Goal: Task Accomplishment & Management: Use online tool/utility

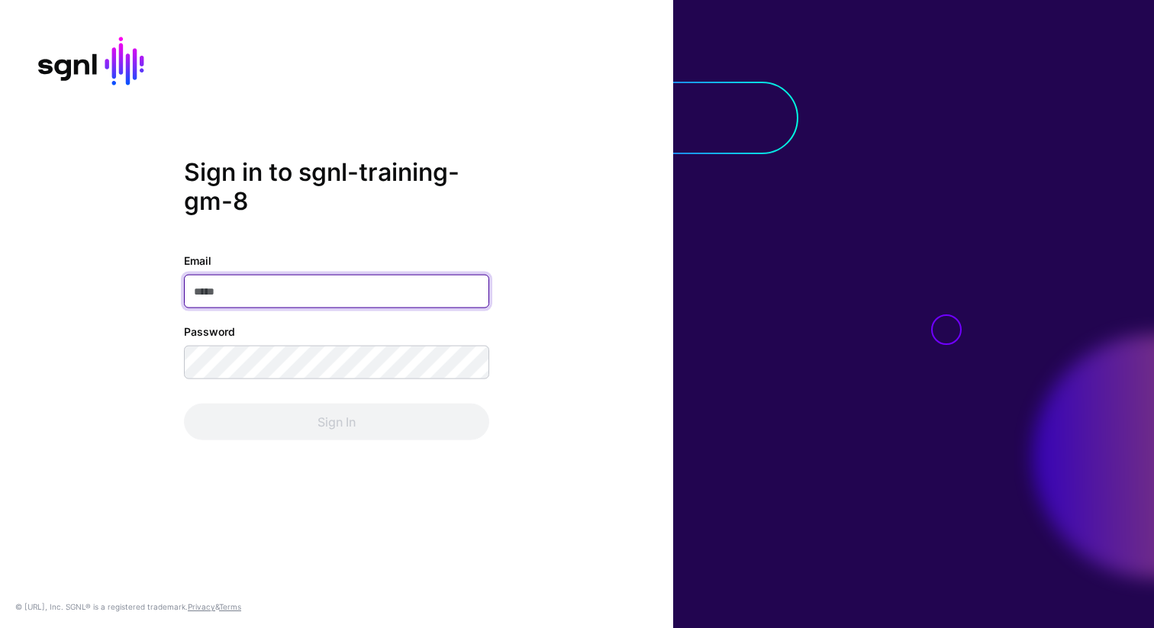
type input "**********"
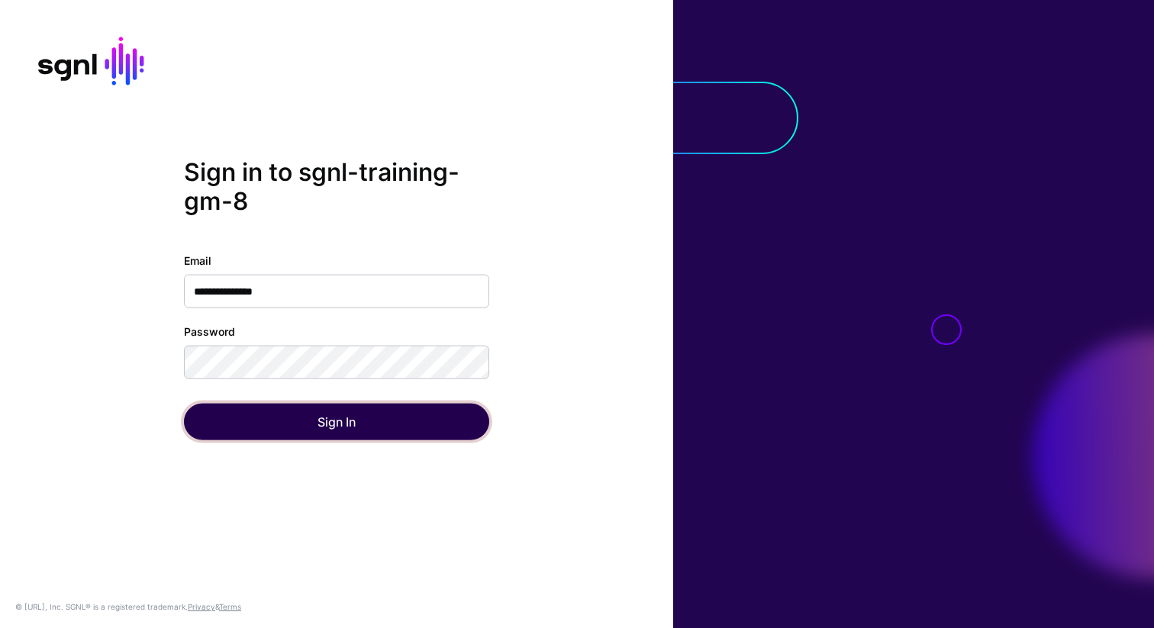
click at [259, 424] on button "Sign In" at bounding box center [336, 422] width 305 height 37
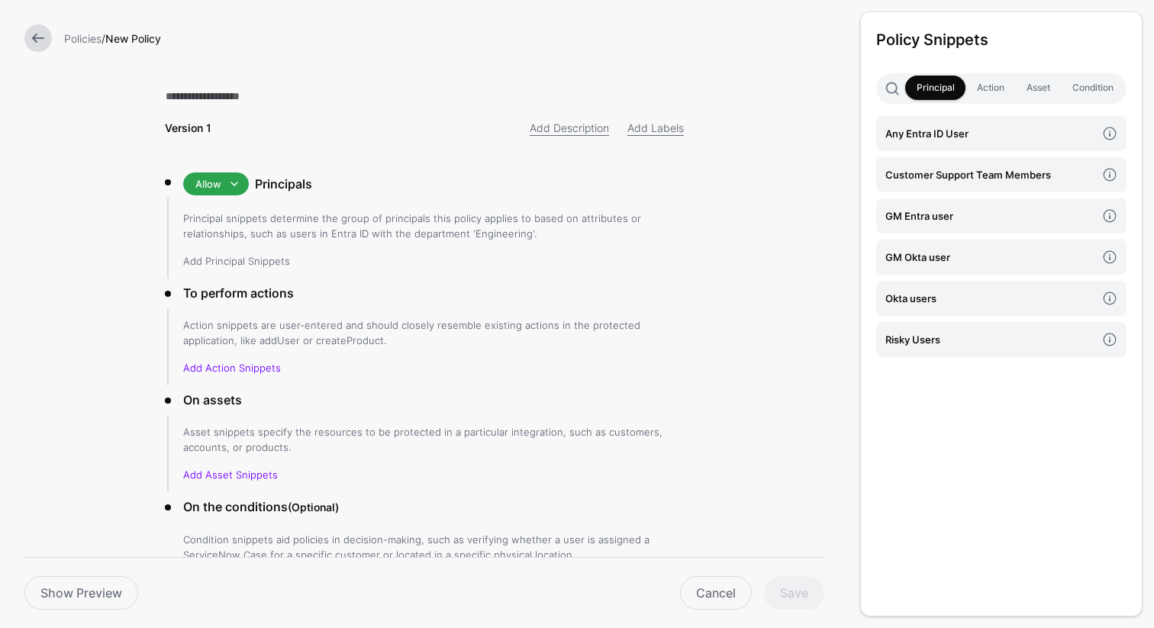
click at [231, 260] on link "Add Principal Snippets" at bounding box center [236, 261] width 107 height 12
click at [917, 214] on h4 "GM Entra user" at bounding box center [990, 216] width 211 height 17
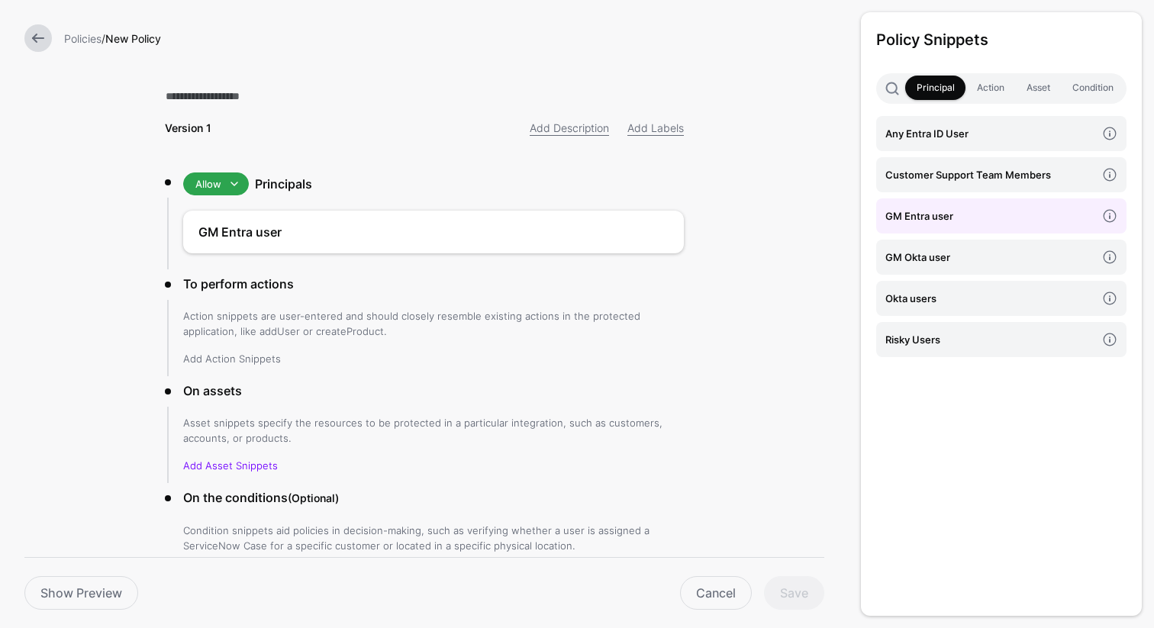
click at [263, 354] on link "Add Action Snippets" at bounding box center [232, 359] width 98 height 12
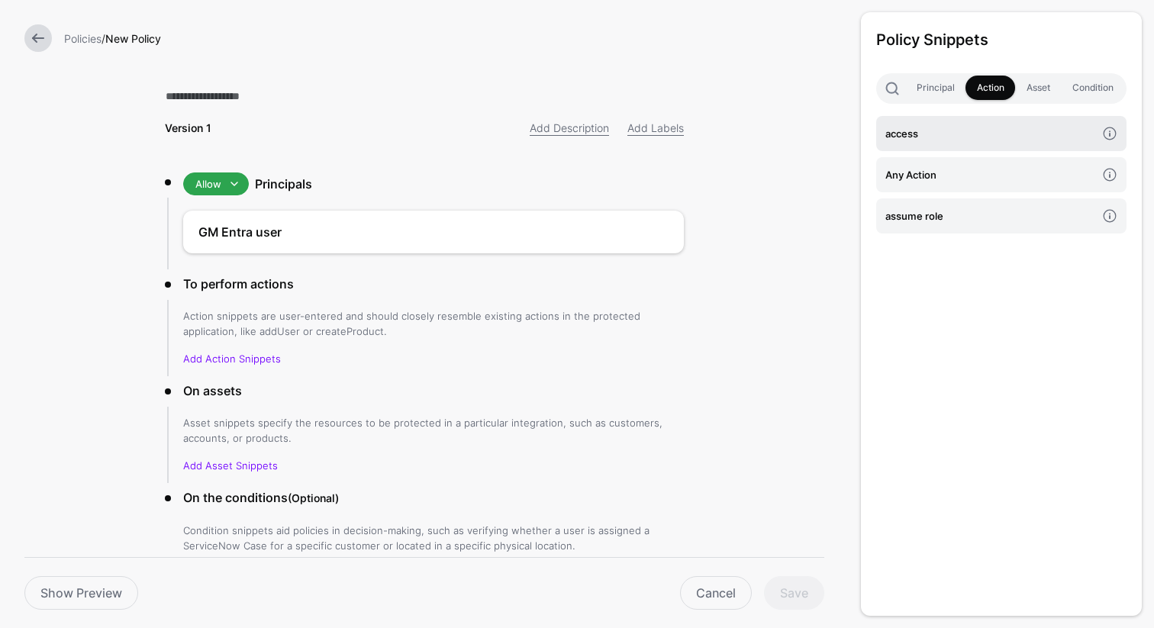
click at [898, 138] on h4 "access" at bounding box center [990, 133] width 211 height 17
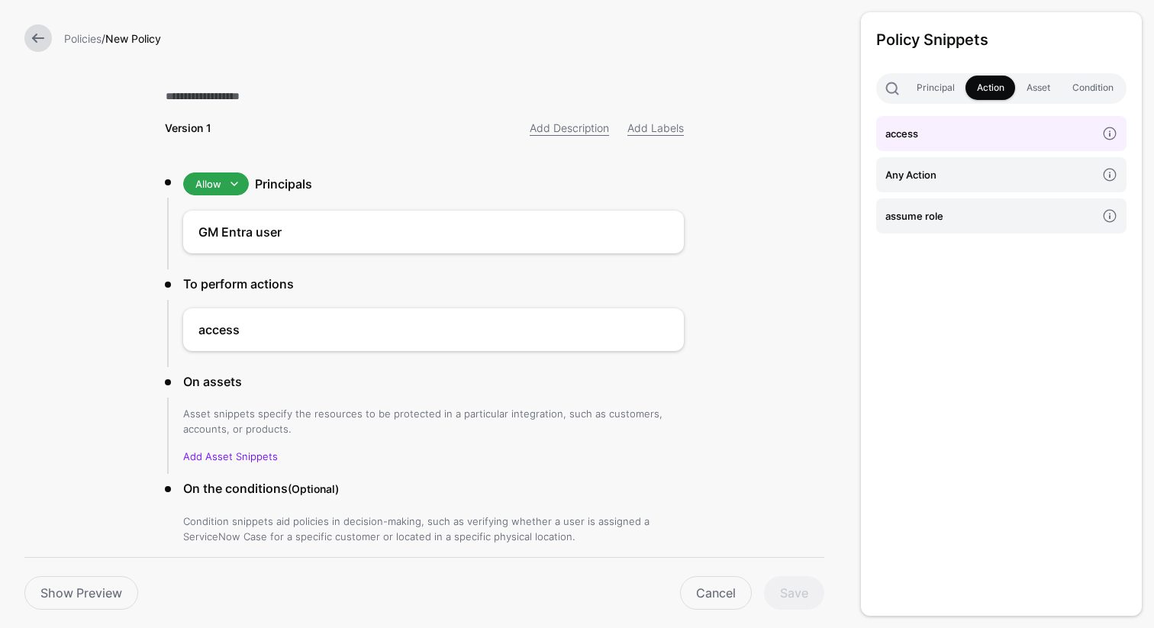
click at [233, 446] on div "Asset snippets specify the resources to be protected in a particular integratio…" at bounding box center [433, 435] width 501 height 58
click at [233, 453] on link "Add Asset Snippets" at bounding box center [230, 456] width 95 height 12
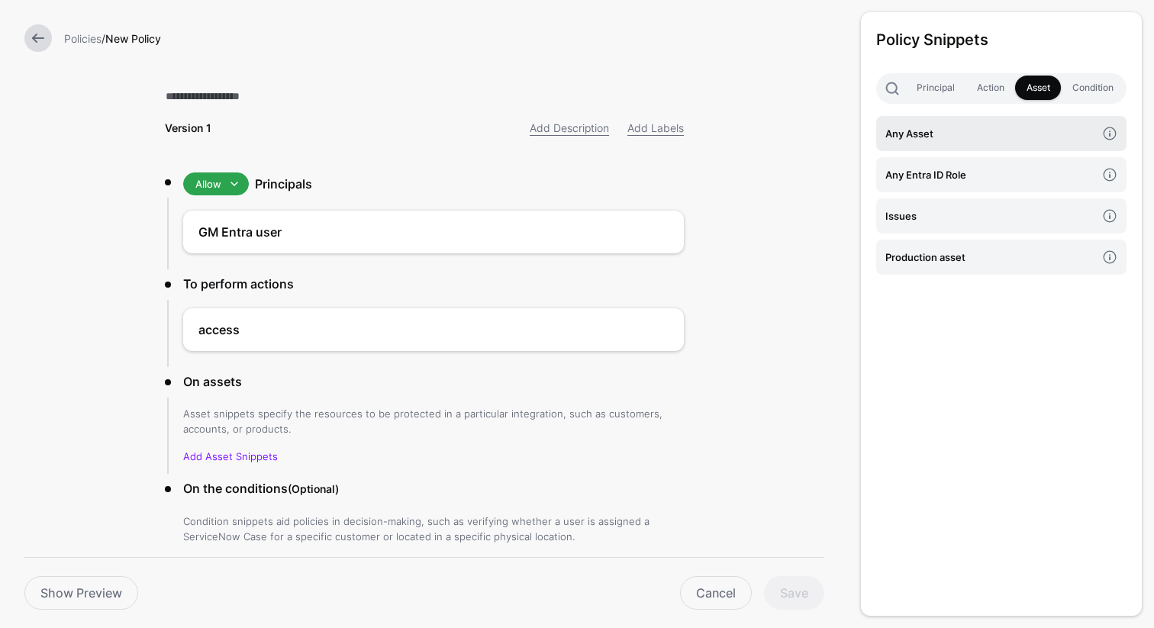
click at [937, 140] on h4 "Any Asset" at bounding box center [990, 133] width 211 height 17
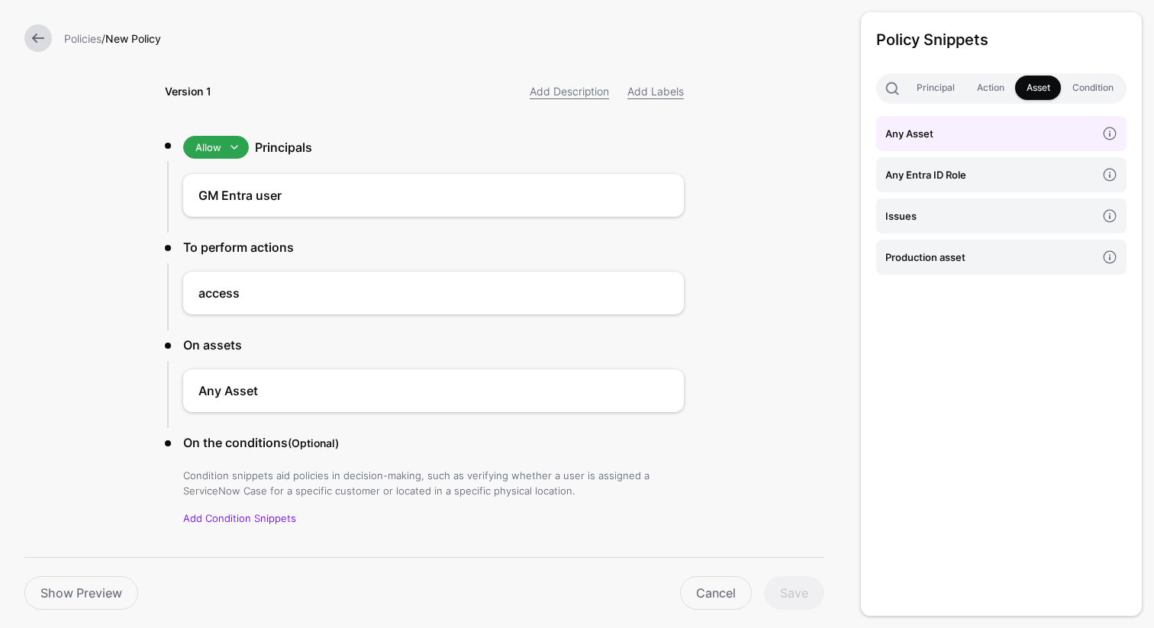
scroll to position [75, 0]
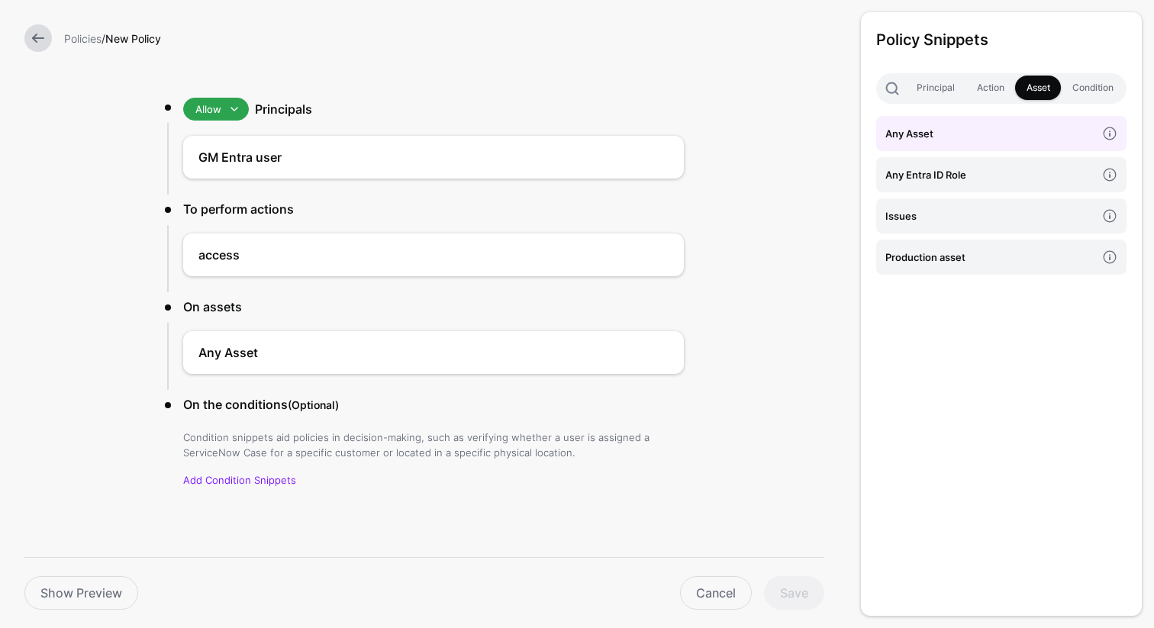
click at [472, 529] on div "Version 1 Add Description Add Labels Allow Allow Deny Principals GM Entra user …" at bounding box center [424, 277] width 568 height 704
click at [260, 479] on link "Add Condition Snippets" at bounding box center [239, 480] width 113 height 12
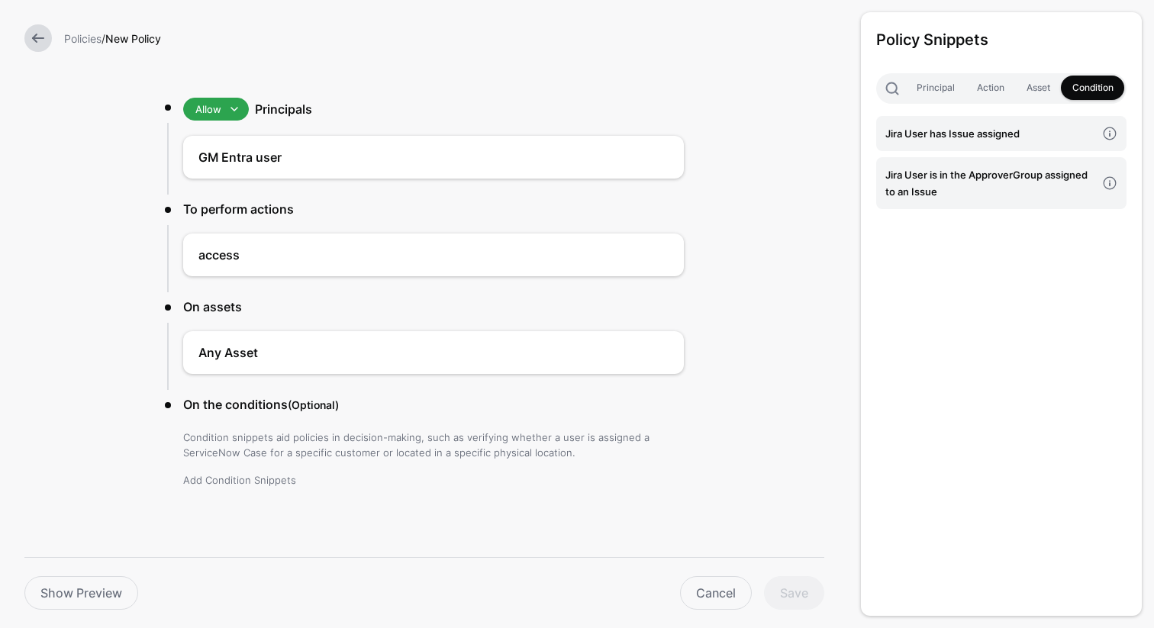
click at [258, 479] on link "Add Condition Snippets" at bounding box center [239, 480] width 113 height 12
click at [923, 134] on h4 "Jira User has Issue assigned" at bounding box center [990, 133] width 211 height 17
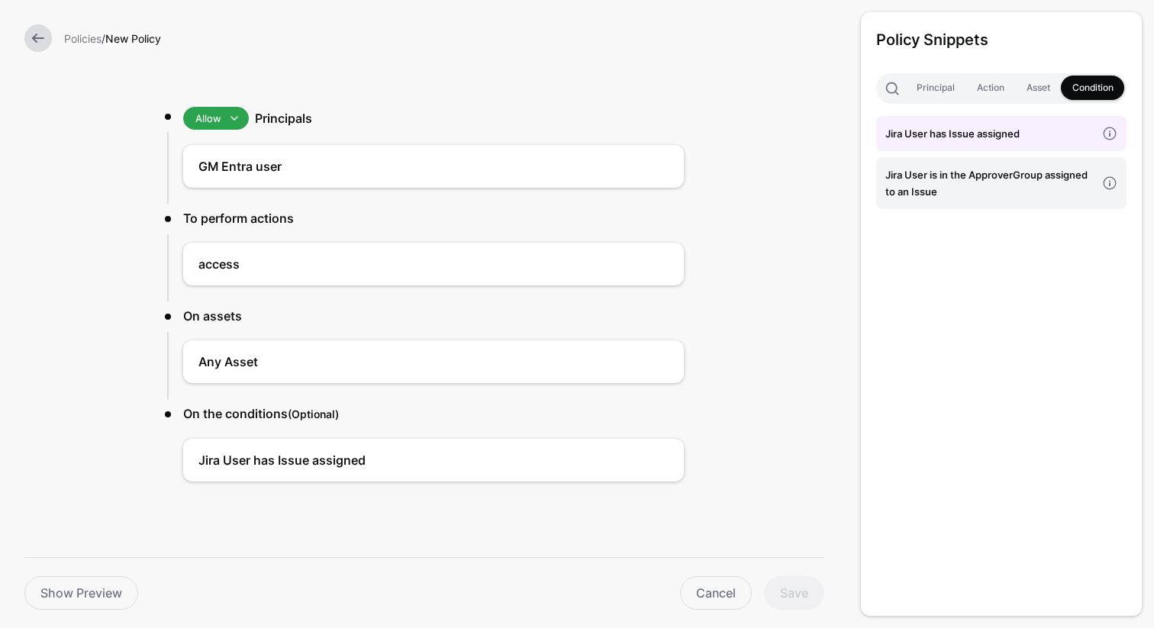
click at [612, 563] on div "Show Preview Cancel Save" at bounding box center [424, 583] width 800 height 53
click at [192, 575] on div "Show Preview Cancel Save" at bounding box center [424, 583] width 800 height 53
click at [113, 599] on link "Show Preview" at bounding box center [81, 593] width 114 height 34
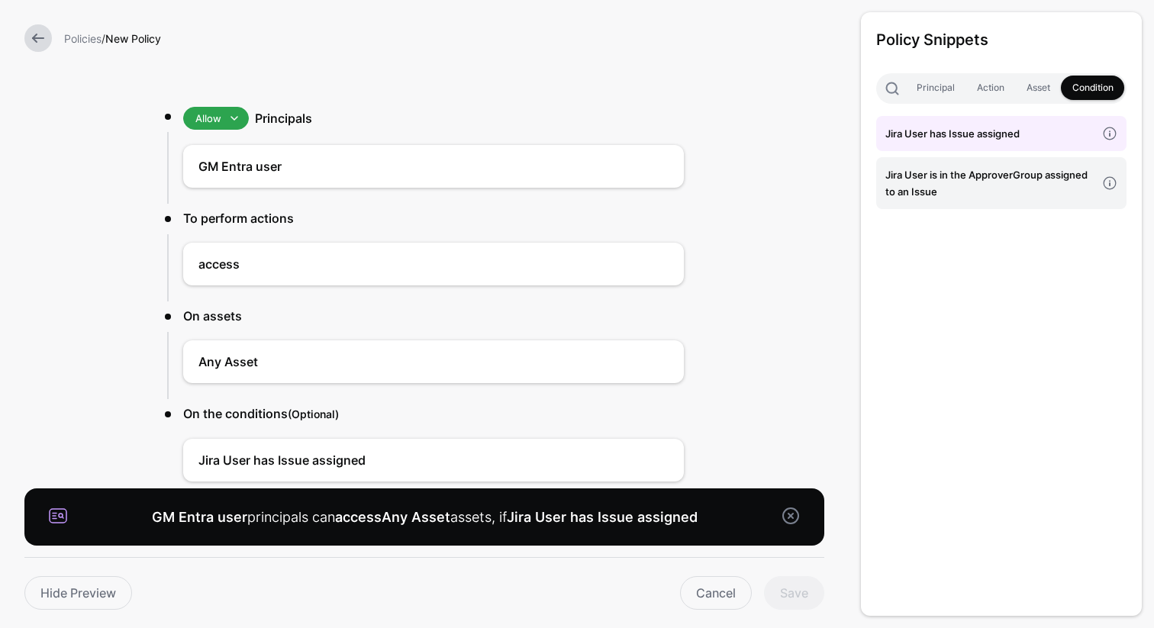
click at [794, 514] on link at bounding box center [791, 516] width 18 height 18
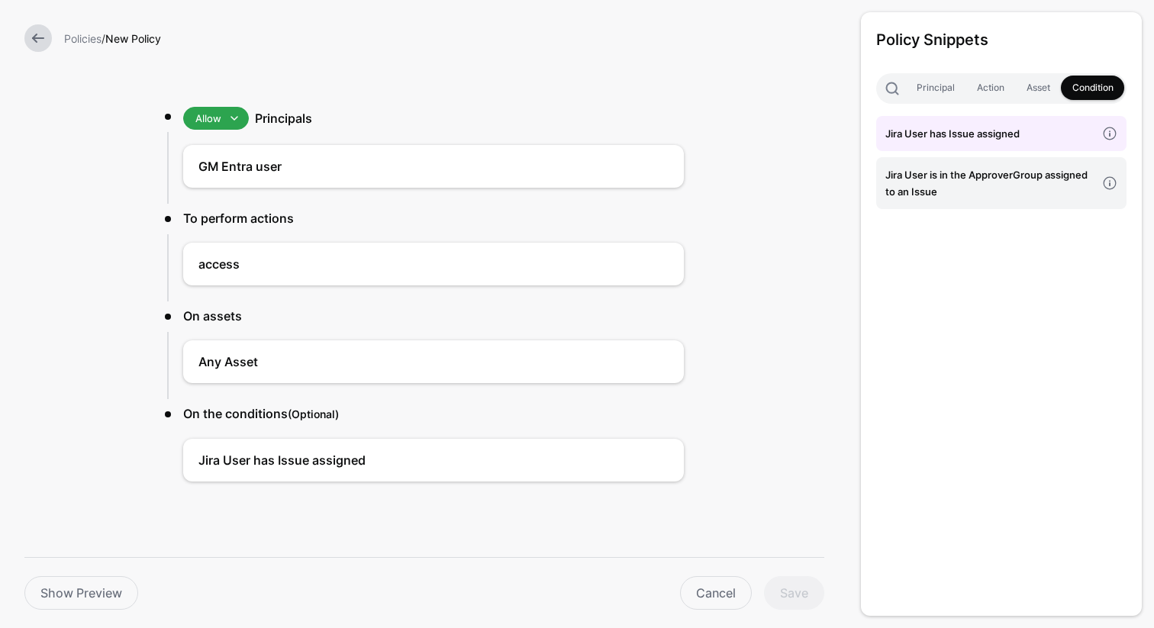
click at [785, 469] on form "Policies / New Policy Version 1 Add Description Add Labels Allow Allow Deny Pri…" at bounding box center [424, 281] width 849 height 695
click at [795, 590] on div "Cancel Save" at bounding box center [487, 593] width 686 height 34
click at [795, 591] on div "Cancel Save" at bounding box center [487, 593] width 686 height 34
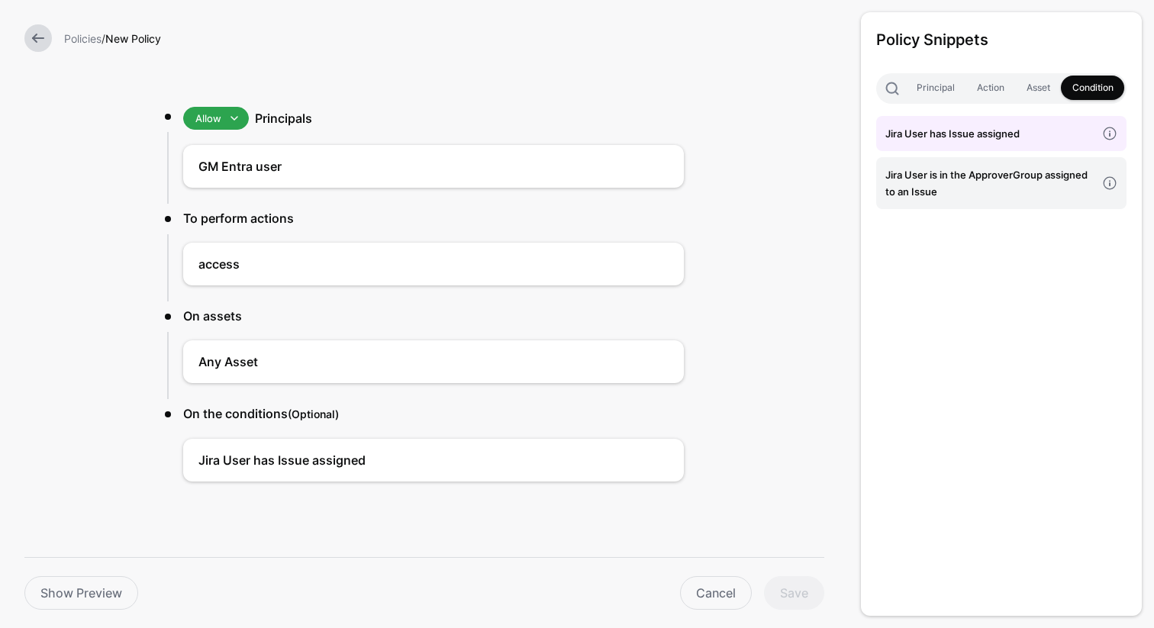
click at [831, 508] on form "Policies / New Policy Version 1 Add Description Add Labels Allow Allow Deny Pri…" at bounding box center [424, 281] width 849 height 695
click at [52, 40] on div at bounding box center [38, 37] width 40 height 27
click at [46, 39] on link at bounding box center [37, 37] width 27 height 27
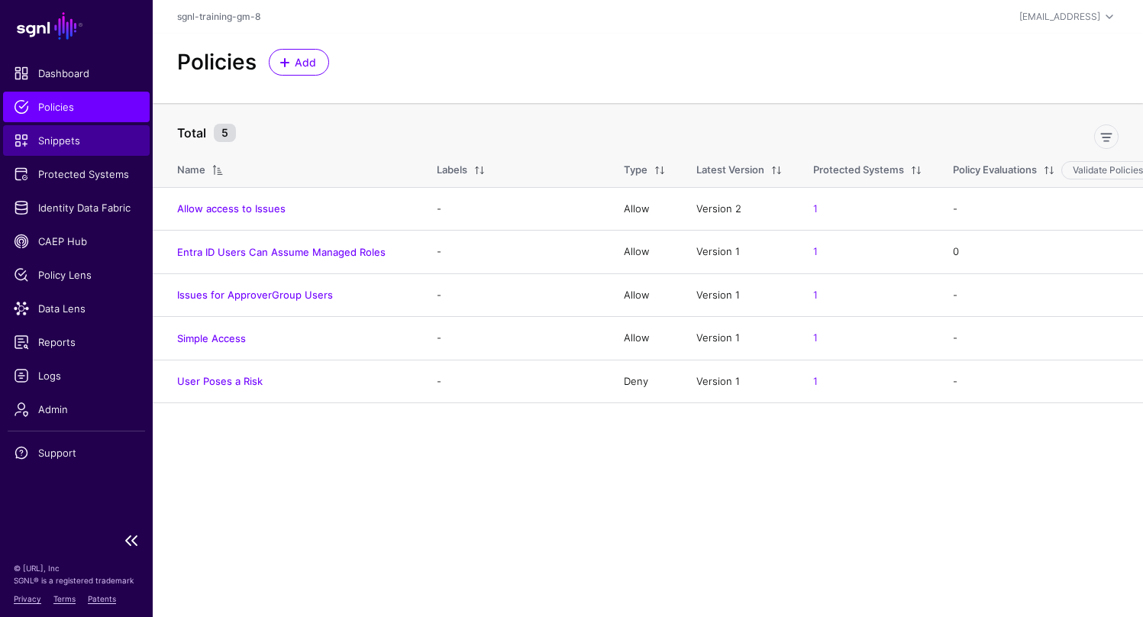
click at [70, 138] on span "Snippets" at bounding box center [76, 140] width 125 height 15
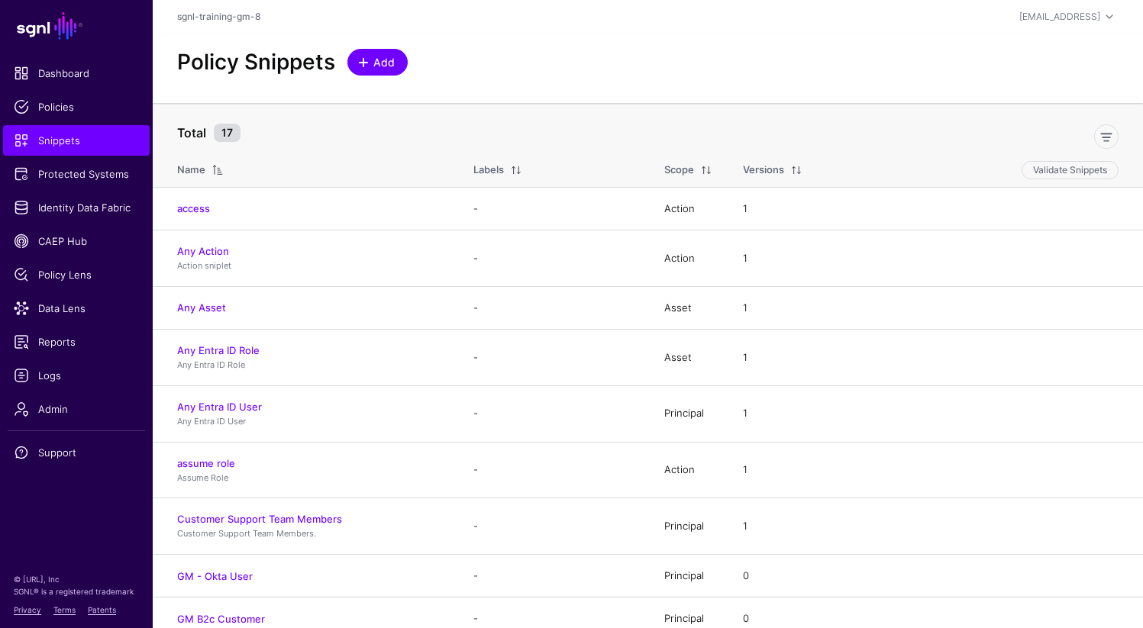
click at [375, 66] on span "Add" at bounding box center [384, 62] width 25 height 16
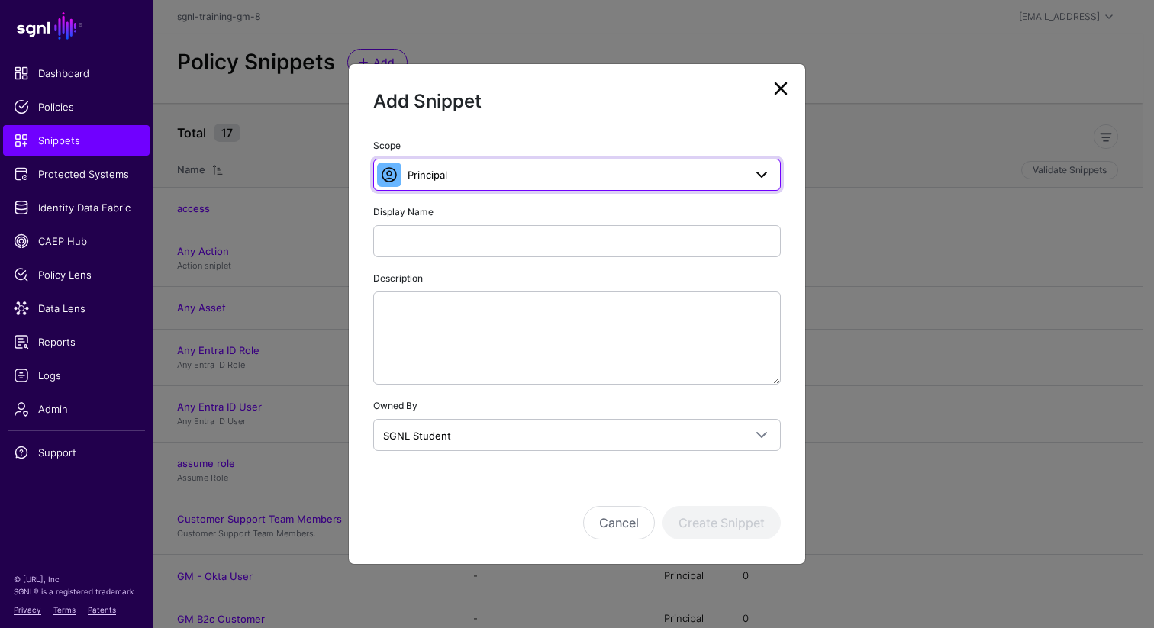
click at [436, 185] on link "Principal" at bounding box center [577, 175] width 408 height 32
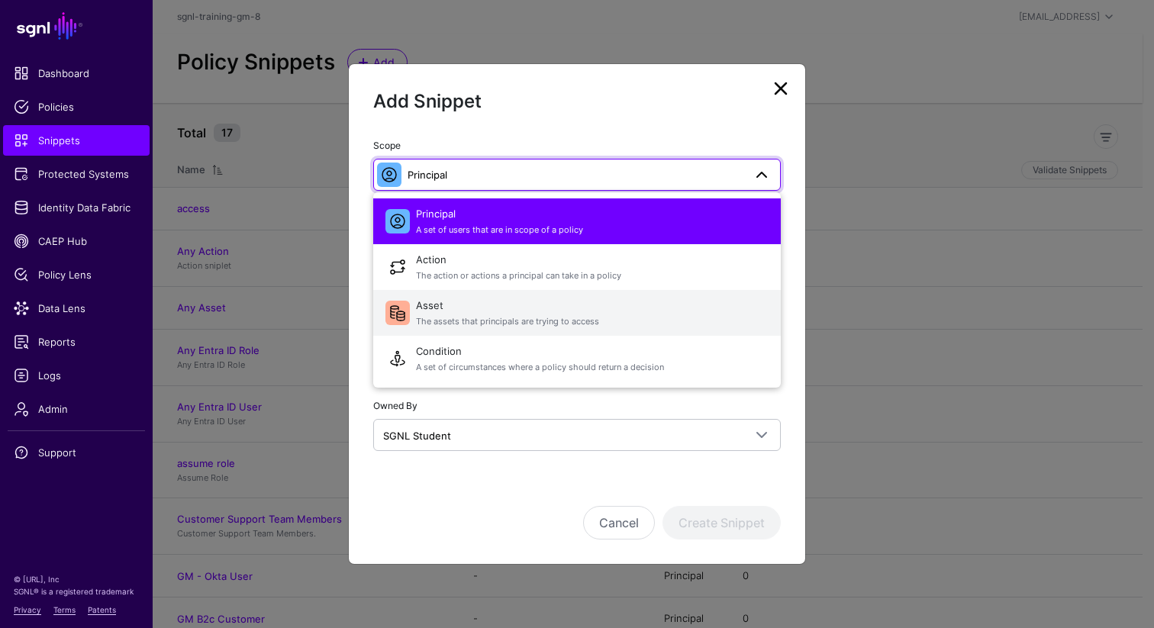
click at [430, 308] on span "Asset The assets that principals are trying to access" at bounding box center [592, 313] width 353 height 37
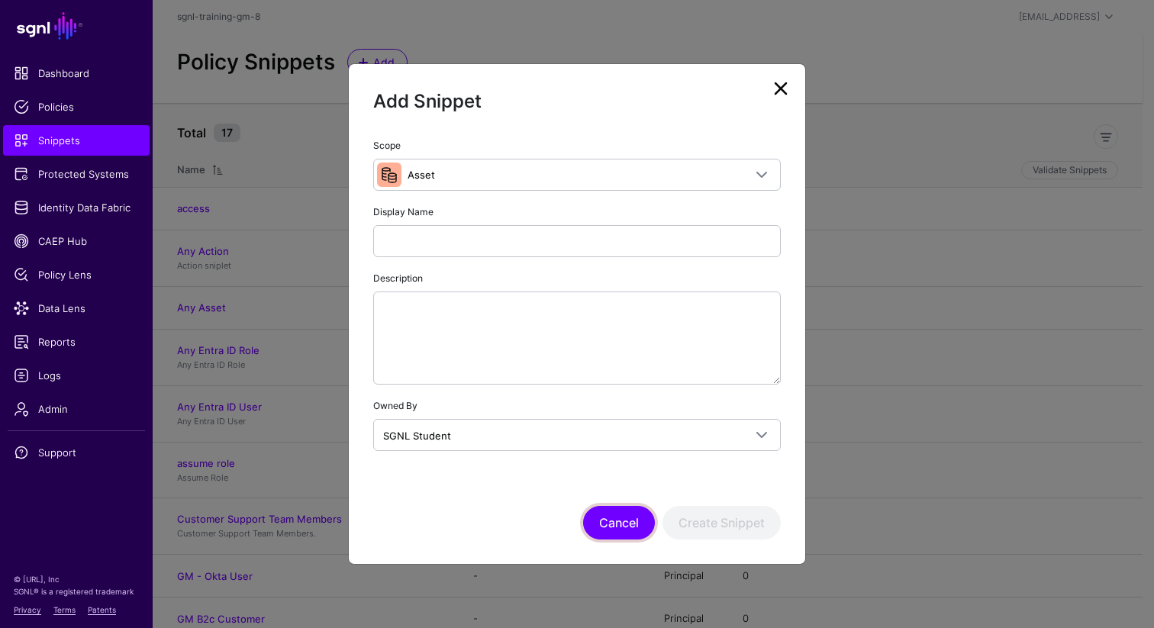
click at [604, 519] on button "Cancel" at bounding box center [619, 523] width 72 height 34
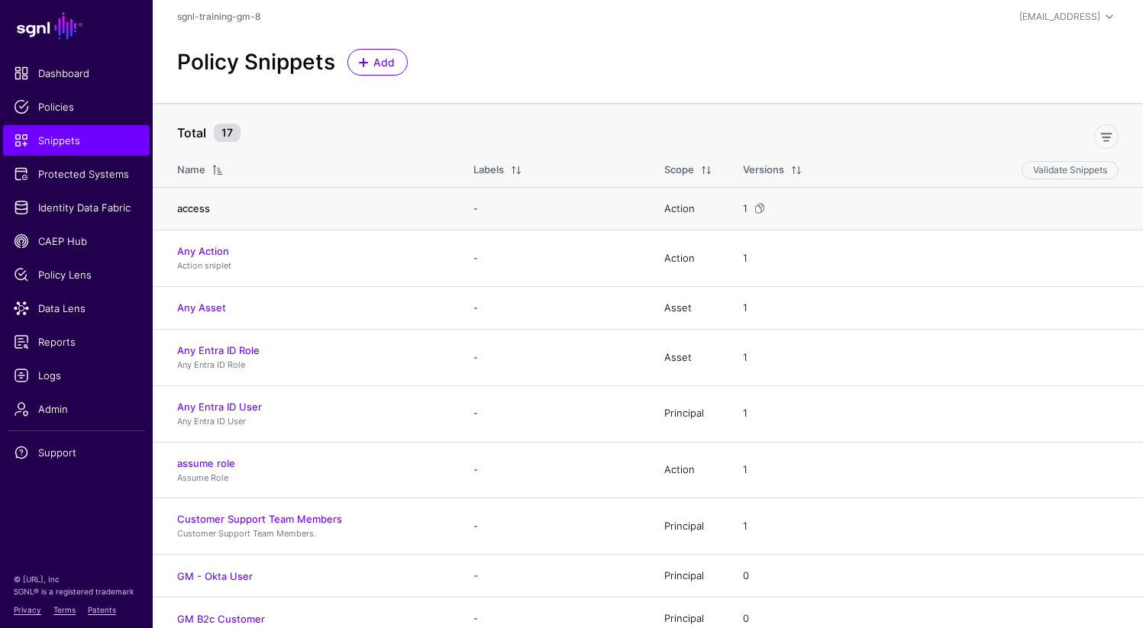
click at [197, 207] on link "access" at bounding box center [193, 208] width 33 height 12
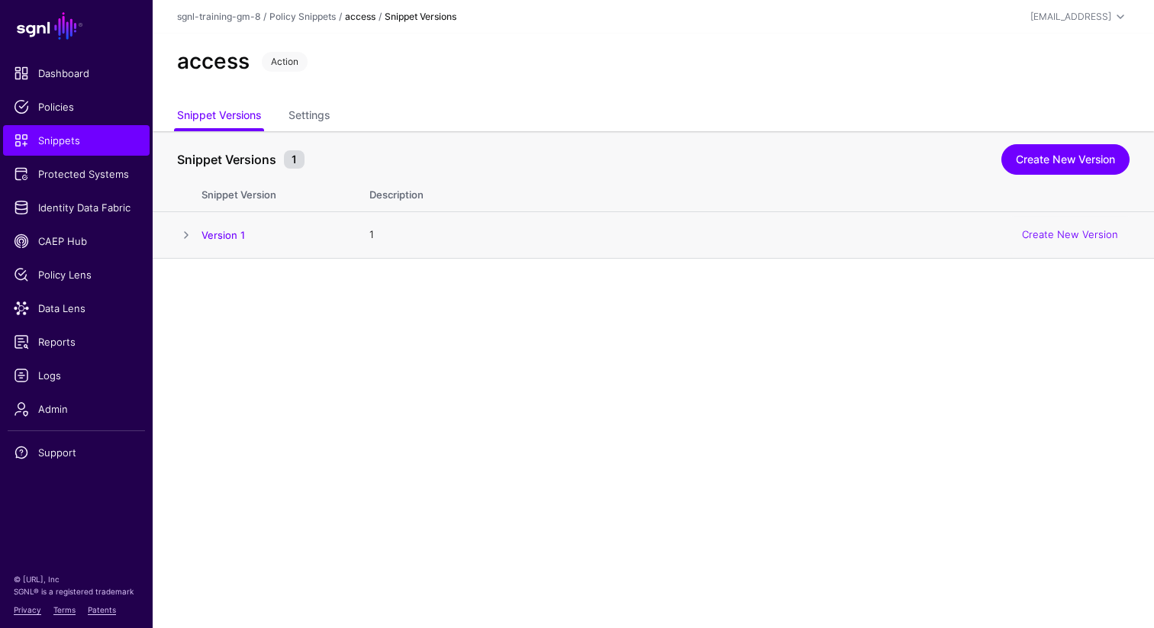
click at [192, 237] on span at bounding box center [186, 235] width 18 height 18
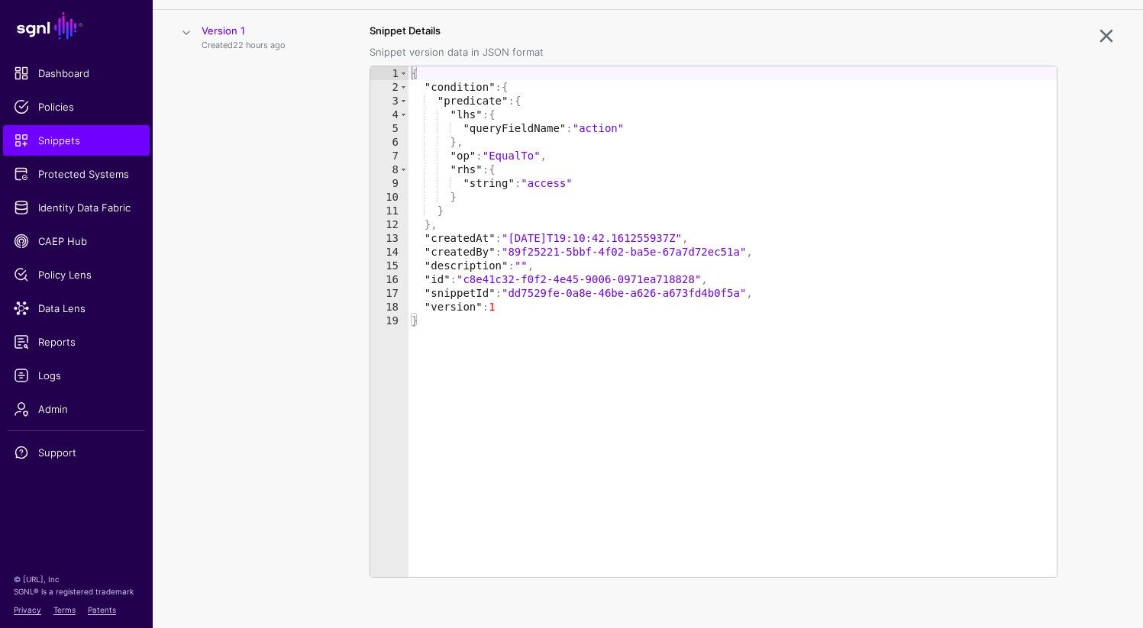
scroll to position [211, 0]
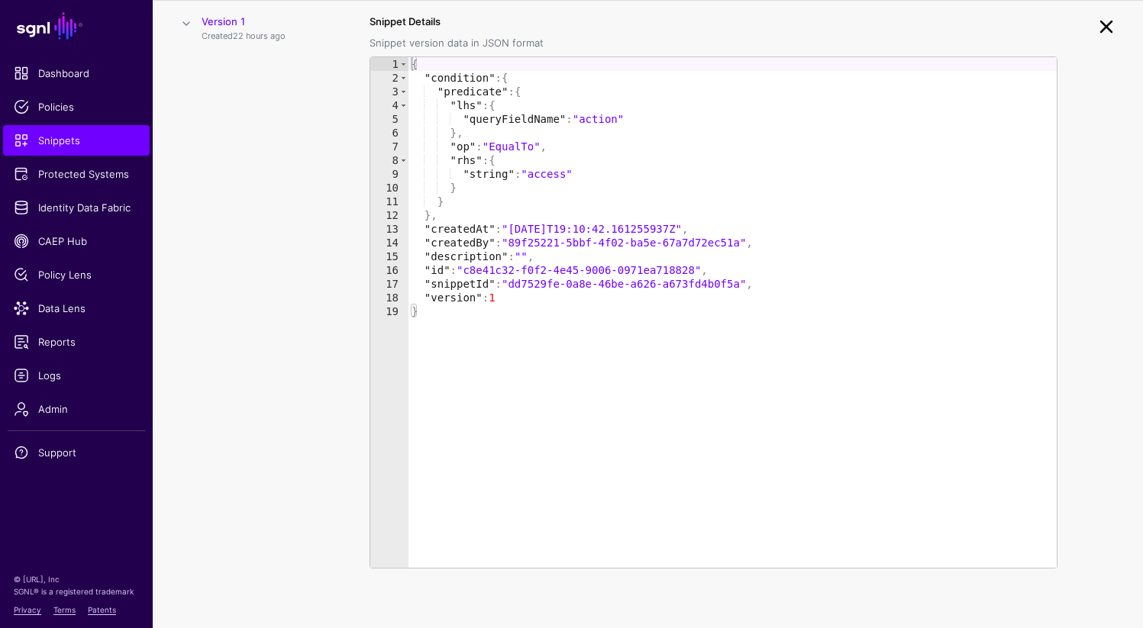
click at [1104, 31] on link at bounding box center [1106, 27] width 24 height 24
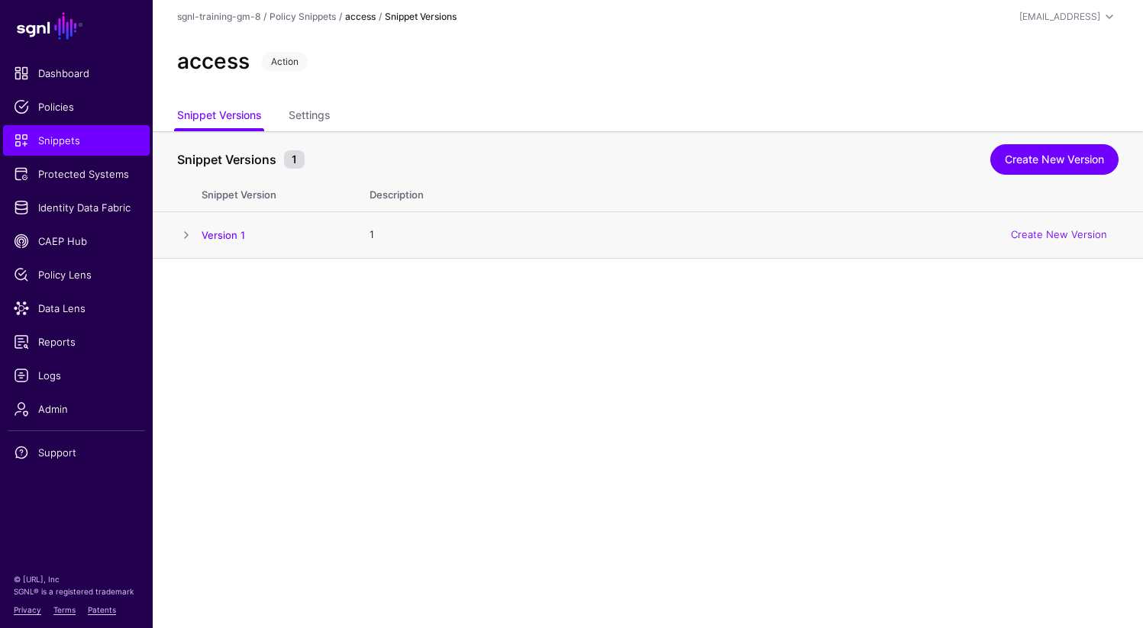
scroll to position [0, 0]
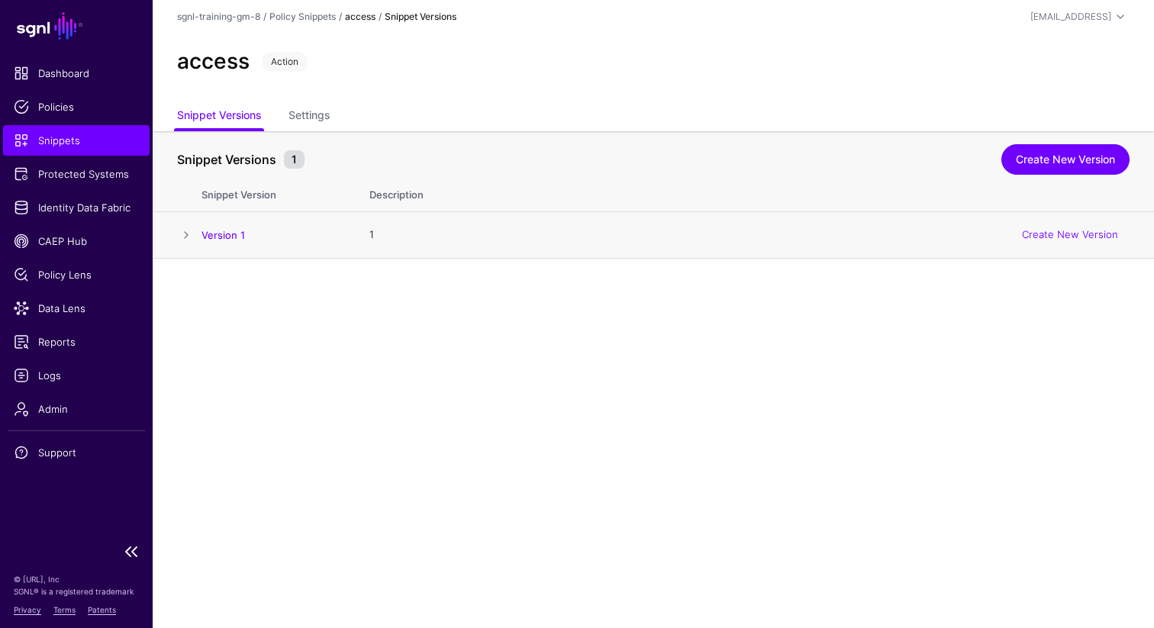
click at [69, 143] on span "Snippets" at bounding box center [76, 140] width 125 height 15
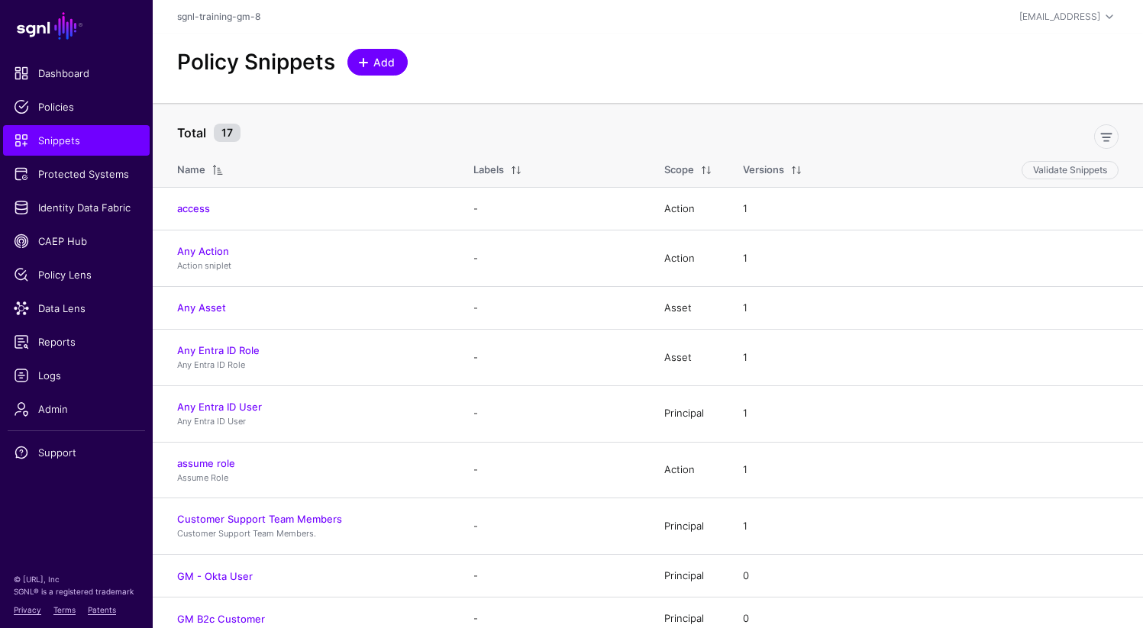
click at [383, 67] on span "Add" at bounding box center [384, 62] width 25 height 16
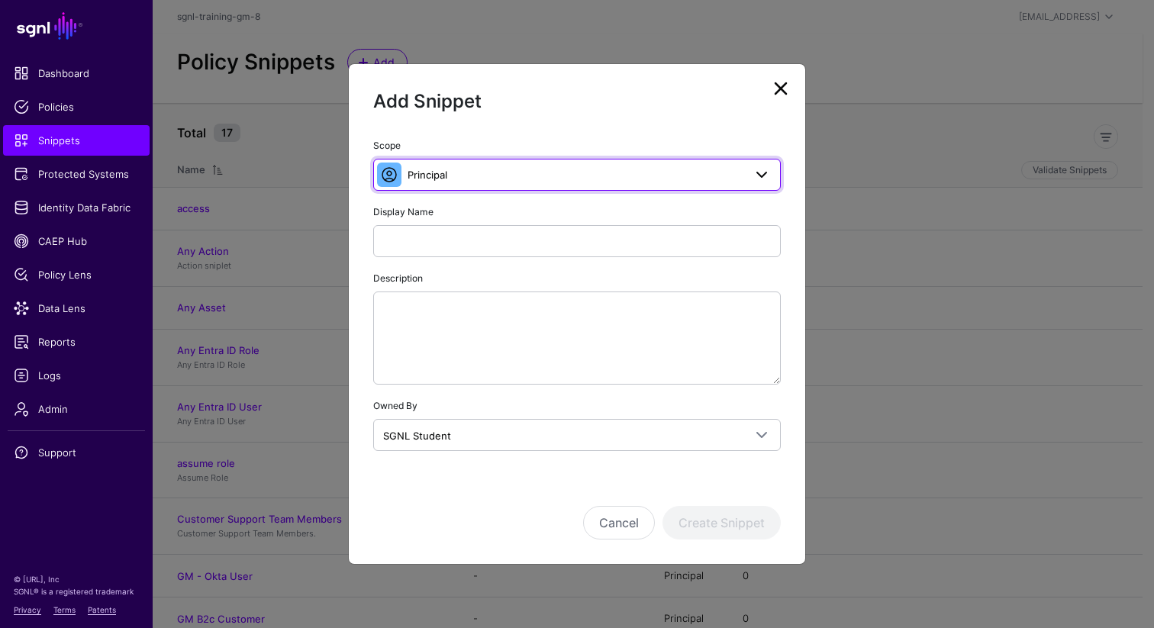
click at [460, 180] on span "Principal" at bounding box center [576, 174] width 336 height 17
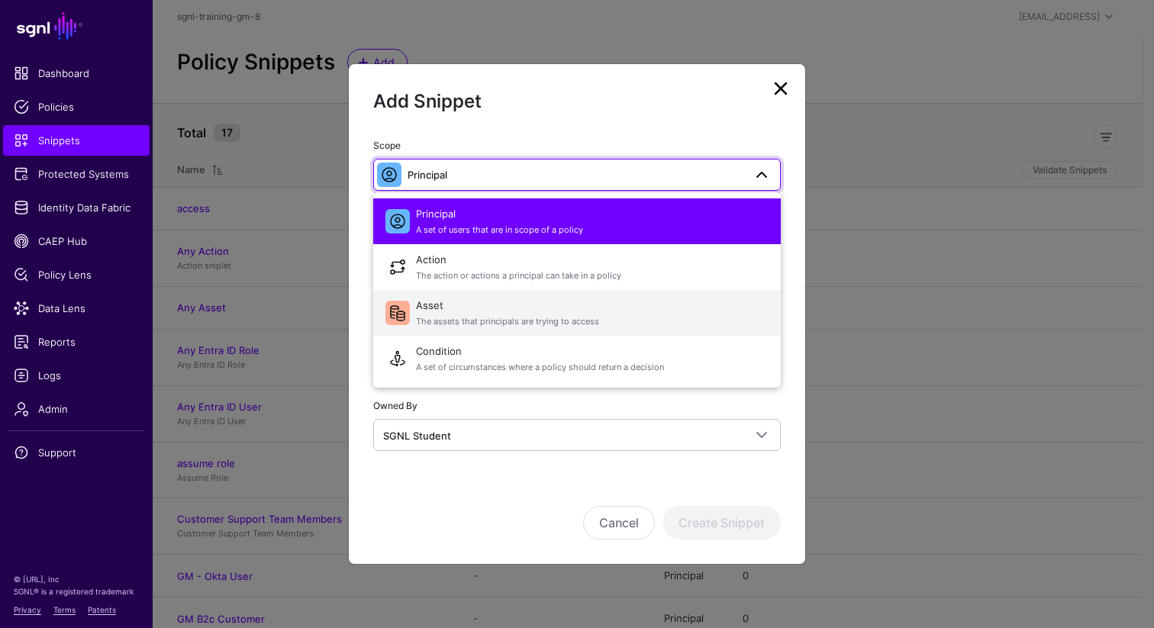
click at [462, 313] on span "Asset The assets that principals are trying to access" at bounding box center [592, 313] width 353 height 37
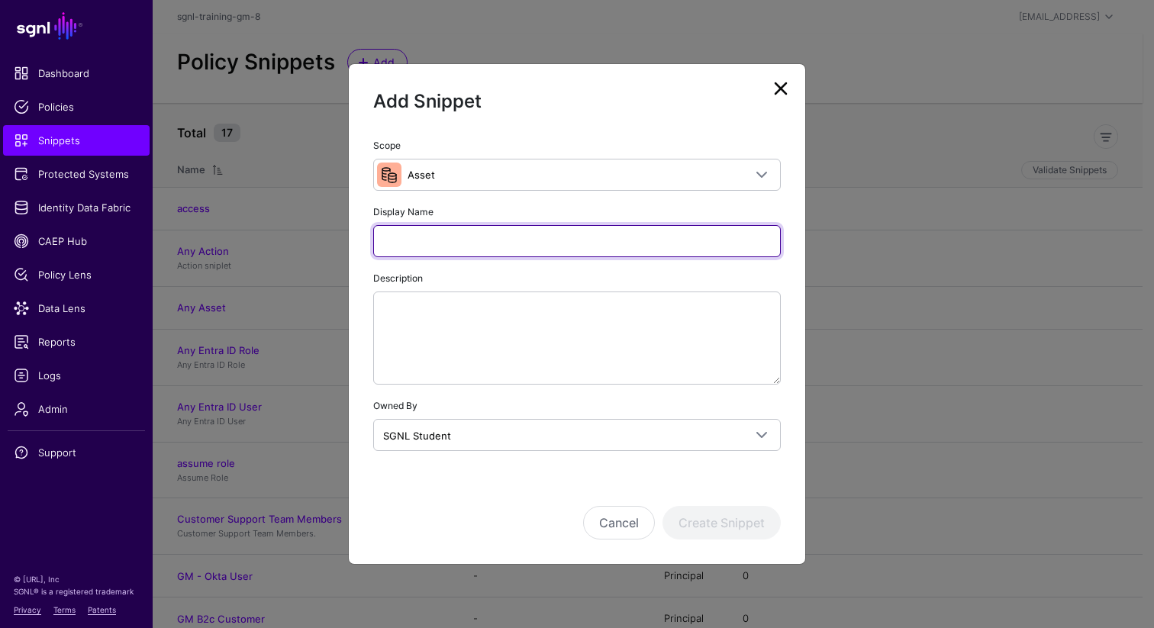
click at [465, 237] on input "Display Name" at bounding box center [577, 241] width 408 height 32
type input "***"
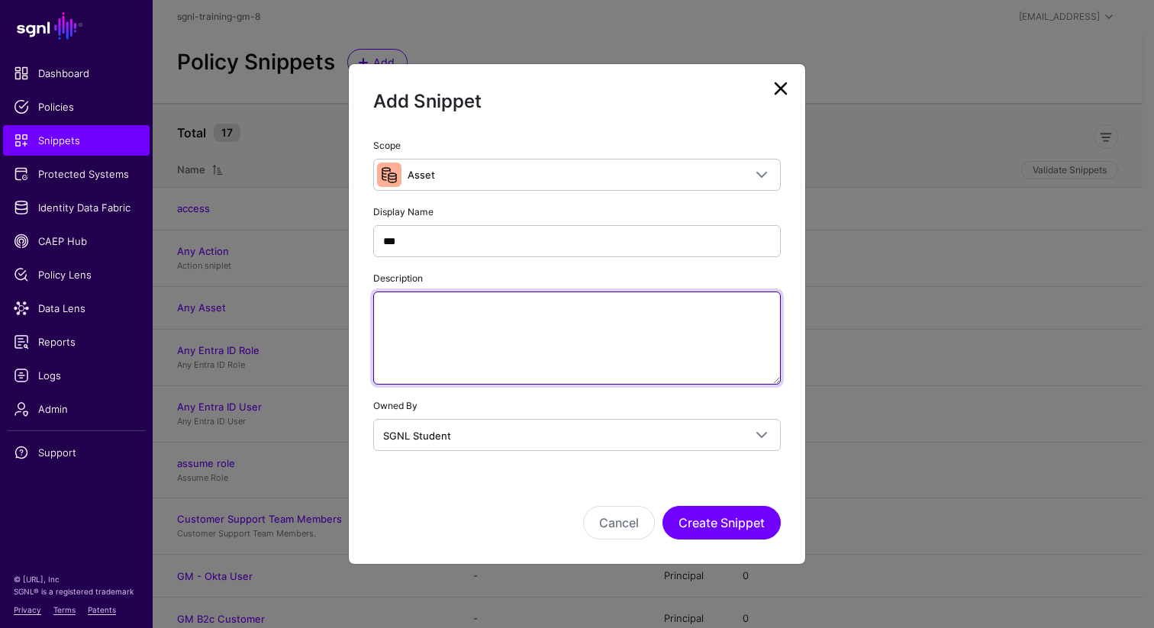
click at [505, 338] on textarea "Description" at bounding box center [577, 338] width 408 height 93
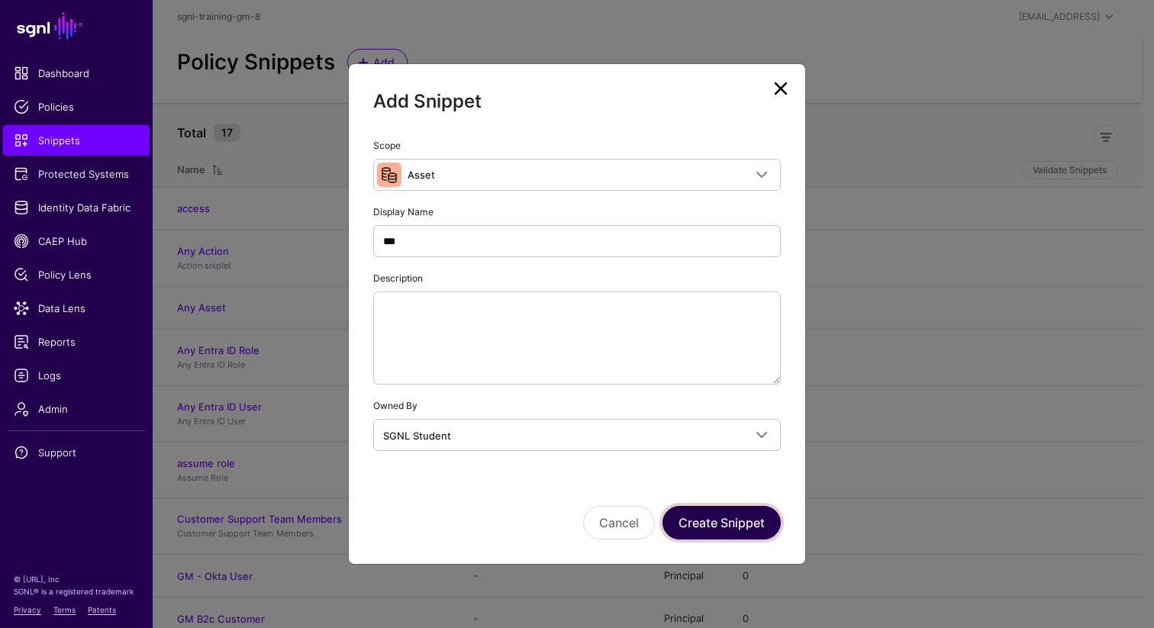
click at [698, 529] on button "Create Snippet" at bounding box center [722, 523] width 118 height 34
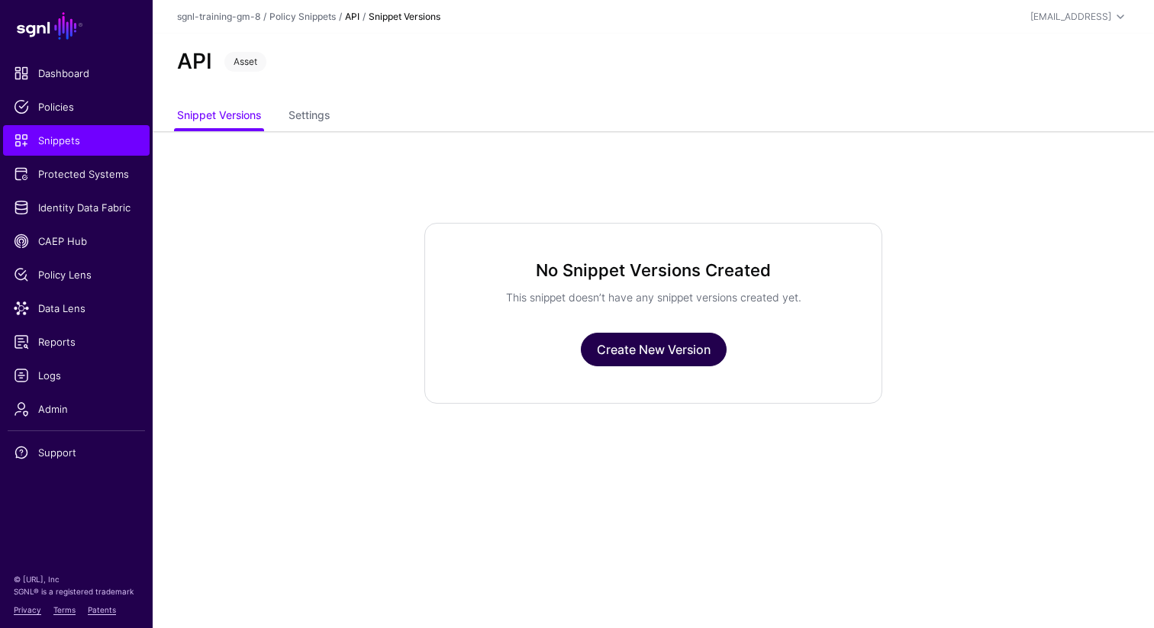
click at [611, 348] on link "Create New Version" at bounding box center [654, 350] width 146 height 34
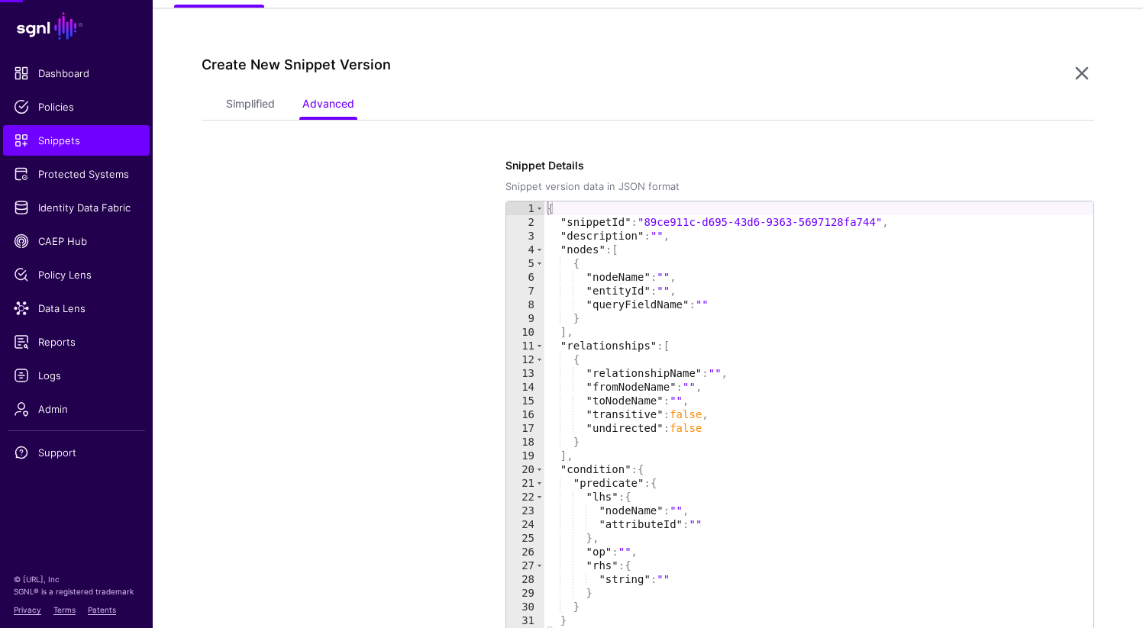
scroll to position [131, 0]
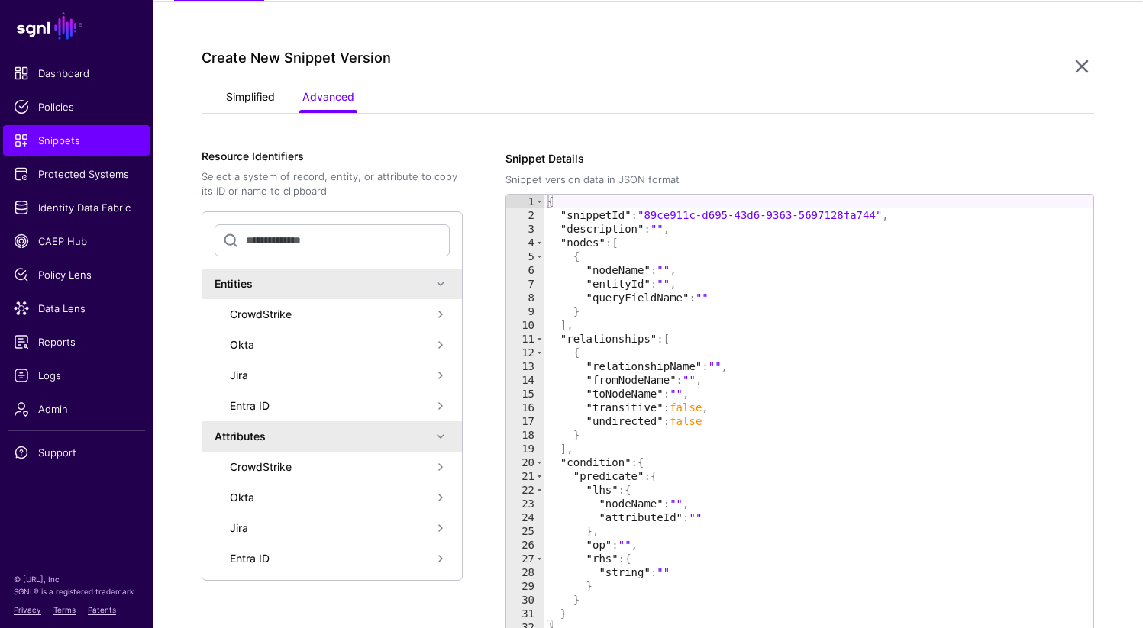
click at [245, 94] on link "Simplified" at bounding box center [250, 98] width 49 height 29
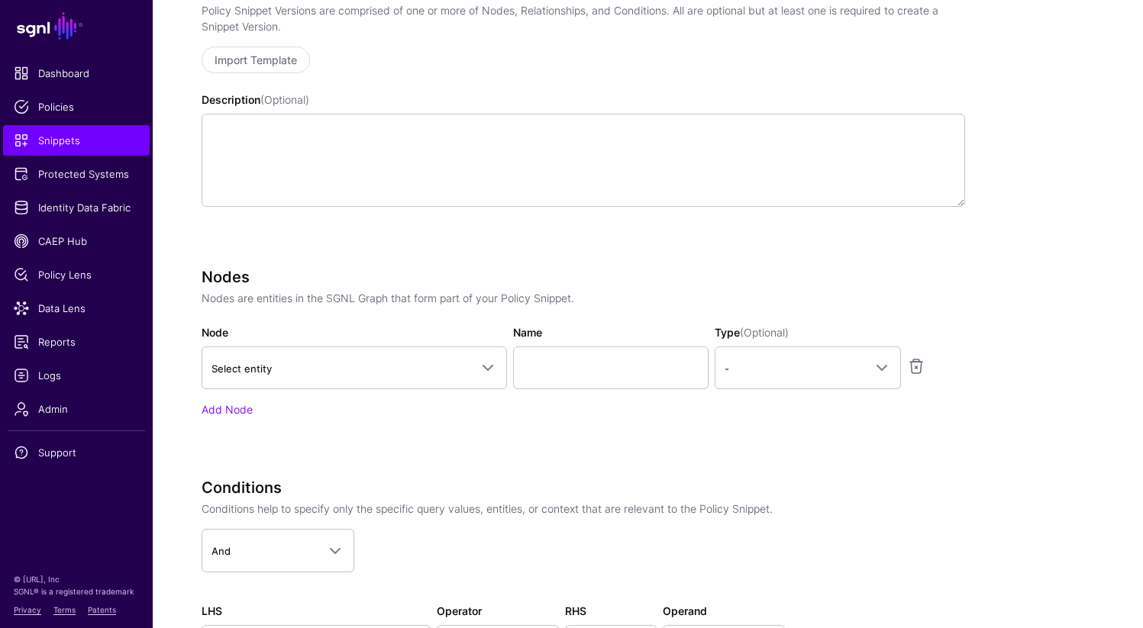
scroll to position [319, 0]
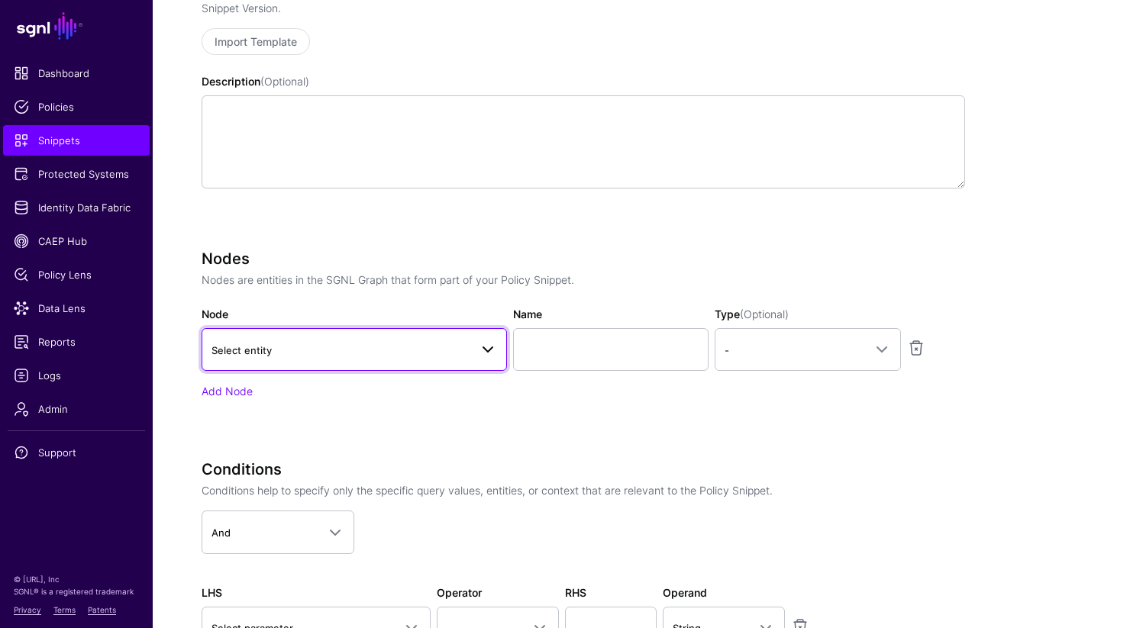
click at [366, 353] on span "Select entity" at bounding box center [340, 350] width 258 height 17
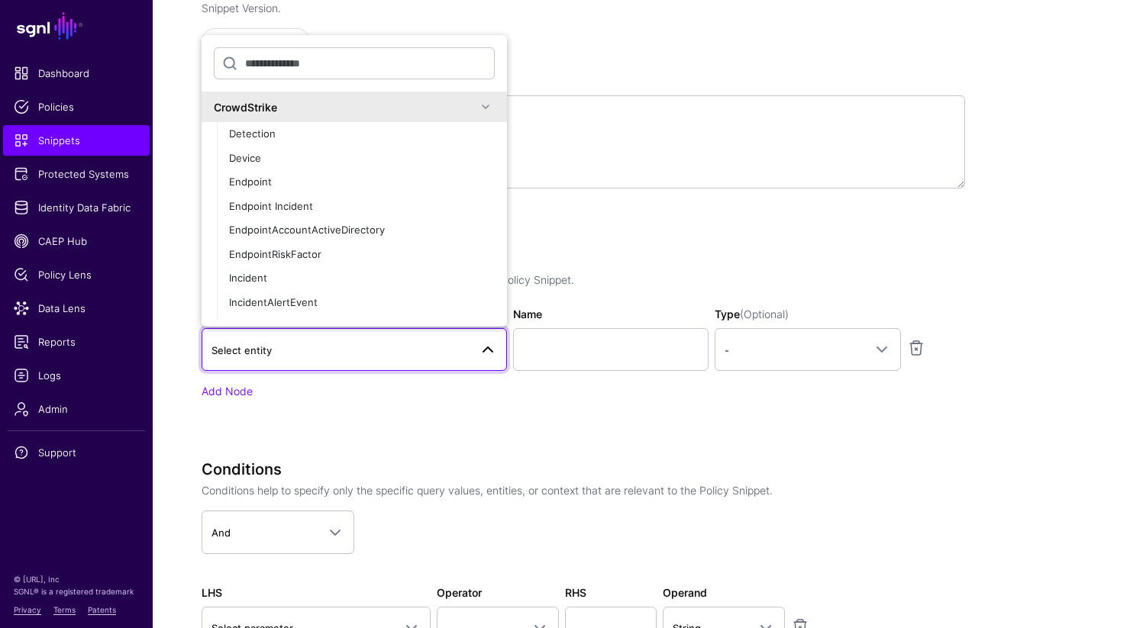
click at [390, 429] on div "Nodes Nodes are entities in the SGNL Graph that form part of your Policy Snippe…" at bounding box center [583, 346] width 763 height 192
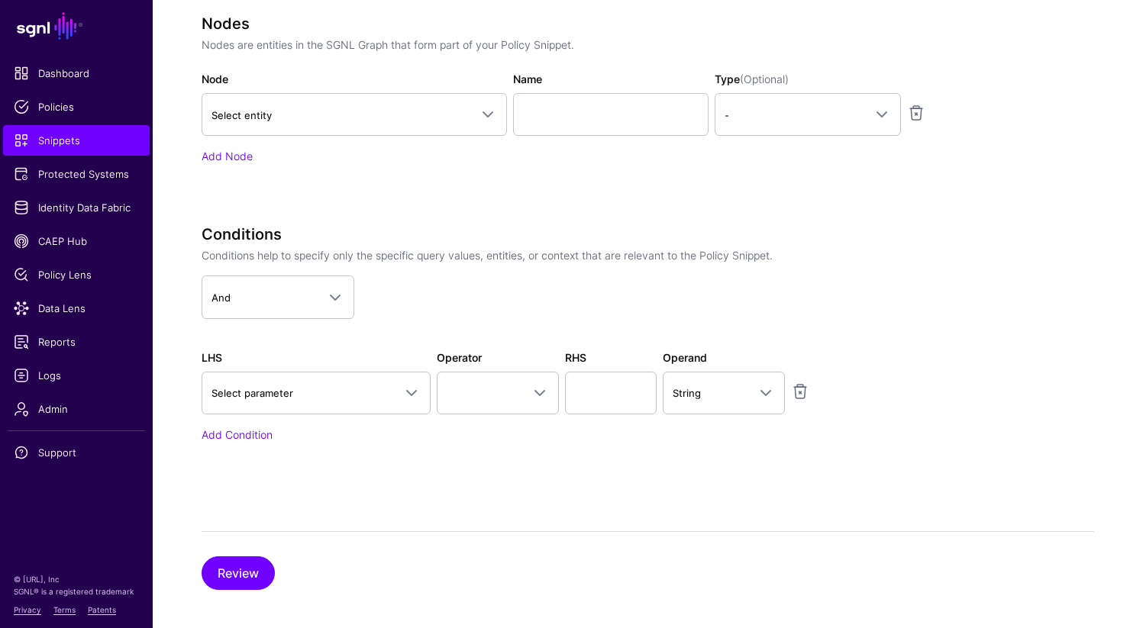
scroll to position [564, 0]
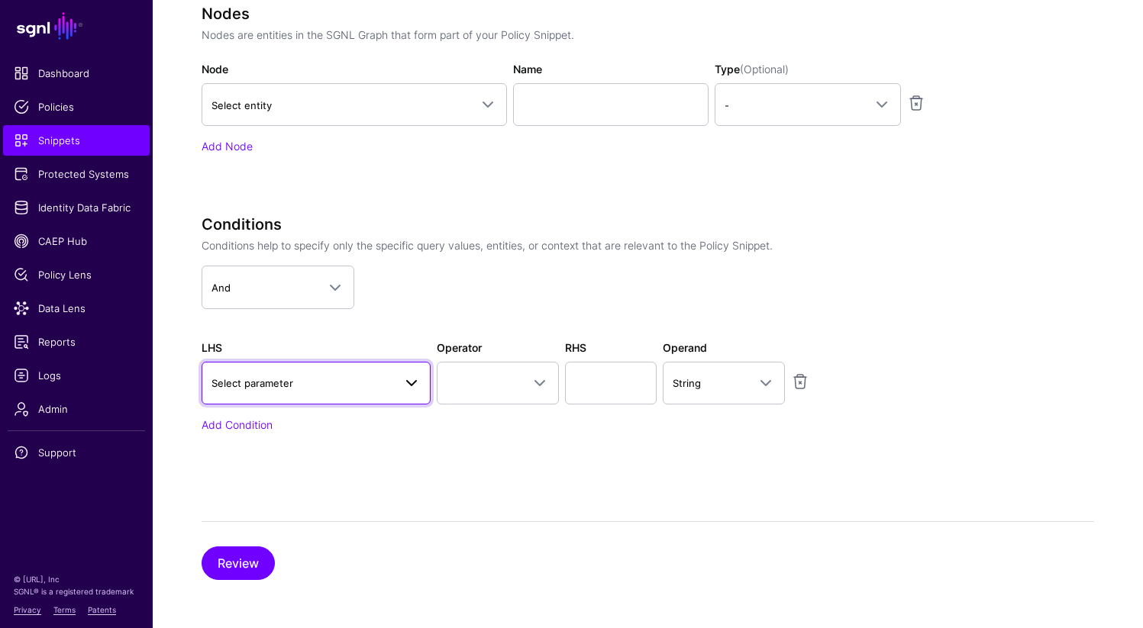
click at [407, 381] on span at bounding box center [411, 383] width 18 height 18
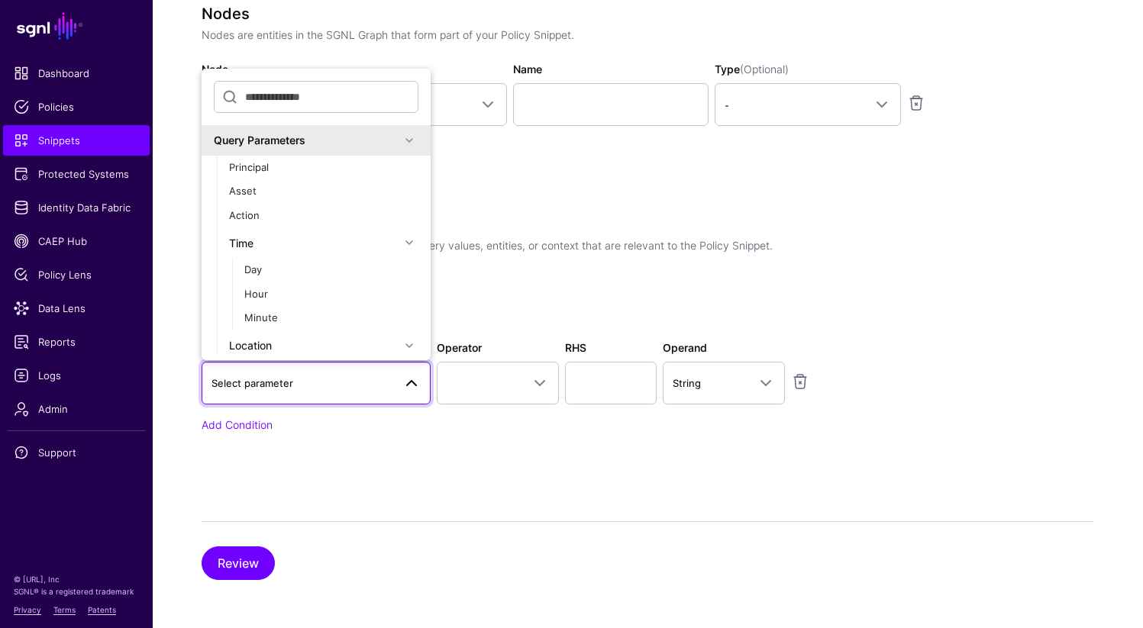
click at [400, 144] on span at bounding box center [409, 140] width 18 height 18
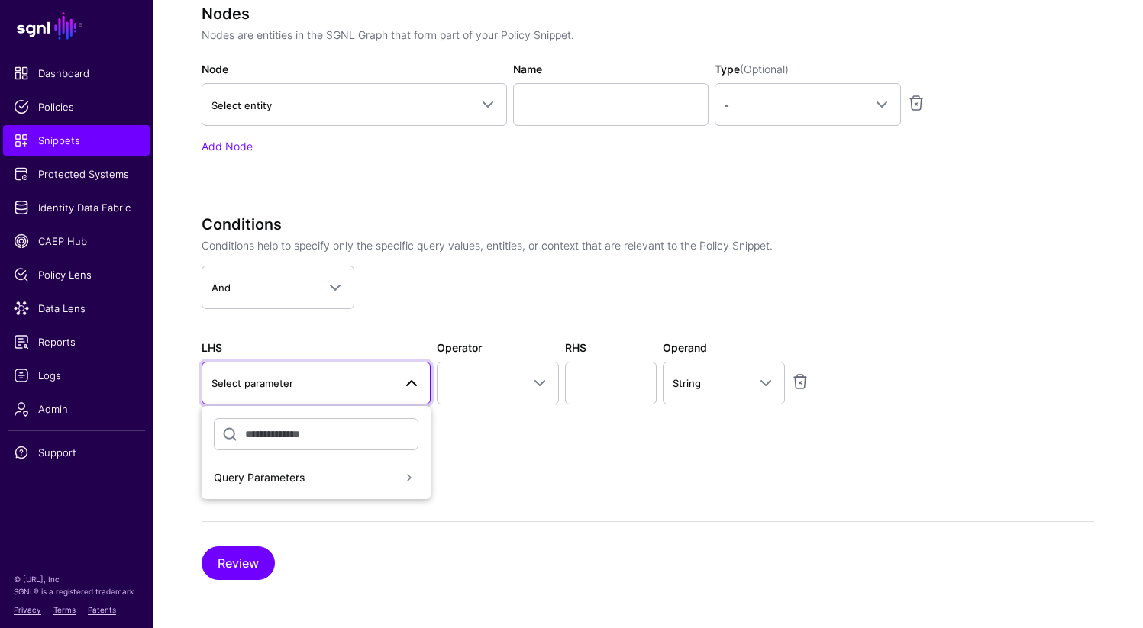
click at [409, 389] on span at bounding box center [411, 383] width 18 height 18
click at [381, 469] on div "Query Parameters" at bounding box center [316, 478] width 205 height 18
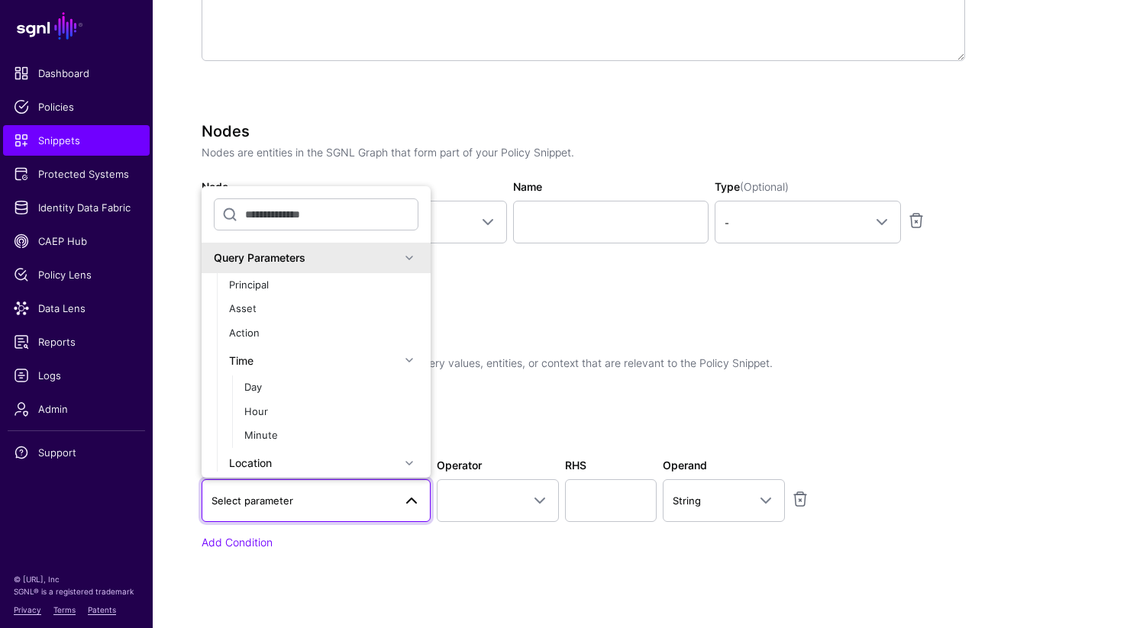
scroll to position [443, 0]
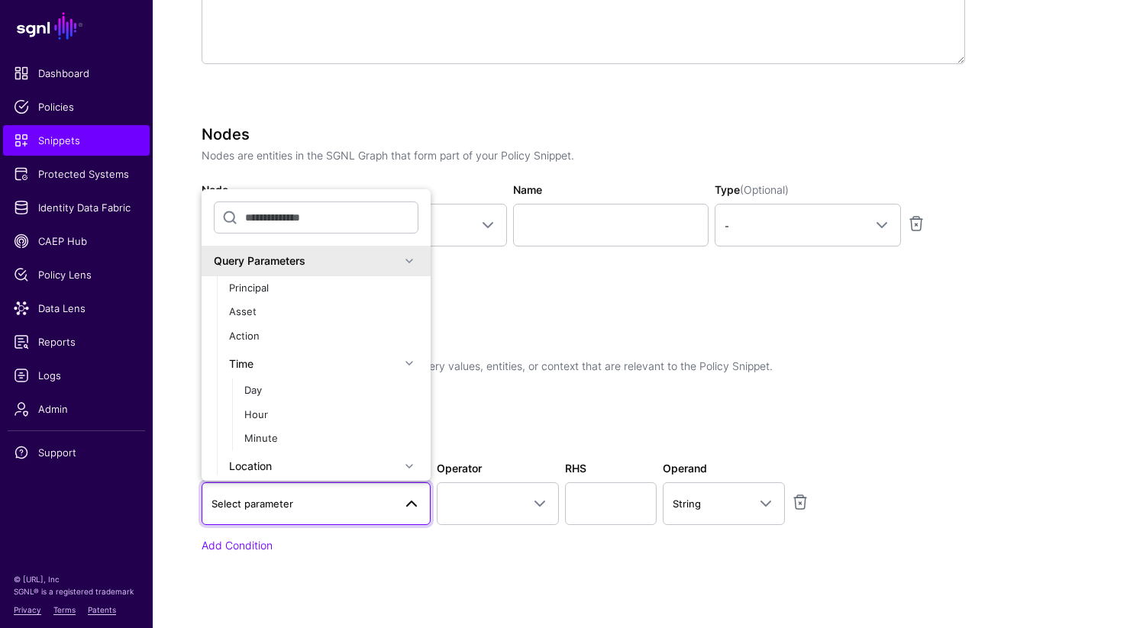
click at [642, 325] on div "Specify the components of your Snippet Version Policy Snippet Versions are comp…" at bounding box center [583, 216] width 763 height 759
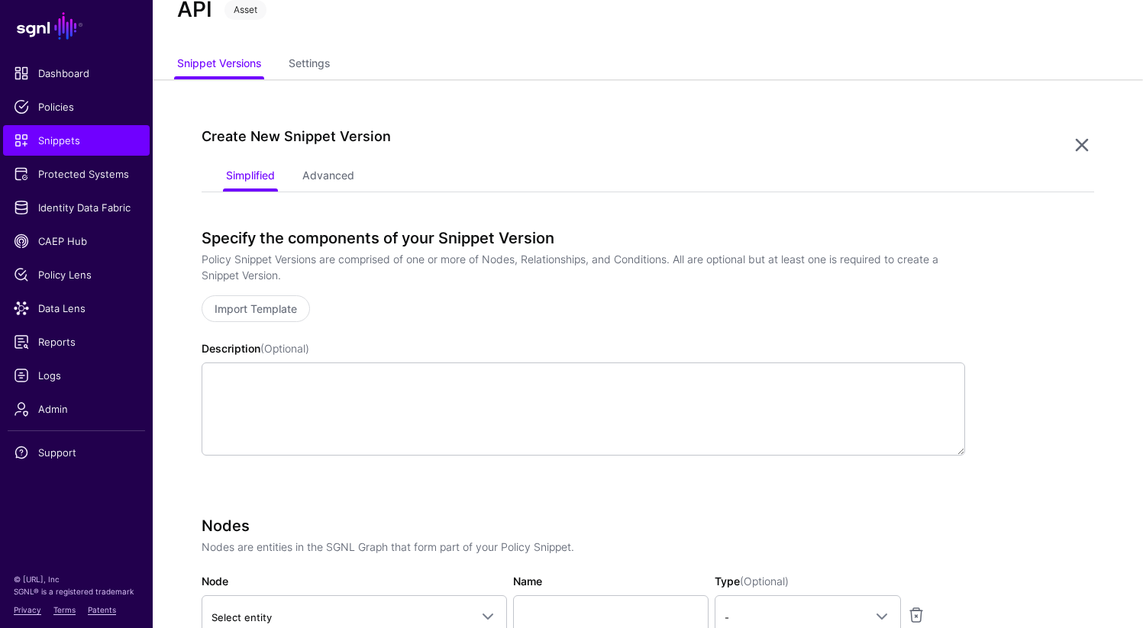
scroll to position [0, 0]
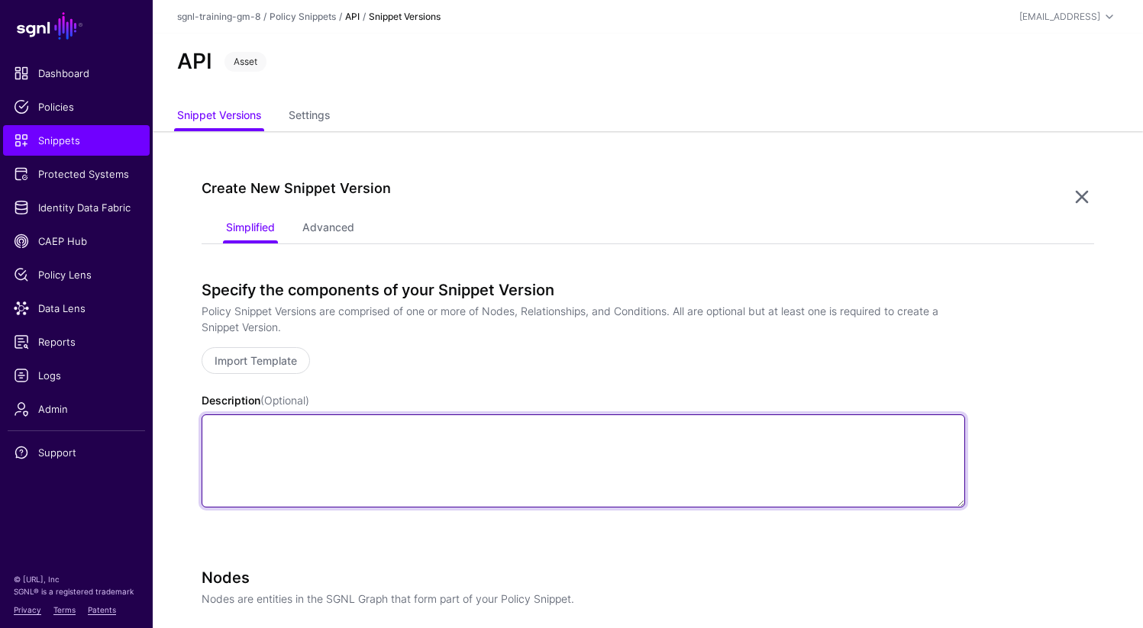
click at [456, 439] on textarea "Description (Optional)" at bounding box center [583, 460] width 763 height 93
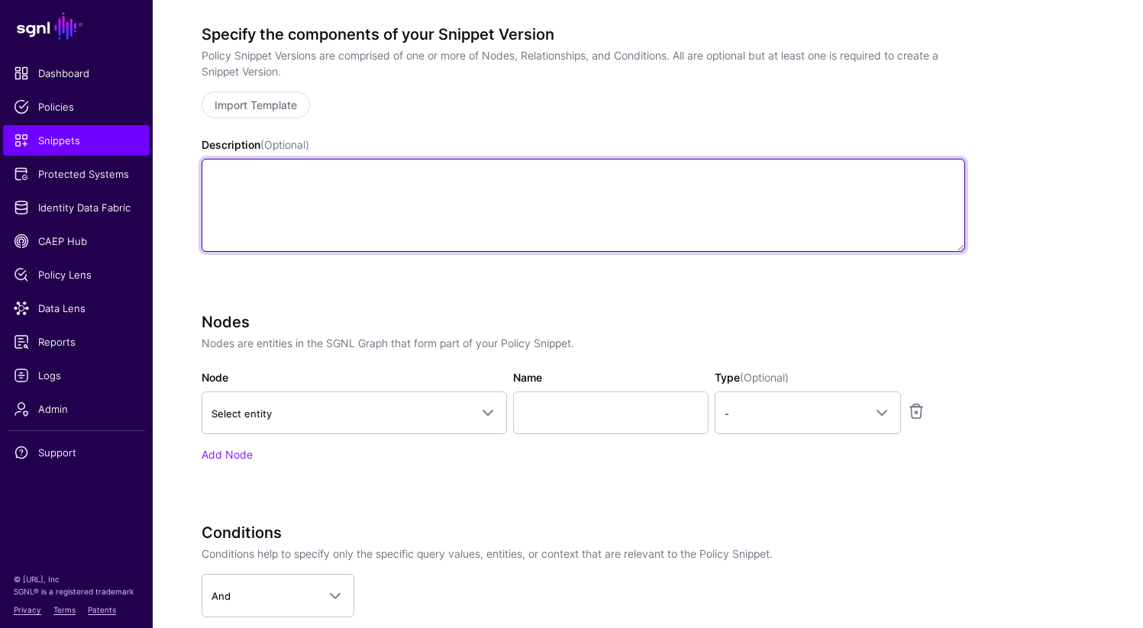
scroll to position [258, 0]
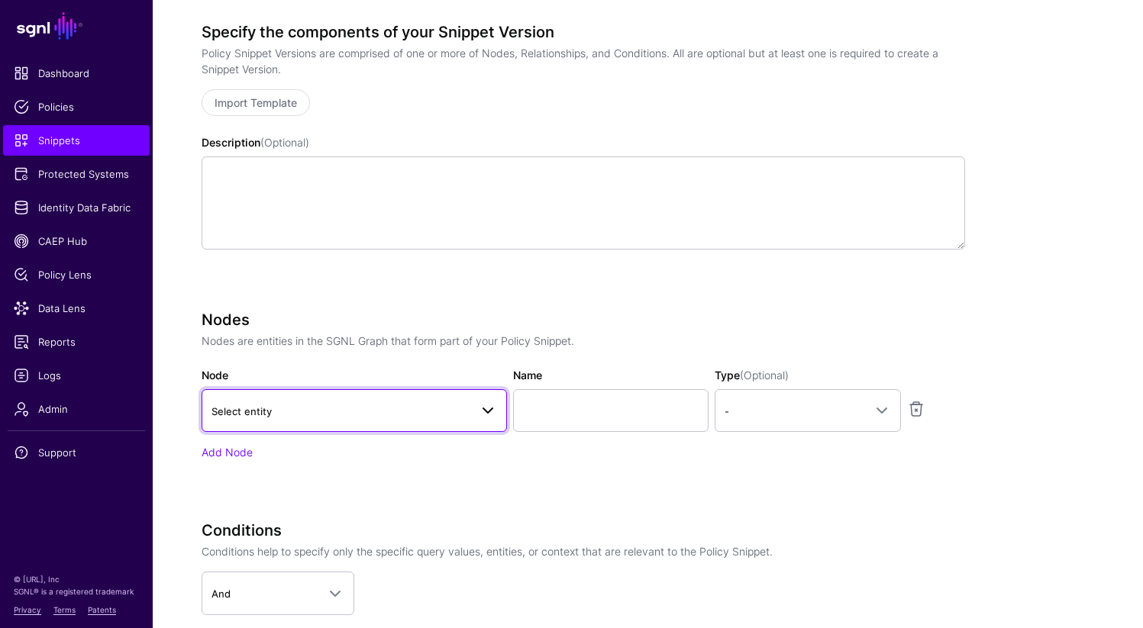
click at [443, 425] on link "Select entity" at bounding box center [354, 410] width 305 height 43
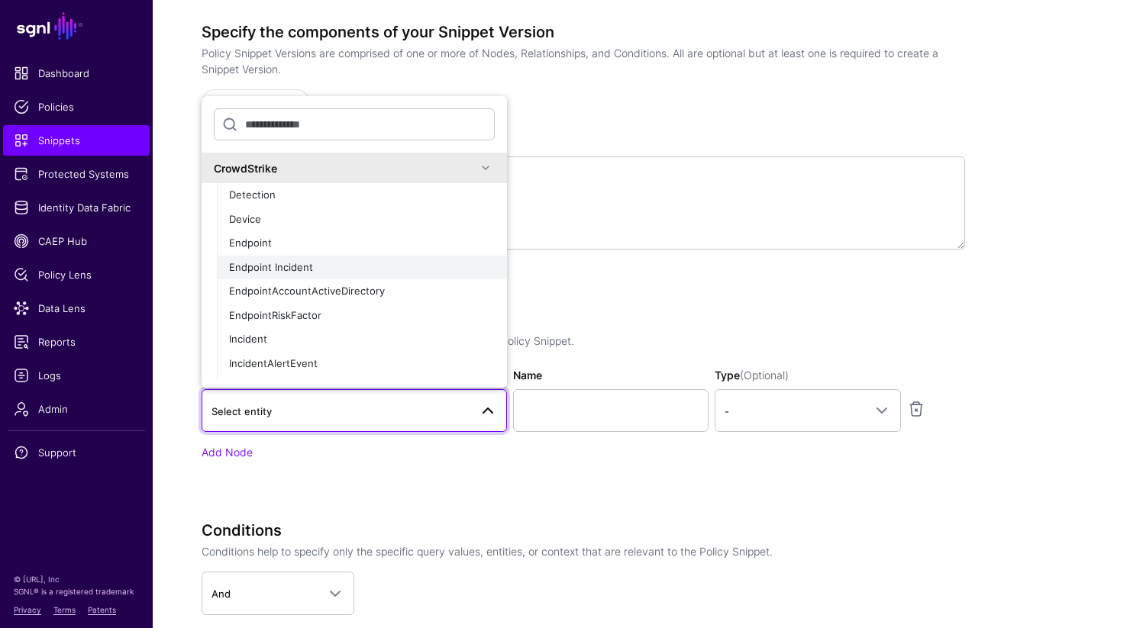
scroll to position [4, 0]
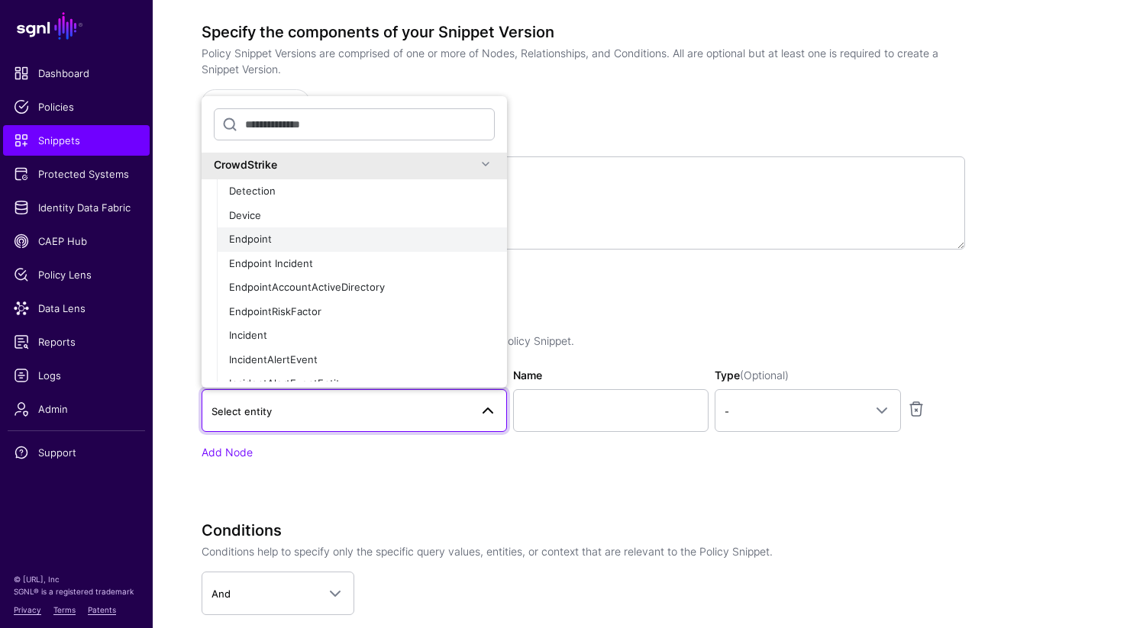
click at [360, 244] on div "Endpoint" at bounding box center [362, 239] width 266 height 15
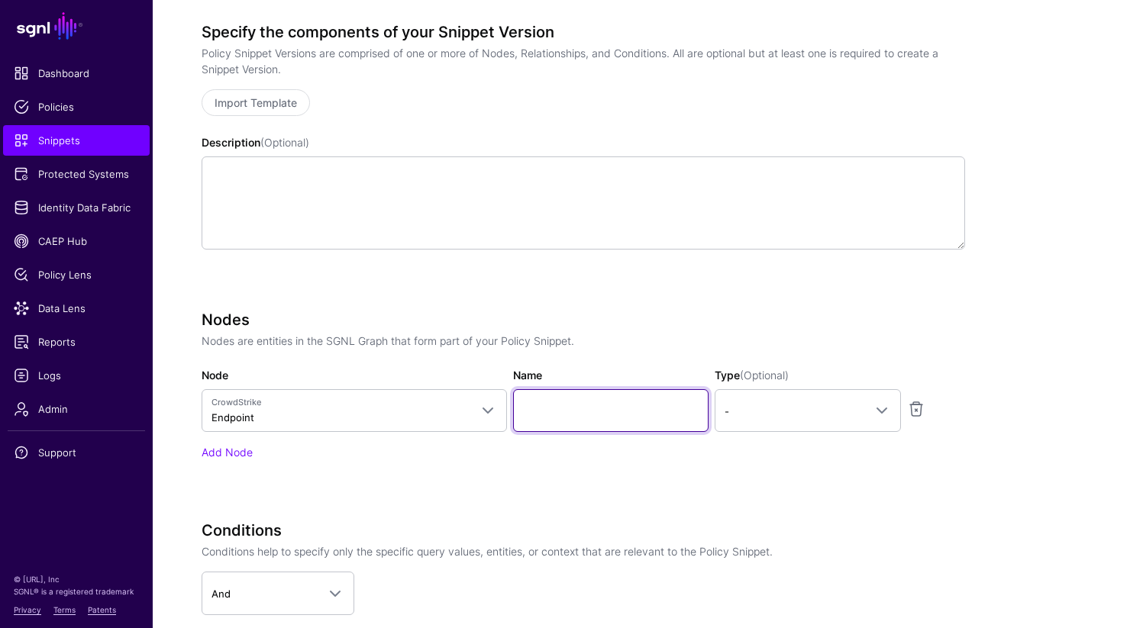
click at [578, 411] on input "Name" at bounding box center [610, 410] width 195 height 43
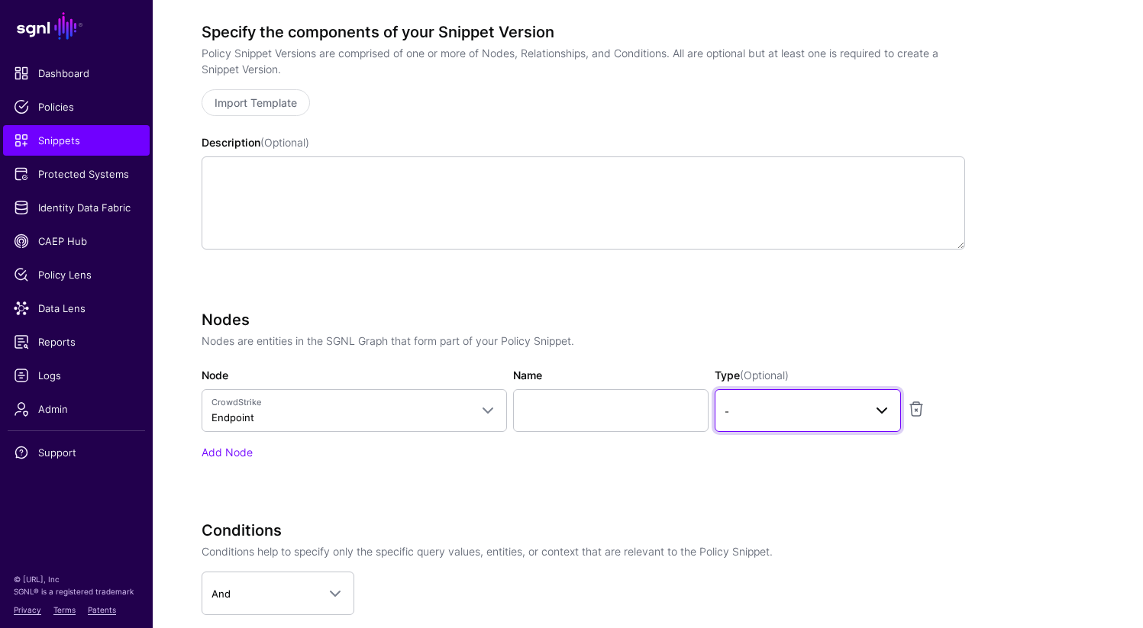
click at [754, 418] on span "-" at bounding box center [793, 411] width 139 height 17
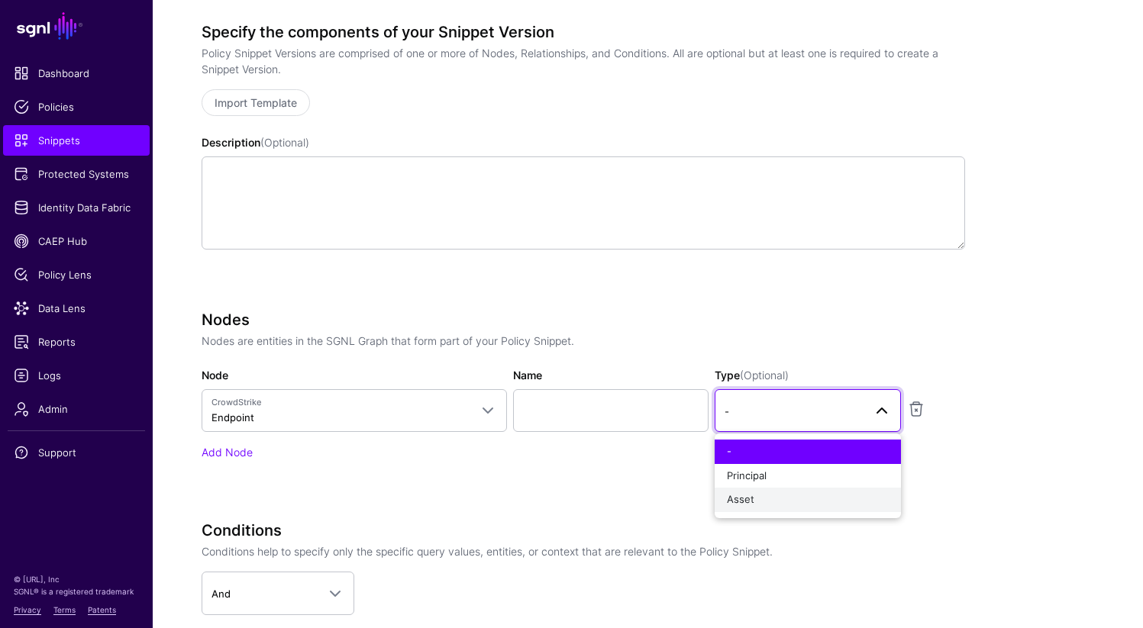
click at [757, 503] on div "Asset" at bounding box center [808, 499] width 162 height 15
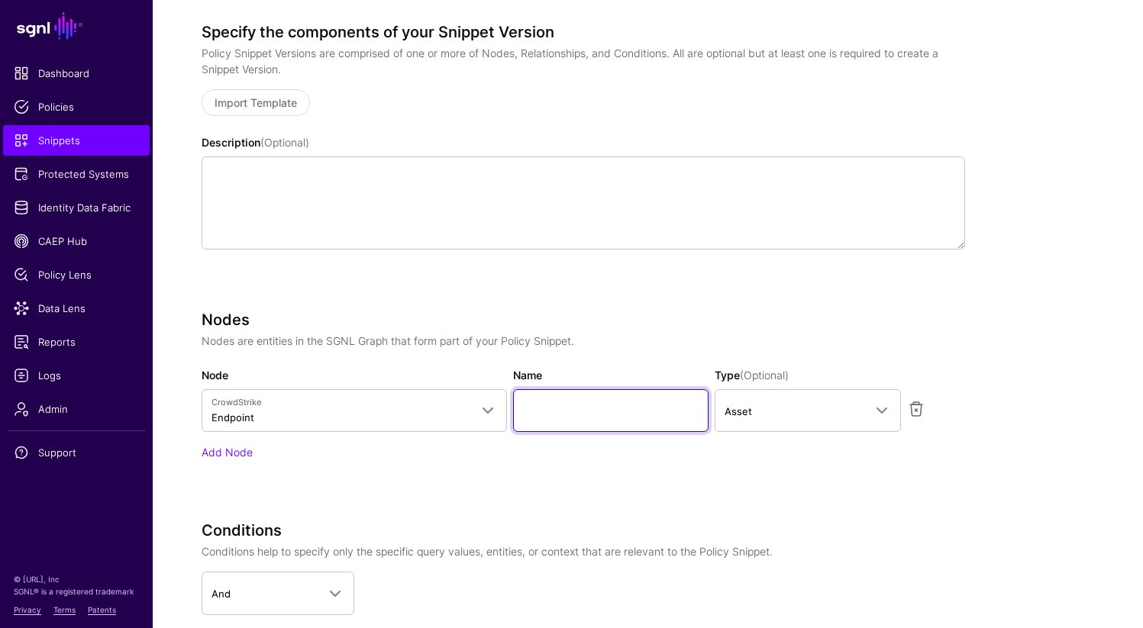
click at [650, 422] on input "Name" at bounding box center [610, 410] width 195 height 43
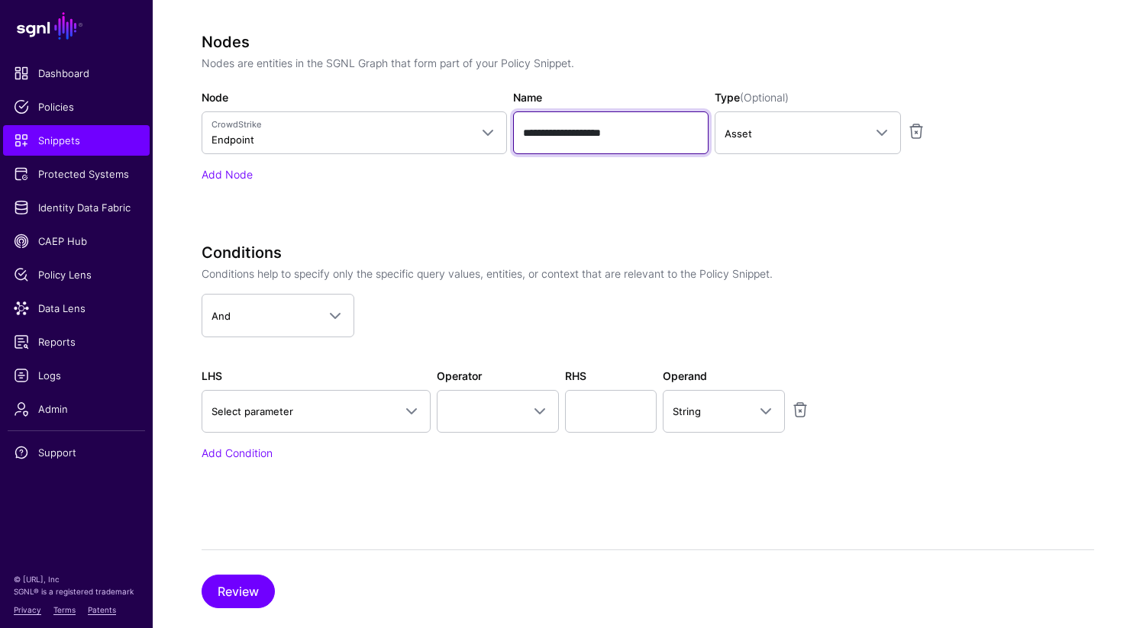
scroll to position [564, 0]
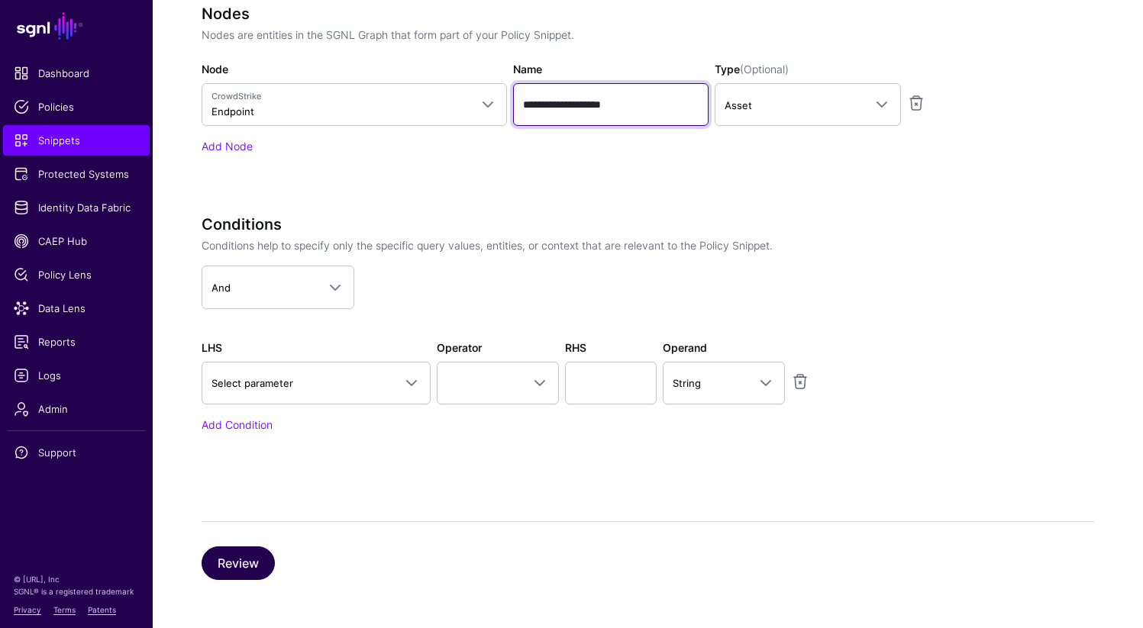
type input "**********"
click at [250, 565] on button "Review" at bounding box center [238, 564] width 73 height 34
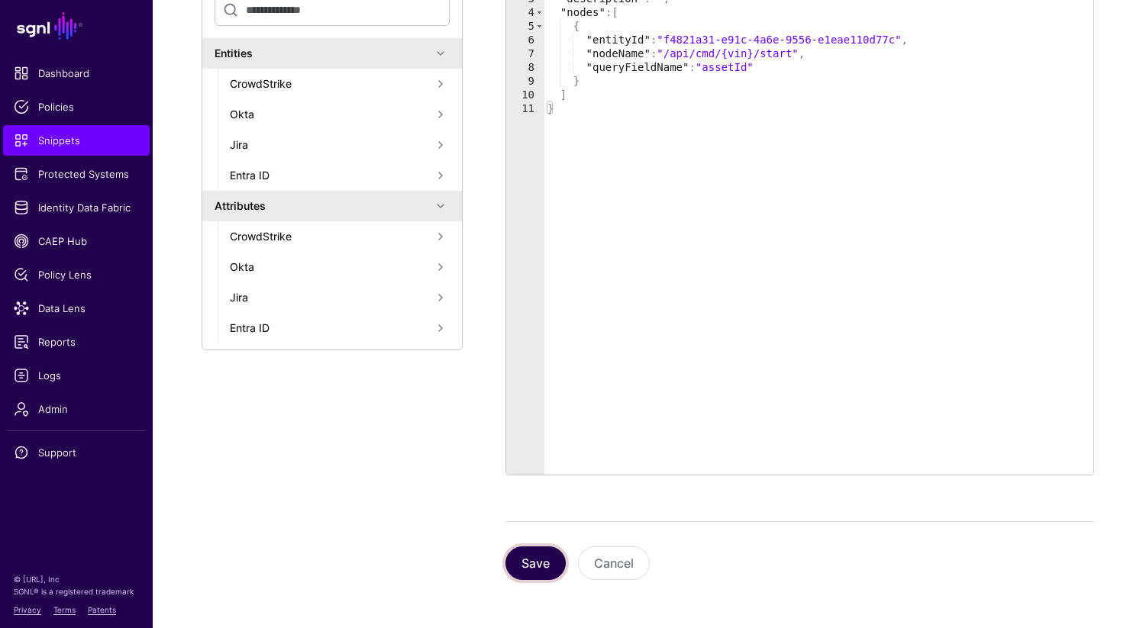
click at [540, 564] on button "Save" at bounding box center [535, 564] width 60 height 34
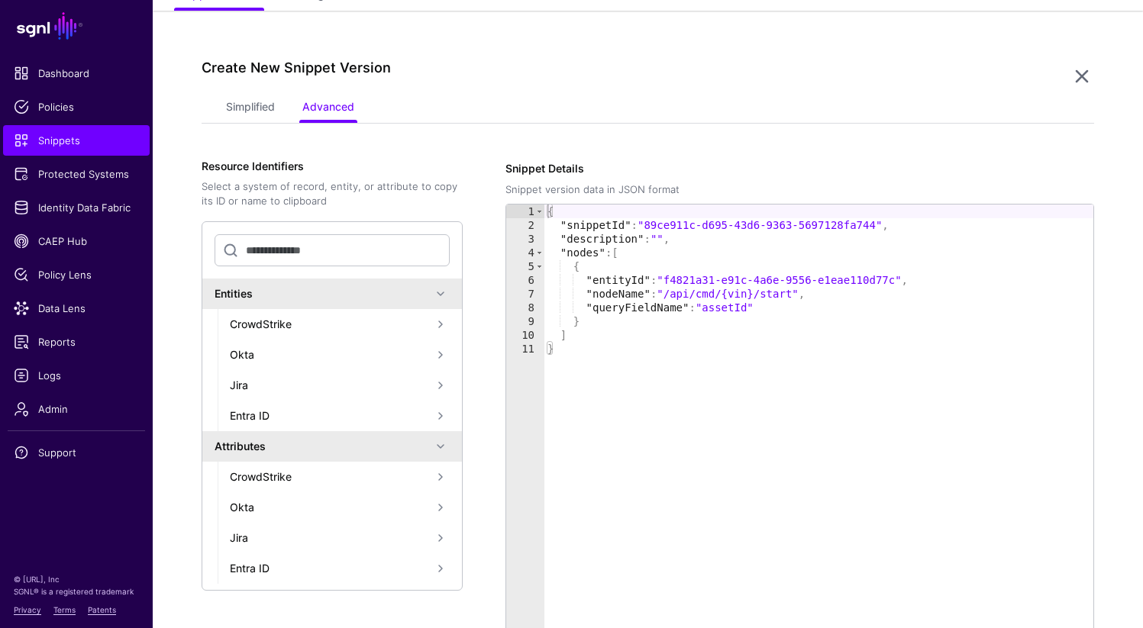
scroll to position [124, 0]
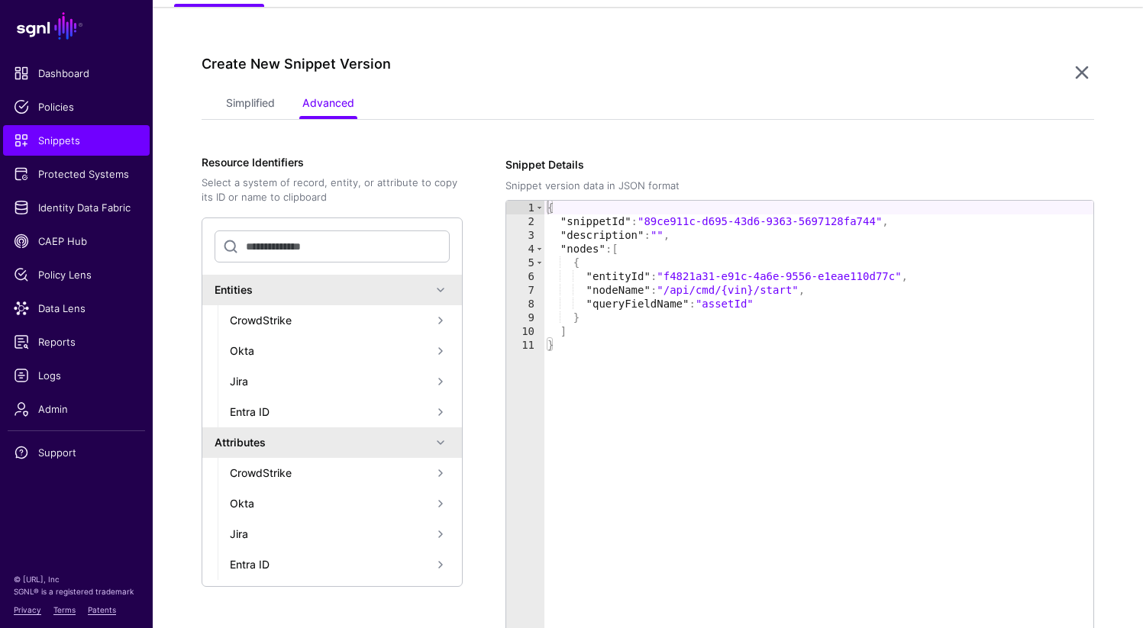
click at [734, 290] on div "{ "snippetId" : "89ce911c-d695-43d6-9363-5697128fa744" , "description" : "" , "…" at bounding box center [818, 470] width 549 height 538
click at [760, 286] on div "{ "snippetId" : "89ce911c-d695-43d6-9363-5697128fa744" , "description" : "" , "…" at bounding box center [818, 470] width 549 height 538
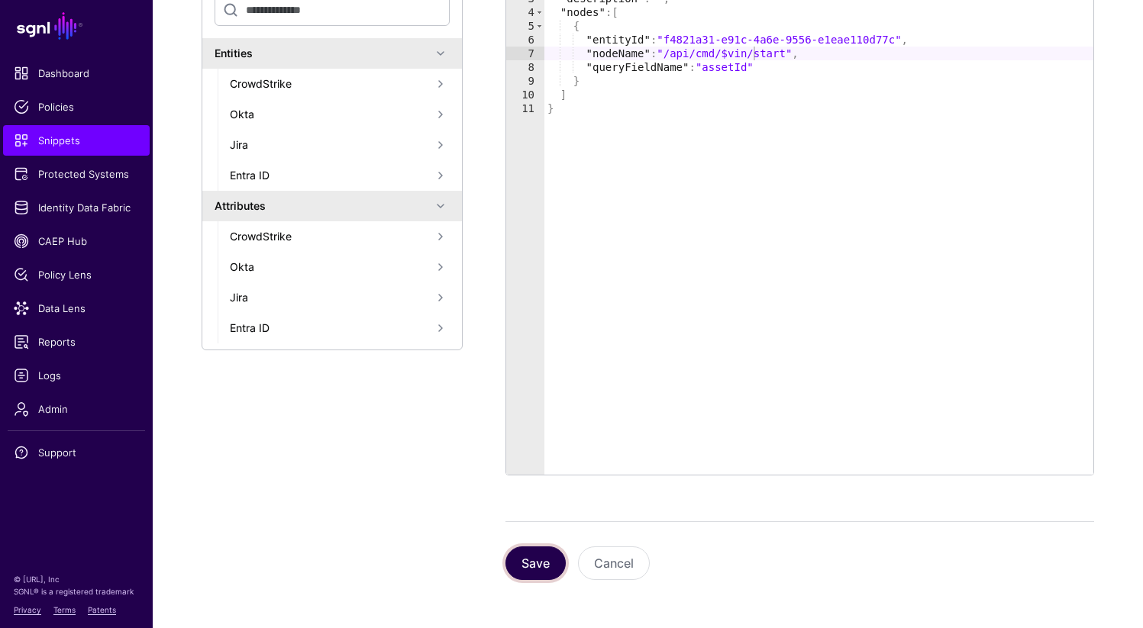
click at [543, 561] on button "Save" at bounding box center [535, 564] width 60 height 34
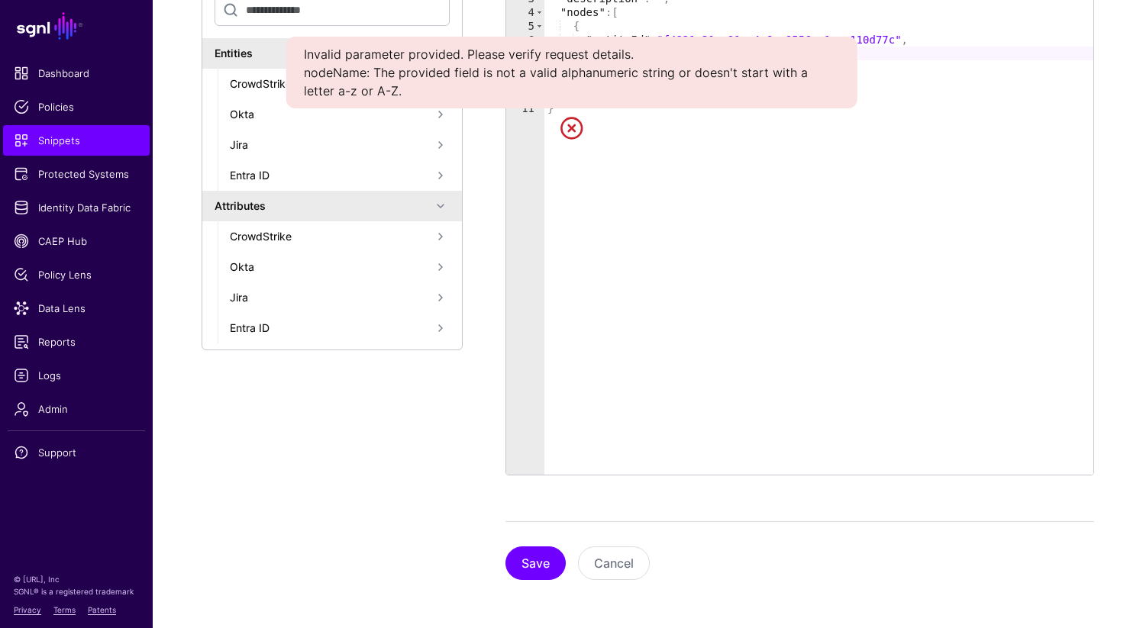
scroll to position [0, 0]
click at [776, 275] on div "{ "snippetId" : "89ce911c-d695-43d6-9363-5697128fa744" , "description" : "" , "…" at bounding box center [818, 233] width 549 height 538
click at [776, 175] on div "{ "snippetId" : "89ce911c-d695-43d6-9363-5697128fa744" , "description" : "" , "…" at bounding box center [818, 233] width 549 height 538
click at [568, 128] on link at bounding box center [571, 128] width 24 height 24
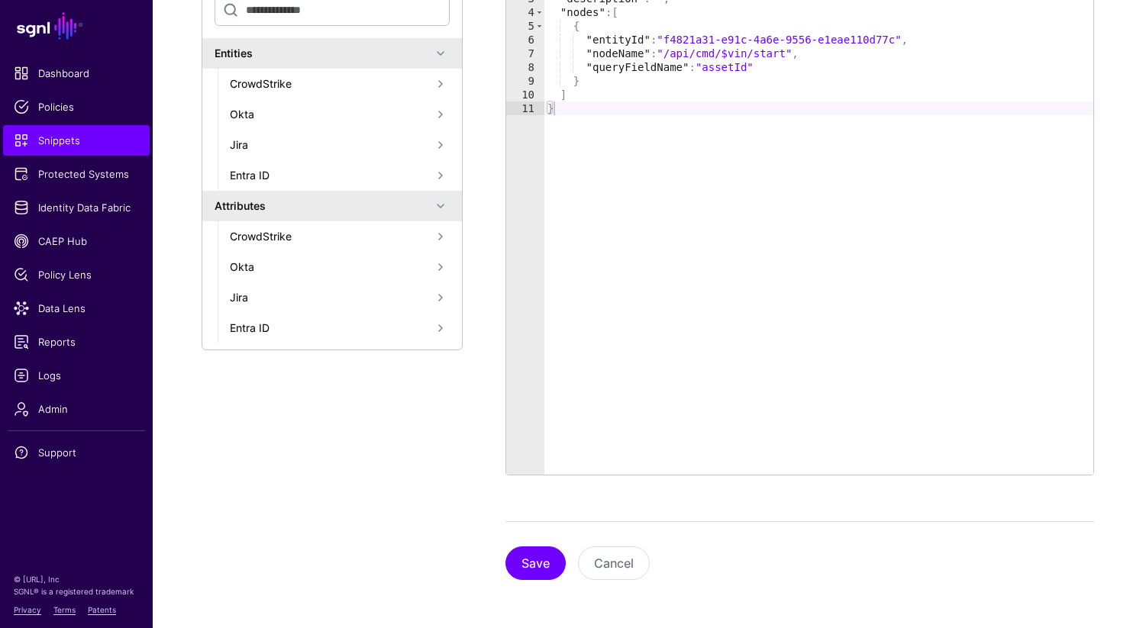
click at [677, 53] on div "{ "snippetId" : "89ce911c-d695-43d6-9363-5697128fa744" , "description" : "" , "…" at bounding box center [818, 233] width 549 height 538
click at [695, 53] on div "{ "snippetId" : "89ce911c-d695-43d6-9363-5697128fa744" , "description" : "" , "…" at bounding box center [818, 233] width 549 height 538
click at [718, 54] on div "{ "snippetId" : "89ce911c-d695-43d6-9363-5697128fa744" , "description" : "" , "…" at bounding box center [818, 233] width 549 height 538
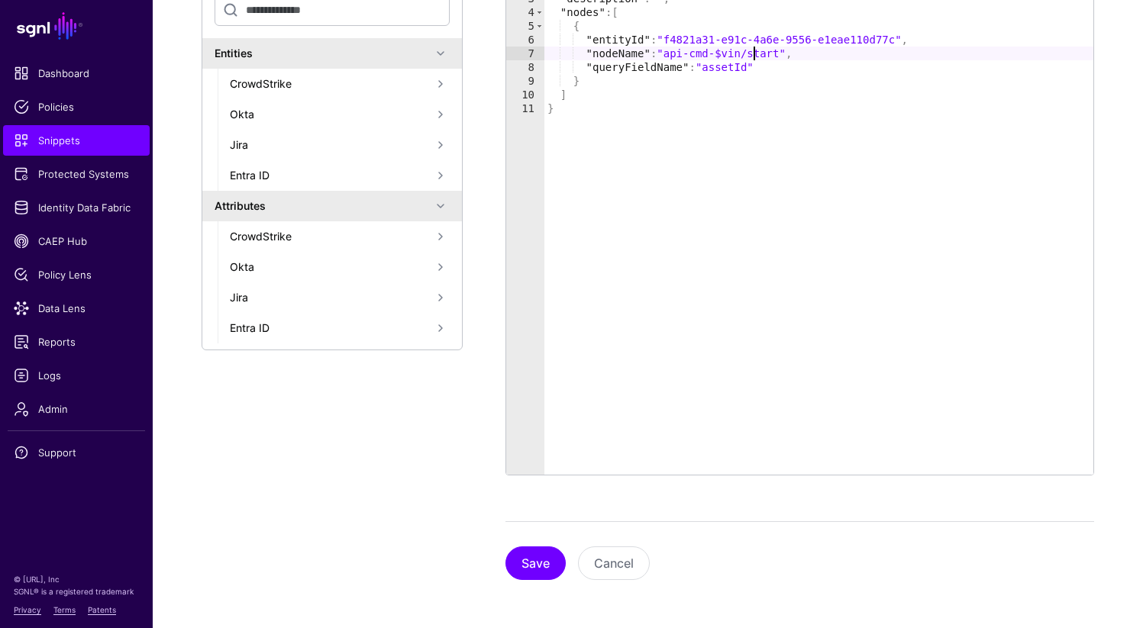
click at [754, 51] on div "{ "snippetId" : "89ce911c-d695-43d6-9363-5697128fa744" , "description" : "" , "…" at bounding box center [818, 233] width 549 height 538
click at [541, 563] on button "Save" at bounding box center [535, 564] width 60 height 34
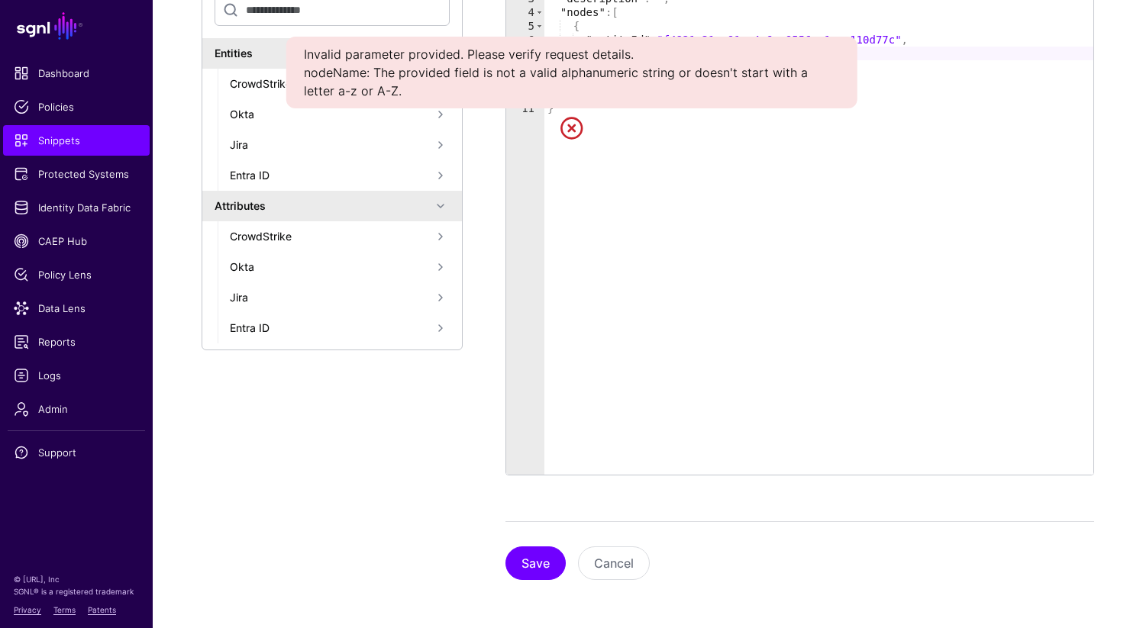
scroll to position [0, 0]
click at [722, 331] on div "{ "snippetId" : "89ce911c-d695-43d6-9363-5697128fa744" , "description" : "" , "…" at bounding box center [818, 233] width 549 height 538
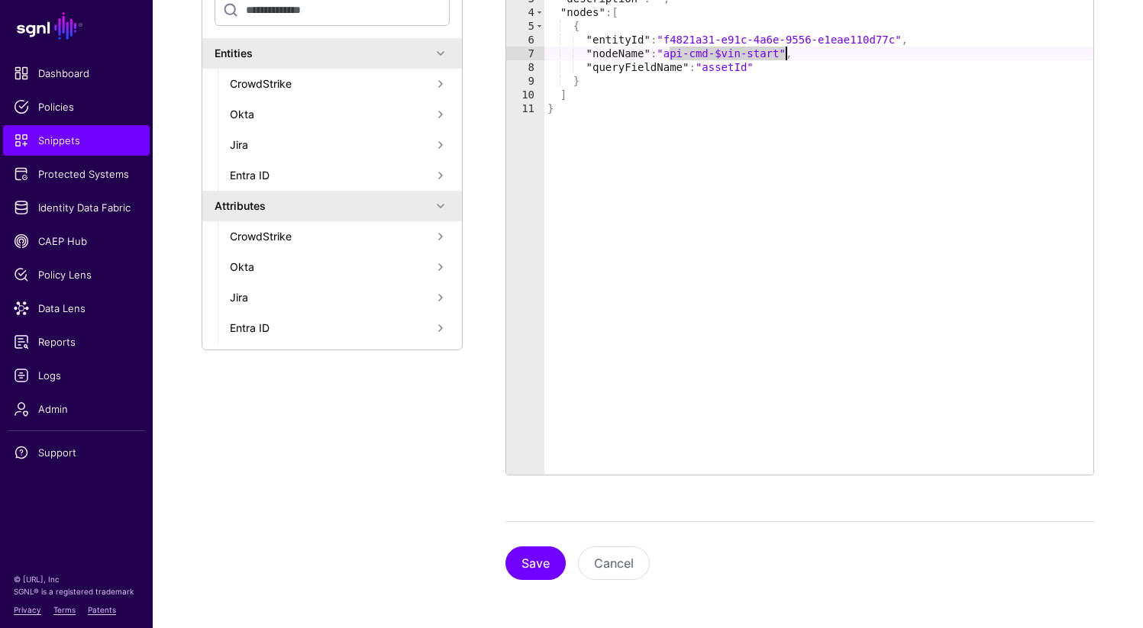
drag, startPoint x: 669, startPoint y: 53, endPoint x: 782, endPoint y: 50, distance: 113.0
click at [782, 50] on div "{ "snippetId" : "89ce911c-d695-43d6-9363-5697128fa744" , "description" : "" , "…" at bounding box center [818, 233] width 549 height 538
type textarea "**********"
click at [524, 559] on button "Save" at bounding box center [535, 564] width 60 height 34
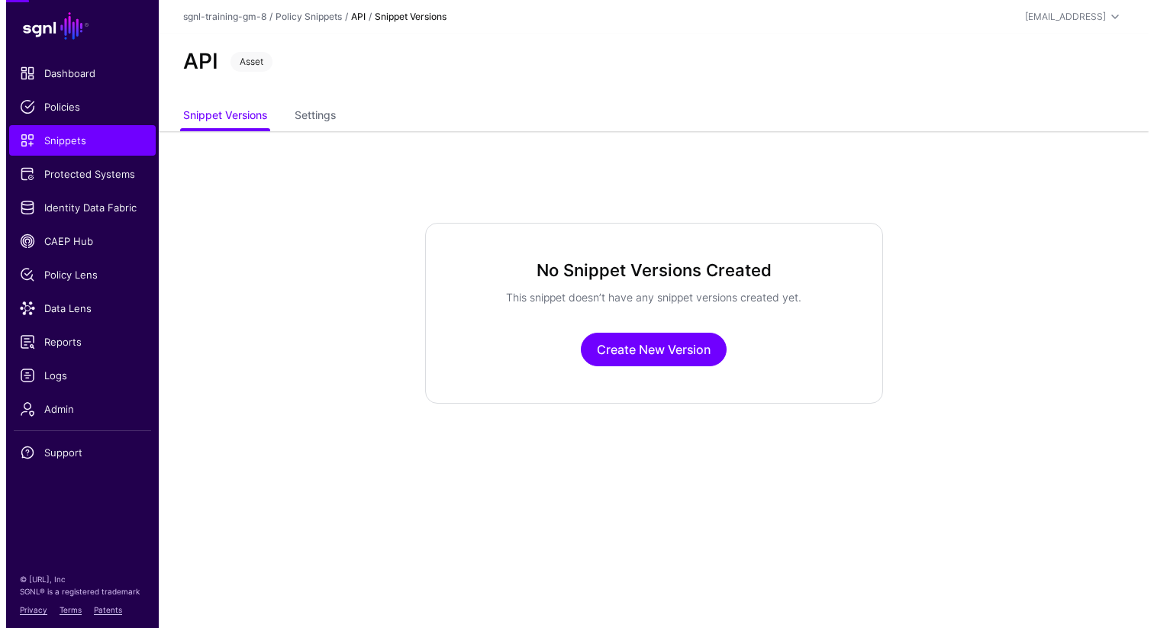
scroll to position [0, 0]
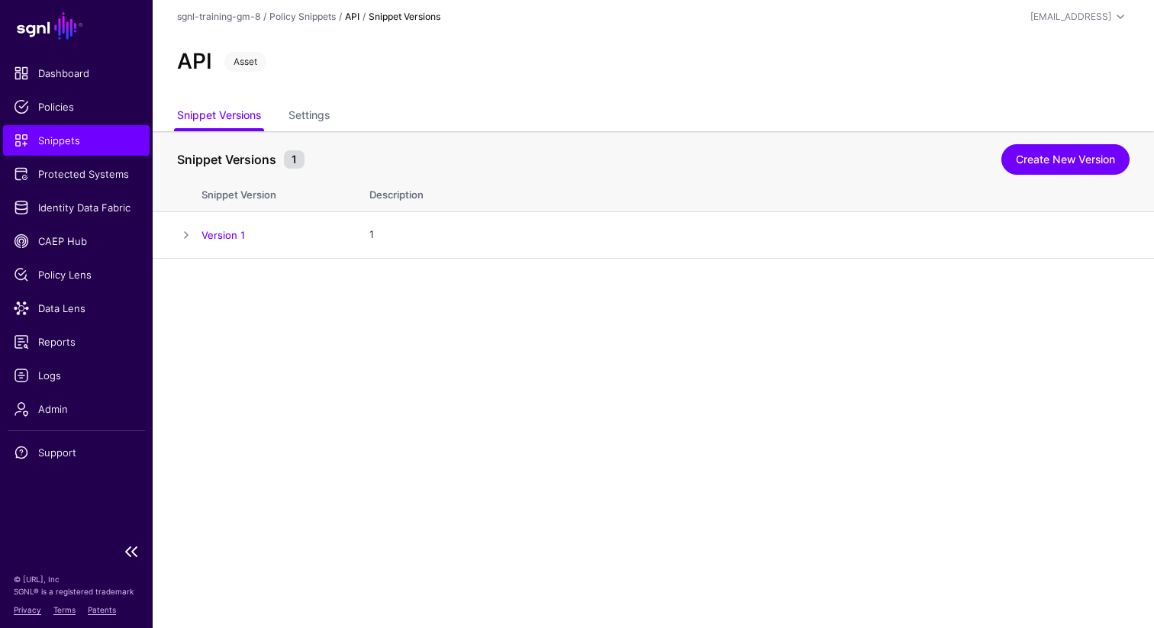
click at [79, 145] on span "Snippets" at bounding box center [76, 140] width 125 height 15
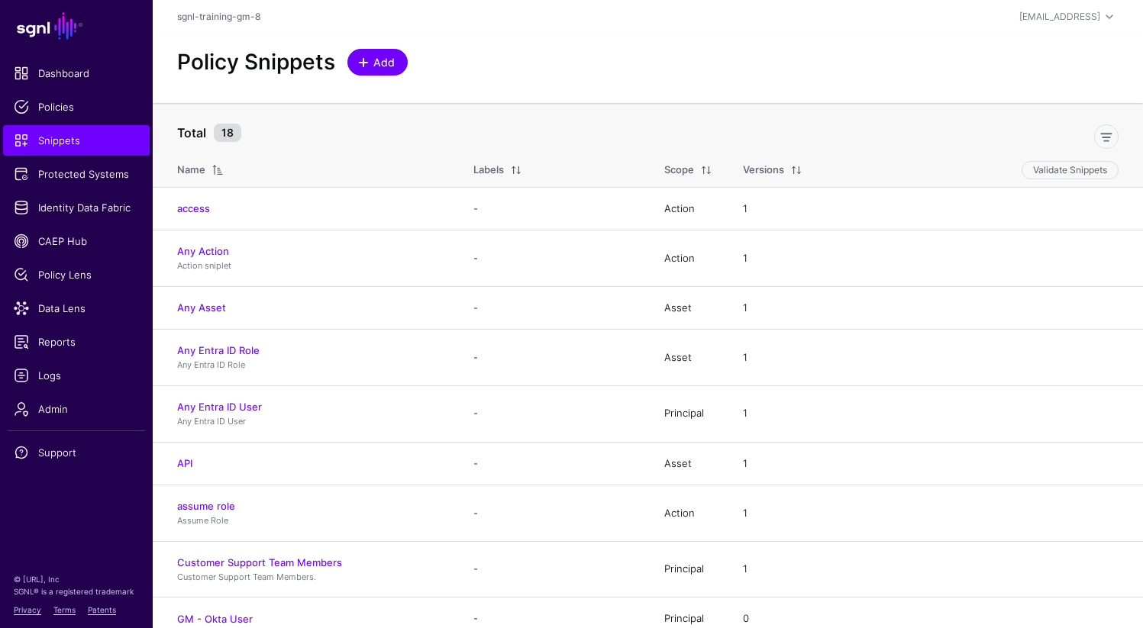
click at [373, 63] on span "Add" at bounding box center [384, 62] width 25 height 16
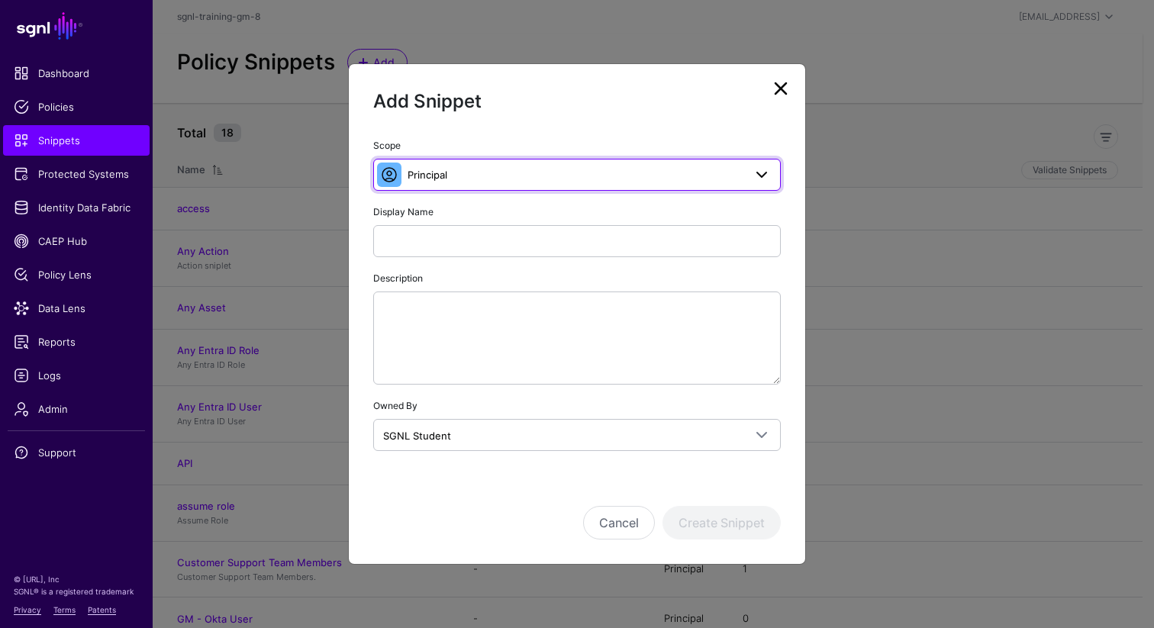
click at [453, 177] on span "Principal" at bounding box center [576, 174] width 336 height 17
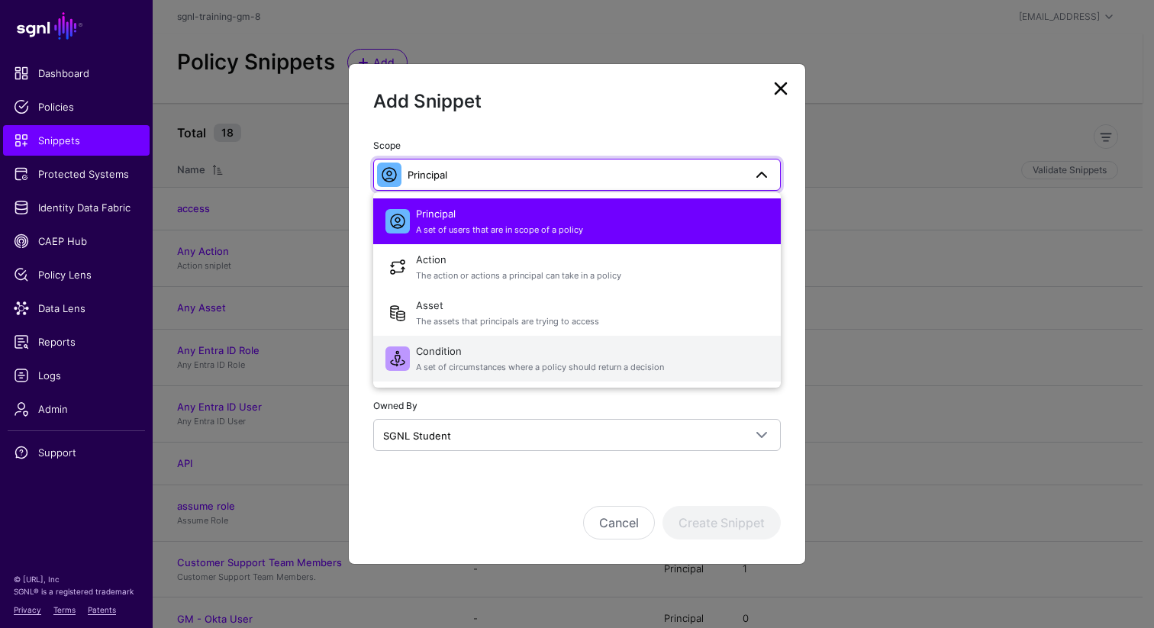
click at [437, 367] on span "A set of circumstances where a policy should return a decision" at bounding box center [592, 367] width 353 height 13
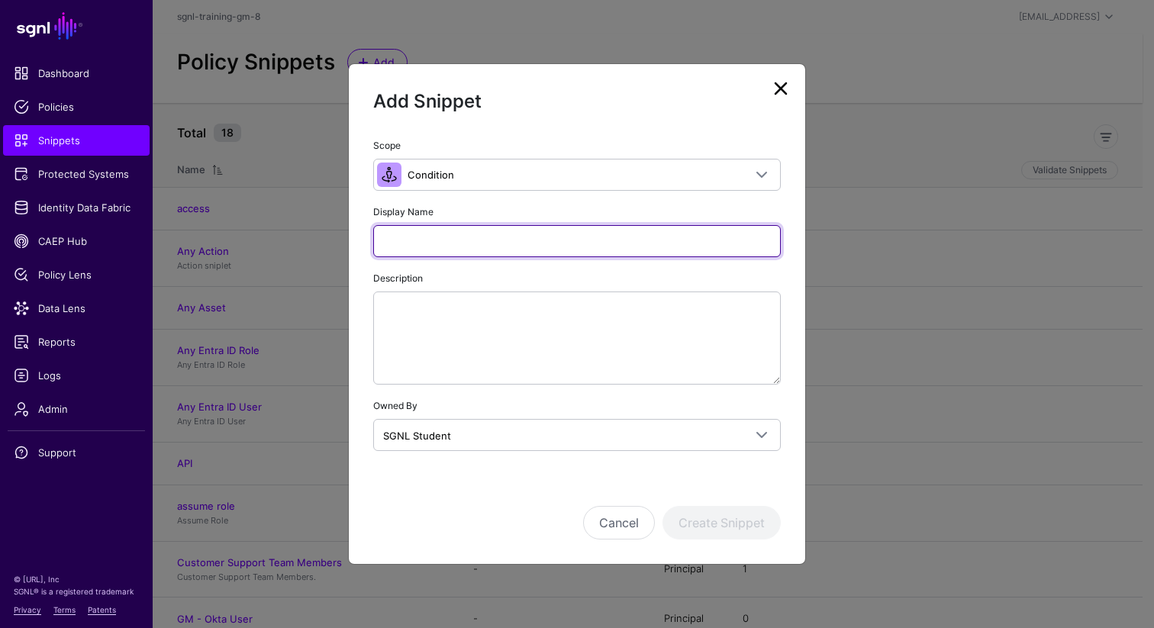
click at [456, 248] on input "Display Name" at bounding box center [577, 241] width 408 height 32
type input "*"
type input "**********"
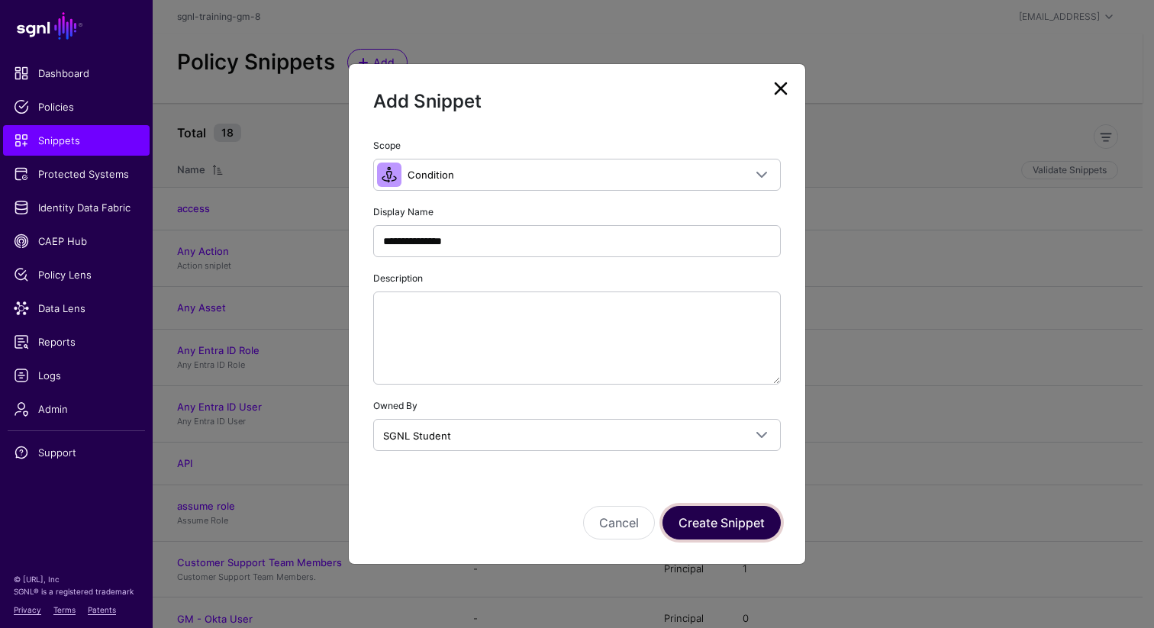
click at [712, 524] on button "Create Snippet" at bounding box center [722, 523] width 118 height 34
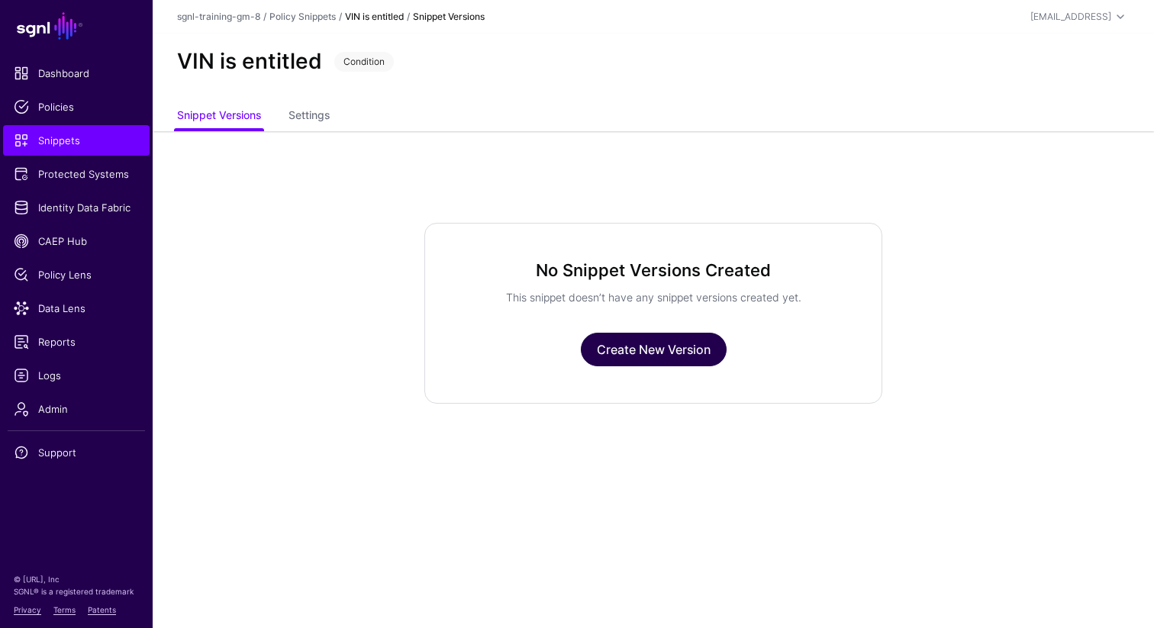
click at [629, 350] on link "Create New Version" at bounding box center [654, 350] width 146 height 34
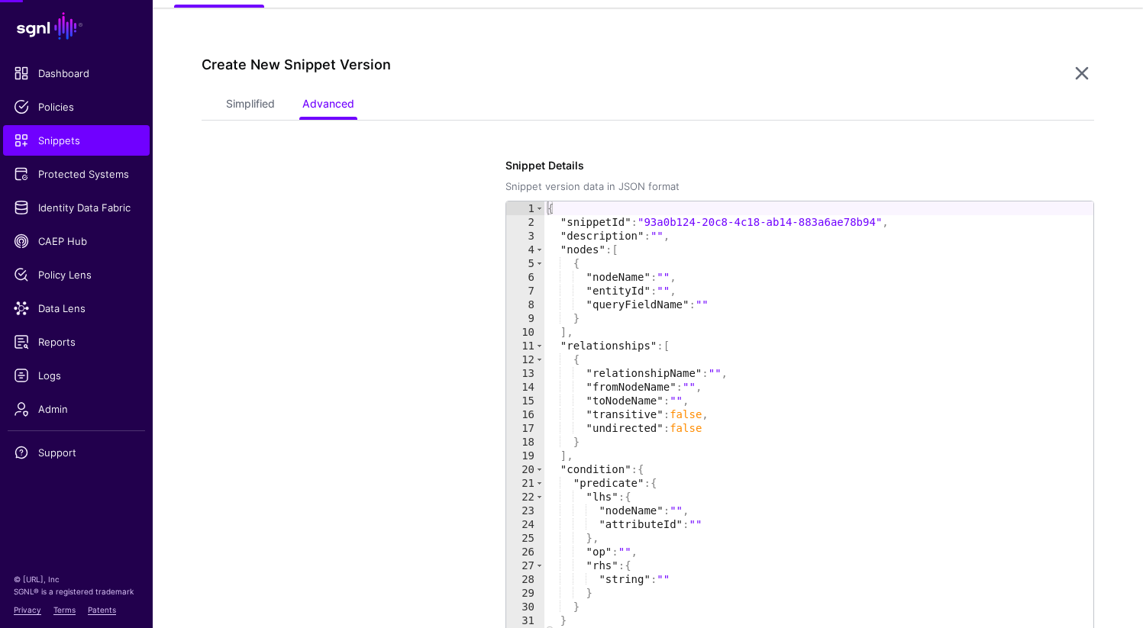
scroll to position [131, 0]
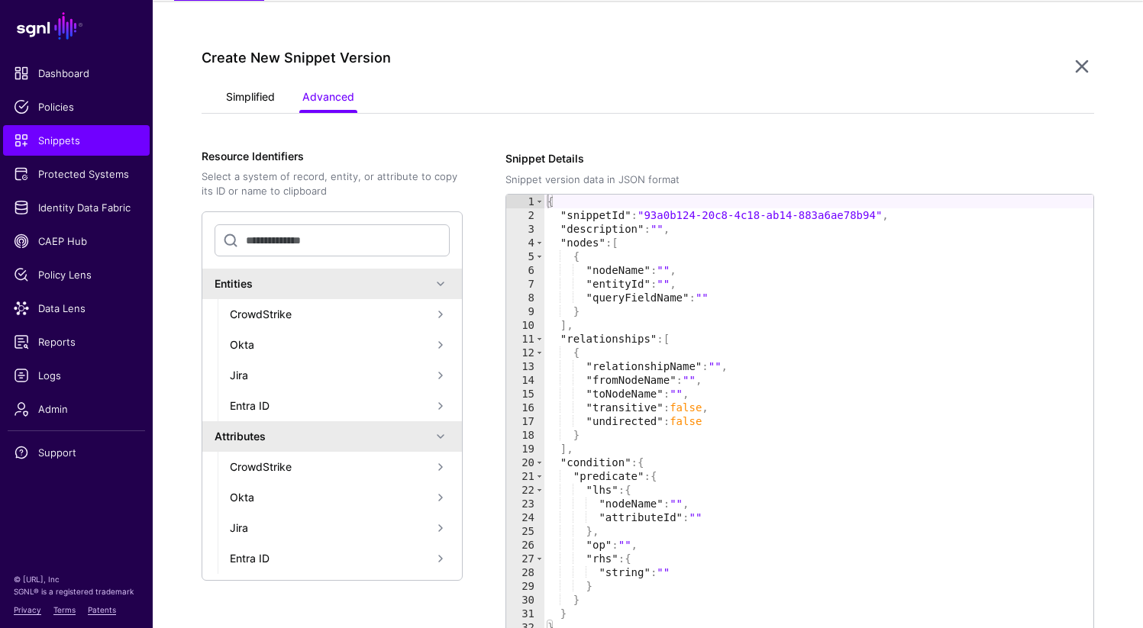
click at [238, 98] on link "Simplified" at bounding box center [250, 98] width 49 height 29
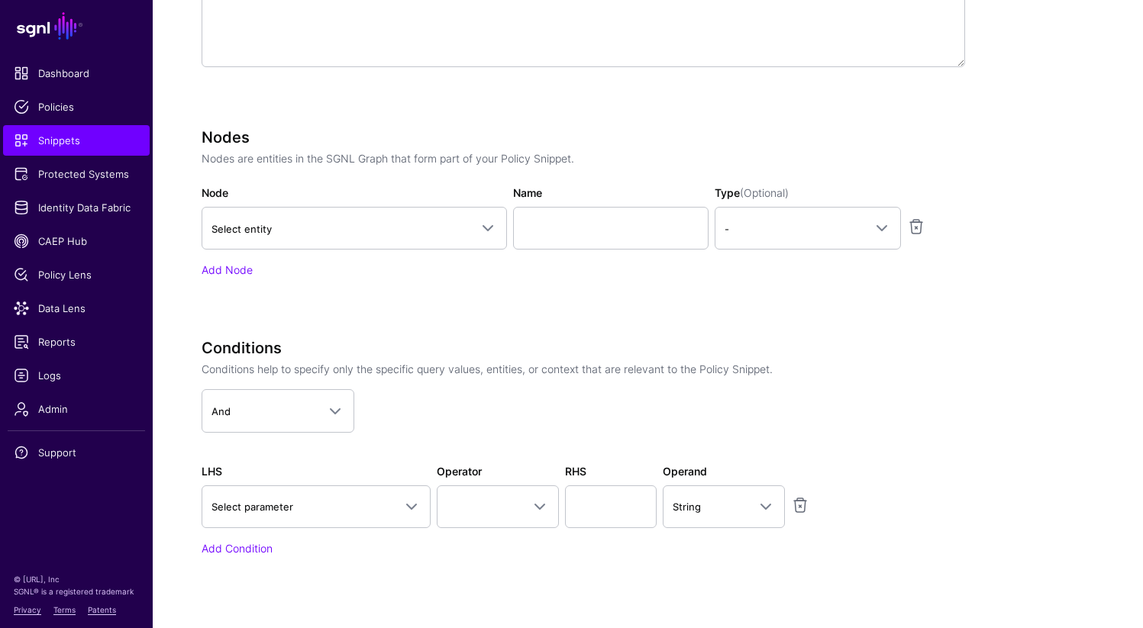
scroll to position [441, 0]
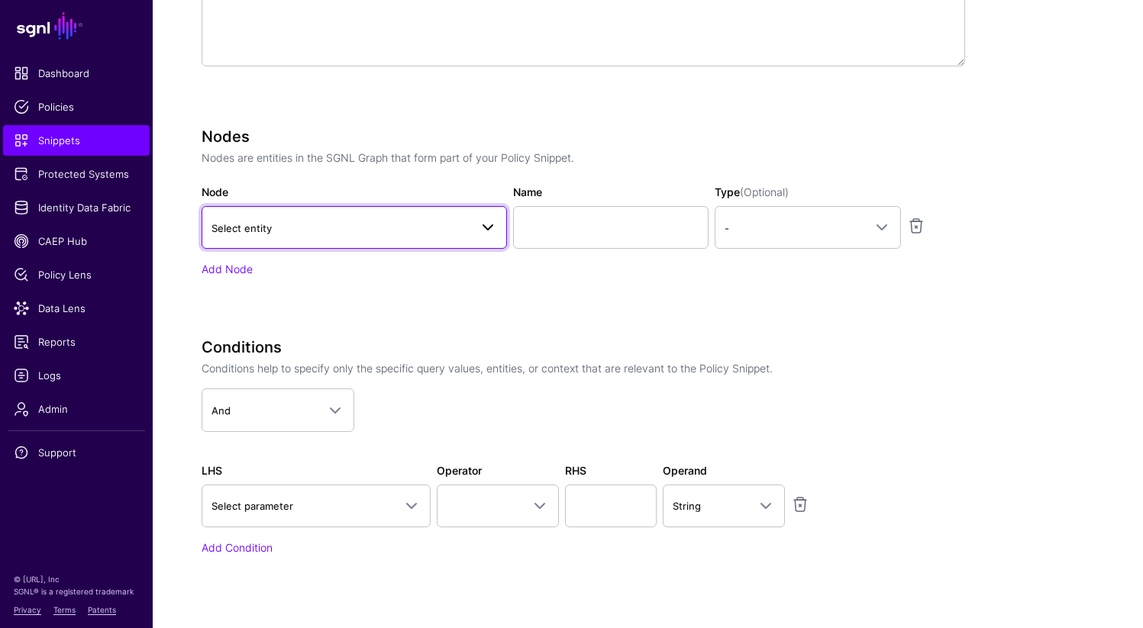
click at [341, 230] on span "Select entity" at bounding box center [340, 228] width 258 height 17
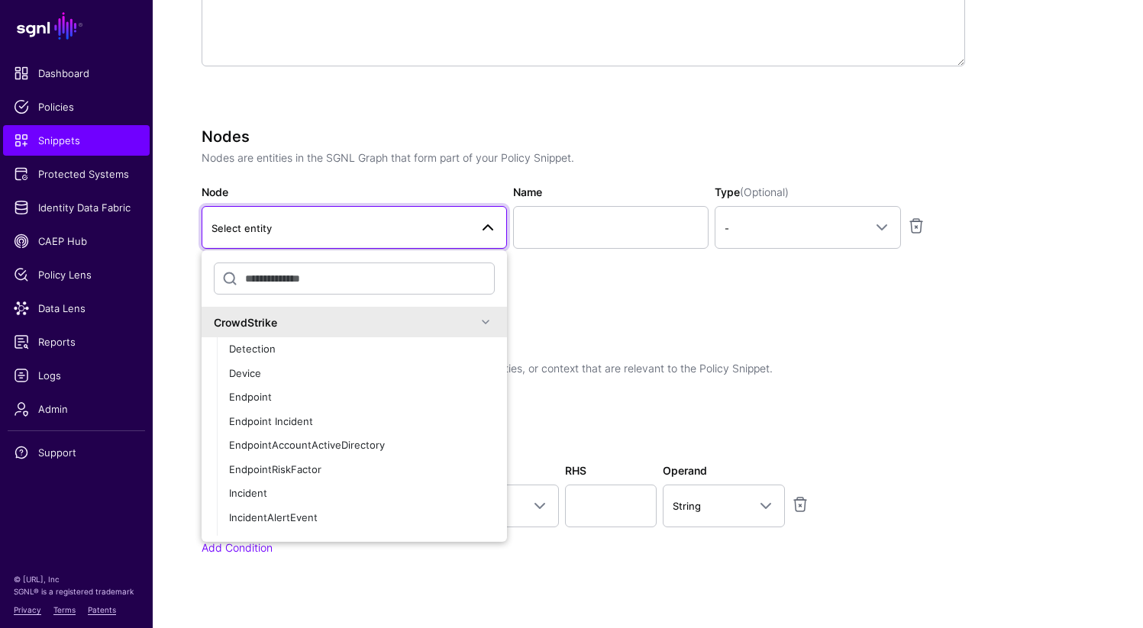
click at [325, 323] on div "CrowdStrike" at bounding box center [345, 322] width 263 height 16
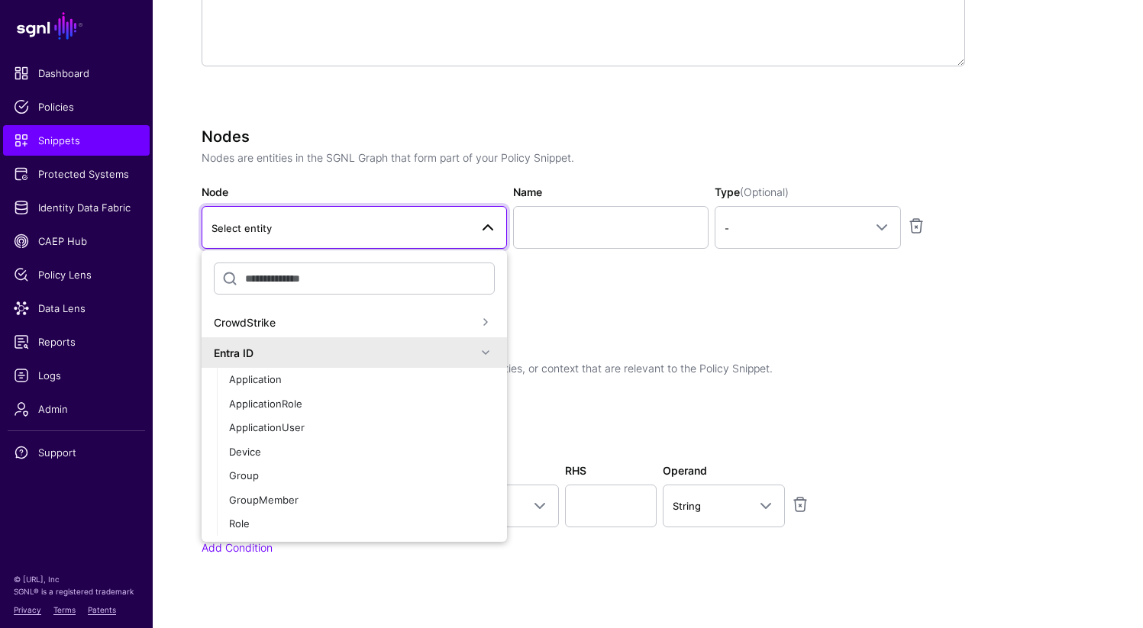
click at [311, 356] on div "Entra ID" at bounding box center [345, 353] width 263 height 16
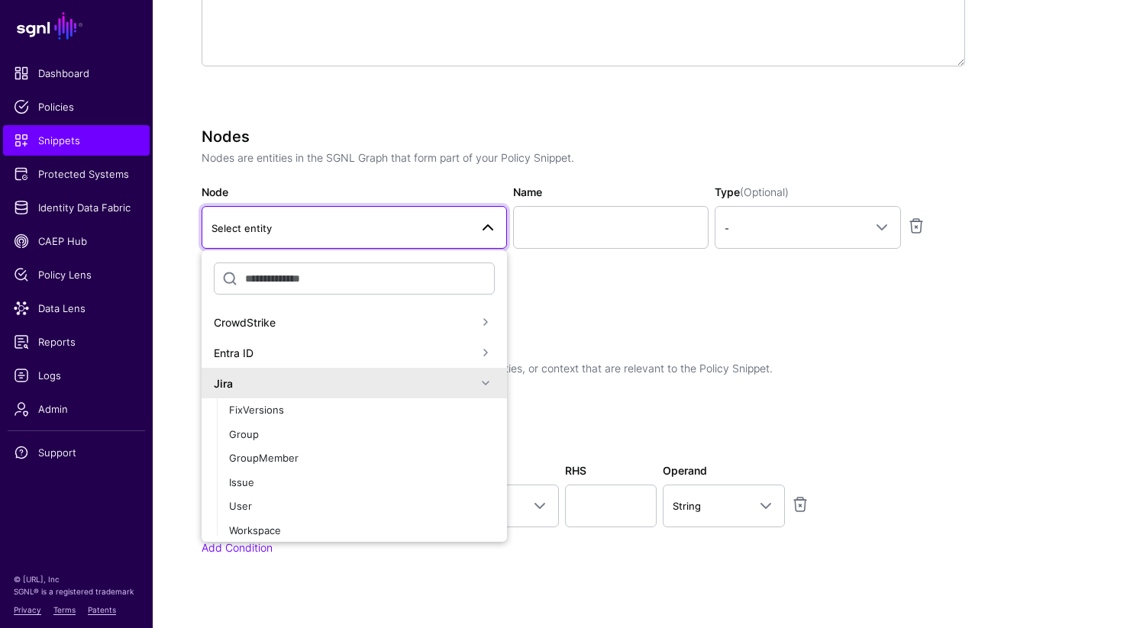
click at [295, 385] on div "Jira" at bounding box center [345, 384] width 263 height 16
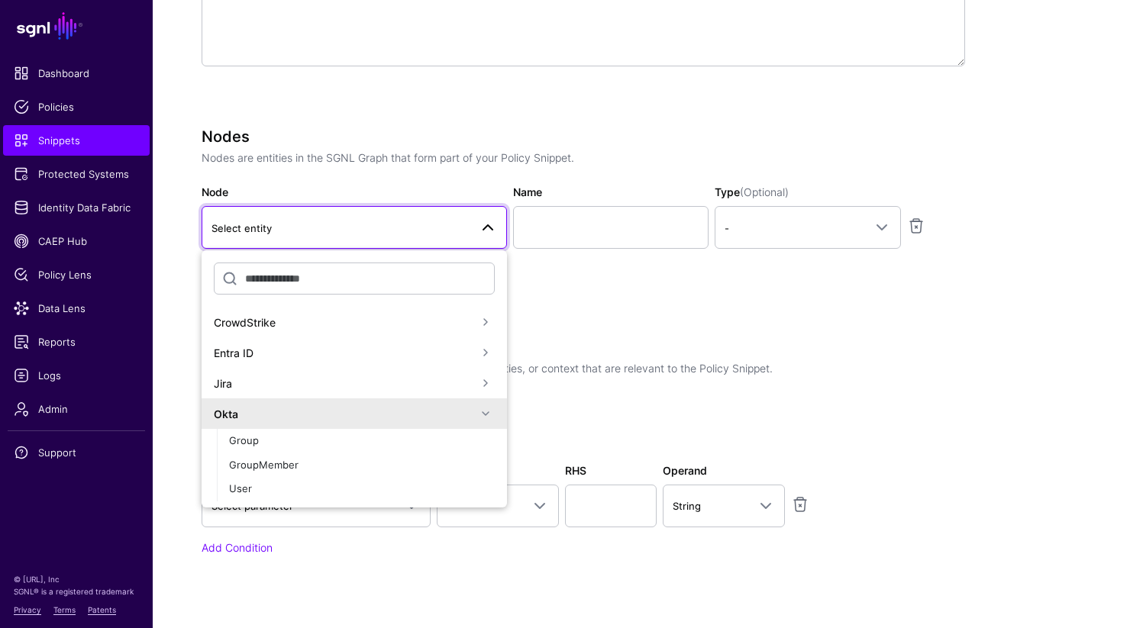
click at [278, 418] on div "Okta" at bounding box center [345, 414] width 263 height 16
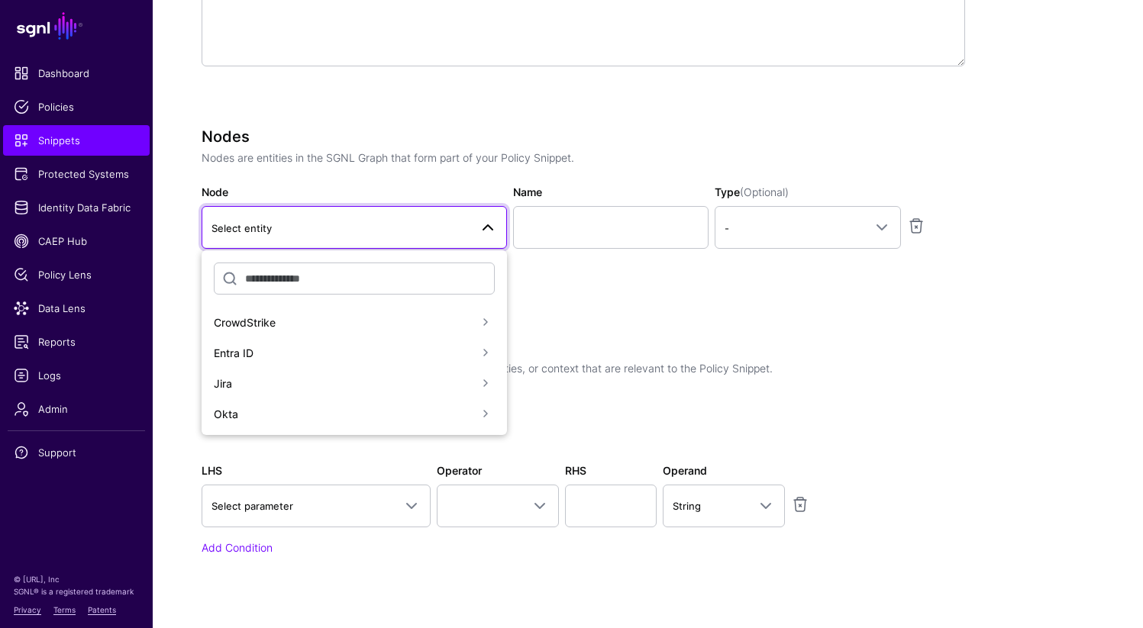
click at [654, 322] on div "Specify the components of your Snippet Version Policy Snippet Versions are comp…" at bounding box center [583, 219] width 763 height 759
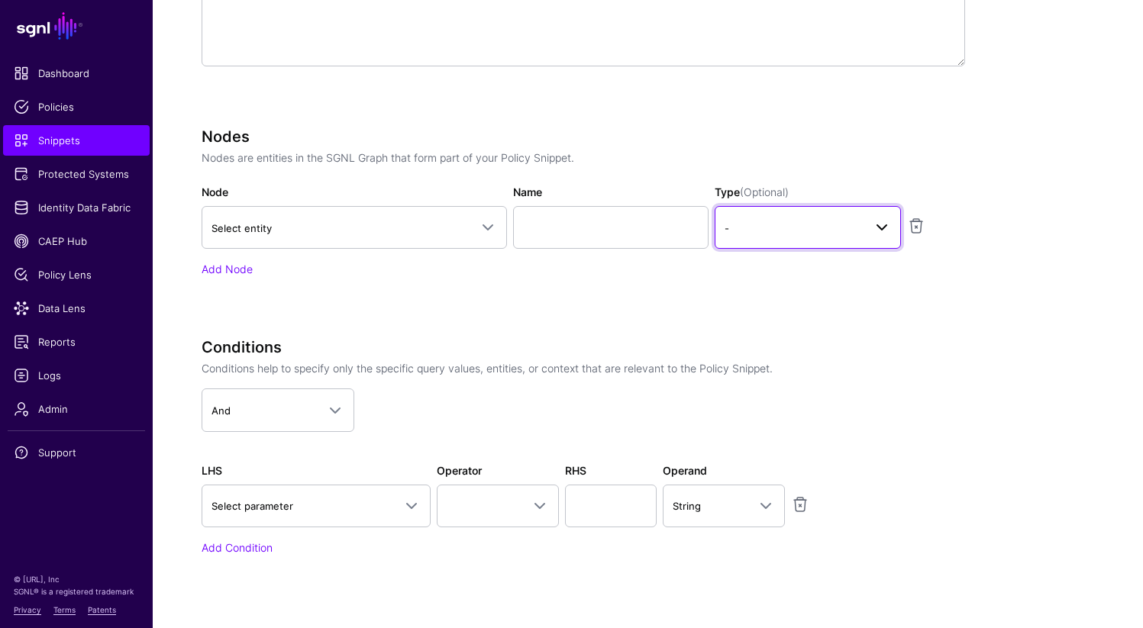
click at [776, 244] on link "-" at bounding box center [807, 227] width 186 height 43
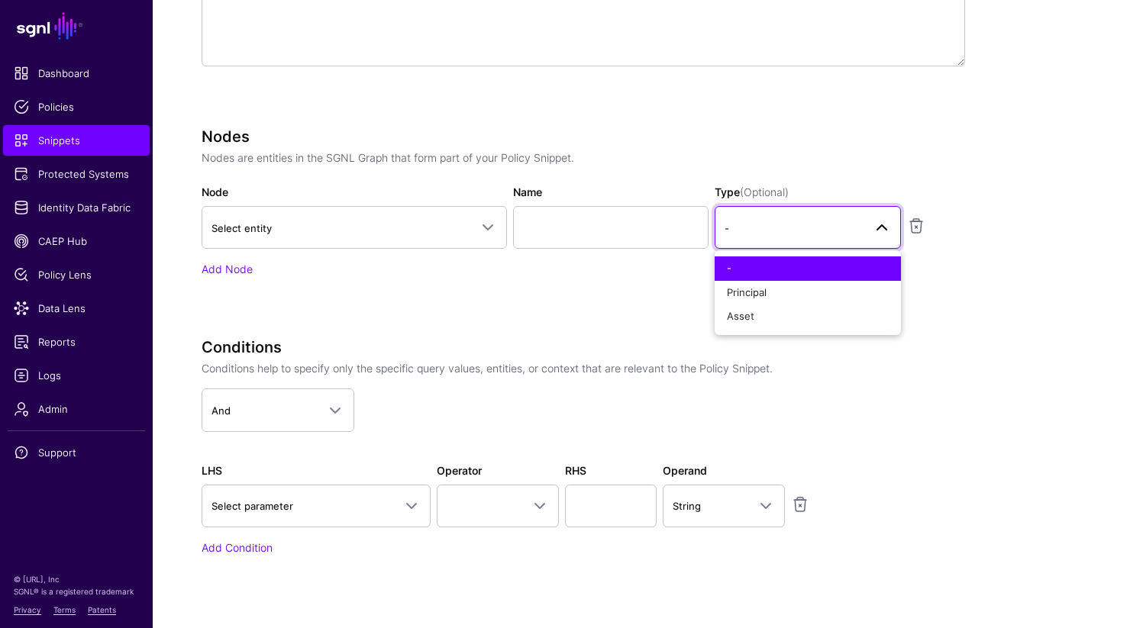
click at [620, 308] on div "Nodes Nodes are entities in the SGNL Graph that form part of your Policy Snippe…" at bounding box center [583, 223] width 763 height 192
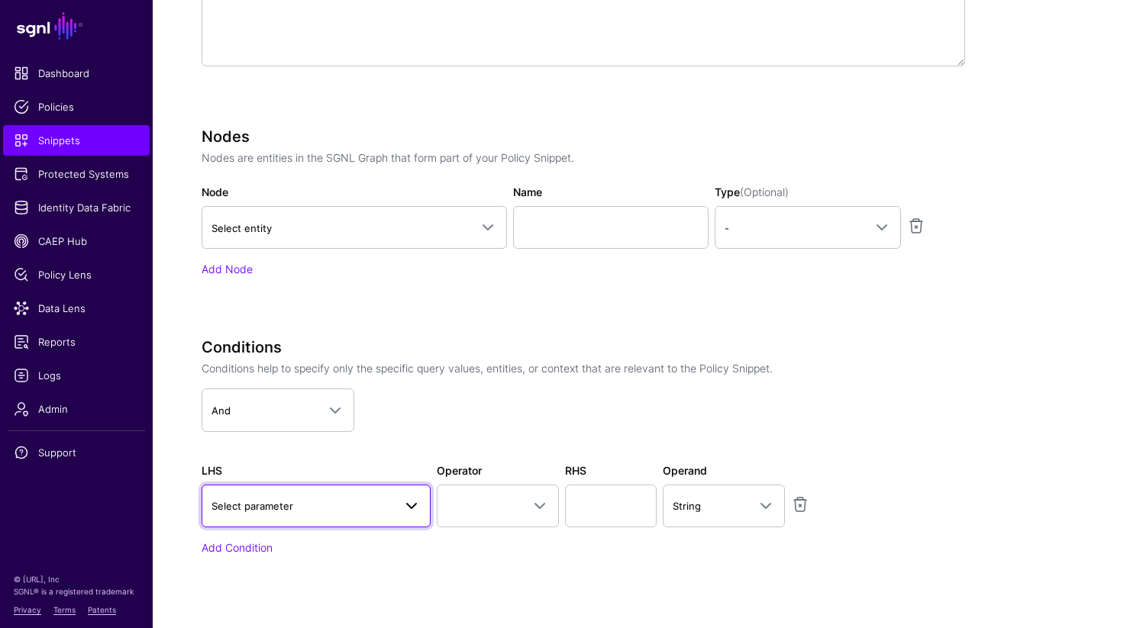
click at [308, 509] on span "Select parameter" at bounding box center [302, 506] width 182 height 17
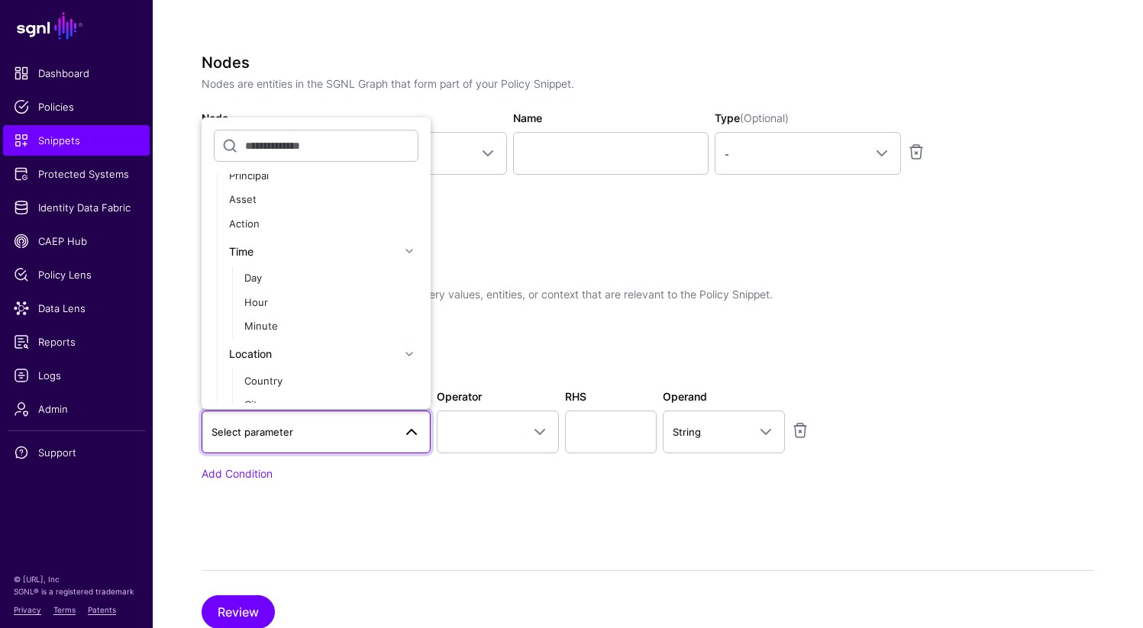
scroll to position [31, 0]
click at [271, 290] on div "Day" at bounding box center [331, 287] width 174 height 15
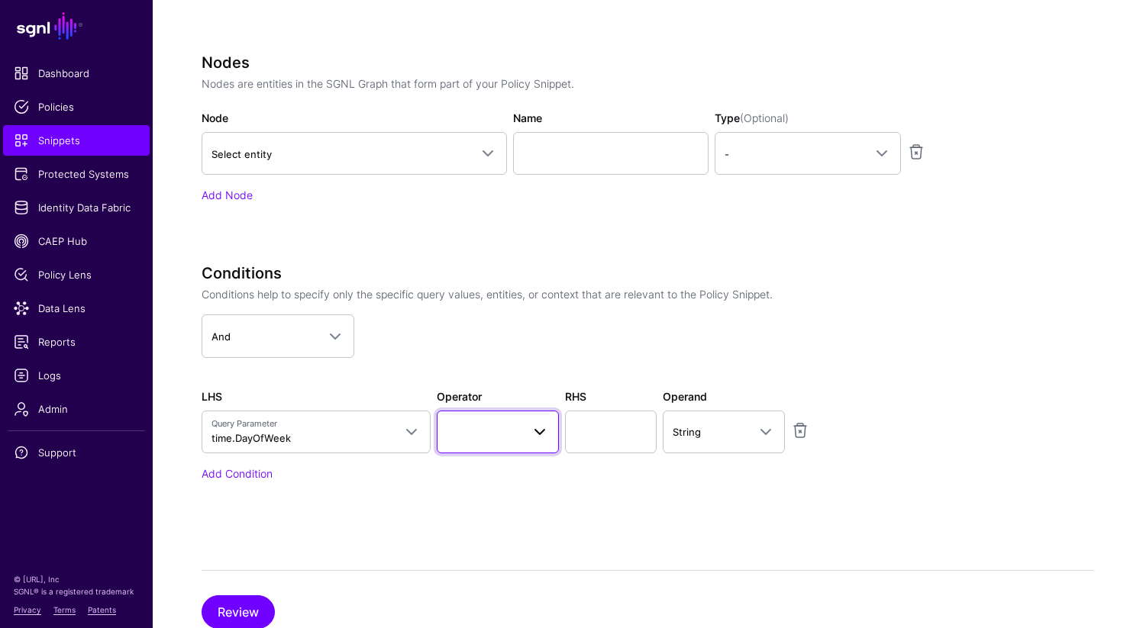
click at [500, 436] on span at bounding box center [498, 432] width 102 height 18
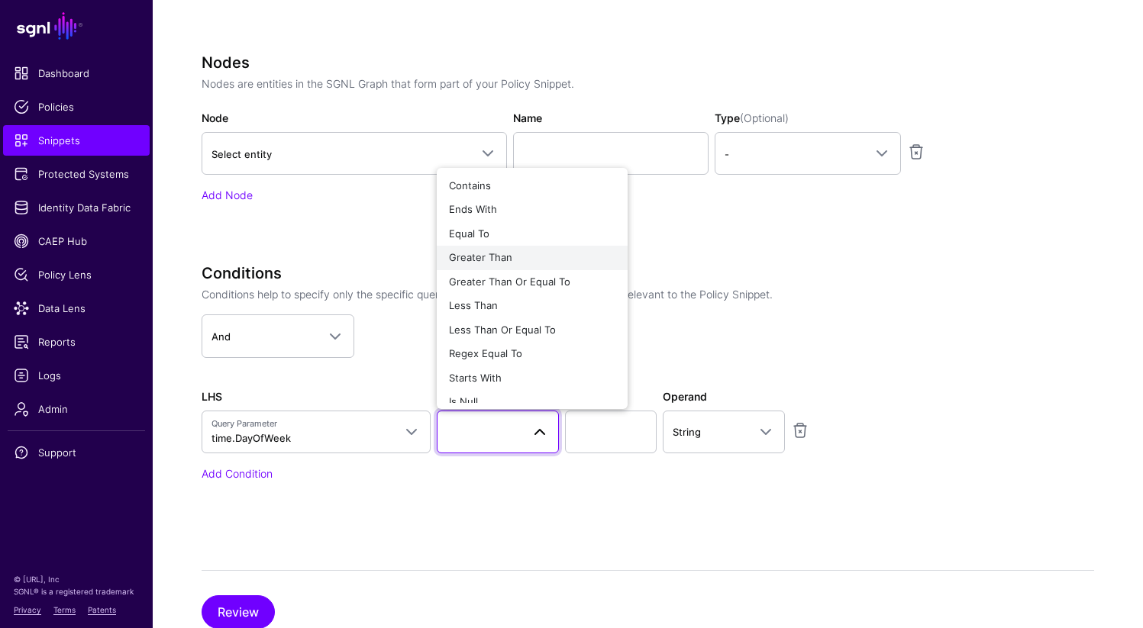
click at [503, 257] on span "Greater Than" at bounding box center [480, 257] width 63 height 12
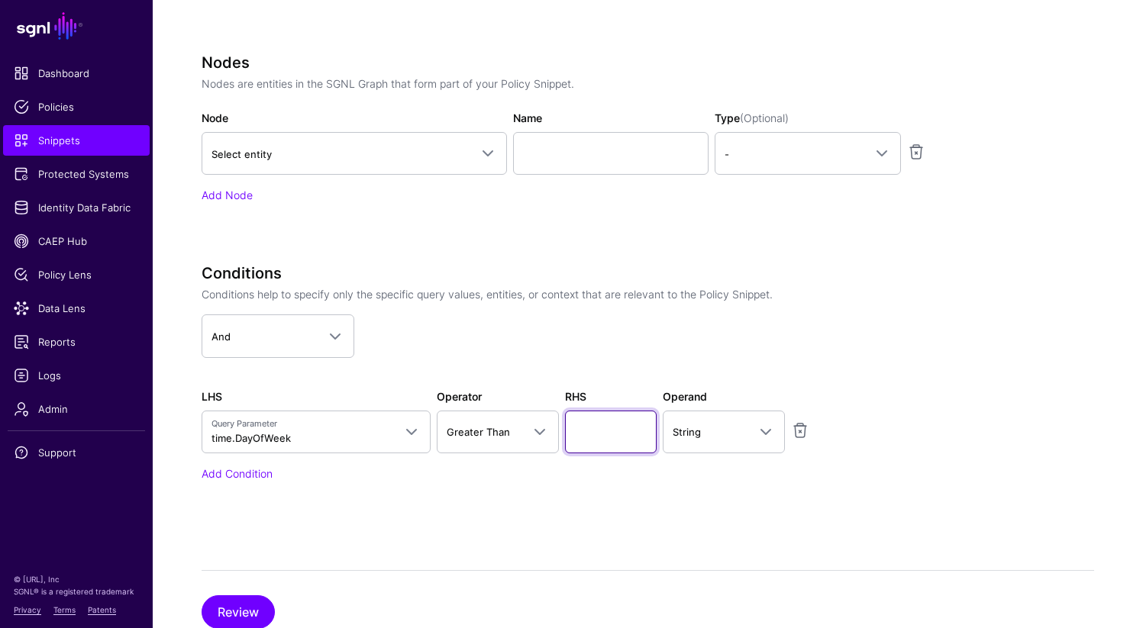
click at [605, 431] on input "text" at bounding box center [611, 432] width 92 height 43
click at [403, 430] on span at bounding box center [411, 432] width 18 height 18
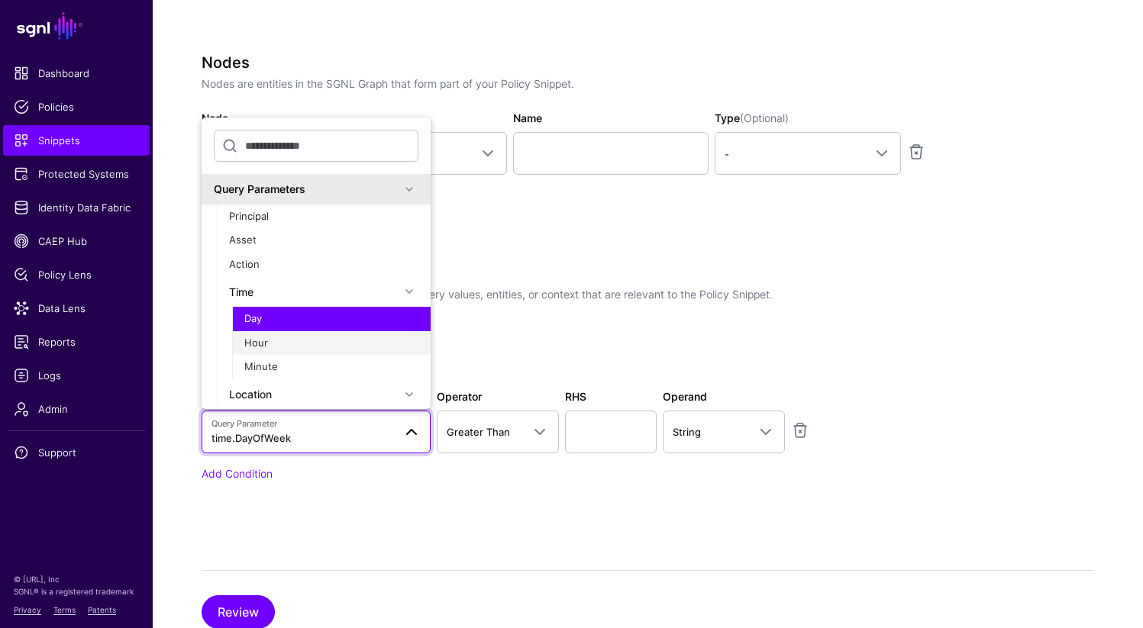
click at [313, 346] on div "Hour" at bounding box center [331, 343] width 174 height 15
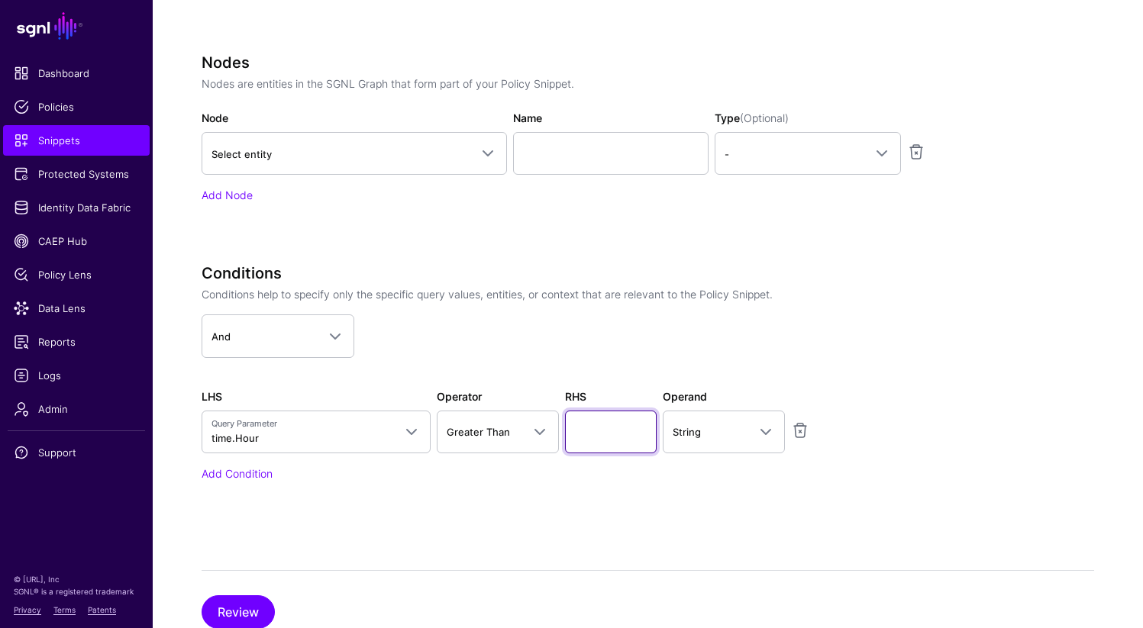
click at [596, 434] on input "text" at bounding box center [611, 432] width 92 height 43
type input "****"
click at [733, 415] on link "String" at bounding box center [724, 432] width 122 height 43
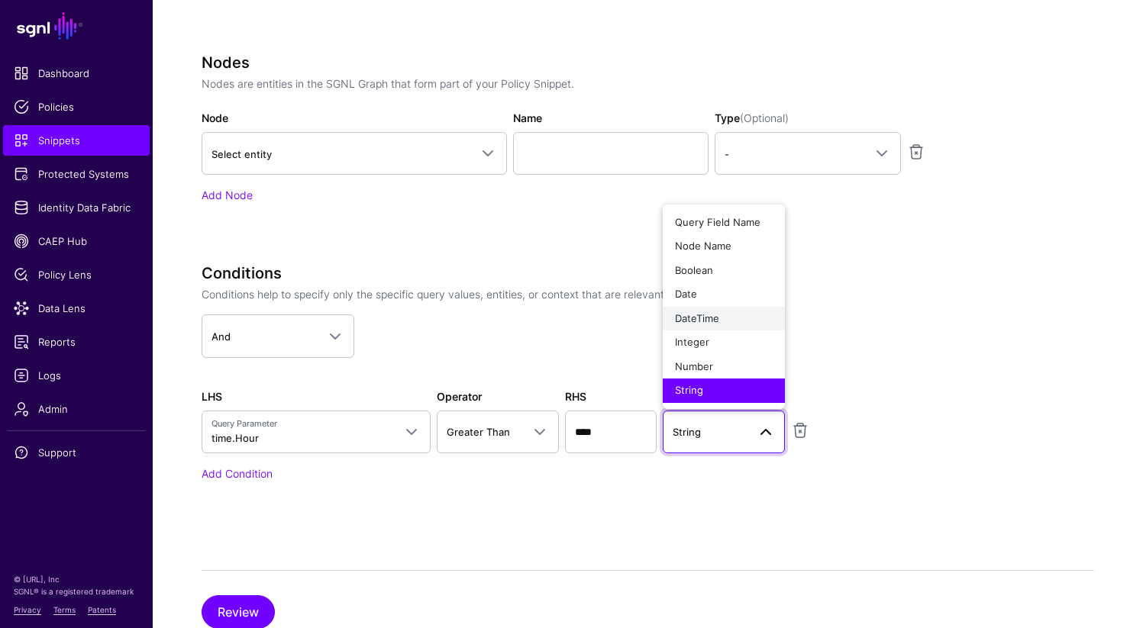
click at [710, 324] on div "DateTime" at bounding box center [724, 318] width 98 height 15
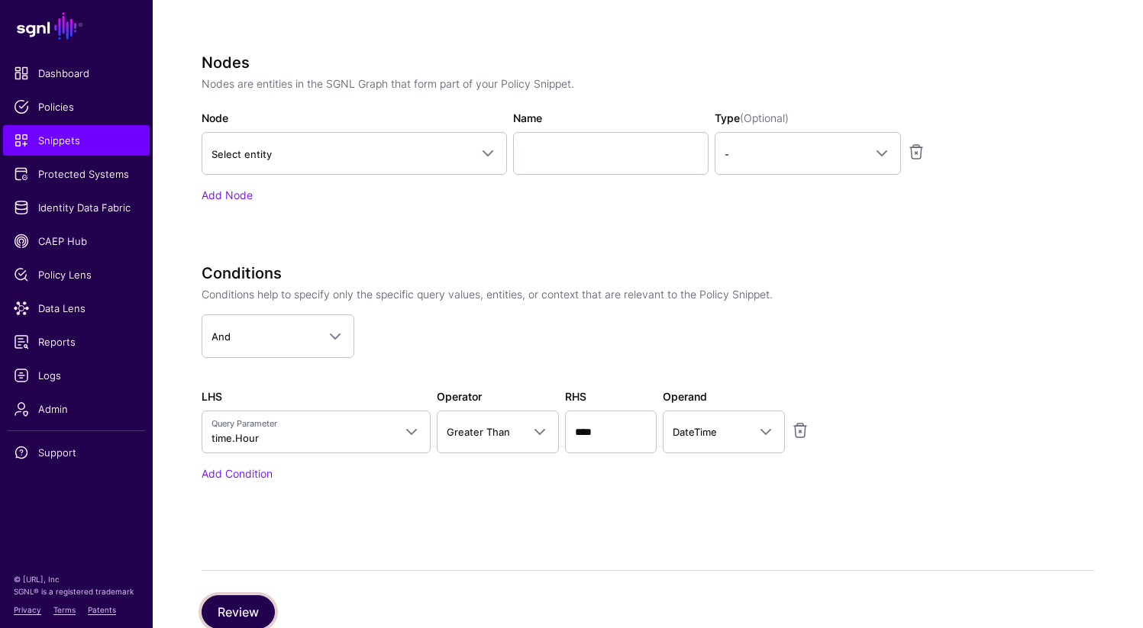
click at [239, 597] on button "Review" at bounding box center [238, 612] width 73 height 34
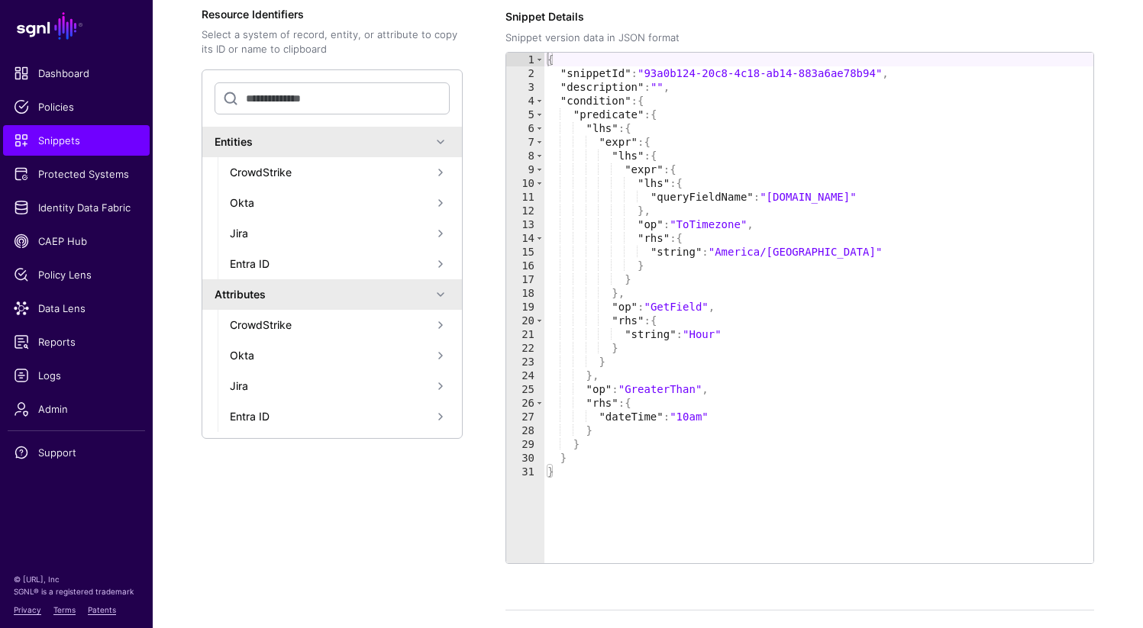
scroll to position [361, 0]
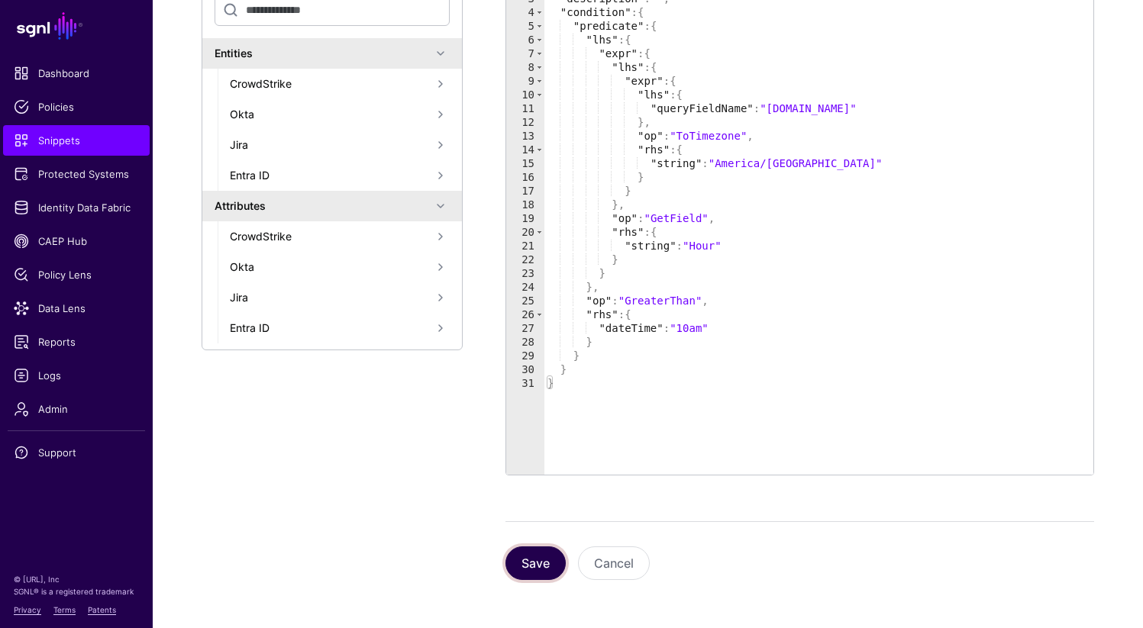
click at [526, 560] on button "Save" at bounding box center [535, 564] width 60 height 34
click at [707, 330] on div "{ "snippetId" : "93a0b124-20c8-4c18-ab14-883a6ae78b94" , "description" : "" , "…" at bounding box center [818, 233] width 549 height 538
click at [524, 561] on button "Save" at bounding box center [535, 564] width 60 height 34
click at [688, 326] on div "{ "snippetId" : "93a0b124-20c8-4c18-ab14-883a6ae78b94" , "description" : "" , "…" at bounding box center [818, 233] width 549 height 538
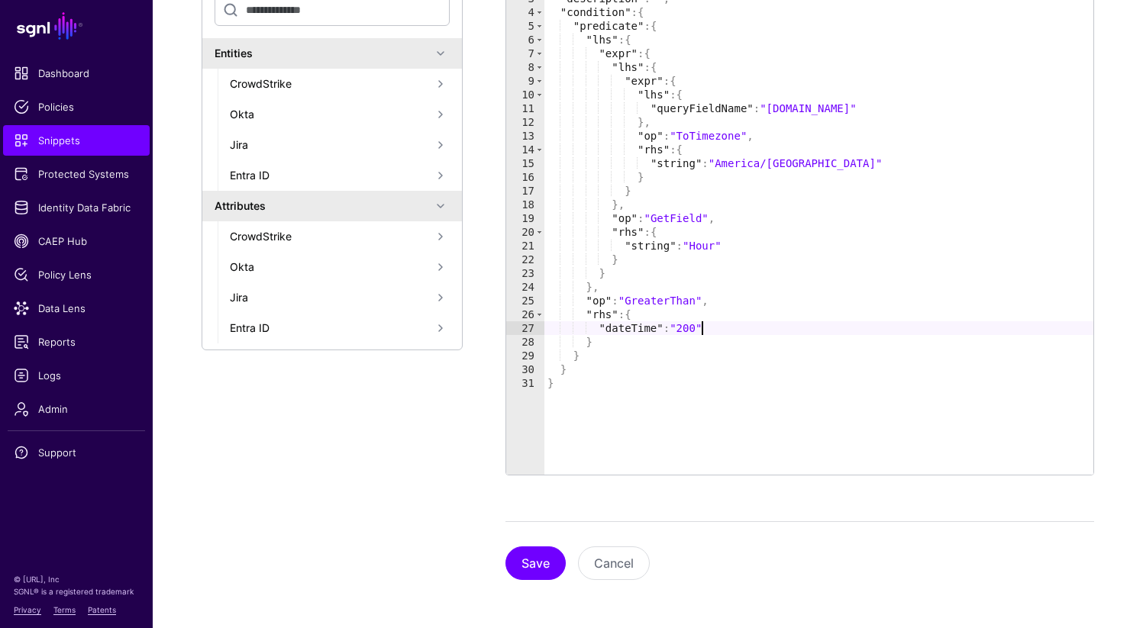
scroll to position [0, 11]
type textarea "**********"
click at [525, 556] on button "Save" at bounding box center [535, 564] width 60 height 34
click at [689, 328] on div "{ "snippetId" : "93a0b124-20c8-4c18-ab14-883a6ae78b94" , "description" : "" , "…" at bounding box center [818, 233] width 549 height 538
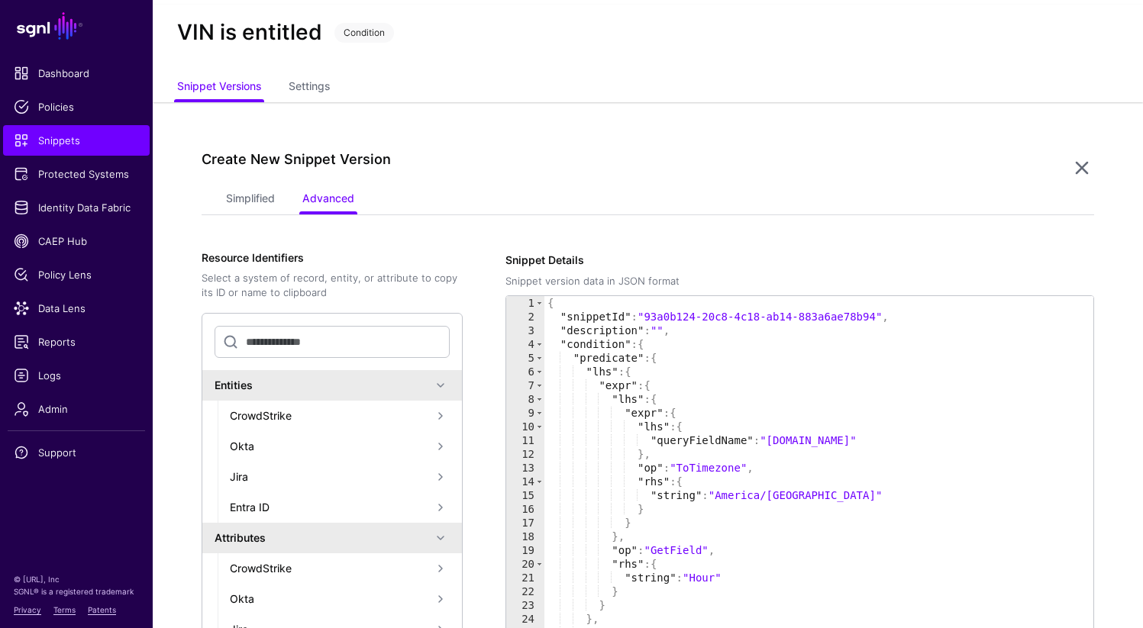
scroll to position [0, 0]
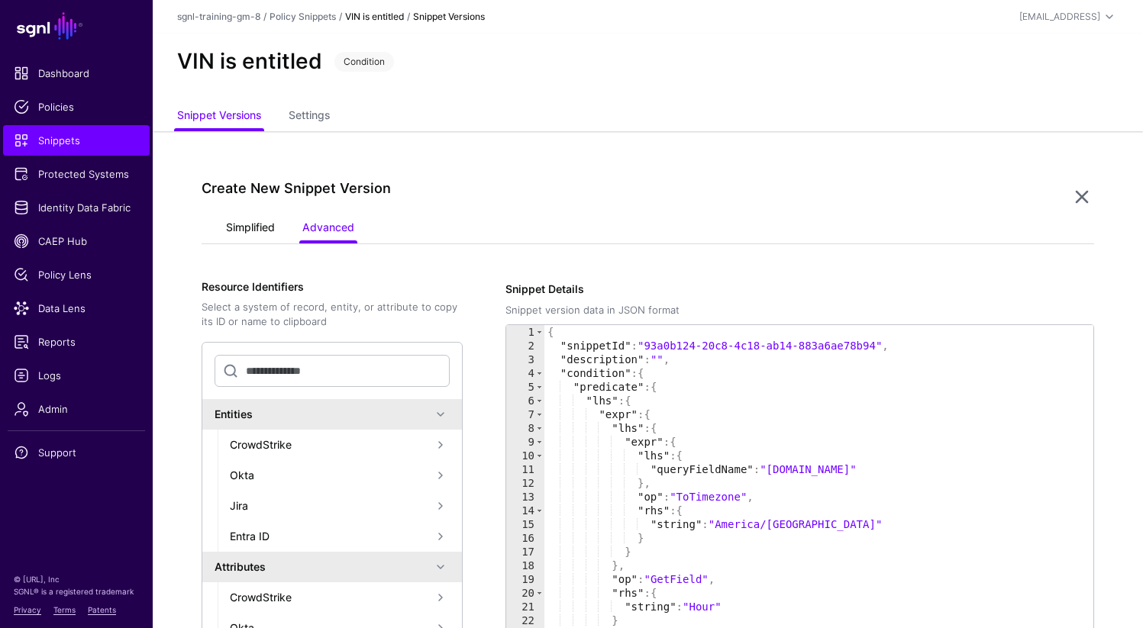
click at [250, 225] on link "Simplified" at bounding box center [250, 228] width 49 height 29
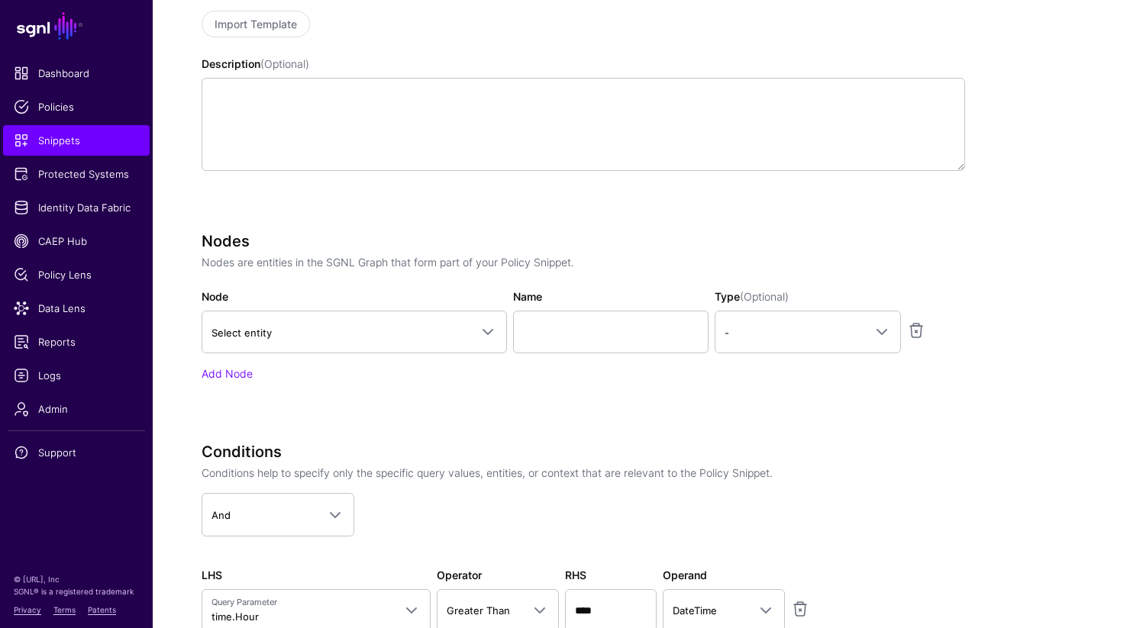
scroll to position [564, 0]
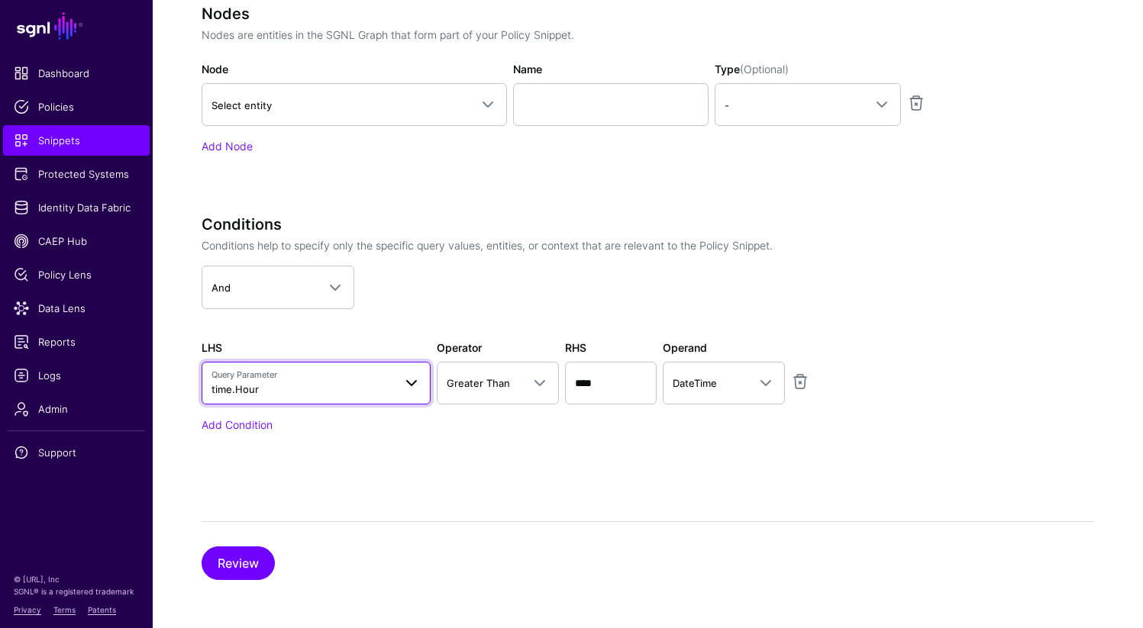
click at [419, 384] on span at bounding box center [411, 383] width 18 height 18
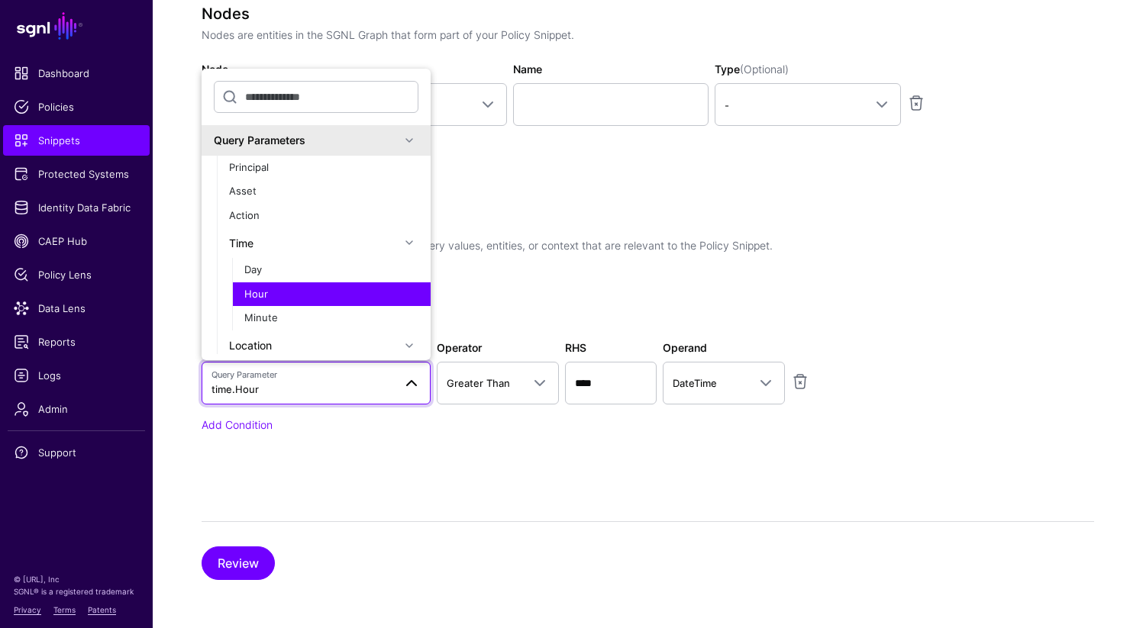
click at [419, 384] on span at bounding box center [411, 383] width 18 height 18
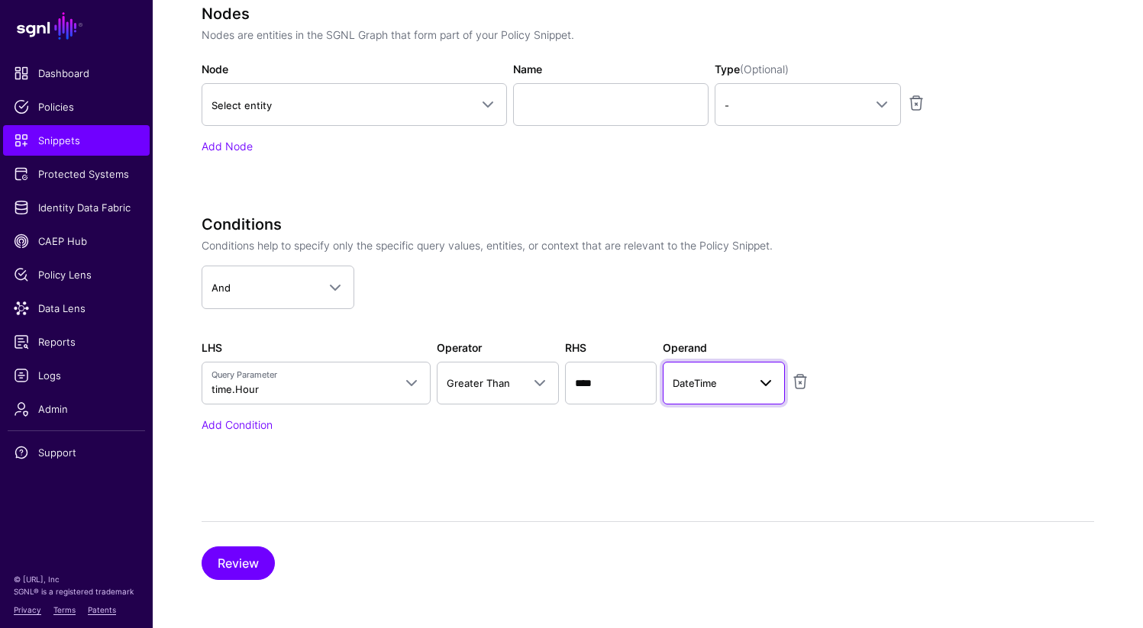
click at [734, 389] on span "DateTime" at bounding box center [709, 383] width 75 height 17
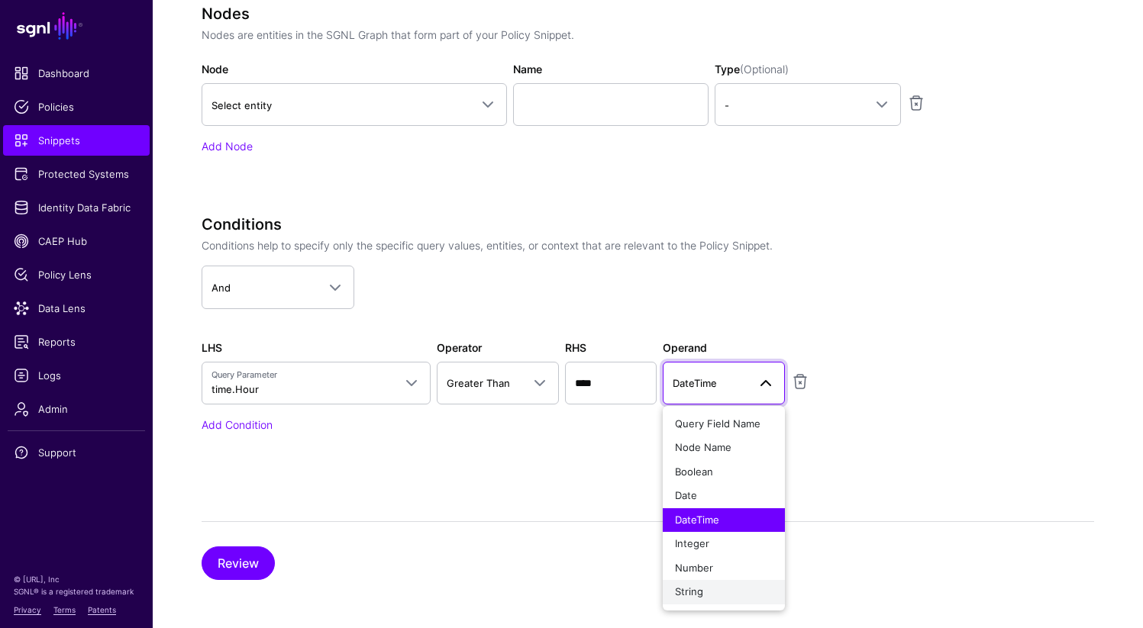
click at [705, 595] on div "String" at bounding box center [724, 592] width 98 height 15
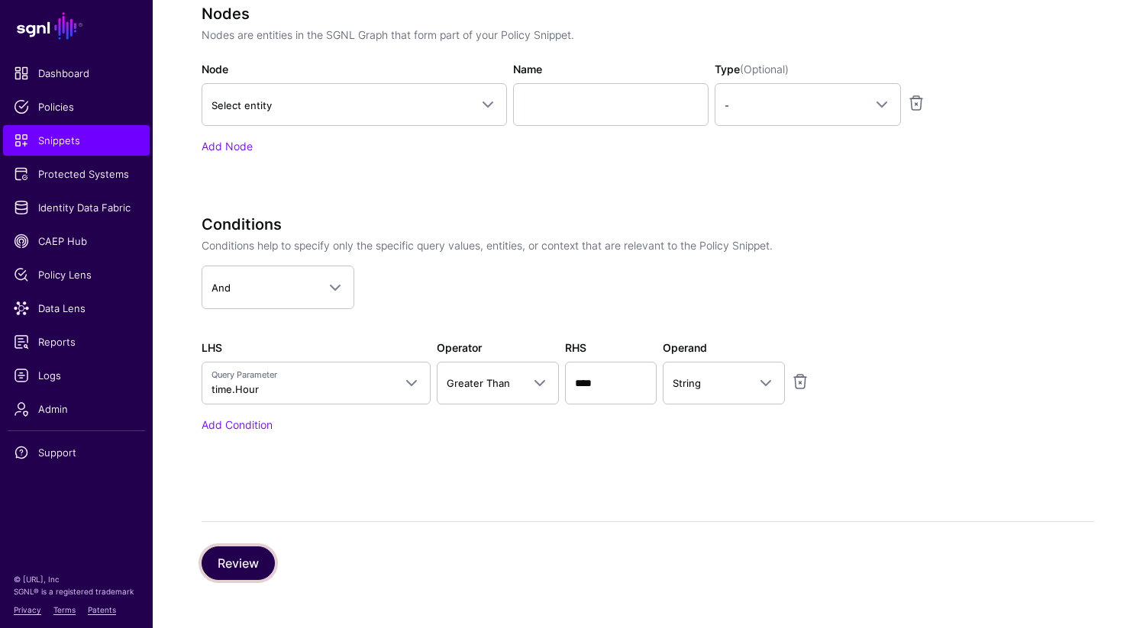
click at [239, 563] on button "Review" at bounding box center [238, 564] width 73 height 34
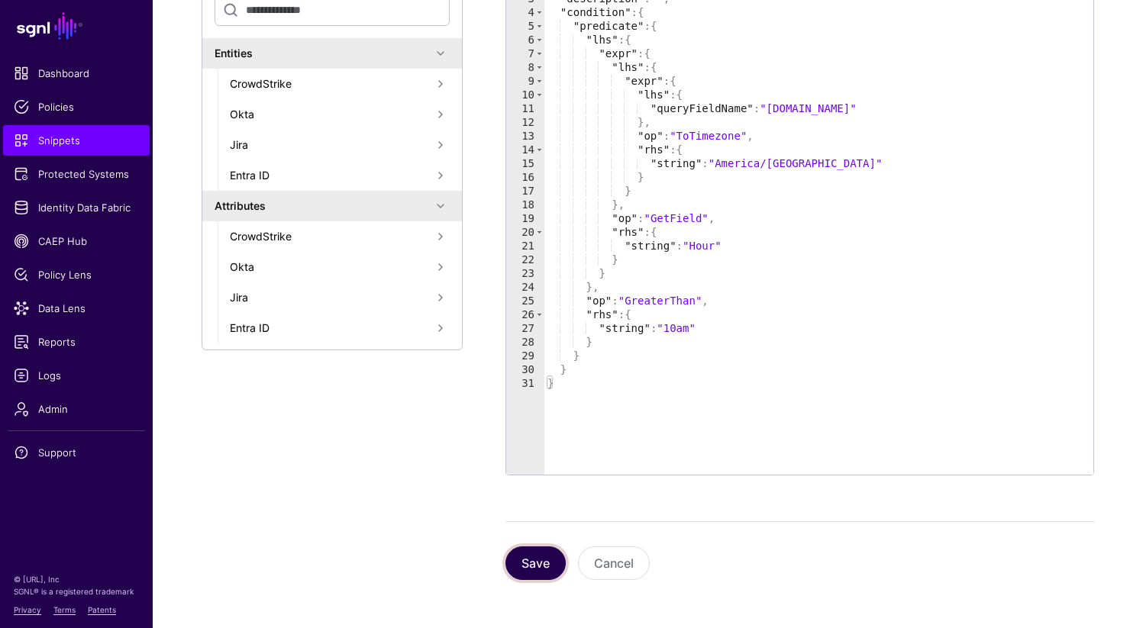
click at [520, 576] on button "Save" at bounding box center [535, 564] width 60 height 34
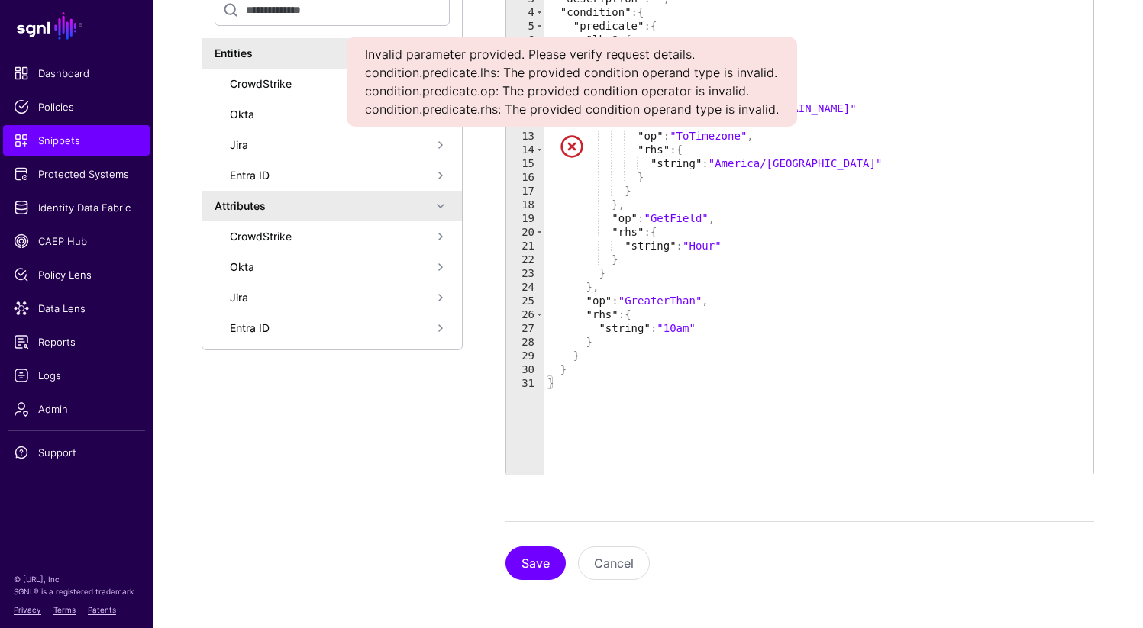
click at [434, 476] on div "Resource Identifiers Select a system of record, entity, or attribute to copy it…" at bounding box center [351, 250] width 298 height 660
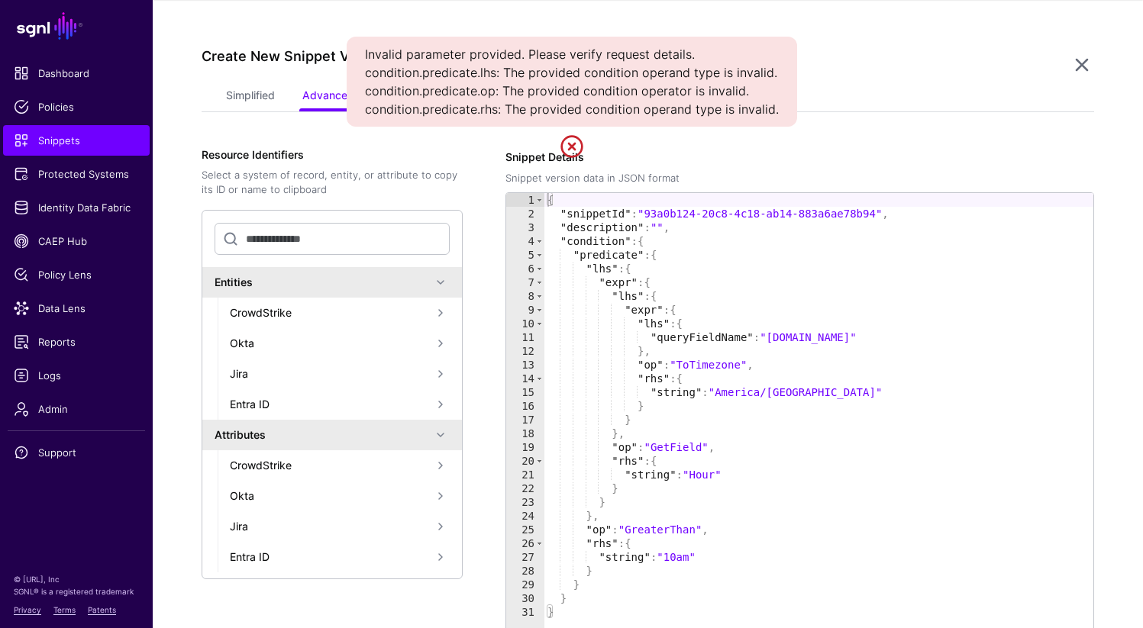
scroll to position [63, 0]
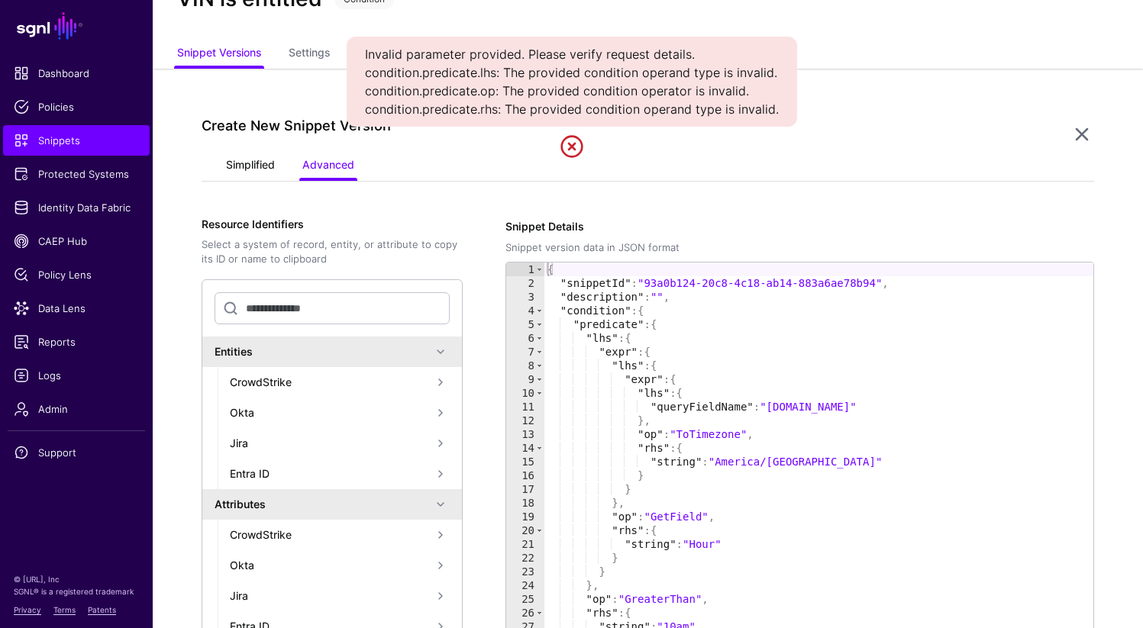
click at [247, 169] on link "Simplified" at bounding box center [250, 166] width 49 height 29
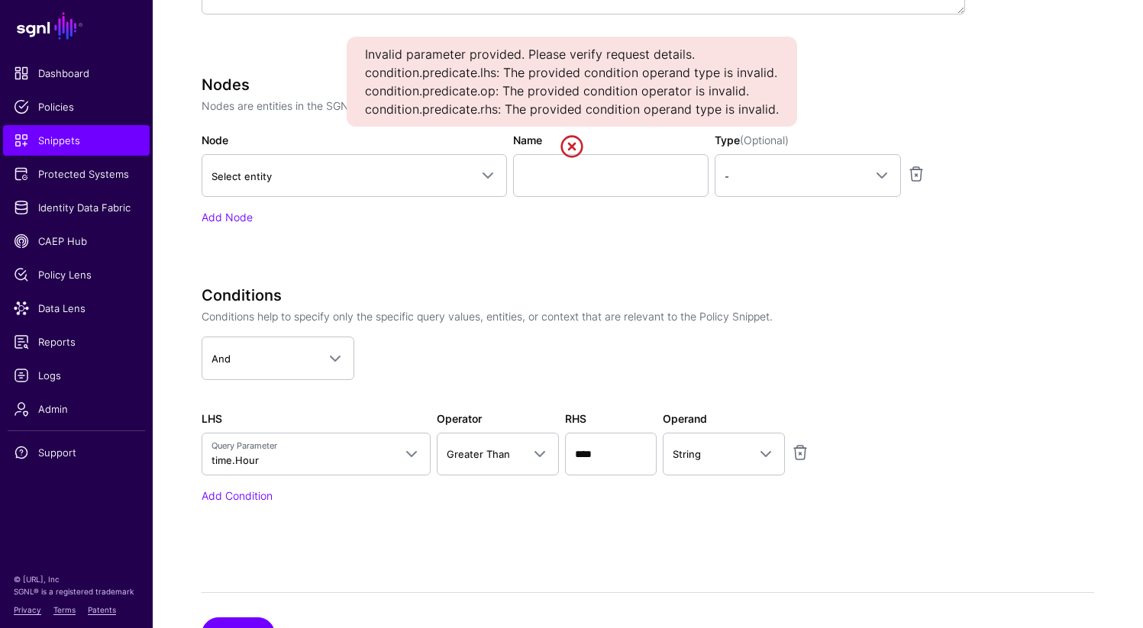
scroll to position [564, 0]
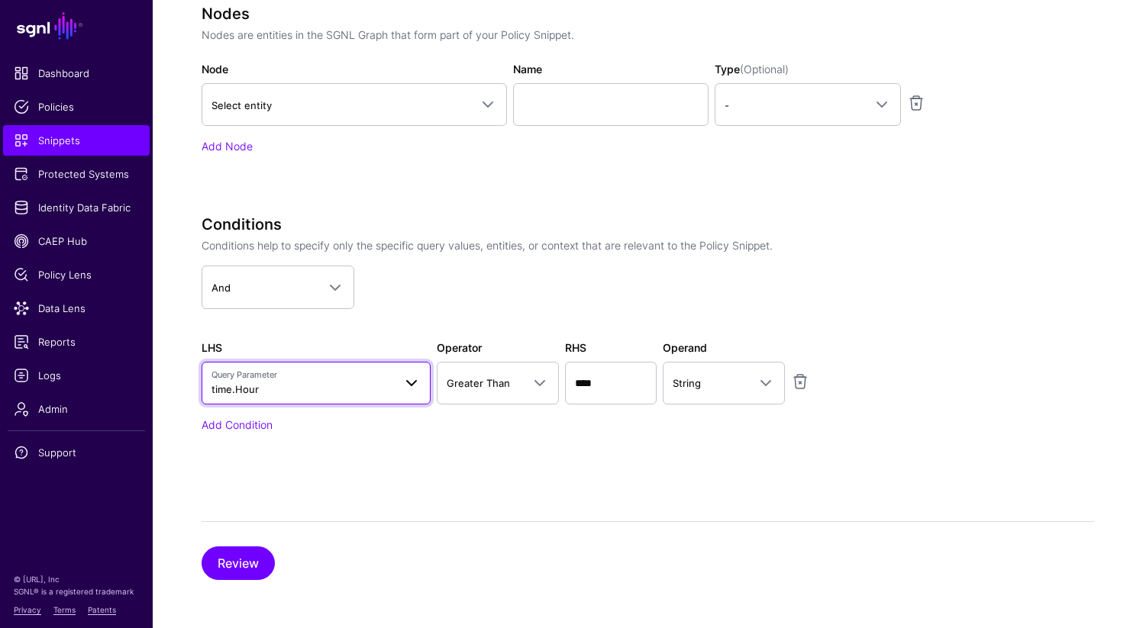
click at [411, 385] on span at bounding box center [411, 383] width 18 height 18
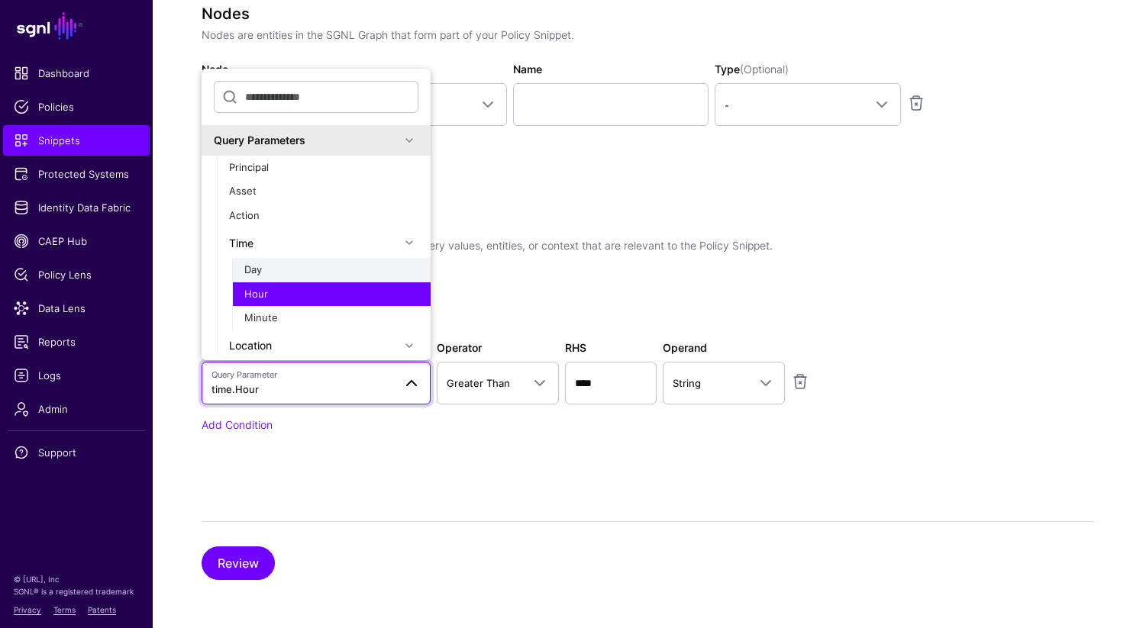
click at [312, 267] on div "Day" at bounding box center [331, 270] width 174 height 15
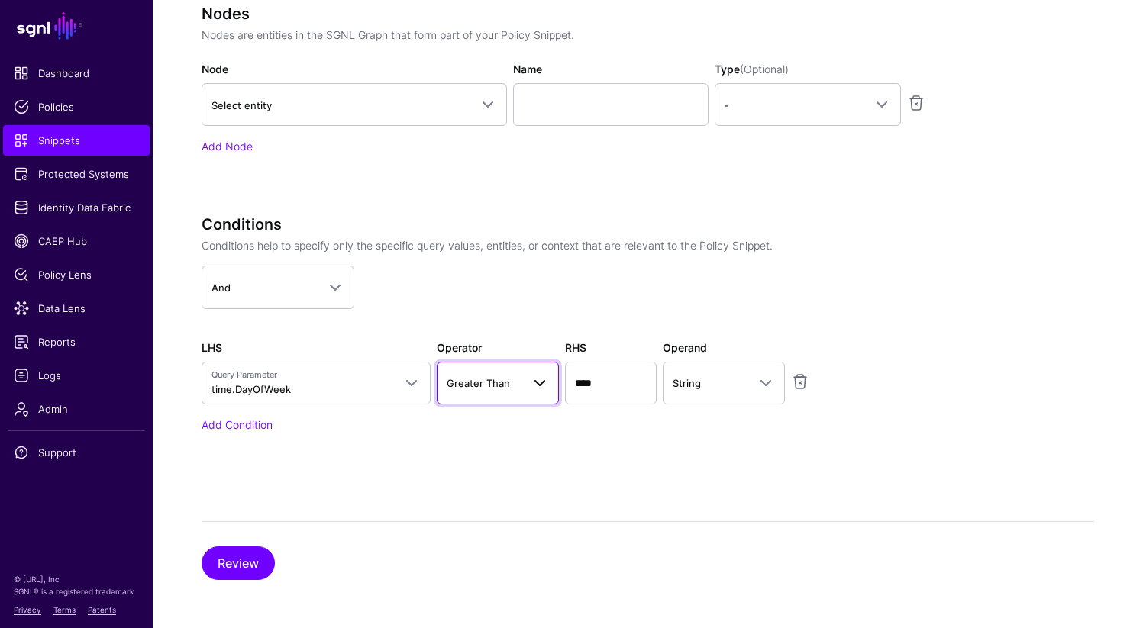
click at [505, 386] on span "Greater Than" at bounding box center [478, 383] width 63 height 12
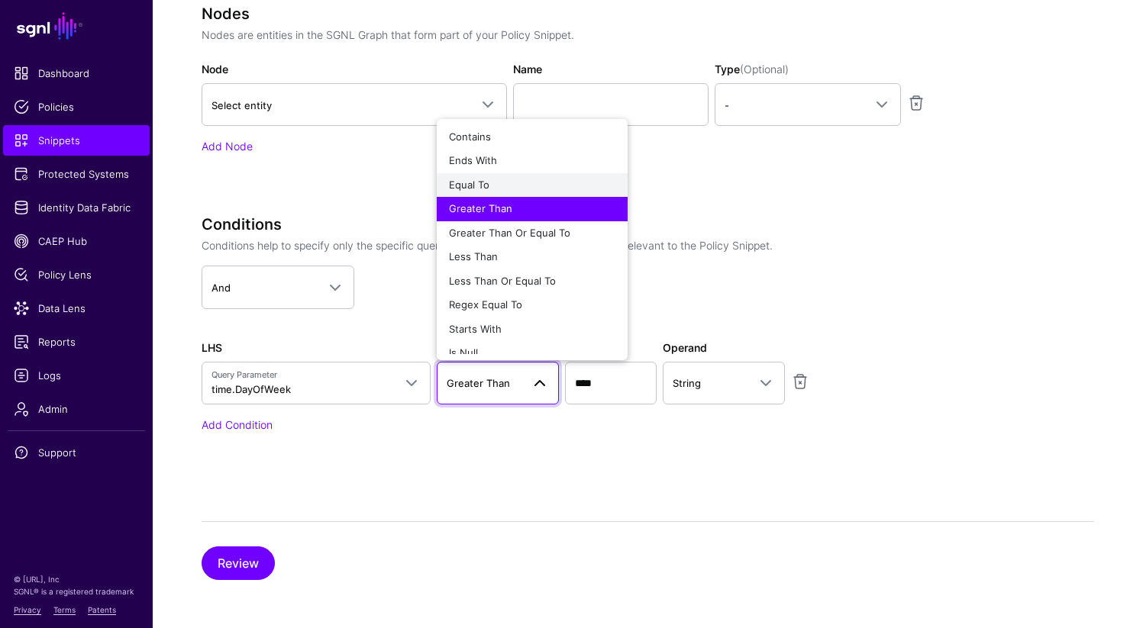
click at [508, 183] on div "Equal To" at bounding box center [532, 185] width 166 height 15
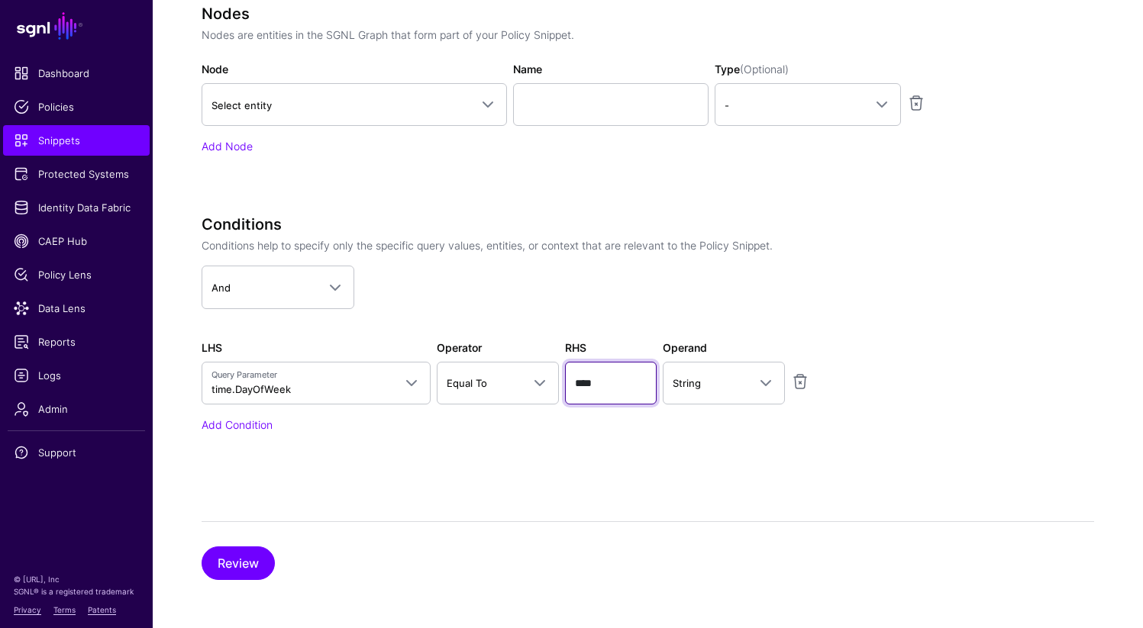
click at [582, 387] on input "****" at bounding box center [611, 383] width 92 height 43
click at [251, 562] on button "Review" at bounding box center [238, 564] width 73 height 34
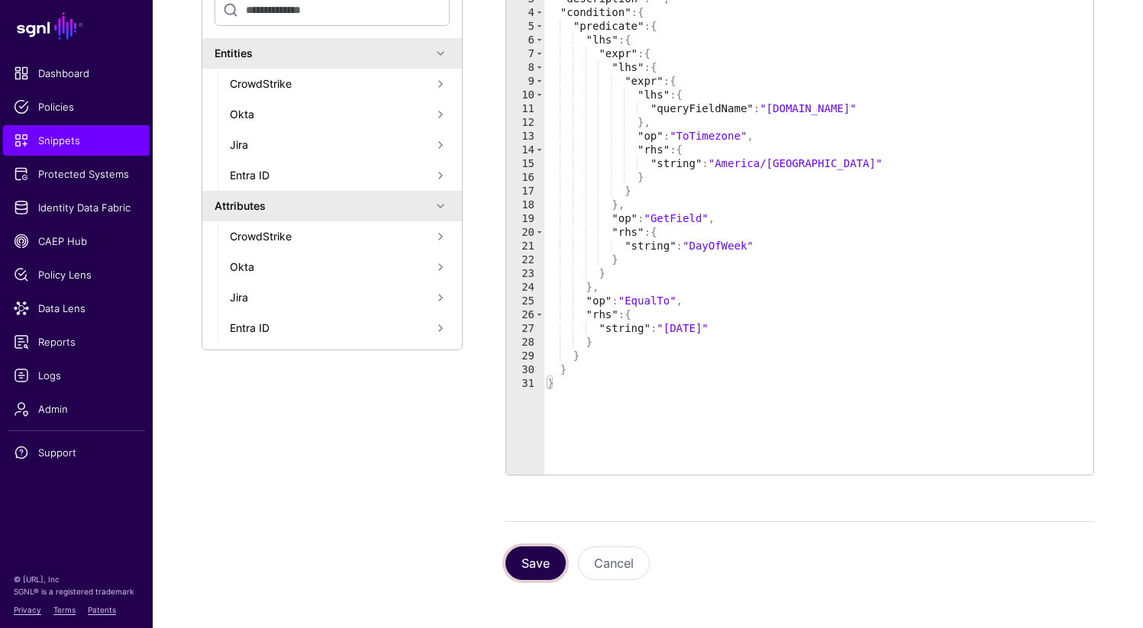
click at [530, 570] on button "Save" at bounding box center [535, 564] width 60 height 34
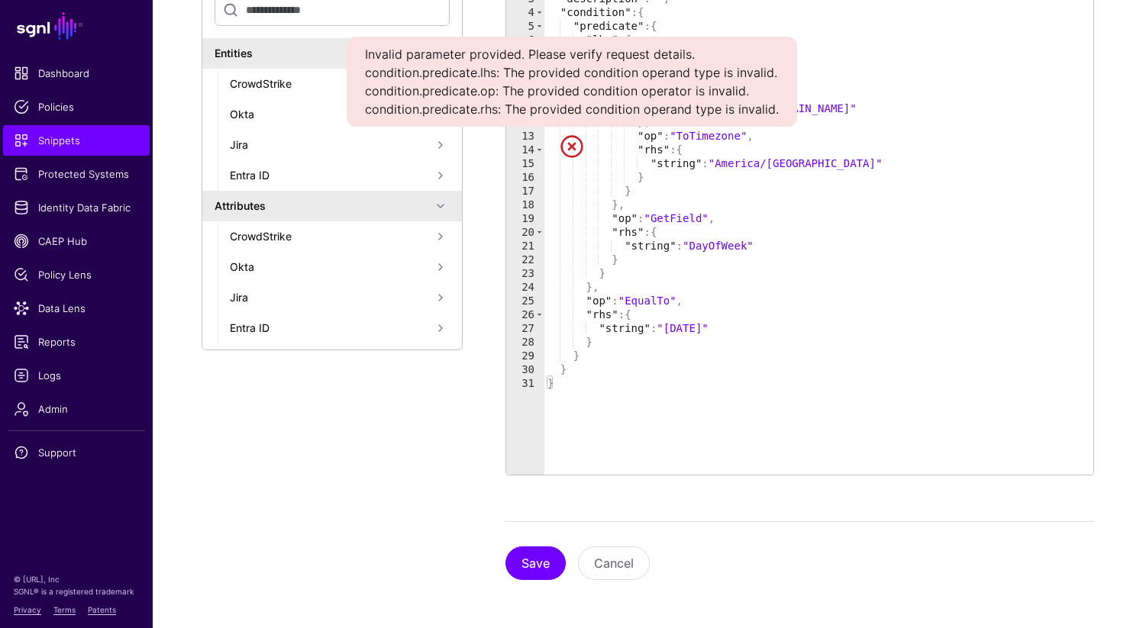
click at [569, 146] on link at bounding box center [571, 146] width 24 height 24
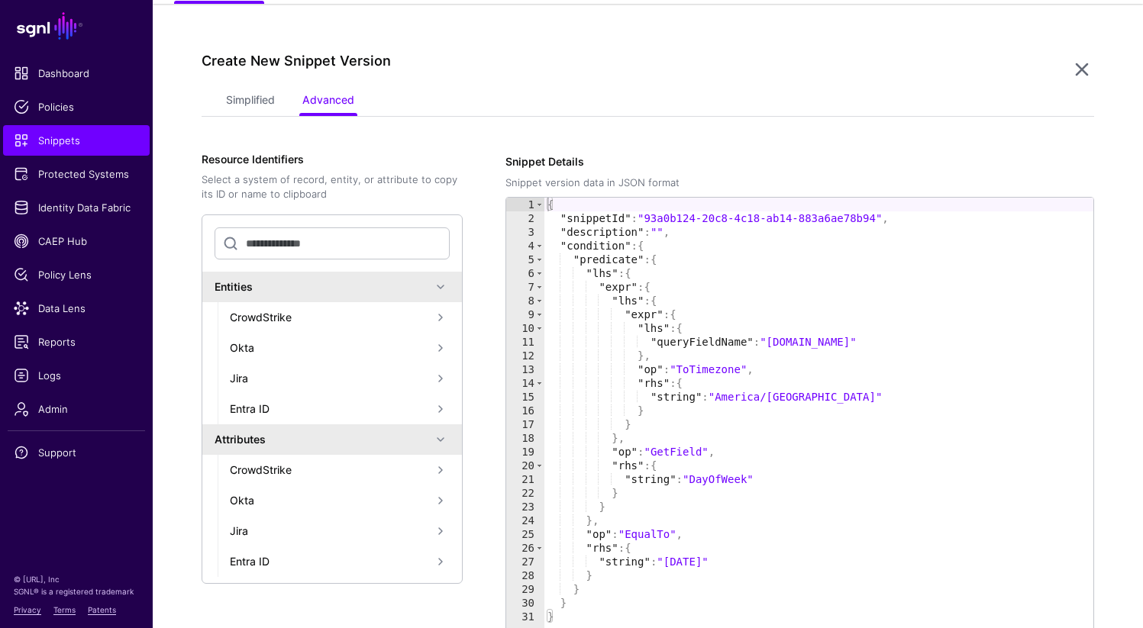
scroll to position [110, 0]
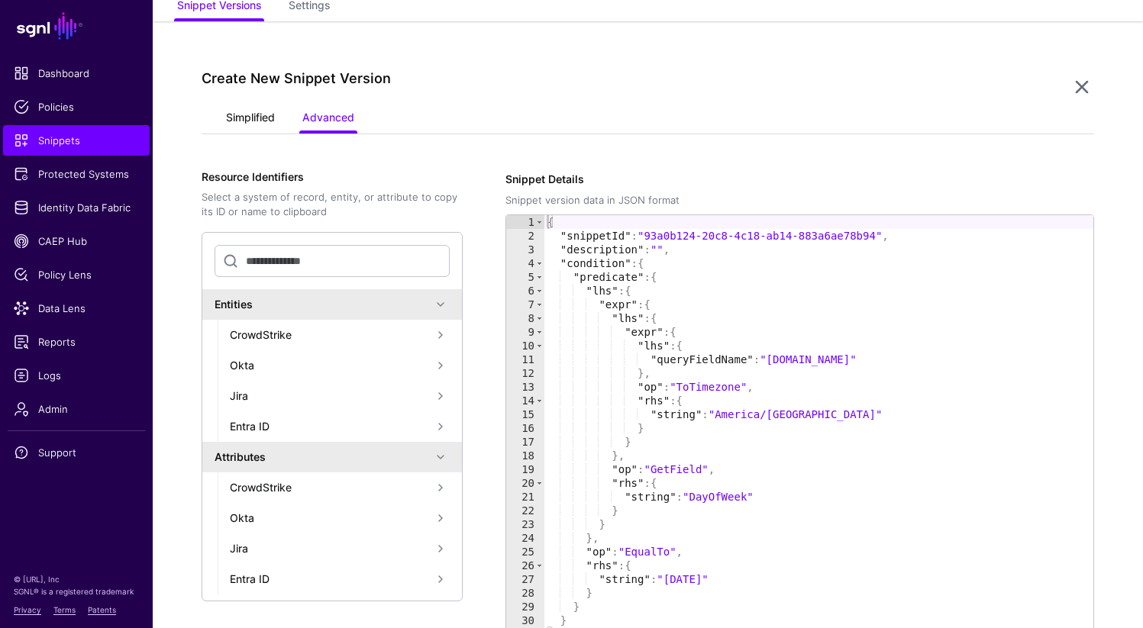
click at [247, 114] on link "Simplified" at bounding box center [250, 119] width 49 height 29
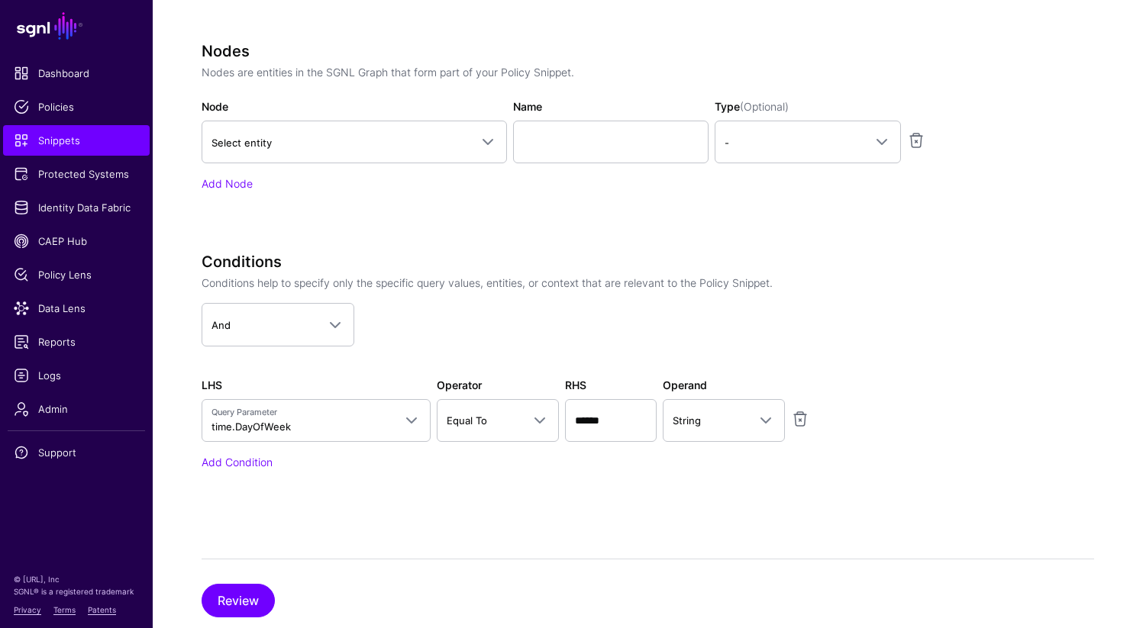
scroll to position [564, 0]
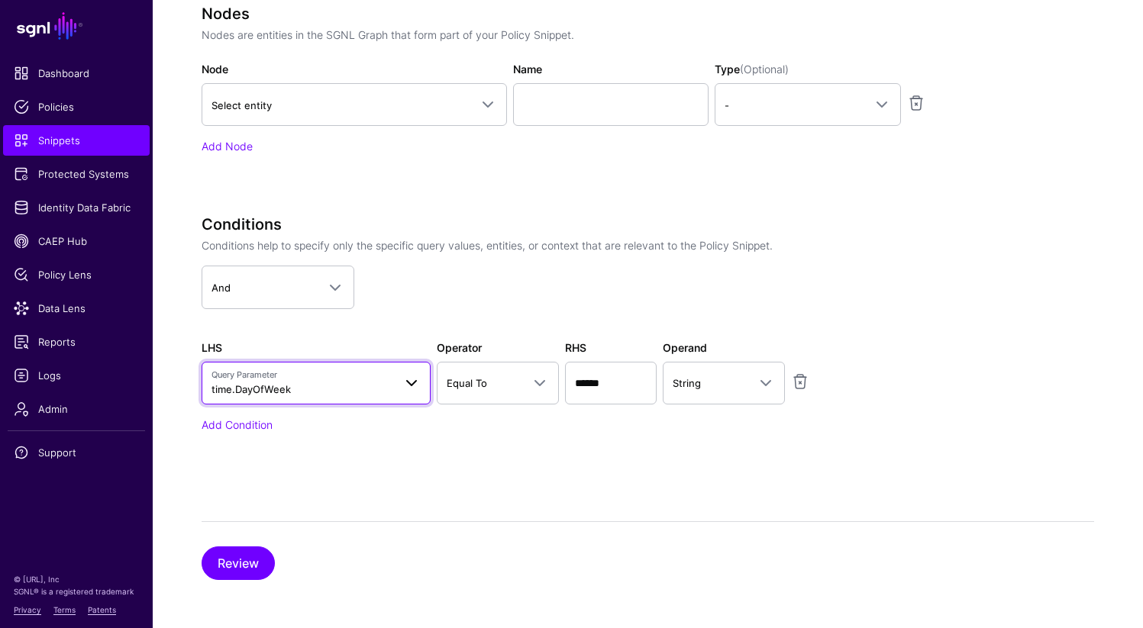
click at [331, 384] on span "Query Parameter time.DayOfWeek" at bounding box center [302, 383] width 182 height 29
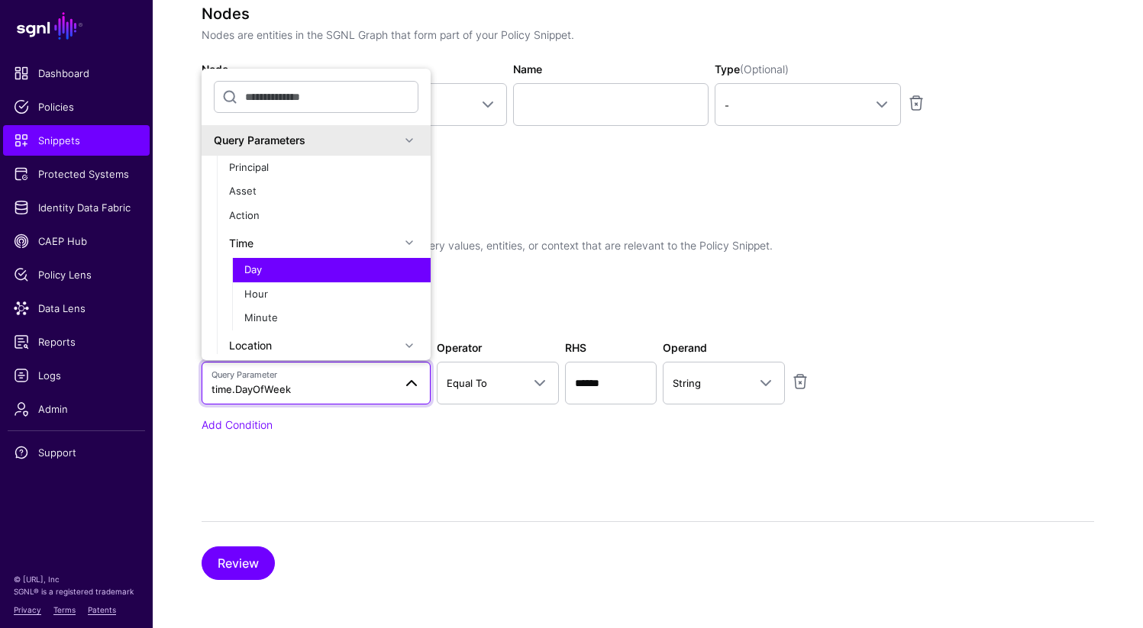
click at [338, 466] on div "Conditions Conditions help to specify only the specific query values, entities,…" at bounding box center [583, 345] width 763 height 260
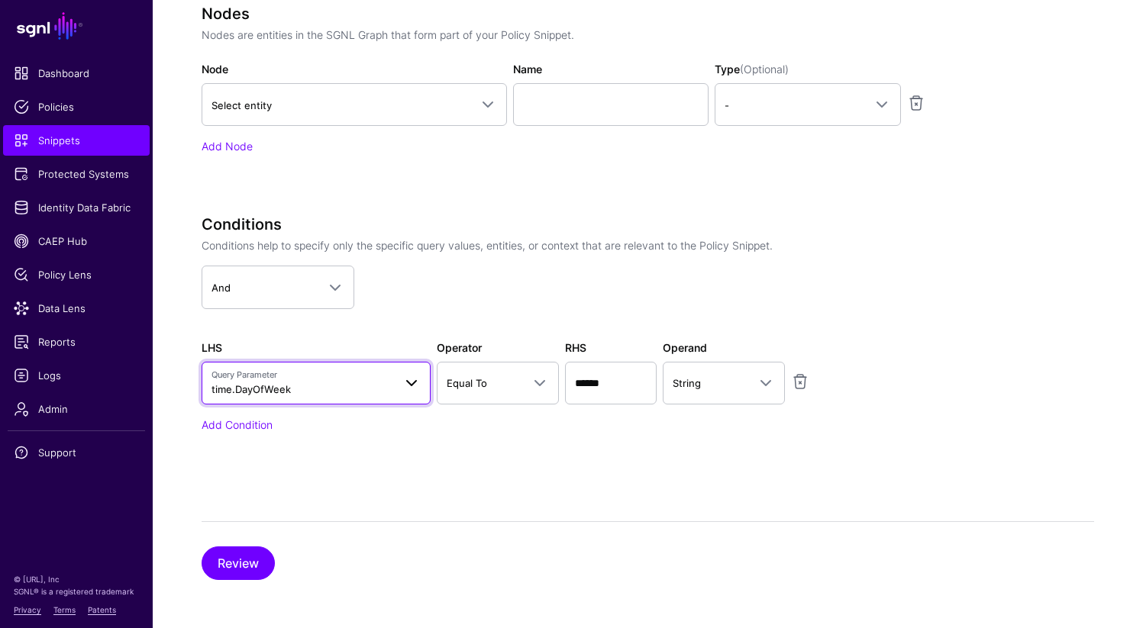
click at [283, 374] on span "Query Parameter" at bounding box center [302, 375] width 182 height 13
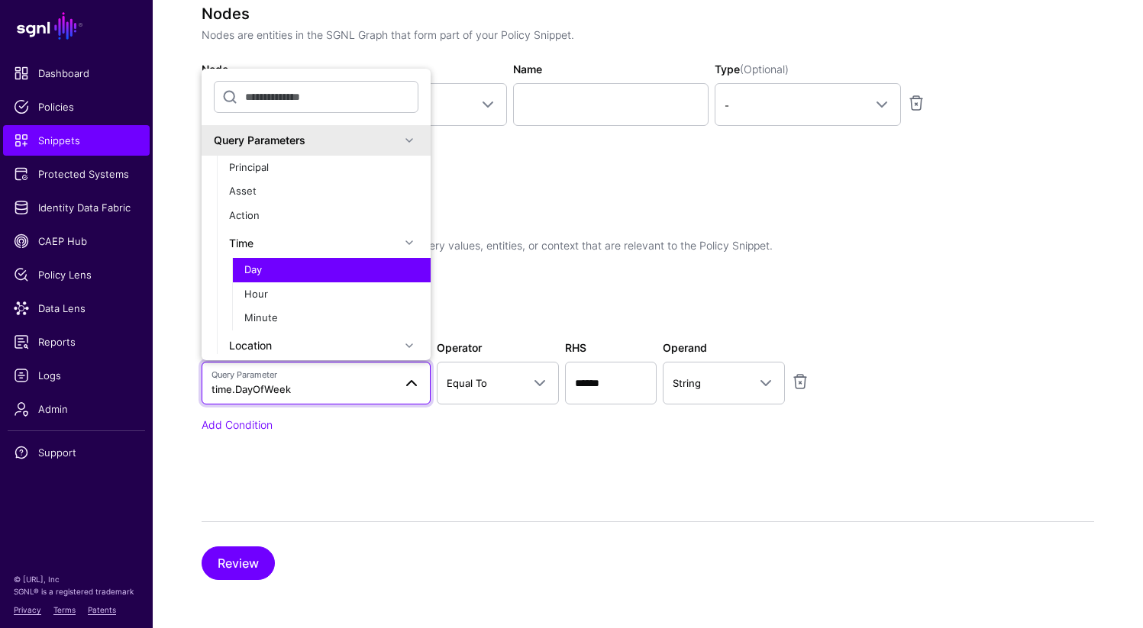
click at [258, 415] on div "Conditions Conditions help to specify only the specific query values, entities,…" at bounding box center [583, 323] width 763 height 217
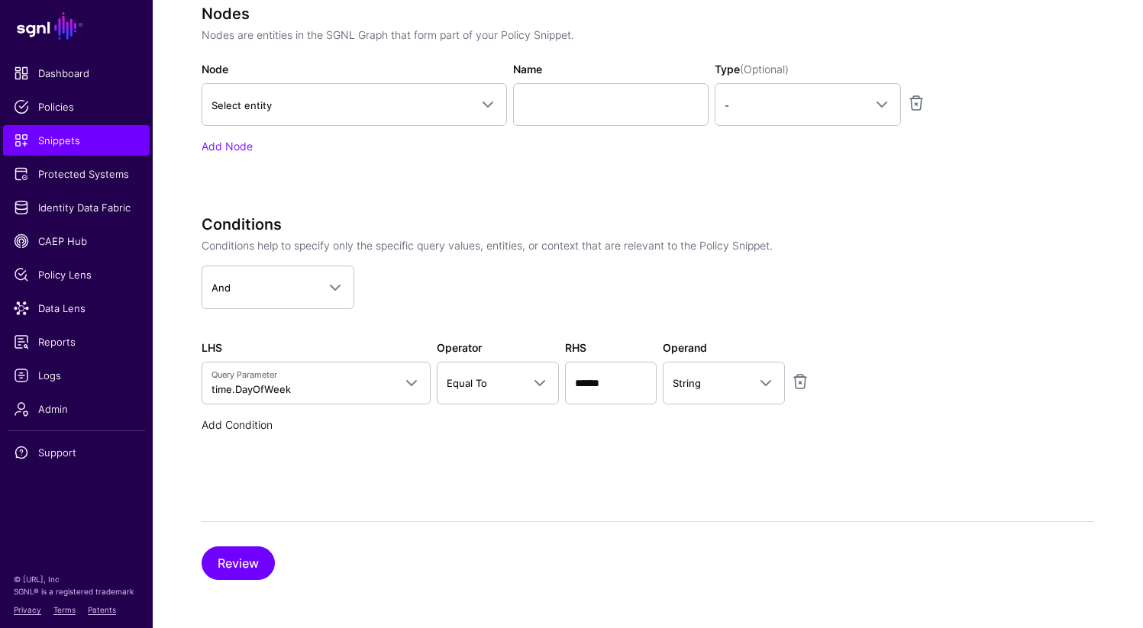
click at [258, 424] on link "Add Condition" at bounding box center [237, 424] width 71 height 13
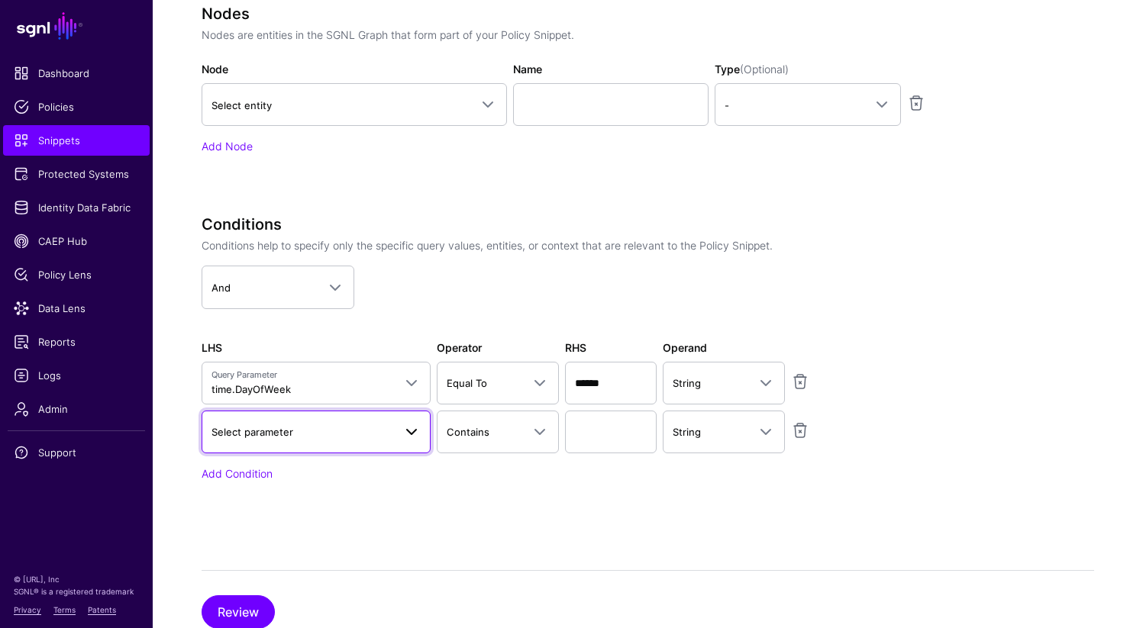
click at [261, 449] on link "Select parameter" at bounding box center [316, 432] width 229 height 43
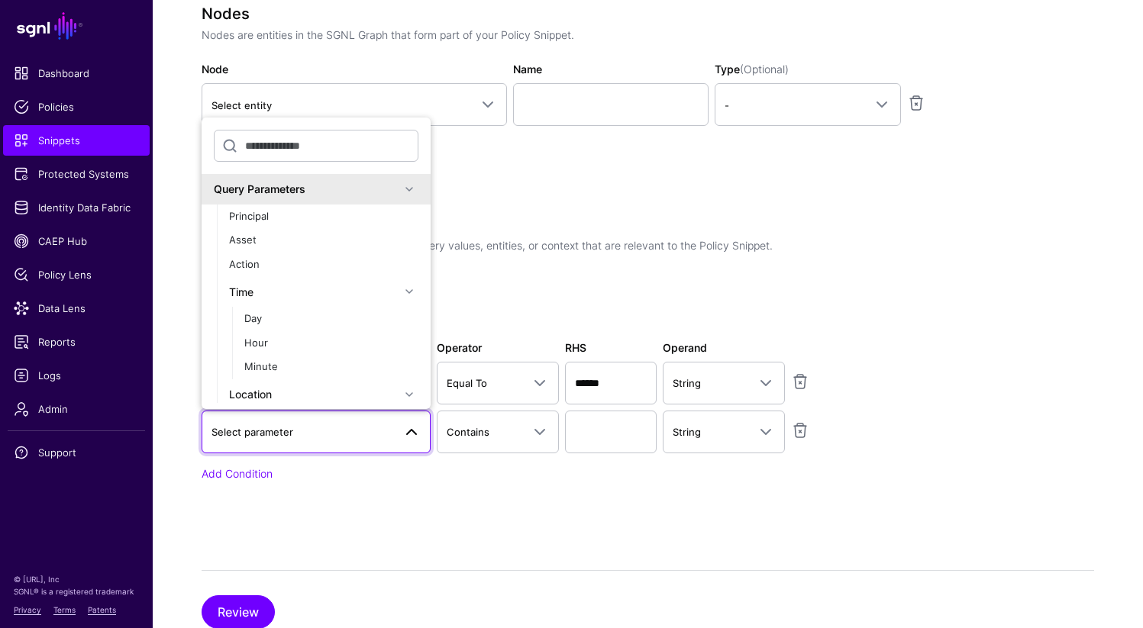
click at [302, 488] on div "Conditions Conditions help to specify only the specific query values, entities,…" at bounding box center [583, 369] width 763 height 309
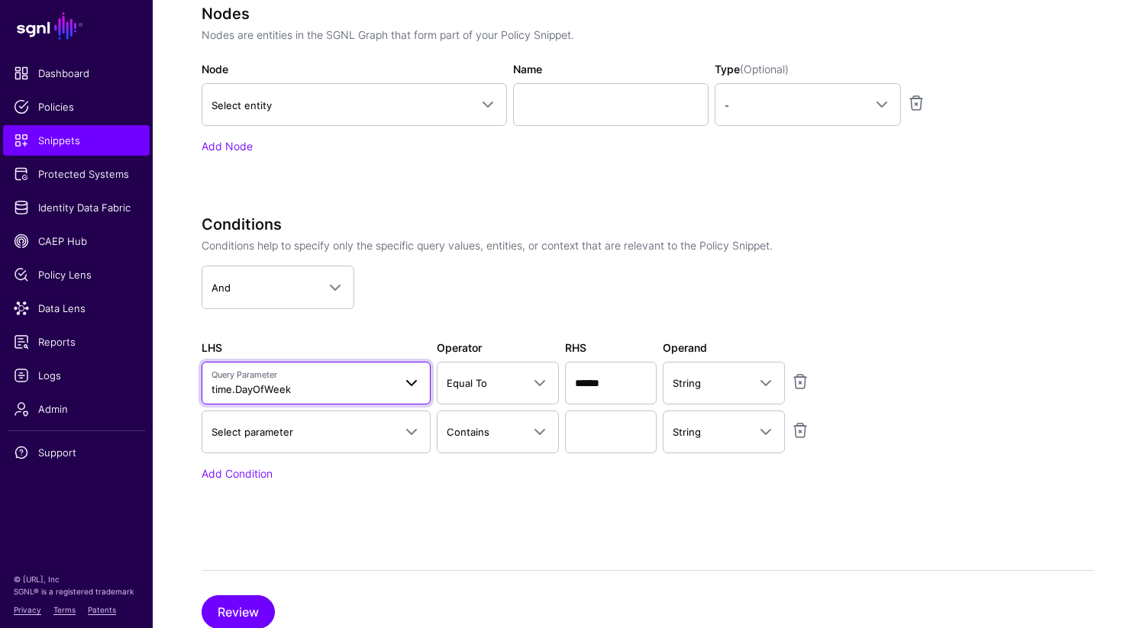
click at [288, 385] on span "time.DayOfWeek" at bounding box center [250, 389] width 79 height 12
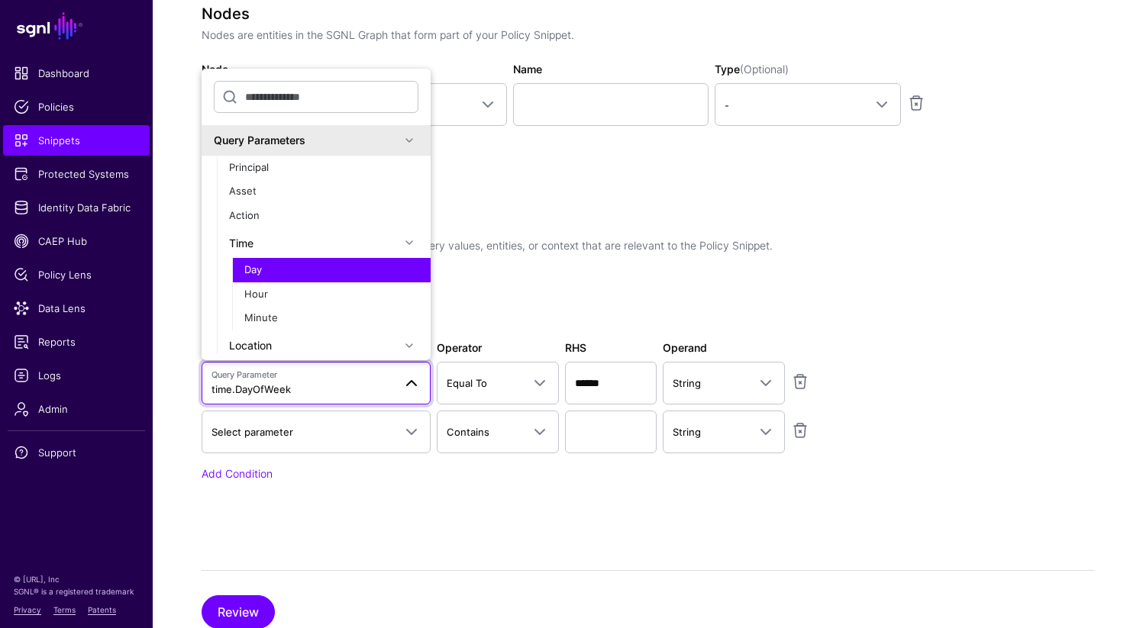
click at [253, 246] on div "Time" at bounding box center [314, 243] width 171 height 16
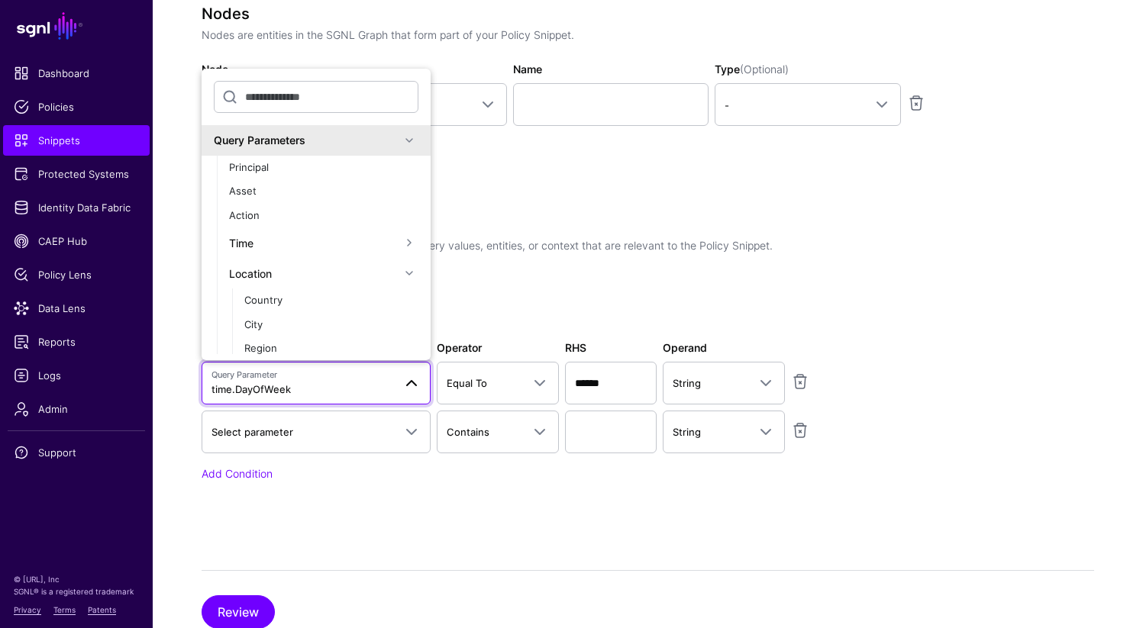
click at [248, 278] on div "Location" at bounding box center [314, 274] width 171 height 16
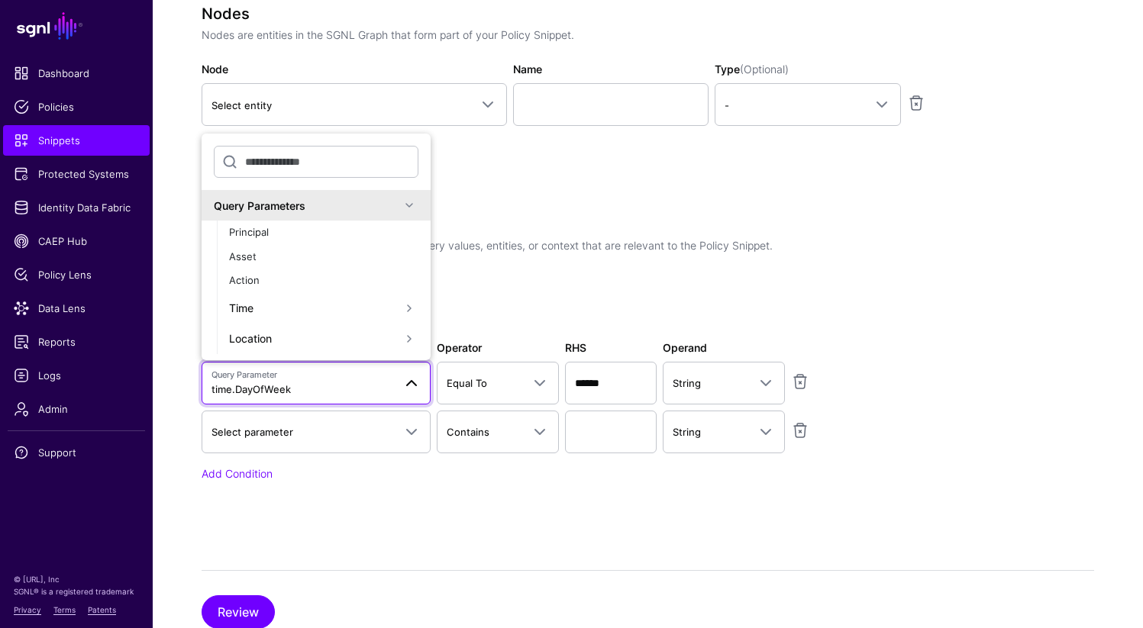
click at [246, 331] on div "Location" at bounding box center [314, 339] width 171 height 16
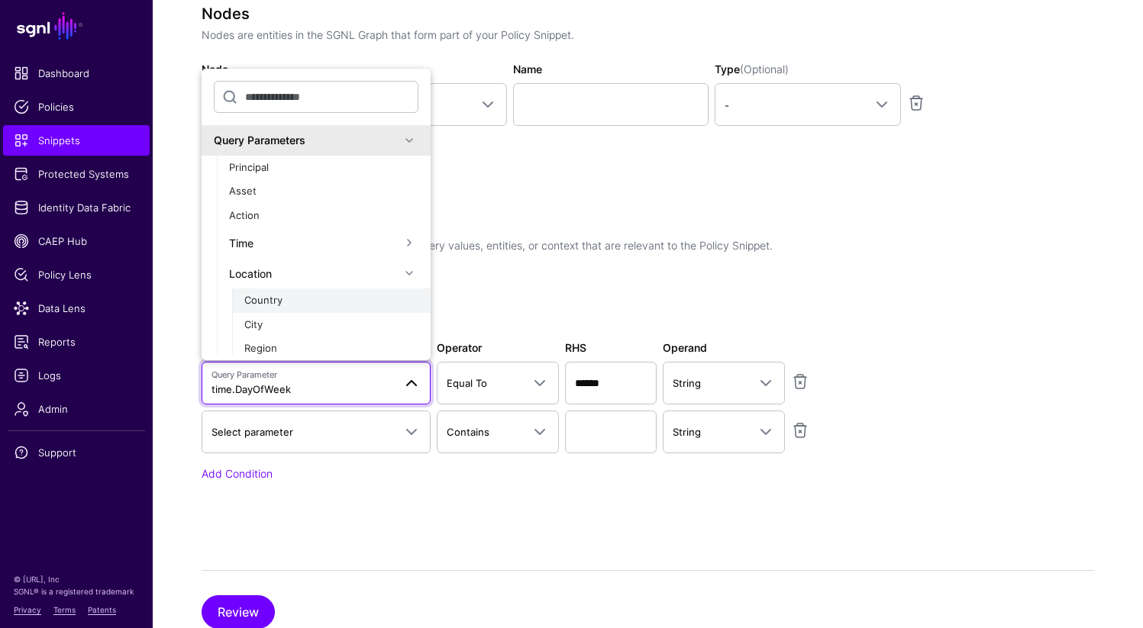
click at [273, 304] on span "Country" at bounding box center [263, 300] width 38 height 12
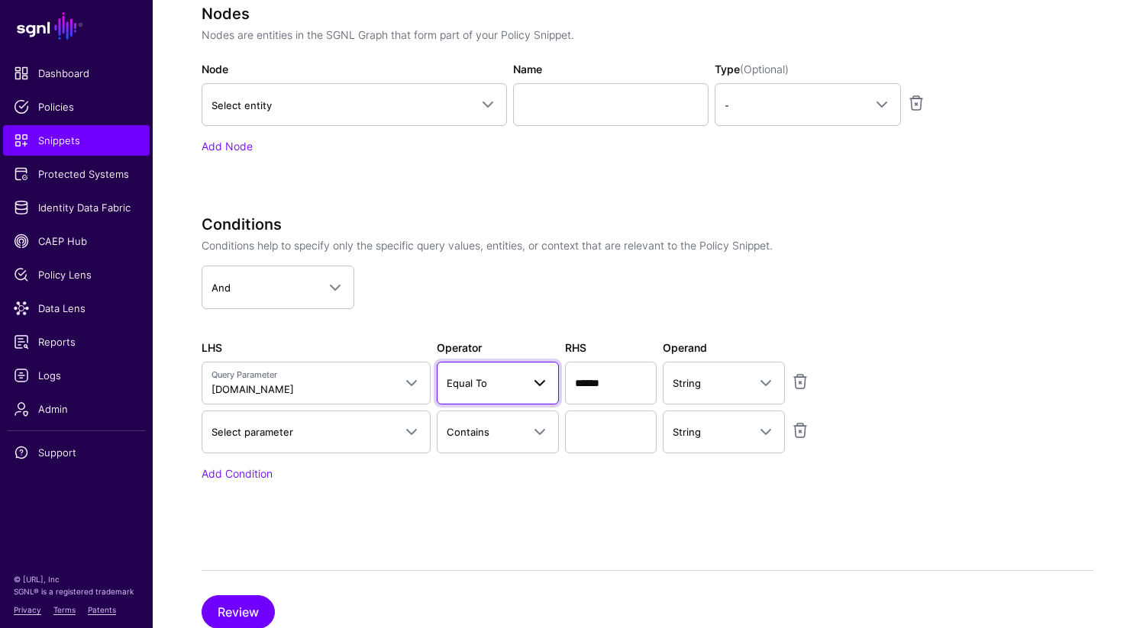
click at [481, 385] on span "Equal To" at bounding box center [467, 383] width 40 height 12
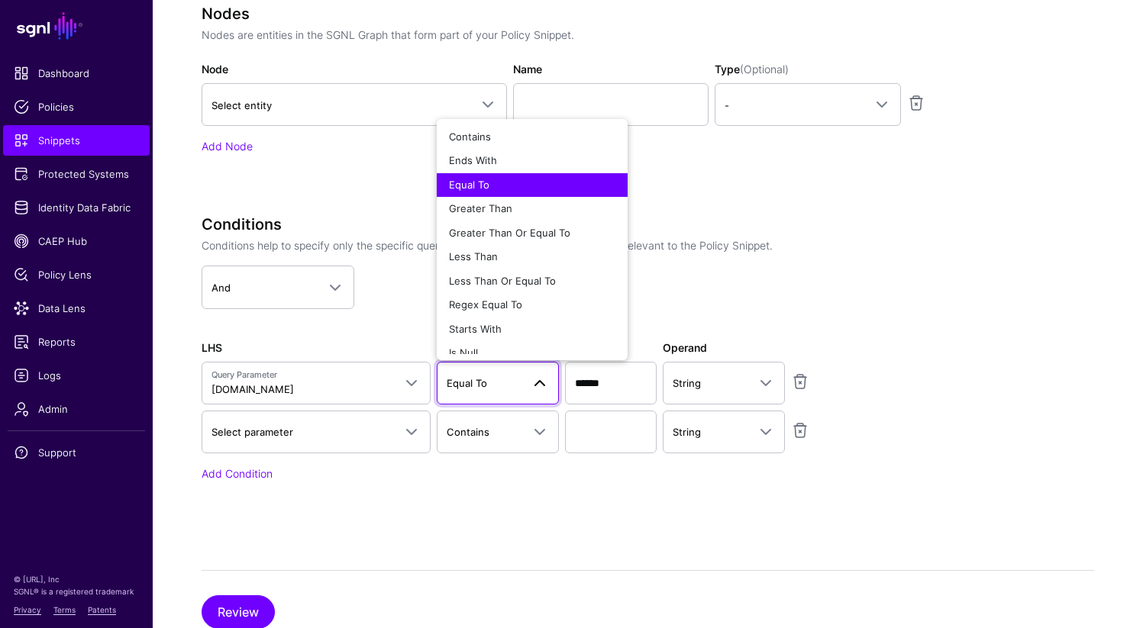
click at [481, 385] on span "Equal To" at bounding box center [467, 383] width 40 height 12
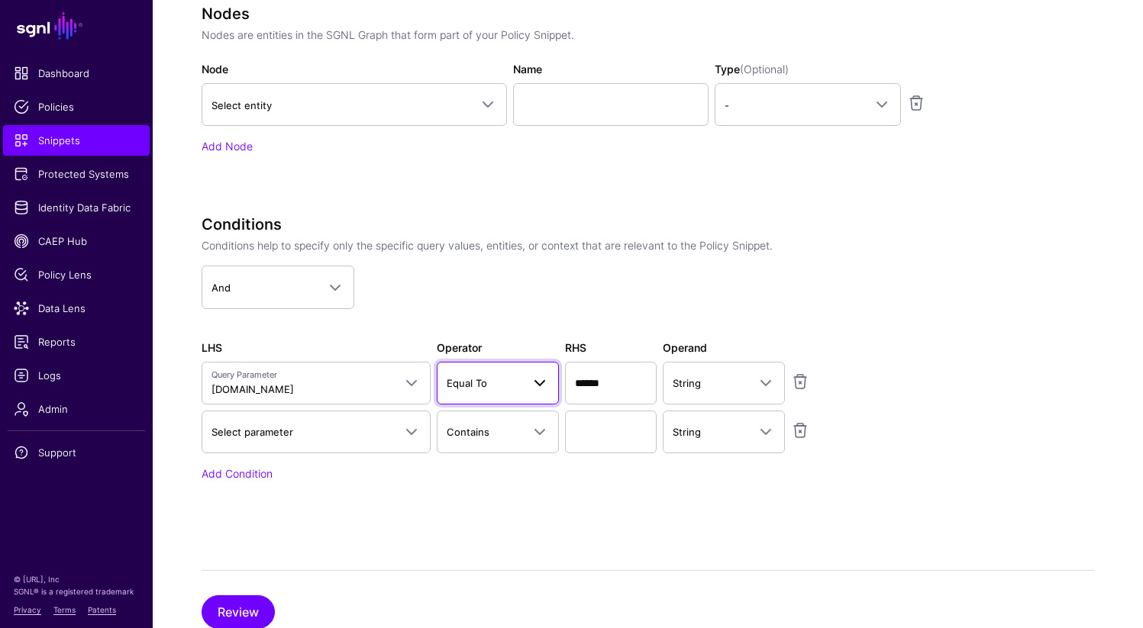
click at [554, 383] on link "Equal To" at bounding box center [498, 383] width 122 height 43
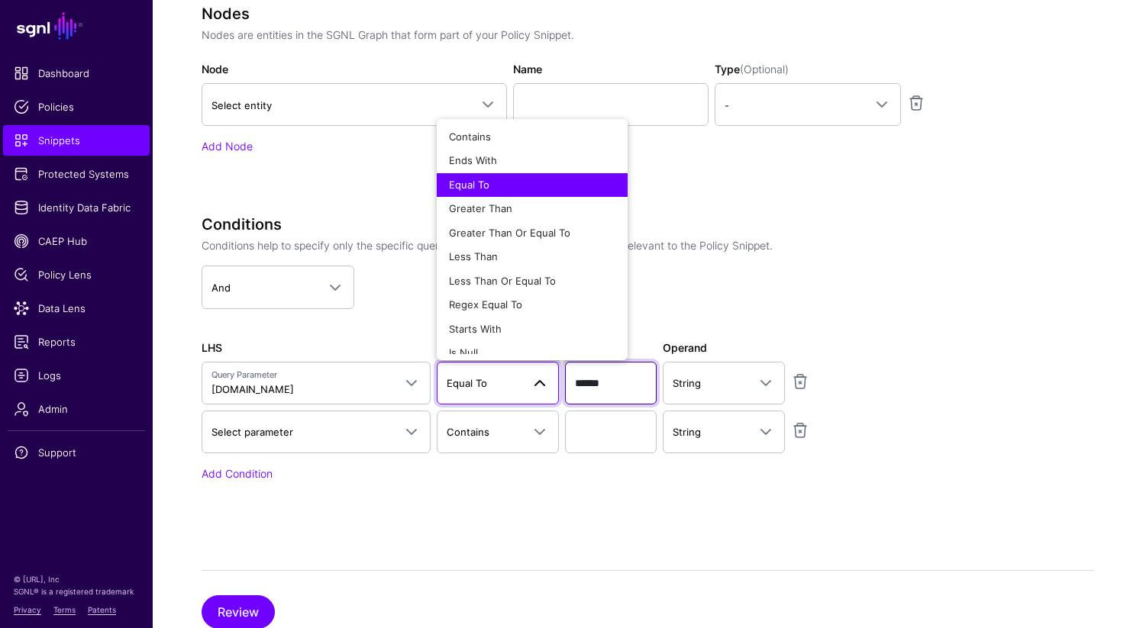
click at [589, 384] on input "******" at bounding box center [611, 383] width 92 height 43
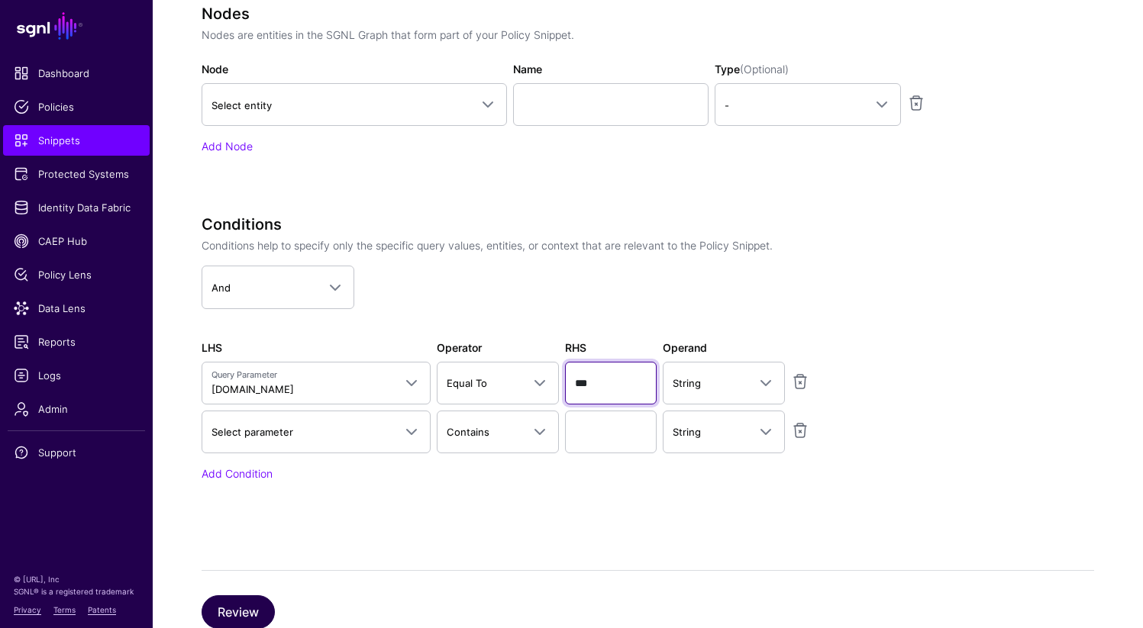
type input "***"
click at [240, 609] on button "Review" at bounding box center [238, 612] width 73 height 34
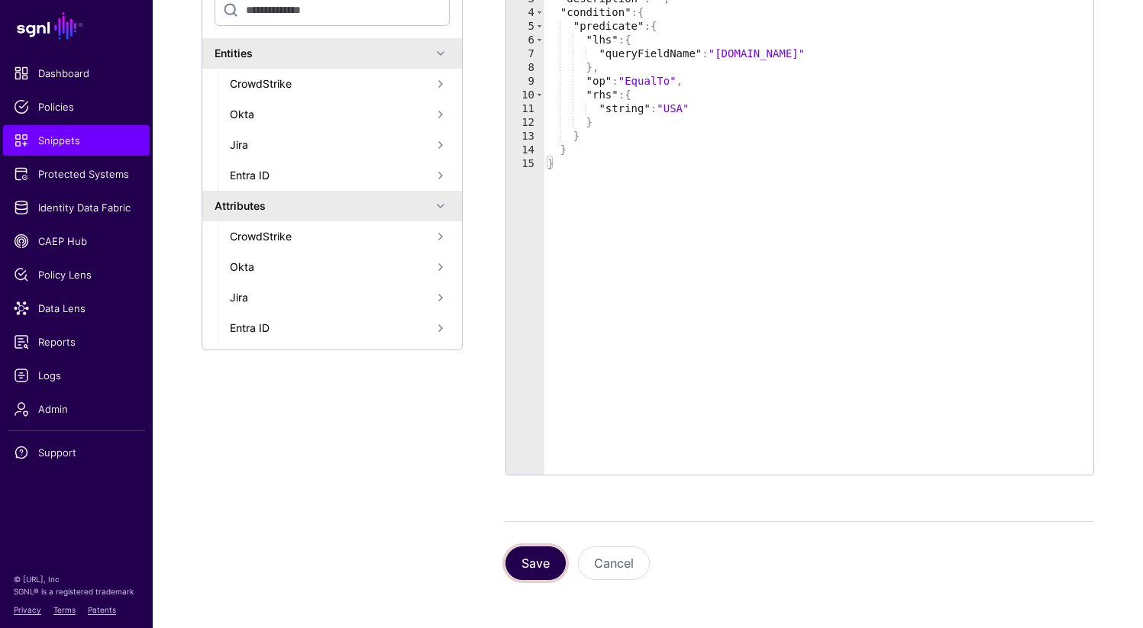
click at [516, 566] on button "Save" at bounding box center [535, 564] width 60 height 34
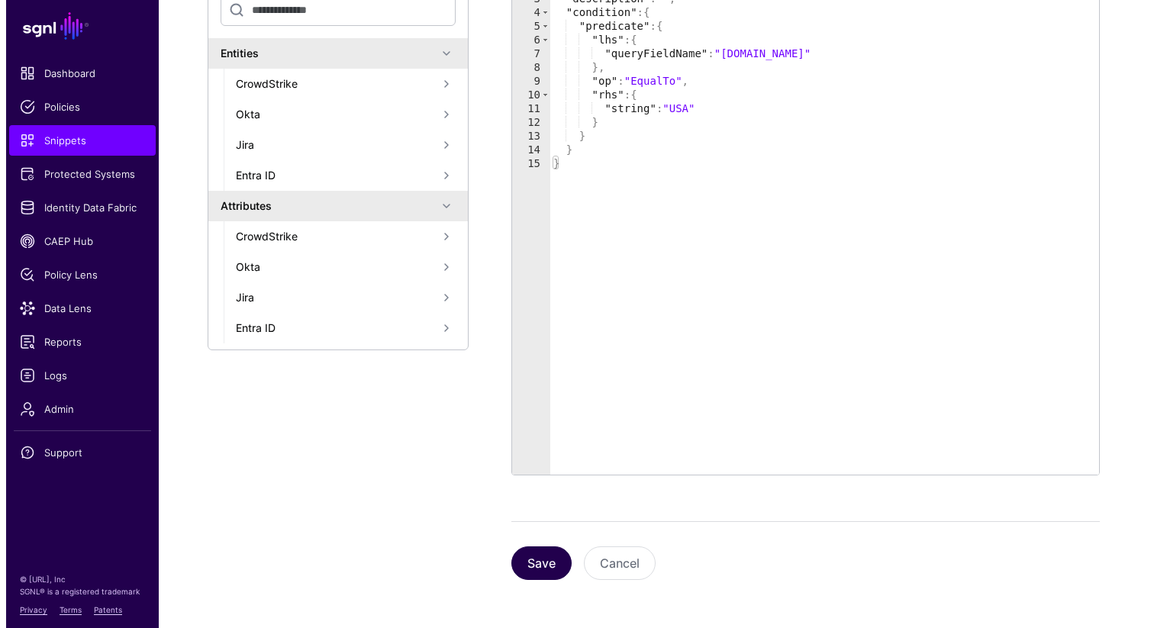
scroll to position [0, 0]
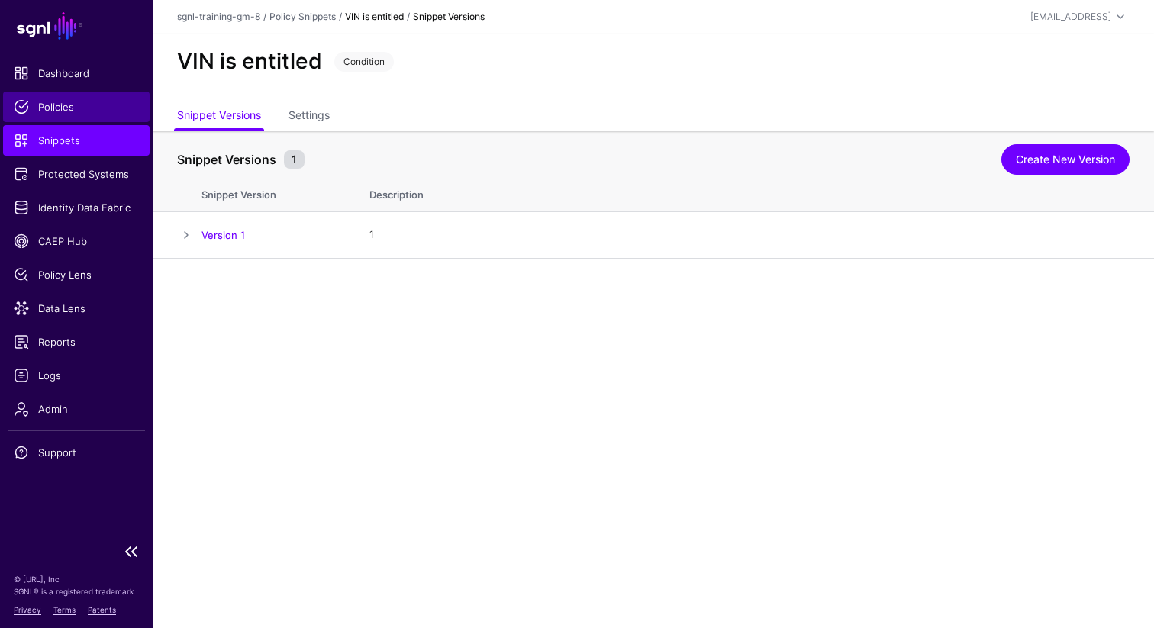
click at [58, 107] on span "Policies" at bounding box center [76, 106] width 125 height 15
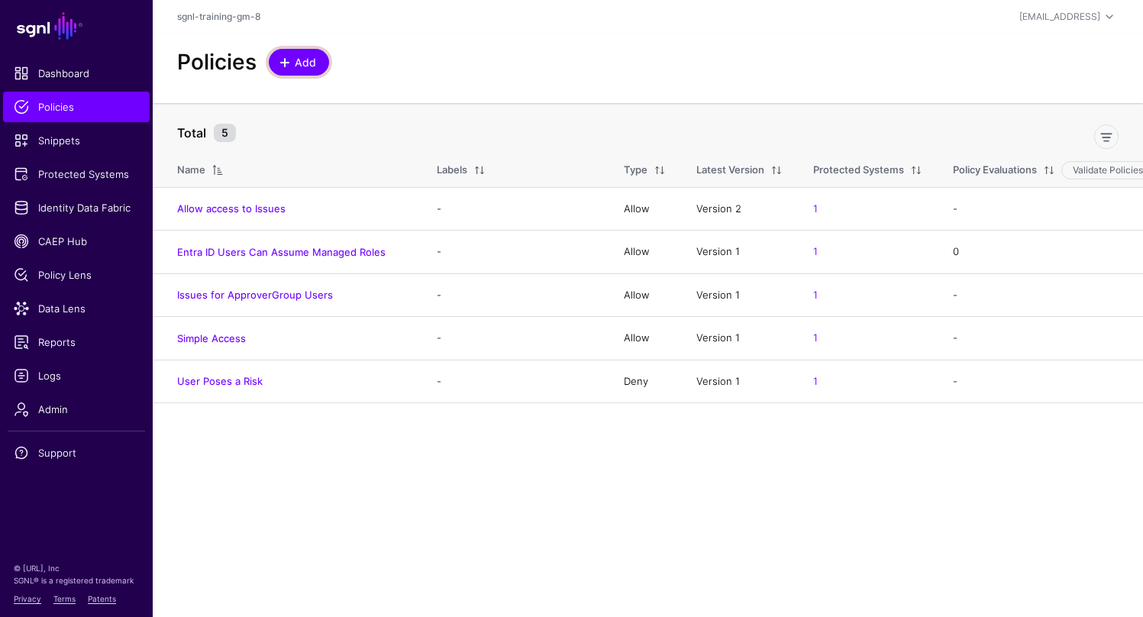
click at [302, 58] on span "Add" at bounding box center [305, 62] width 25 height 16
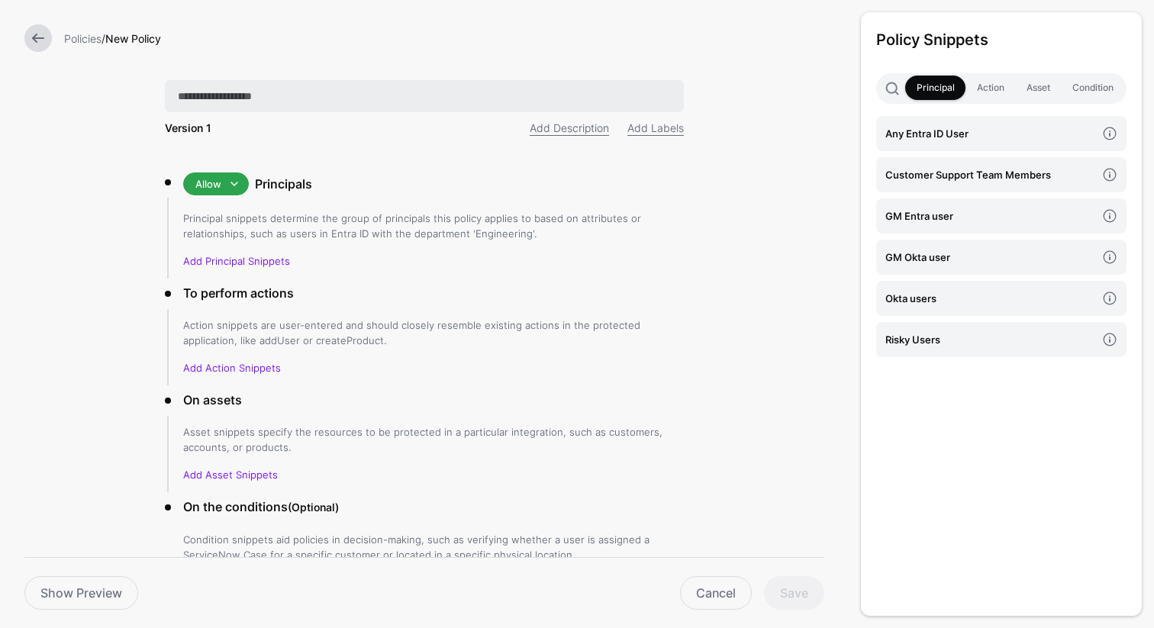
click at [336, 97] on input "text" at bounding box center [424, 96] width 519 height 32
click at [189, 98] on input "**********" at bounding box center [424, 96] width 519 height 32
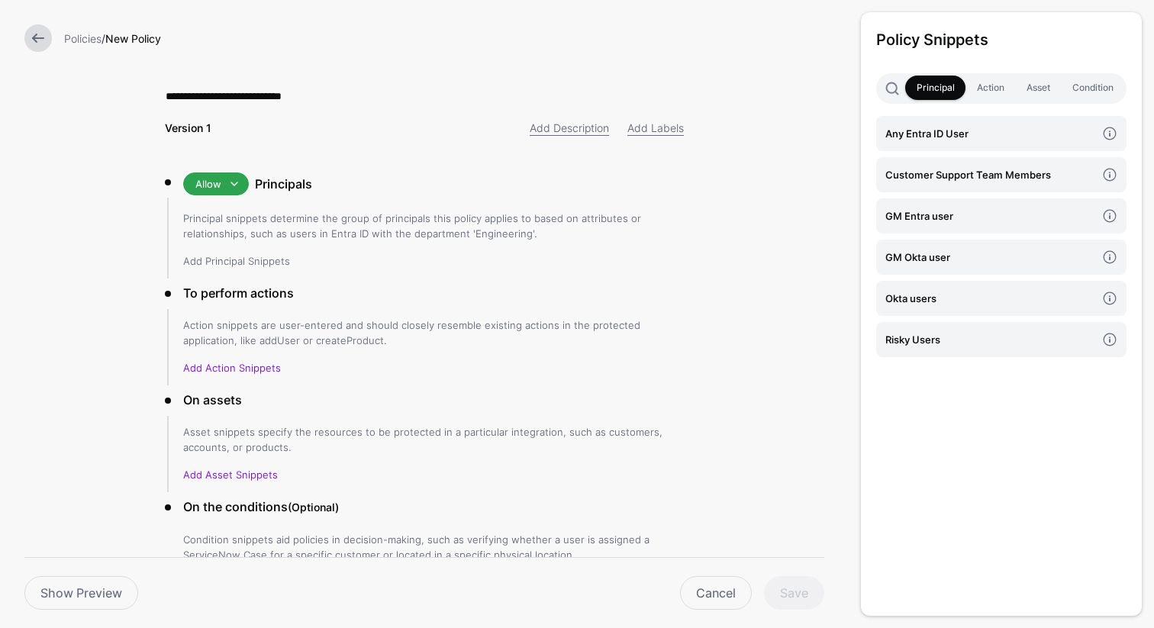
type input "**********"
click at [225, 263] on link "Add Principal Snippets" at bounding box center [236, 261] width 107 height 12
click at [950, 211] on h4 "GM Entra user" at bounding box center [990, 216] width 211 height 17
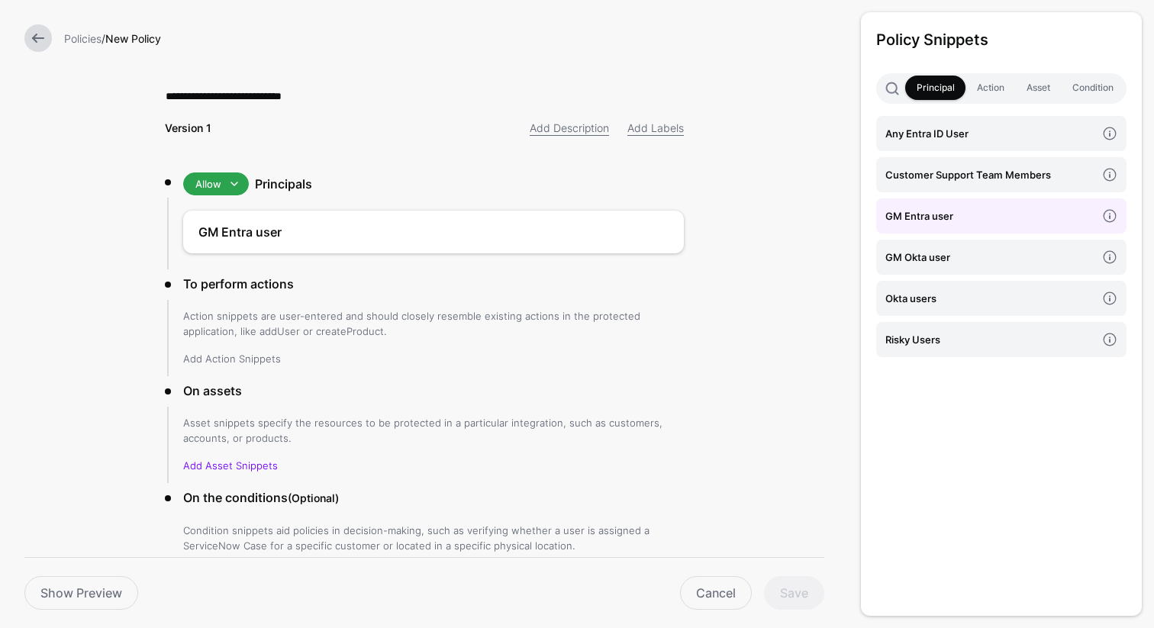
click at [217, 358] on link "Add Action Snippets" at bounding box center [232, 359] width 98 height 12
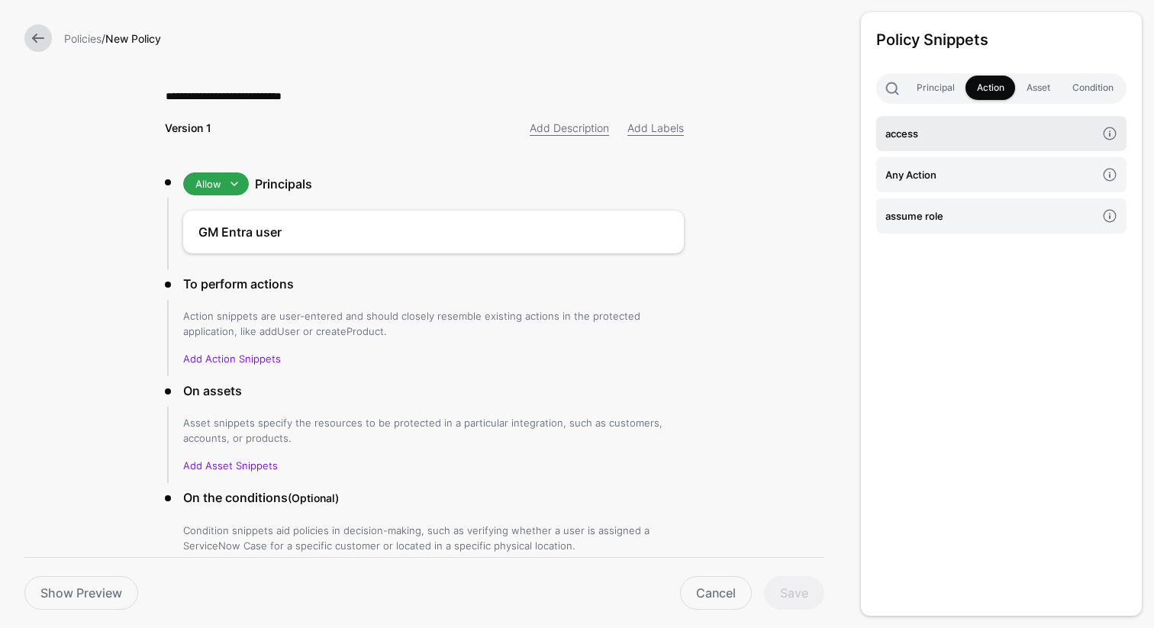
click at [896, 132] on h4 "access" at bounding box center [990, 133] width 211 height 17
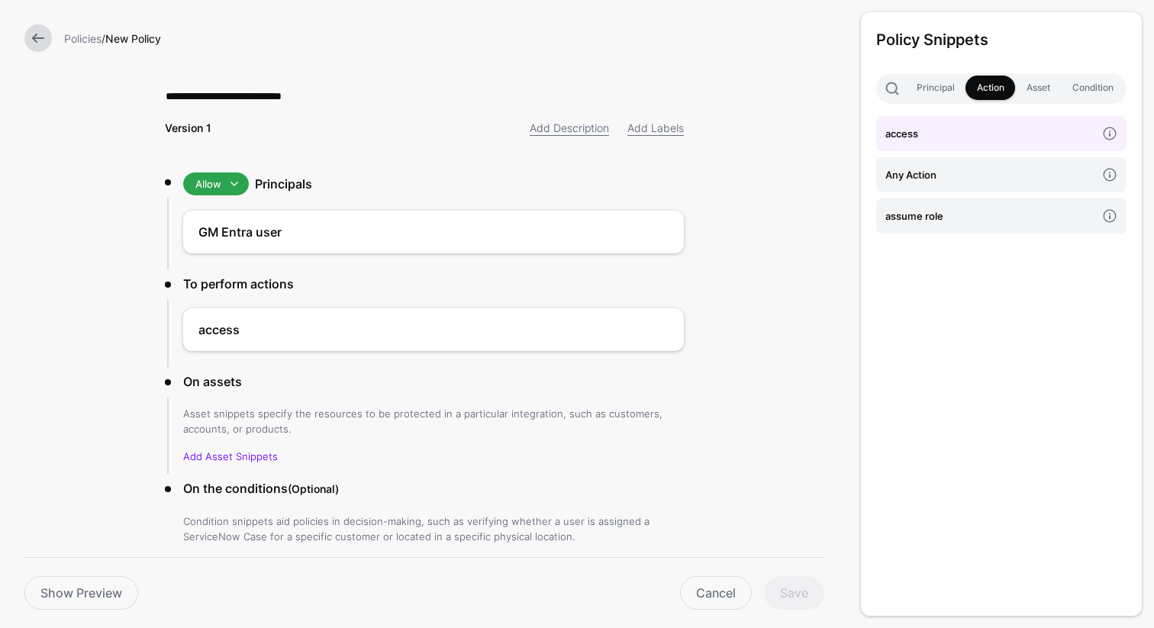
click at [214, 462] on p "Add Asset Snippets" at bounding box center [433, 456] width 501 height 15
click at [216, 456] on link "Add Asset Snippets" at bounding box center [230, 456] width 95 height 12
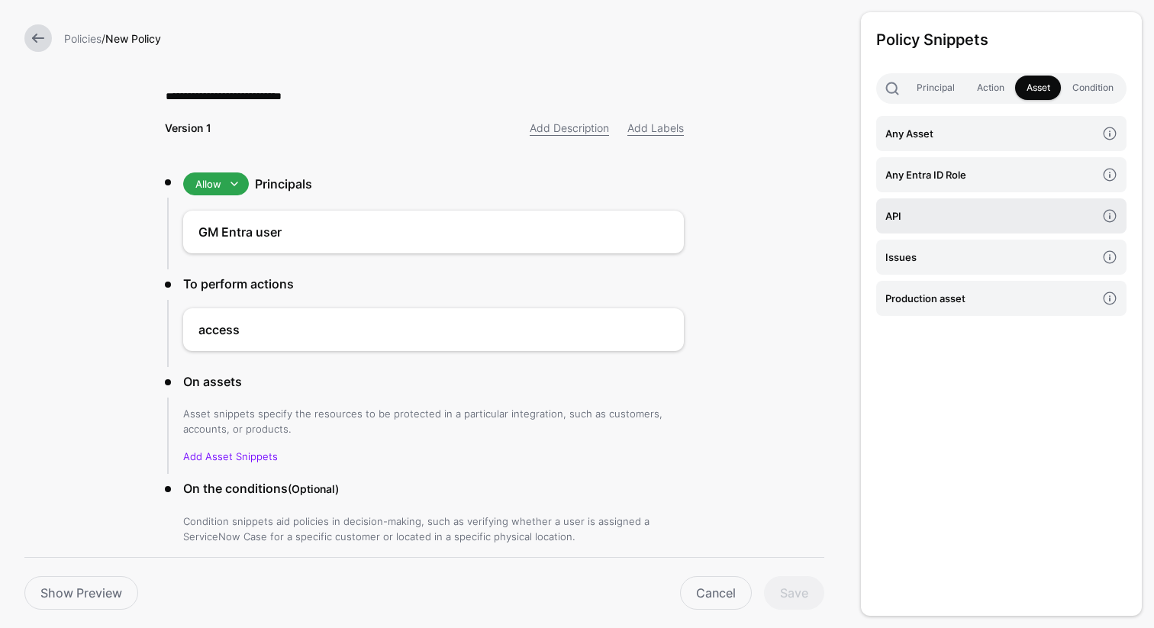
click at [909, 215] on h4 "API" at bounding box center [990, 216] width 211 height 17
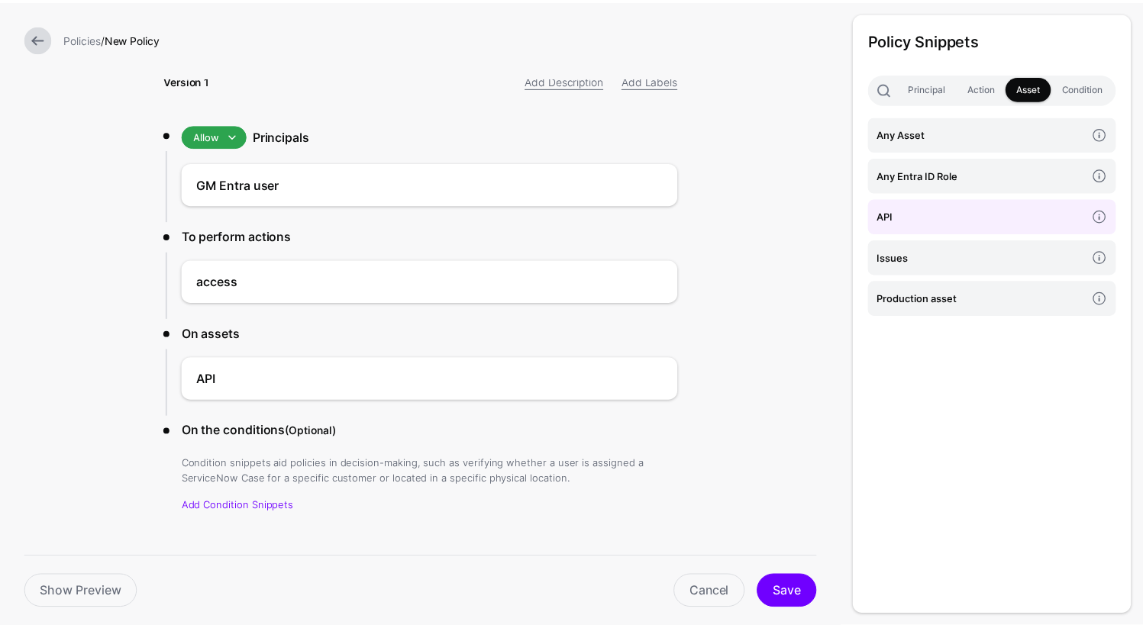
scroll to position [53, 0]
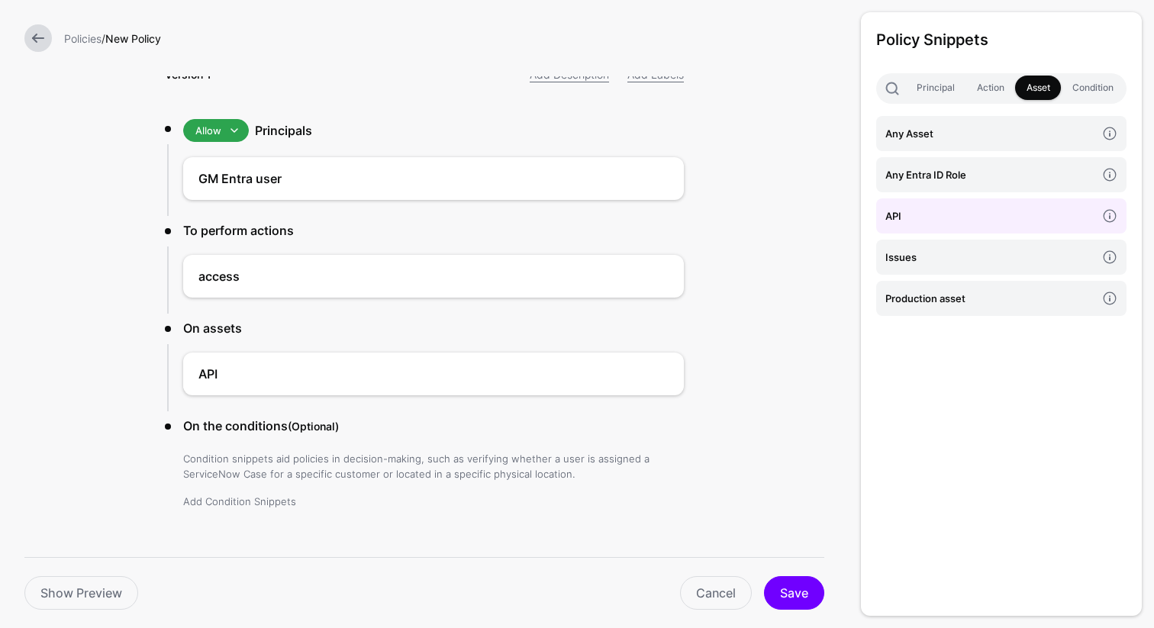
click at [255, 501] on link "Add Condition Snippets" at bounding box center [239, 501] width 113 height 12
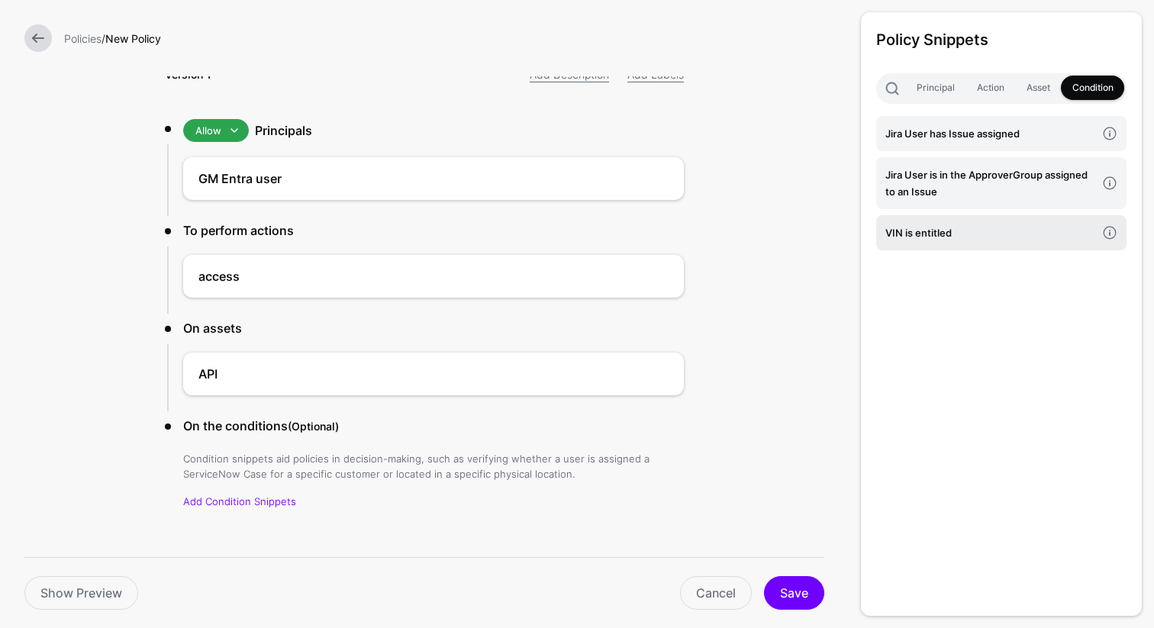
click at [938, 232] on h4 "VIN is entitled" at bounding box center [990, 232] width 211 height 17
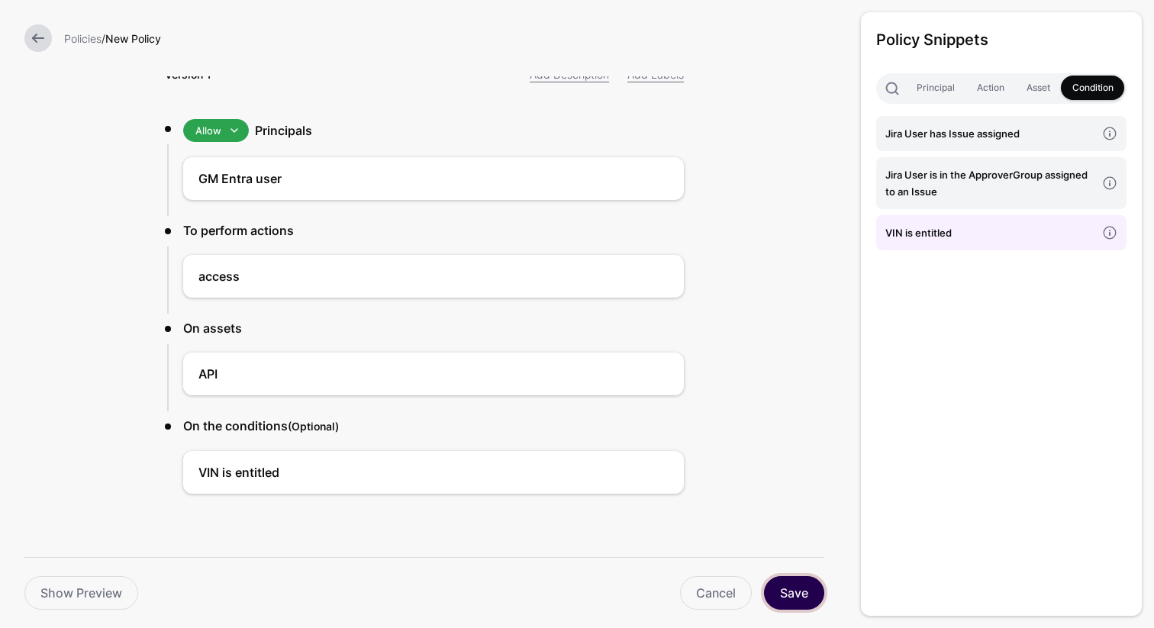
click at [794, 597] on button "Save" at bounding box center [794, 593] width 60 height 34
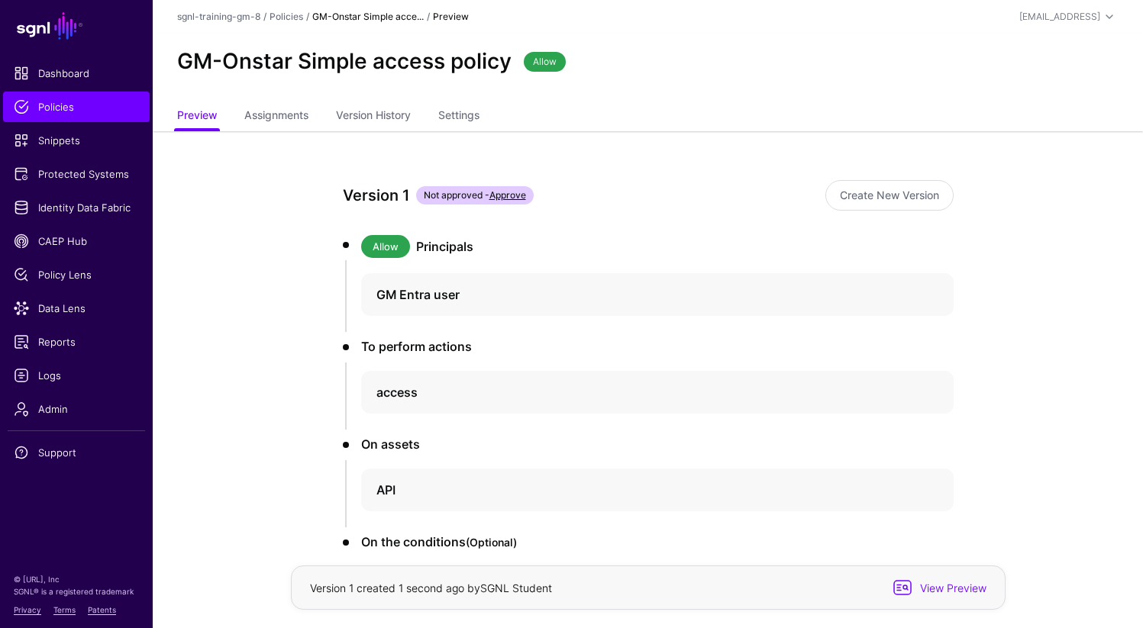
scroll to position [137, 0]
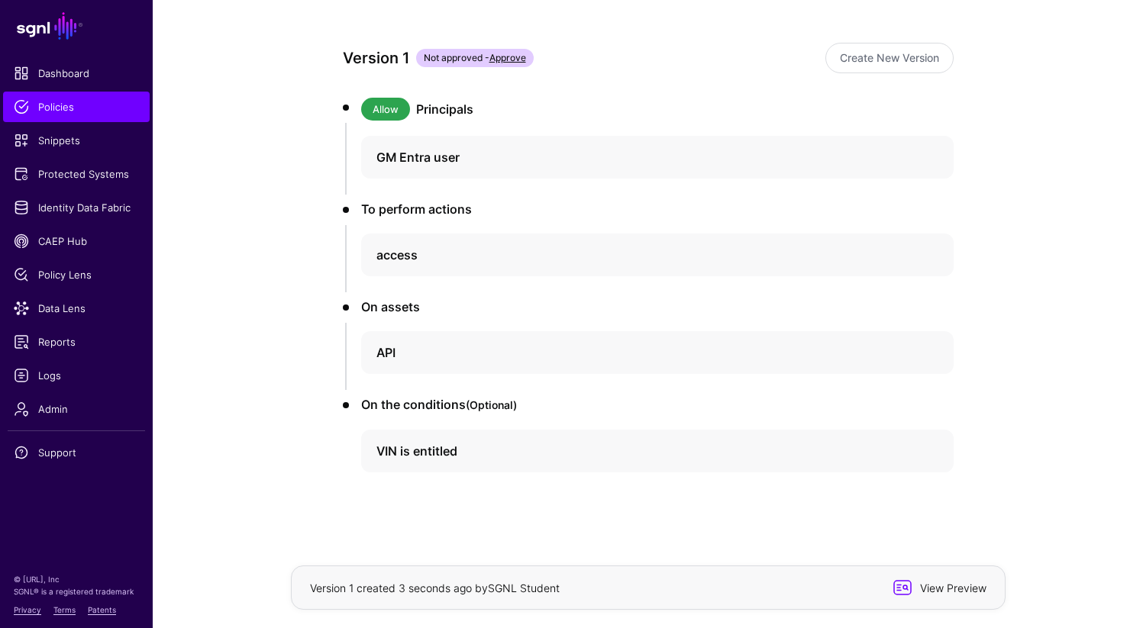
click at [945, 591] on span "View Preview" at bounding box center [951, 588] width 75 height 16
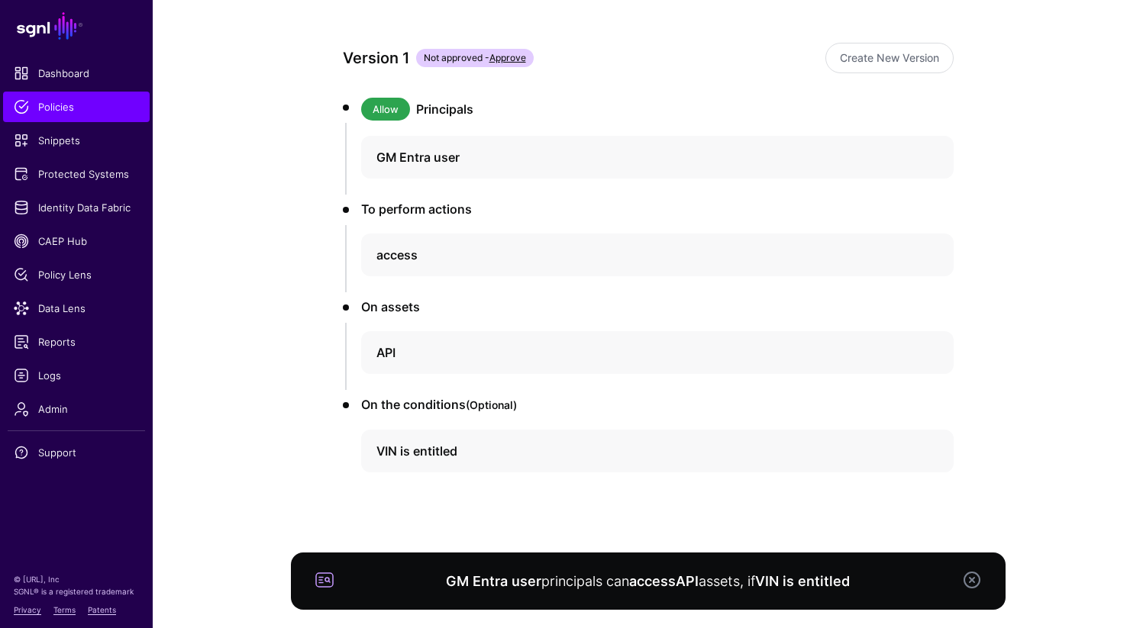
click at [974, 582] on link at bounding box center [972, 580] width 18 height 18
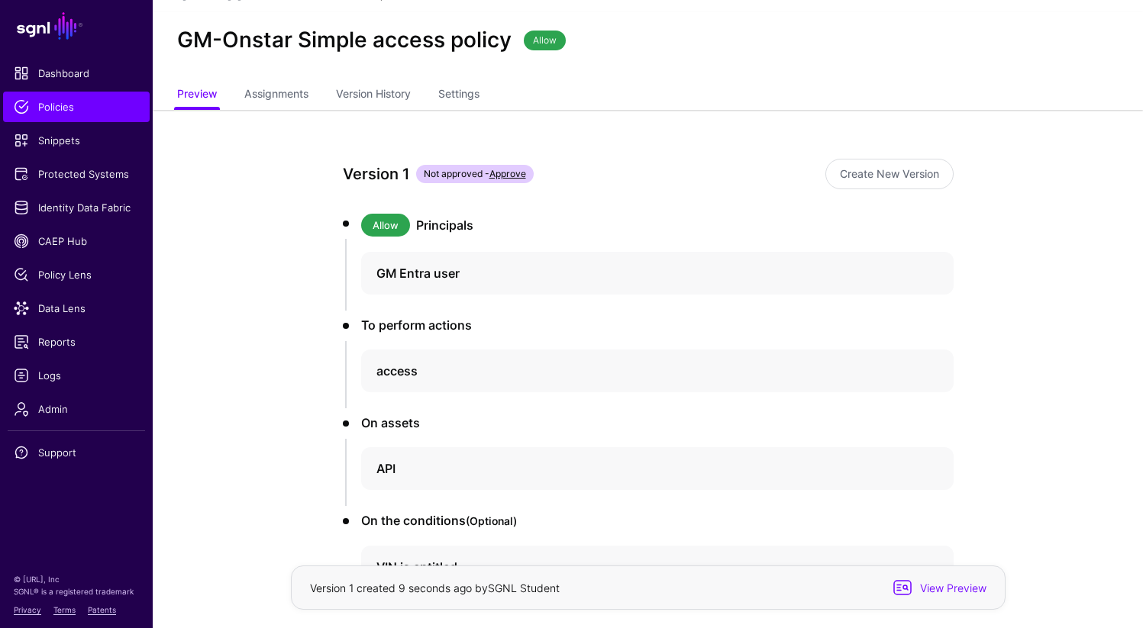
scroll to position [0, 0]
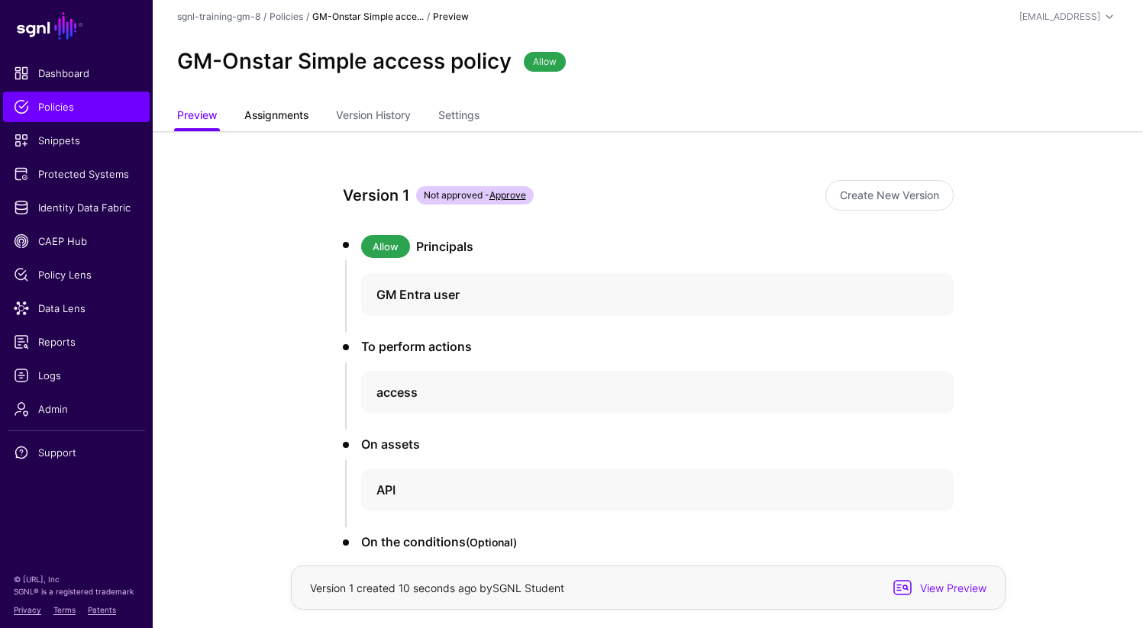
click at [292, 103] on link "Assignments" at bounding box center [276, 116] width 64 height 29
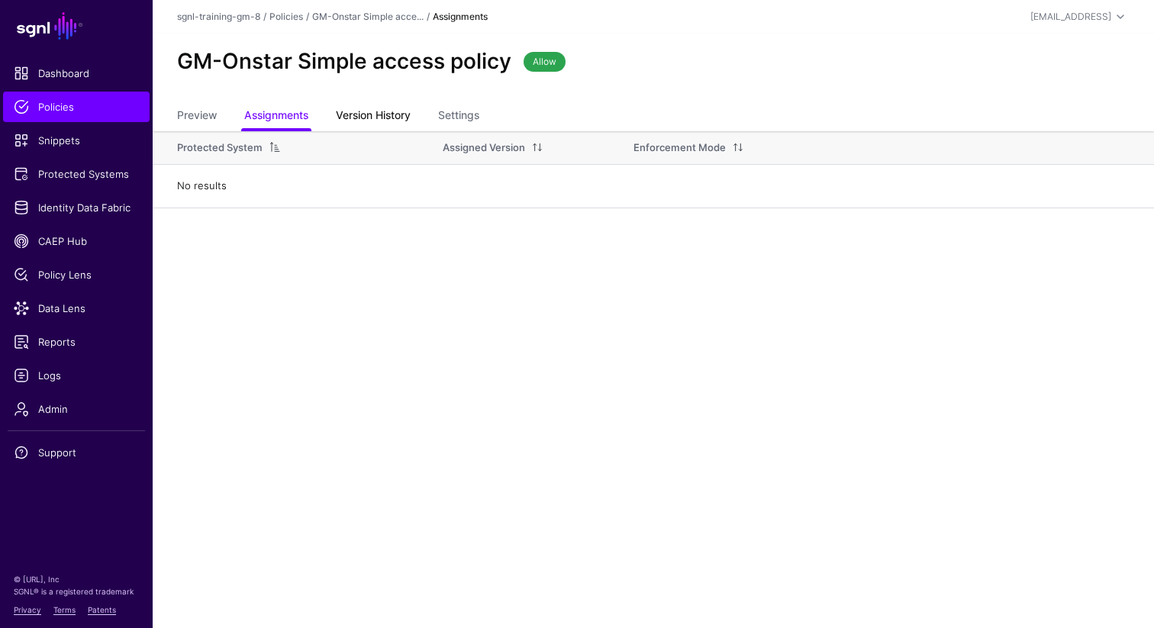
click at [358, 118] on link "Version History" at bounding box center [373, 116] width 75 height 29
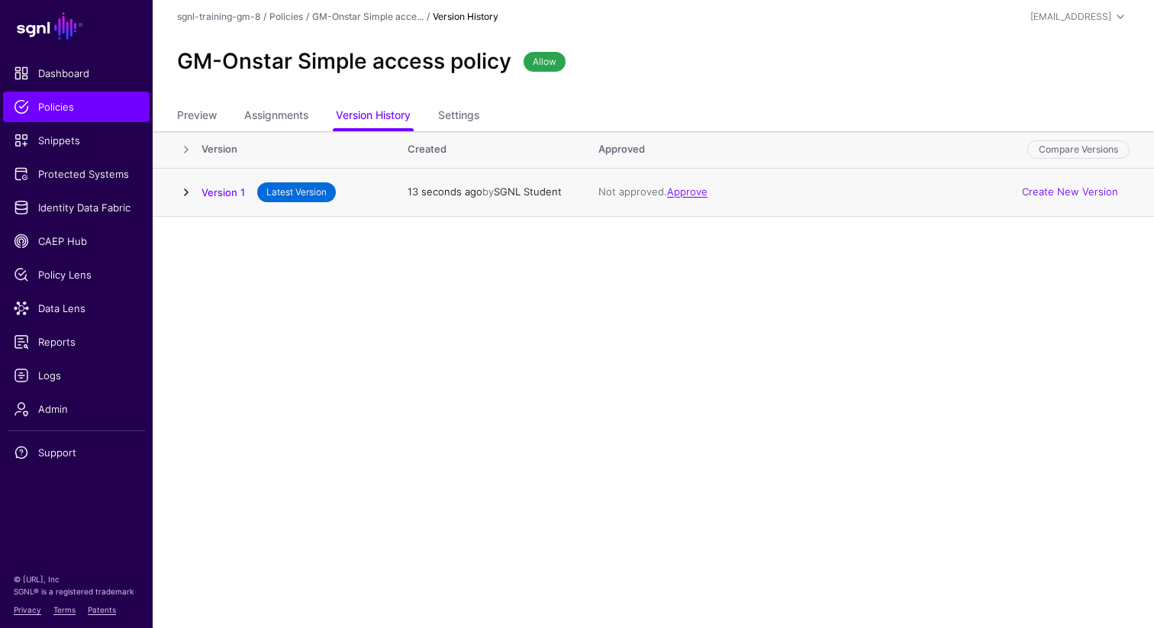
click at [192, 192] on link at bounding box center [186, 192] width 18 height 18
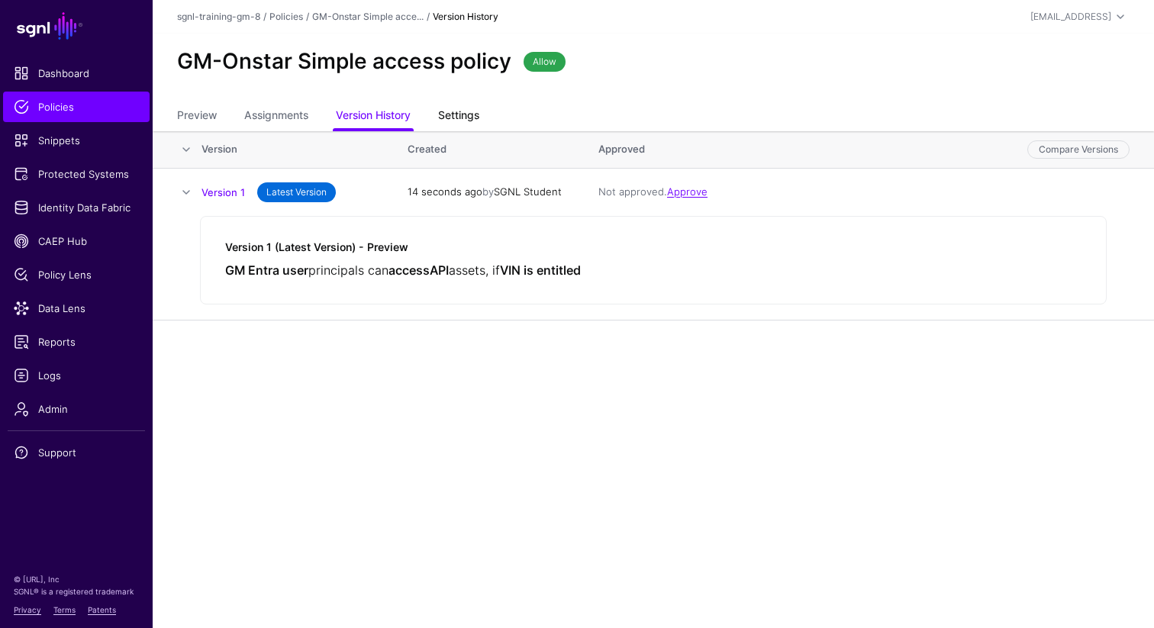
click at [445, 114] on link "Settings" at bounding box center [458, 116] width 41 height 29
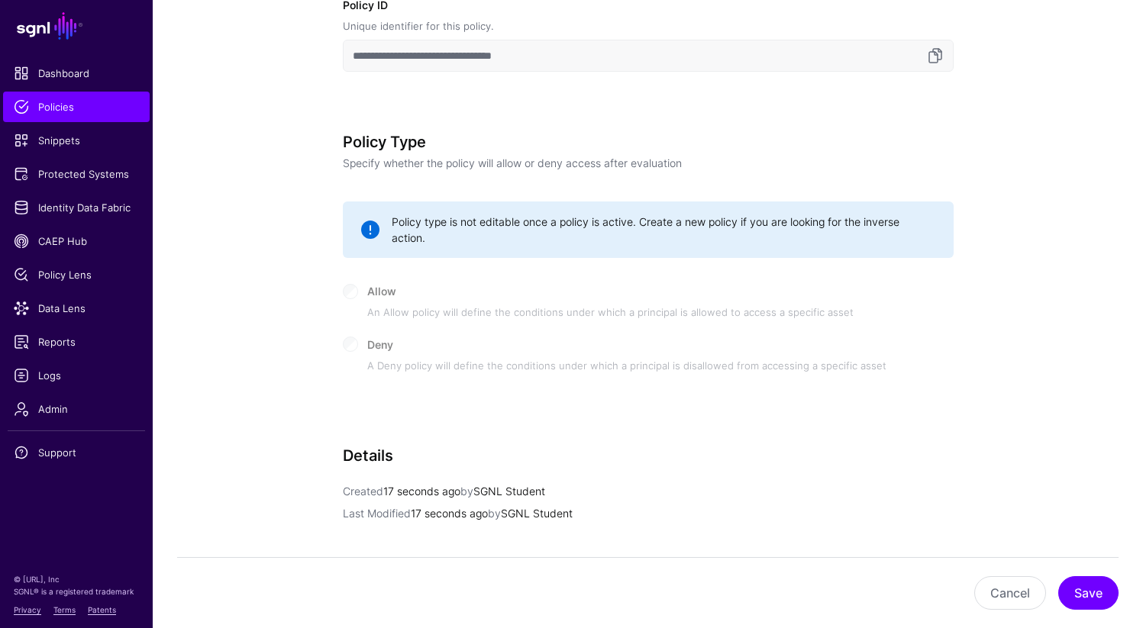
scroll to position [550, 0]
click at [1099, 595] on button "Save" at bounding box center [1088, 593] width 60 height 34
click at [66, 110] on span "Policies" at bounding box center [76, 106] width 125 height 15
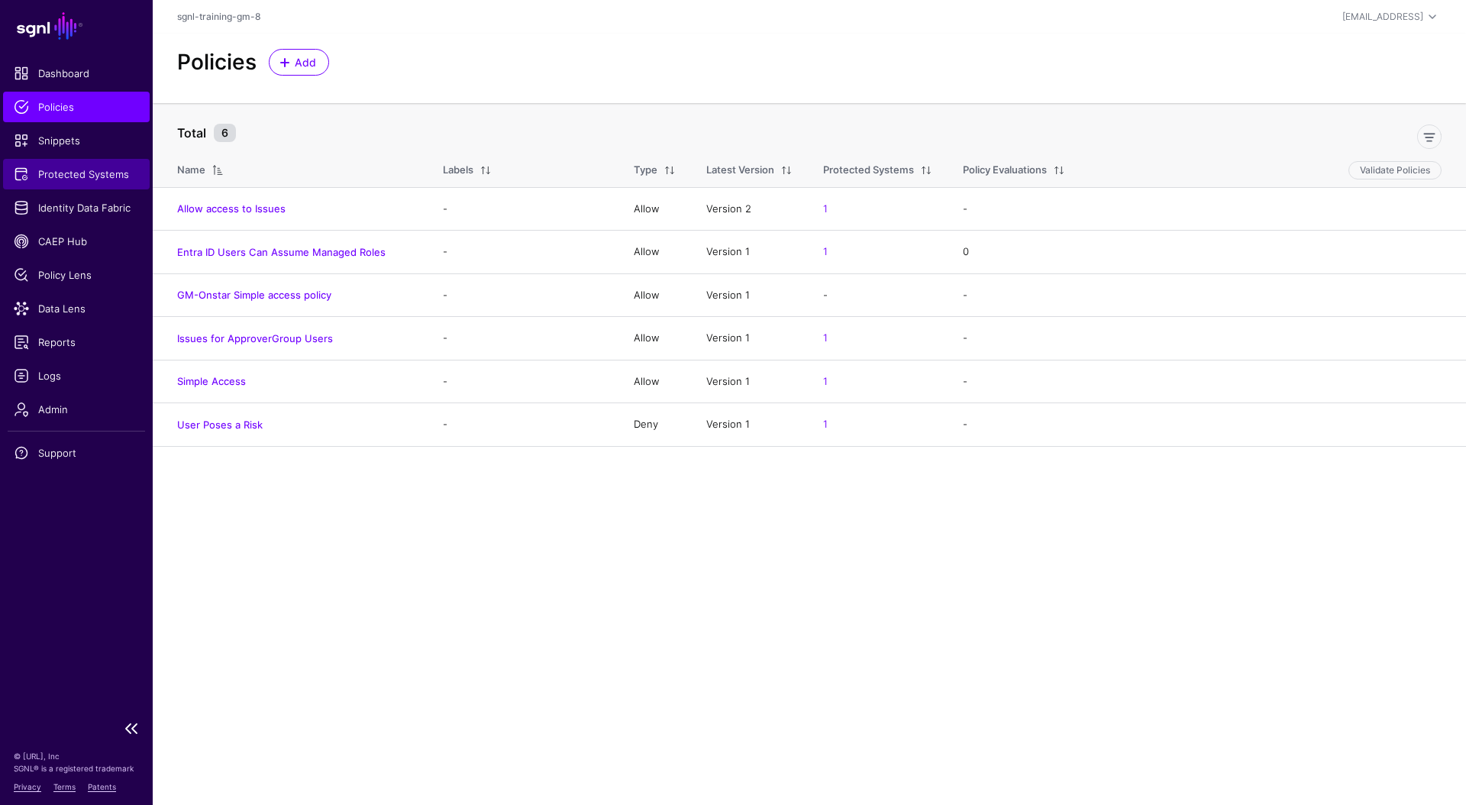
click at [51, 169] on span "Protected Systems" at bounding box center [76, 173] width 125 height 15
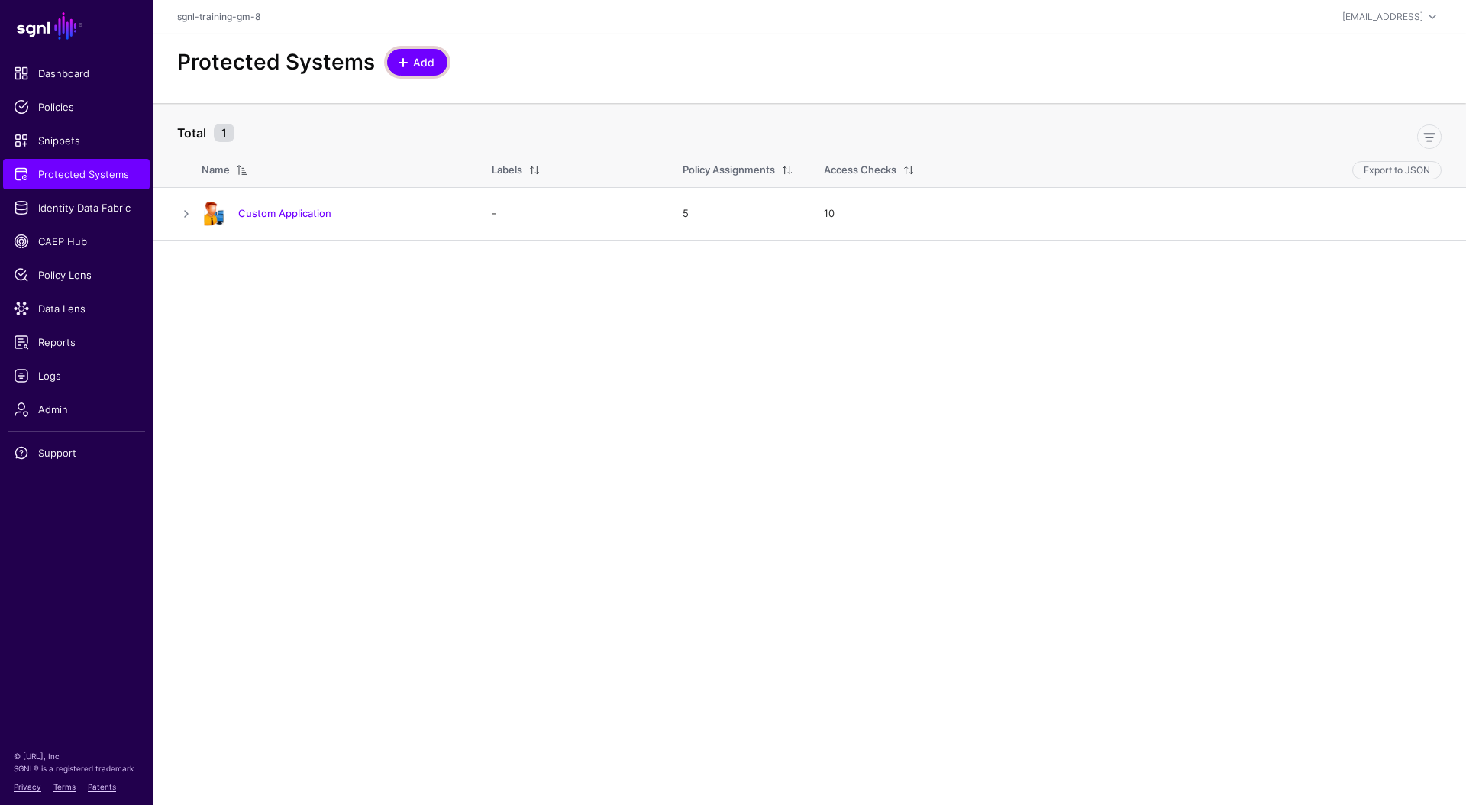
click at [398, 69] on span "Add" at bounding box center [417, 62] width 38 height 16
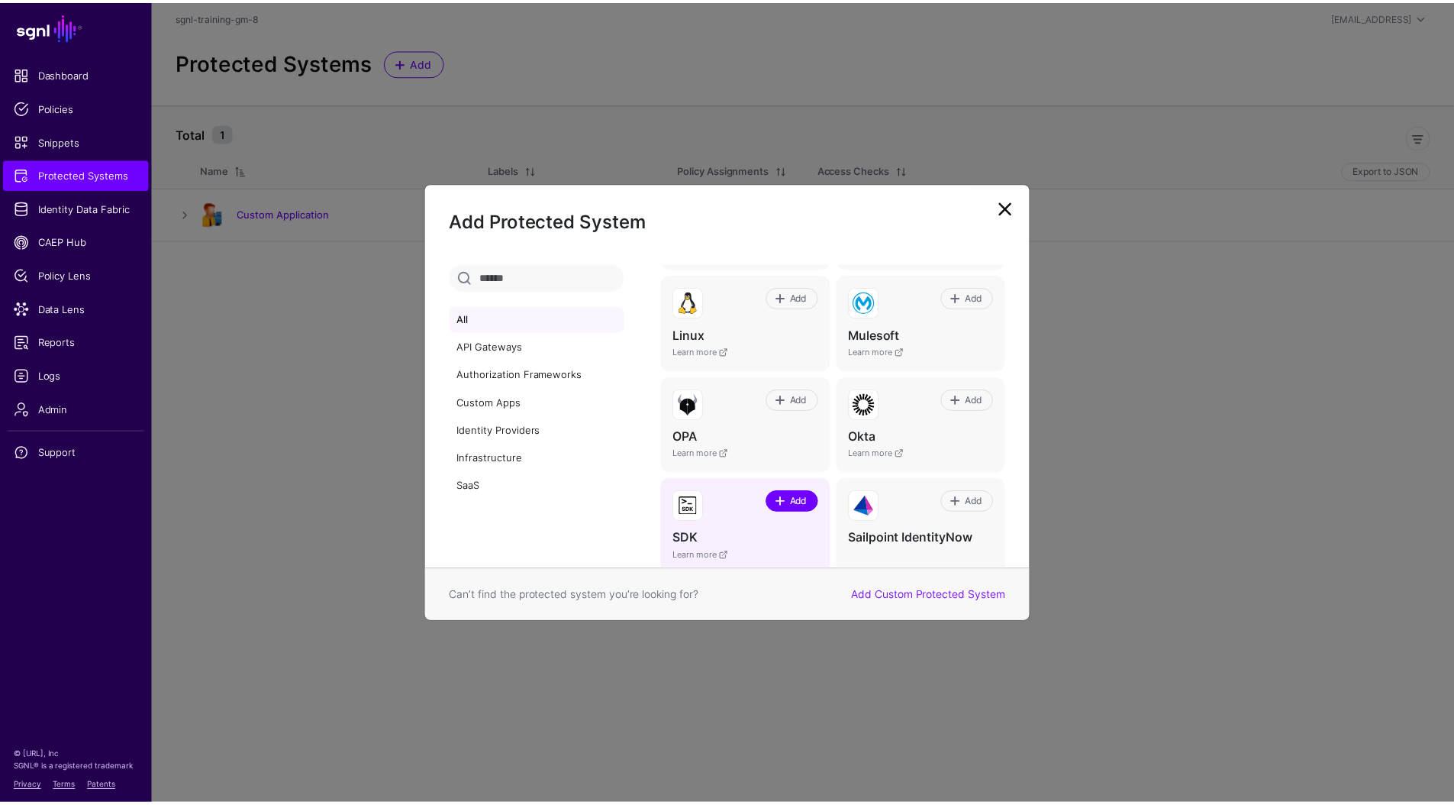
scroll to position [742, 0]
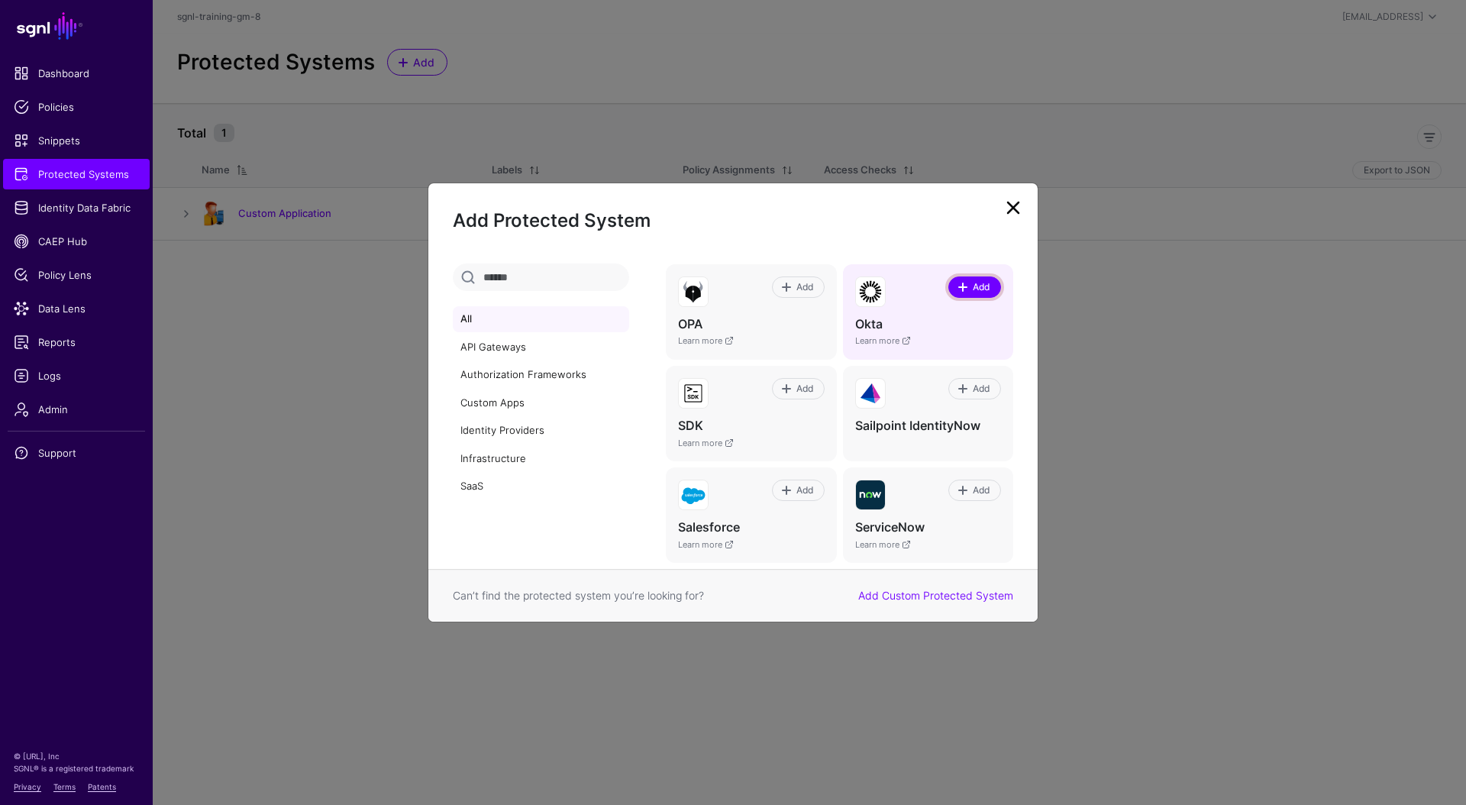
click at [970, 285] on span "Add" at bounding box center [980, 287] width 21 height 14
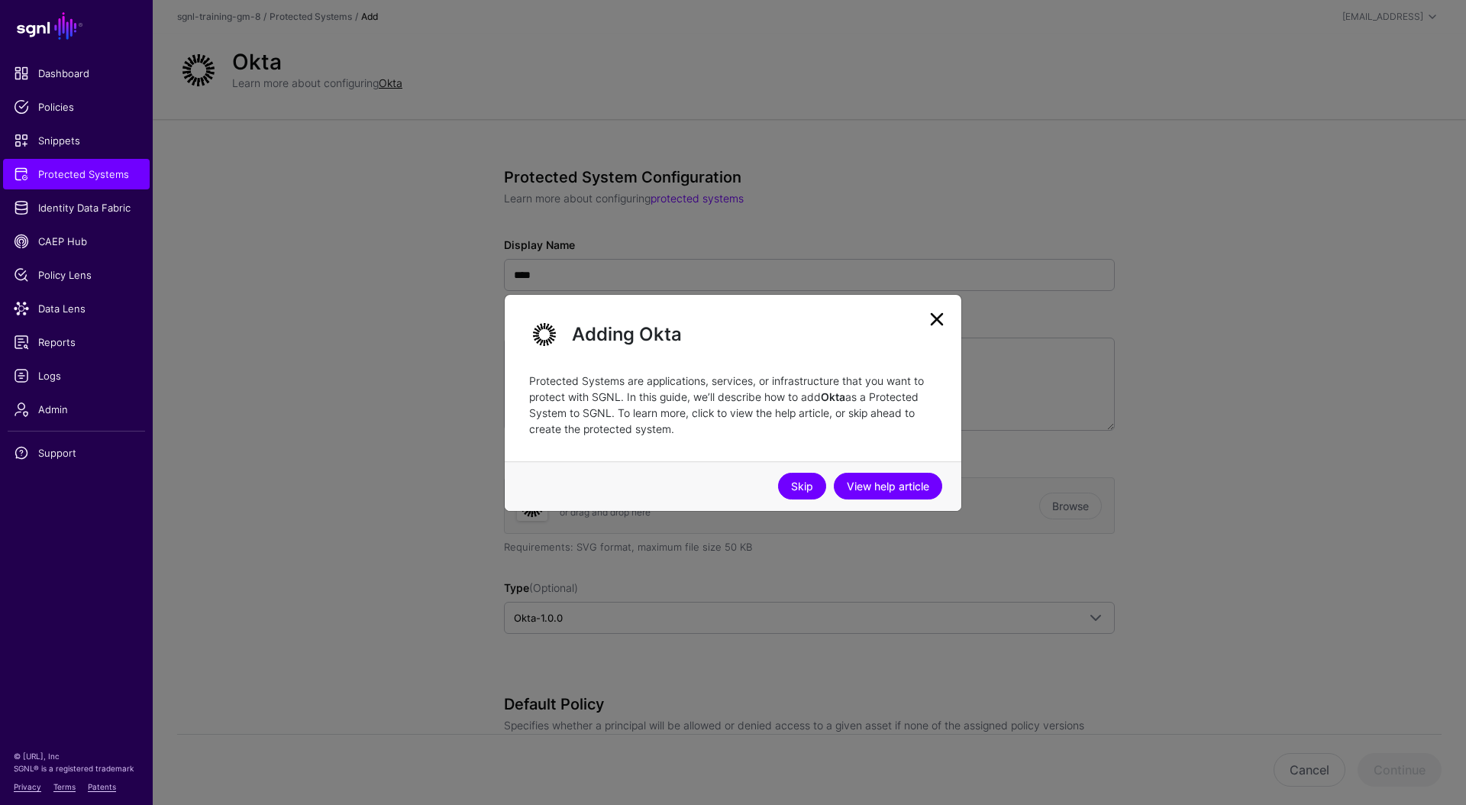
click at [811, 481] on link "Skip" at bounding box center [802, 485] width 48 height 27
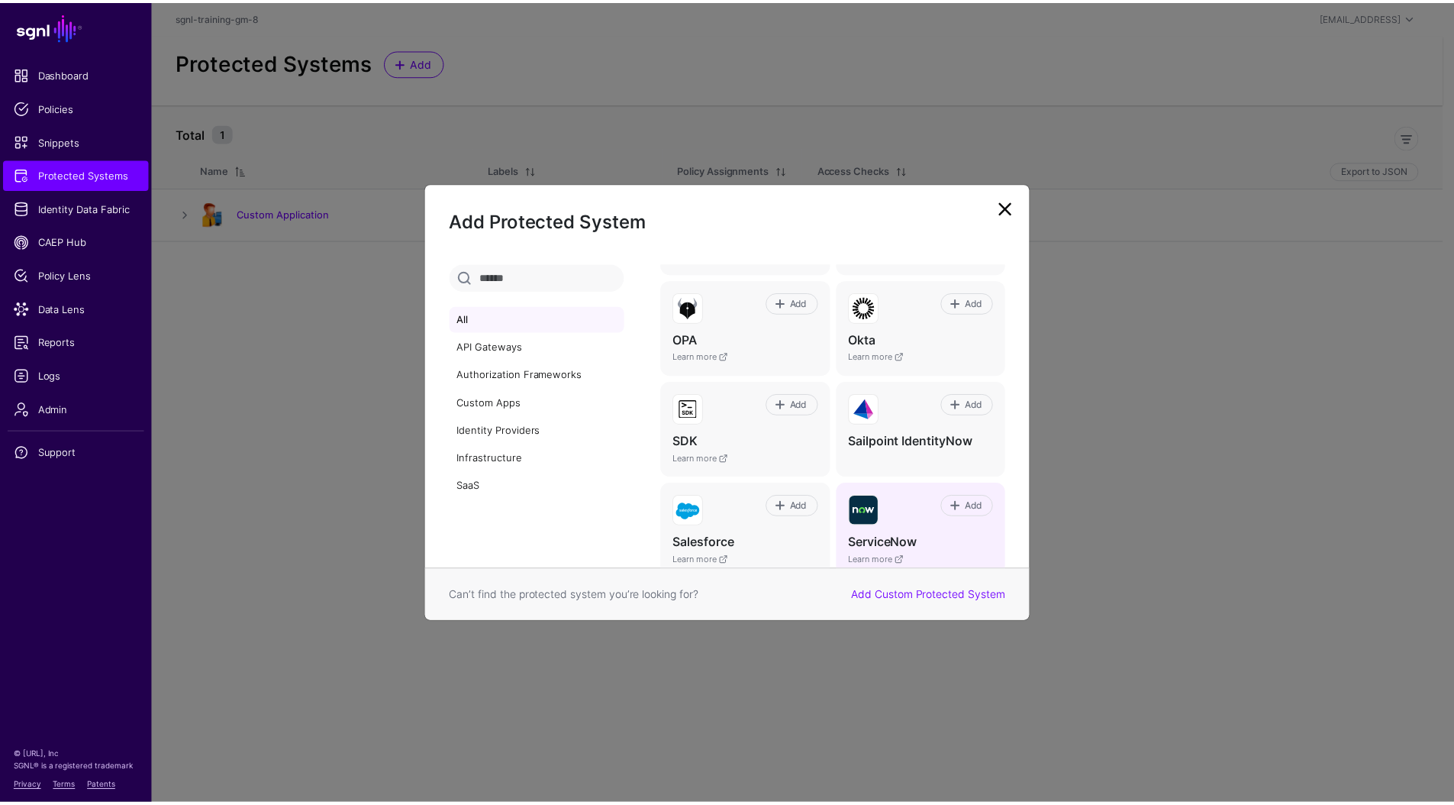
scroll to position [702, 0]
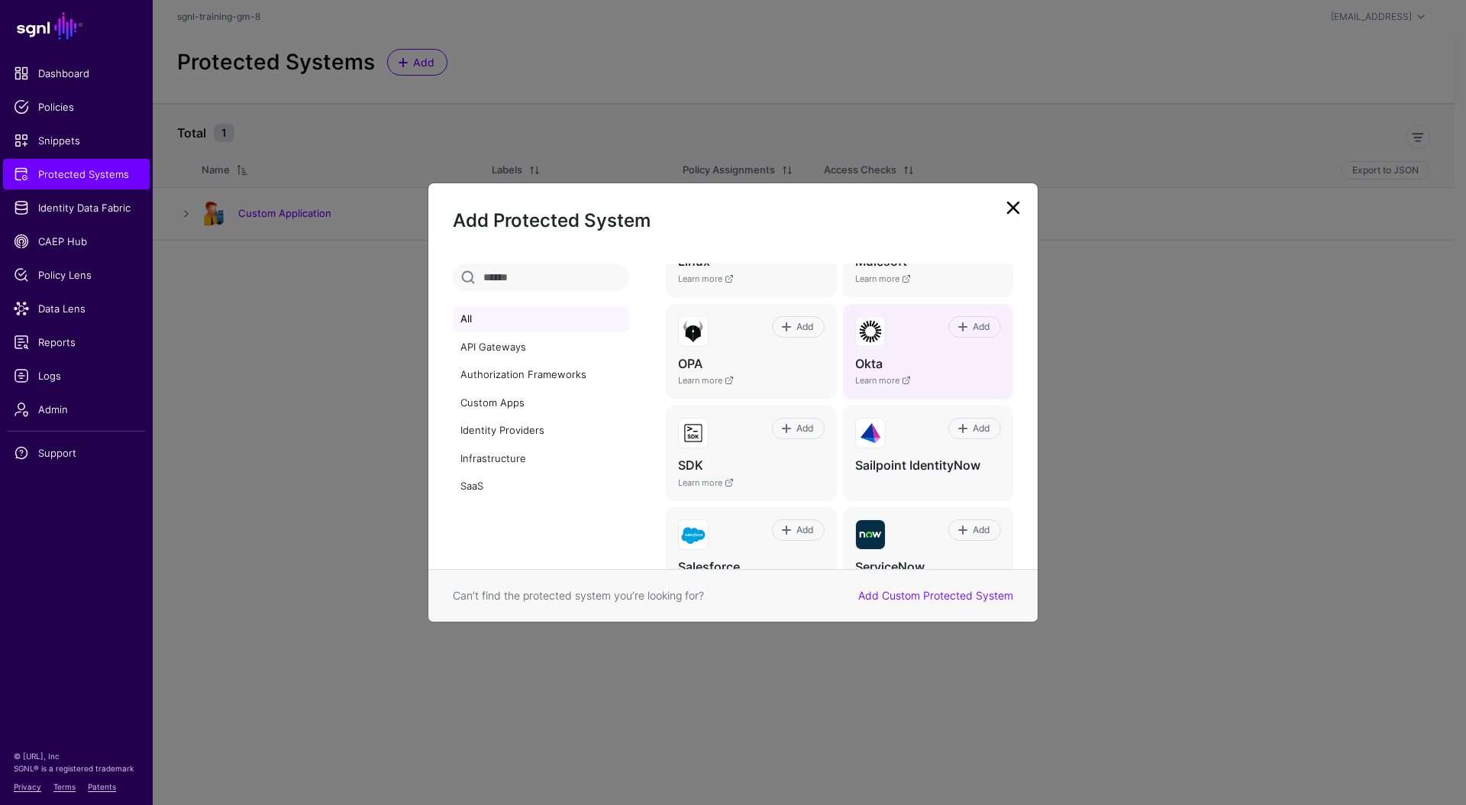
click at [927, 346] on div "Add" at bounding box center [942, 331] width 115 height 31
click at [956, 330] on span at bounding box center [962, 327] width 12 height 12
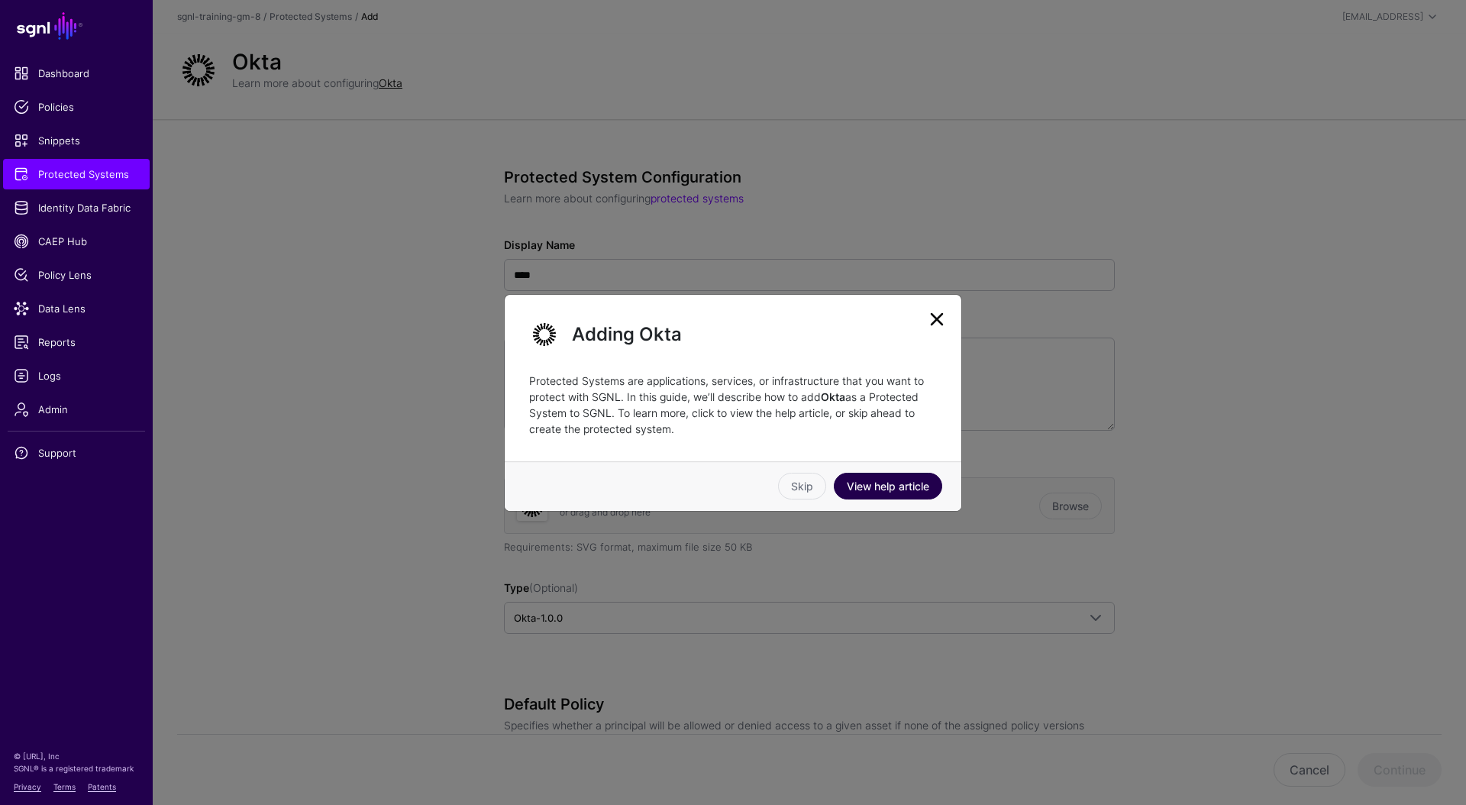
click at [877, 488] on link "View help article" at bounding box center [888, 485] width 108 height 27
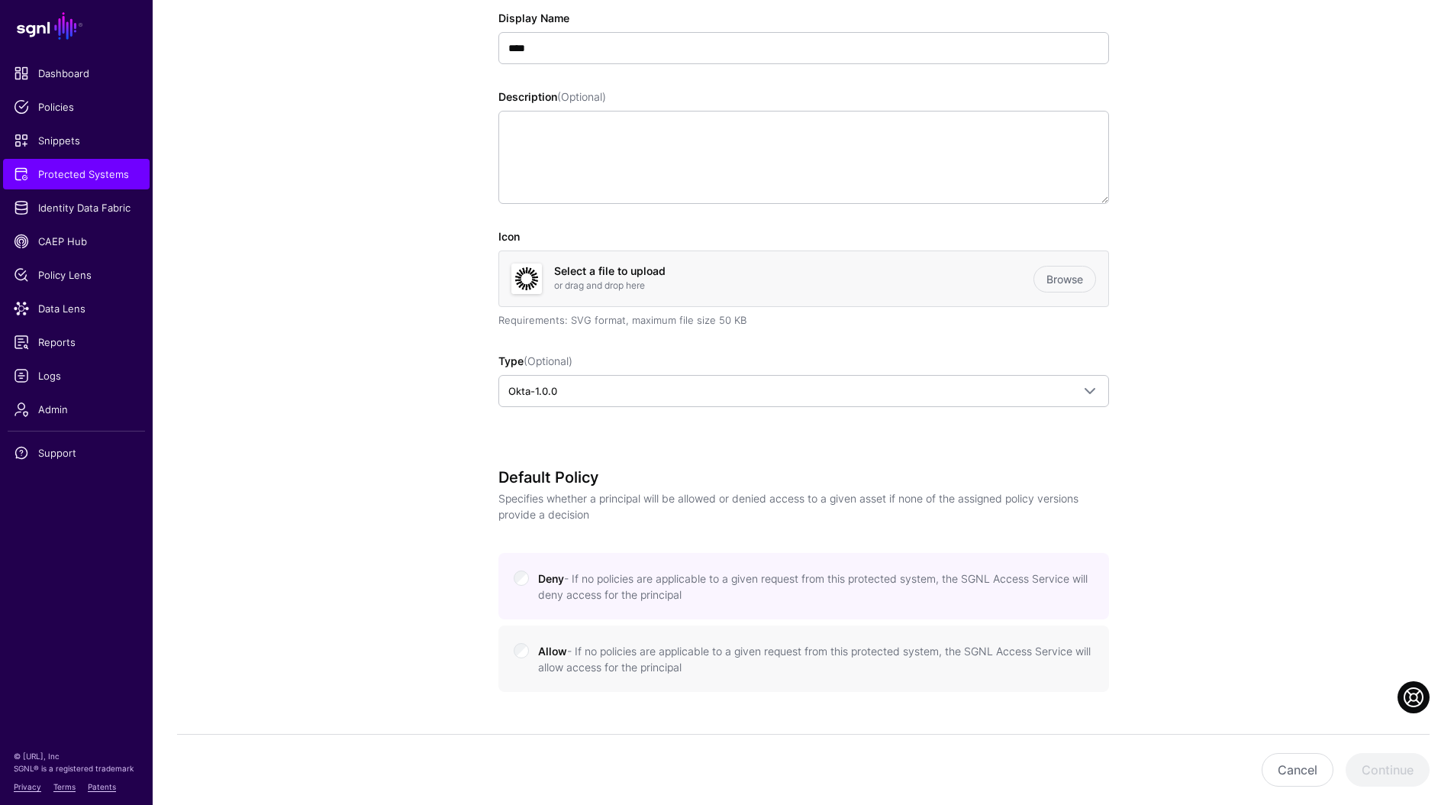
scroll to position [624, 0]
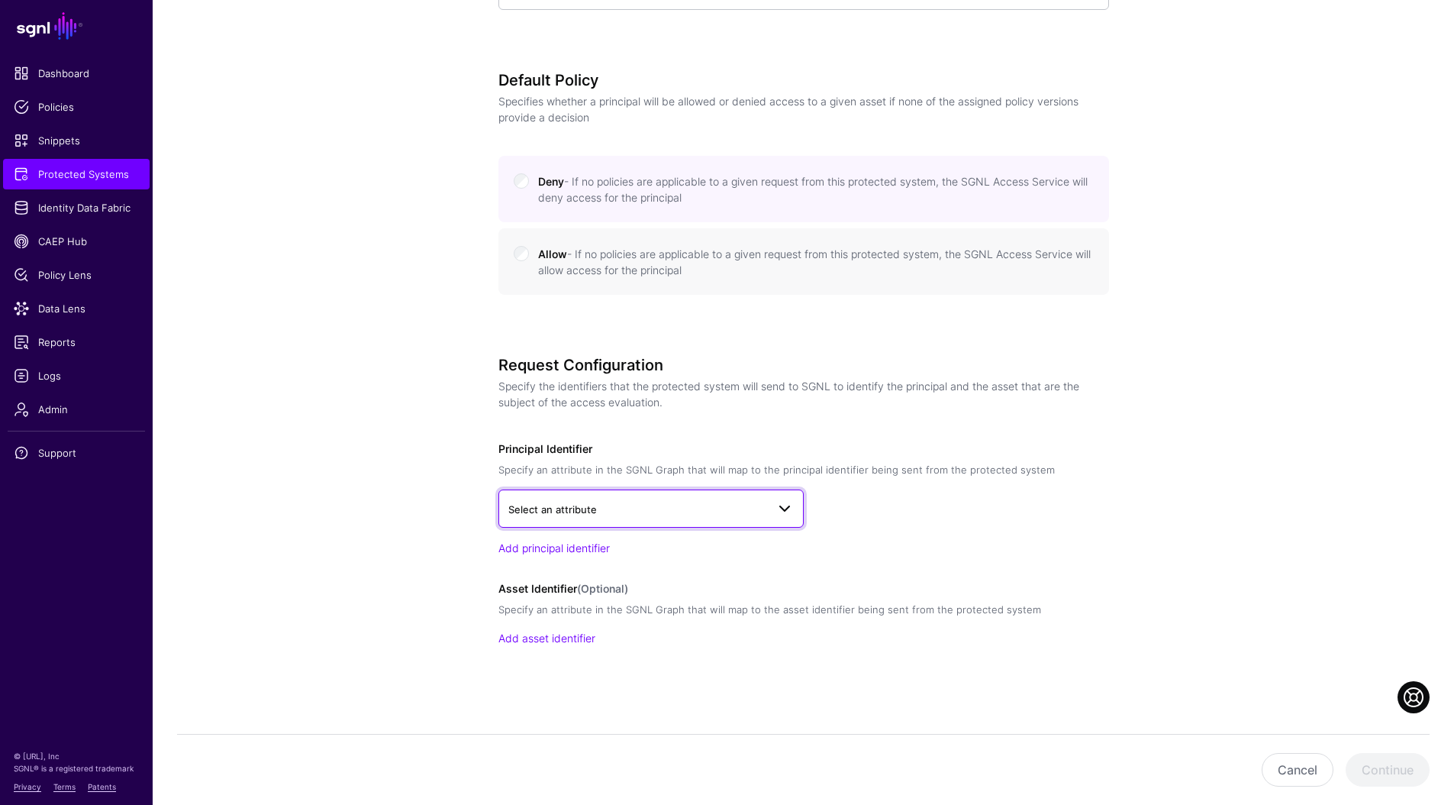
click at [554, 511] on span "Select an attribute" at bounding box center [552, 509] width 89 height 12
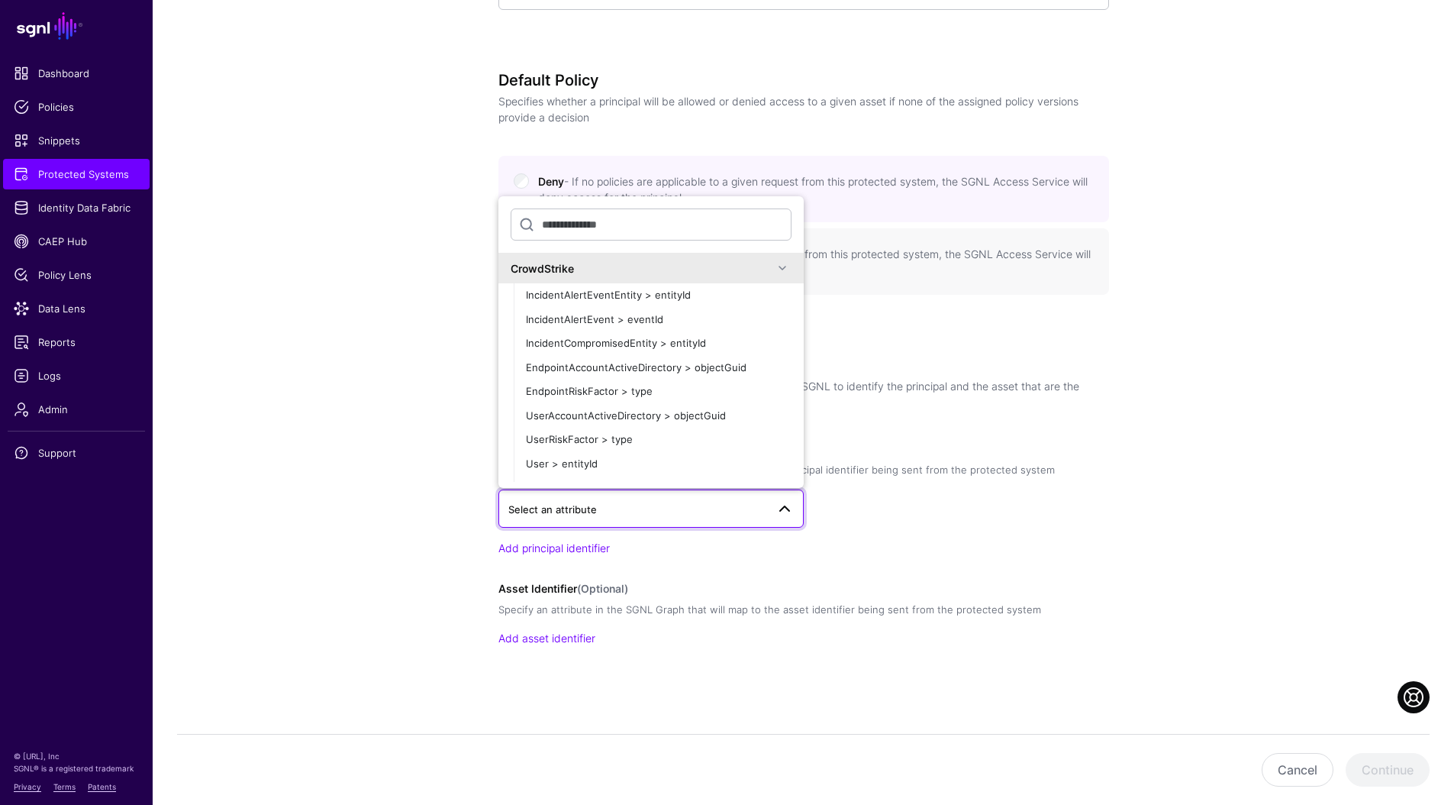
click at [552, 273] on div "CrowdStrike" at bounding box center [642, 268] width 263 height 16
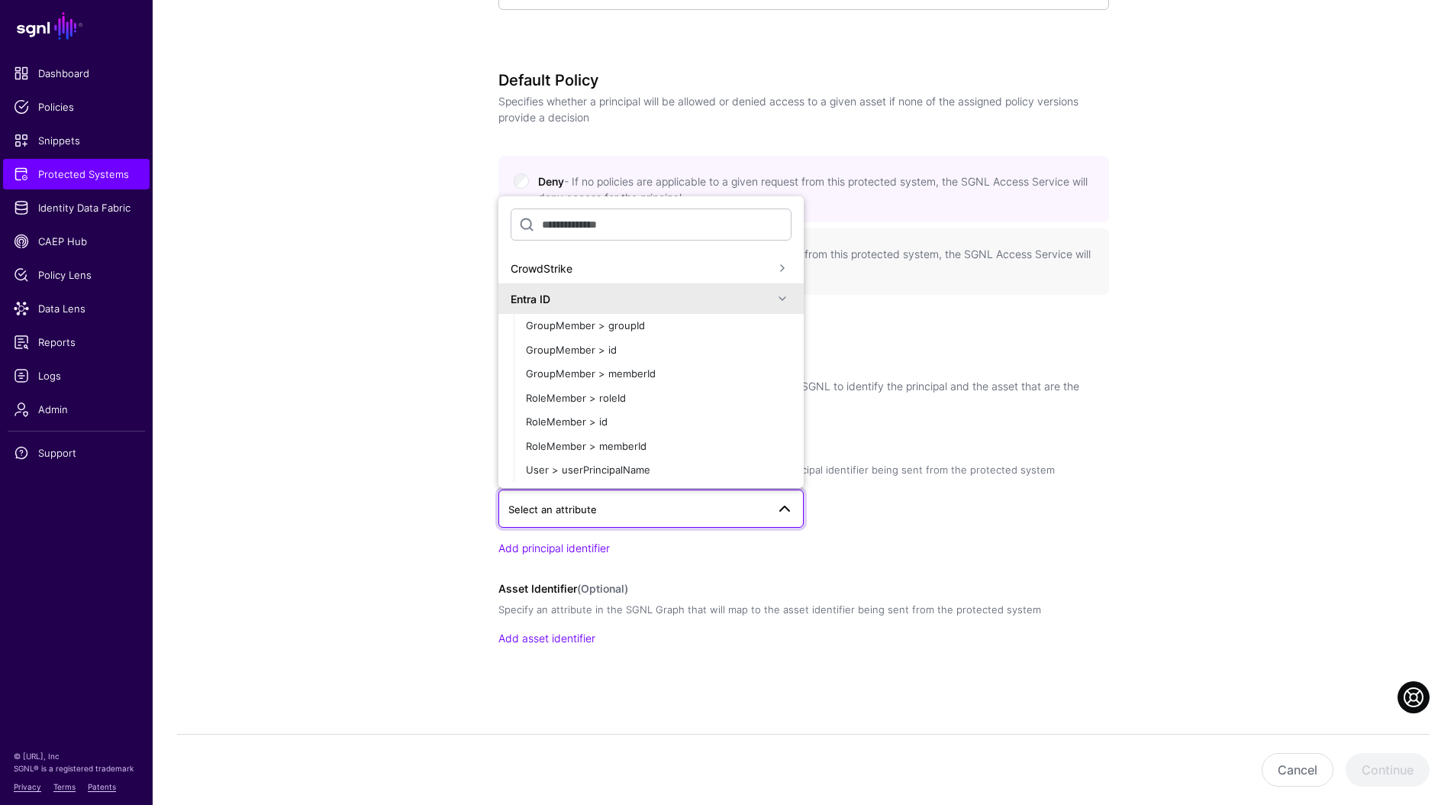
click at [550, 309] on div "Entra ID" at bounding box center [650, 298] width 305 height 31
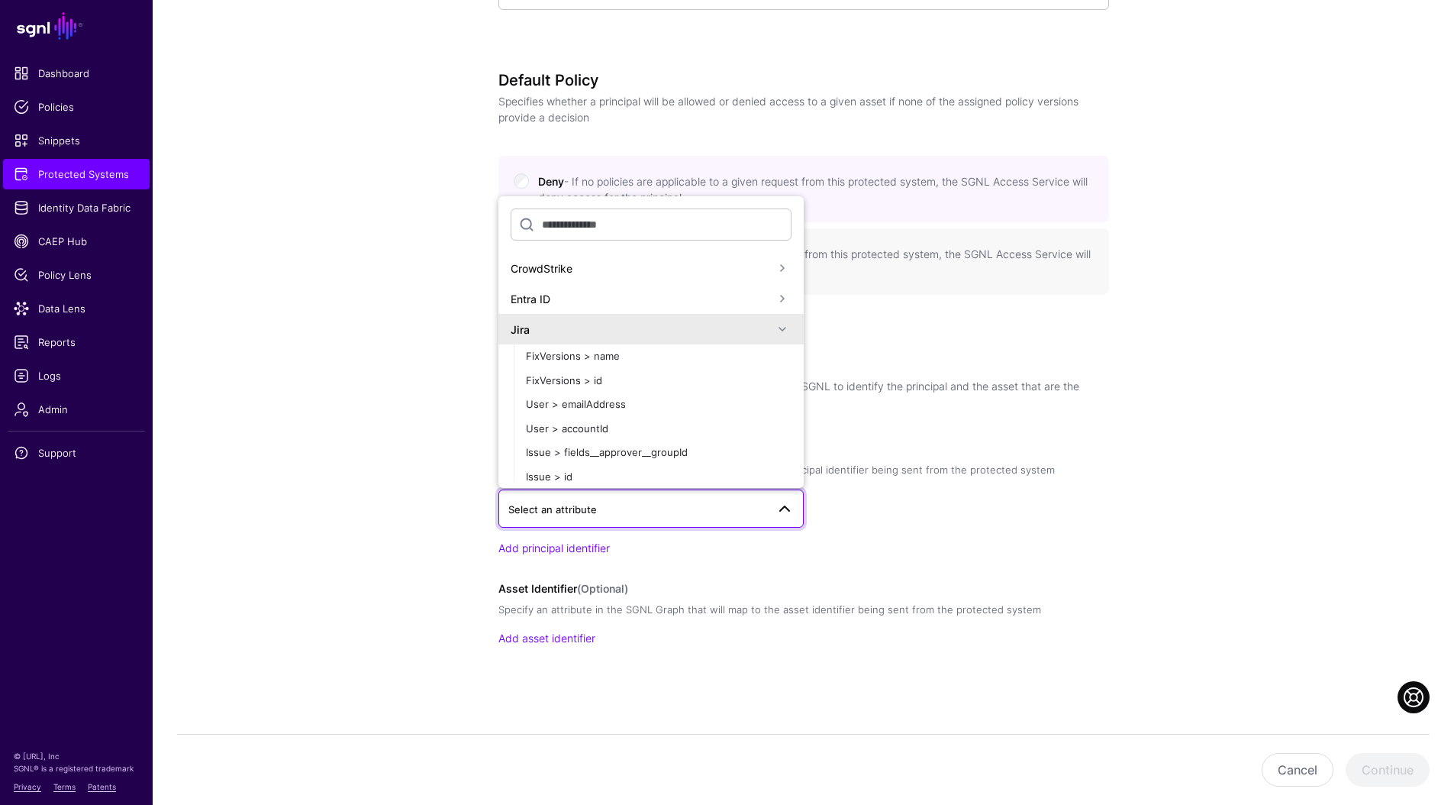
click at [542, 337] on div "Jira" at bounding box center [651, 329] width 281 height 18
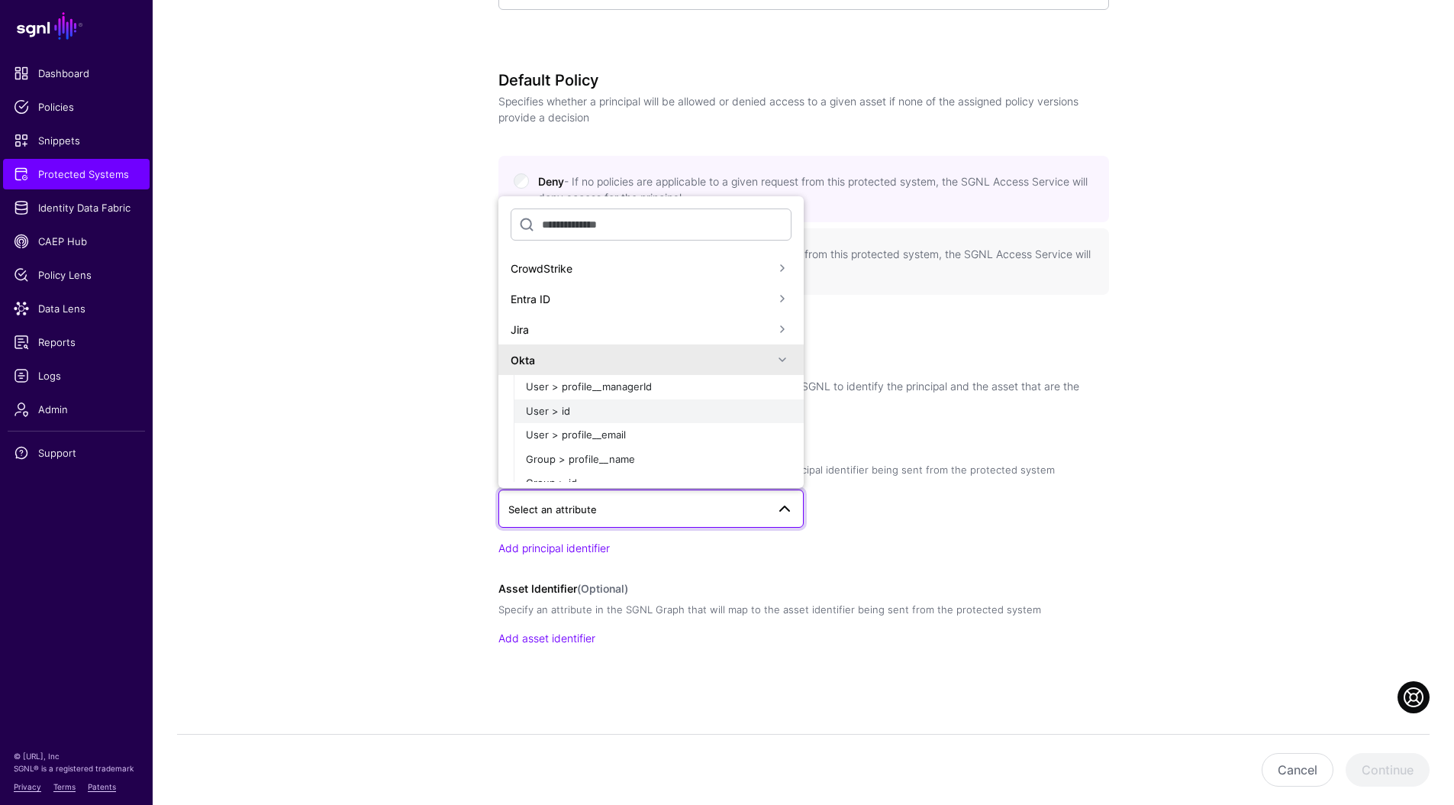
scroll to position [3, 0]
click at [592, 435] on span "User > profile__email" at bounding box center [576, 431] width 100 height 12
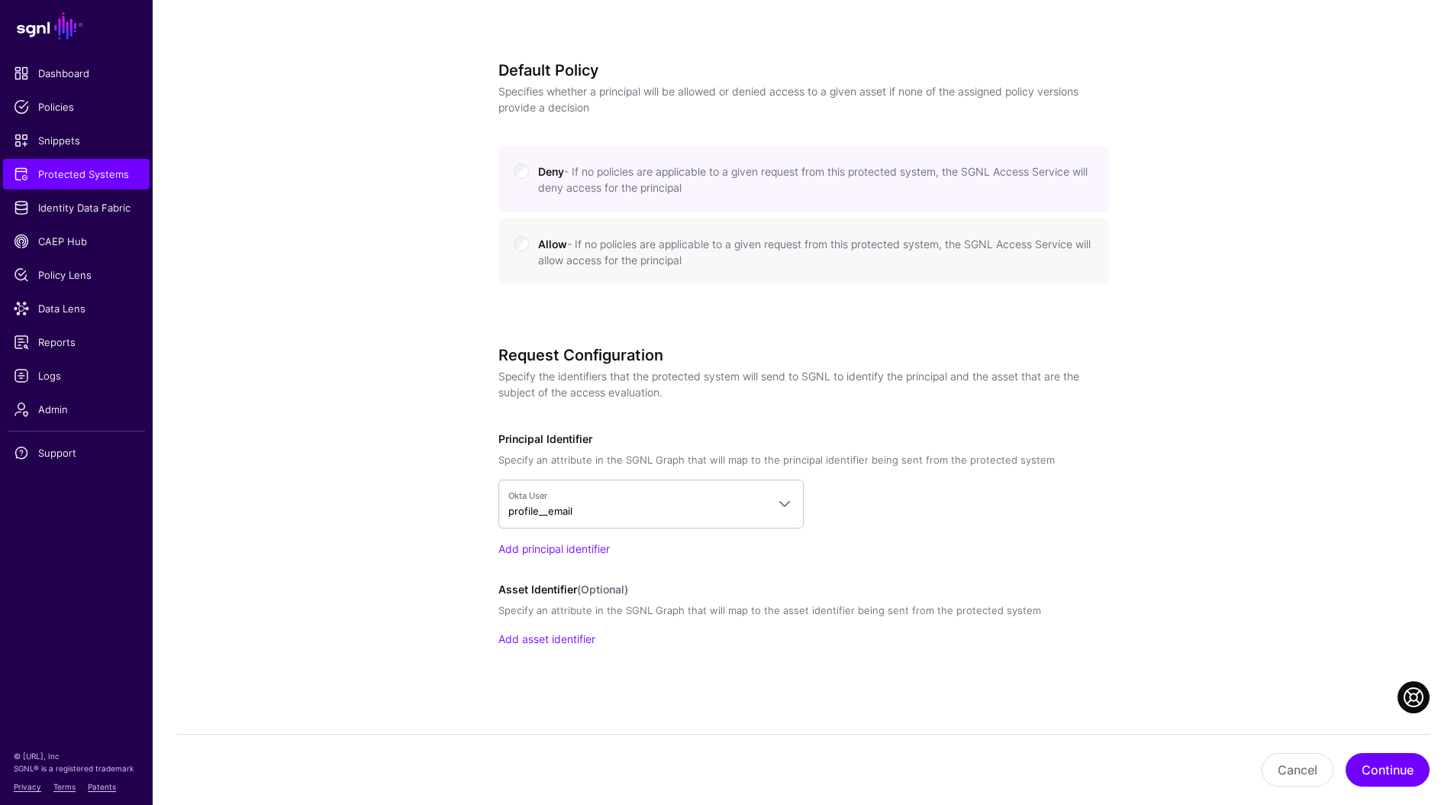
scroll to position [634, 0]
click at [1383, 776] on button "Continue" at bounding box center [1388, 770] width 84 height 34
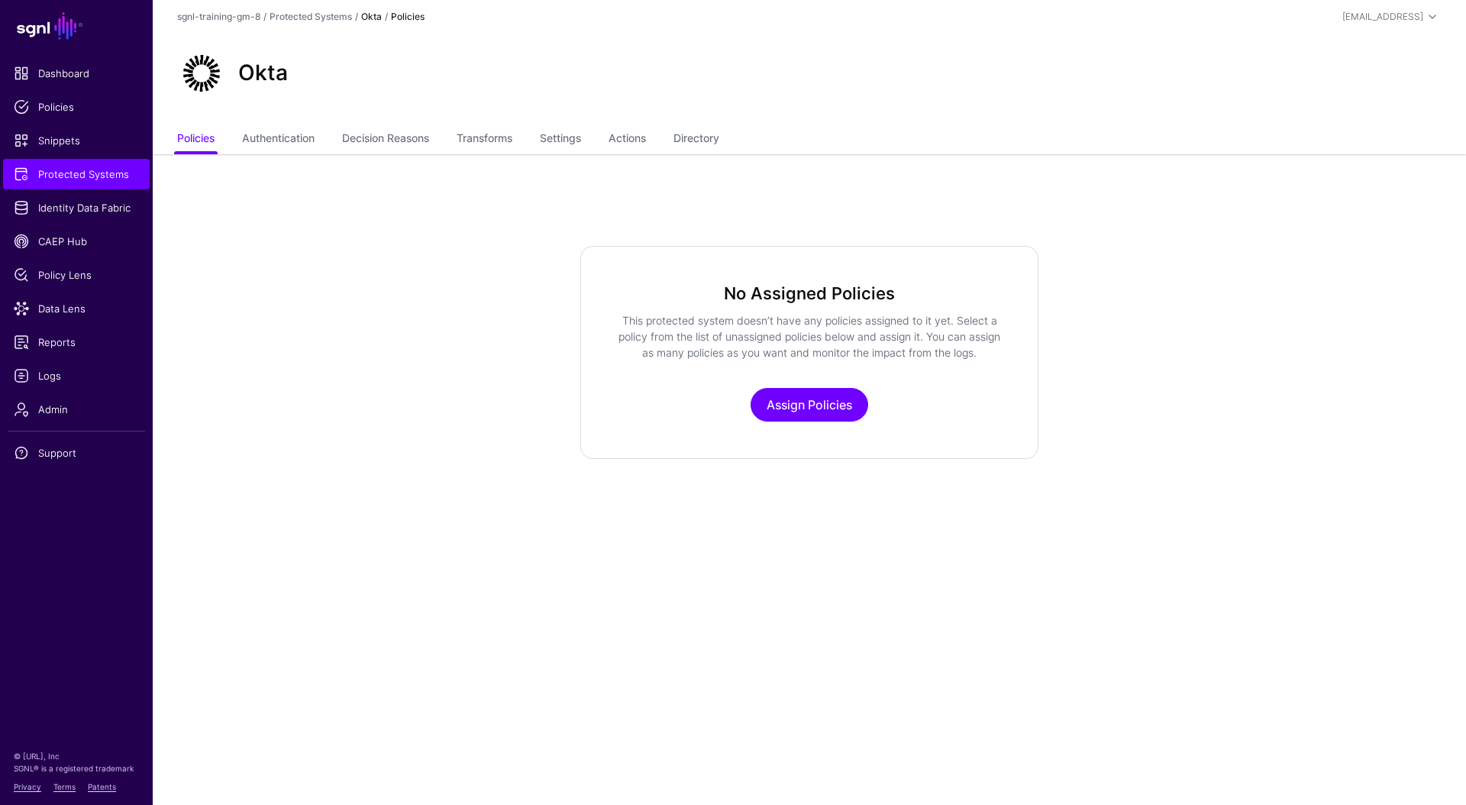
click at [614, 139] on ul "Policies Authentication Decision Reasons Transforms Settings Actions Directory" at bounding box center [809, 139] width 1264 height 29
click at [618, 140] on link "Actions" at bounding box center [626, 139] width 37 height 29
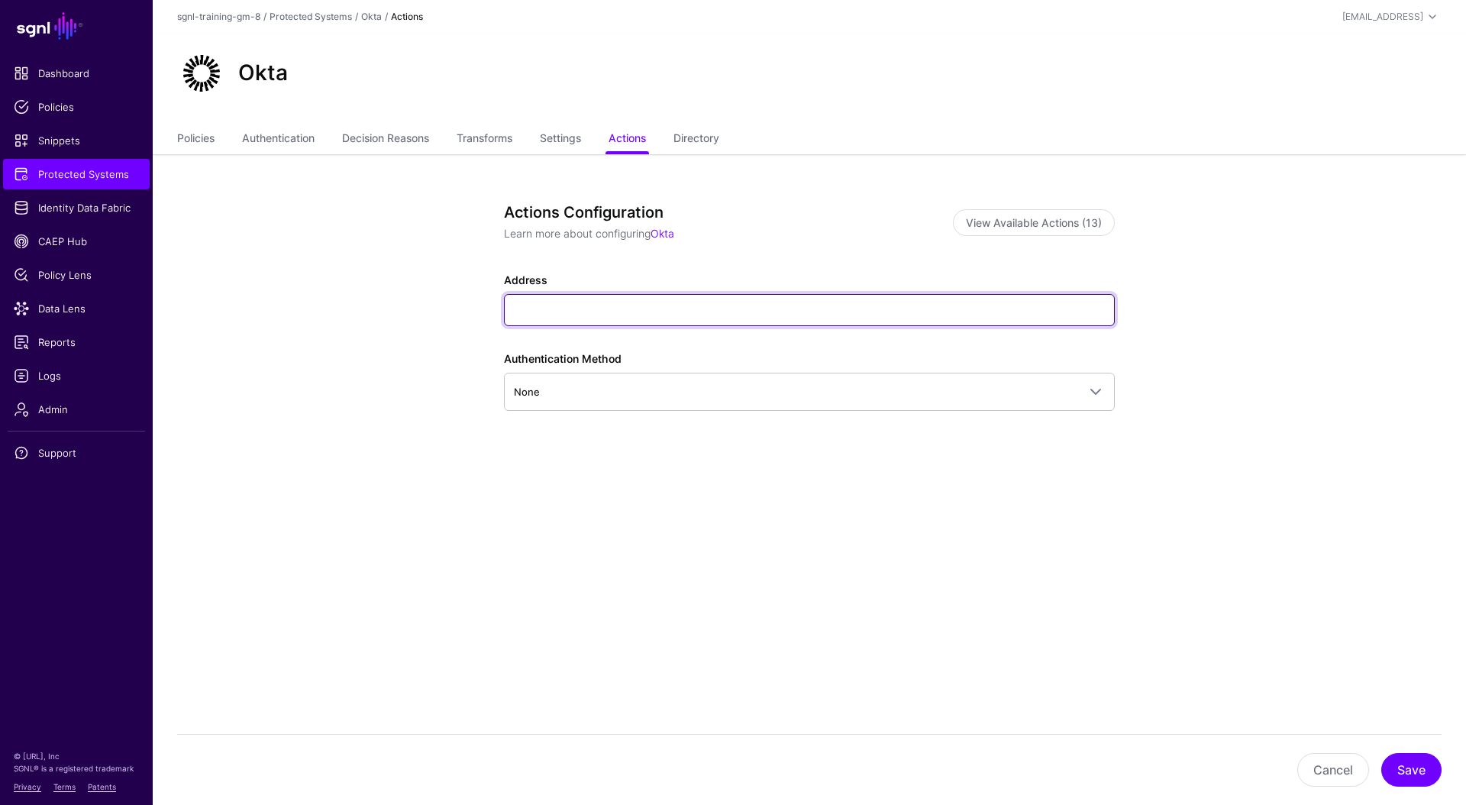
click at [651, 310] on input "Address" at bounding box center [809, 310] width 611 height 32
paste input "**********"
type input "**********"
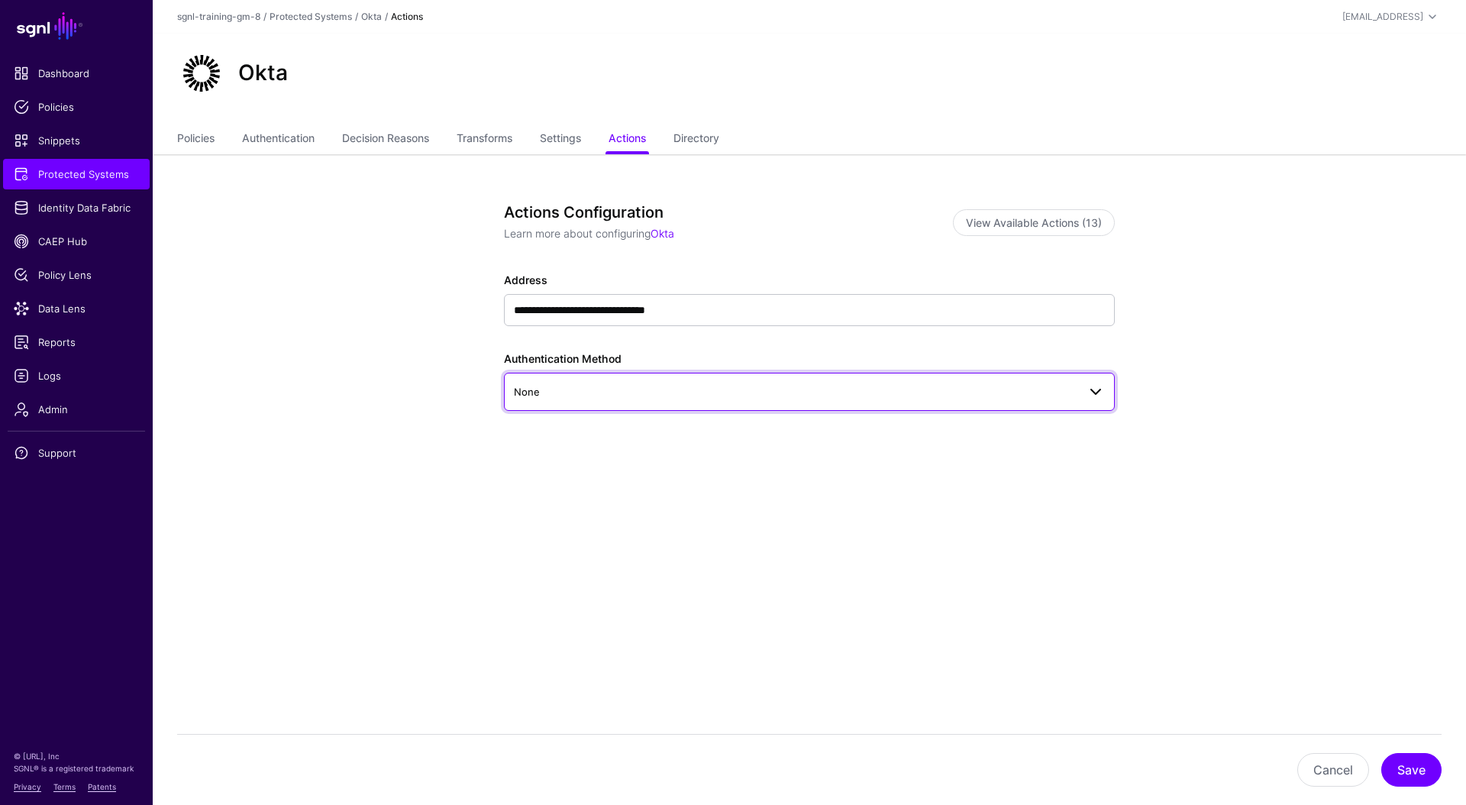
click at [697, 398] on span "None" at bounding box center [795, 391] width 563 height 17
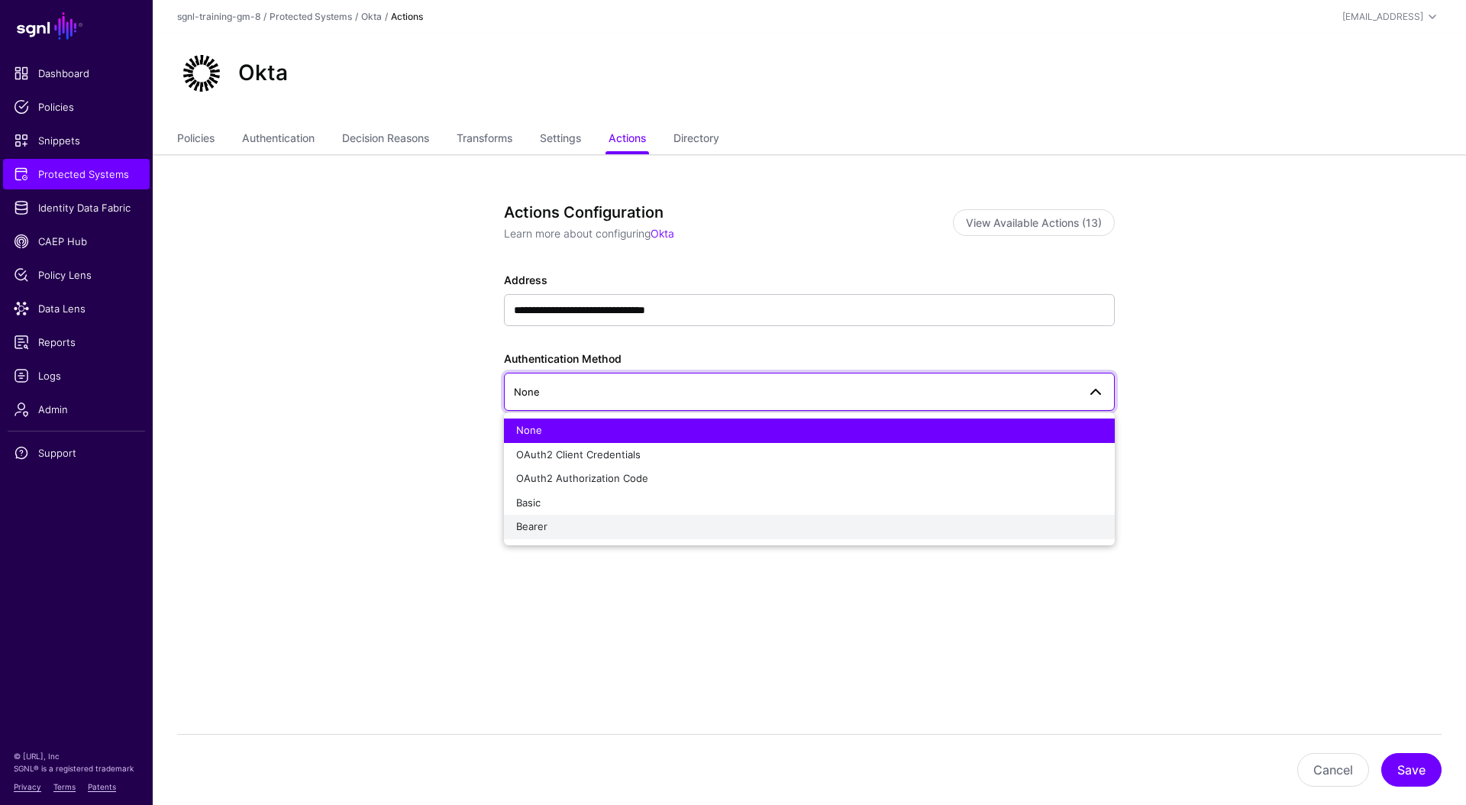
click at [529, 530] on span "Bearer" at bounding box center [531, 526] width 31 height 12
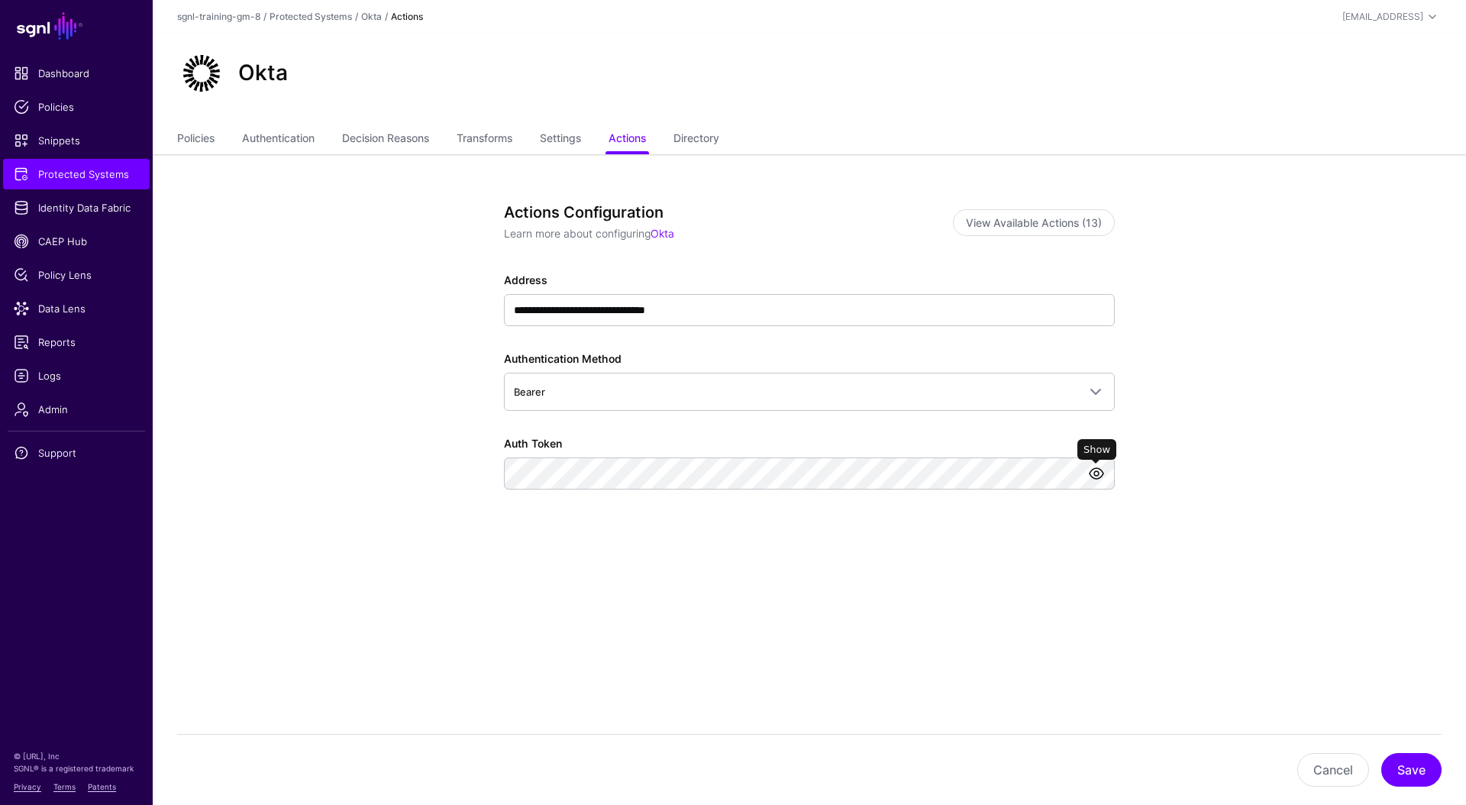
click at [1098, 478] on link at bounding box center [1096, 473] width 18 height 18
click at [1408, 769] on button "Save" at bounding box center [1411, 770] width 60 height 34
click at [1406, 773] on button "Save" at bounding box center [1411, 770] width 60 height 34
click at [97, 173] on span "Protected Systems" at bounding box center [76, 173] width 125 height 15
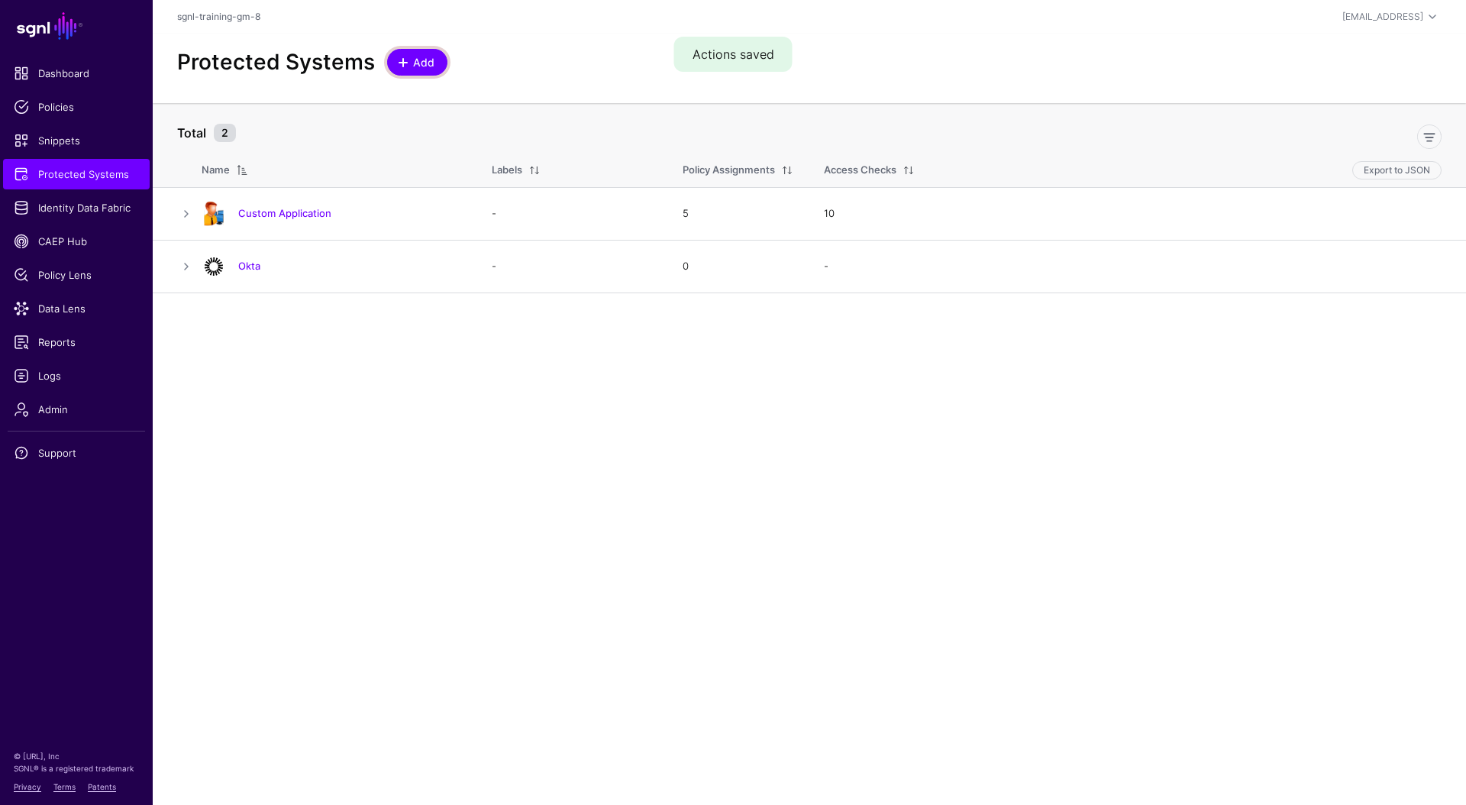
click at [404, 60] on span at bounding box center [403, 62] width 12 height 12
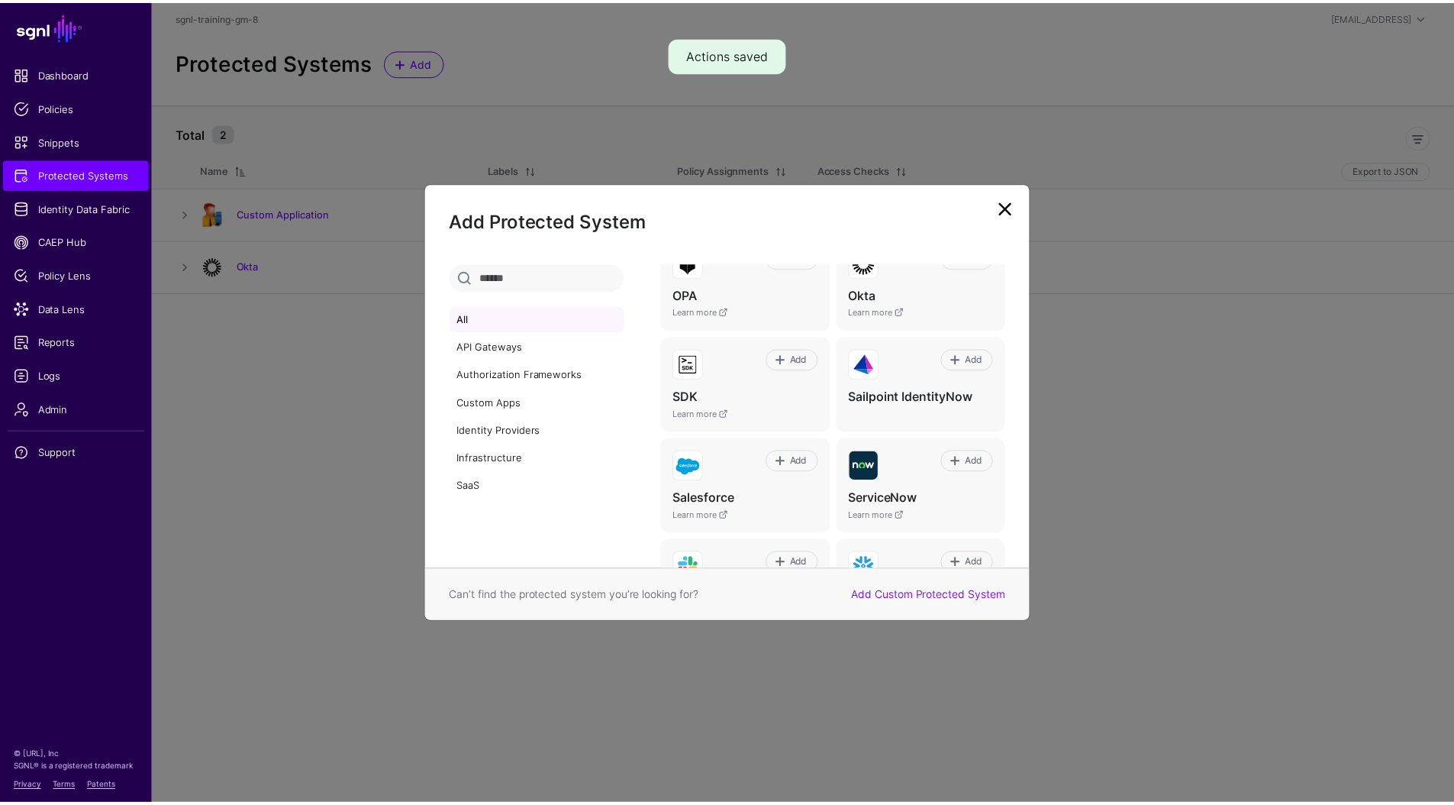
scroll to position [939, 0]
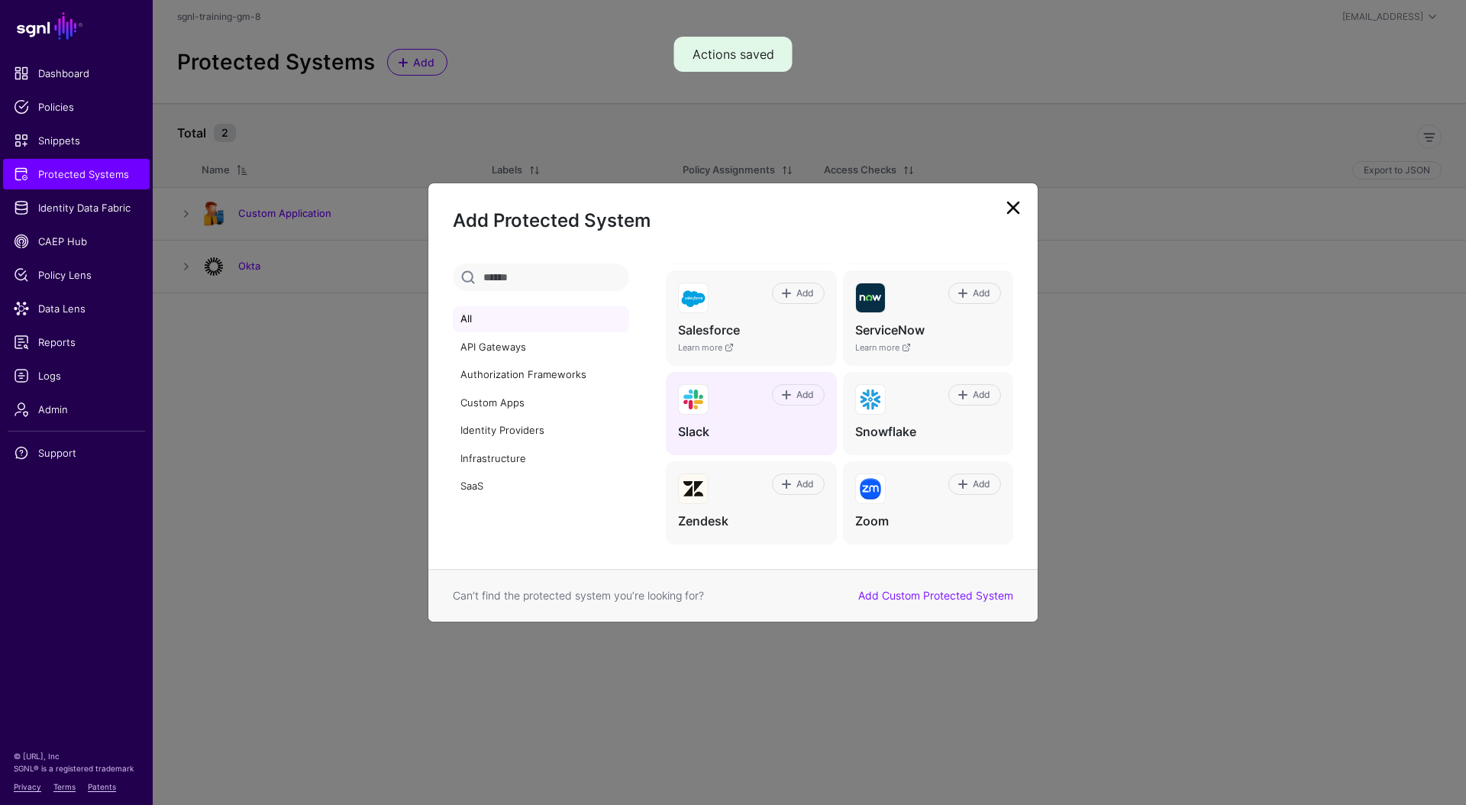
click at [721, 410] on div "Add" at bounding box center [765, 399] width 115 height 31
click at [800, 398] on span "Add" at bounding box center [804, 395] width 21 height 14
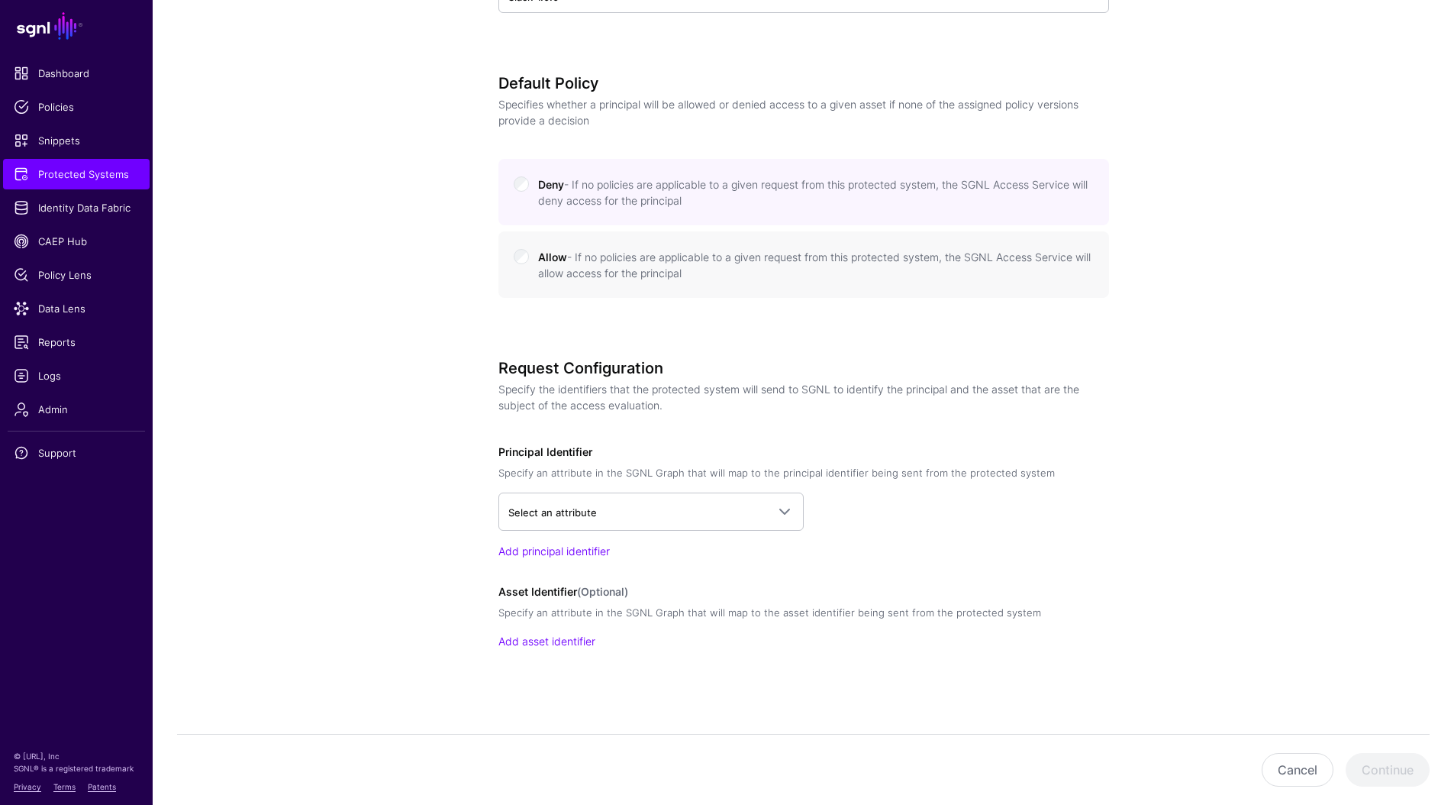
scroll to position [624, 0]
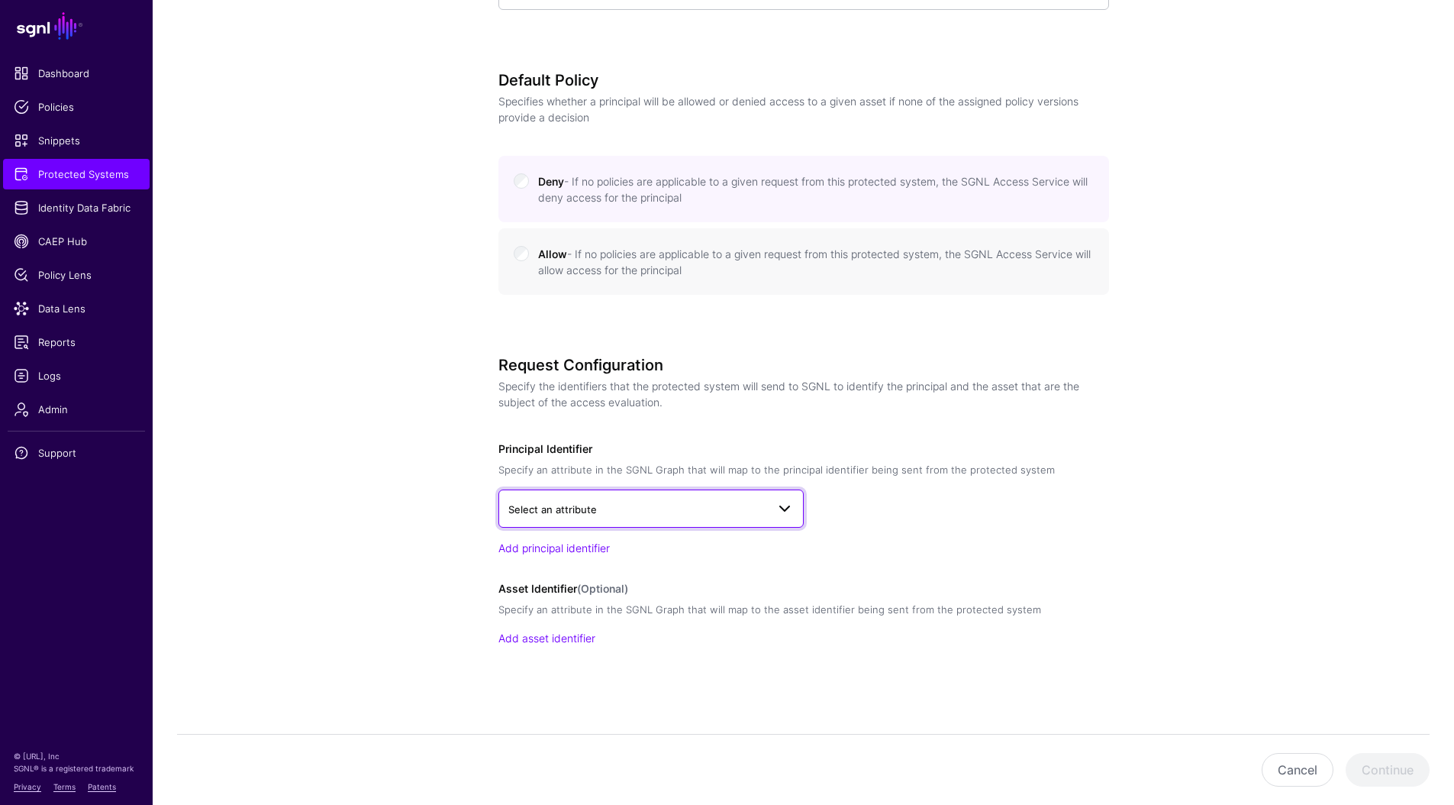
click at [589, 507] on span "Select an attribute" at bounding box center [552, 509] width 89 height 12
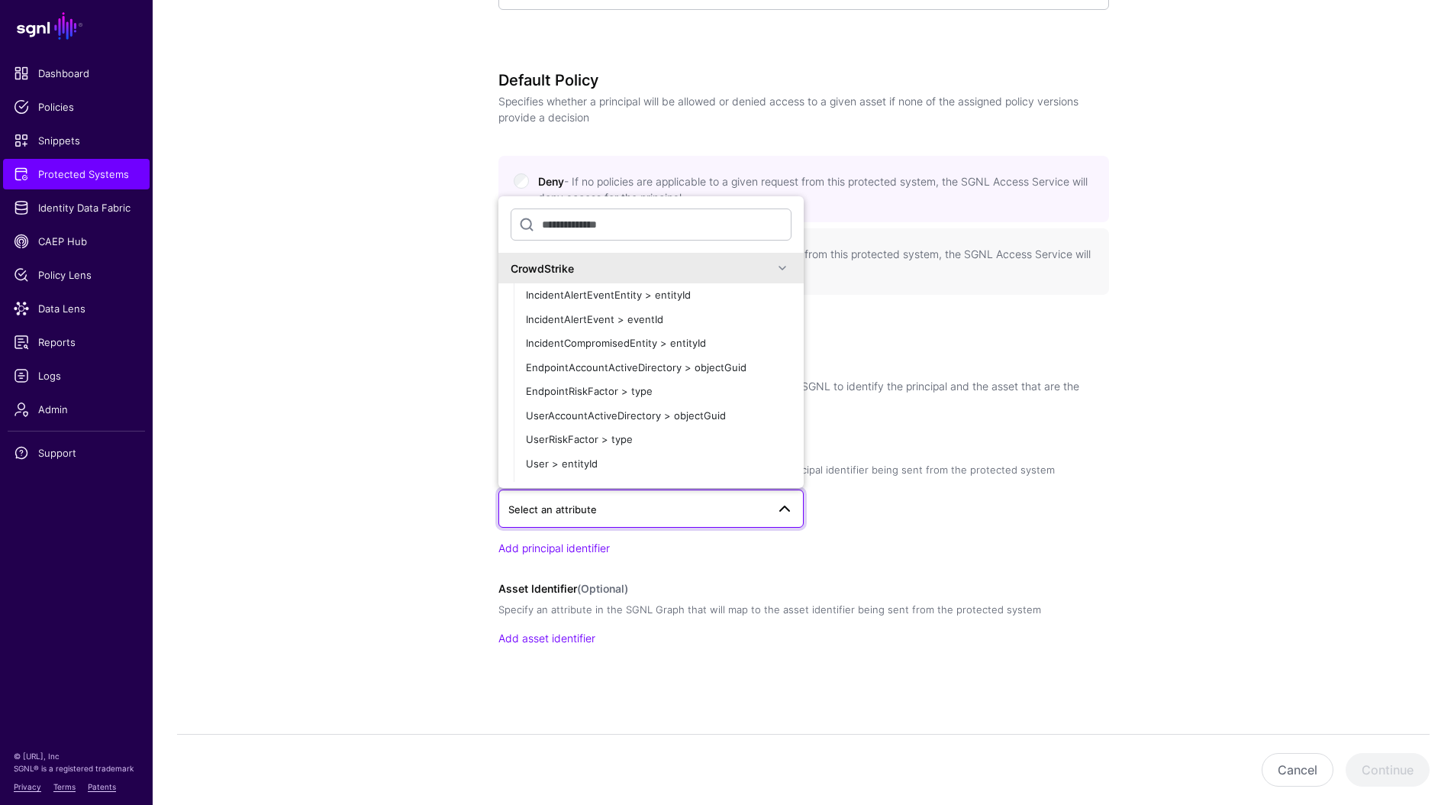
click at [571, 272] on div "CrowdStrike" at bounding box center [642, 268] width 263 height 16
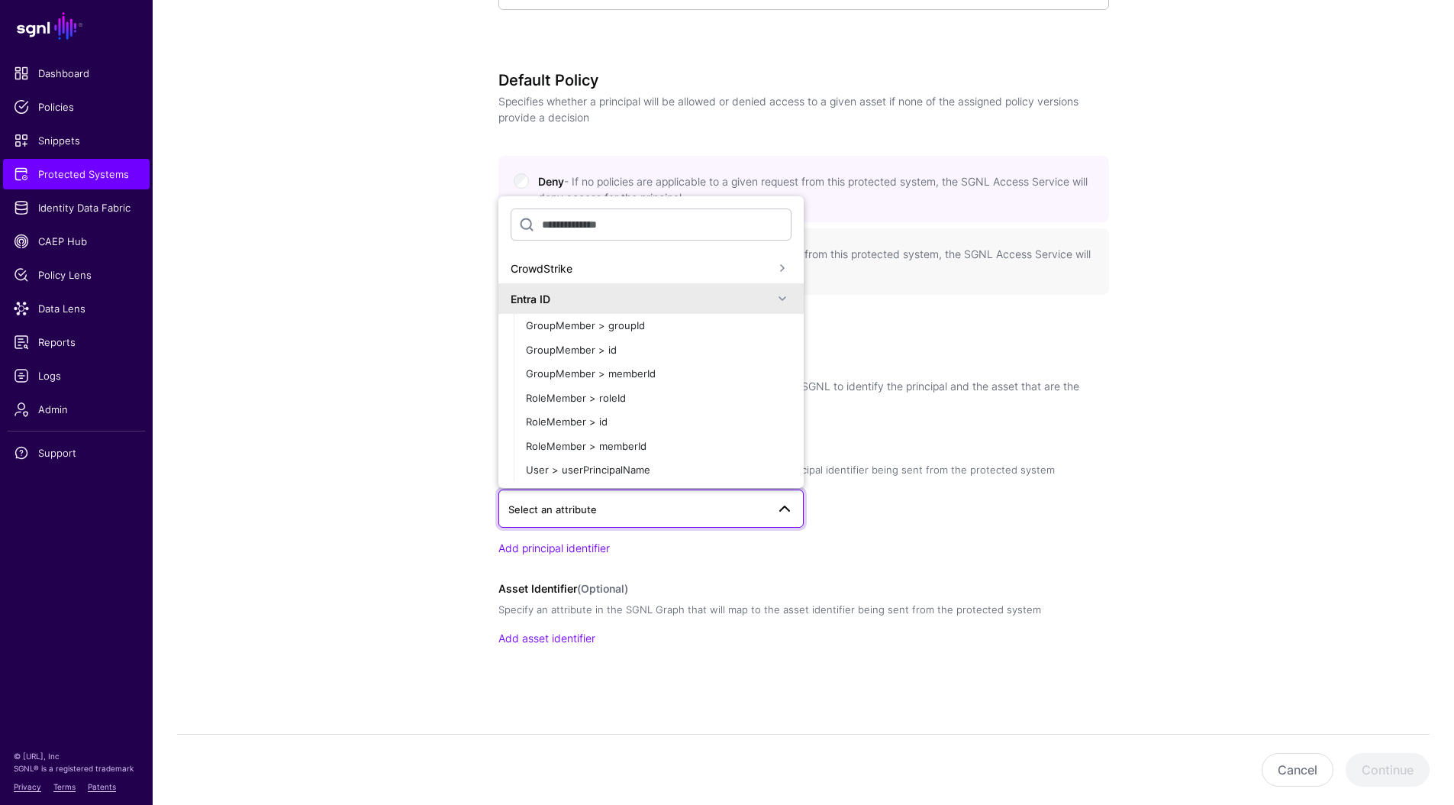
click at [559, 300] on div "Entra ID" at bounding box center [642, 299] width 263 height 16
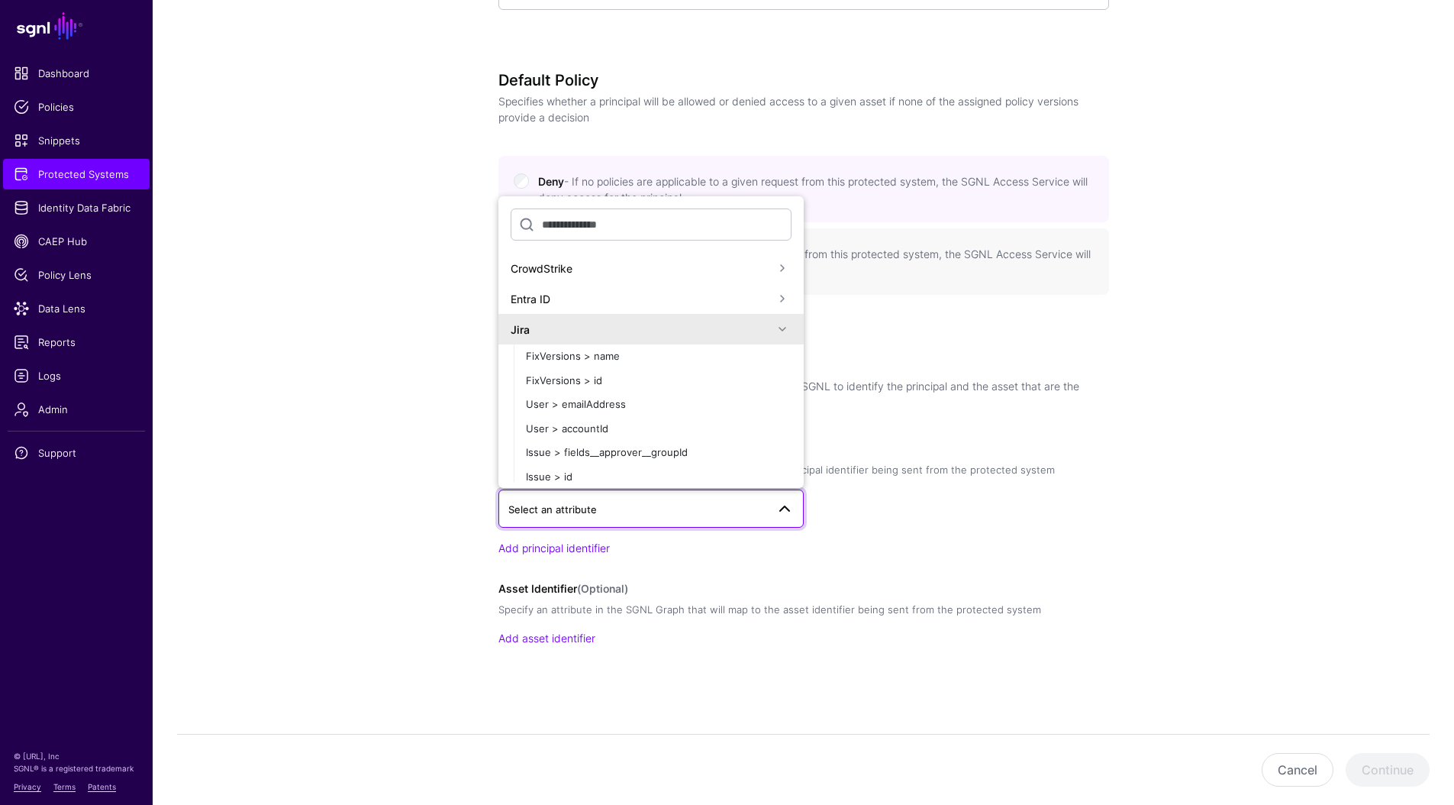
click at [547, 329] on div "Jira" at bounding box center [642, 329] width 263 height 16
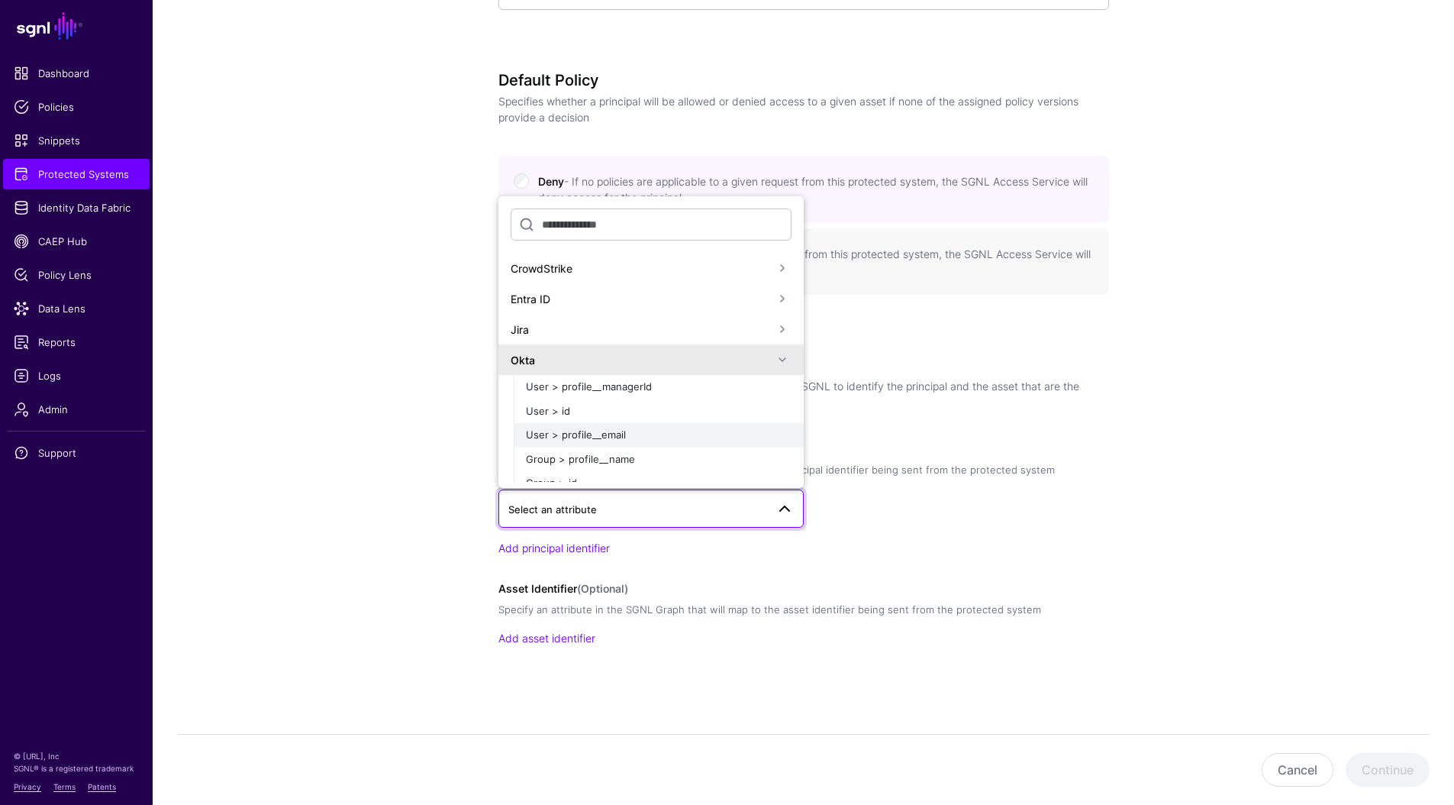
click at [578, 432] on span "User > profile__email" at bounding box center [576, 434] width 100 height 12
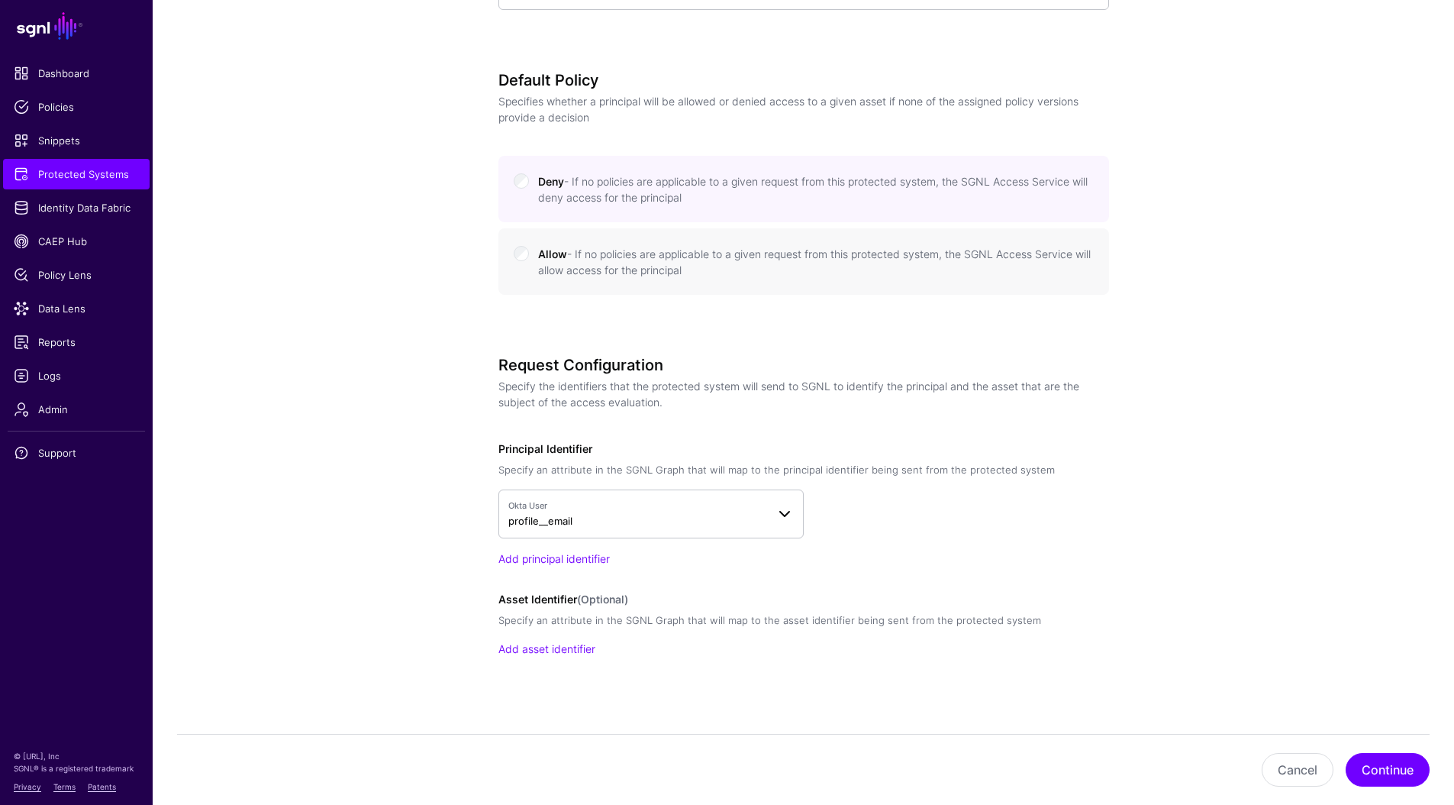
scroll to position [634, 0]
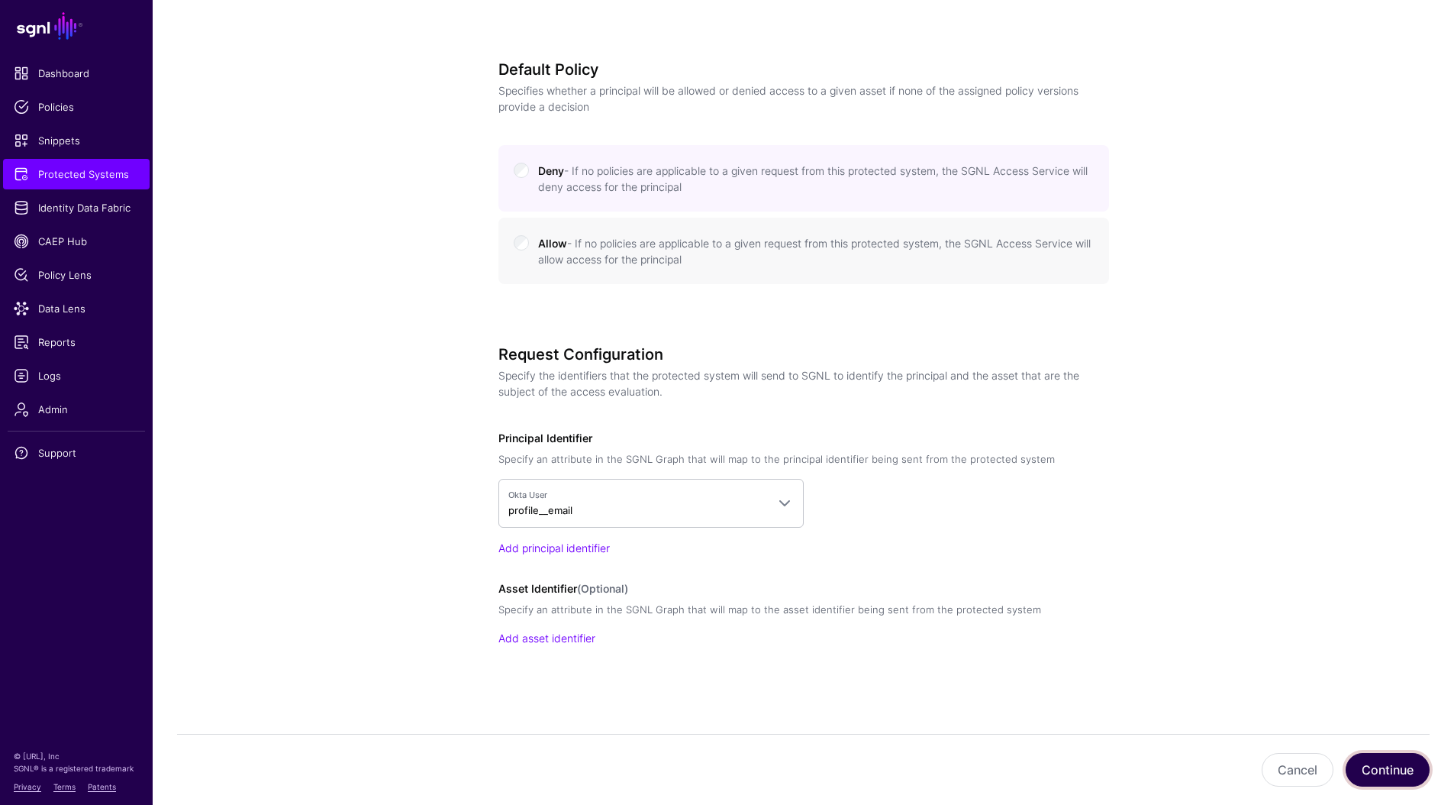
click at [1381, 774] on button "Continue" at bounding box center [1388, 770] width 84 height 34
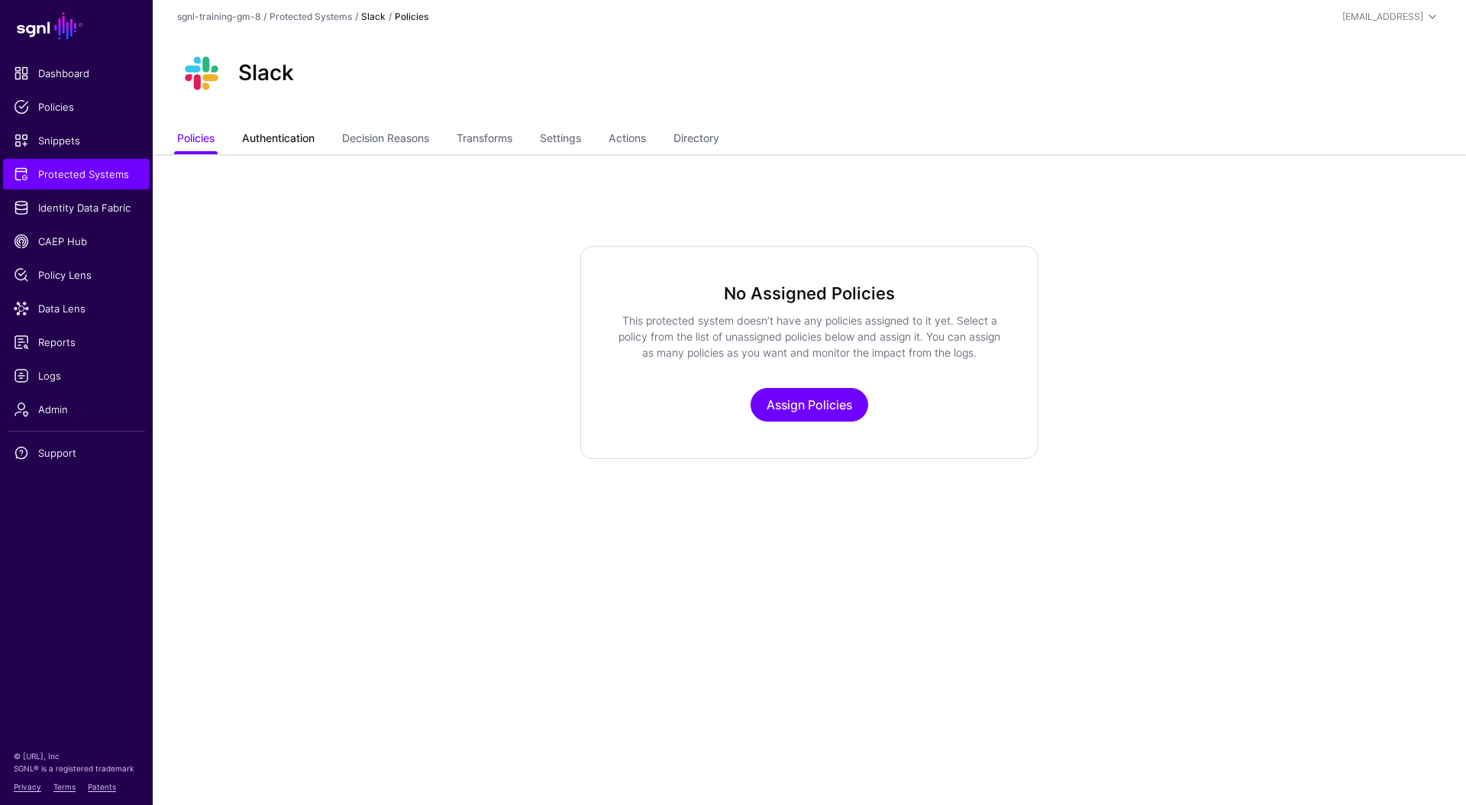
click at [314, 144] on link "Authentication" at bounding box center [278, 139] width 73 height 29
click at [348, 144] on link "Decision Reasons" at bounding box center [385, 139] width 87 height 29
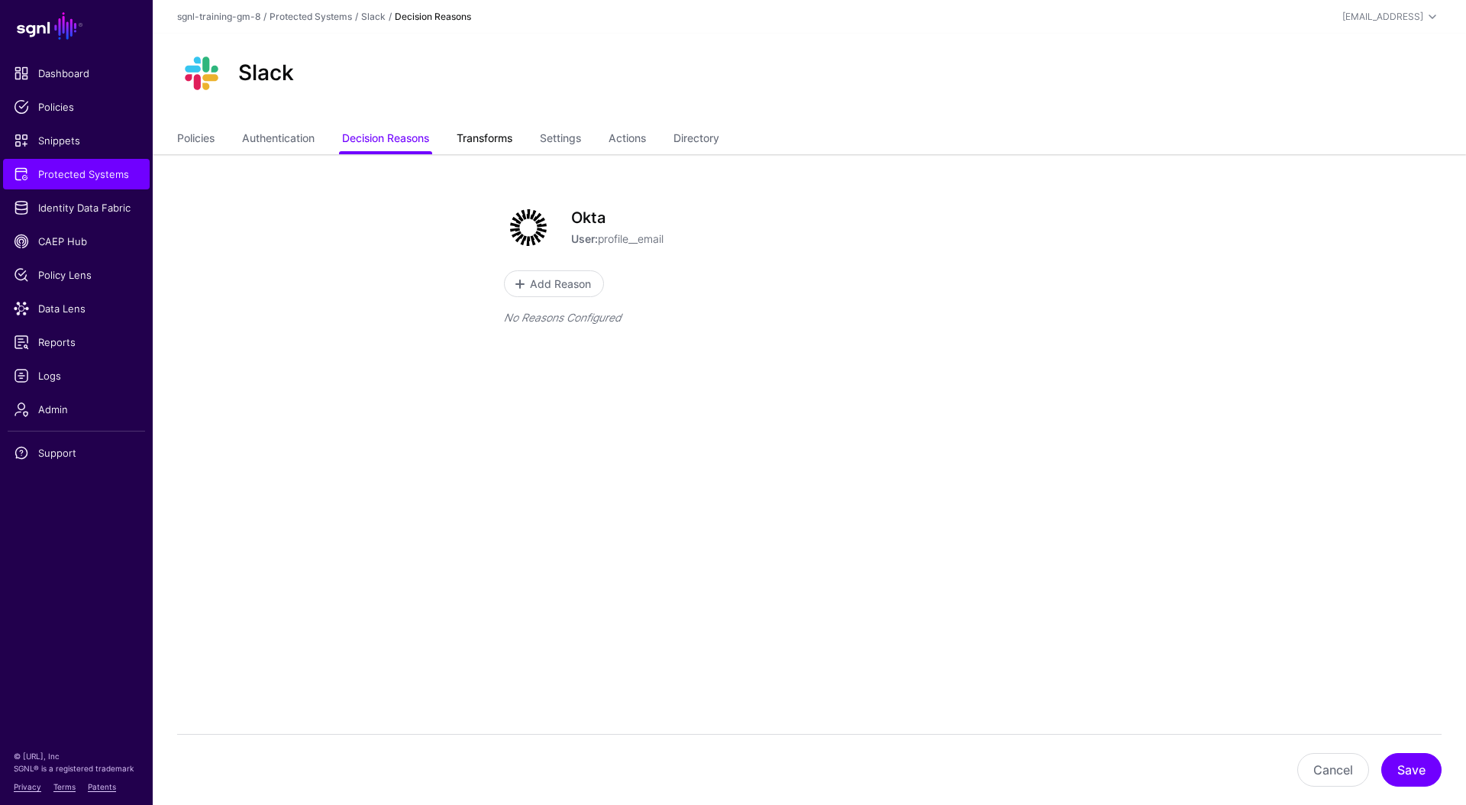
click at [475, 141] on link "Transforms" at bounding box center [484, 139] width 56 height 29
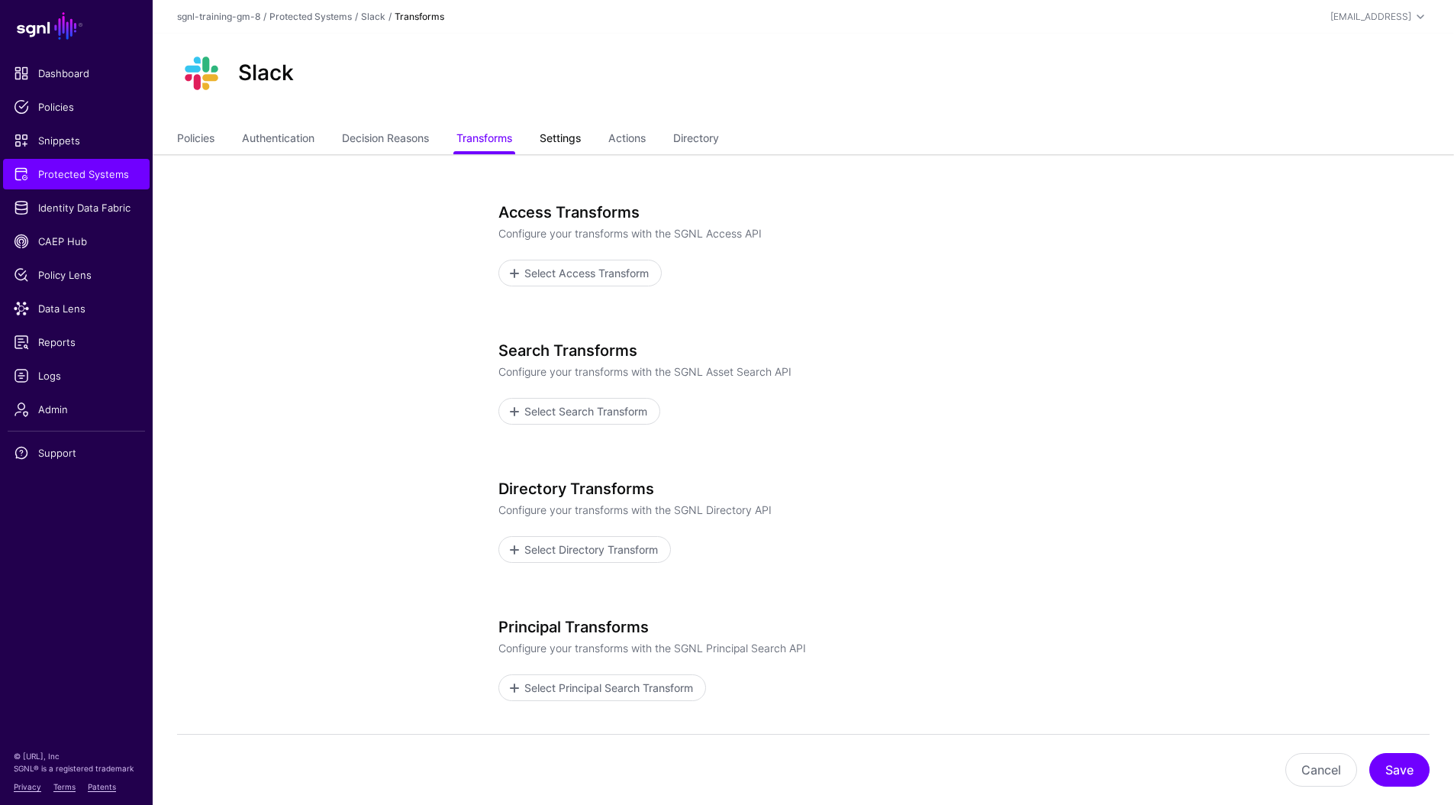
click at [566, 140] on link "Settings" at bounding box center [560, 139] width 41 height 29
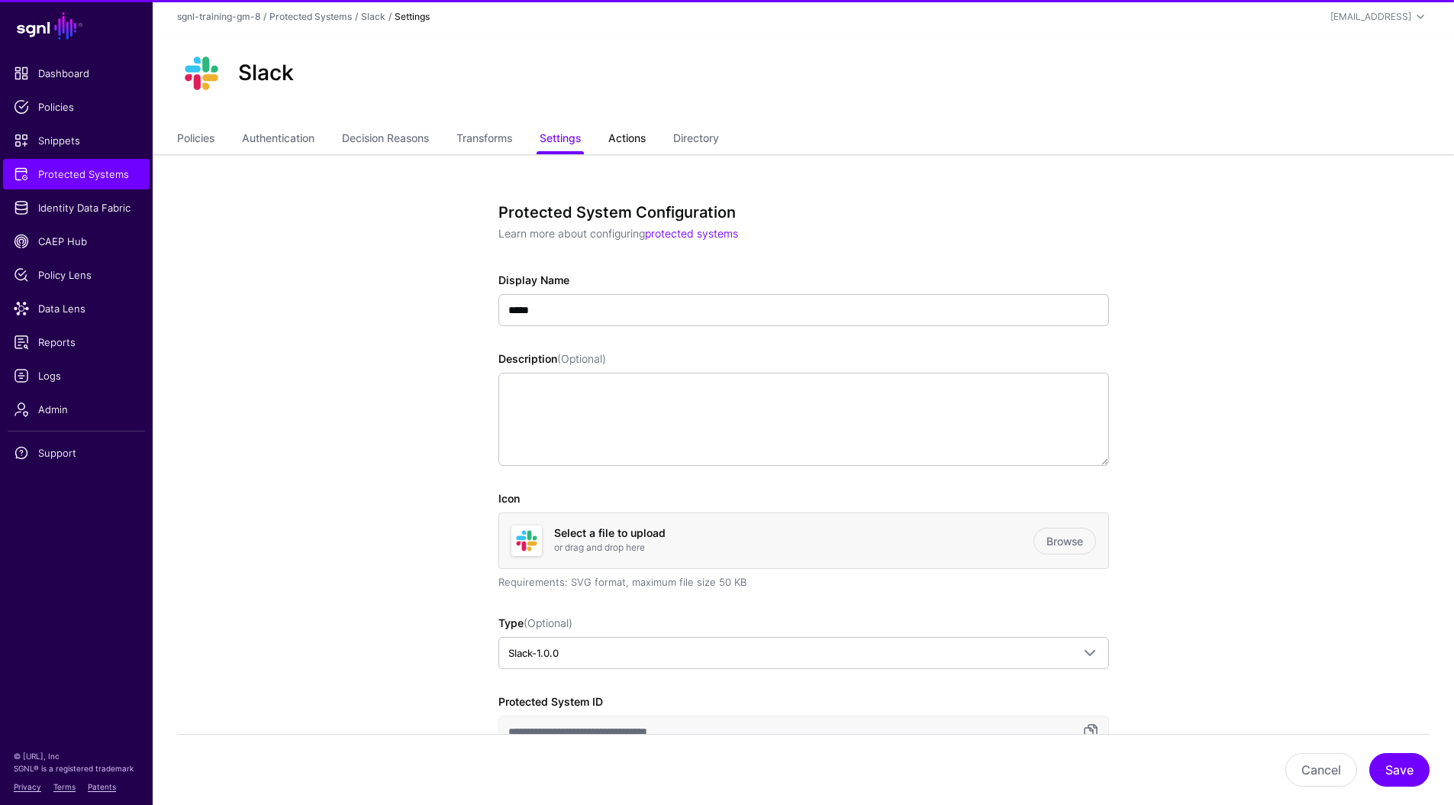
click at [627, 143] on link "Actions" at bounding box center [626, 139] width 37 height 29
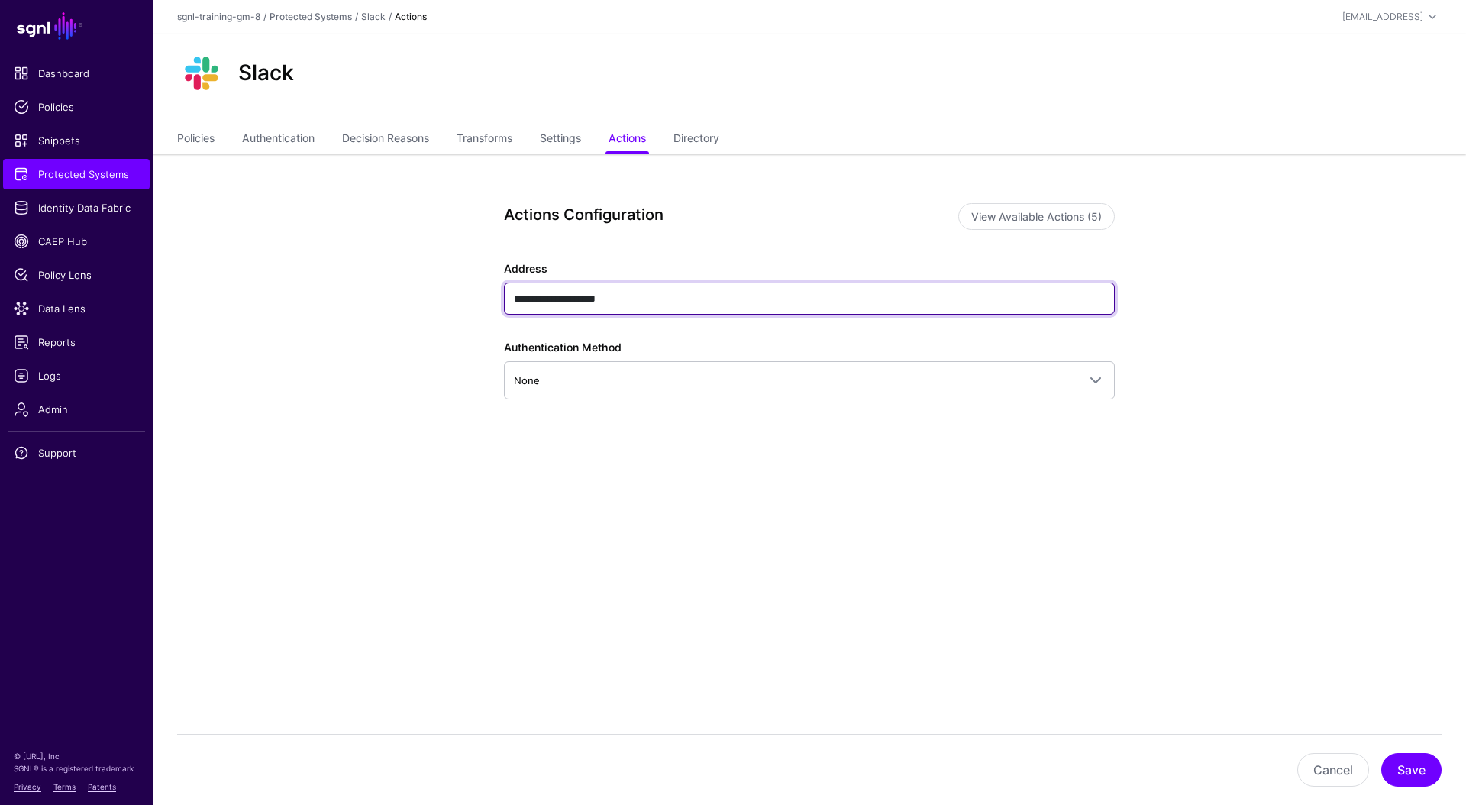
click at [638, 302] on input "**********" at bounding box center [809, 298] width 611 height 32
paste input "**********"
type input "**********"
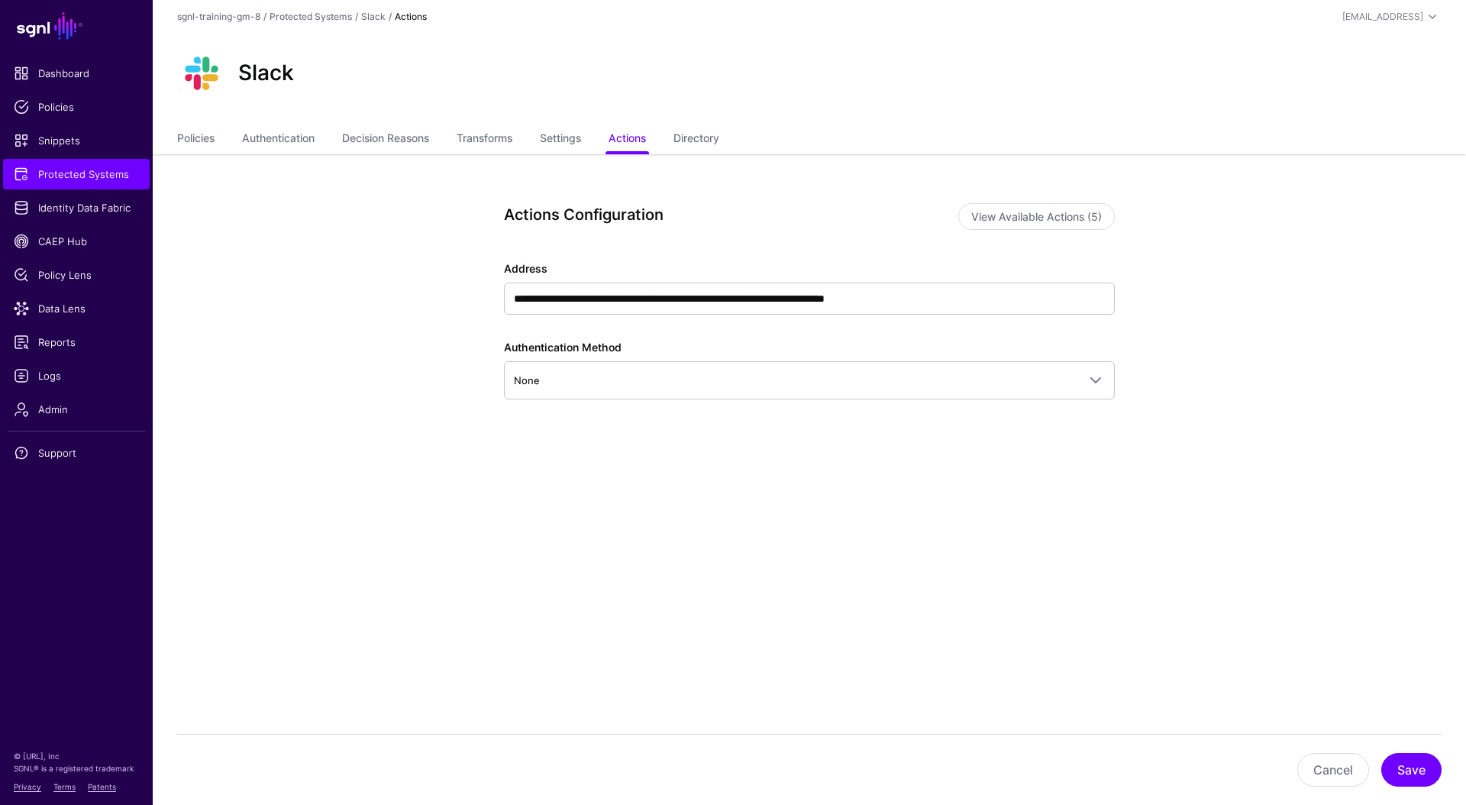
click at [666, 549] on div "**********" at bounding box center [809, 374] width 708 height 440
click at [1415, 769] on button "Save" at bounding box center [1411, 770] width 60 height 34
click at [90, 168] on span "Protected Systems" at bounding box center [76, 173] width 125 height 15
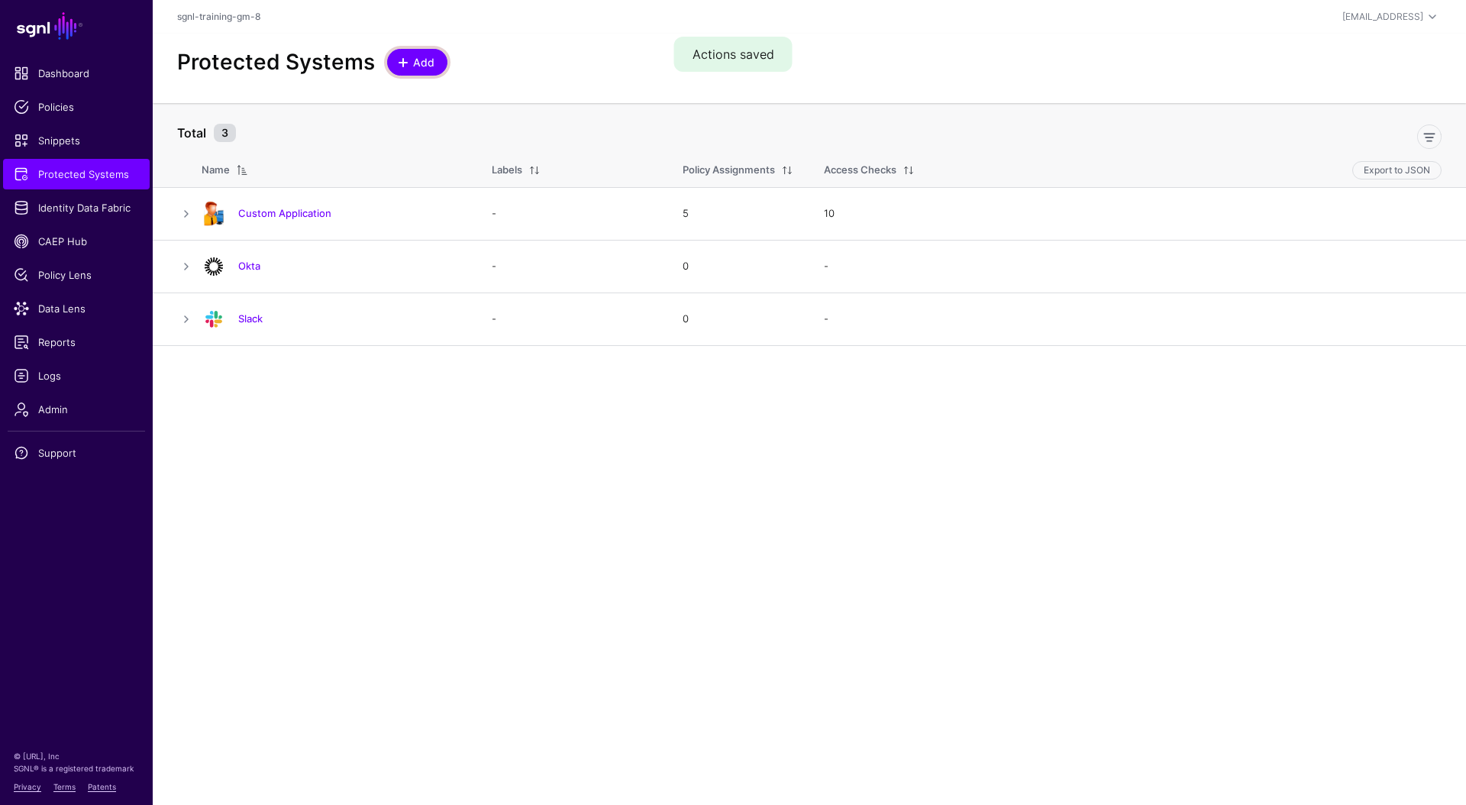
click at [393, 69] on link "Add" at bounding box center [417, 62] width 60 height 27
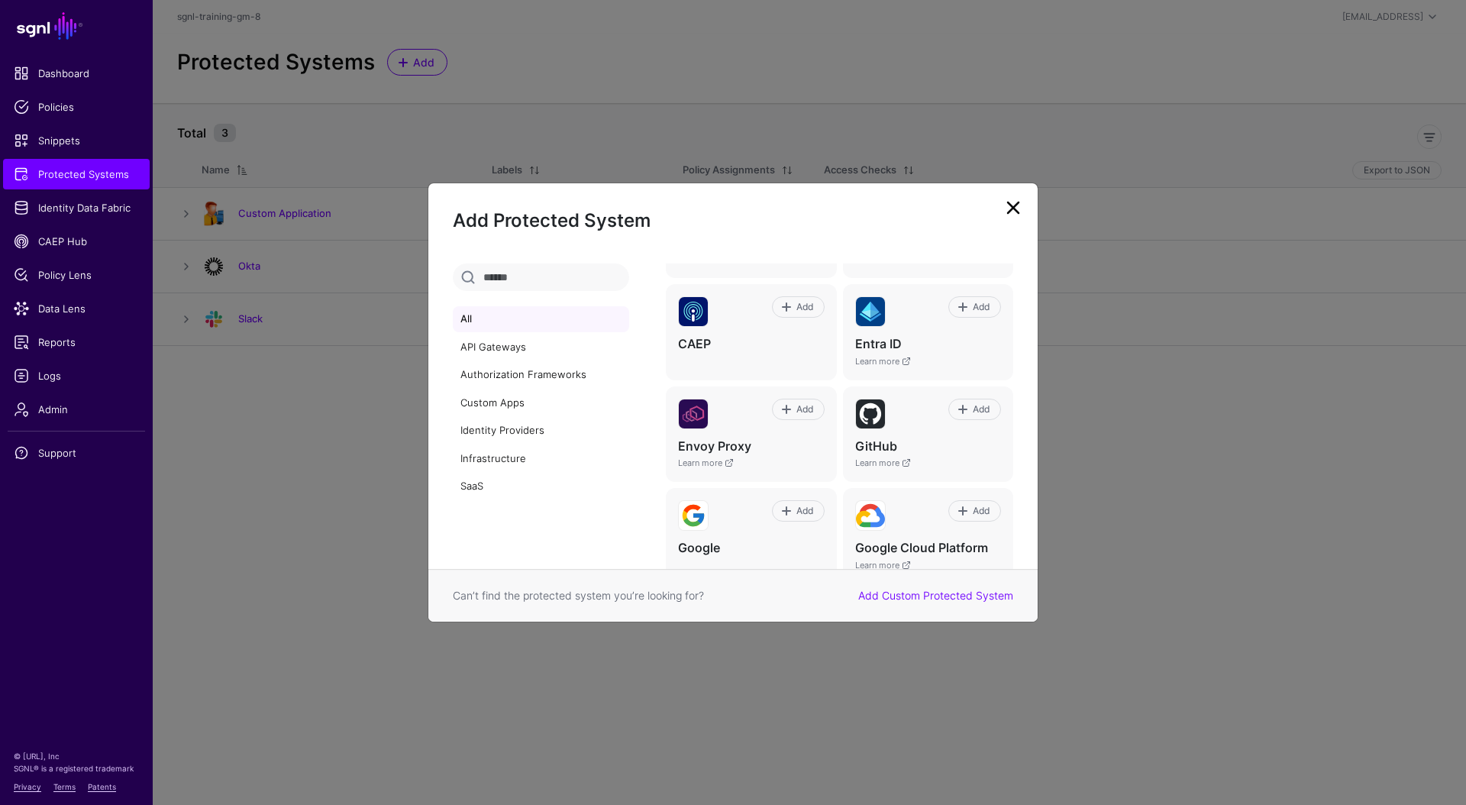
scroll to position [311, 0]
click at [521, 348] on link "API Gateways" at bounding box center [541, 347] width 176 height 26
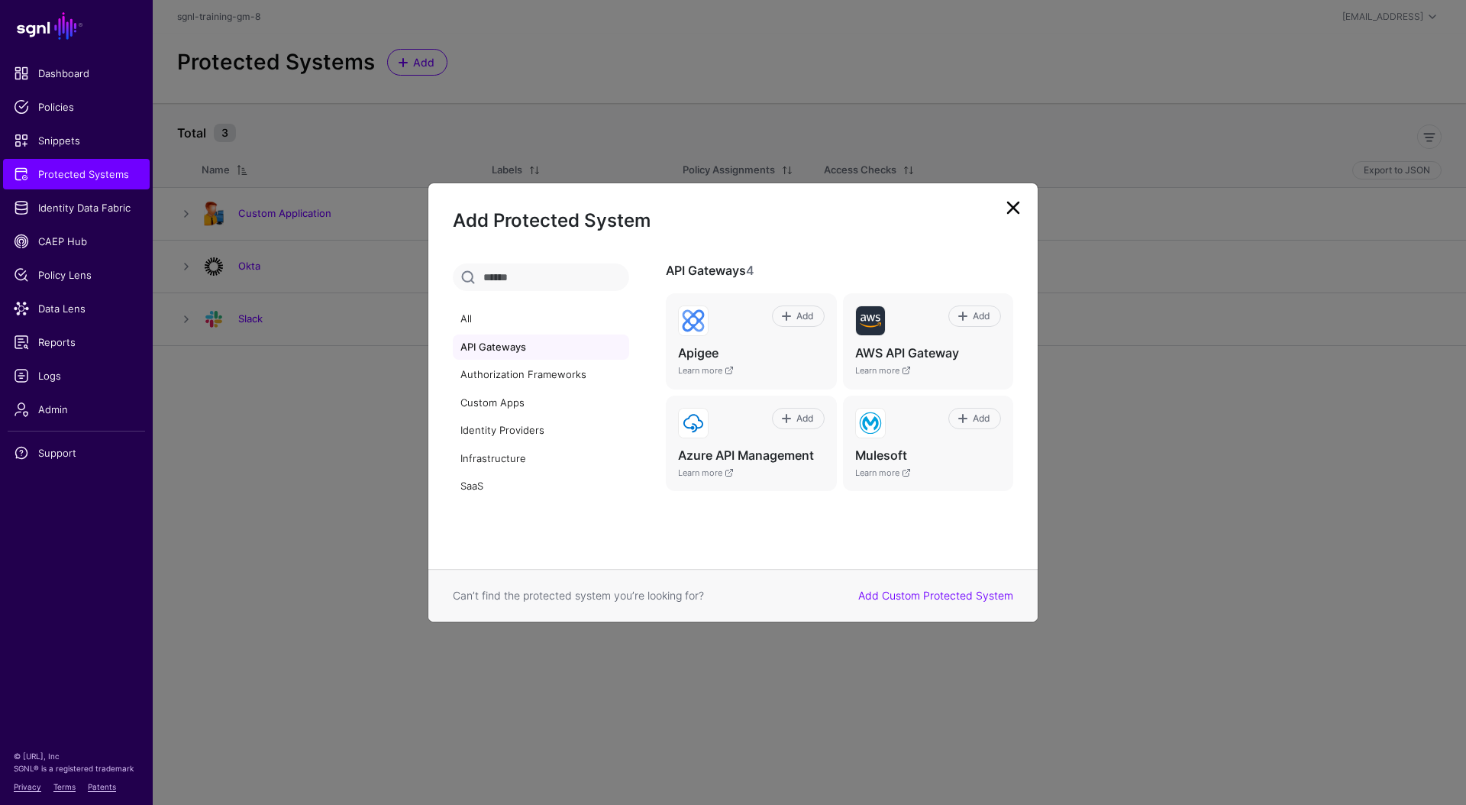
scroll to position [0, 0]
click at [498, 485] on link "SaaS" at bounding box center [541, 486] width 176 height 26
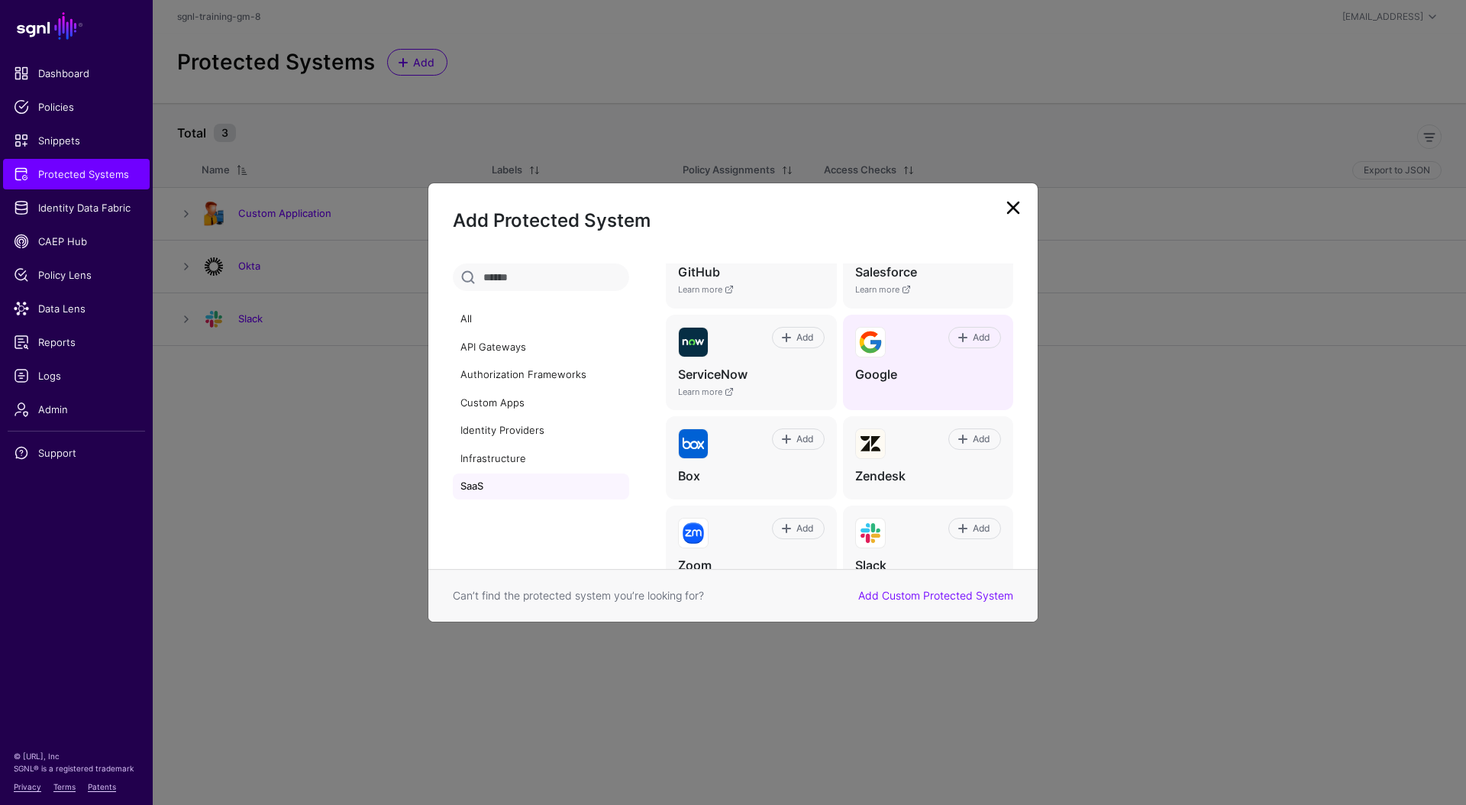
scroll to position [124, 0]
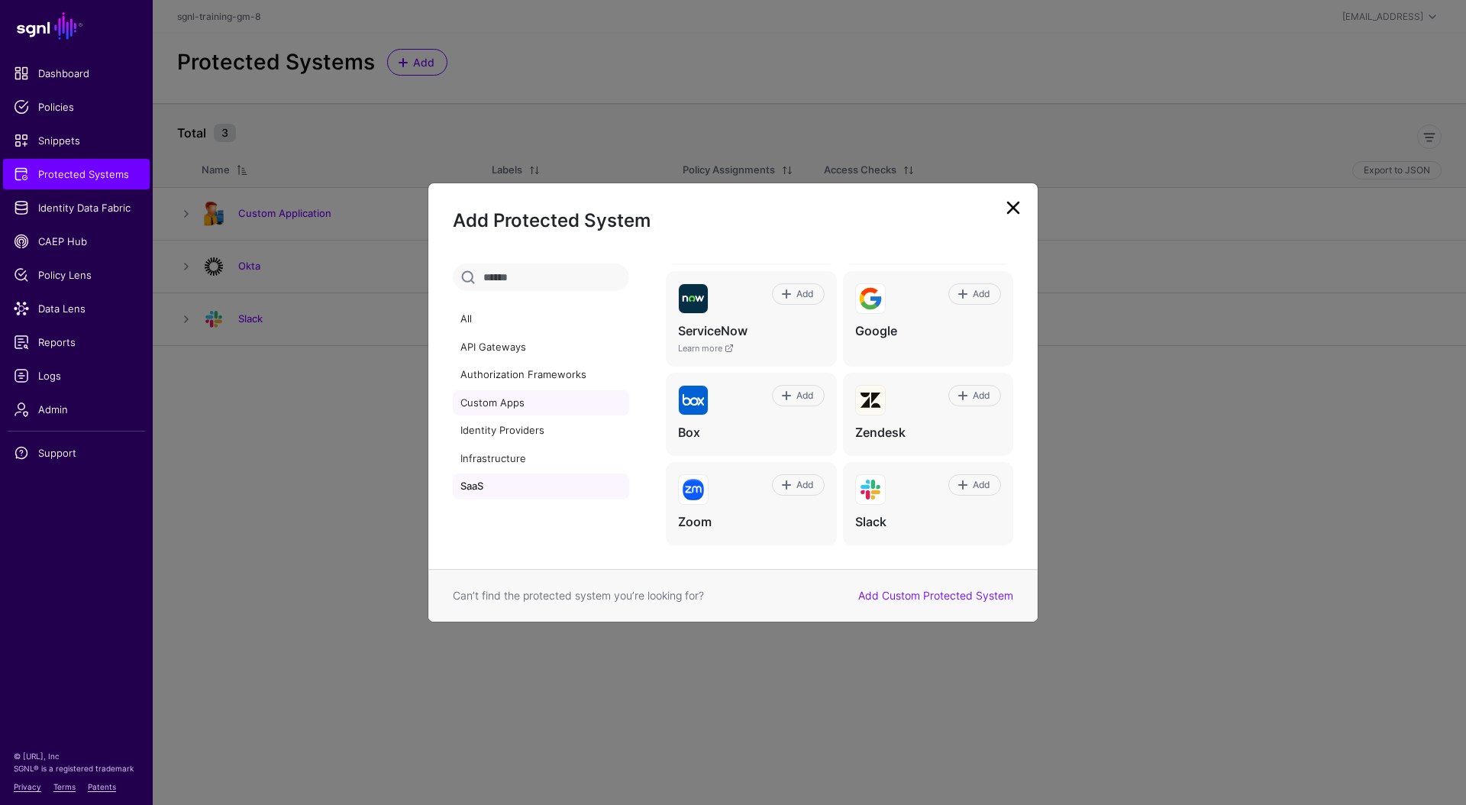
click at [519, 402] on link "Custom Apps" at bounding box center [541, 403] width 176 height 26
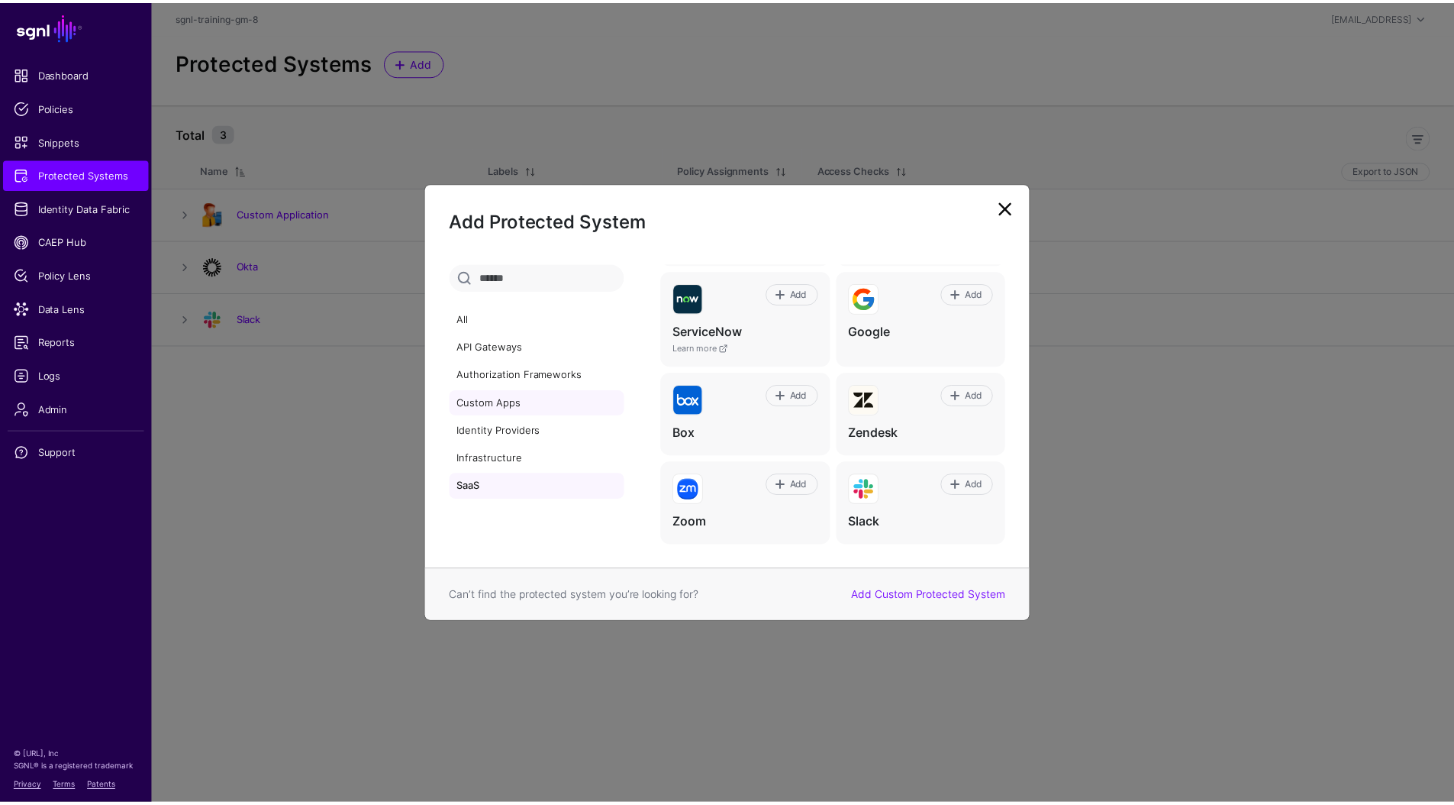
scroll to position [0, 0]
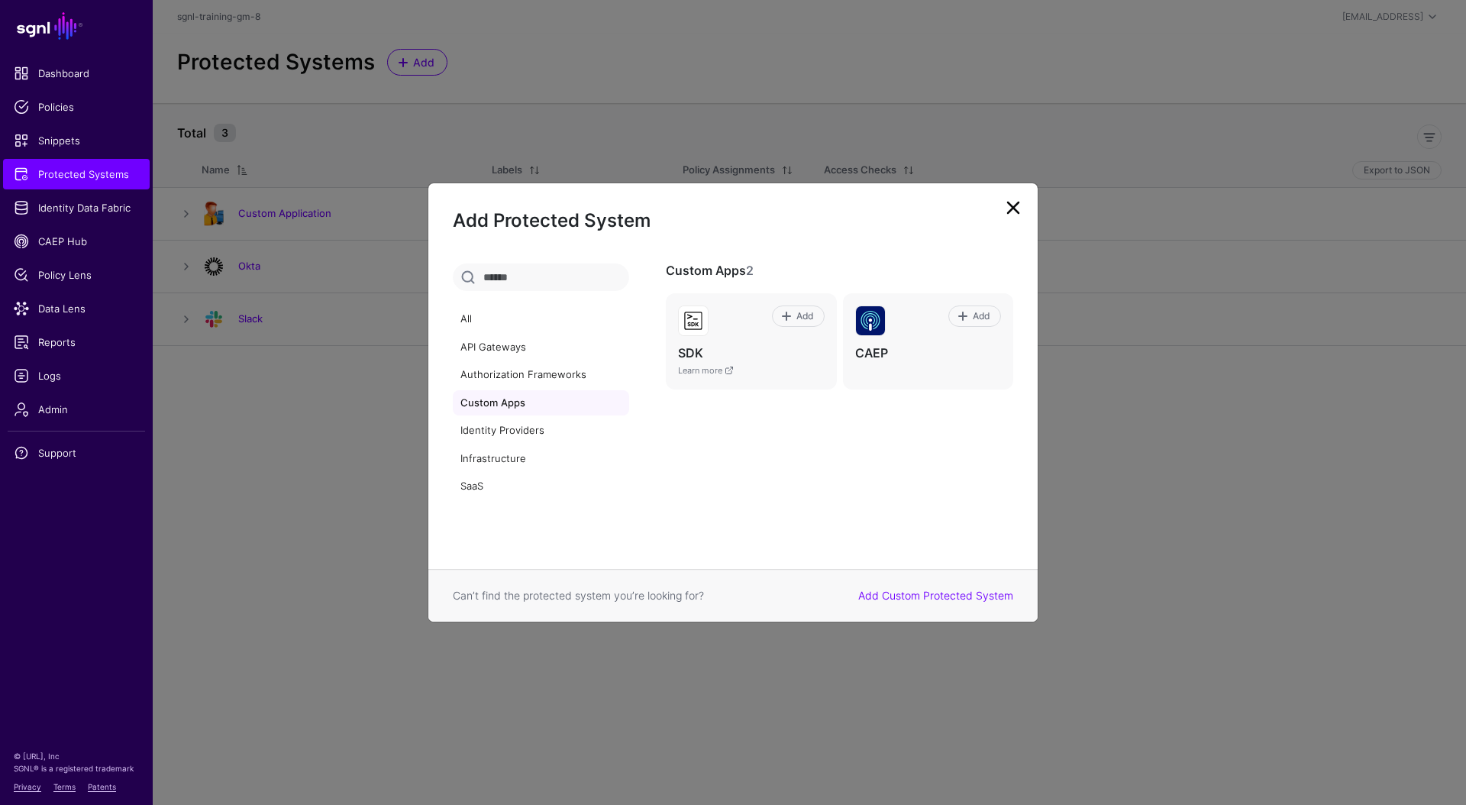
click at [767, 460] on div "Custom Apps 2 Add SDK Learn more Add CAEP" at bounding box center [842, 415] width 390 height 305
click at [928, 595] on link "Add Custom Protected System" at bounding box center [935, 595] width 155 height 13
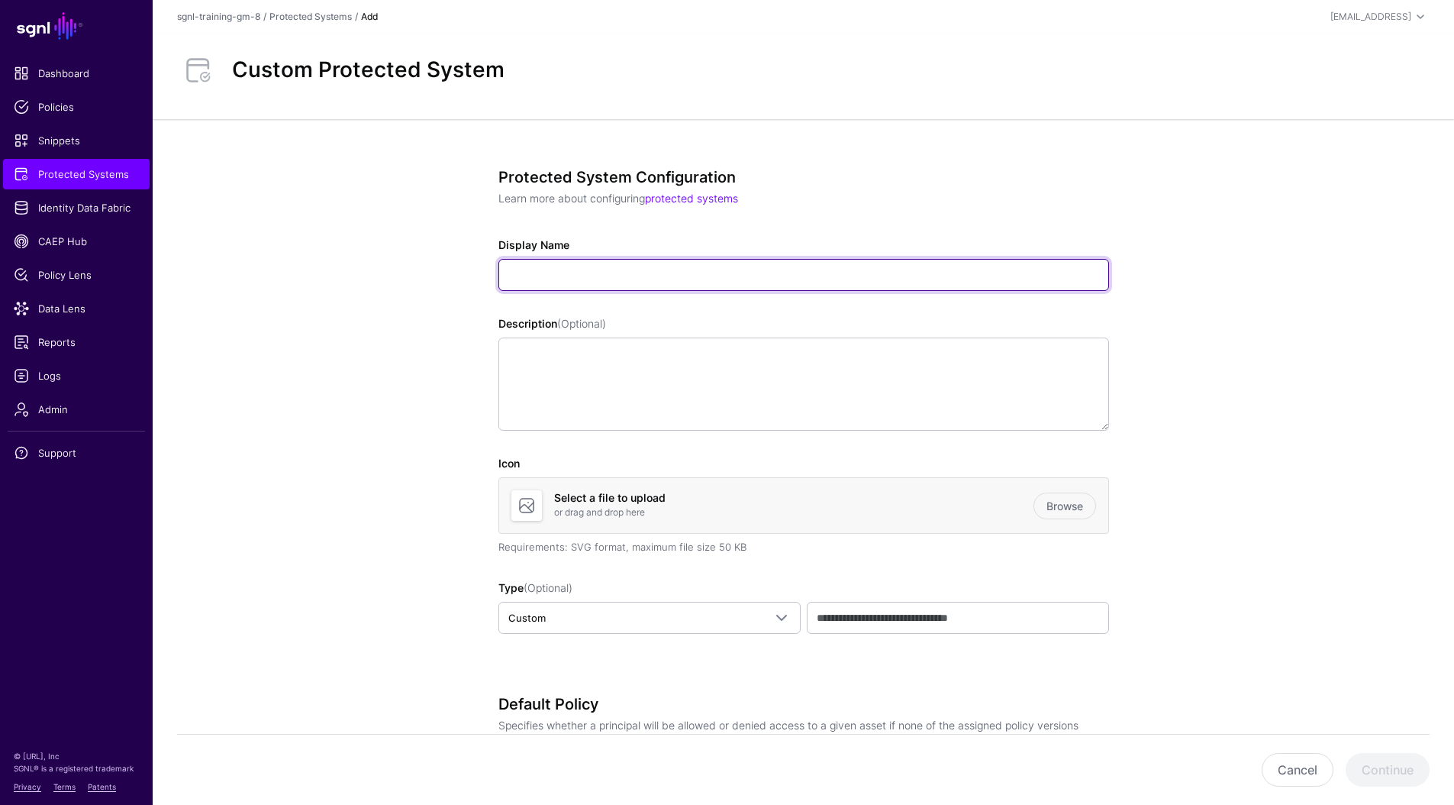
click at [716, 278] on input "Display Name" at bounding box center [803, 275] width 611 height 32
click at [589, 279] on input "Display Name" at bounding box center [803, 275] width 611 height 32
type input "**********"
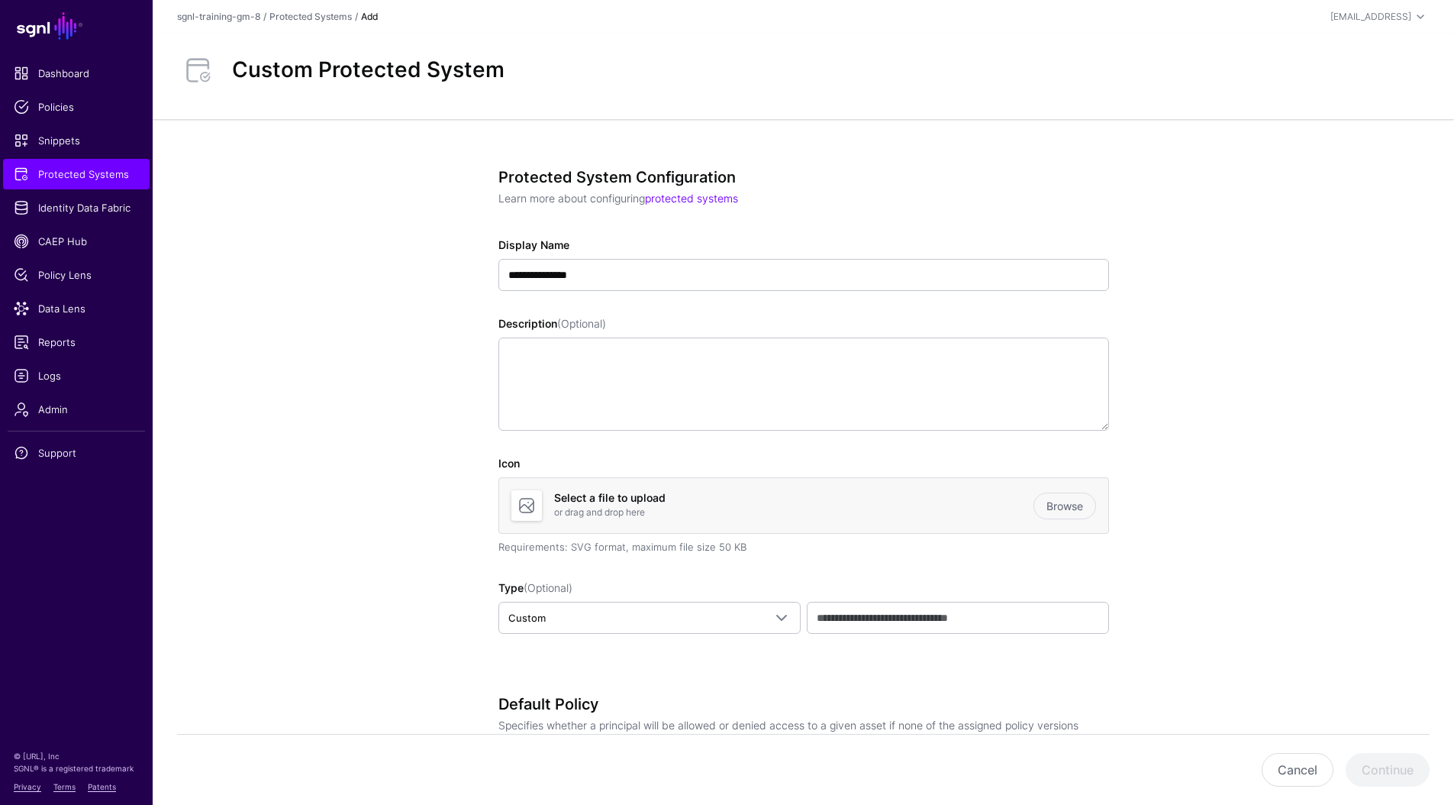
click at [657, 505] on p "or drag and drop here" at bounding box center [793, 512] width 479 height 14
click at [1066, 507] on link "Browse" at bounding box center [1065, 505] width 63 height 27
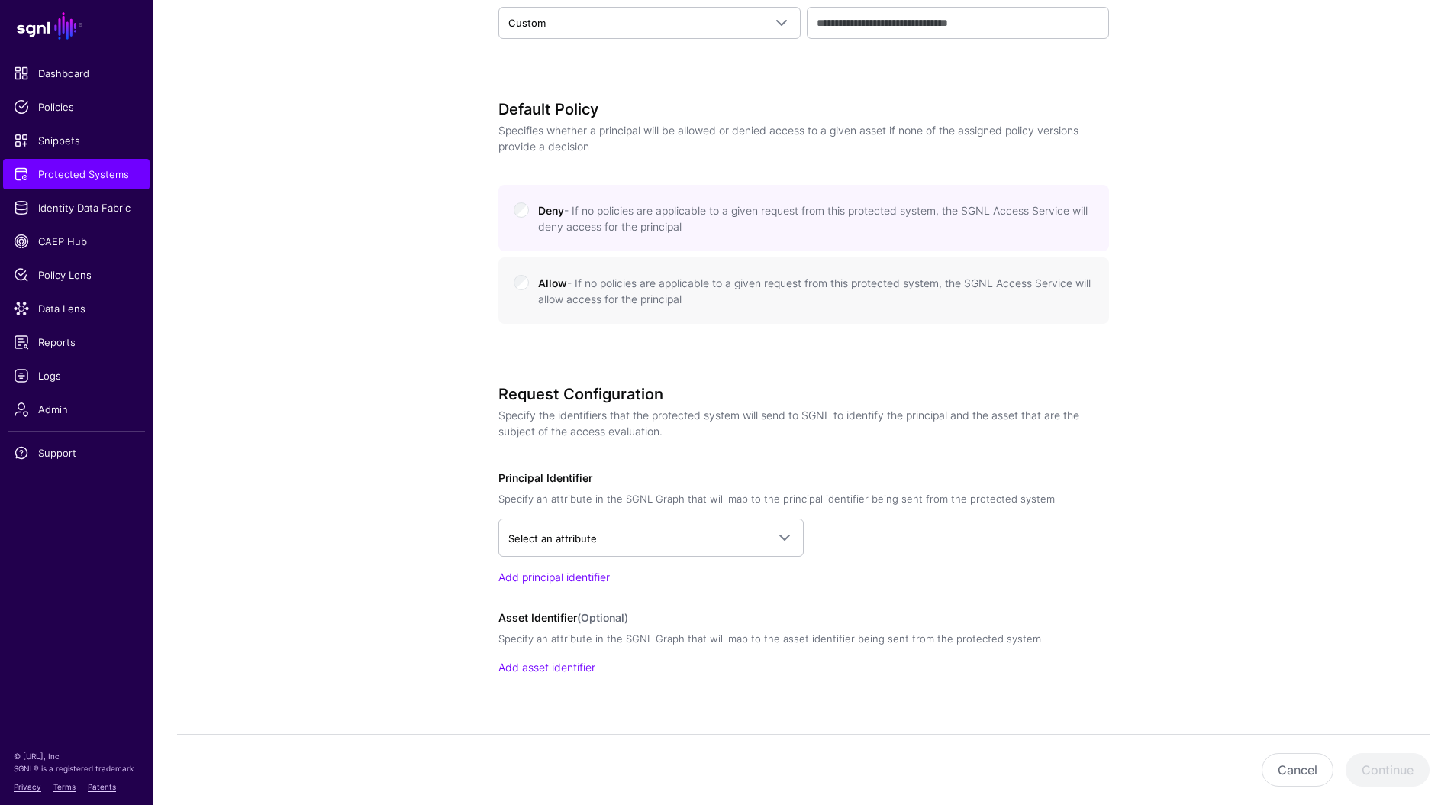
scroll to position [624, 0]
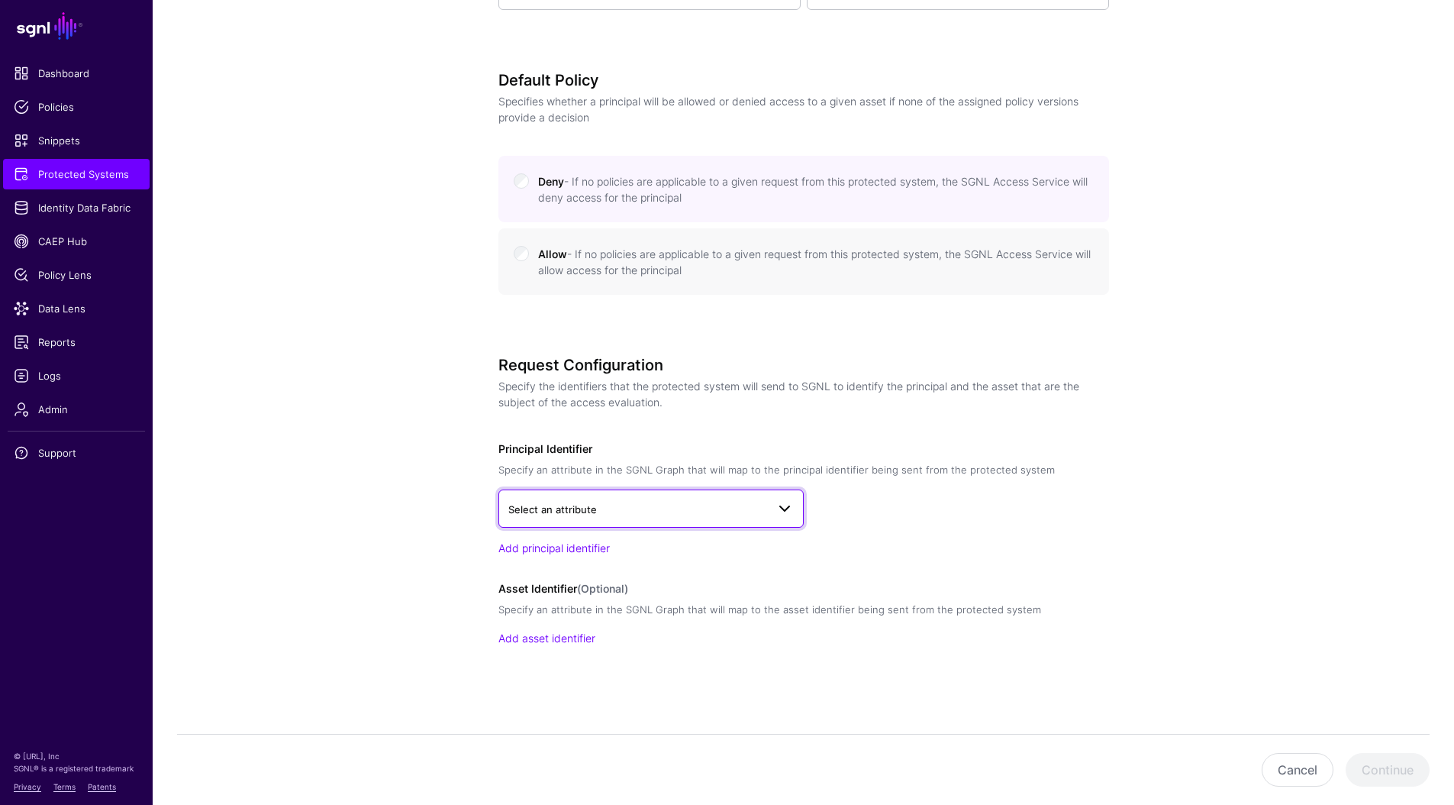
click at [672, 507] on span "Select an attribute" at bounding box center [637, 509] width 258 height 17
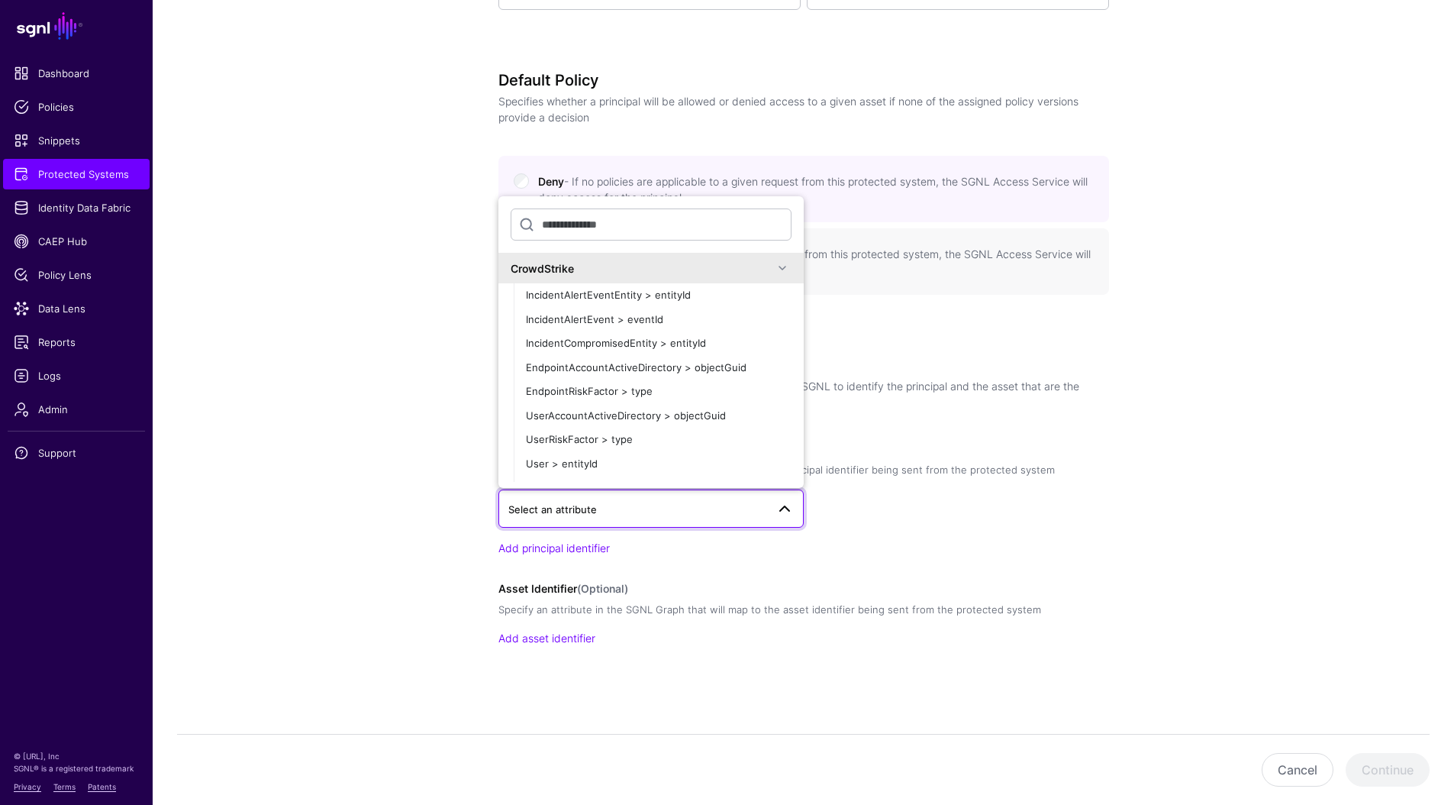
click at [592, 265] on div "CrowdStrike" at bounding box center [642, 268] width 263 height 16
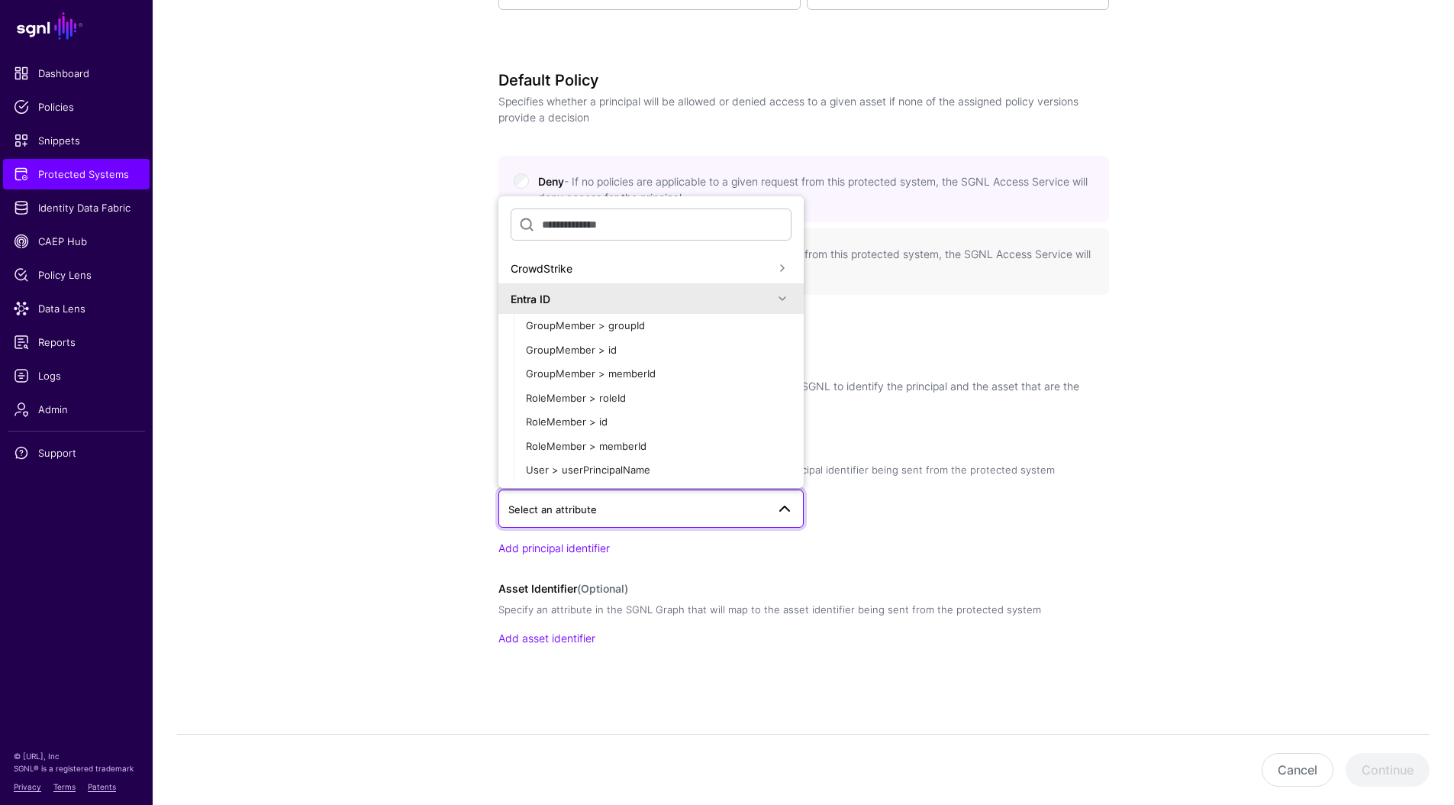
click at [588, 295] on div "Entra ID" at bounding box center [642, 299] width 263 height 16
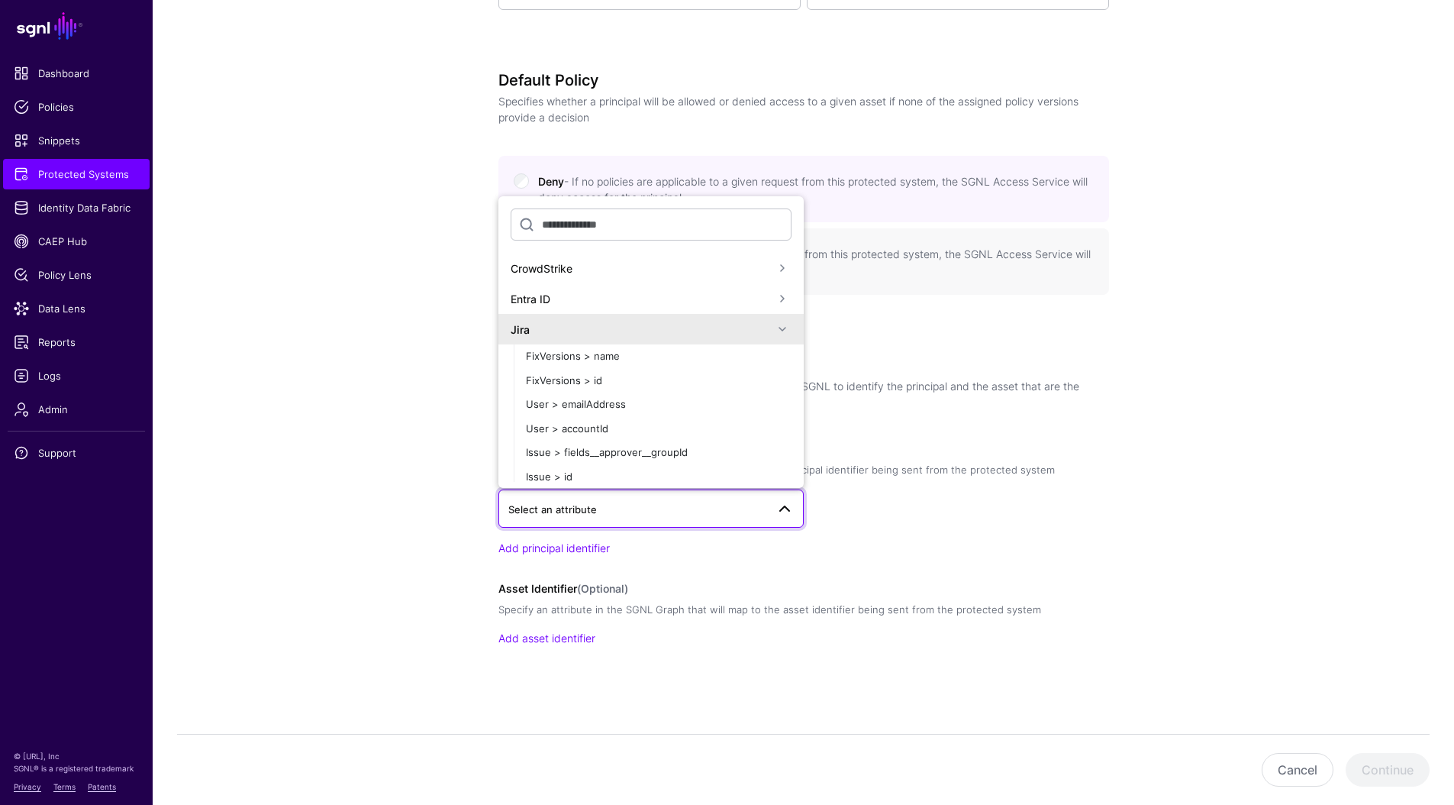
click at [541, 329] on div "Jira" at bounding box center [642, 329] width 263 height 16
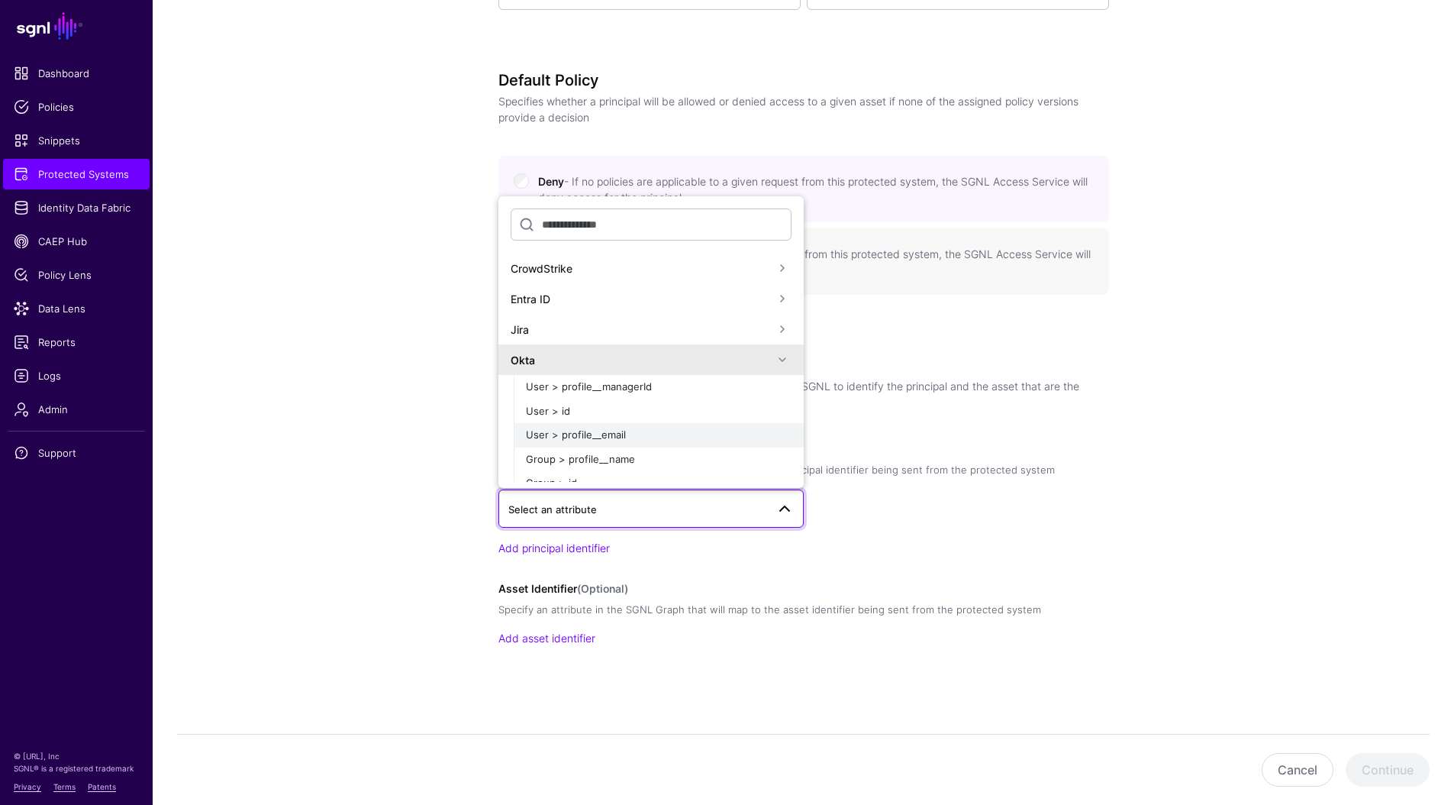
click at [589, 439] on span "User > profile__email" at bounding box center [576, 434] width 100 height 12
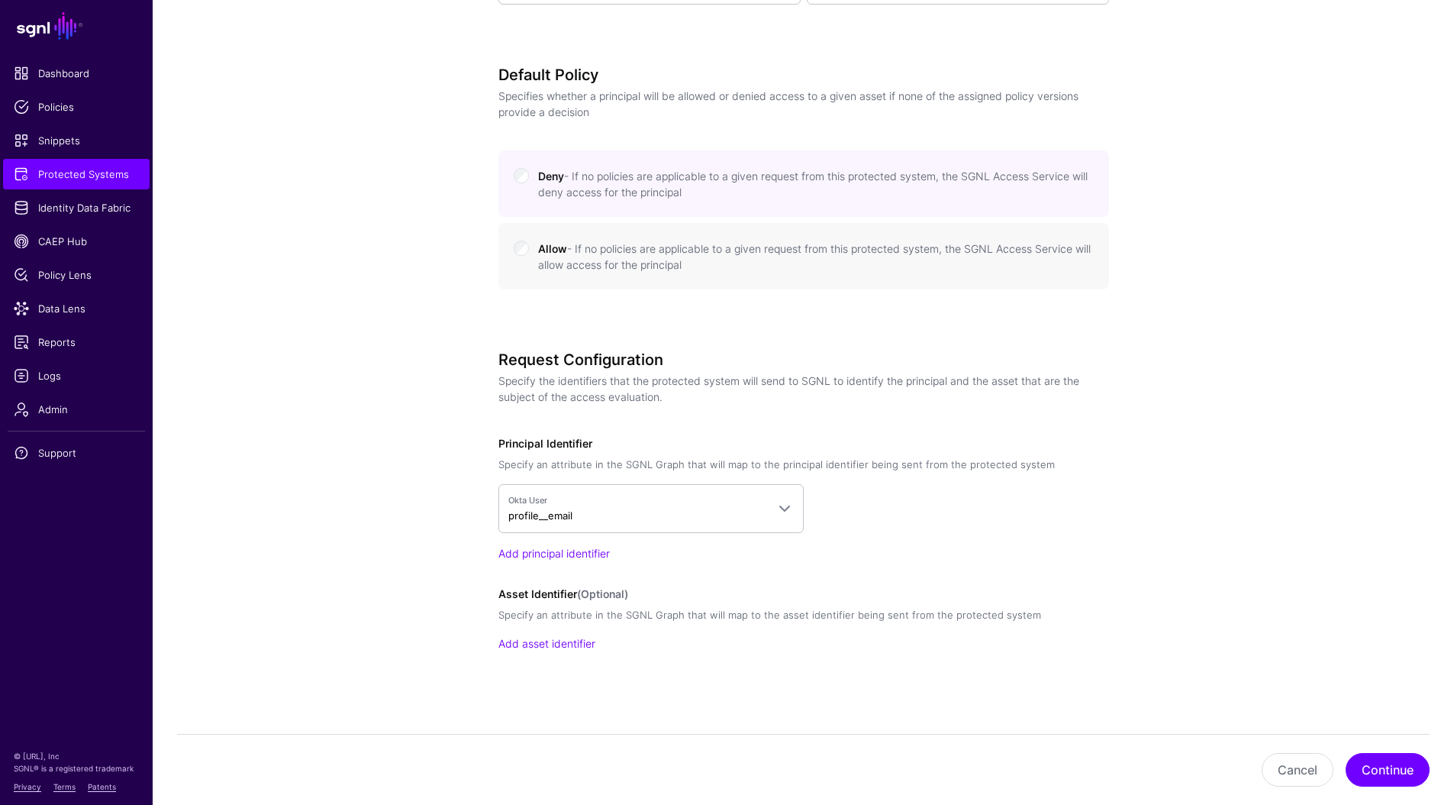
scroll to position [634, 0]
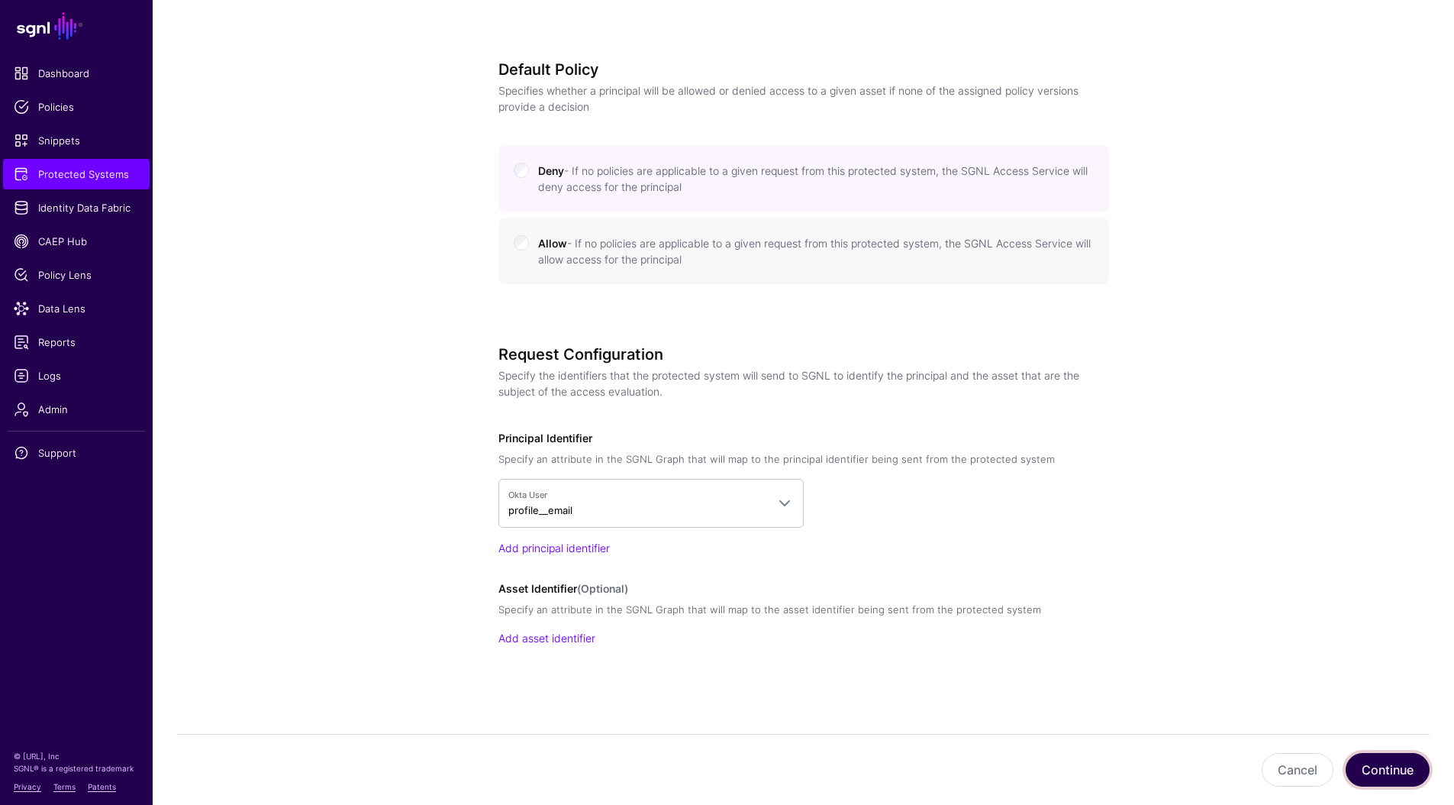
click at [1389, 776] on button "Continue" at bounding box center [1388, 770] width 84 height 34
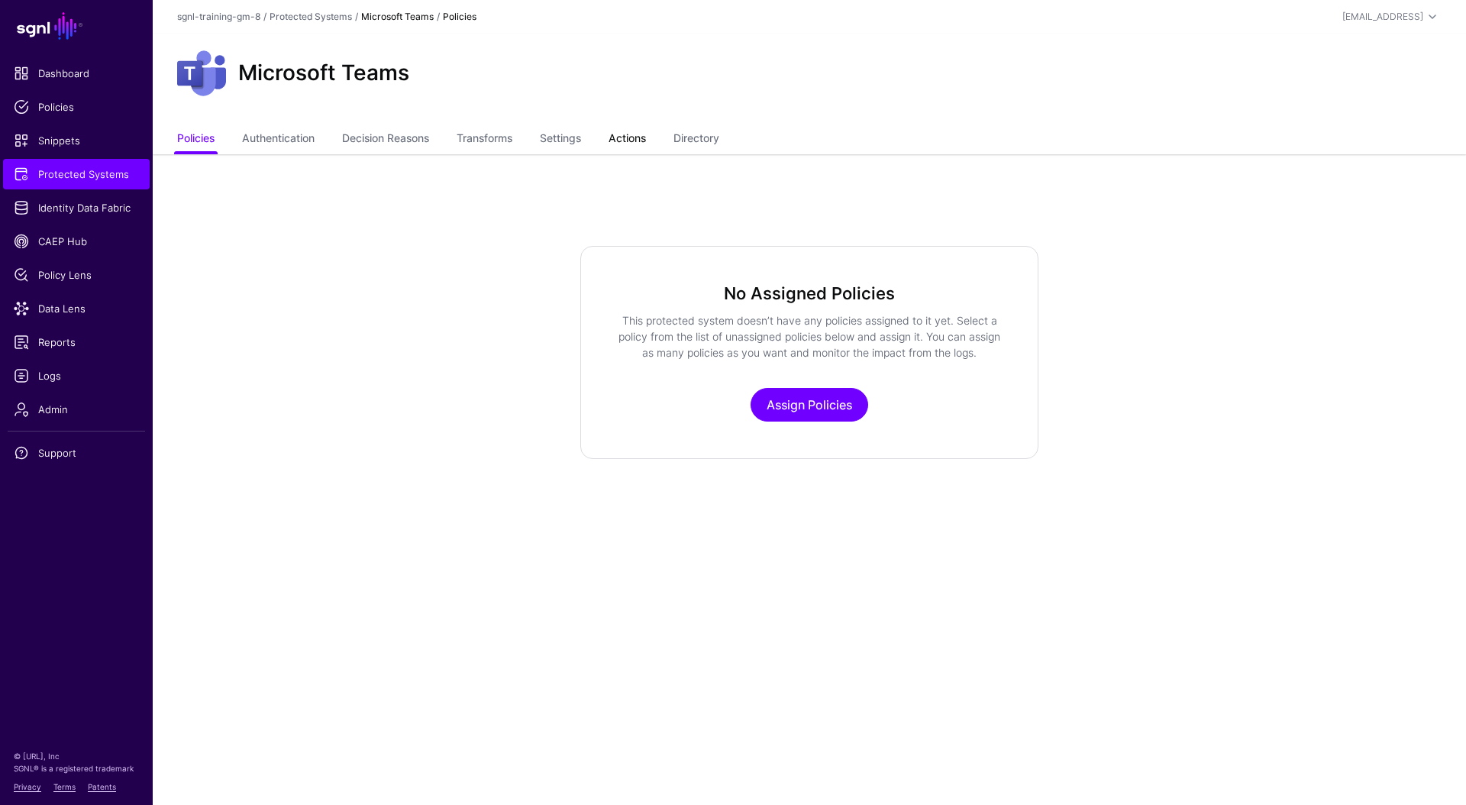
click at [646, 140] on link "Actions" at bounding box center [626, 139] width 37 height 29
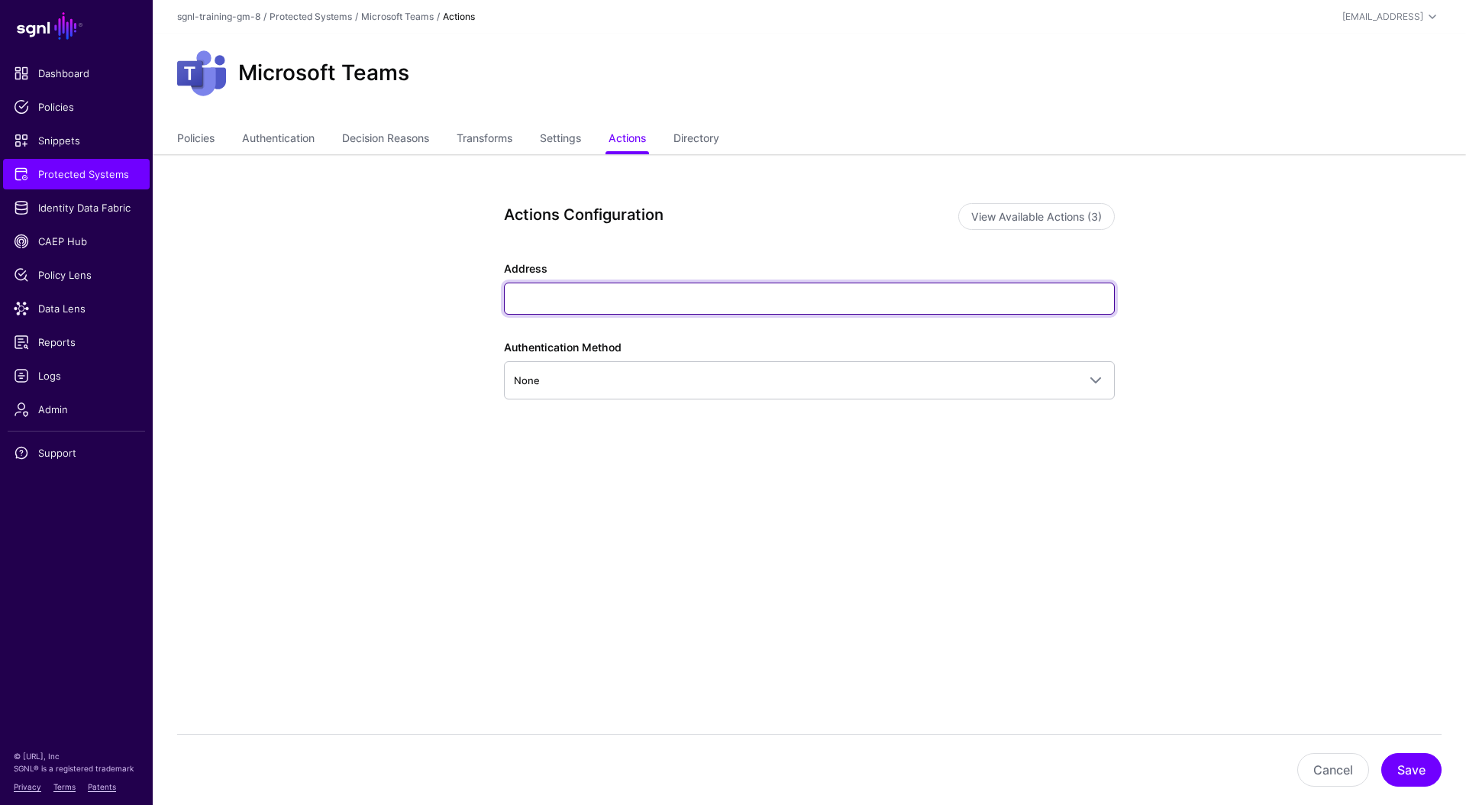
click at [642, 292] on input "Address" at bounding box center [809, 298] width 611 height 32
paste input "**********"
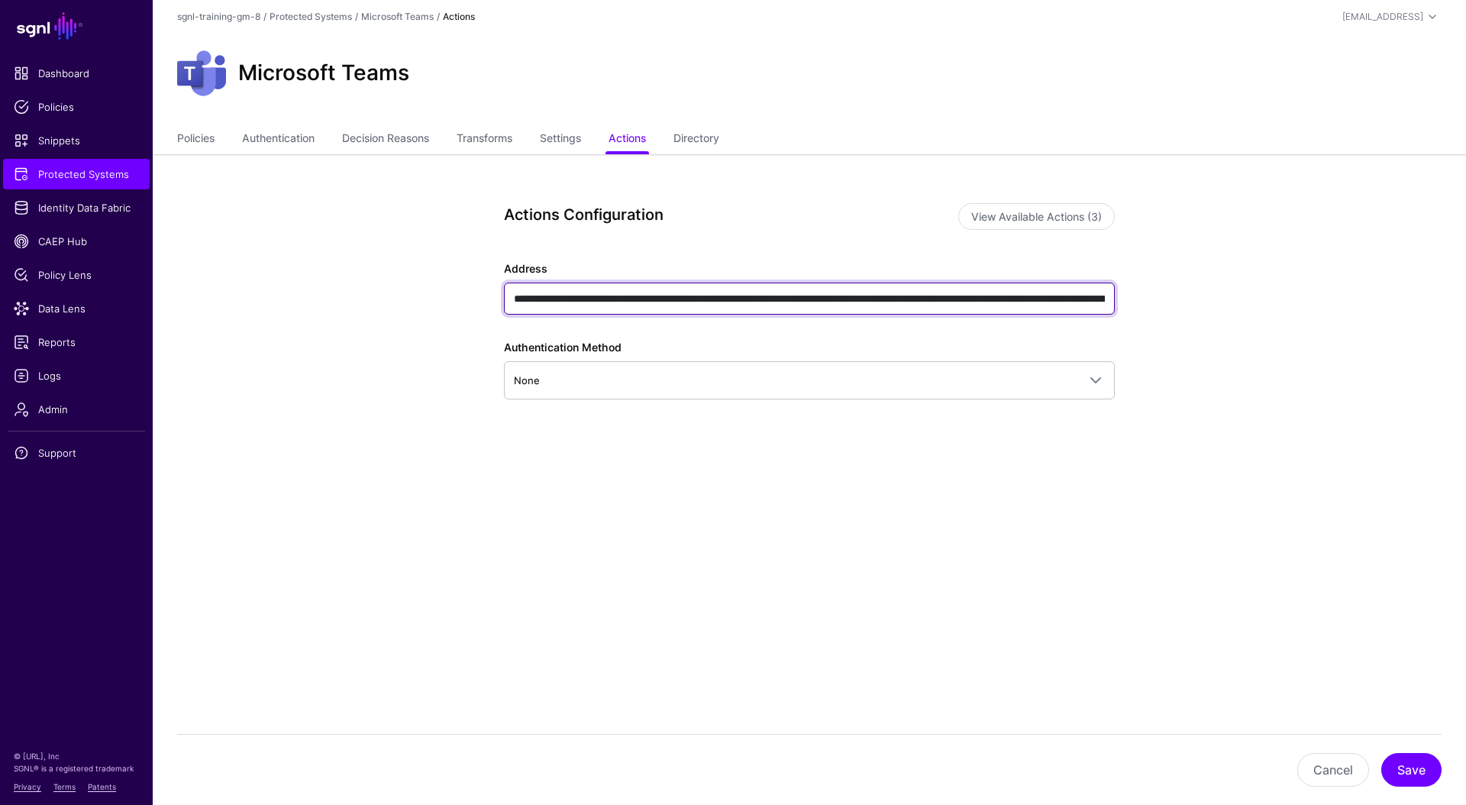
scroll to position [0, 925]
type input "**********"
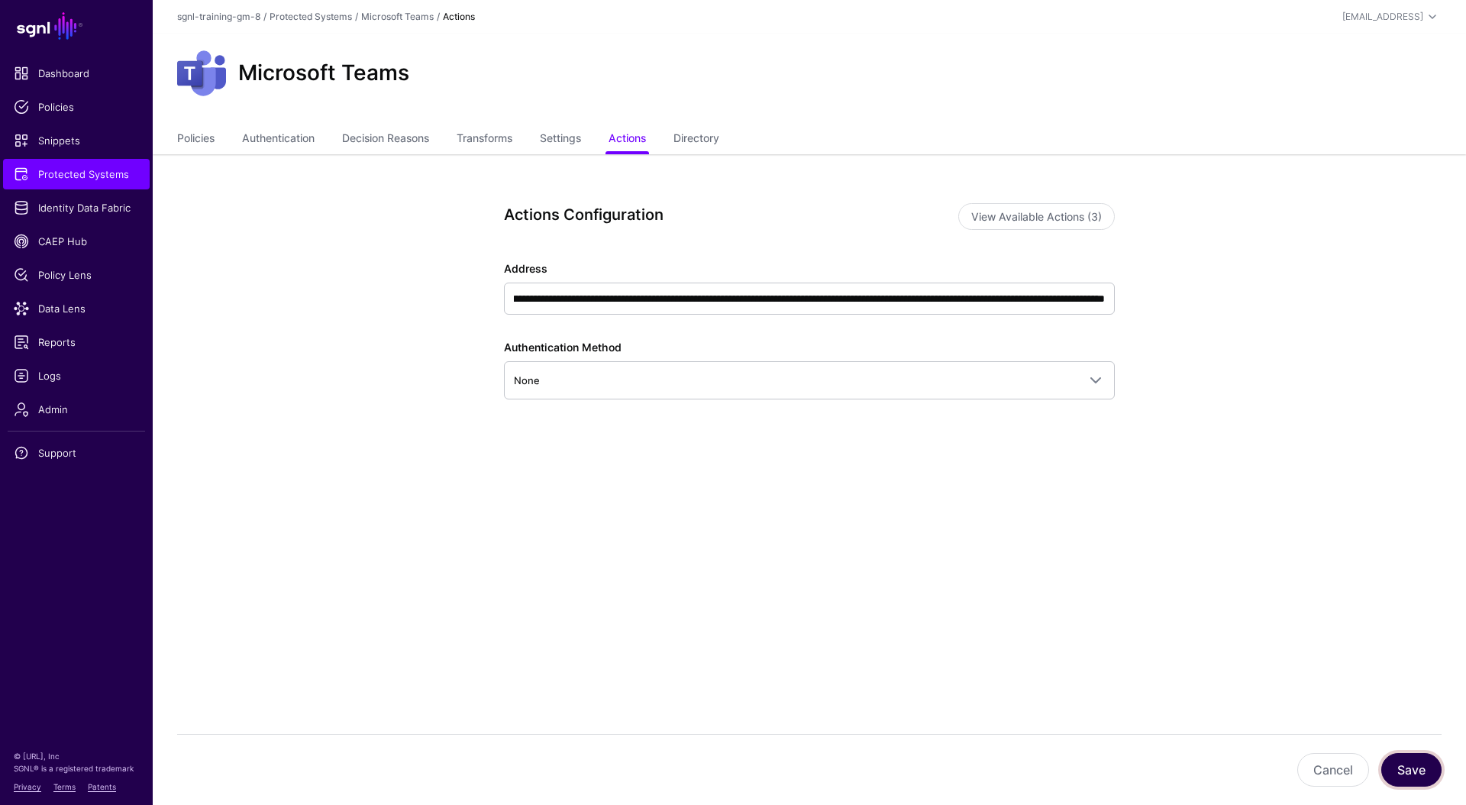
click at [1402, 770] on button "Save" at bounding box center [1411, 770] width 60 height 34
click at [60, 243] on span "CAEP Hub" at bounding box center [76, 241] width 125 height 15
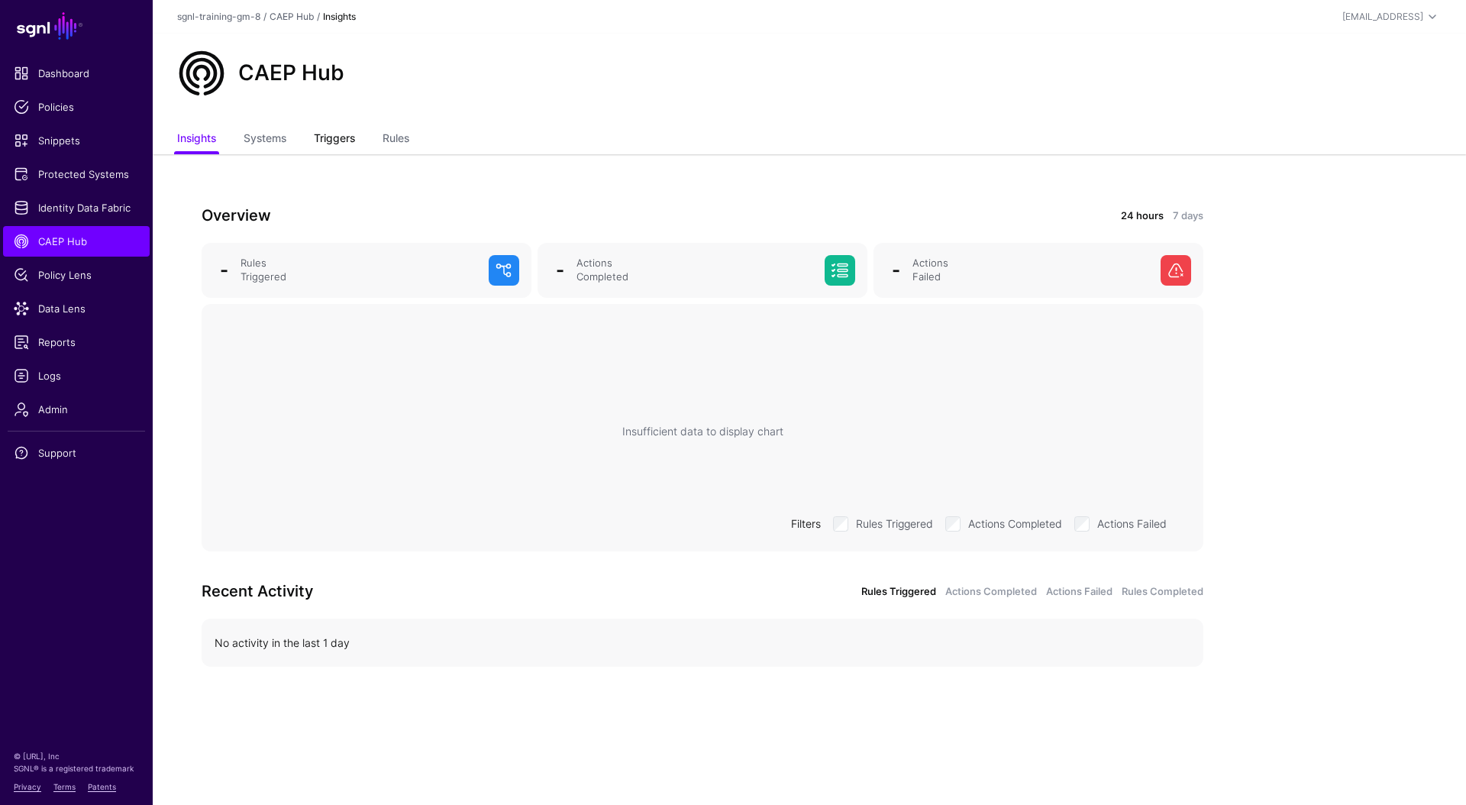
click at [324, 144] on link "Triggers" at bounding box center [334, 139] width 41 height 29
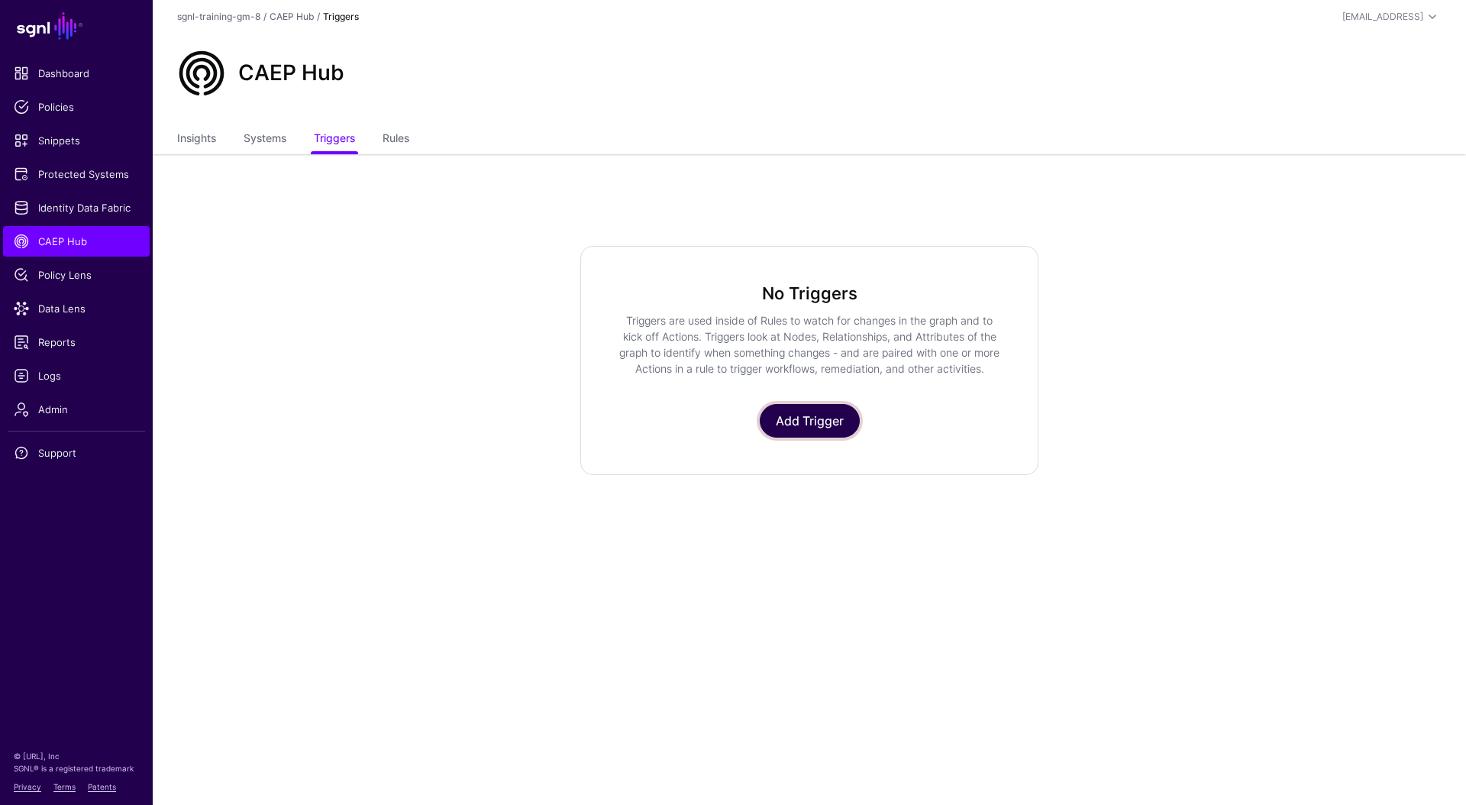
click at [795, 418] on link "Add Trigger" at bounding box center [809, 421] width 100 height 34
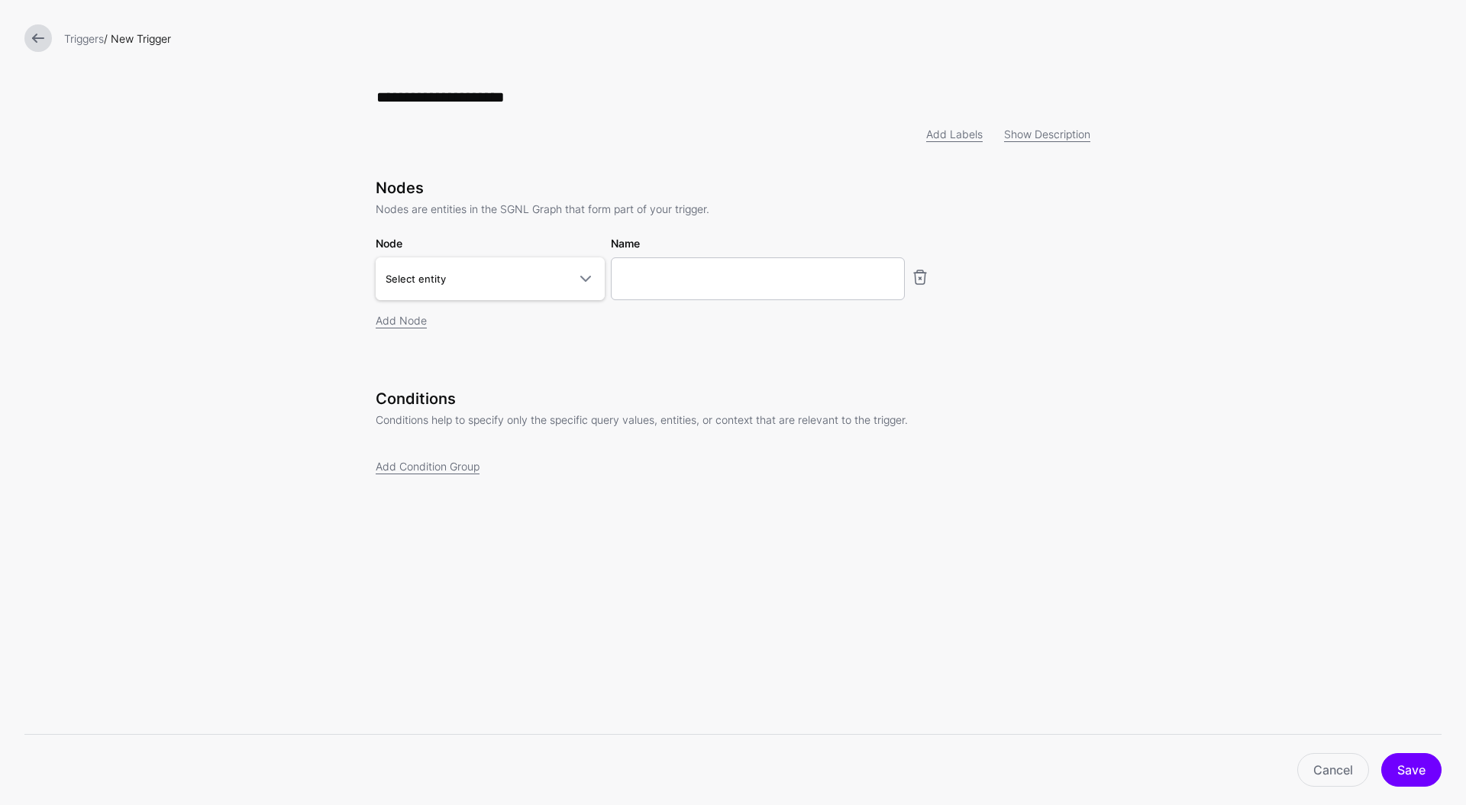
type input "**********"
click at [799, 166] on div "**********" at bounding box center [732, 303] width 763 height 606
click at [568, 286] on span at bounding box center [580, 278] width 27 height 18
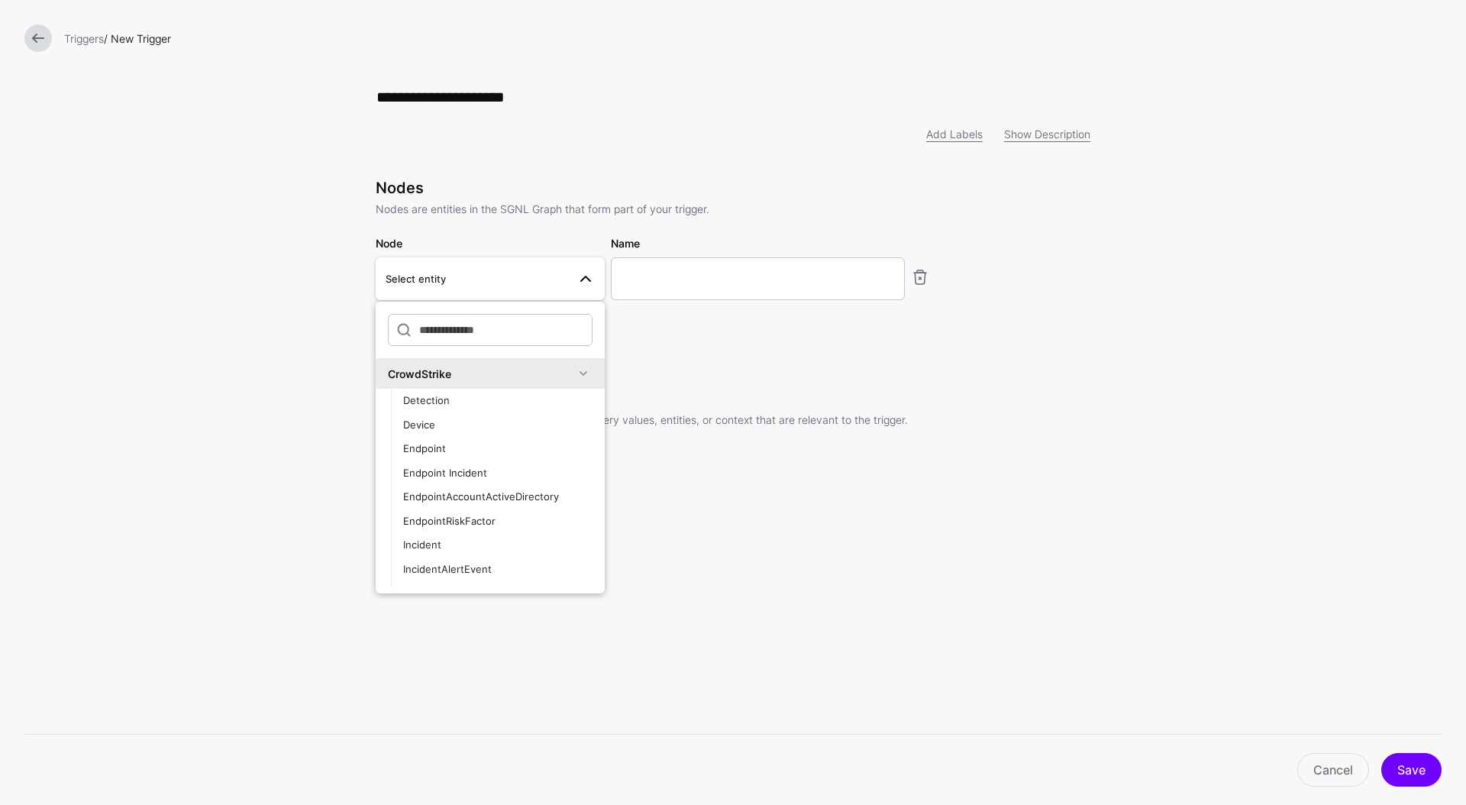
click at [762, 342] on div "Nodes Nodes are entities in the SGNL Graph that form part of your trigger. Node…" at bounding box center [733, 275] width 714 height 192
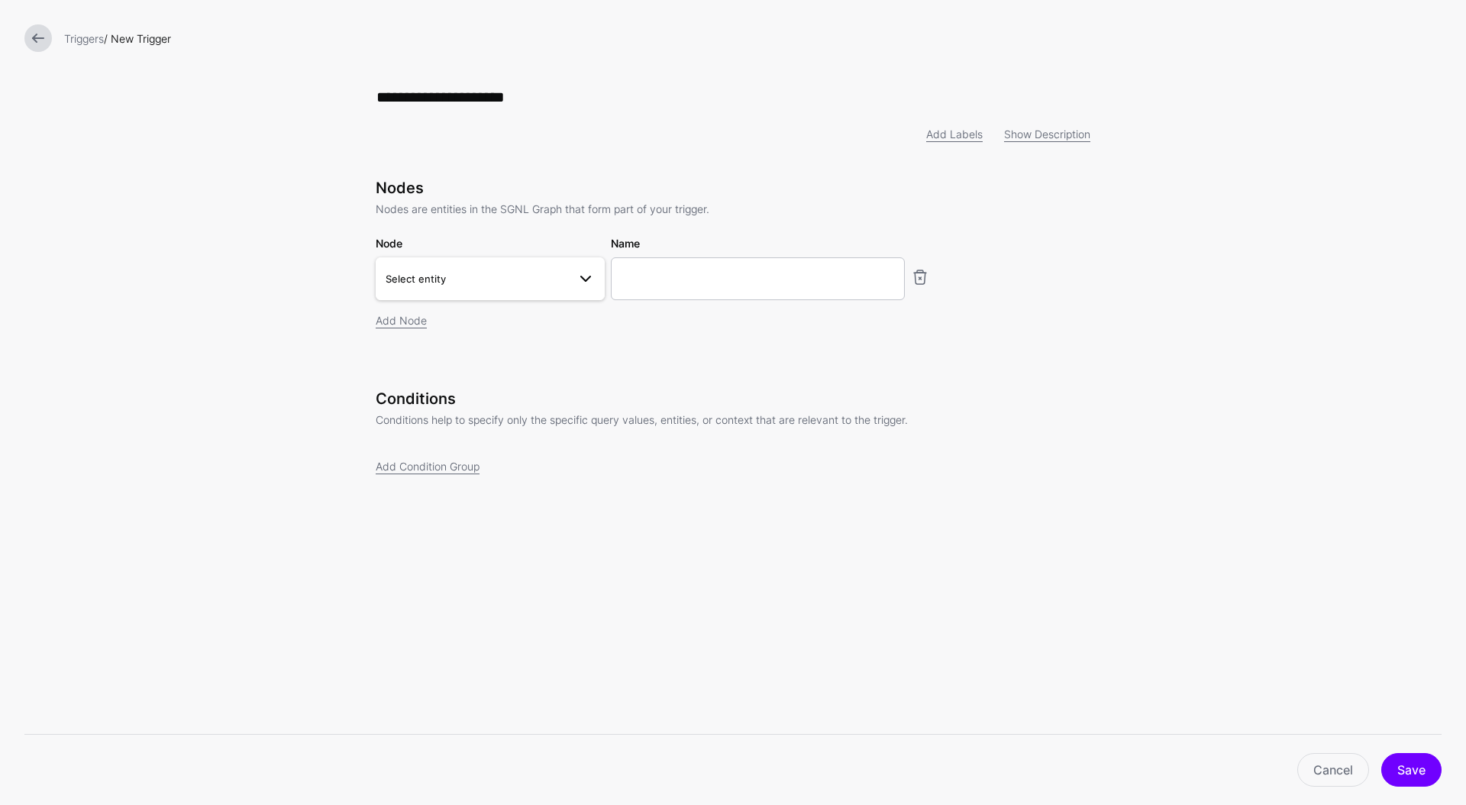
click at [515, 284] on span "Select entity" at bounding box center [476, 278] width 182 height 17
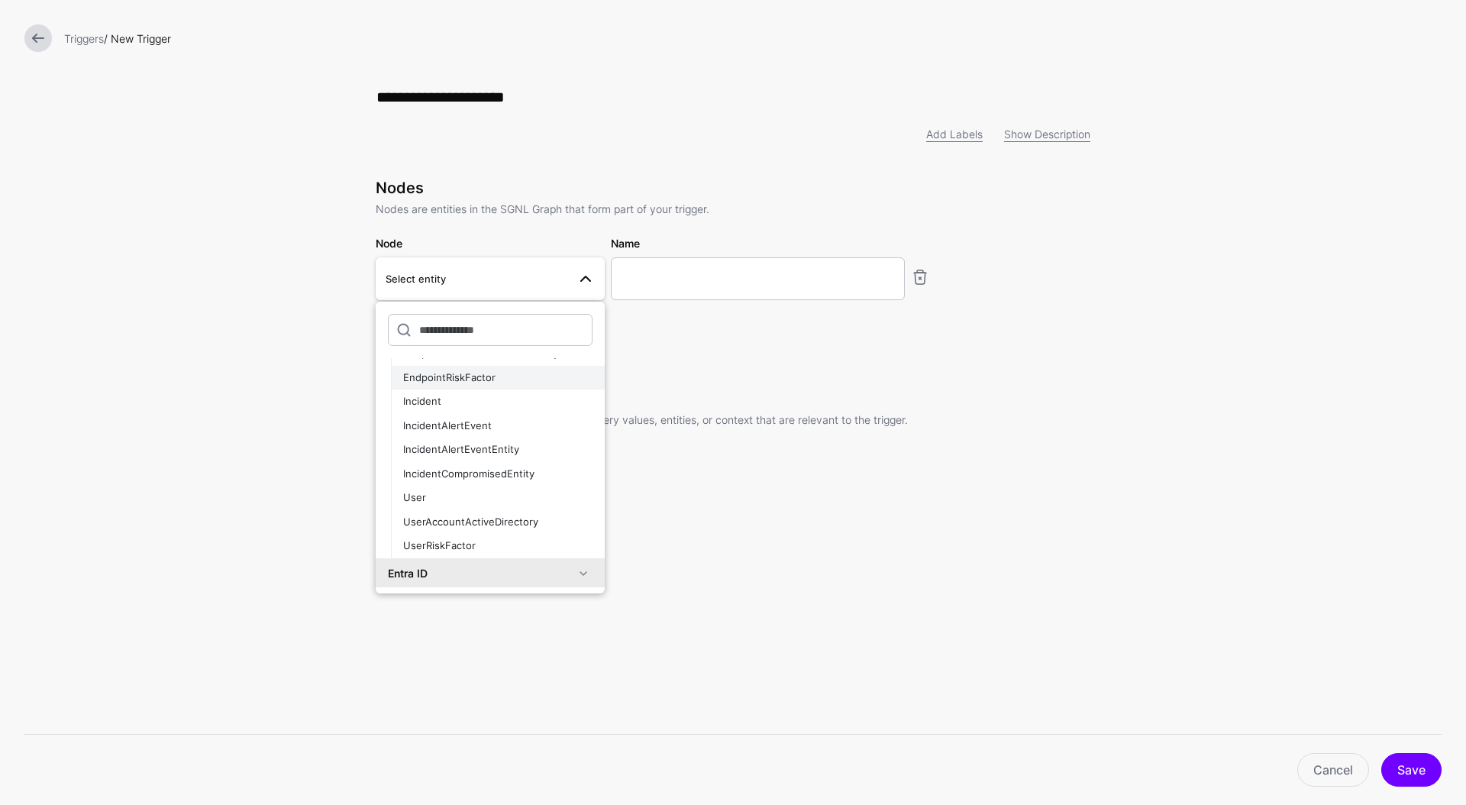
scroll to position [150, 0]
click at [423, 491] on span "User" at bounding box center [414, 491] width 23 height 12
type input "**********"
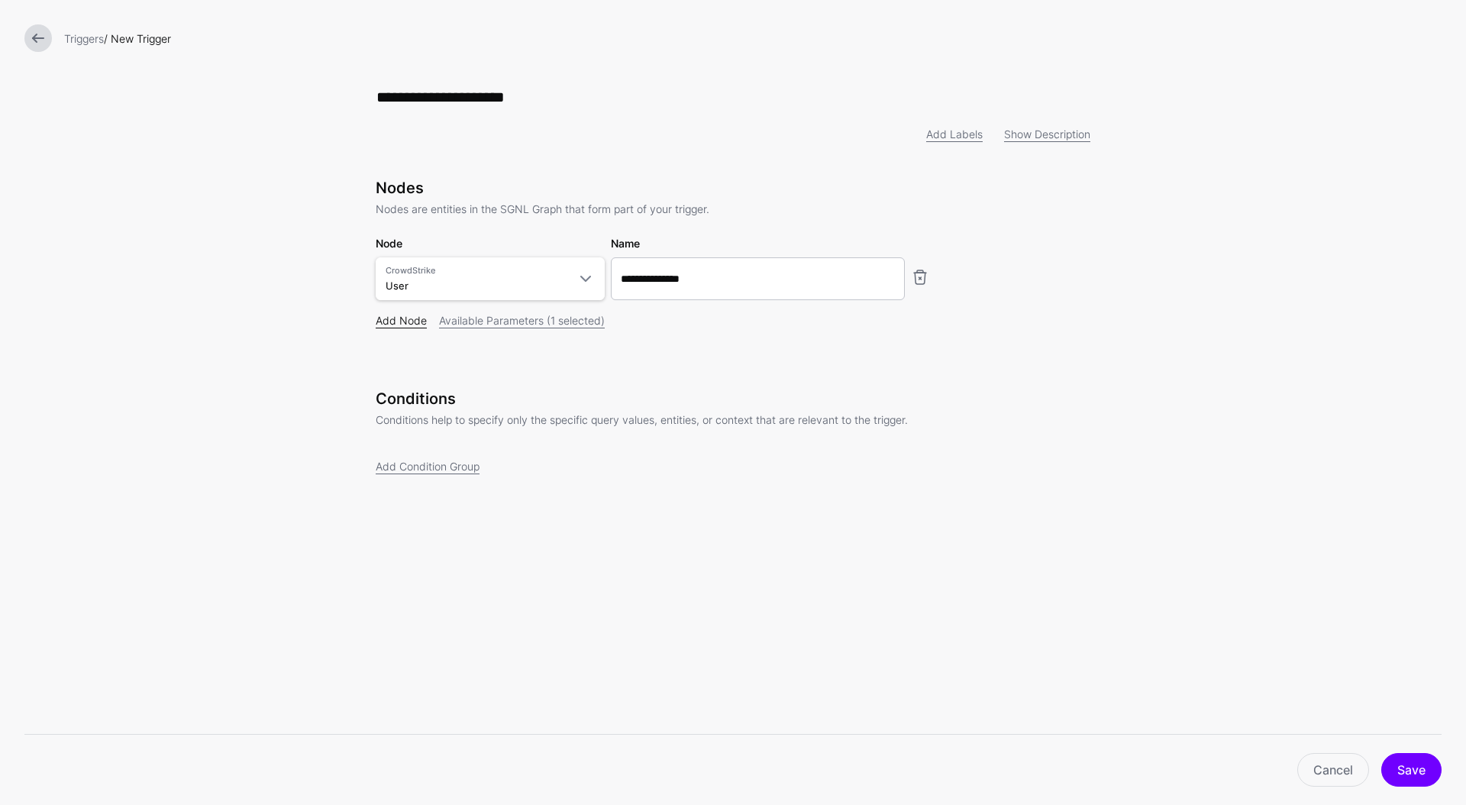
click at [405, 321] on link "Add Node" at bounding box center [401, 320] width 51 height 13
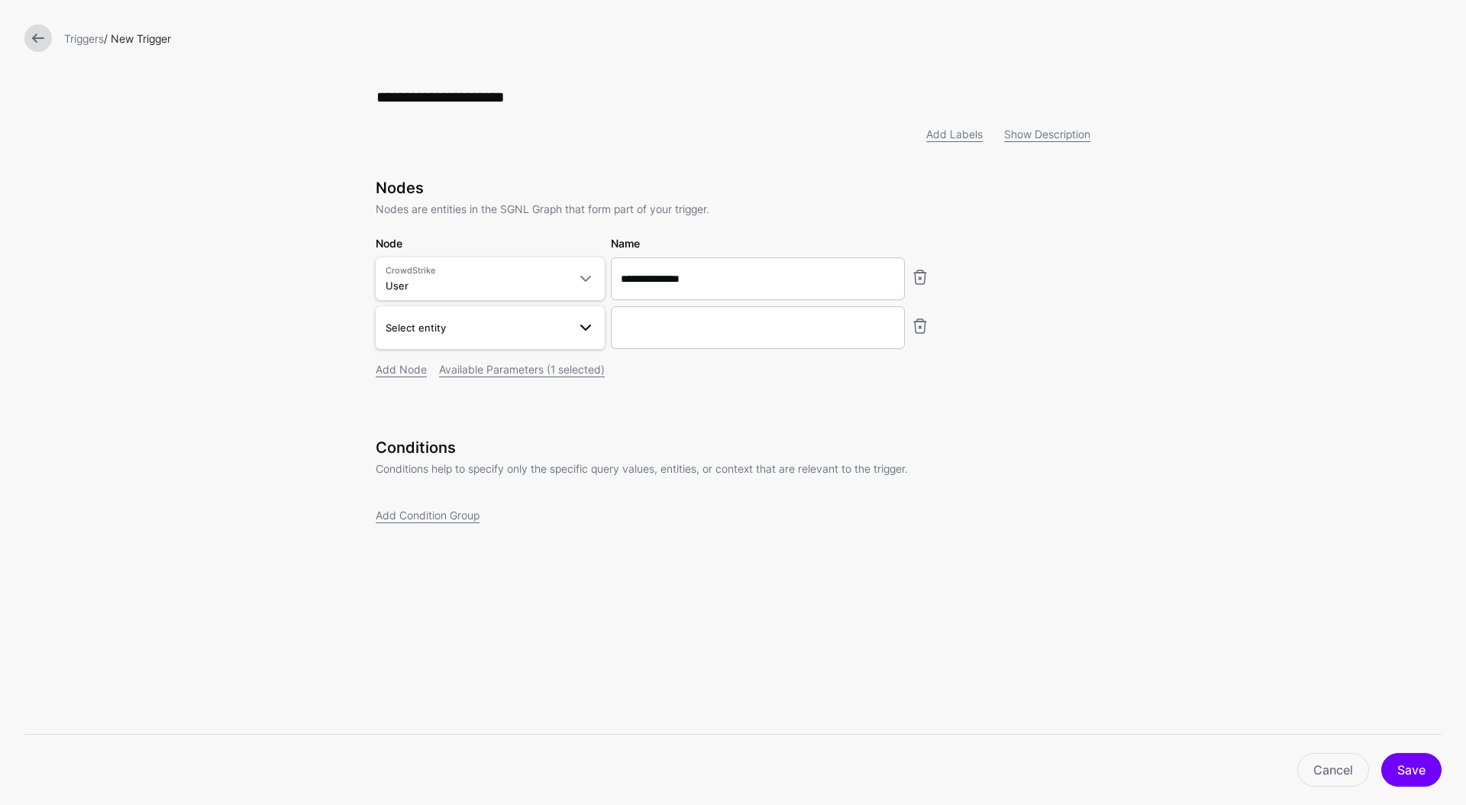
click at [409, 331] on span "Select entity" at bounding box center [415, 327] width 60 height 12
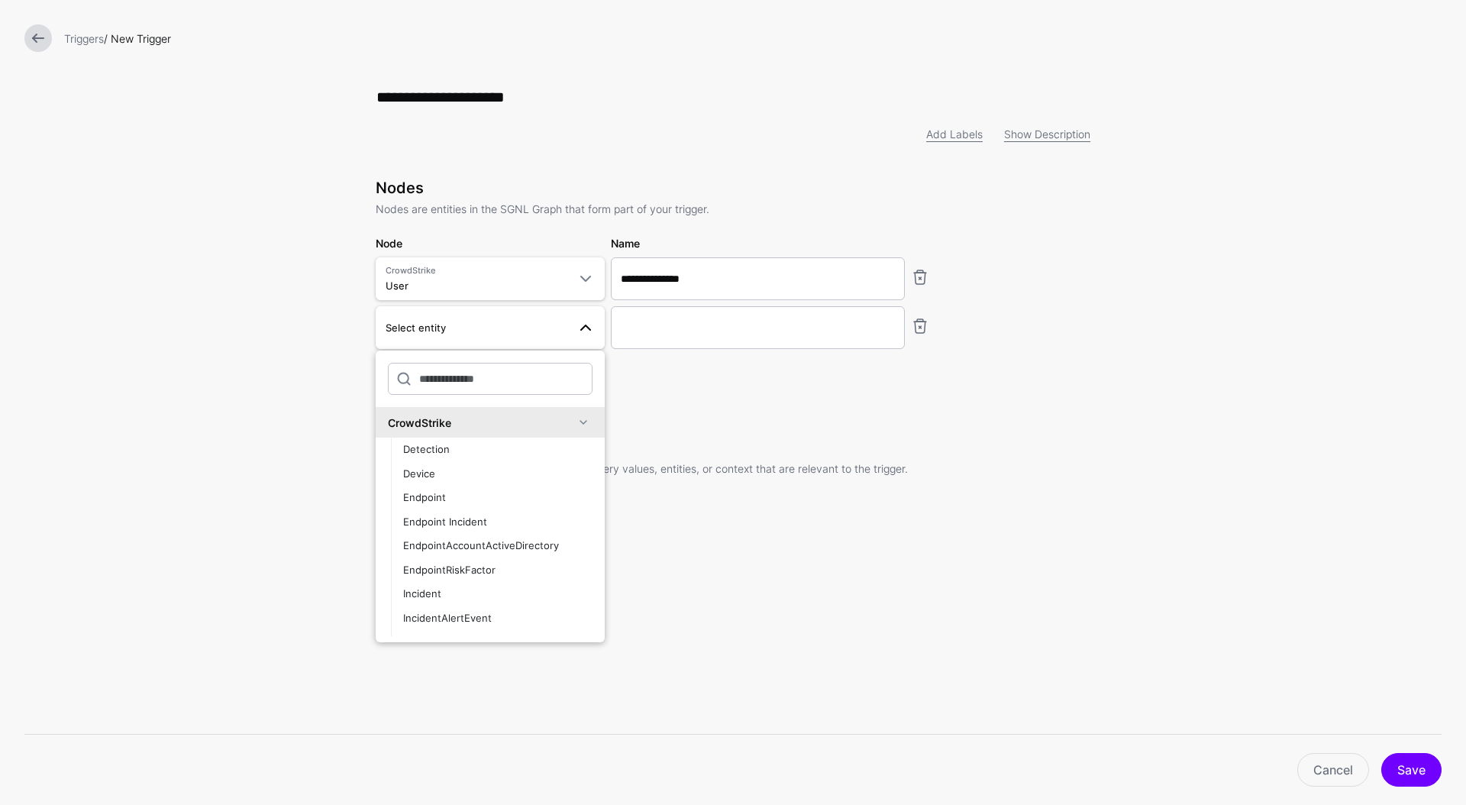
click at [411, 426] on div "CrowdStrike" at bounding box center [481, 422] width 186 height 16
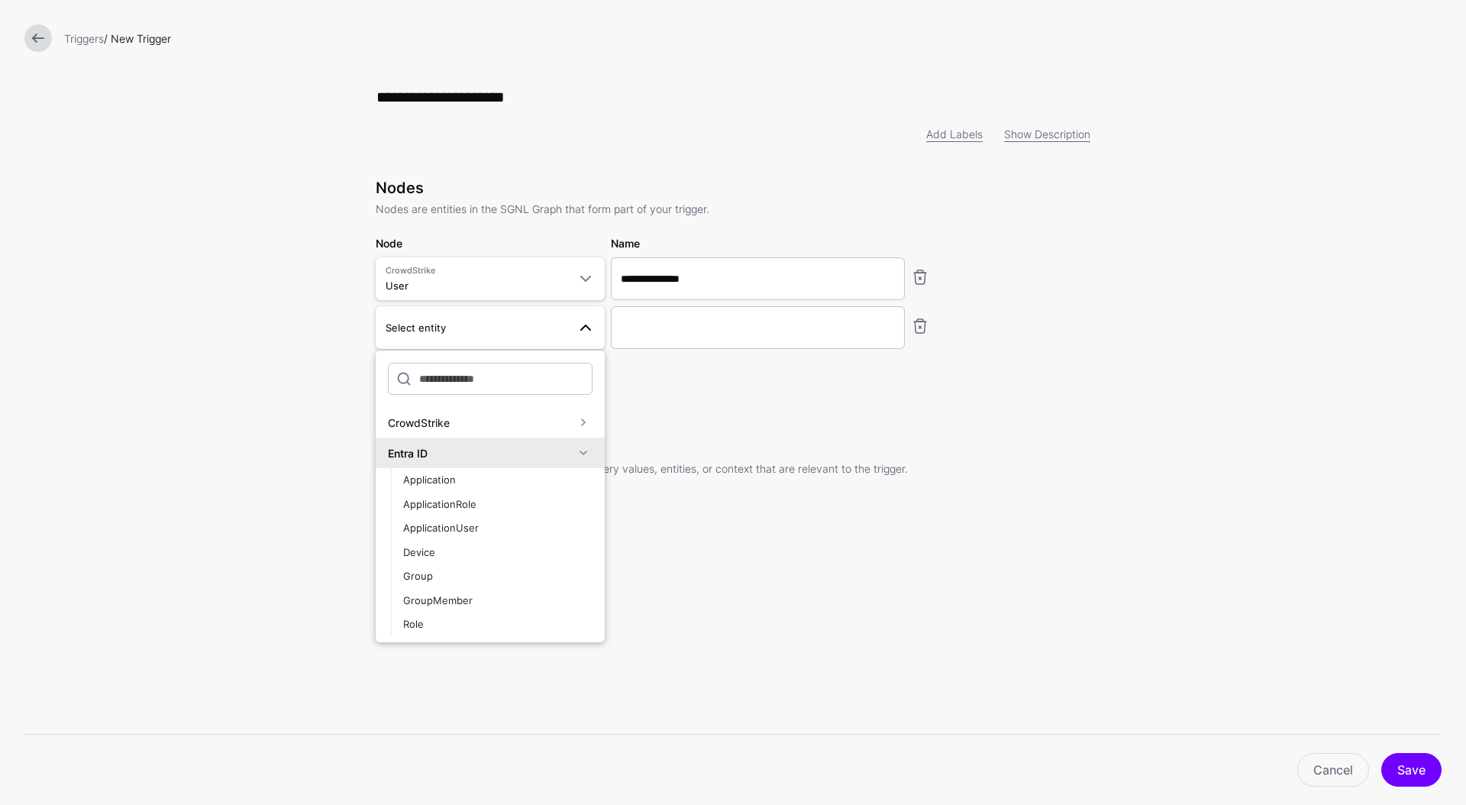
click at [411, 455] on div "Entra ID" at bounding box center [481, 453] width 186 height 16
click at [409, 489] on div "Jira" at bounding box center [481, 484] width 186 height 16
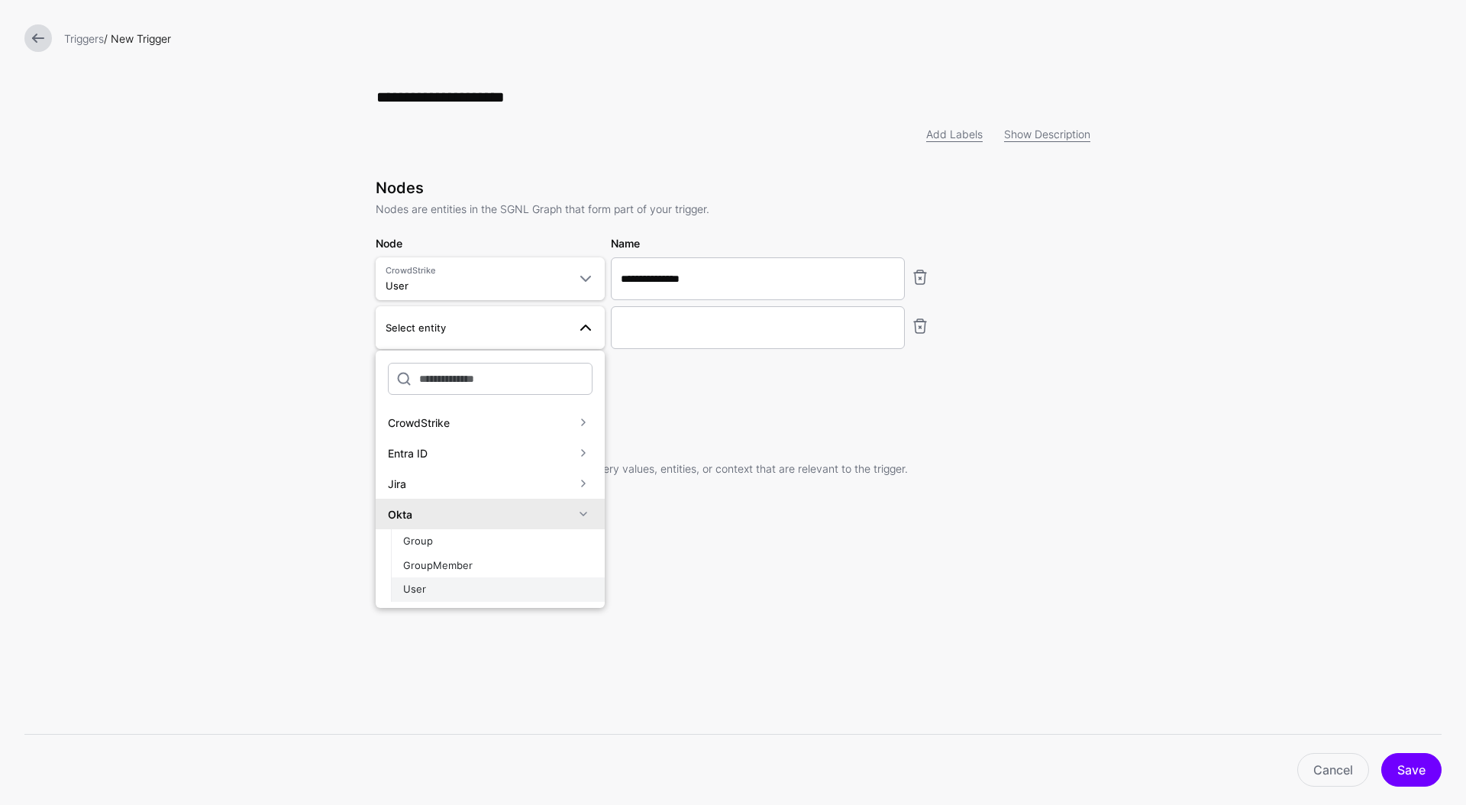
click at [424, 591] on span "User" at bounding box center [414, 588] width 23 height 12
type input "********"
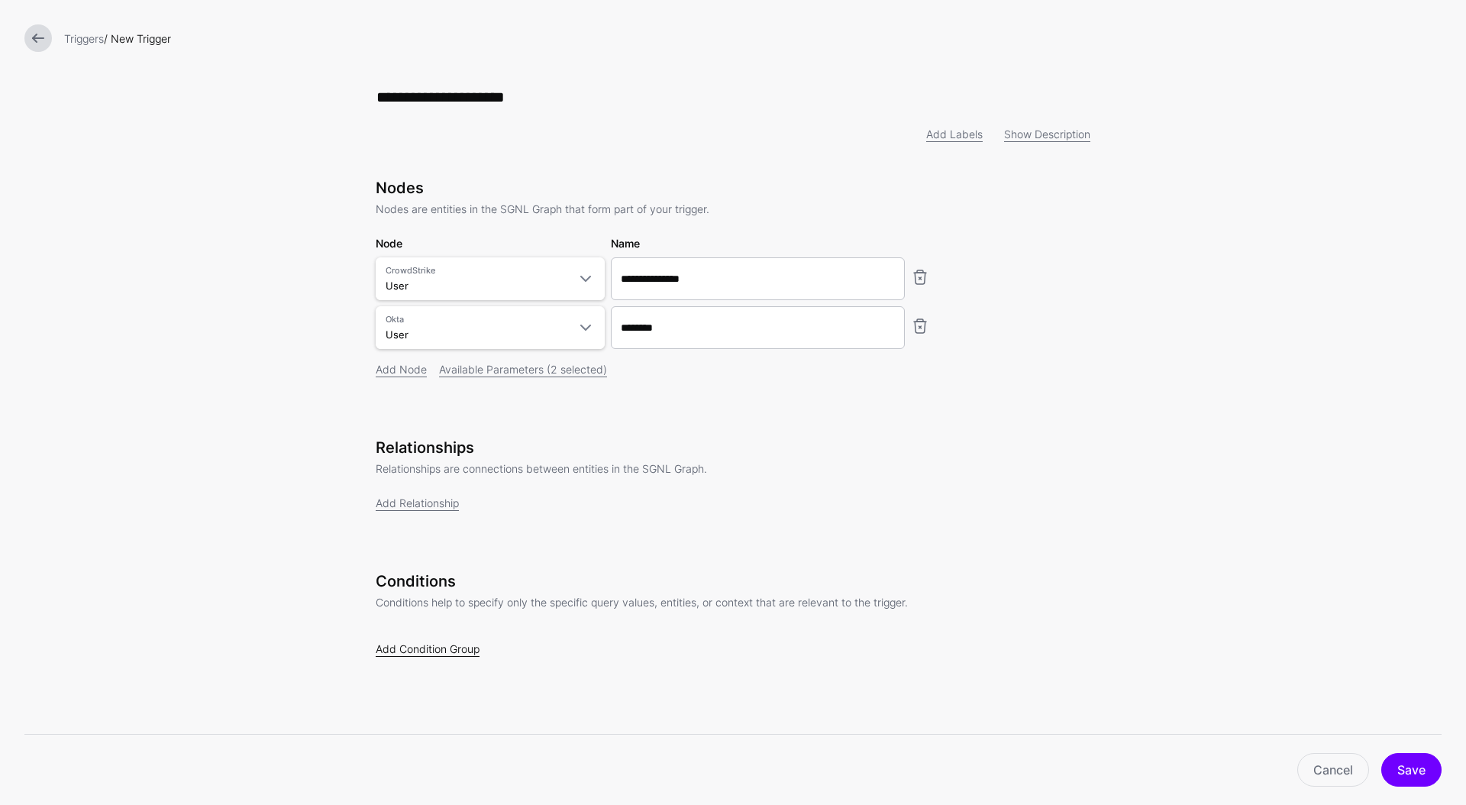
click at [466, 650] on link "Add Condition Group" at bounding box center [428, 648] width 104 height 13
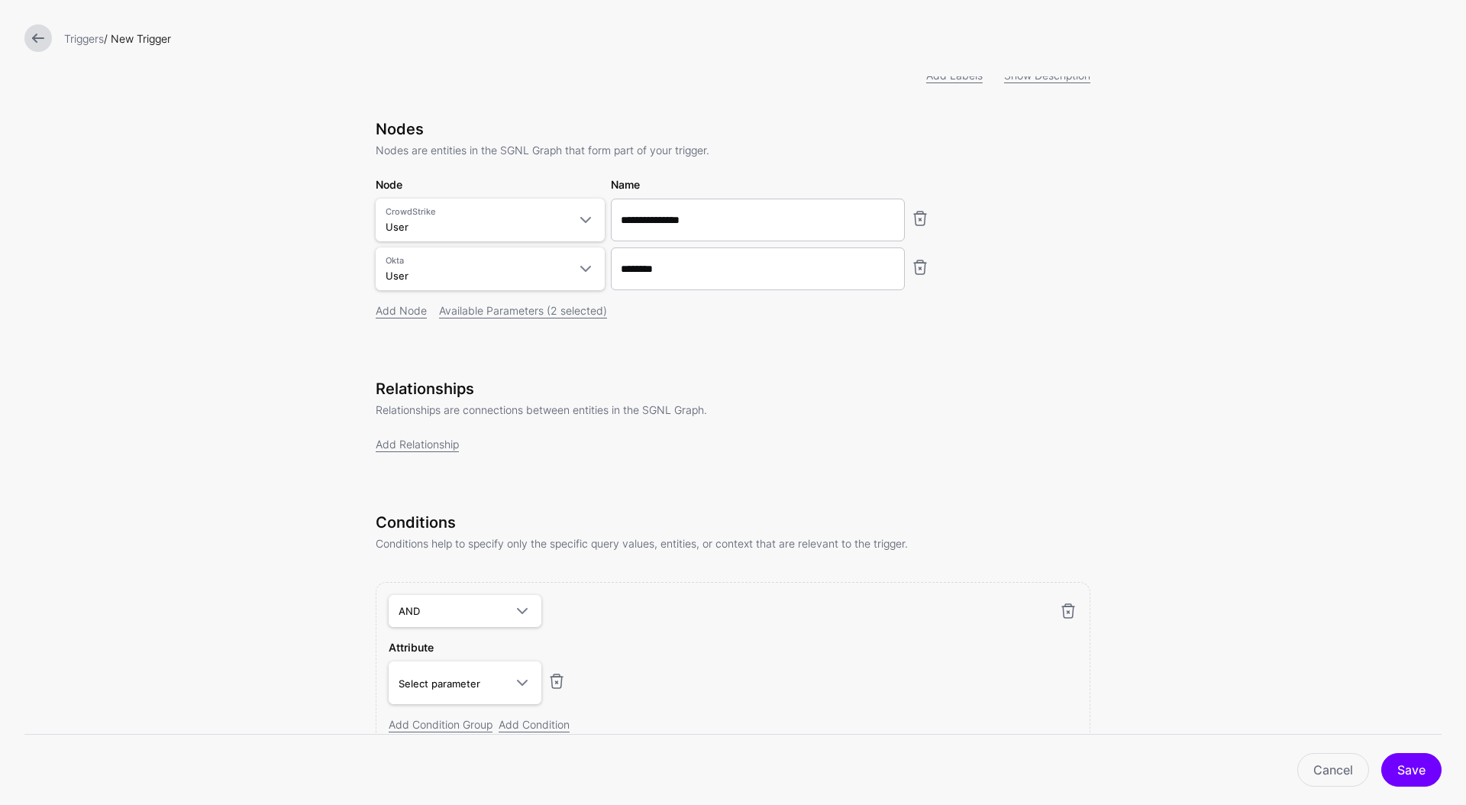
scroll to position [133, 0]
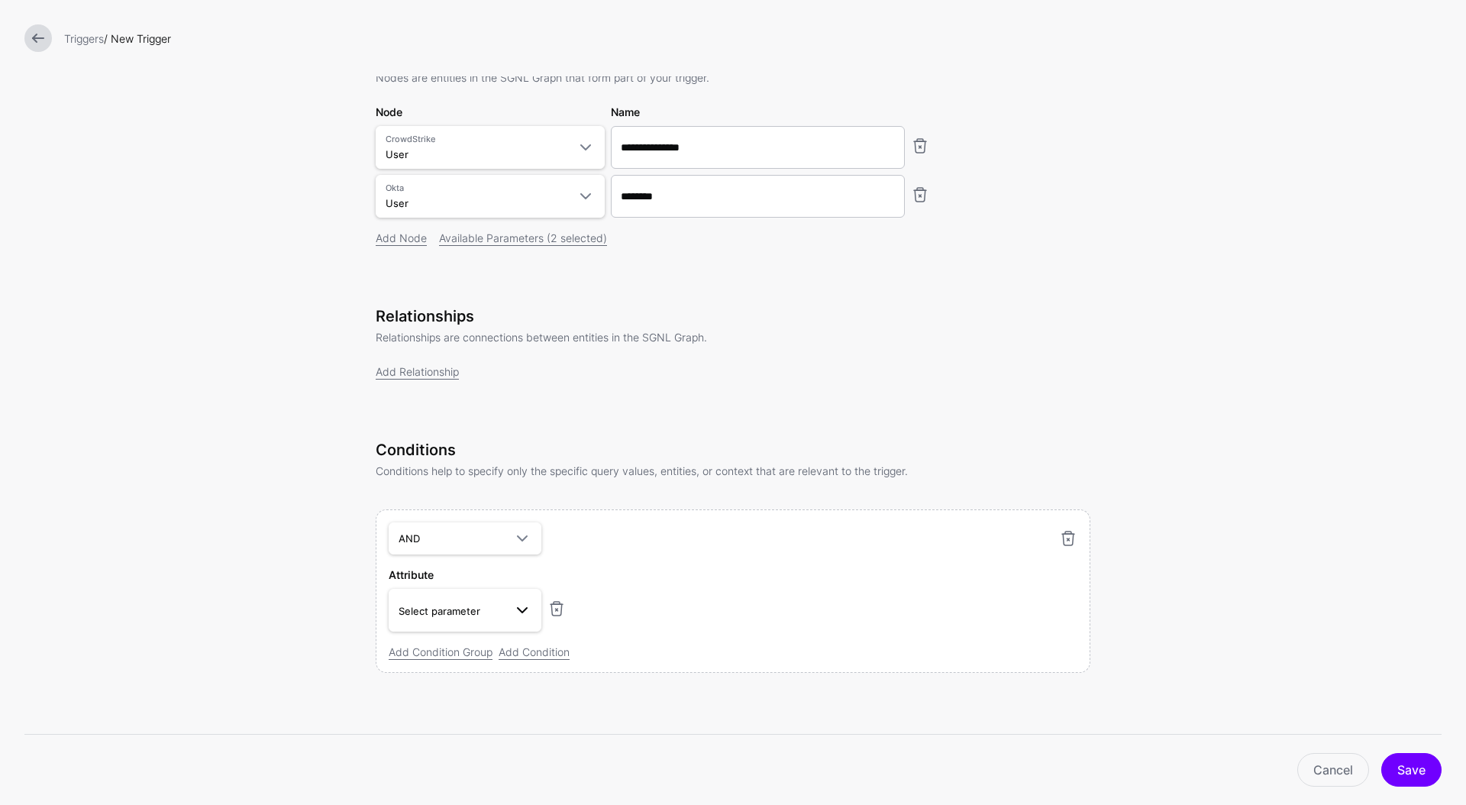
click at [513, 614] on span at bounding box center [522, 610] width 18 height 18
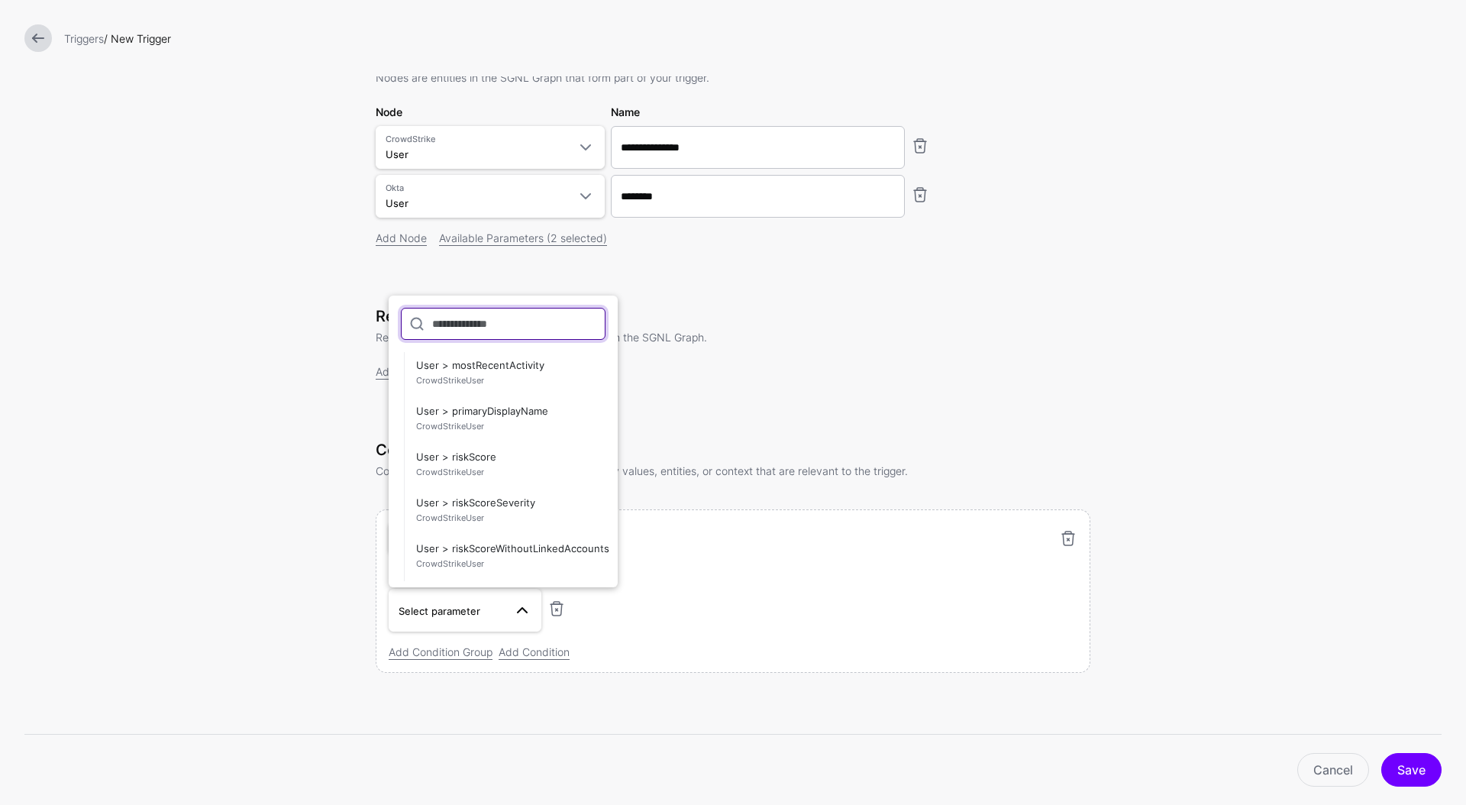
scroll to position [505, 0]
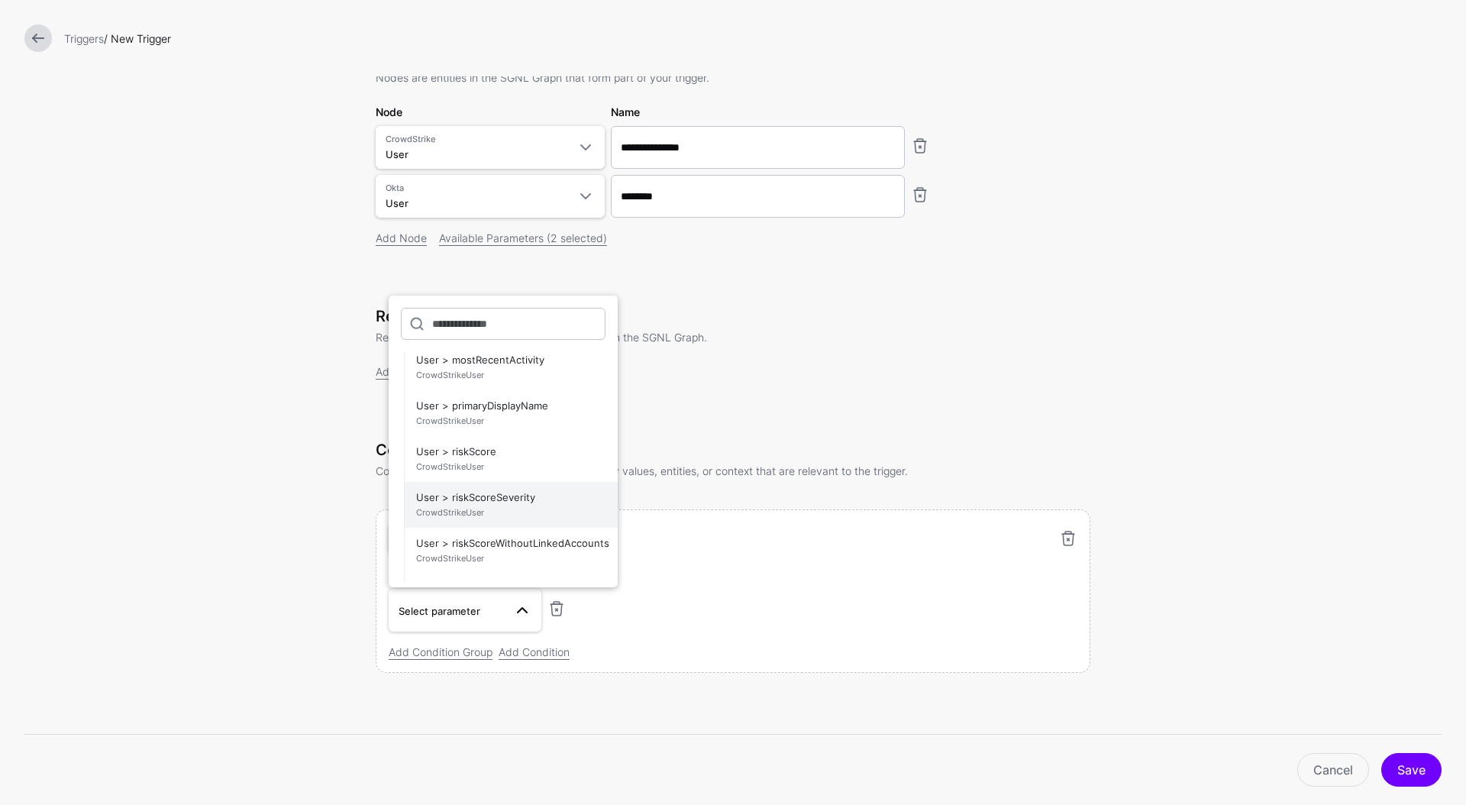
click at [489, 499] on span "User > riskScoreSeverity CrowdStrikeUser" at bounding box center [510, 504] width 189 height 37
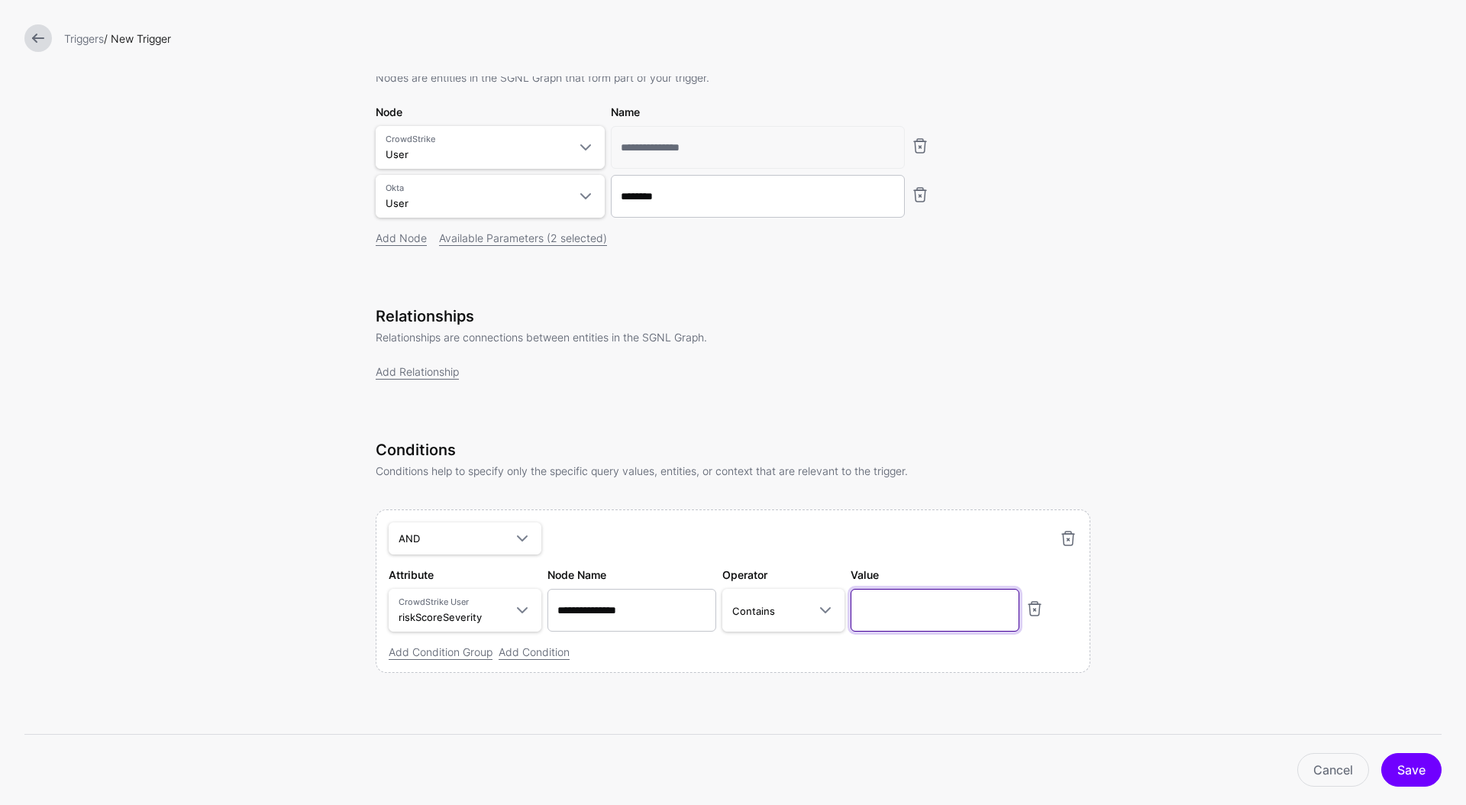
click at [892, 617] on input "text" at bounding box center [934, 610] width 169 height 43
type input "****"
click at [501, 412] on div "Relationships Relationships are connections between entities in the SGNL Graph.…" at bounding box center [733, 364] width 714 height 115
click at [435, 372] on link "Add Relationship" at bounding box center [417, 371] width 83 height 13
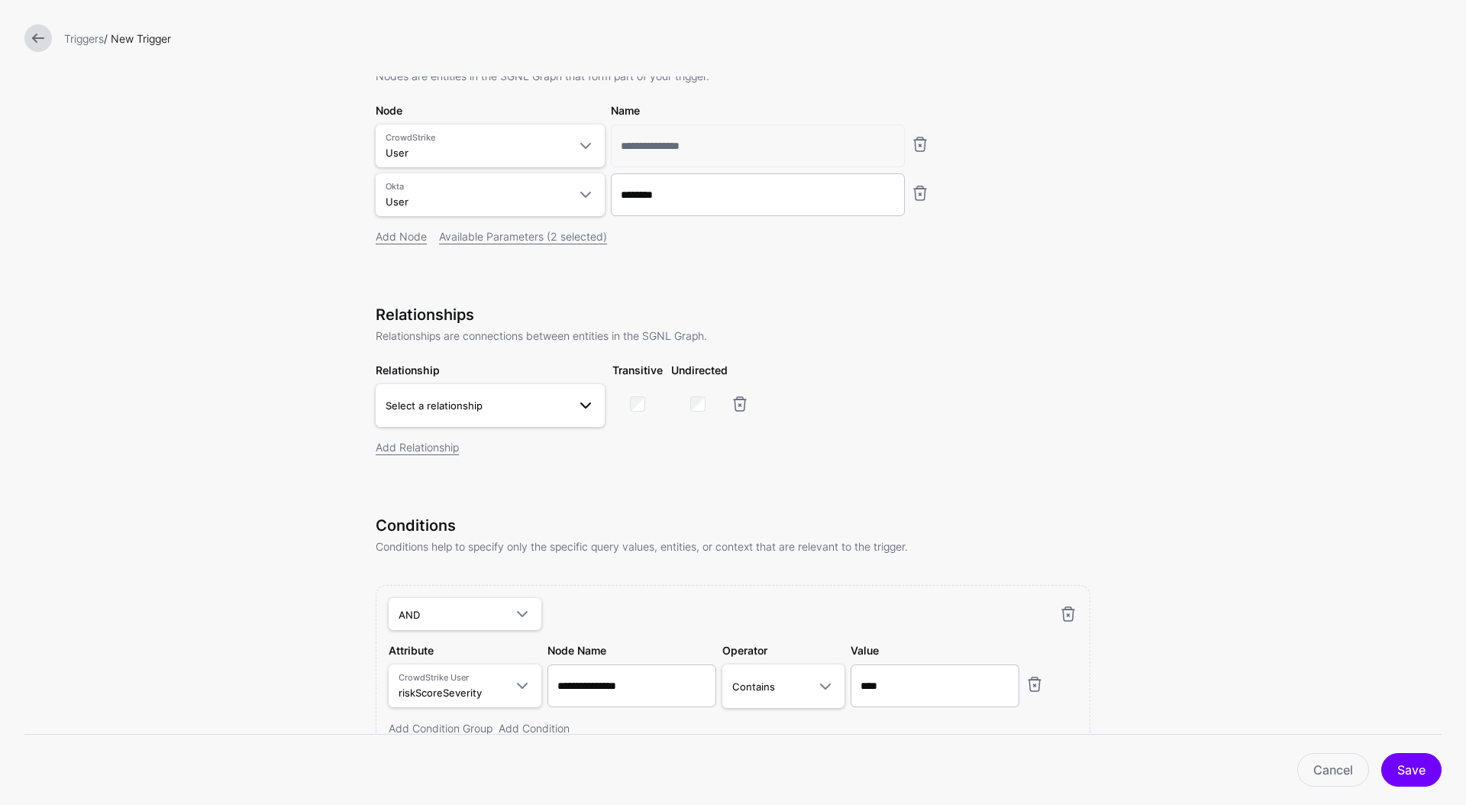
click at [448, 397] on span "Select a relationship" at bounding box center [489, 405] width 209 height 18
click at [1023, 342] on p "Relationships are connections between entities in the SGNL Graph." at bounding box center [733, 335] width 714 height 16
click at [1411, 776] on button "Save" at bounding box center [1411, 770] width 60 height 34
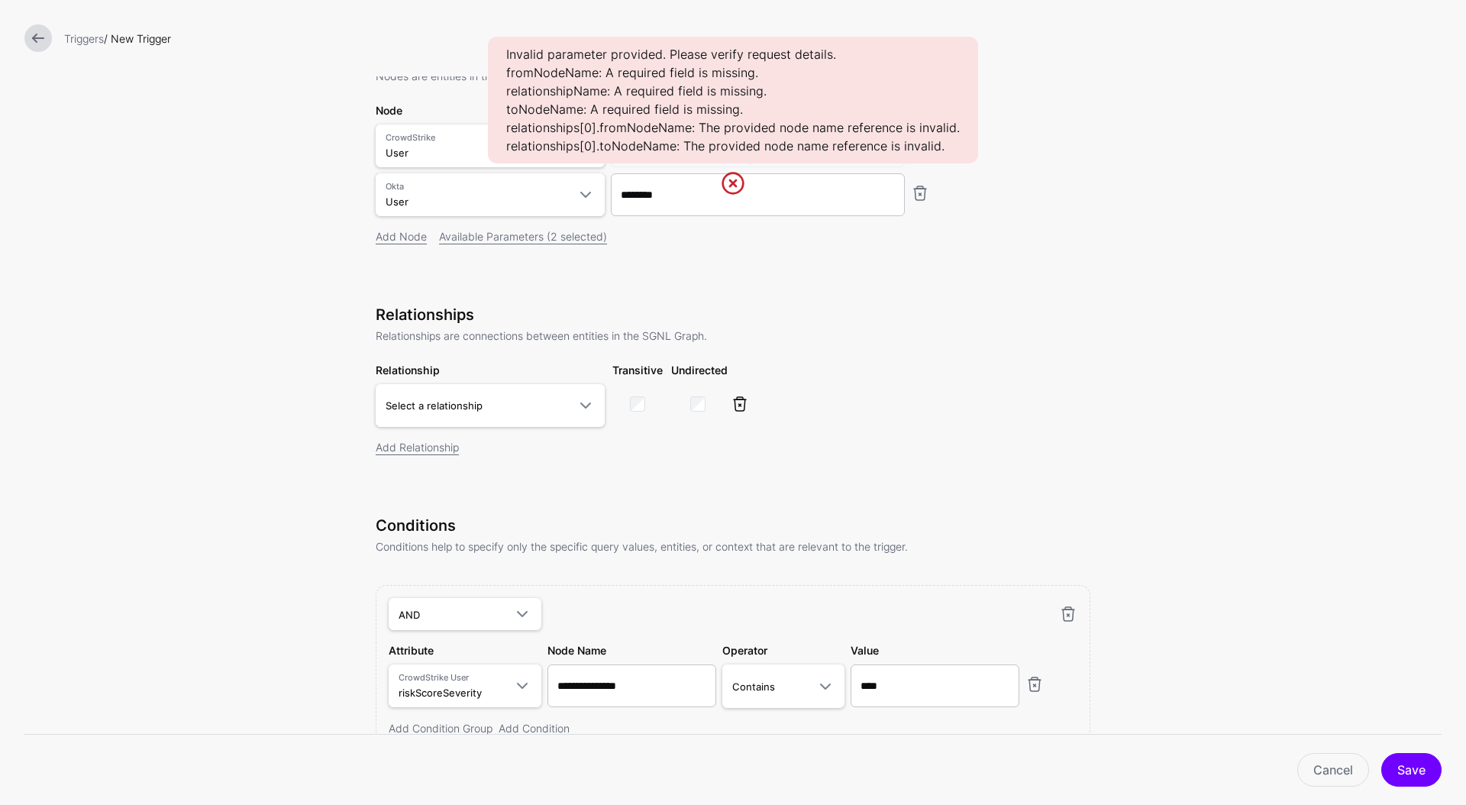
click at [739, 408] on link at bounding box center [739, 404] width 18 height 18
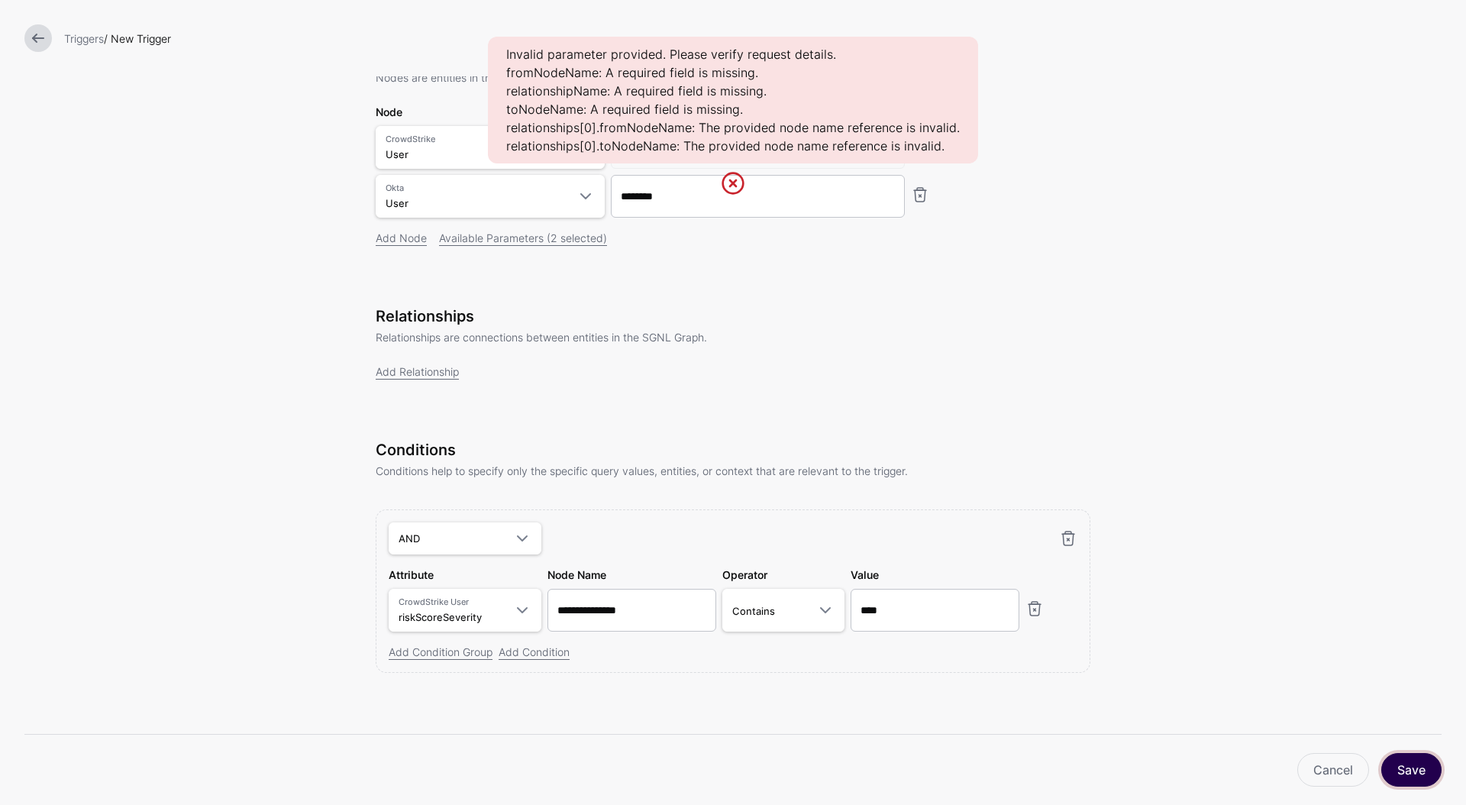
click at [1426, 769] on button "Save" at bounding box center [1411, 770] width 60 height 34
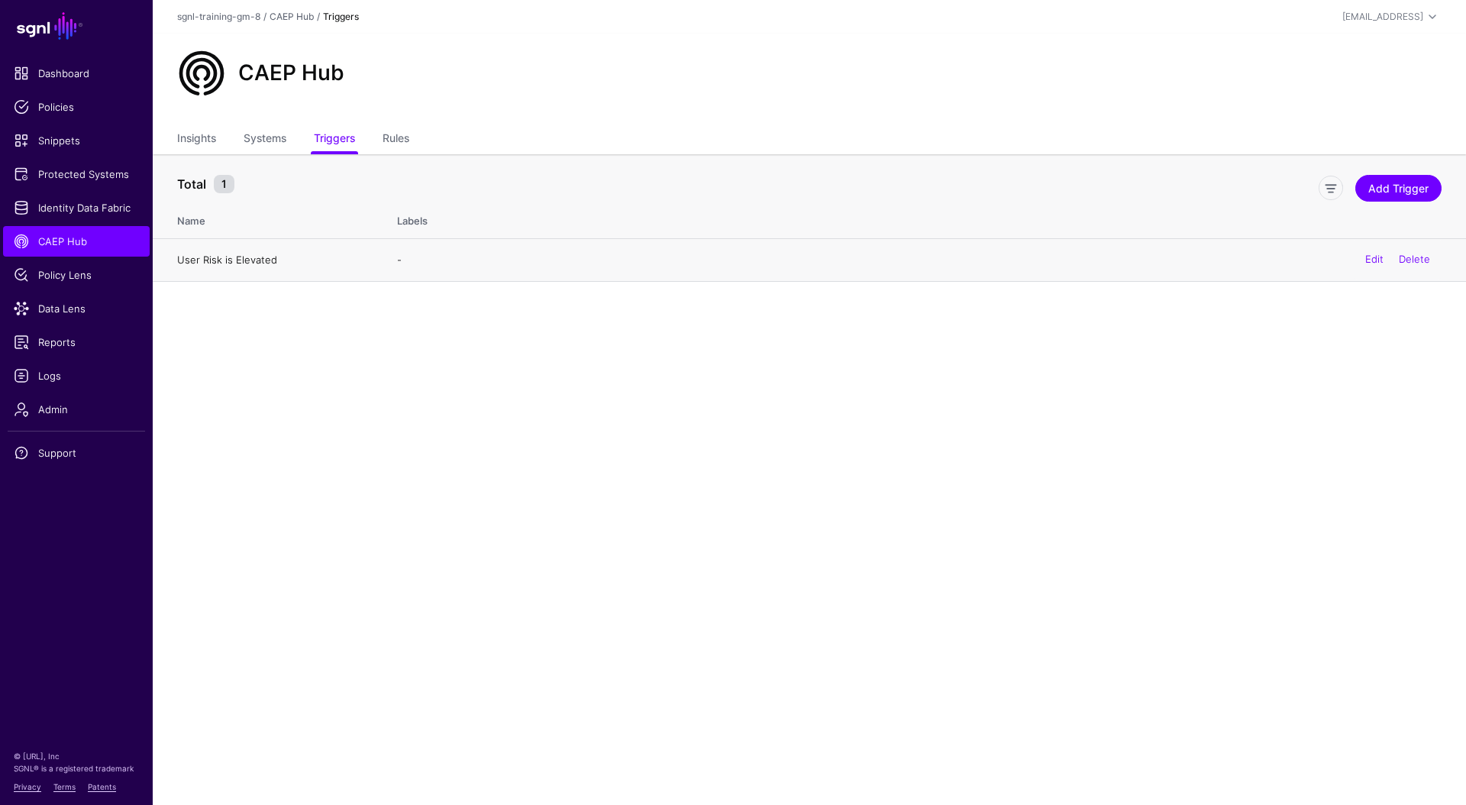
click at [247, 260] on link "User Risk is Elevated" at bounding box center [227, 259] width 100 height 12
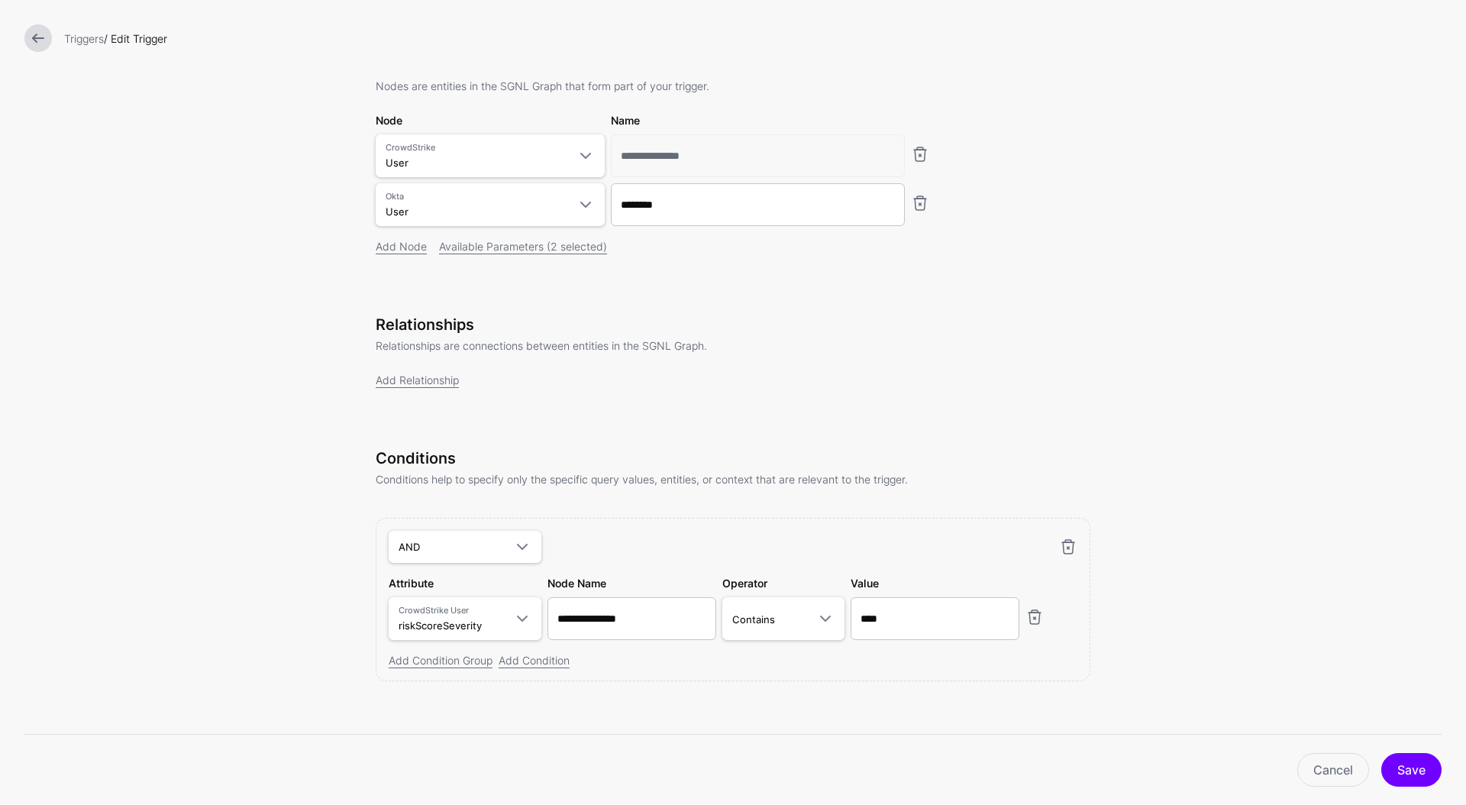
scroll to position [133, 0]
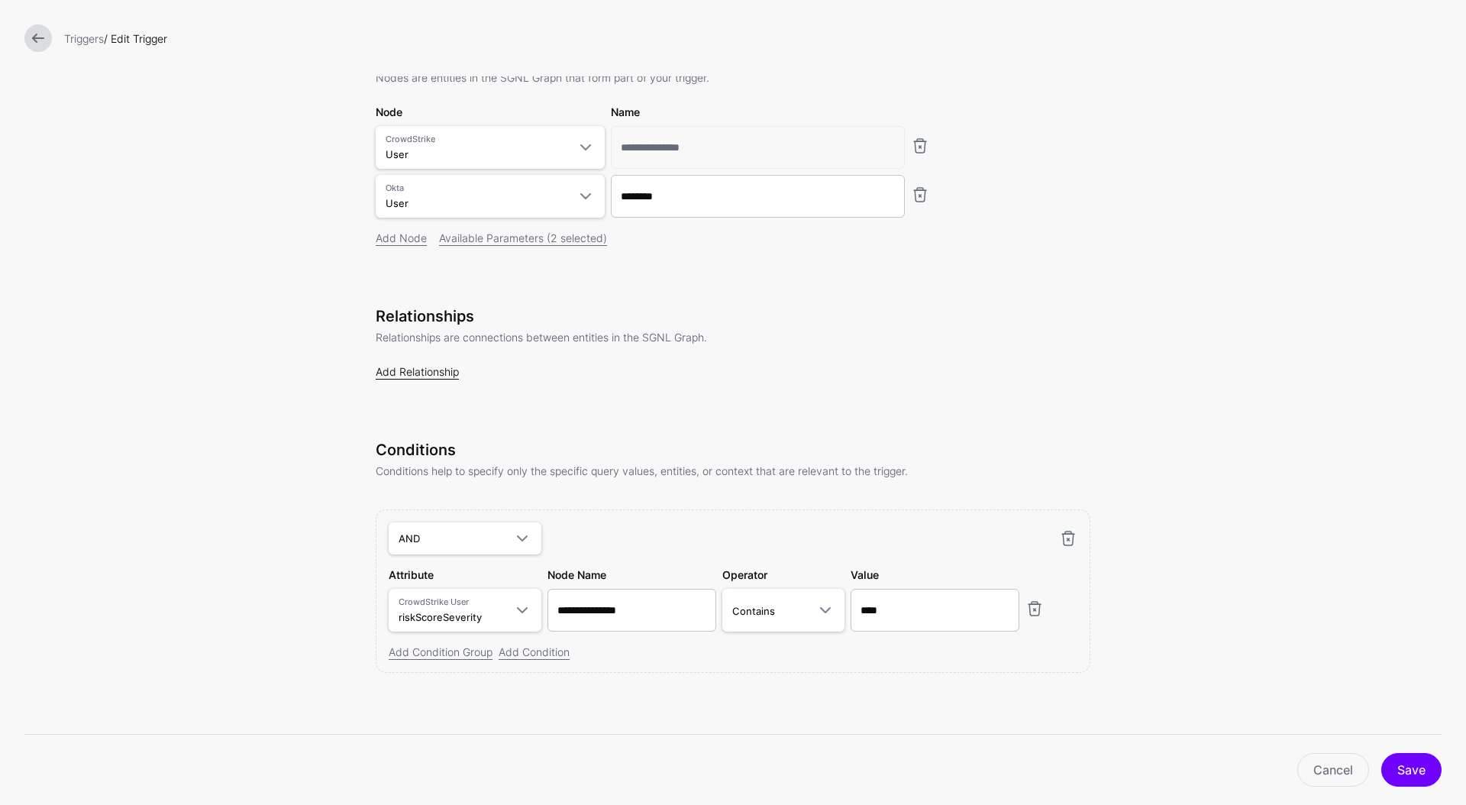
click at [390, 369] on link "Add Relationship" at bounding box center [417, 371] width 83 height 13
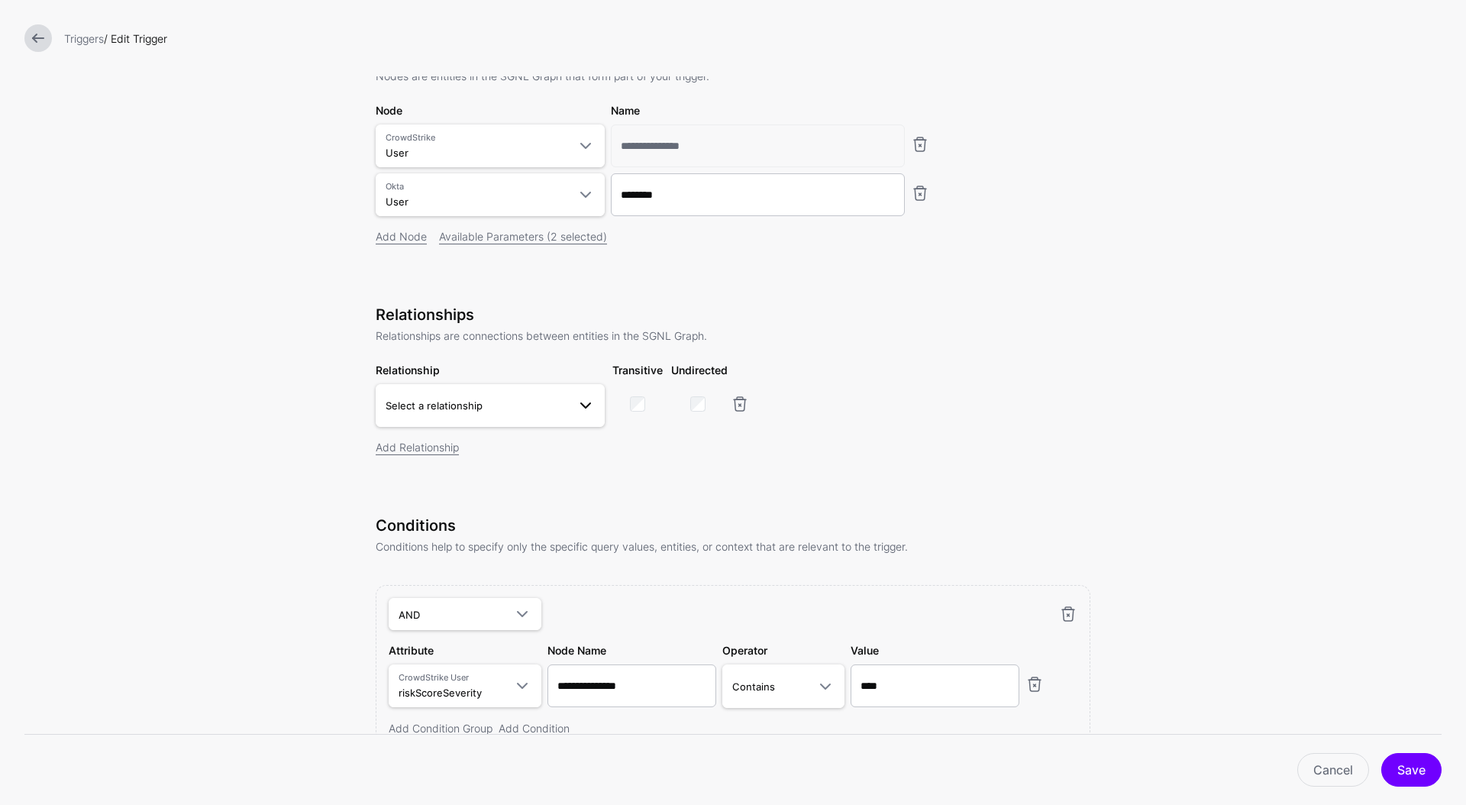
click at [416, 410] on span "Select a relationship" at bounding box center [433, 405] width 97 height 12
click at [485, 507] on span "Same As CrowdStrike User User.profile__email - User.upn" at bounding box center [490, 507] width 205 height 37
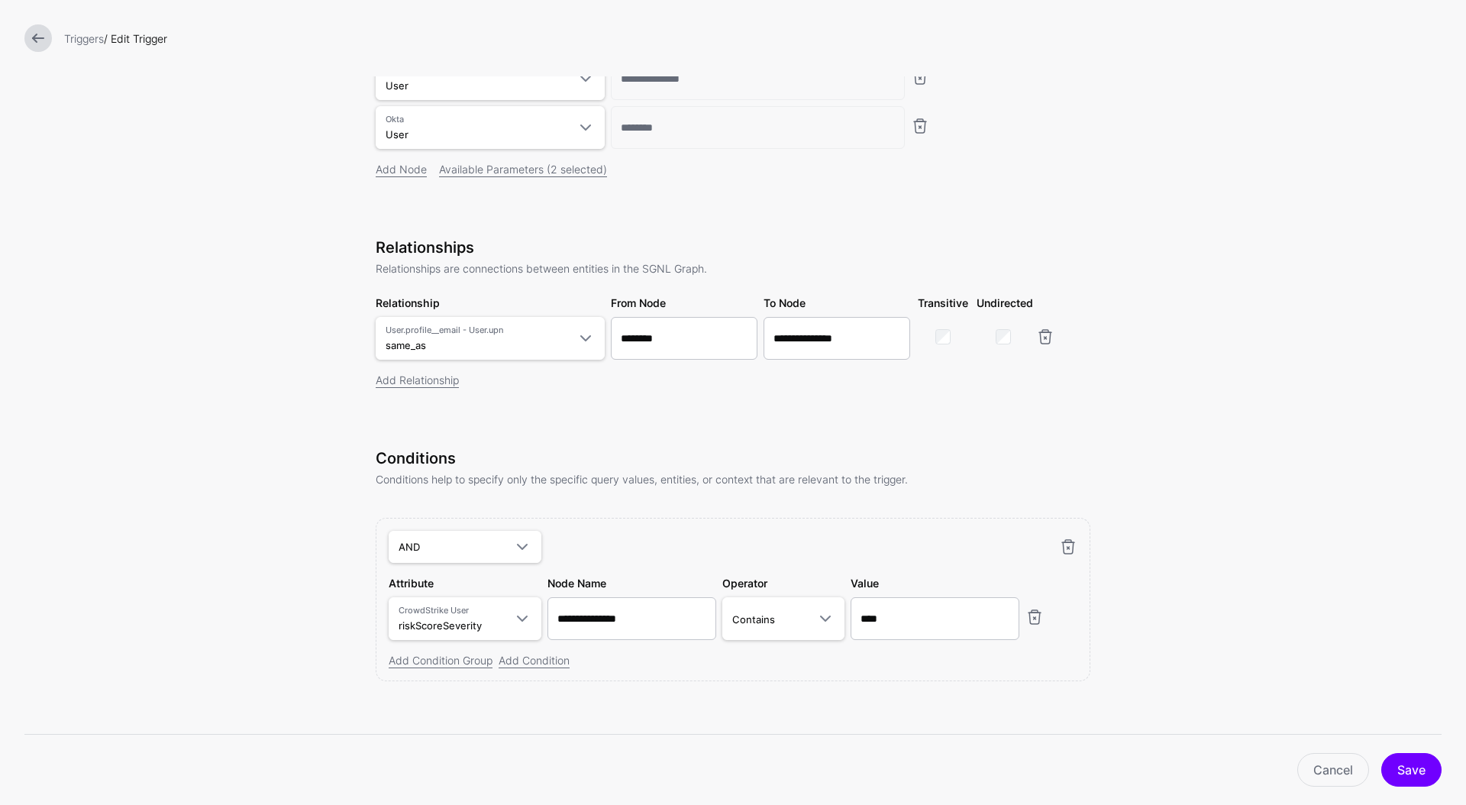
scroll to position [210, 0]
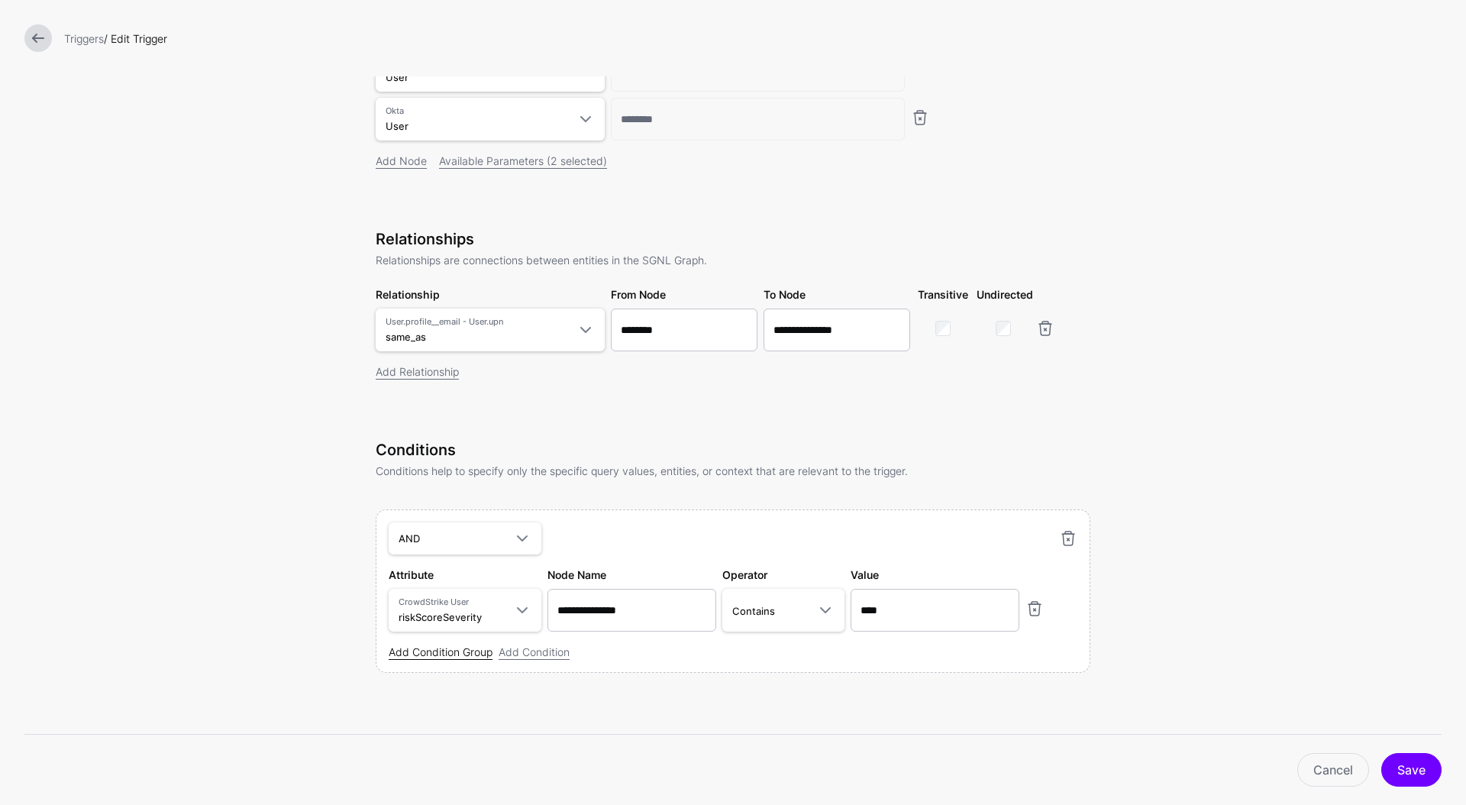
click at [452, 652] on link "Add Condition Group" at bounding box center [441, 651] width 104 height 13
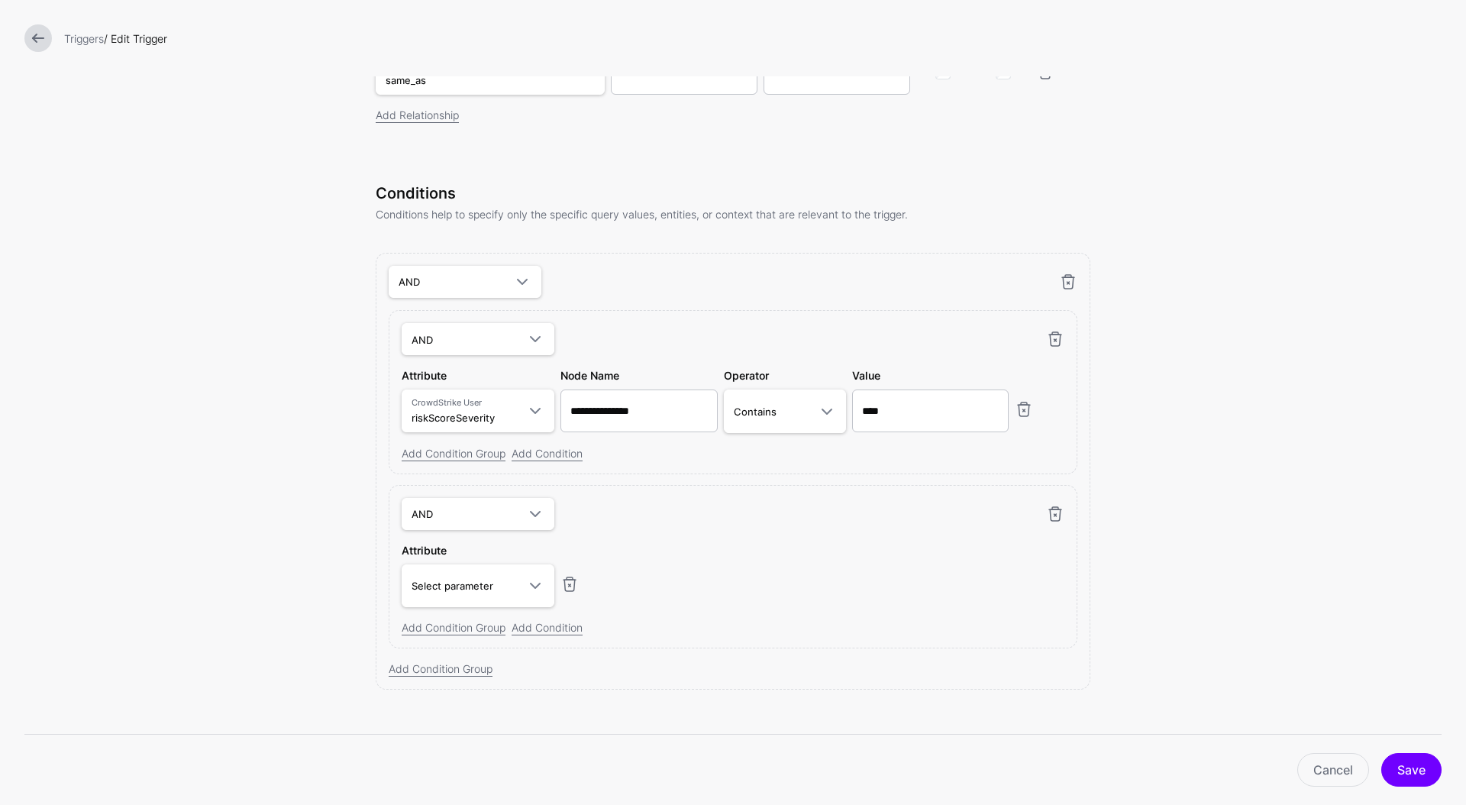
scroll to position [470, 0]
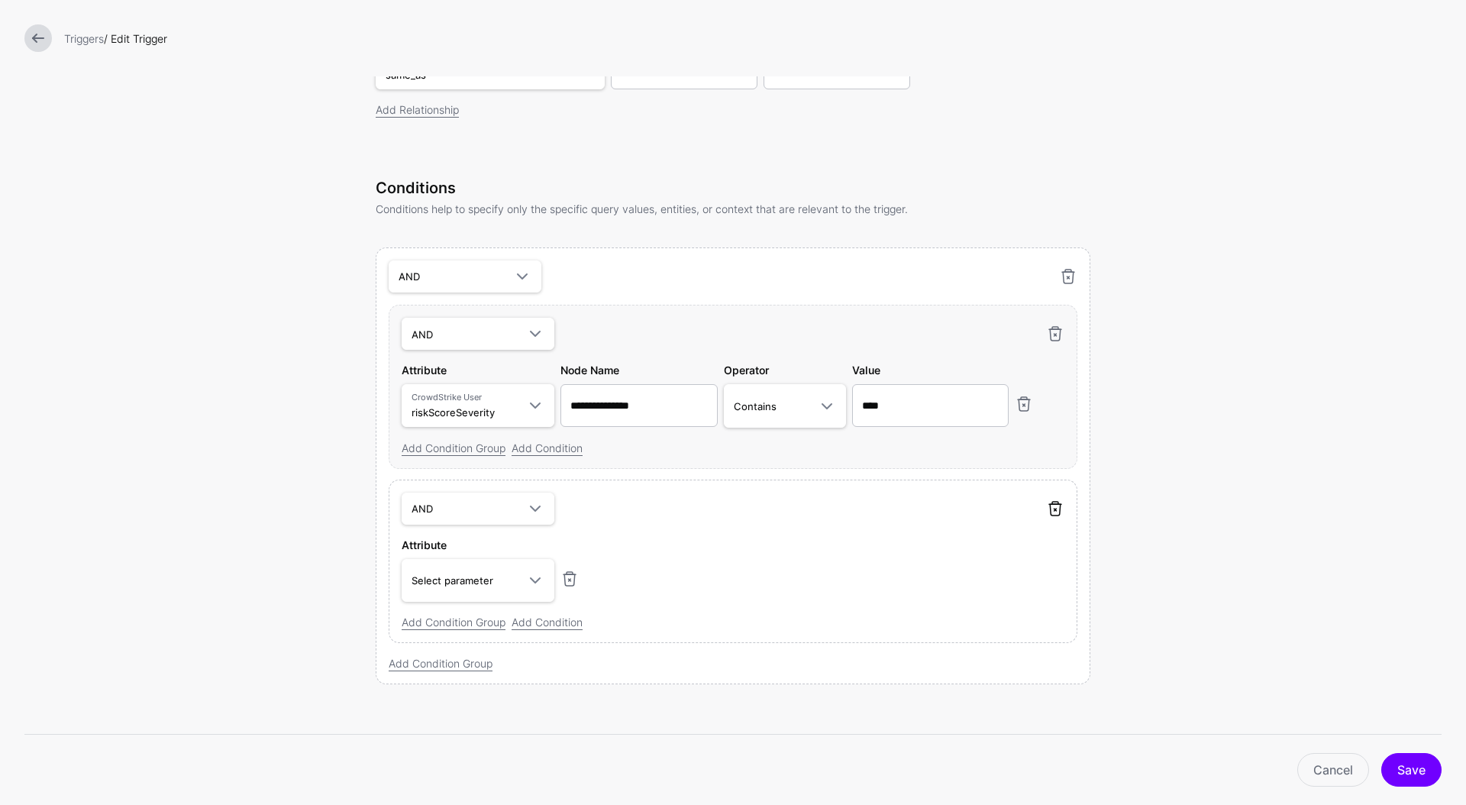
click at [1055, 508] on link at bounding box center [1055, 508] width 18 height 18
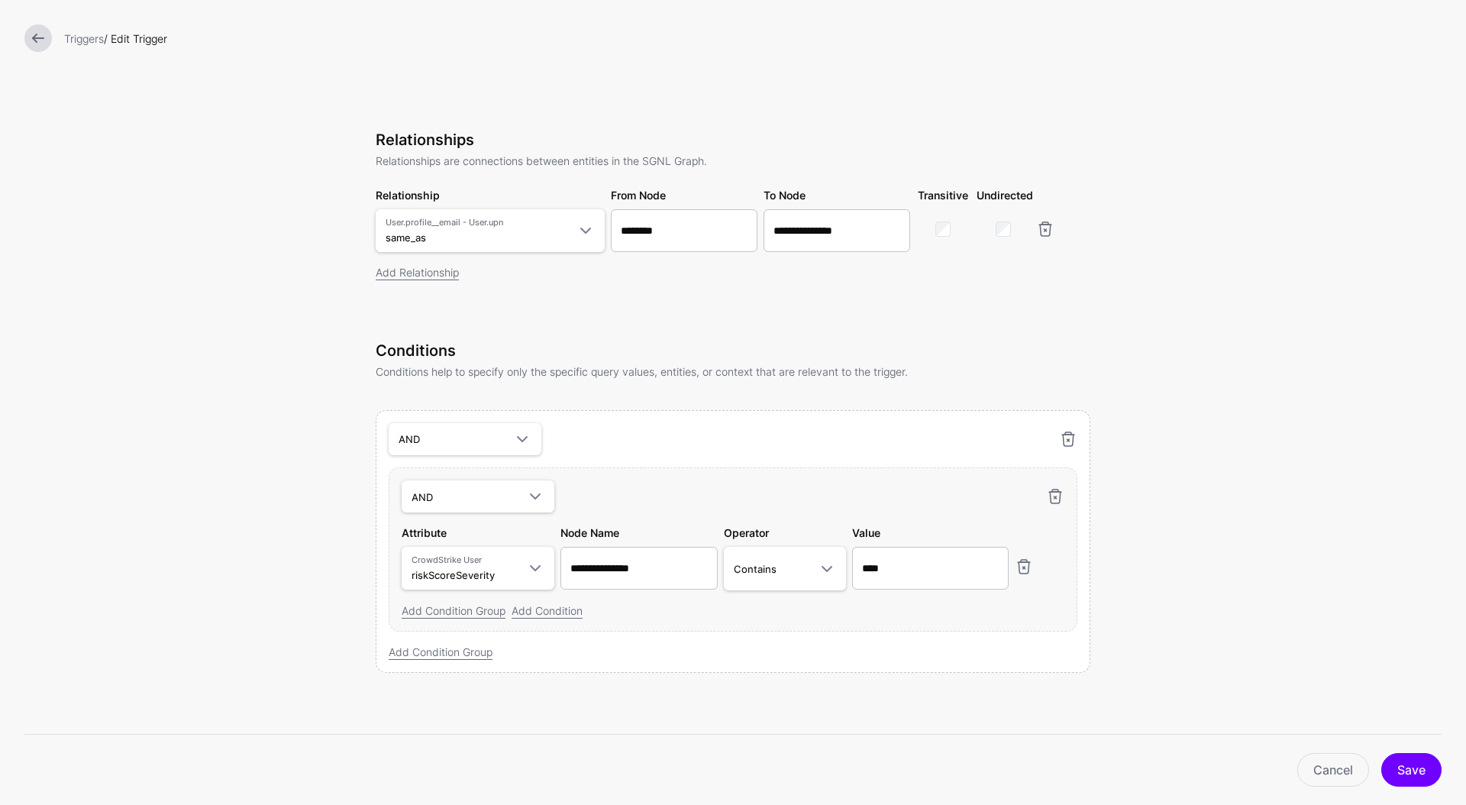
scroll to position [309, 0]
click at [546, 608] on link "Add Condition" at bounding box center [546, 610] width 71 height 13
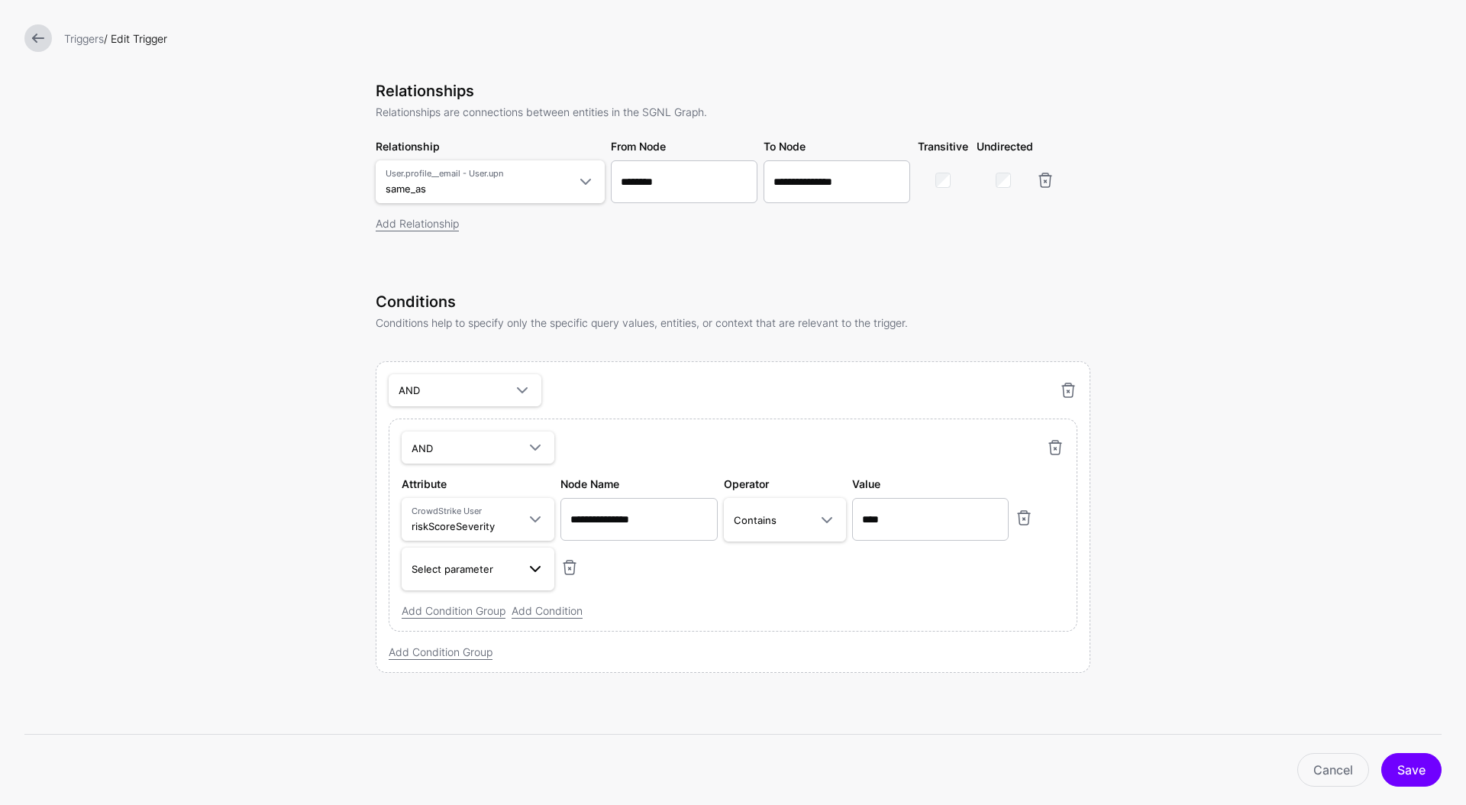
click at [526, 566] on span at bounding box center [535, 568] width 18 height 18
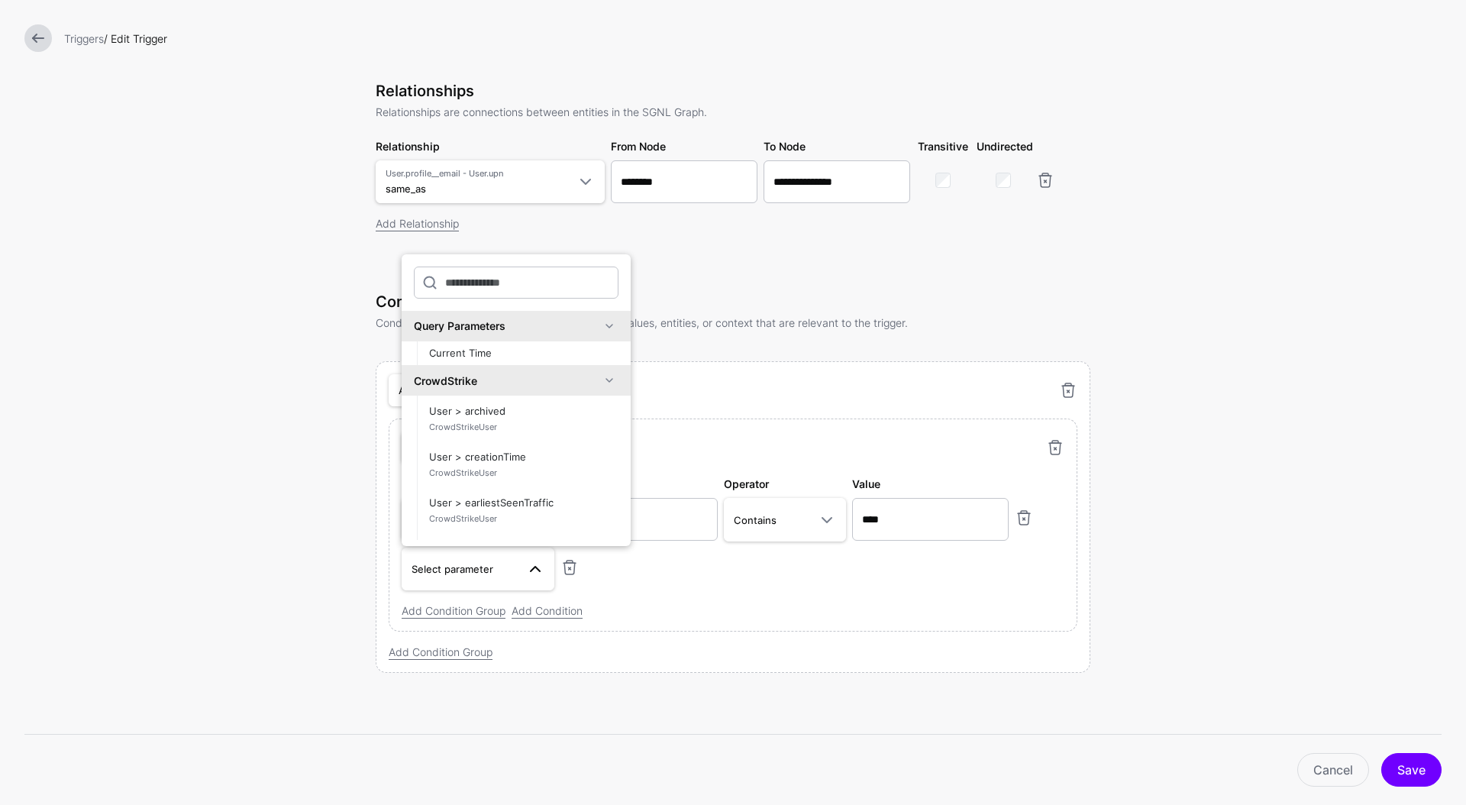
click at [484, 377] on div "CrowdStrike" at bounding box center [507, 380] width 186 height 16
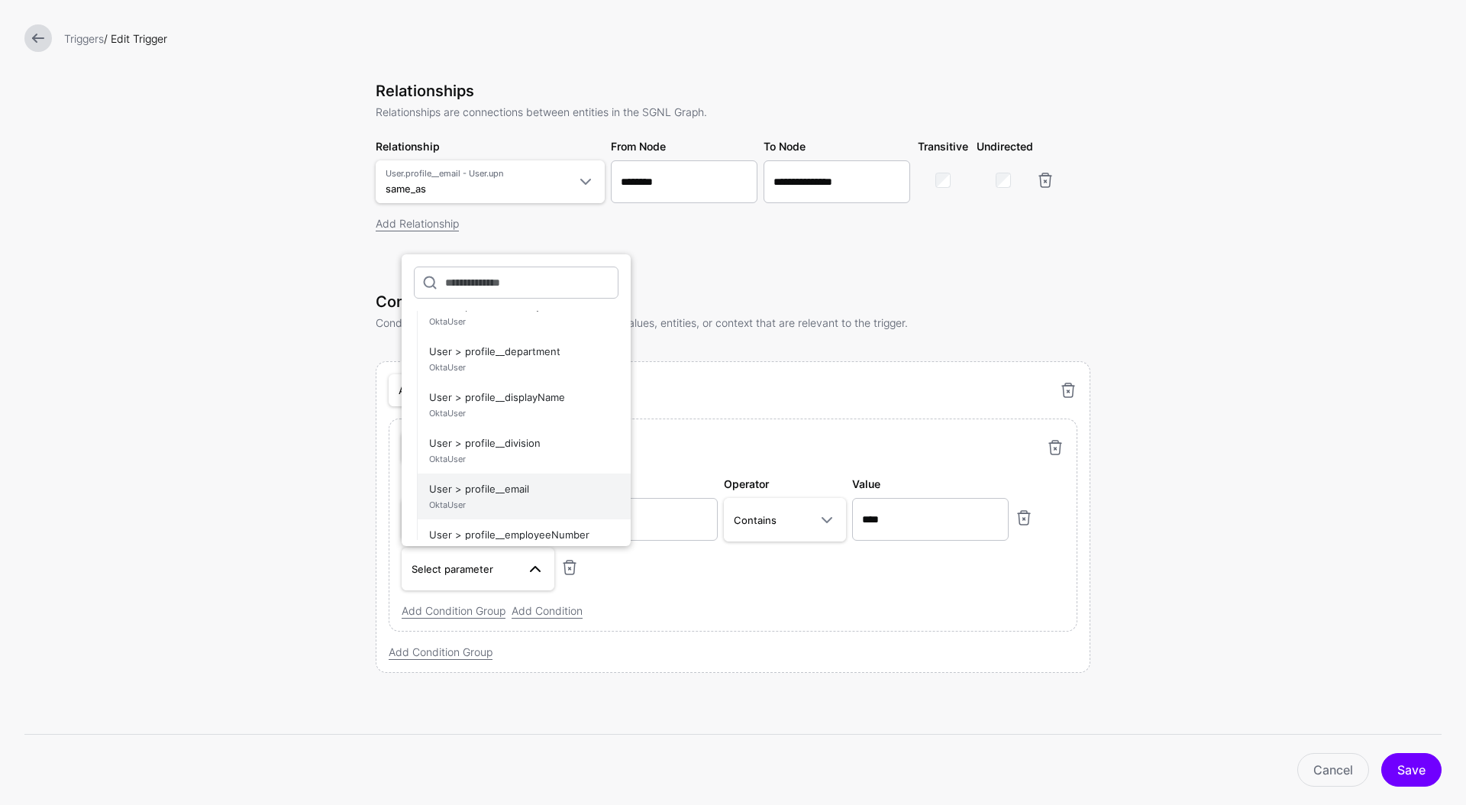
click at [491, 489] on span "User > profile__email OktaUser" at bounding box center [523, 496] width 189 height 37
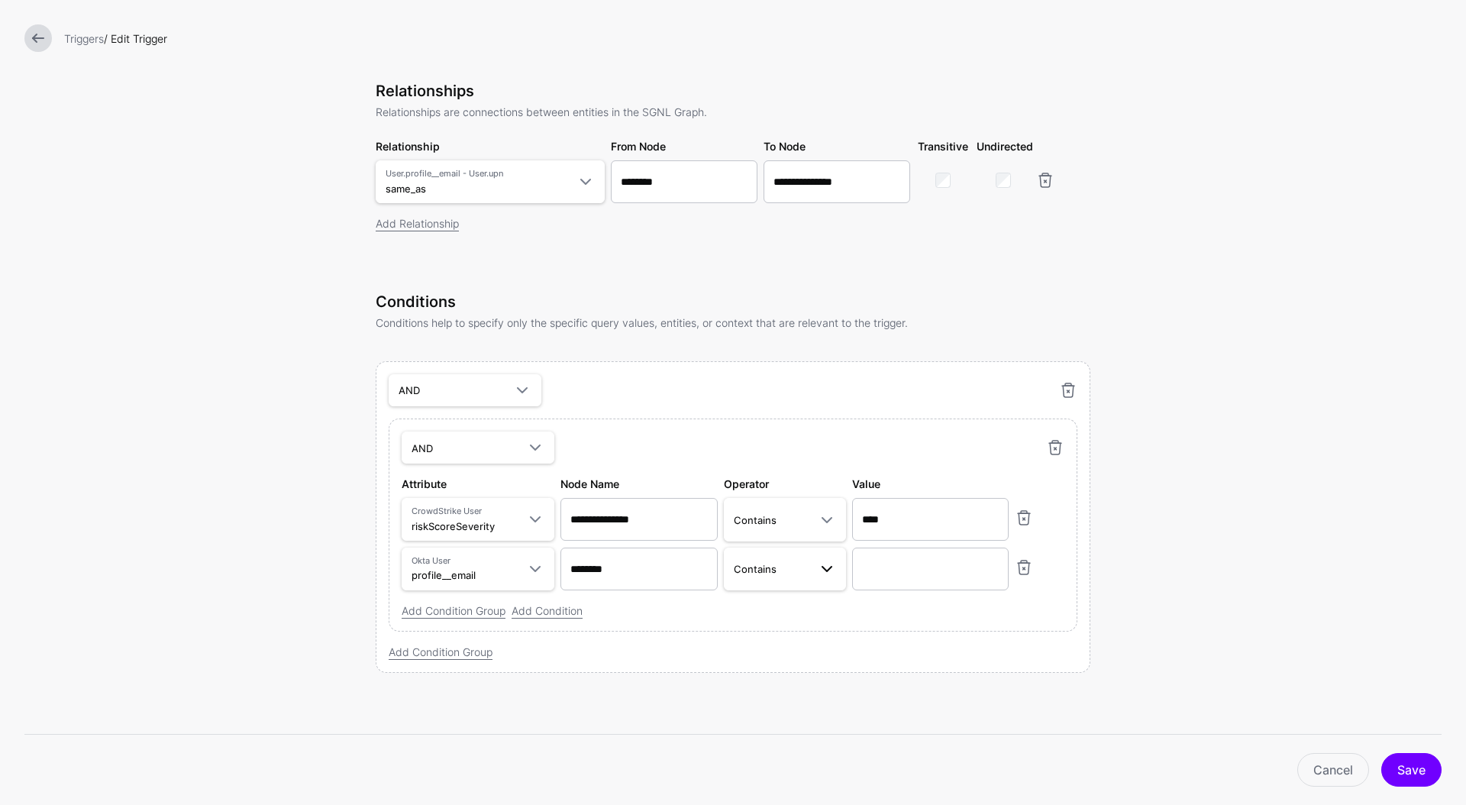
click at [774, 576] on span "Contains" at bounding box center [771, 568] width 75 height 17
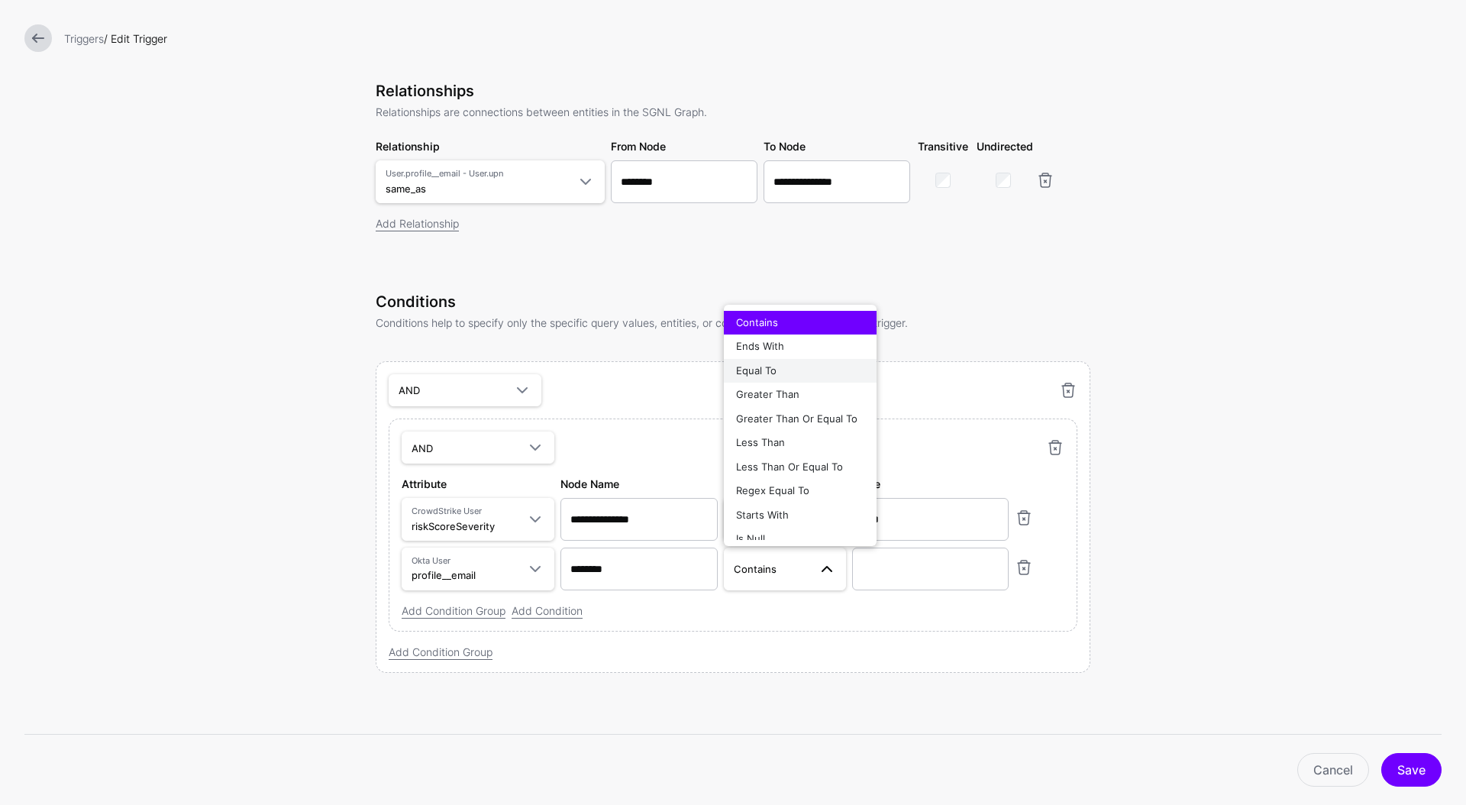
click at [762, 365] on span "Equal To" at bounding box center [756, 370] width 40 height 12
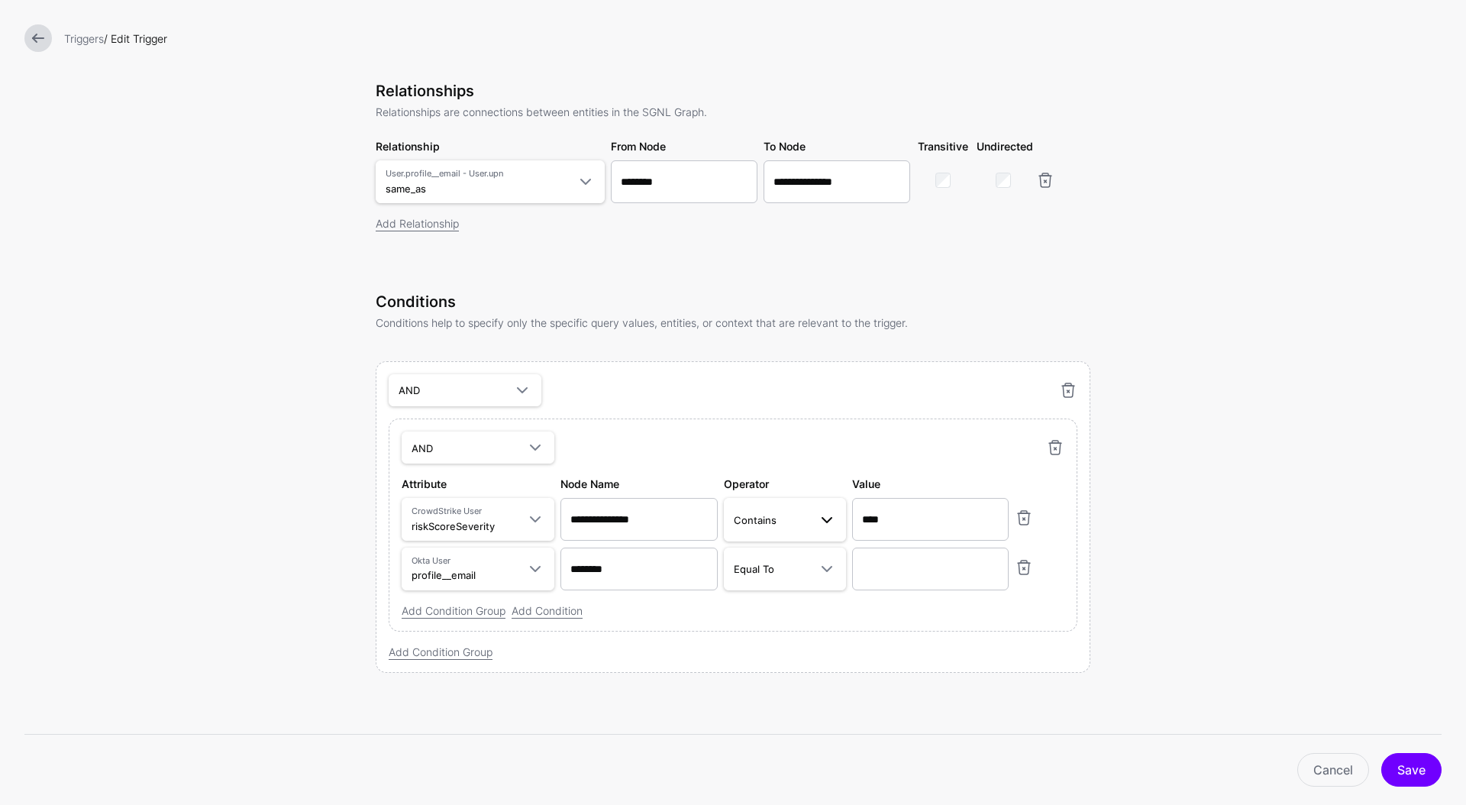
click at [785, 524] on span "Contains" at bounding box center [771, 519] width 75 height 17
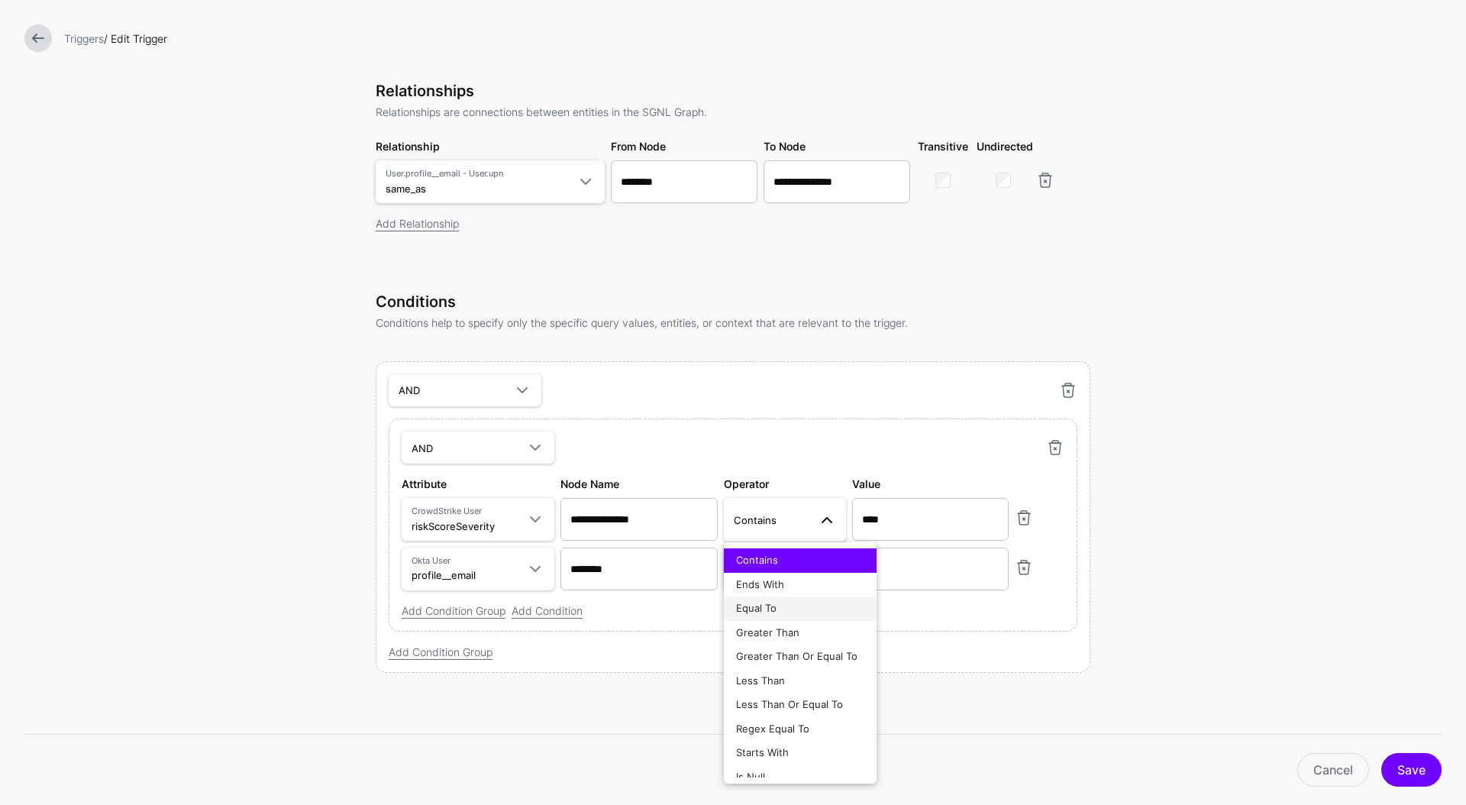
click at [773, 608] on div "Equal To" at bounding box center [800, 608] width 128 height 15
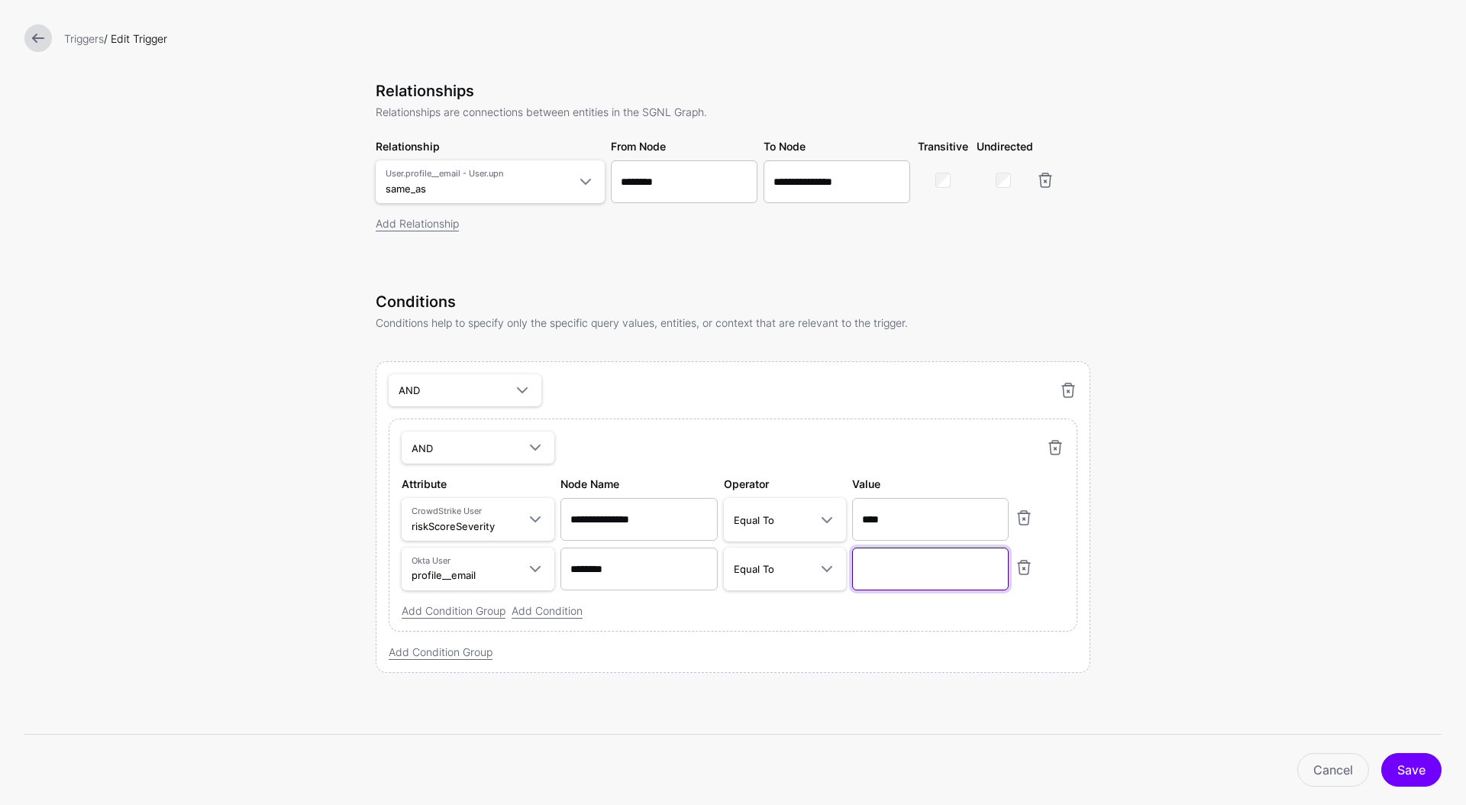
click at [884, 573] on input "text" at bounding box center [930, 568] width 157 height 43
type input "**********"
click at [1232, 611] on form "**********" at bounding box center [733, 224] width 1466 height 1161
click at [1412, 769] on button "Save" at bounding box center [1411, 770] width 60 height 34
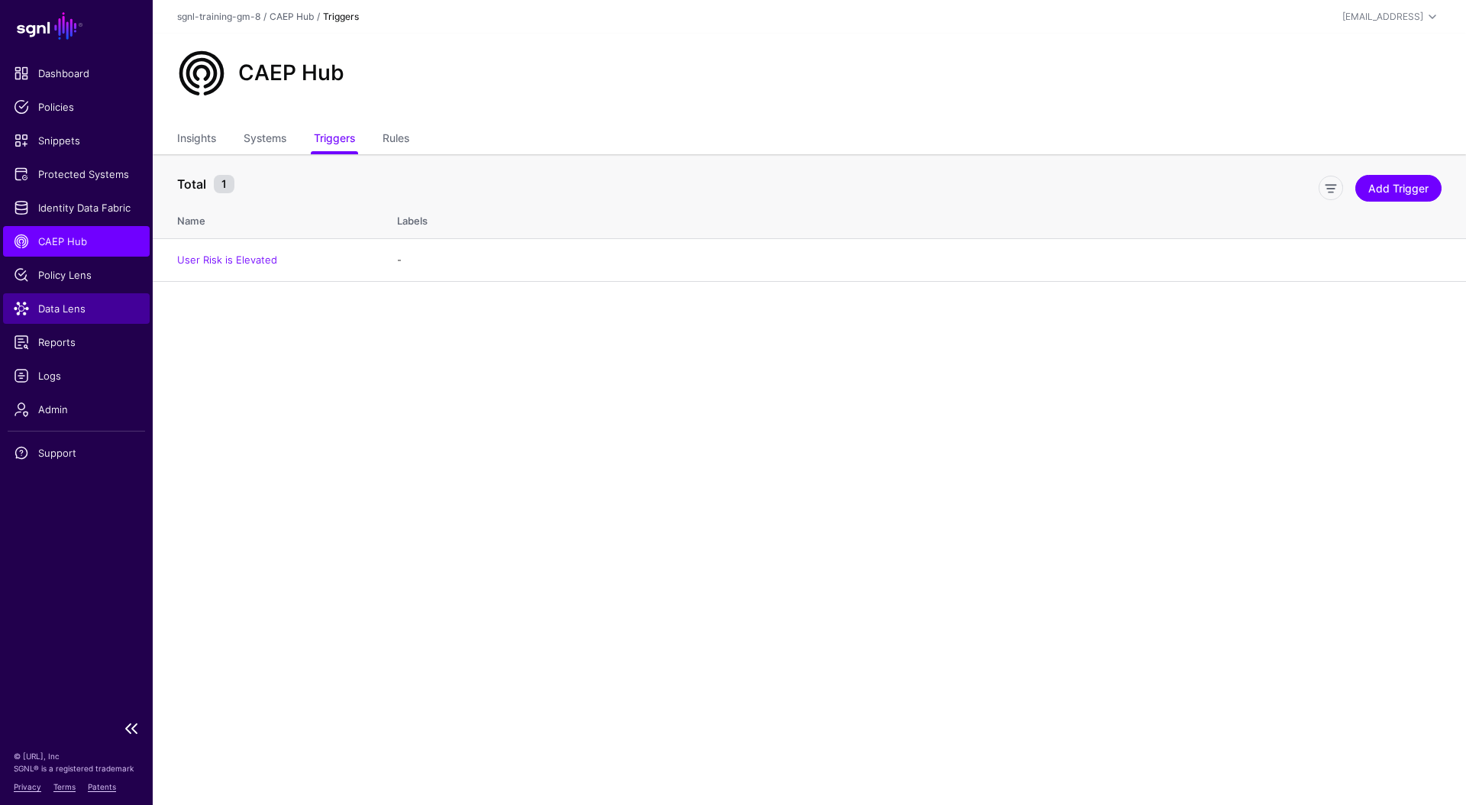
click at [79, 308] on span "Data Lens" at bounding box center [76, 308] width 125 height 15
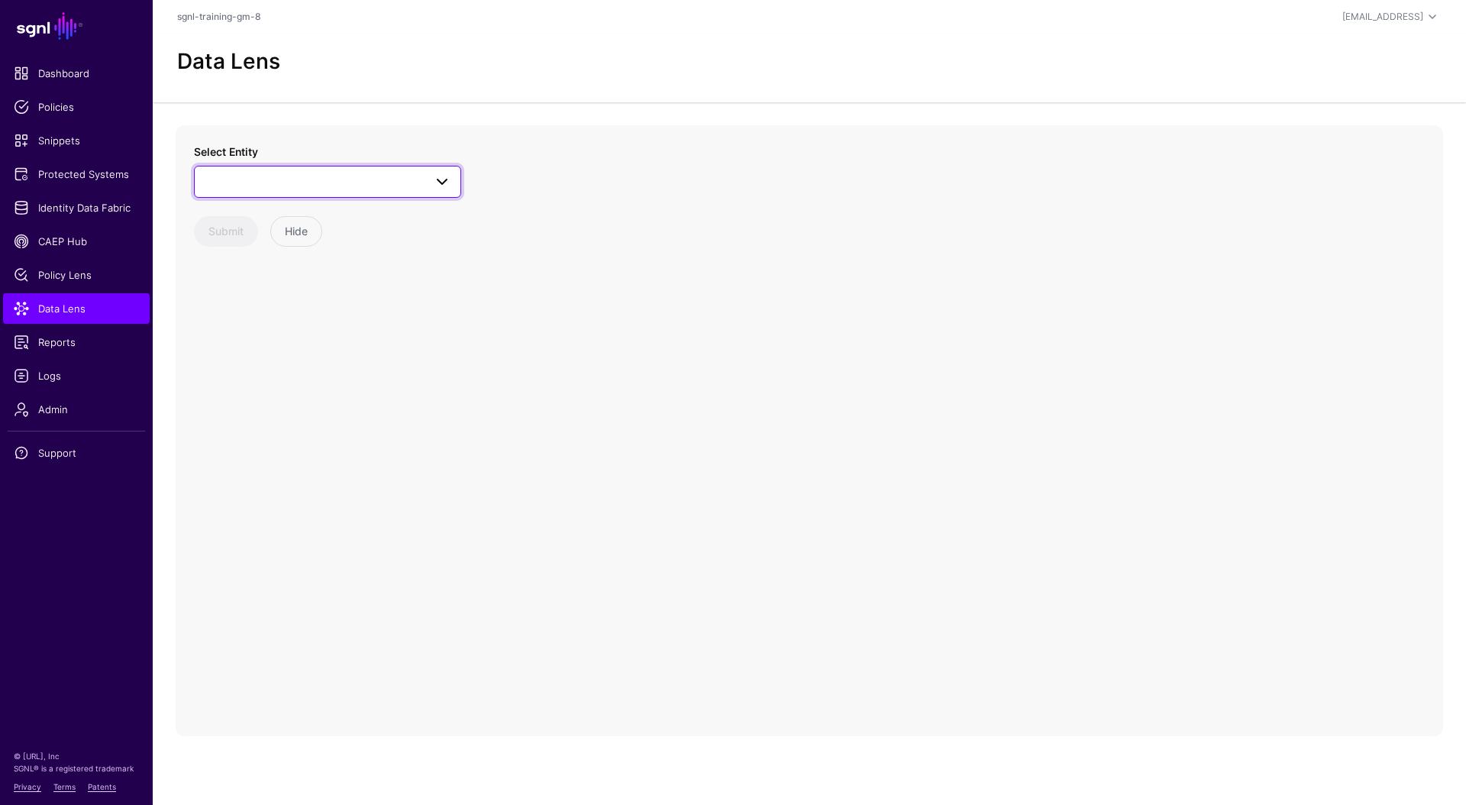
click at [341, 186] on span at bounding box center [327, 182] width 247 height 18
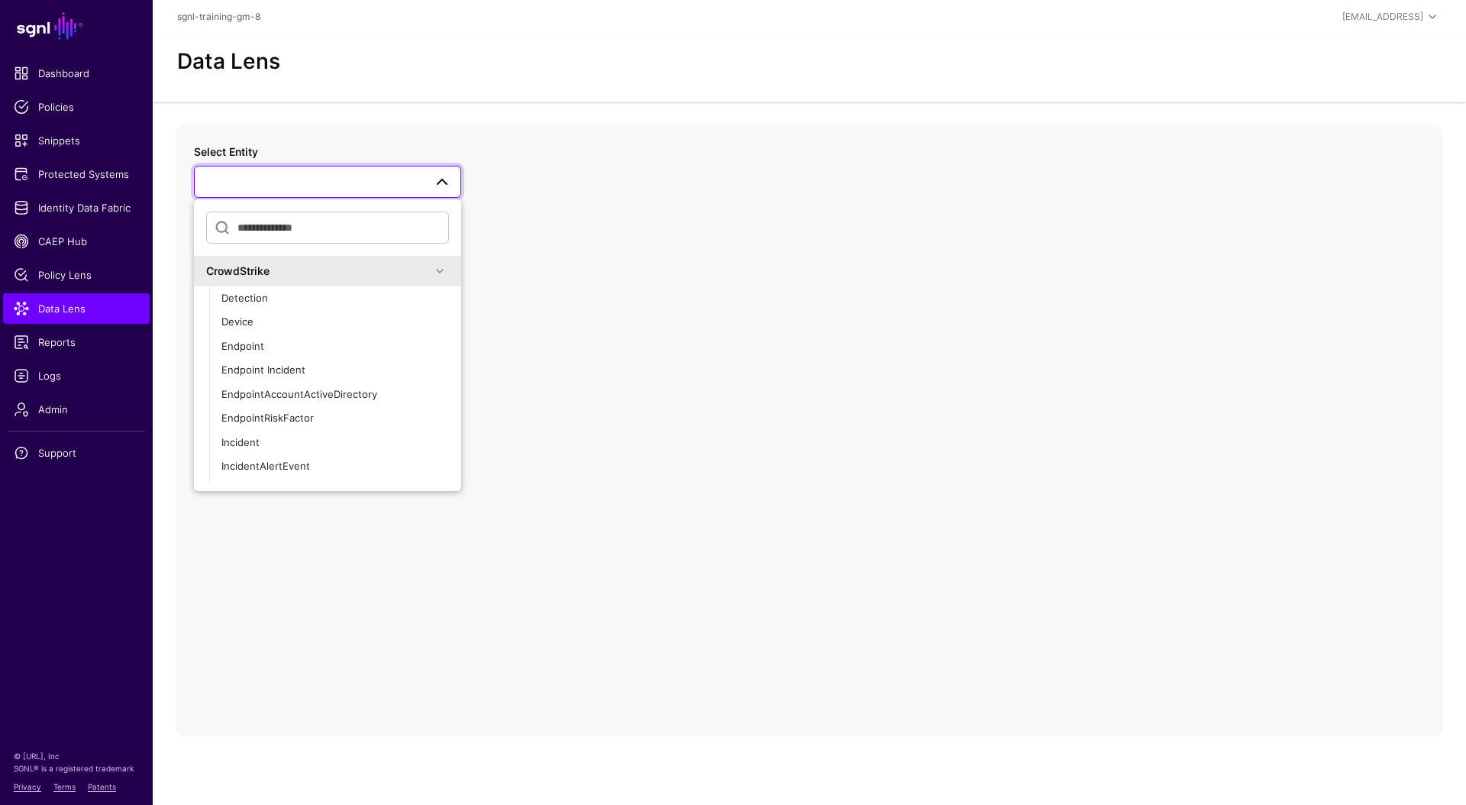
click at [237, 267] on div "CrowdStrike" at bounding box center [318, 271] width 224 height 16
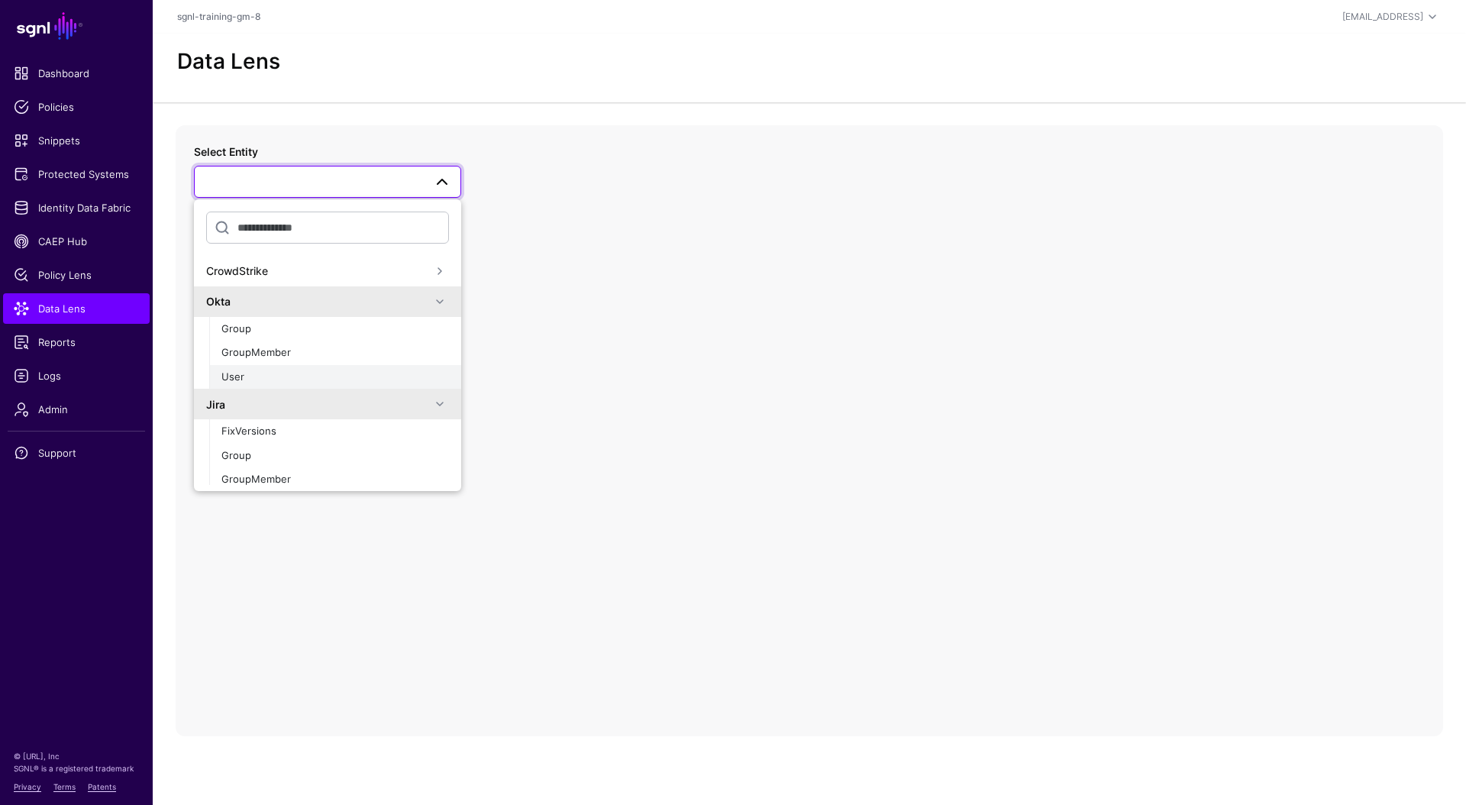
click at [247, 372] on div "User" at bounding box center [334, 376] width 227 height 15
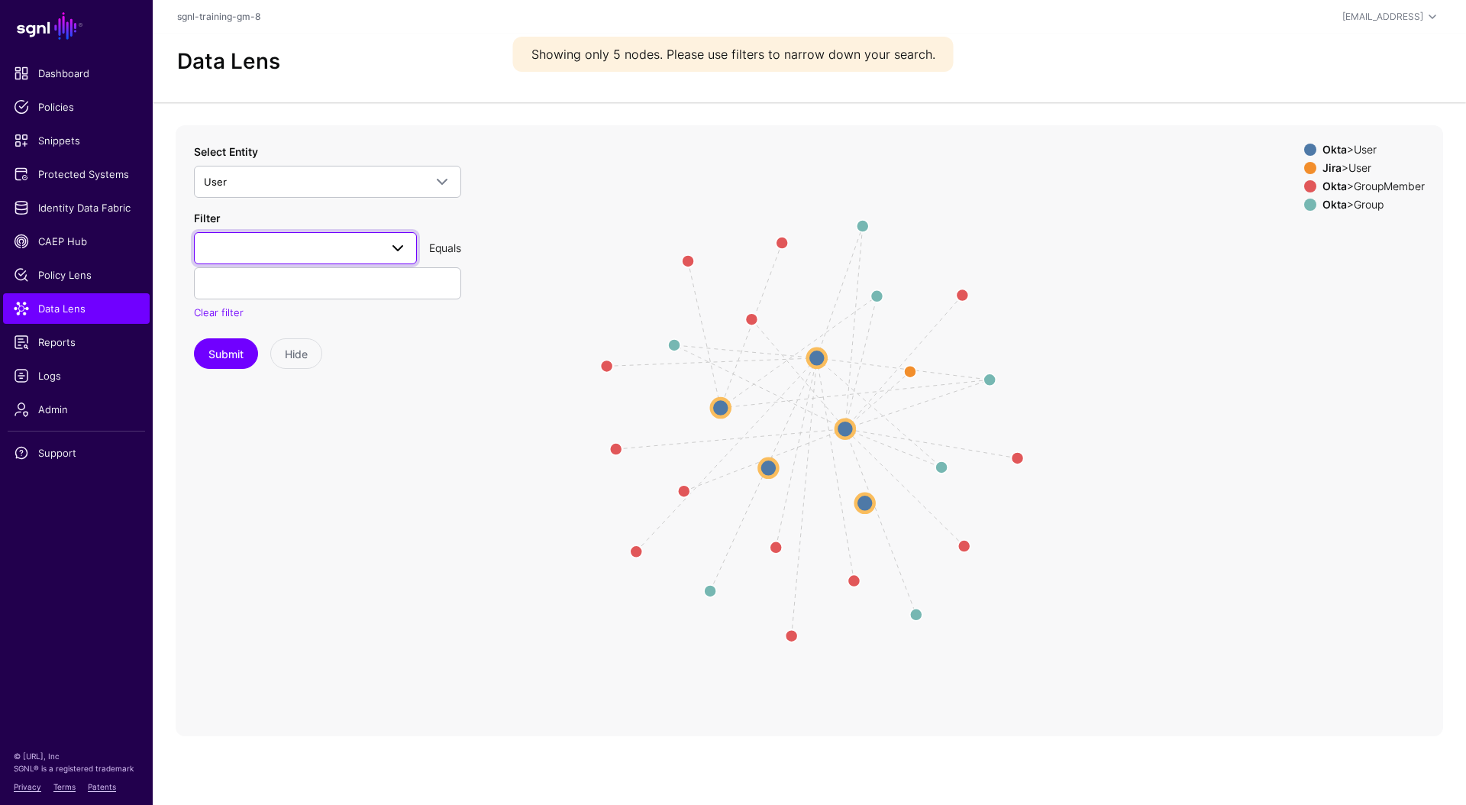
click at [319, 248] on span at bounding box center [305, 248] width 203 height 18
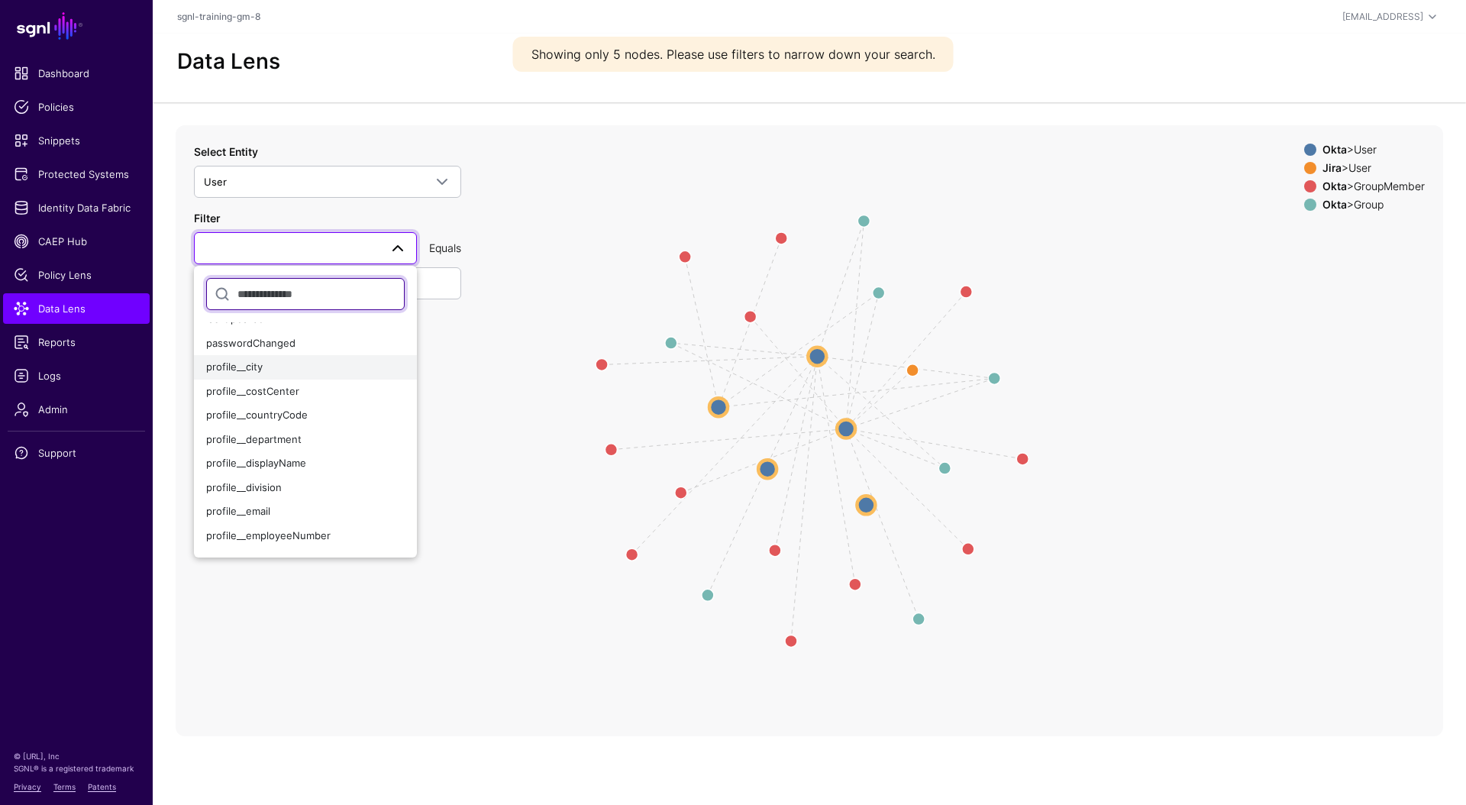
scroll to position [140, 0]
click at [289, 505] on div "profile__email" at bounding box center [305, 505] width 198 height 15
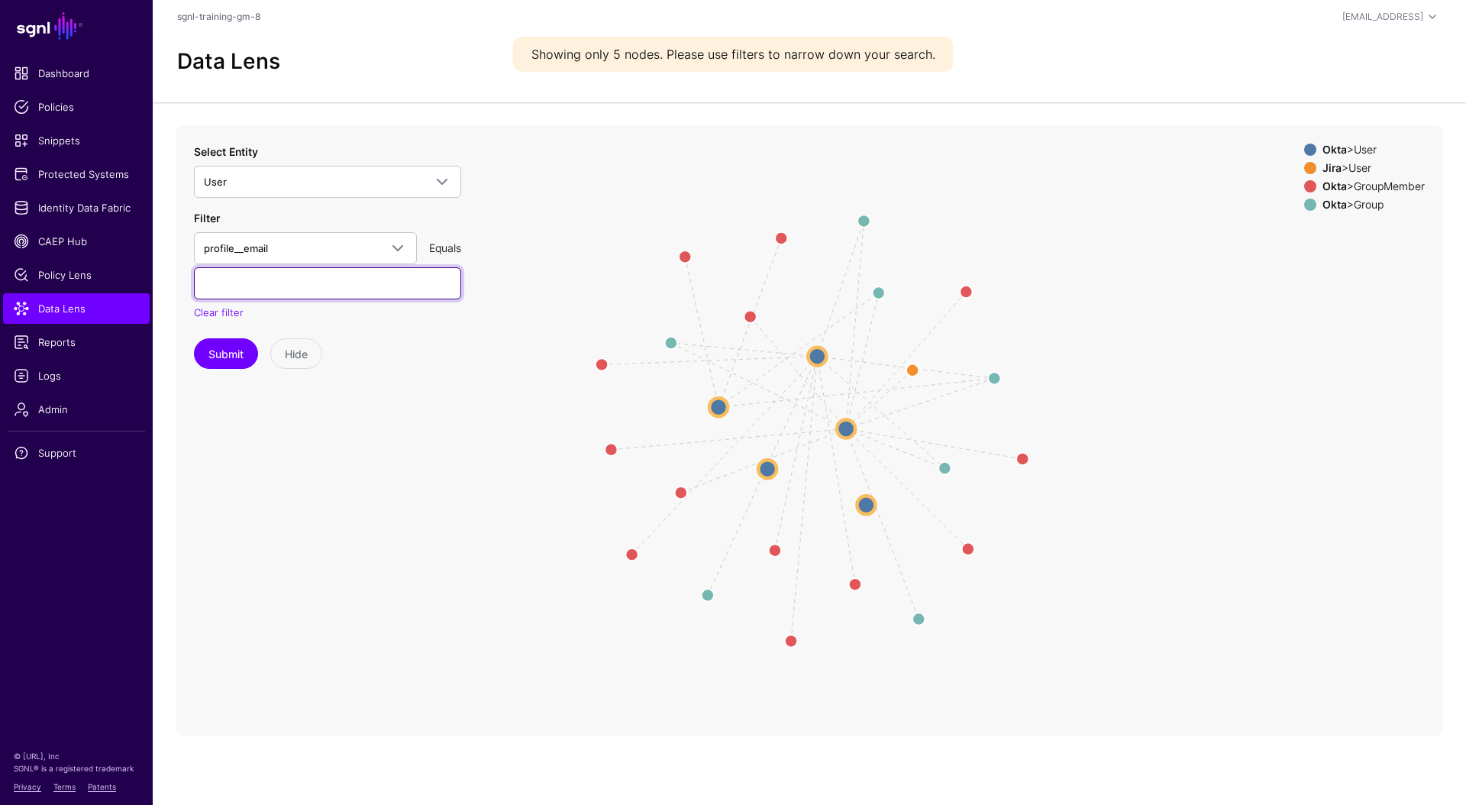
click at [316, 285] on input "text" at bounding box center [327, 283] width 267 height 32
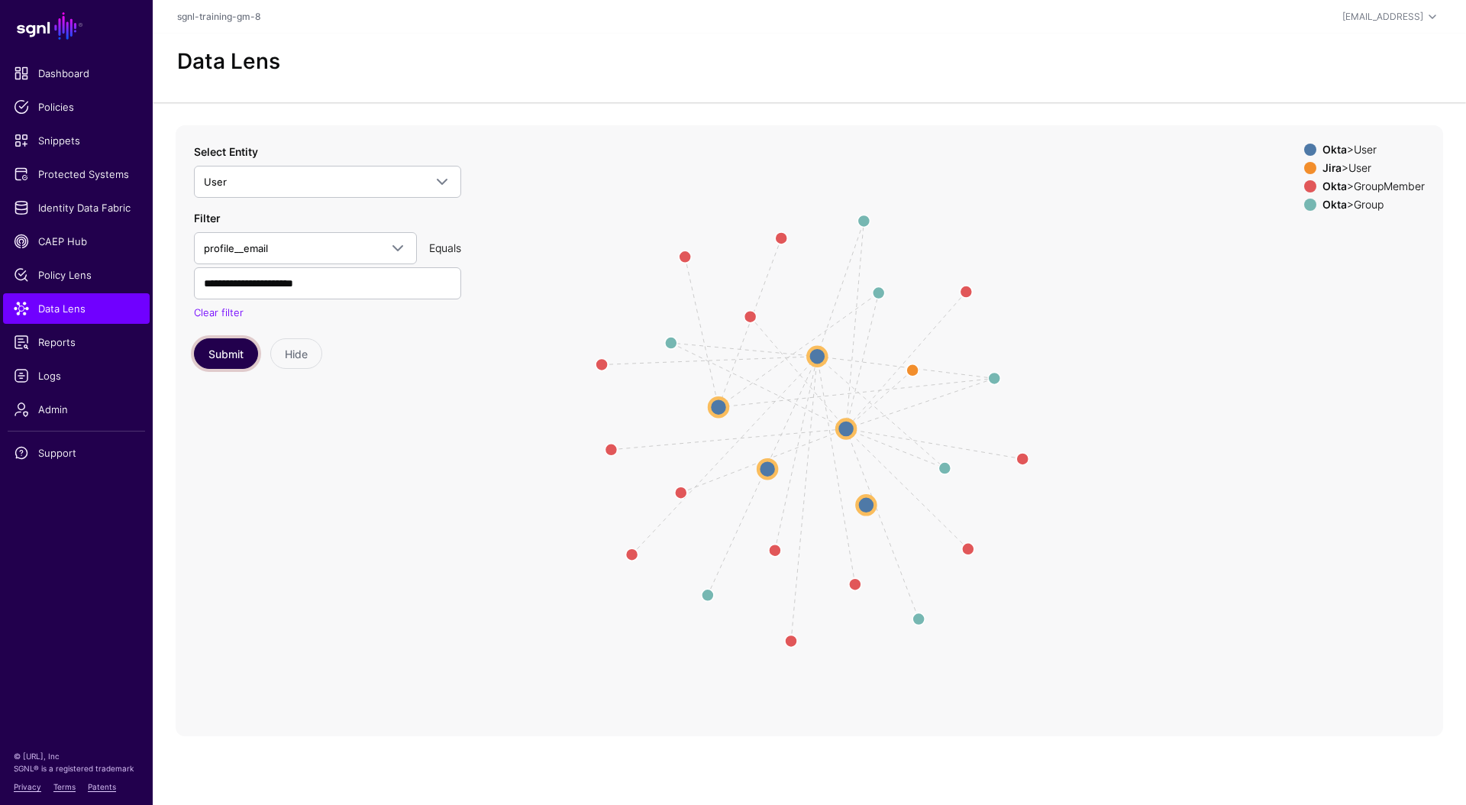
click at [237, 361] on button "Submit" at bounding box center [226, 353] width 64 height 31
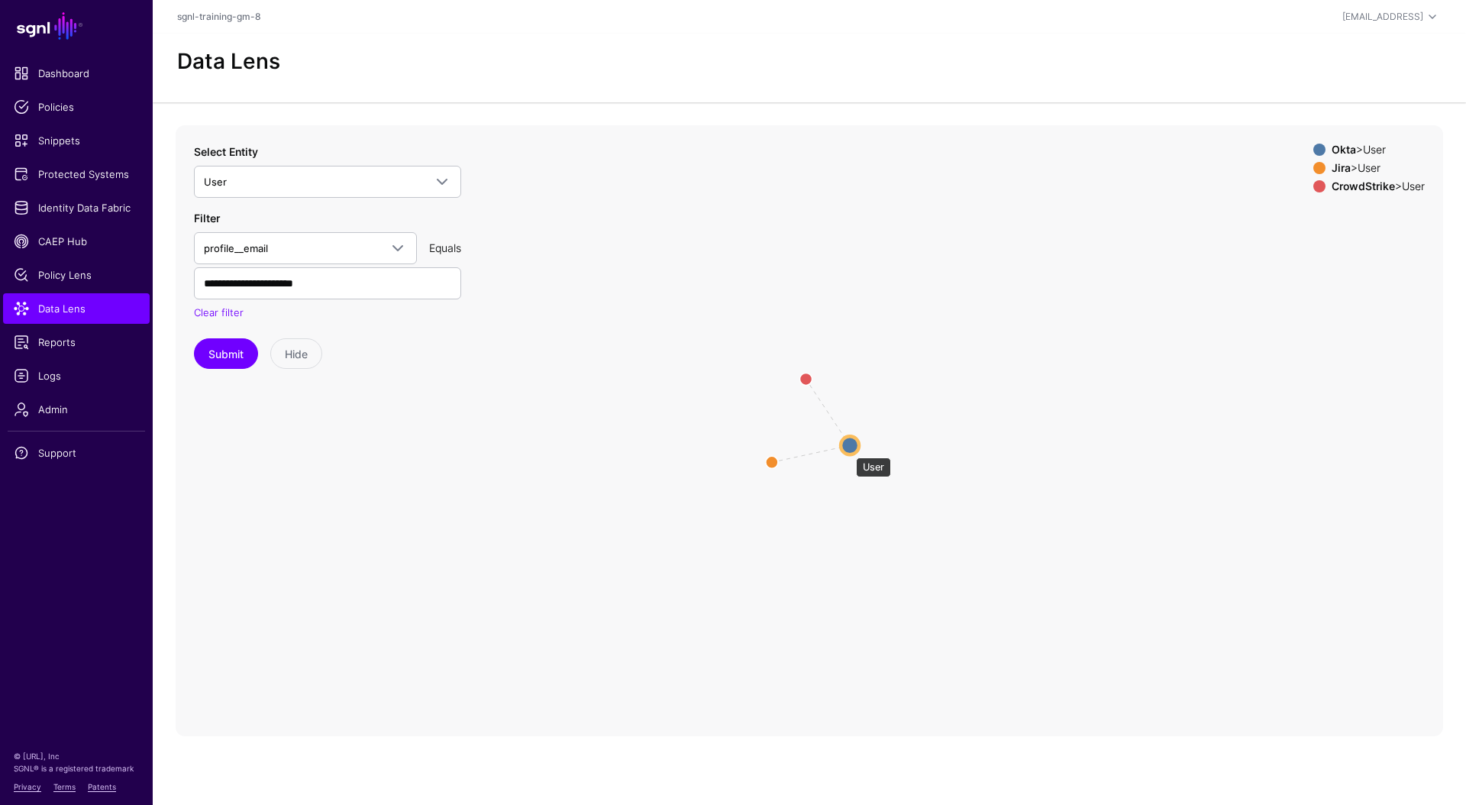
click at [848, 450] on circle at bounding box center [849, 445] width 18 height 18
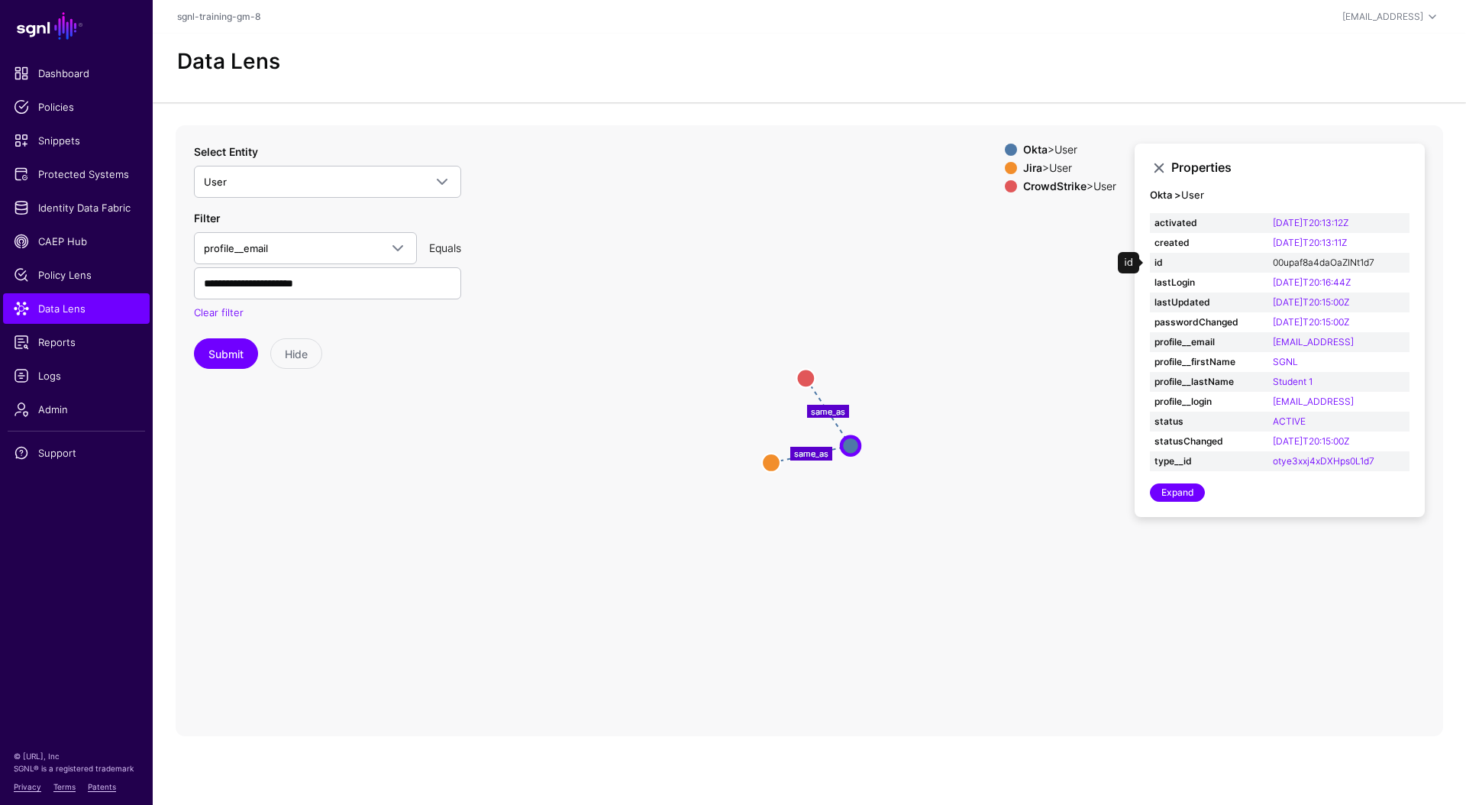
click at [1301, 262] on link "00upaf8a4daOaZINt1d7" at bounding box center [1323, 261] width 102 height 11
type input "**********"
click at [1263, 265] on td "id" at bounding box center [1209, 263] width 118 height 20
click at [1275, 265] on link "00upaf8a4daOaZINt1d7" at bounding box center [1323, 261] width 102 height 11
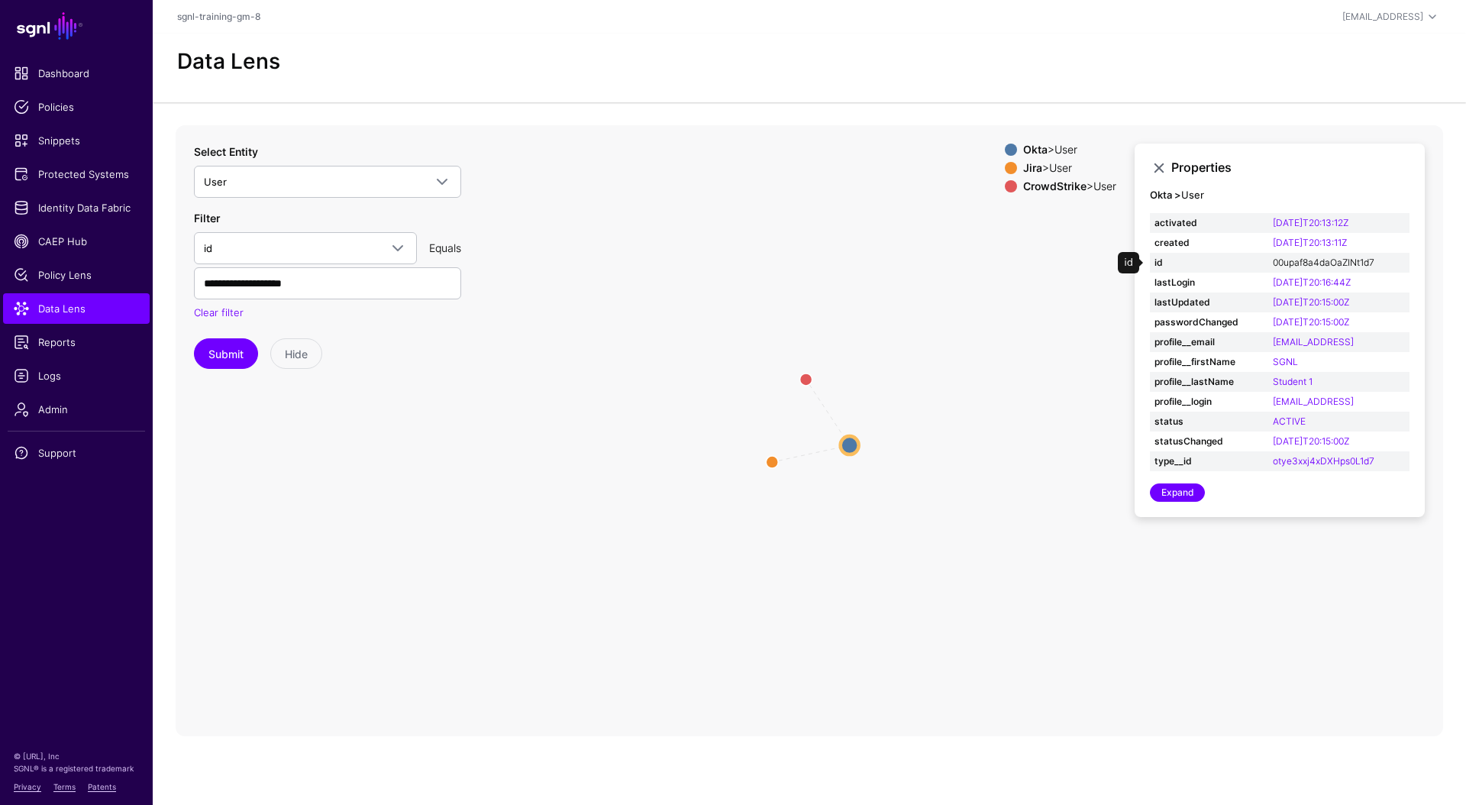
click at [1275, 265] on link "00upaf8a4daOaZINt1d7" at bounding box center [1323, 261] width 102 height 11
drag, startPoint x: 1386, startPoint y: 259, endPoint x: 1196, endPoint y: 263, distance: 190.1
click at [1196, 263] on tr "id 00upaf8a4daOaZINt1d7" at bounding box center [1280, 263] width 260 height 20
copy tr "00upaf8a4daOaZINt1d7"
click at [367, 289] on input "**********" at bounding box center [327, 283] width 267 height 32
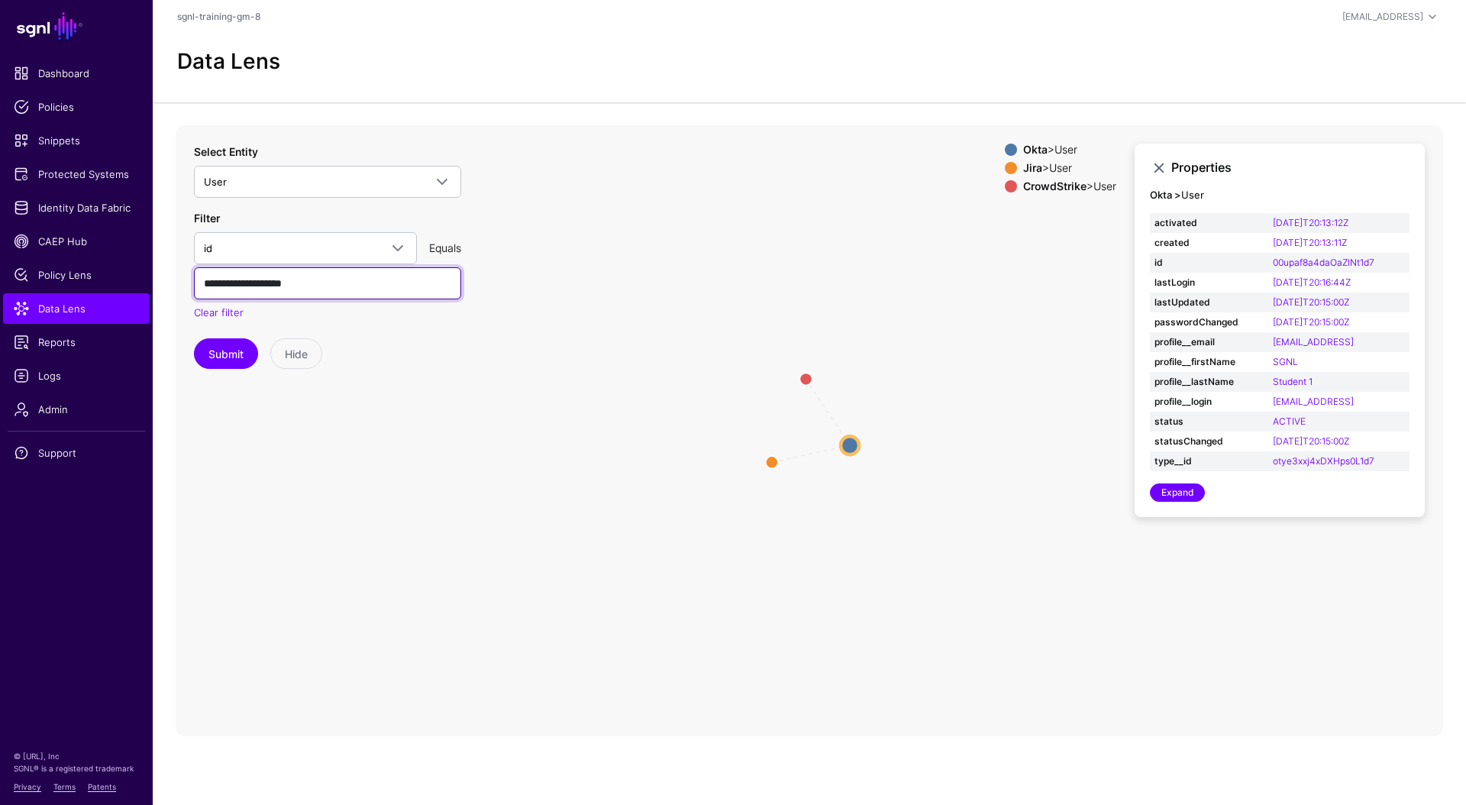
click at [367, 289] on input "**********" at bounding box center [327, 283] width 267 height 32
click at [366, 288] on input "text" at bounding box center [327, 283] width 267 height 32
type input "**********"
click at [215, 359] on button "Submit" at bounding box center [226, 353] width 64 height 31
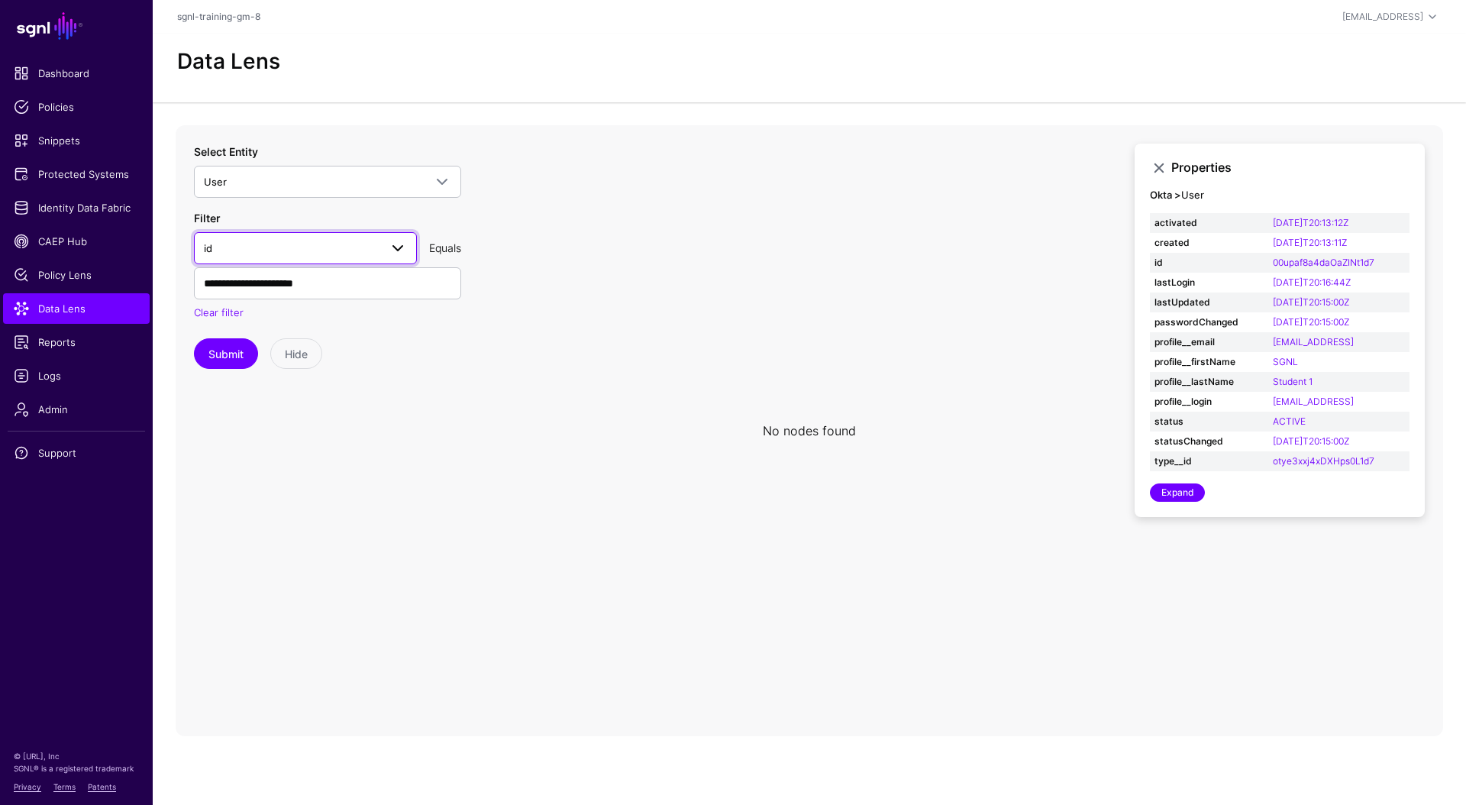
click at [262, 243] on span "id" at bounding box center [292, 248] width 176 height 17
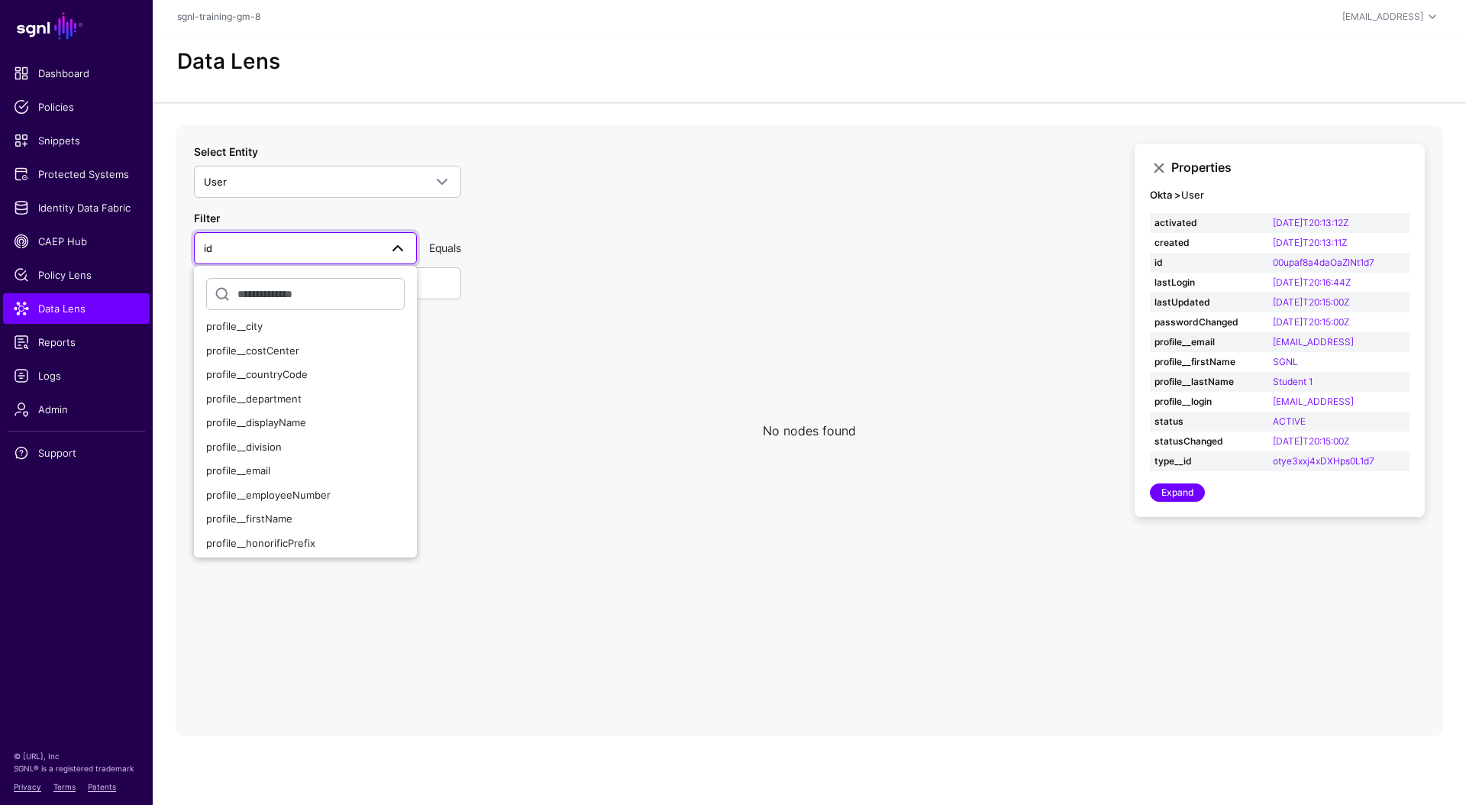
scroll to position [179, 0]
click at [276, 461] on div "profile__email" at bounding box center [305, 467] width 198 height 15
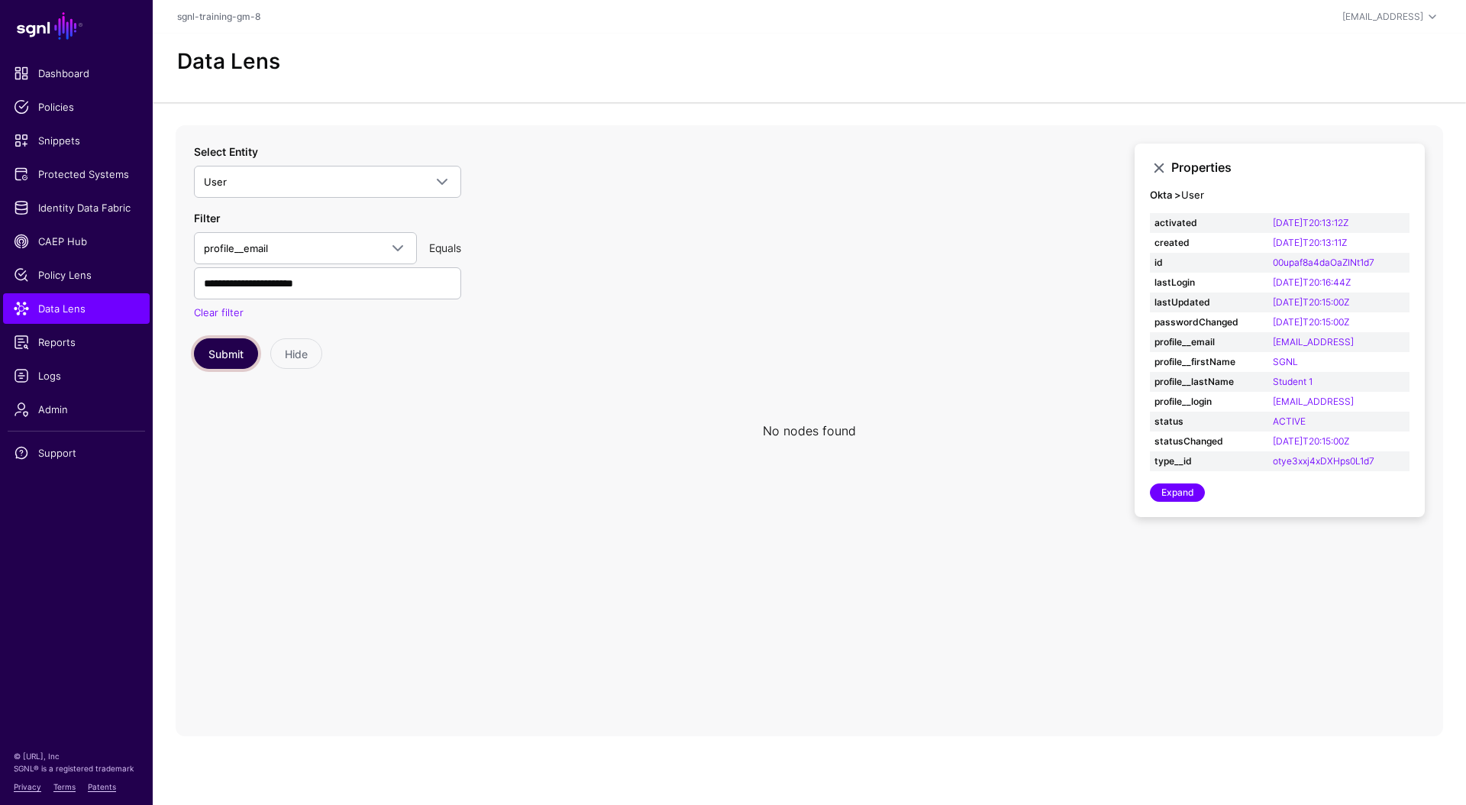
click at [232, 354] on button "Submit" at bounding box center [226, 353] width 64 height 31
click at [849, 449] on circle at bounding box center [846, 443] width 18 height 18
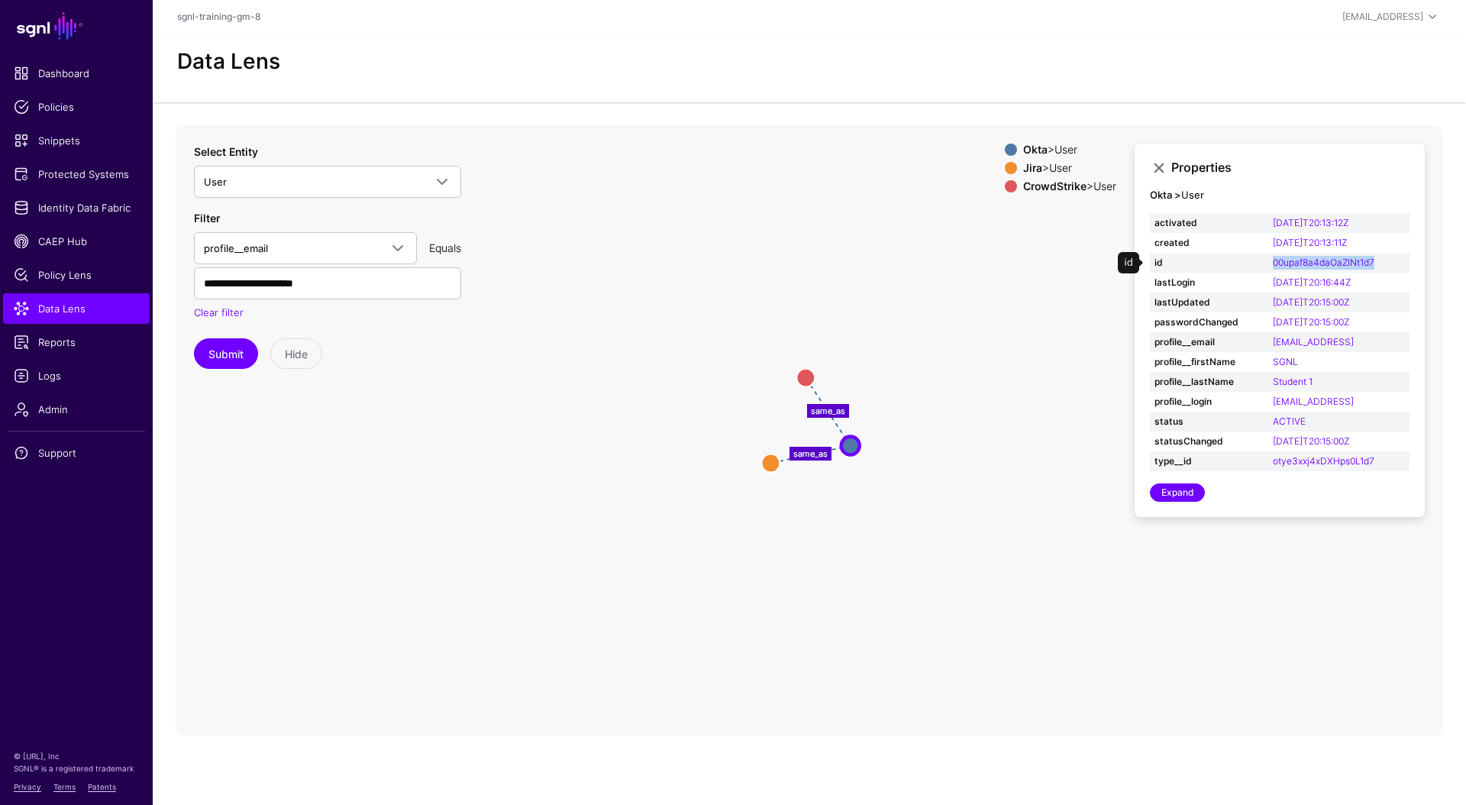
drag, startPoint x: 1270, startPoint y: 263, endPoint x: 1395, endPoint y: 265, distance: 124.4
click at [1395, 265] on td "00upaf8a4daOaZINt1d7" at bounding box center [1338, 263] width 141 height 20
copy link "00upaf8a4daOaZINt1d7"
click at [60, 246] on span "CAEP Hub" at bounding box center [76, 241] width 125 height 15
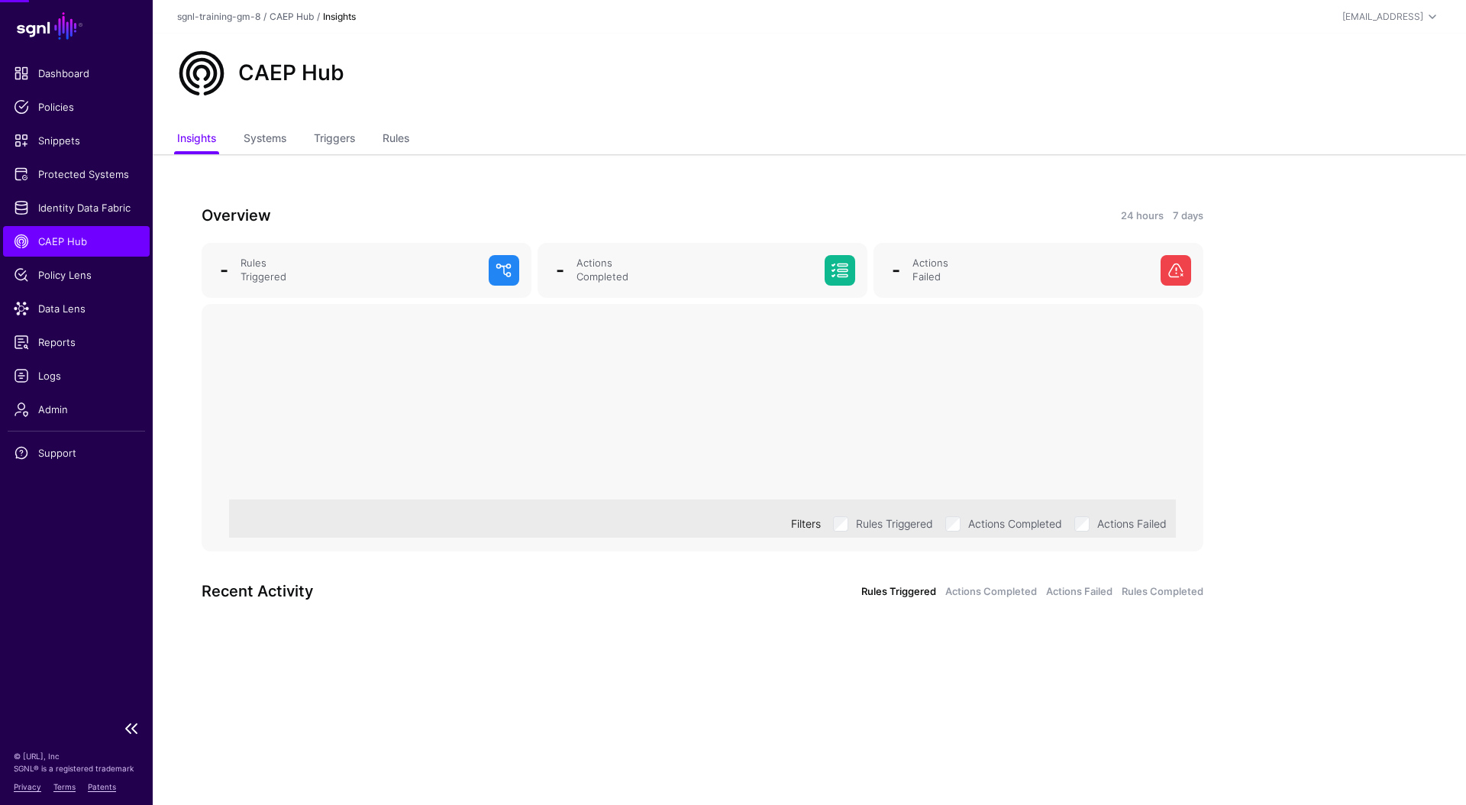
click at [60, 246] on span "CAEP Hub" at bounding box center [76, 241] width 125 height 15
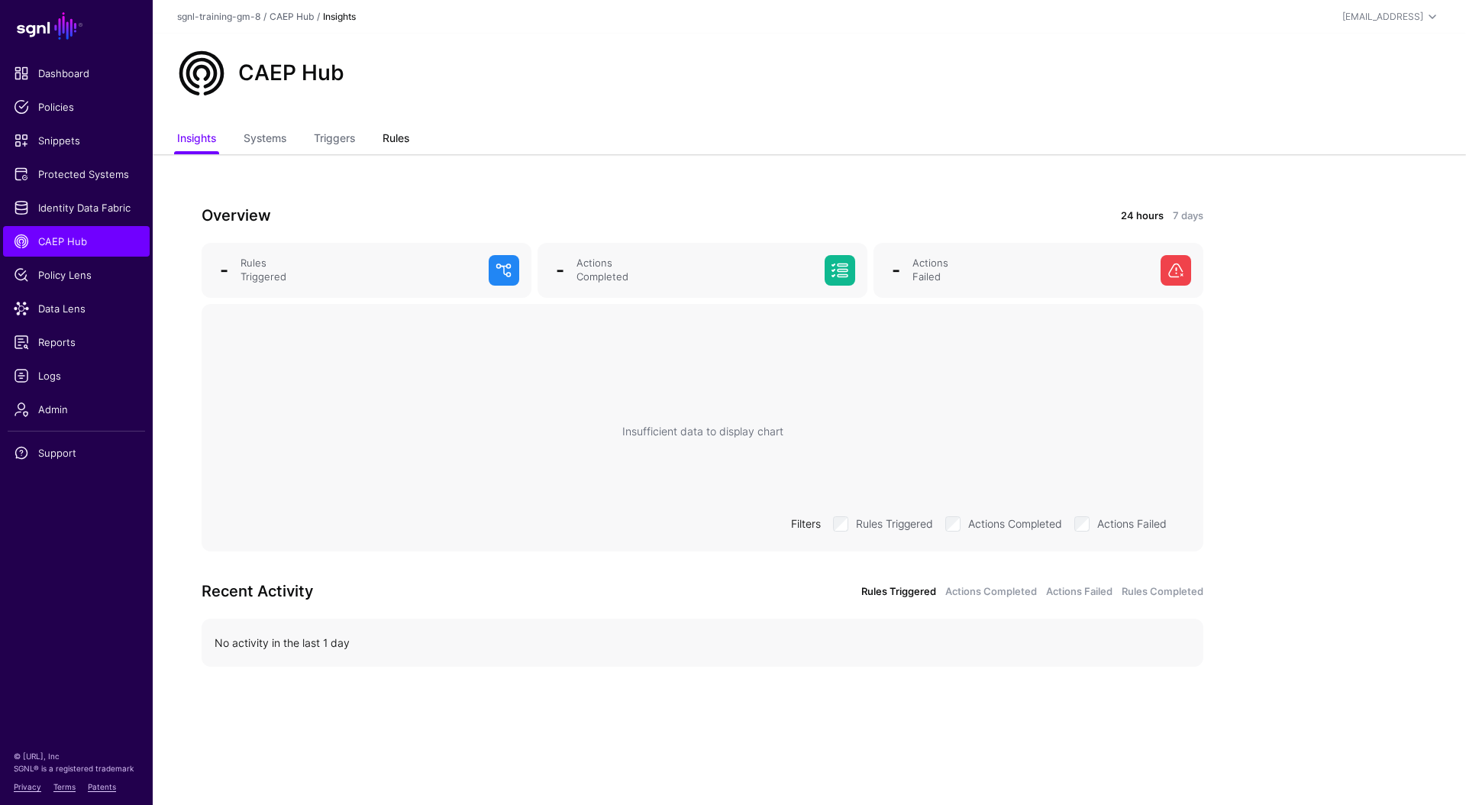
click at [403, 138] on link "Rules" at bounding box center [395, 139] width 27 height 29
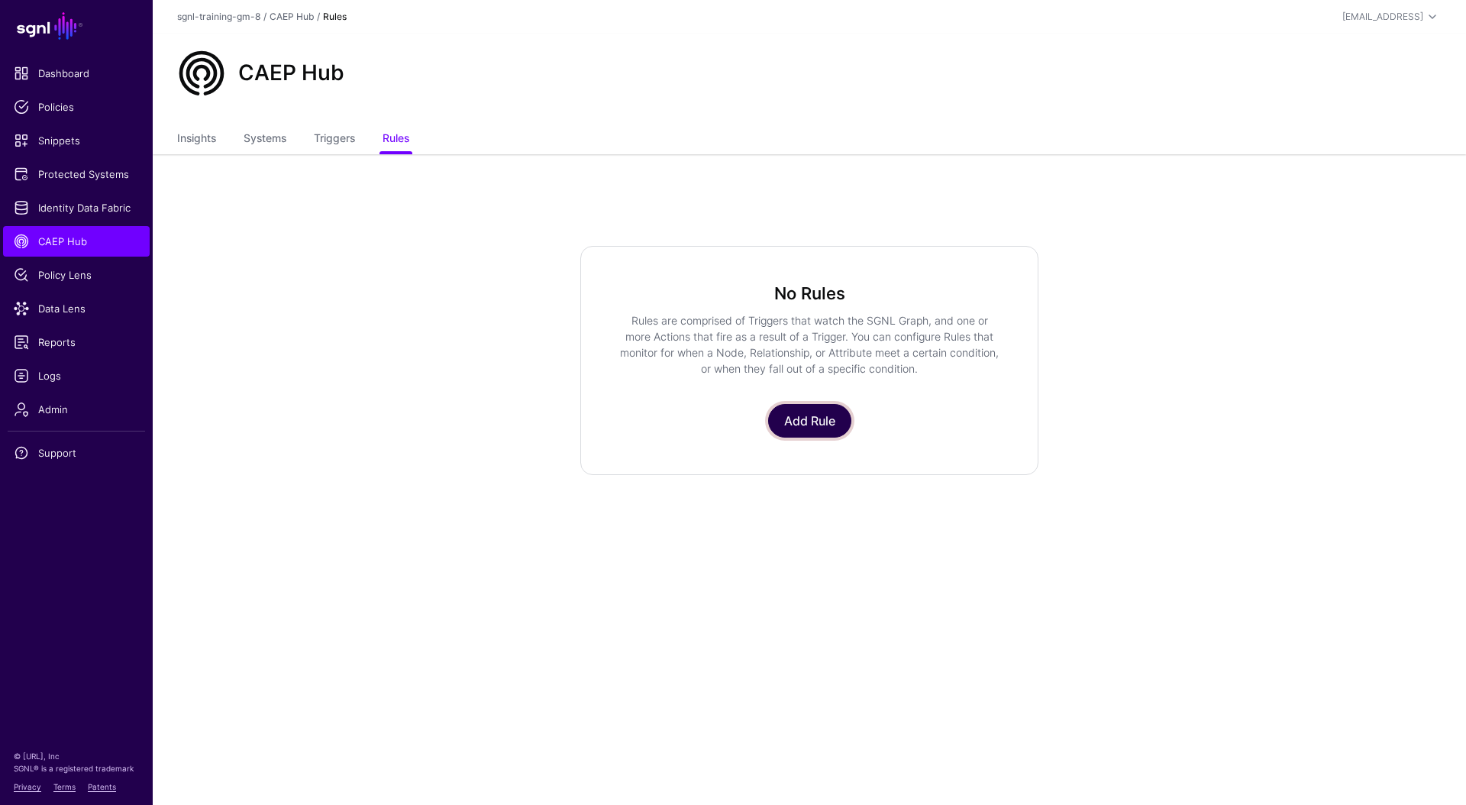
click at [795, 418] on link "Add Rule" at bounding box center [809, 421] width 83 height 34
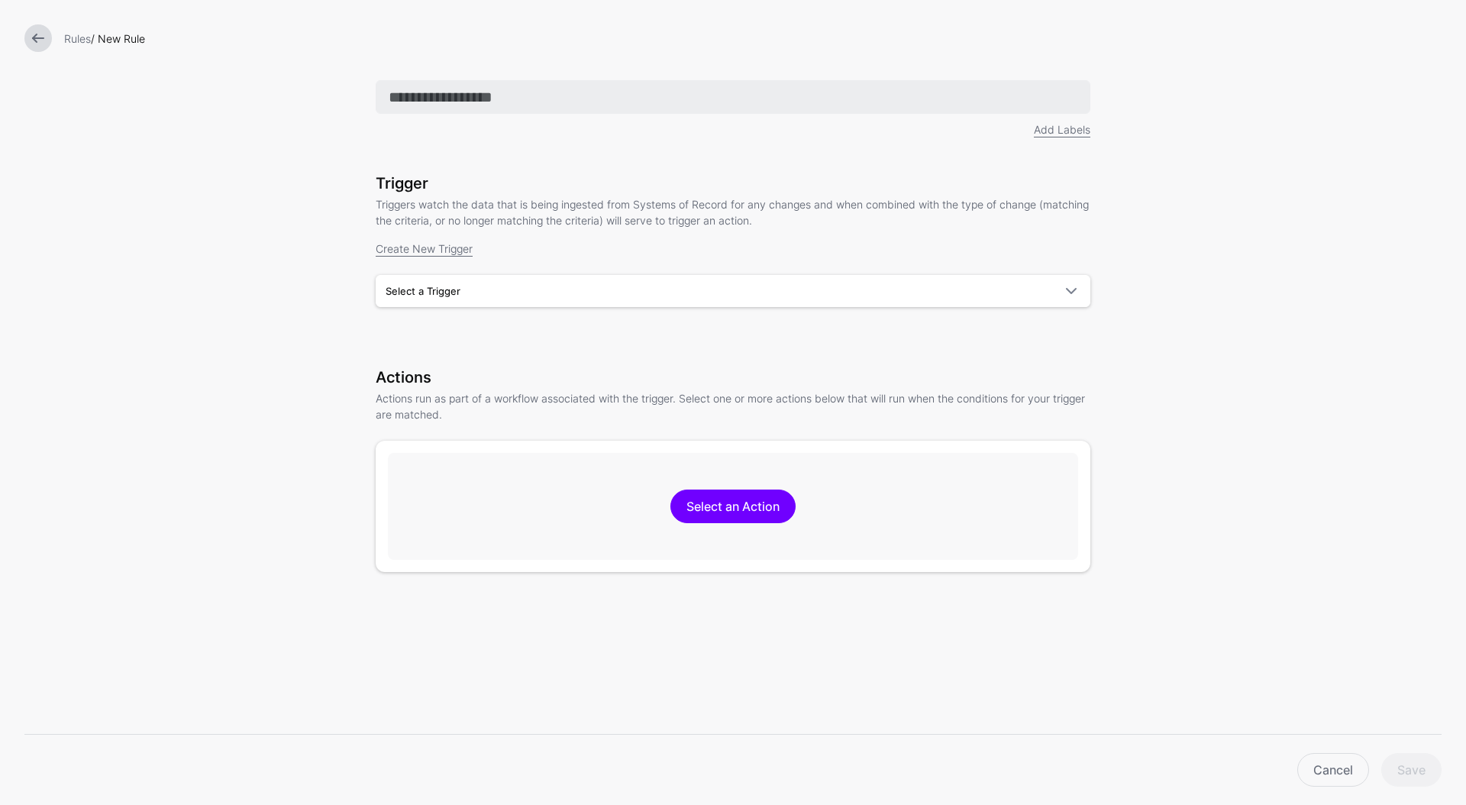
click at [550, 98] on input "text" at bounding box center [733, 97] width 714 height 34
type input "*"
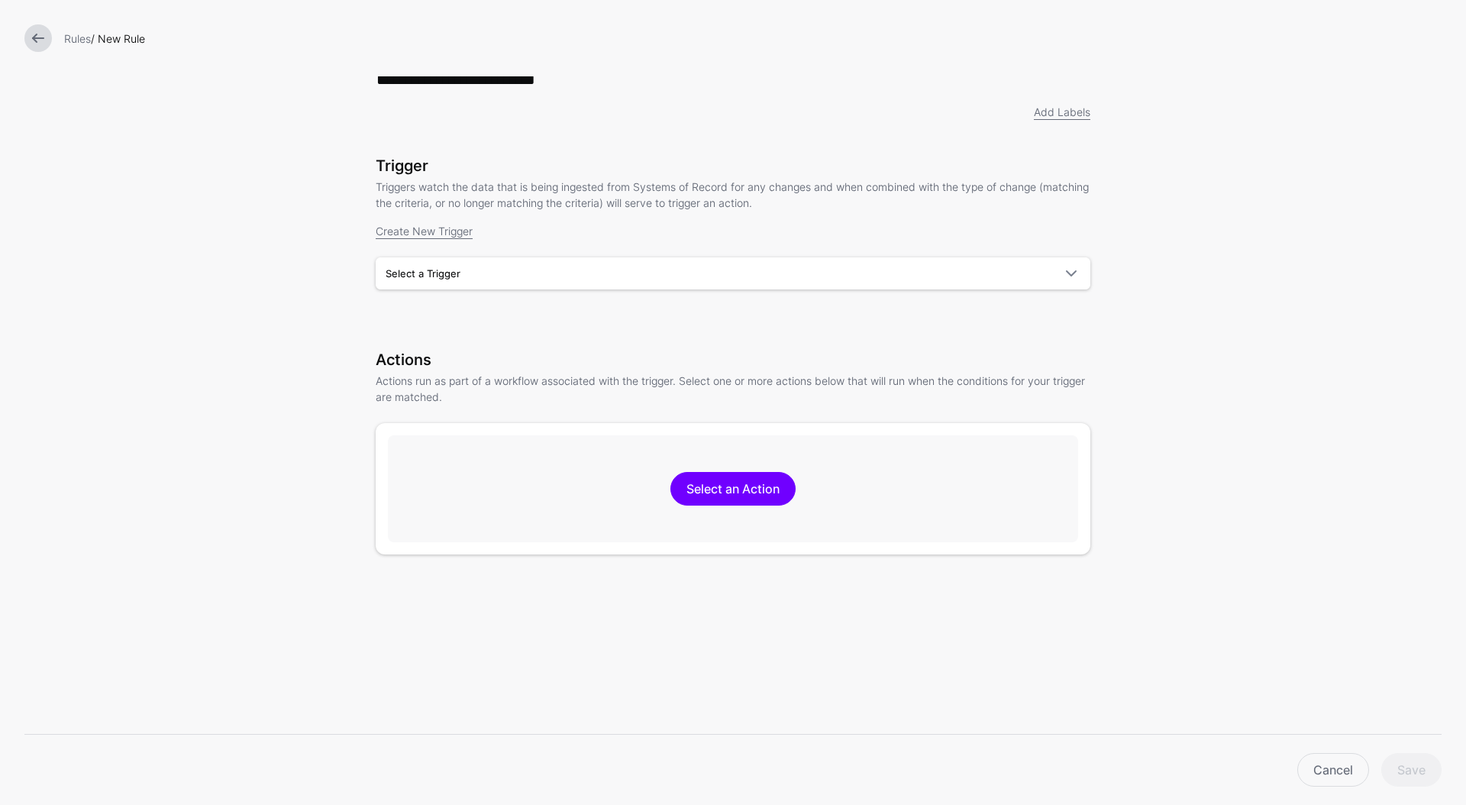
scroll to position [17, 0]
type input "**********"
click at [472, 271] on span "Select a Trigger" at bounding box center [718, 274] width 667 height 17
click at [328, 349] on form "**********" at bounding box center [733, 424] width 1466 height 883
click at [679, 276] on span "Select a Trigger" at bounding box center [718, 274] width 667 height 17
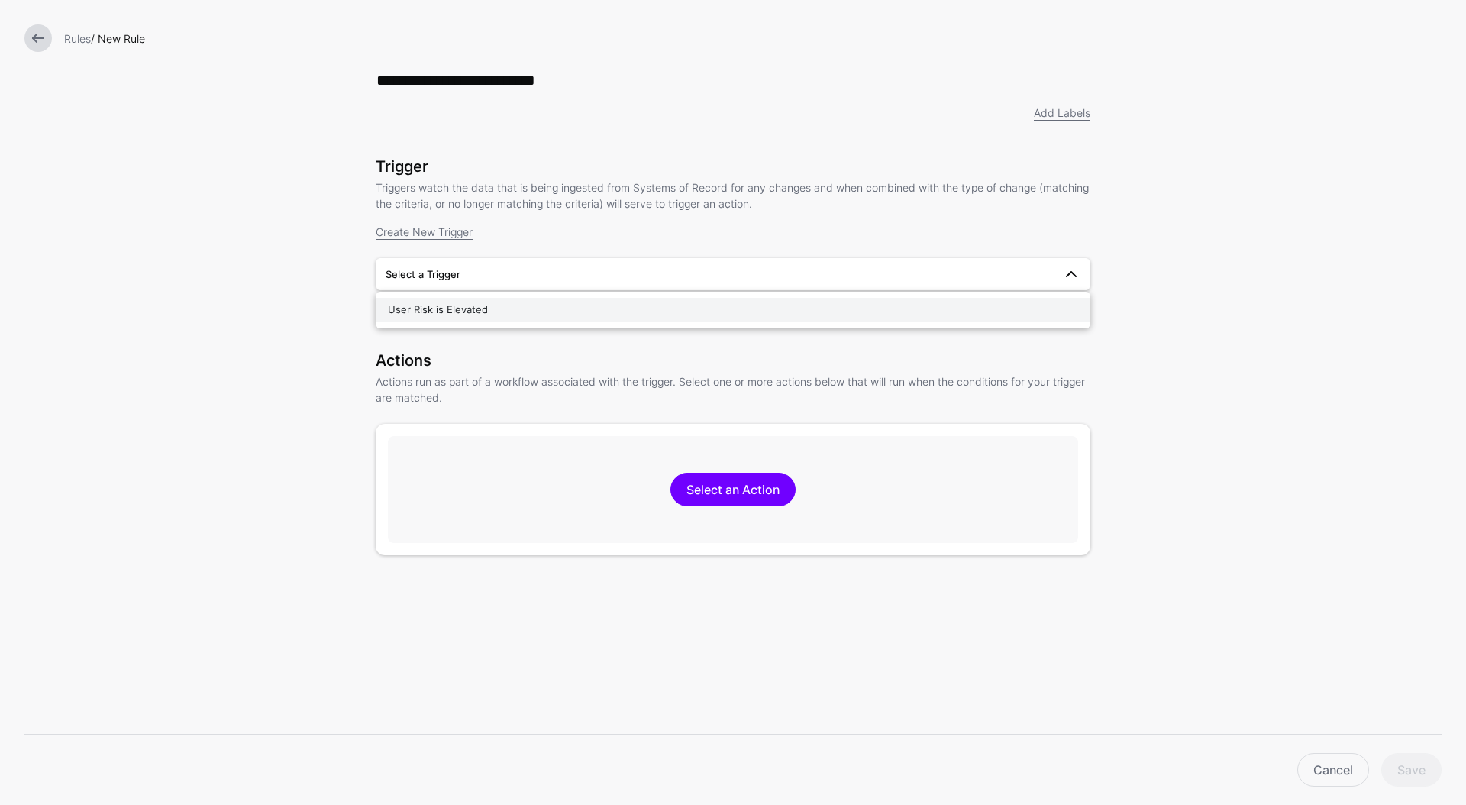
click at [642, 313] on div "User Risk is Elevated" at bounding box center [733, 309] width 690 height 15
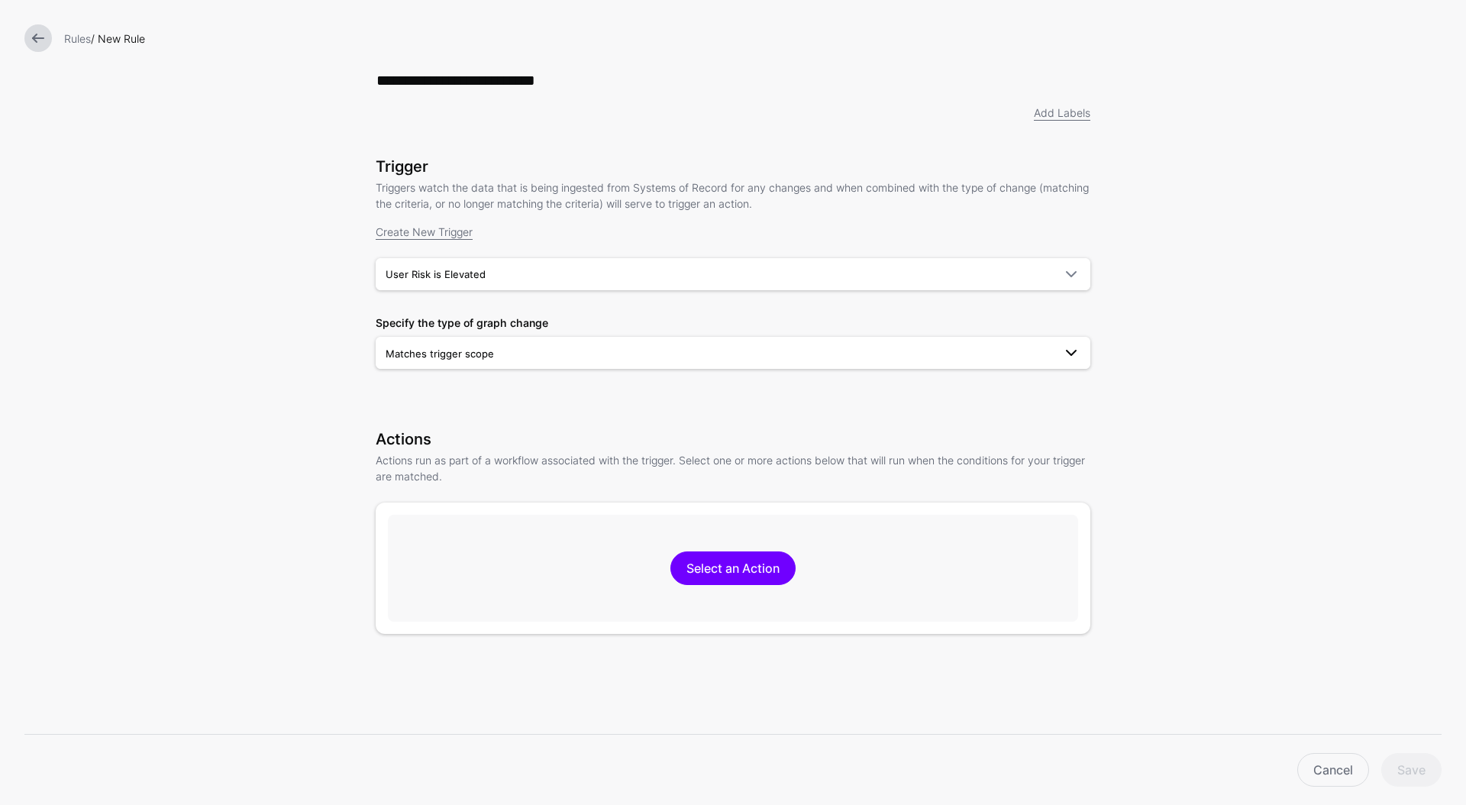
click at [818, 353] on span "Matches trigger scope" at bounding box center [718, 353] width 667 height 17
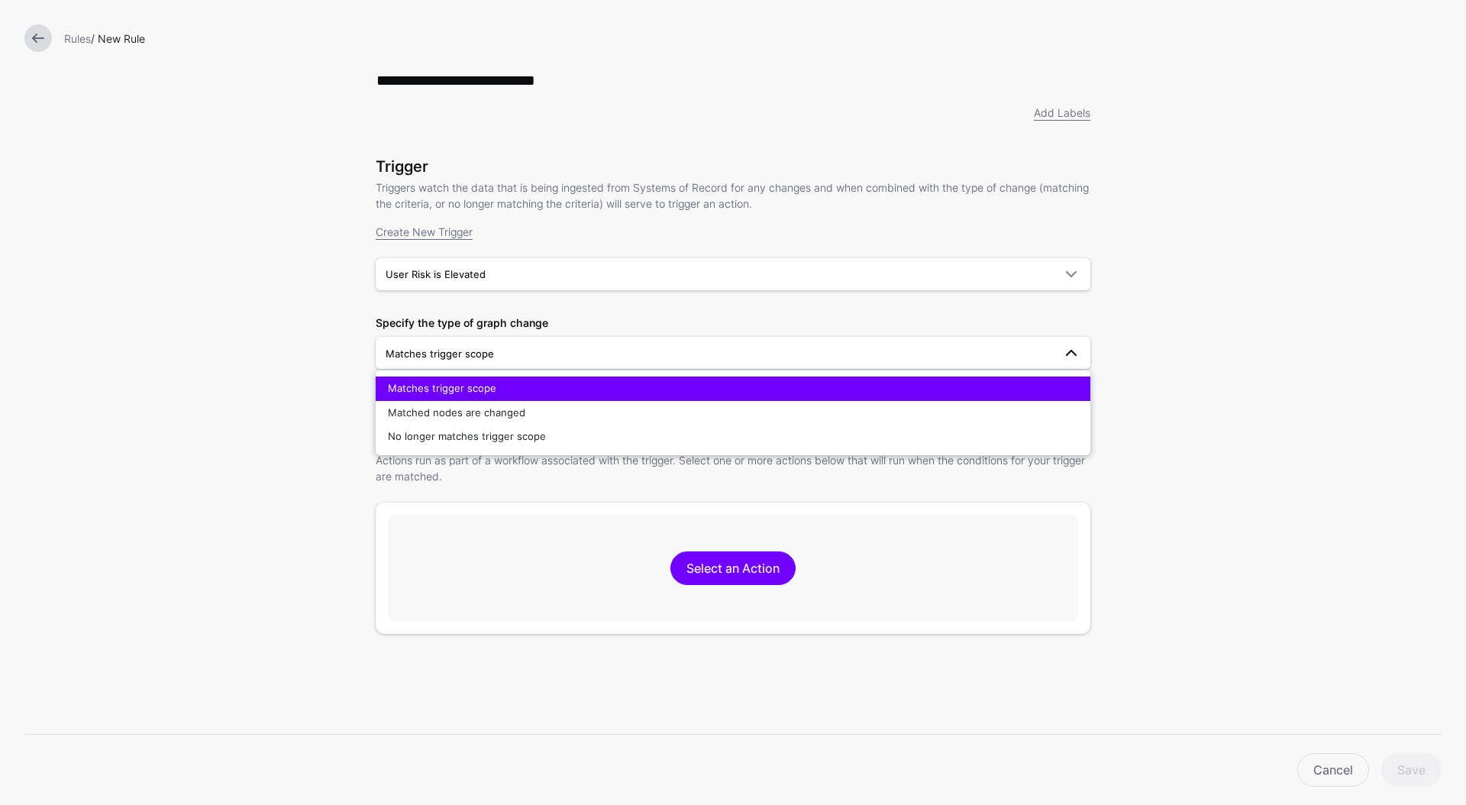
click at [818, 353] on span "Matches trigger scope" at bounding box center [718, 353] width 667 height 17
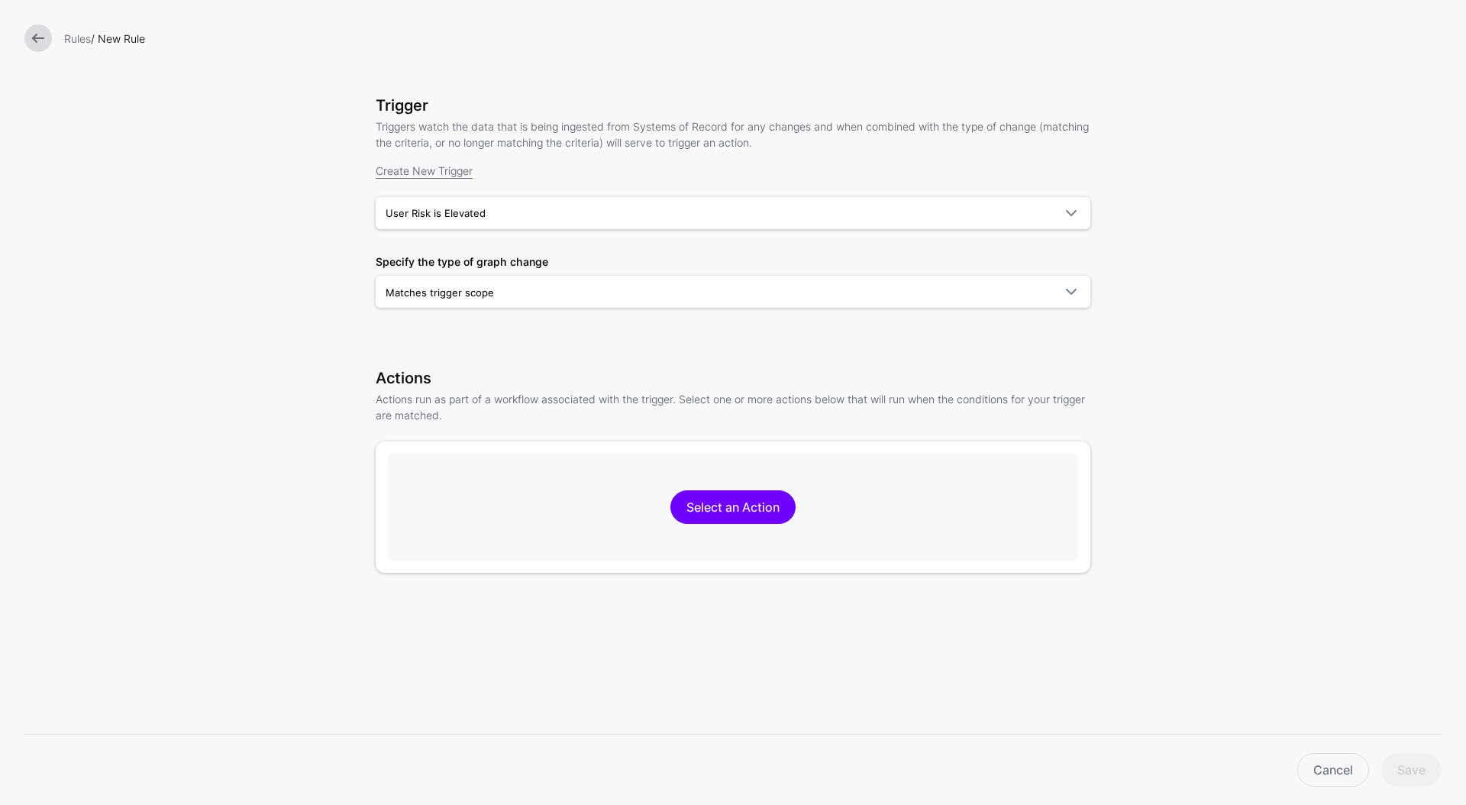
scroll to position [79, 0]
click at [750, 509] on link "Select an Action" at bounding box center [732, 506] width 125 height 34
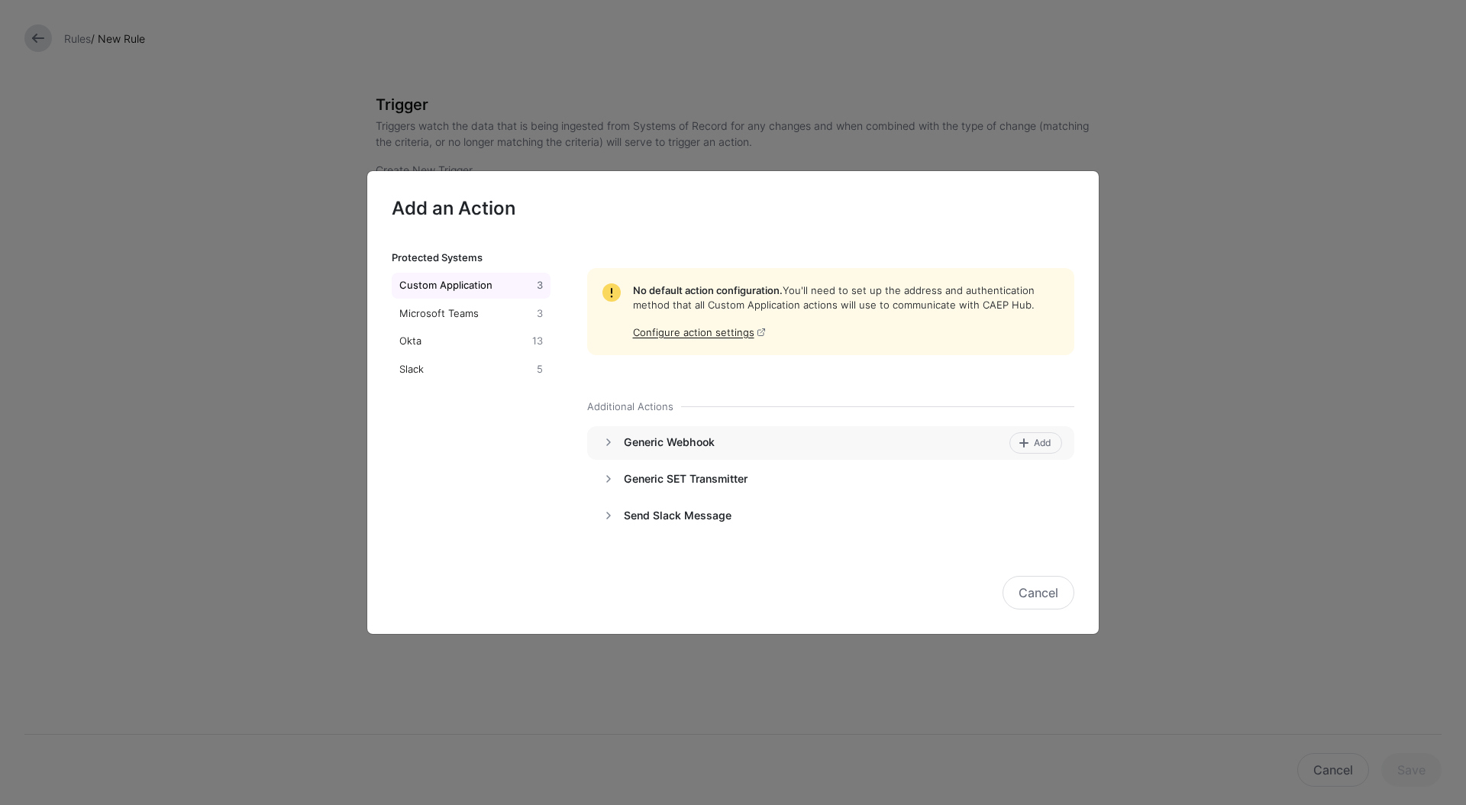
scroll to position [82, 0]
click at [418, 344] on div "Okta" at bounding box center [462, 341] width 133 height 15
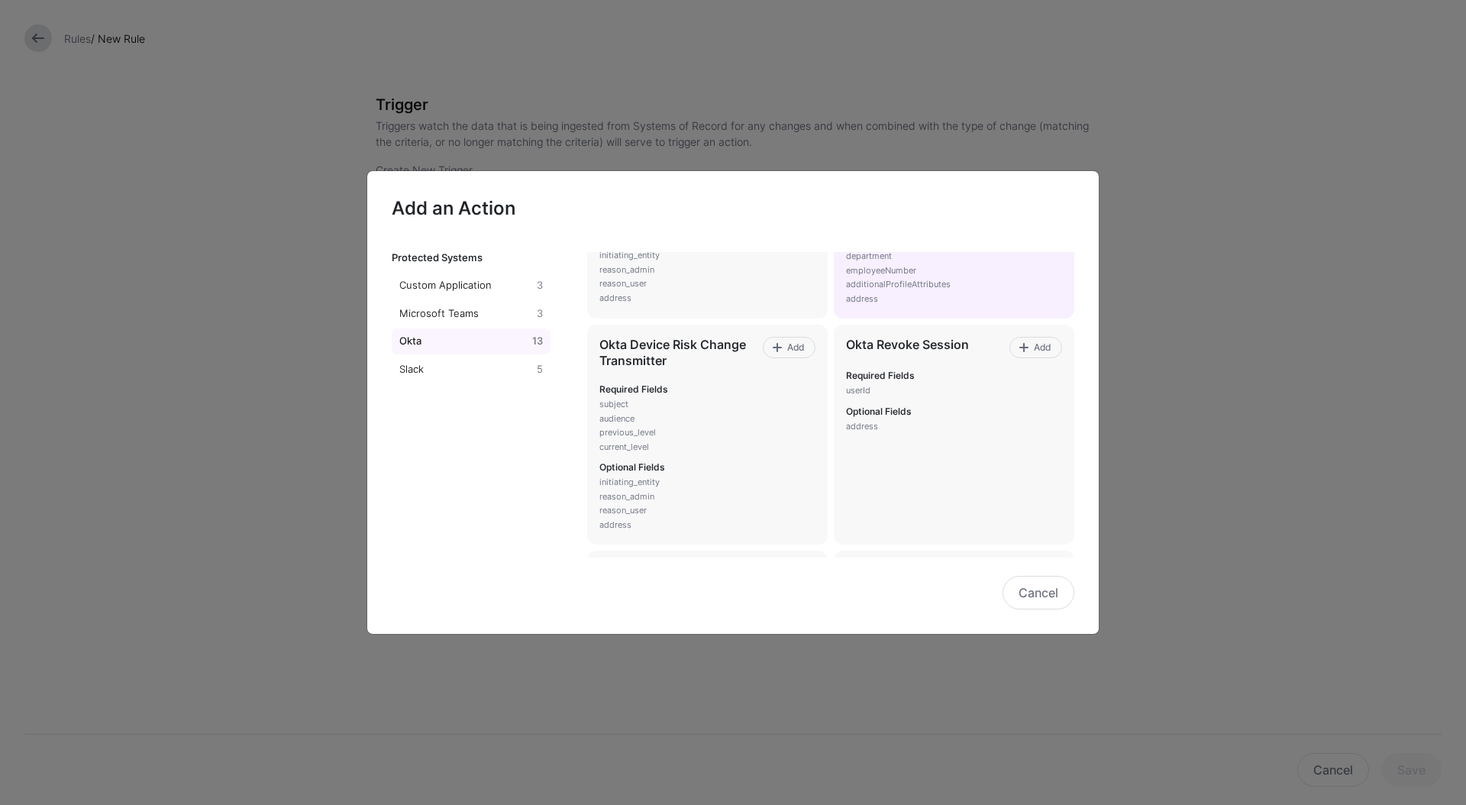
scroll to position [194, 0]
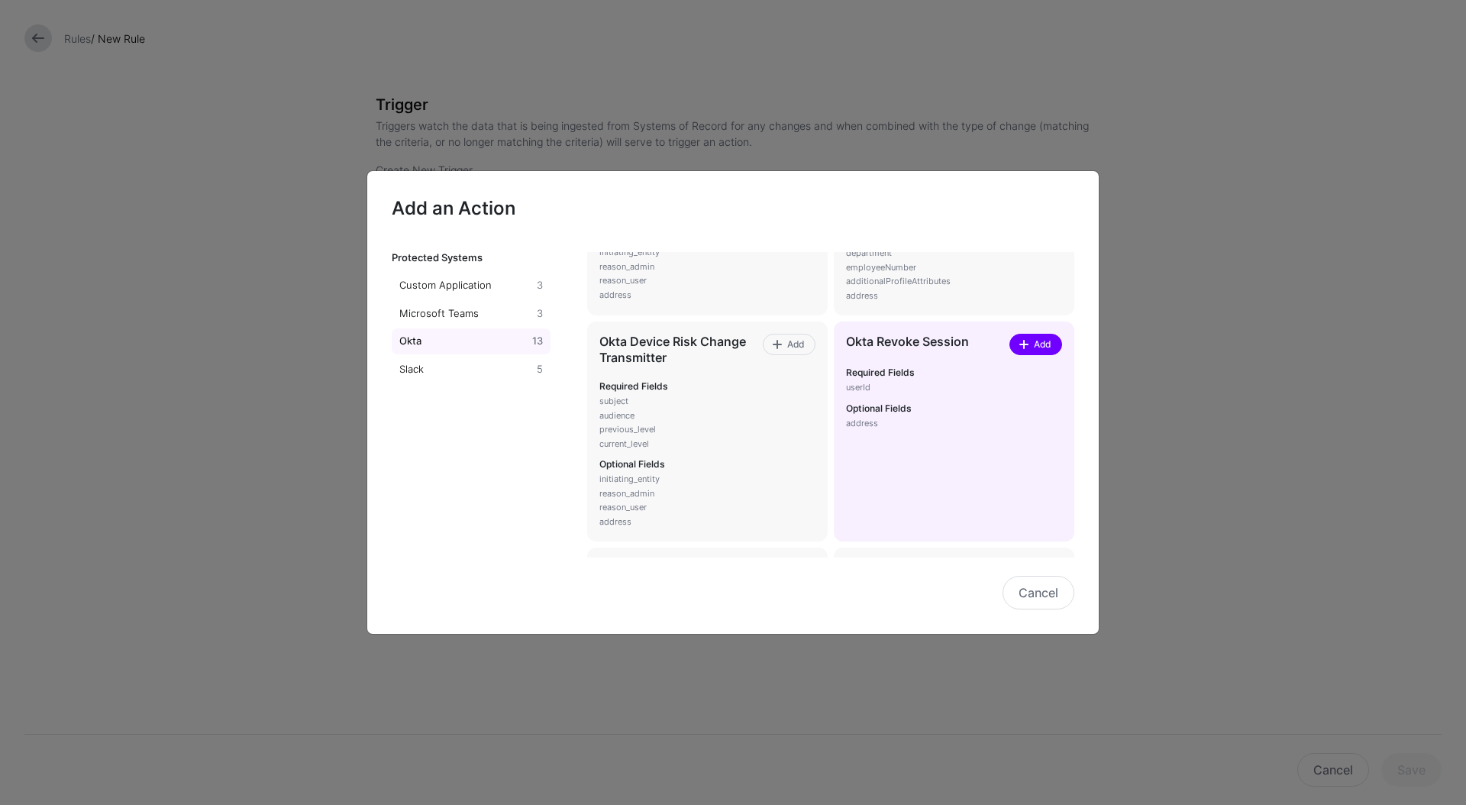
click at [1019, 345] on span at bounding box center [1025, 344] width 13 height 12
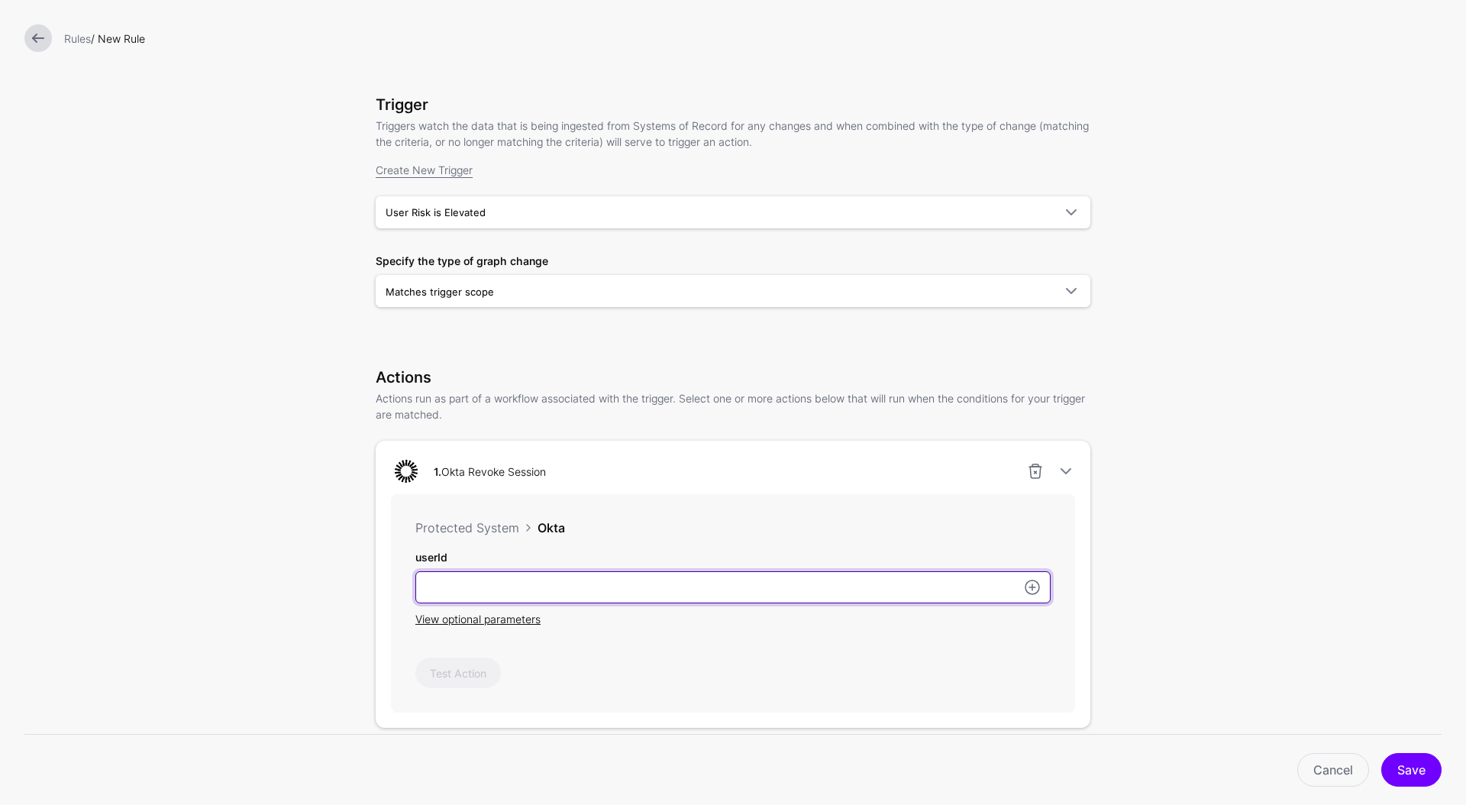
click at [605, 596] on input "userId" at bounding box center [732, 587] width 635 height 32
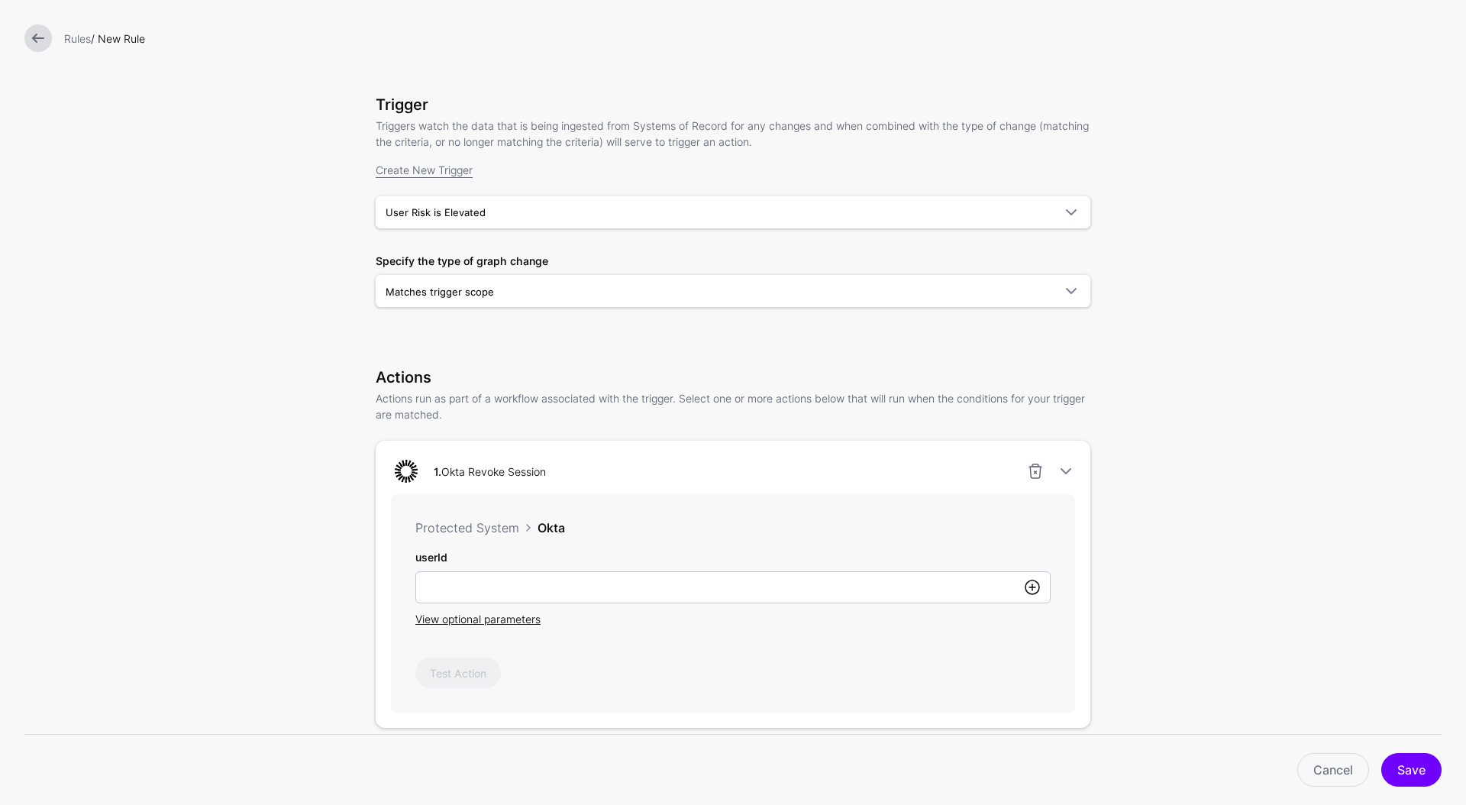
click at [1029, 585] on link at bounding box center [1032, 587] width 18 height 18
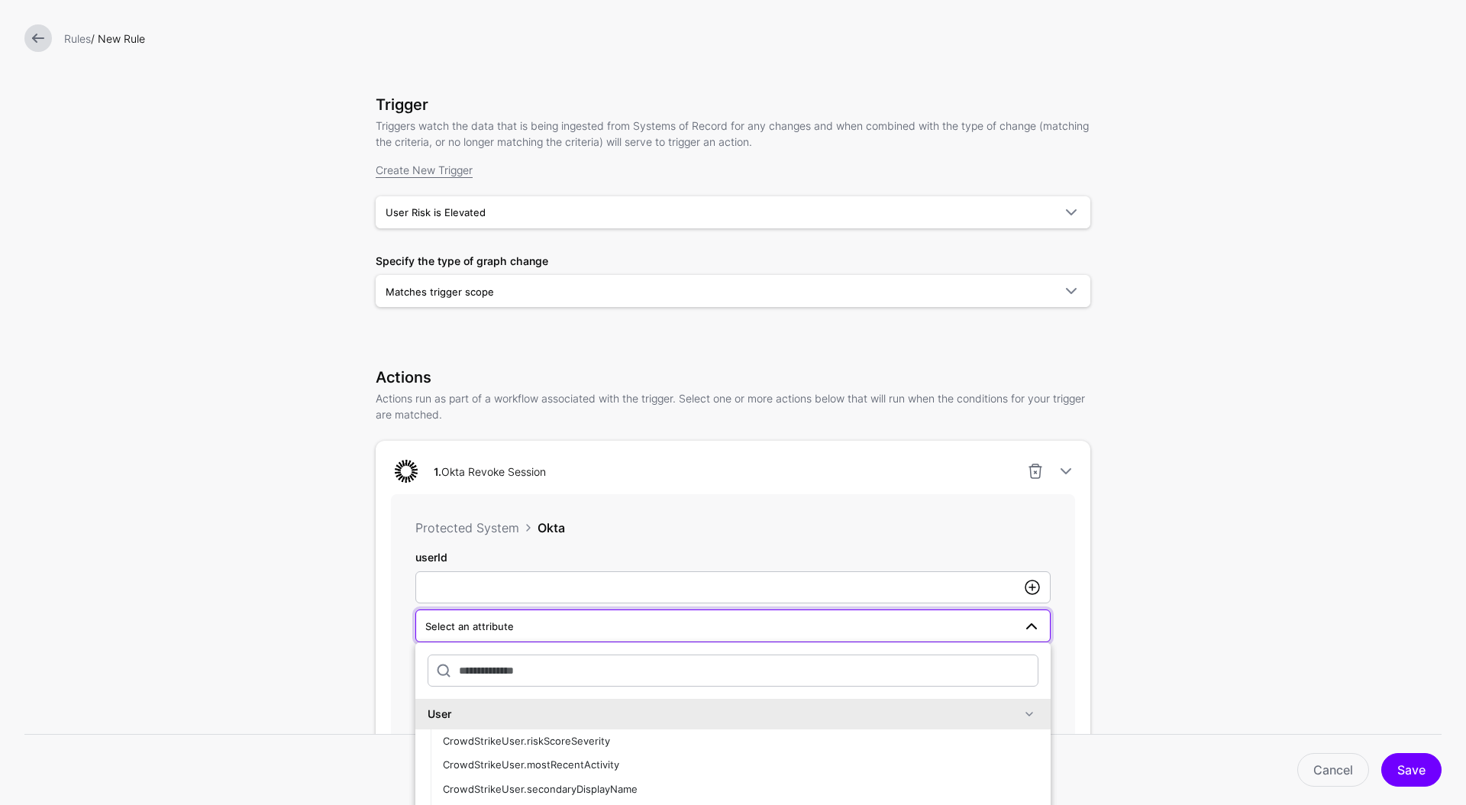
click at [1029, 585] on link at bounding box center [1032, 587] width 18 height 18
click at [1201, 583] on form "**********" at bounding box center [733, 536] width 1466 height 1230
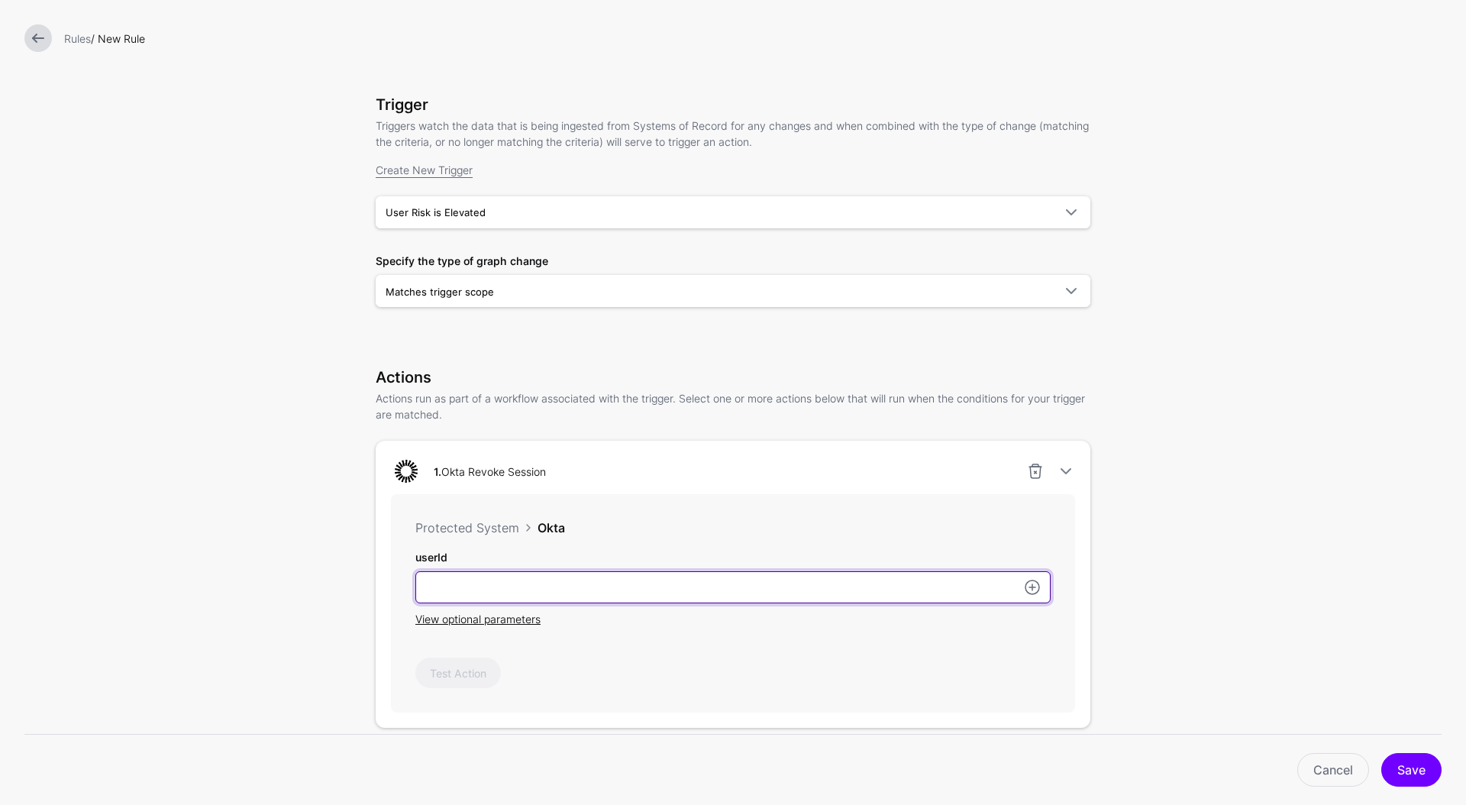
click at [873, 598] on input "userId" at bounding box center [732, 587] width 635 height 32
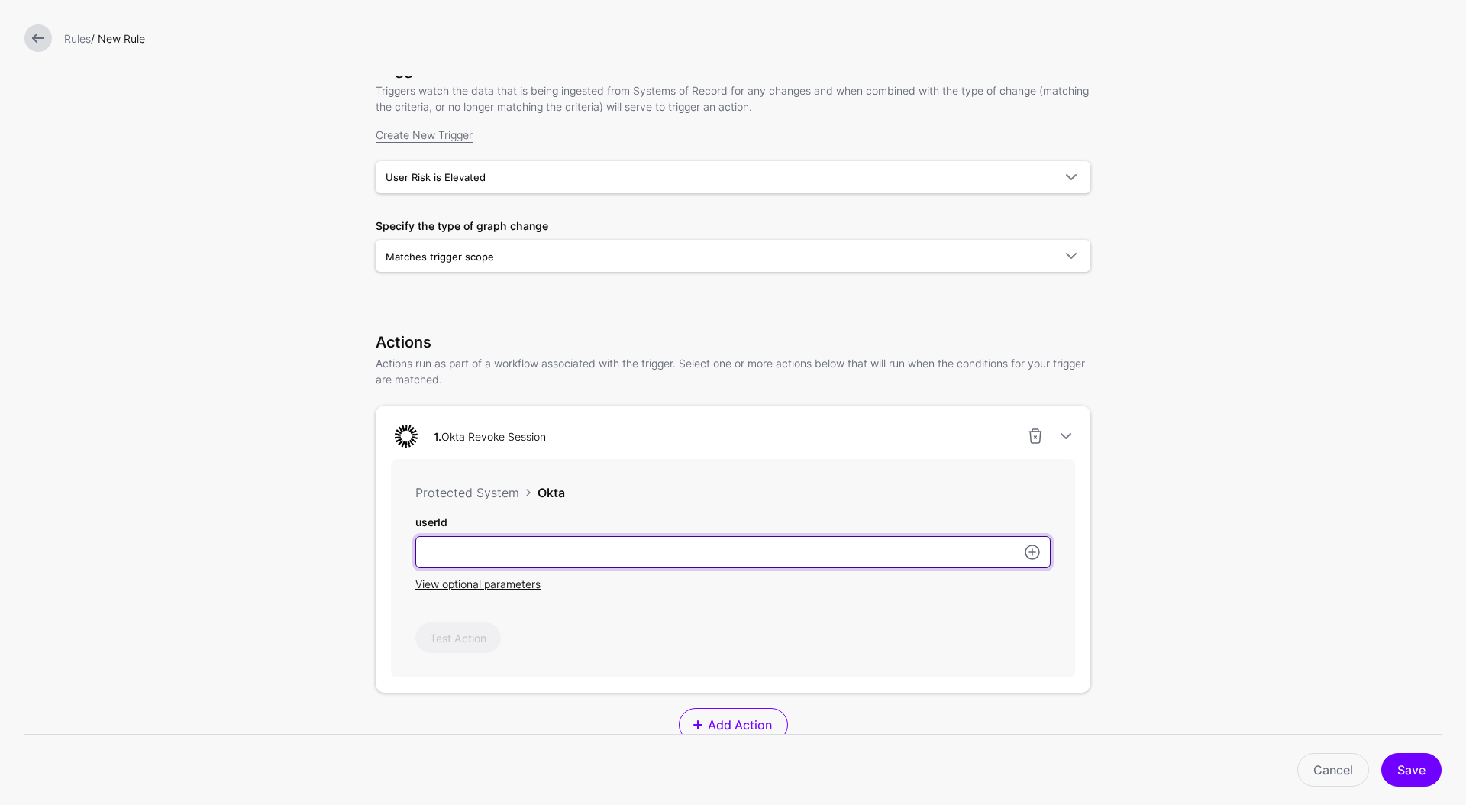
scroll to position [115, 0]
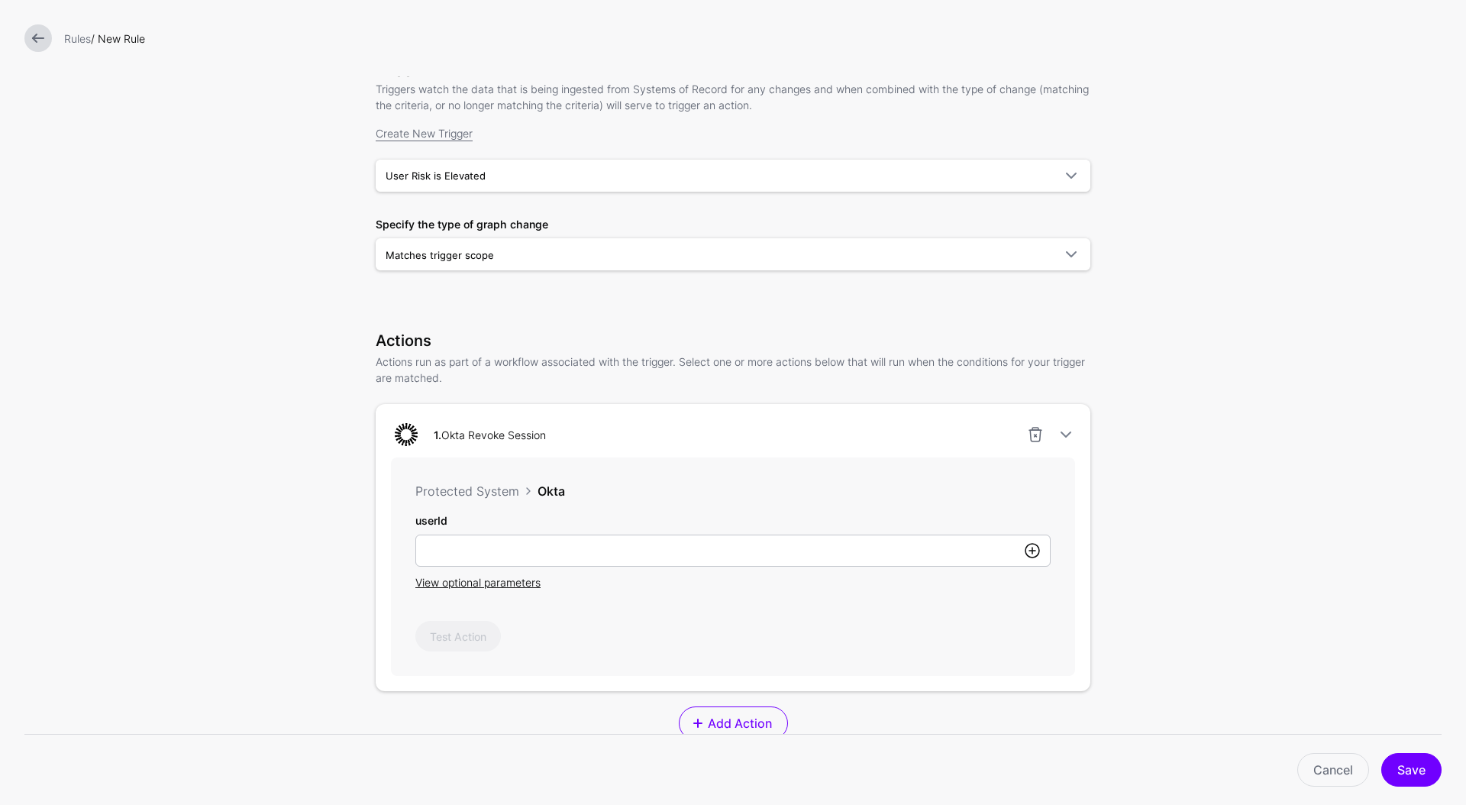
click at [1030, 556] on link at bounding box center [1032, 550] width 18 height 18
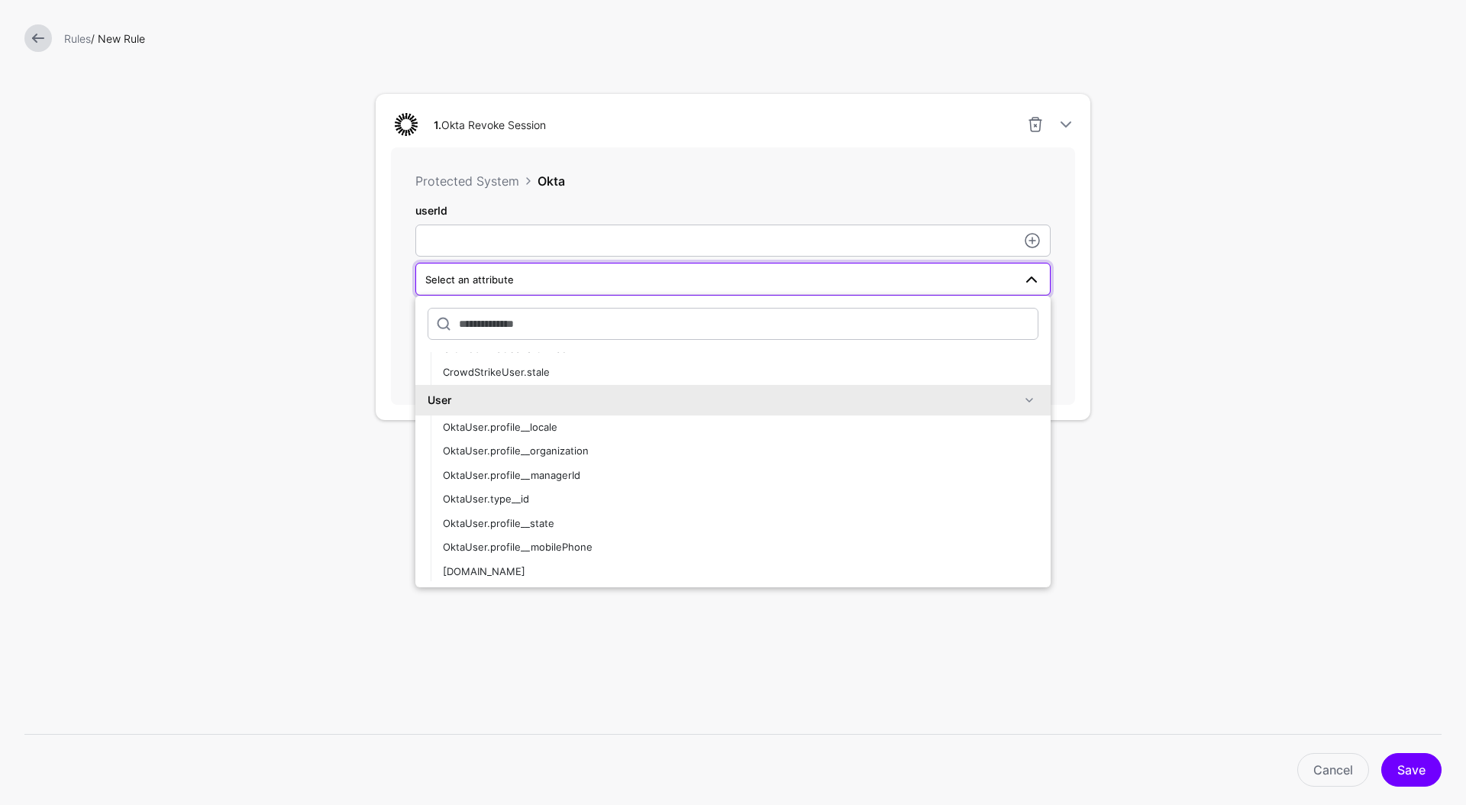
scroll to position [481, 0]
click at [555, 392] on div "User" at bounding box center [723, 397] width 592 height 16
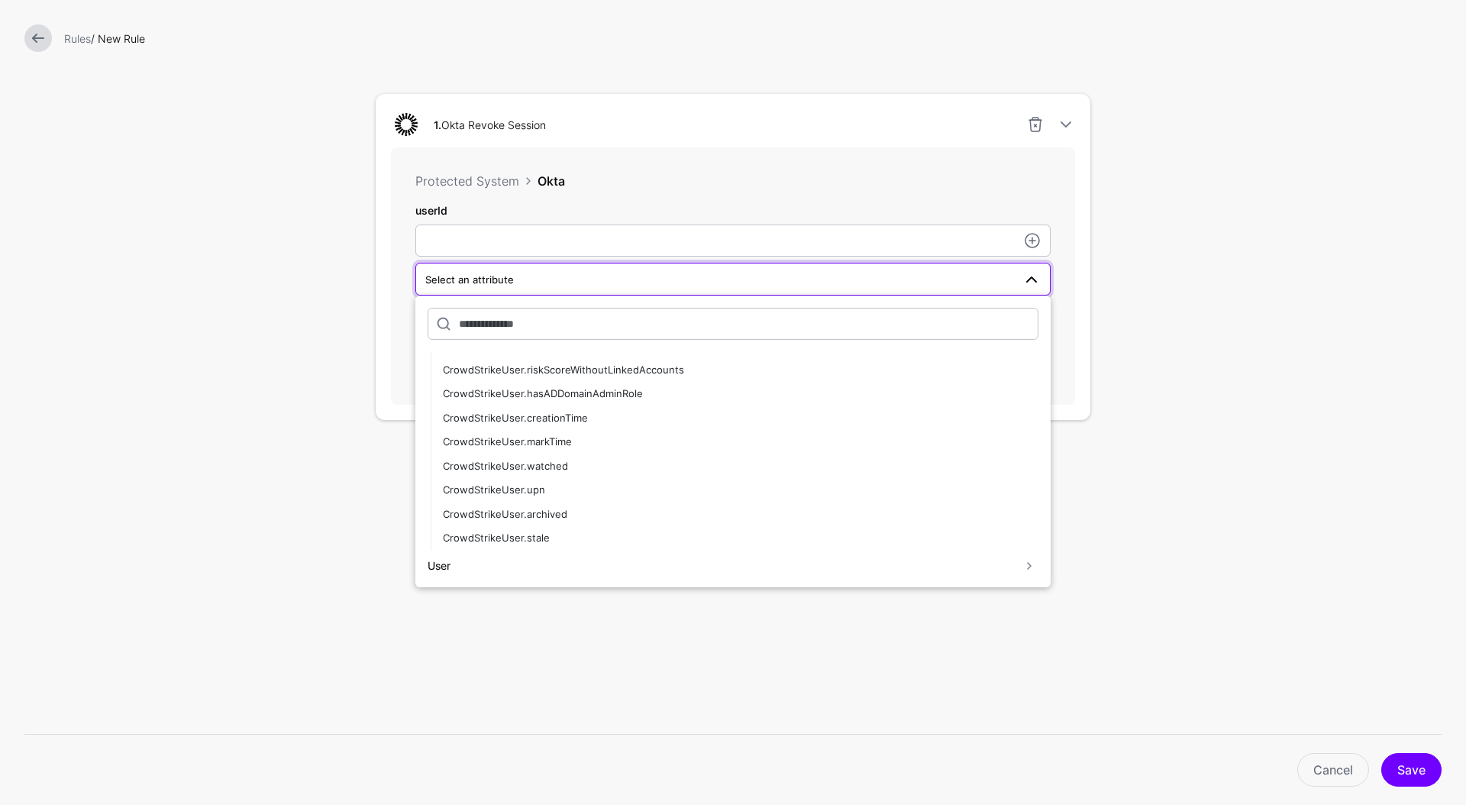
click at [514, 561] on div "User" at bounding box center [723, 565] width 592 height 16
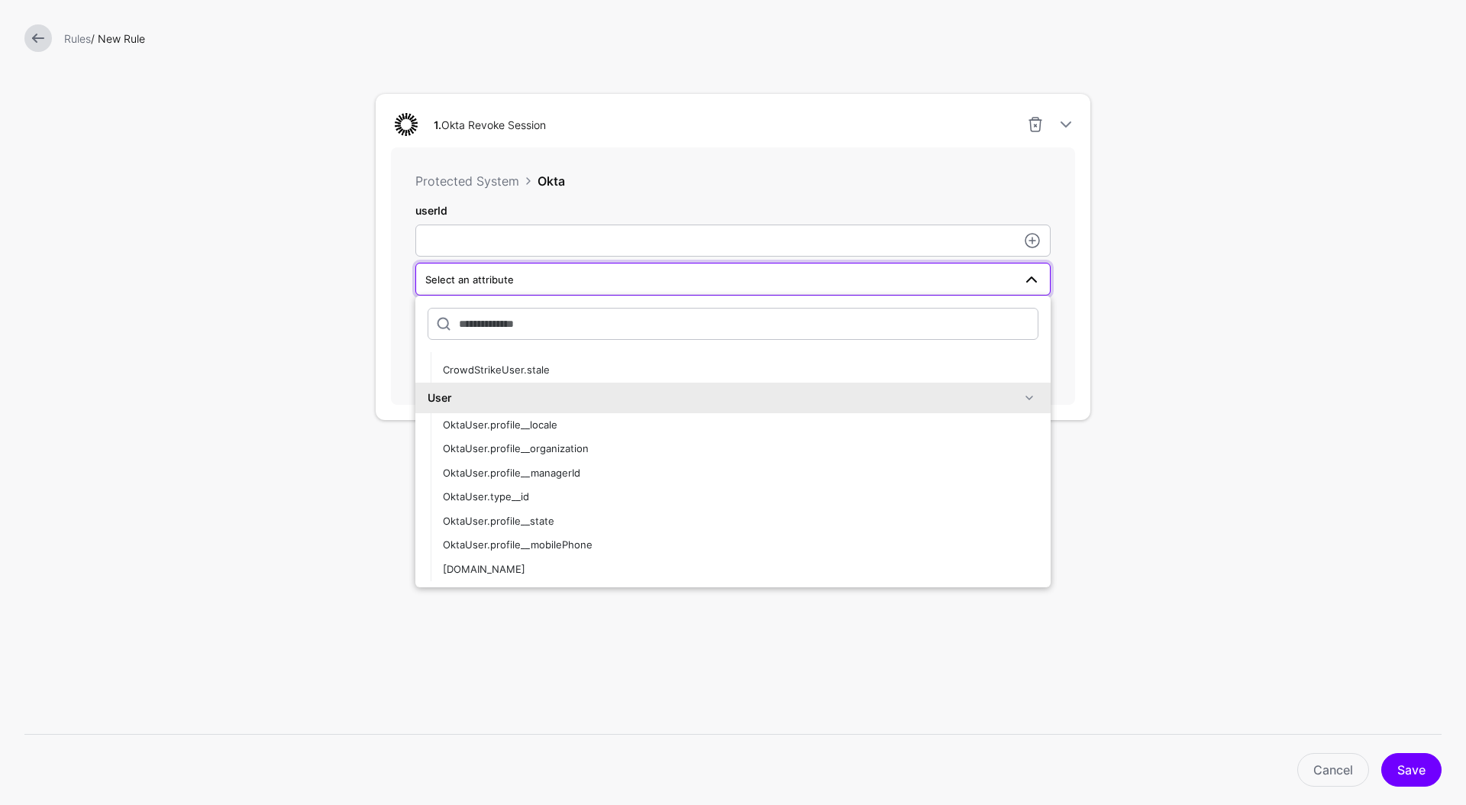
click at [437, 395] on div "User" at bounding box center [723, 397] width 592 height 16
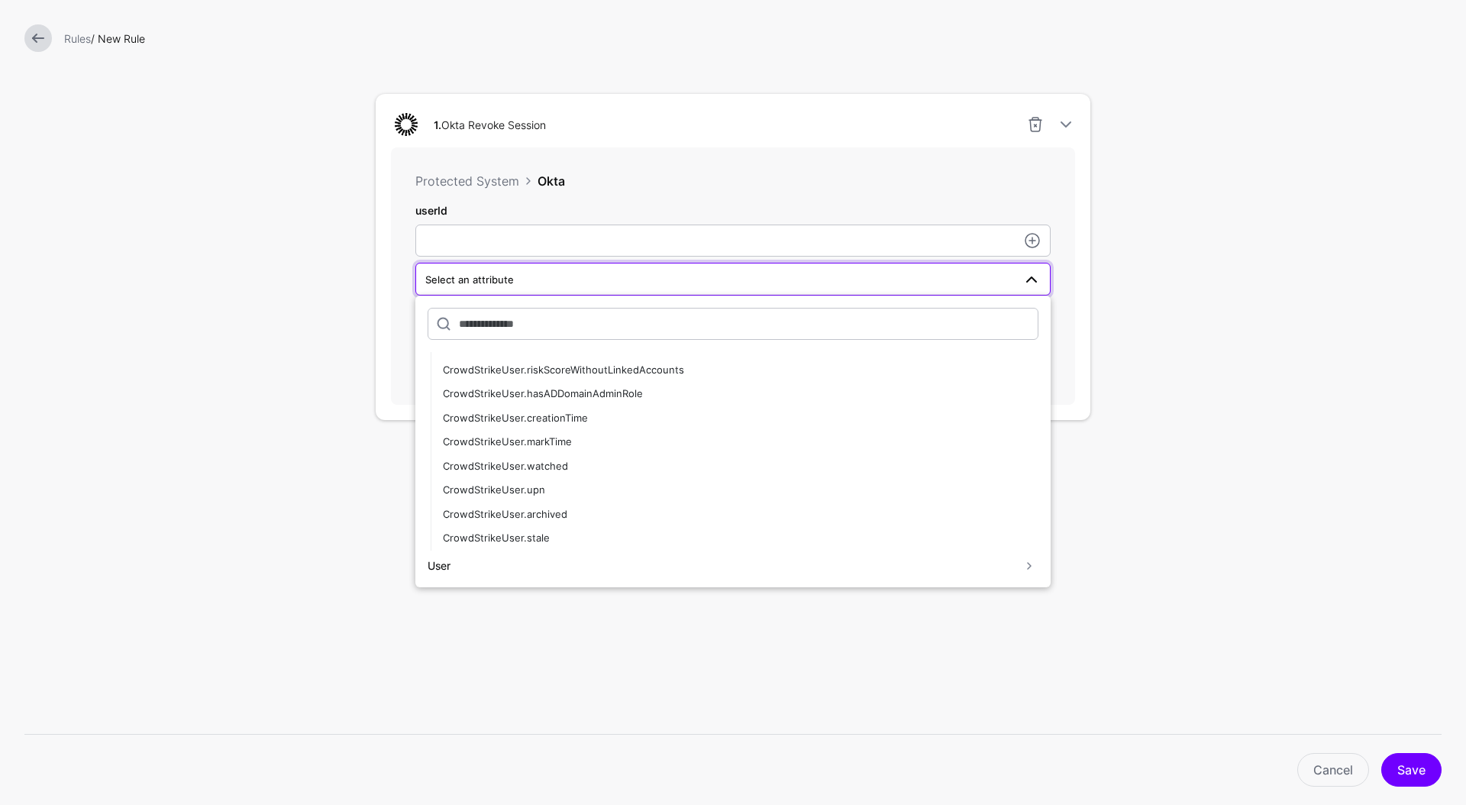
click at [511, 582] on div "User CrowdStrikeUser.riskScoreSeverity CrowdStrikeUser.mostRecentActivity Crowd…" at bounding box center [732, 441] width 635 height 292
click at [510, 571] on div "User" at bounding box center [723, 565] width 592 height 16
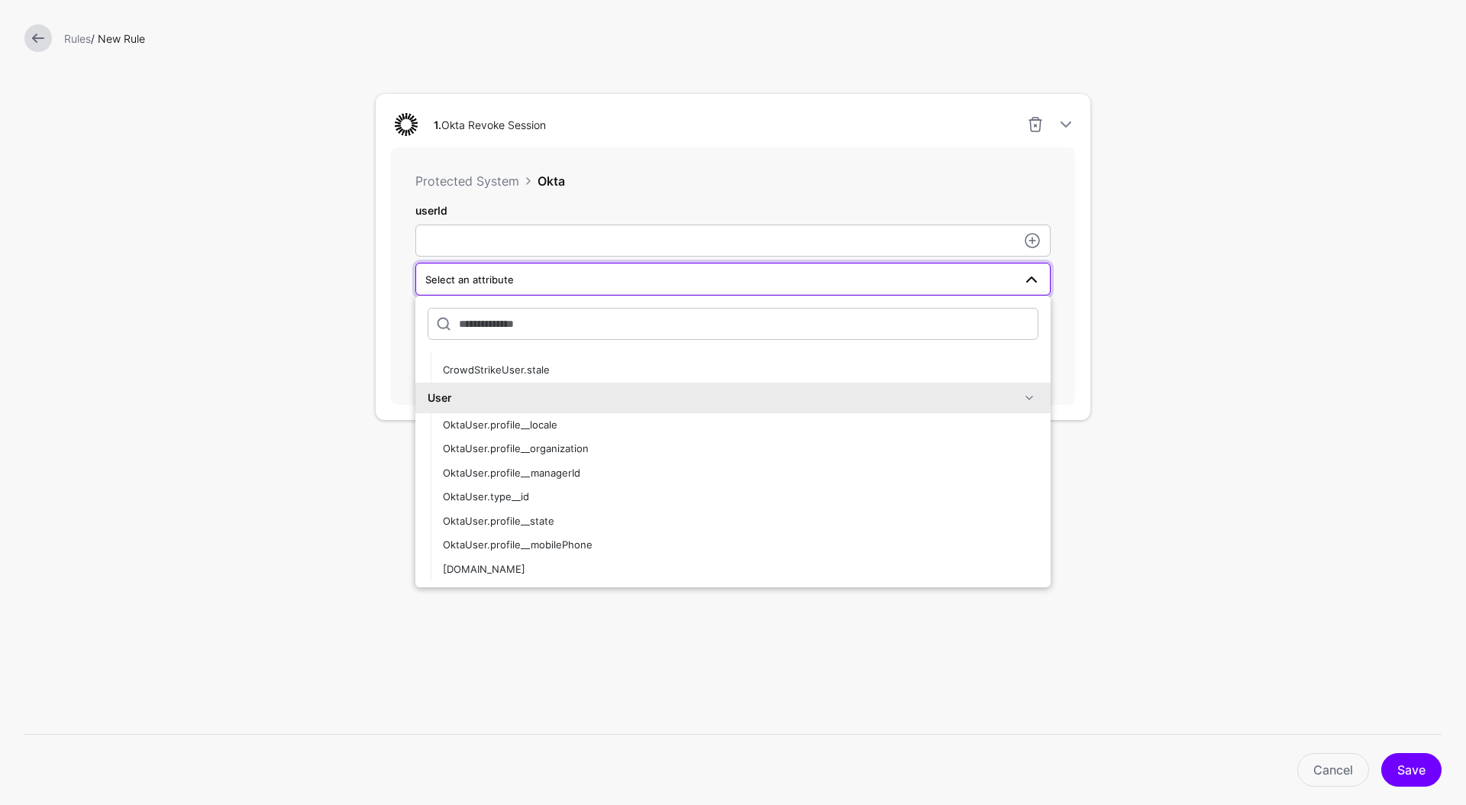
click at [314, 628] on form "**********" at bounding box center [733, 190] width 1466 height 1230
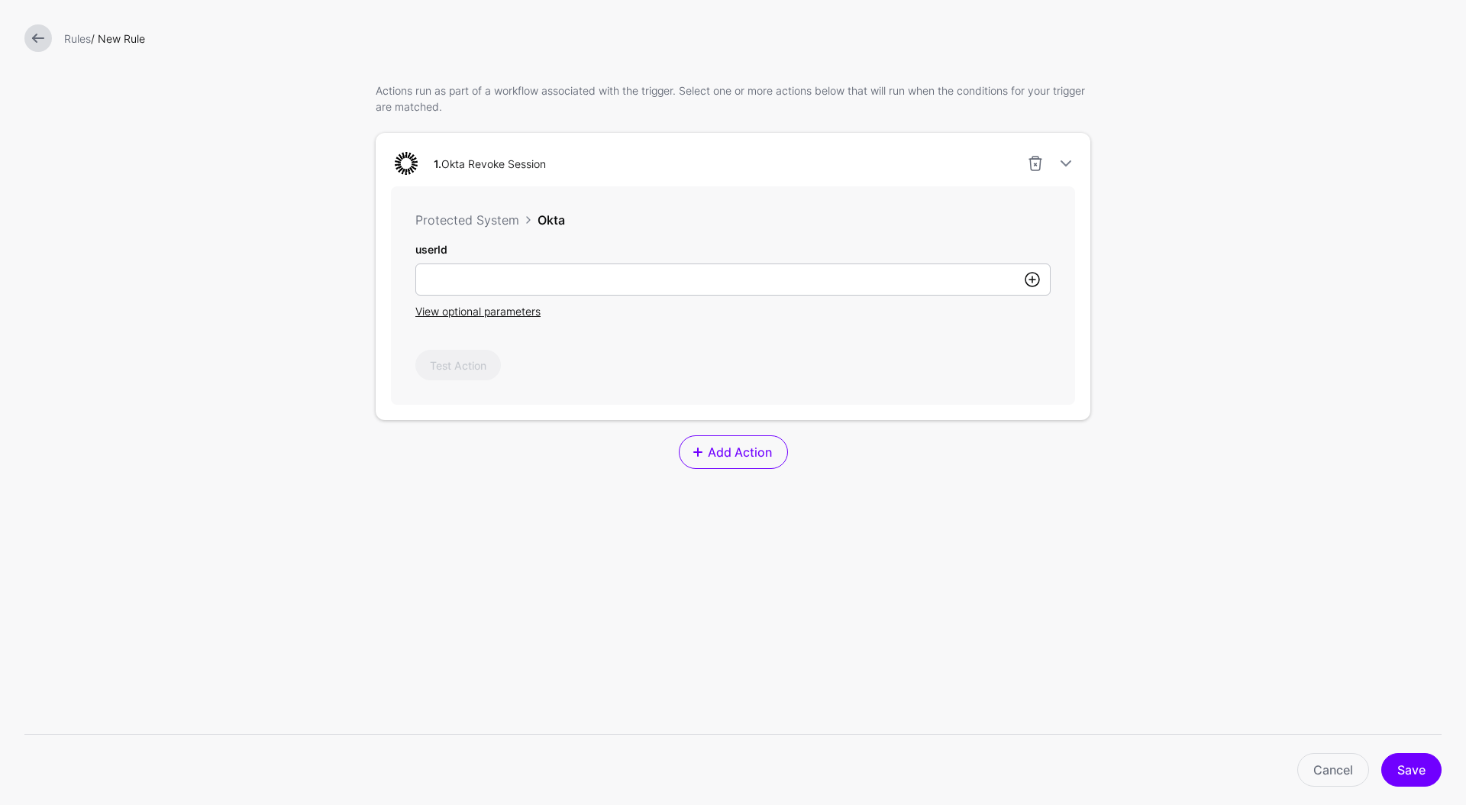
click at [1024, 280] on link at bounding box center [1032, 279] width 18 height 18
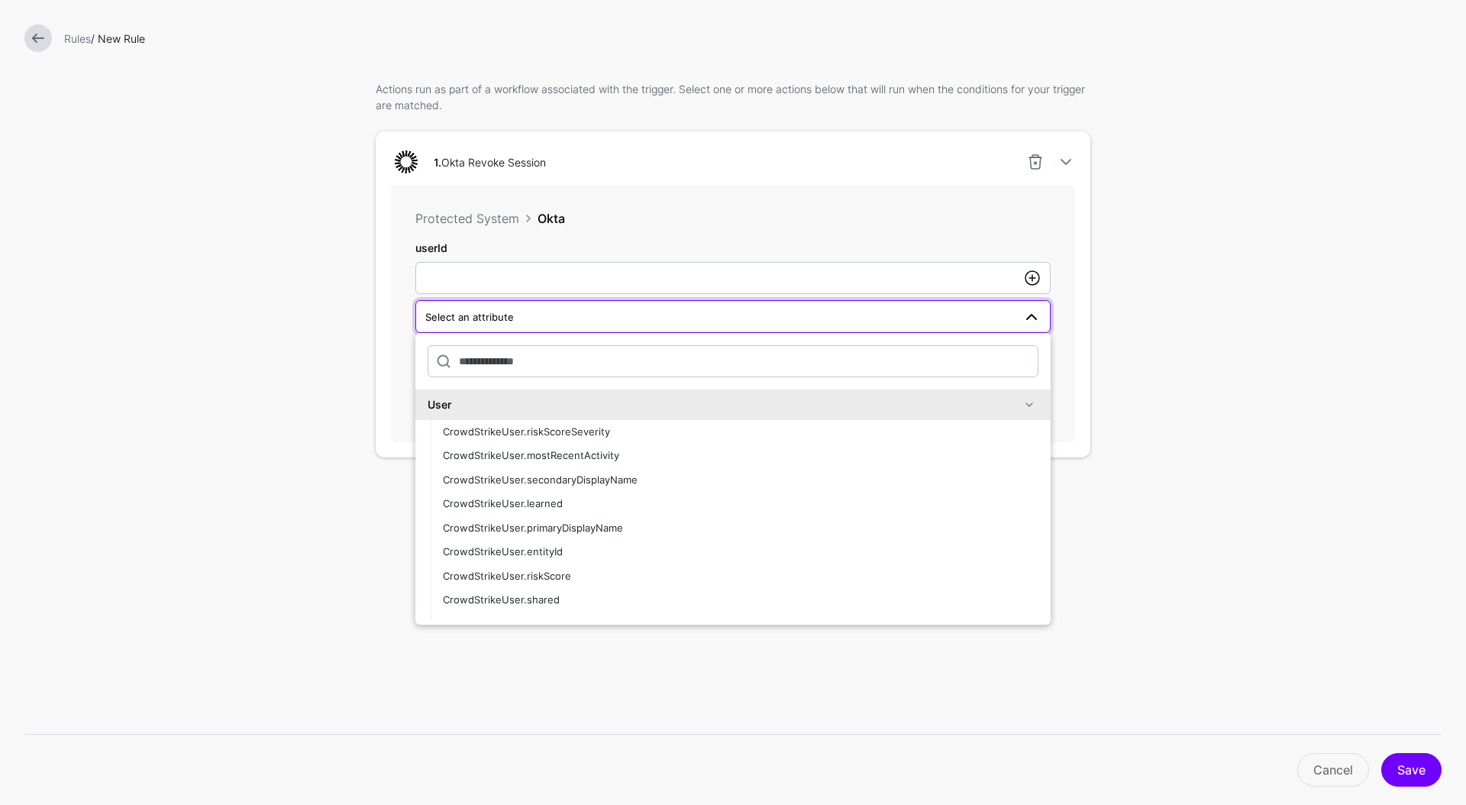
scroll to position [427, 0]
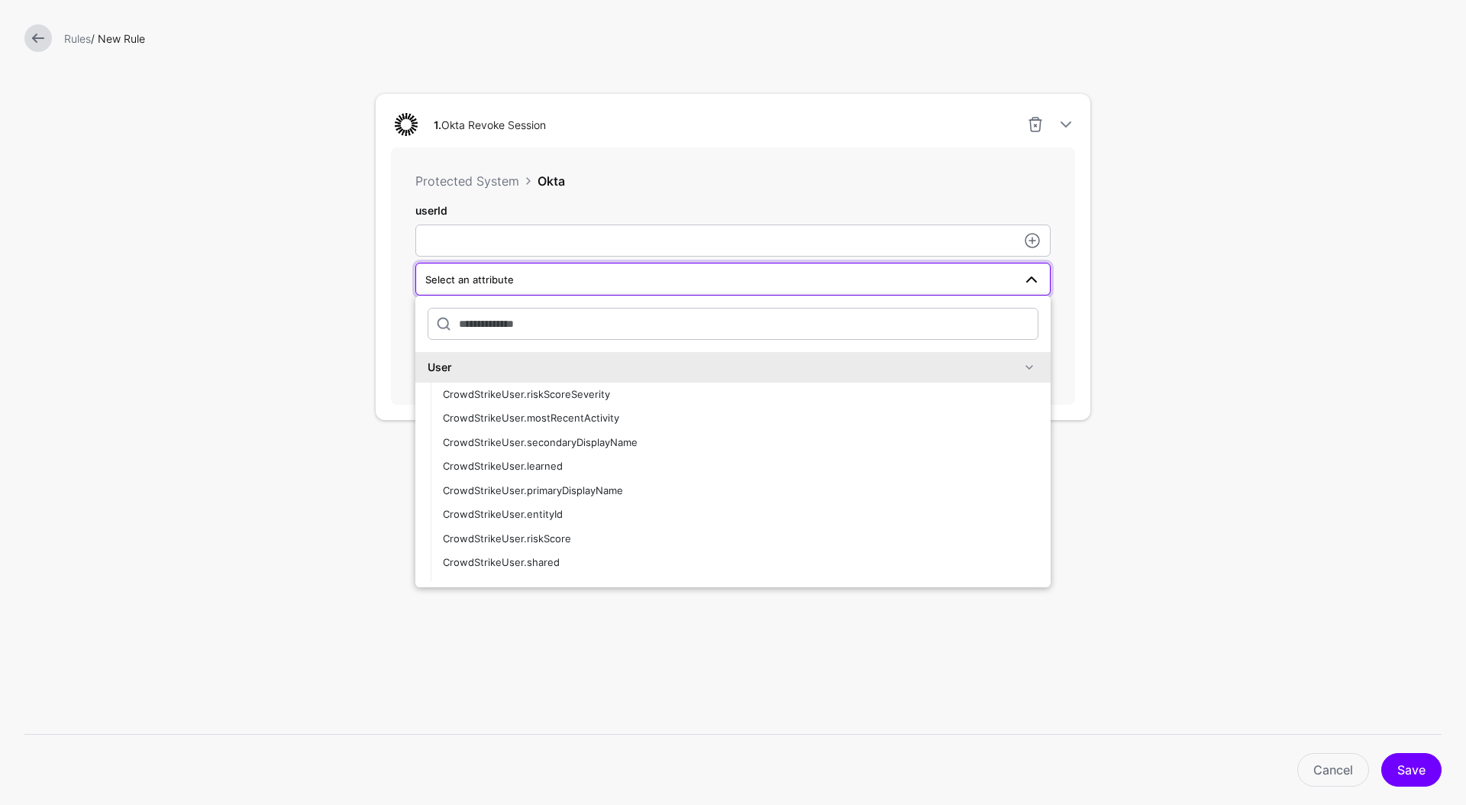
click at [504, 269] on link "Select an attribute" at bounding box center [732, 279] width 635 height 32
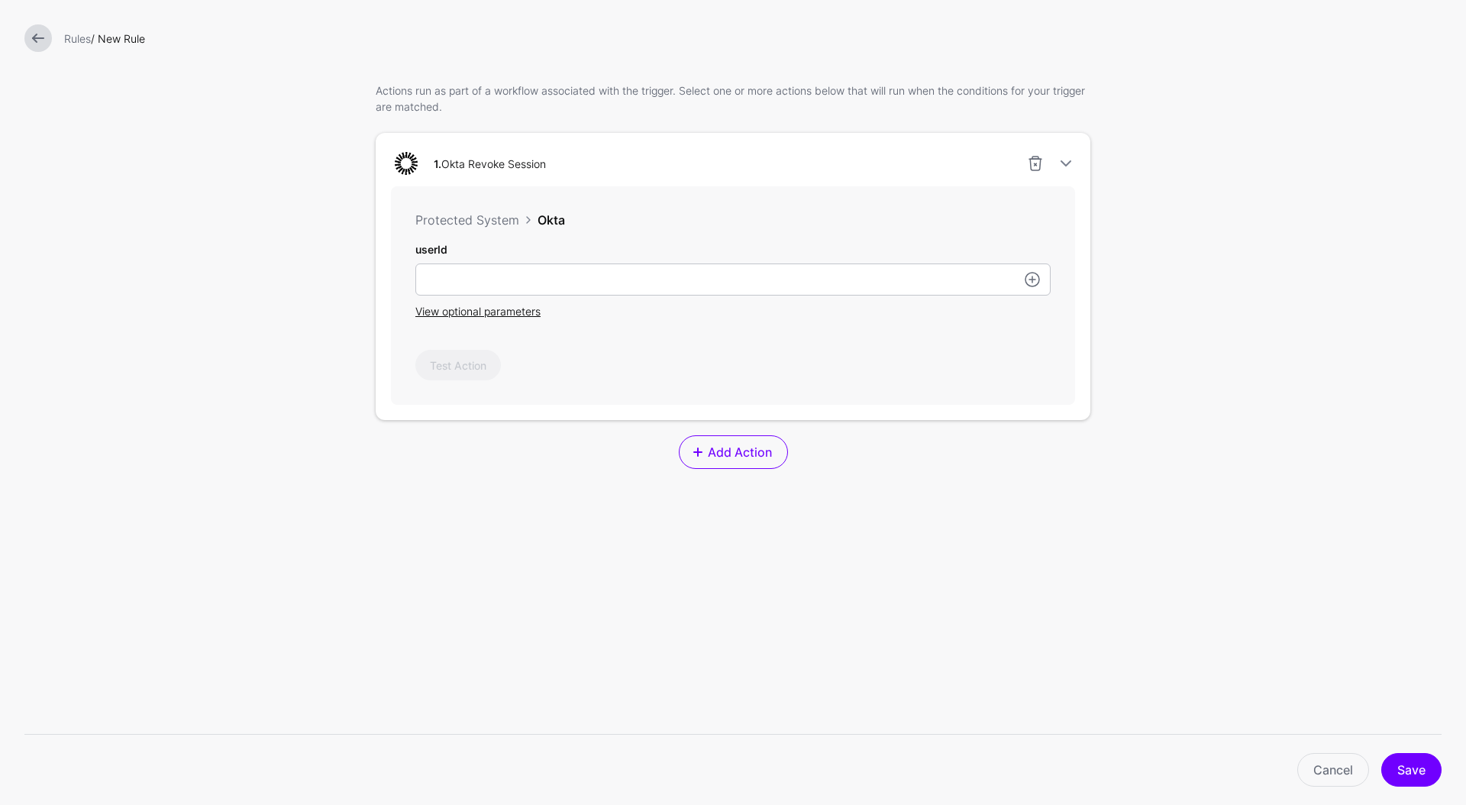
scroll to position [388, 0]
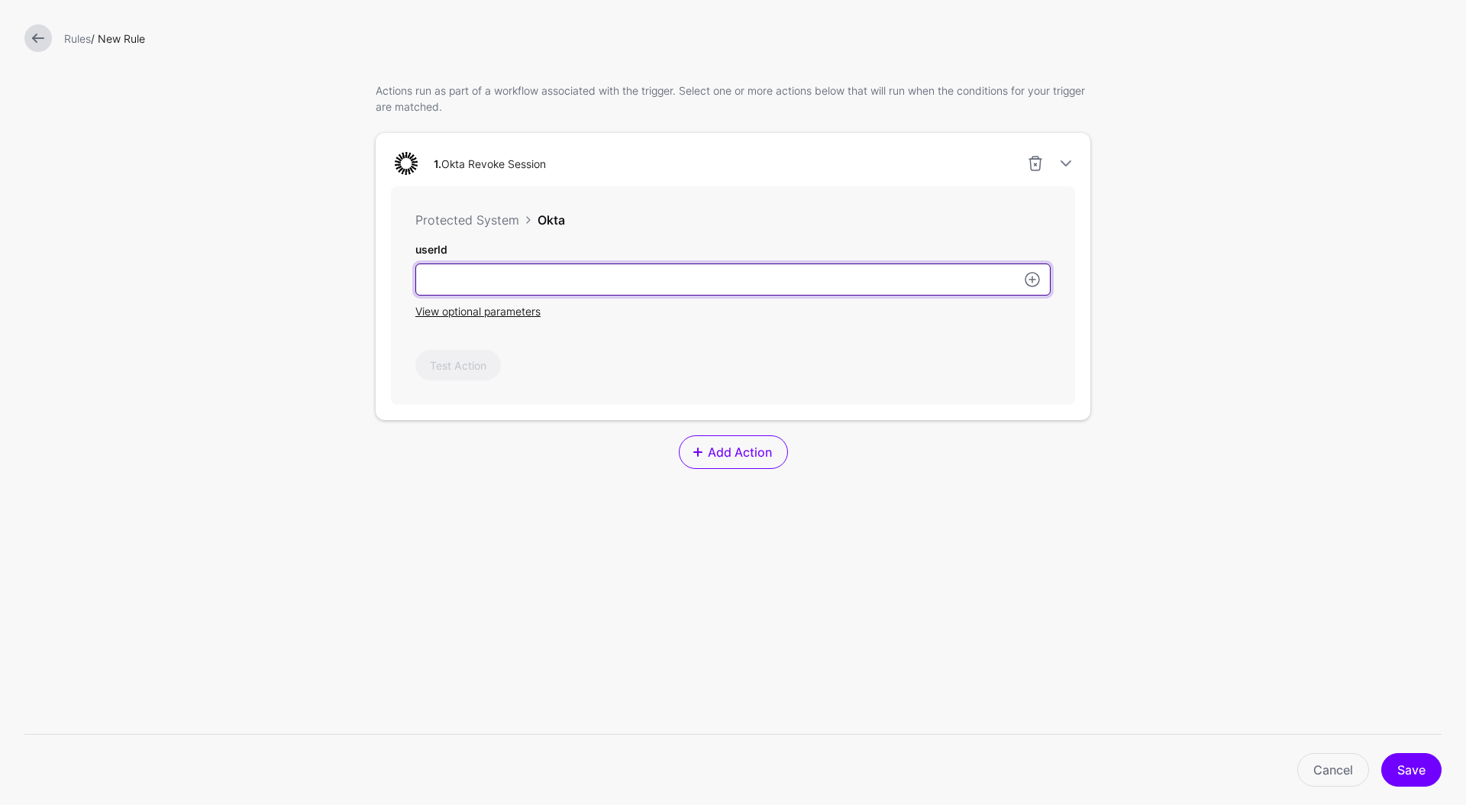
click at [501, 283] on input "userId" at bounding box center [732, 279] width 635 height 32
type input "*"
type input "**********"
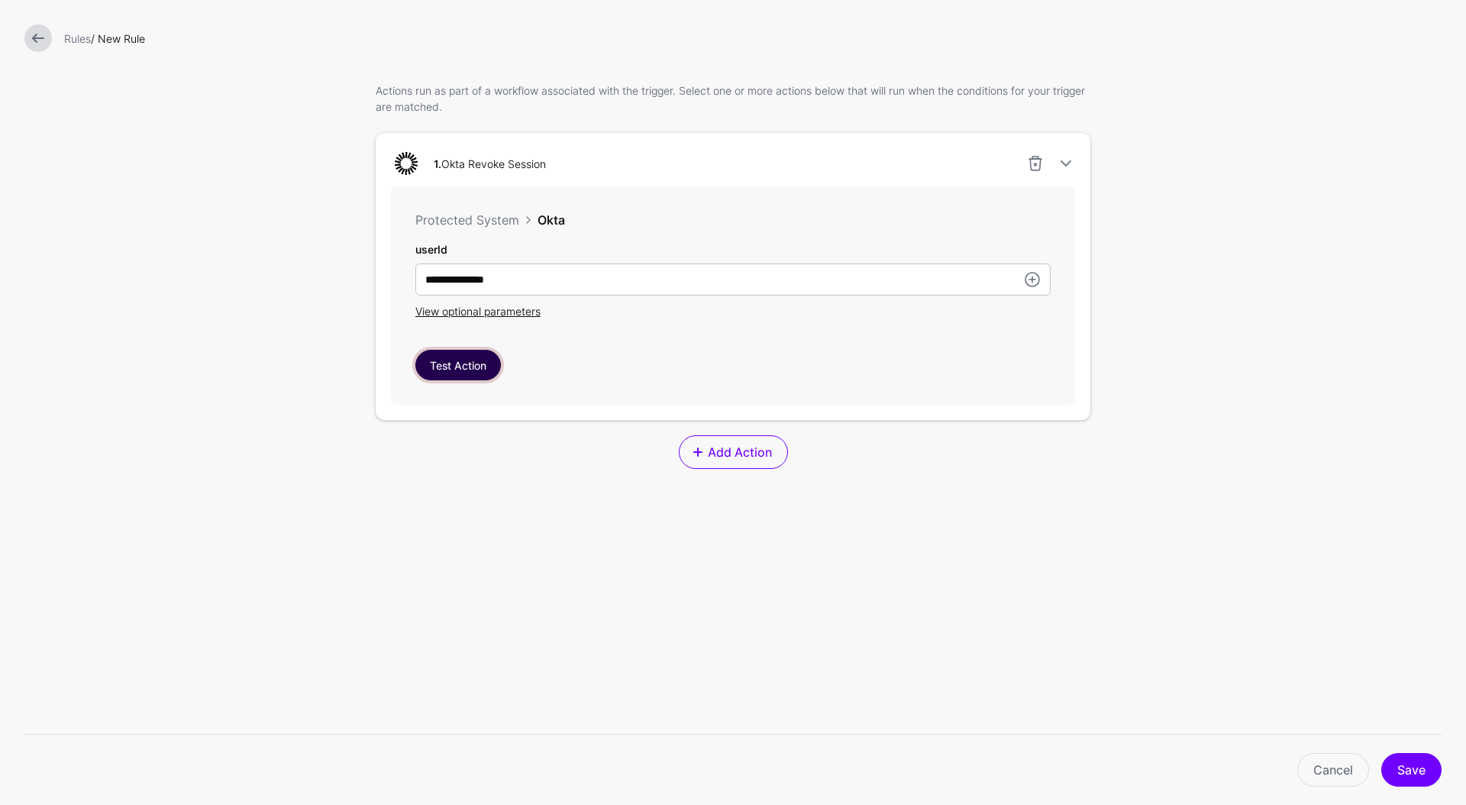
click at [477, 373] on button "Test Action" at bounding box center [457, 365] width 85 height 31
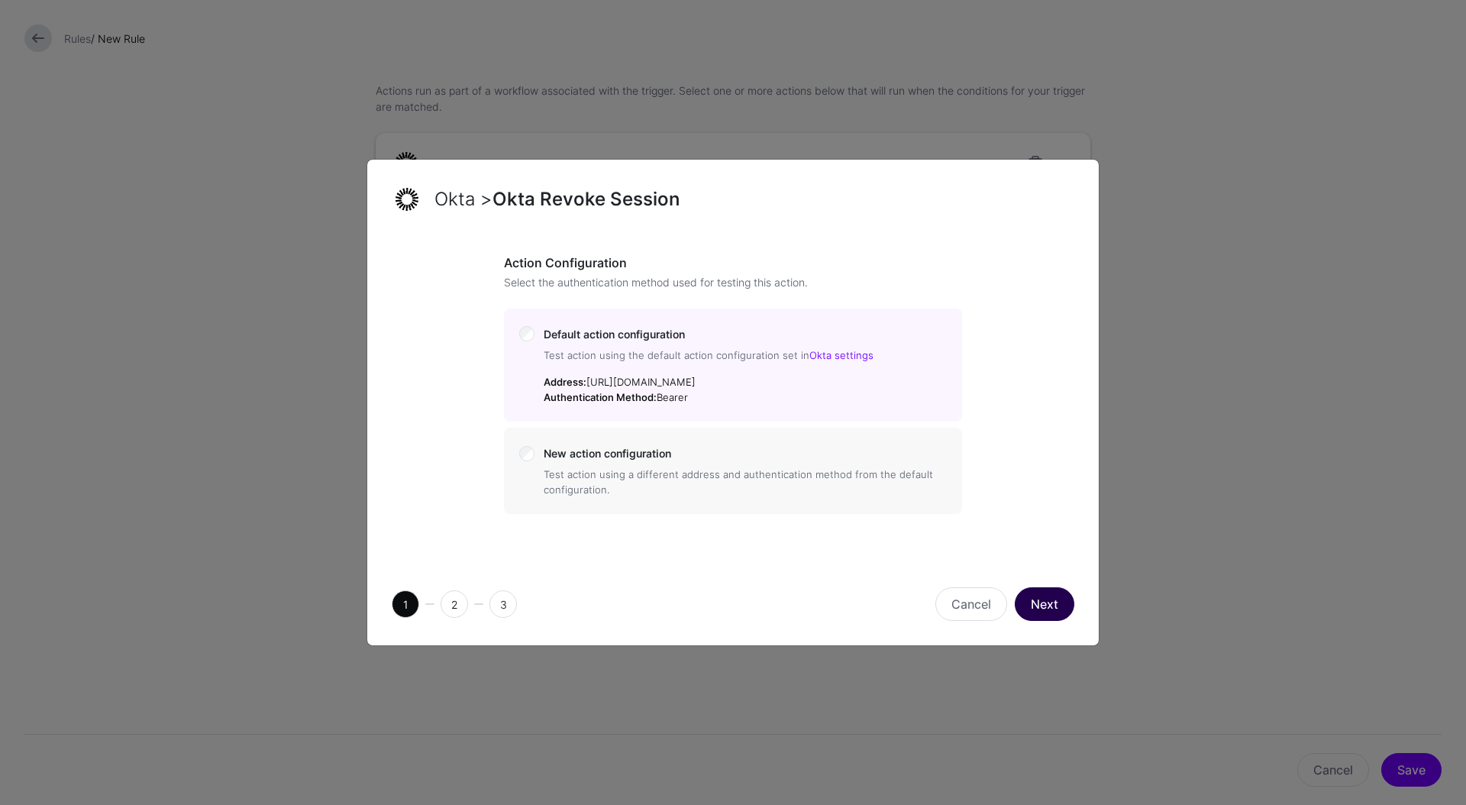
click at [1049, 608] on button "Next" at bounding box center [1044, 604] width 60 height 34
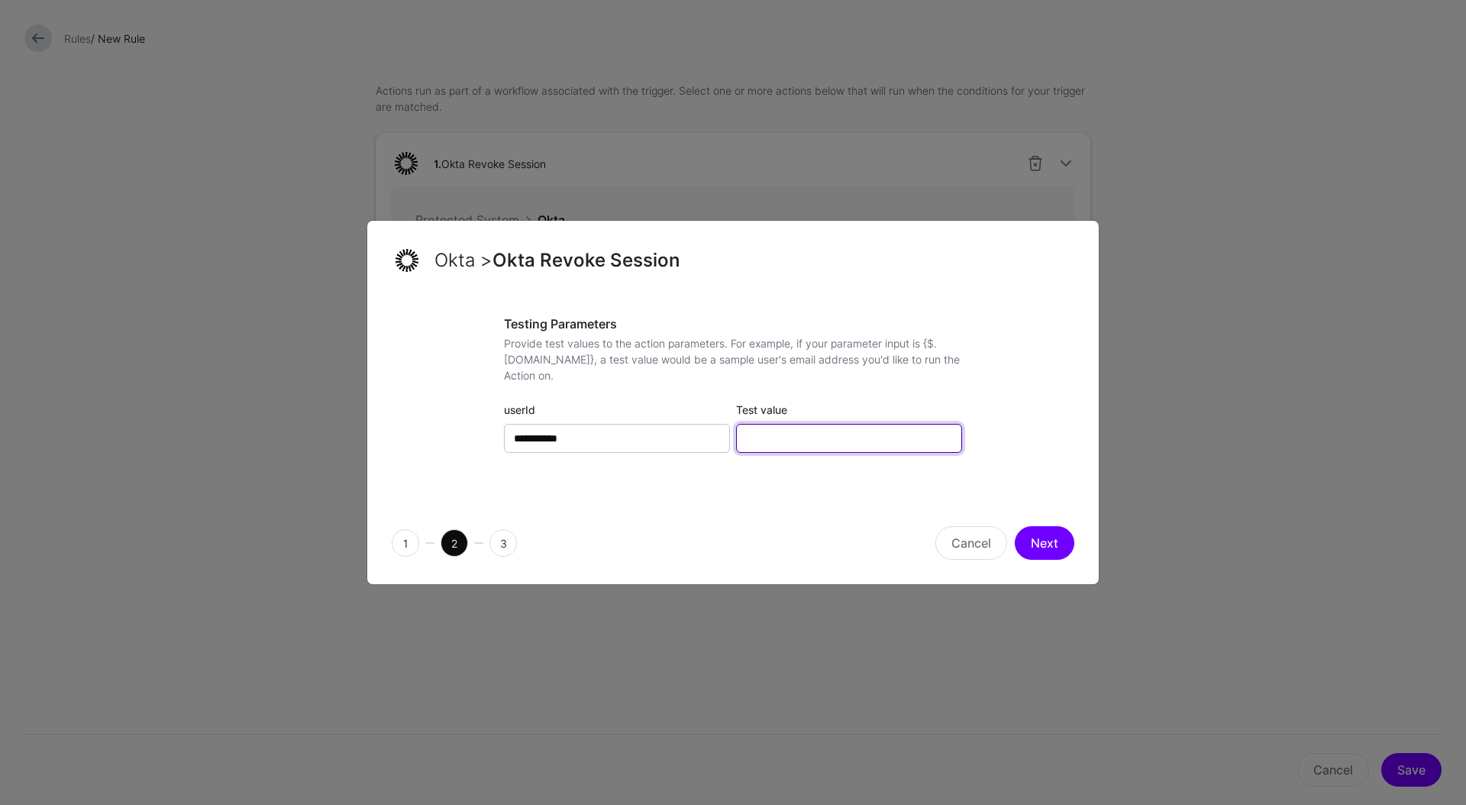
click at [822, 432] on input "Test value" at bounding box center [849, 438] width 226 height 29
paste input "**********"
type input "**********"
click at [1035, 542] on button "Next" at bounding box center [1044, 543] width 60 height 34
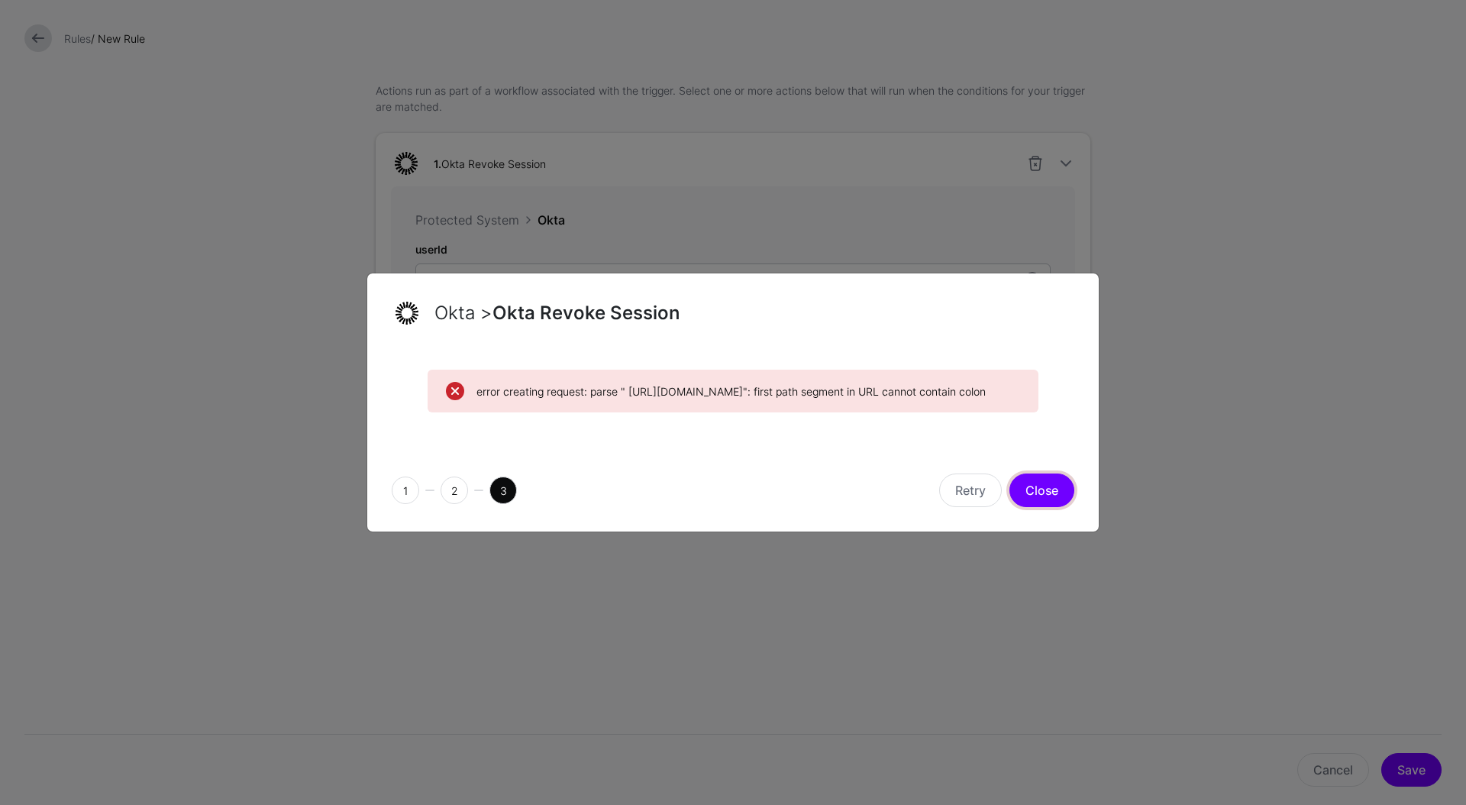
click at [1046, 507] on button "Close" at bounding box center [1041, 490] width 65 height 34
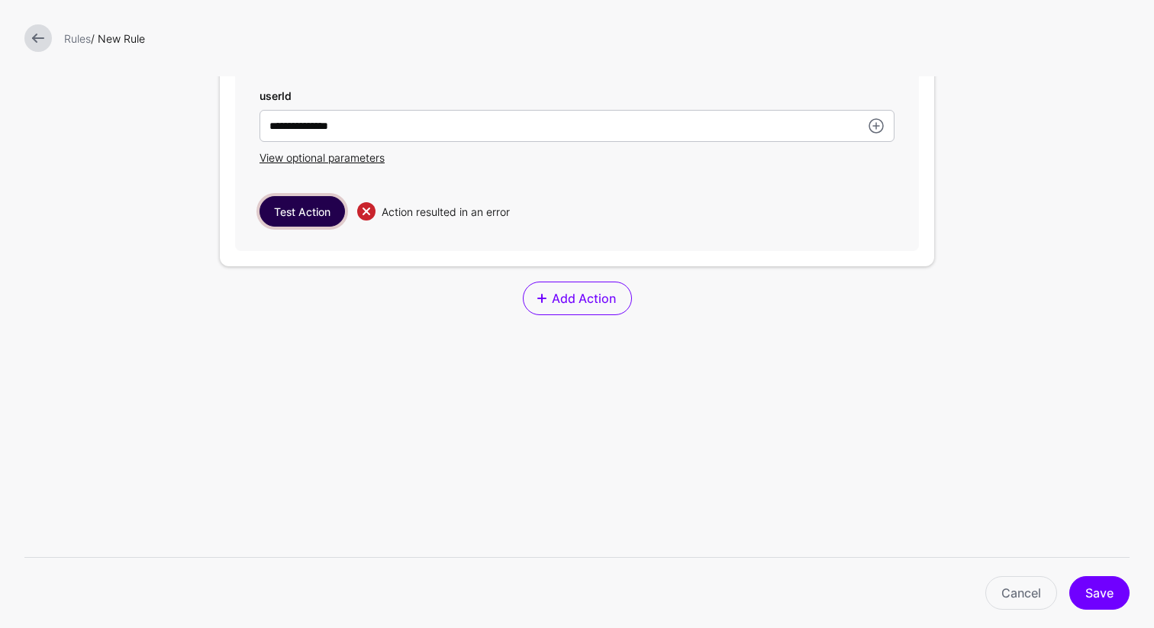
scroll to position [343, 0]
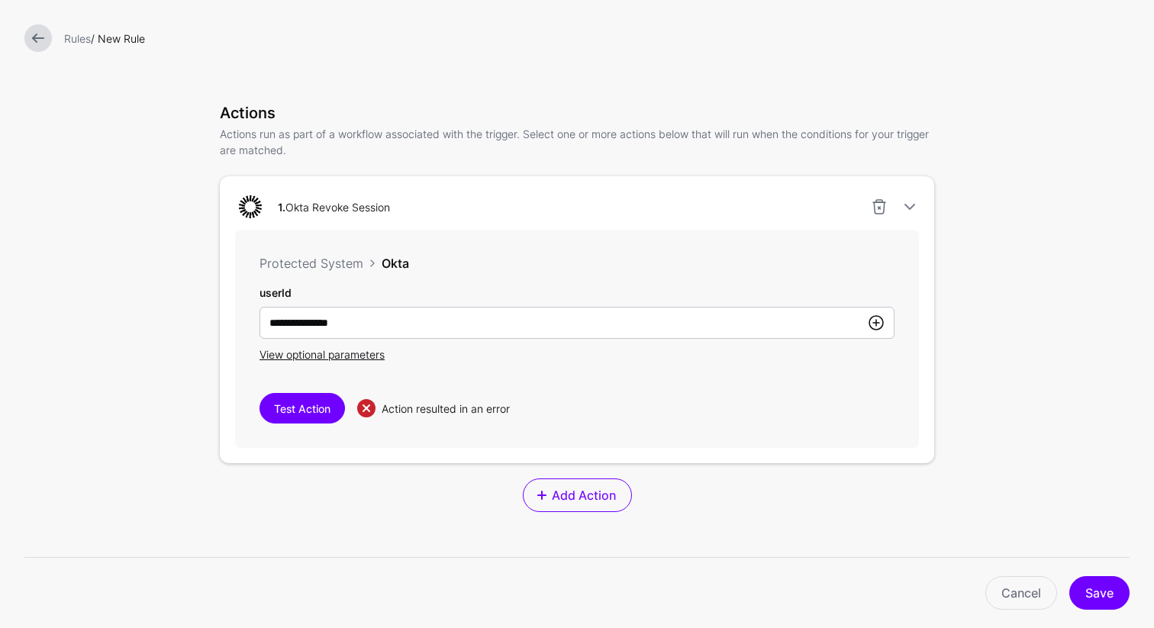
click at [867, 323] on link at bounding box center [876, 323] width 18 height 18
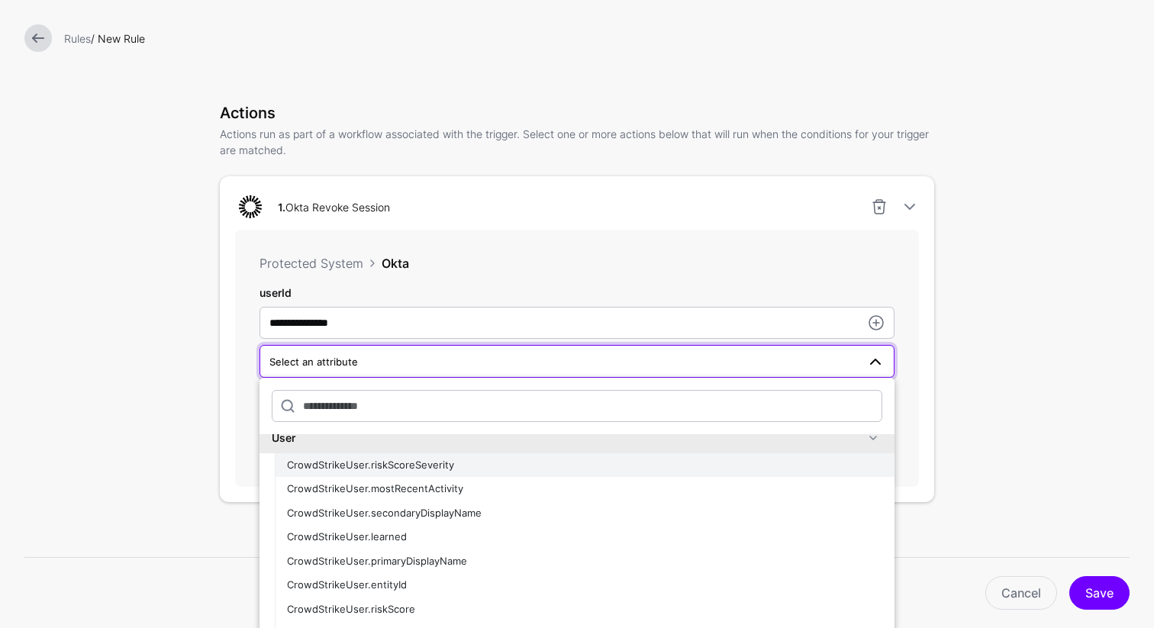
scroll to position [0, 0]
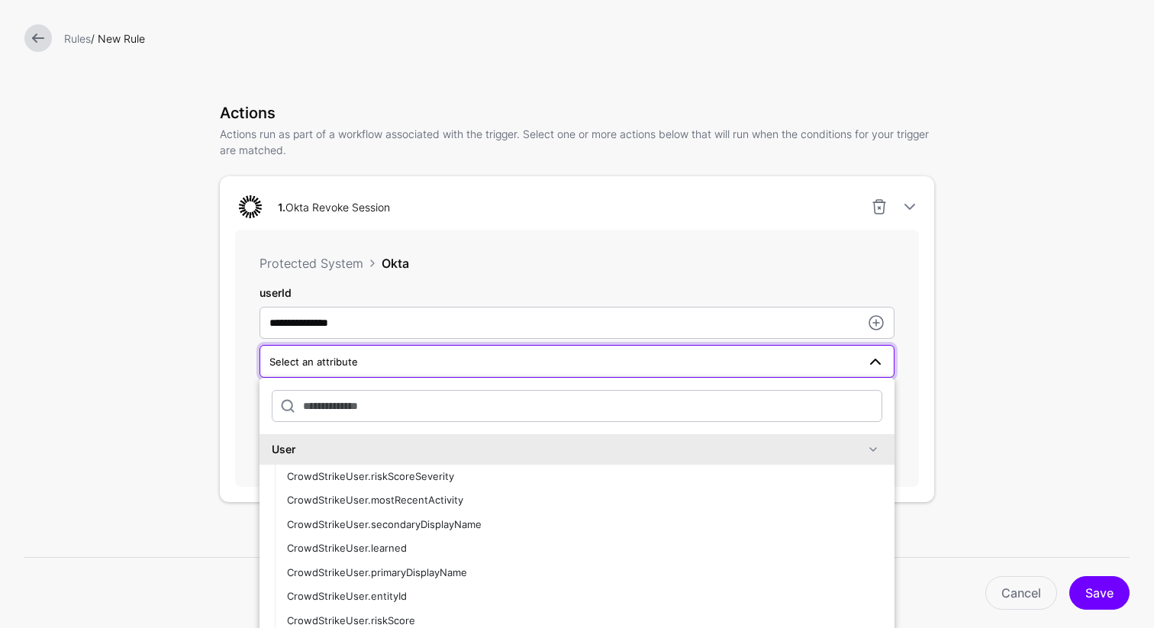
click at [982, 280] on form "**********" at bounding box center [577, 272] width 1154 height 1230
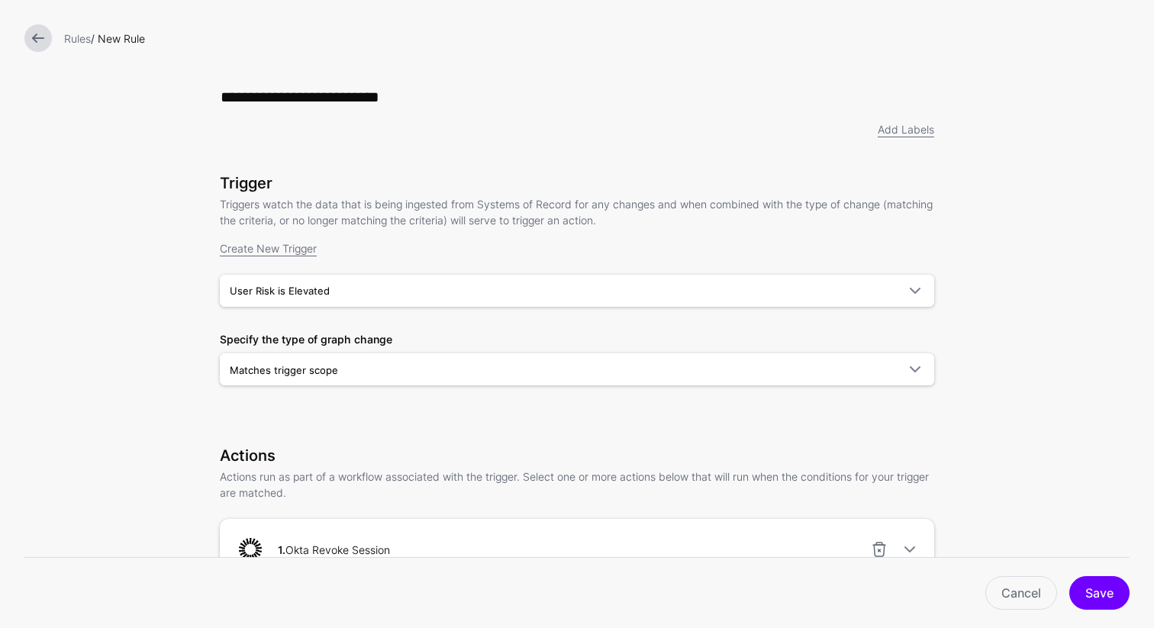
click at [42, 40] on link at bounding box center [37, 37] width 27 height 27
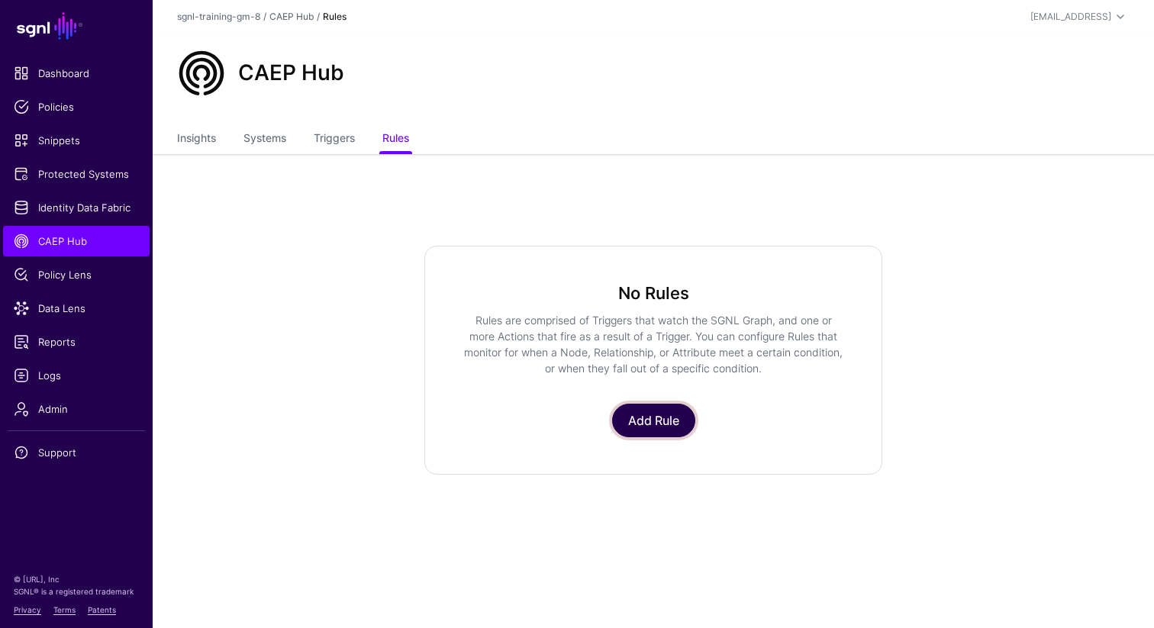
click at [656, 412] on link "Add Rule" at bounding box center [653, 421] width 83 height 34
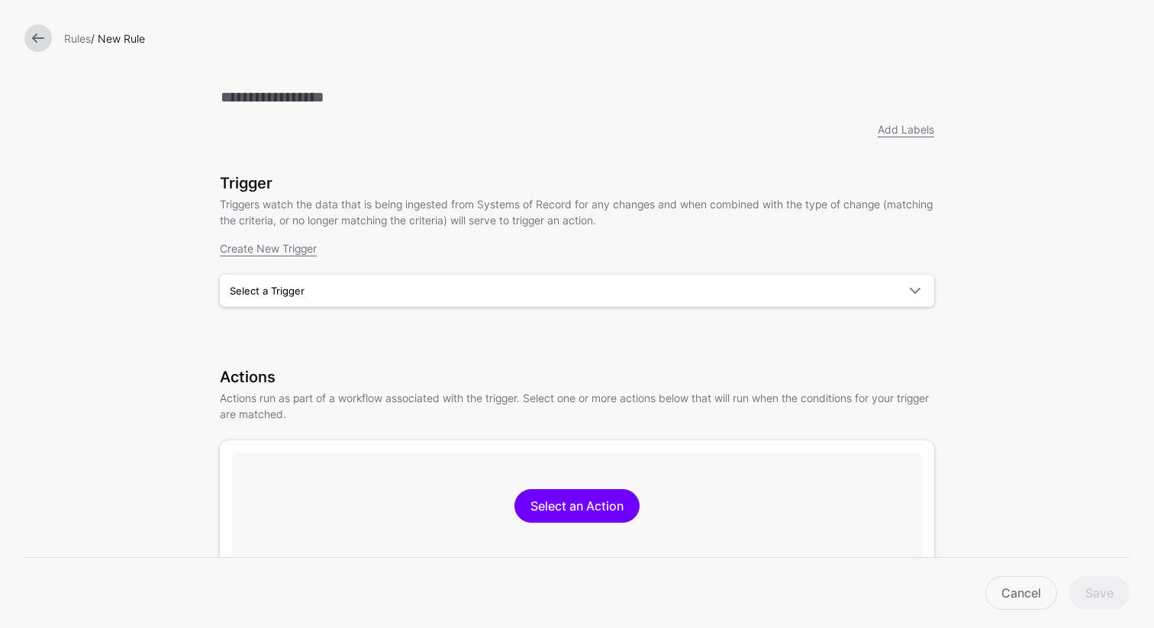
click at [357, 77] on div "Rules / New Rule Add Labels Trigger Triggers watch the data that is being inges…" at bounding box center [577, 314] width 1154 height 628
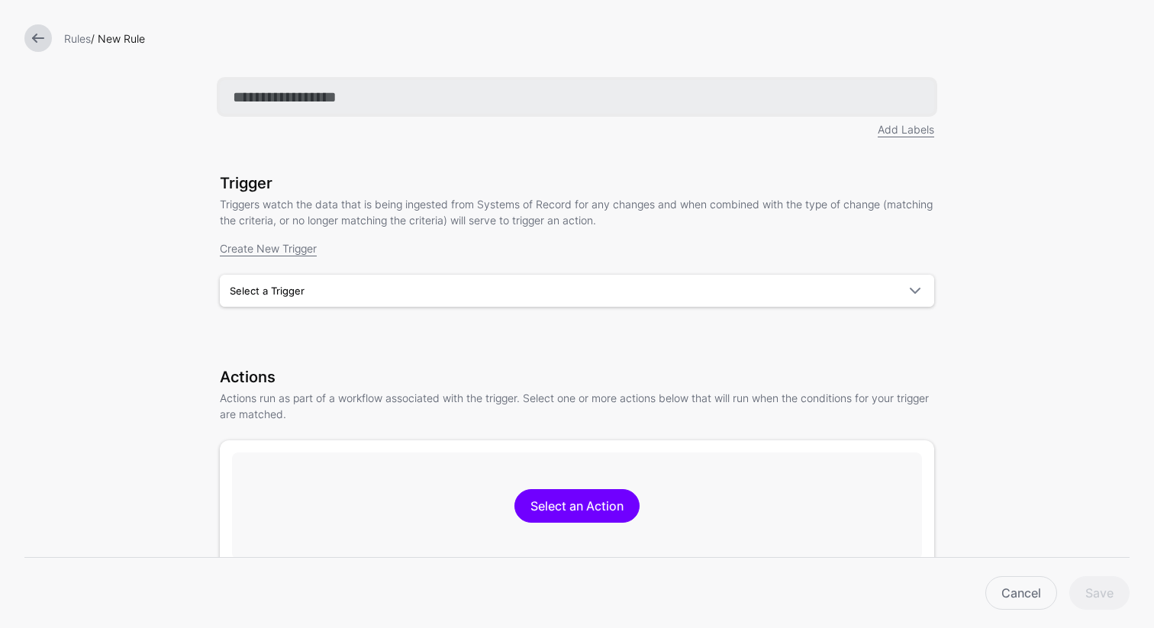
click at [351, 101] on input "text" at bounding box center [577, 97] width 714 height 34
type input "**********"
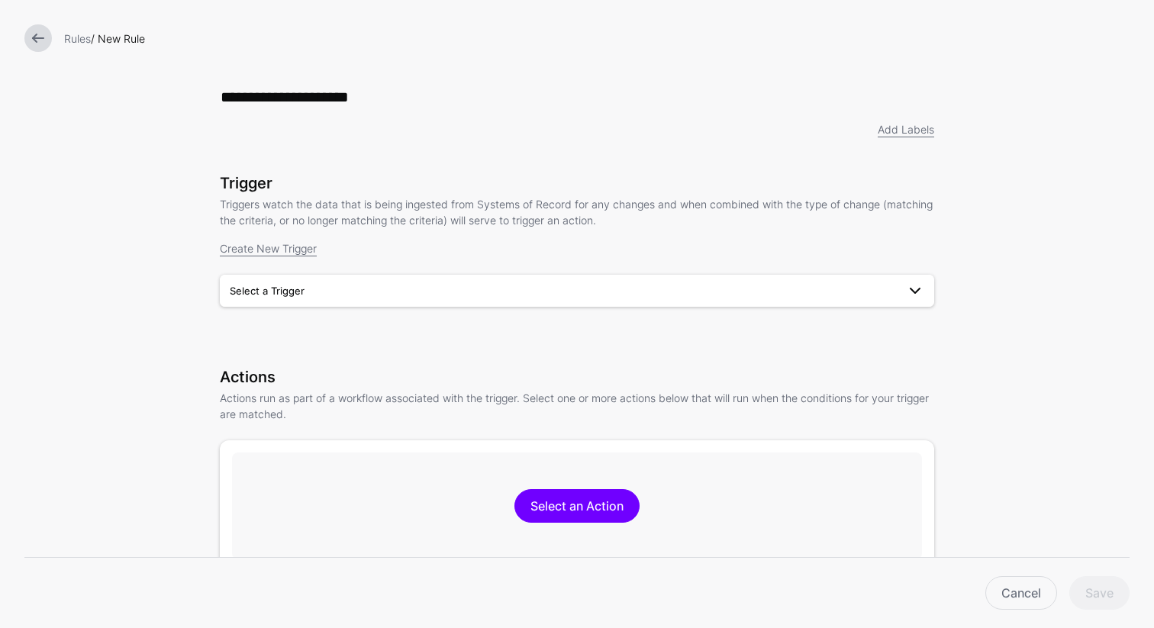
click at [351, 300] on span "Select a Trigger" at bounding box center [577, 291] width 695 height 18
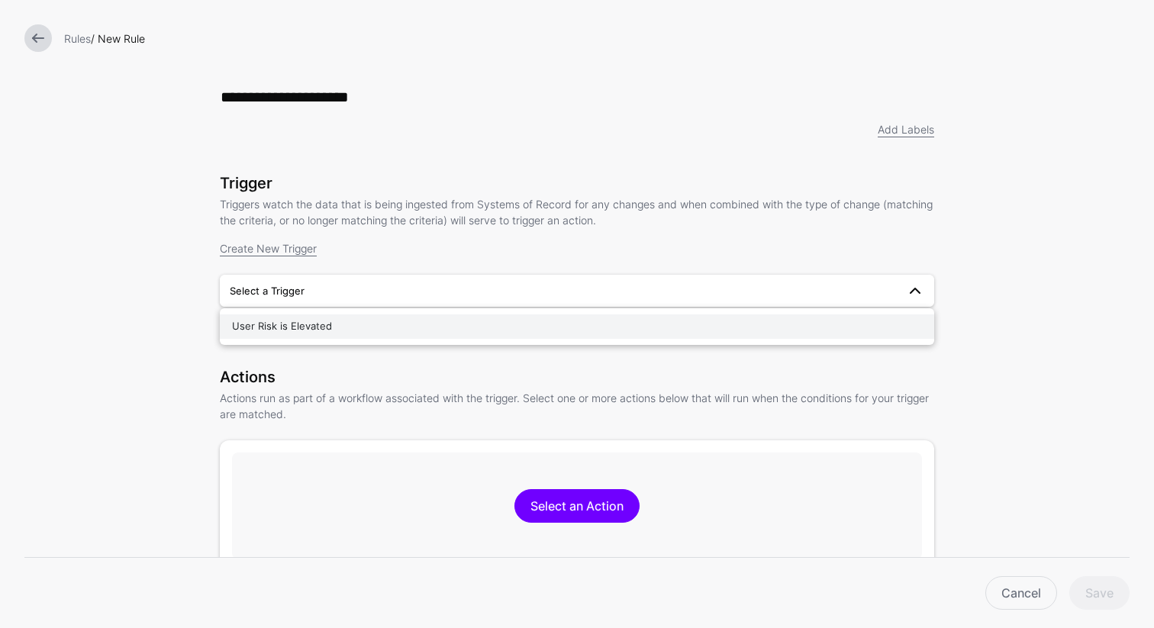
click at [324, 327] on div "User Risk is Elevated" at bounding box center [577, 326] width 690 height 15
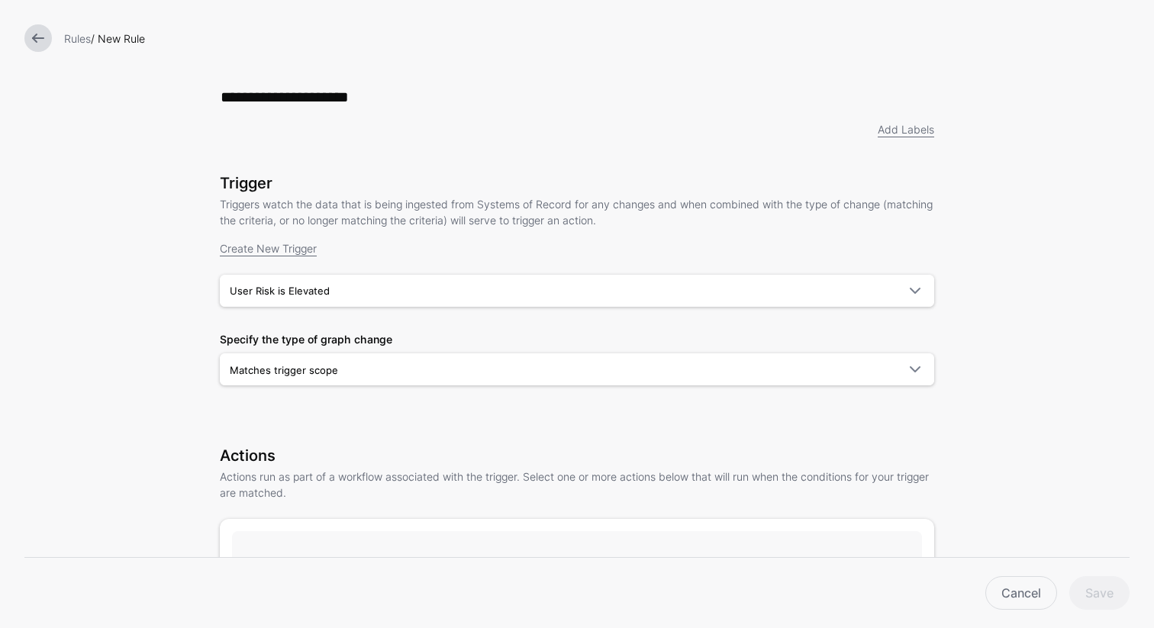
click at [134, 398] on form "**********" at bounding box center [577, 481] width 1154 height 962
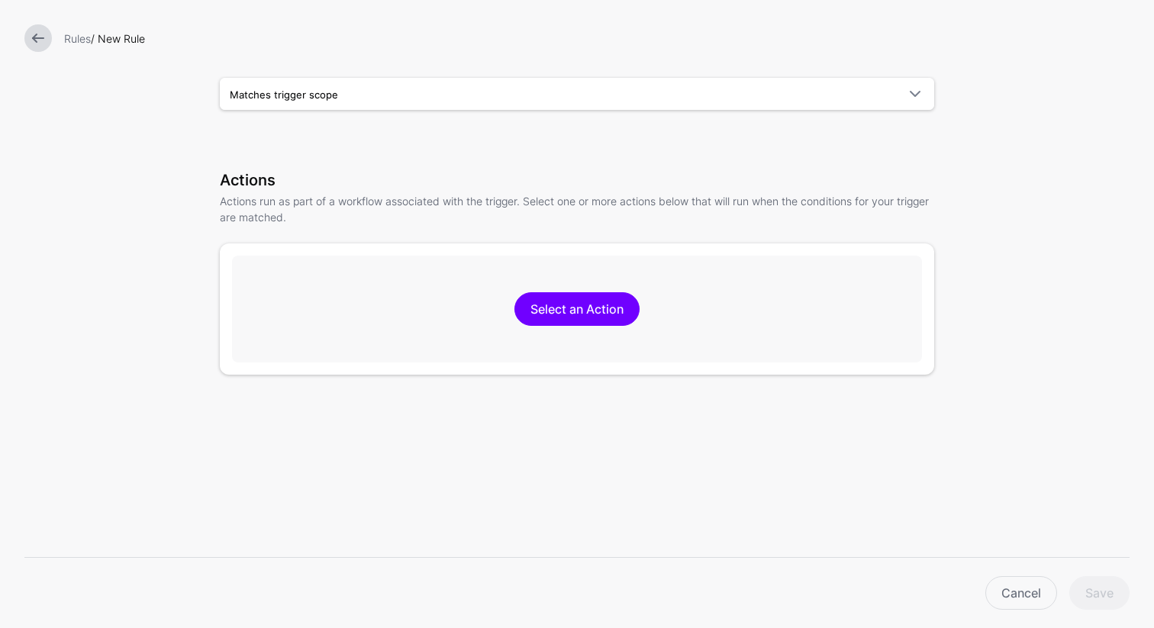
scroll to position [335, 0]
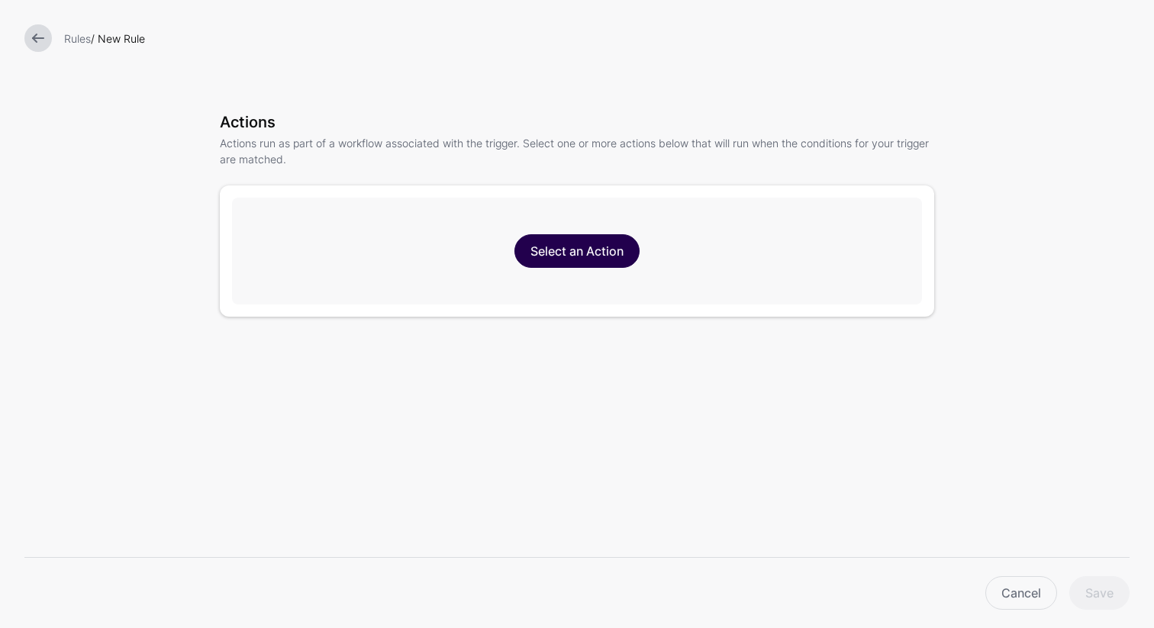
click at [569, 250] on link "Select an Action" at bounding box center [576, 251] width 125 height 34
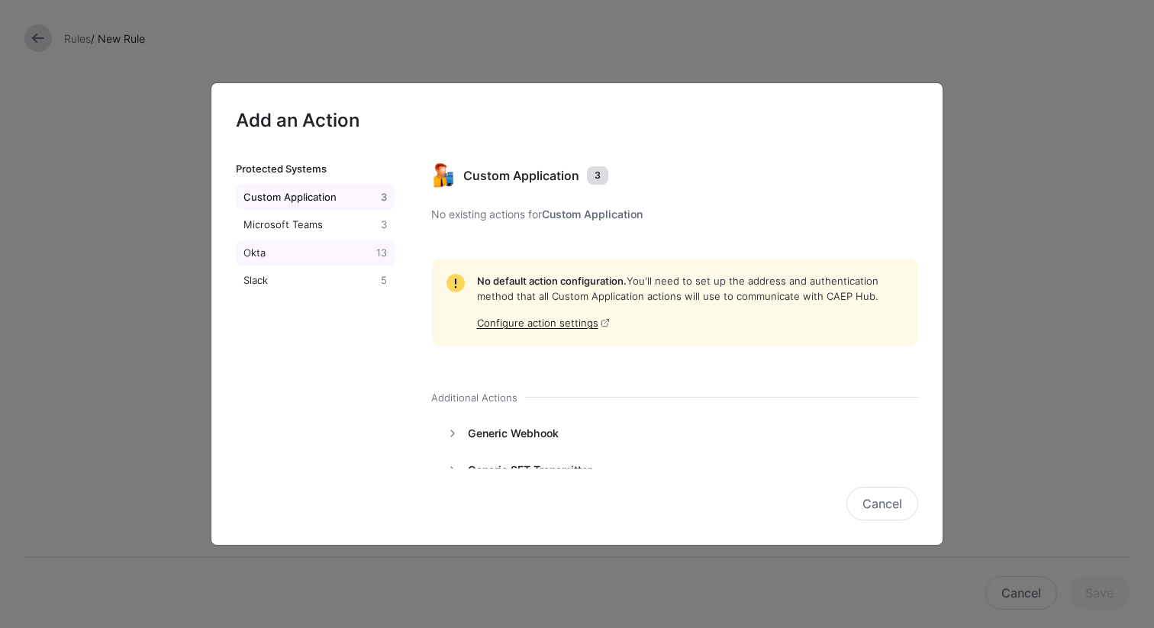
click at [271, 255] on div "Okta" at bounding box center [306, 253] width 133 height 15
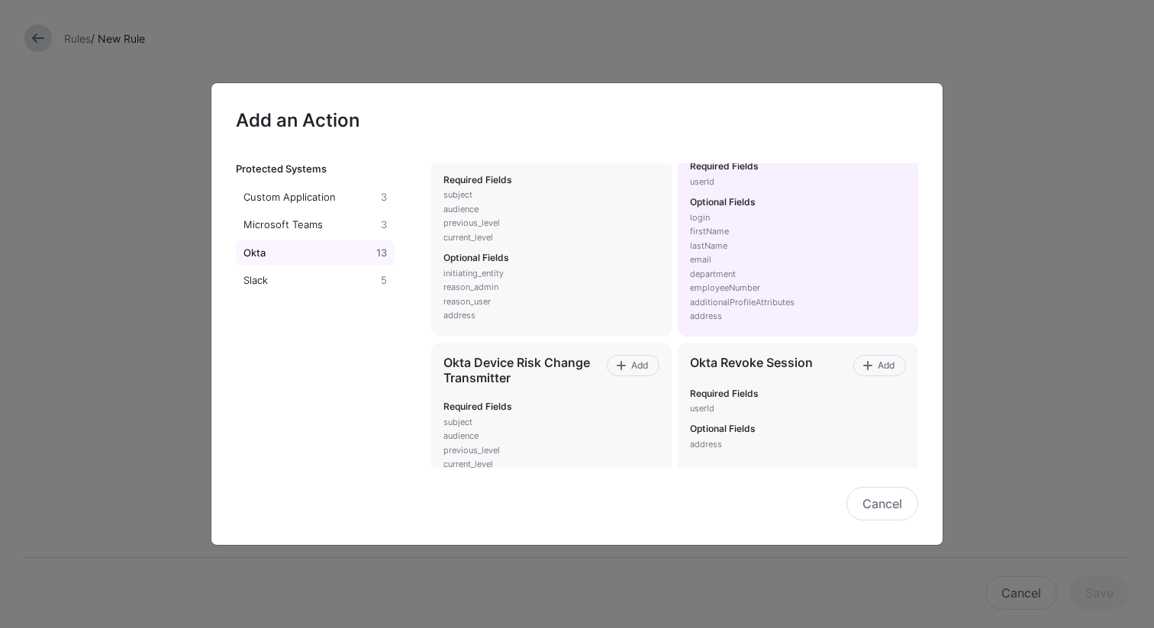
scroll to position [86, 0]
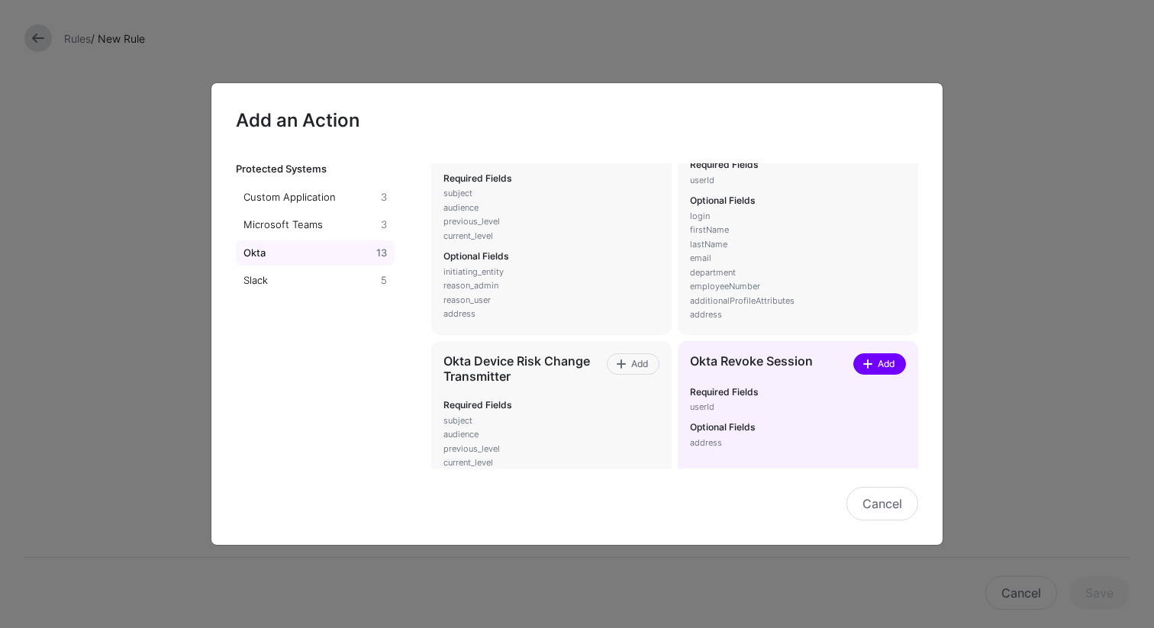
click at [872, 356] on link "Add" at bounding box center [879, 363] width 53 height 21
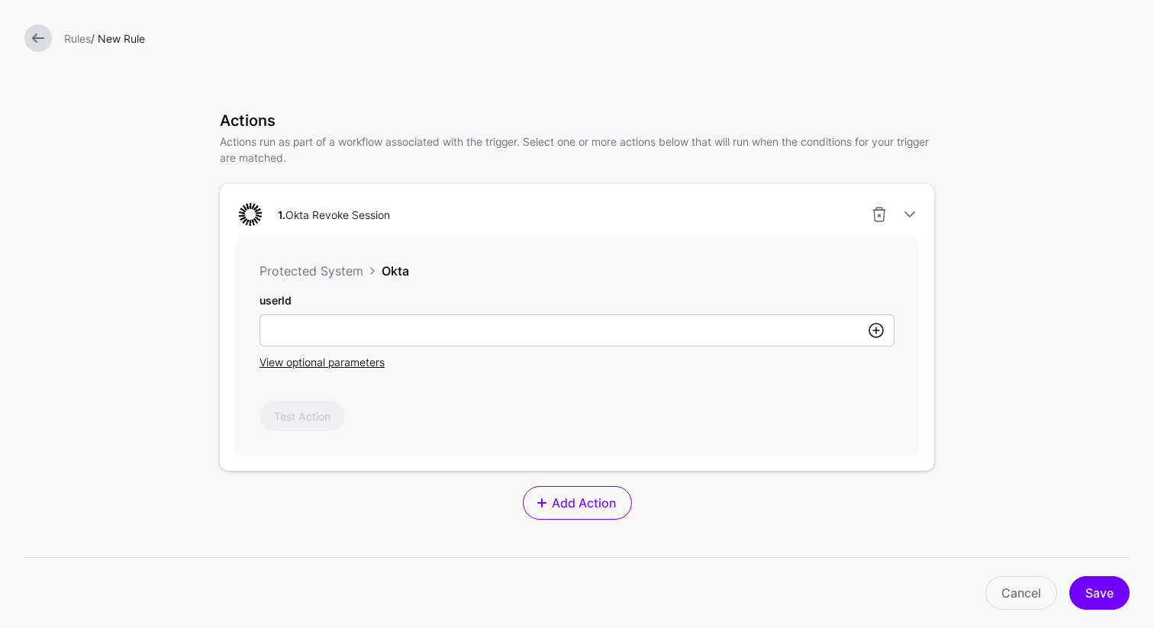
click at [872, 334] on link at bounding box center [876, 330] width 18 height 18
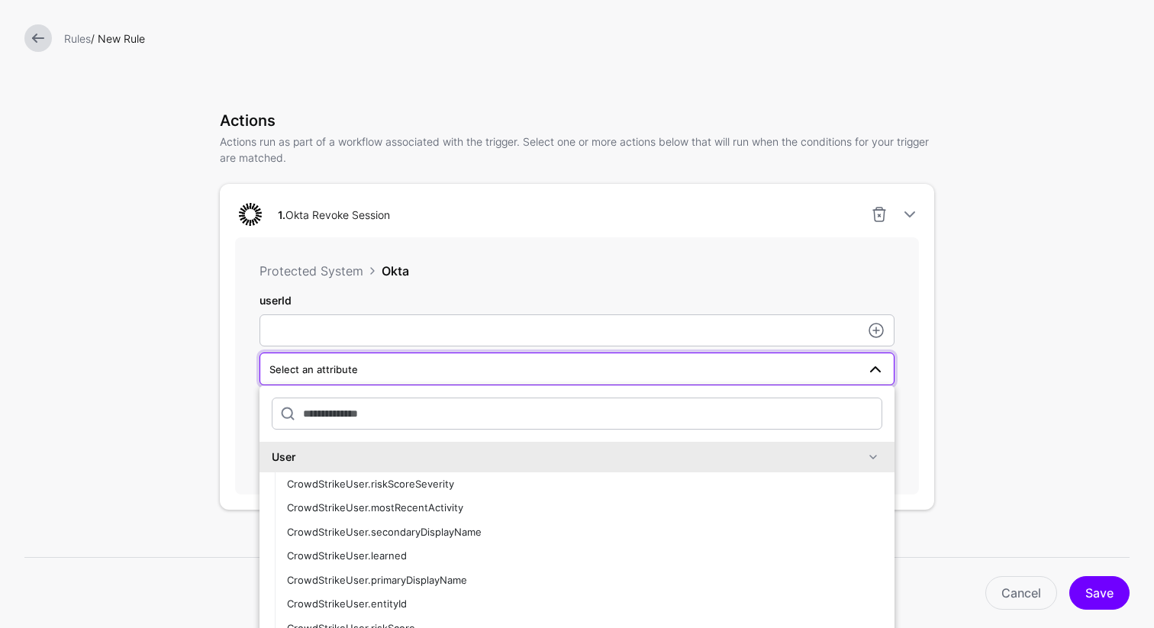
click at [630, 458] on div "User" at bounding box center [568, 457] width 592 height 16
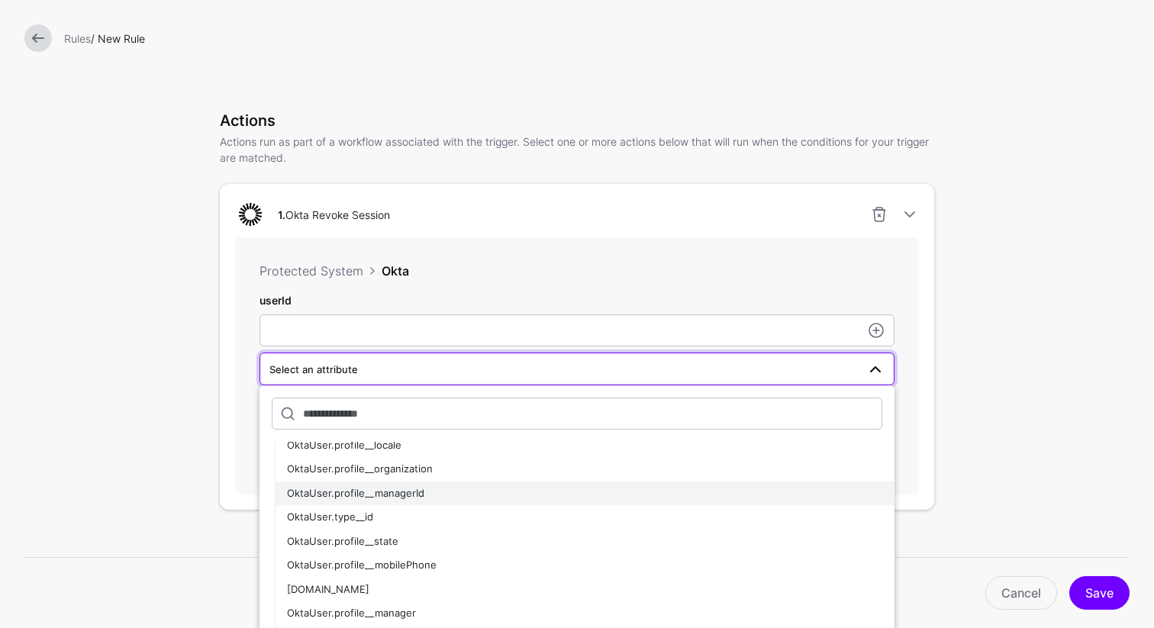
scroll to position [70, 0]
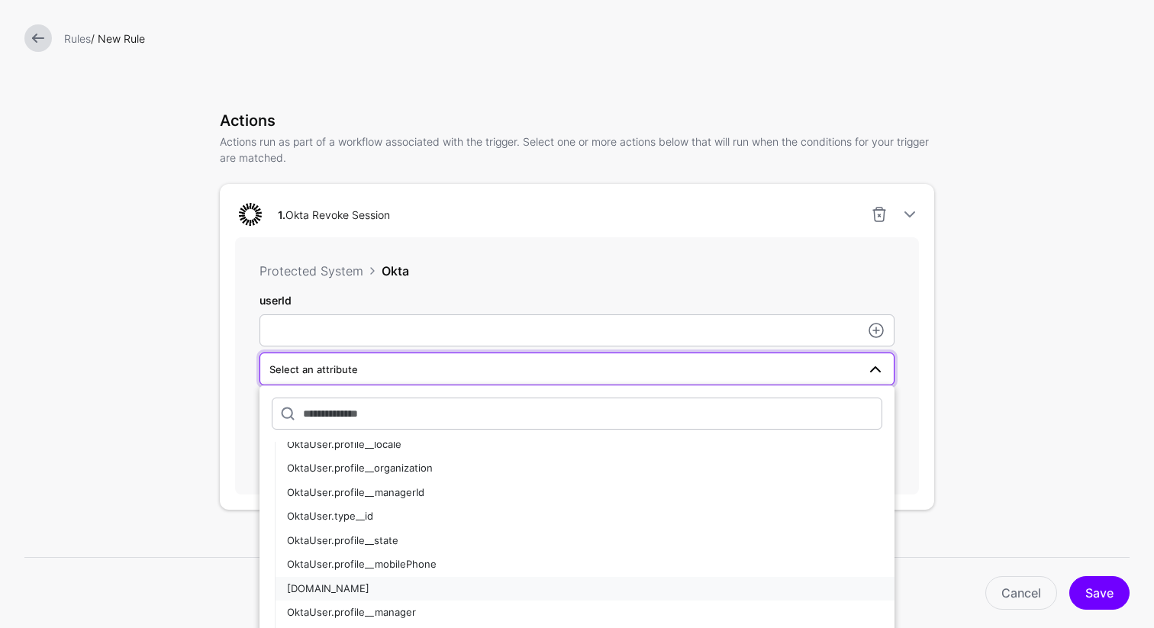
click at [401, 595] on div "[DOMAIN_NAME]" at bounding box center [584, 589] width 595 height 15
type input "**********"
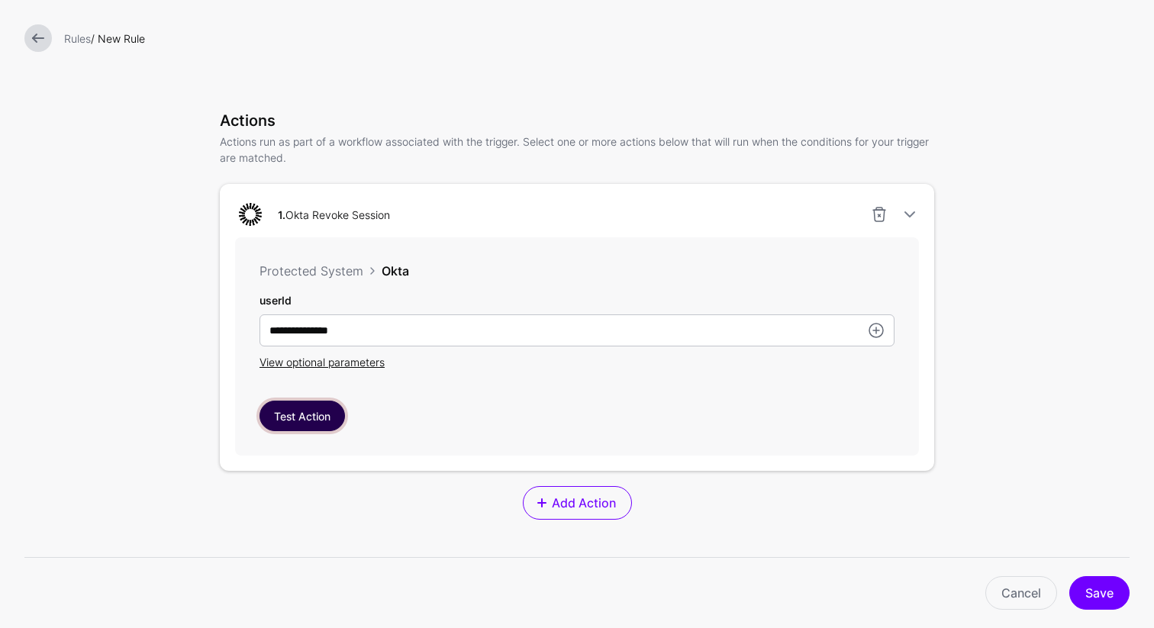
click at [331, 424] on button "Test Action" at bounding box center [302, 416] width 85 height 31
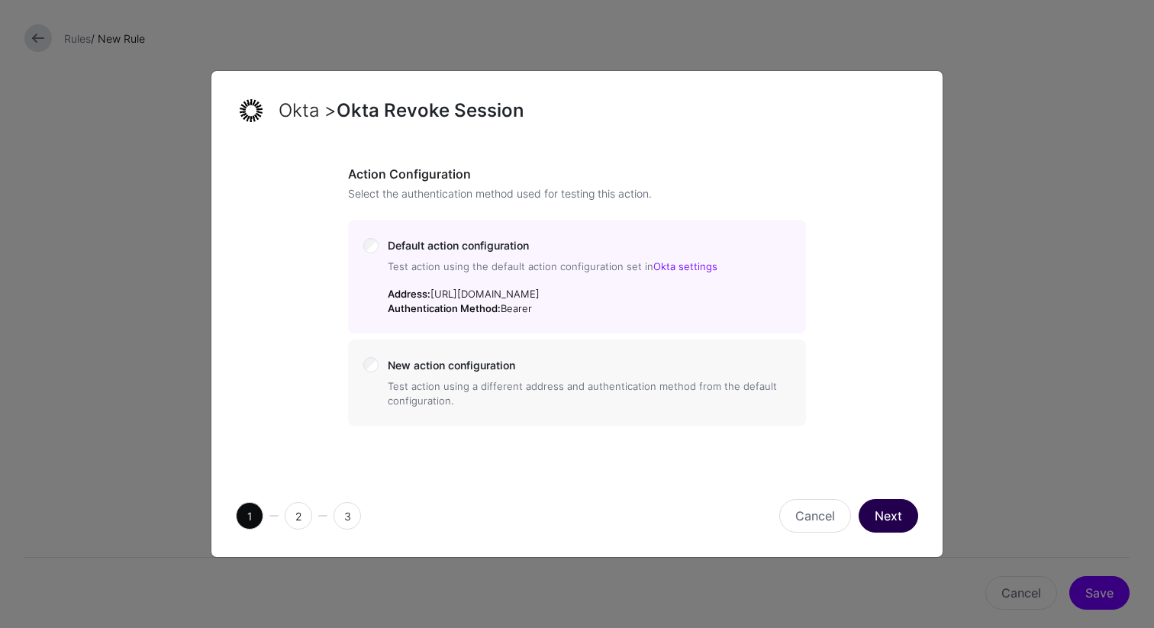
click at [909, 520] on button "Next" at bounding box center [889, 516] width 60 height 34
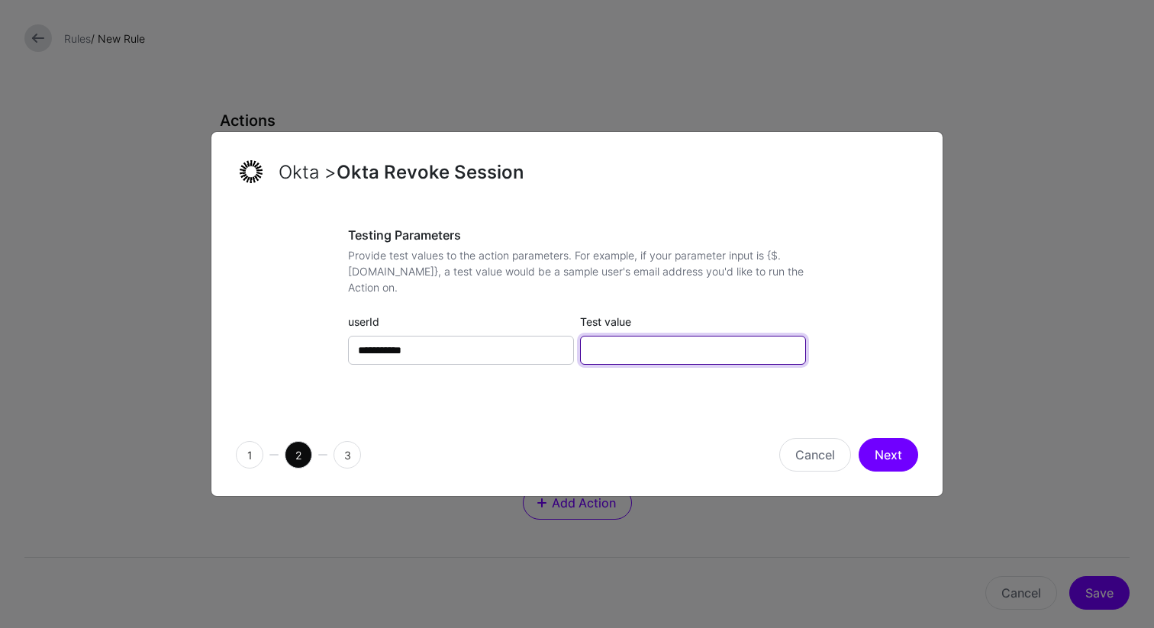
click at [686, 360] on input "Test value" at bounding box center [693, 350] width 226 height 29
type input "**********"
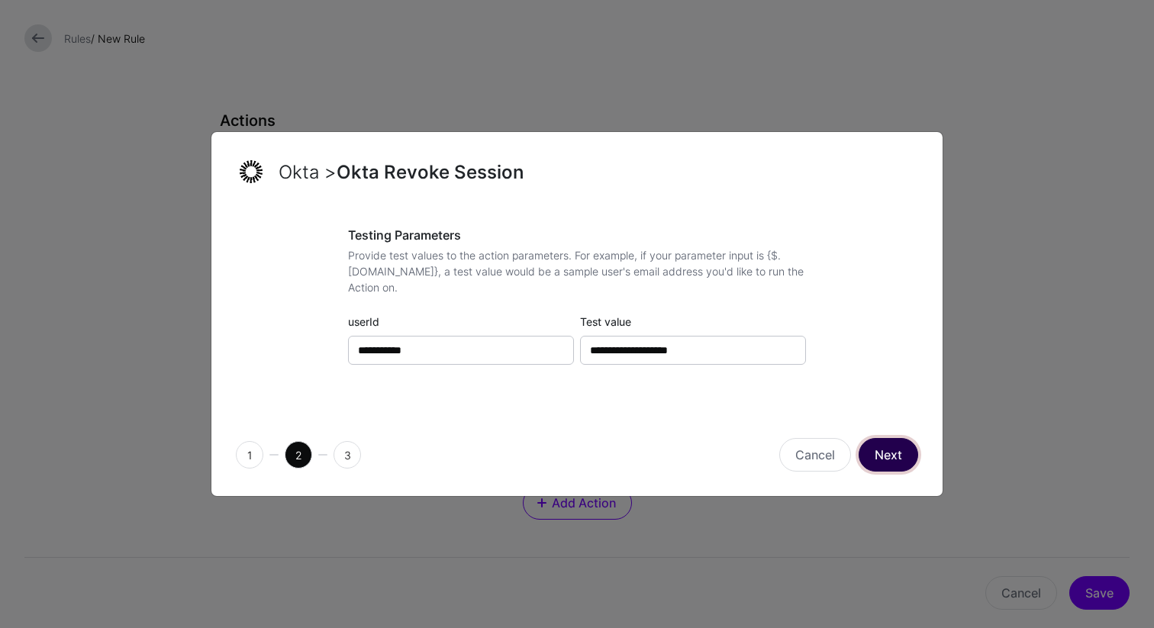
click at [894, 454] on button "Next" at bounding box center [889, 455] width 60 height 34
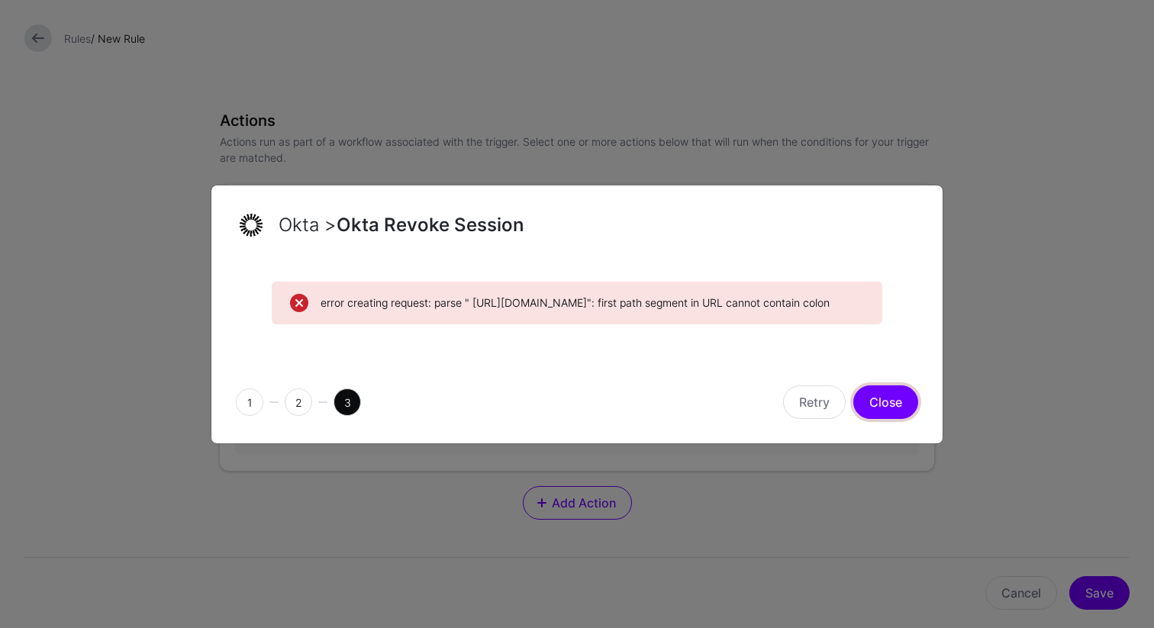
click at [880, 419] on button "Close" at bounding box center [885, 402] width 65 height 34
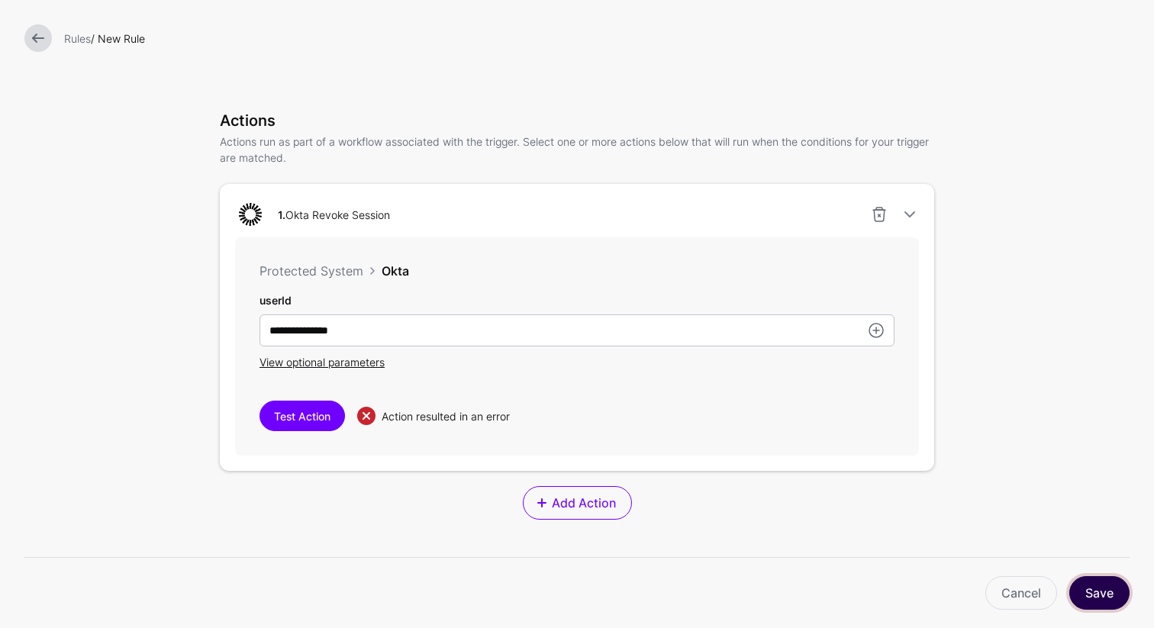
click at [1088, 583] on button "Save" at bounding box center [1099, 593] width 60 height 34
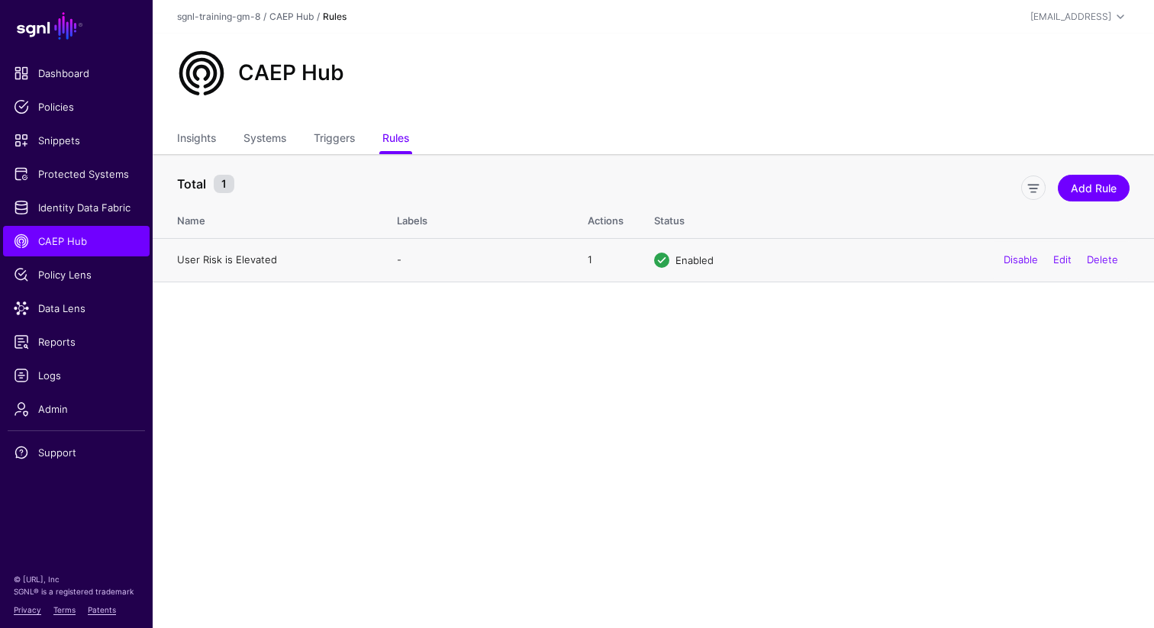
click at [205, 263] on link "User Risk is Elevated" at bounding box center [227, 259] width 100 height 12
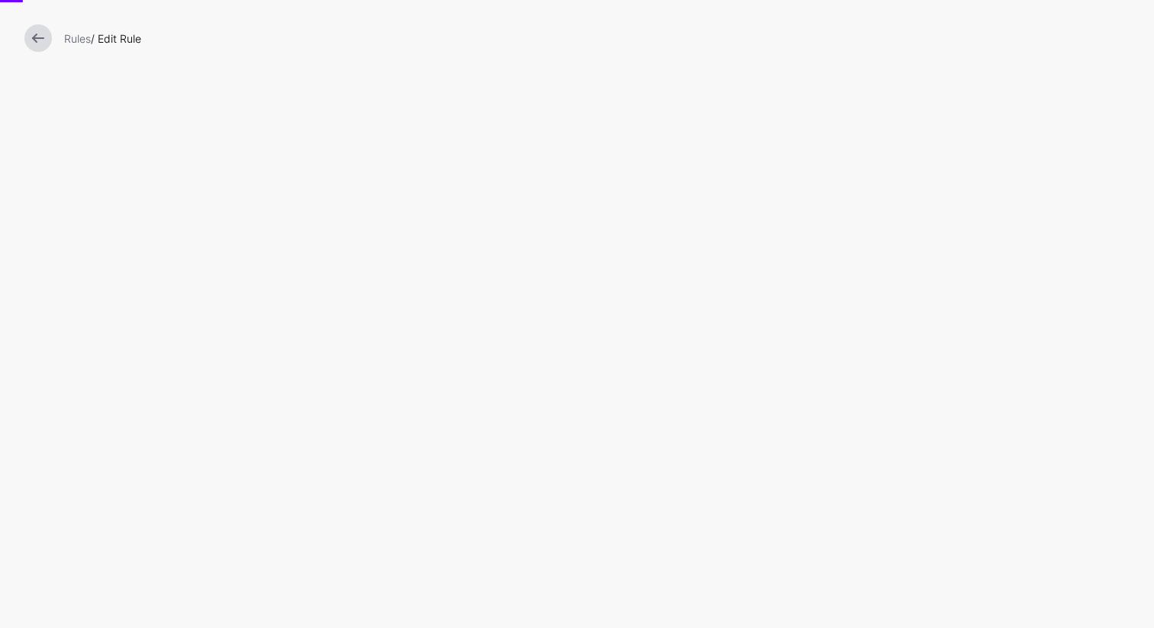
click at [205, 263] on div "Rules / Edit Rule" at bounding box center [577, 314] width 1154 height 628
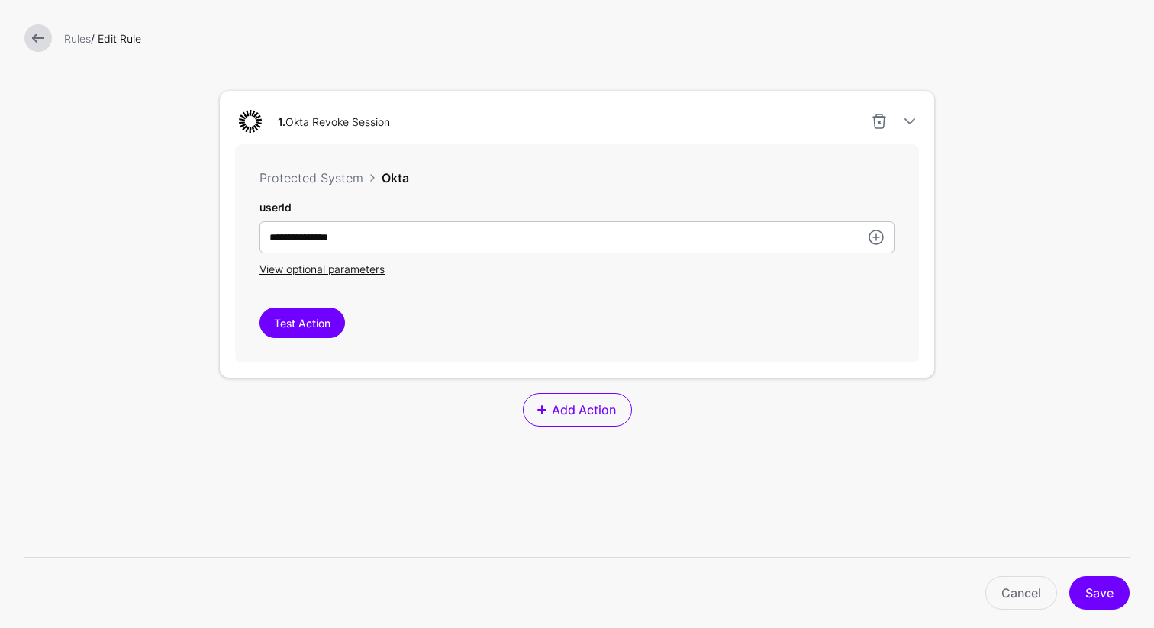
scroll to position [431, 0]
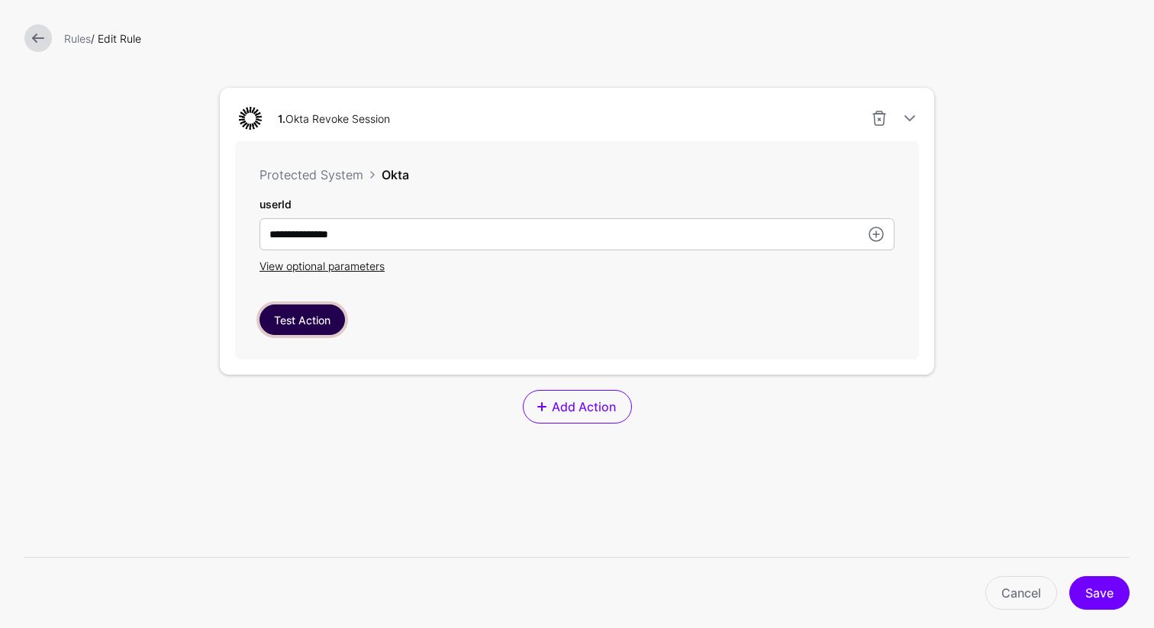
click at [312, 312] on button "Test Action" at bounding box center [302, 320] width 85 height 31
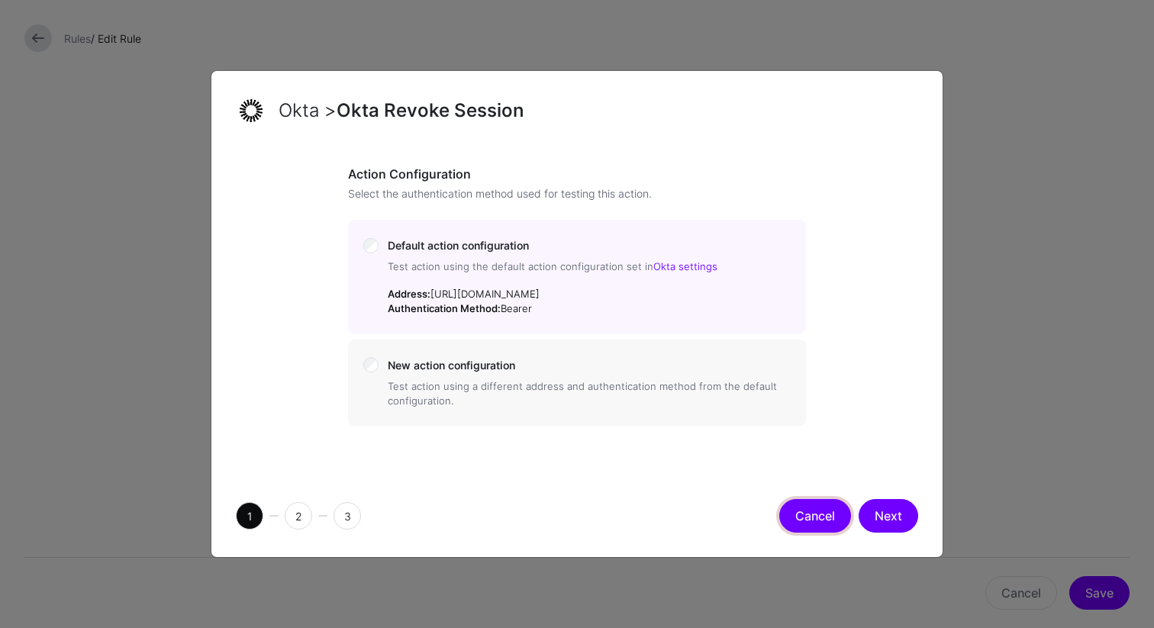
click at [820, 521] on button "Cancel" at bounding box center [815, 516] width 72 height 34
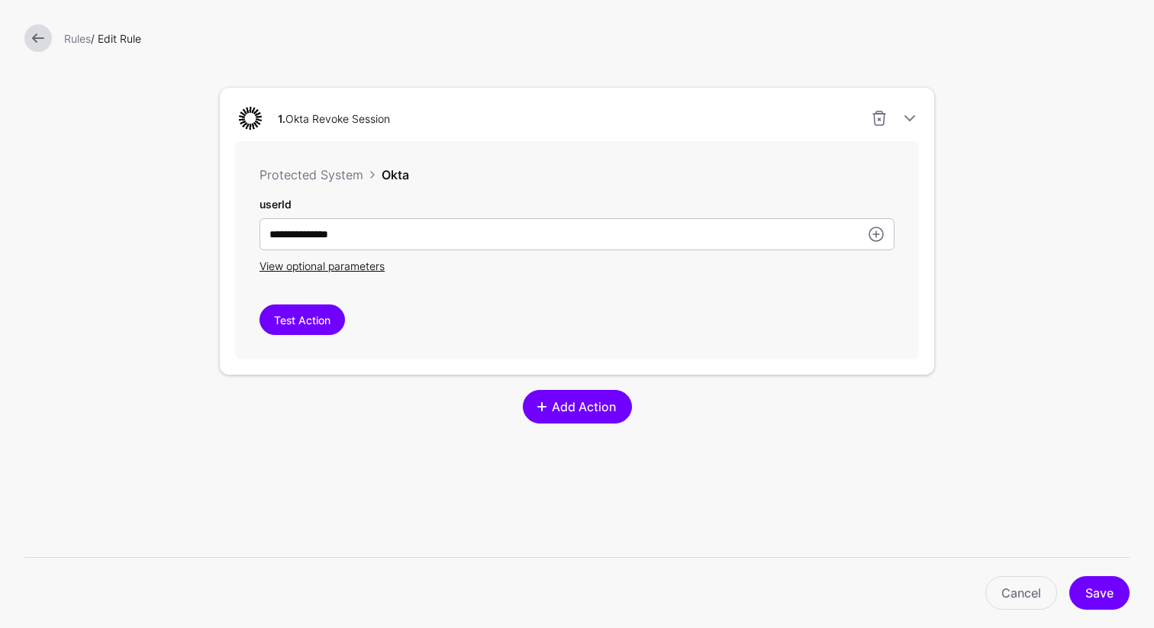
click at [581, 408] on span "Add Action" at bounding box center [584, 407] width 68 height 18
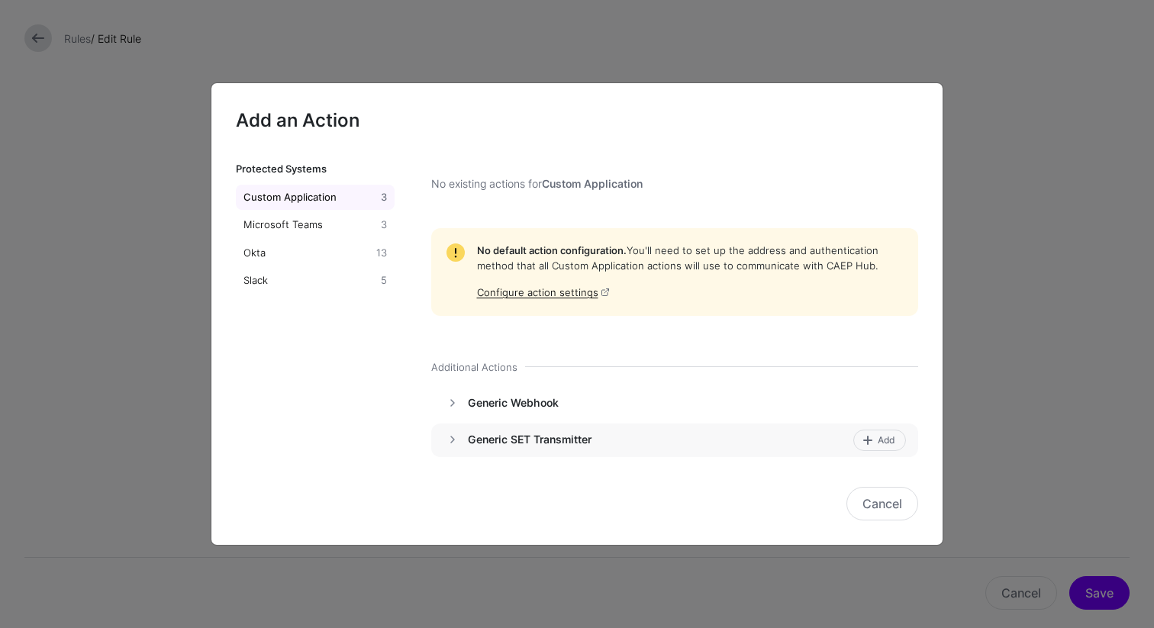
scroll to position [30, 0]
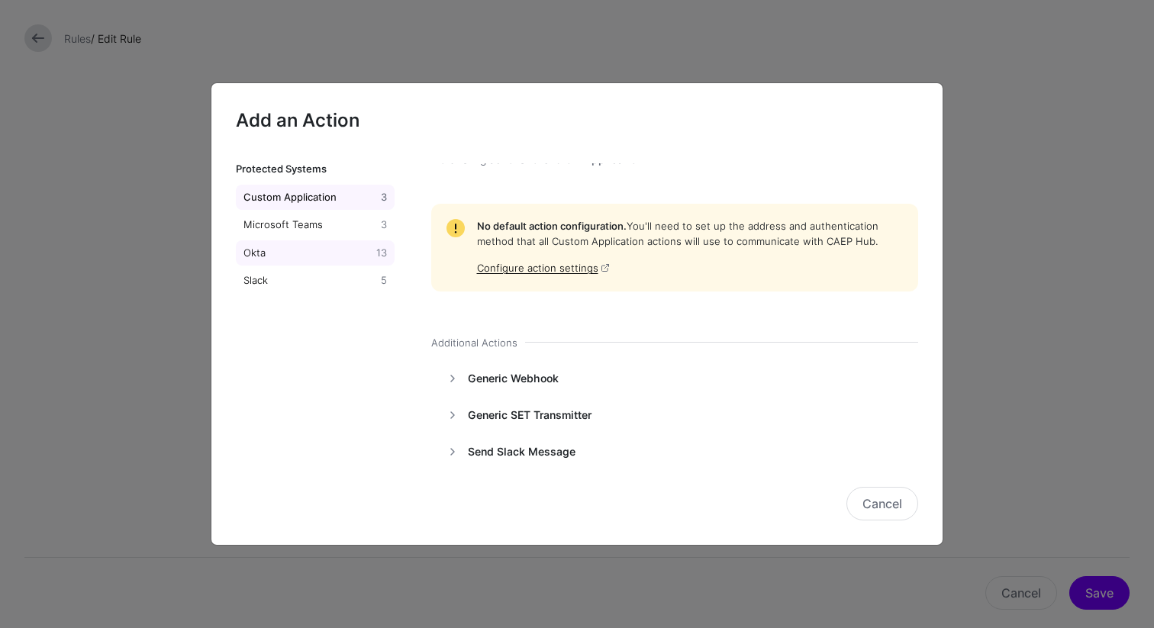
click at [303, 255] on div "Okta" at bounding box center [306, 253] width 133 height 15
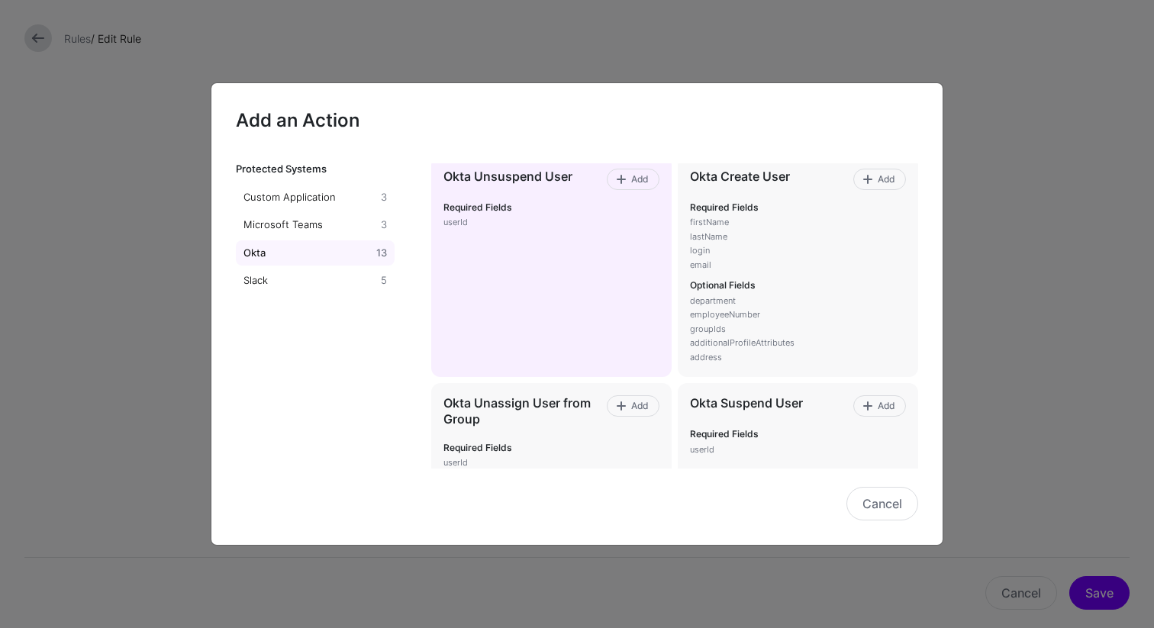
scroll to position [498, 0]
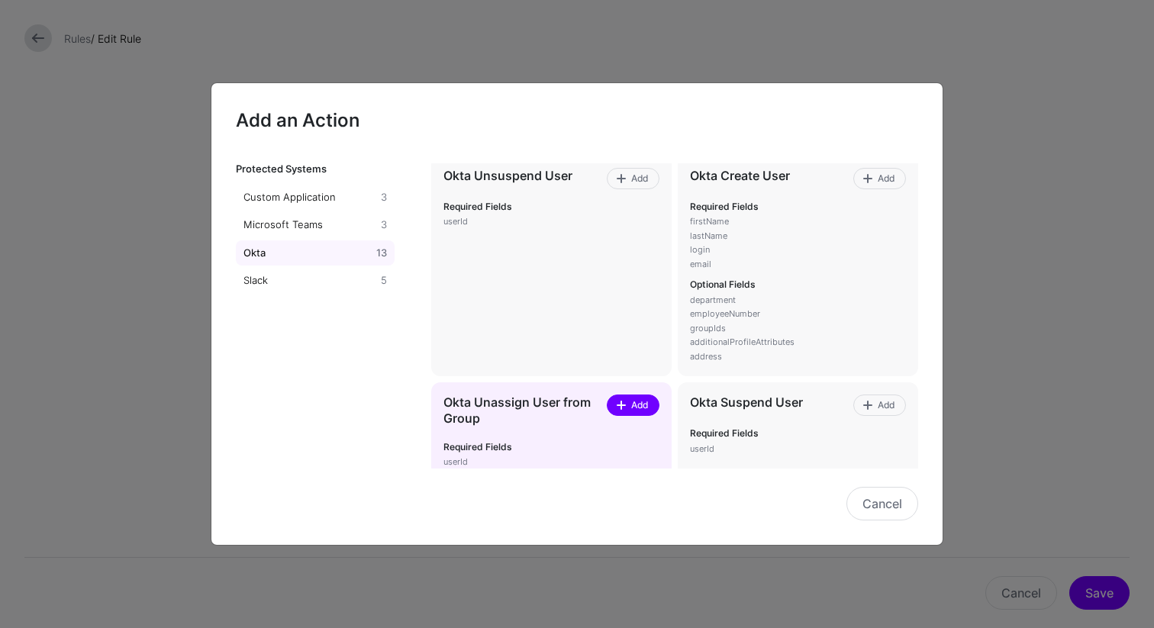
click at [629, 409] on span "Add" at bounding box center [639, 405] width 21 height 14
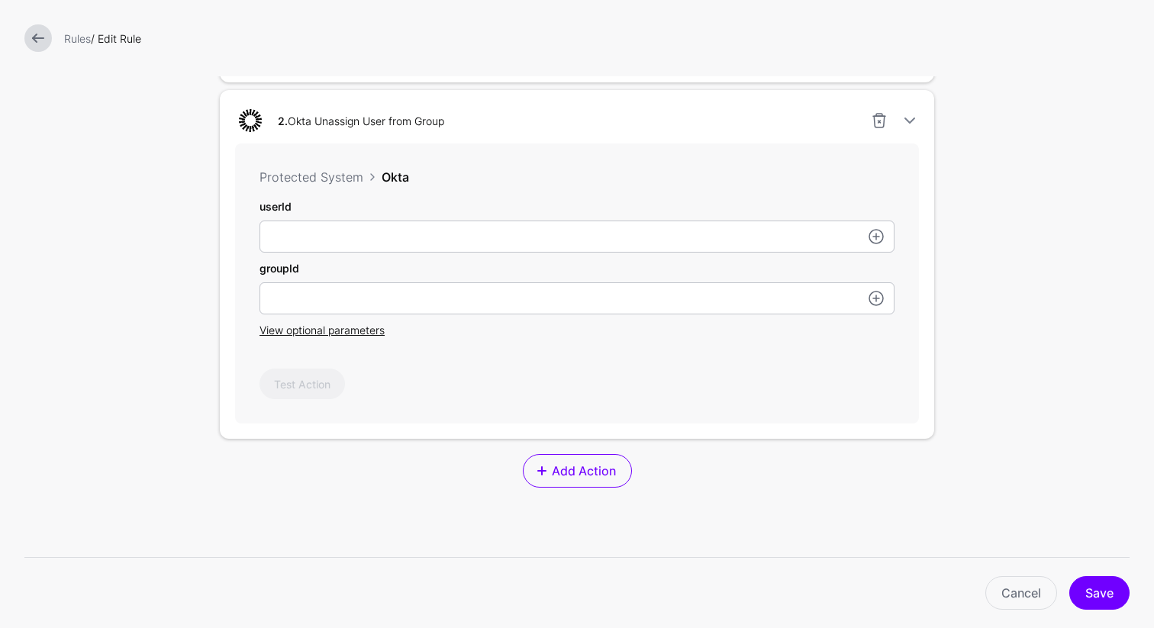
scroll to position [724, 0]
click at [872, 237] on link at bounding box center [876, 236] width 18 height 18
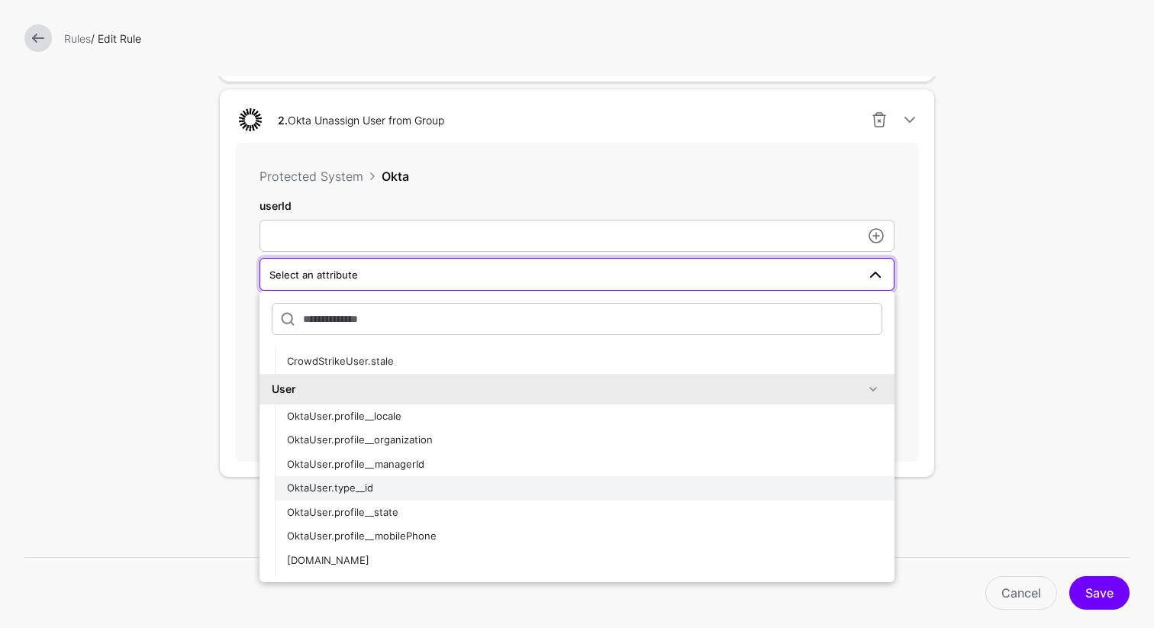
scroll to position [488, 0]
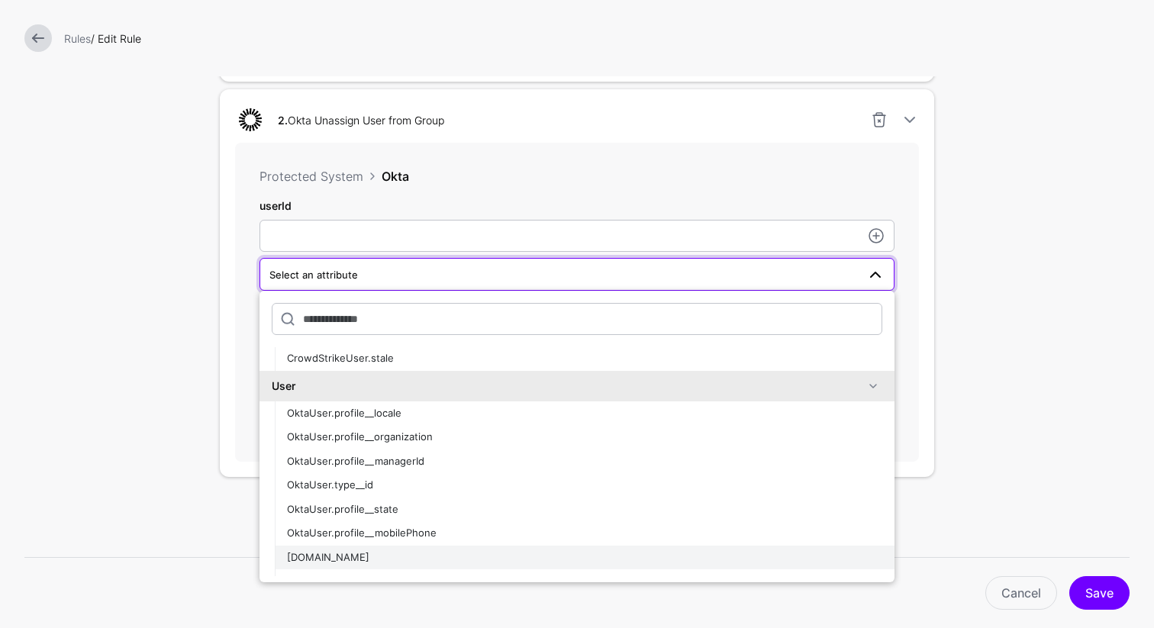
click at [389, 554] on div "[DOMAIN_NAME]" at bounding box center [584, 557] width 595 height 15
type input "**********"
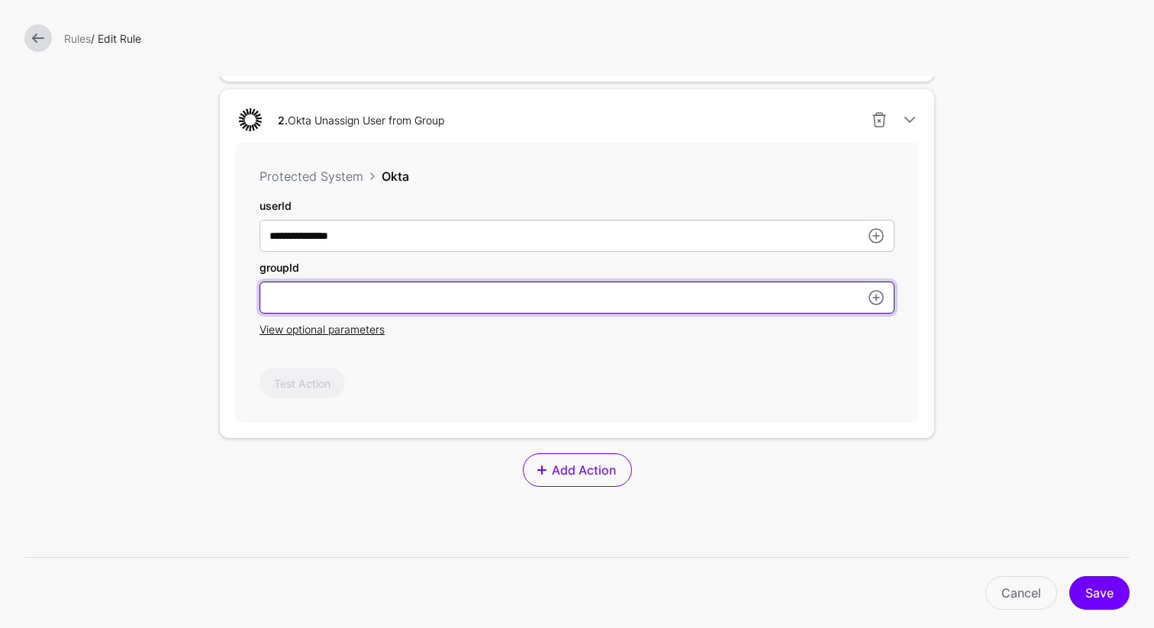
click at [424, 308] on input "userId" at bounding box center [577, 298] width 635 height 32
type input "**********"
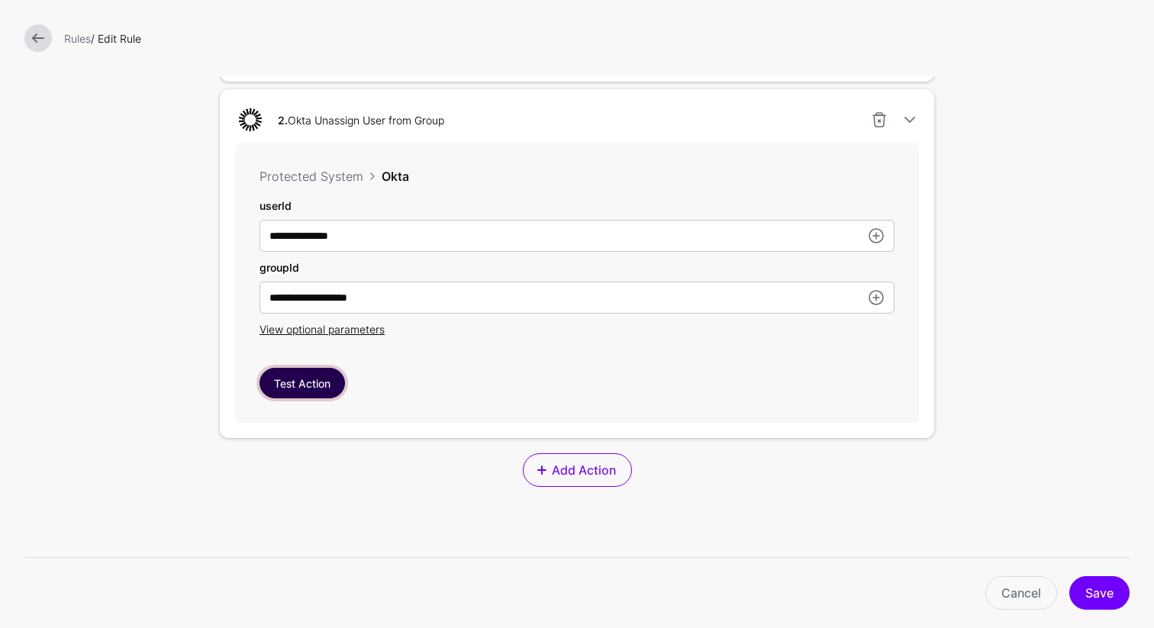
click at [334, 375] on button "Test Action" at bounding box center [302, 383] width 85 height 31
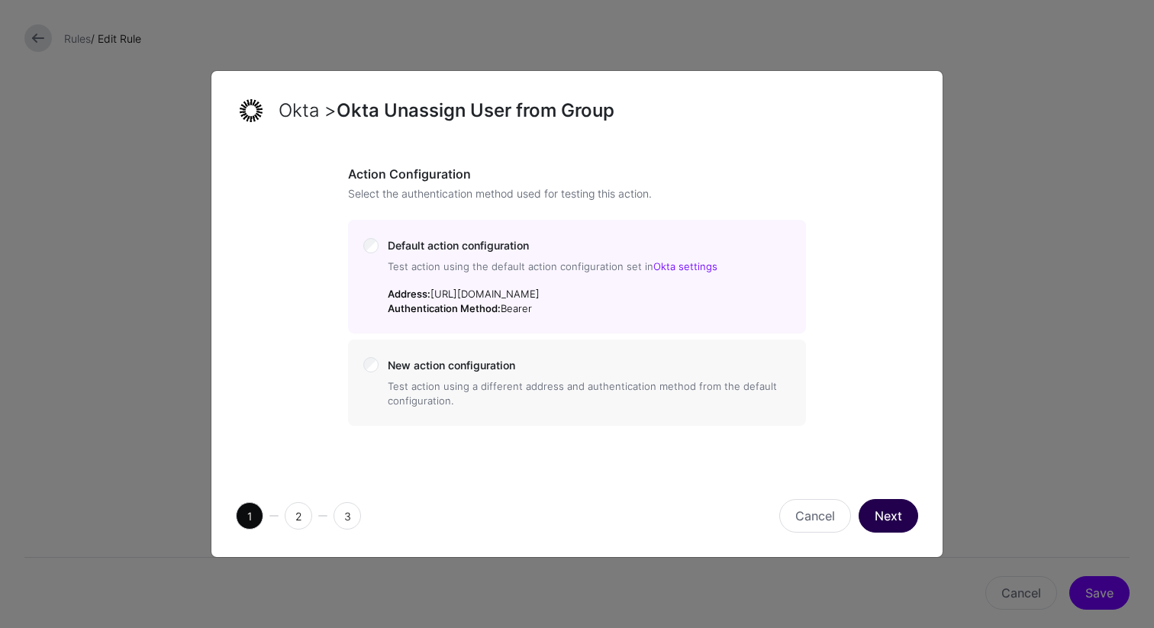
click at [887, 516] on button "Next" at bounding box center [889, 516] width 60 height 34
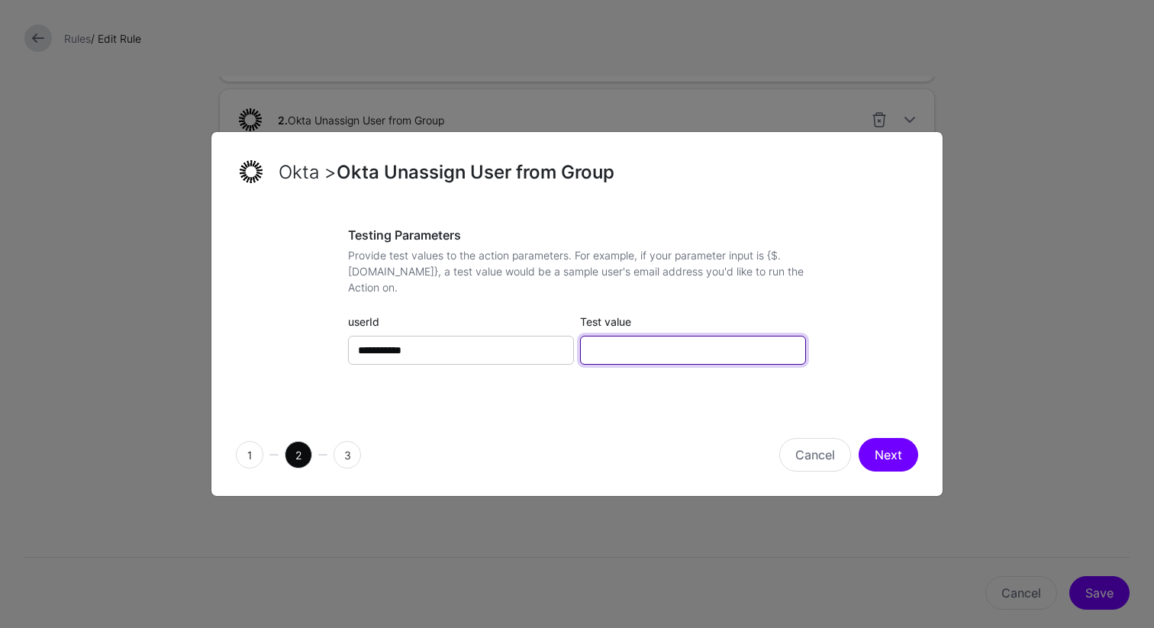
click at [650, 346] on input "Test value" at bounding box center [693, 350] width 226 height 29
type input "**********"
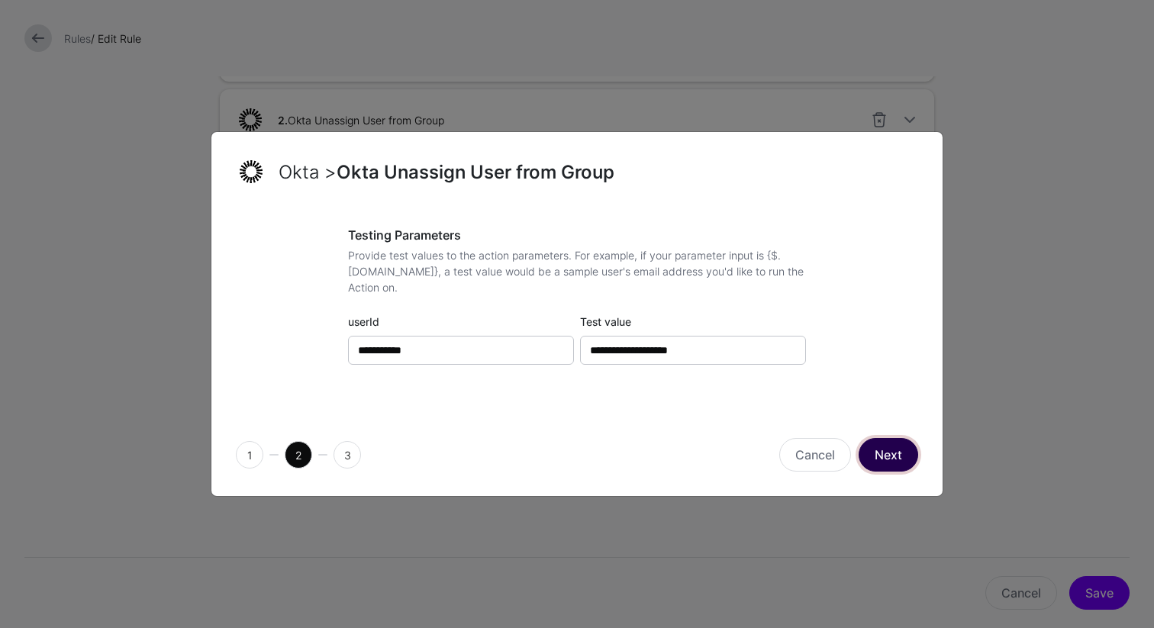
click at [897, 456] on button "Next" at bounding box center [889, 455] width 60 height 34
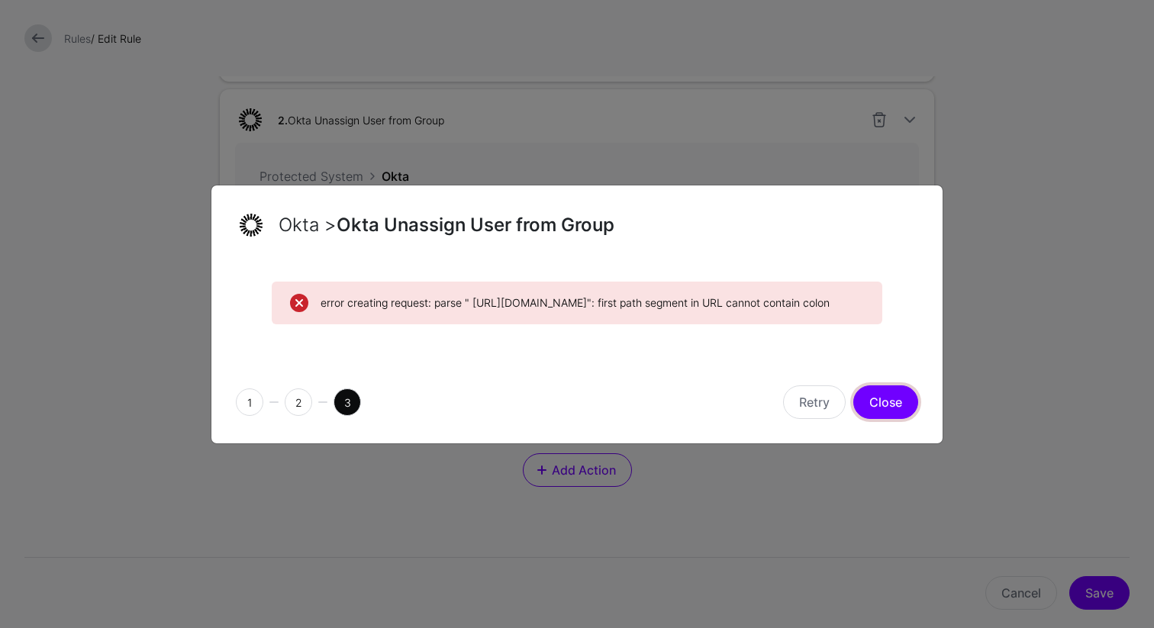
click at [885, 419] on button "Close" at bounding box center [885, 402] width 65 height 34
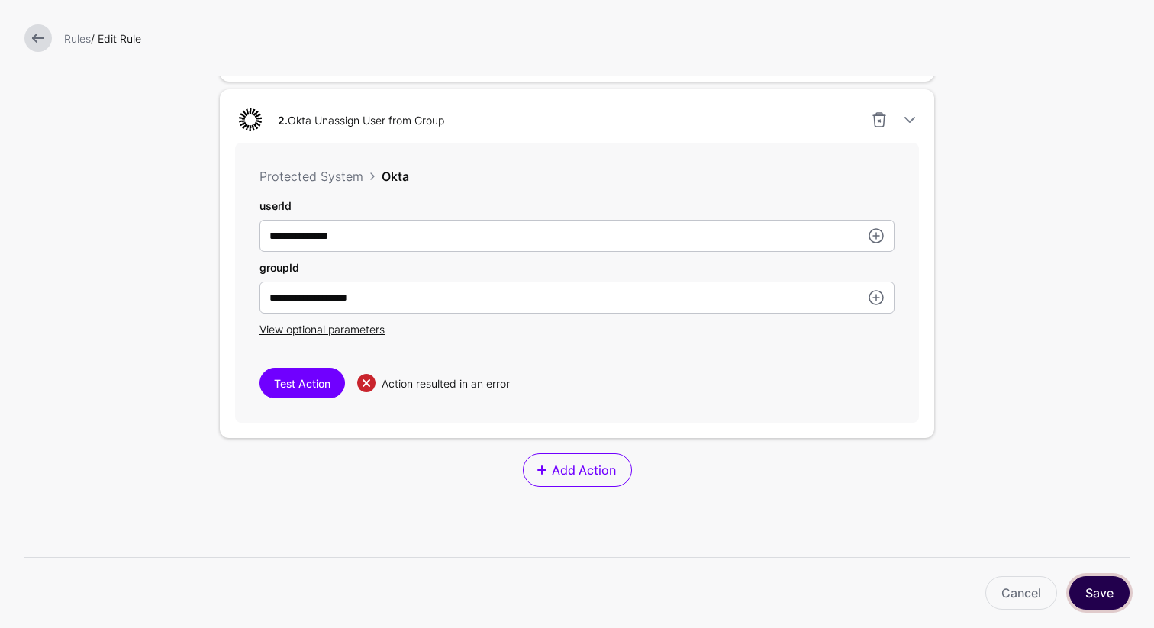
click at [1105, 601] on button "Save" at bounding box center [1099, 593] width 60 height 34
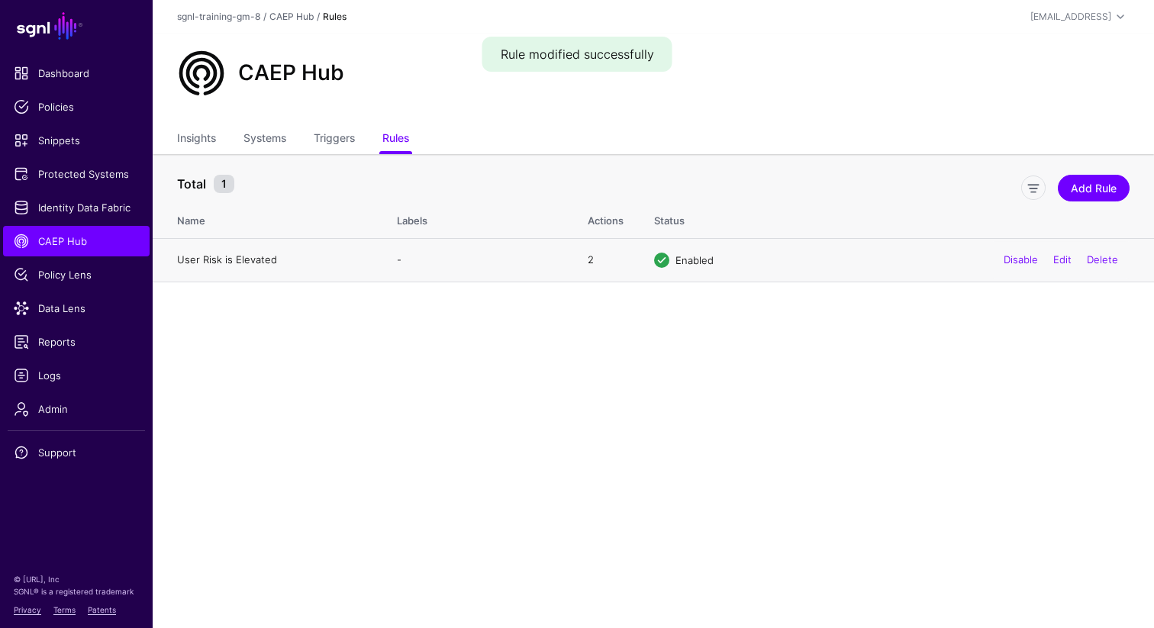
click at [224, 254] on link "User Risk is Elevated" at bounding box center [227, 259] width 100 height 12
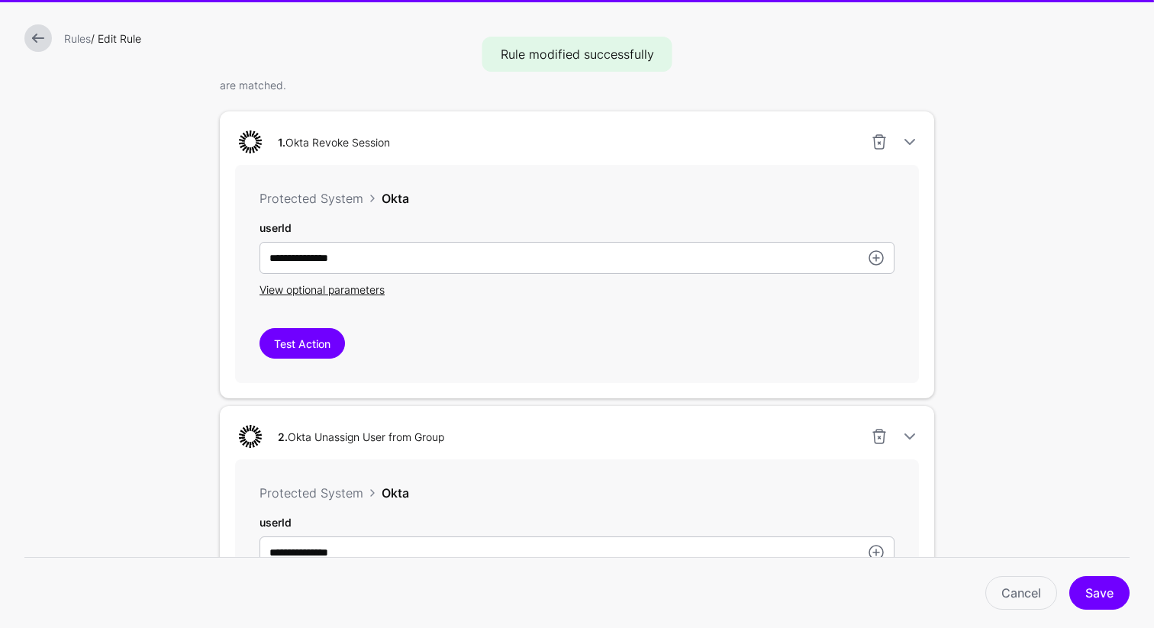
scroll to position [840, 0]
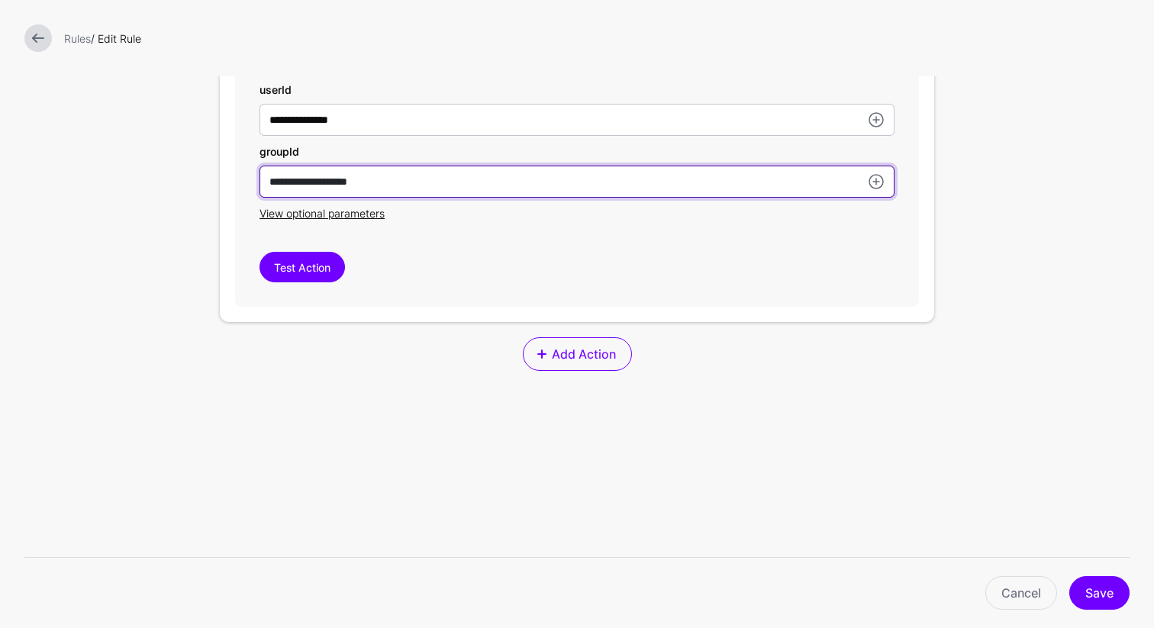
click at [412, 184] on input "**********" at bounding box center [577, 182] width 635 height 32
paste input "text"
type input "**********"
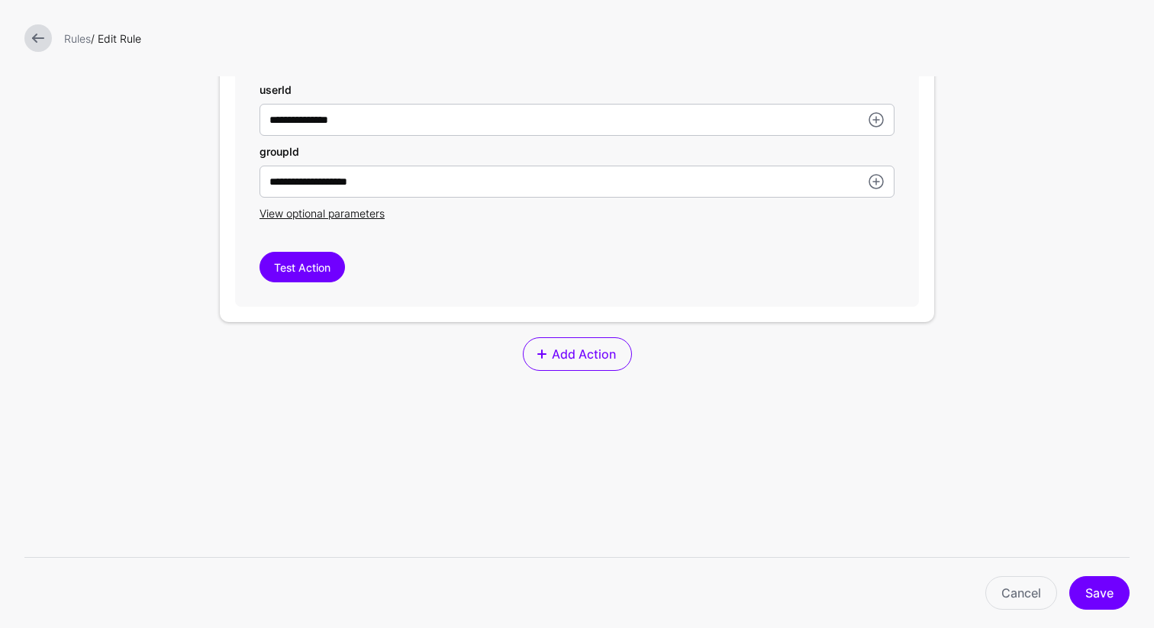
click at [403, 268] on div "Test Action" at bounding box center [577, 267] width 635 height 31
click at [290, 272] on button "Test Action" at bounding box center [302, 267] width 85 height 31
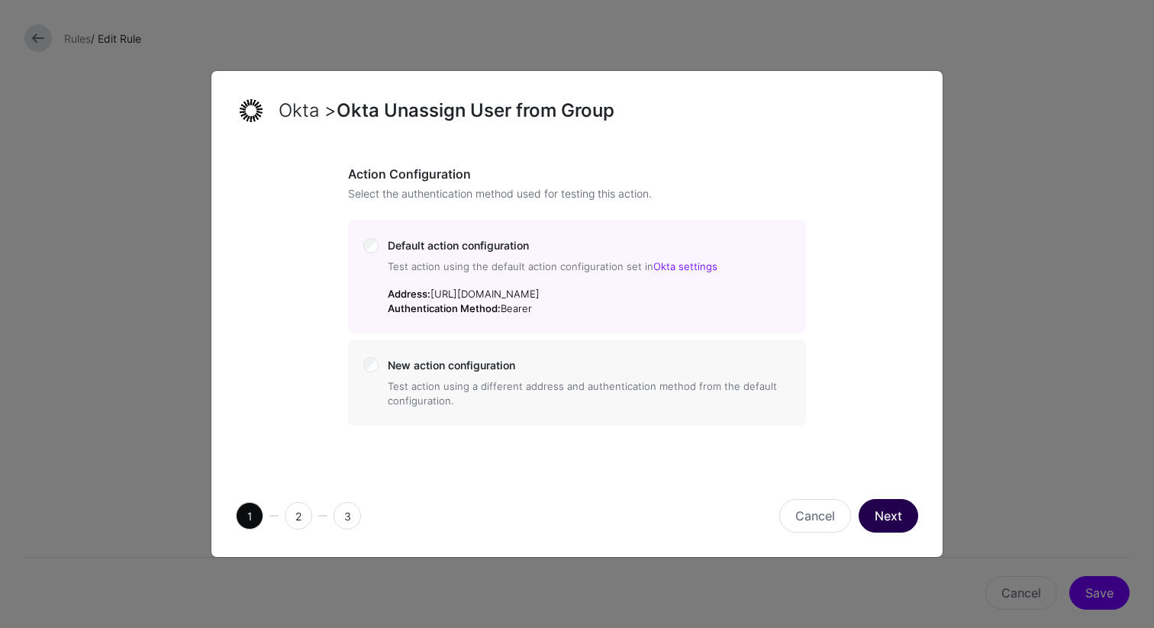
click at [889, 518] on button "Next" at bounding box center [889, 516] width 60 height 34
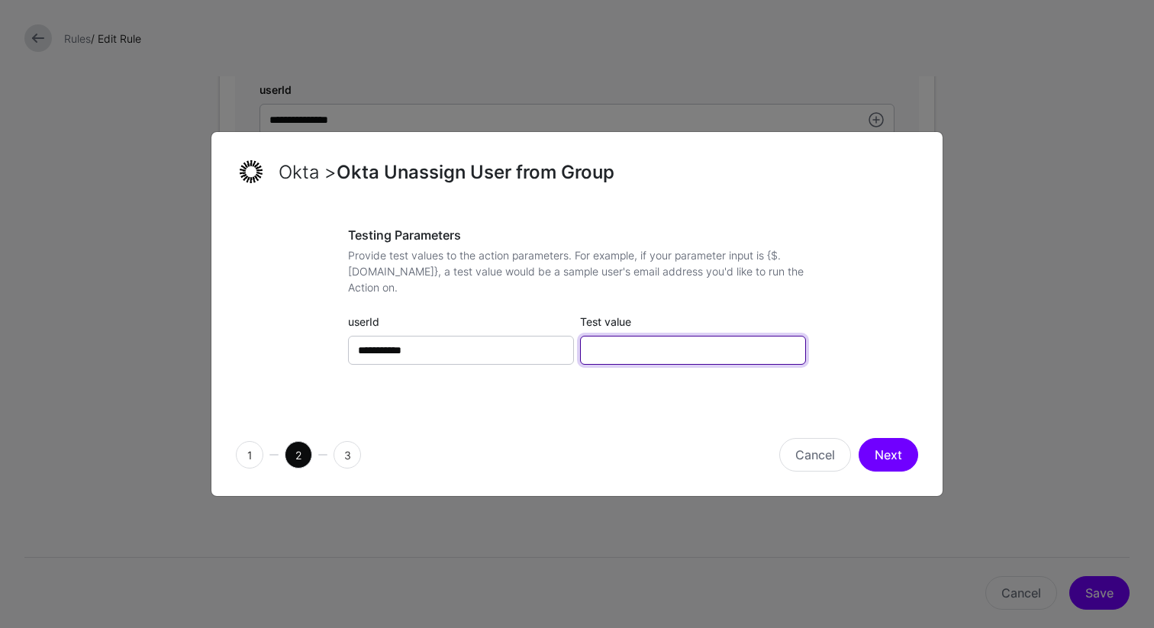
click at [639, 340] on input "Test value" at bounding box center [693, 350] width 226 height 29
type input "**********"
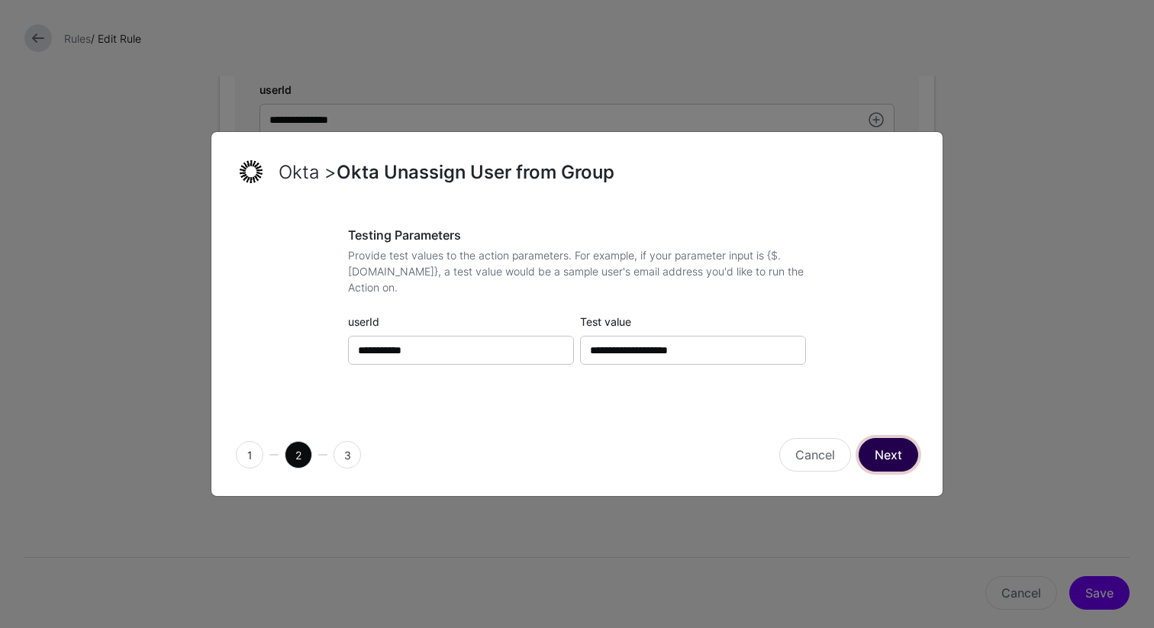
click at [903, 451] on button "Next" at bounding box center [889, 455] width 60 height 34
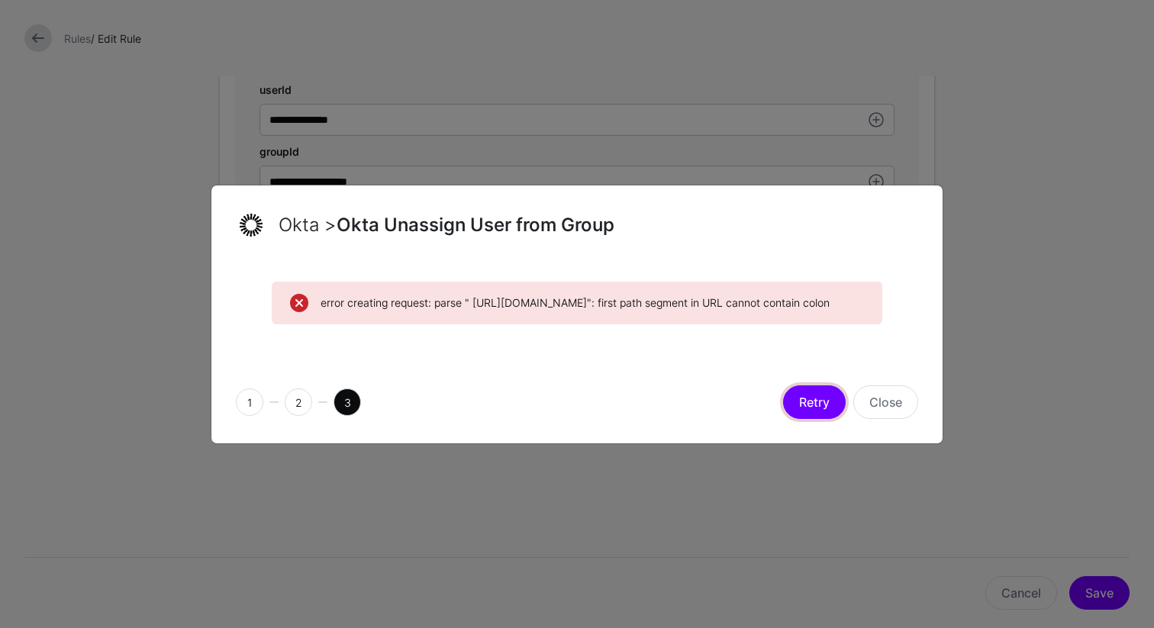
click at [801, 419] on button "Retry" at bounding box center [814, 402] width 63 height 34
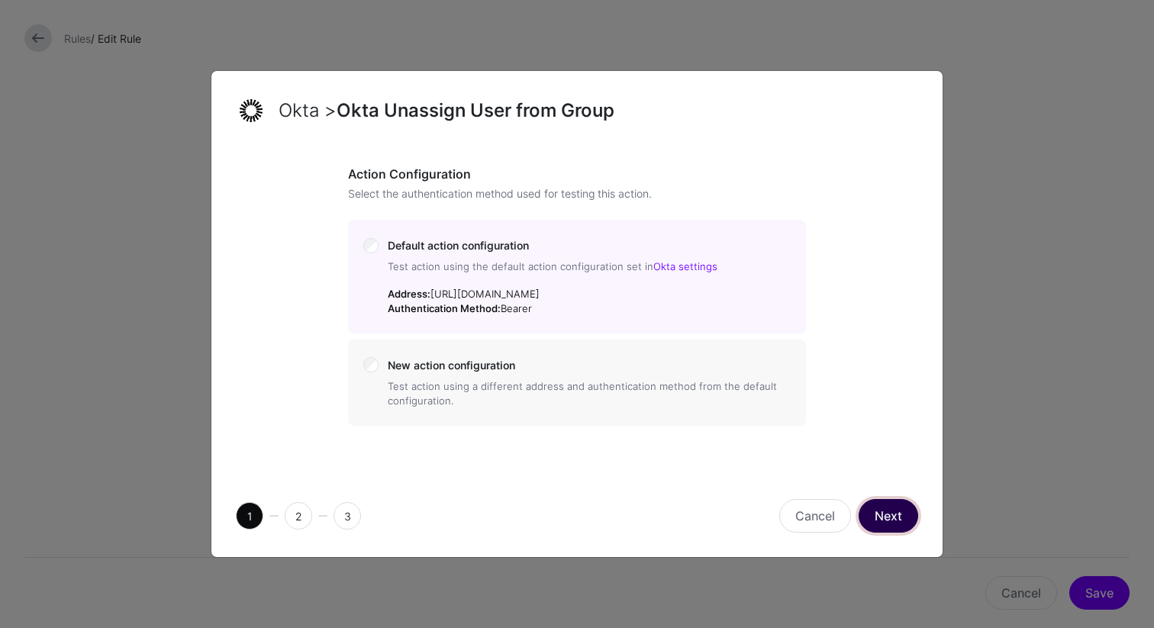
click at [872, 529] on button "Next" at bounding box center [889, 516] width 60 height 34
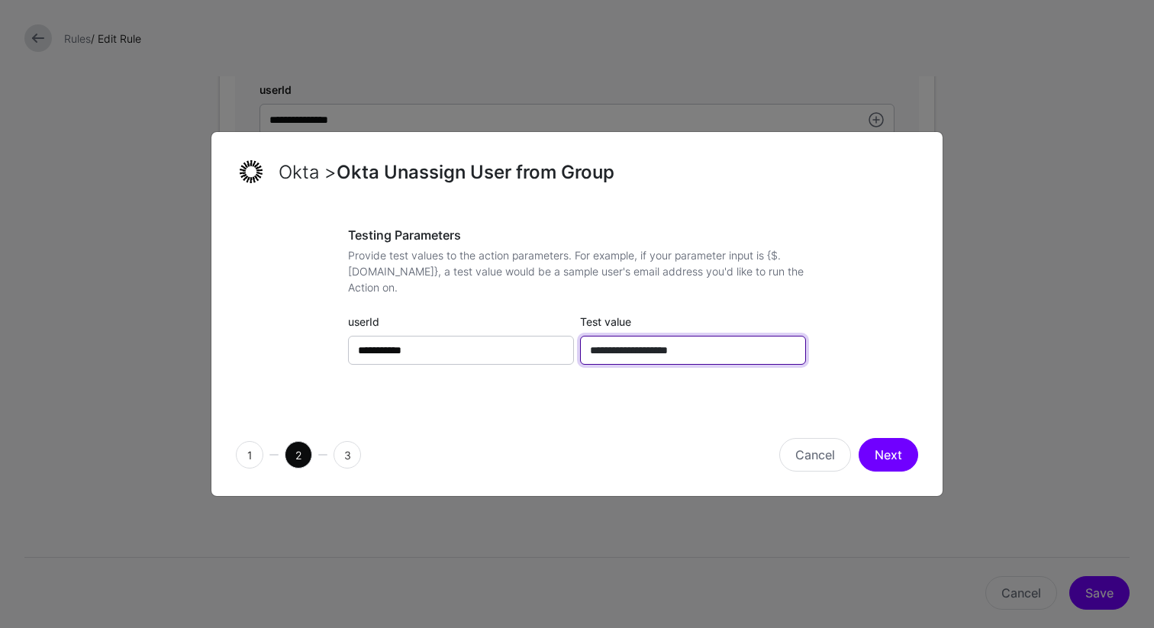
click at [711, 353] on input "**********" at bounding box center [693, 350] width 226 height 29
click at [890, 450] on button "Next" at bounding box center [889, 455] width 60 height 34
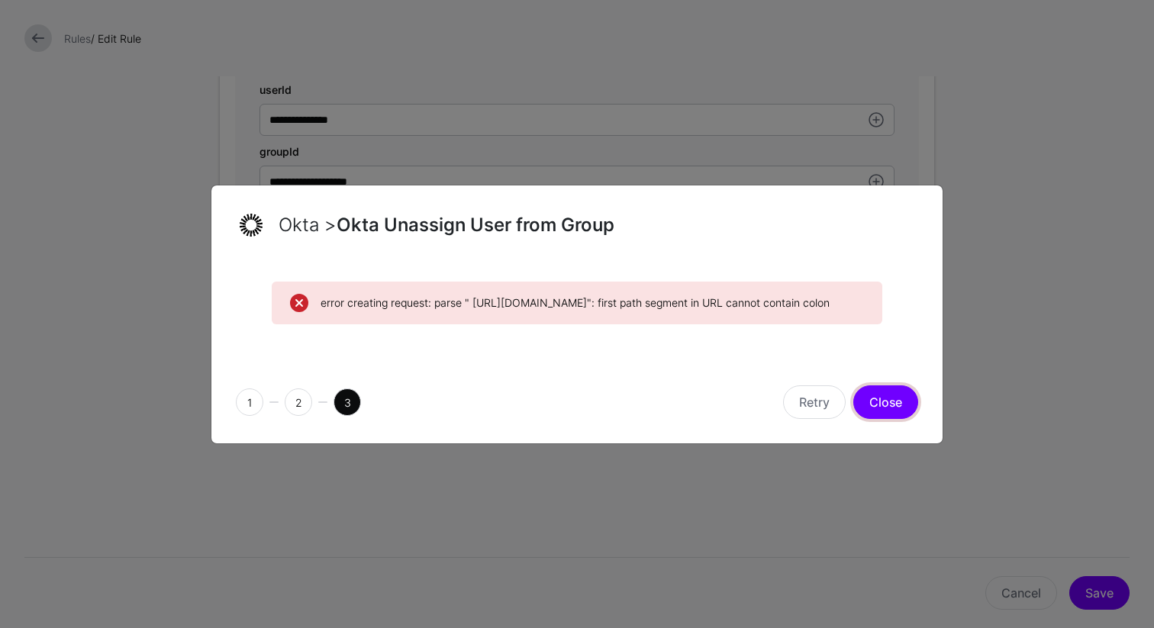
click at [882, 417] on button "Close" at bounding box center [885, 402] width 65 height 34
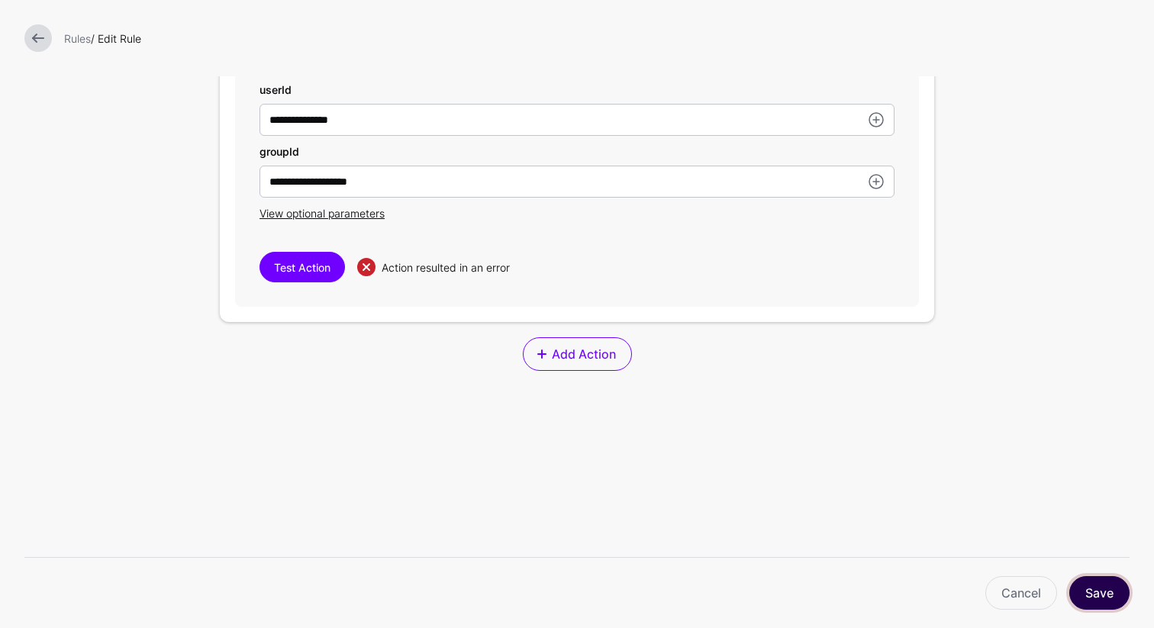
click at [1086, 587] on button "Save" at bounding box center [1099, 593] width 60 height 34
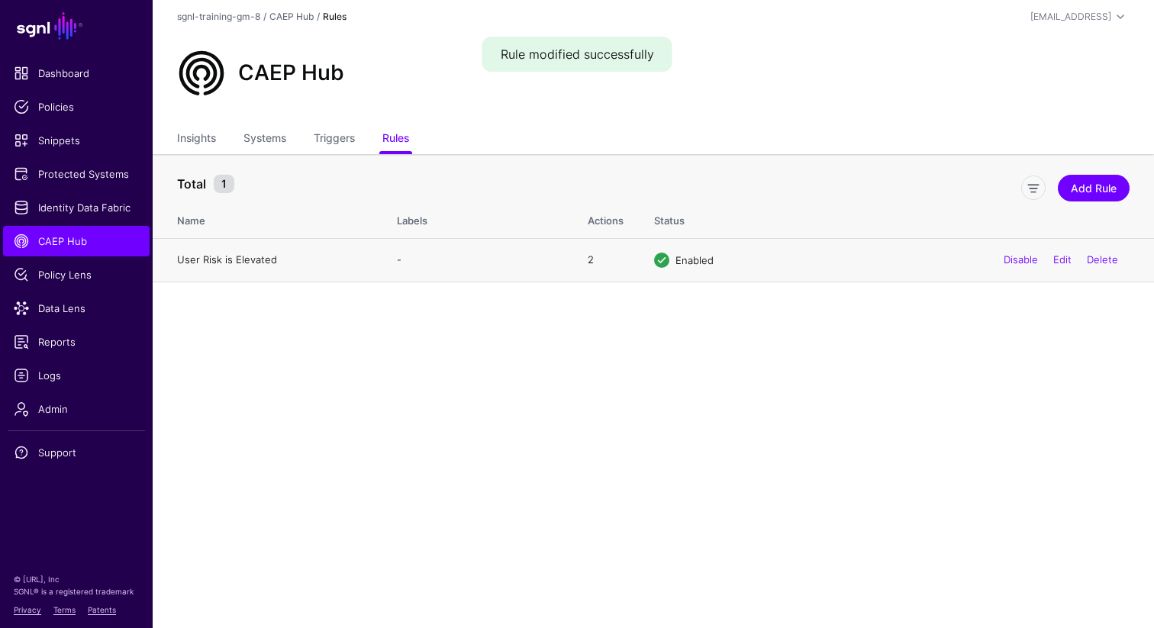
click at [239, 258] on link "User Risk is Elevated" at bounding box center [227, 259] width 100 height 12
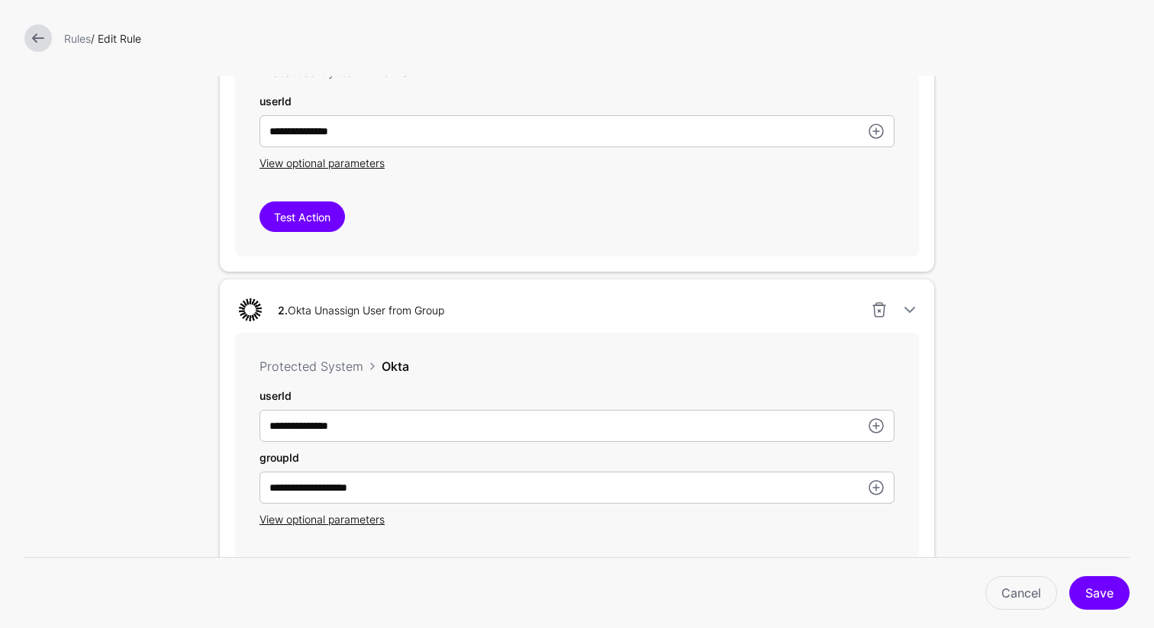
scroll to position [521, 0]
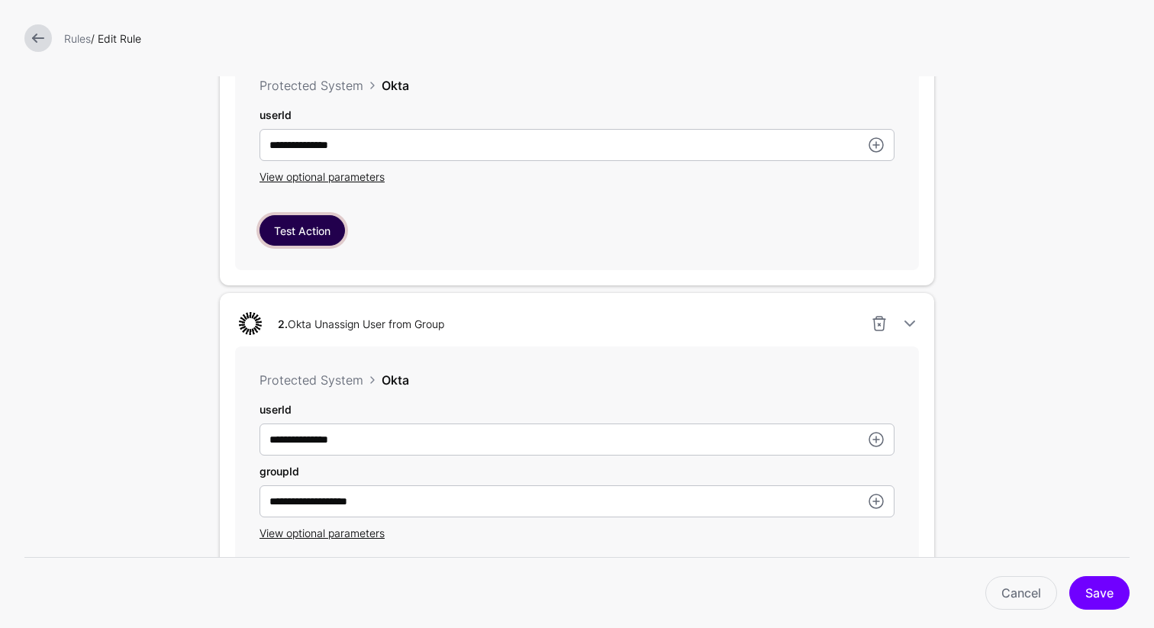
click at [308, 233] on button "Test Action" at bounding box center [302, 230] width 85 height 31
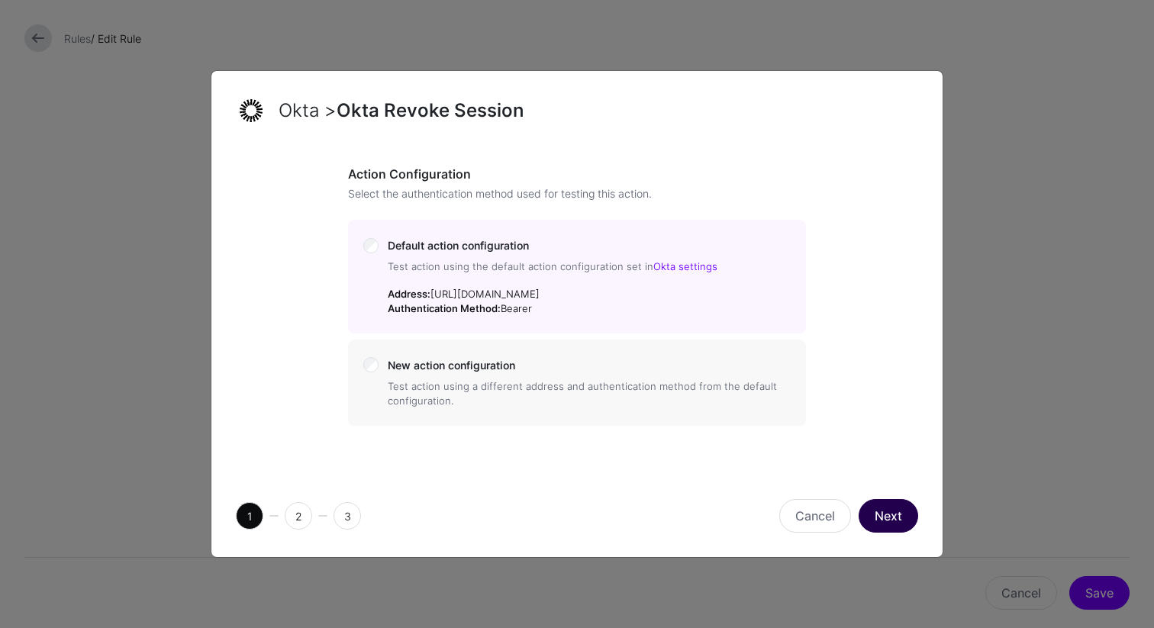
click at [884, 520] on button "Next" at bounding box center [889, 516] width 60 height 34
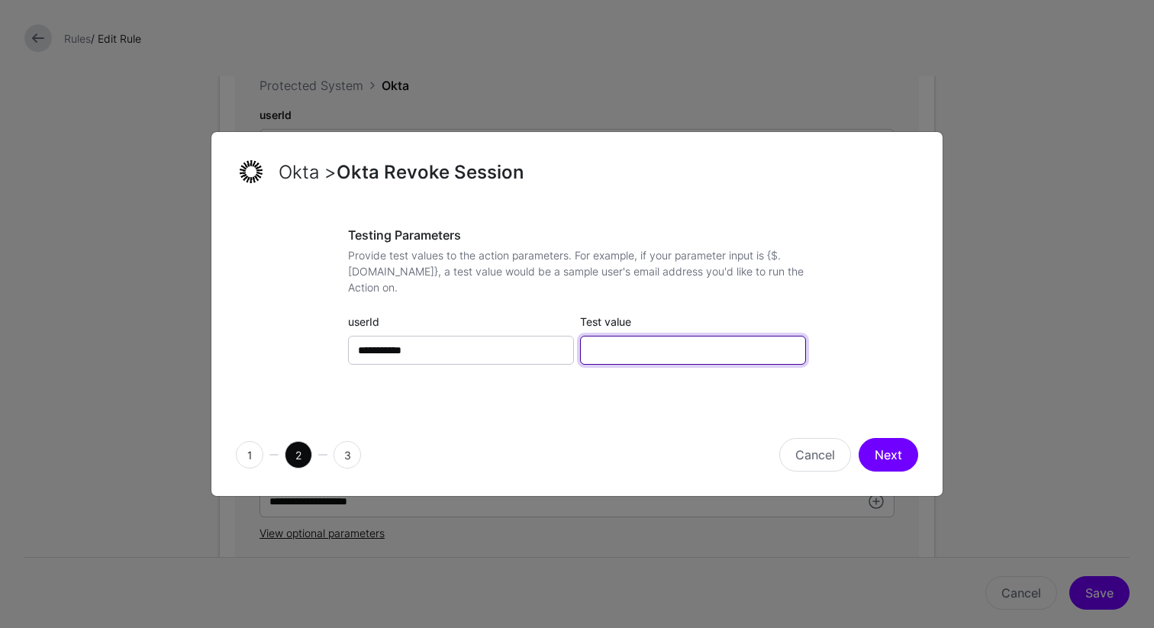
click at [703, 361] on input "Test value" at bounding box center [693, 350] width 226 height 29
paste input "**********"
type input "**********"
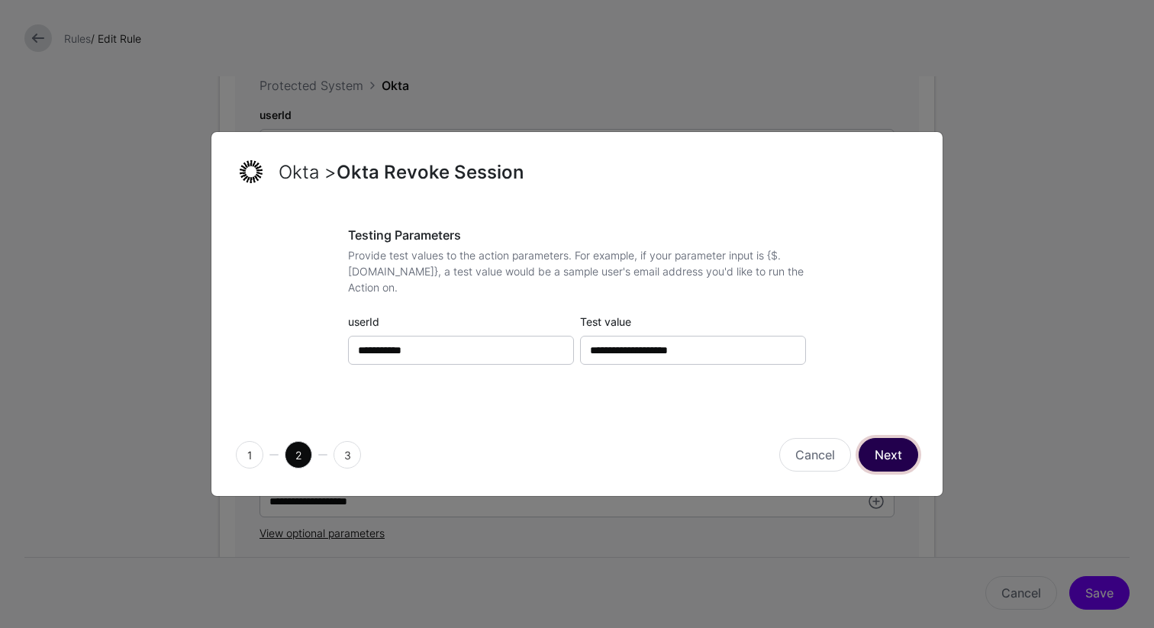
click at [896, 456] on button "Next" at bounding box center [889, 455] width 60 height 34
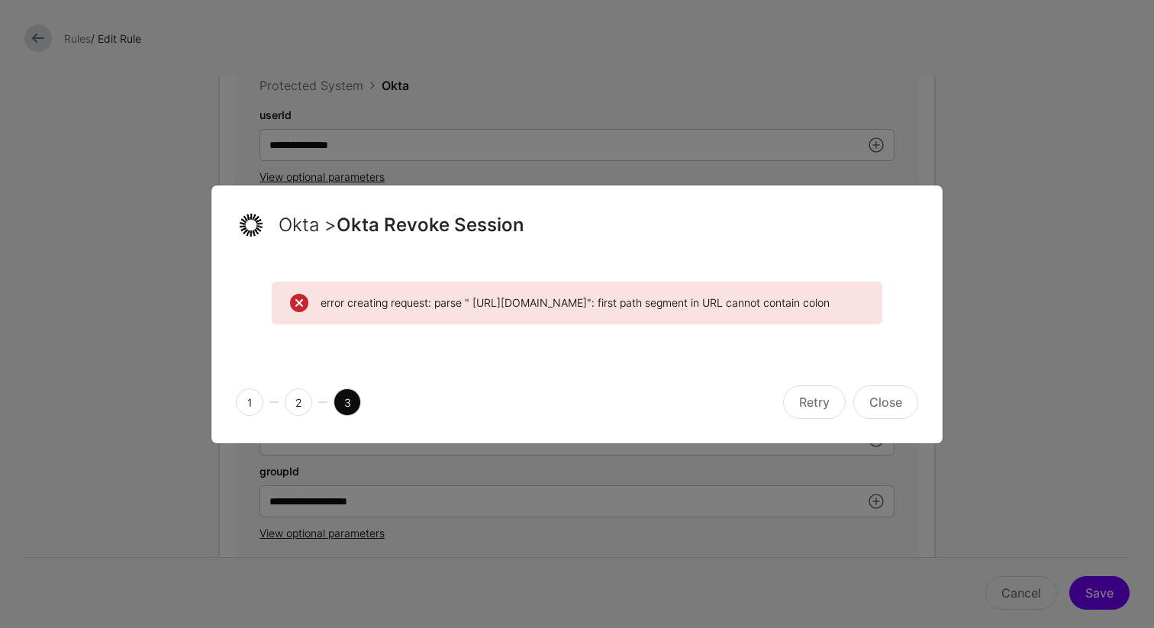
click at [537, 298] on span "error creating request: parse " https://sgnl-demo.oktapreview.com/api/v1/users/…" at bounding box center [592, 303] width 543 height 16
click at [898, 419] on button "Close" at bounding box center [885, 402] width 65 height 34
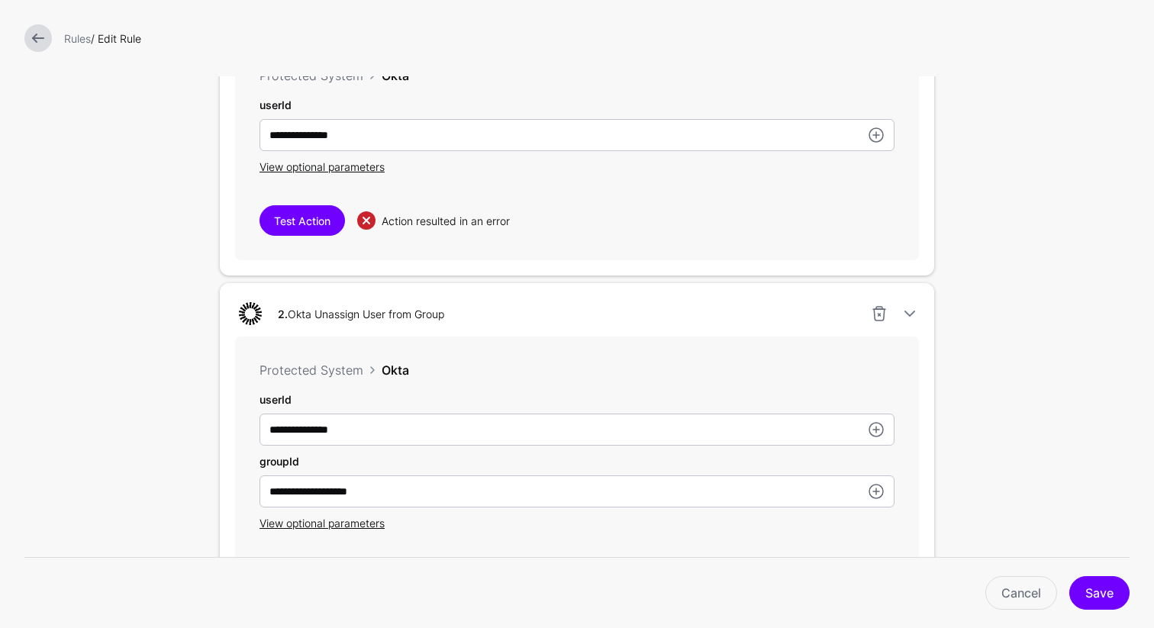
scroll to position [531, 0]
click at [292, 222] on button "Test Action" at bounding box center [302, 220] width 85 height 31
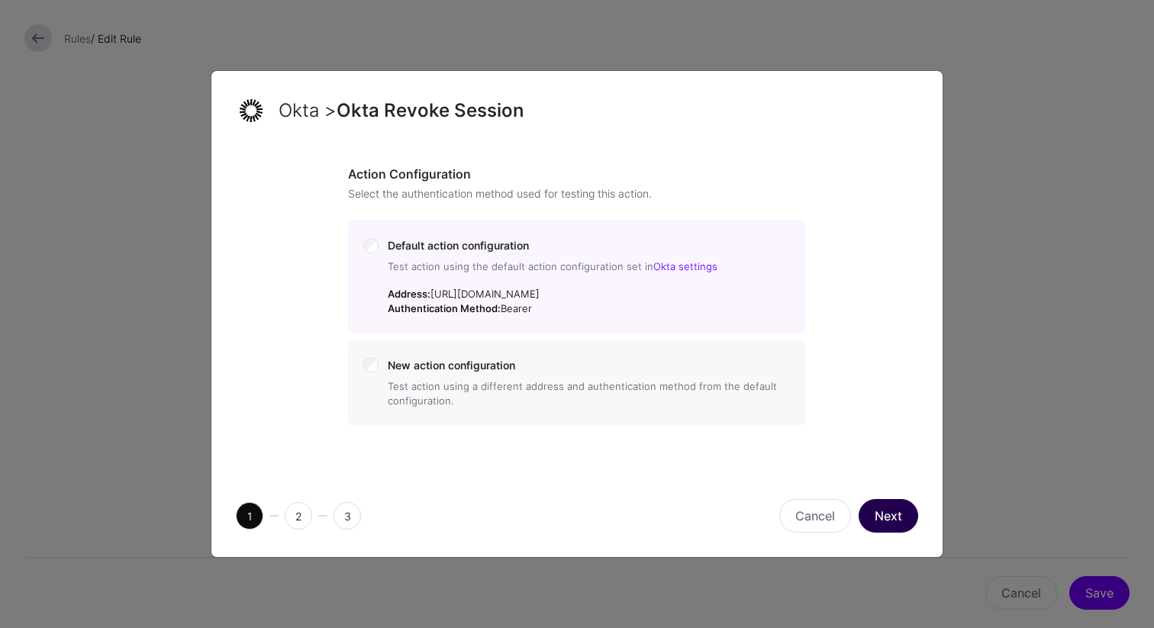
click at [882, 518] on button "Next" at bounding box center [889, 516] width 60 height 34
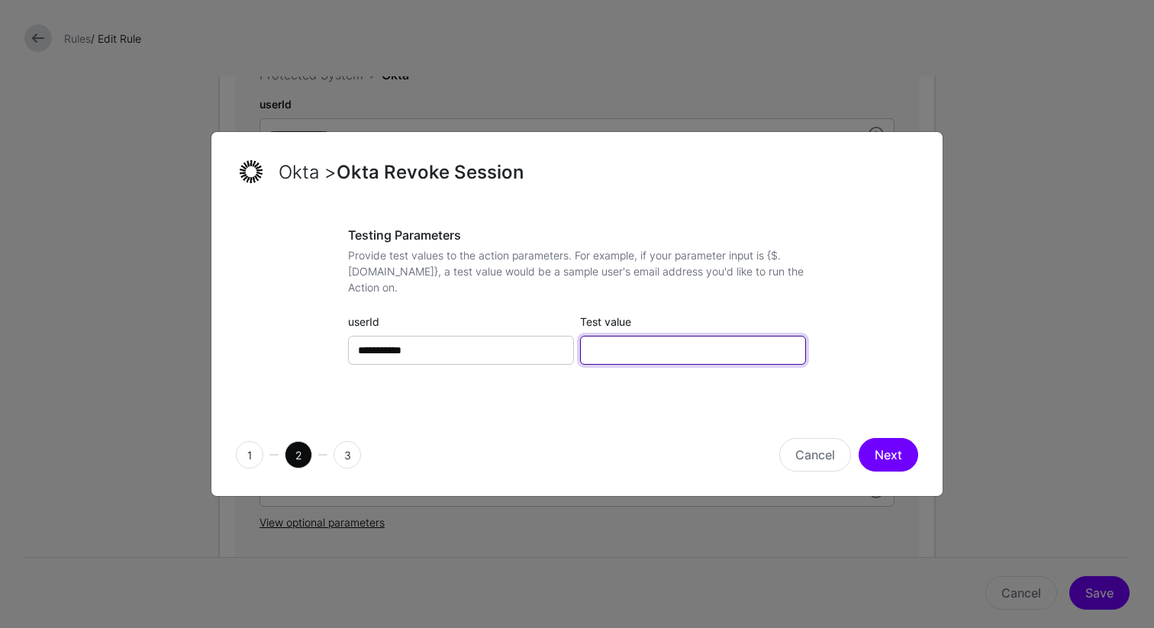
click at [682, 348] on input "Test value" at bounding box center [693, 350] width 226 height 29
type input "**********"
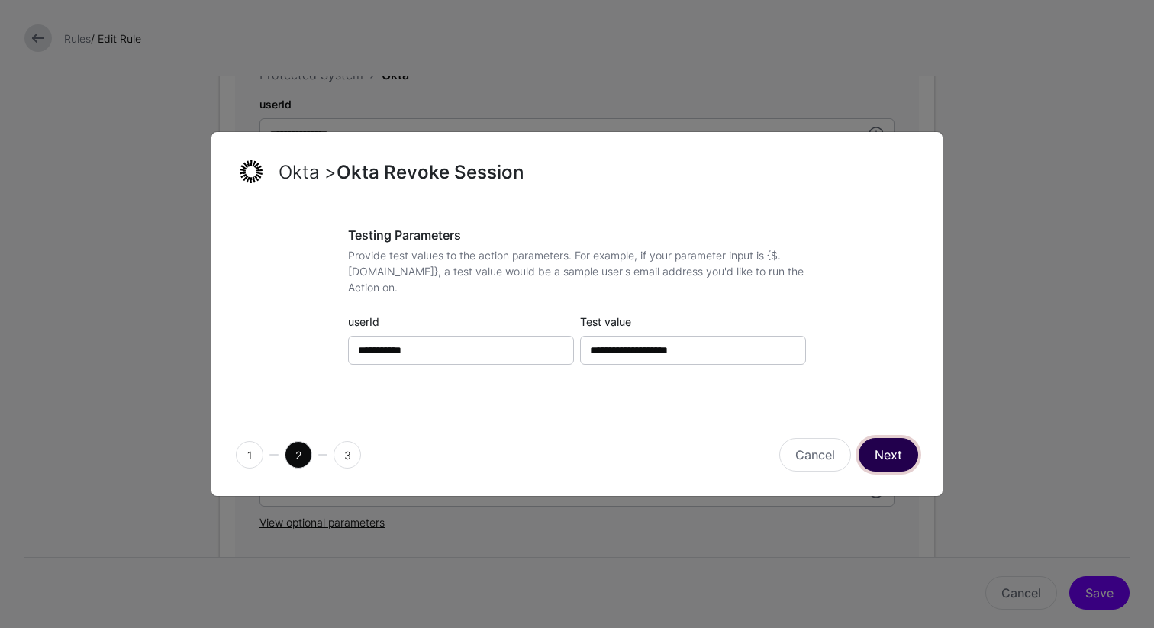
click at [880, 458] on button "Next" at bounding box center [889, 455] width 60 height 34
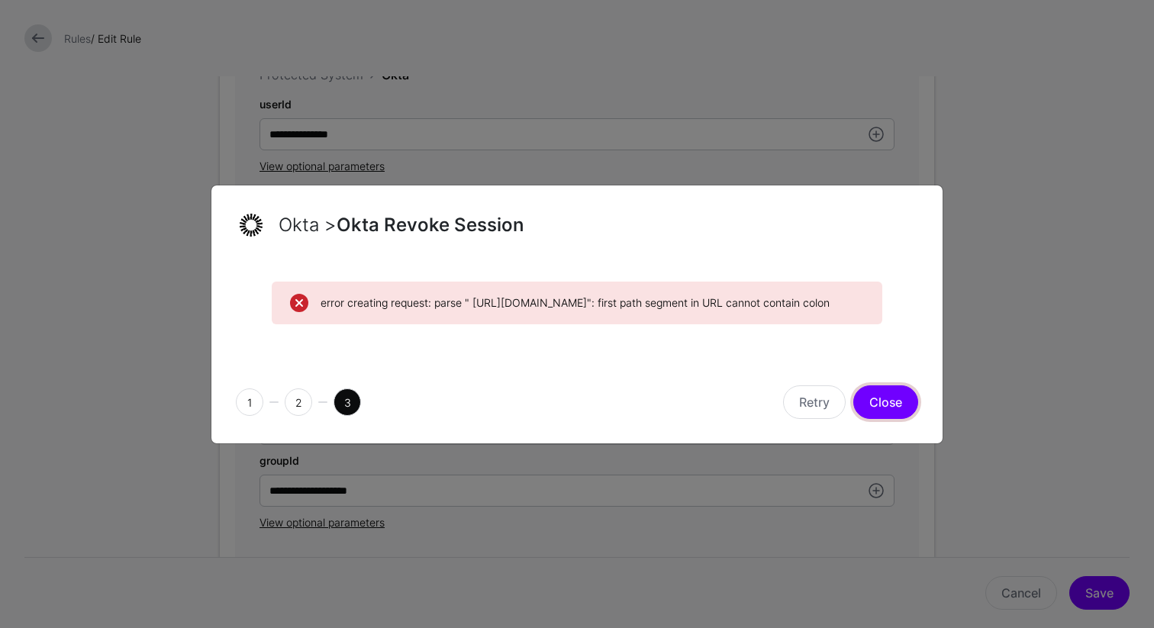
click at [885, 419] on button "Close" at bounding box center [885, 402] width 65 height 34
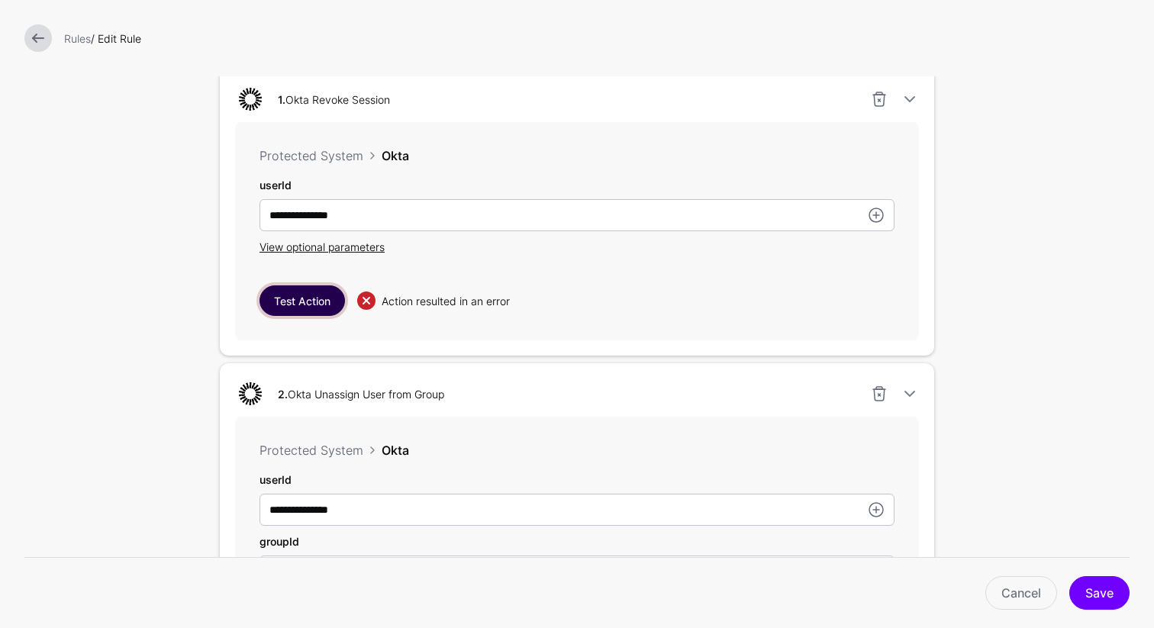
scroll to position [436, 0]
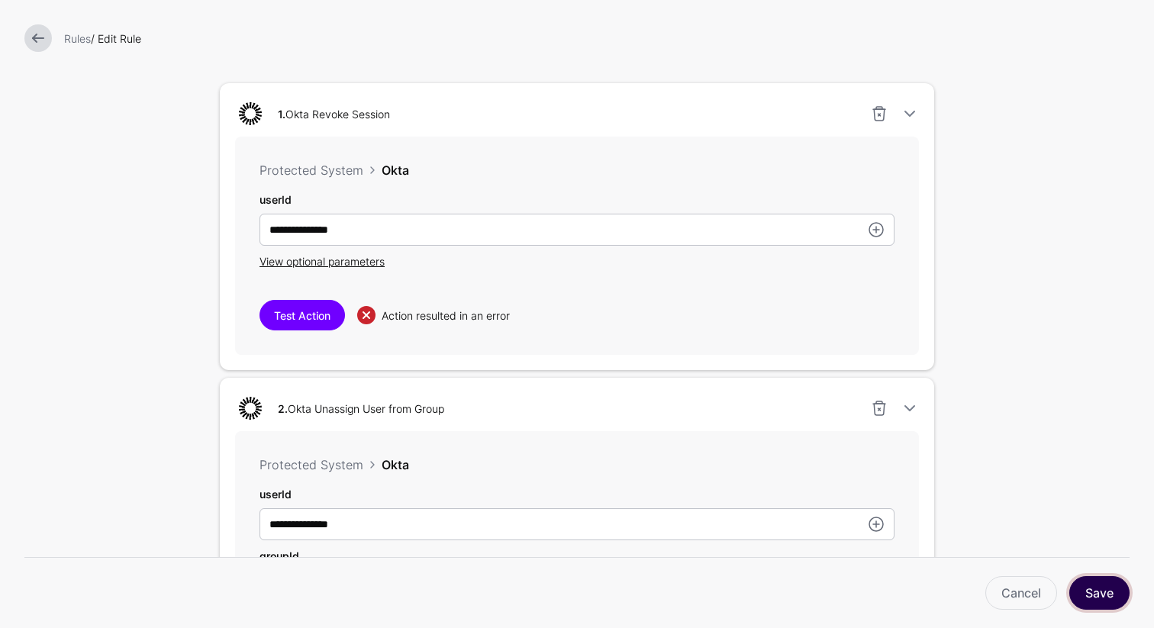
click at [1097, 591] on button "Save" at bounding box center [1099, 593] width 60 height 34
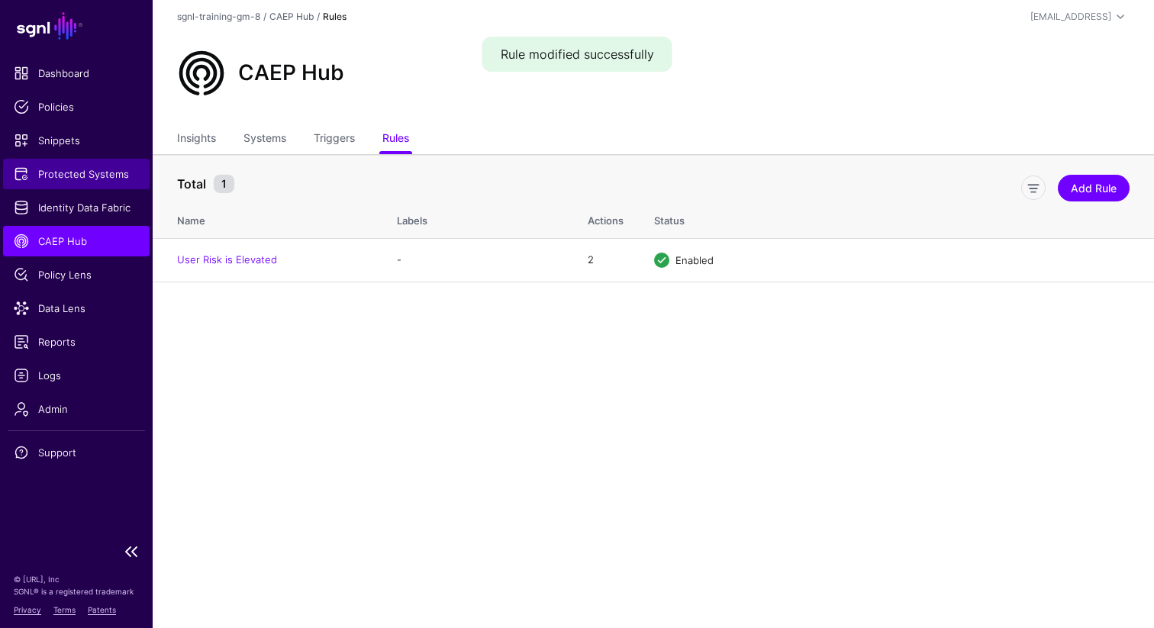
click at [91, 169] on span "Protected Systems" at bounding box center [76, 173] width 125 height 15
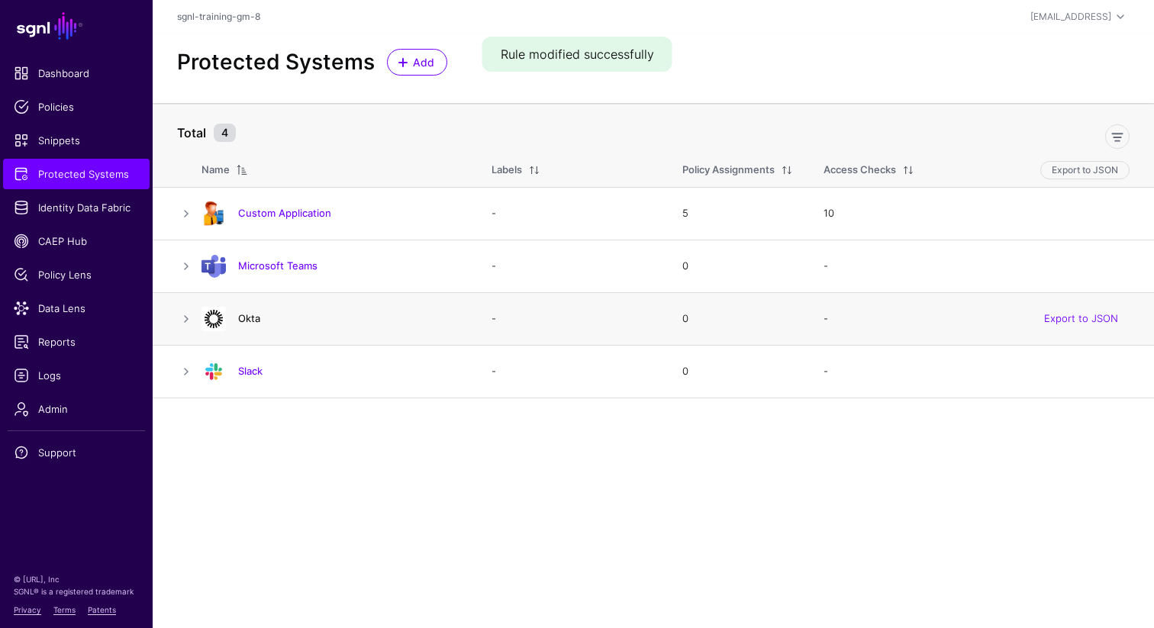
click at [247, 320] on link "Okta" at bounding box center [249, 318] width 22 height 12
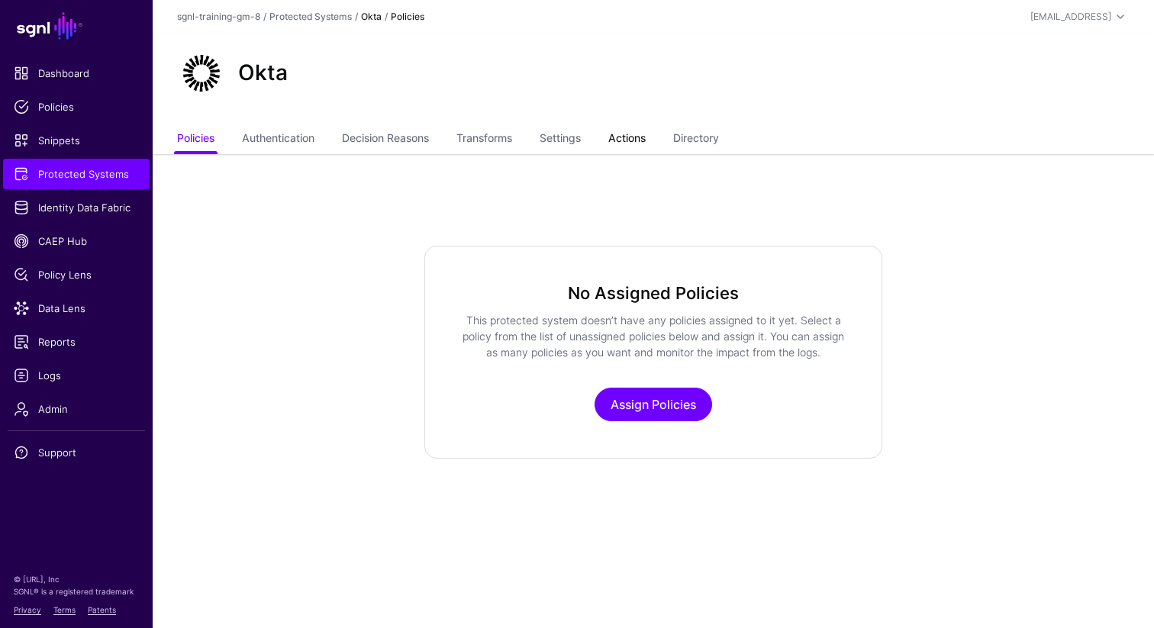
click at [630, 141] on link "Actions" at bounding box center [626, 139] width 37 height 29
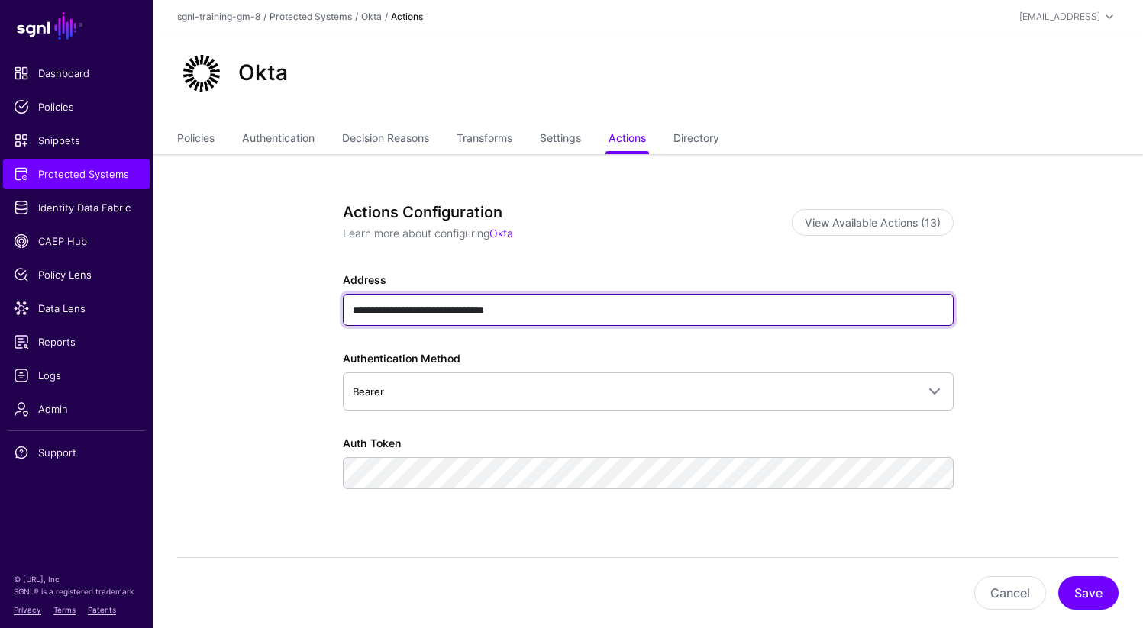
click at [622, 314] on input "**********" at bounding box center [648, 310] width 611 height 32
click at [355, 311] on input "**********" at bounding box center [648, 310] width 611 height 32
type input "**********"
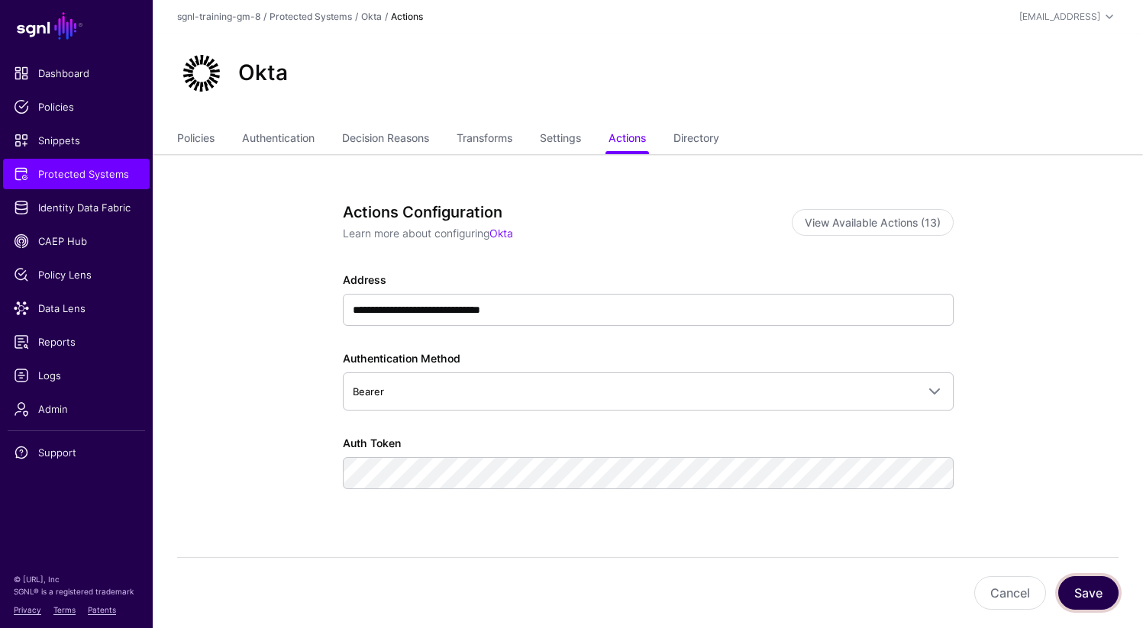
click at [1082, 595] on button "Save" at bounding box center [1088, 593] width 60 height 34
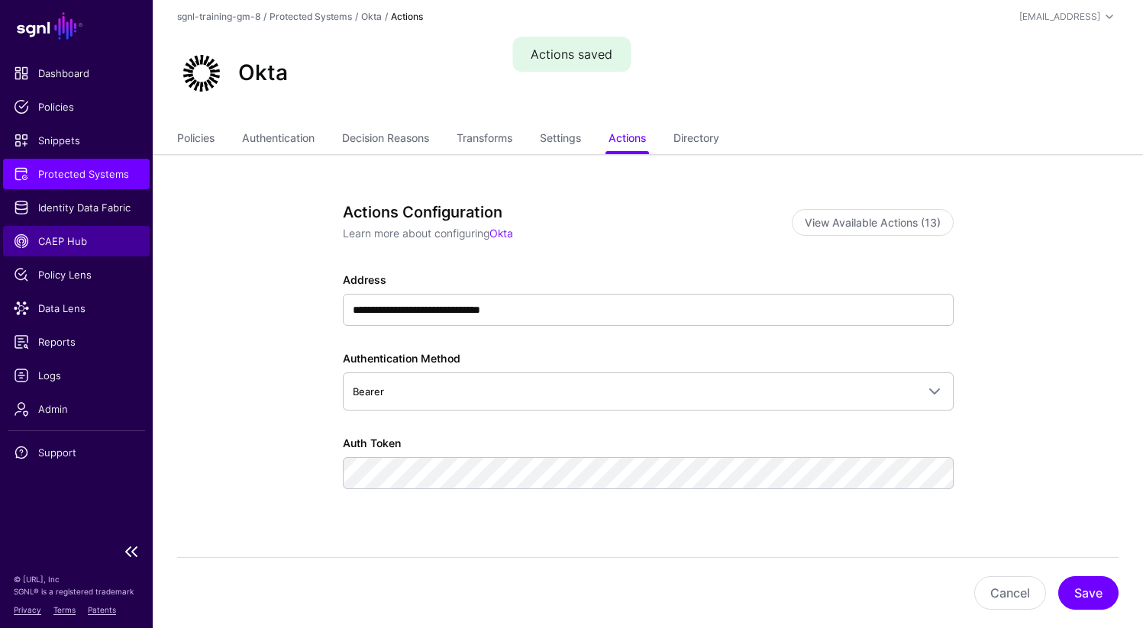
click at [69, 241] on span "CAEP Hub" at bounding box center [76, 241] width 125 height 15
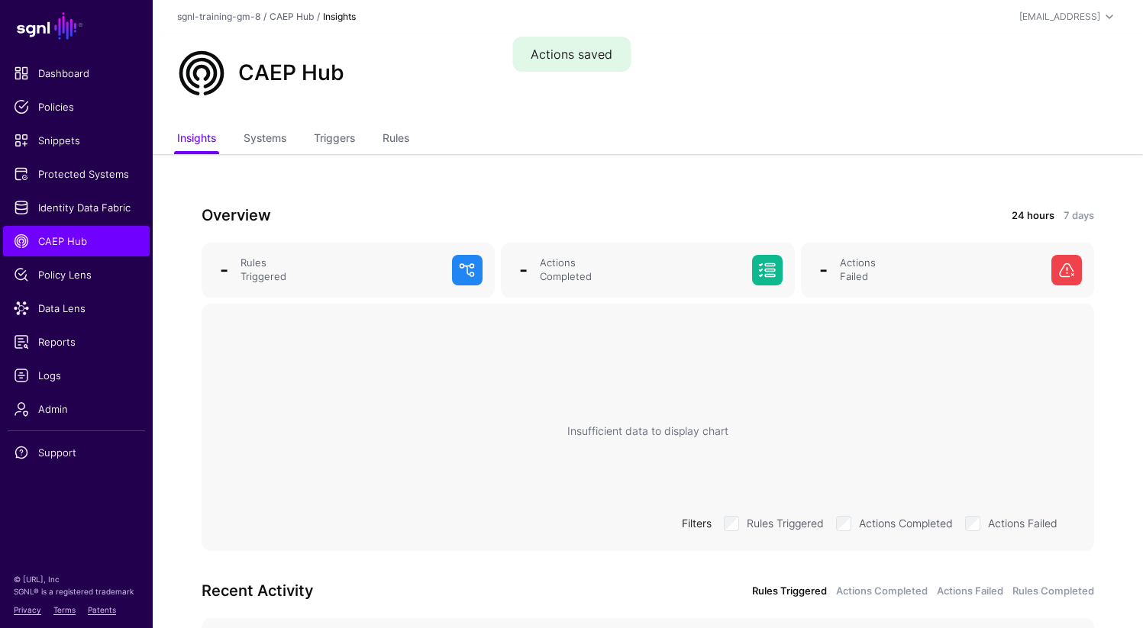
click at [414, 144] on ul "Insights Systems Triggers Rules" at bounding box center [647, 139] width 941 height 29
click at [400, 136] on link "Rules" at bounding box center [395, 139] width 27 height 29
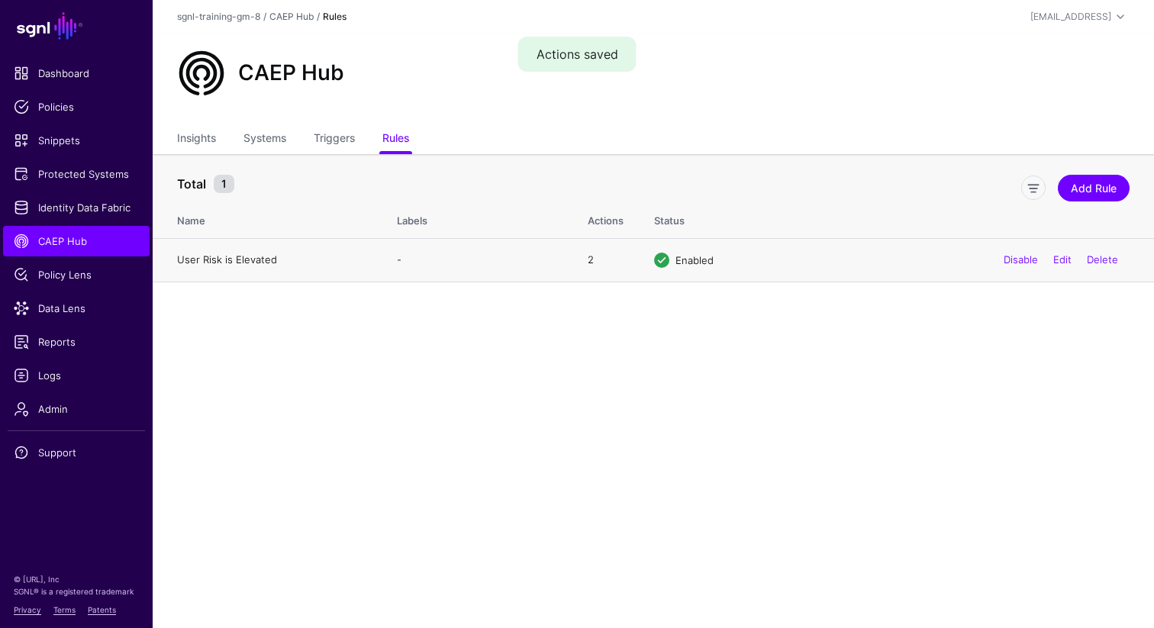
click at [238, 255] on link "User Risk is Elevated" at bounding box center [227, 259] width 100 height 12
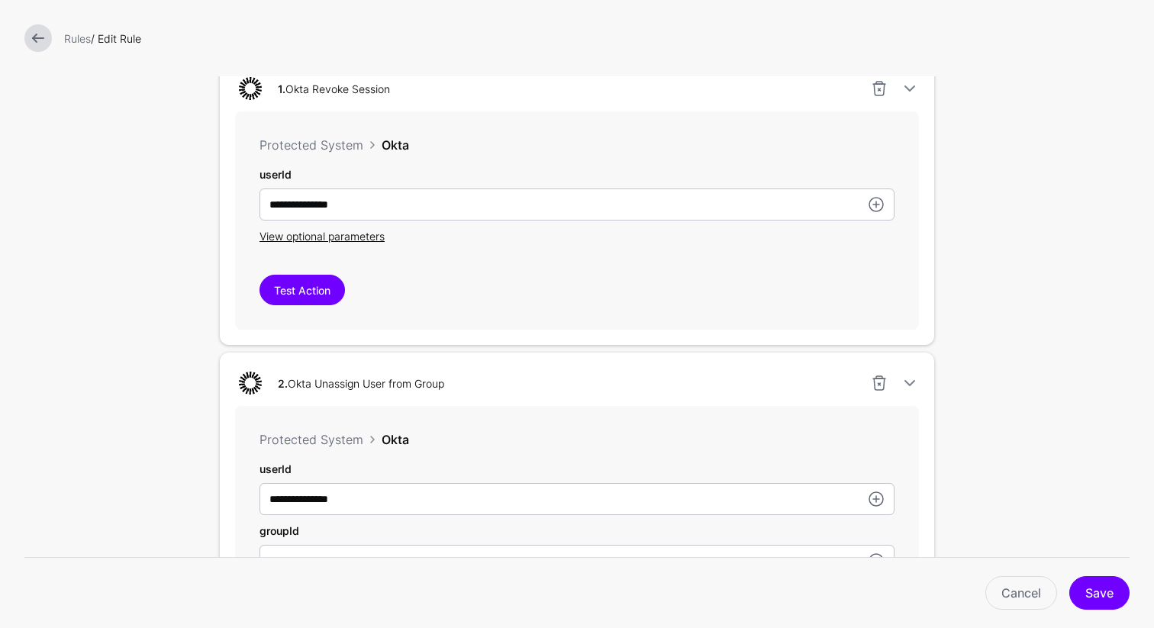
scroll to position [460, 0]
click at [300, 291] on button "Test Action" at bounding box center [302, 291] width 85 height 31
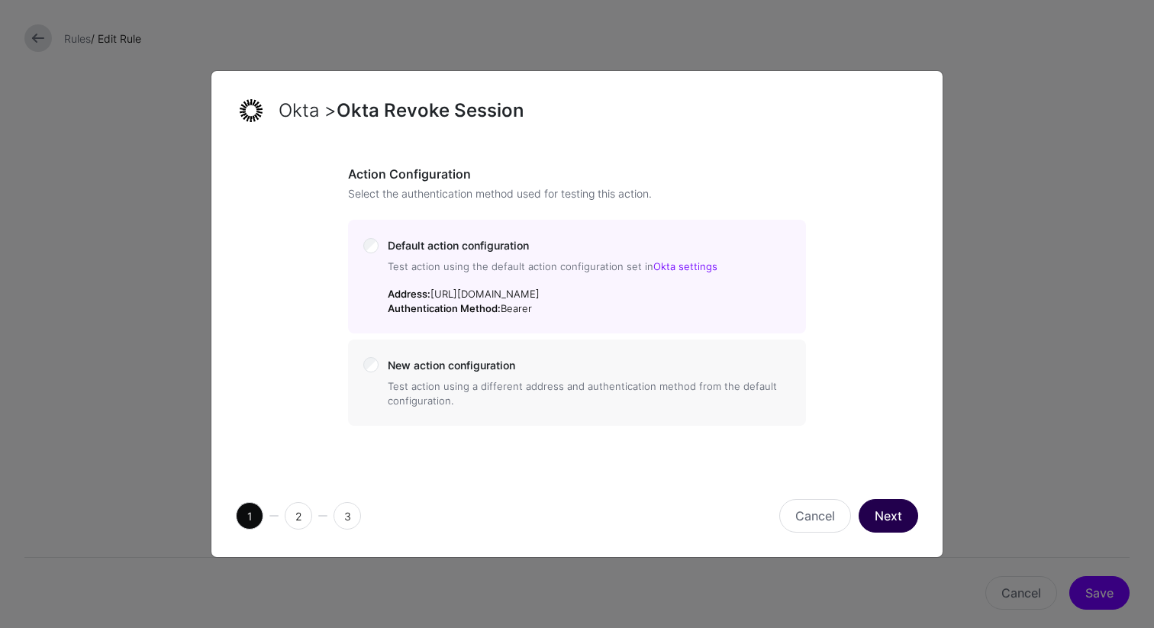
click at [887, 520] on button "Next" at bounding box center [889, 516] width 60 height 34
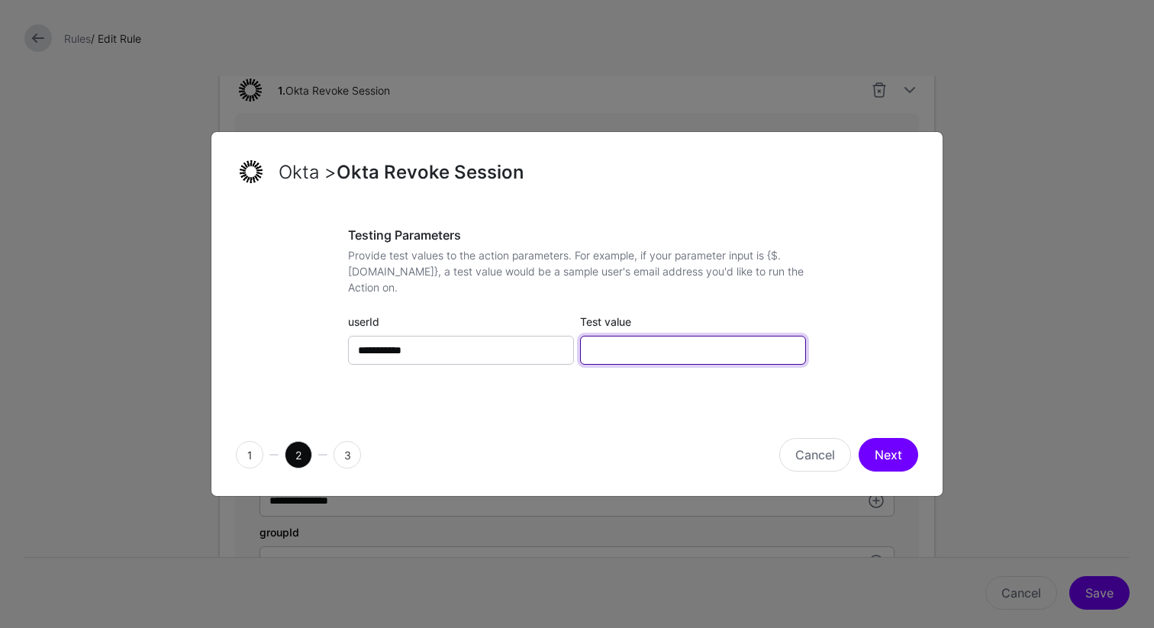
click at [700, 353] on input "Test value" at bounding box center [693, 350] width 226 height 29
type input "**********"
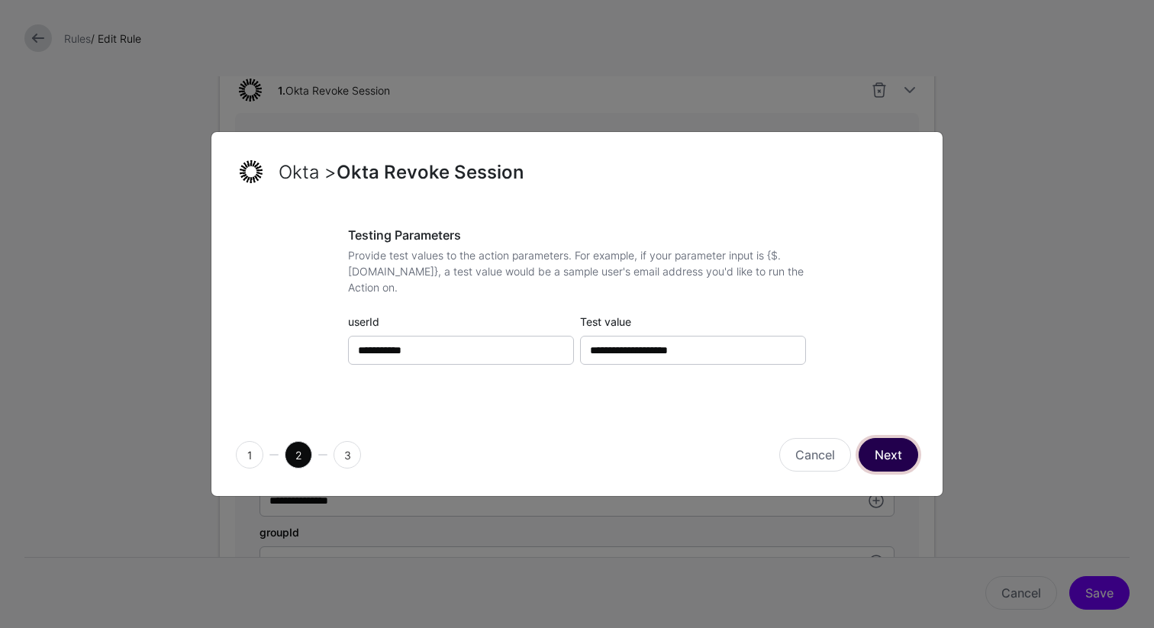
click at [895, 457] on button "Next" at bounding box center [889, 455] width 60 height 34
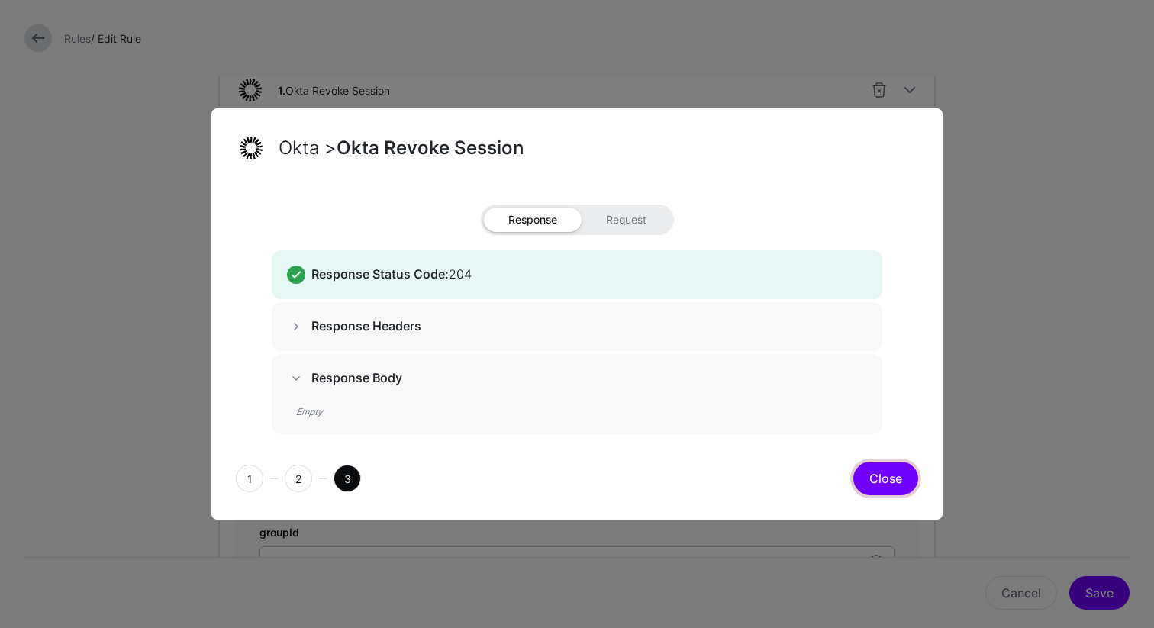
click at [879, 480] on button "Close" at bounding box center [885, 479] width 65 height 34
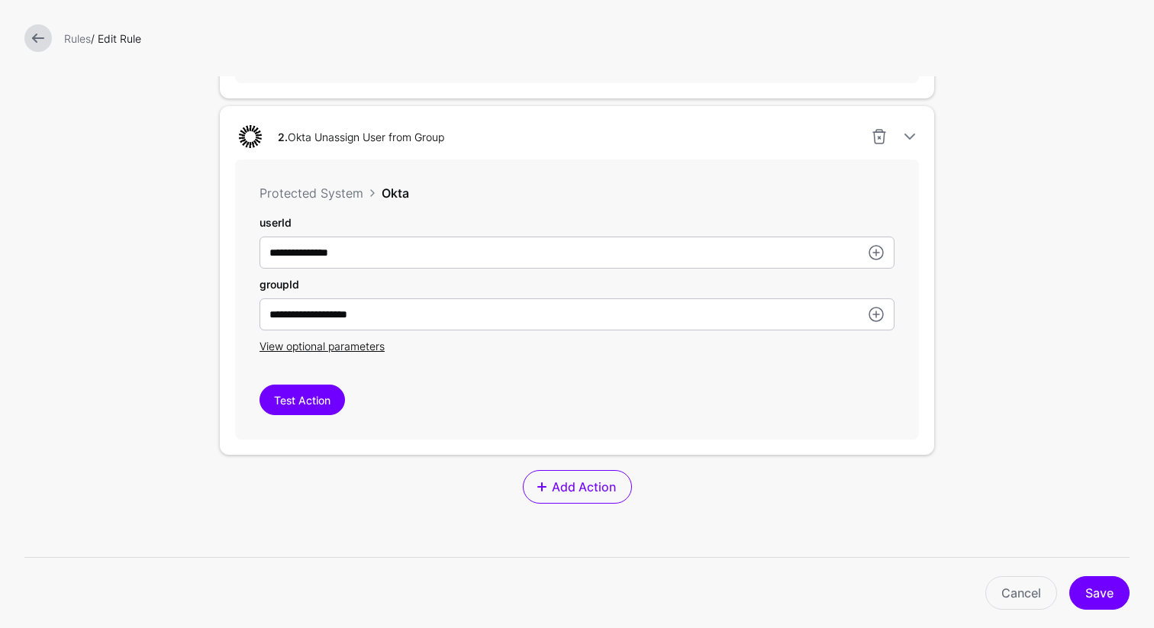
scroll to position [730, 0]
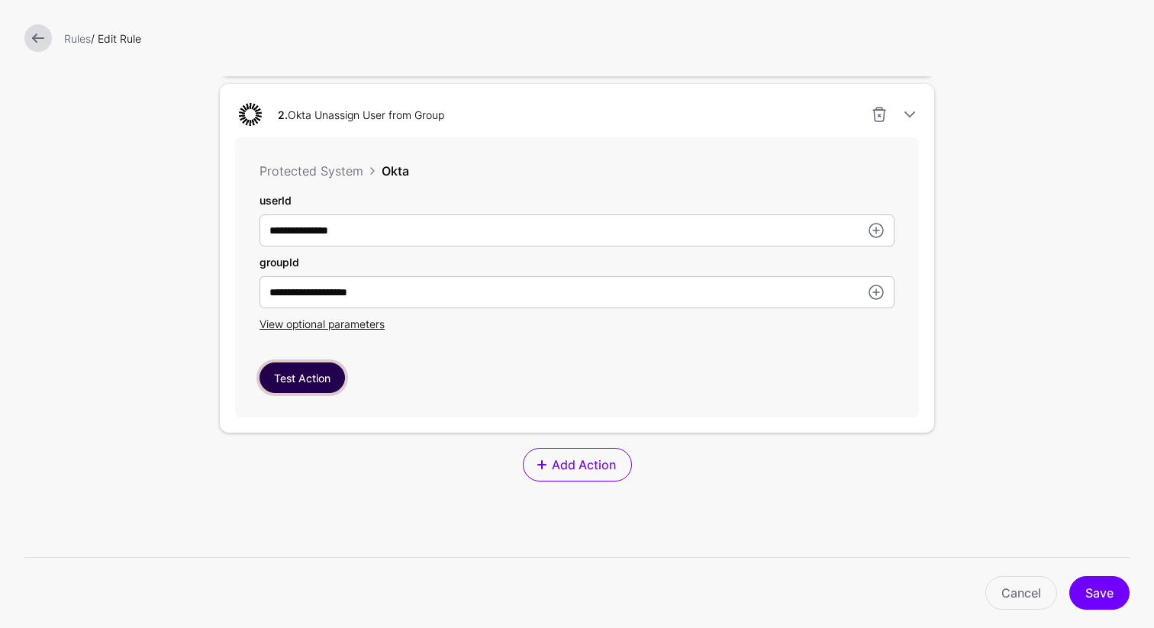
click at [316, 382] on button "Test Action" at bounding box center [302, 378] width 85 height 31
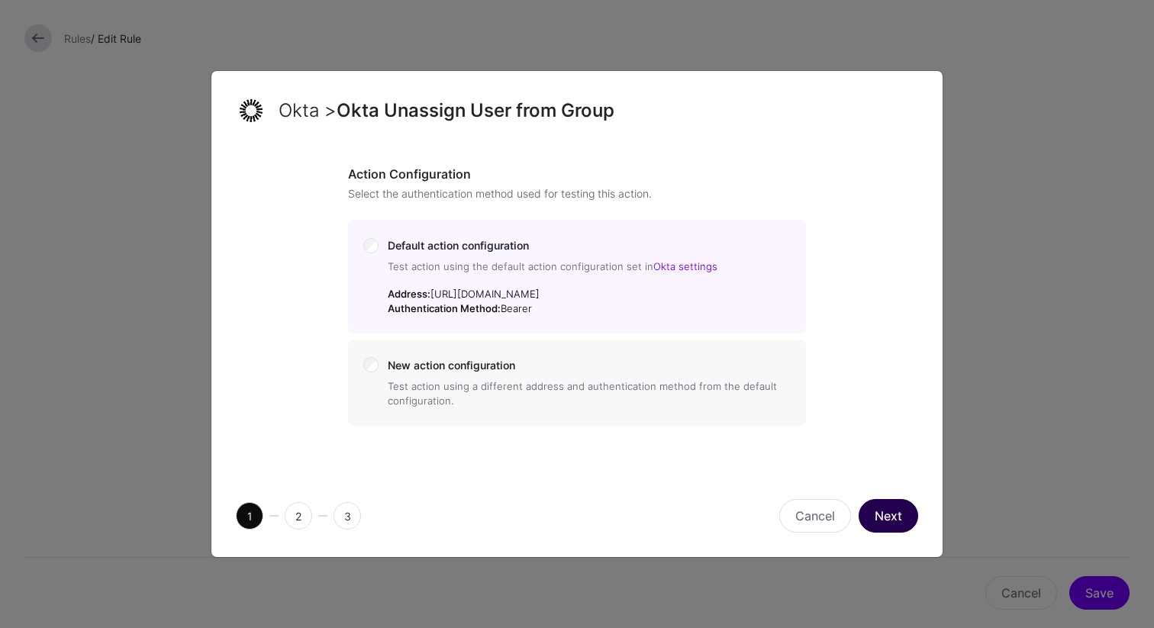
click at [885, 519] on button "Next" at bounding box center [889, 516] width 60 height 34
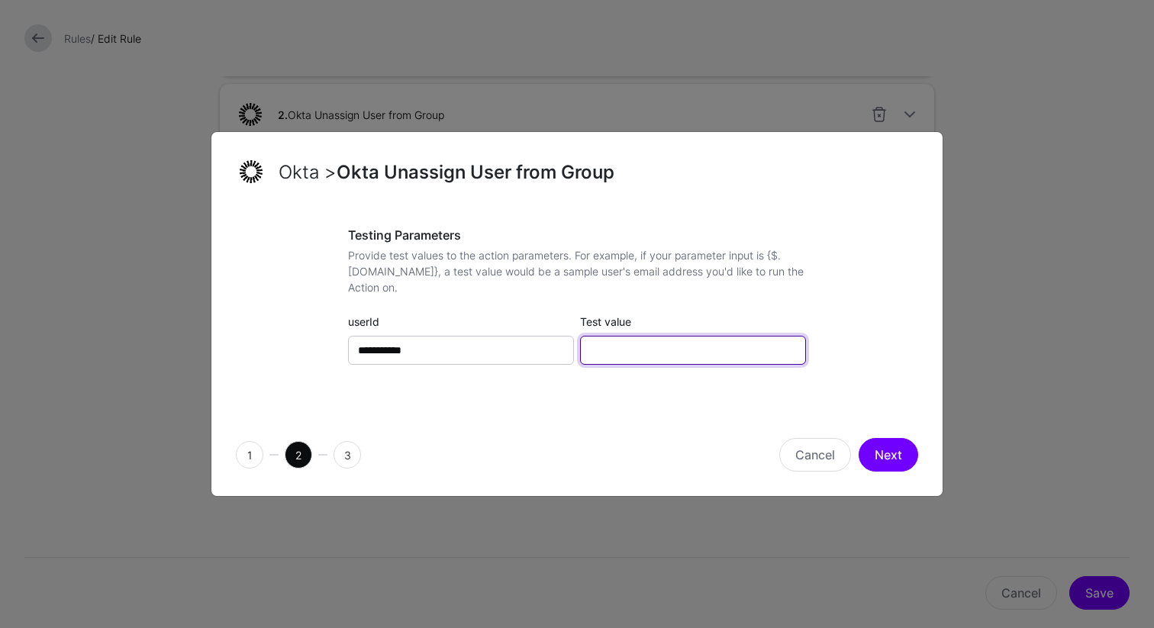
click at [692, 353] on input "Test value" at bounding box center [693, 350] width 226 height 29
type input "**********"
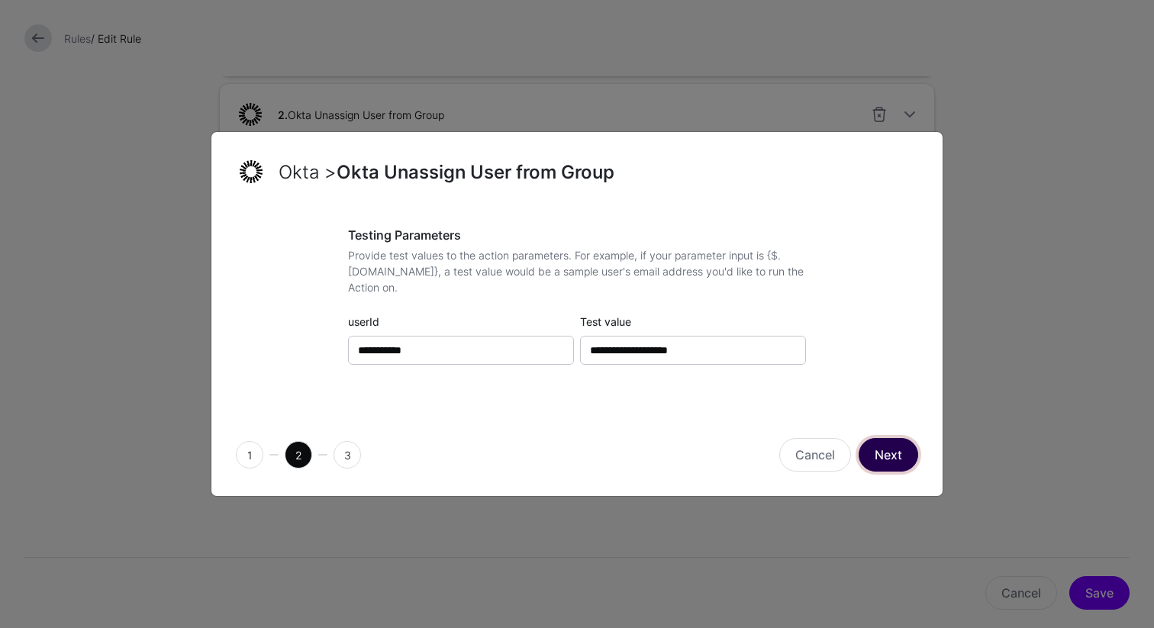
click at [880, 453] on button "Next" at bounding box center [889, 455] width 60 height 34
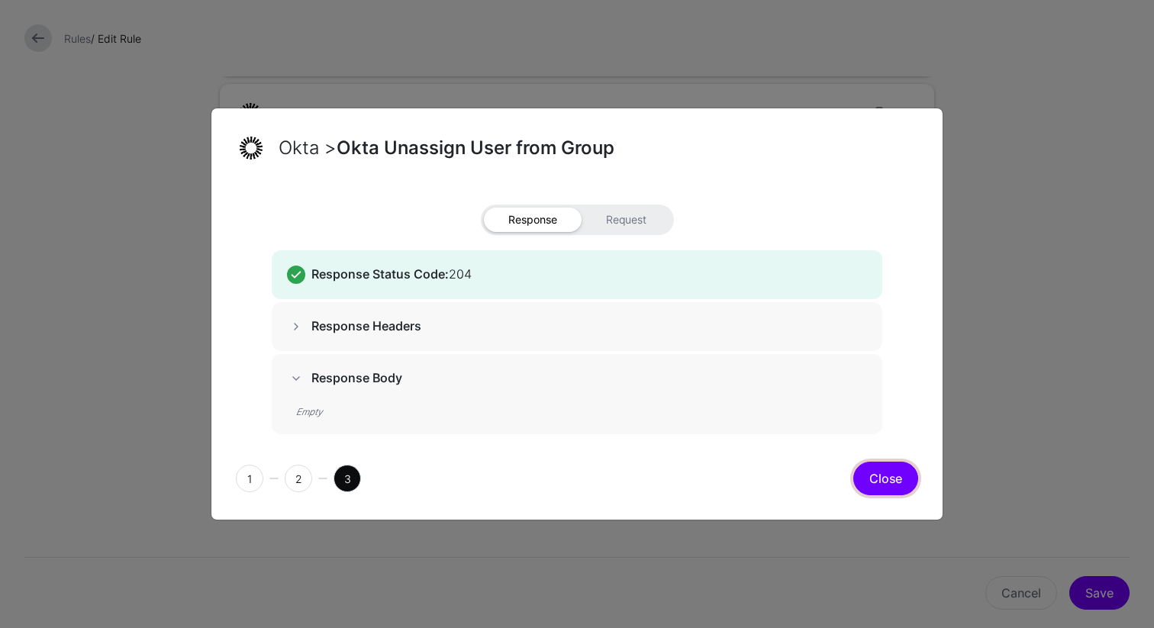
click at [879, 479] on button "Close" at bounding box center [885, 479] width 65 height 34
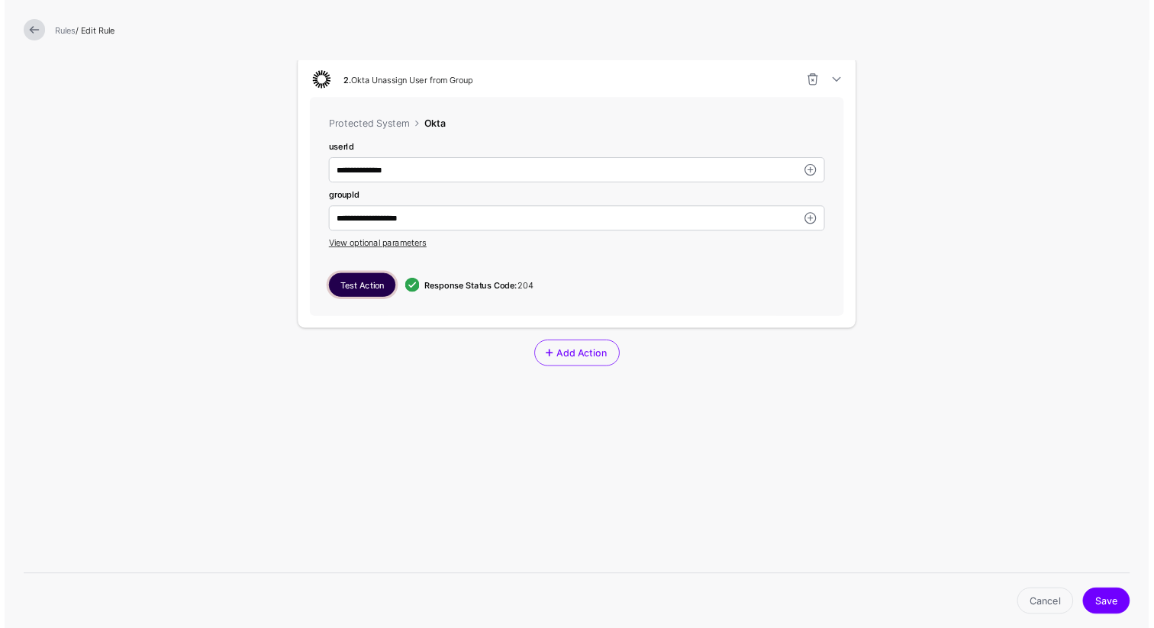
scroll to position [744, 0]
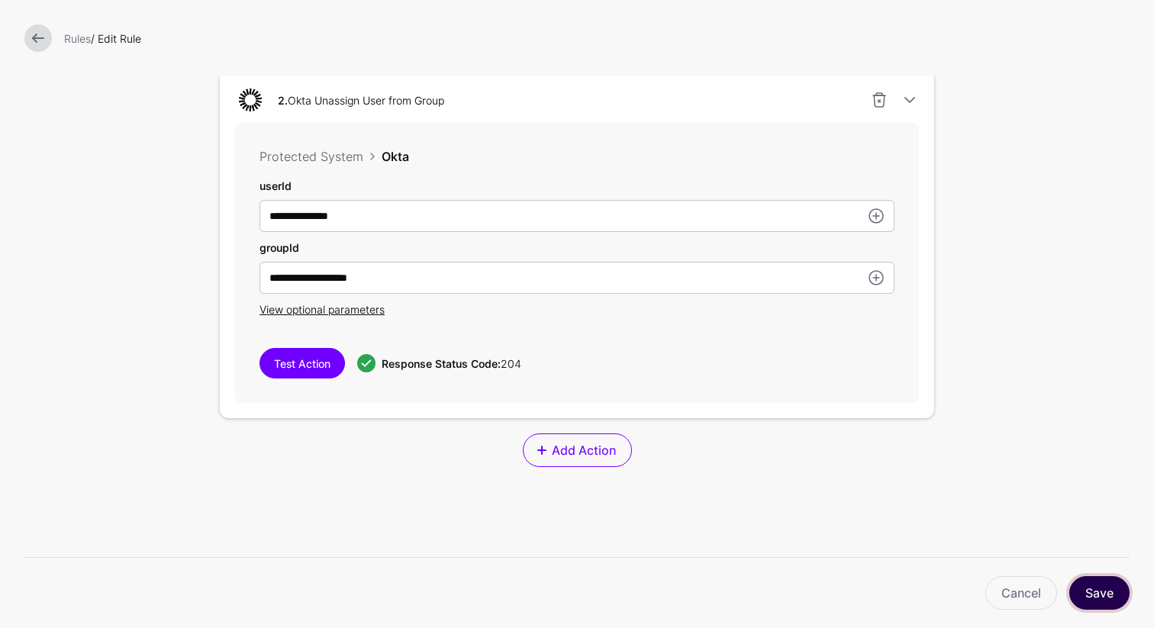
click at [1091, 595] on button "Save" at bounding box center [1099, 593] width 60 height 34
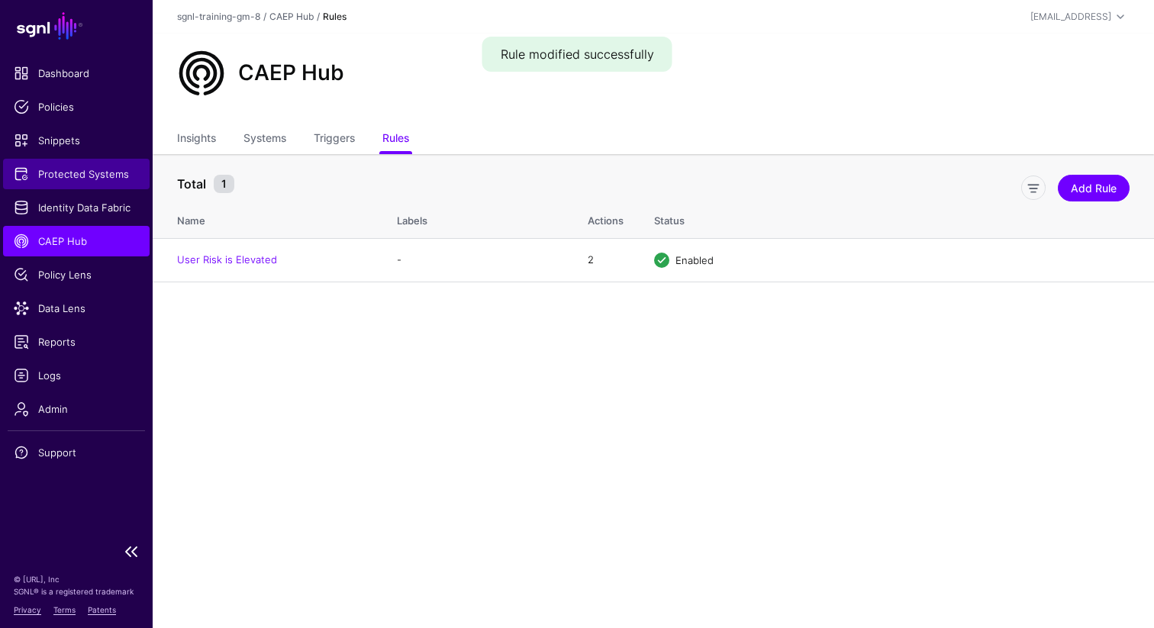
click at [61, 169] on span "Protected Systems" at bounding box center [76, 173] width 125 height 15
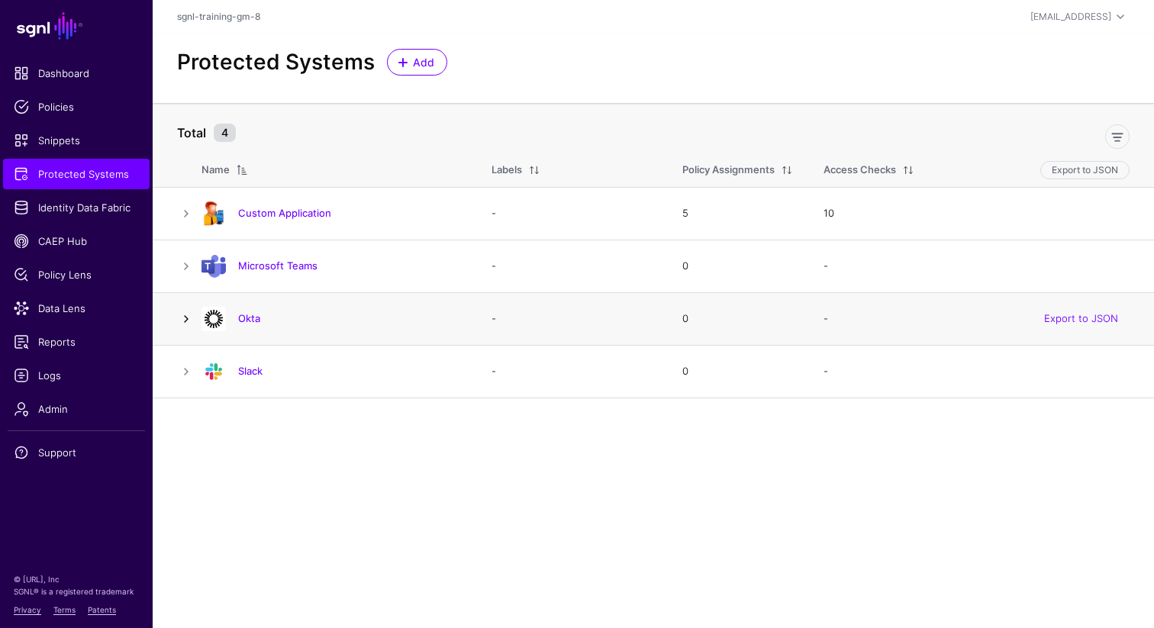
click at [182, 317] on link at bounding box center [186, 319] width 18 height 18
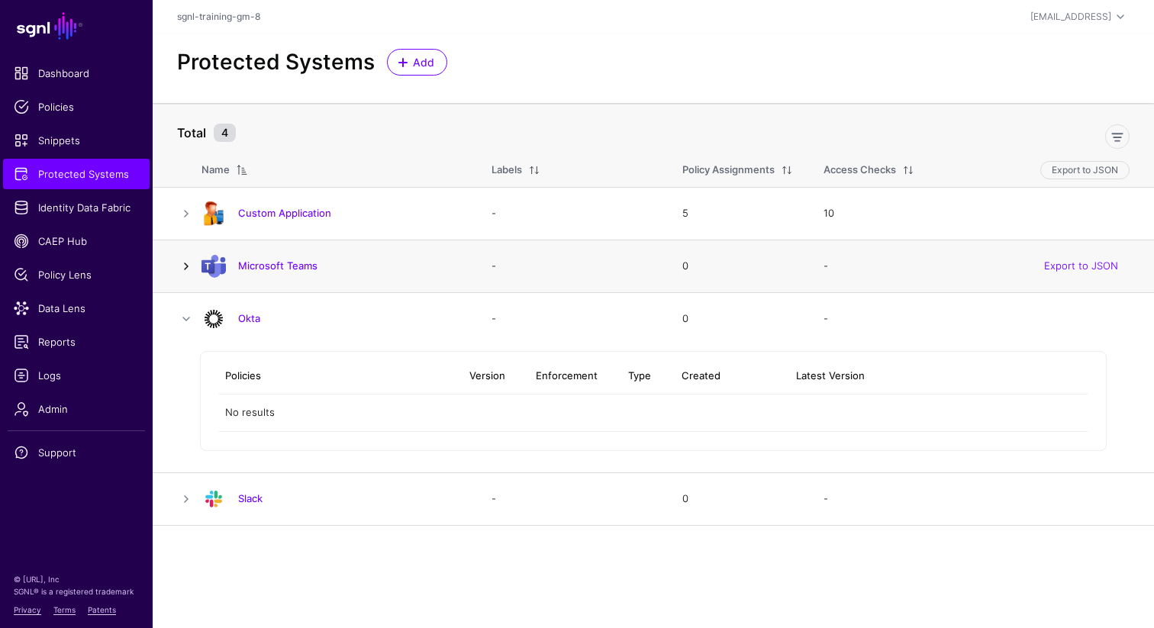
click at [185, 270] on link at bounding box center [186, 266] width 18 height 18
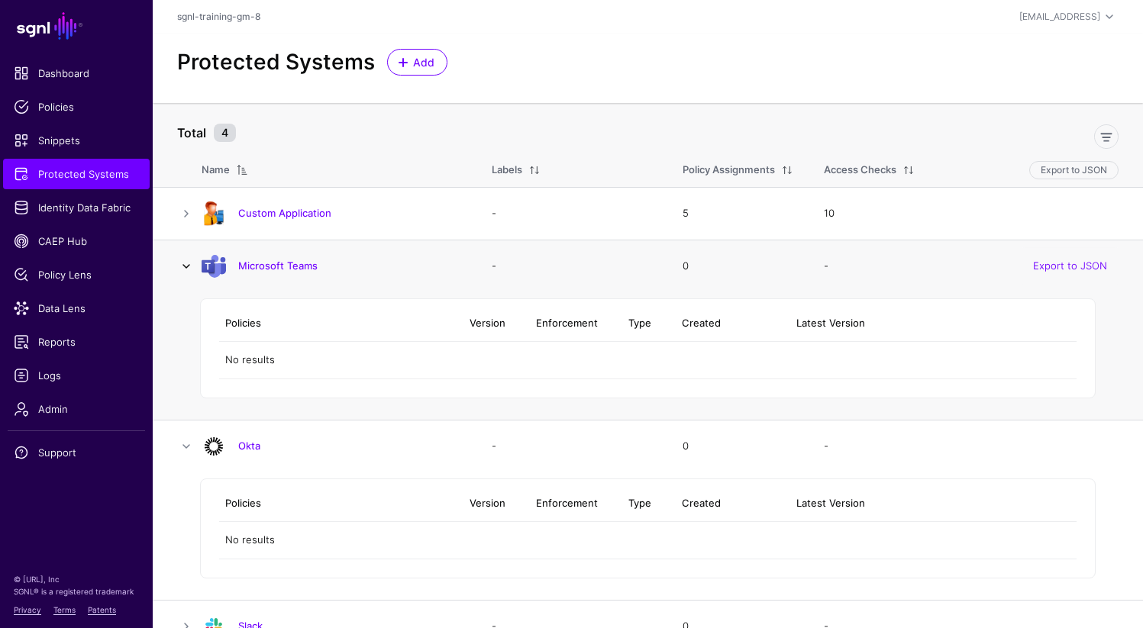
click at [187, 263] on link at bounding box center [186, 266] width 18 height 18
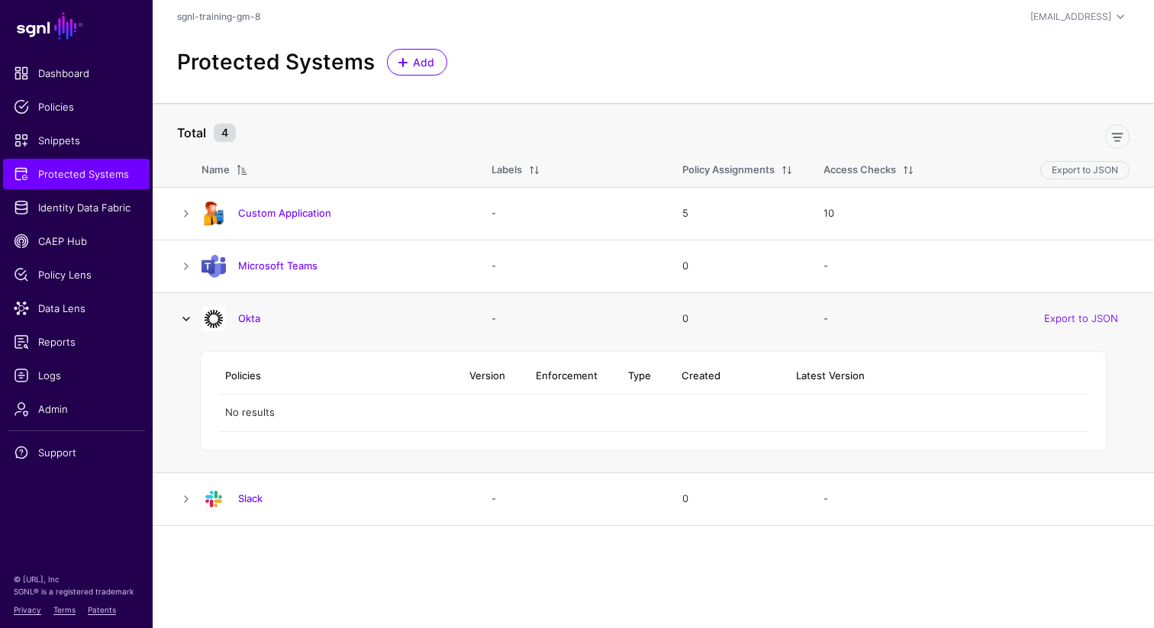
click at [188, 311] on link at bounding box center [186, 319] width 18 height 18
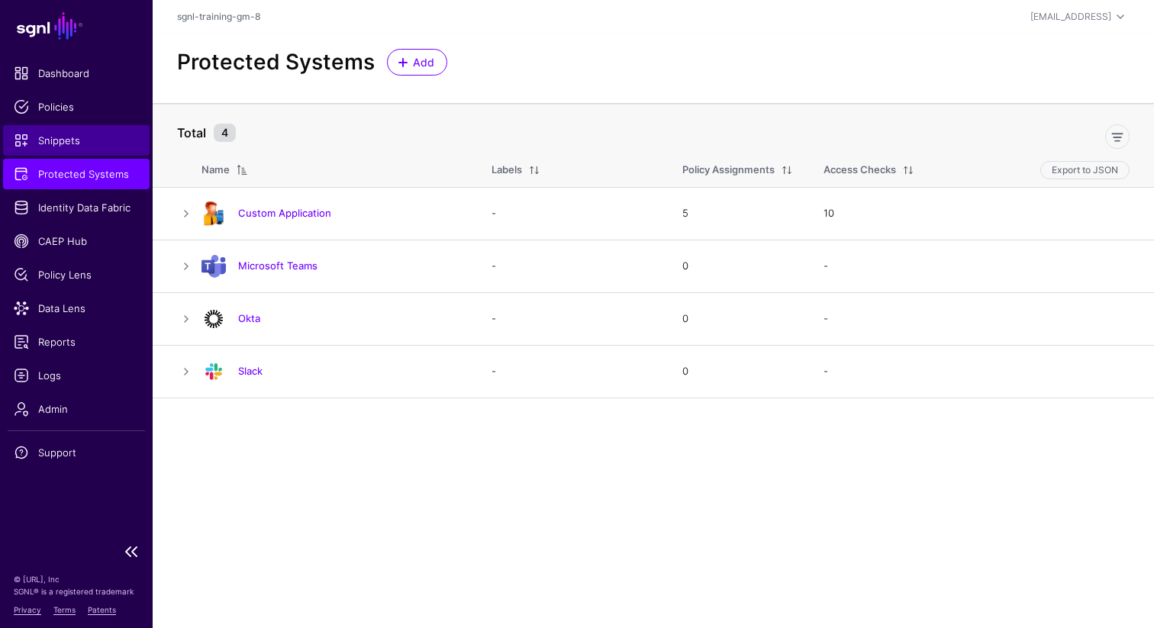
click at [55, 142] on span "Snippets" at bounding box center [76, 140] width 125 height 15
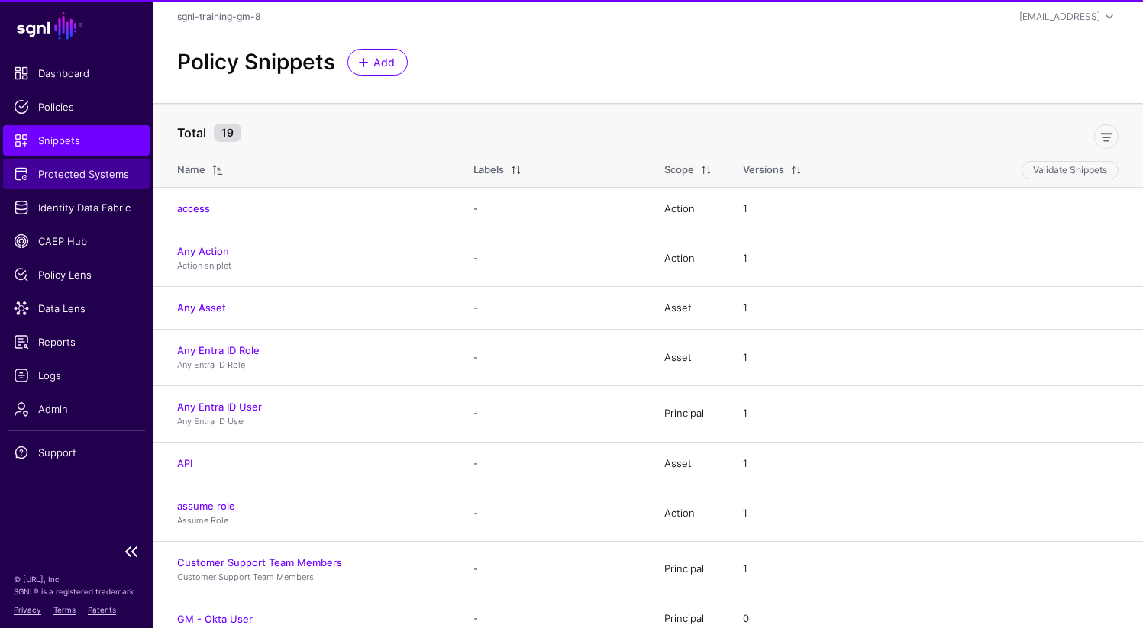
click at [66, 173] on span "Protected Systems" at bounding box center [76, 173] width 125 height 15
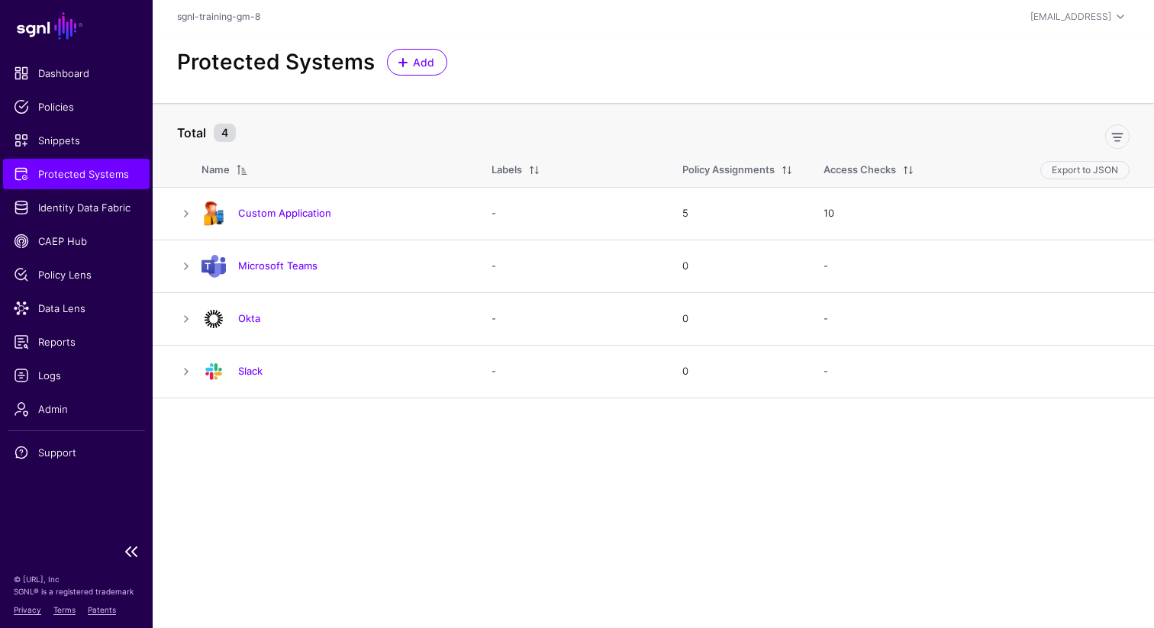
click at [58, 176] on span "Protected Systems" at bounding box center [76, 173] width 125 height 15
click at [405, 65] on span at bounding box center [403, 62] width 12 height 12
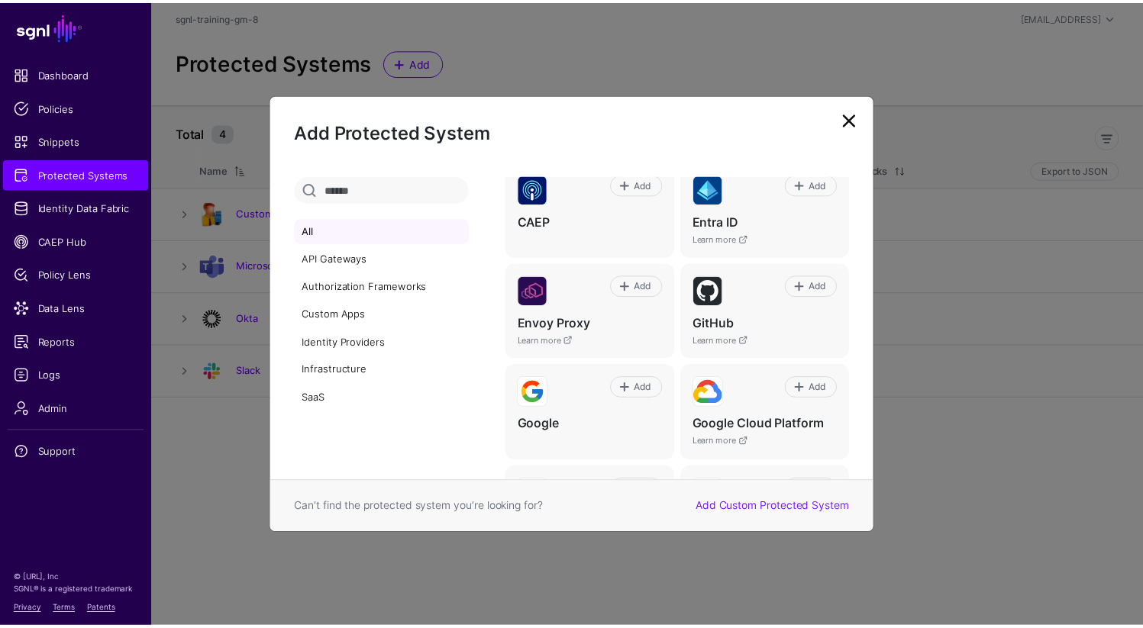
scroll to position [350, 0]
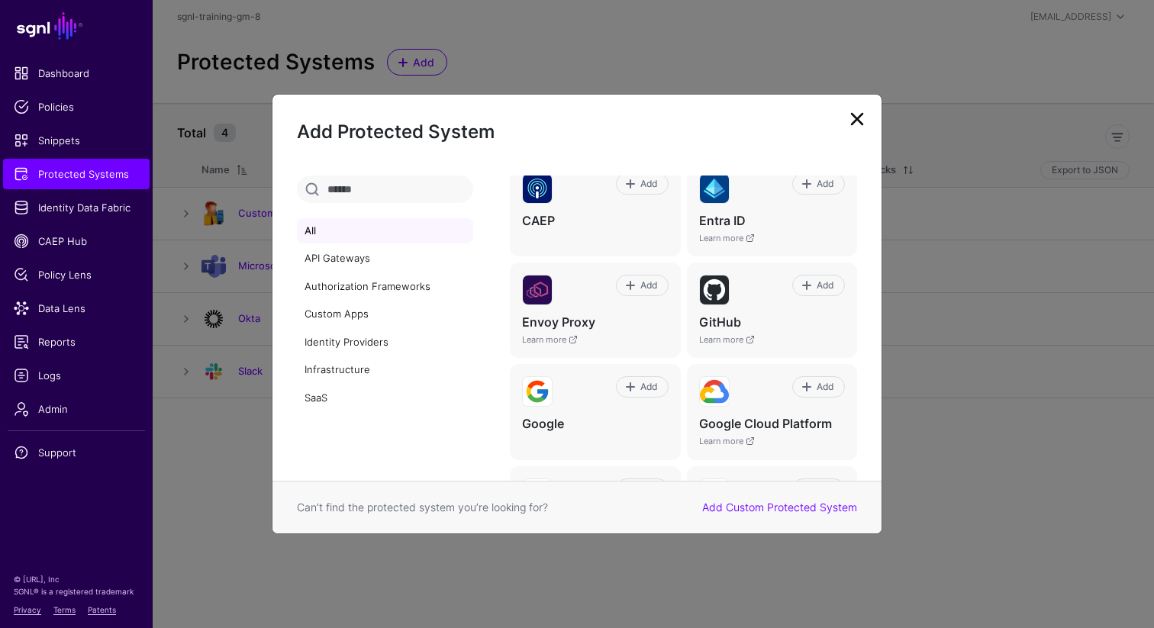
click at [851, 122] on link at bounding box center [857, 119] width 24 height 24
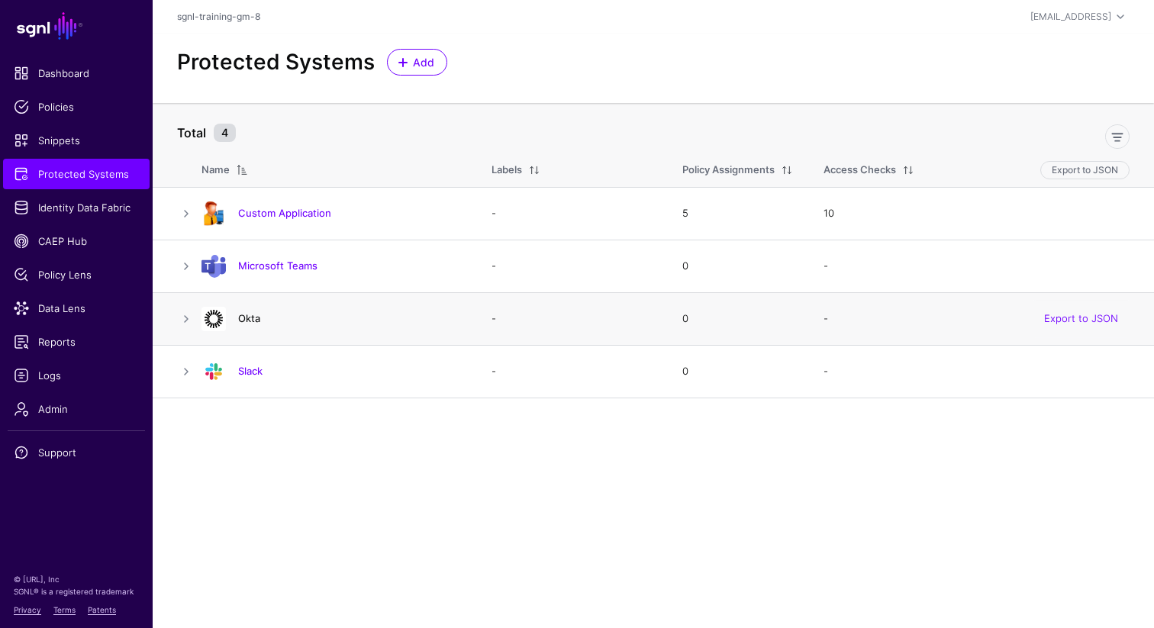
click at [258, 321] on link "Okta" at bounding box center [249, 318] width 22 height 12
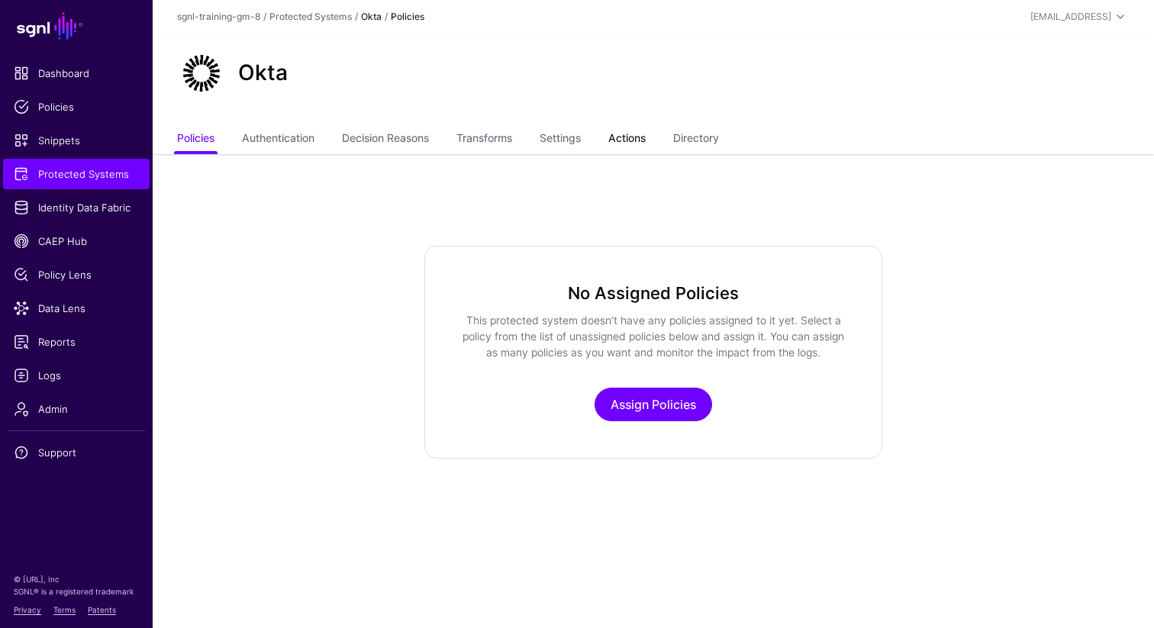
click at [621, 140] on link "Actions" at bounding box center [626, 139] width 37 height 29
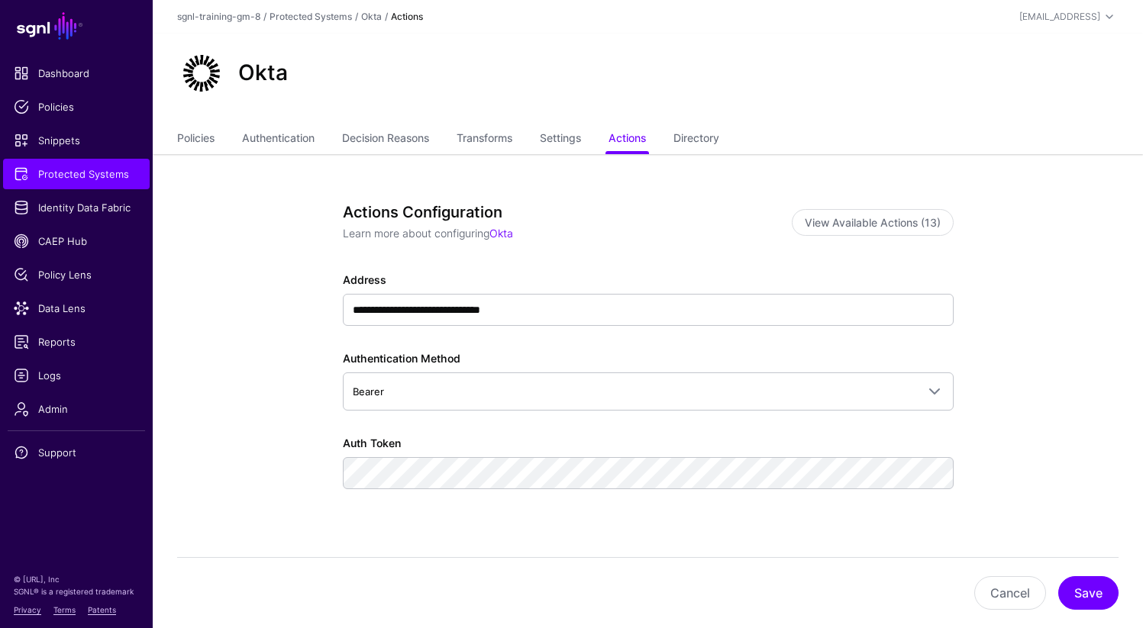
scroll to position [56, 0]
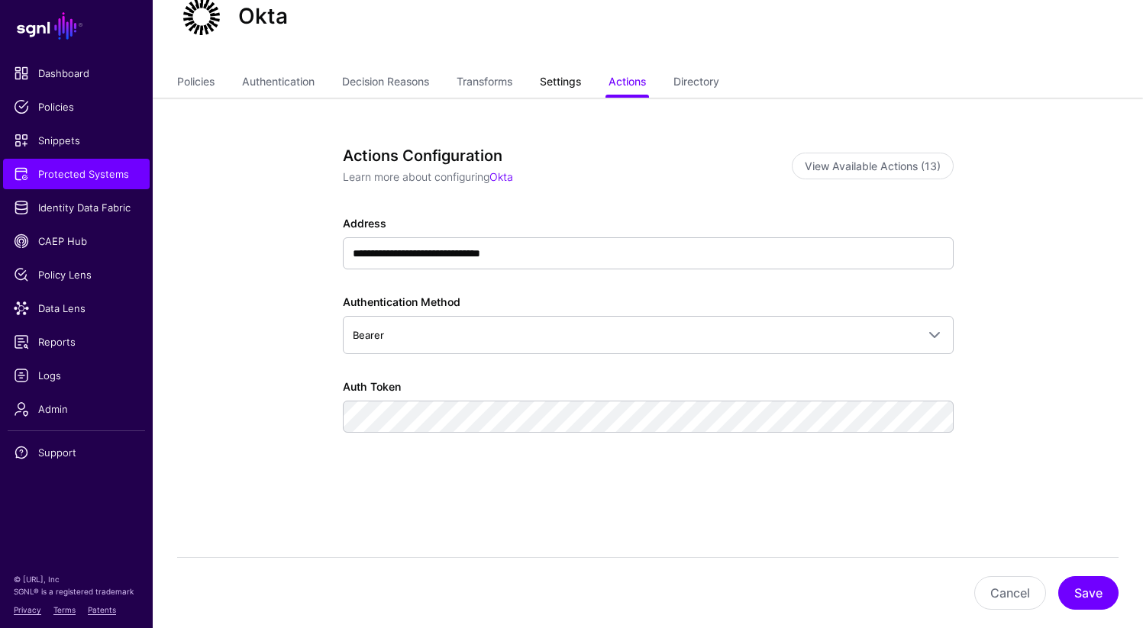
click at [569, 83] on link "Settings" at bounding box center [560, 83] width 41 height 29
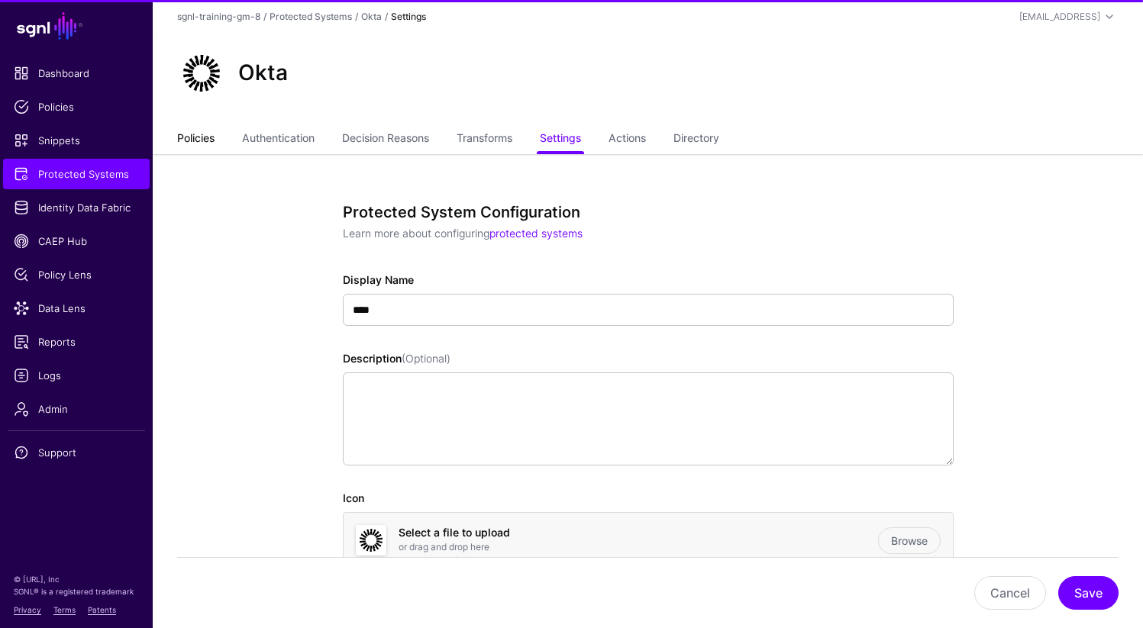
click at [196, 139] on link "Policies" at bounding box center [195, 139] width 37 height 29
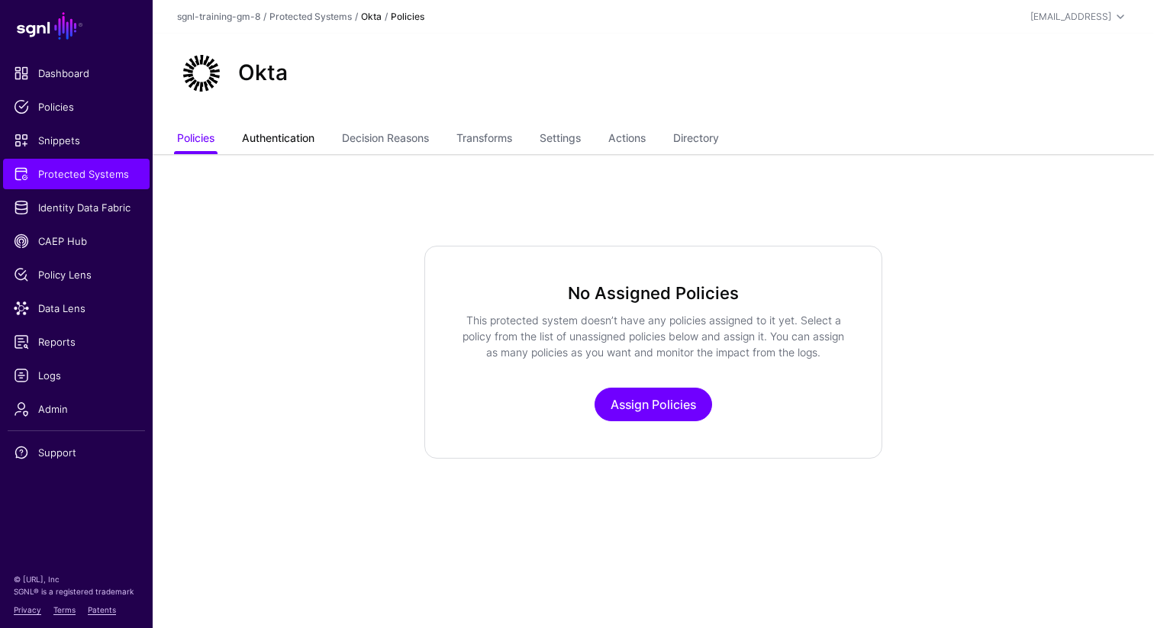
click at [268, 134] on link "Authentication" at bounding box center [278, 139] width 73 height 29
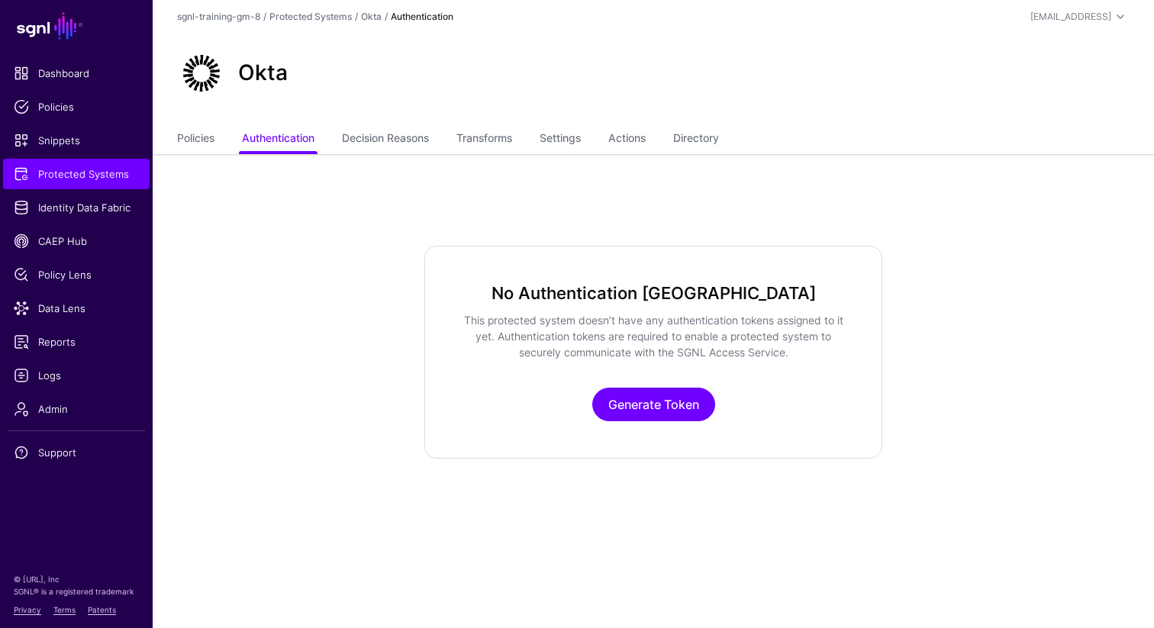
click at [342, 135] on ul "Policies Authentication Decision Reasons Transforms Settings Actions Directory" at bounding box center [653, 139] width 953 height 29
click at [355, 135] on link "Decision Reasons" at bounding box center [385, 139] width 87 height 29
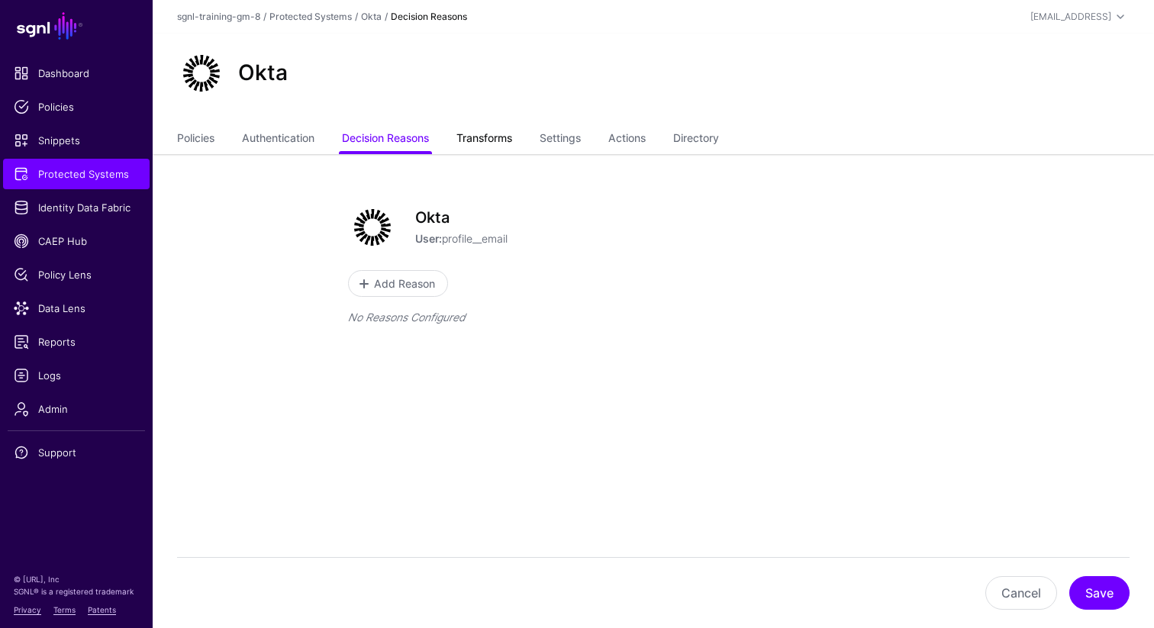
click at [492, 134] on link "Transforms" at bounding box center [484, 139] width 56 height 29
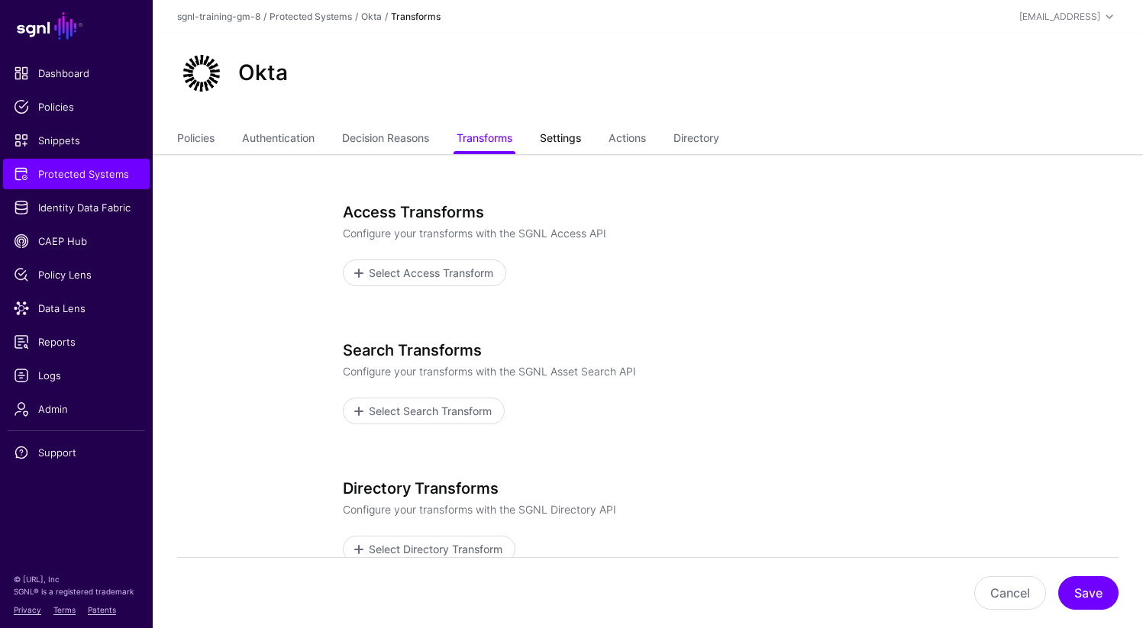
click at [564, 137] on link "Settings" at bounding box center [560, 139] width 41 height 29
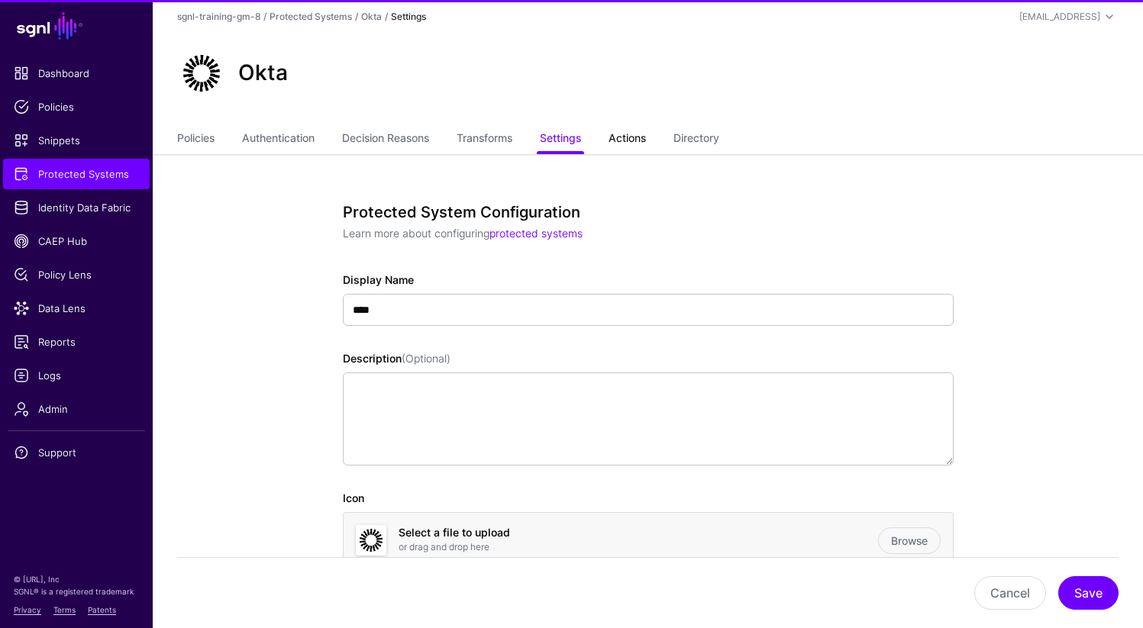
click at [622, 140] on link "Actions" at bounding box center [626, 139] width 37 height 29
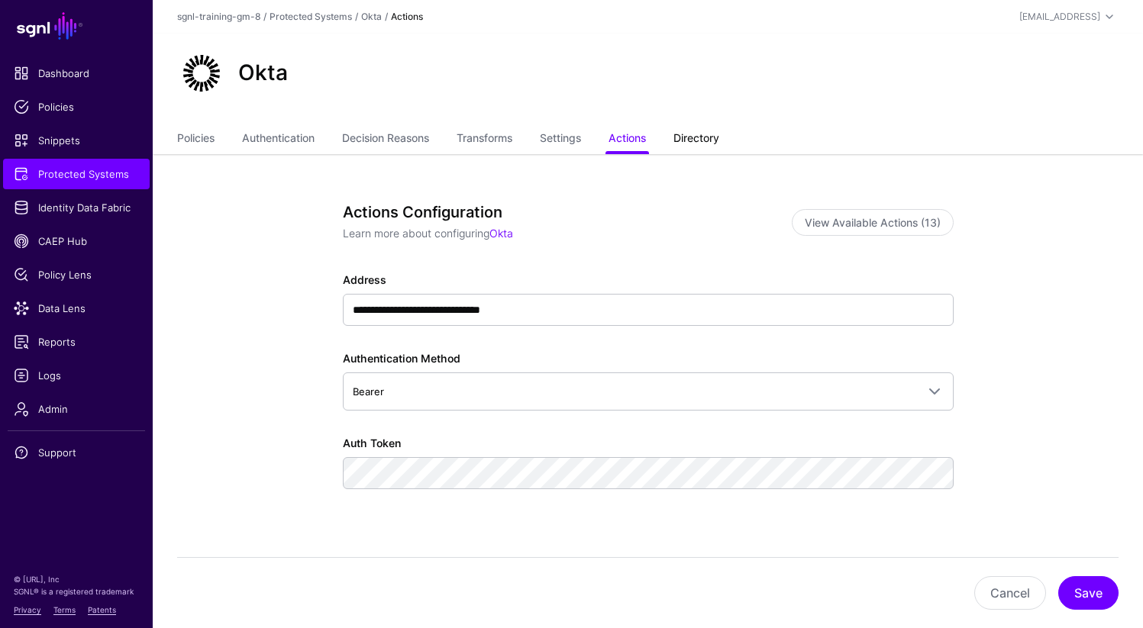
click at [708, 140] on link "Directory" at bounding box center [696, 139] width 46 height 29
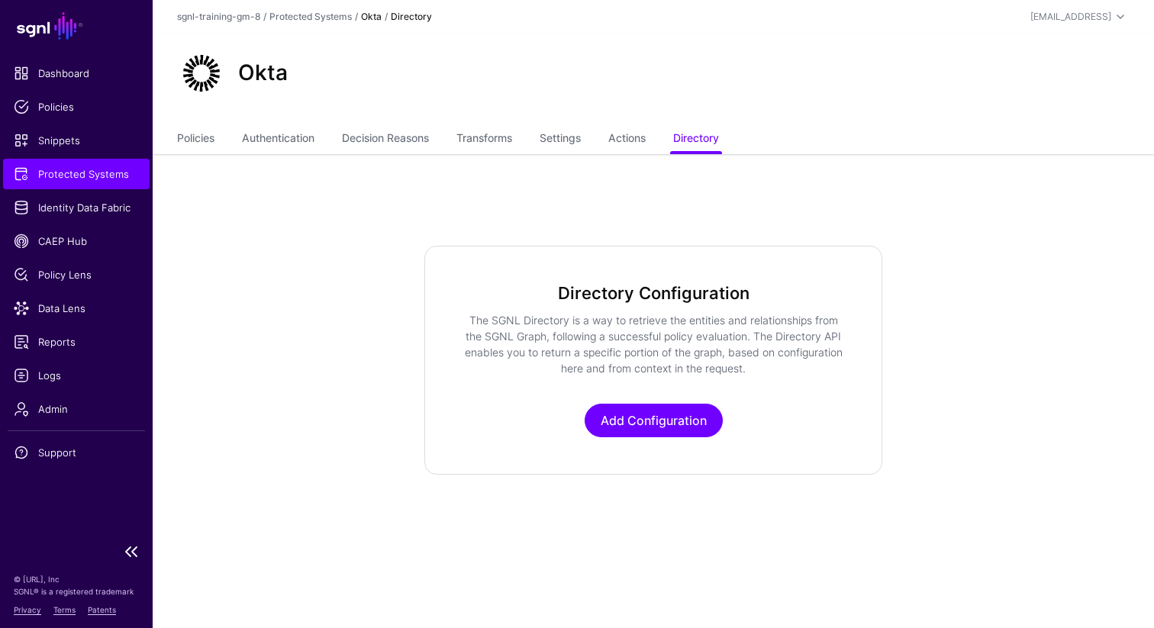
click at [90, 171] on span "Protected Systems" at bounding box center [76, 173] width 125 height 15
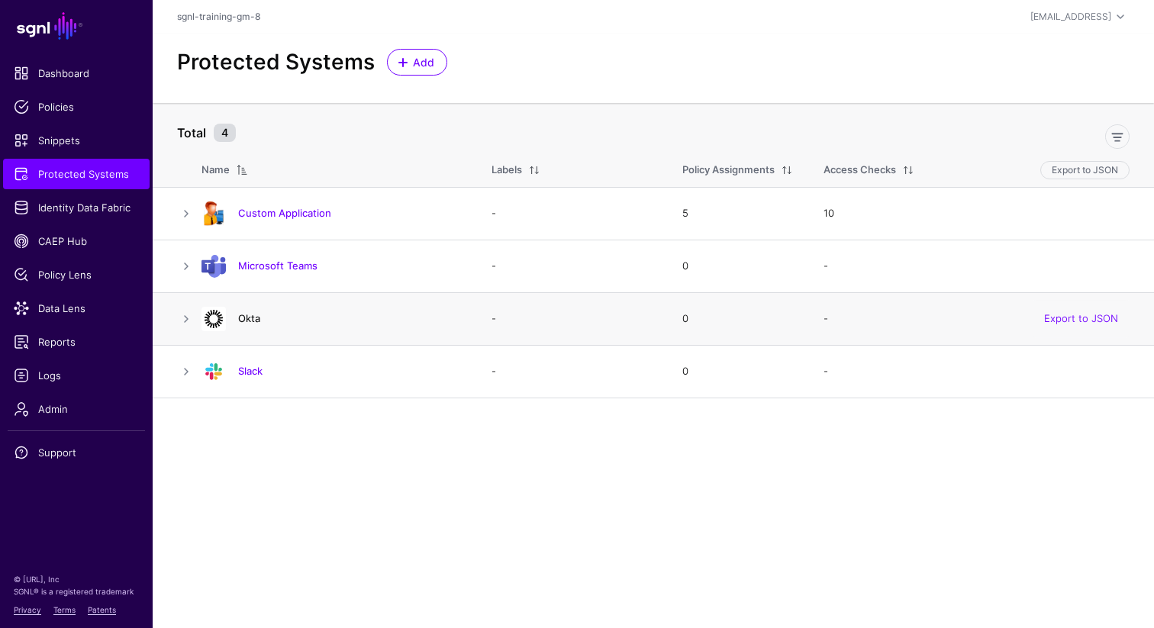
click at [239, 318] on link "Okta" at bounding box center [249, 318] width 22 height 12
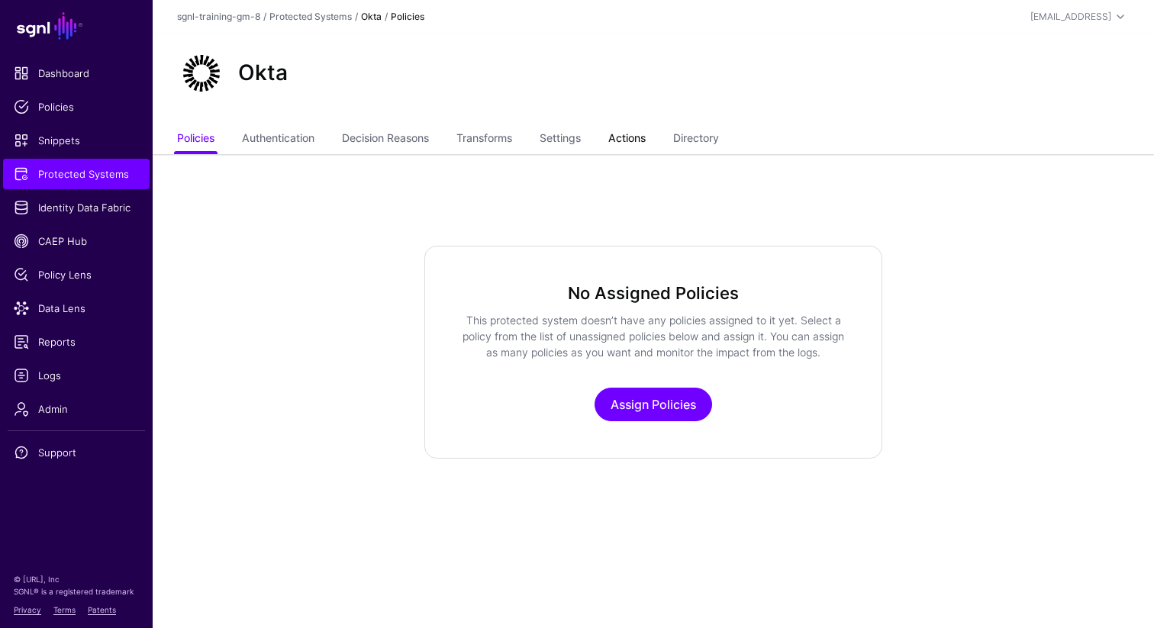
click at [632, 139] on link "Actions" at bounding box center [626, 139] width 37 height 29
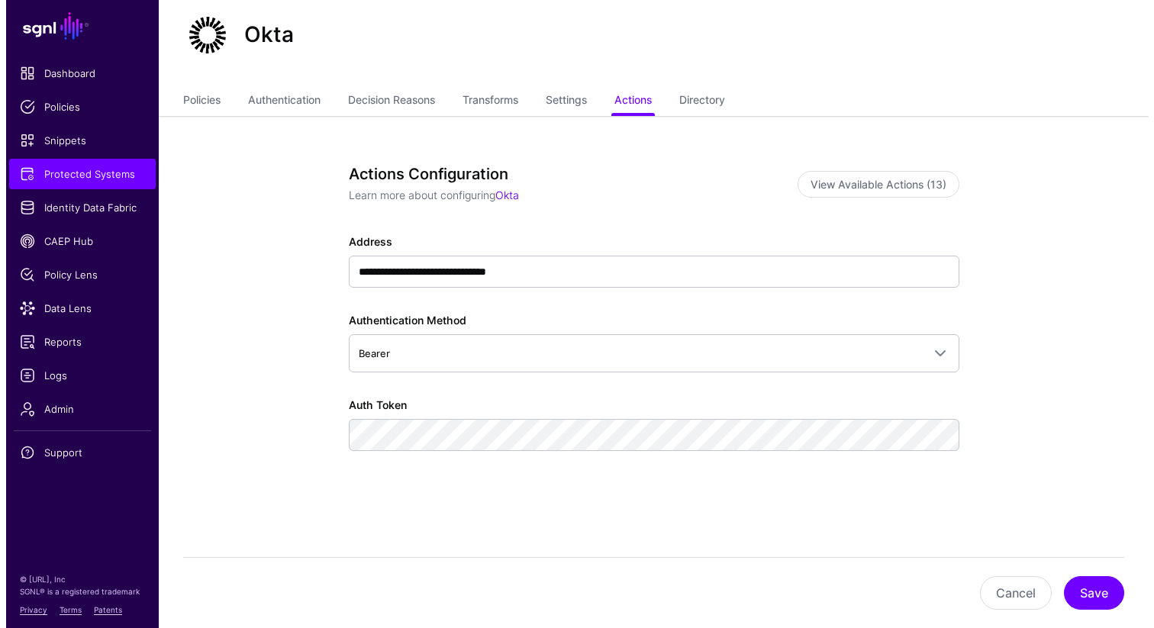
scroll to position [56, 0]
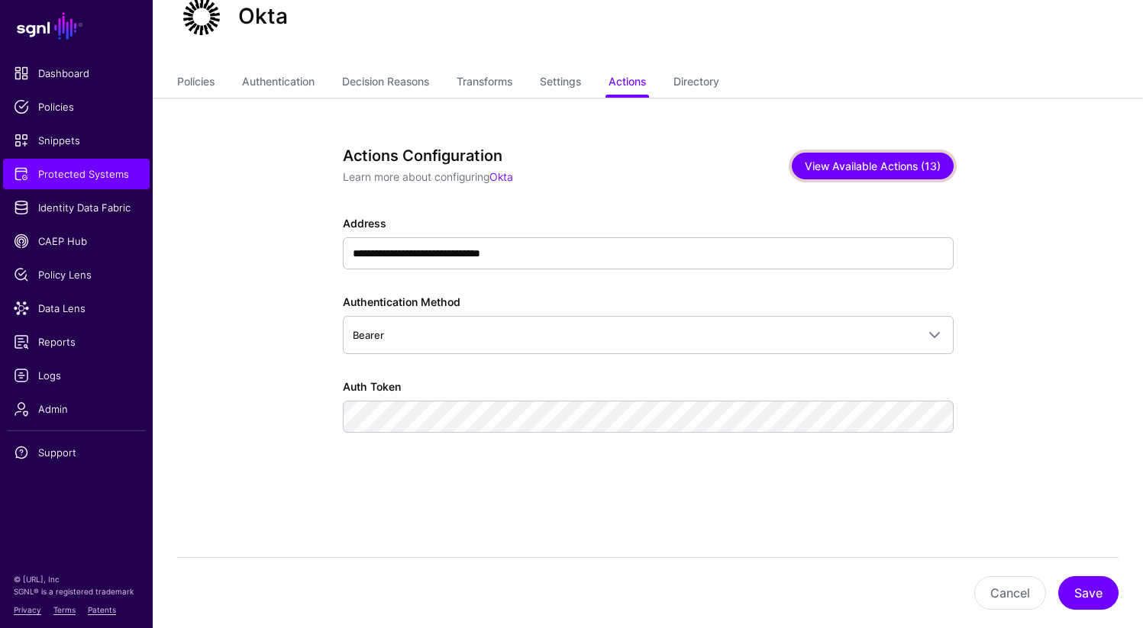
click at [869, 165] on button "View Available Actions (13)" at bounding box center [873, 166] width 162 height 27
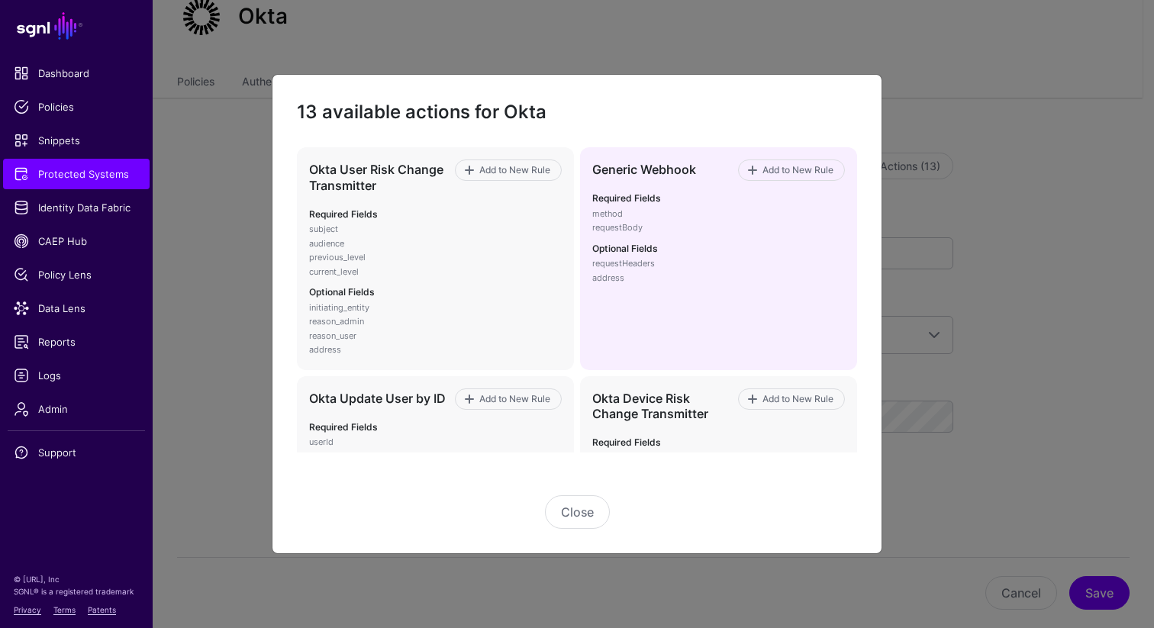
scroll to position [7, 0]
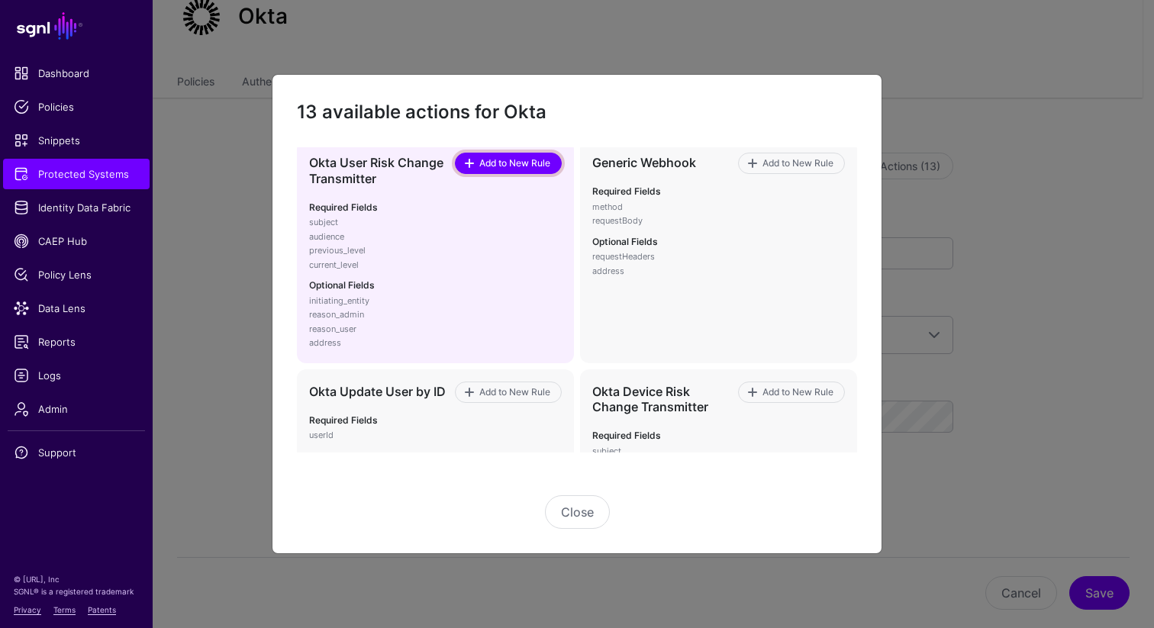
click at [490, 163] on span "Add to New Rule" at bounding box center [515, 163] width 75 height 14
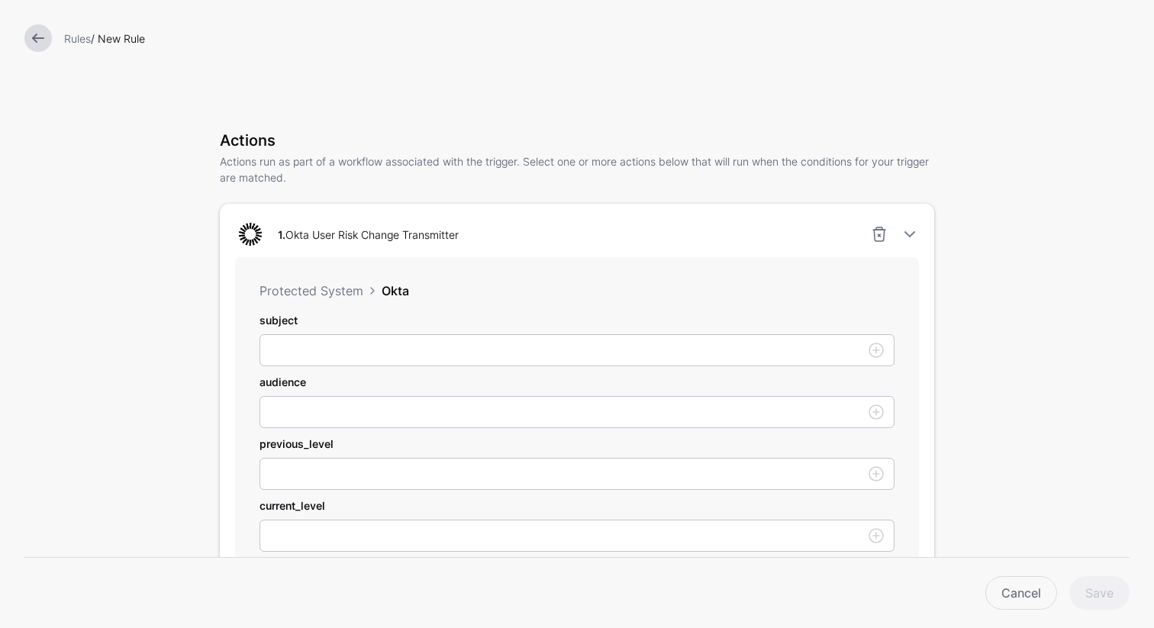
scroll to position [248, 0]
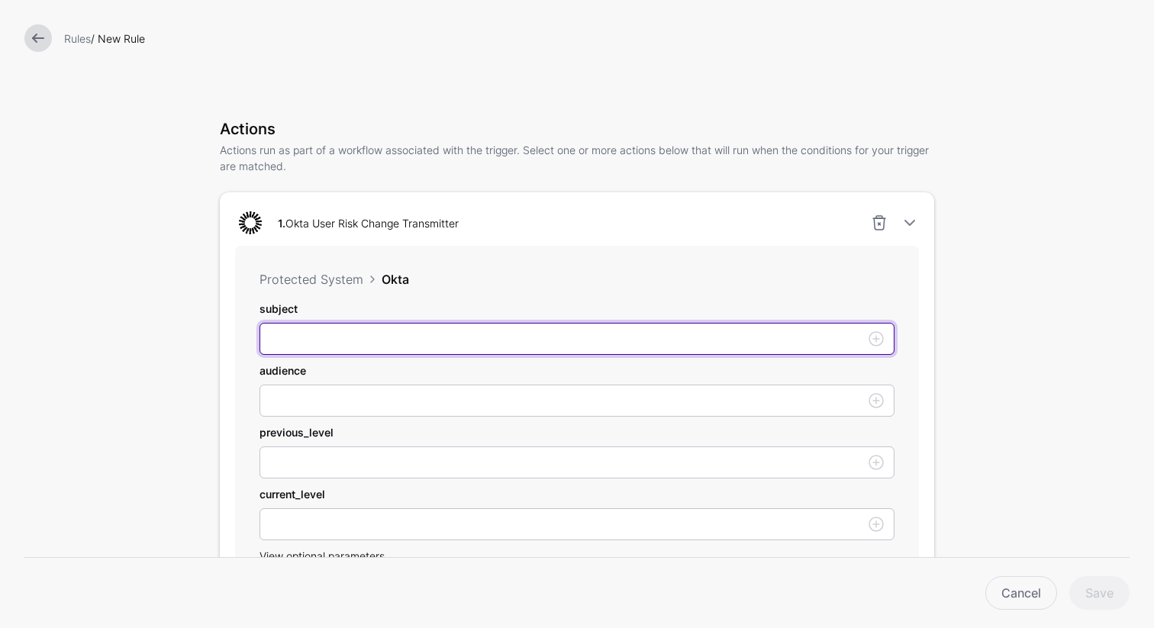
click at [334, 343] on input "subject" at bounding box center [577, 339] width 635 height 32
paste input "**********"
type input "**********"
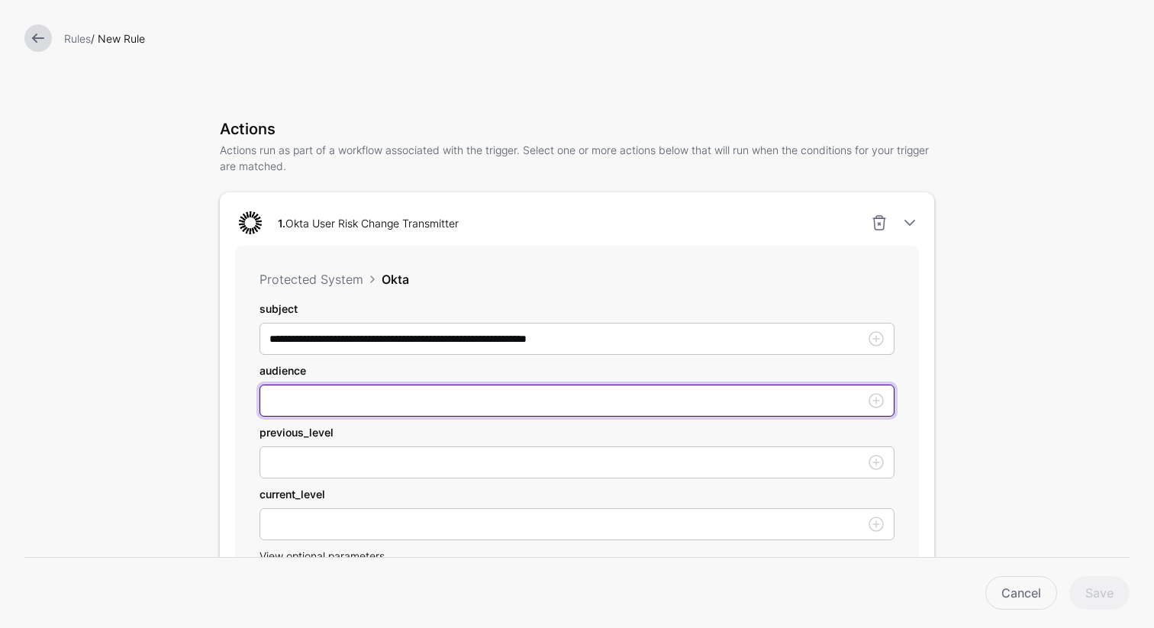
click at [284, 407] on input "subject" at bounding box center [577, 401] width 635 height 32
paste input "**********"
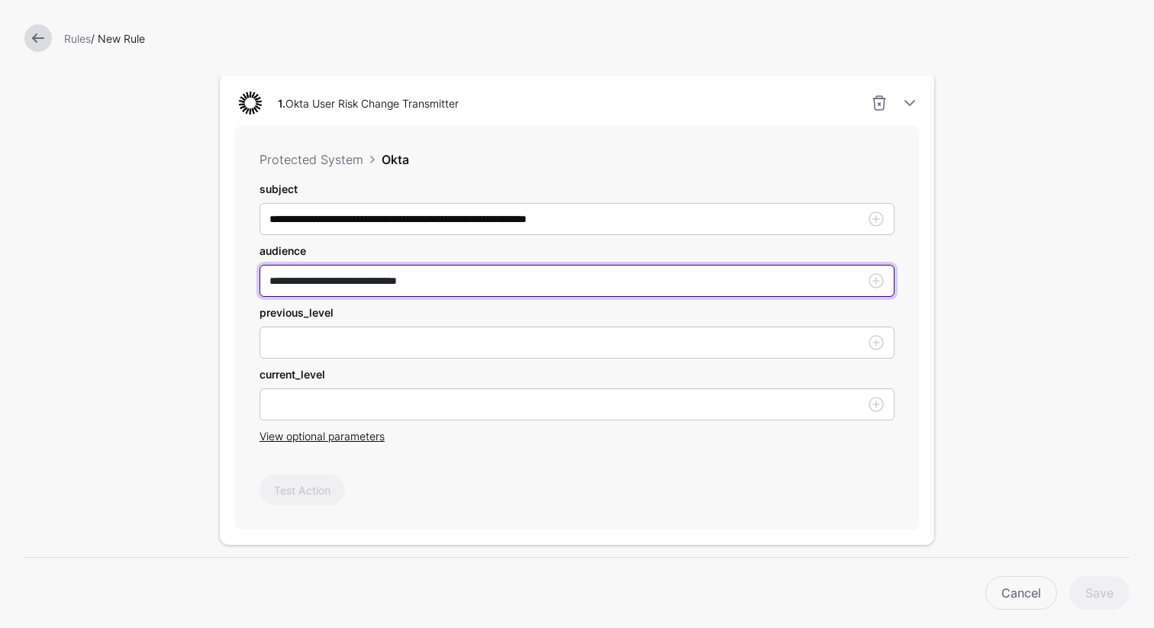
scroll to position [424, 0]
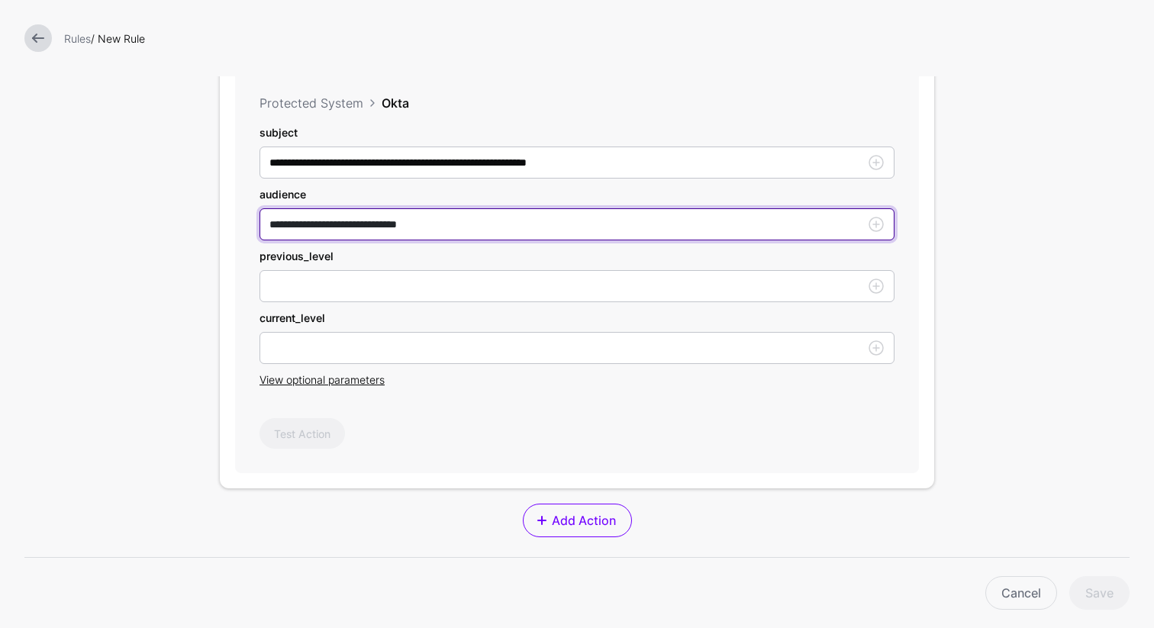
type input "**********"
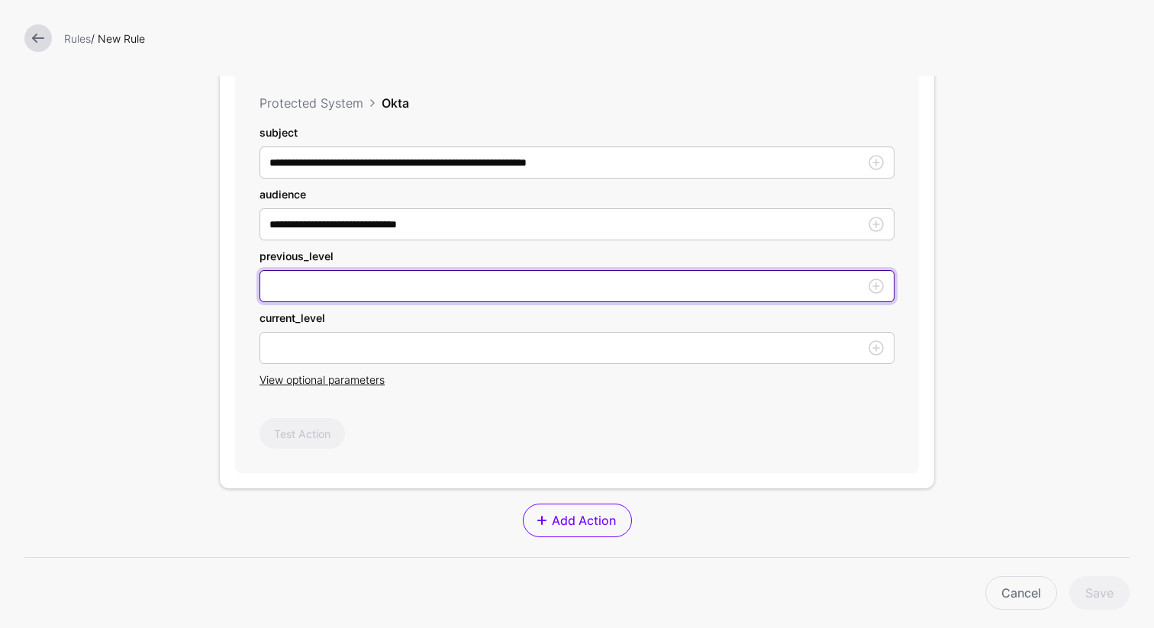
click at [394, 289] on input "subject" at bounding box center [577, 286] width 635 height 32
type input "***"
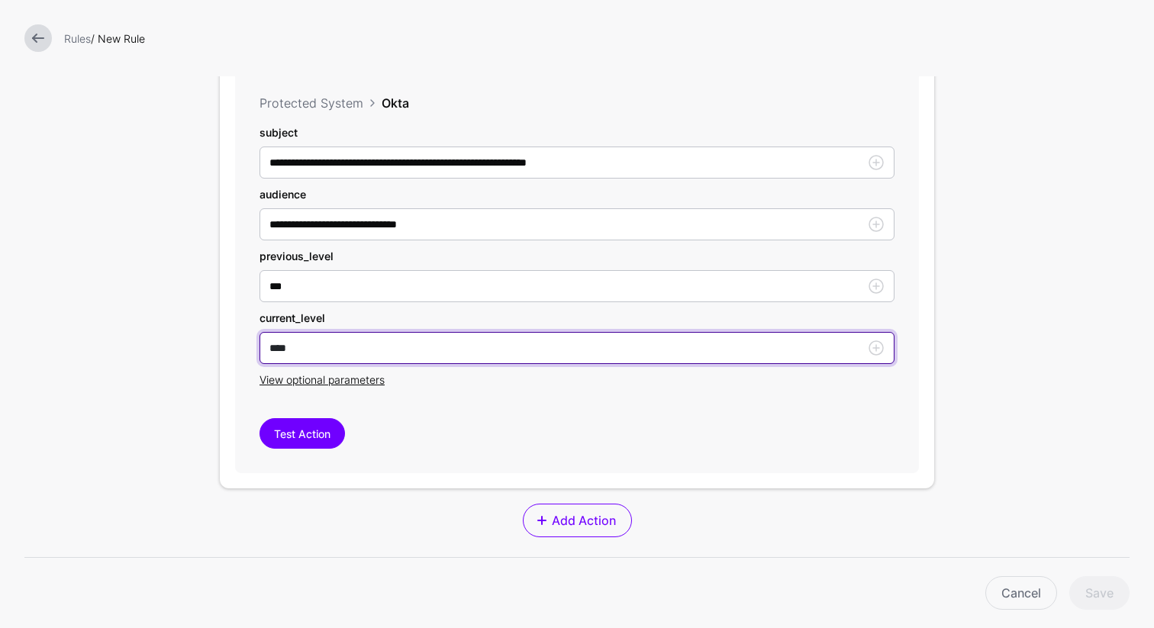
scroll to position [427, 0]
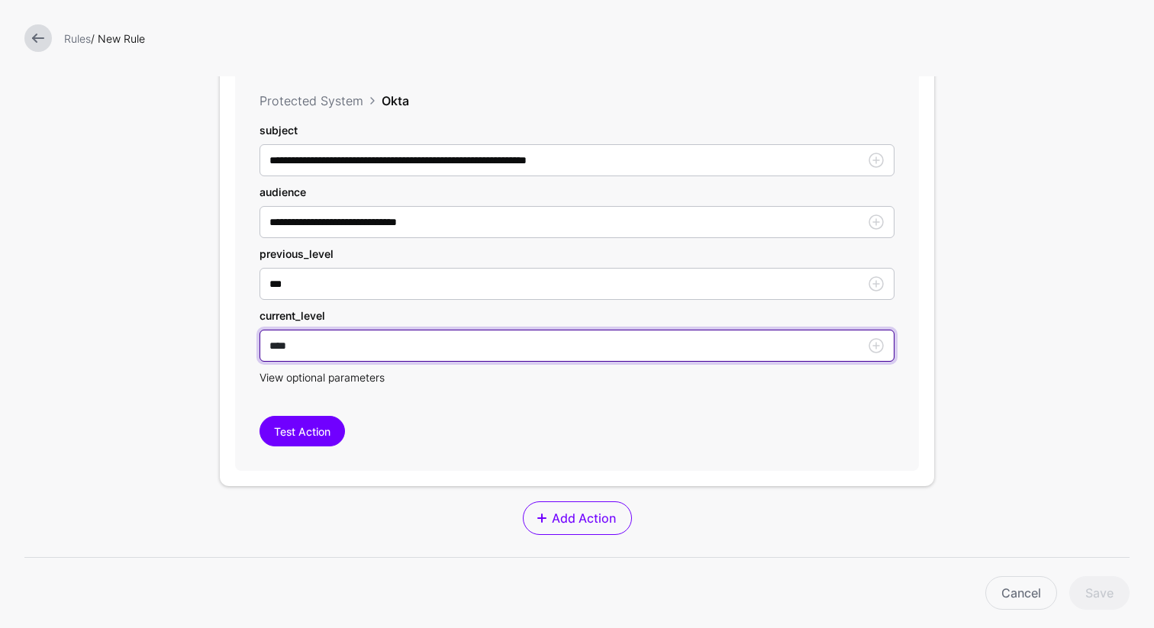
type input "****"
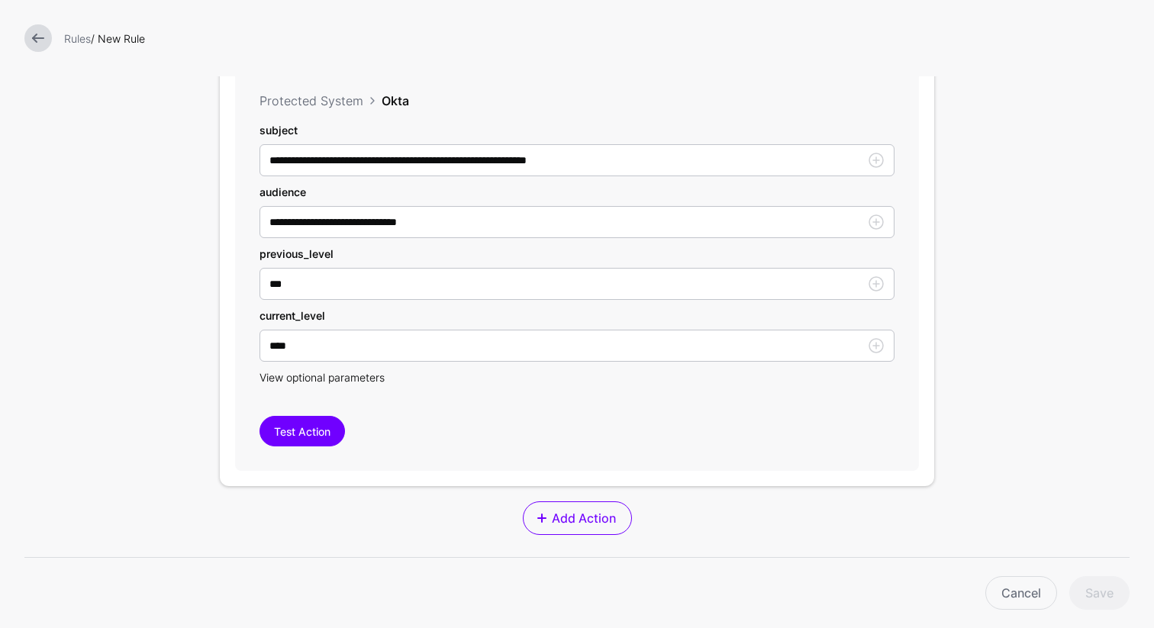
click at [367, 379] on span "View optional parameters" at bounding box center [322, 377] width 125 height 13
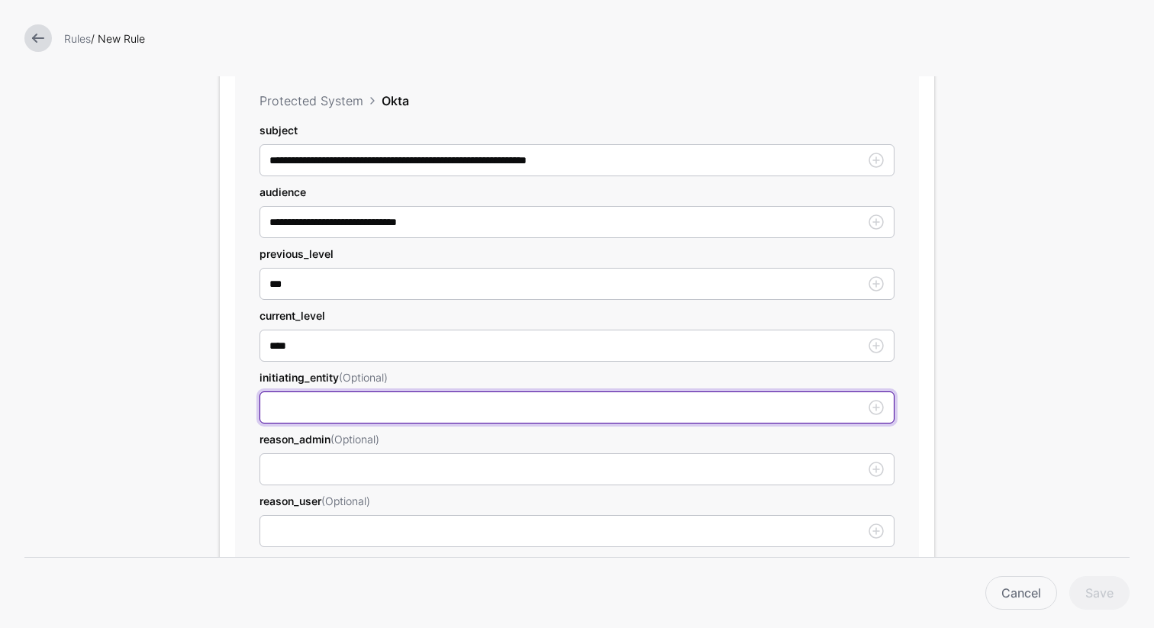
click at [354, 398] on input "subject" at bounding box center [577, 408] width 635 height 32
type input "****"
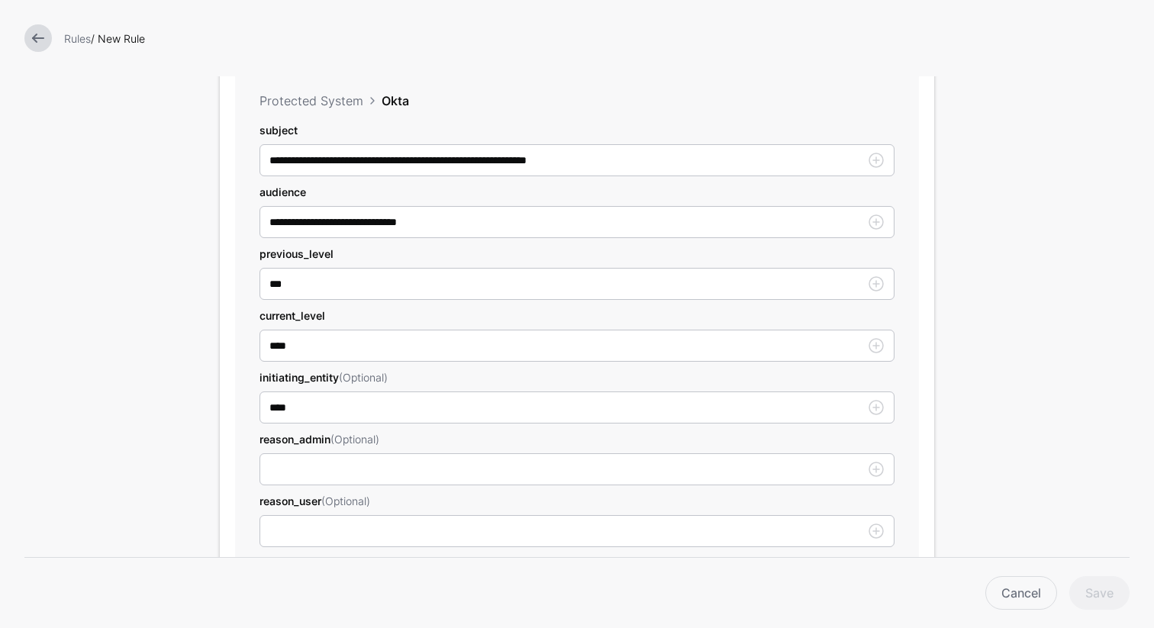
click at [151, 482] on form "**********" at bounding box center [577, 364] width 1154 height 1583
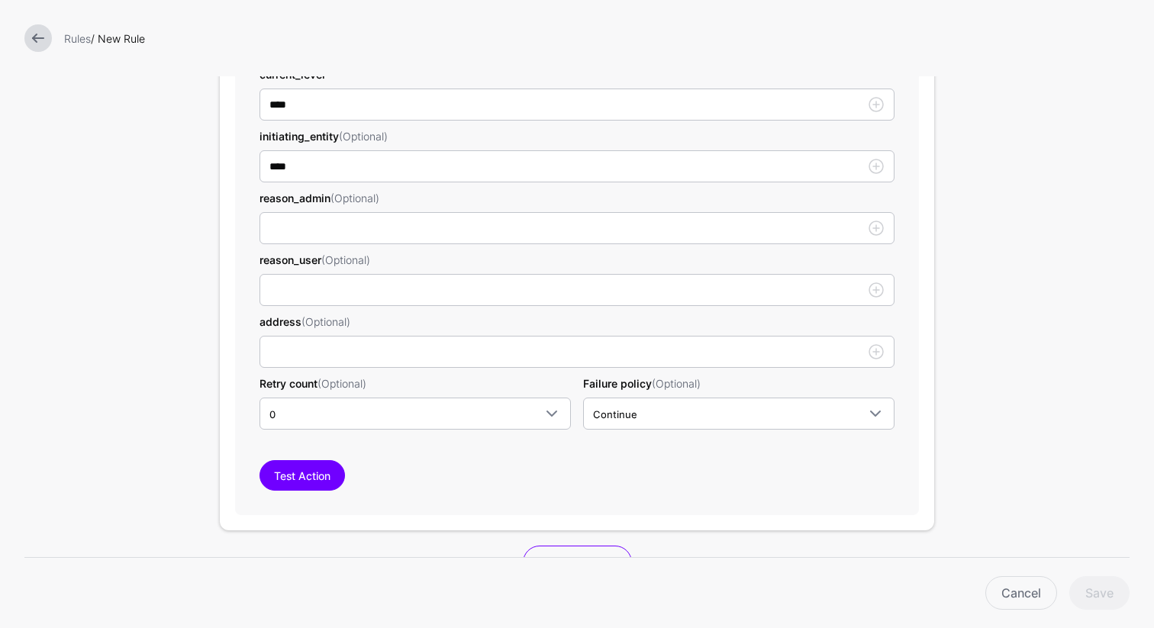
scroll to position [667, 0]
click at [308, 483] on button "Test Action" at bounding box center [302, 476] width 85 height 31
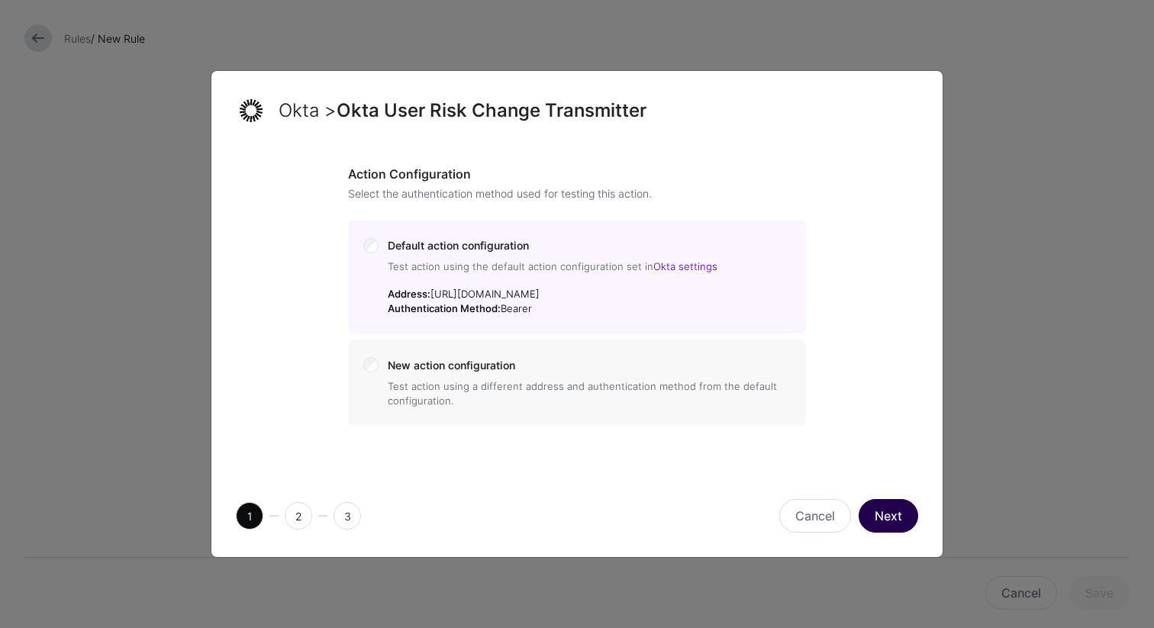
click at [894, 525] on button "Next" at bounding box center [889, 516] width 60 height 34
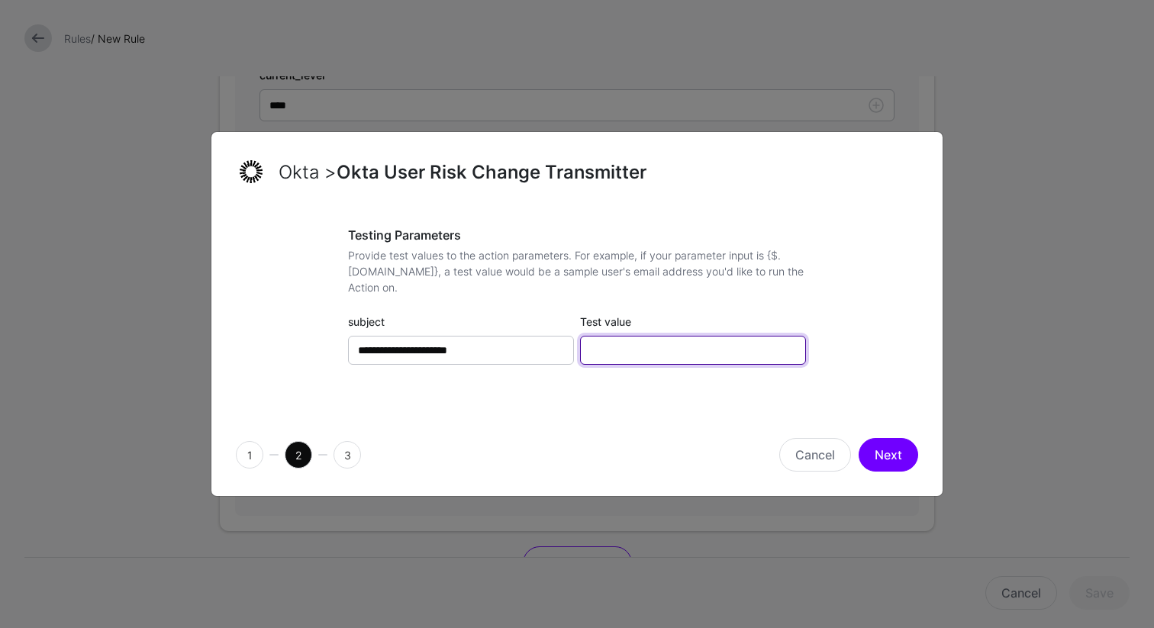
click at [679, 346] on input "Test value" at bounding box center [693, 350] width 226 height 29
type input "******"
click at [890, 460] on button "Next" at bounding box center [889, 455] width 60 height 34
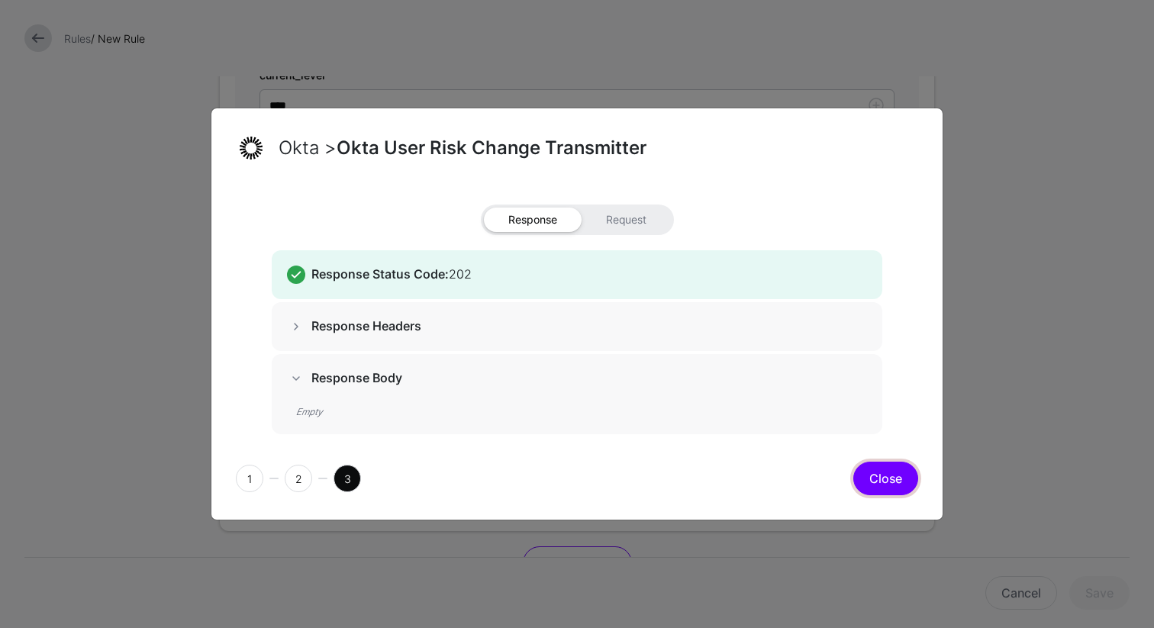
click at [883, 483] on button "Close" at bounding box center [885, 479] width 65 height 34
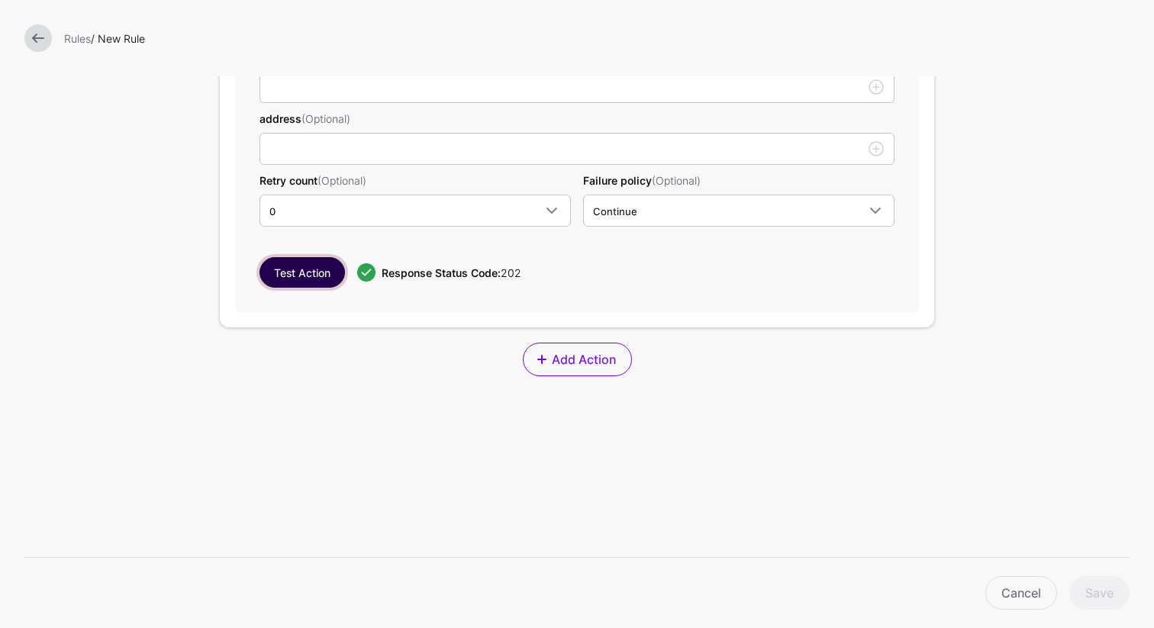
scroll to position [872, 0]
click at [318, 273] on button "Test Action" at bounding box center [302, 271] width 85 height 31
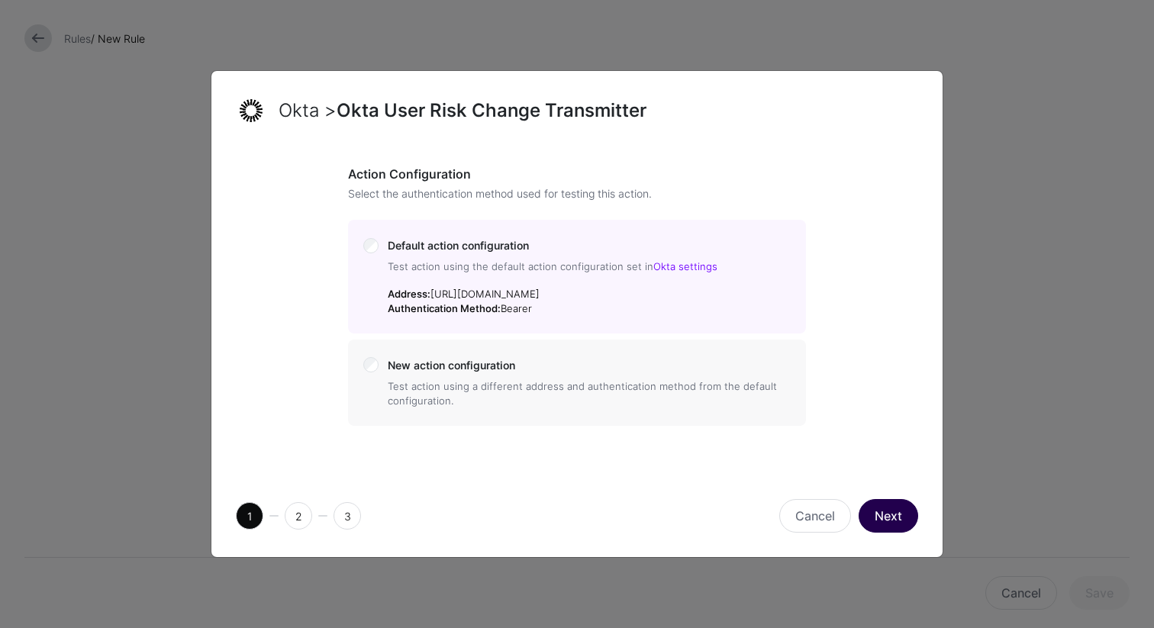
click at [883, 514] on button "Next" at bounding box center [889, 516] width 60 height 34
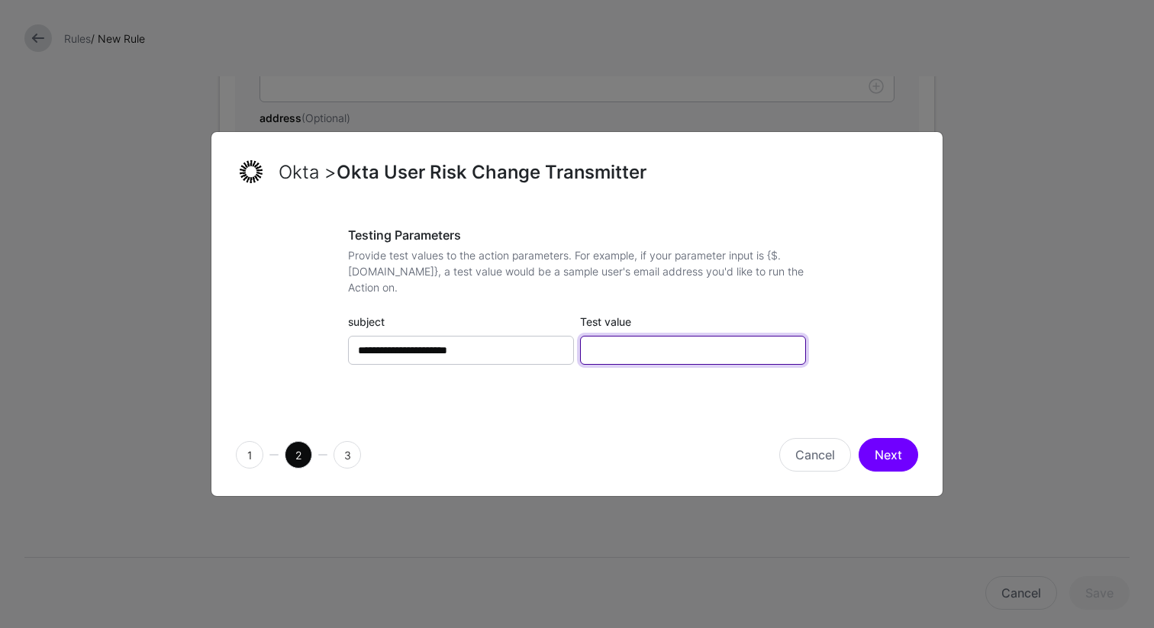
click at [612, 350] on input "Test value" at bounding box center [693, 350] width 226 height 29
paste input "**********"
type input "**********"
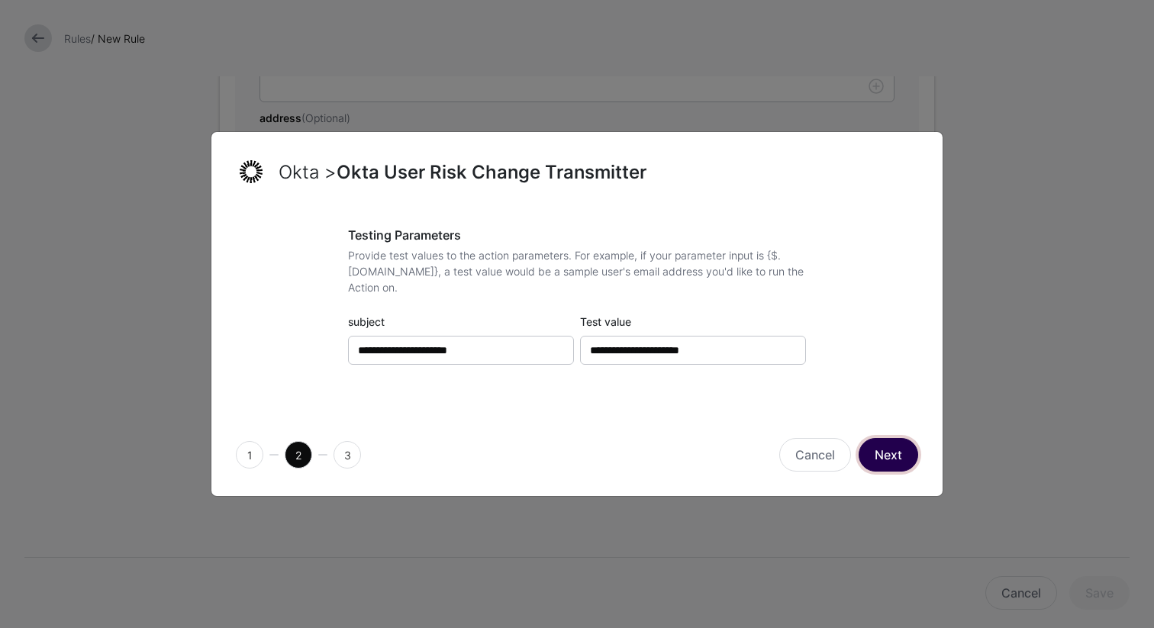
click at [899, 460] on button "Next" at bounding box center [889, 455] width 60 height 34
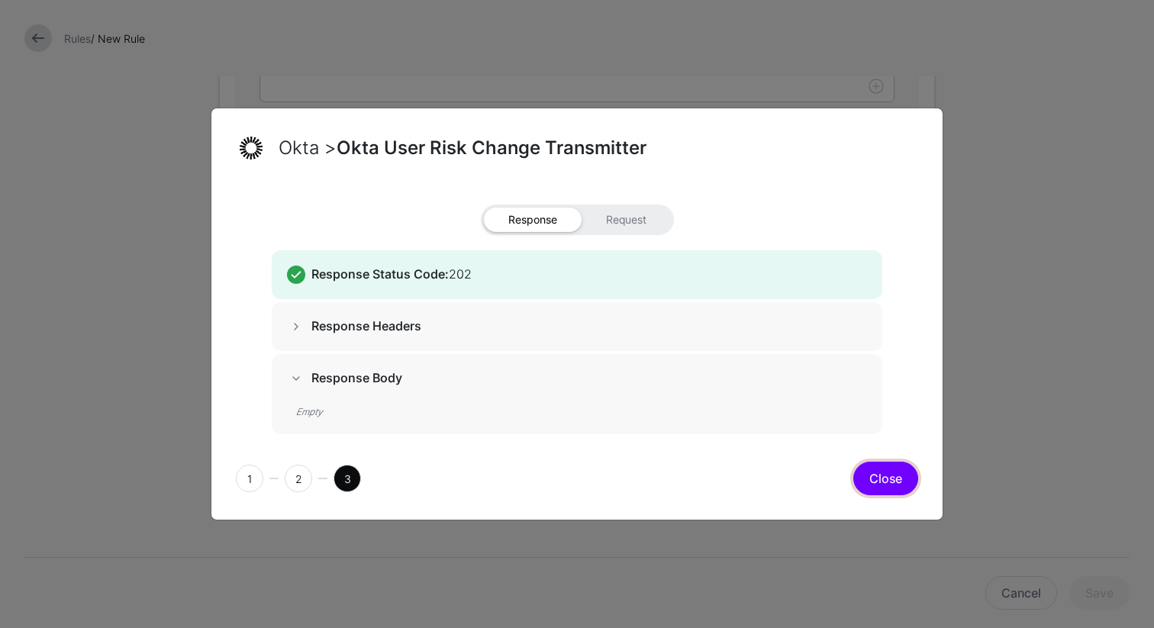
click at [886, 482] on button "Close" at bounding box center [885, 479] width 65 height 34
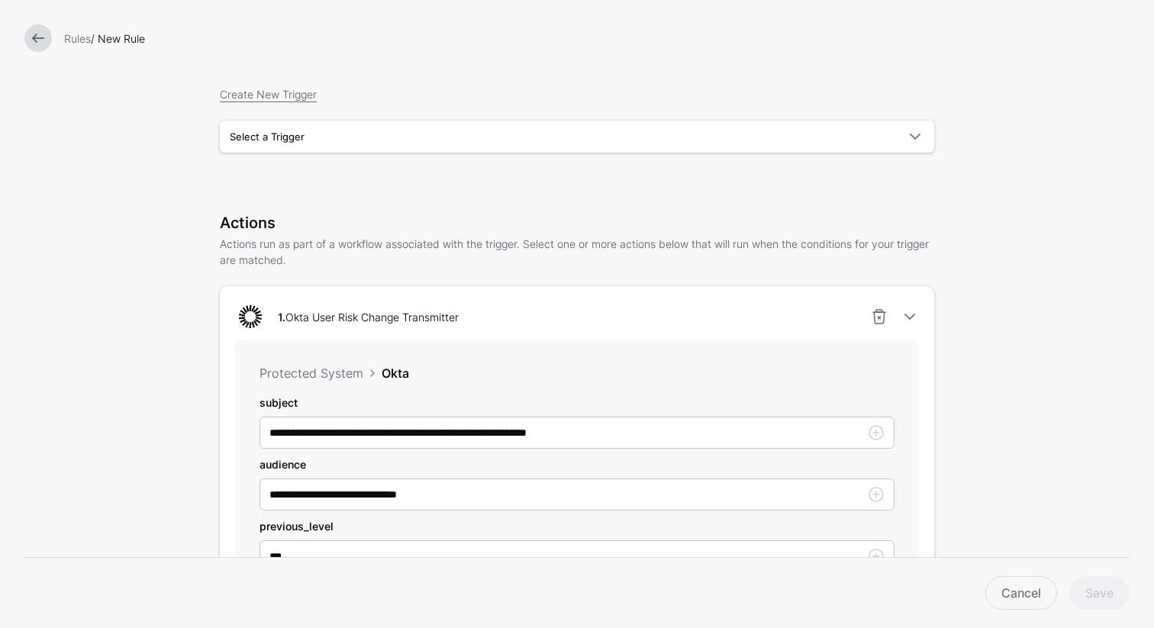
scroll to position [0, 0]
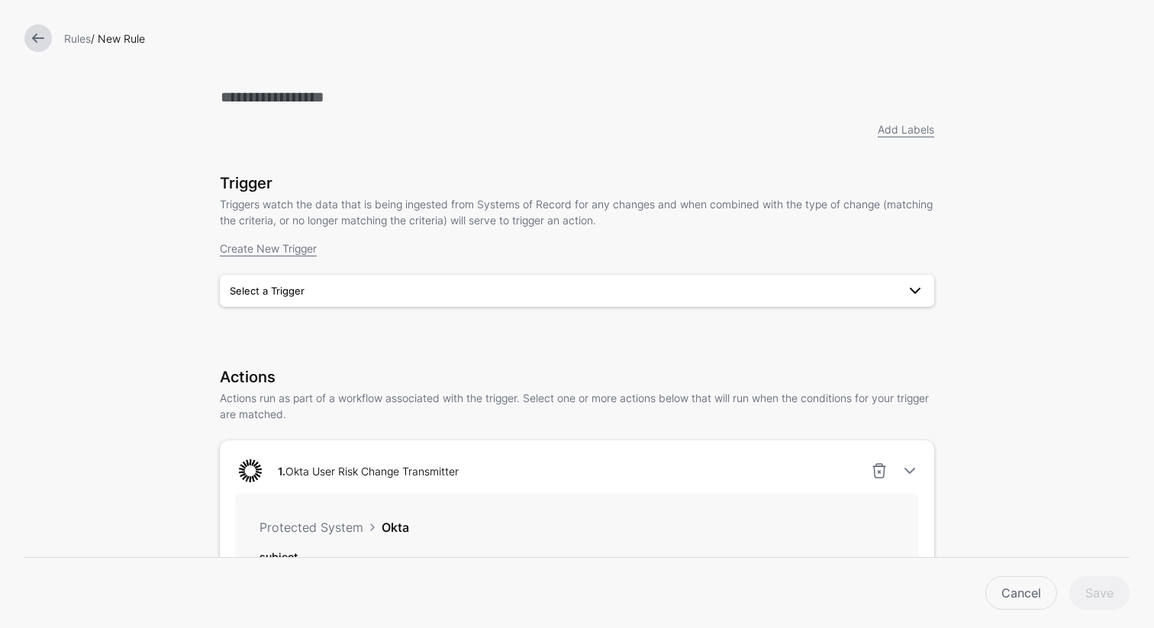
click at [283, 292] on span "Select a Trigger" at bounding box center [267, 291] width 75 height 12
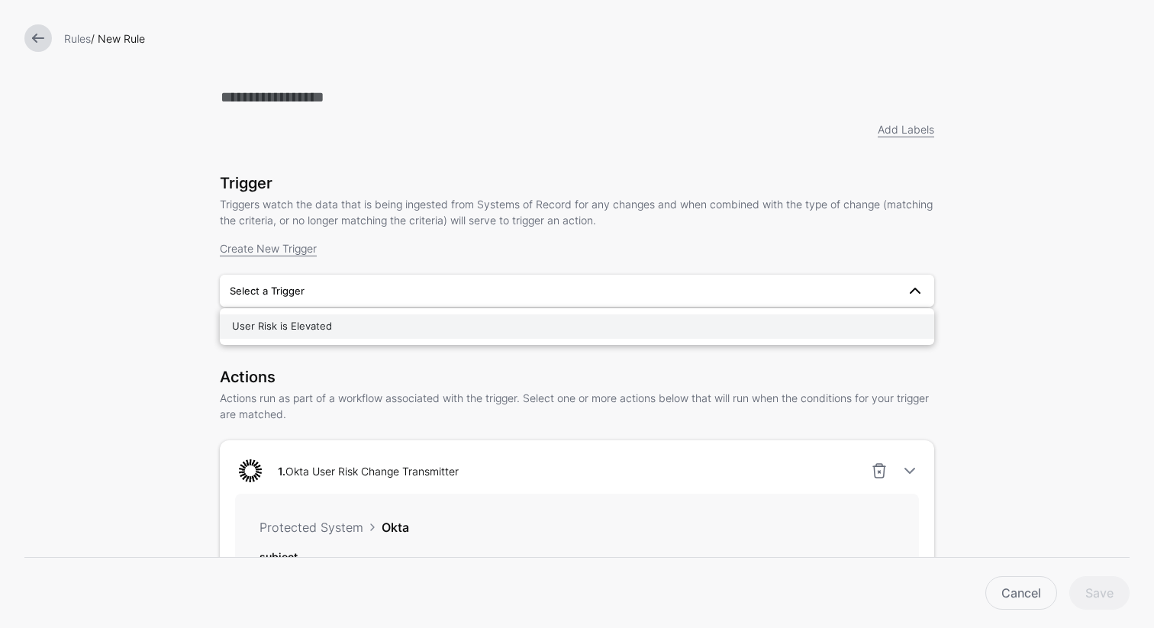
click at [274, 326] on span "User Risk is Elevated" at bounding box center [282, 326] width 100 height 12
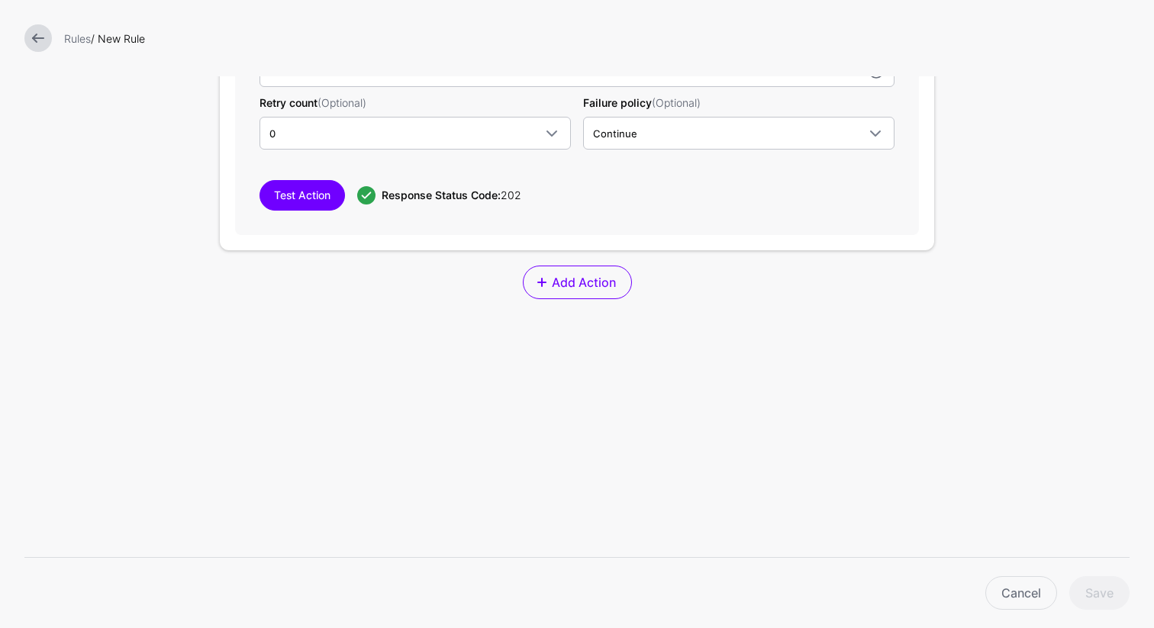
scroll to position [1035, 0]
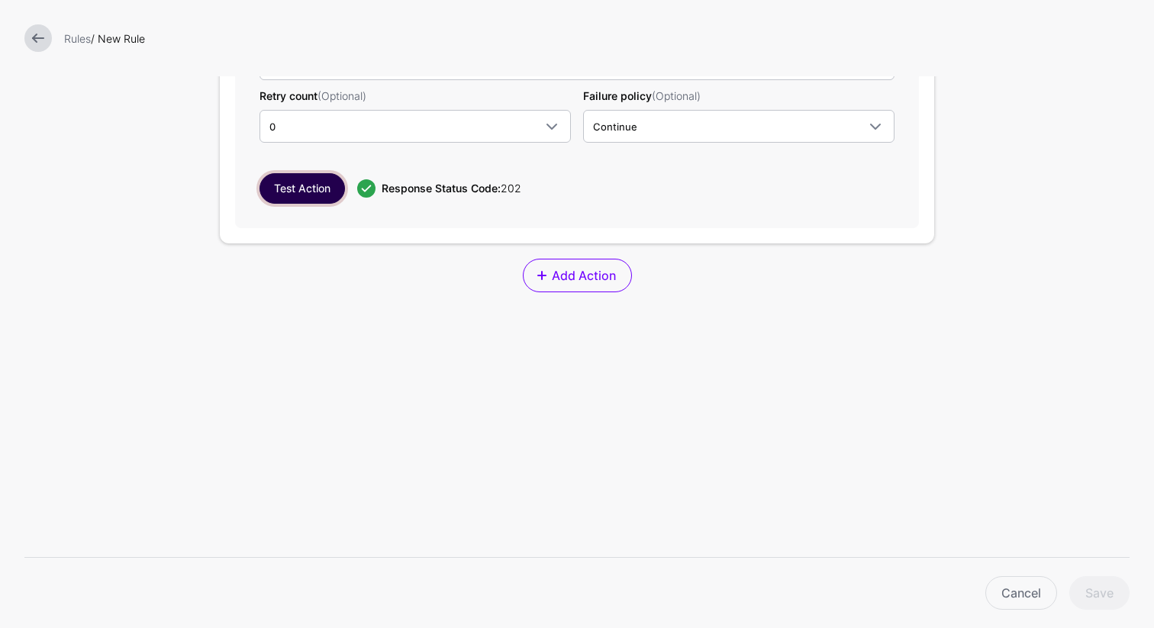
click at [308, 183] on button "Test Action" at bounding box center [302, 188] width 85 height 31
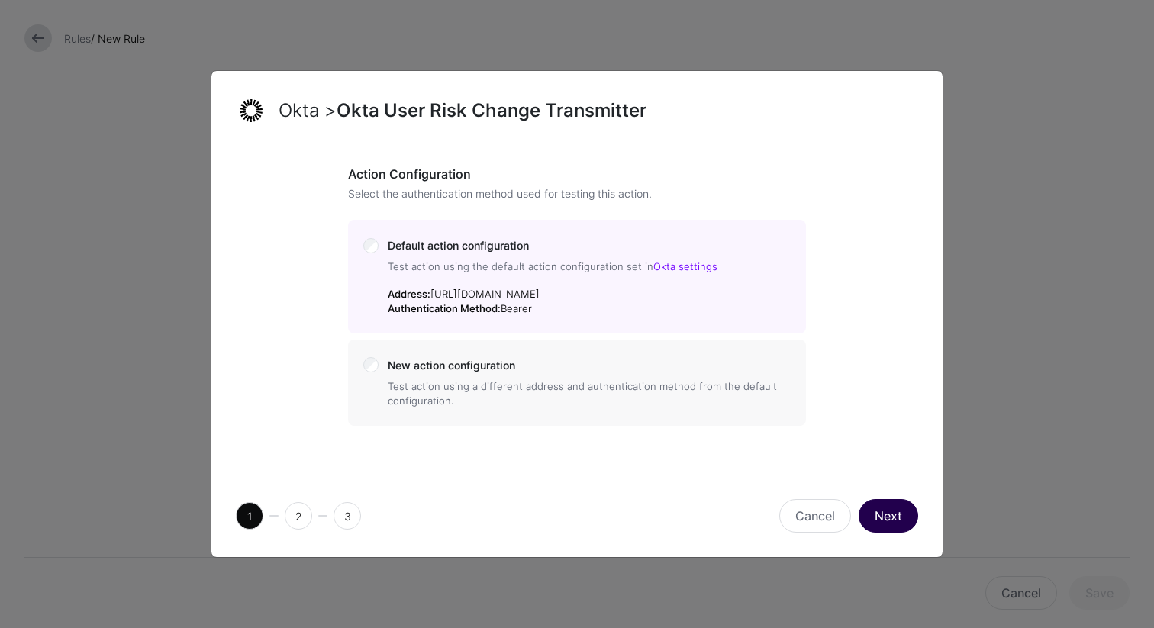
click at [893, 515] on button "Next" at bounding box center [889, 516] width 60 height 34
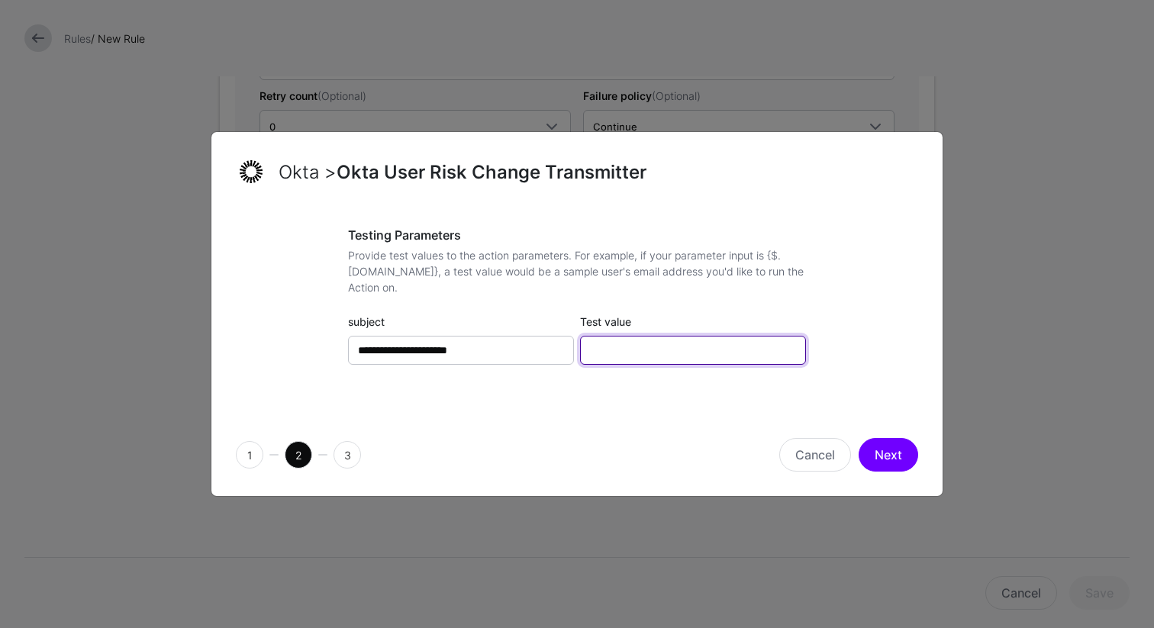
click at [668, 360] on input "Test value" at bounding box center [693, 350] width 226 height 29
type input "******"
click at [893, 460] on button "Next" at bounding box center [889, 455] width 60 height 34
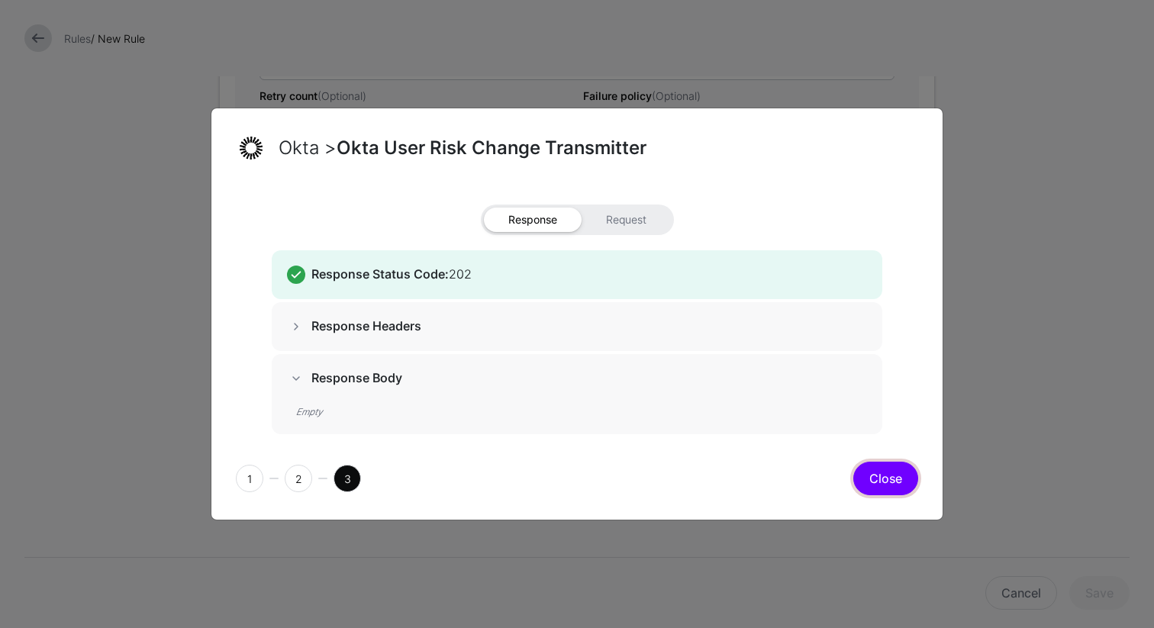
click at [882, 482] on button "Close" at bounding box center [885, 479] width 65 height 34
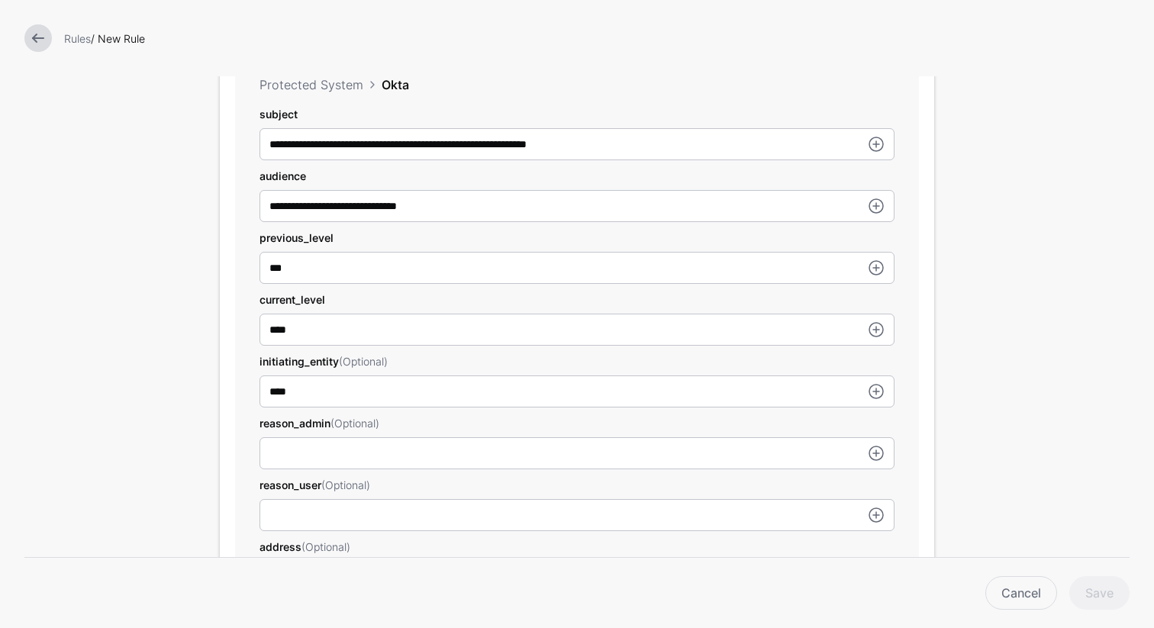
scroll to position [1017, 0]
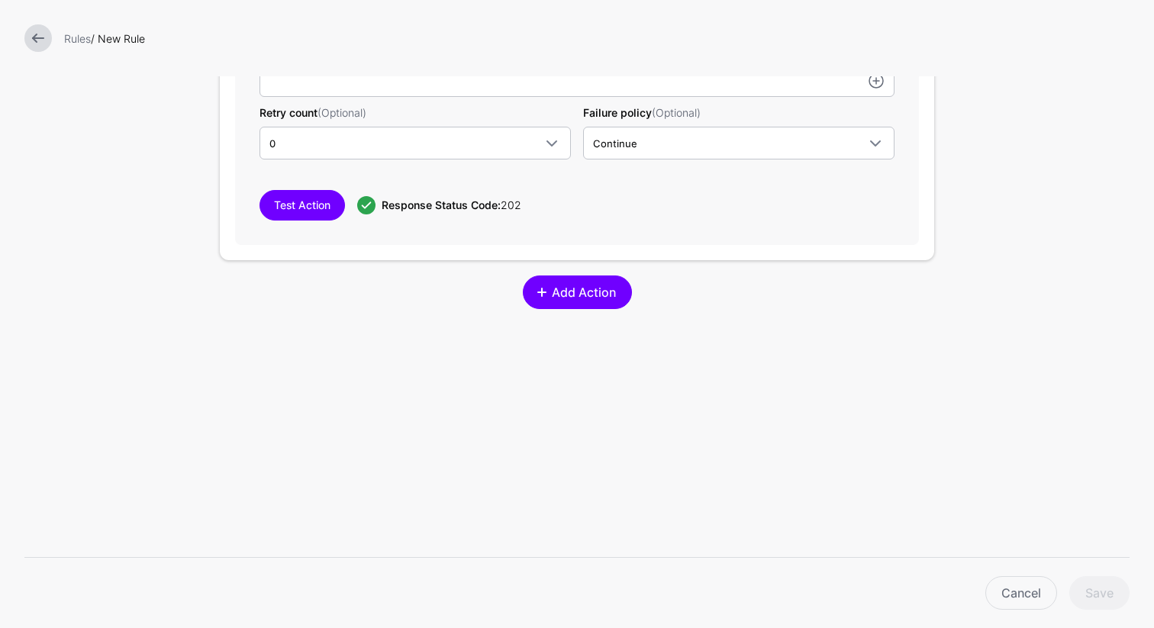
click at [578, 304] on link "Add Action" at bounding box center [577, 293] width 109 height 34
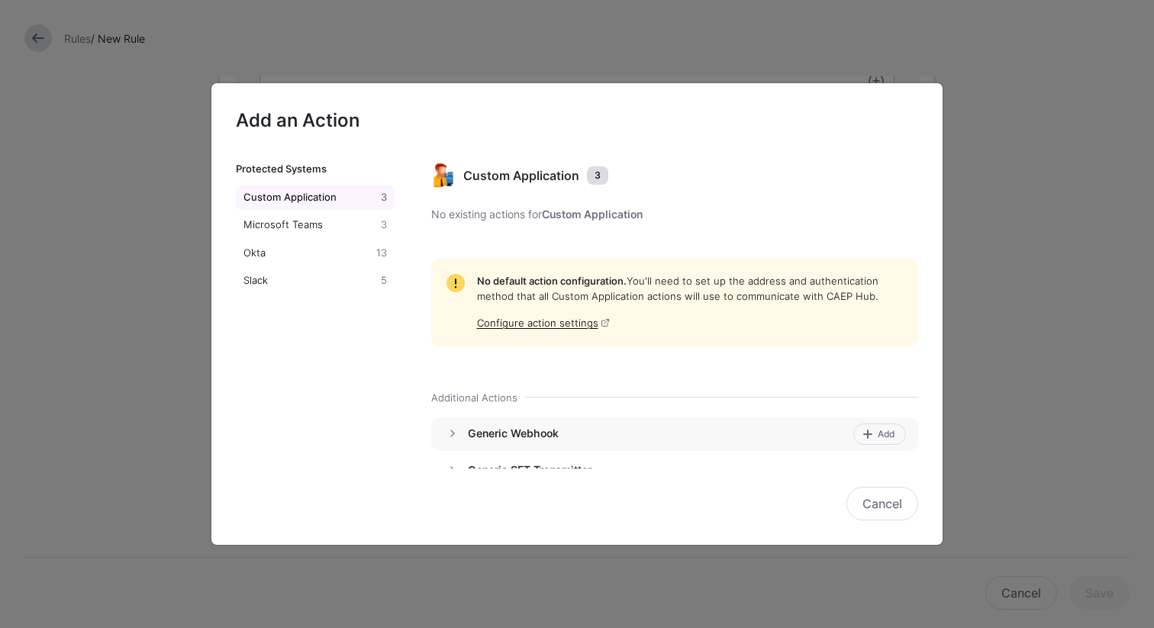
click at [515, 440] on div "Generic Webhook" at bounding box center [658, 434] width 380 height 21
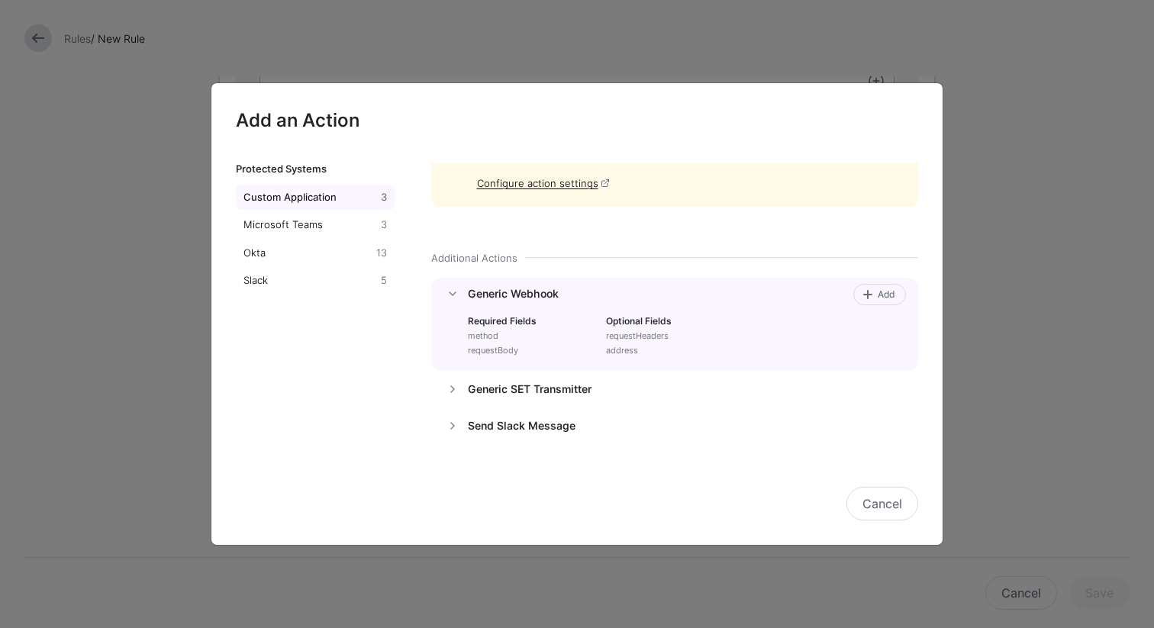
scroll to position [142, 0]
click at [876, 295] on span "Add" at bounding box center [886, 292] width 21 height 14
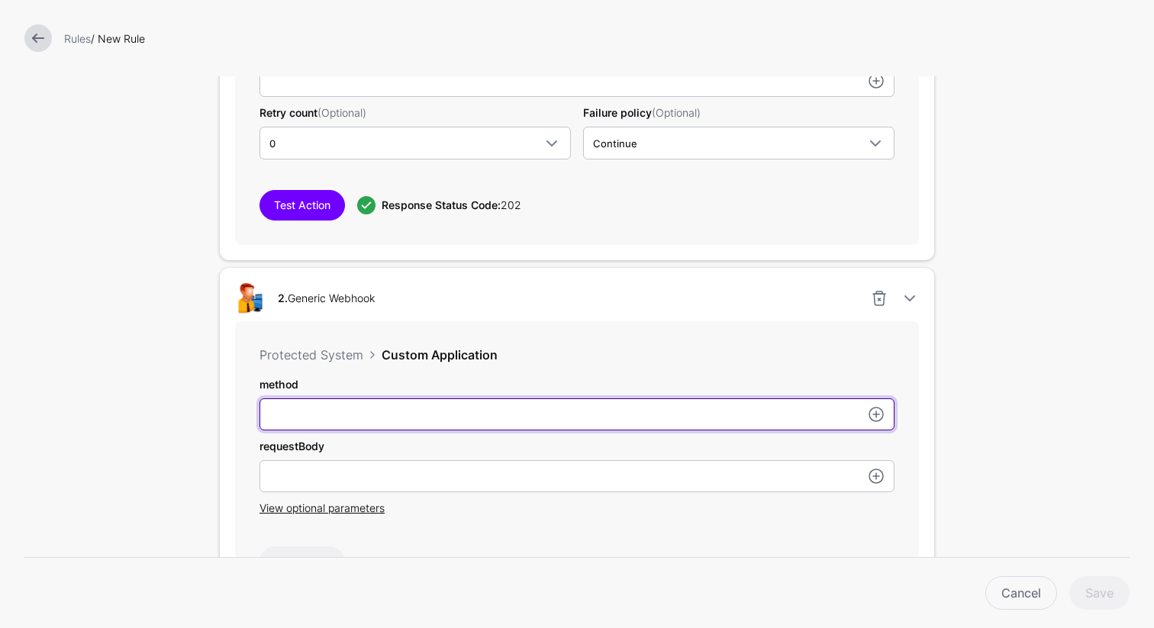
click at [508, 423] on input "subject" at bounding box center [577, 414] width 635 height 32
type input "*"
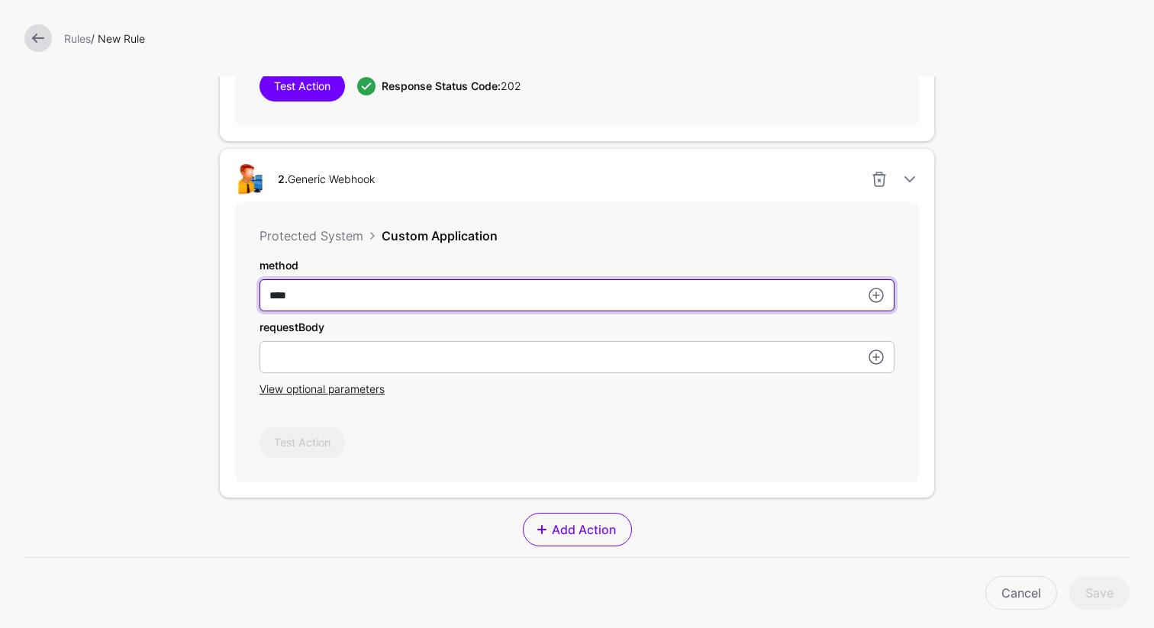
scroll to position [1145, 0]
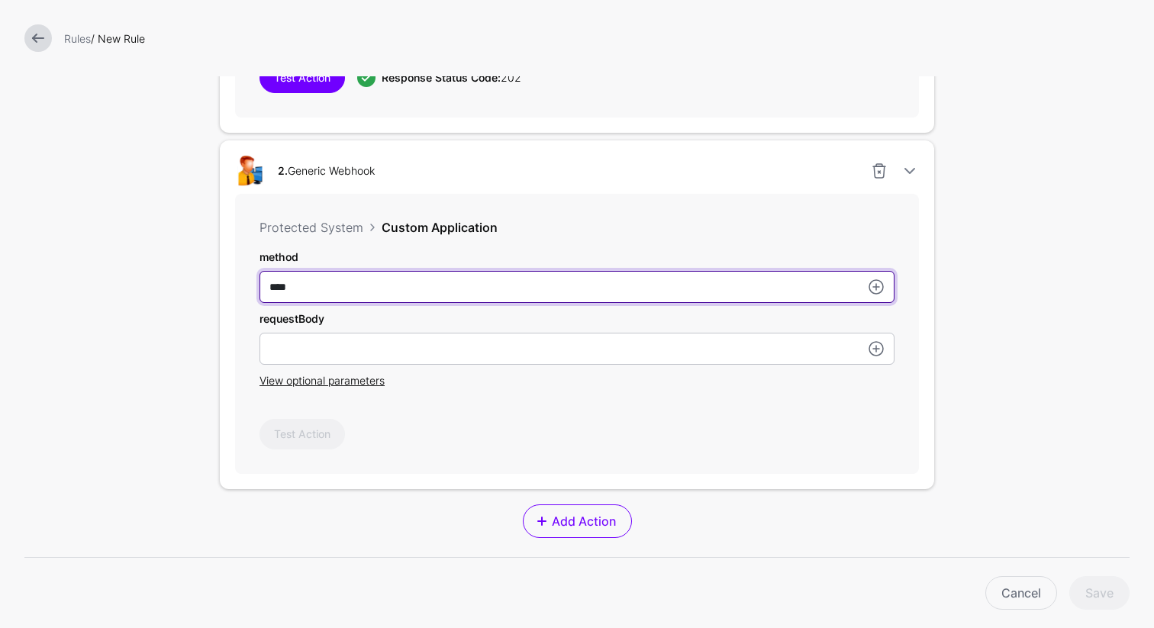
type input "****"
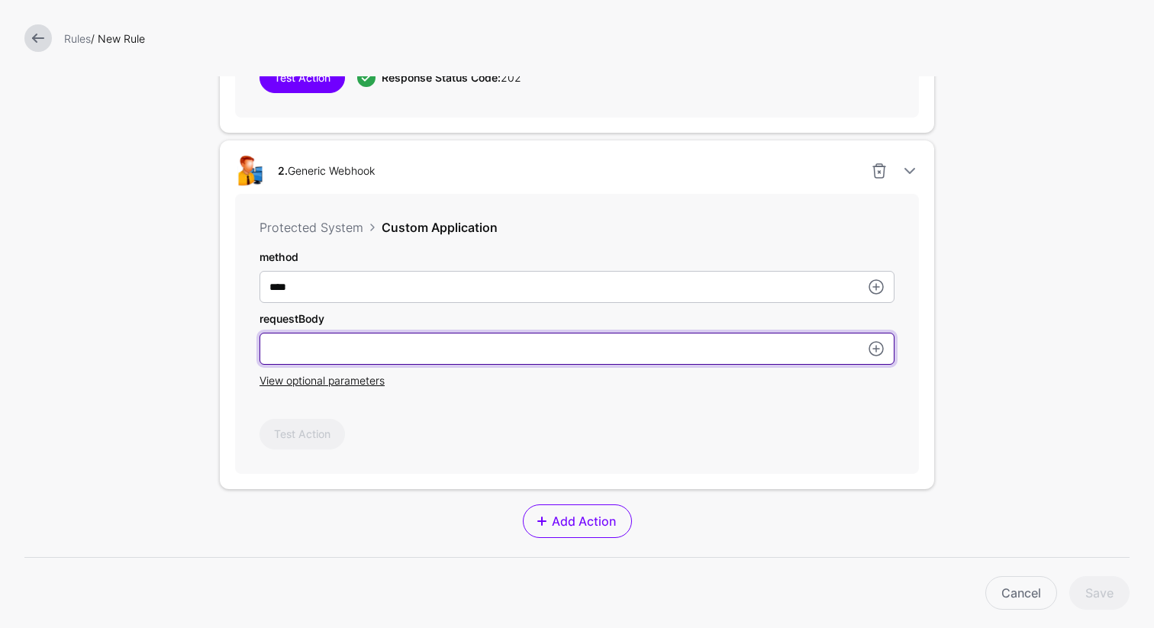
click at [314, 346] on input "subject" at bounding box center [577, 349] width 635 height 32
paste input "**********"
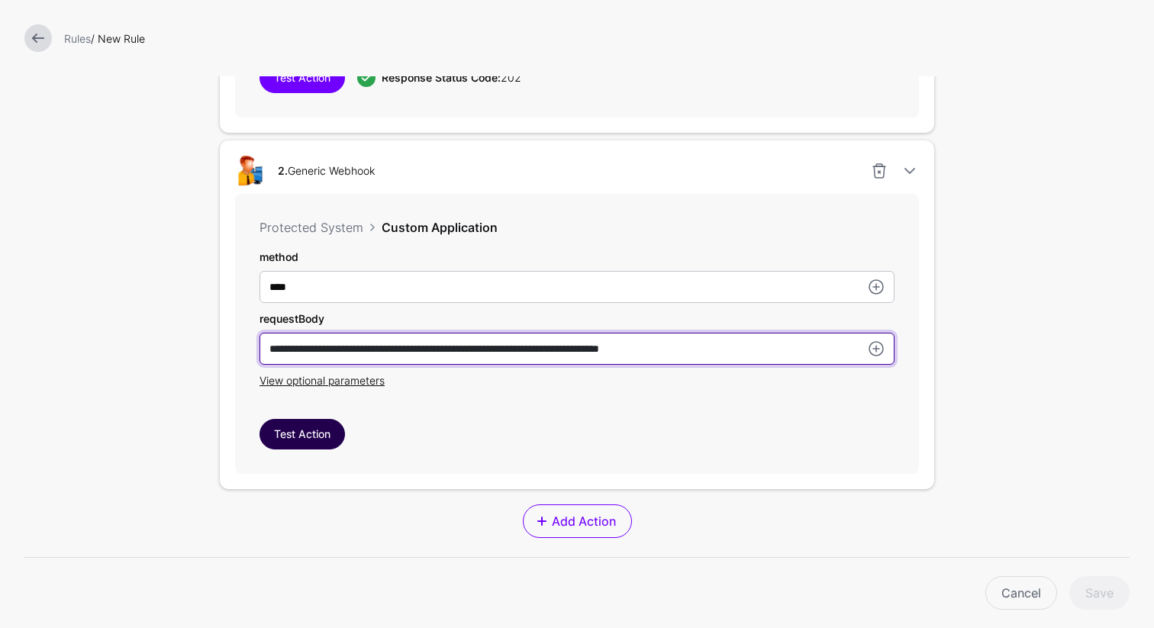
type input "**********"
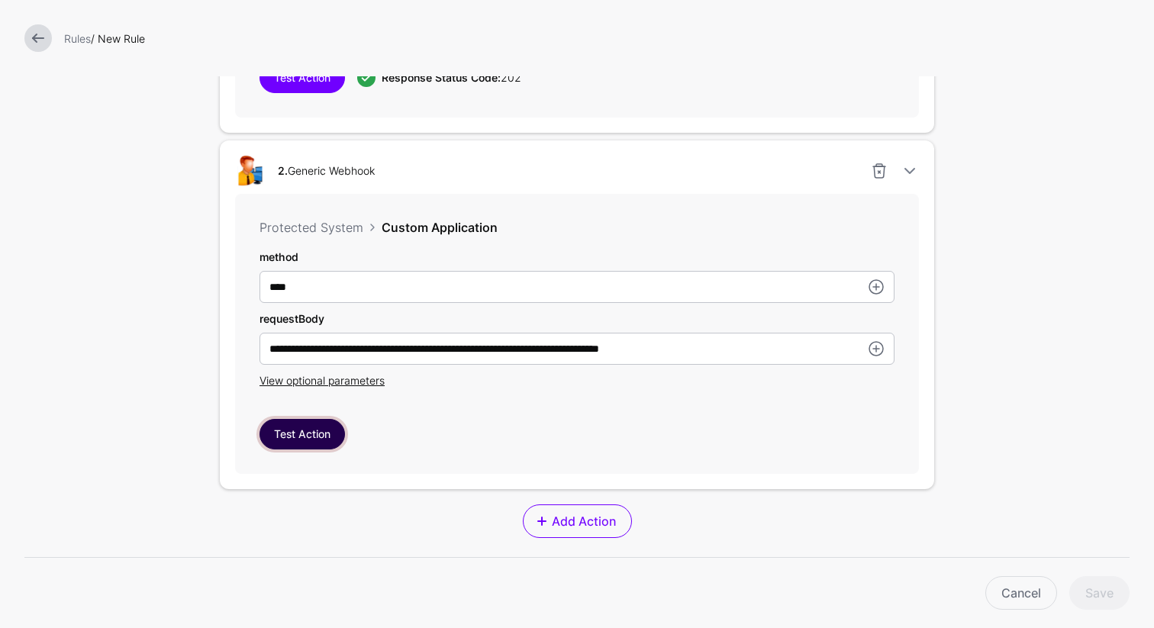
click at [302, 434] on button "Test Action" at bounding box center [302, 434] width 85 height 31
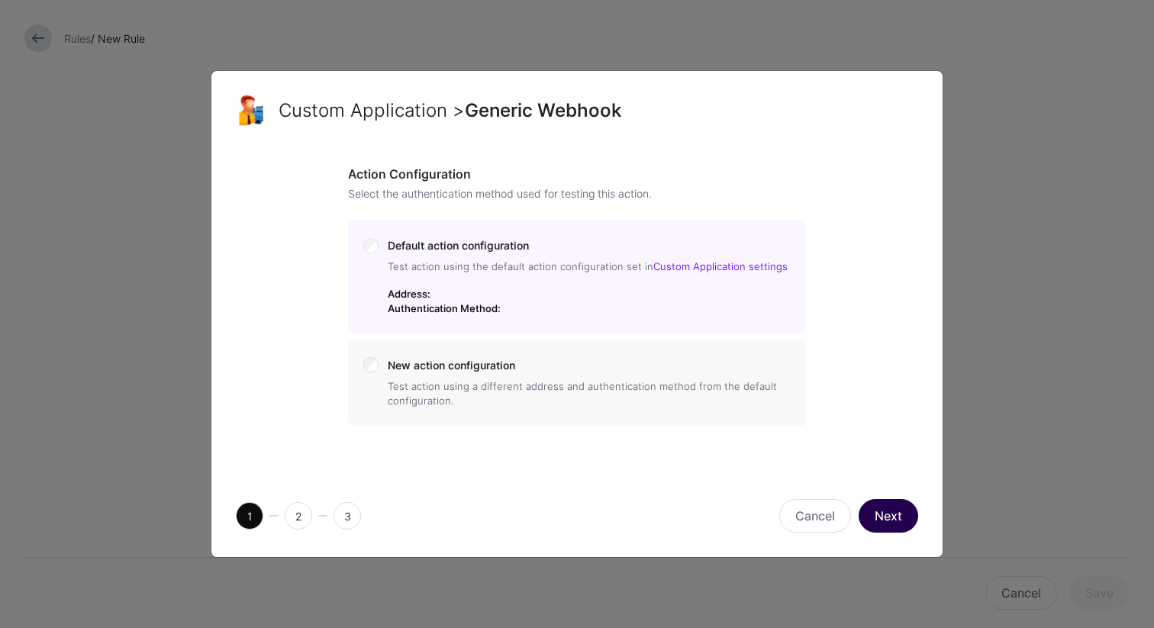
click at [891, 520] on button "Next" at bounding box center [889, 516] width 60 height 34
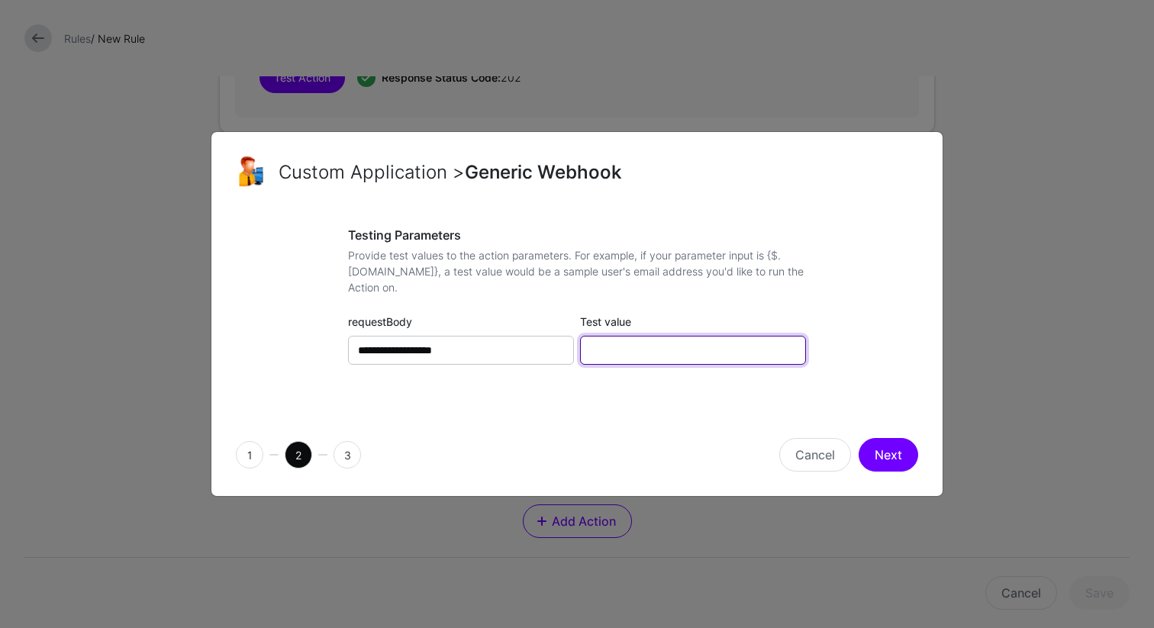
click at [666, 353] on input "Test value" at bounding box center [693, 350] width 226 height 29
type input "*****"
click at [882, 461] on button "Next" at bounding box center [889, 455] width 60 height 34
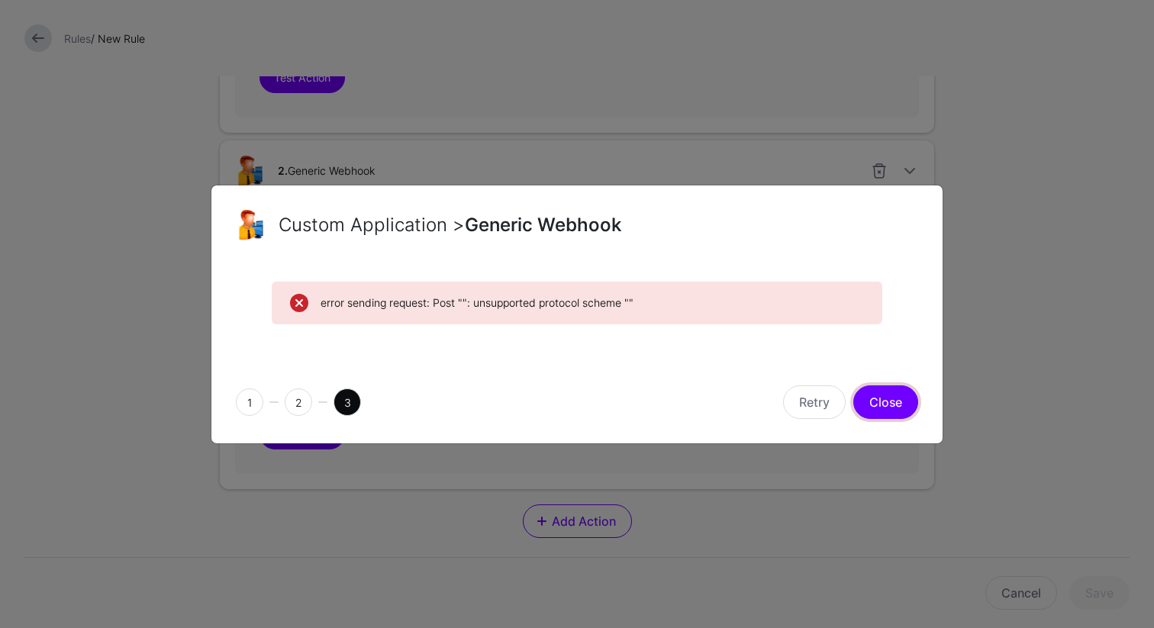
click at [873, 411] on button "Close" at bounding box center [885, 402] width 65 height 34
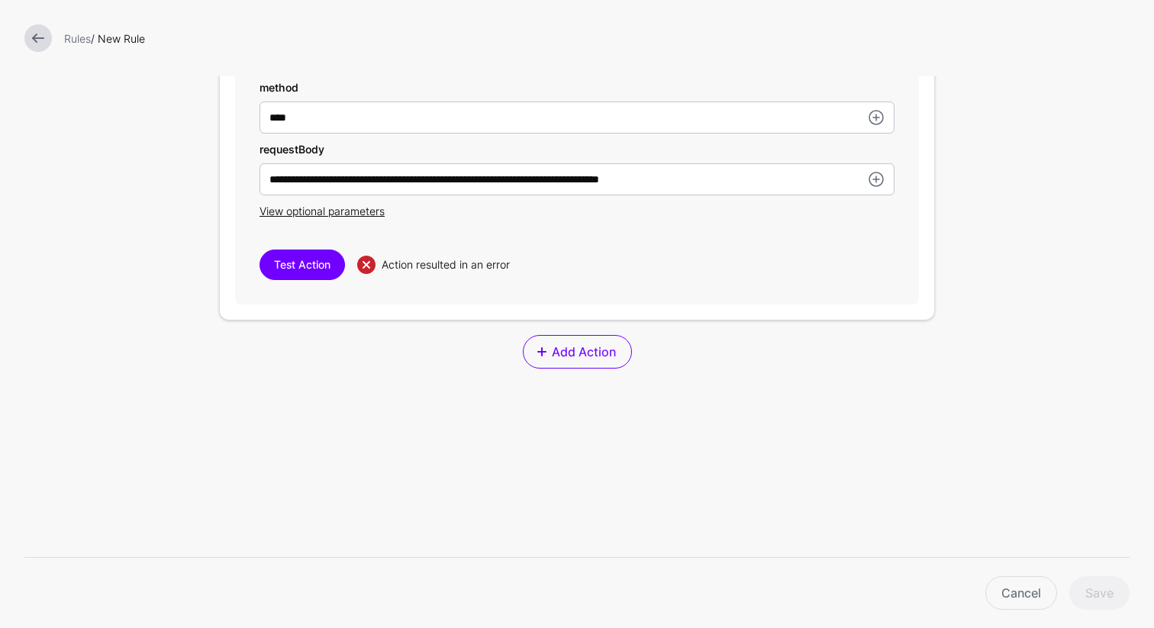
scroll to position [1309, 0]
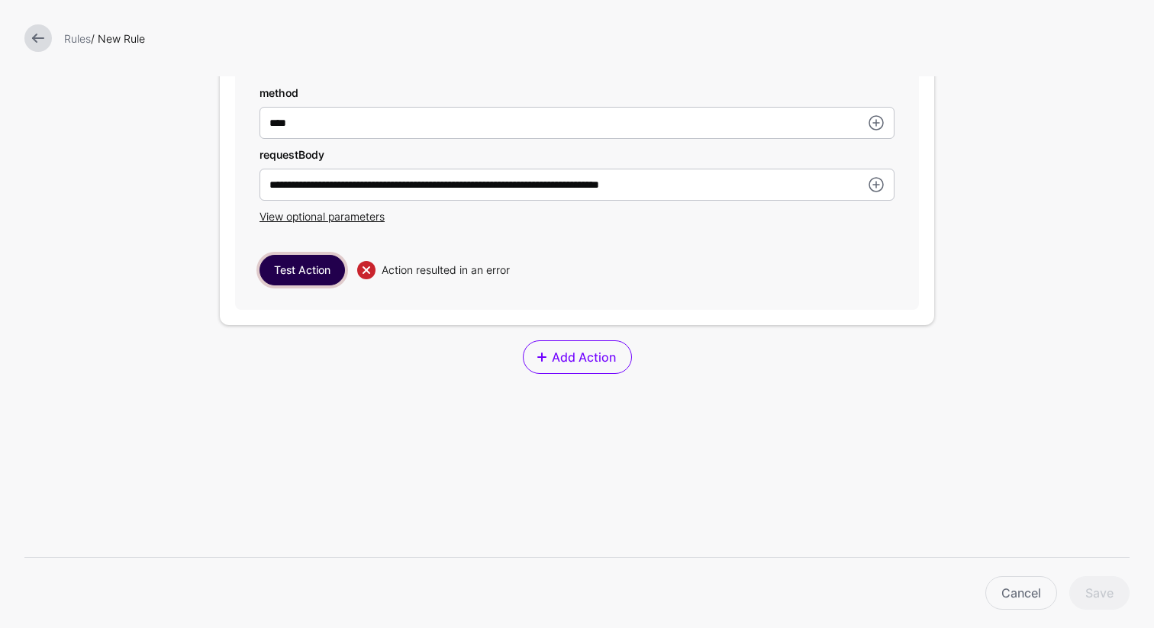
click at [286, 271] on button "Test Action" at bounding box center [302, 270] width 85 height 31
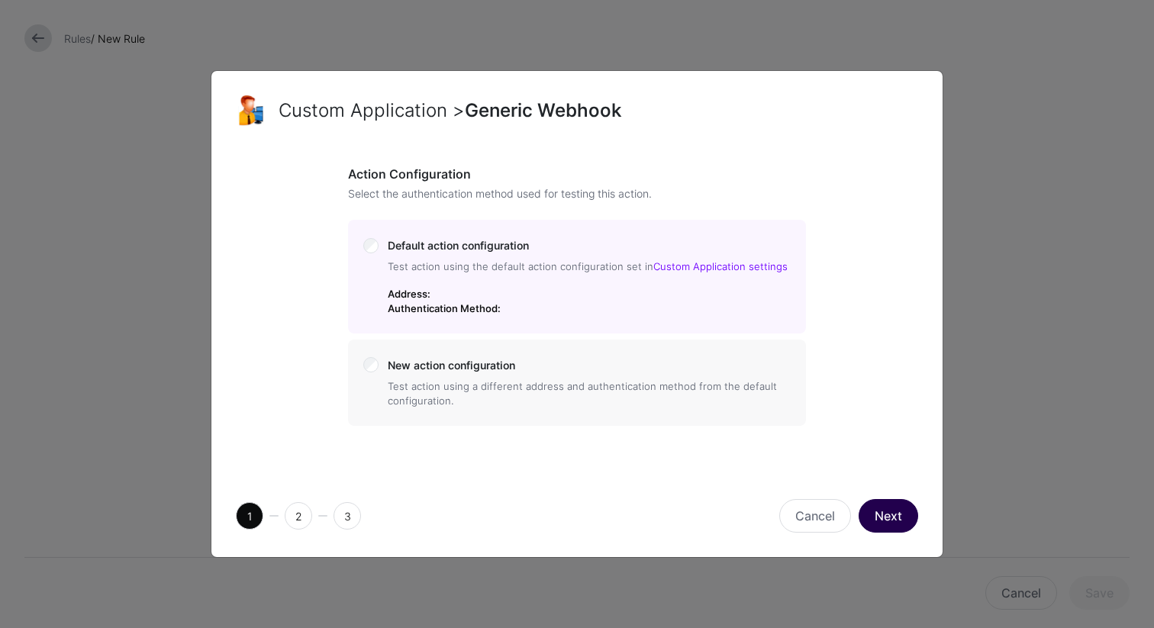
click at [892, 522] on button "Next" at bounding box center [889, 516] width 60 height 34
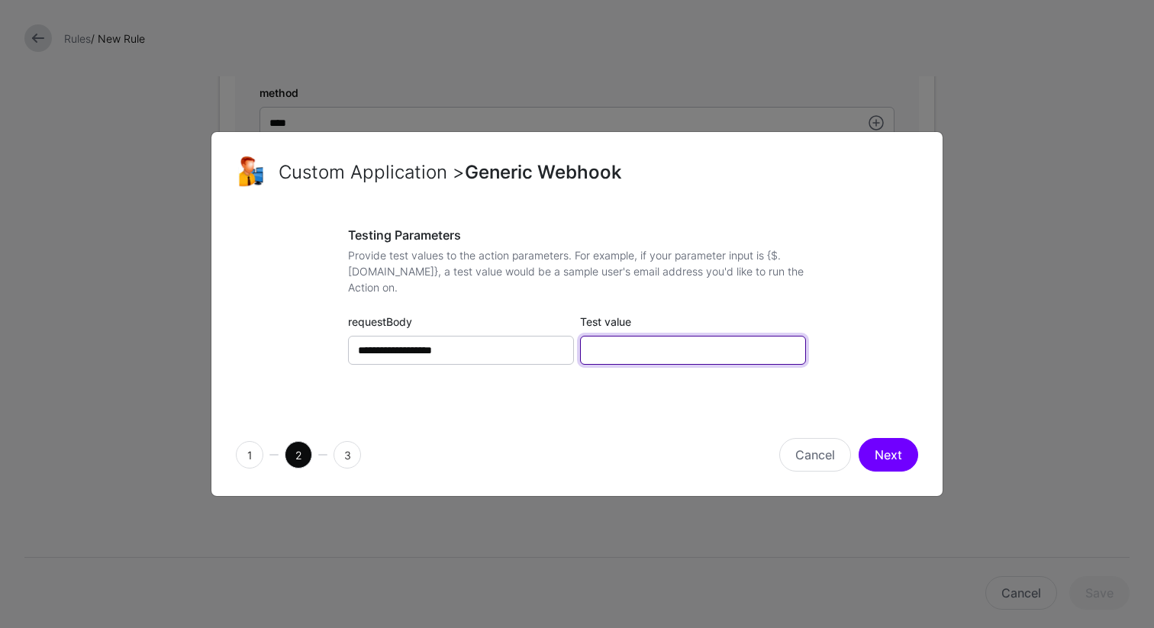
click at [723, 358] on input "Test value" at bounding box center [693, 350] width 226 height 29
type input "**********"
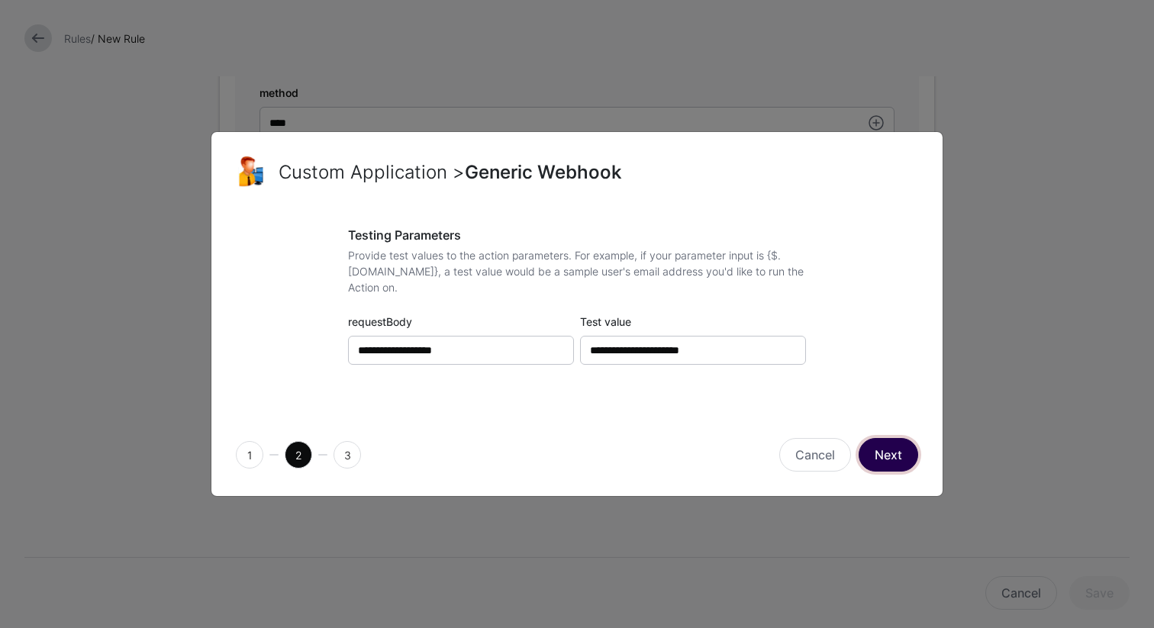
click at [895, 454] on button "Next" at bounding box center [889, 455] width 60 height 34
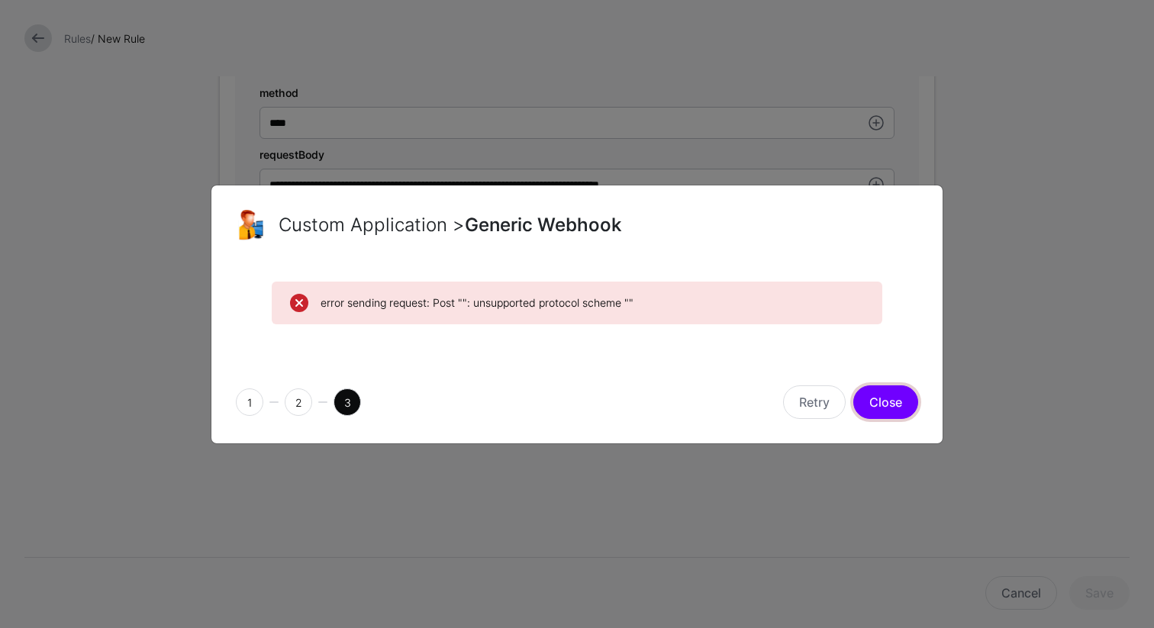
click at [881, 408] on button "Close" at bounding box center [885, 402] width 65 height 34
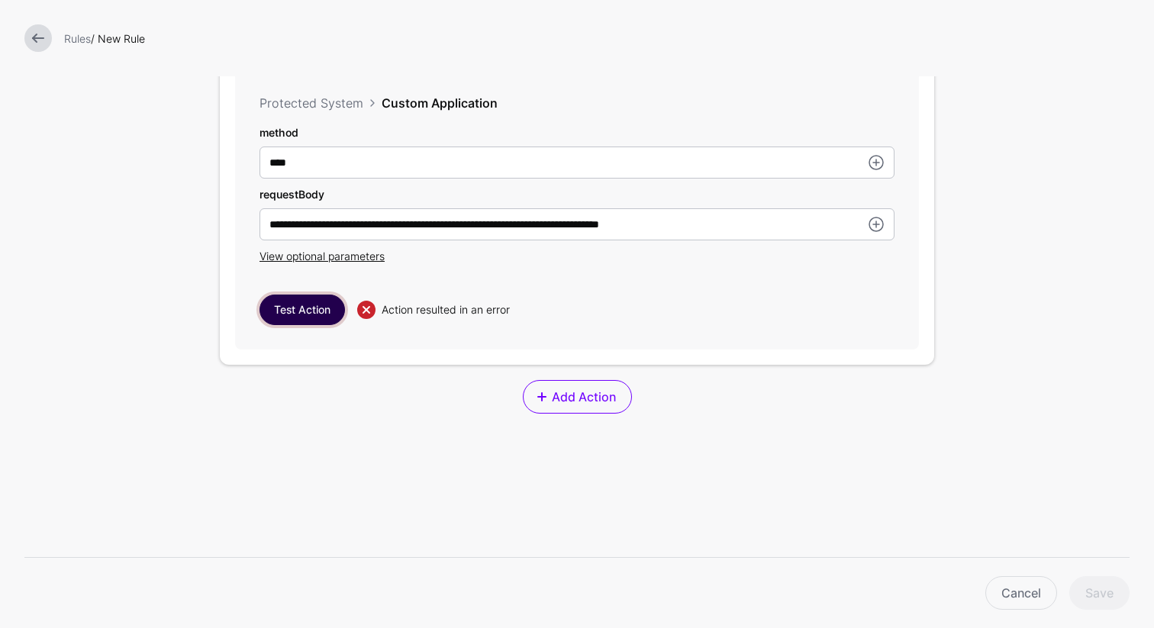
scroll to position [1265, 0]
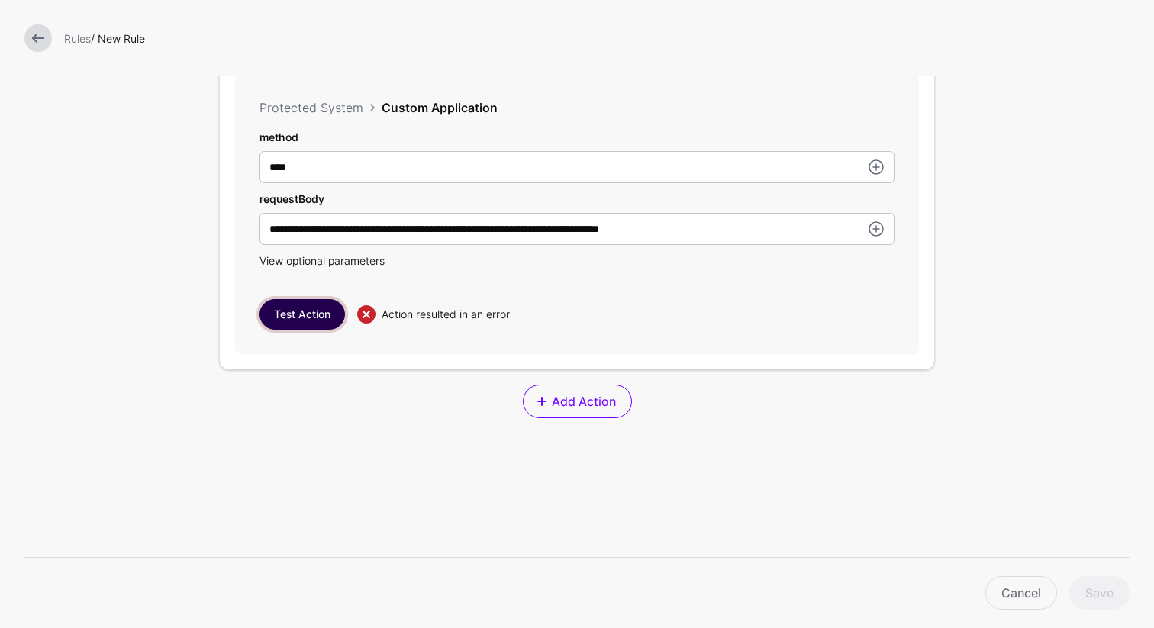
click at [308, 319] on button "Test Action" at bounding box center [302, 314] width 85 height 31
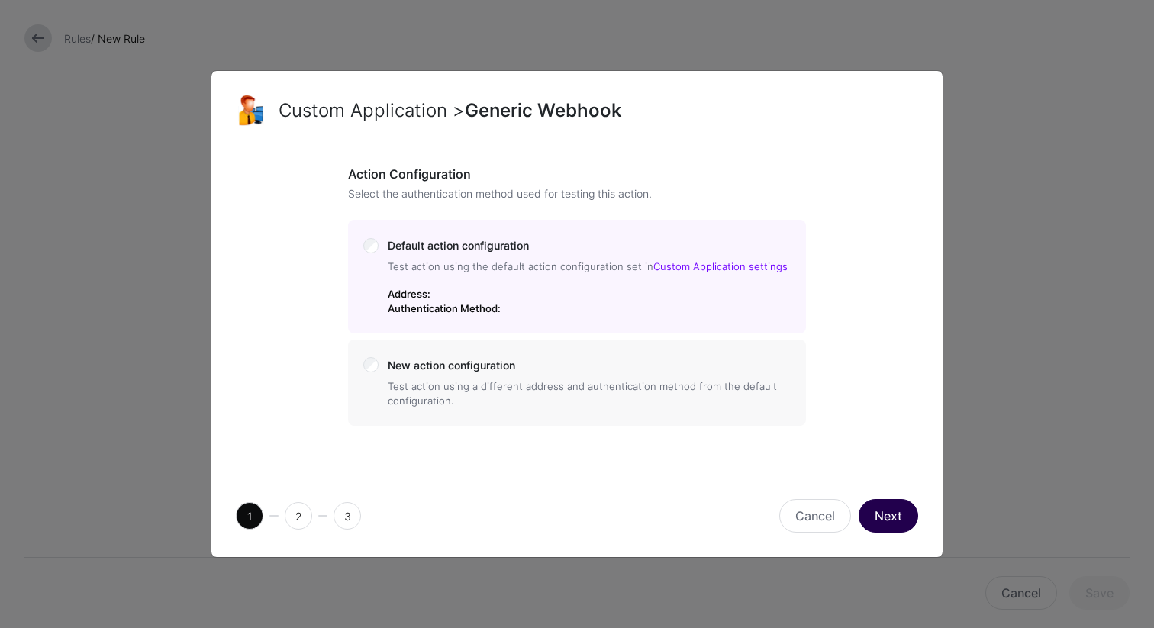
click at [885, 519] on button "Next" at bounding box center [889, 516] width 60 height 34
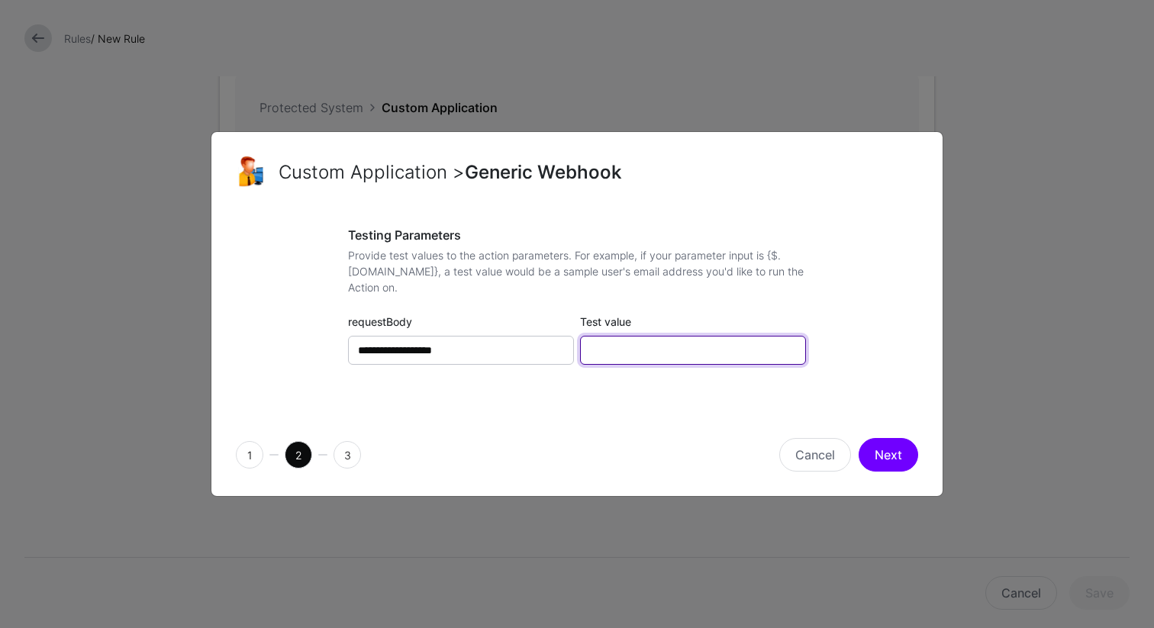
click at [642, 357] on input "Test value" at bounding box center [693, 350] width 226 height 29
type input "******"
click at [879, 454] on button "Next" at bounding box center [889, 455] width 60 height 34
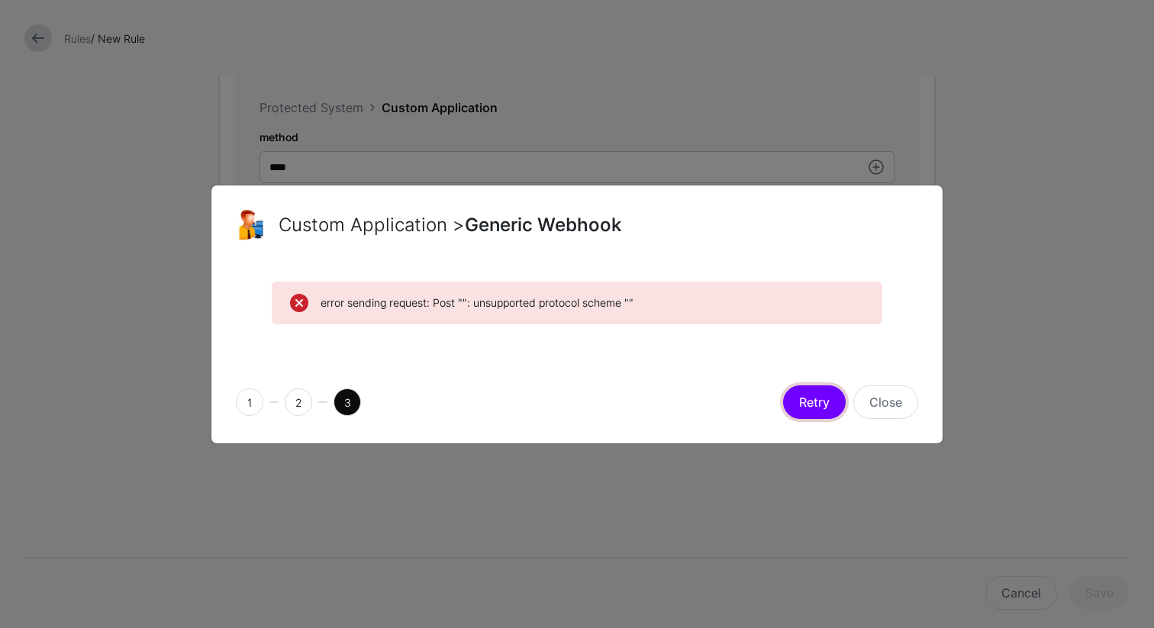
click at [818, 408] on button "Retry" at bounding box center [814, 402] width 63 height 34
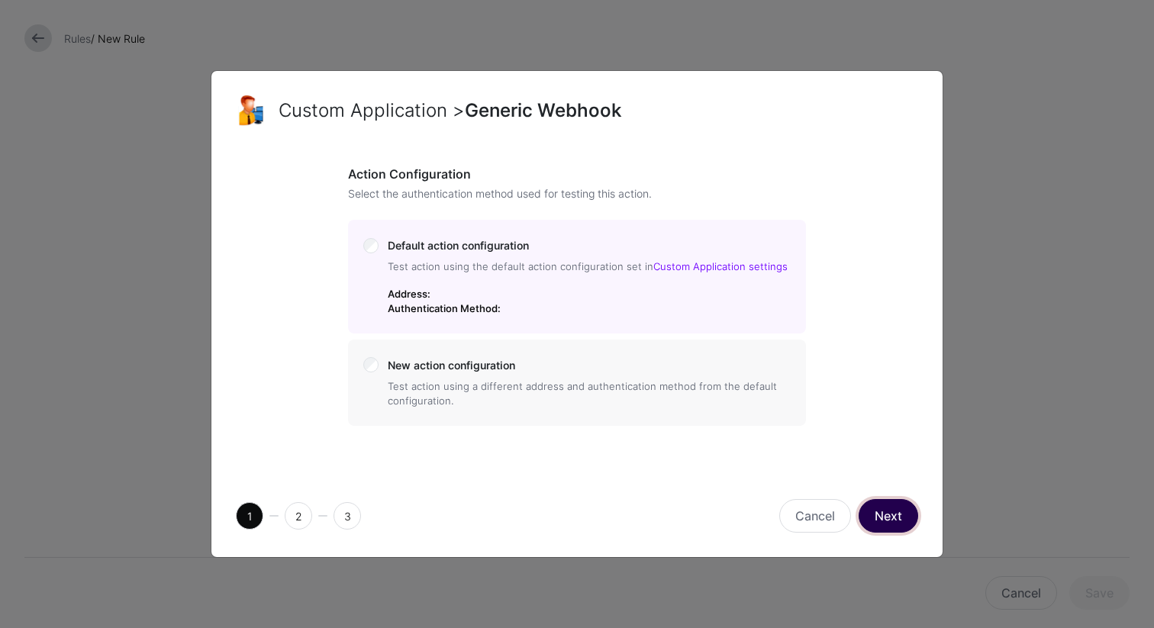
click at [895, 518] on button "Next" at bounding box center [889, 516] width 60 height 34
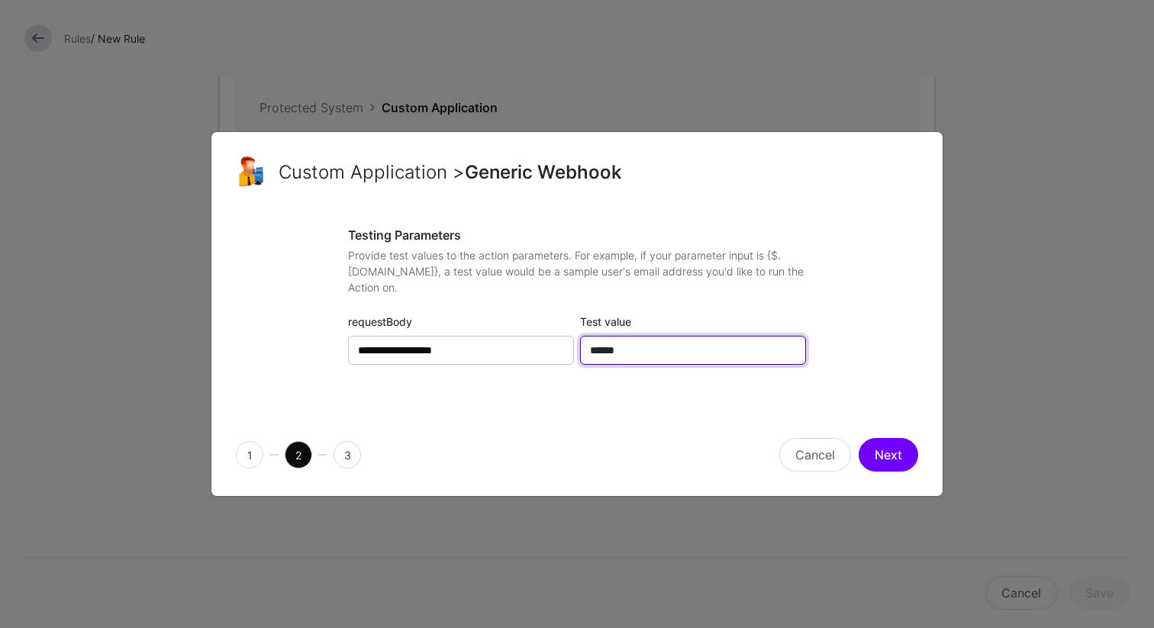
click at [661, 356] on input "******" at bounding box center [693, 350] width 226 height 29
paste input "**********"
type input "**********"
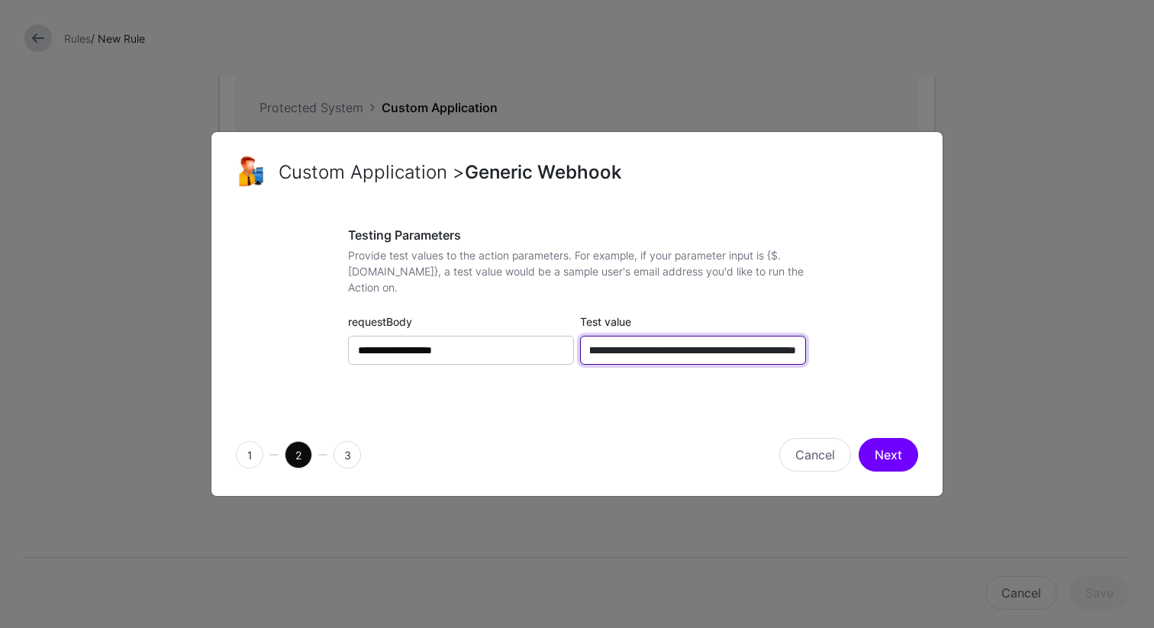
click at [662, 352] on input "**********" at bounding box center [693, 350] width 226 height 29
click at [670, 340] on input "Test value" at bounding box center [693, 350] width 226 height 29
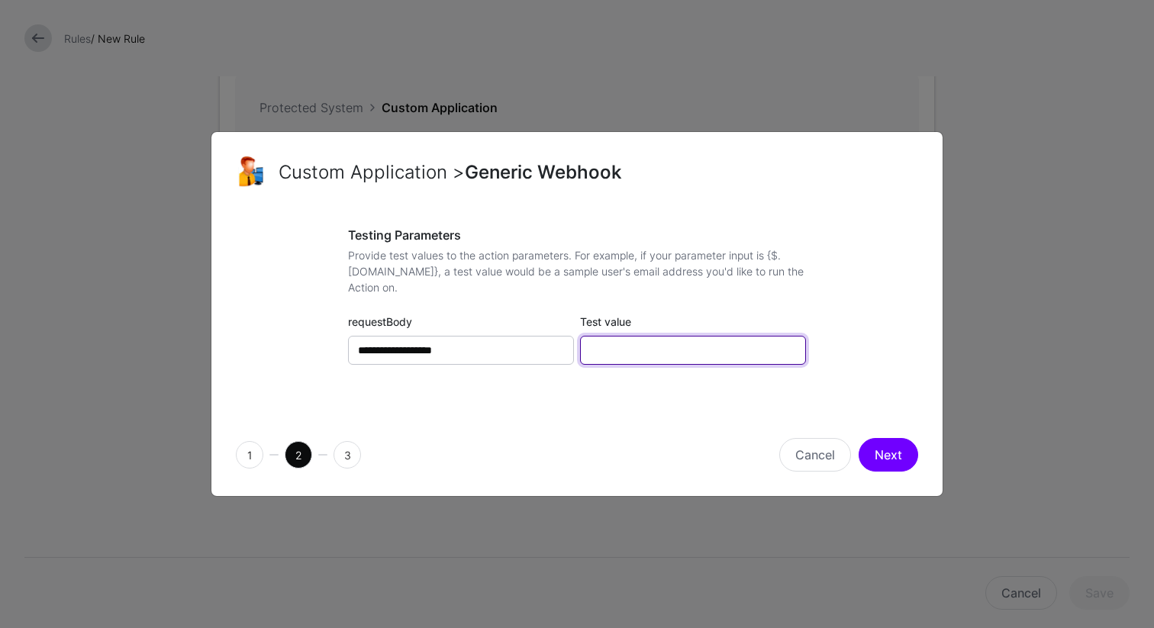
type input "**********"
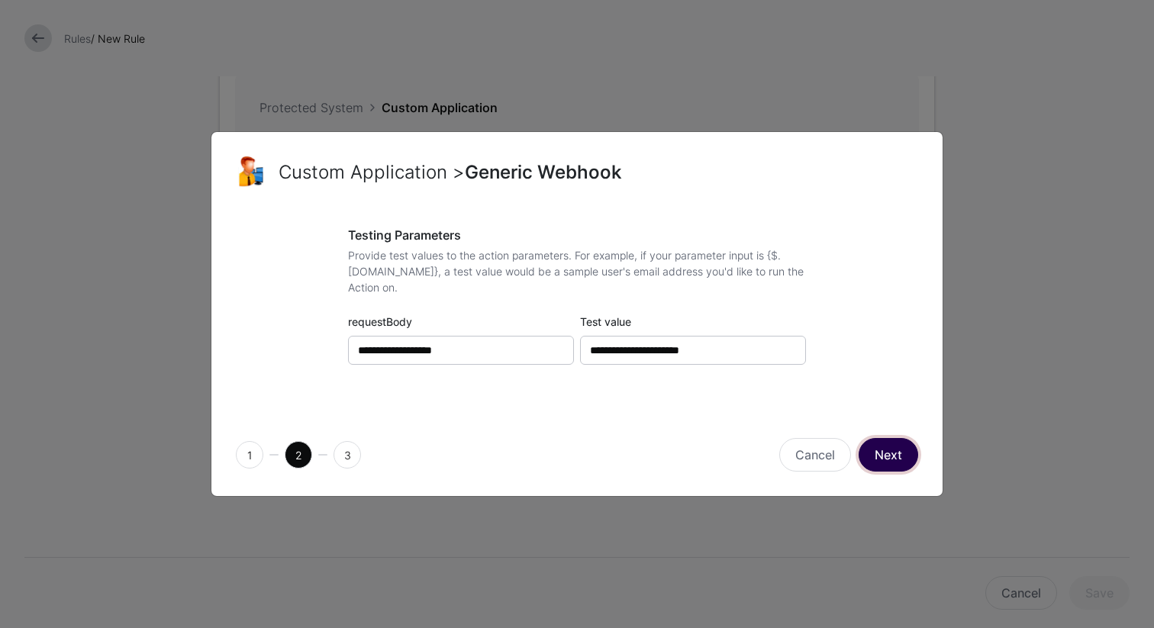
click at [879, 453] on button "Next" at bounding box center [889, 455] width 60 height 34
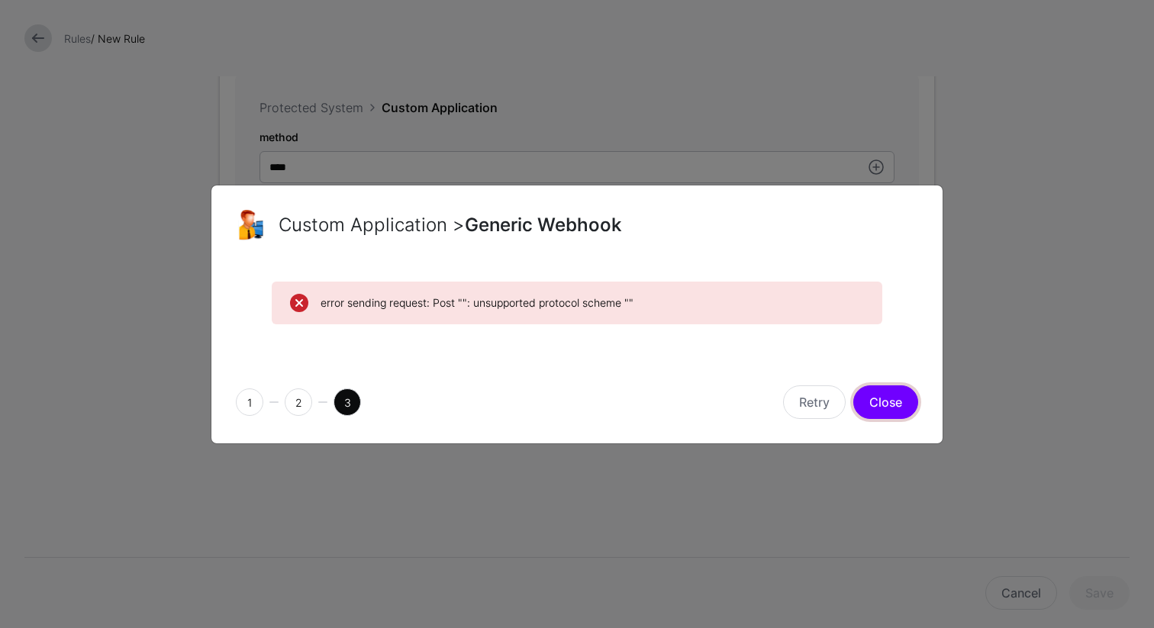
click at [877, 408] on button "Close" at bounding box center [885, 402] width 65 height 34
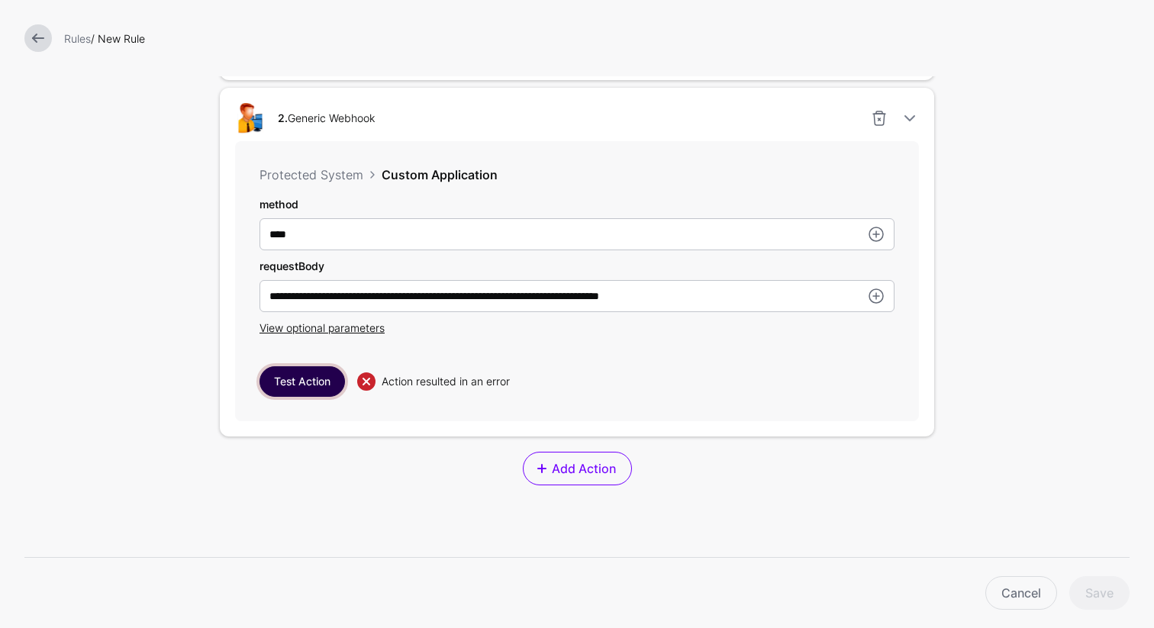
scroll to position [1172, 0]
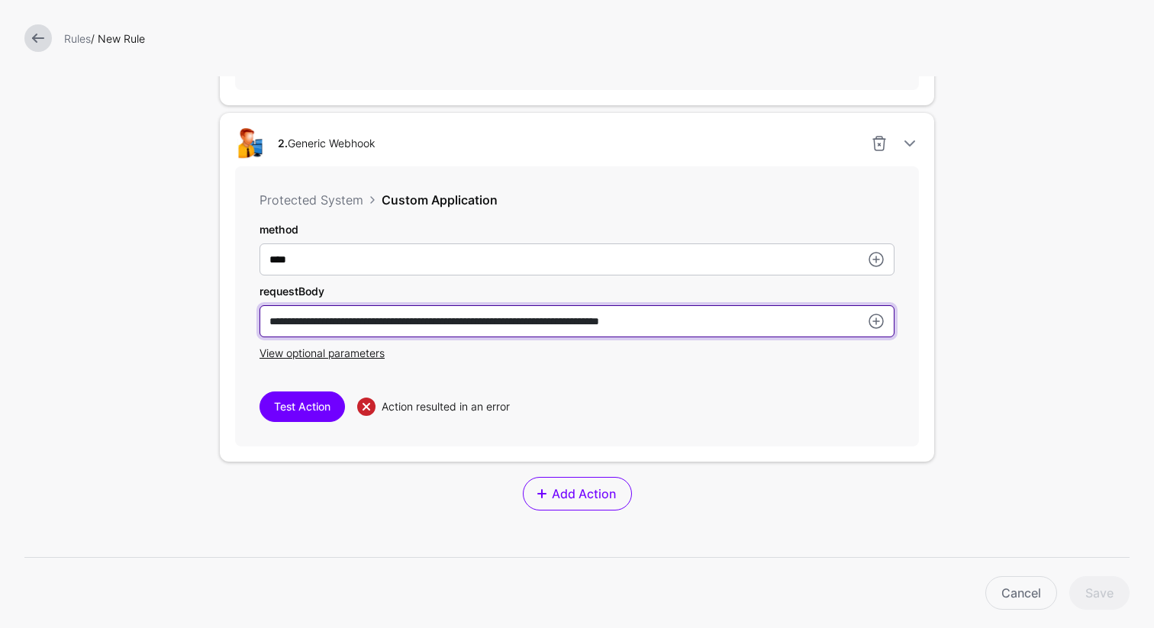
click at [261, 323] on input "**********" at bounding box center [577, 321] width 635 height 32
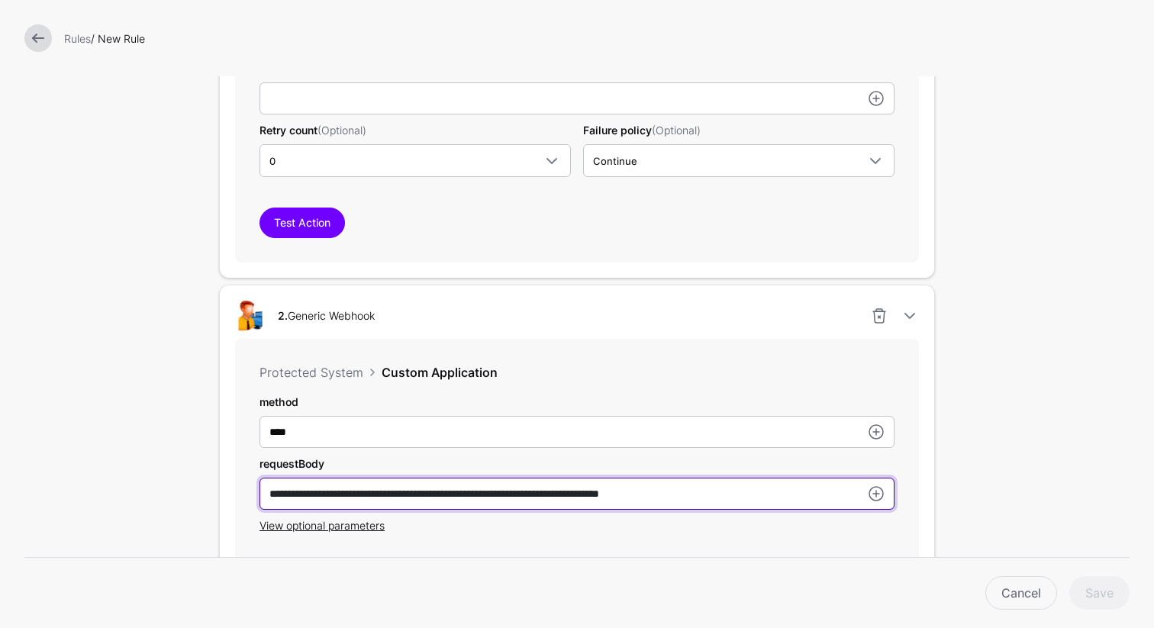
scroll to position [1016, 0]
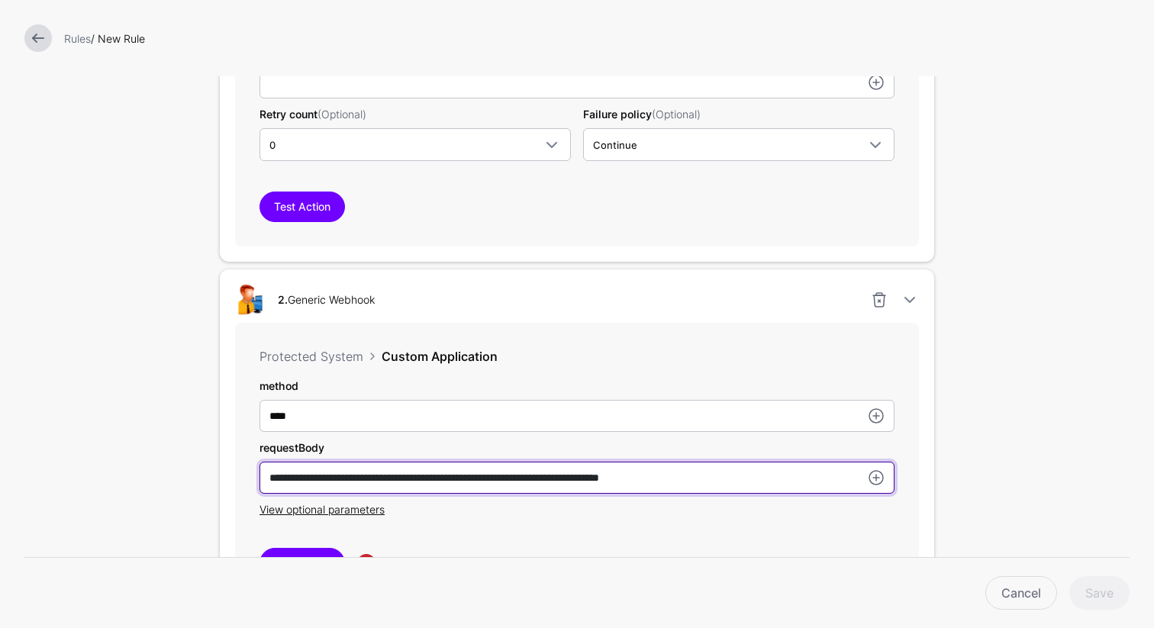
click at [699, 481] on input "**********" at bounding box center [577, 478] width 635 height 32
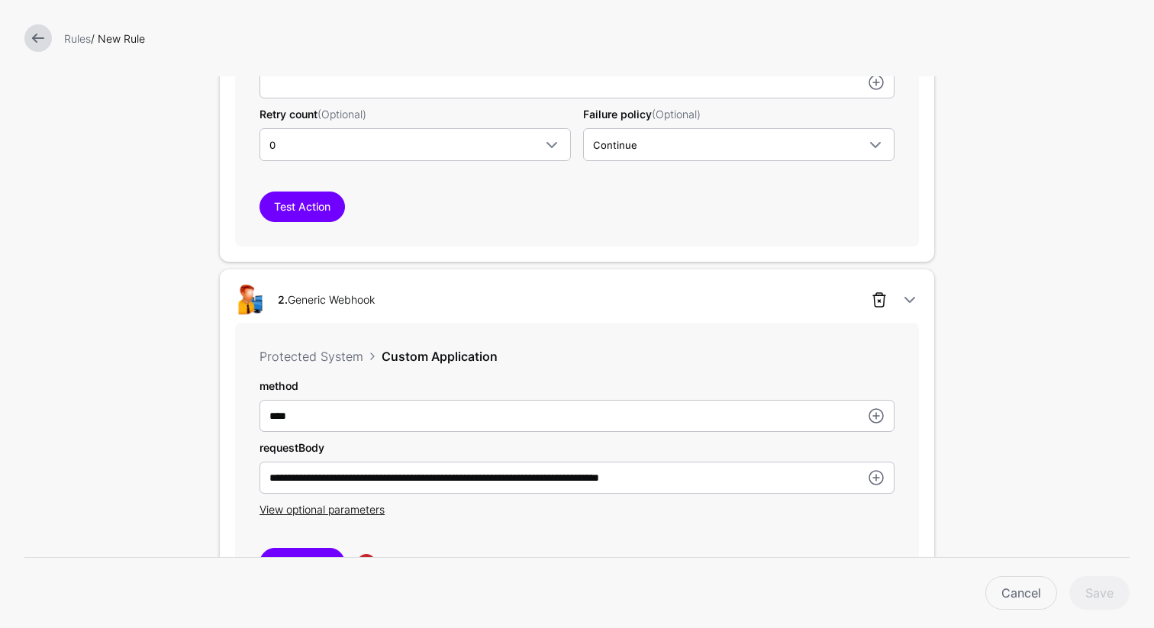
click at [876, 301] on link at bounding box center [879, 300] width 18 height 18
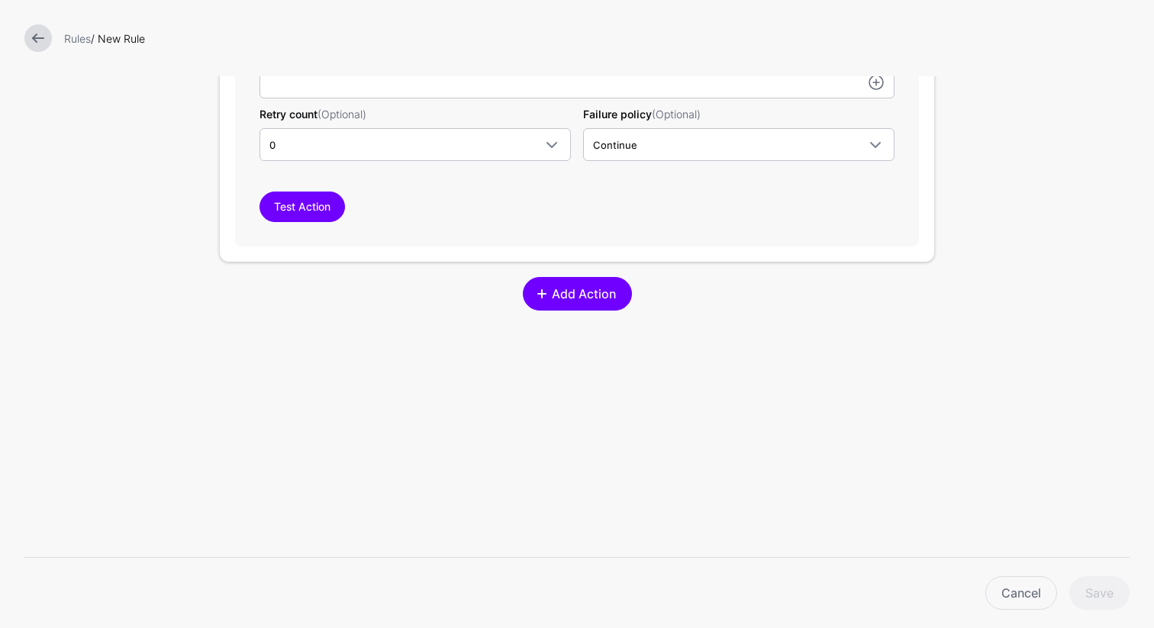
click at [587, 302] on span "Add Action" at bounding box center [584, 294] width 68 height 18
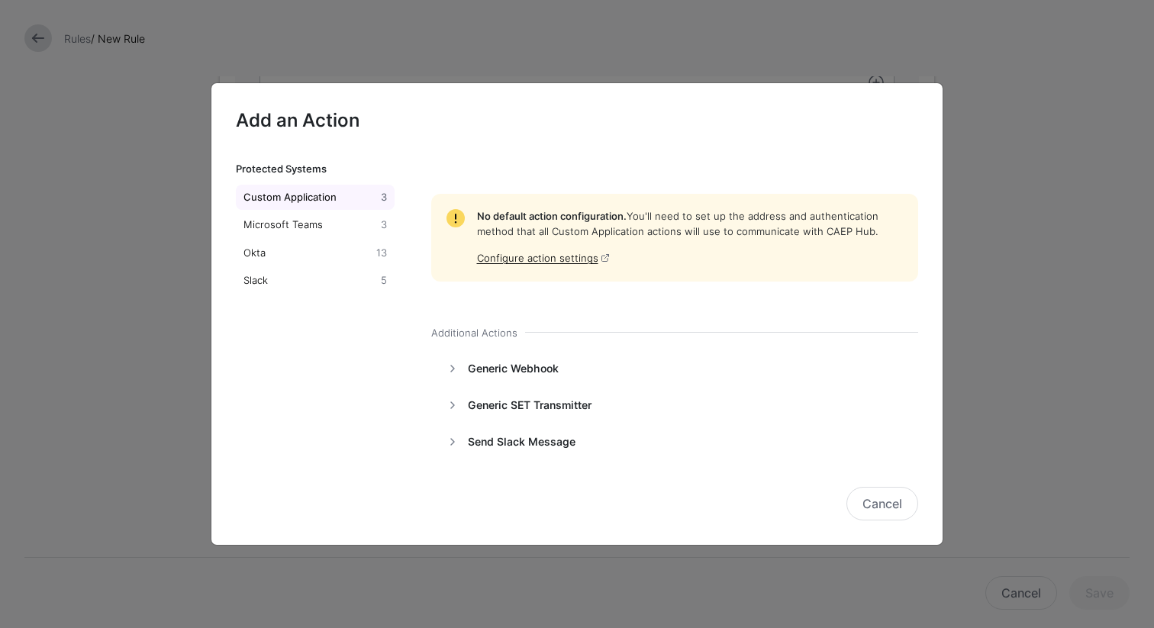
scroll to position [82, 0]
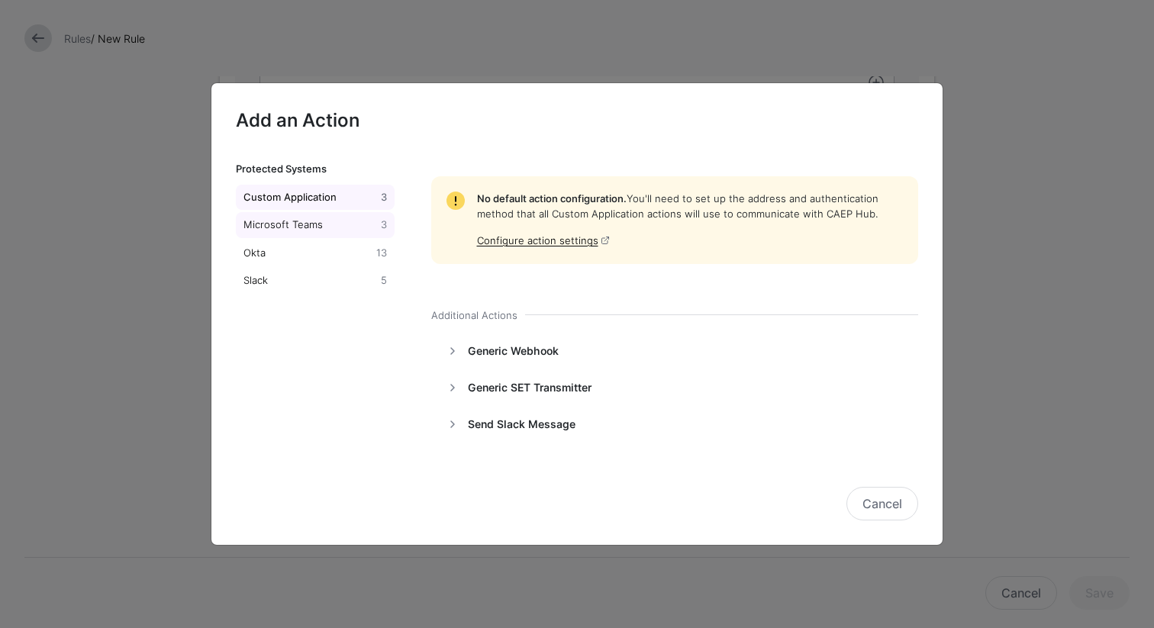
click at [287, 229] on div "Microsoft Teams" at bounding box center [308, 225] width 137 height 15
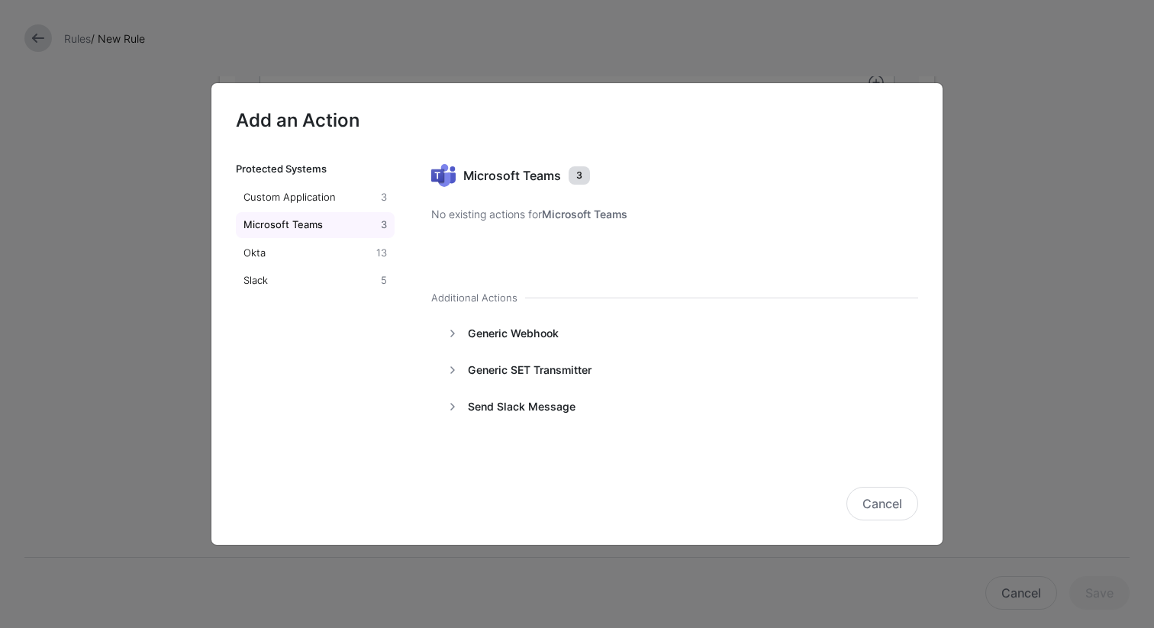
scroll to position [0, 0]
click at [451, 333] on link at bounding box center [452, 333] width 18 height 18
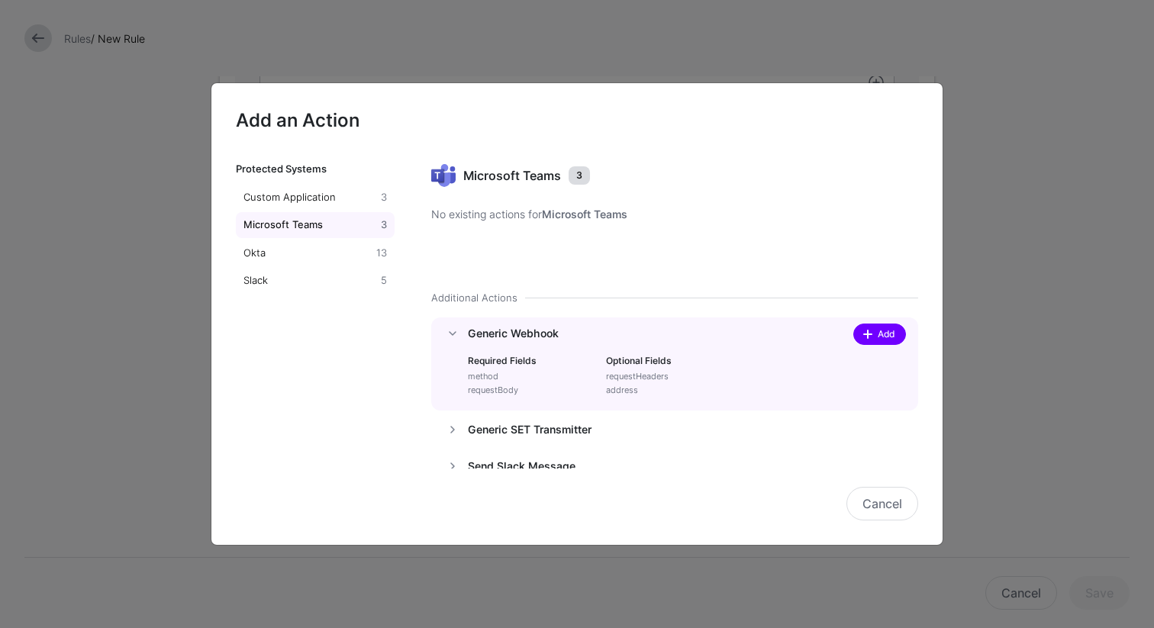
click at [862, 335] on span at bounding box center [868, 334] width 12 height 12
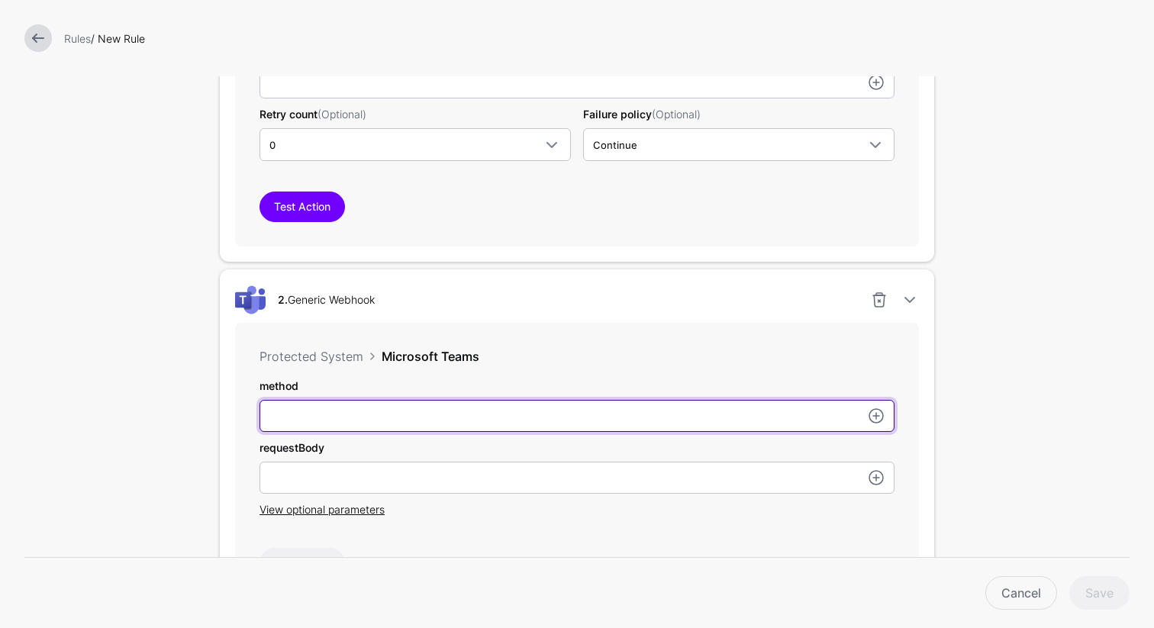
click at [453, 408] on input "subject" at bounding box center [577, 416] width 635 height 32
type input "*"
type input "****"
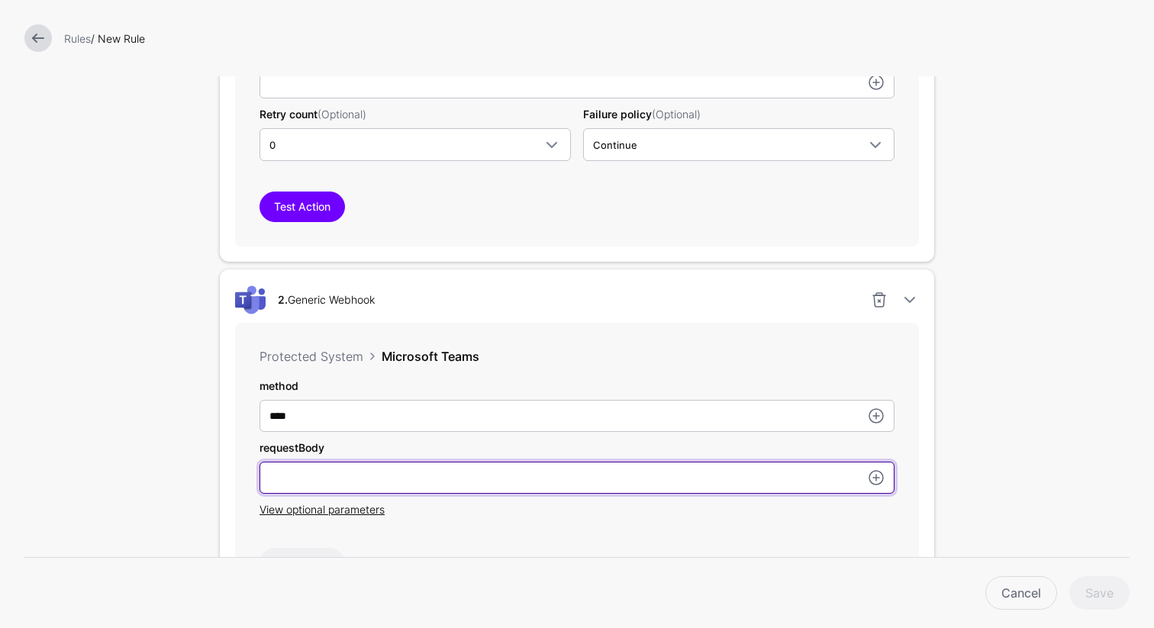
click at [401, 482] on input "subject" at bounding box center [577, 478] width 635 height 32
paste input "**********"
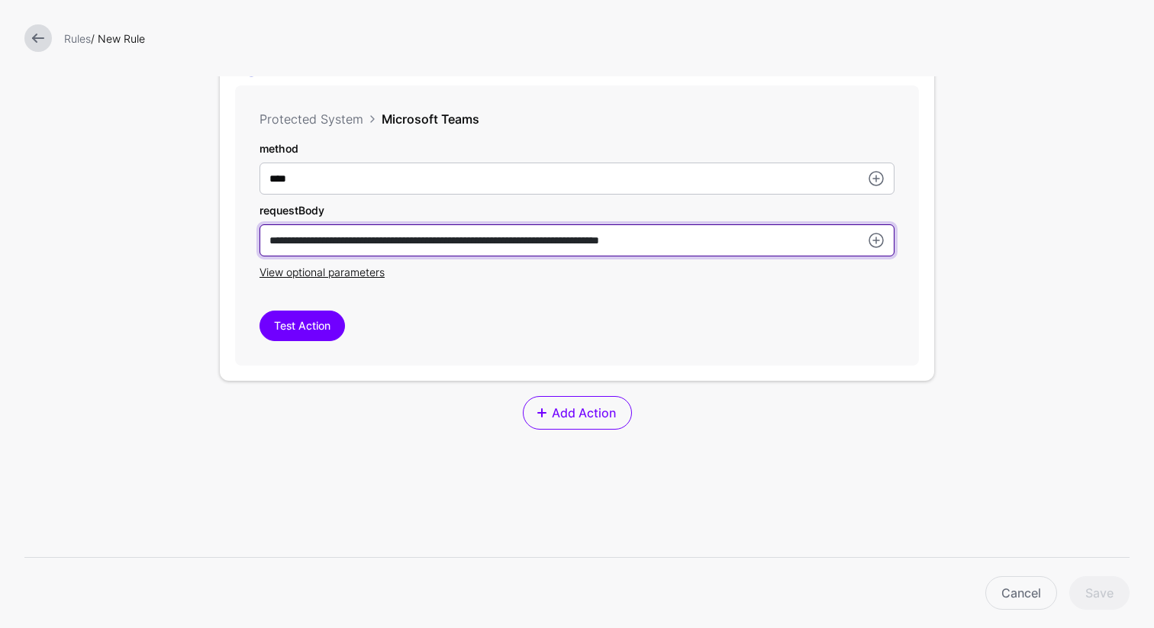
scroll to position [1269, 0]
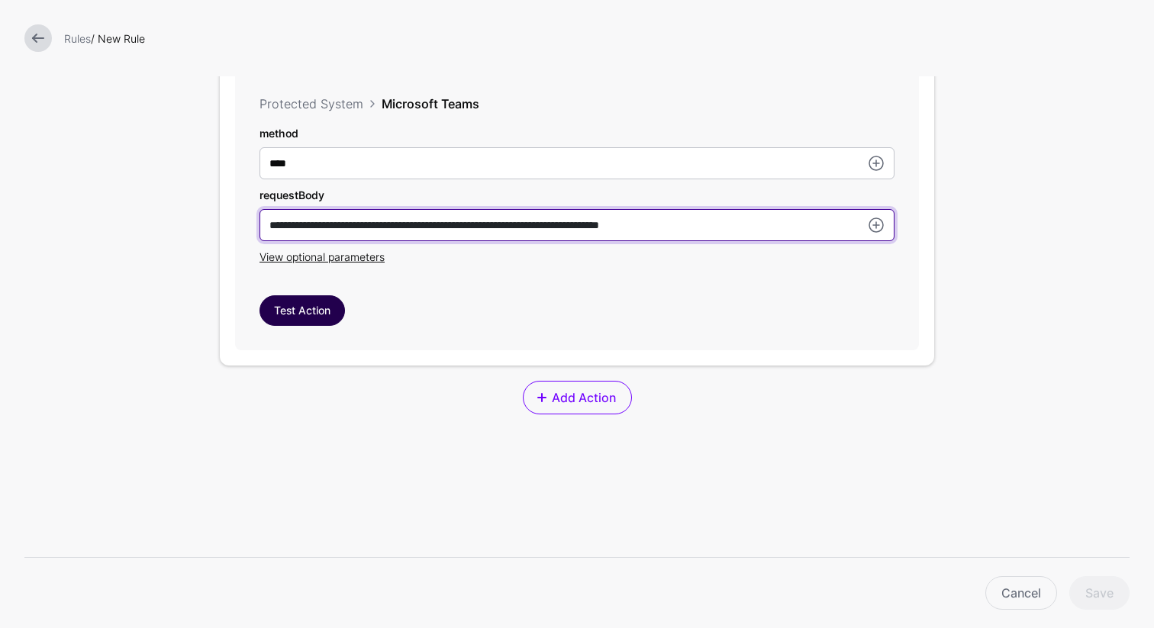
type input "**********"
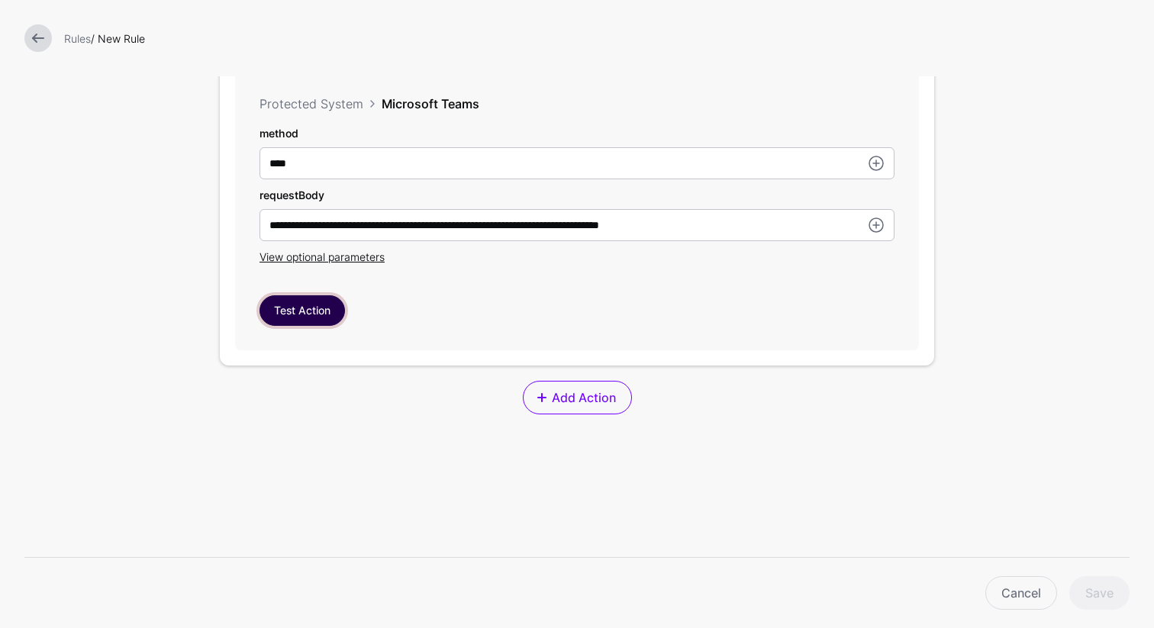
click at [292, 314] on button "Test Action" at bounding box center [302, 310] width 85 height 31
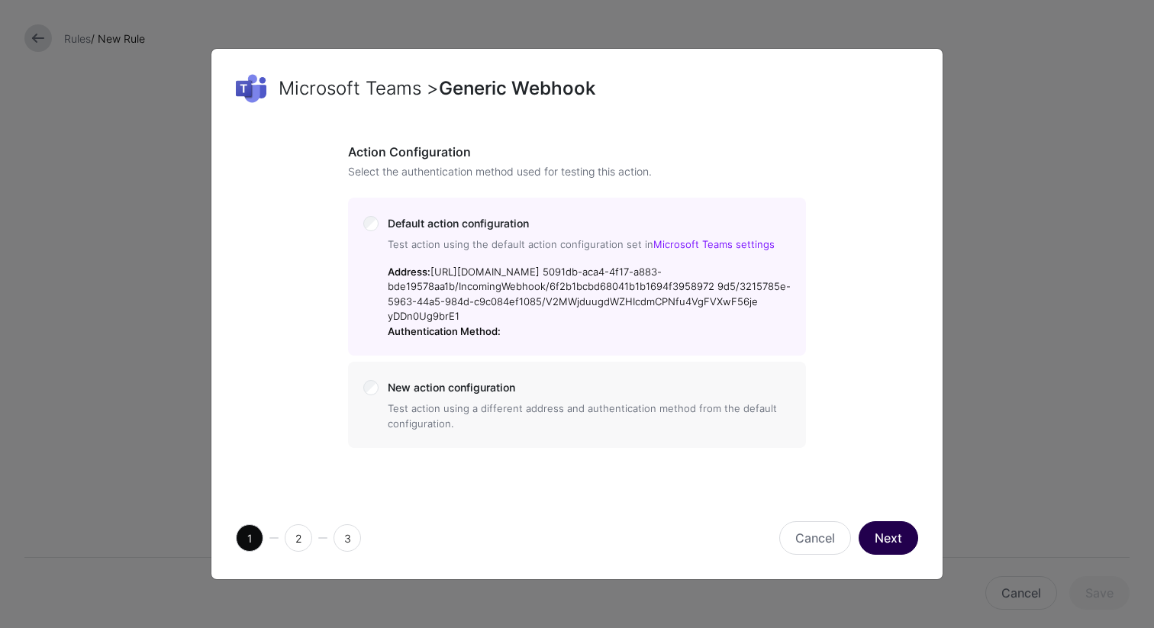
click at [897, 543] on button "Next" at bounding box center [889, 538] width 60 height 34
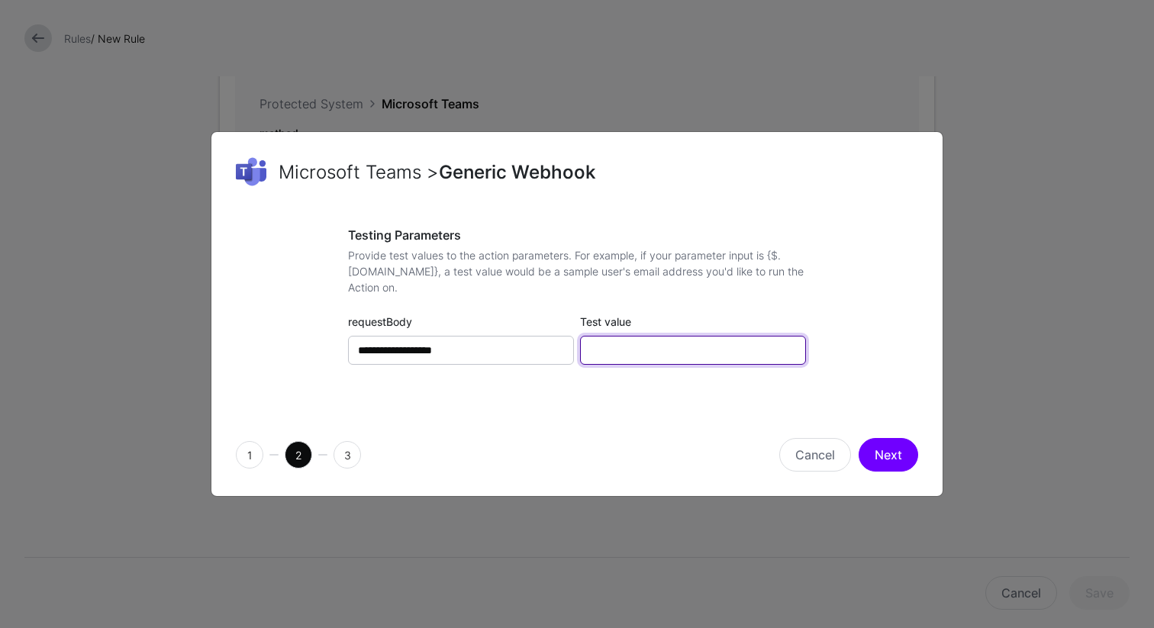
click at [658, 353] on input "Test value" at bounding box center [693, 350] width 226 height 29
type input "******"
click at [897, 460] on button "Next" at bounding box center [889, 455] width 60 height 34
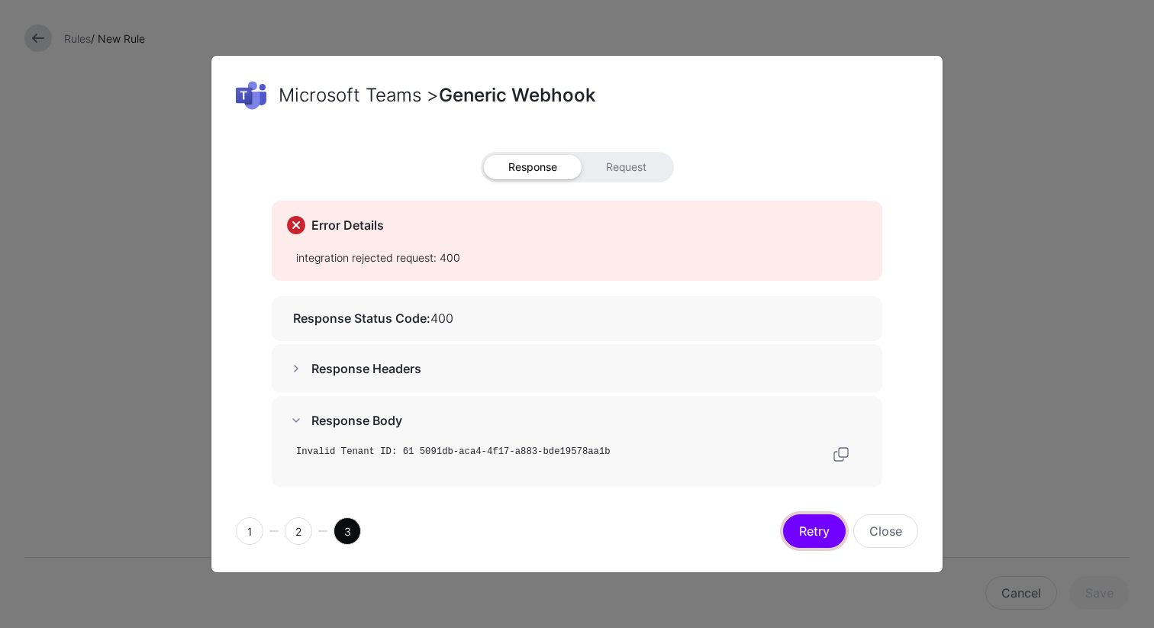
click at [816, 537] on button "Retry" at bounding box center [814, 531] width 63 height 34
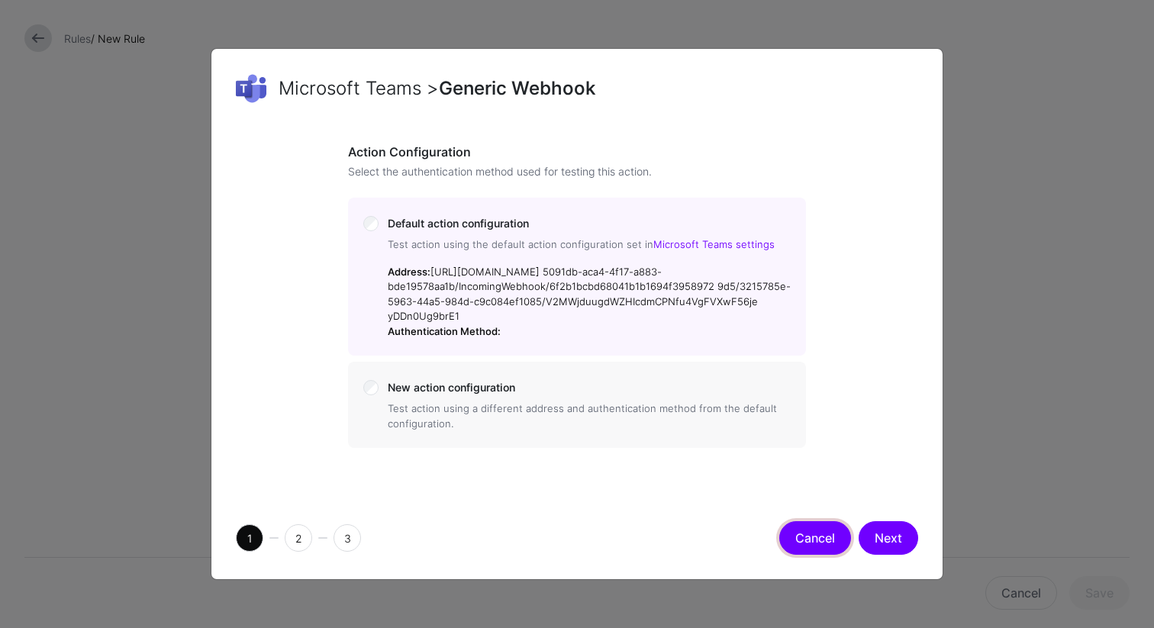
click at [812, 544] on button "Cancel" at bounding box center [815, 538] width 72 height 34
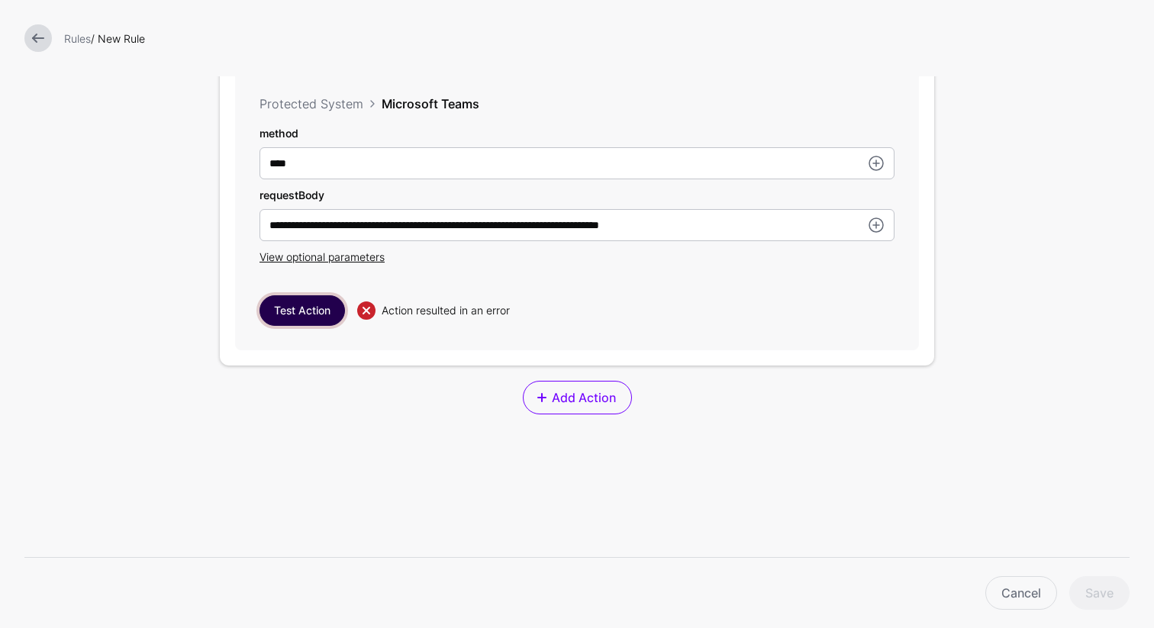
click at [321, 313] on button "Test Action" at bounding box center [302, 310] width 85 height 31
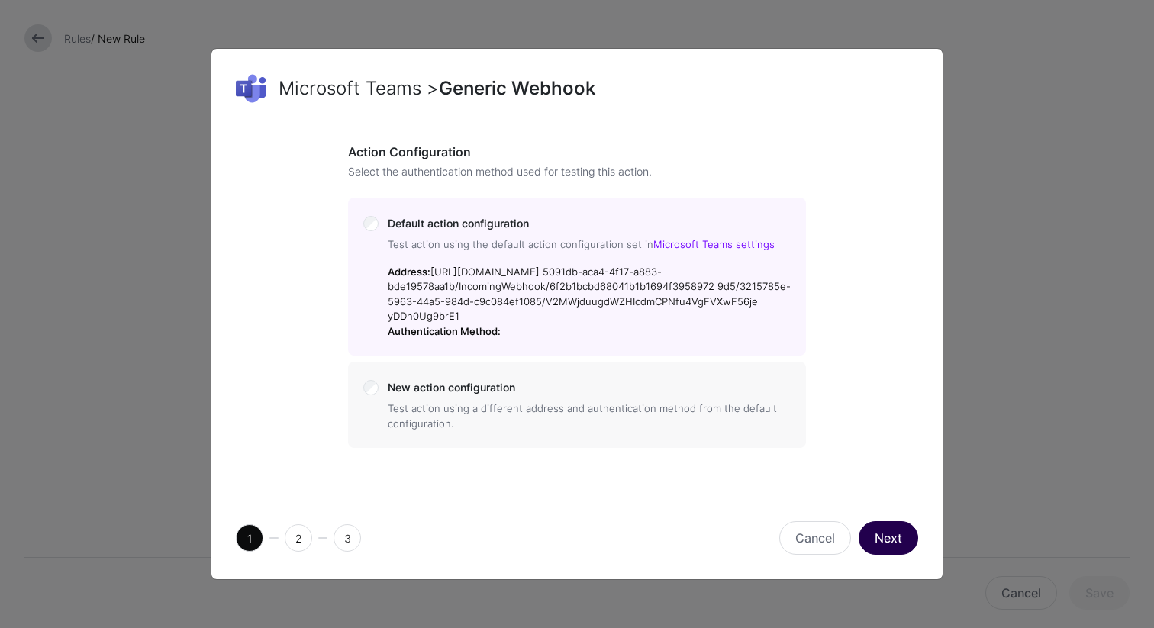
click at [894, 550] on button "Next" at bounding box center [889, 538] width 60 height 34
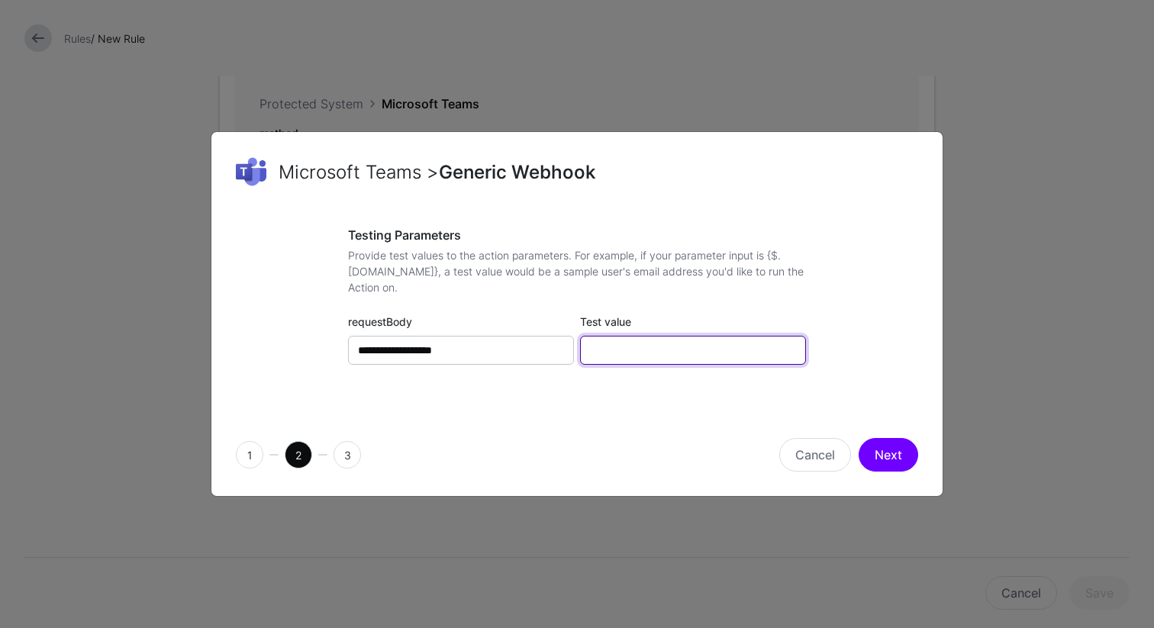
click at [662, 358] on input "Test value" at bounding box center [693, 350] width 226 height 29
type input "**********"
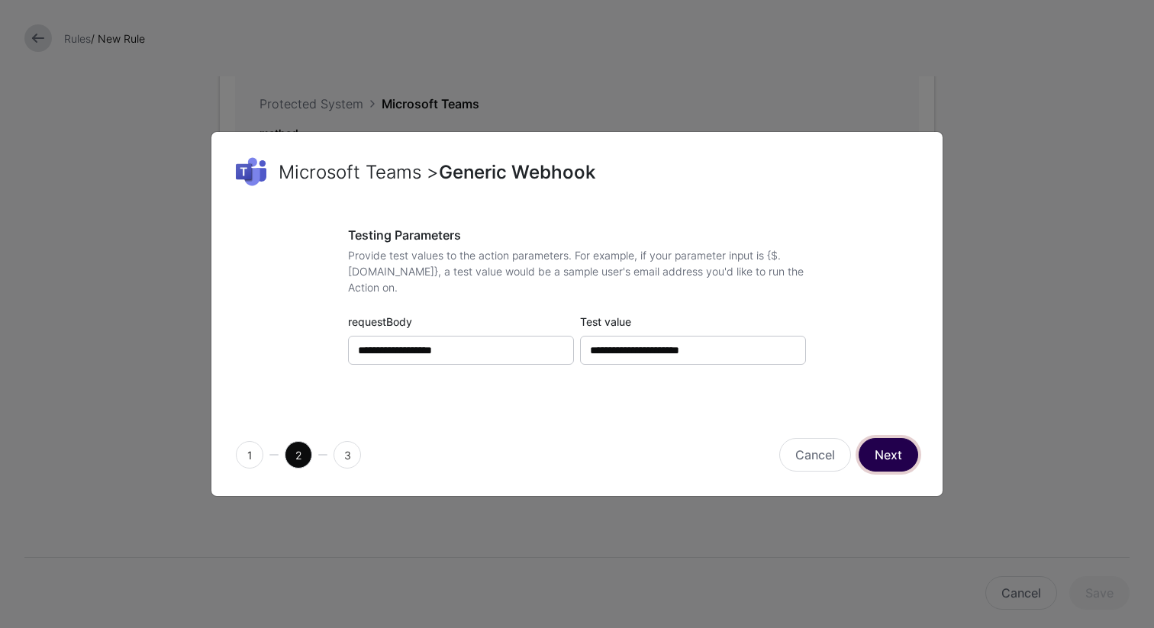
click at [885, 452] on button "Next" at bounding box center [889, 455] width 60 height 34
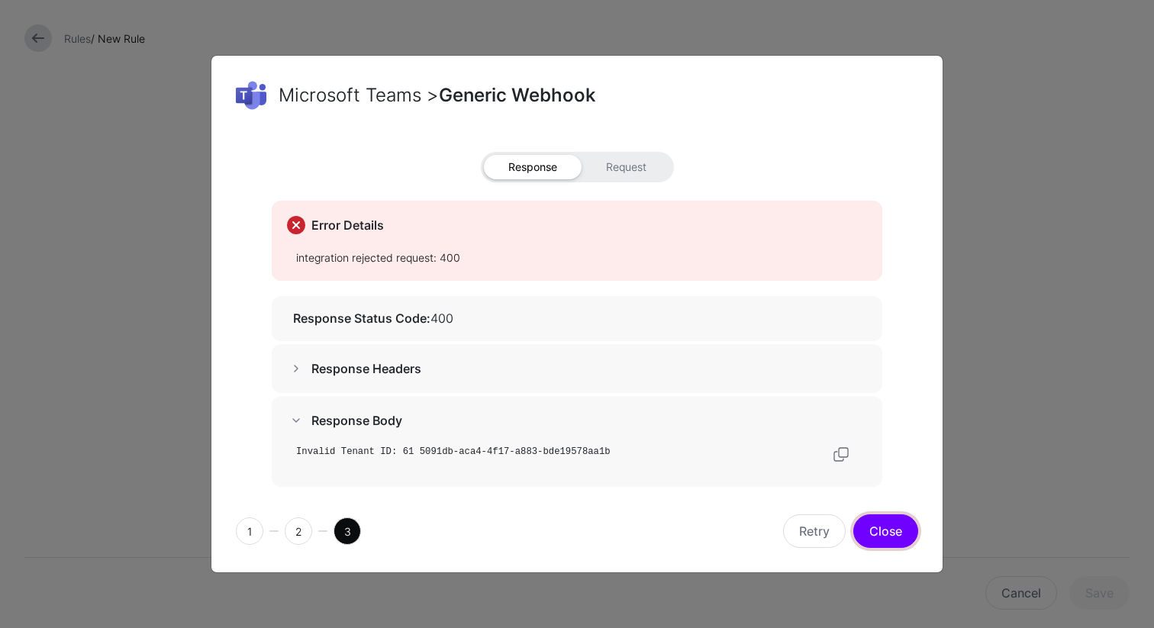
click at [881, 540] on button "Close" at bounding box center [885, 531] width 65 height 34
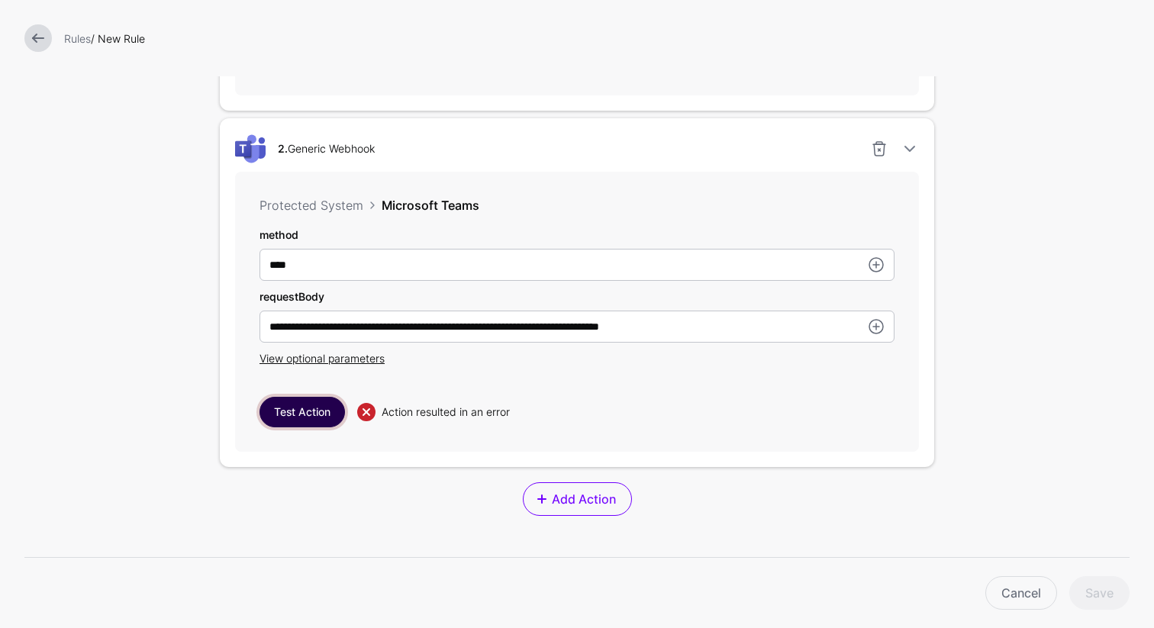
scroll to position [1163, 0]
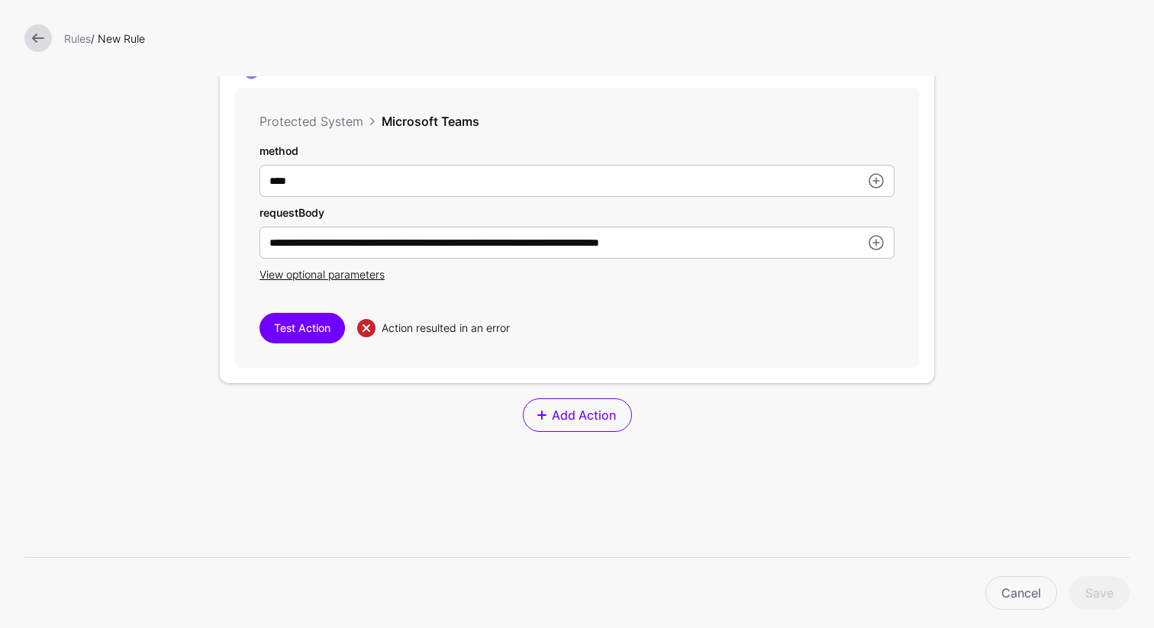
scroll to position [1253, 0]
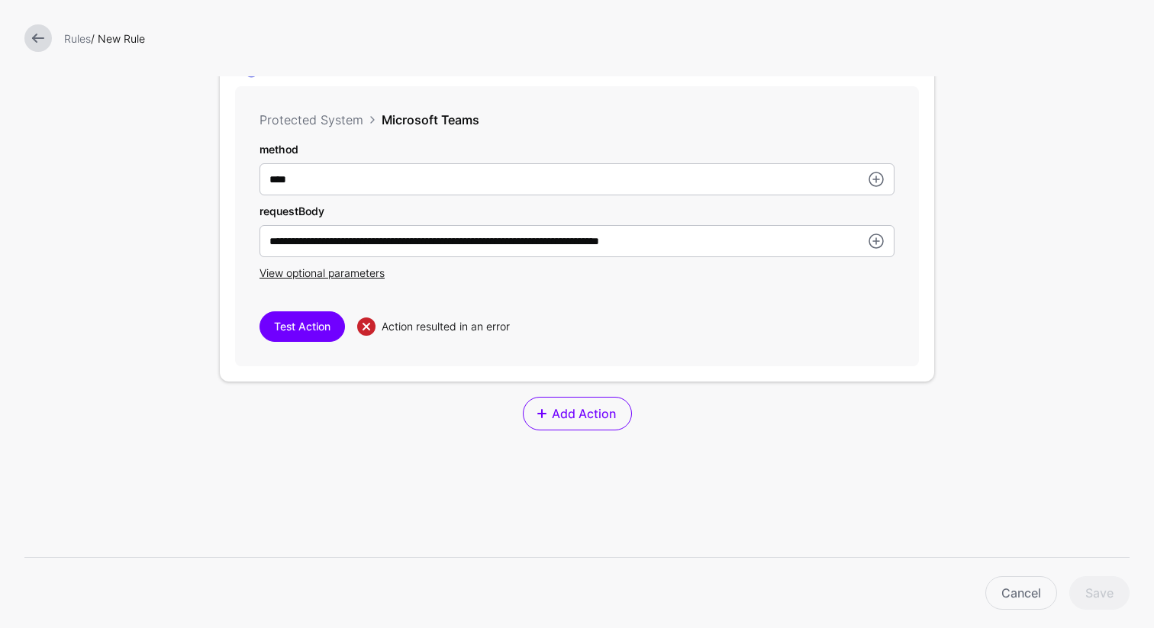
click at [1088, 598] on div "Cancel Save" at bounding box center [583, 593] width 1105 height 34
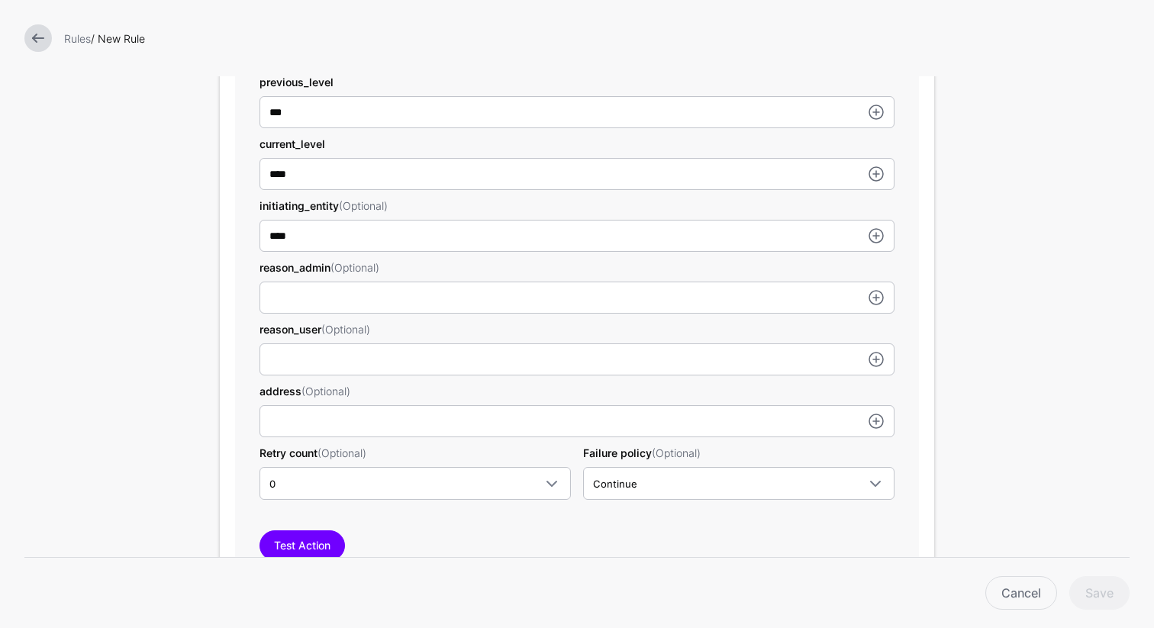
scroll to position [661, 0]
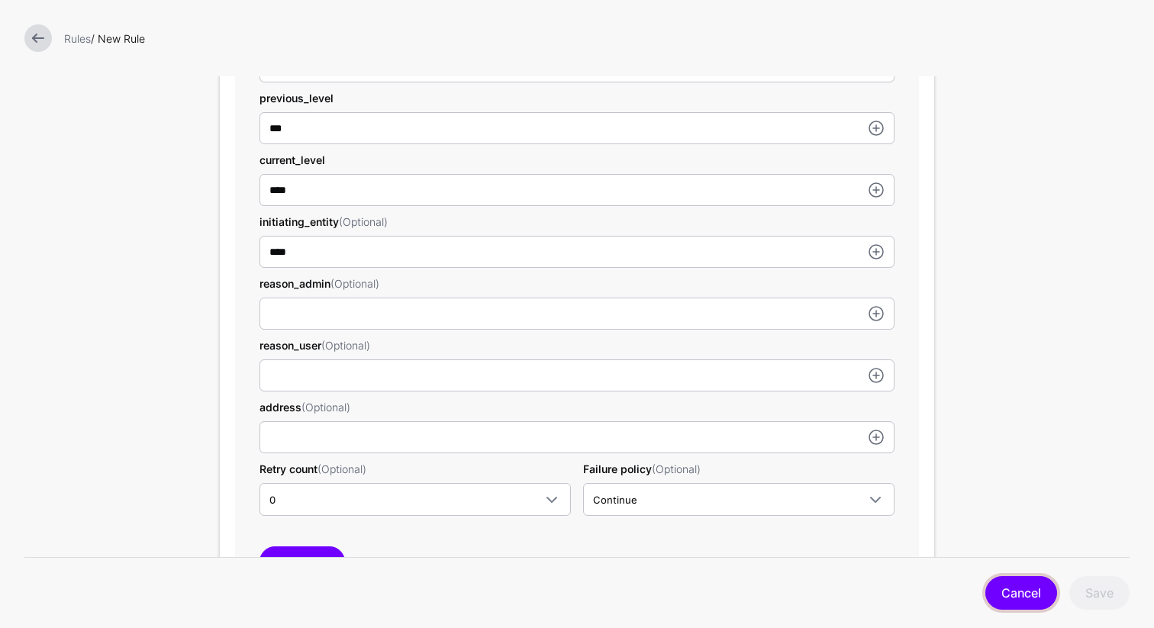
click at [1017, 599] on link "Cancel" at bounding box center [1021, 593] width 72 height 34
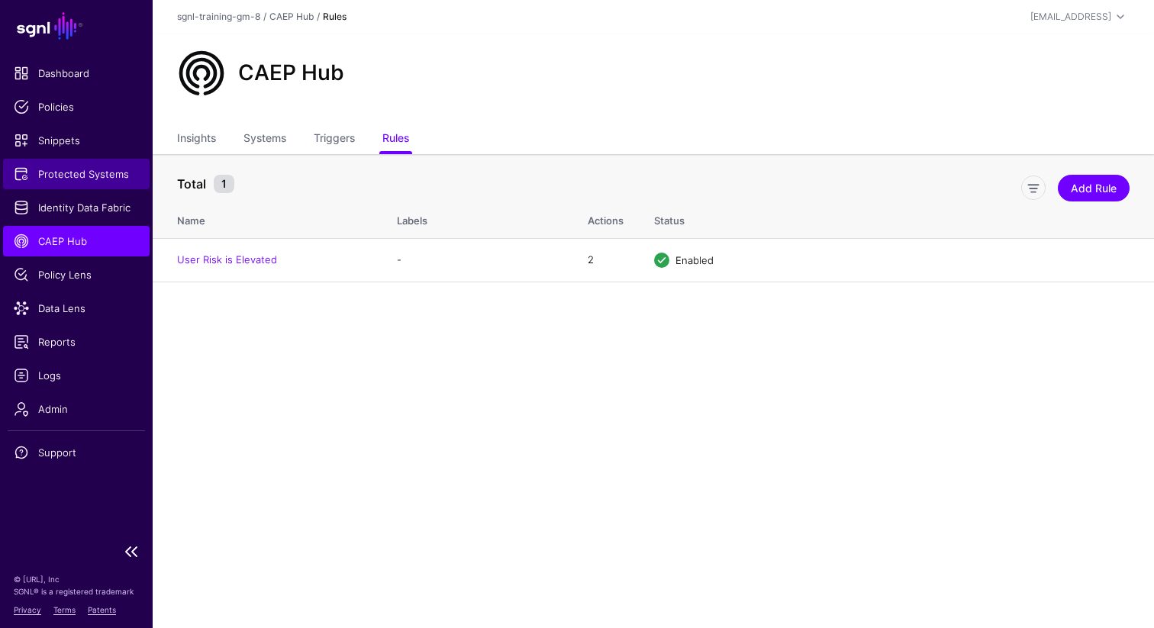
click at [94, 178] on span "Protected Systems" at bounding box center [76, 173] width 125 height 15
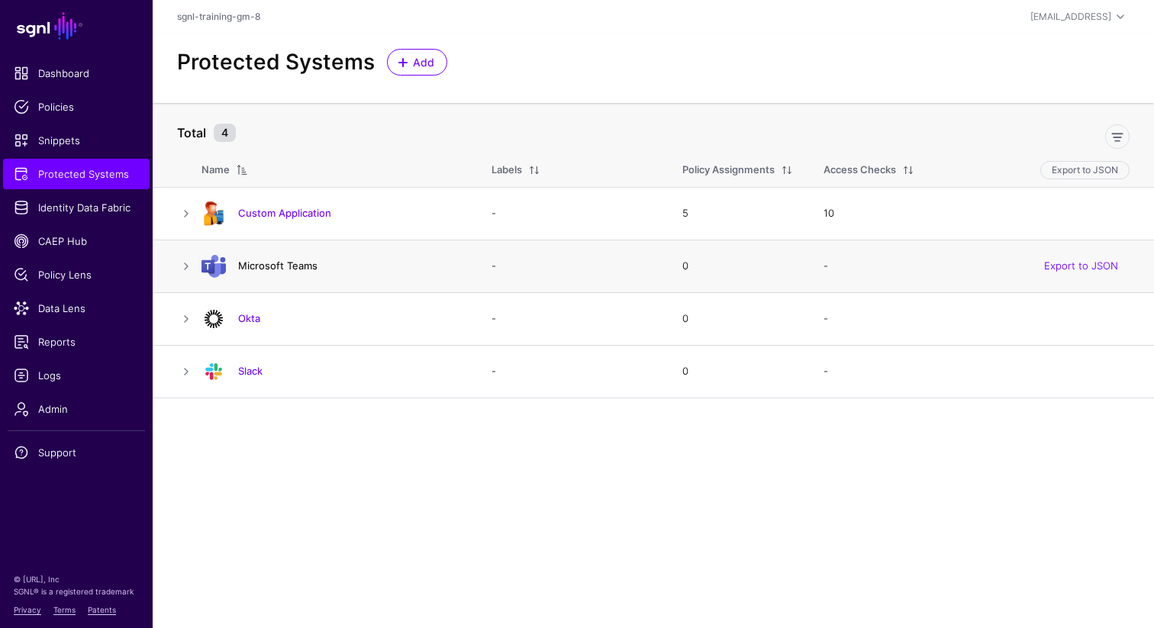
click at [265, 263] on link "Microsoft Teams" at bounding box center [277, 266] width 79 height 12
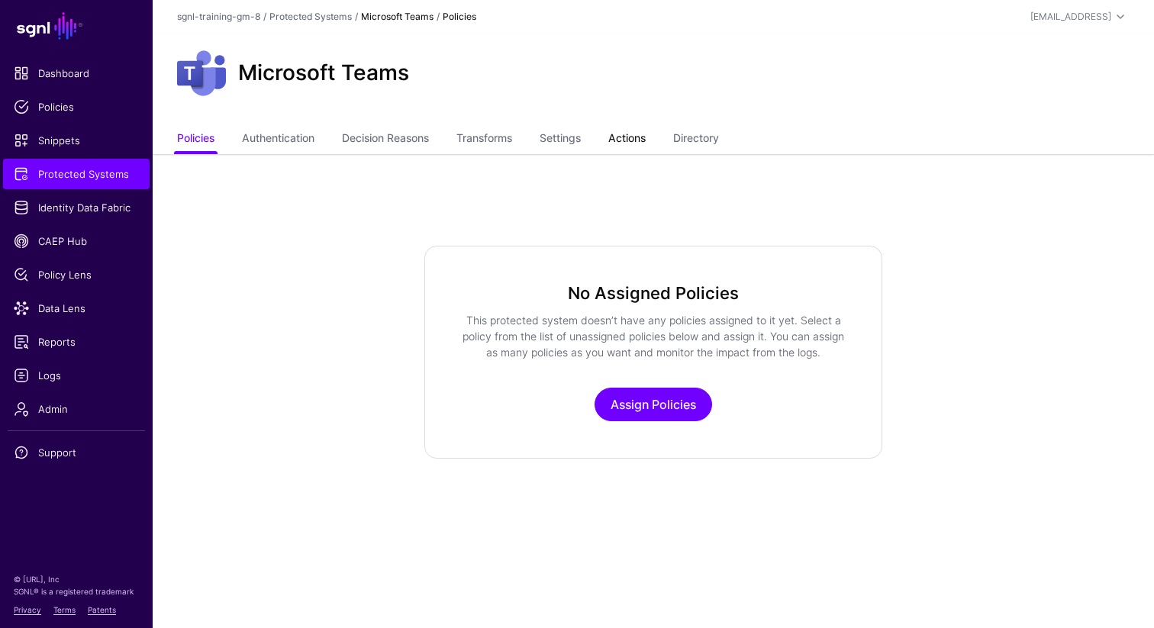
click at [640, 140] on link "Actions" at bounding box center [626, 139] width 37 height 29
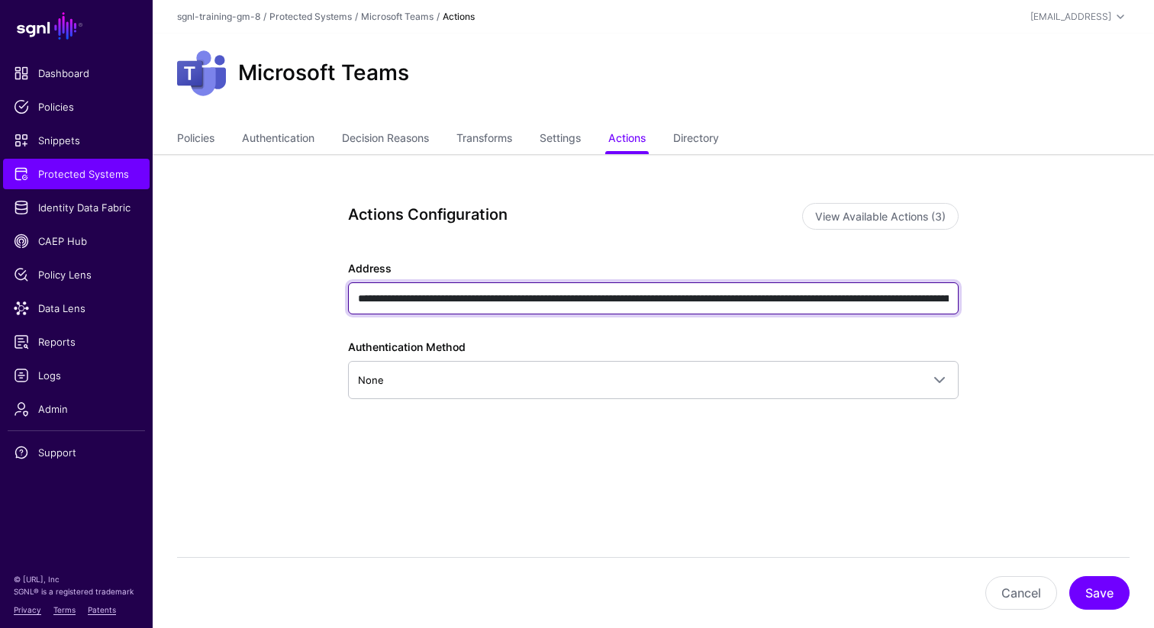
click at [357, 298] on input "**********" at bounding box center [653, 298] width 611 height 32
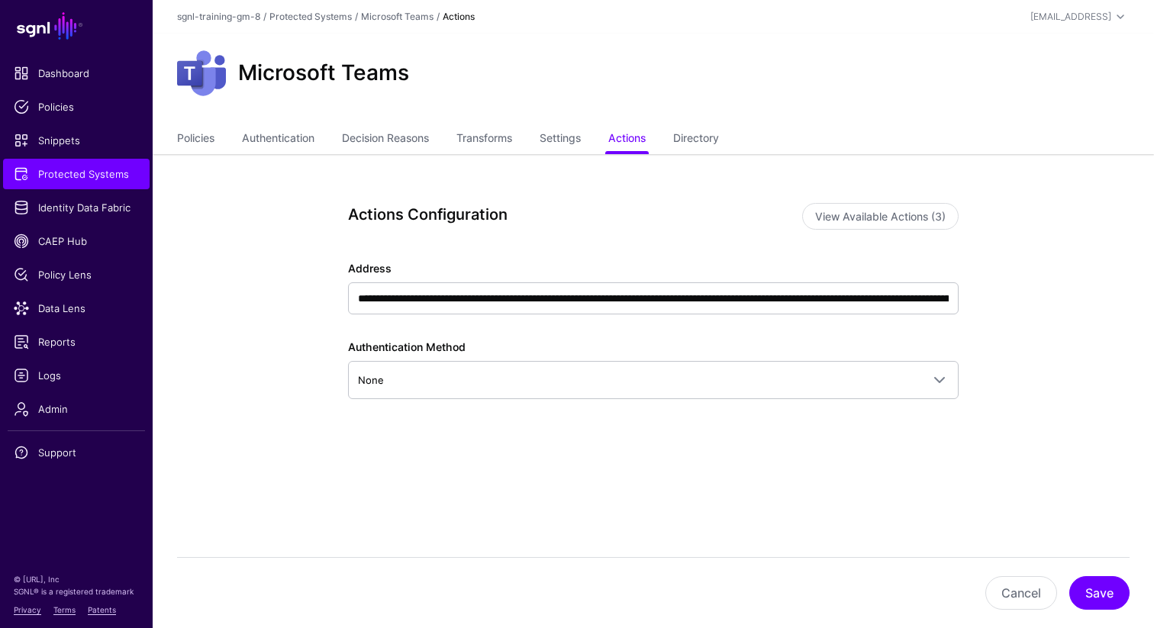
click at [638, 509] on div "**********" at bounding box center [653, 374] width 708 height 440
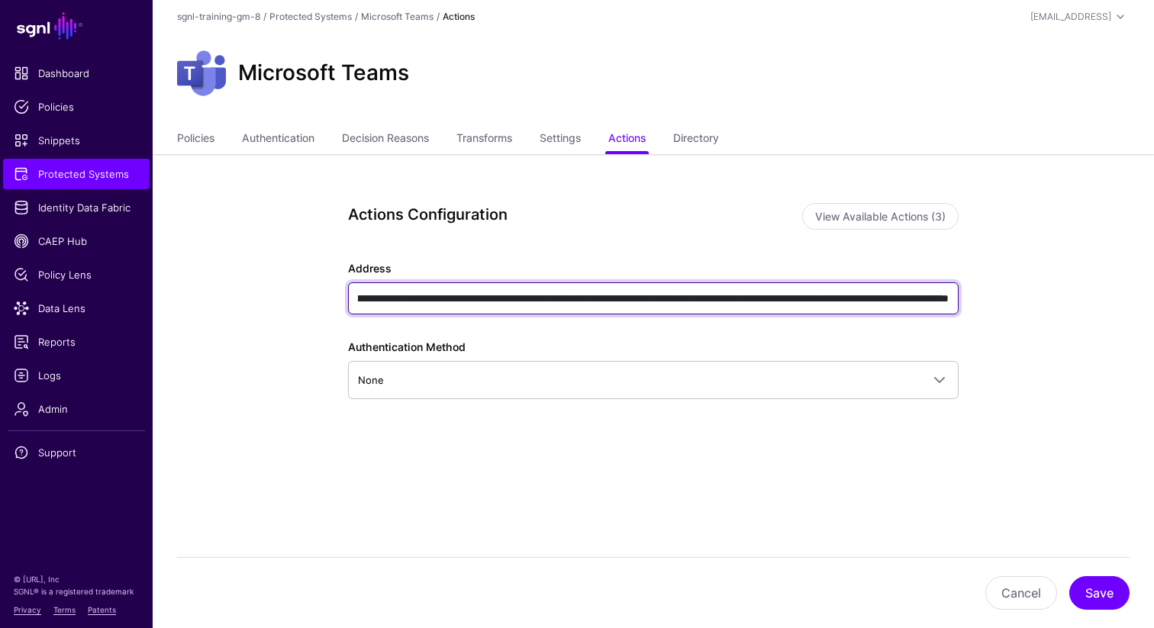
scroll to position [0, 925]
drag, startPoint x: 650, startPoint y: 295, endPoint x: 968, endPoint y: 301, distance: 317.6
click at [968, 301] on div "**********" at bounding box center [653, 374] width 708 height 440
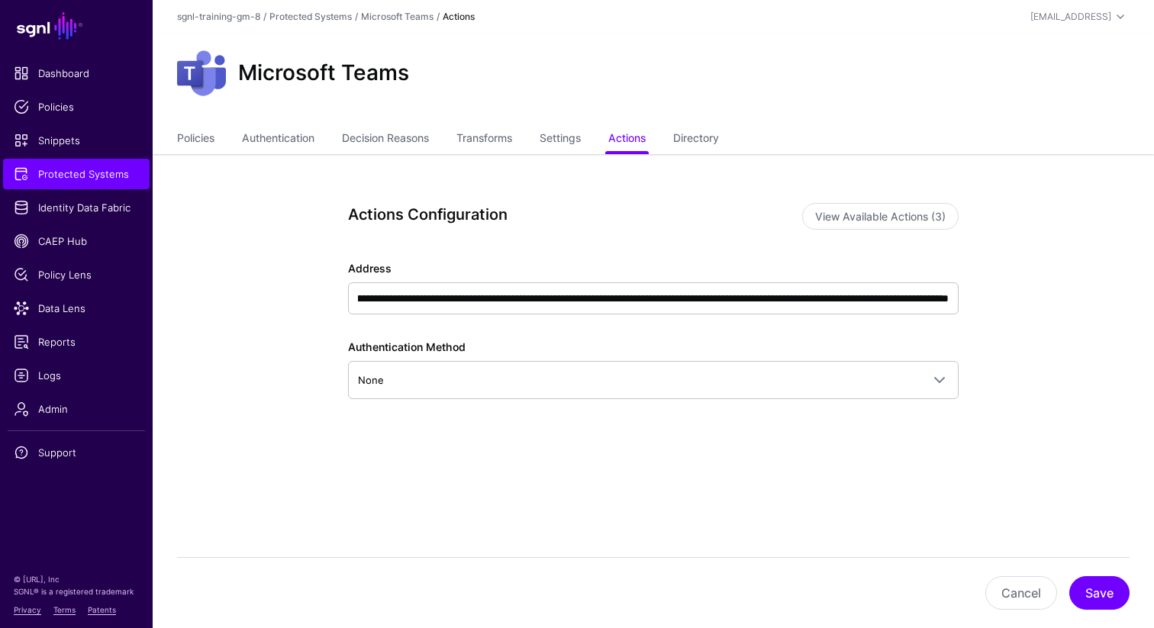
scroll to position [0, 0]
click at [1035, 315] on app-integrations-item-actions "**********" at bounding box center [653, 374] width 1001 height 440
click at [1015, 599] on button "Cancel" at bounding box center [1021, 593] width 72 height 34
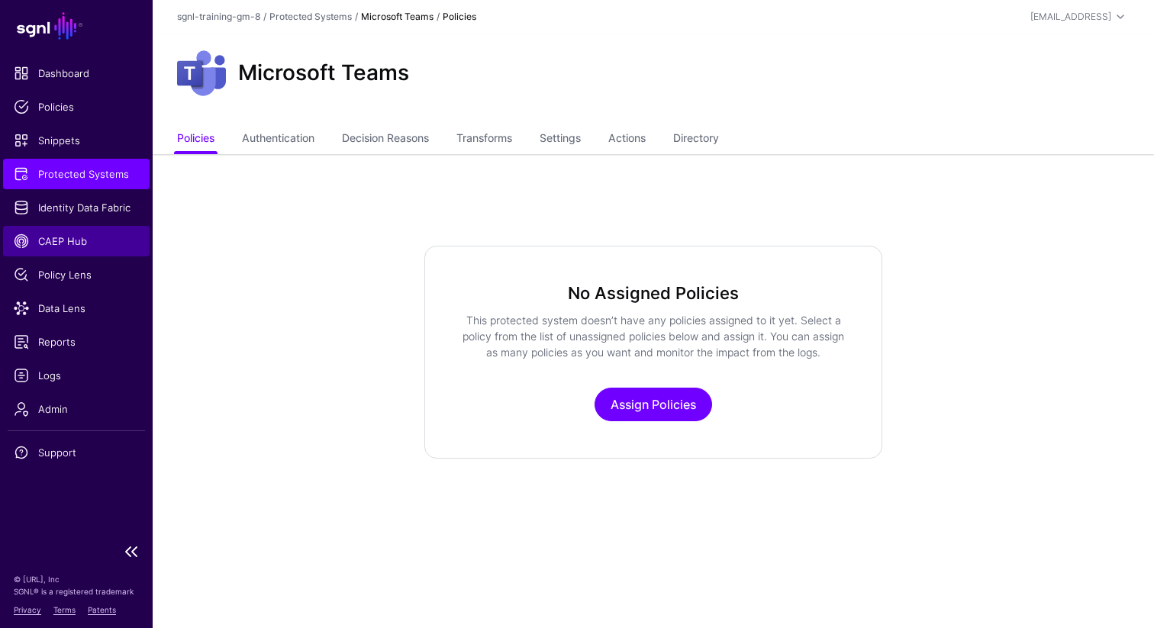
click at [77, 243] on span "CAEP Hub" at bounding box center [76, 241] width 125 height 15
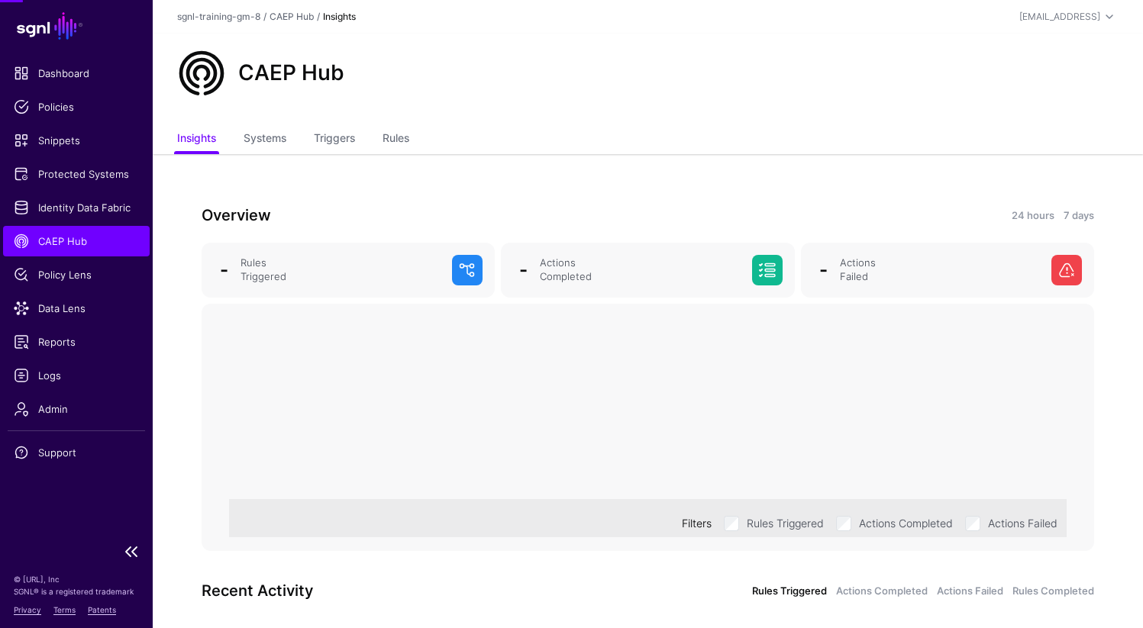
click at [77, 243] on span "CAEP Hub" at bounding box center [76, 241] width 125 height 15
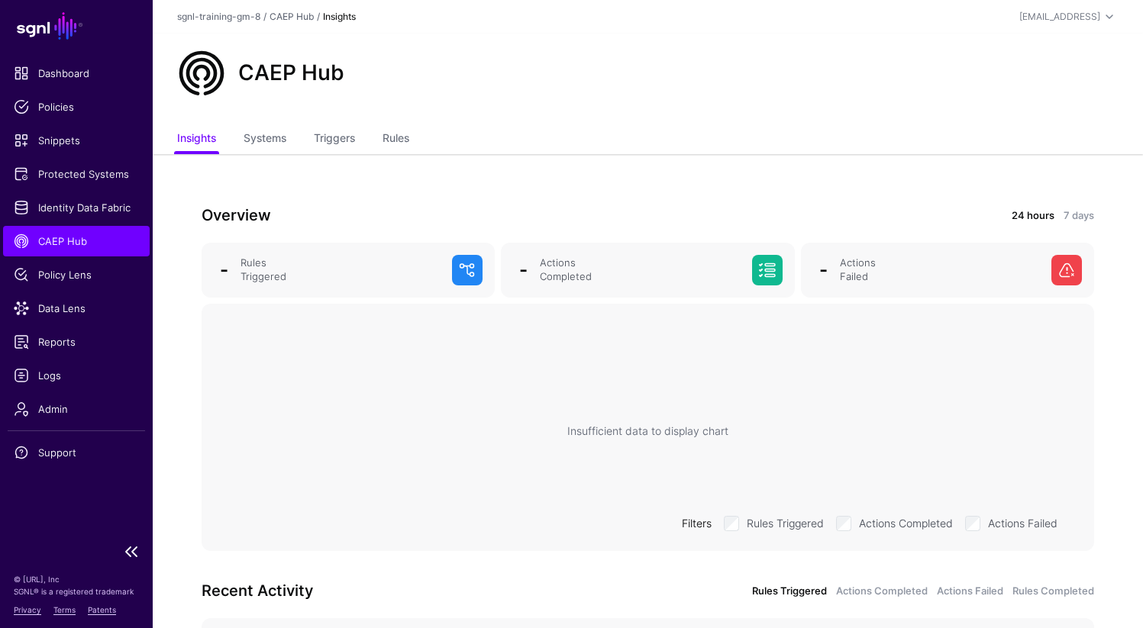
click at [88, 241] on span "CAEP Hub" at bounding box center [76, 241] width 125 height 15
click at [392, 131] on link "Rules" at bounding box center [395, 139] width 27 height 29
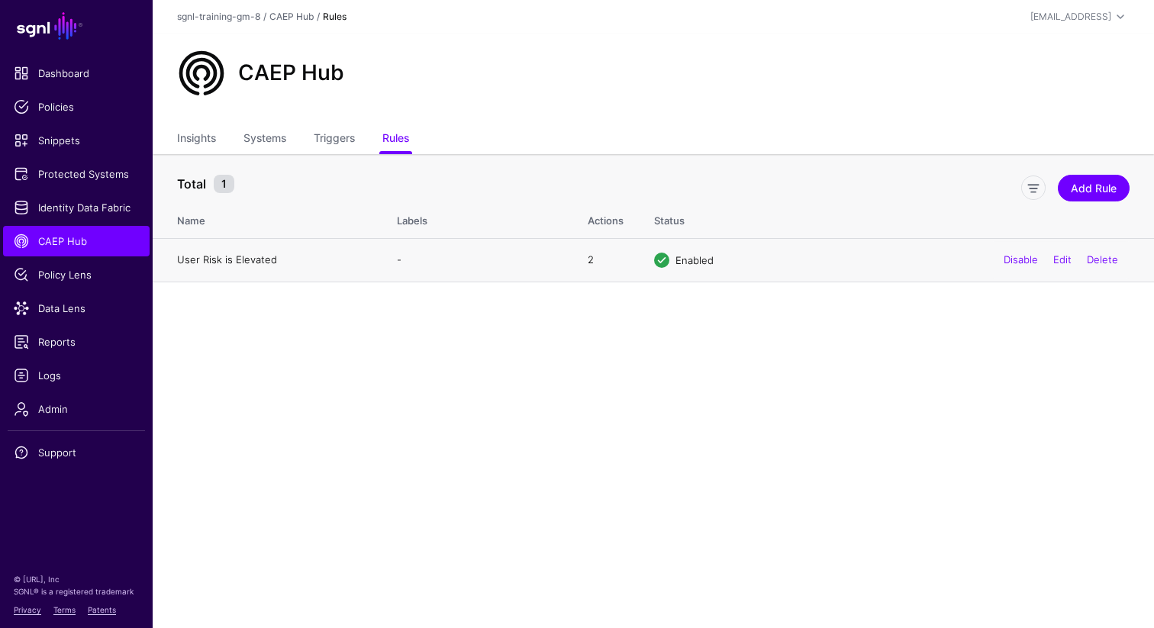
click at [234, 260] on link "User Risk is Elevated" at bounding box center [227, 259] width 100 height 12
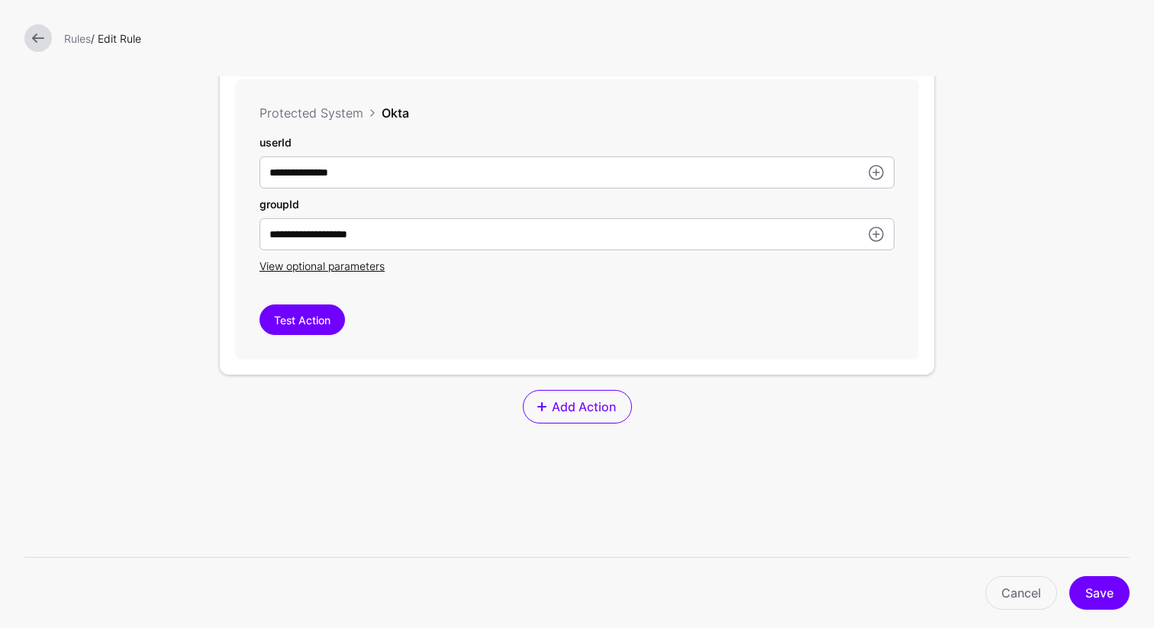
scroll to position [781, 0]
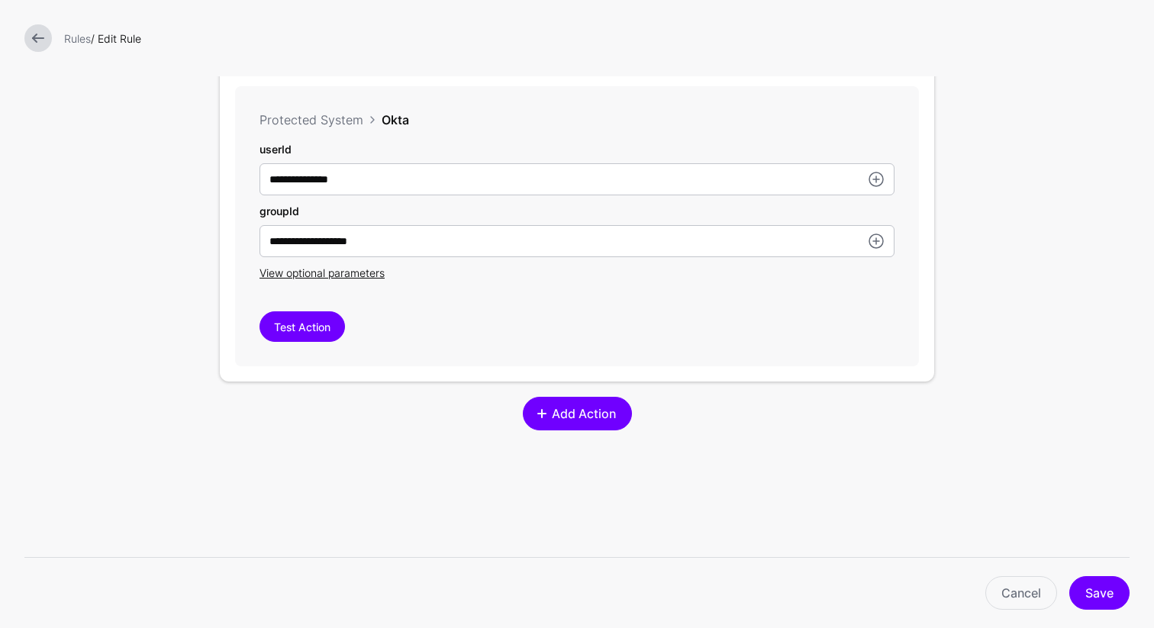
click at [559, 423] on span "Add Action" at bounding box center [584, 414] width 68 height 18
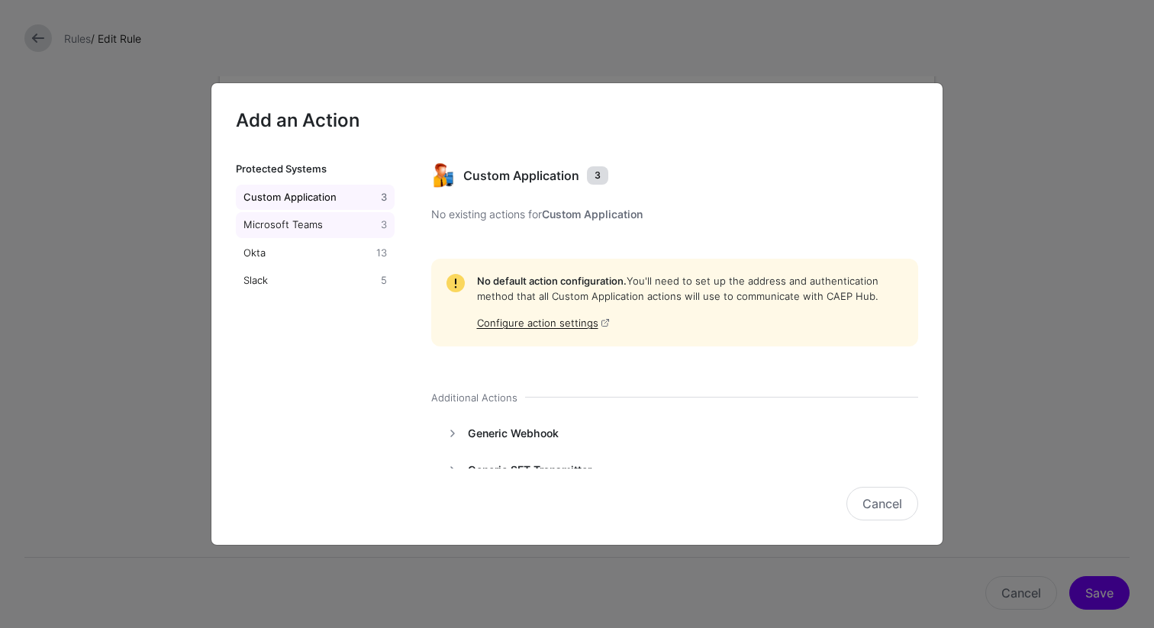
click at [305, 220] on div "Microsoft Teams" at bounding box center [308, 225] width 137 height 15
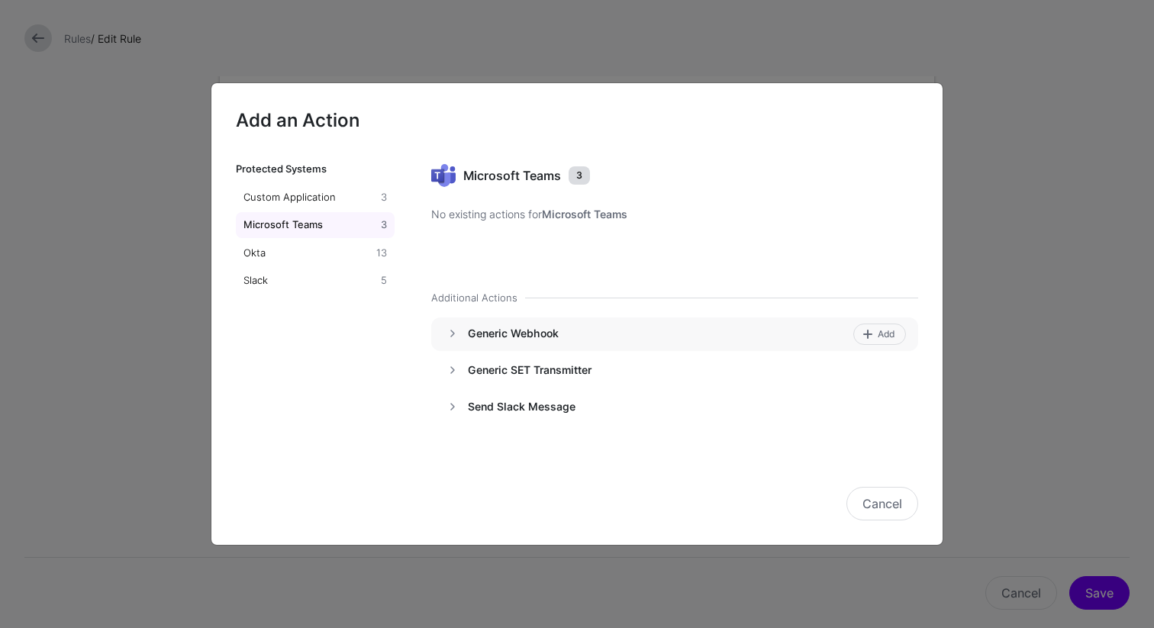
click at [492, 340] on h4 "Generic Webhook" at bounding box center [658, 334] width 380 height 14
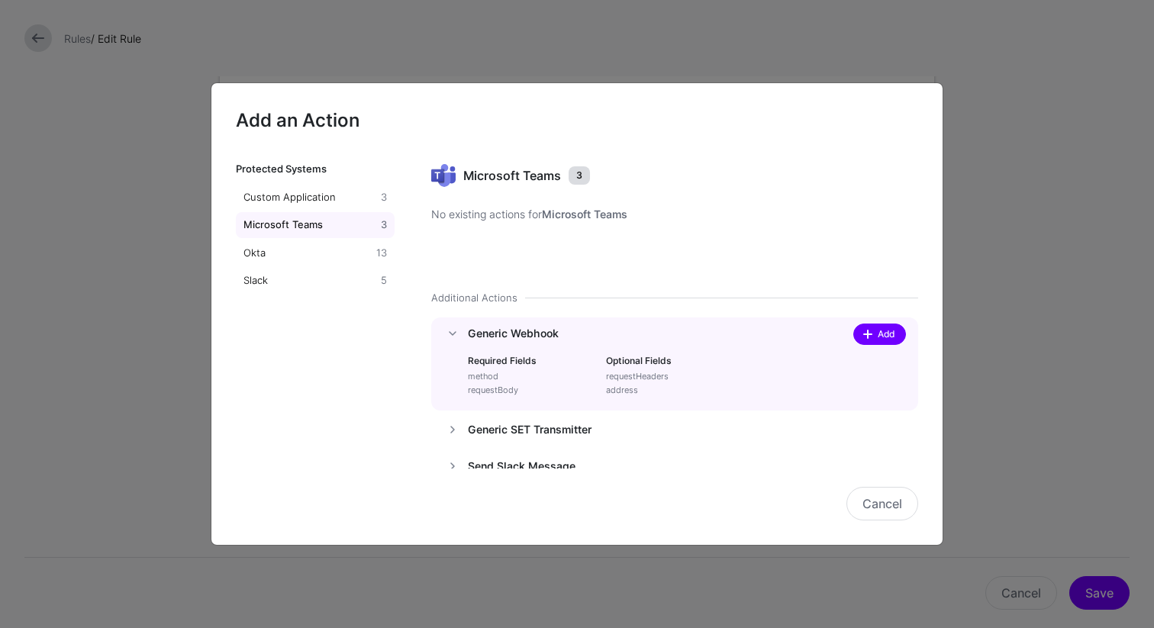
click at [876, 337] on span "Add" at bounding box center [886, 334] width 21 height 14
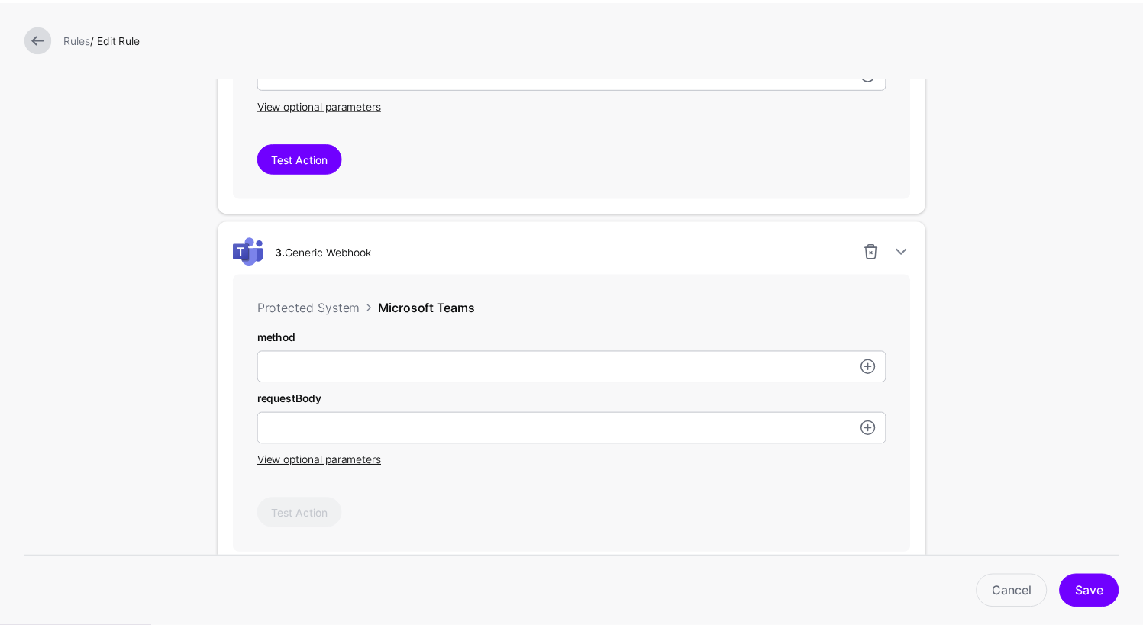
scroll to position [1108, 0]
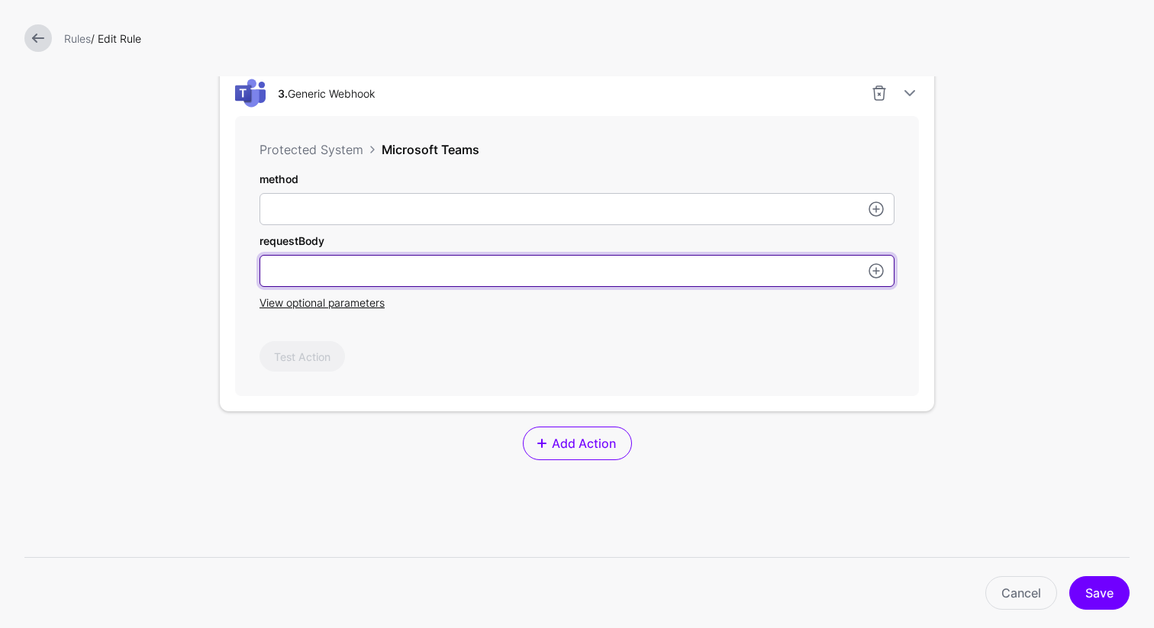
click at [437, 272] on input "userId" at bounding box center [577, 271] width 635 height 32
paste input "**********"
type input "**********"
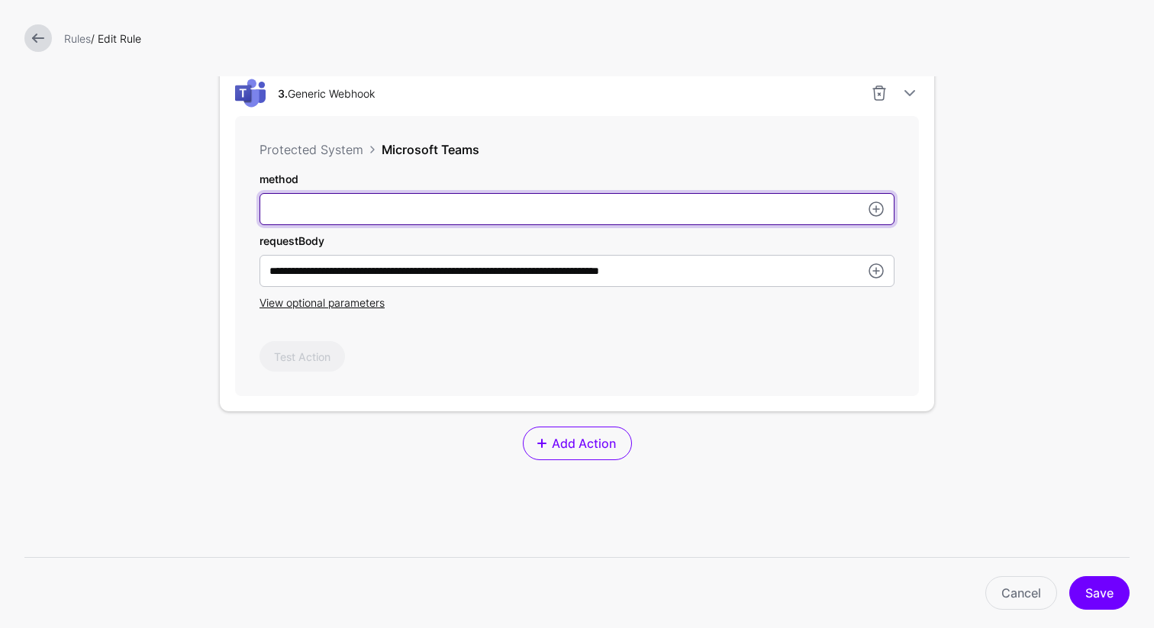
click at [341, 210] on input "userId" at bounding box center [577, 209] width 635 height 32
type input "*"
type input "****"
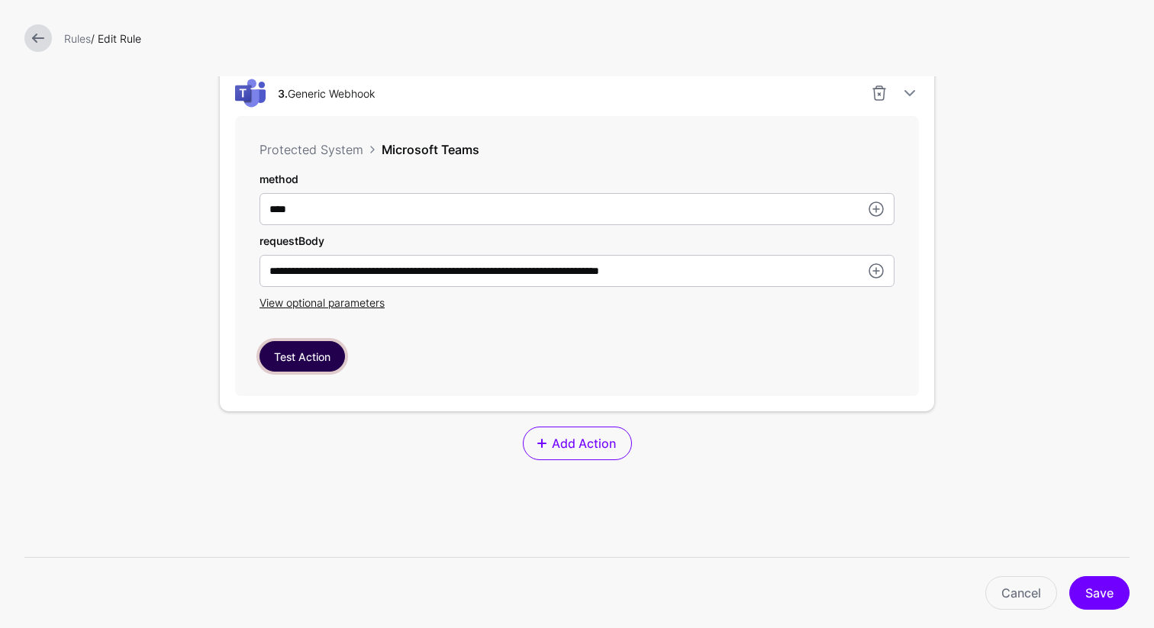
click at [309, 366] on button "Test Action" at bounding box center [302, 356] width 85 height 31
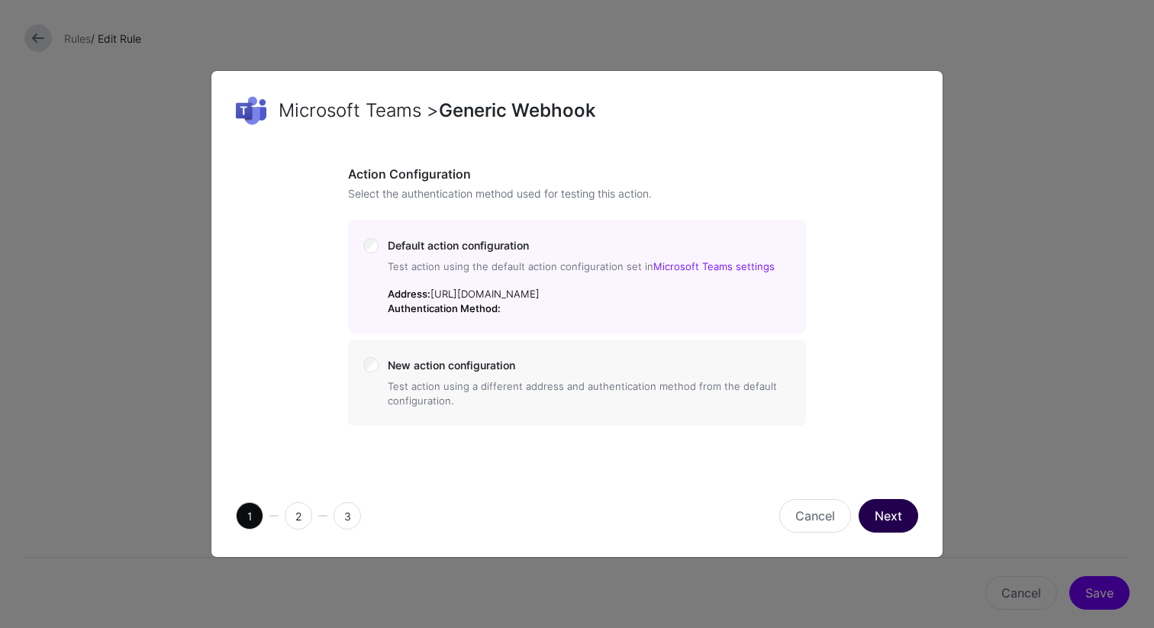
click at [898, 533] on button "Next" at bounding box center [889, 516] width 60 height 34
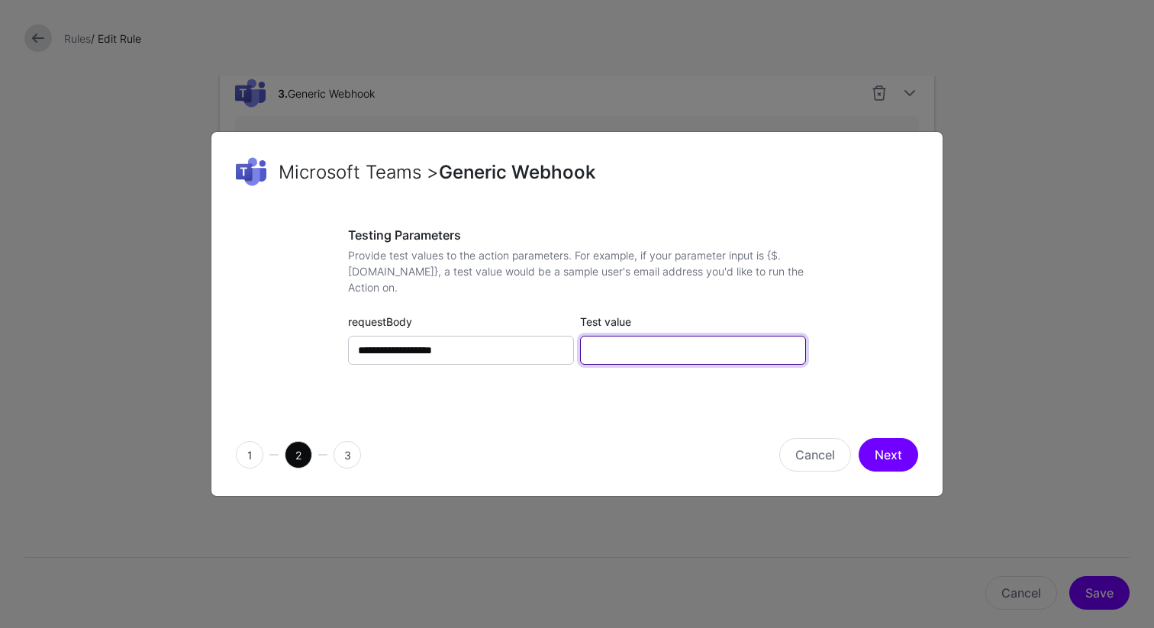
click at [663, 352] on input "Test value" at bounding box center [693, 350] width 226 height 29
type input "**********"
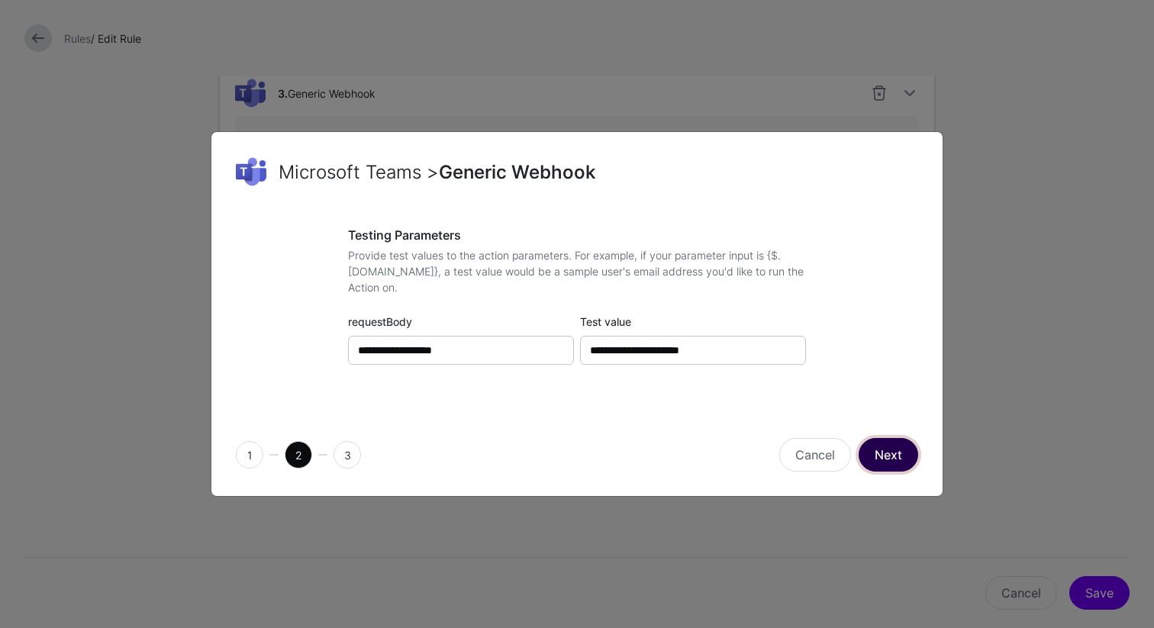
click at [895, 453] on button "Next" at bounding box center [889, 455] width 60 height 34
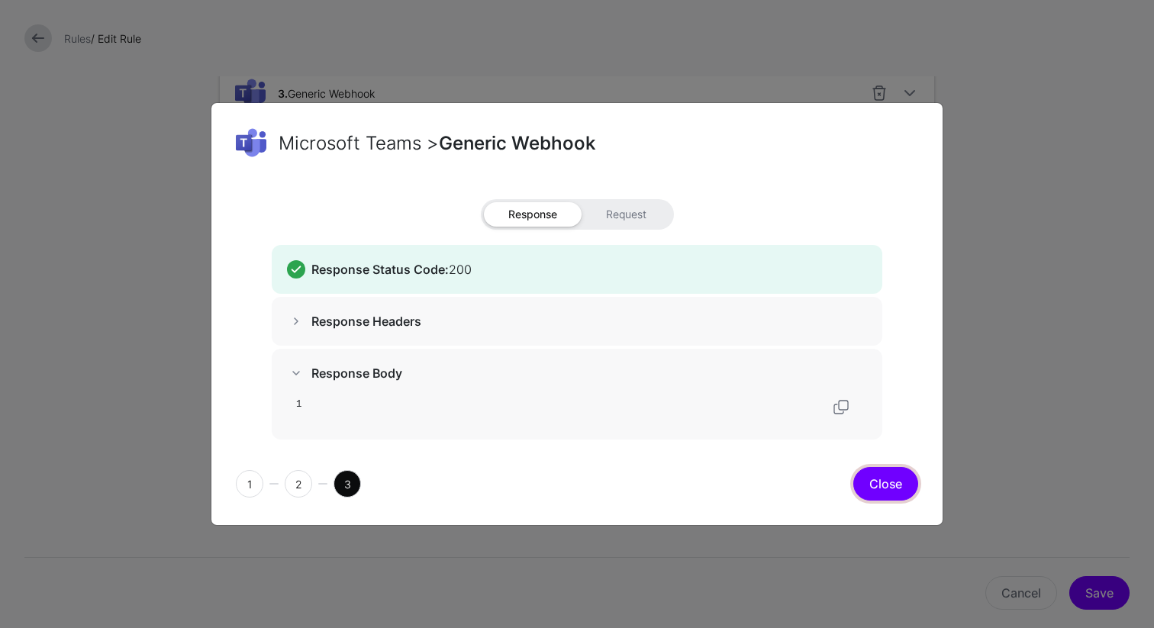
click at [879, 482] on button "Close" at bounding box center [885, 484] width 65 height 34
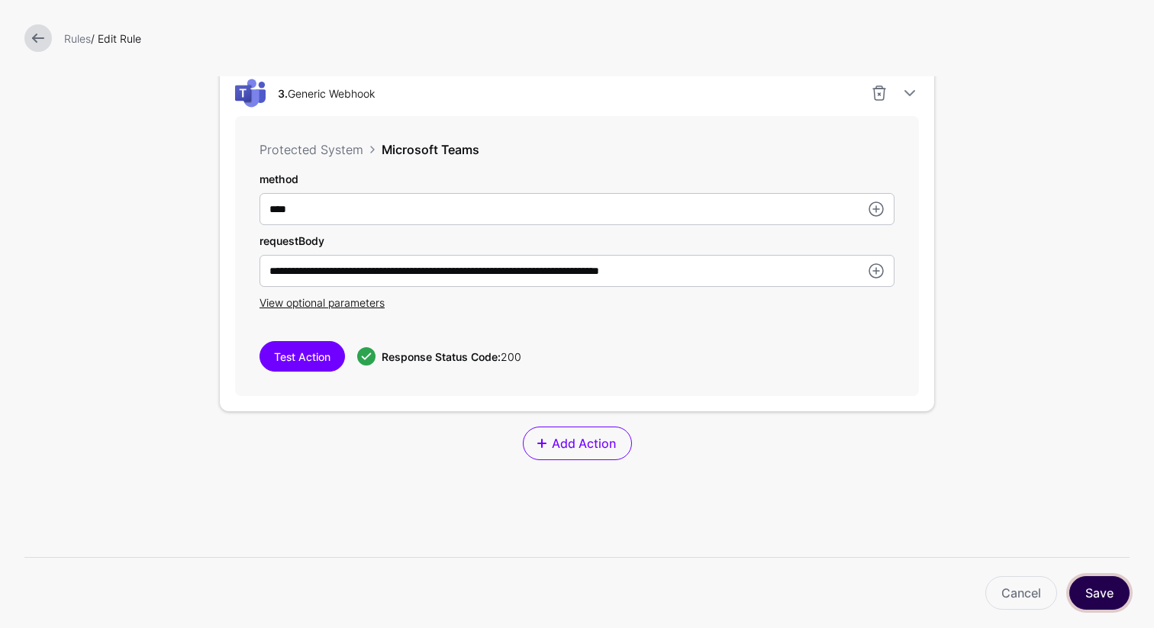
click at [1085, 589] on button "Save" at bounding box center [1099, 593] width 60 height 34
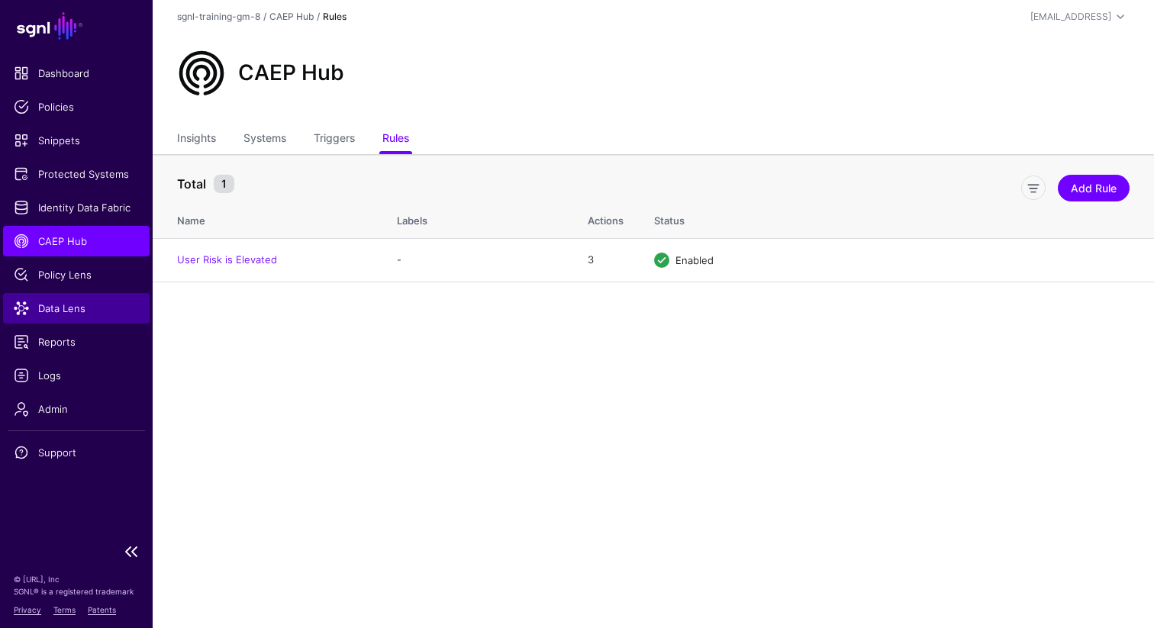
click at [66, 316] on link "Data Lens" at bounding box center [76, 308] width 147 height 31
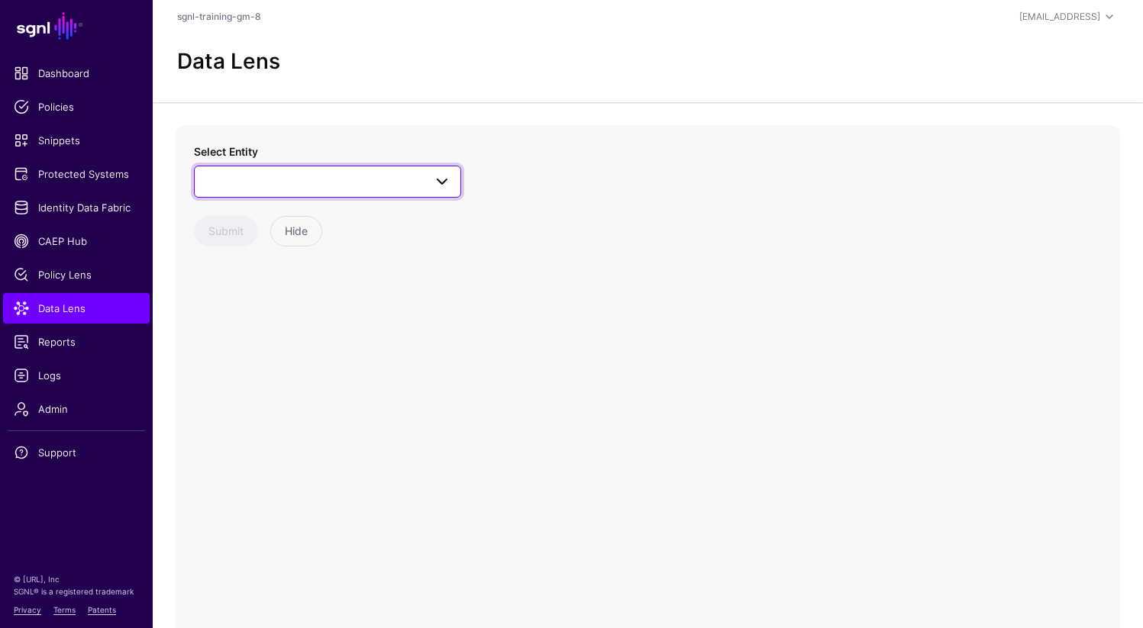
click at [354, 195] on link at bounding box center [327, 182] width 267 height 32
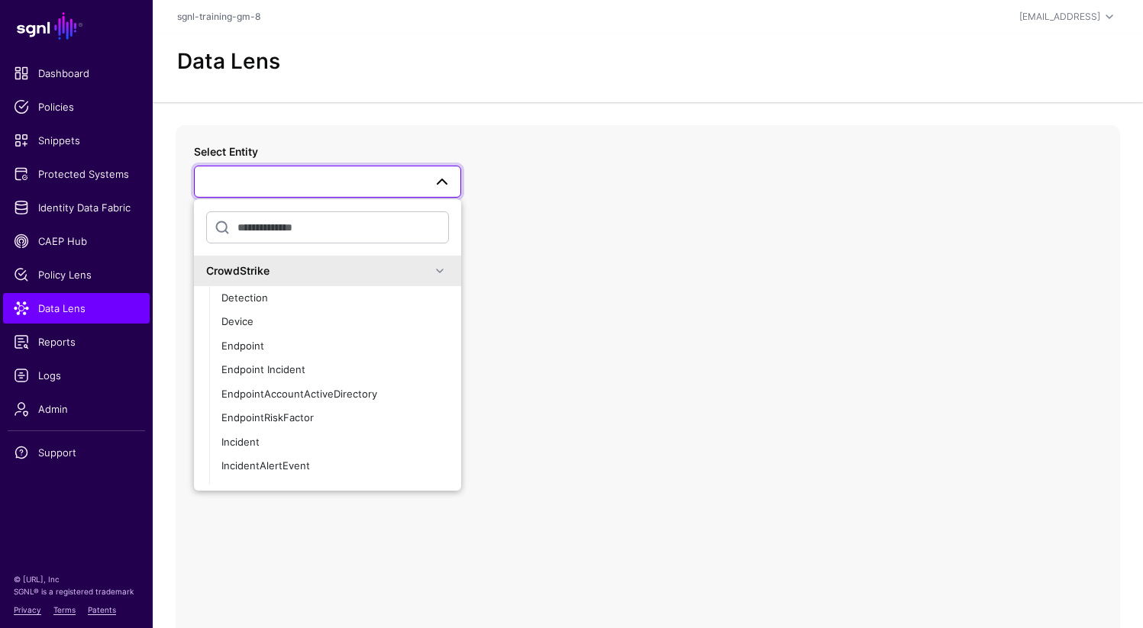
click at [498, 223] on div "Select Entity CrowdStrike Detection Device Endpoint Endpoint Incident EndpointA…" at bounding box center [648, 430] width 944 height 611
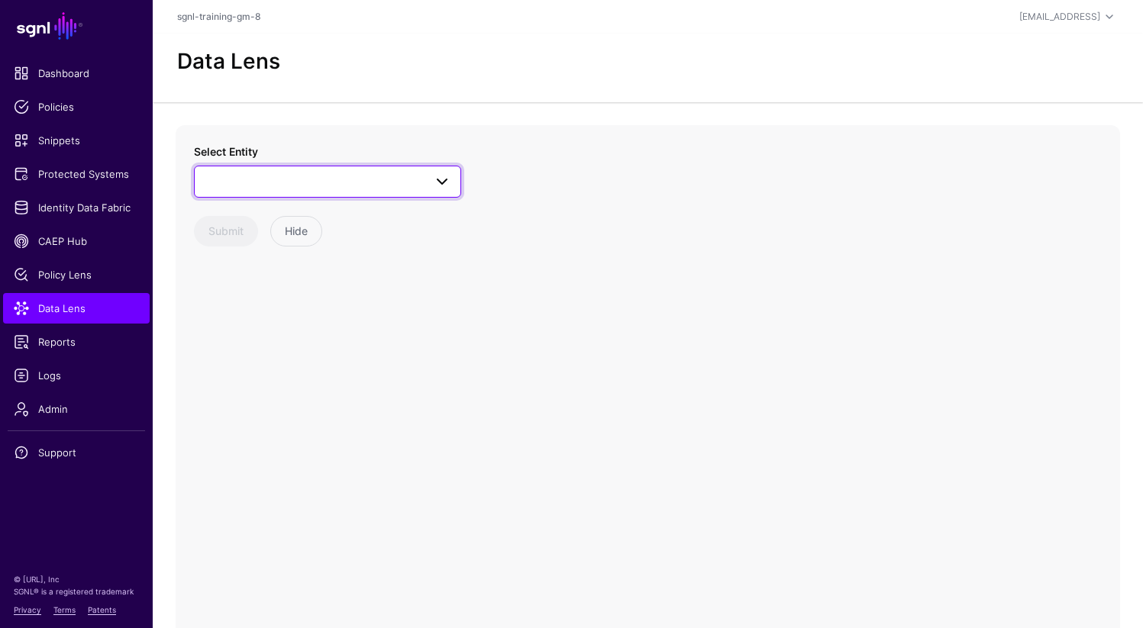
click at [360, 180] on span at bounding box center [327, 182] width 247 height 18
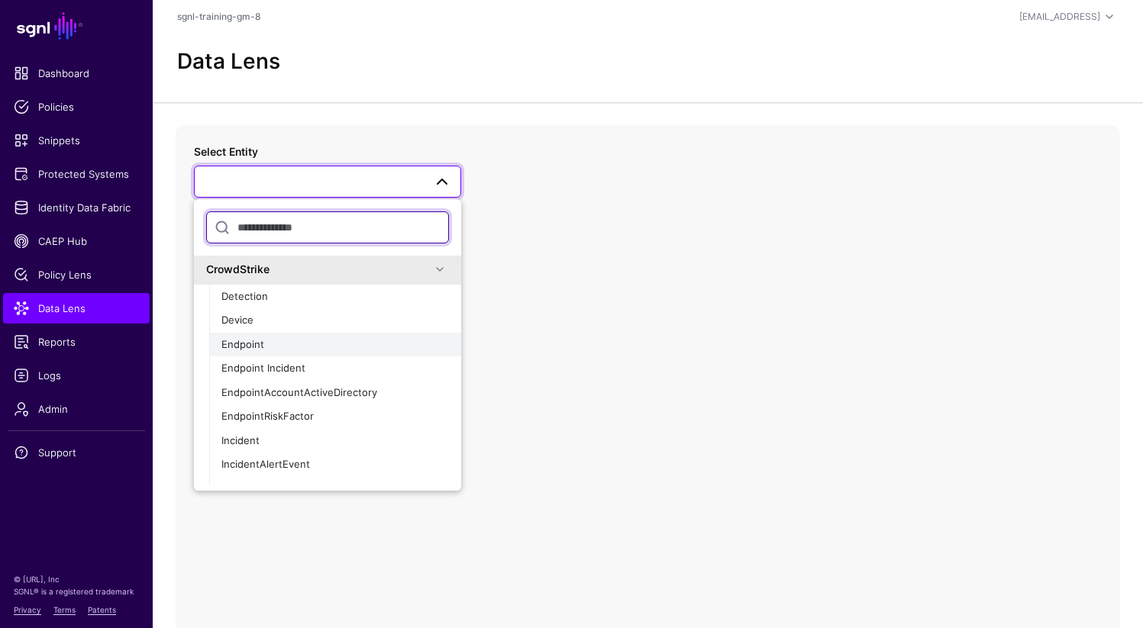
scroll to position [3, 0]
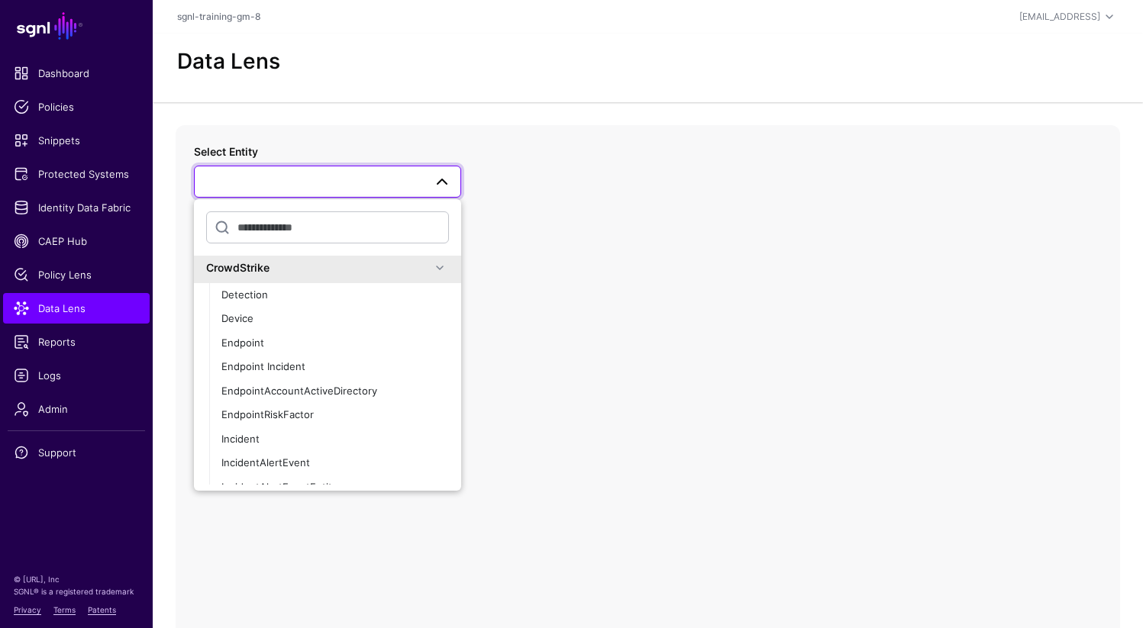
click at [267, 270] on div "CrowdStrike" at bounding box center [318, 268] width 224 height 16
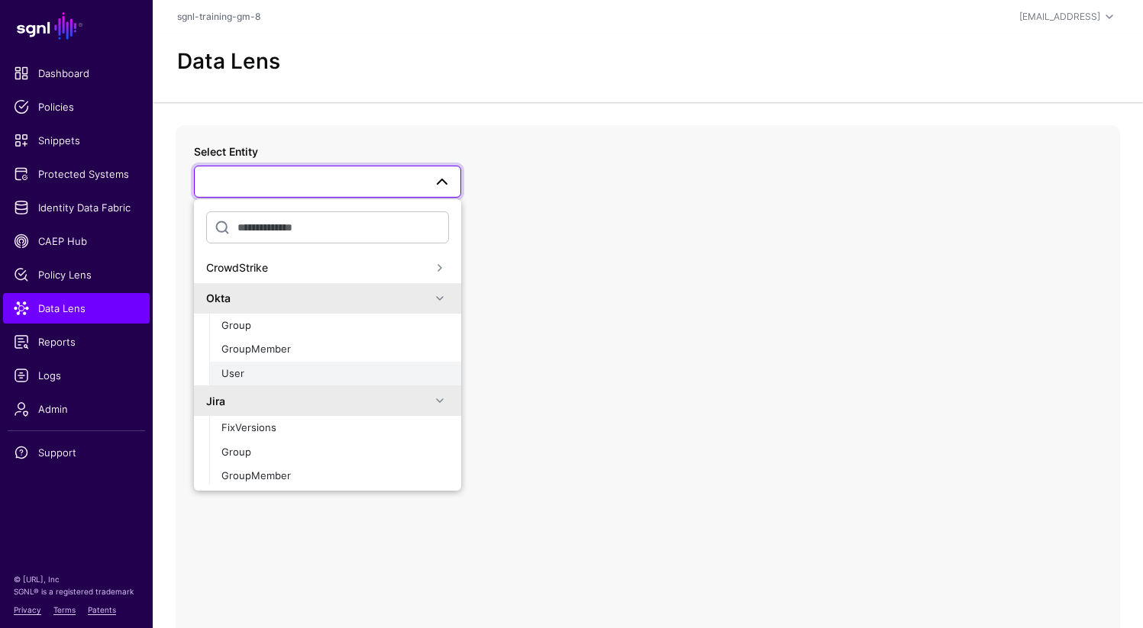
click at [266, 369] on div "User" at bounding box center [334, 373] width 227 height 15
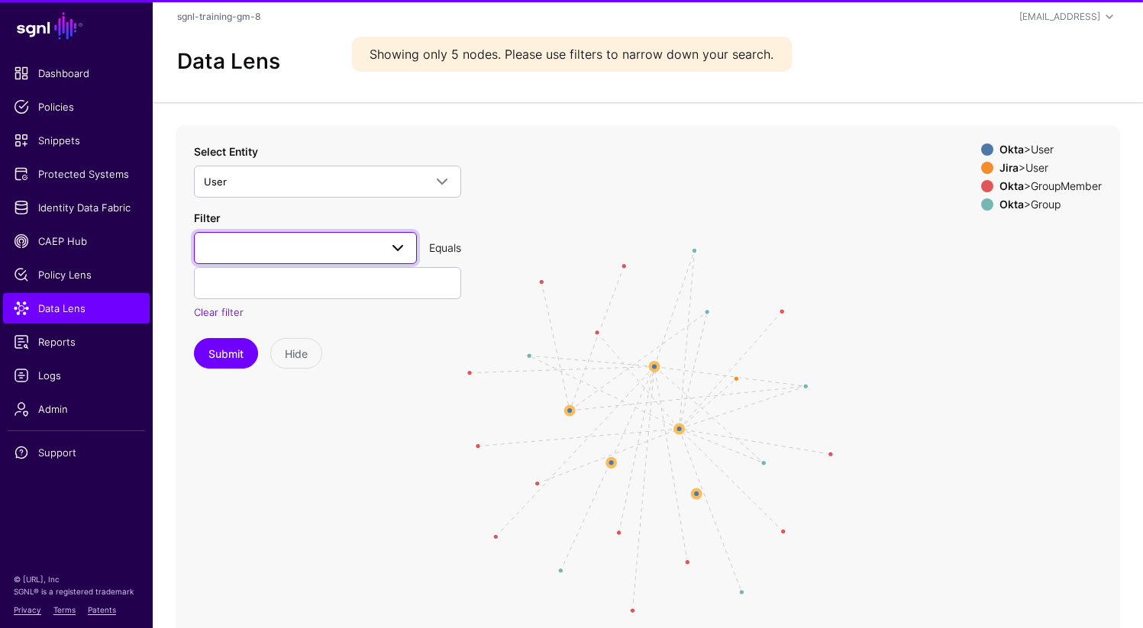
click at [279, 253] on span at bounding box center [305, 248] width 203 height 18
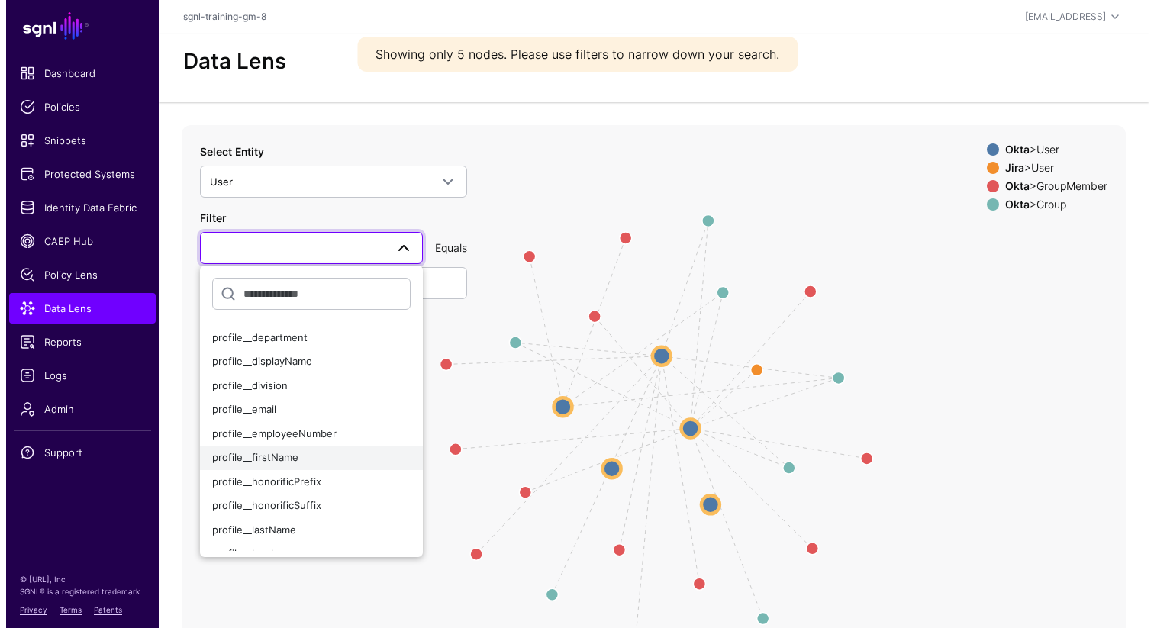
scroll to position [238, 0]
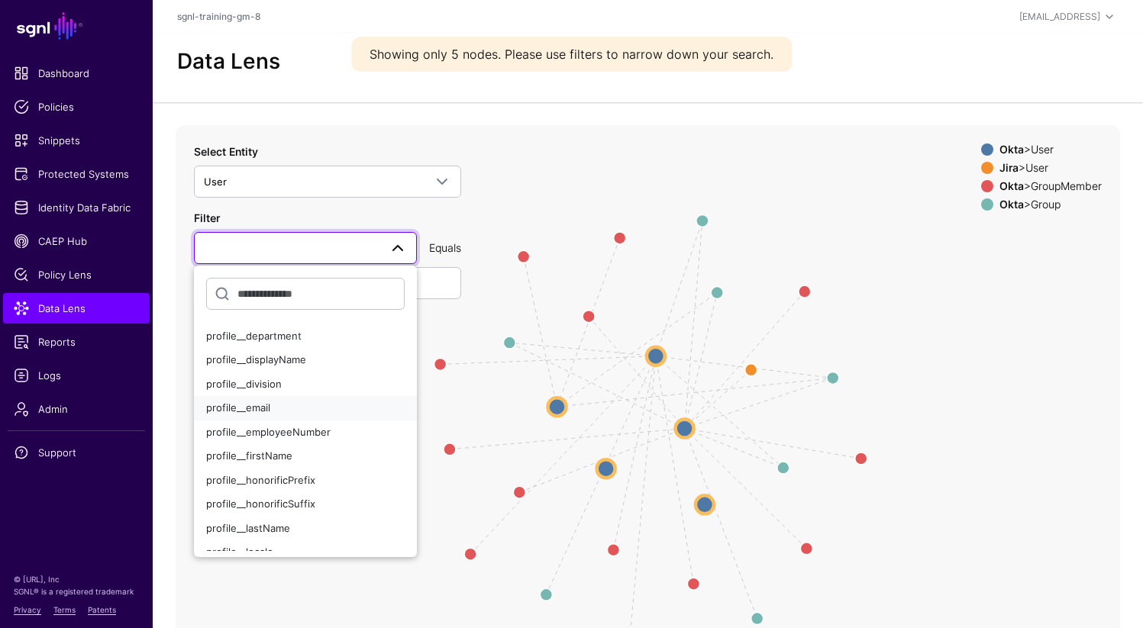
click at [263, 413] on span "profile__email" at bounding box center [238, 407] width 64 height 12
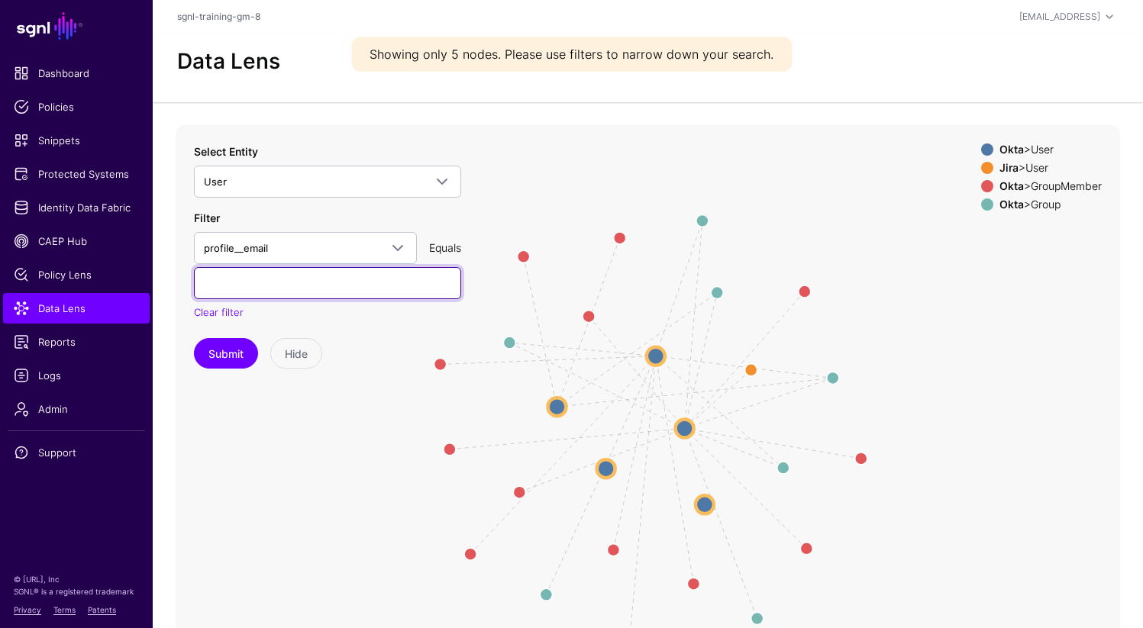
click at [269, 277] on input "text" at bounding box center [327, 283] width 267 height 32
type input "**********"
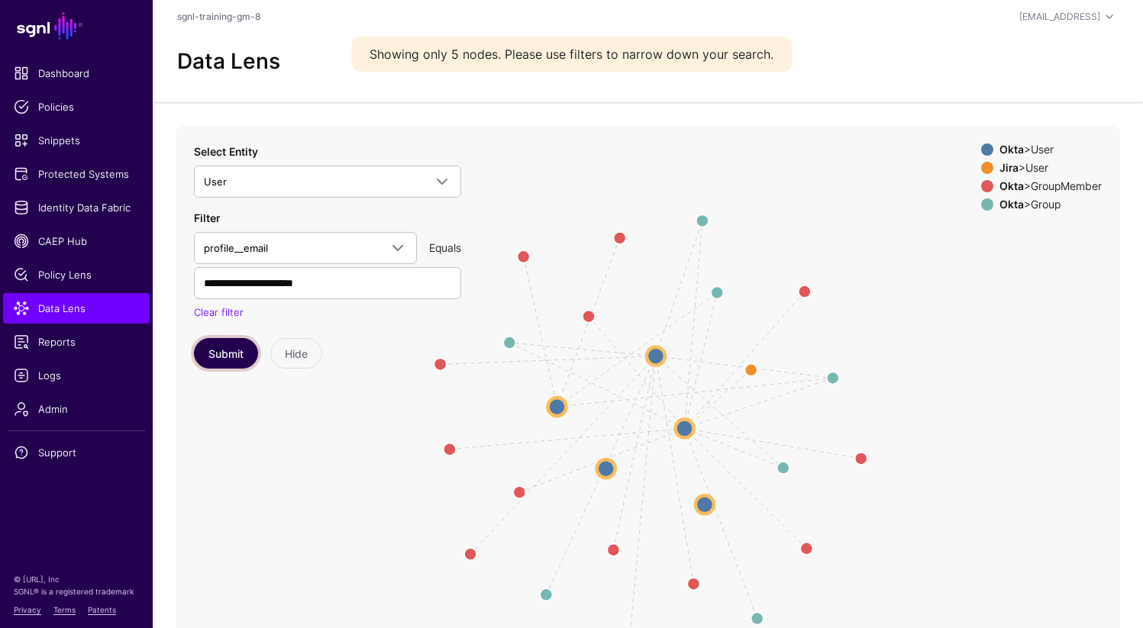
click at [229, 358] on button "Submit" at bounding box center [226, 353] width 64 height 31
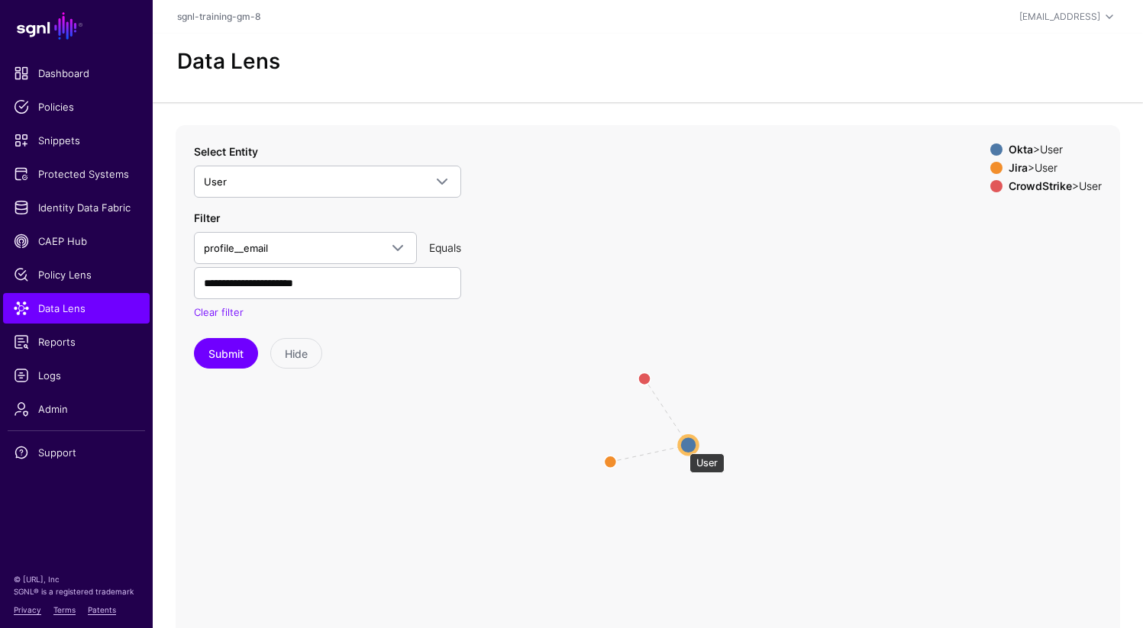
click at [682, 446] on circle at bounding box center [688, 445] width 18 height 18
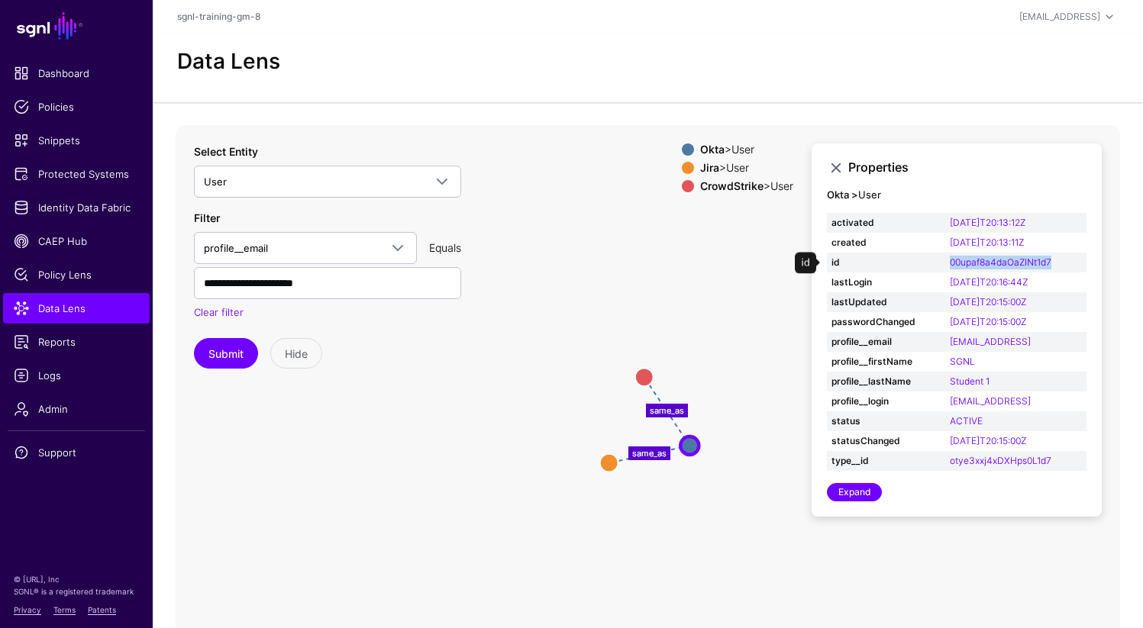
drag, startPoint x: 942, startPoint y: 264, endPoint x: 1063, endPoint y: 261, distance: 120.6
click at [1063, 261] on tr "id 00upaf8a4daOaZINt1d7" at bounding box center [957, 263] width 260 height 20
copy tr "00upaf8a4daOaZINt1d7"
click at [81, 244] on span "CAEP Hub" at bounding box center [76, 241] width 125 height 15
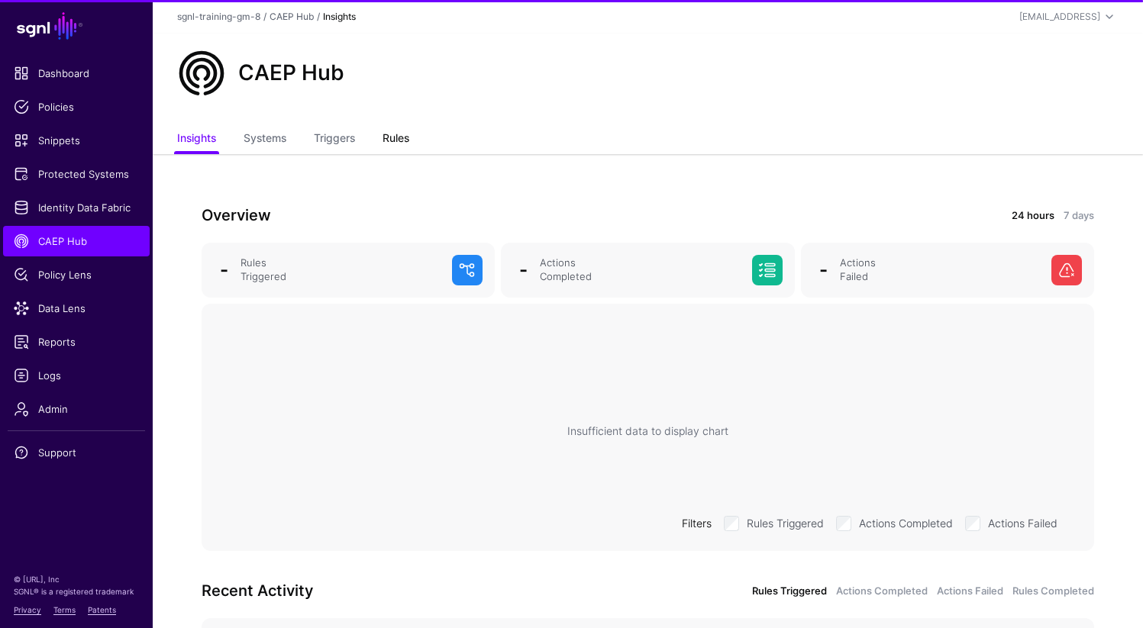
click at [408, 143] on link "Rules" at bounding box center [395, 139] width 27 height 29
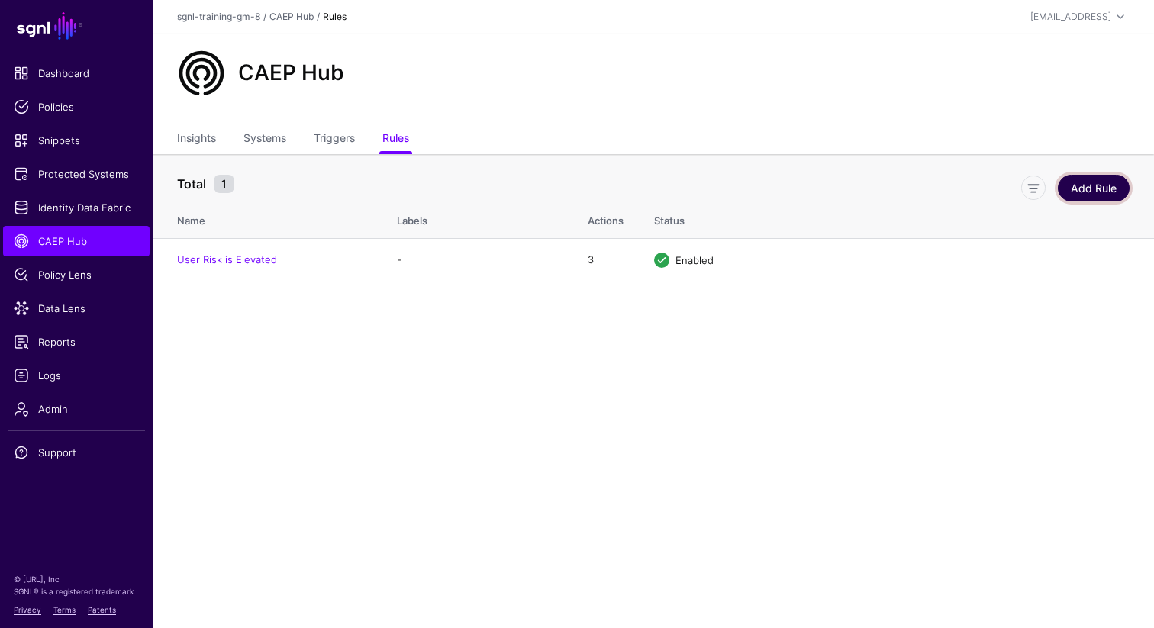
click at [1094, 196] on link "Add Rule" at bounding box center [1094, 188] width 72 height 27
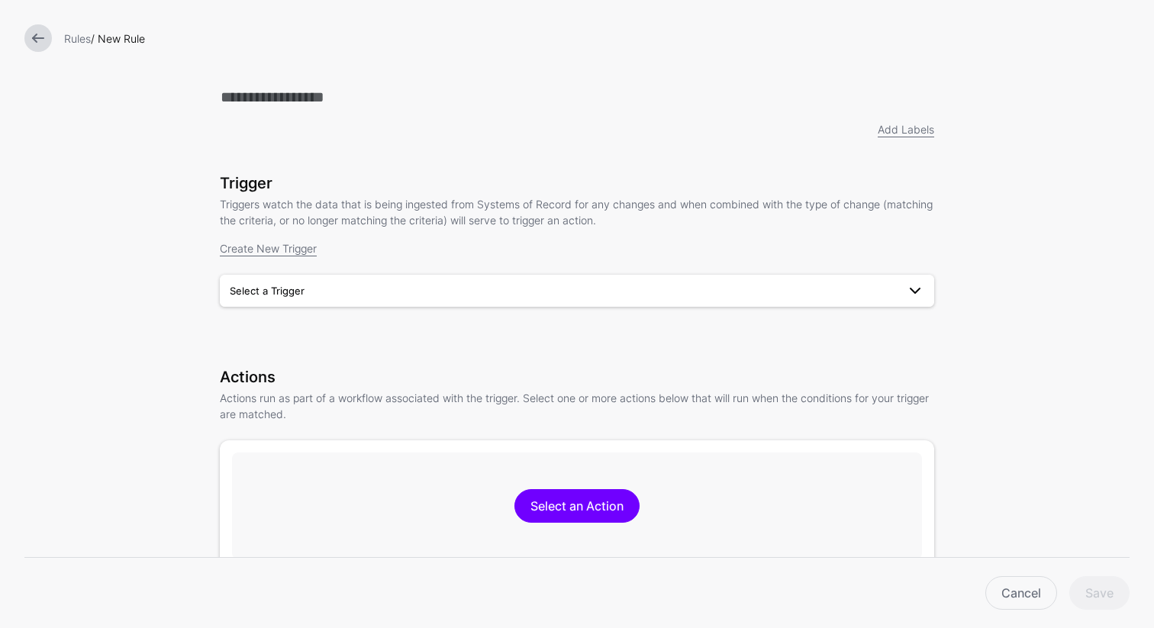
click at [320, 292] on span "Select a Trigger" at bounding box center [563, 290] width 667 height 17
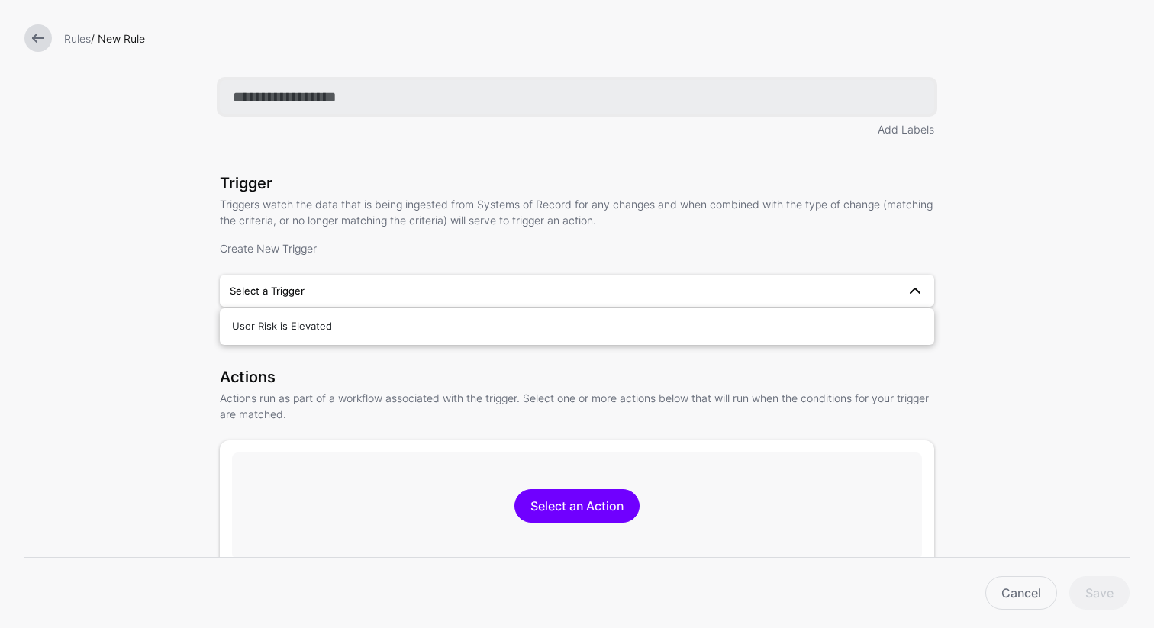
click at [277, 97] on input "text" at bounding box center [577, 97] width 714 height 34
paste input "**********"
type input "**********"
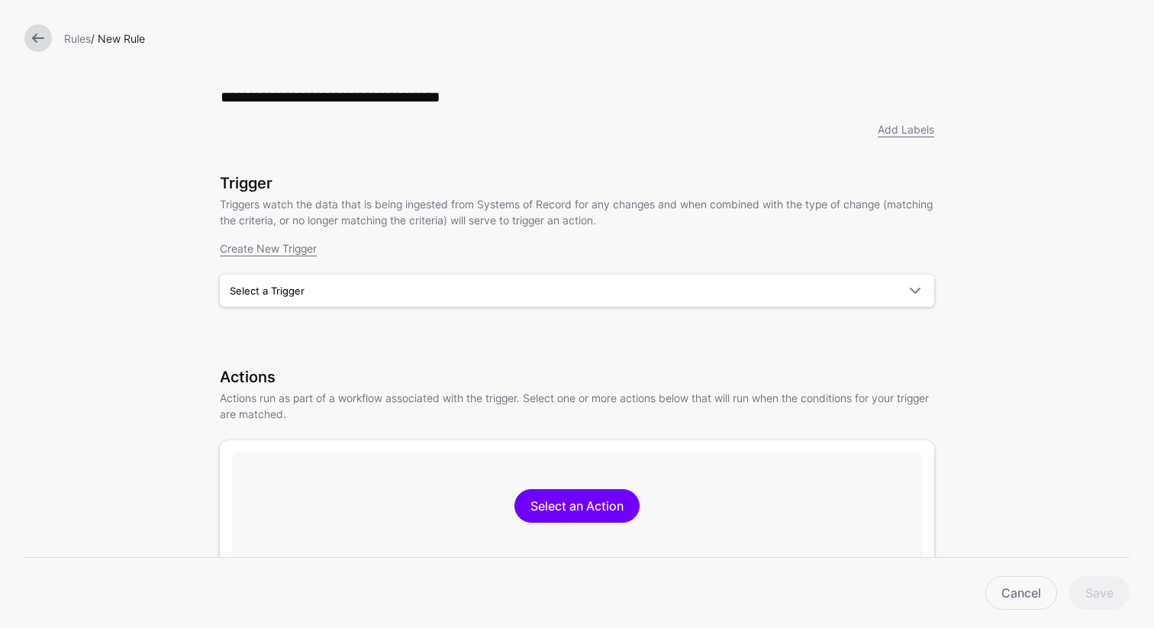
click at [283, 309] on div "Trigger Triggers watch the data that is being ingested from Systems of Record f…" at bounding box center [577, 262] width 714 height 176
click at [286, 292] on span "Select a Trigger" at bounding box center [267, 291] width 75 height 12
click at [178, 330] on form "**********" at bounding box center [577, 441] width 1154 height 883
click at [273, 340] on div "Trigger Triggers watch the data that is being ingested from Systems of Record f…" at bounding box center [577, 262] width 714 height 176
click at [121, 215] on form "**********" at bounding box center [577, 441] width 1154 height 883
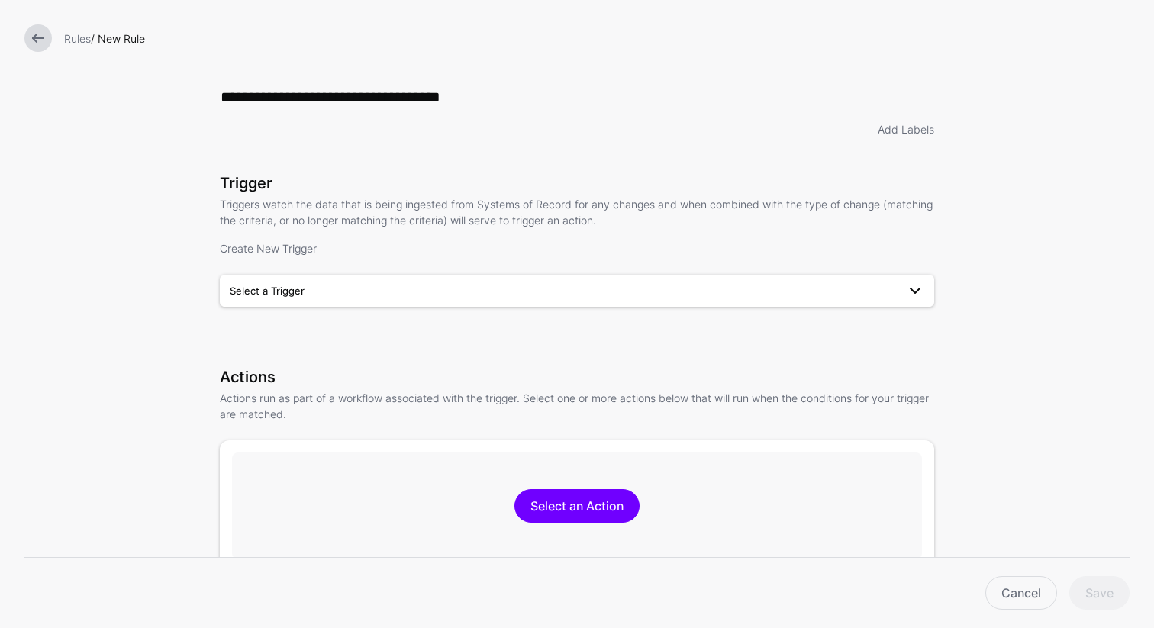
click at [255, 287] on span "Select a Trigger" at bounding box center [267, 291] width 75 height 12
click at [111, 280] on form "**********" at bounding box center [577, 441] width 1154 height 883
click at [395, 285] on span "Select a Trigger" at bounding box center [563, 290] width 667 height 17
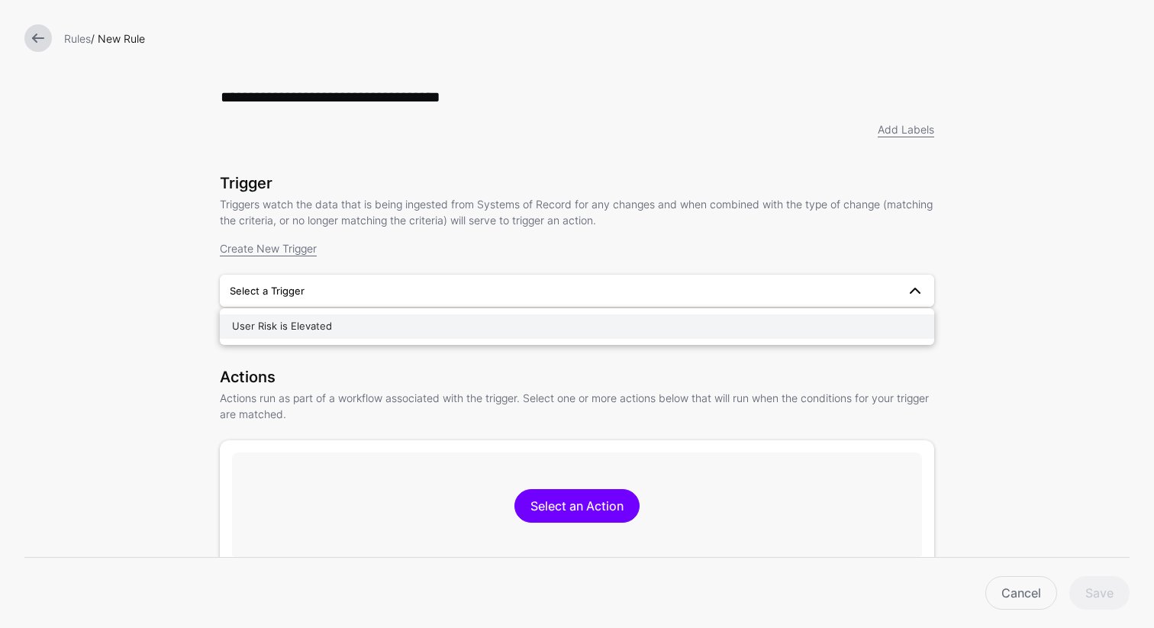
click at [337, 330] on div "User Risk is Elevated" at bounding box center [577, 326] width 690 height 15
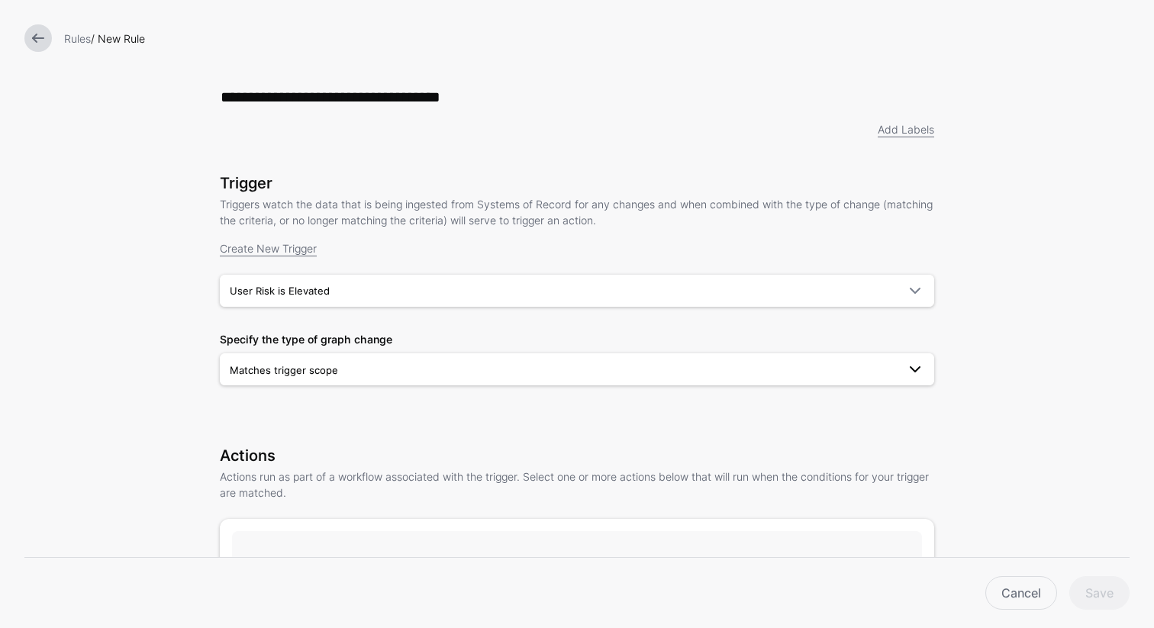
click at [266, 375] on span "Matches trigger scope" at bounding box center [284, 370] width 108 height 12
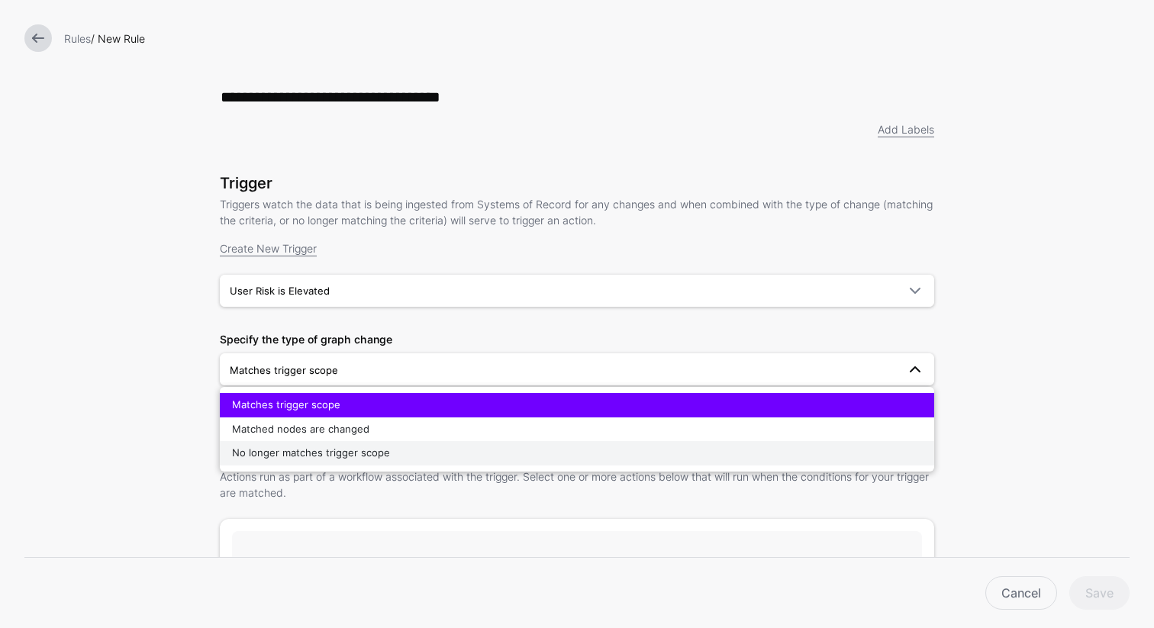
click at [272, 456] on span "No longer matches trigger scope" at bounding box center [311, 453] width 158 height 12
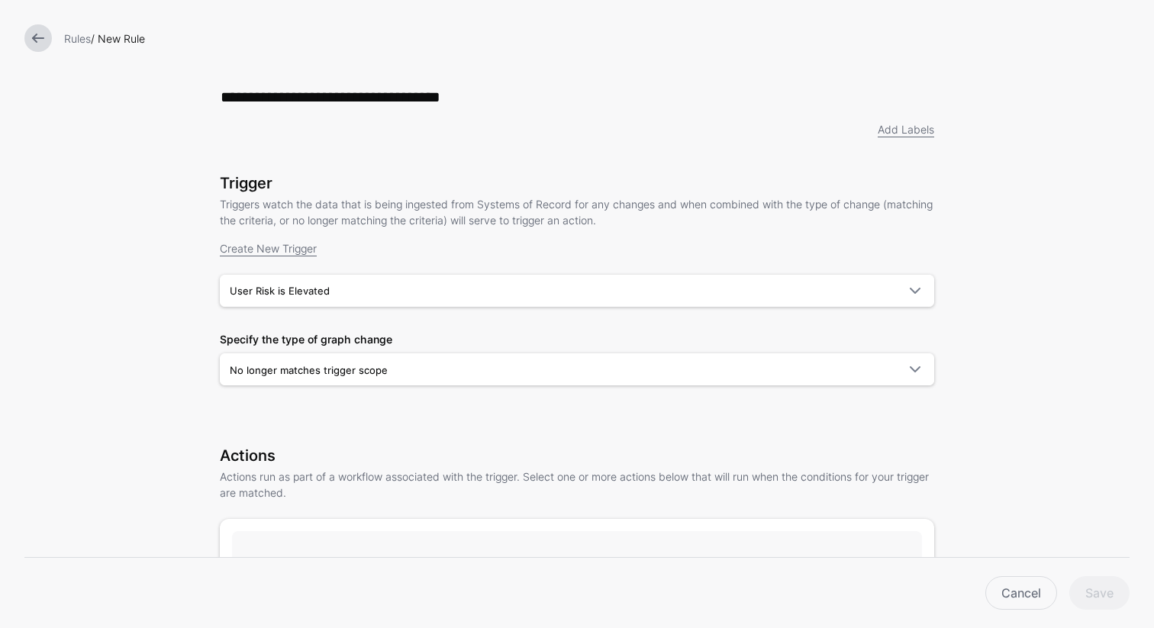
click at [144, 413] on form "**********" at bounding box center [577, 481] width 1154 height 962
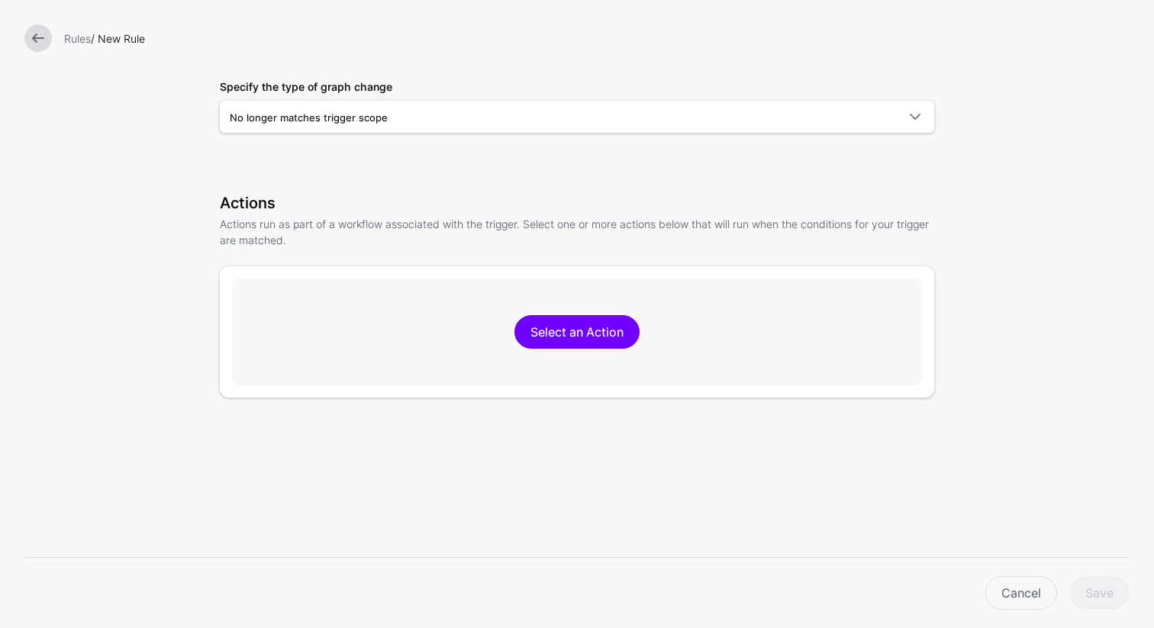
scroll to position [335, 0]
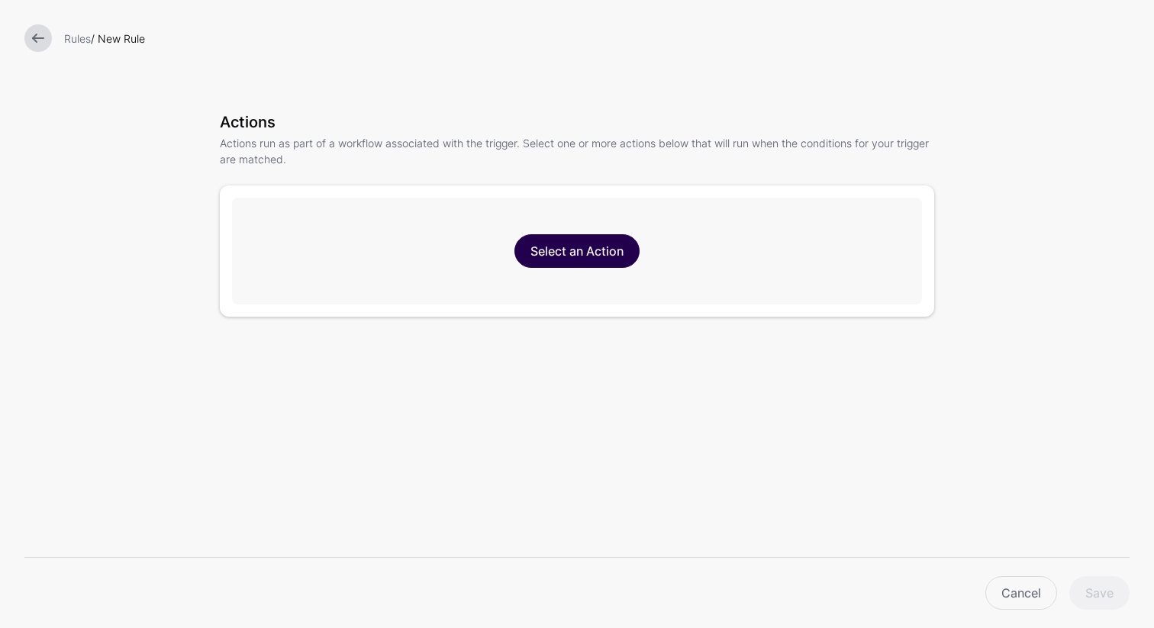
click at [560, 256] on link "Select an Action" at bounding box center [576, 251] width 125 height 34
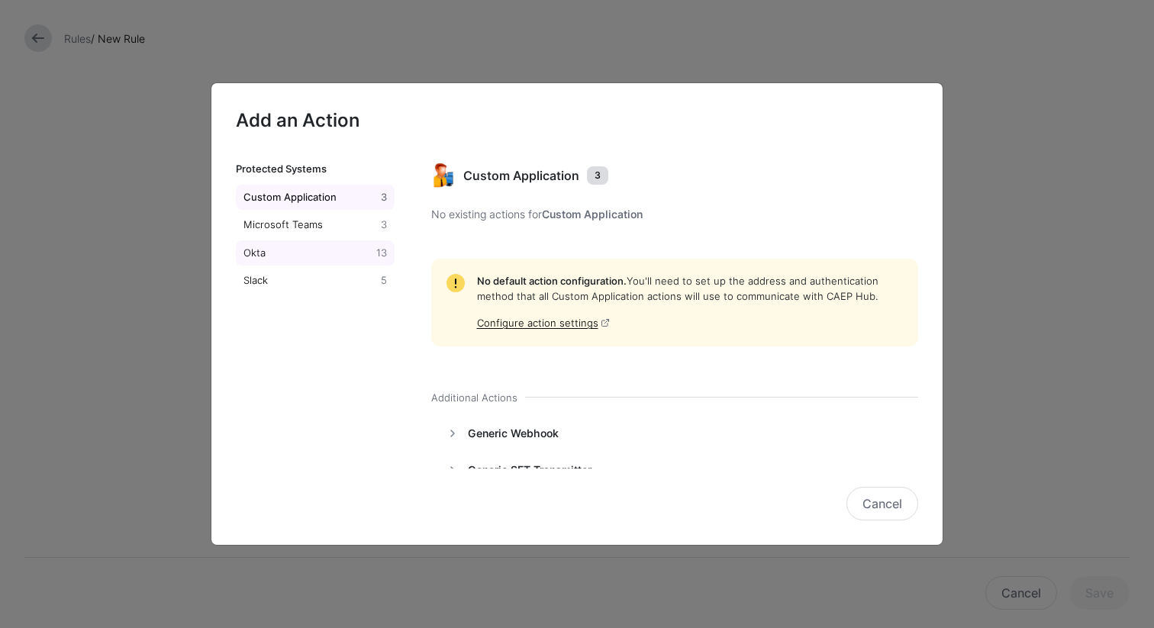
click at [280, 250] on div "Okta" at bounding box center [306, 253] width 133 height 15
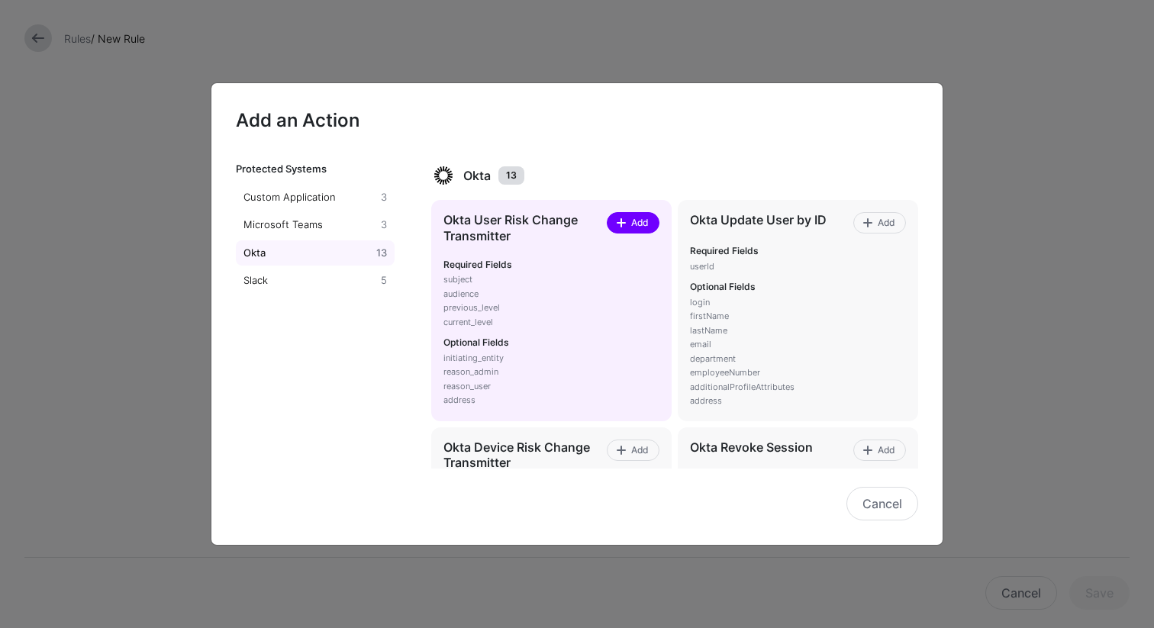
click at [631, 225] on span "Add" at bounding box center [639, 223] width 21 height 14
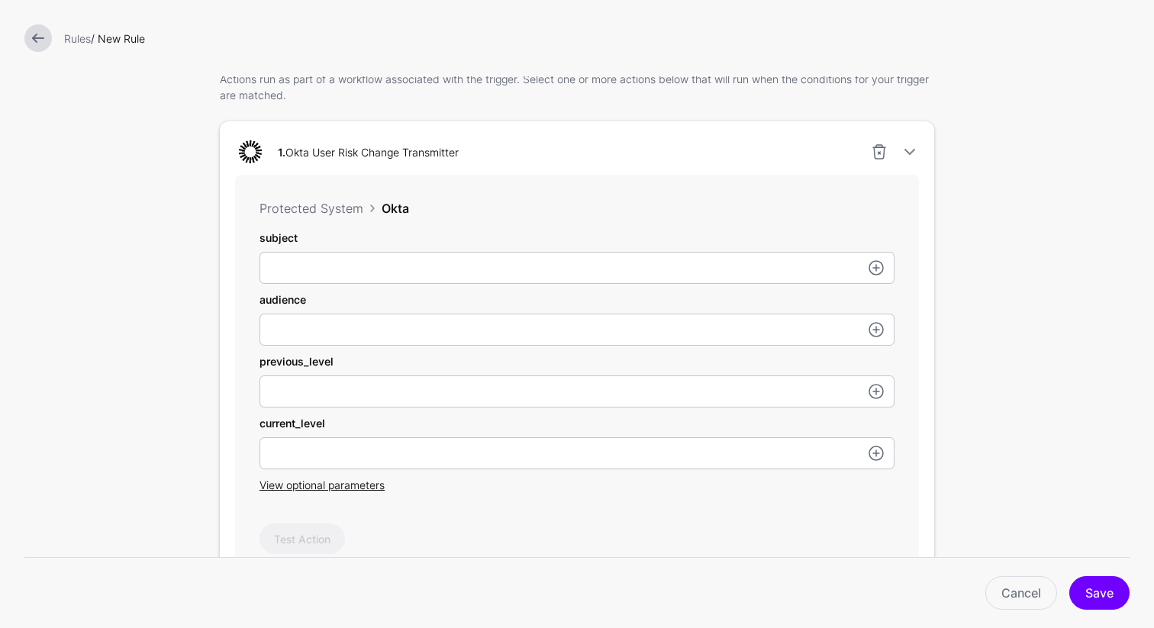
scroll to position [401, 0]
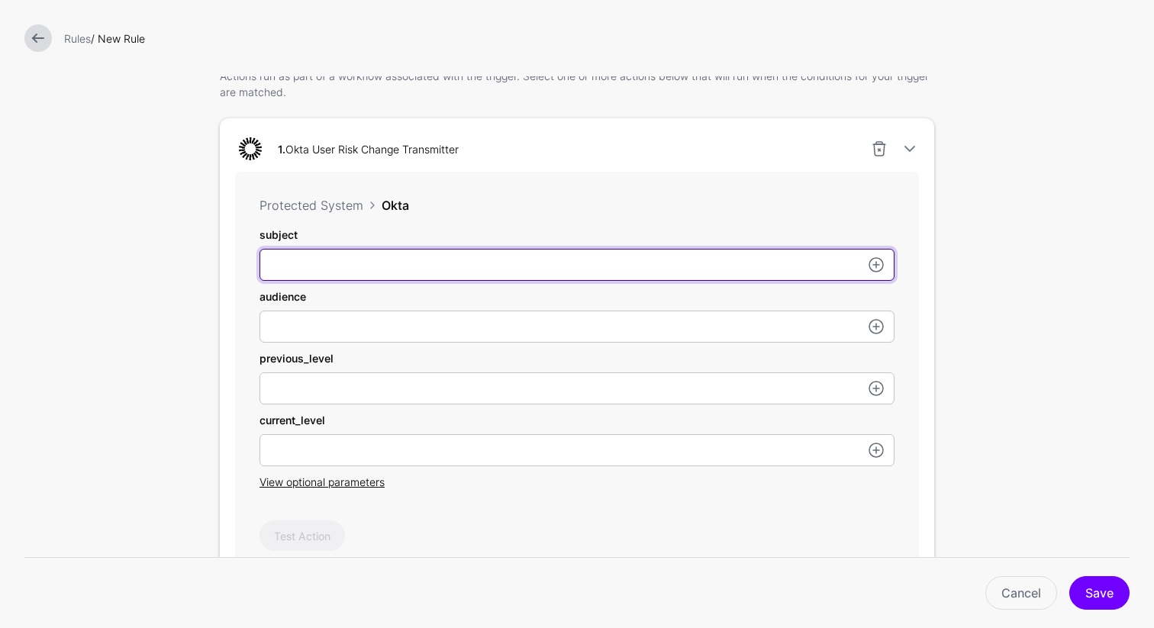
click at [372, 269] on input "subject" at bounding box center [577, 265] width 635 height 32
paste input "**********"
type input "**********"
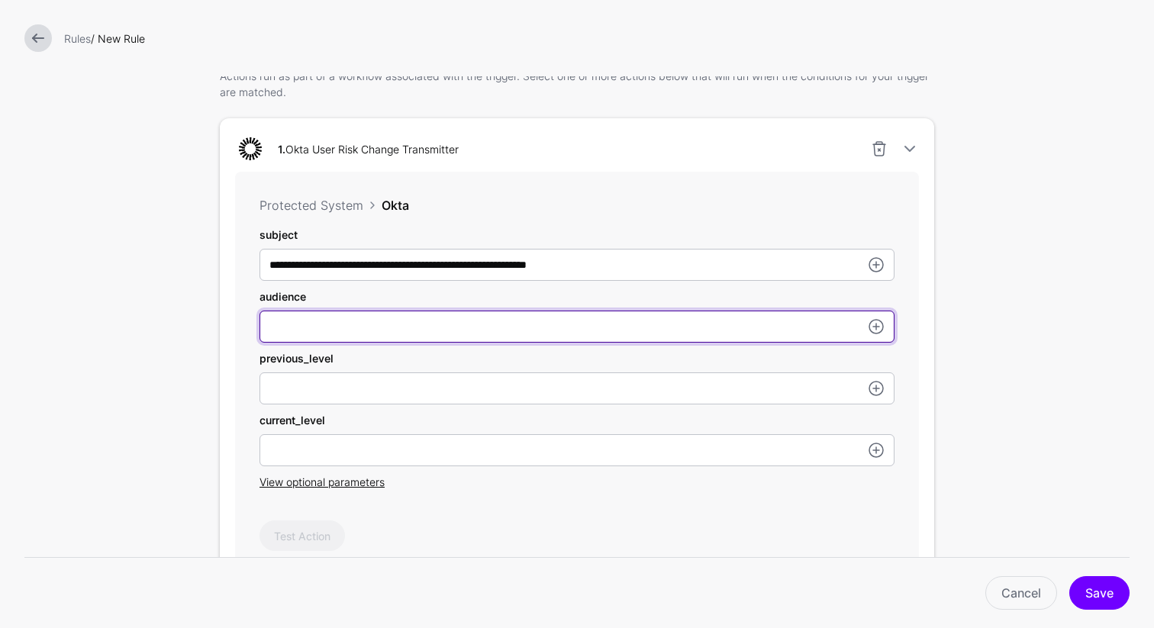
click at [403, 322] on input "subject" at bounding box center [577, 327] width 635 height 32
paste input "**********"
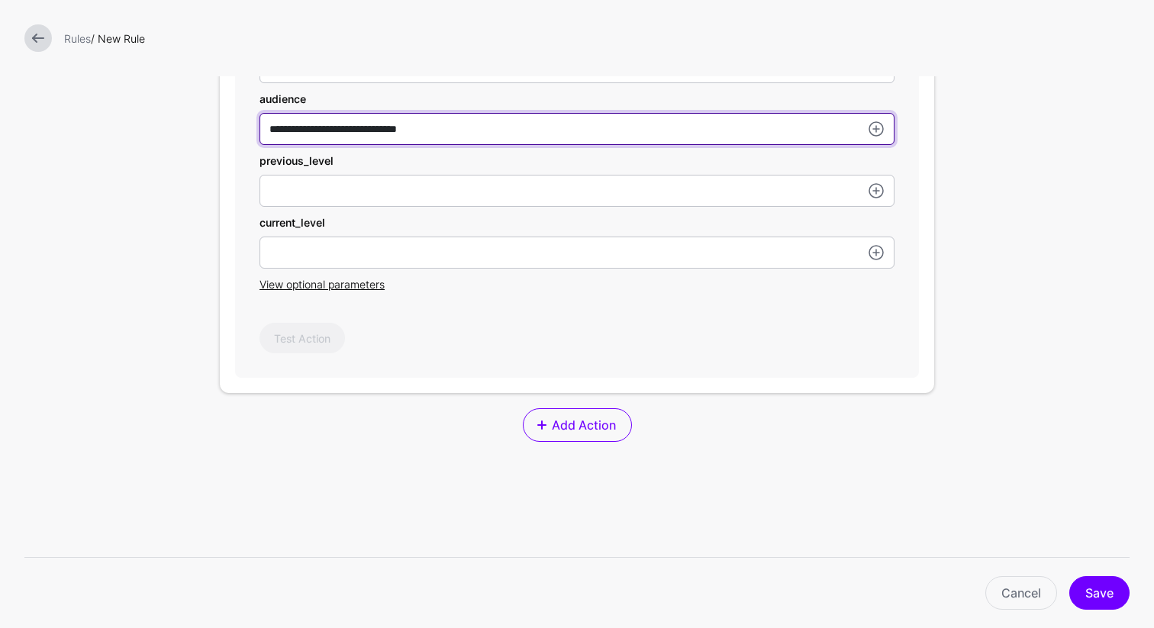
scroll to position [600, 0]
type input "**********"
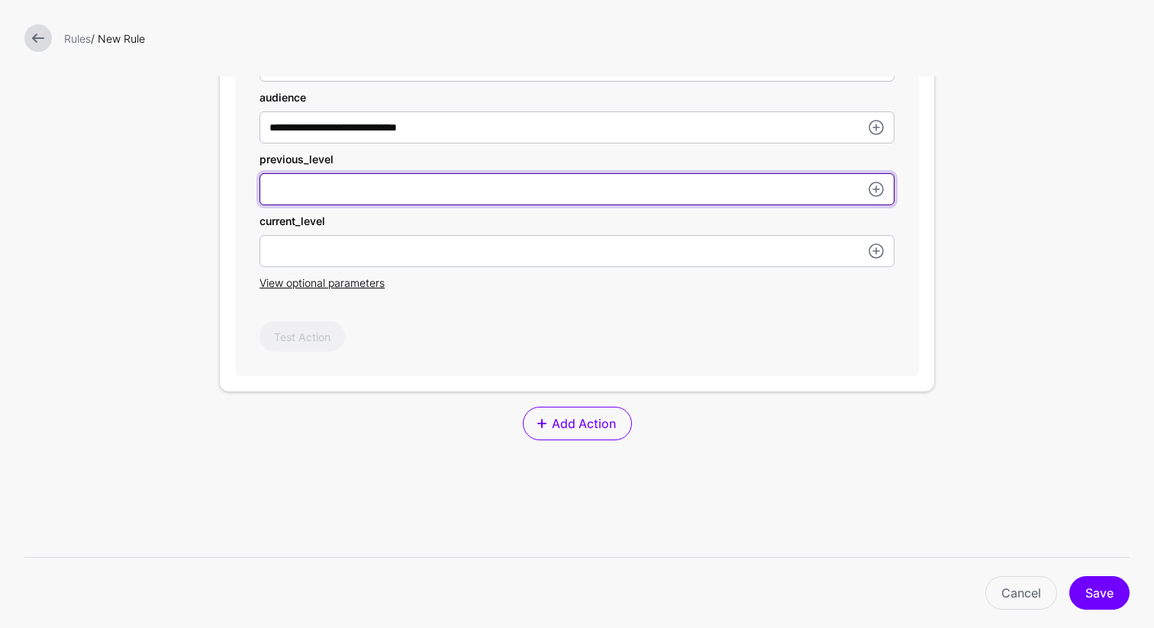
click at [326, 189] on input "subject" at bounding box center [577, 189] width 635 height 32
type input "*"
type input "****"
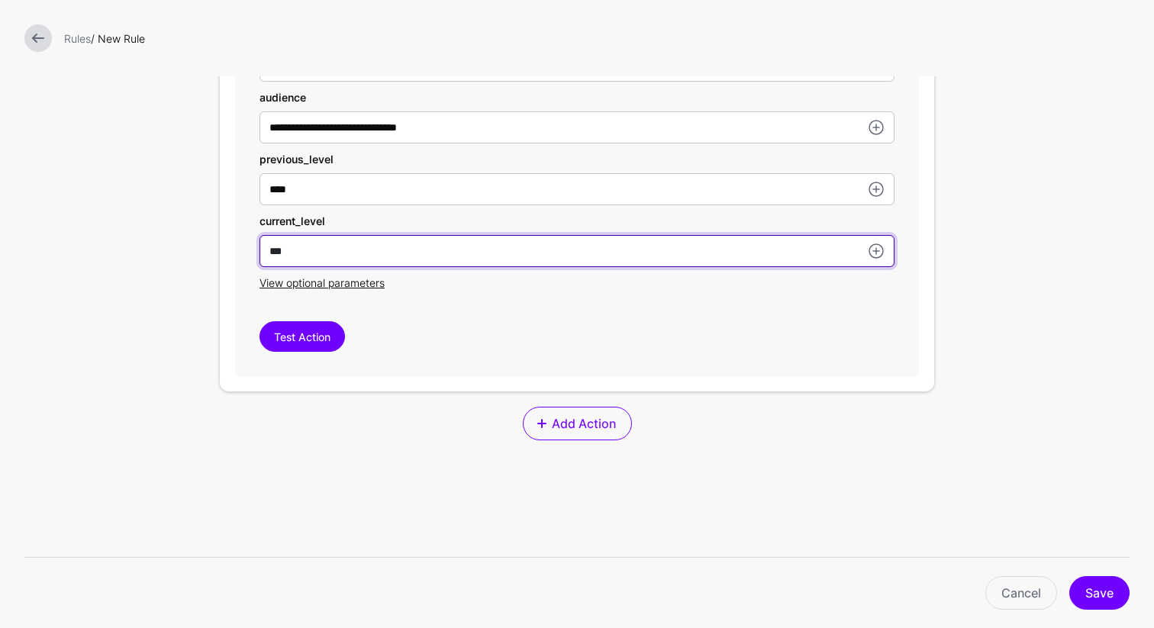
type input "***"
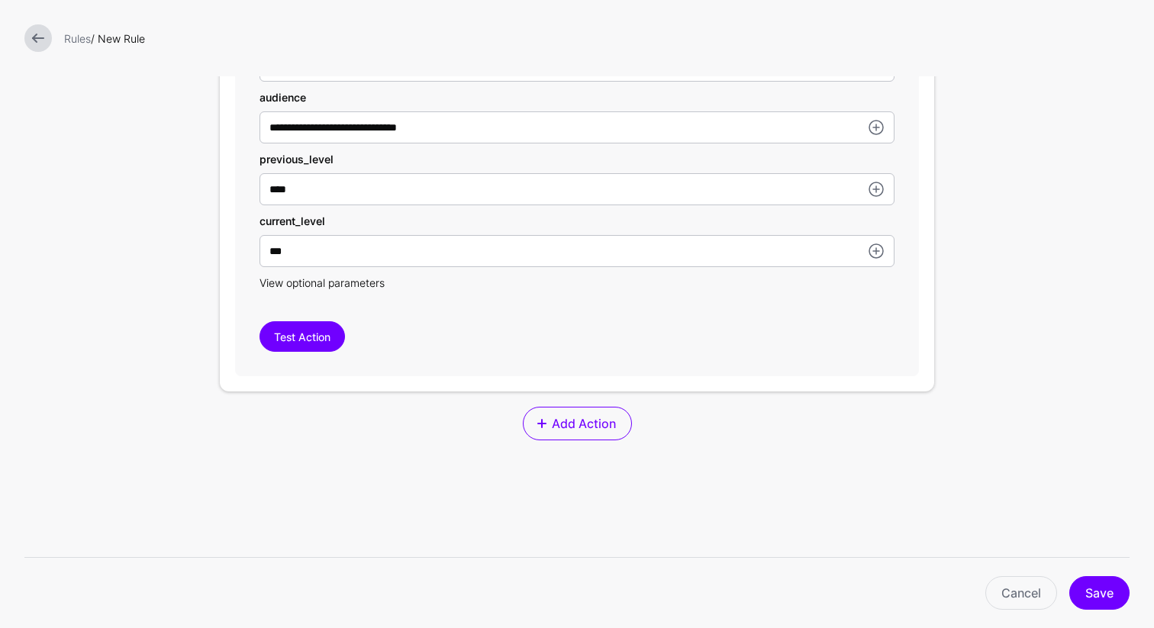
click at [314, 280] on span "View optional parameters" at bounding box center [322, 282] width 125 height 13
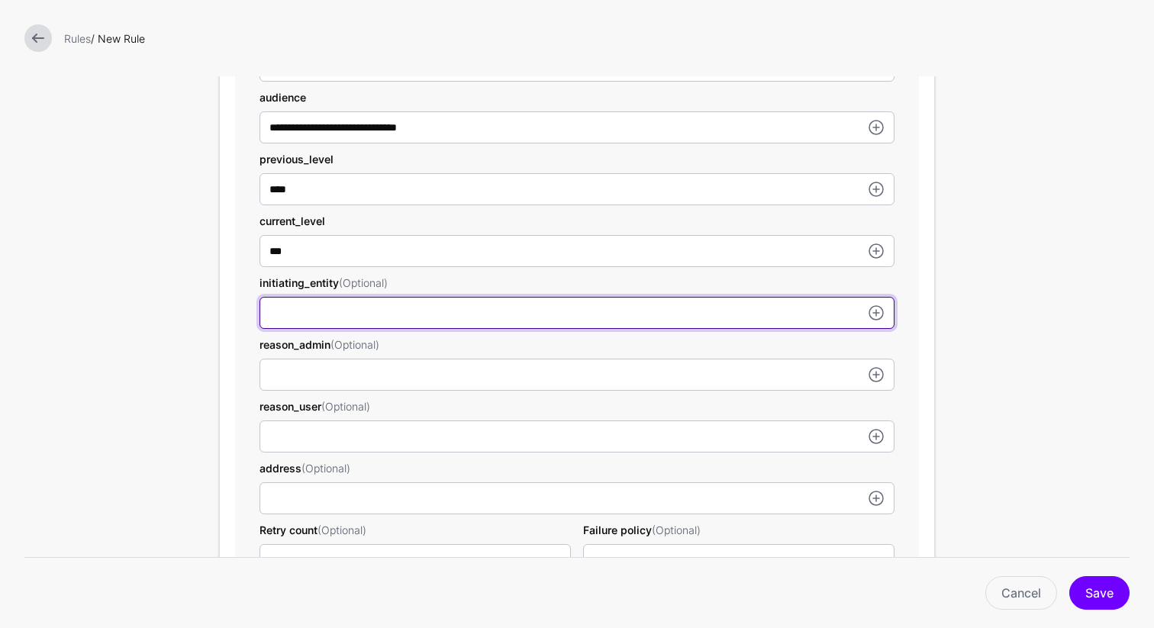
click at [306, 323] on input "subject" at bounding box center [577, 313] width 635 height 32
type input "****"
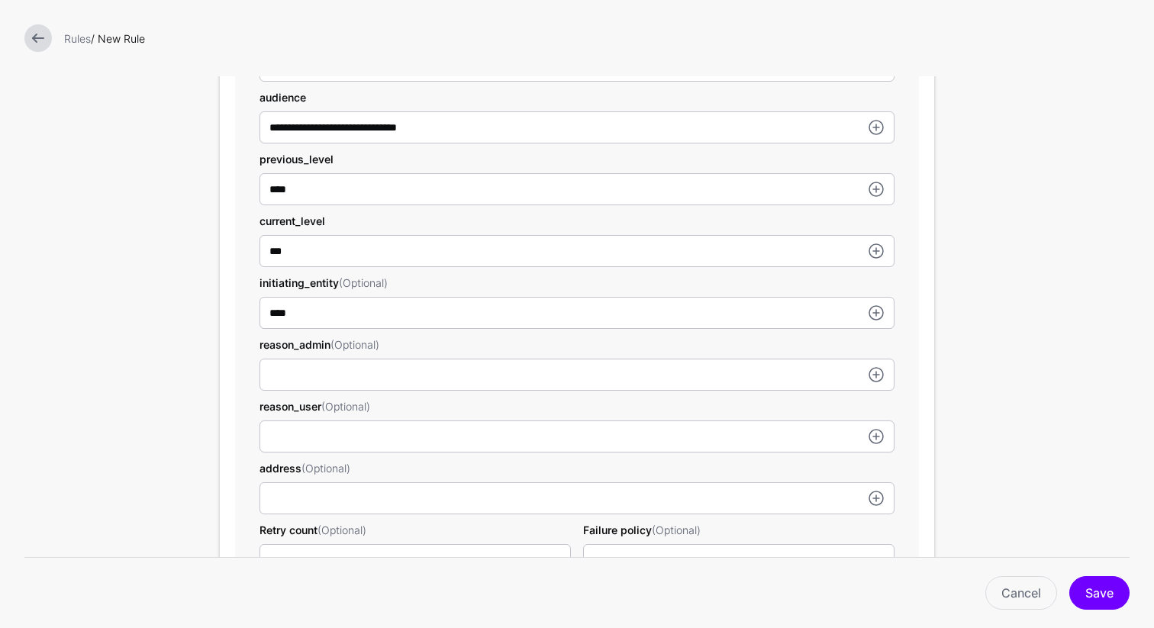
click at [1011, 435] on form "**********" at bounding box center [577, 231] width 1154 height 1662
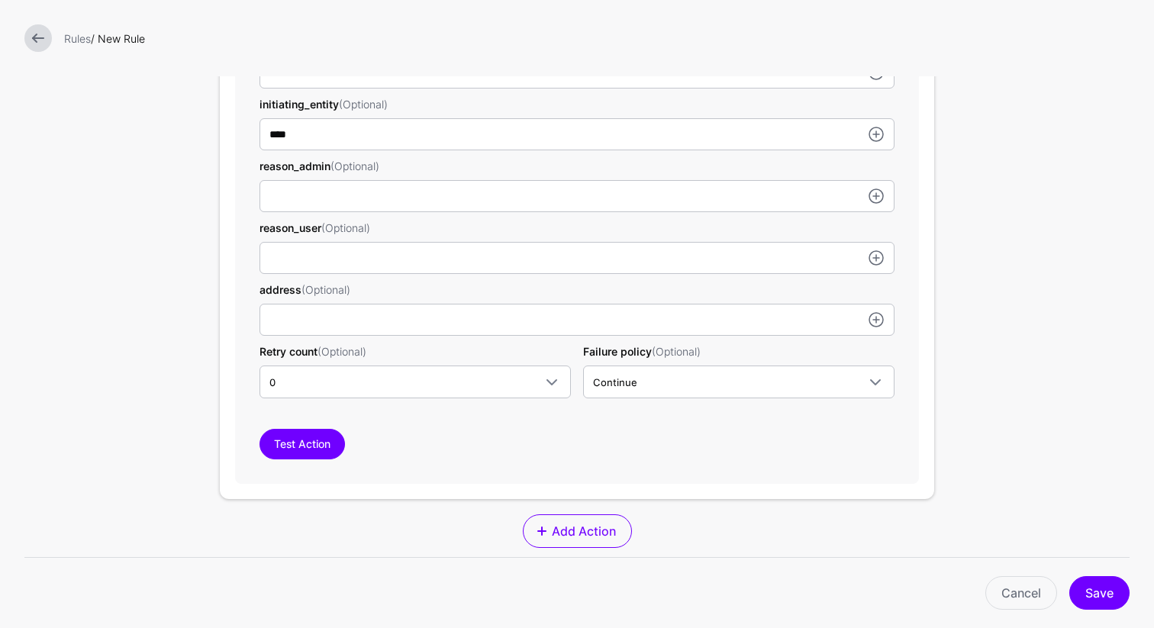
scroll to position [1035, 0]
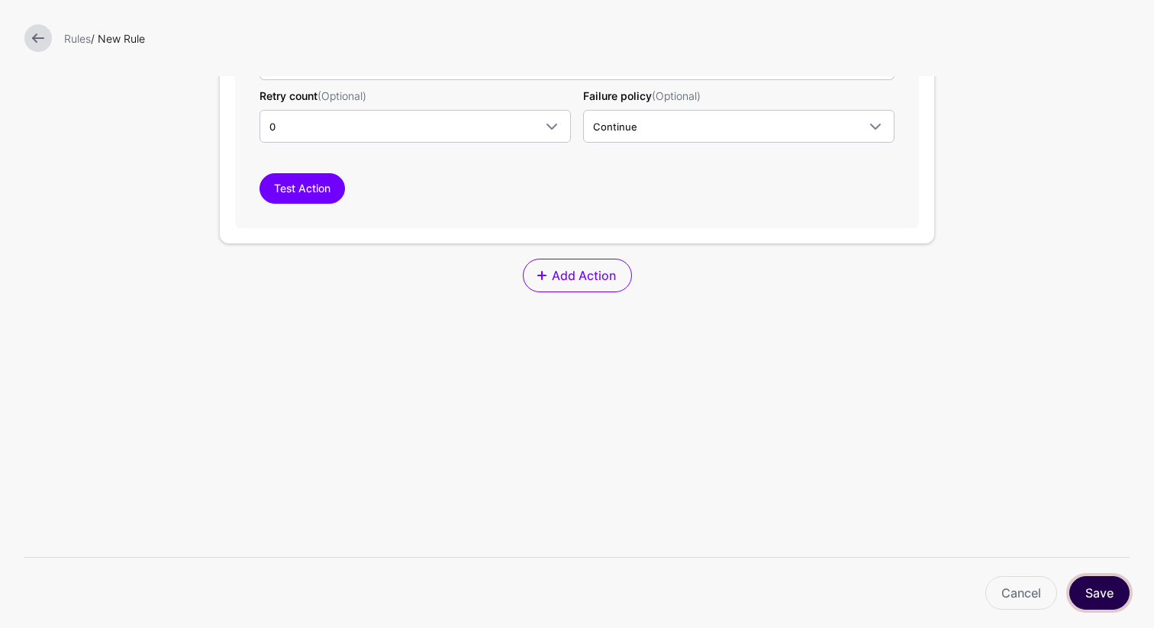
click at [1104, 596] on button "Save" at bounding box center [1099, 593] width 60 height 34
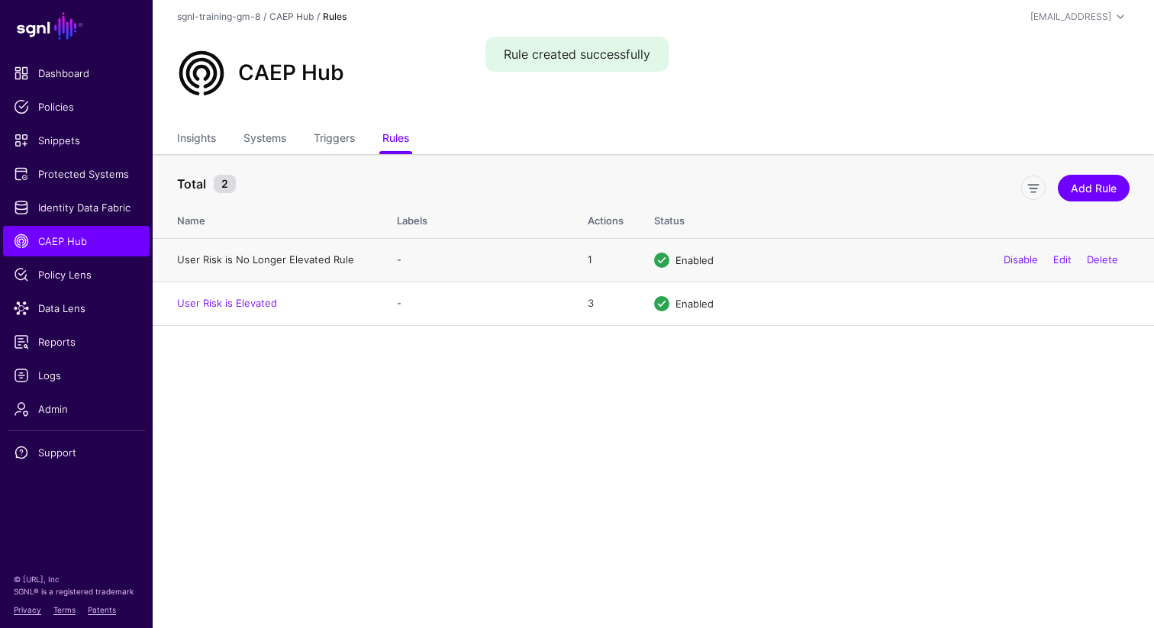
click at [259, 260] on link "User Risk is No Longer Elevated Rule" at bounding box center [265, 259] width 177 height 12
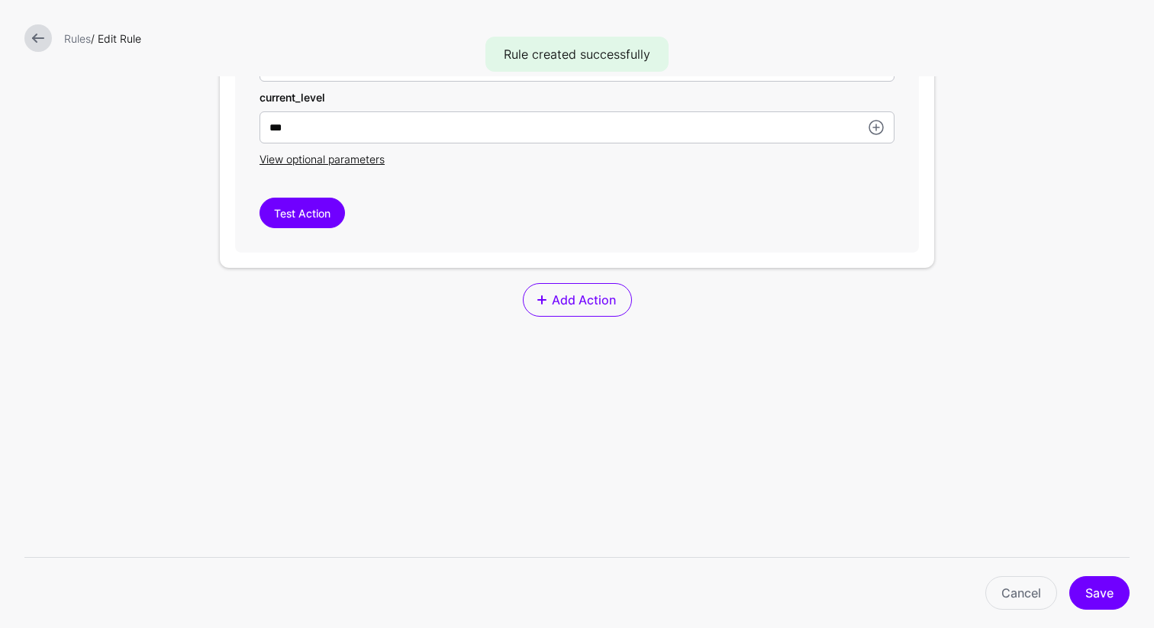
scroll to position [750, 0]
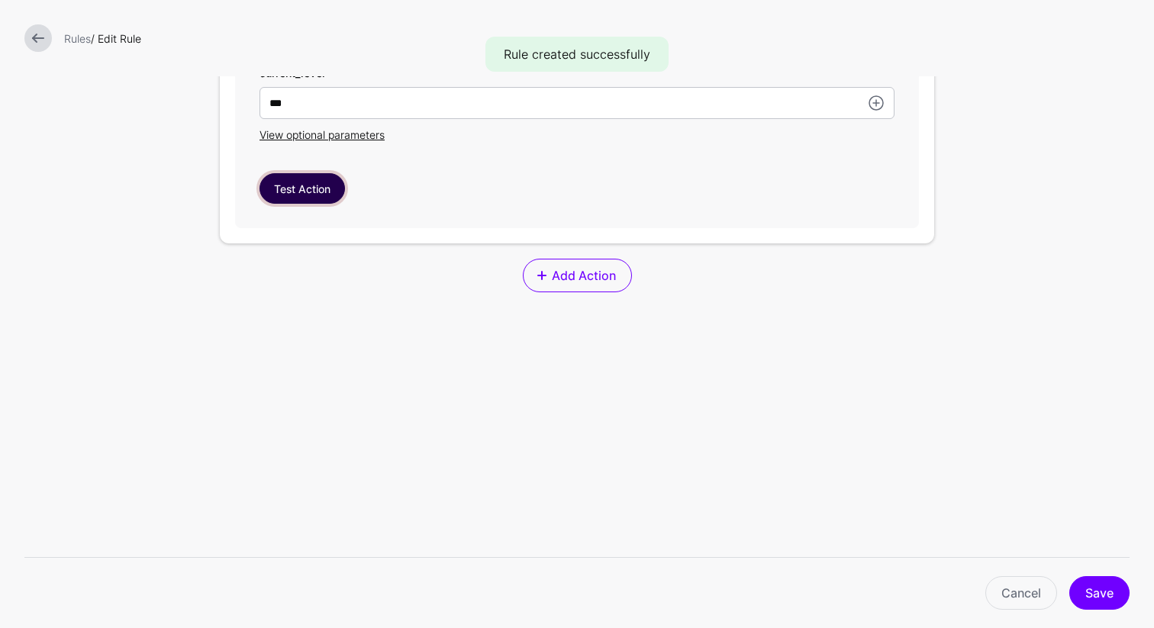
click at [289, 190] on button "Test Action" at bounding box center [302, 188] width 85 height 31
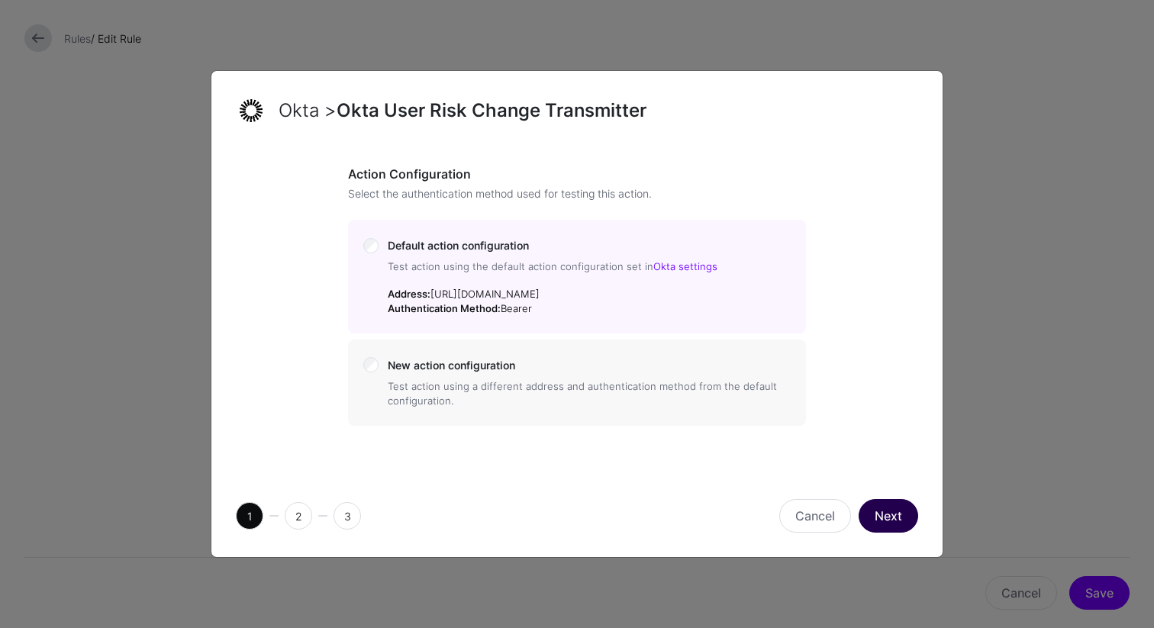
click at [876, 519] on button "Next" at bounding box center [889, 516] width 60 height 34
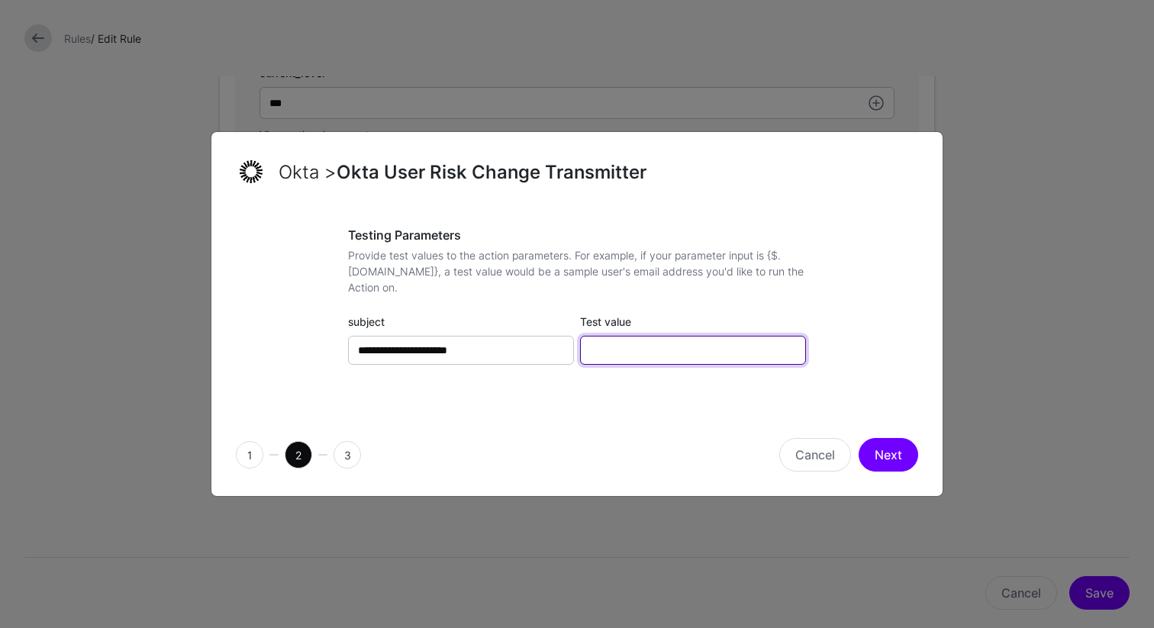
click at [700, 356] on input "Test value" at bounding box center [693, 350] width 226 height 29
type input "**********"
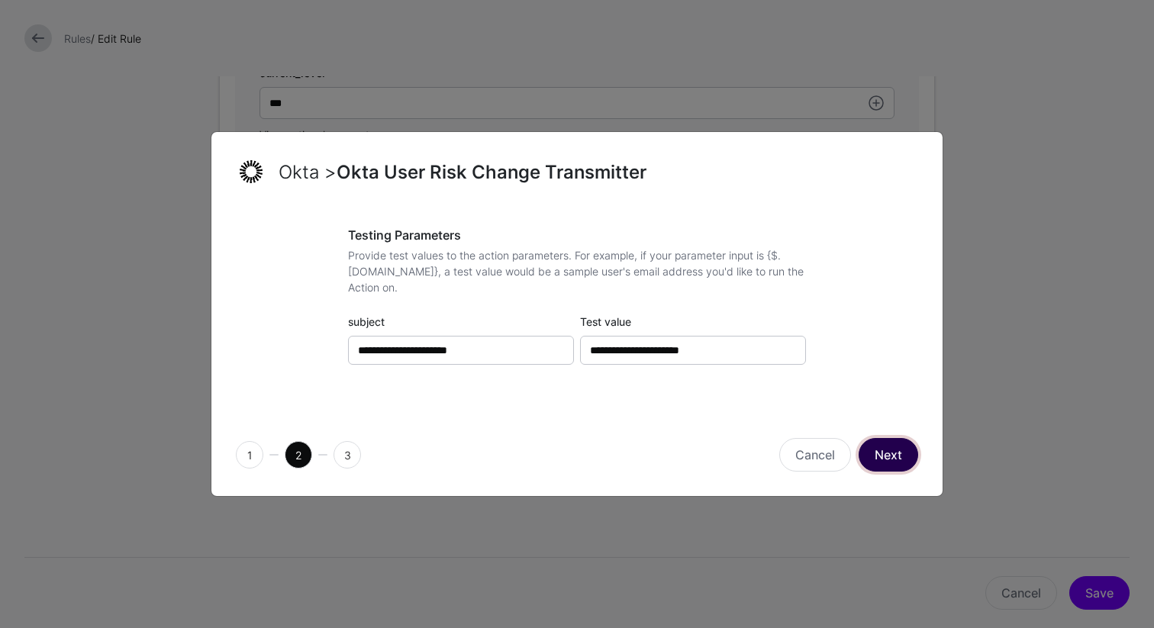
click at [896, 461] on button "Next" at bounding box center [889, 455] width 60 height 34
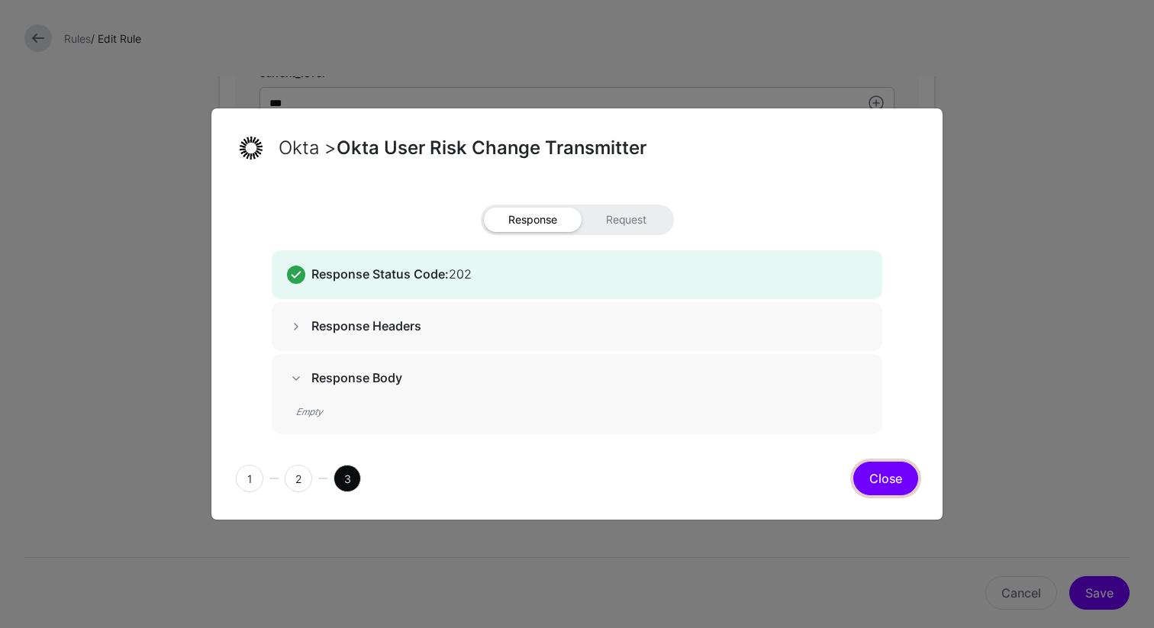
click at [872, 478] on button "Close" at bounding box center [885, 479] width 65 height 34
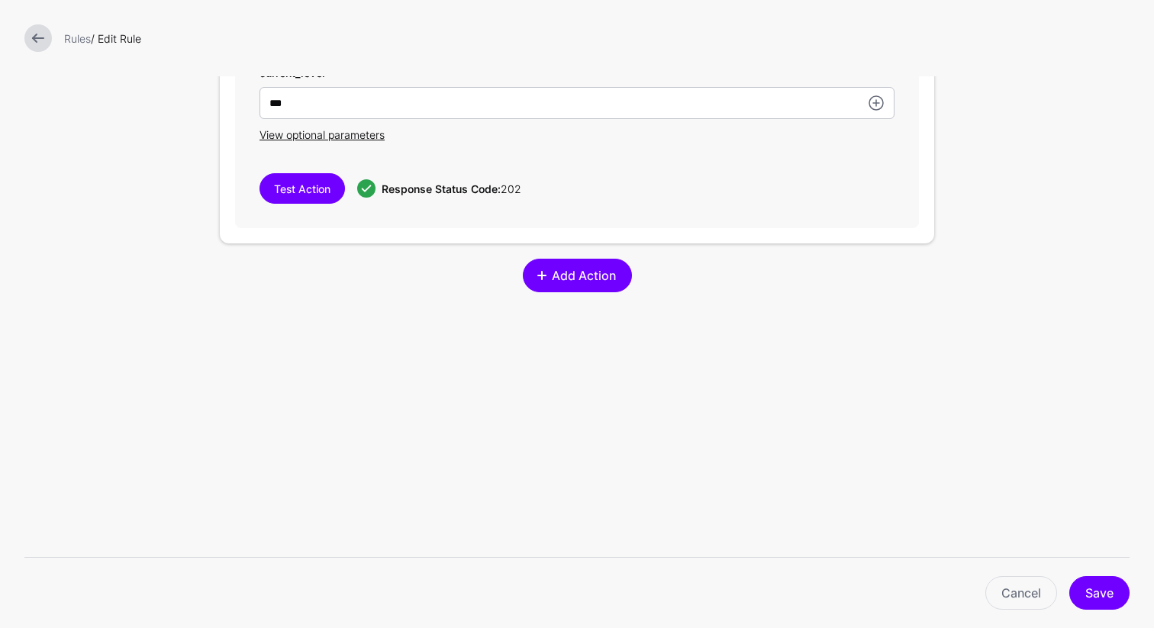
click at [598, 282] on span "Add Action" at bounding box center [584, 275] width 68 height 18
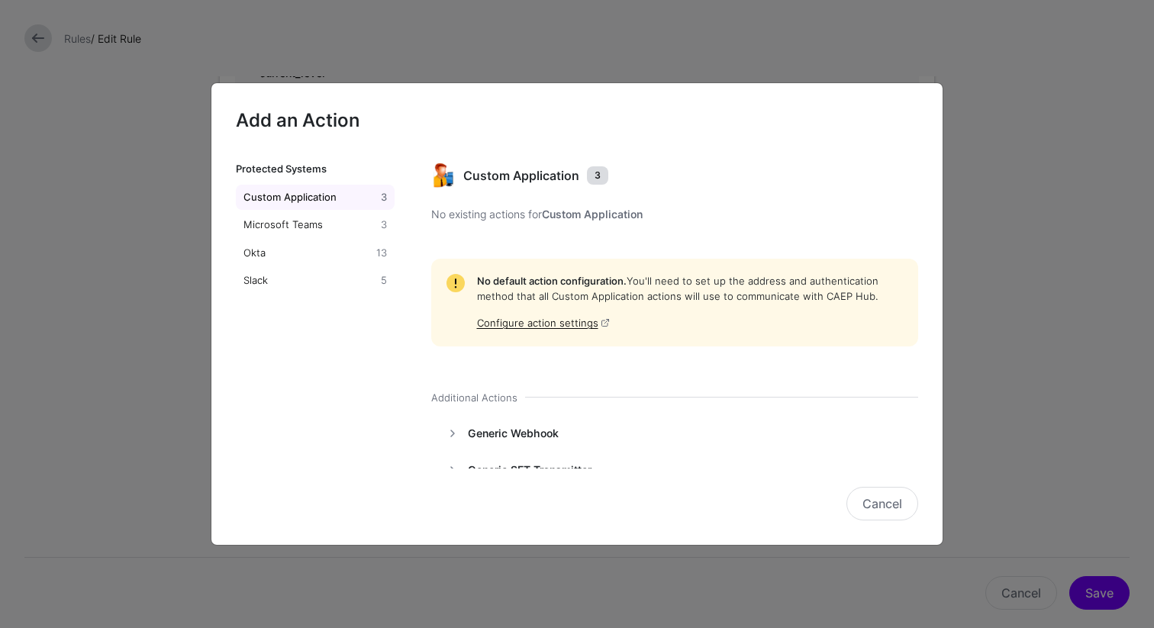
click at [992, 263] on ngb-modal-window "Add an Action Protected Systems Custom Application 3 Microsoft Teams 3 Okta 13 …" at bounding box center [577, 314] width 1154 height 628
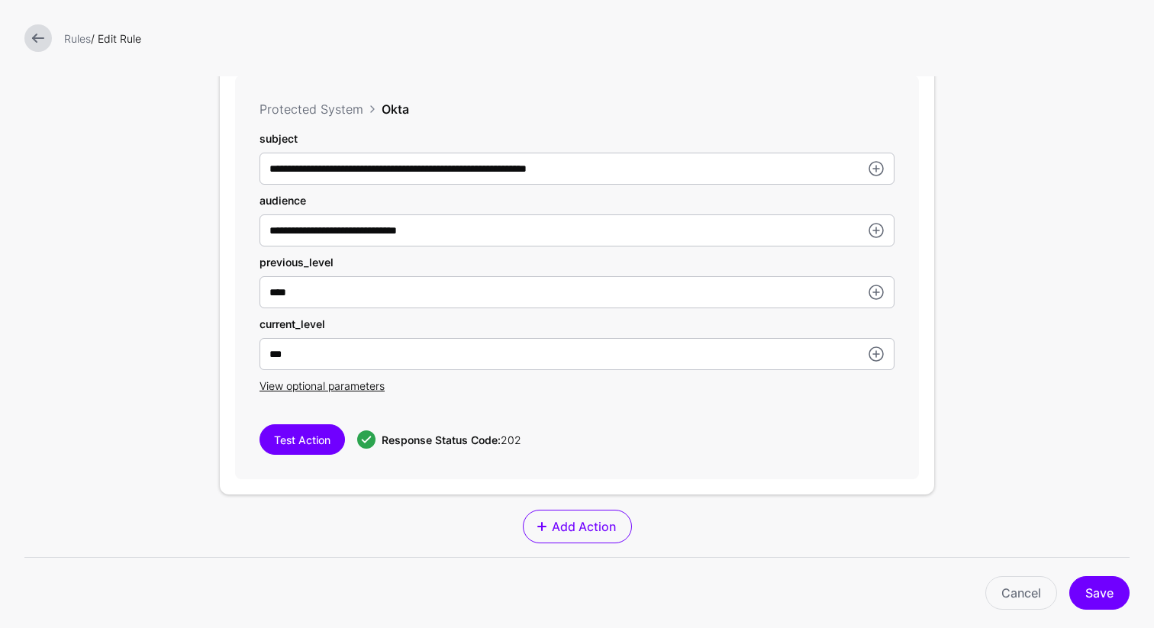
scroll to position [530, 0]
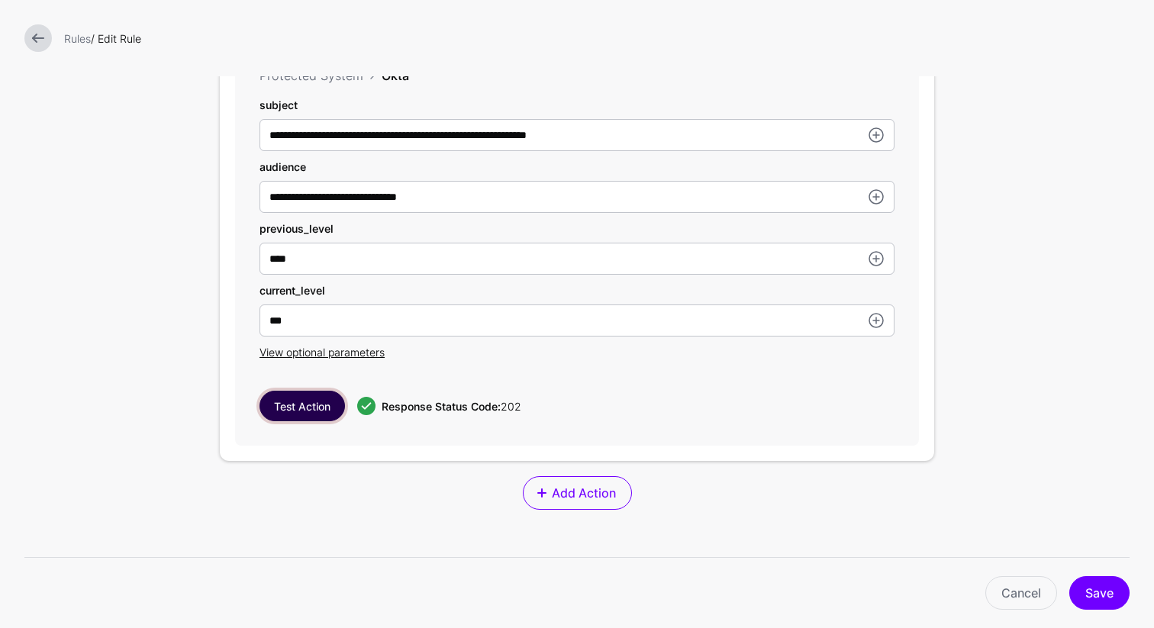
click at [310, 414] on button "Test Action" at bounding box center [302, 406] width 85 height 31
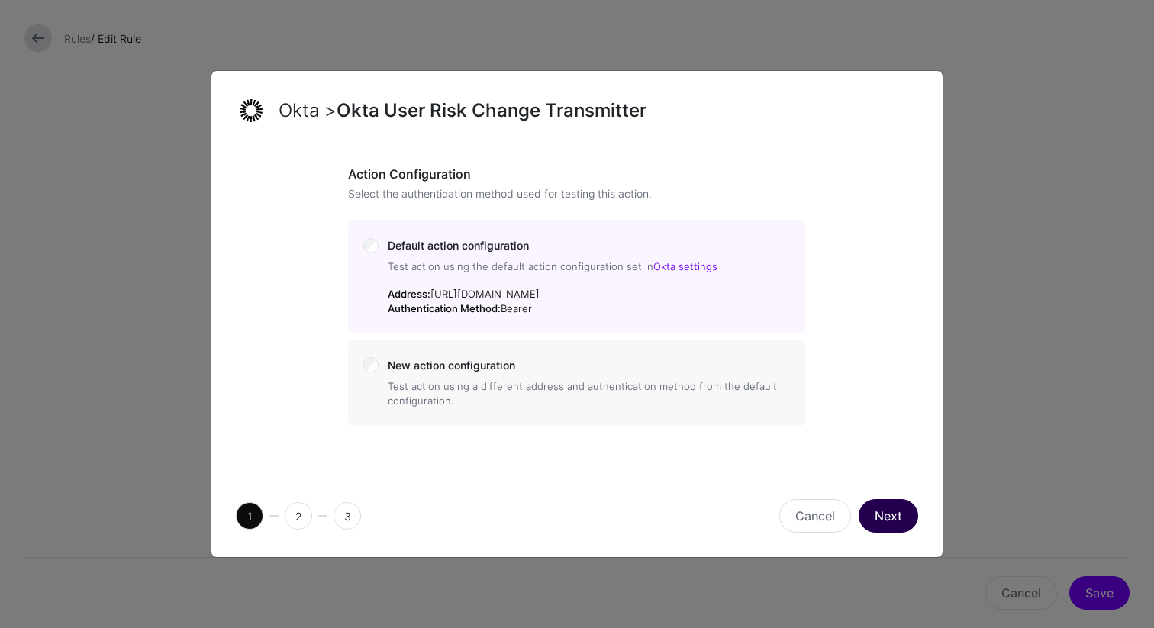
click at [890, 510] on button "Next" at bounding box center [889, 516] width 60 height 34
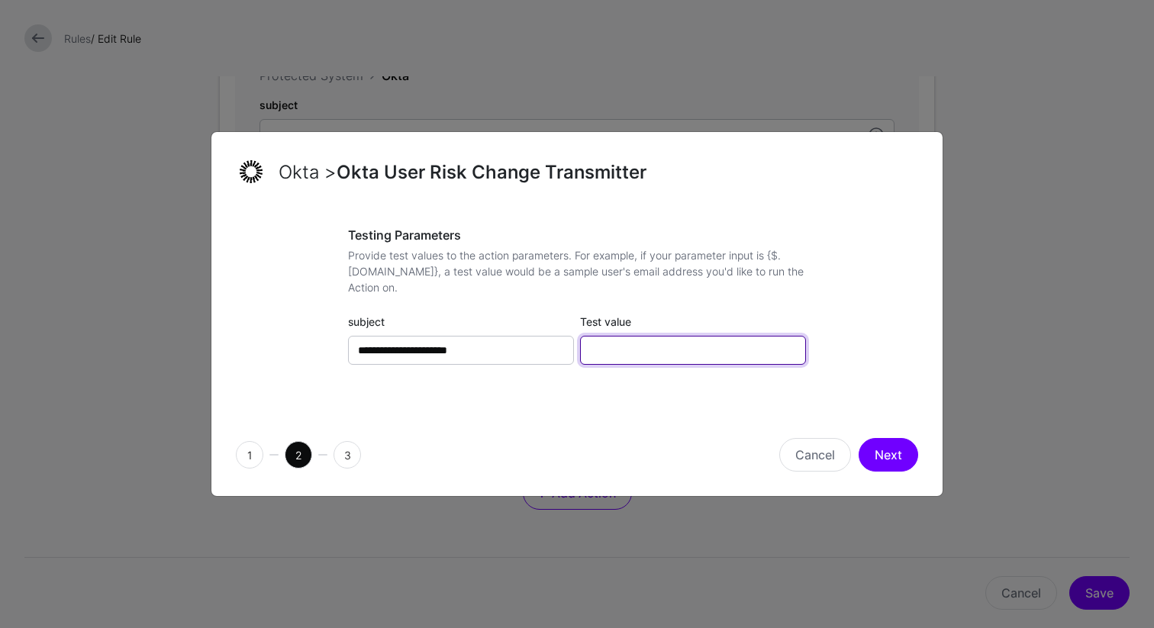
click at [722, 359] on input "Test value" at bounding box center [693, 350] width 226 height 29
type input "******"
click at [876, 457] on button "Next" at bounding box center [889, 455] width 60 height 34
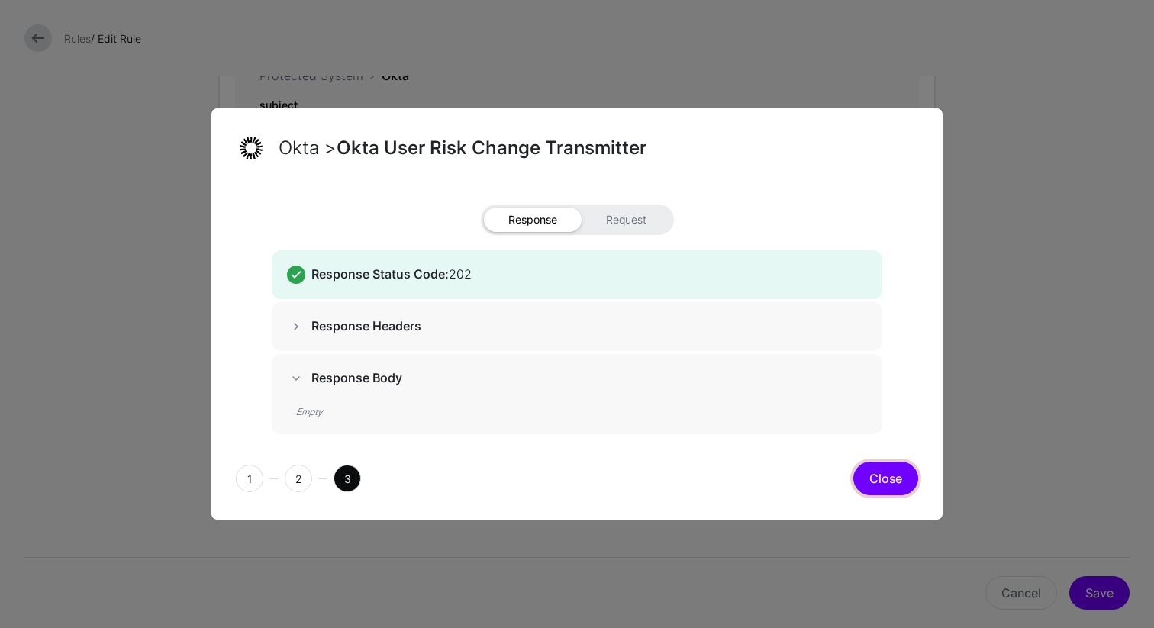
click at [896, 482] on button "Close" at bounding box center [885, 479] width 65 height 34
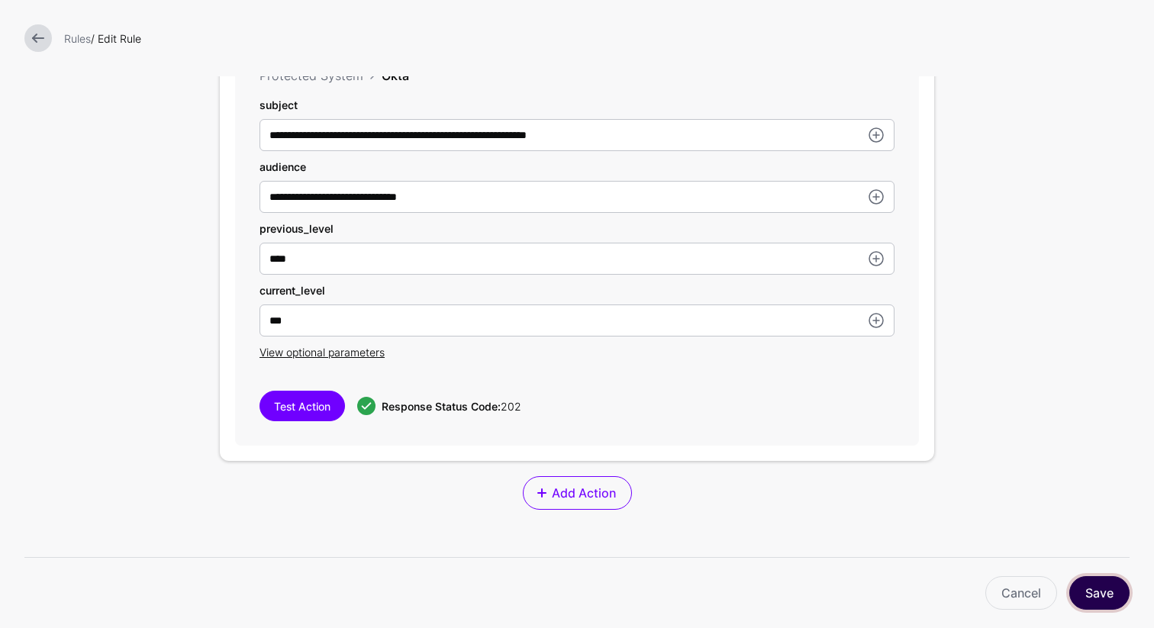
click at [1104, 594] on button "Save" at bounding box center [1099, 593] width 60 height 34
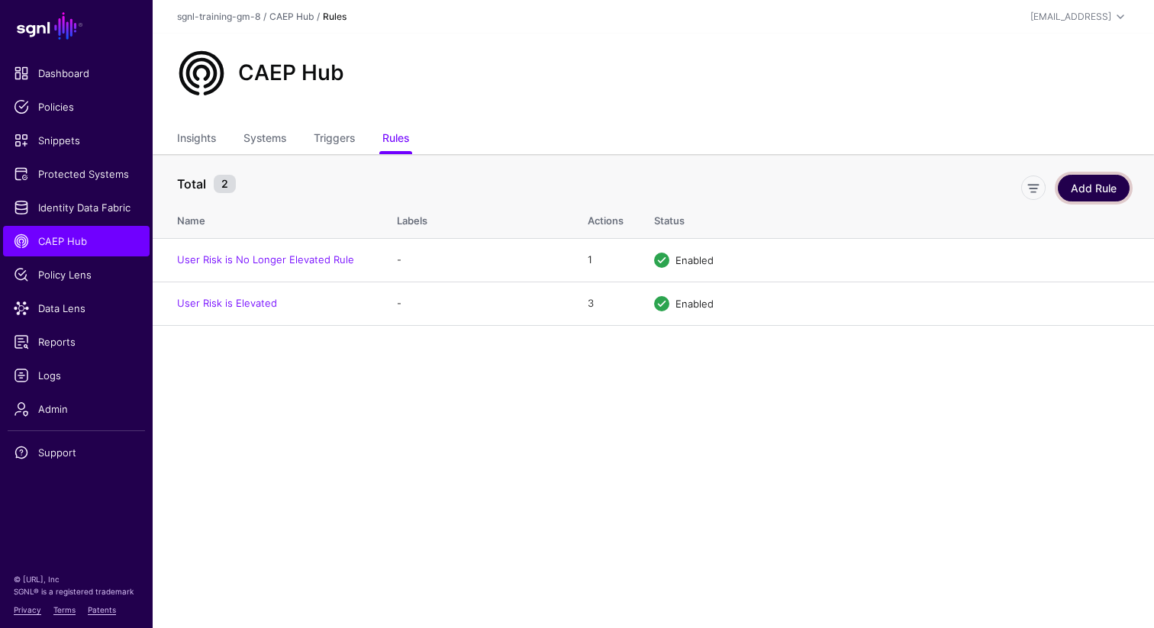
click at [1101, 188] on link "Add Rule" at bounding box center [1094, 188] width 72 height 27
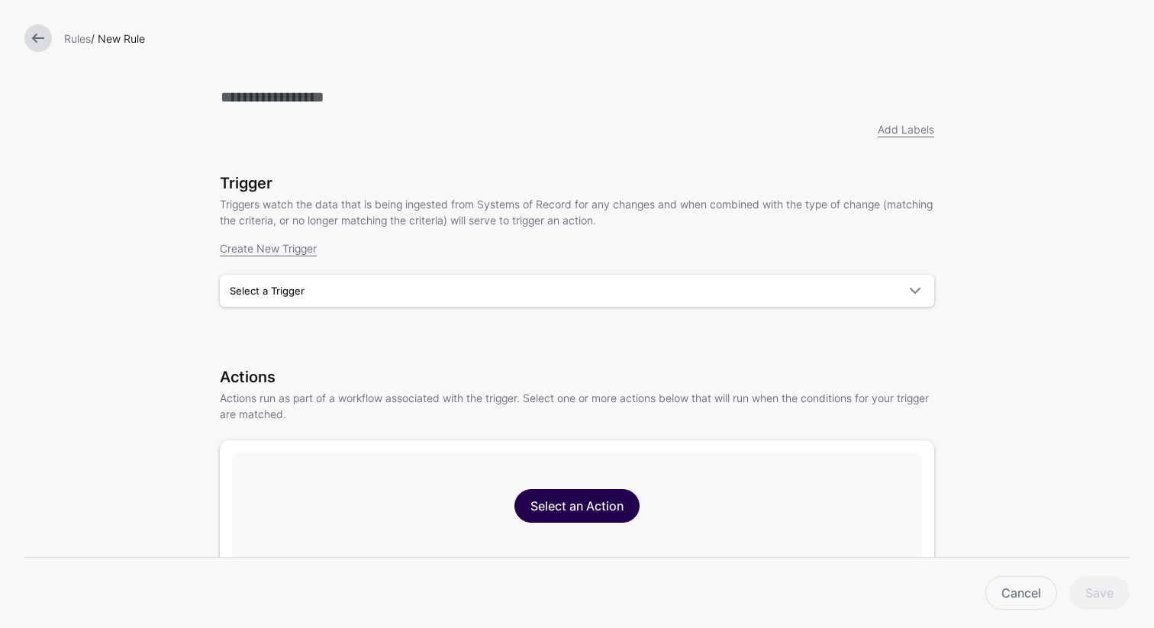
click at [582, 513] on link "Select an Action" at bounding box center [576, 506] width 125 height 34
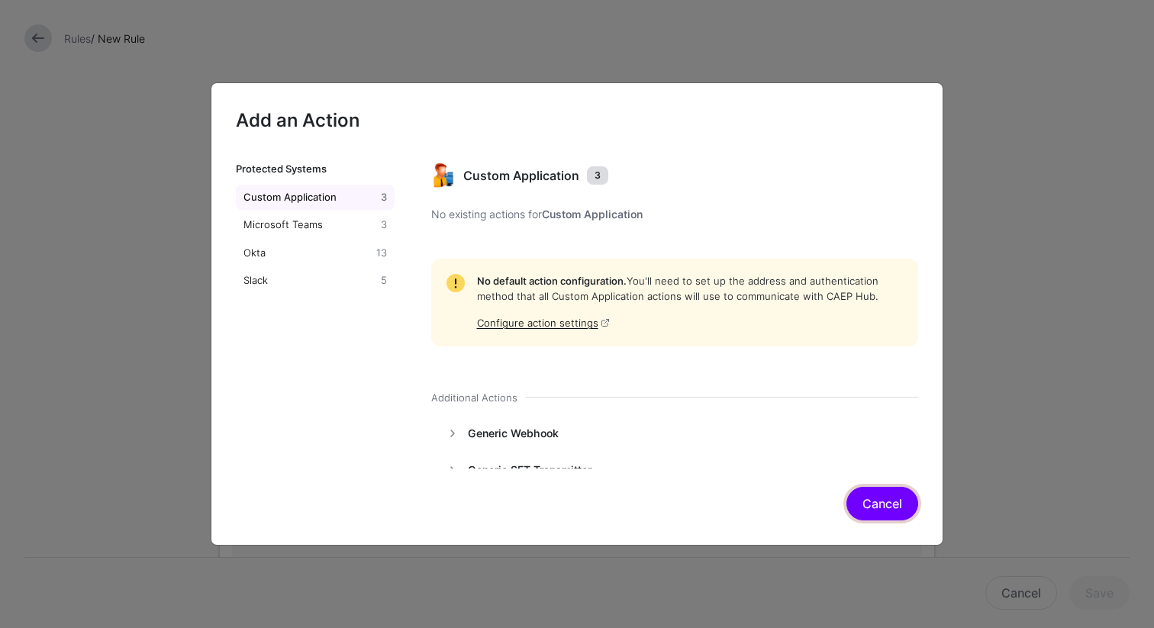
click at [862, 498] on button "Cancel" at bounding box center [882, 504] width 72 height 34
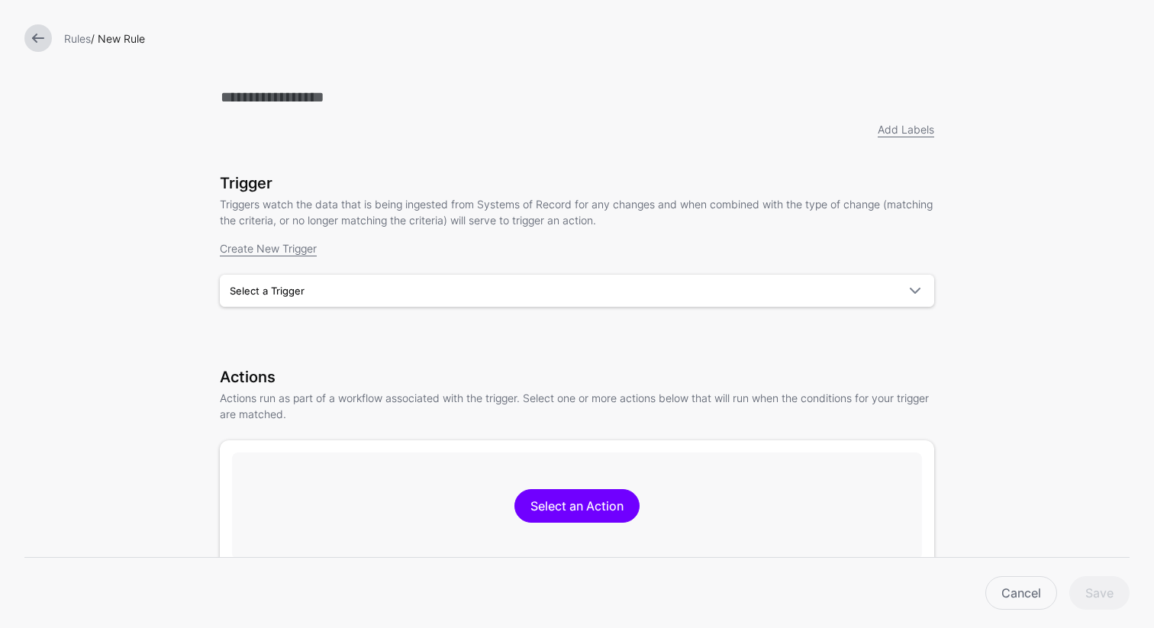
click at [40, 39] on link at bounding box center [37, 37] width 27 height 27
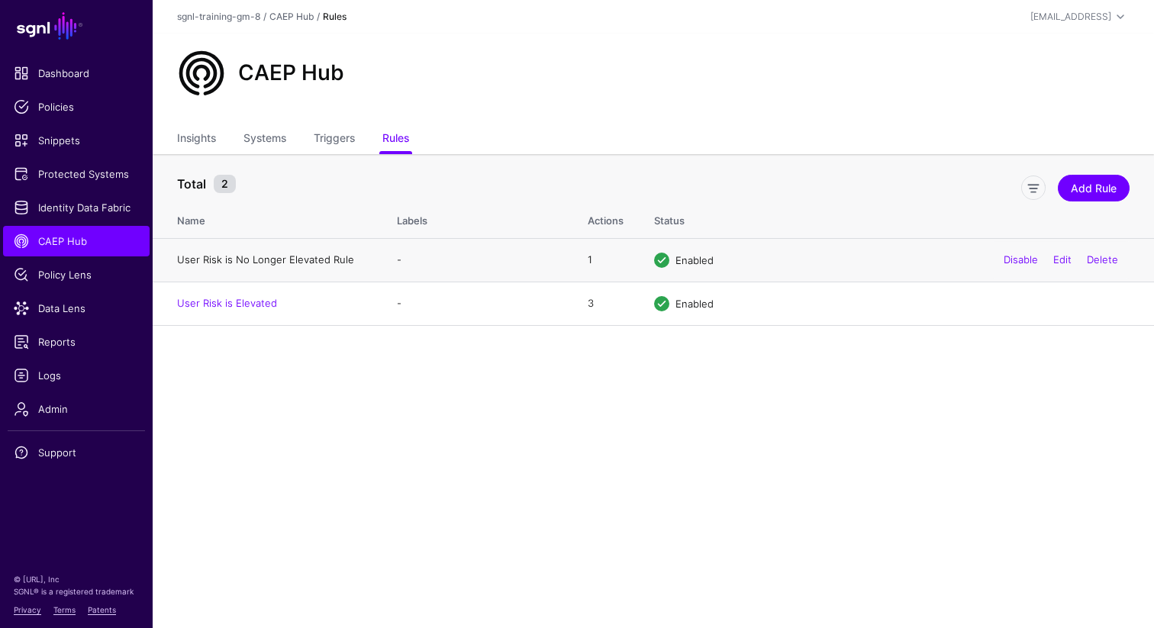
click at [323, 260] on link "User Risk is No Longer Elevated Rule" at bounding box center [265, 259] width 177 height 12
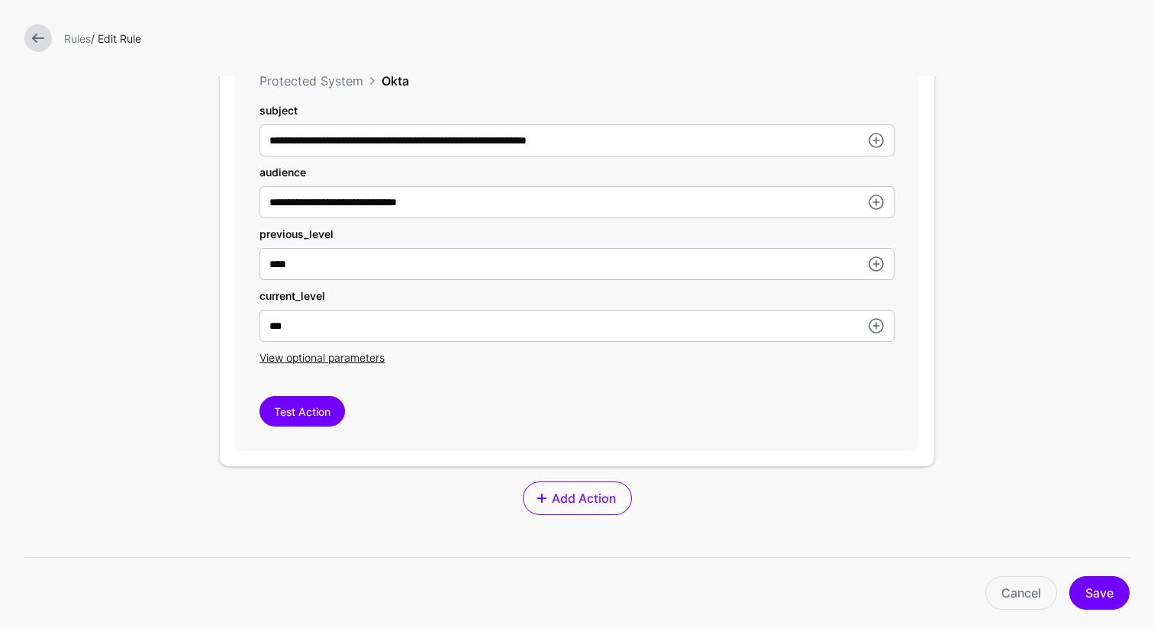
scroll to position [530, 0]
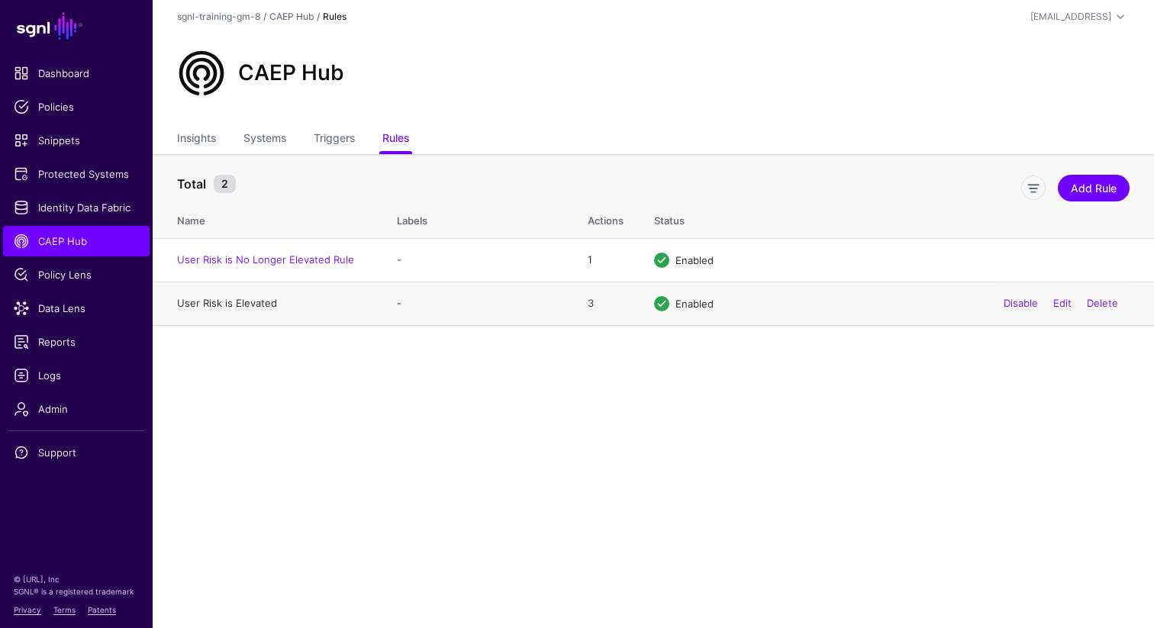
click at [236, 307] on link "User Risk is Elevated" at bounding box center [227, 303] width 100 height 12
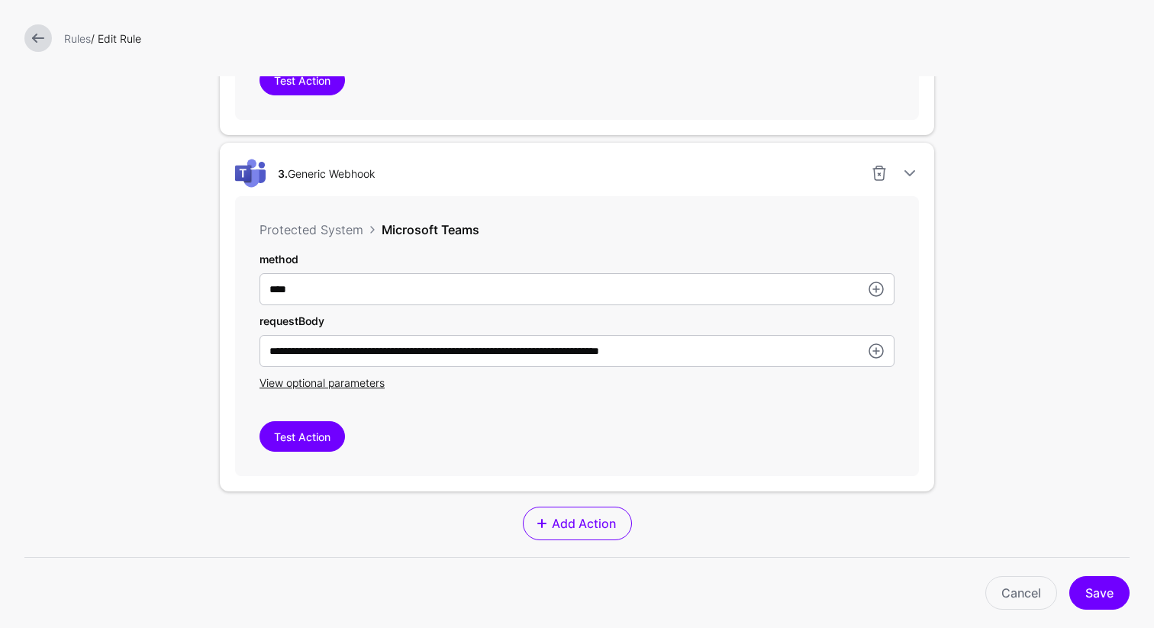
scroll to position [634, 0]
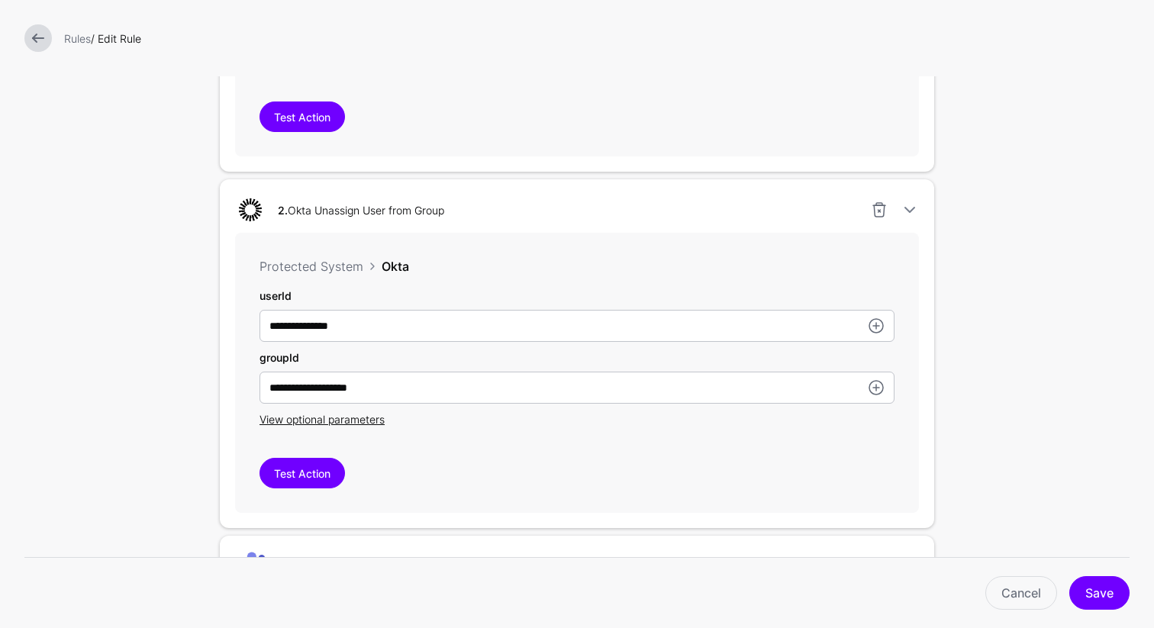
click at [35, 35] on link at bounding box center [37, 37] width 27 height 27
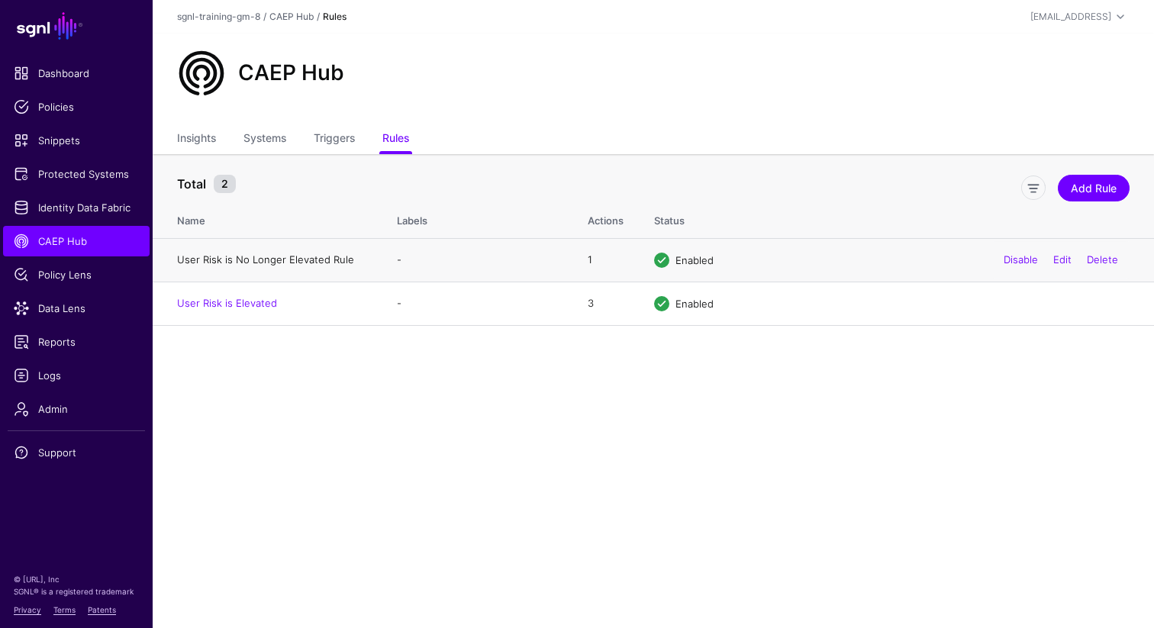
click at [202, 259] on link "User Risk is No Longer Elevated Rule" at bounding box center [265, 259] width 177 height 12
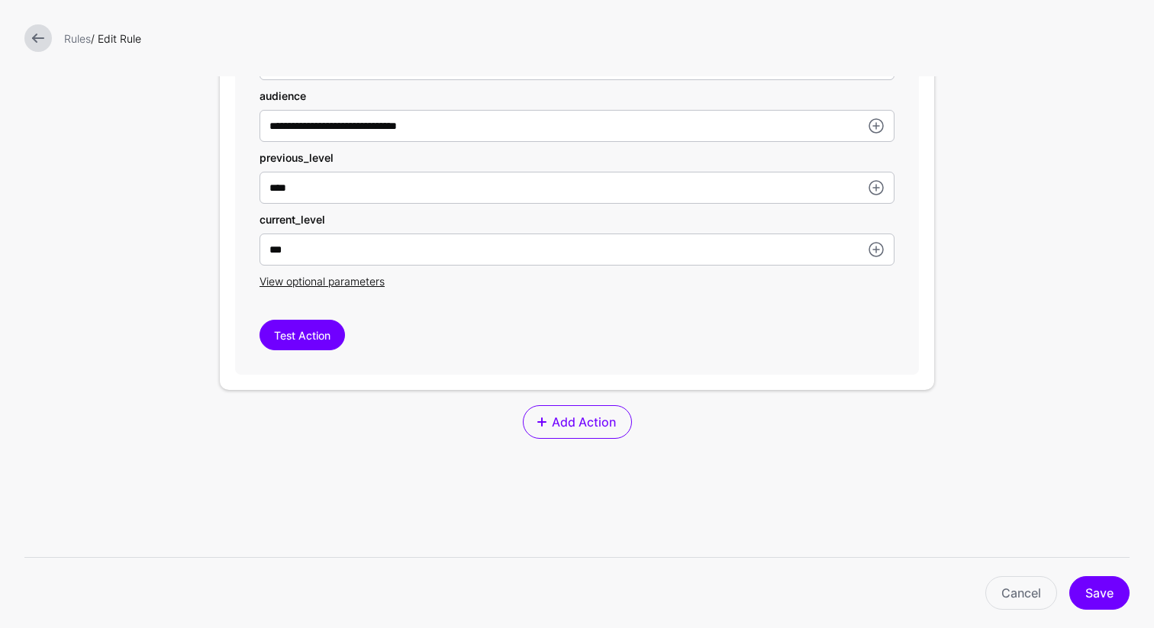
scroll to position [623, 0]
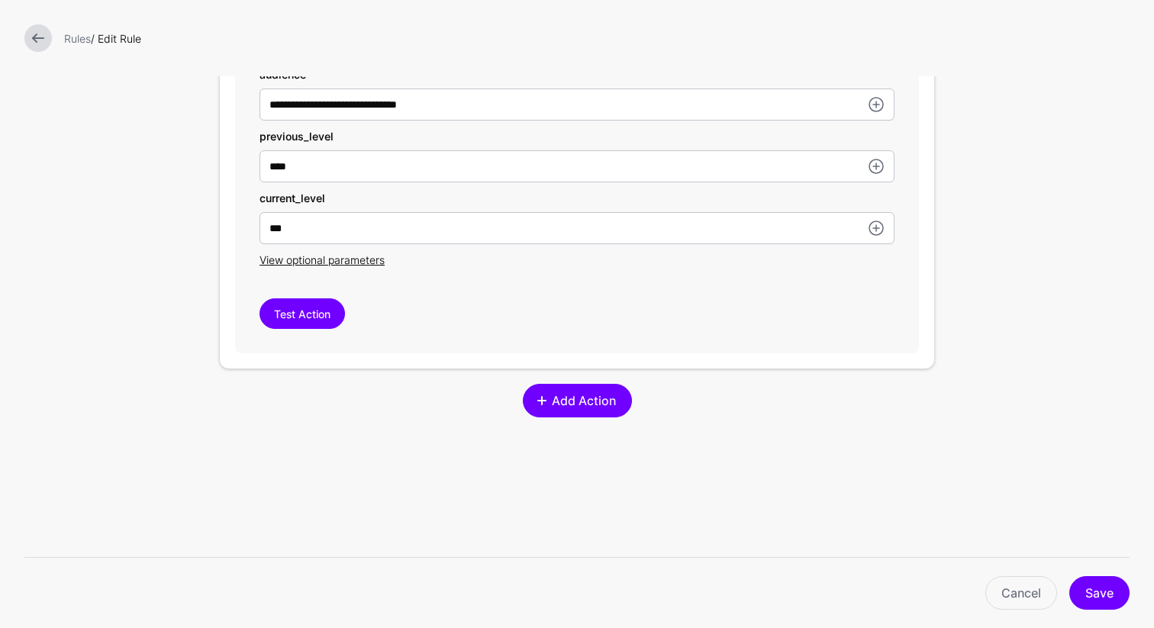
click at [555, 405] on span "Add Action" at bounding box center [584, 401] width 68 height 18
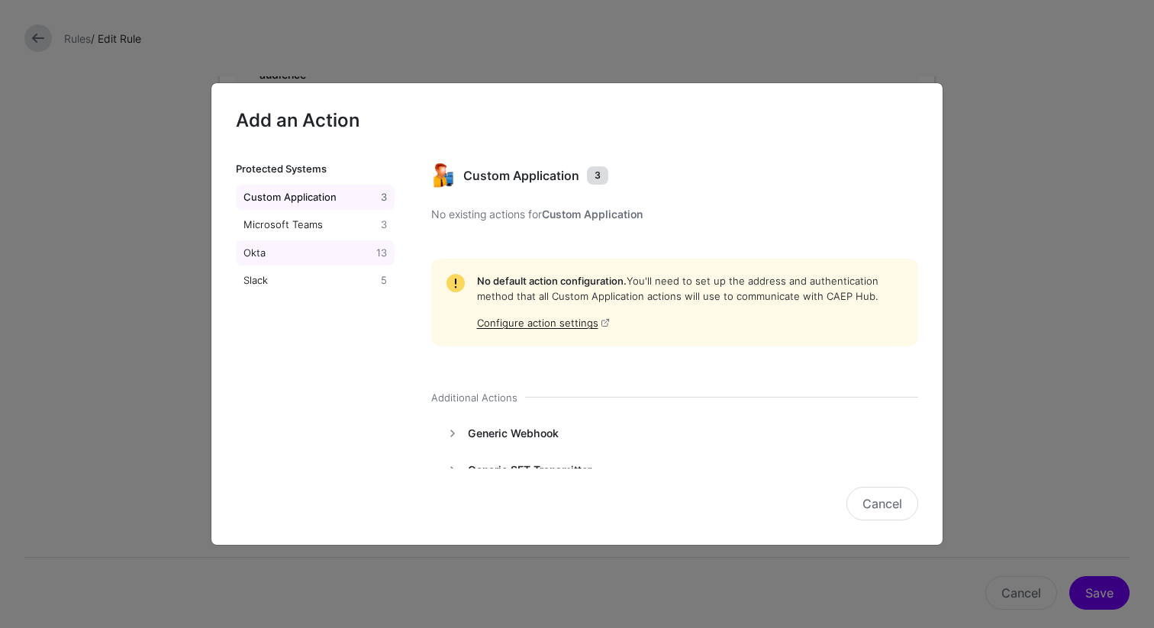
click at [293, 248] on div "Okta" at bounding box center [306, 253] width 133 height 15
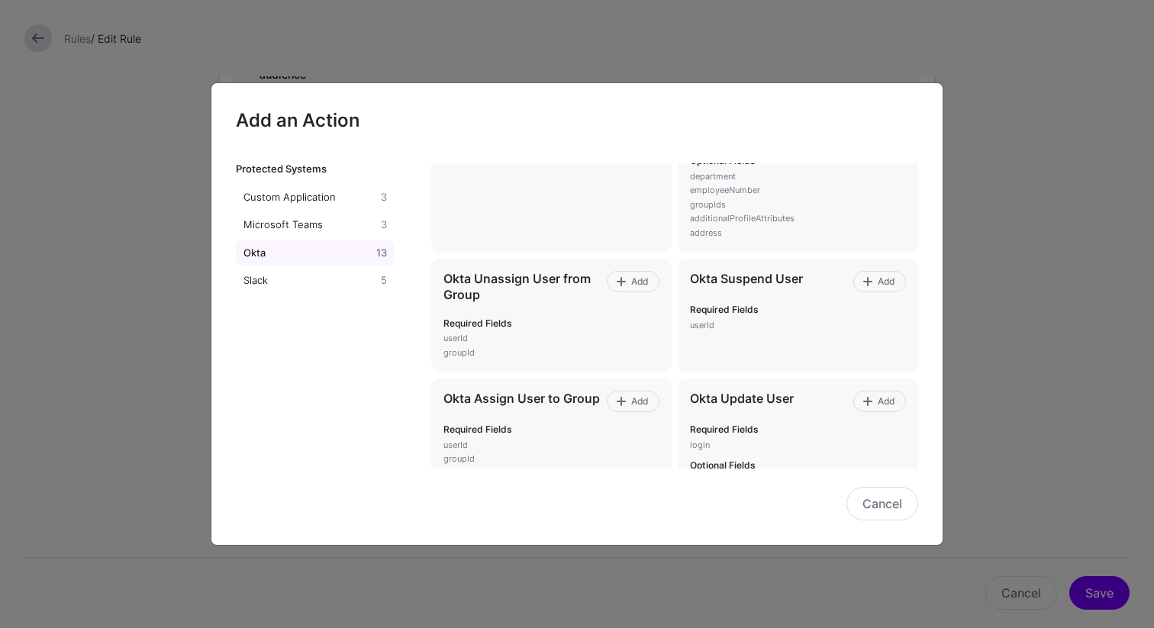
scroll to position [622, 0]
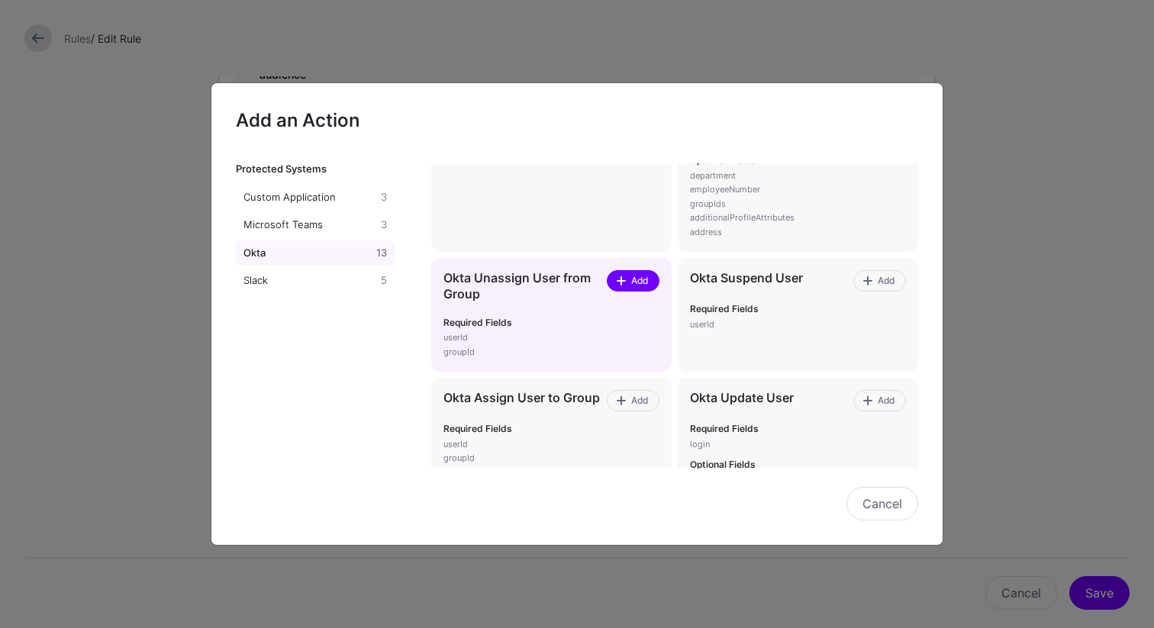
click at [629, 285] on span "Add" at bounding box center [639, 281] width 21 height 14
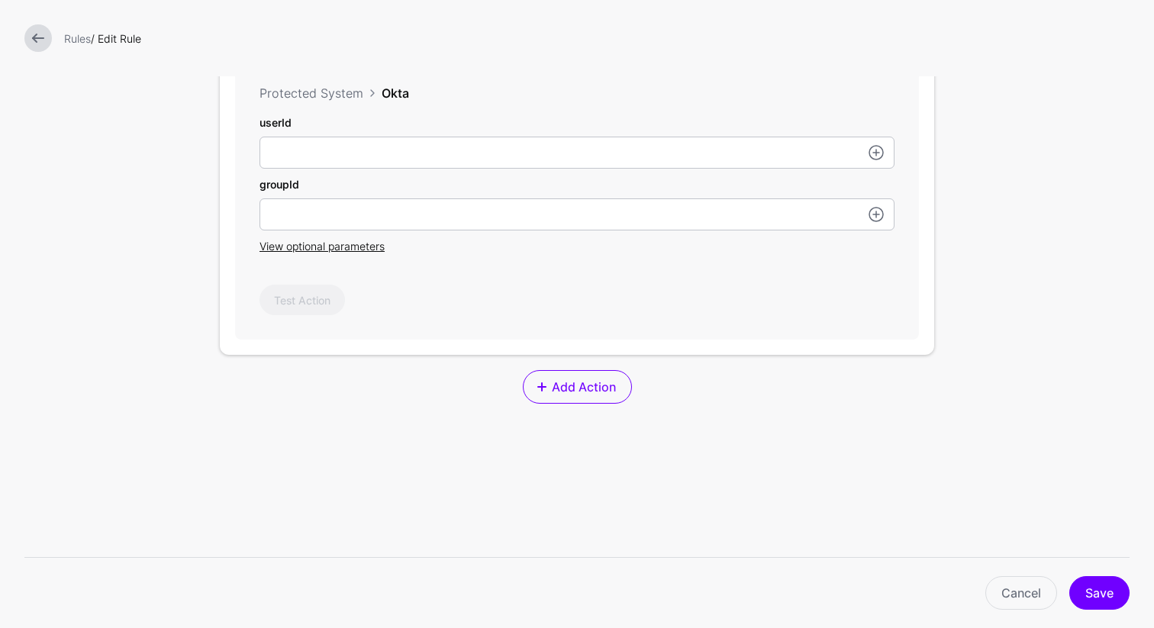
scroll to position [991, 0]
click at [869, 155] on link at bounding box center [876, 155] width 18 height 18
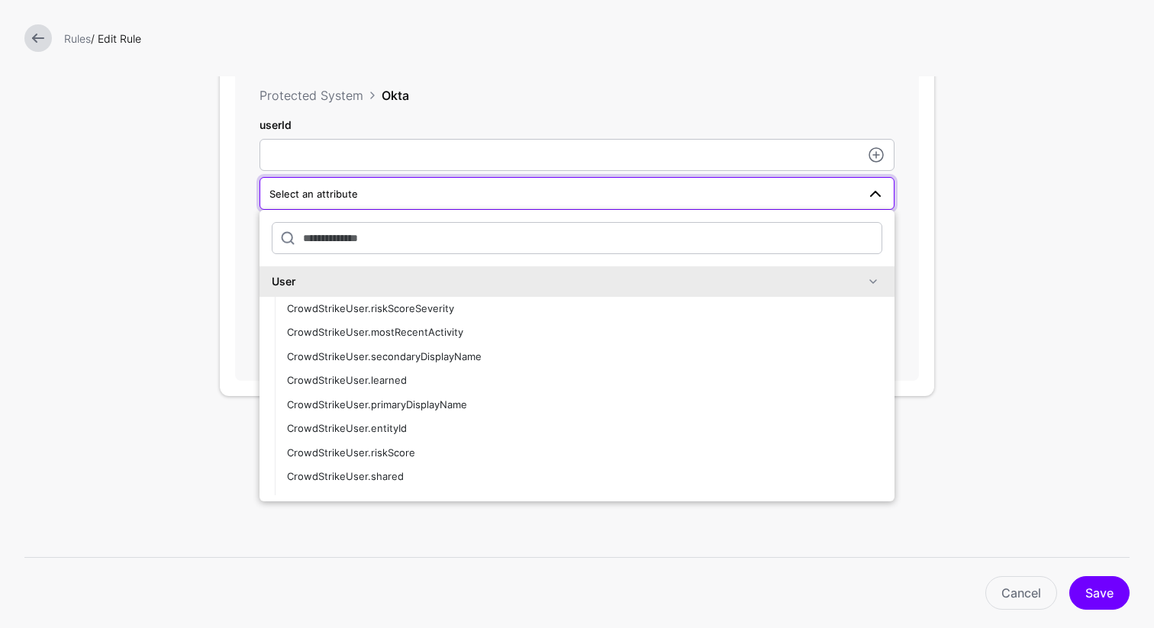
click at [605, 287] on div "User" at bounding box center [568, 281] width 592 height 16
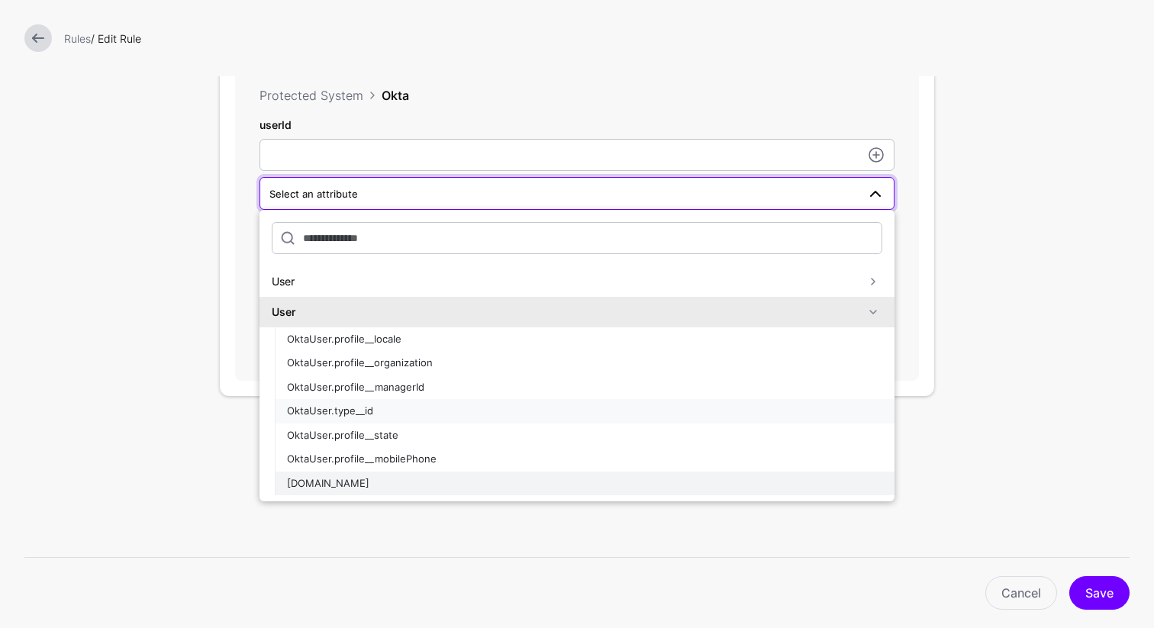
drag, startPoint x: 417, startPoint y: 409, endPoint x: 396, endPoint y: 478, distance: 71.7
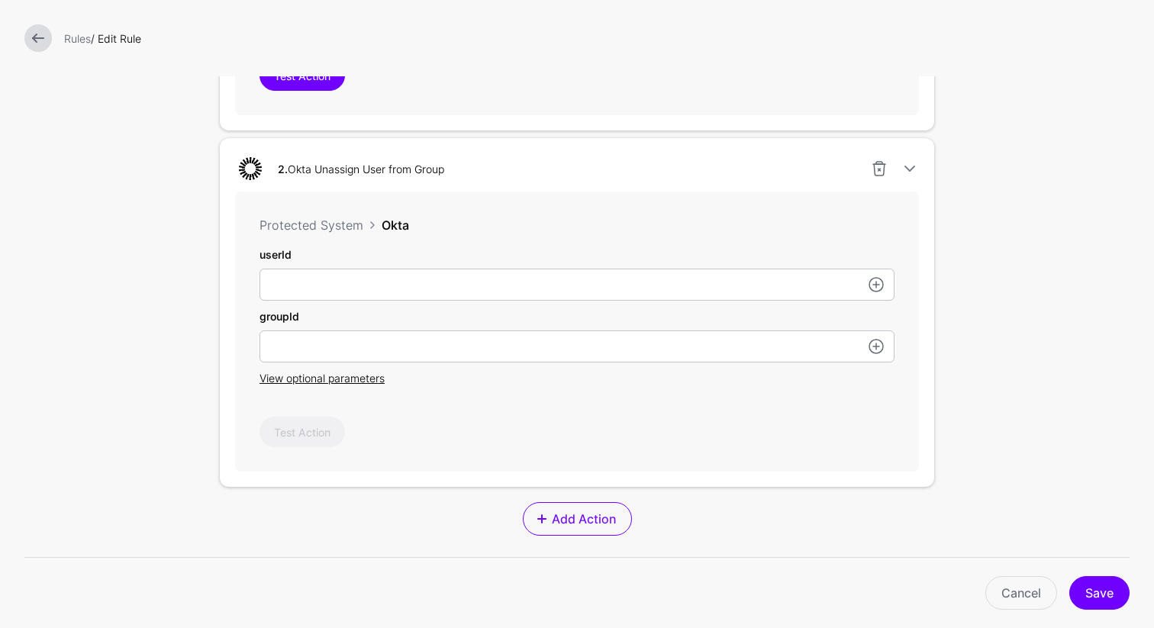
scroll to position [842, 0]
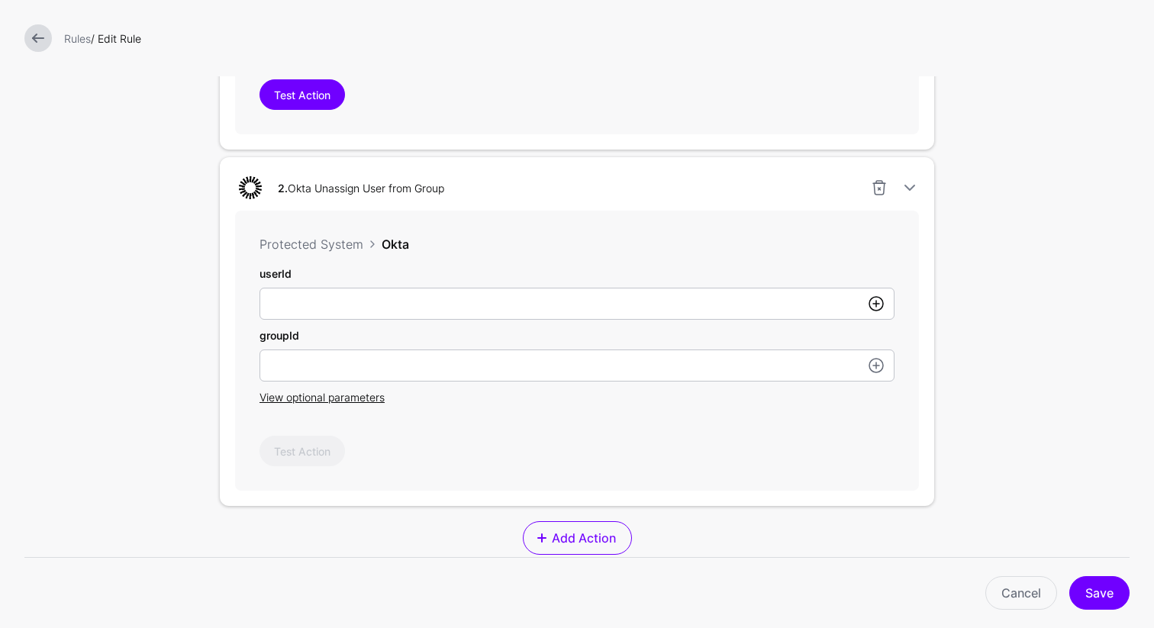
click at [867, 302] on link at bounding box center [876, 304] width 18 height 18
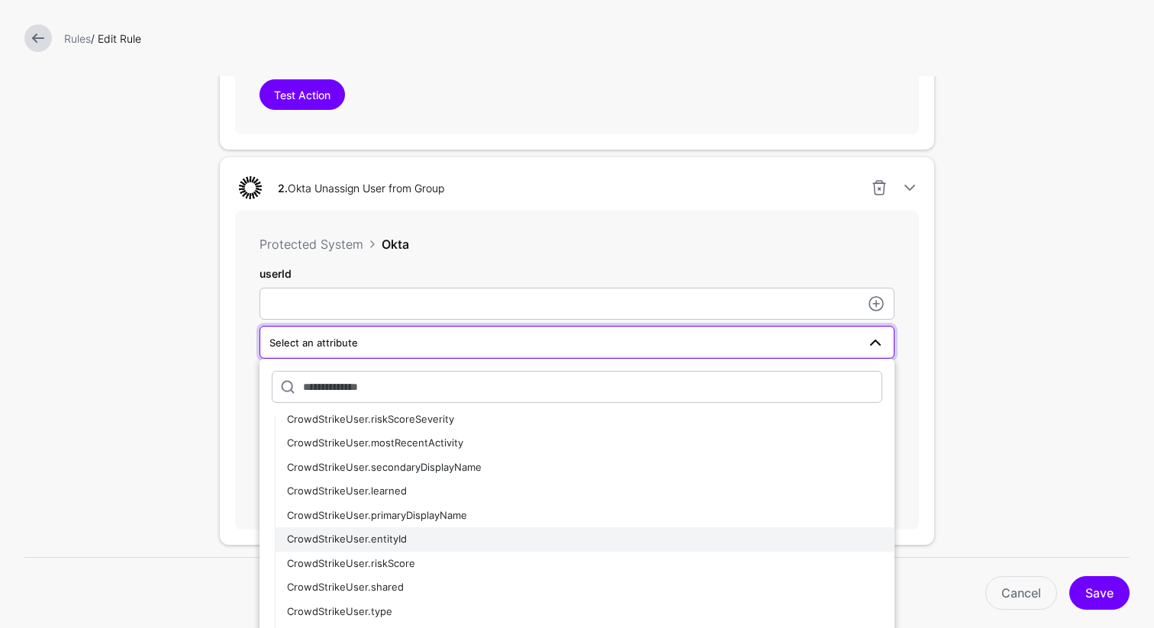
scroll to position [0, 0]
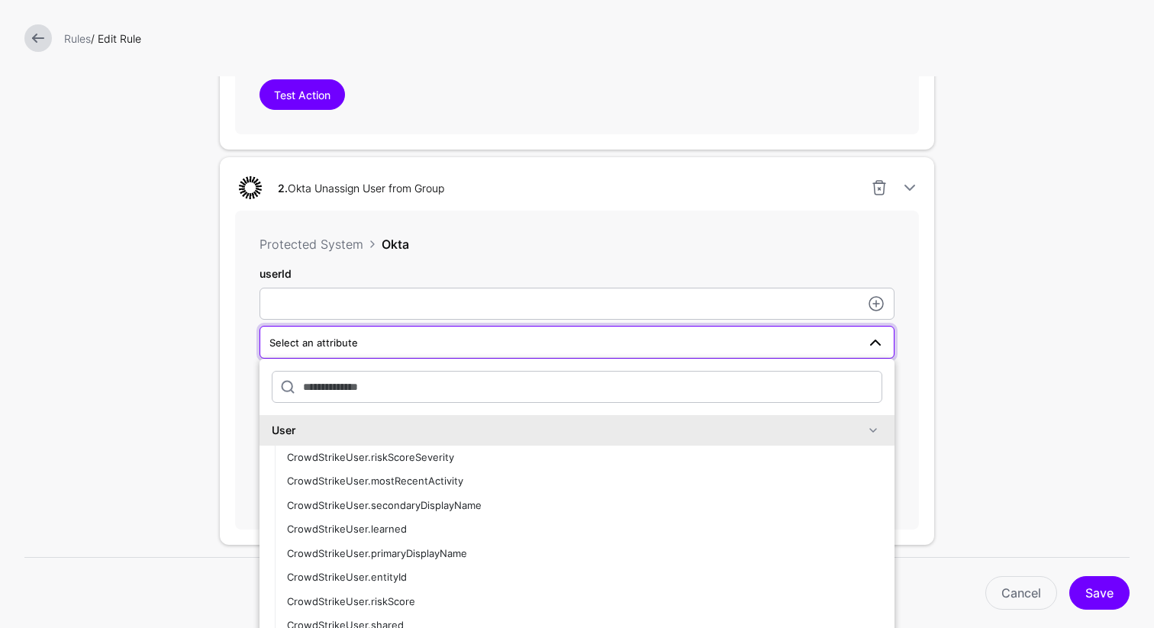
click at [349, 437] on div "User" at bounding box center [568, 430] width 592 height 16
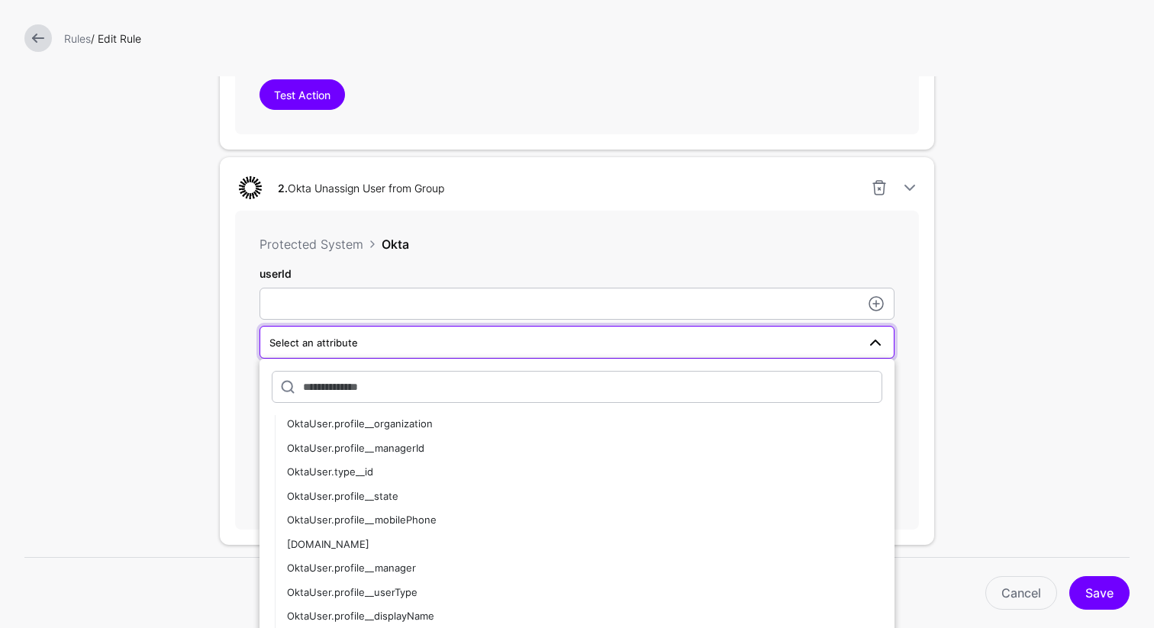
scroll to position [111, 0]
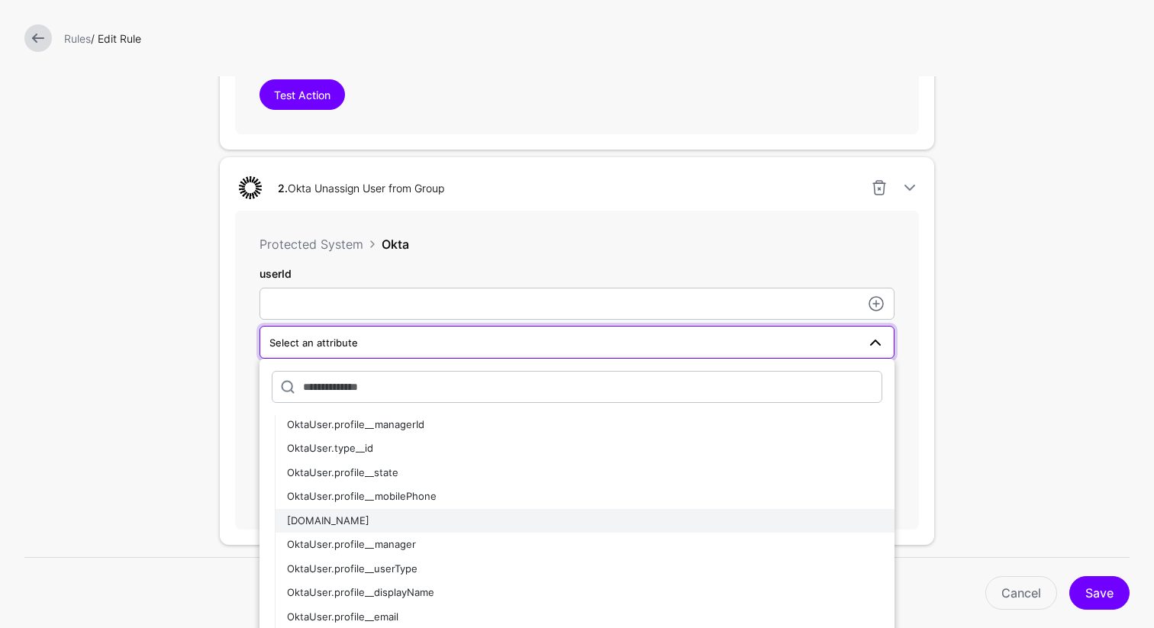
click at [333, 520] on span "[DOMAIN_NAME]" at bounding box center [328, 520] width 82 height 12
type input "**********"
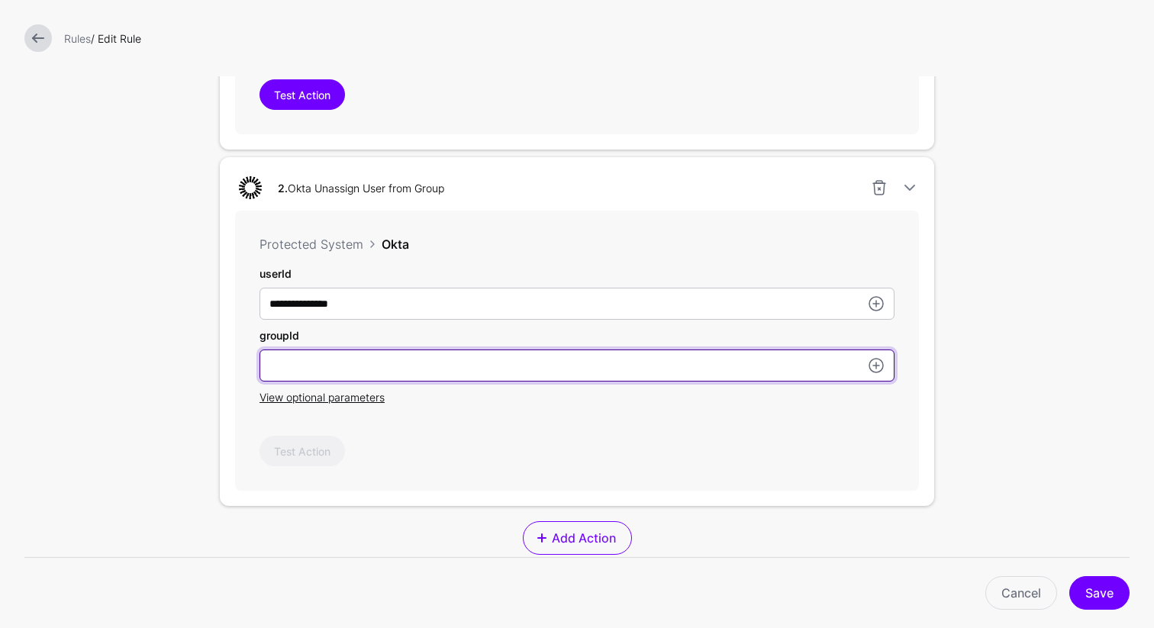
click at [386, 366] on input "subject" at bounding box center [577, 366] width 635 height 32
paste input "**********"
type input "**********"
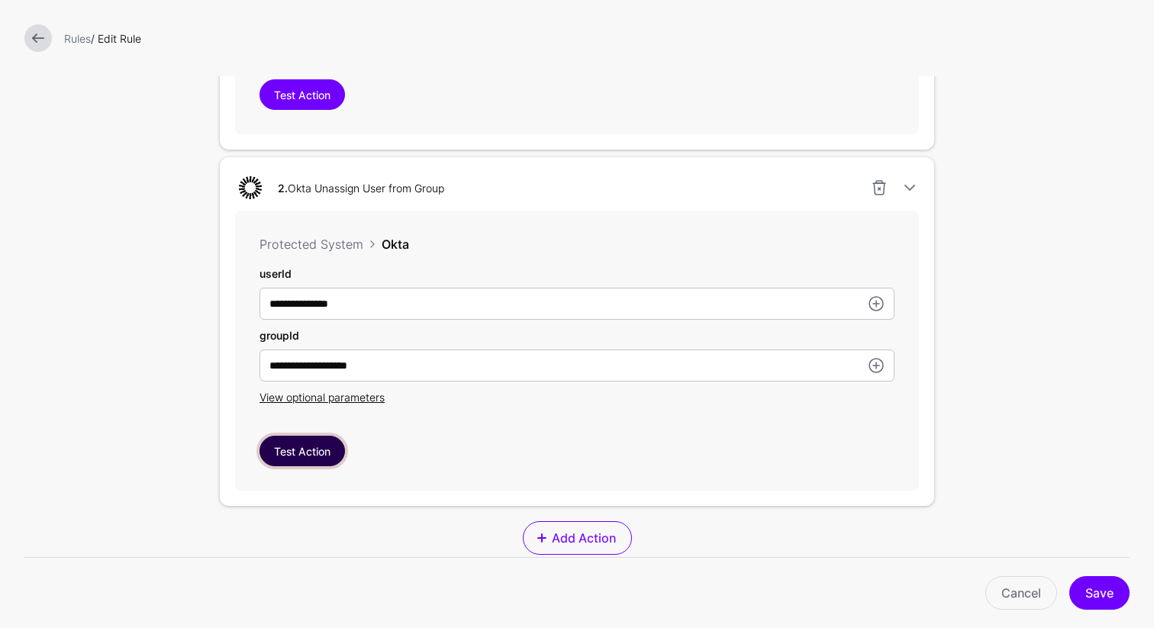
click at [311, 460] on button "Test Action" at bounding box center [302, 451] width 85 height 31
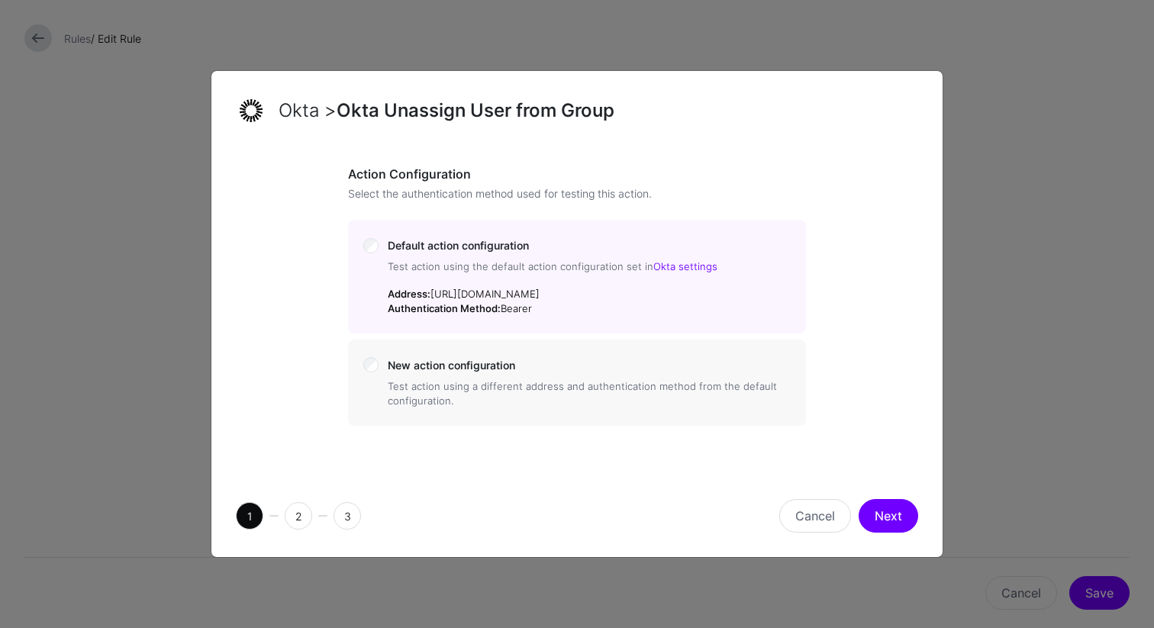
click at [888, 529] on button "Next" at bounding box center [889, 516] width 60 height 34
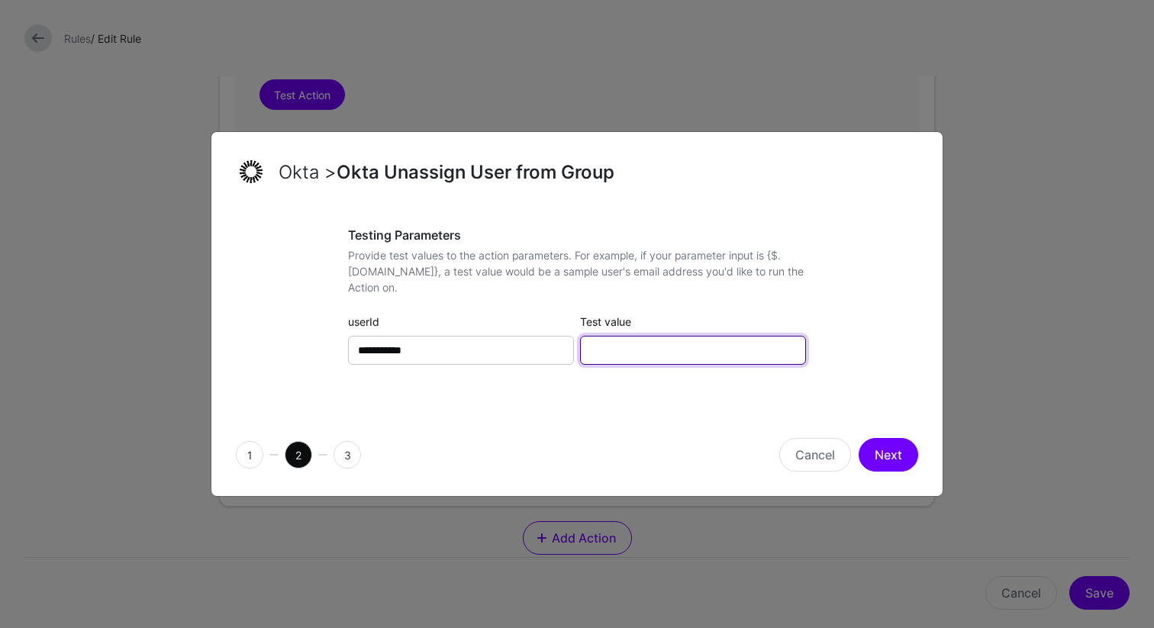
click at [695, 351] on input "Test value" at bounding box center [693, 350] width 226 height 29
type input "**********"
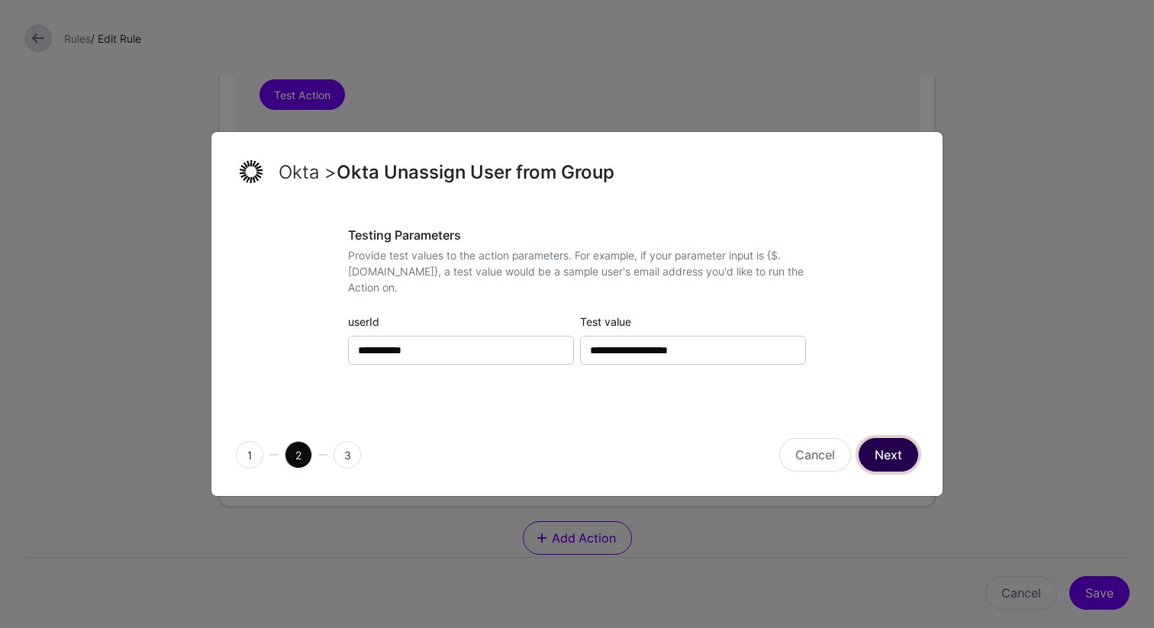
click at [877, 448] on button "Next" at bounding box center [889, 455] width 60 height 34
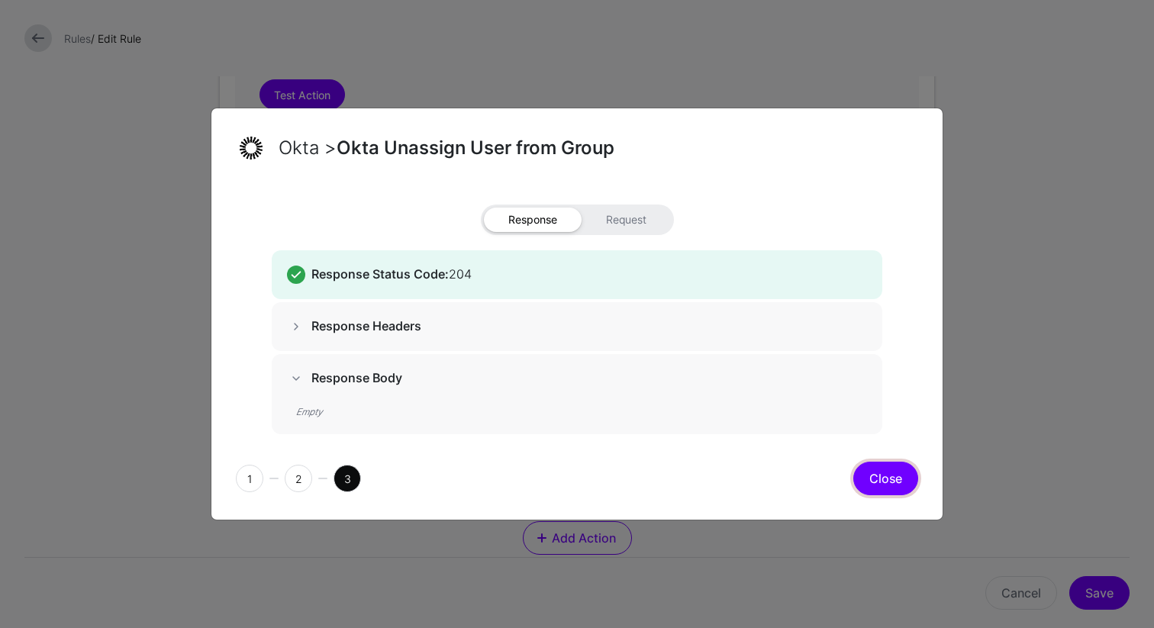
click at [888, 480] on button "Close" at bounding box center [885, 479] width 65 height 34
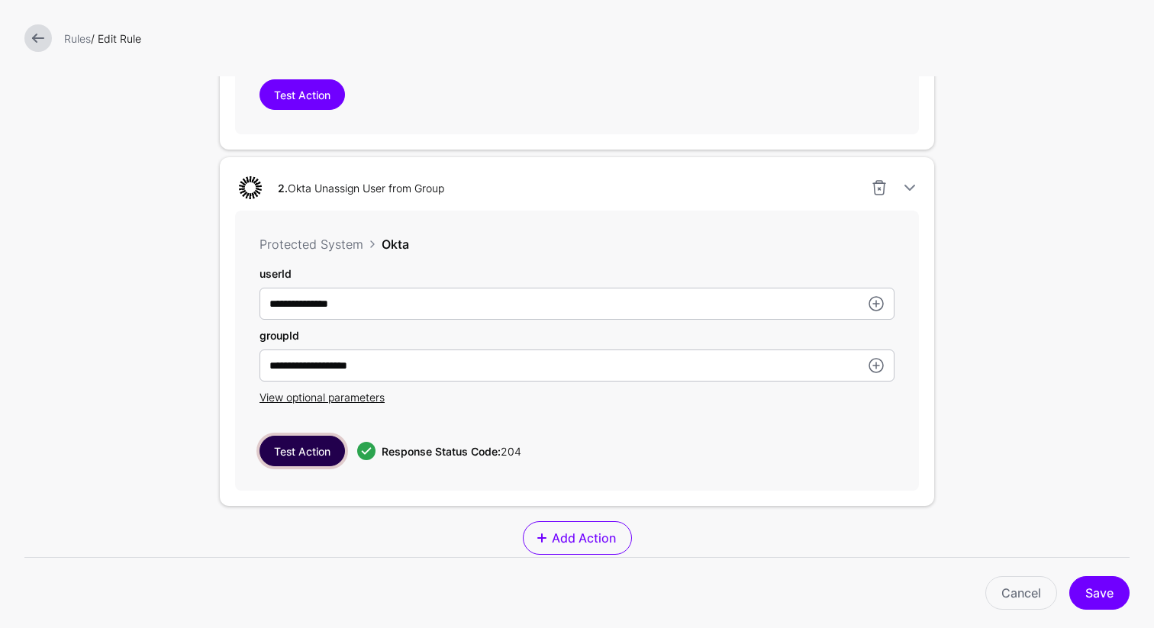
click at [308, 462] on button "Test Action" at bounding box center [302, 451] width 85 height 31
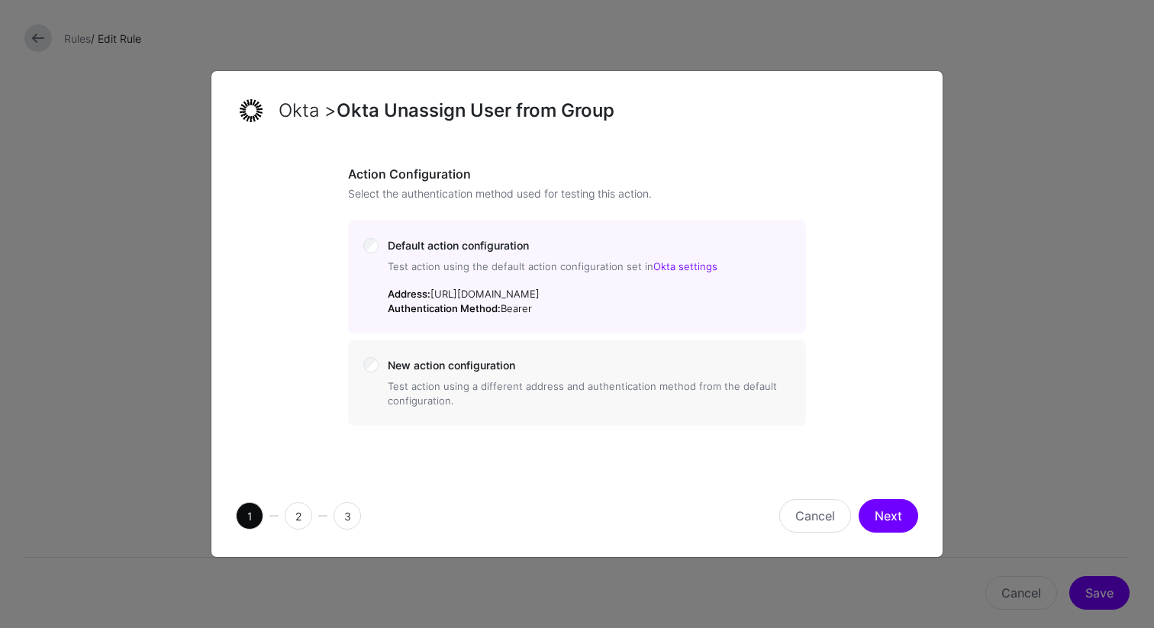
click at [891, 520] on button "Next" at bounding box center [889, 516] width 60 height 34
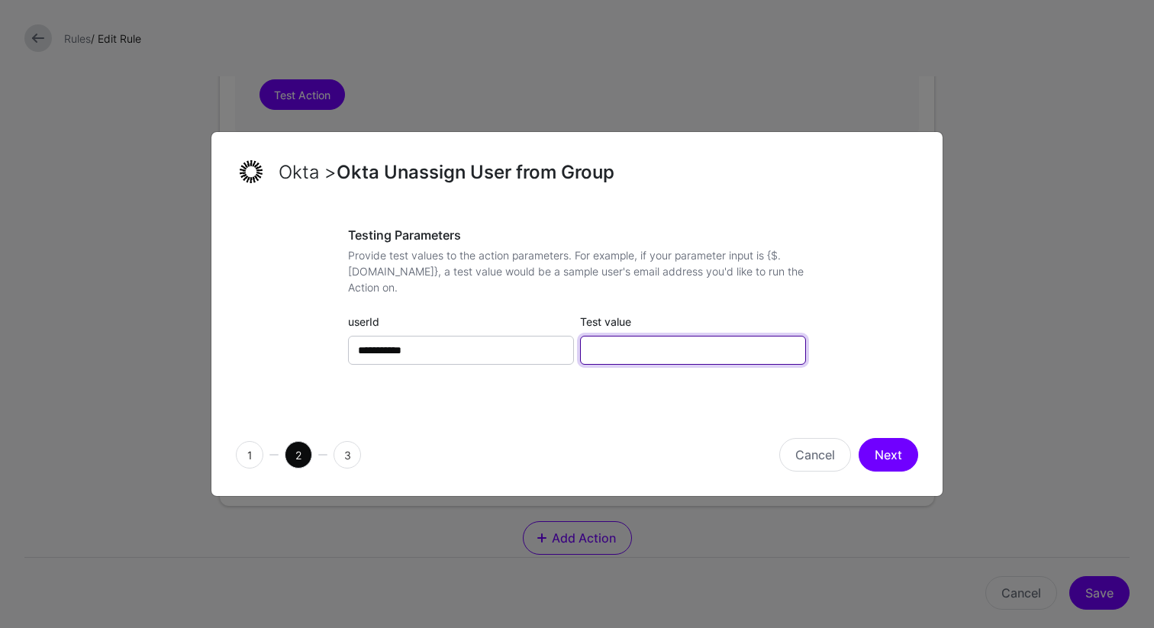
click at [702, 362] on input "Test value" at bounding box center [693, 350] width 226 height 29
type input "******"
click at [888, 458] on button "Next" at bounding box center [889, 455] width 60 height 34
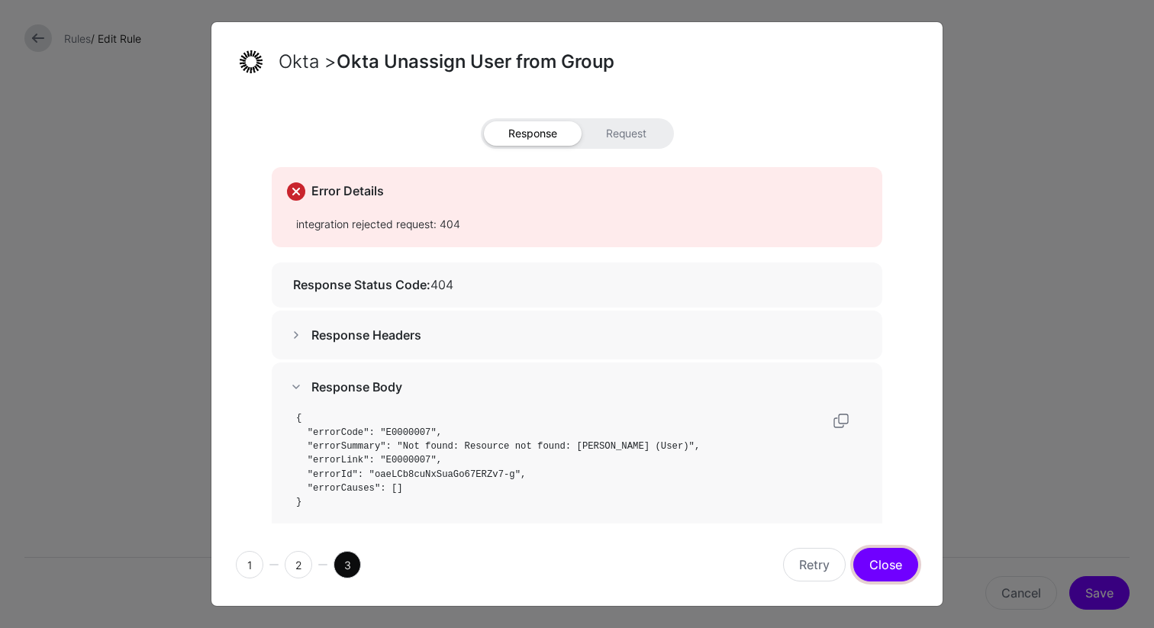
click at [879, 572] on button "Close" at bounding box center [885, 565] width 65 height 34
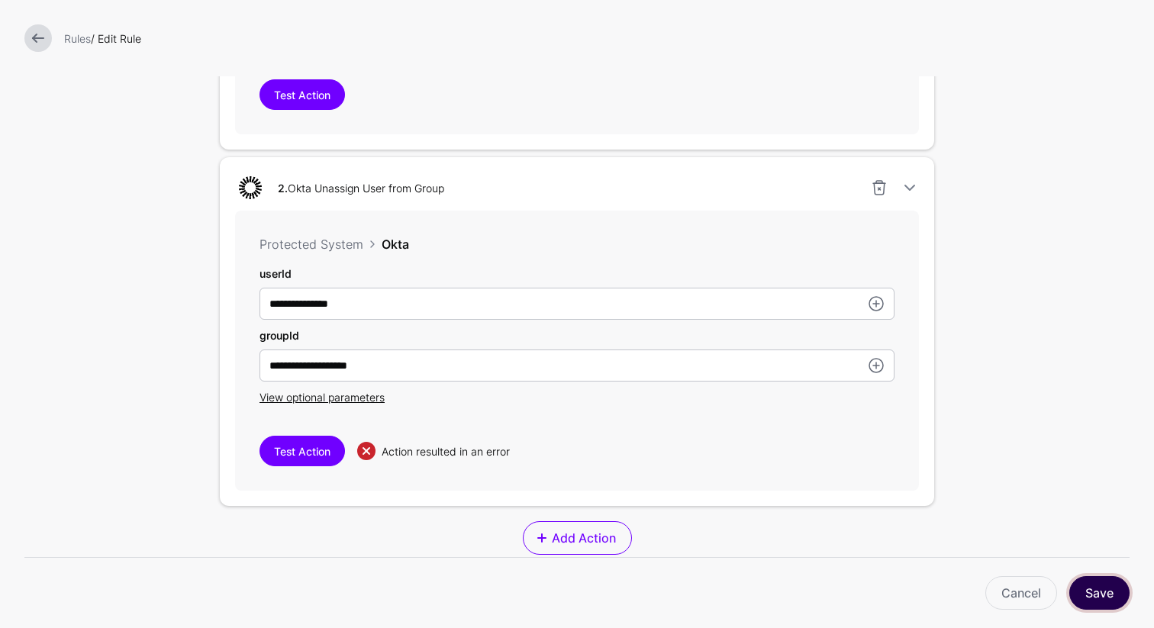
click at [1104, 594] on button "Save" at bounding box center [1099, 593] width 60 height 34
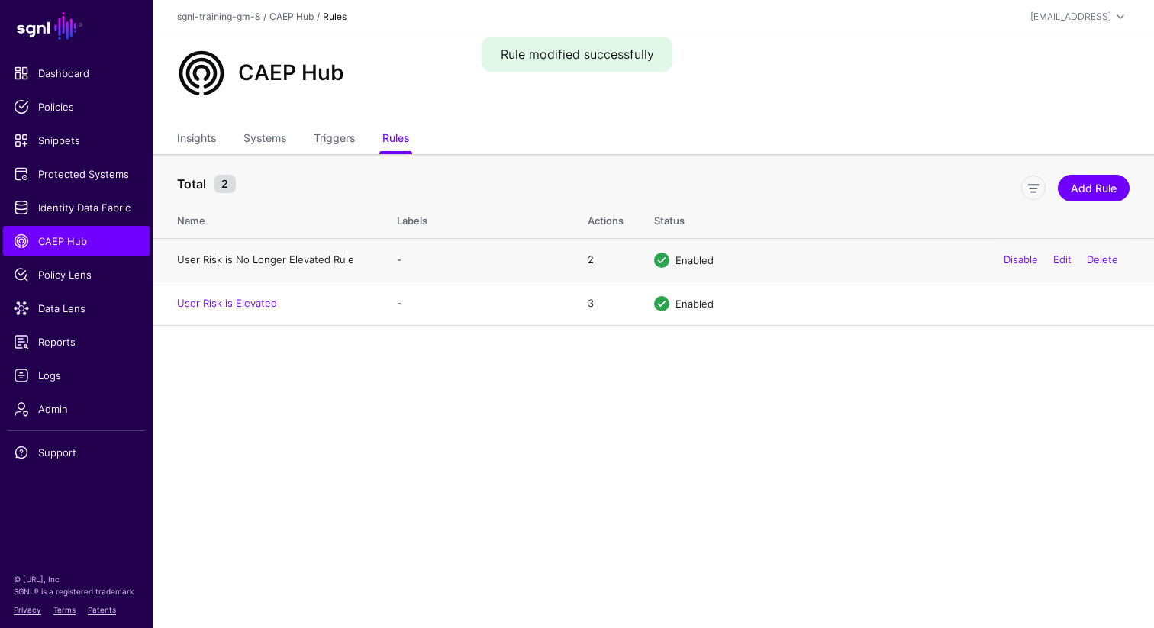
click at [261, 261] on link "User Risk is No Longer Elevated Rule" at bounding box center [265, 259] width 177 height 12
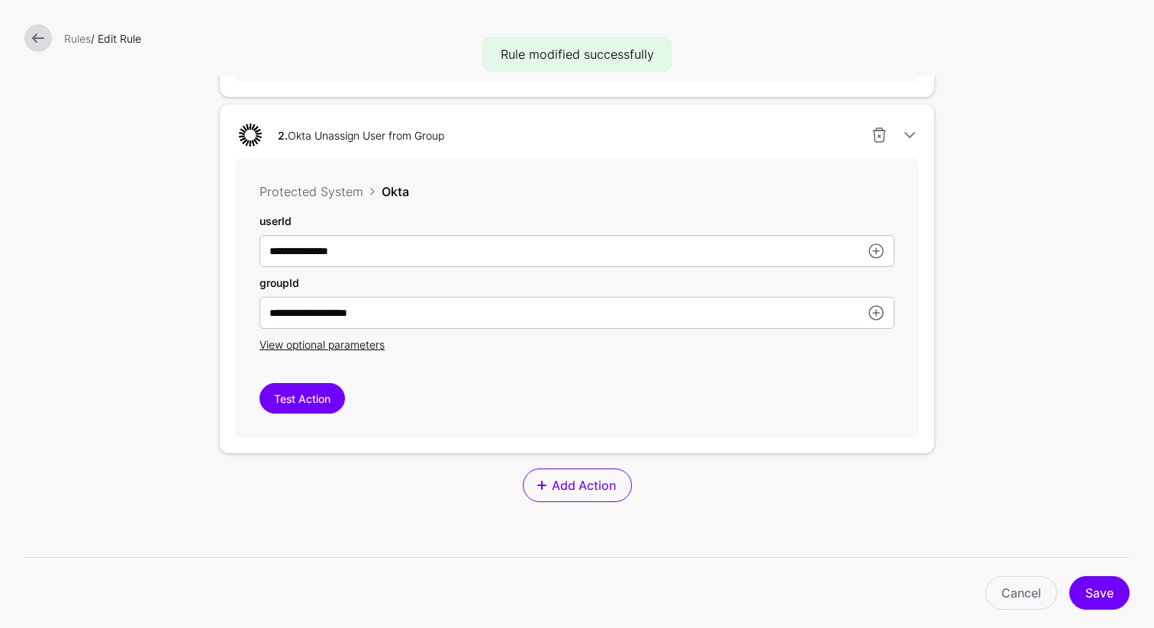
scroll to position [1035, 0]
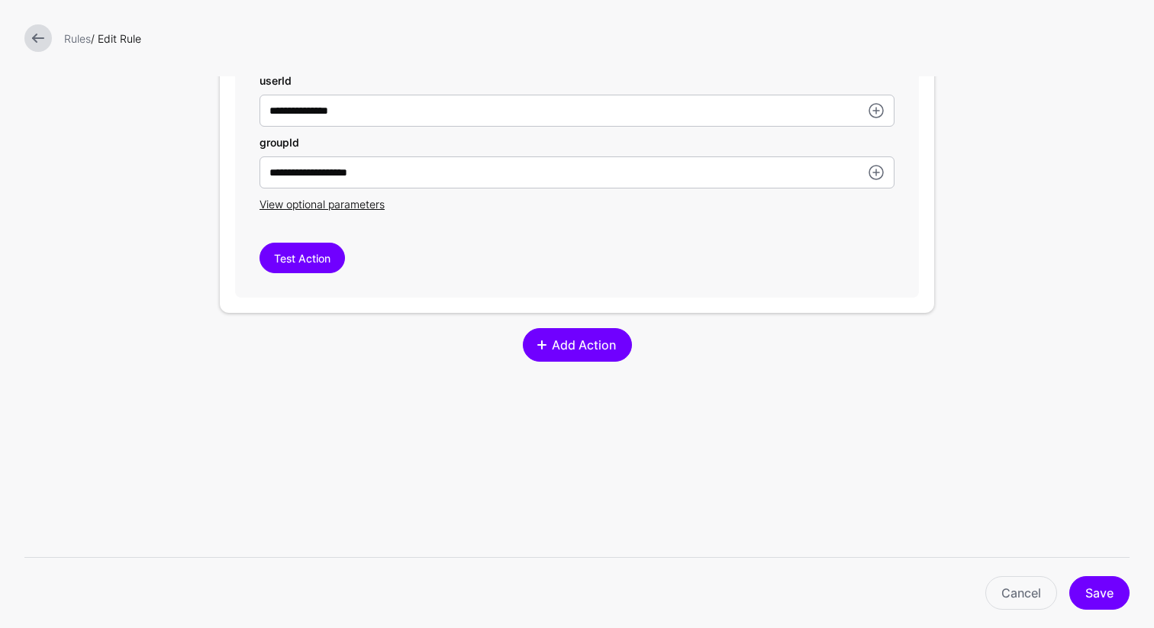
click at [553, 349] on span "Add Action" at bounding box center [584, 345] width 68 height 18
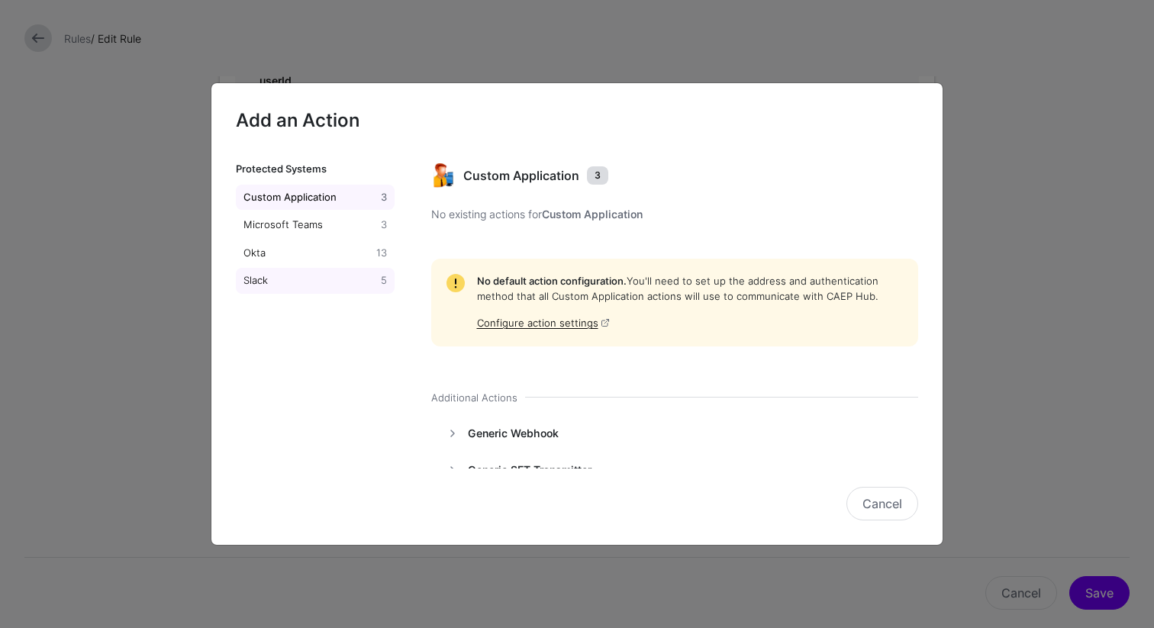
click at [268, 279] on div "Slack" at bounding box center [308, 280] width 137 height 15
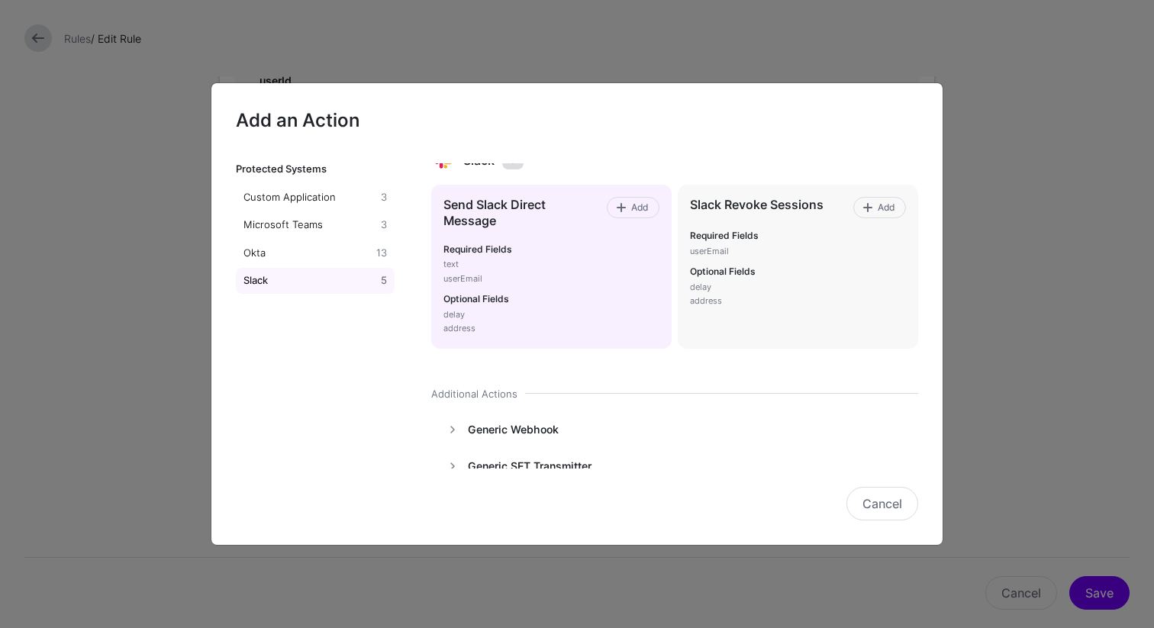
scroll to position [94, 0]
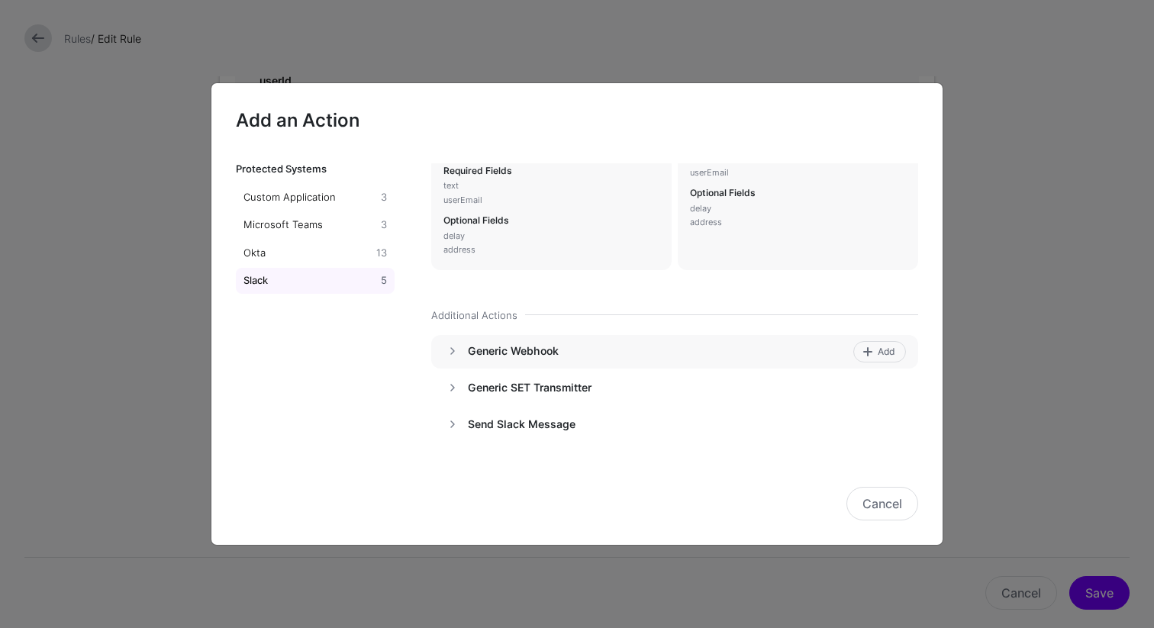
click at [516, 359] on div "Generic Webhook" at bounding box center [658, 351] width 380 height 21
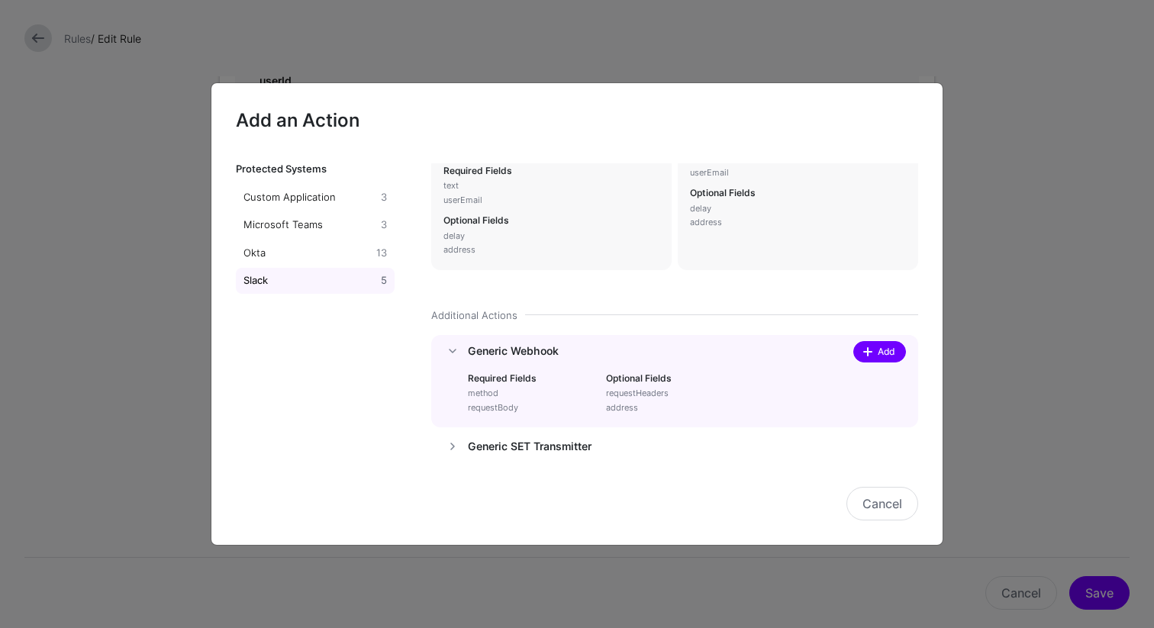
click at [871, 360] on link "Add" at bounding box center [879, 351] width 53 height 21
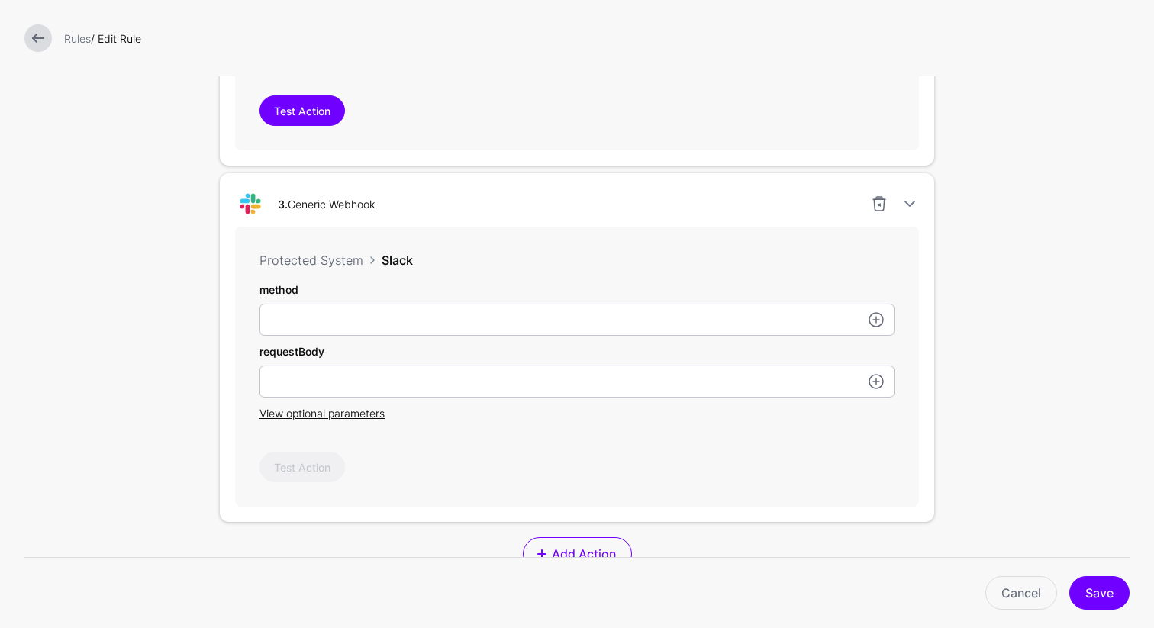
scroll to position [1288, 0]
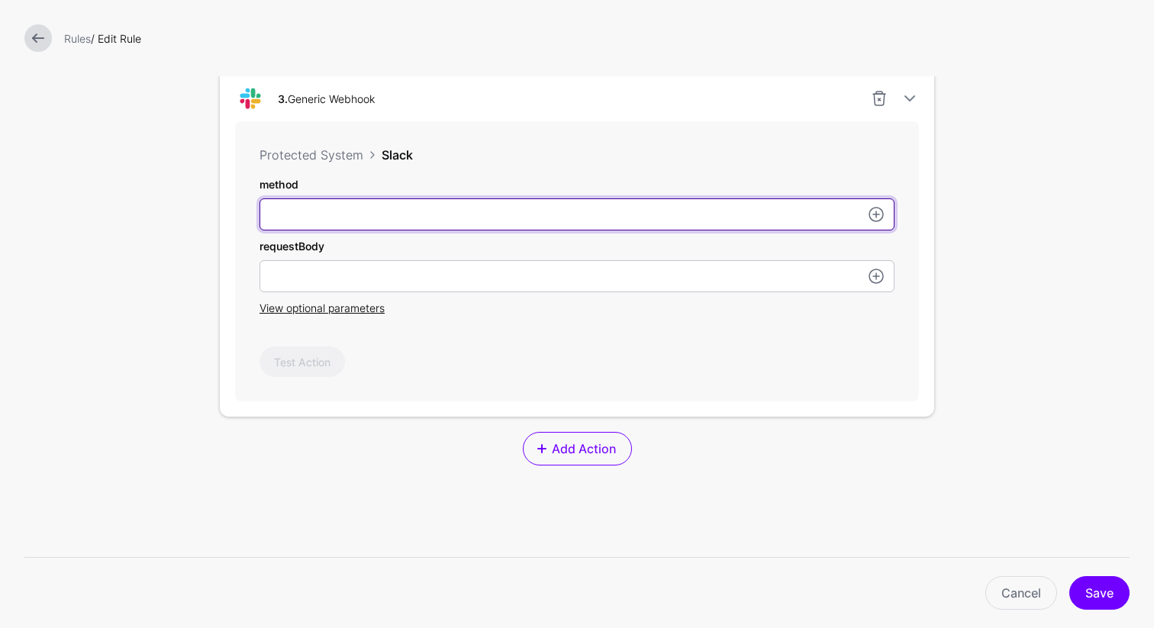
click at [445, 203] on input "subject" at bounding box center [577, 214] width 635 height 32
type input "*"
type input "****"
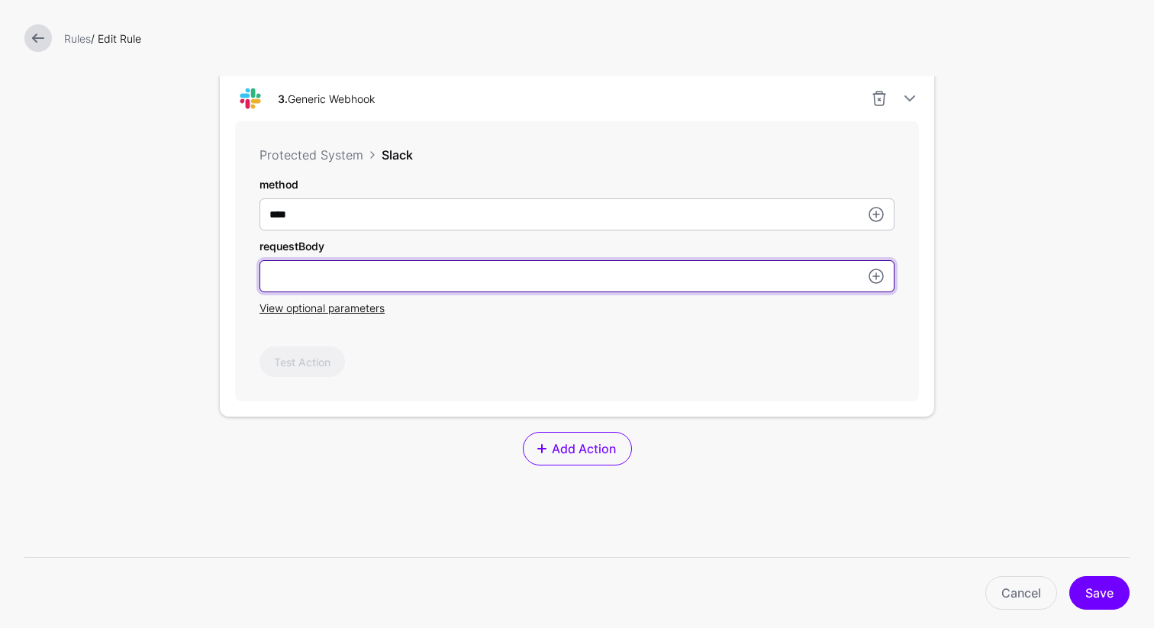
paste input "**********"
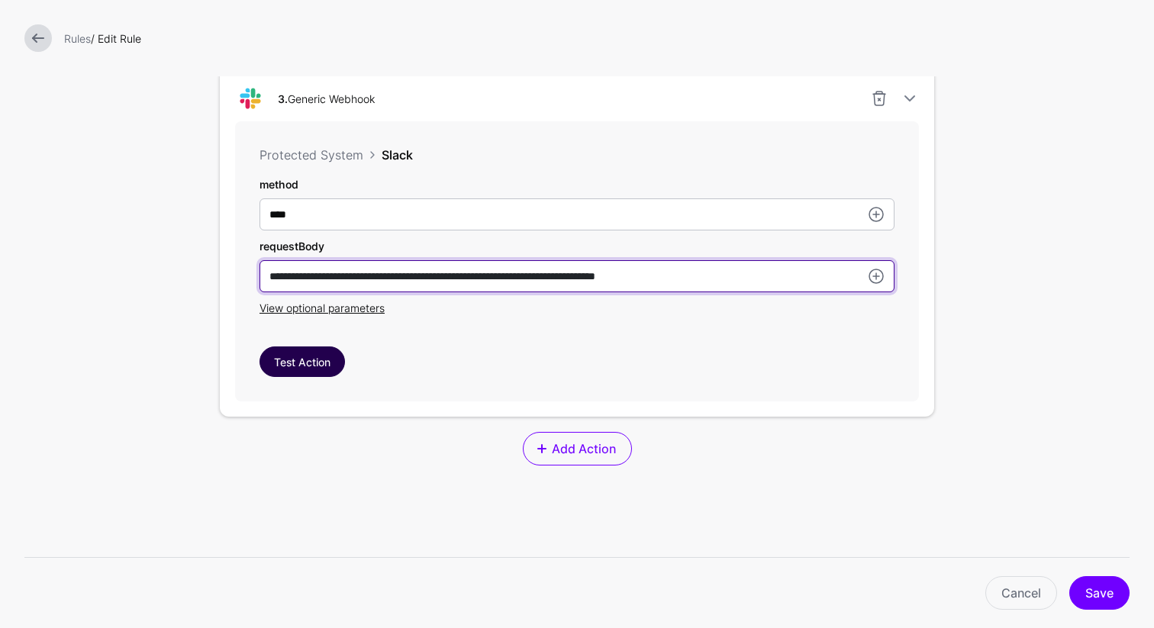
type input "**********"
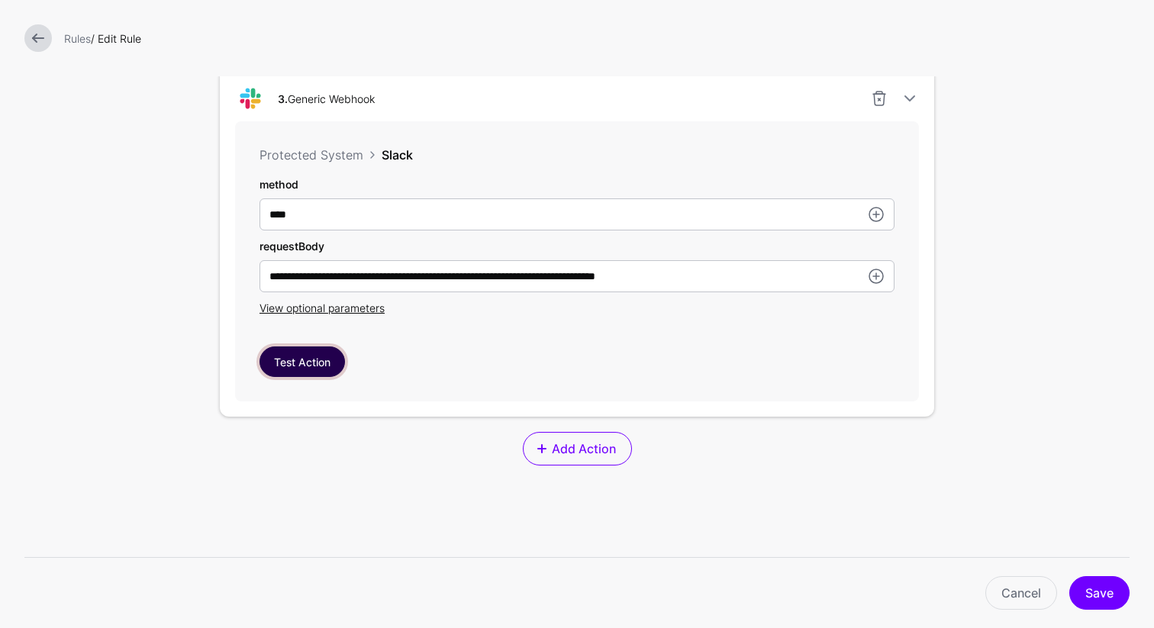
click at [324, 361] on button "Test Action" at bounding box center [302, 362] width 85 height 31
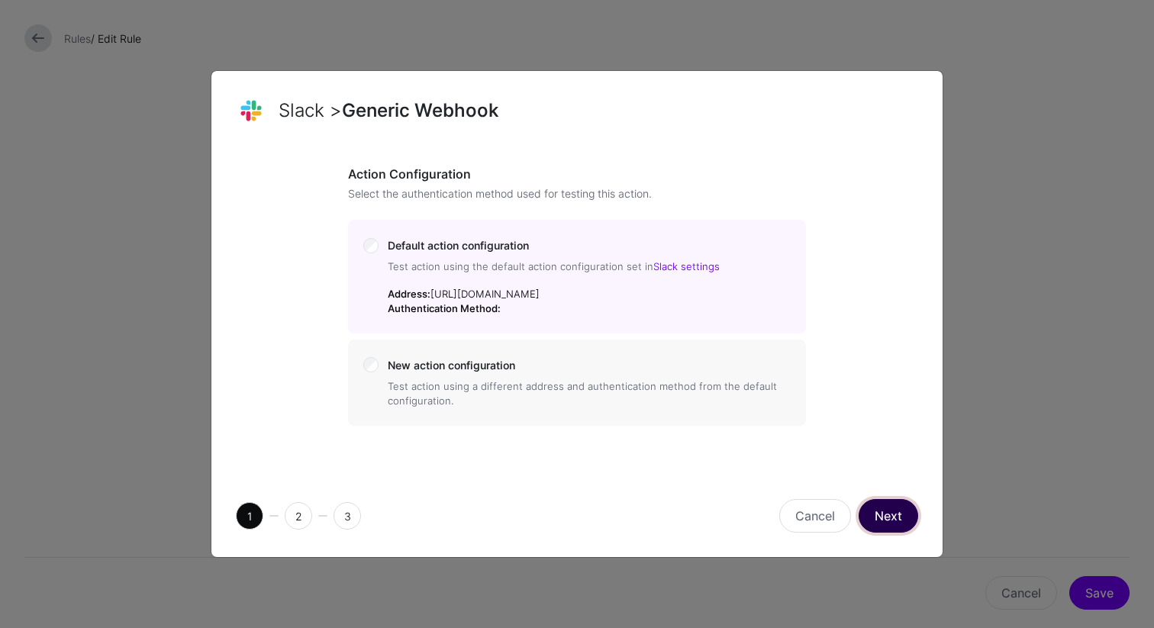
click at [894, 533] on button "Next" at bounding box center [889, 516] width 60 height 34
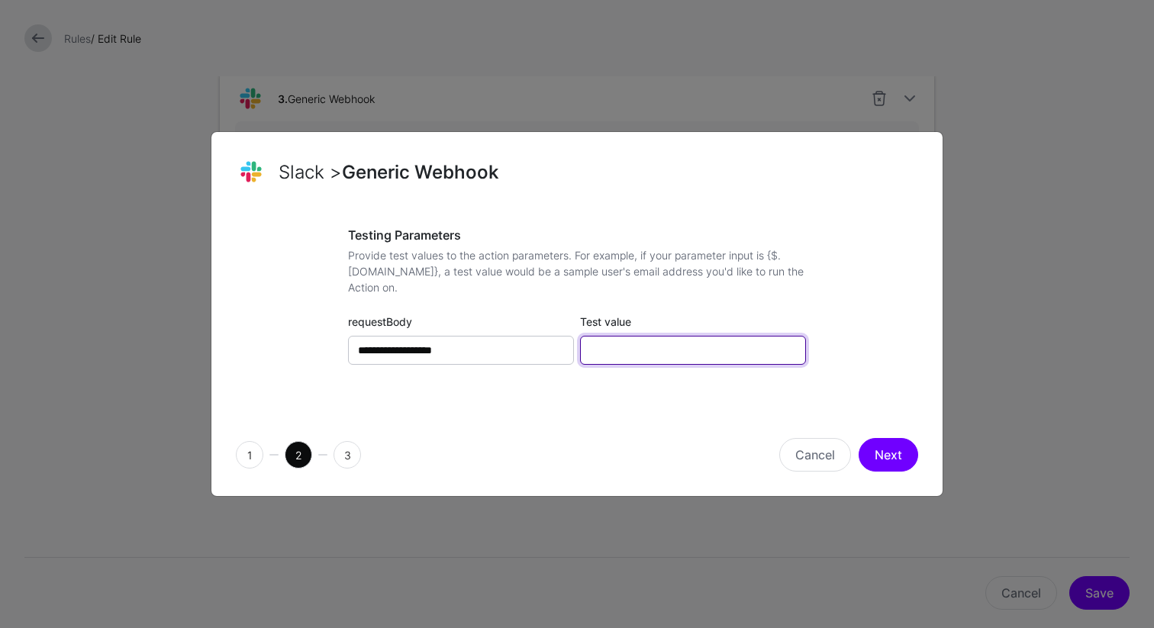
click at [702, 358] on input "Test value" at bounding box center [693, 350] width 226 height 29
type input "**********"
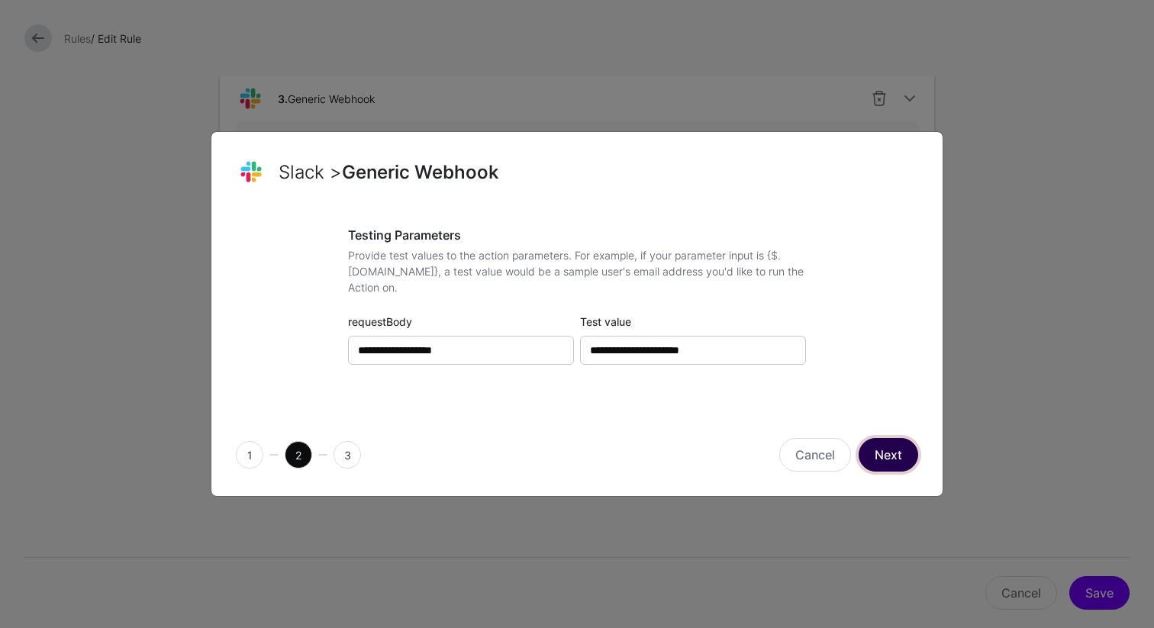
click at [888, 460] on button "Next" at bounding box center [889, 455] width 60 height 34
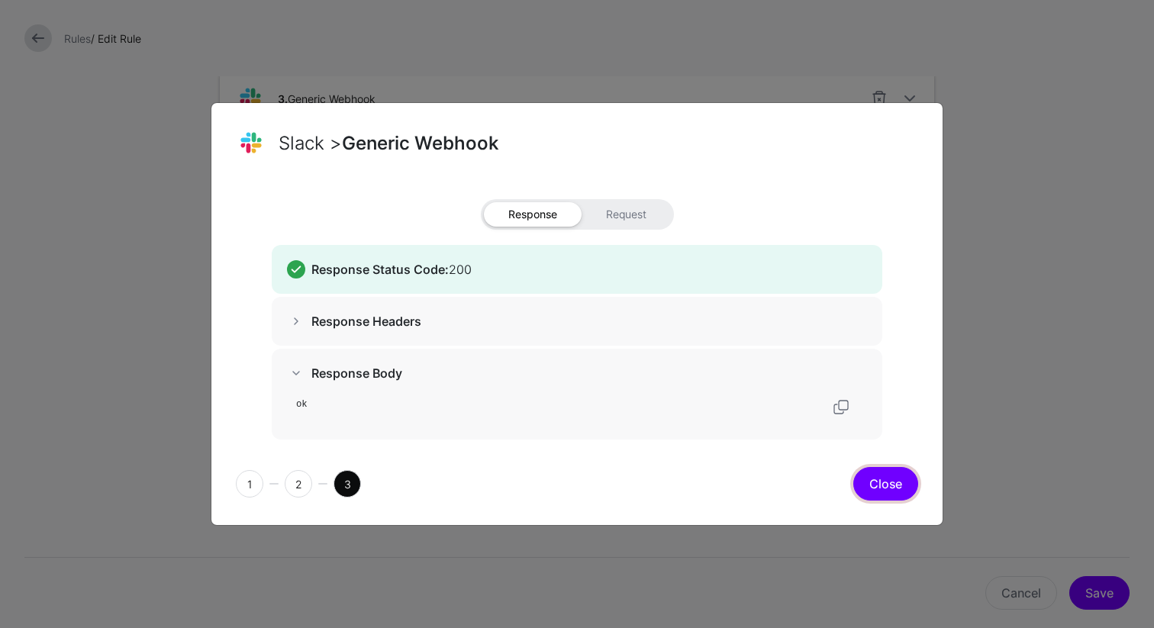
click at [891, 498] on button "Close" at bounding box center [885, 484] width 65 height 34
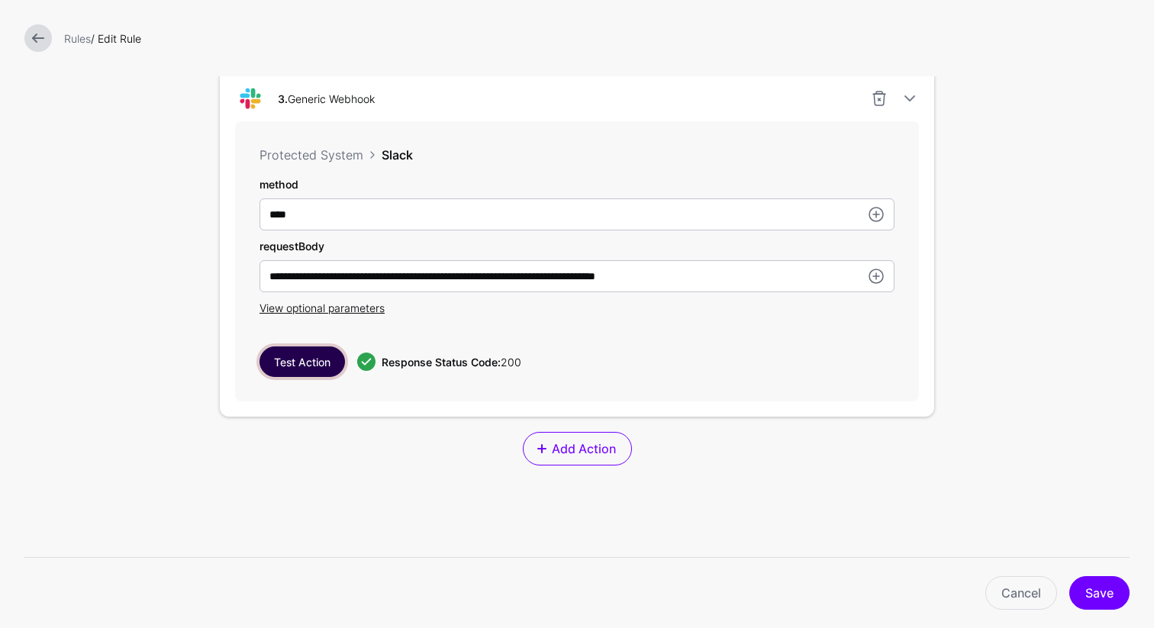
click at [310, 372] on button "Test Action" at bounding box center [302, 362] width 85 height 31
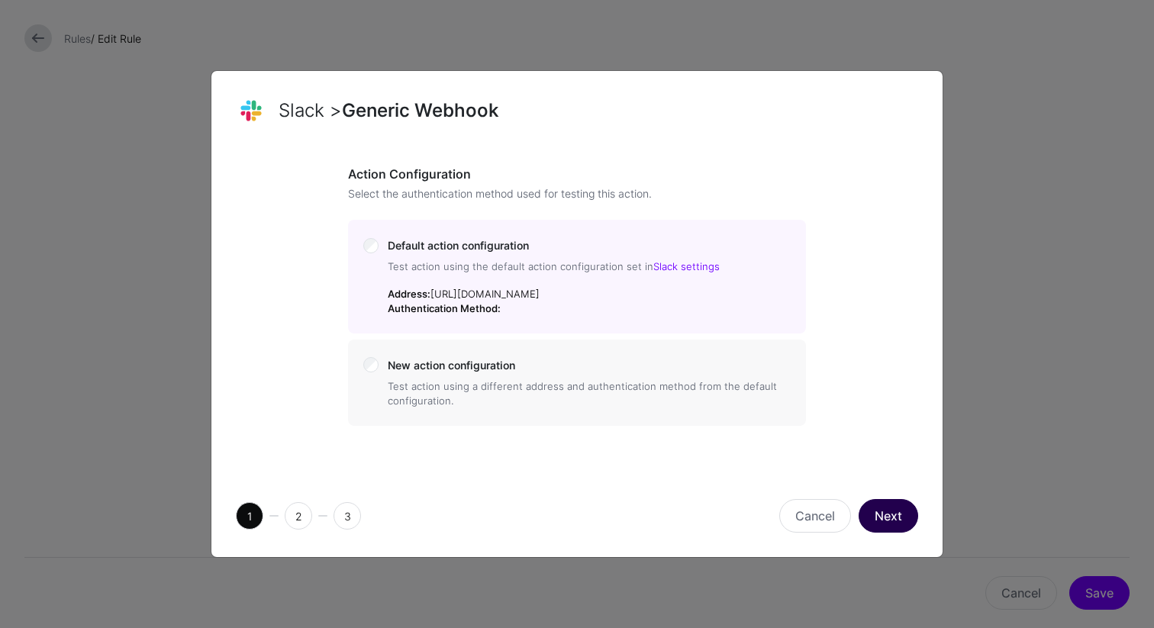
click at [901, 530] on button "Next" at bounding box center [889, 516] width 60 height 34
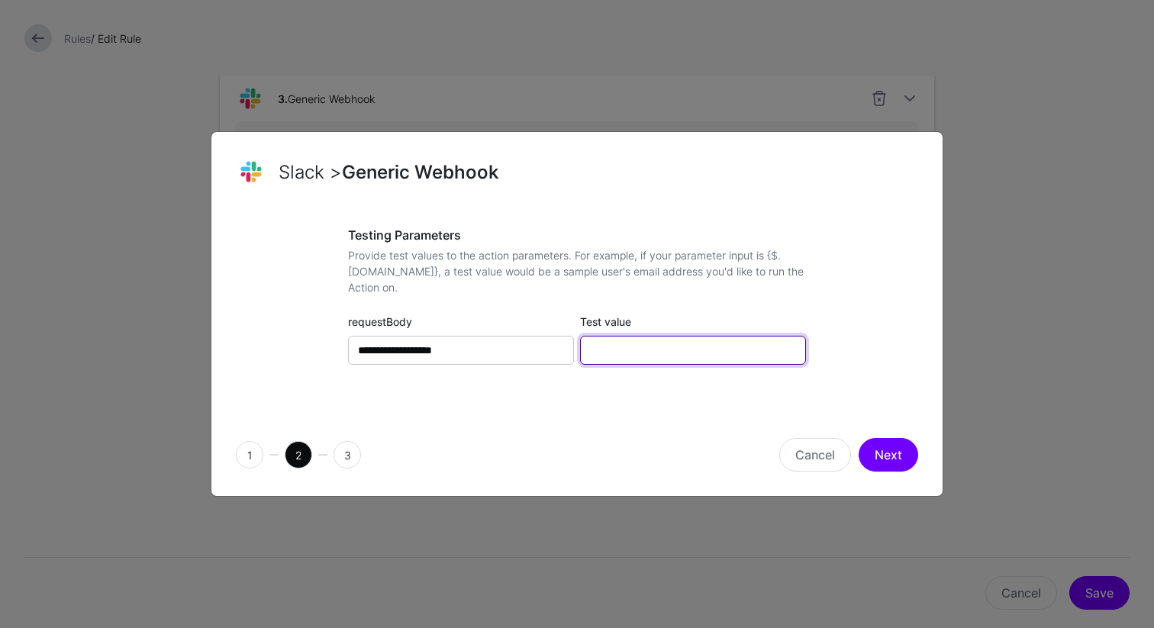
click at [697, 353] on input "Test value" at bounding box center [693, 350] width 226 height 29
type input "******"
click at [899, 453] on button "Next" at bounding box center [889, 455] width 60 height 34
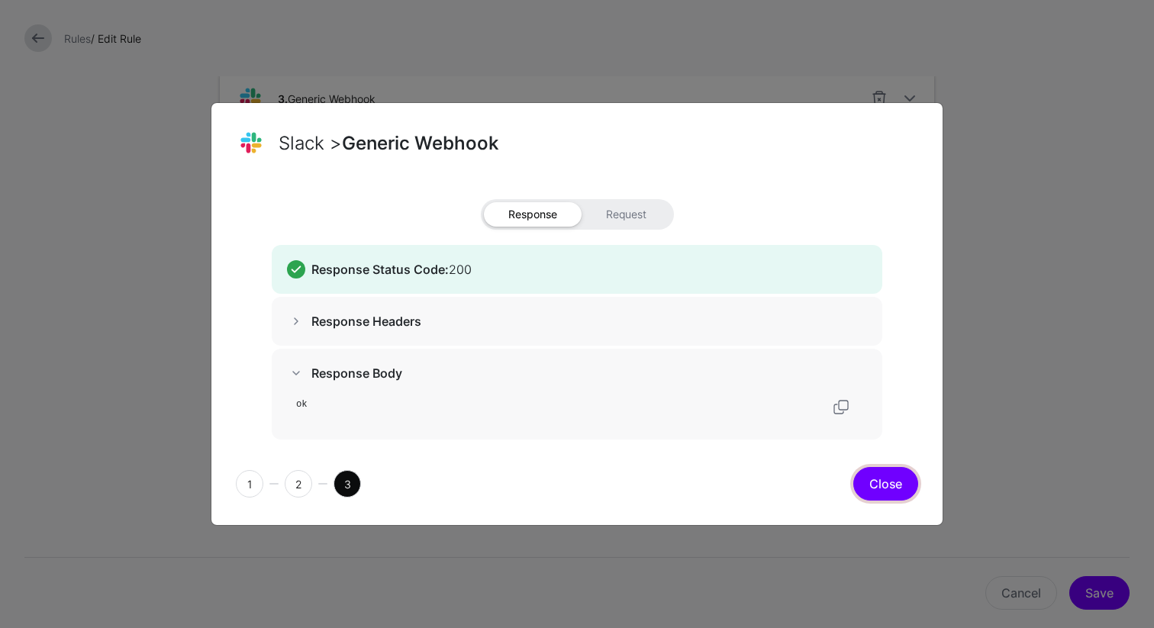
click at [898, 480] on button "Close" at bounding box center [885, 484] width 65 height 34
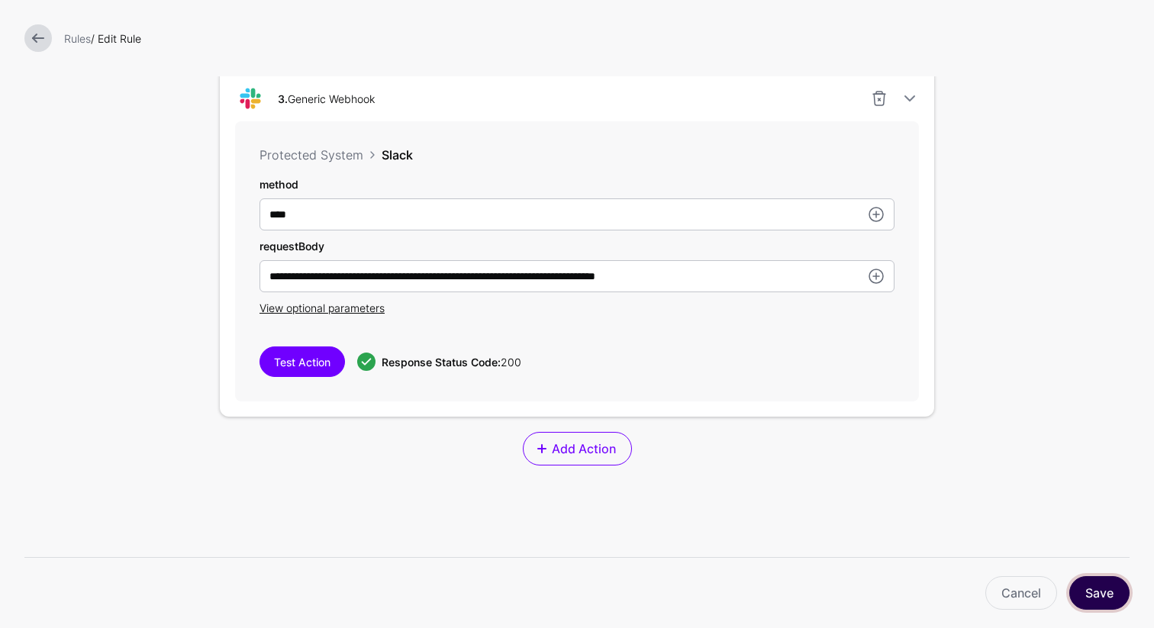
click at [1100, 593] on button "Save" at bounding box center [1099, 593] width 60 height 34
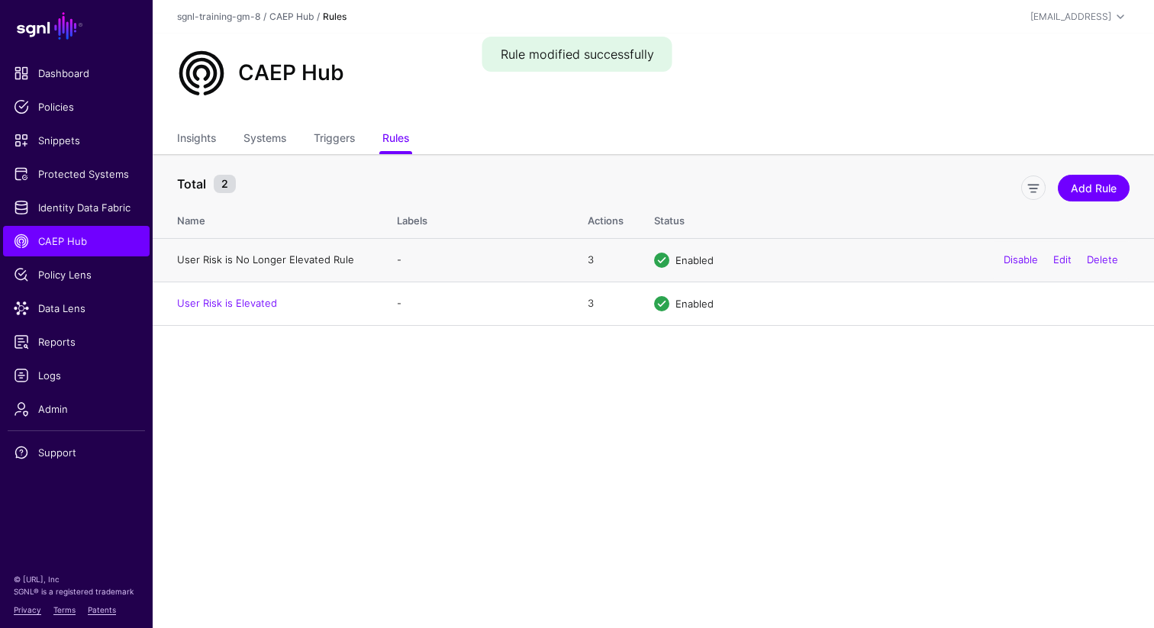
click at [318, 263] on link "User Risk is No Longer Elevated Rule" at bounding box center [265, 259] width 177 height 12
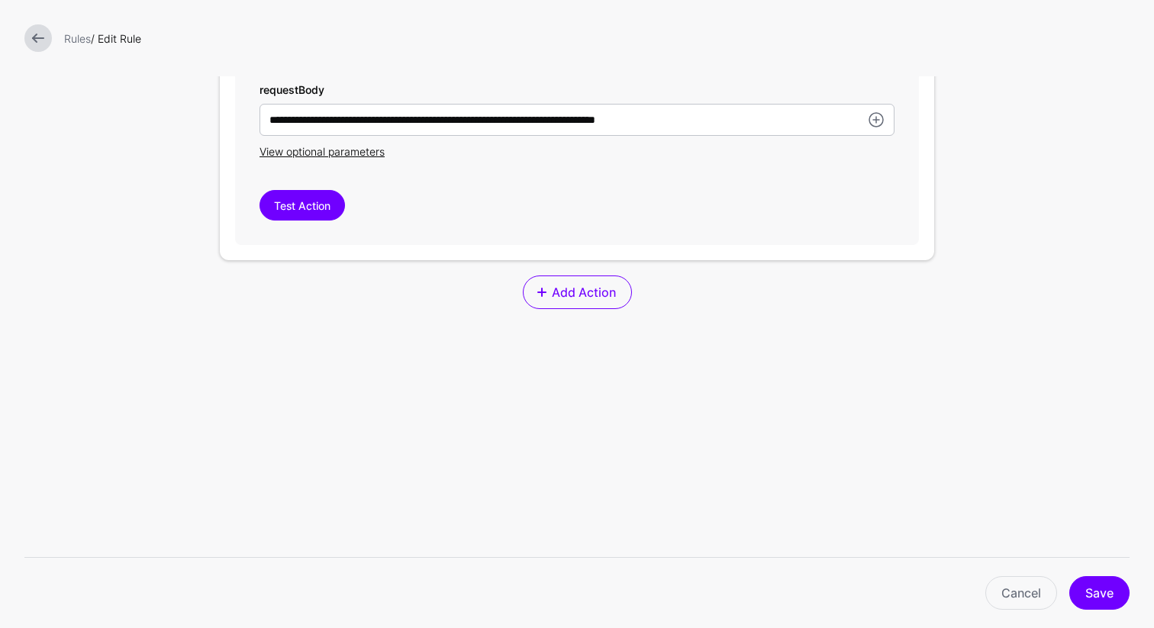
scroll to position [1462, 0]
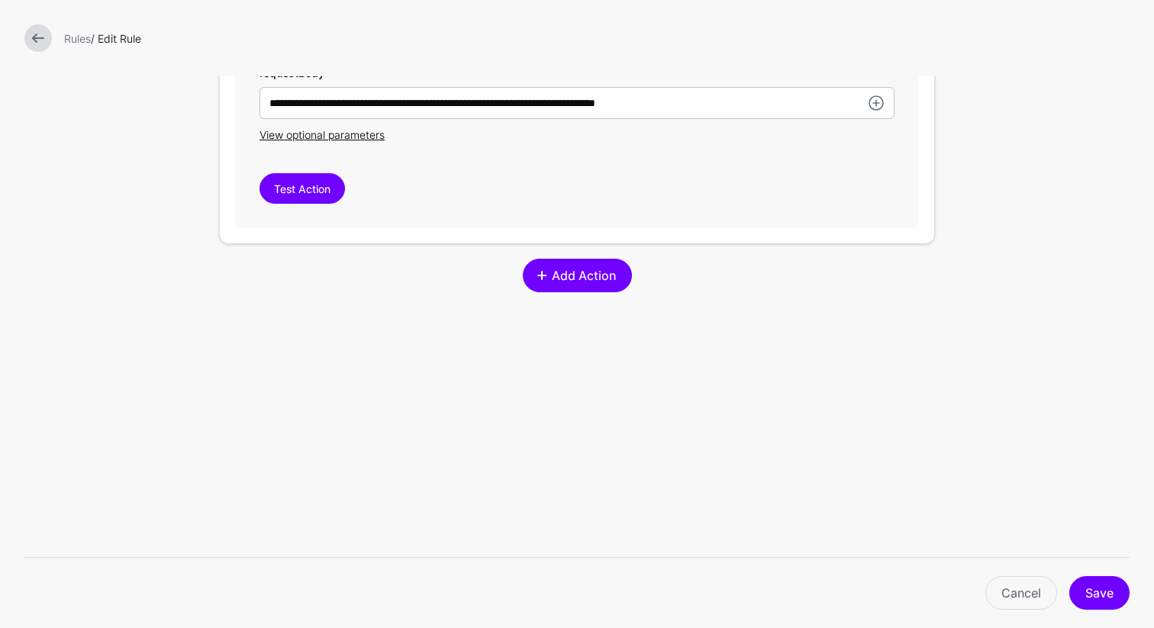
click at [538, 273] on span at bounding box center [542, 275] width 12 height 12
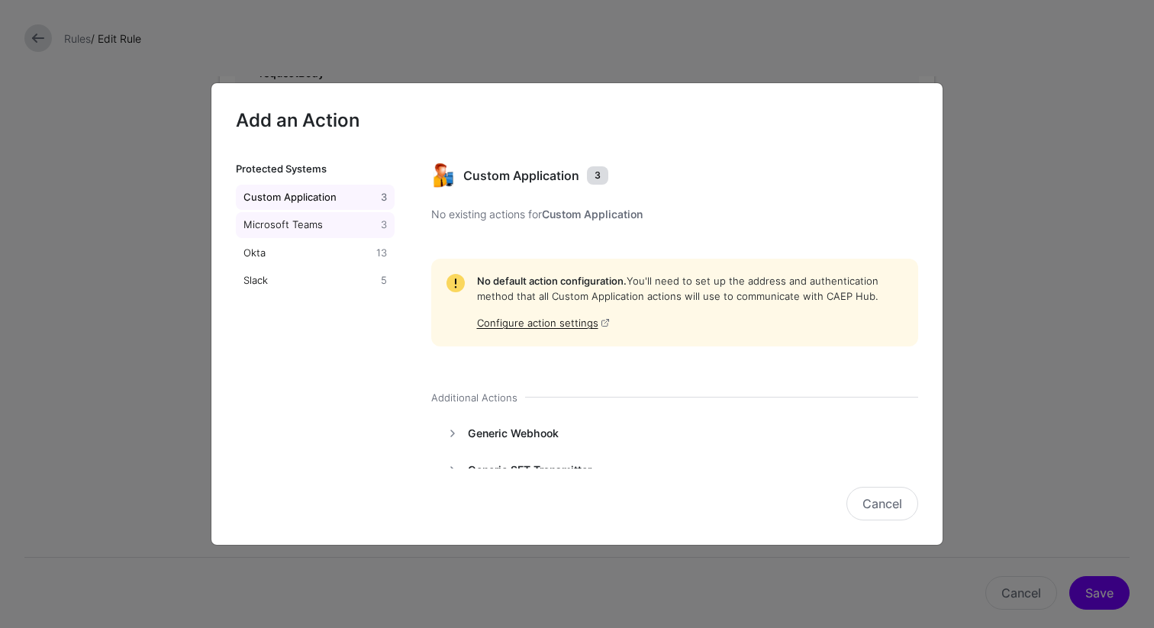
click at [307, 224] on div "Microsoft Teams" at bounding box center [308, 225] width 137 height 15
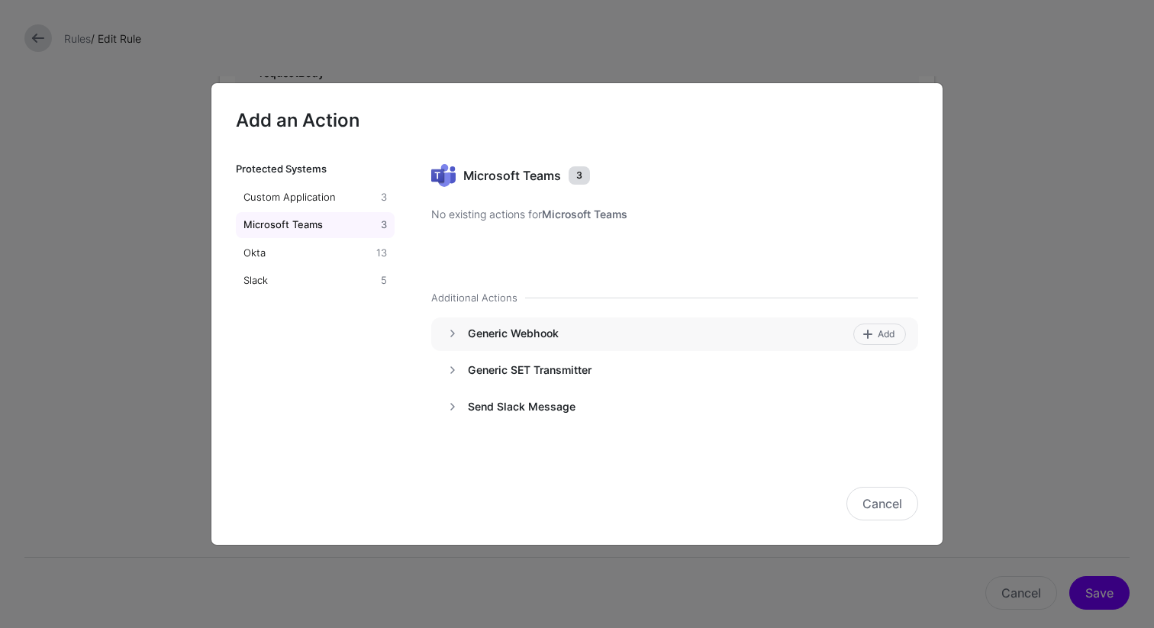
click at [507, 330] on h4 "Generic Webhook" at bounding box center [658, 334] width 380 height 14
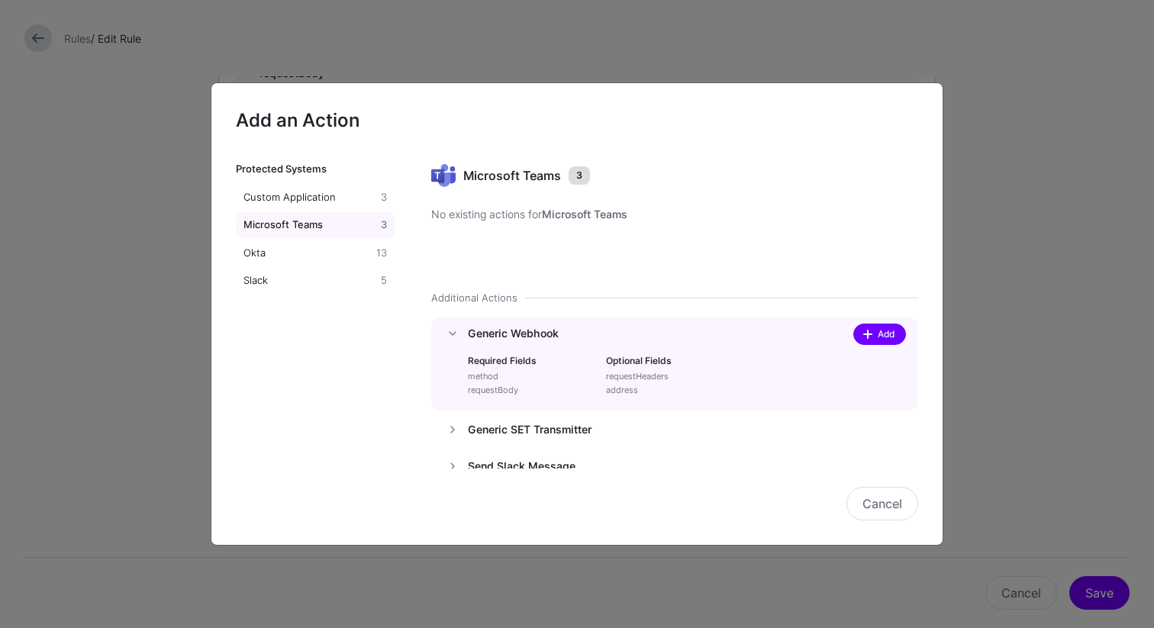
click at [862, 335] on span at bounding box center [868, 334] width 12 height 12
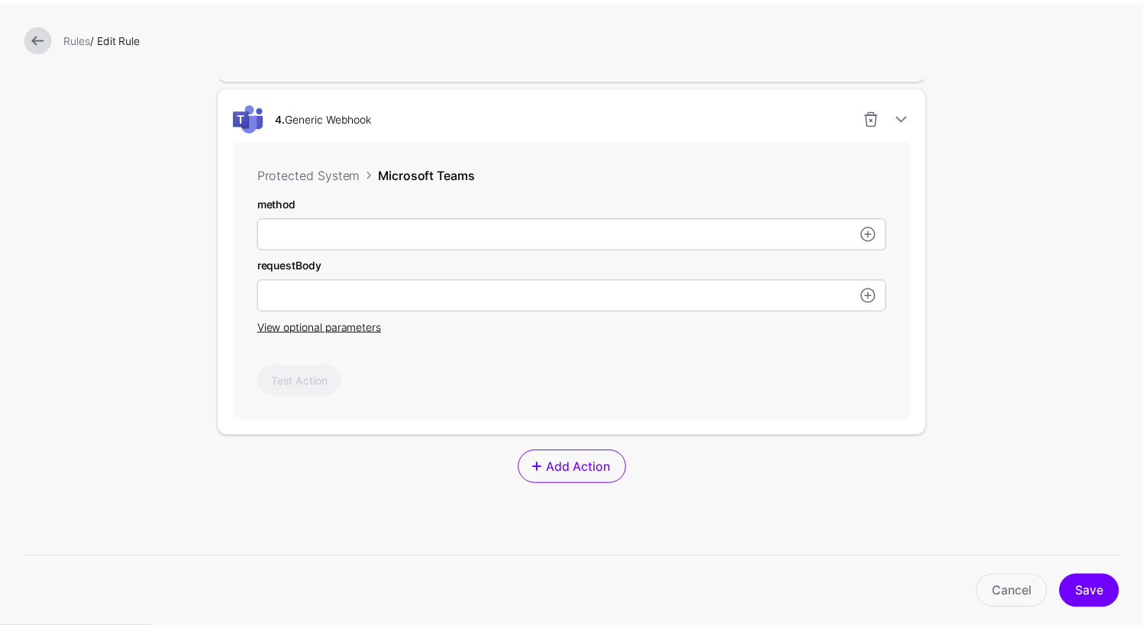
scroll to position [1633, 0]
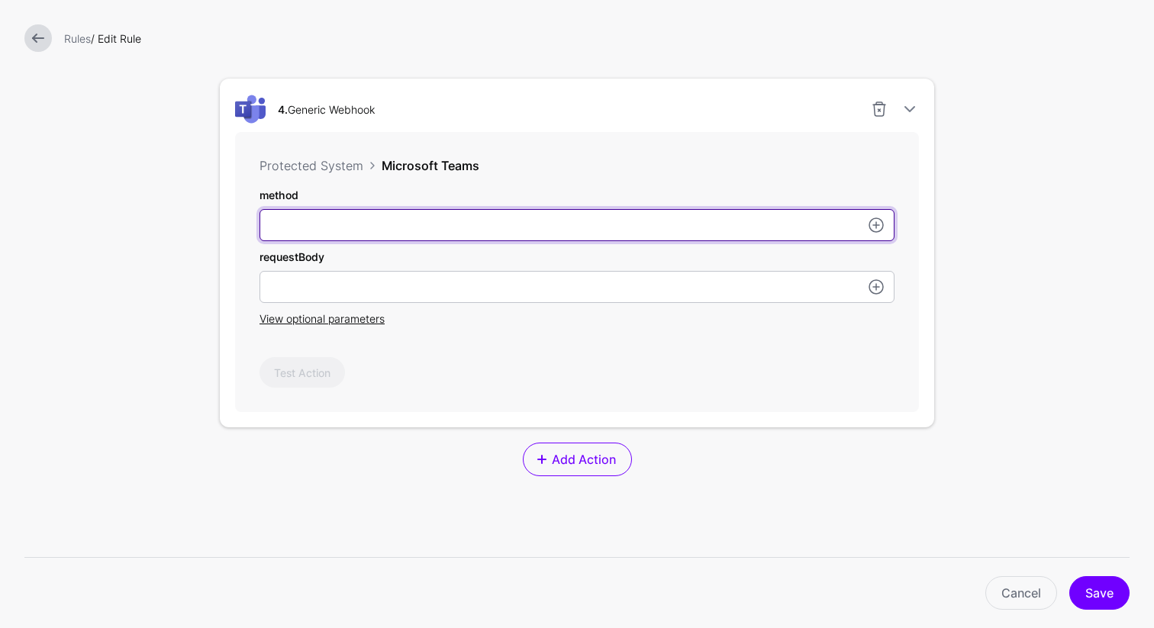
click at [385, 233] on input "subject" at bounding box center [577, 225] width 635 height 32
type input "*"
type input "****"
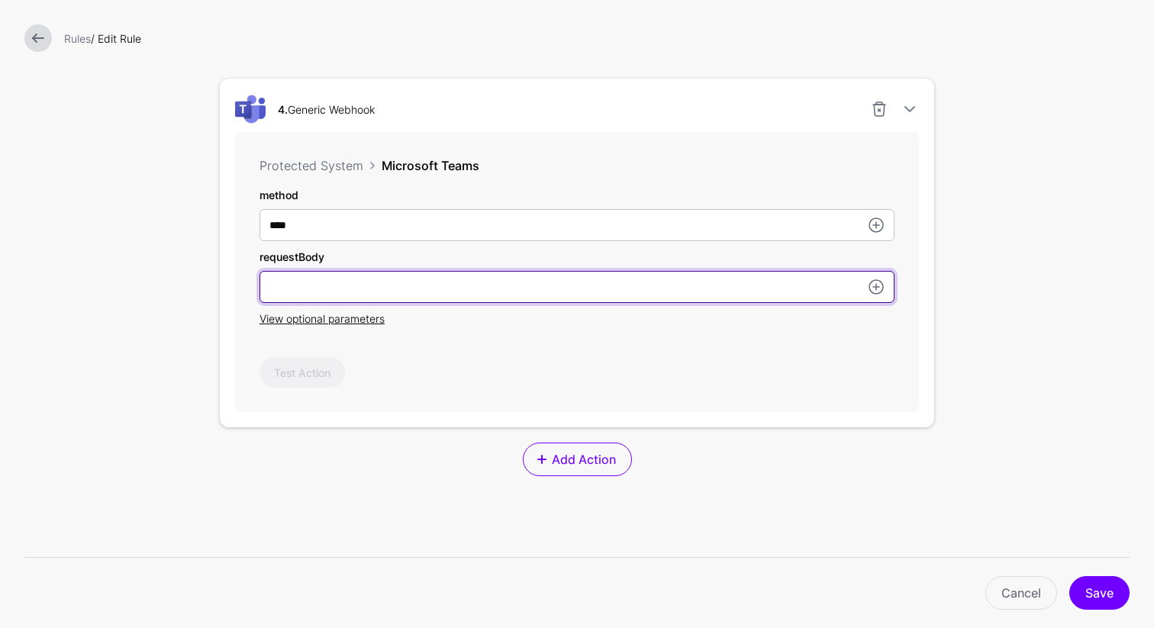
click at [385, 298] on input "subject" at bounding box center [577, 287] width 635 height 32
paste input "**********"
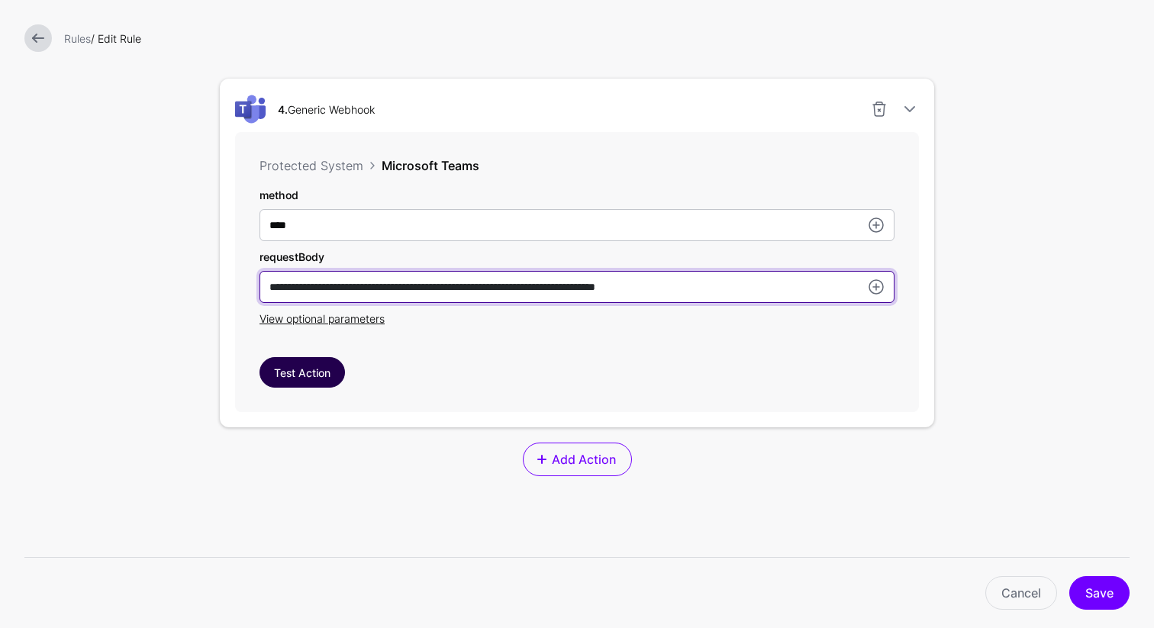
type input "**********"
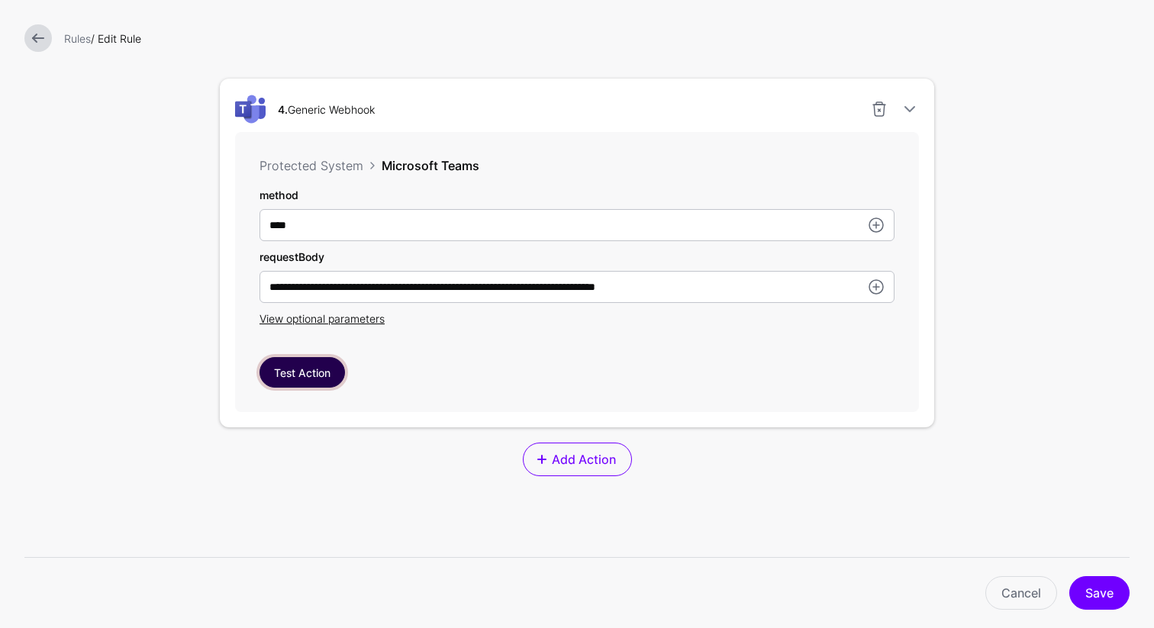
click at [311, 377] on button "Test Action" at bounding box center [302, 372] width 85 height 31
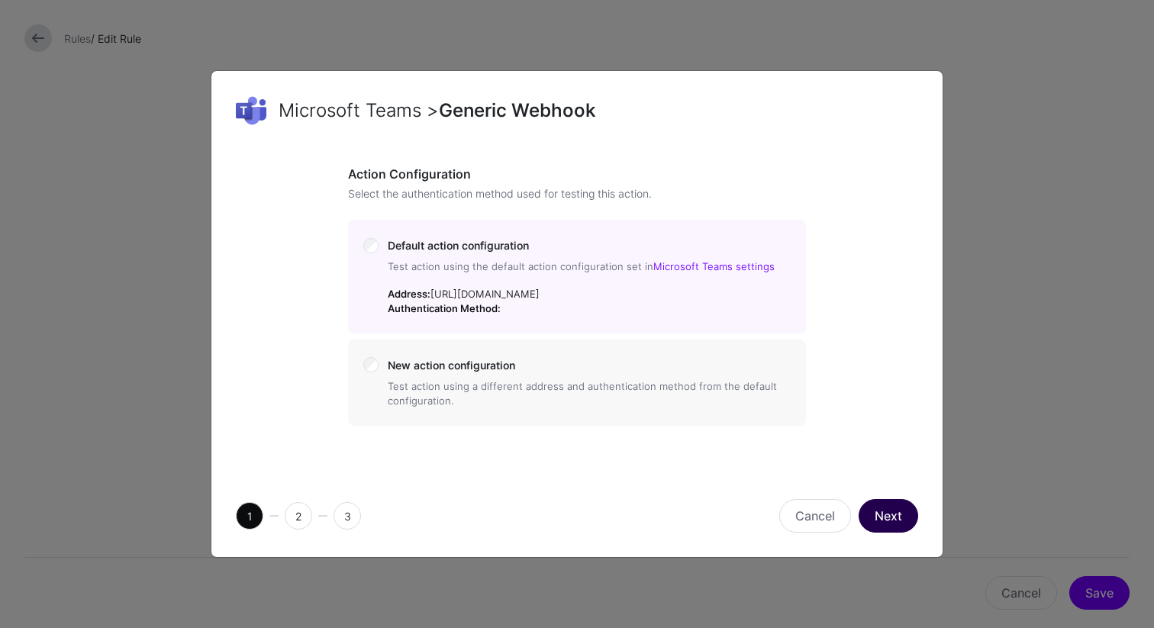
click at [894, 533] on button "Next" at bounding box center [889, 516] width 60 height 34
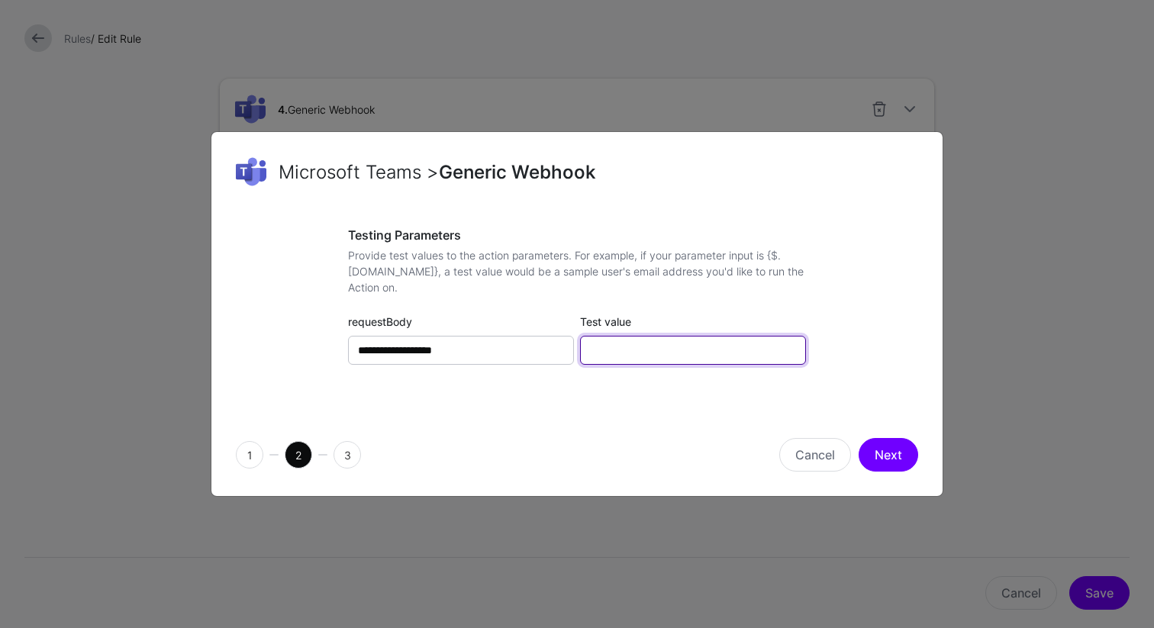
click at [717, 359] on input "Test value" at bounding box center [693, 350] width 226 height 29
type input "******"
click at [884, 450] on button "Next" at bounding box center [889, 455] width 60 height 34
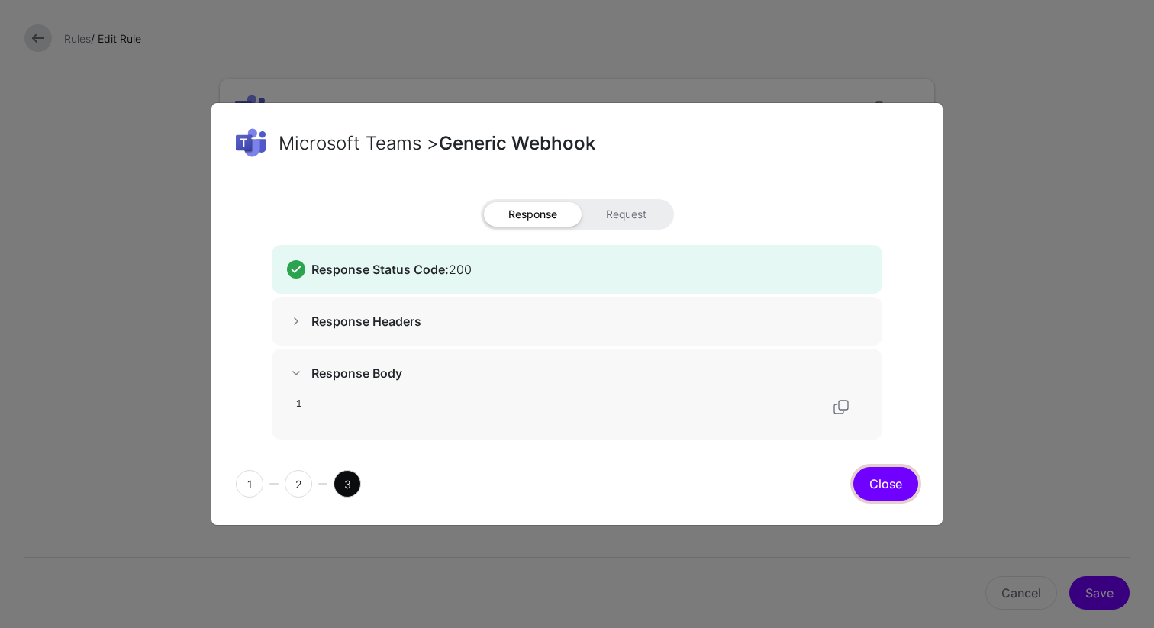
click at [903, 486] on button "Close" at bounding box center [885, 484] width 65 height 34
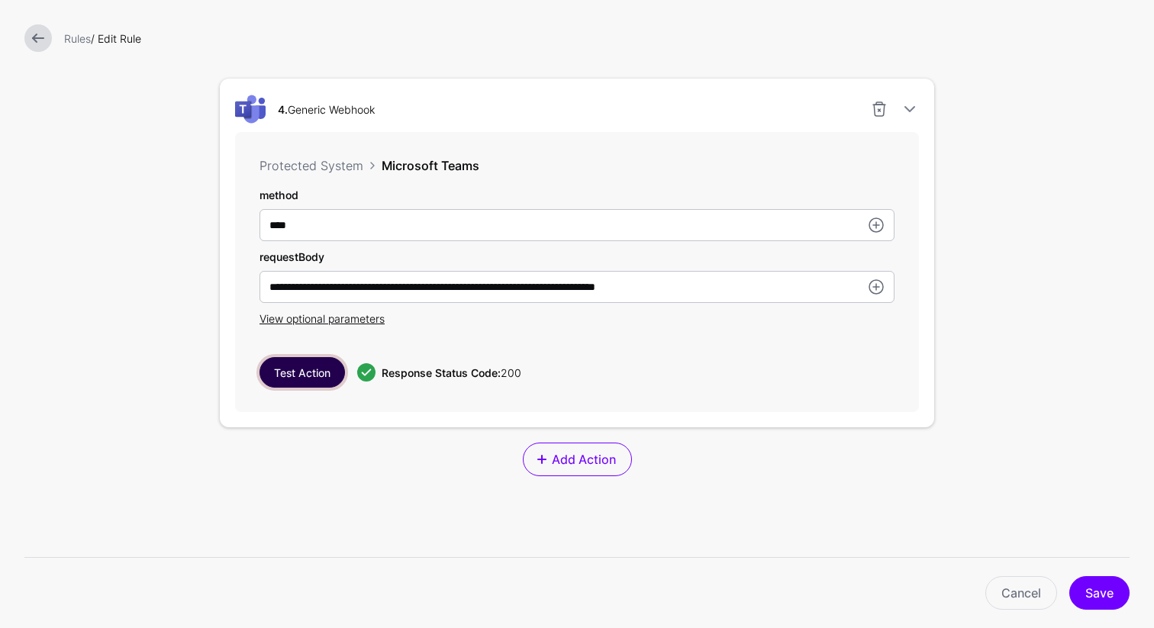
click at [300, 379] on button "Test Action" at bounding box center [302, 372] width 85 height 31
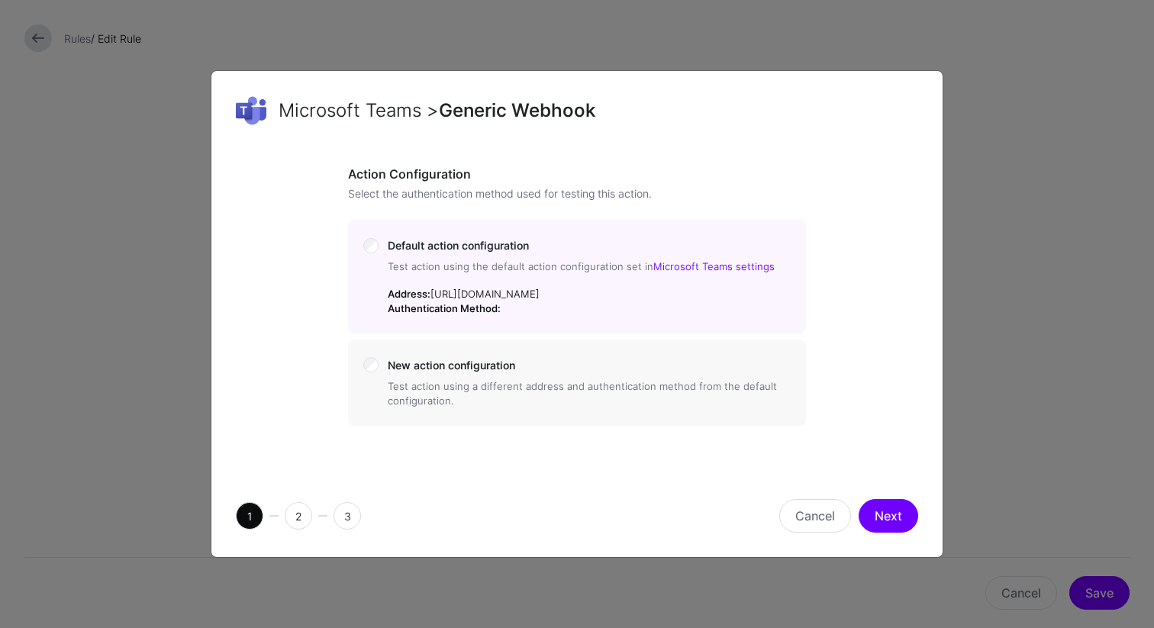
click at [879, 533] on button "Next" at bounding box center [889, 516] width 60 height 34
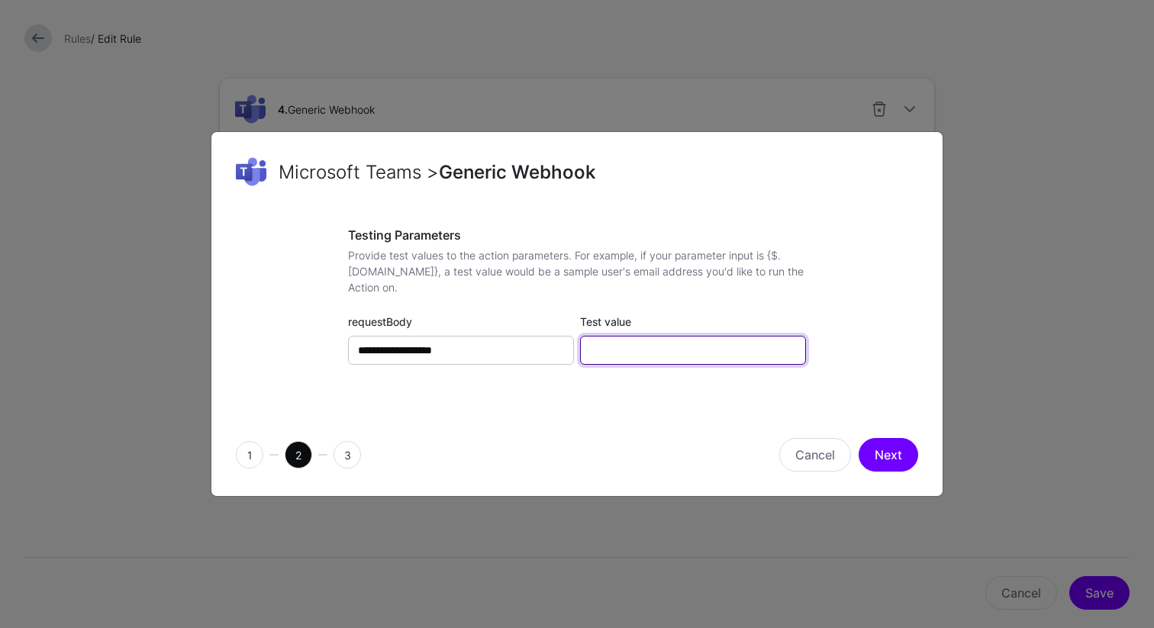
click at [670, 348] on input "Test value" at bounding box center [693, 350] width 226 height 29
type input "**********"
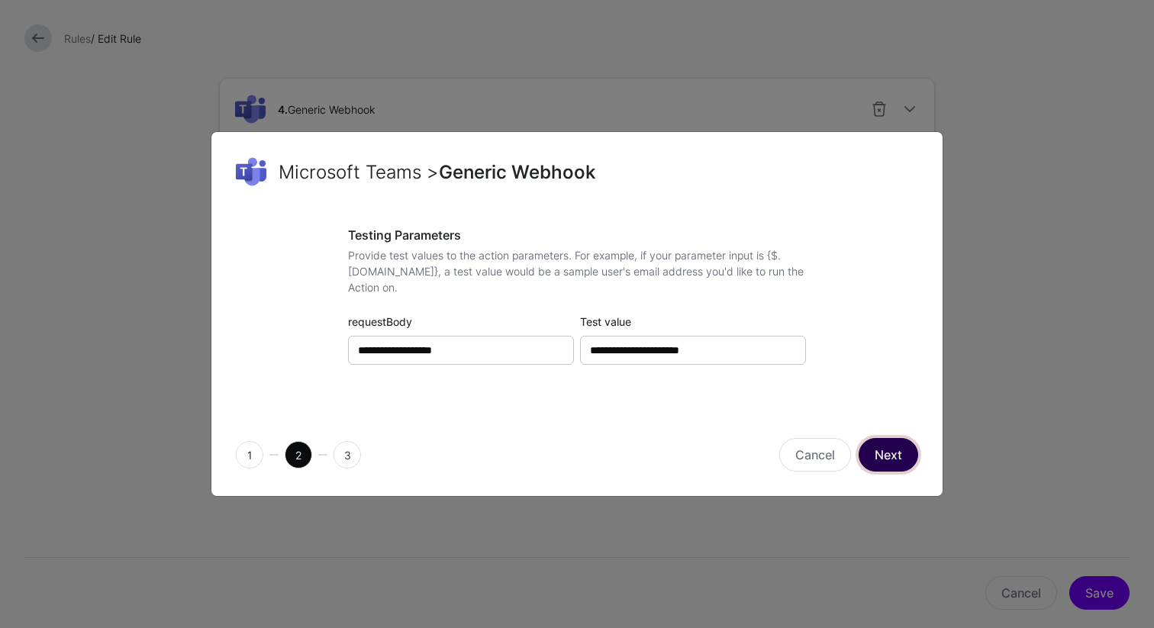
click at [901, 463] on button "Next" at bounding box center [889, 455] width 60 height 34
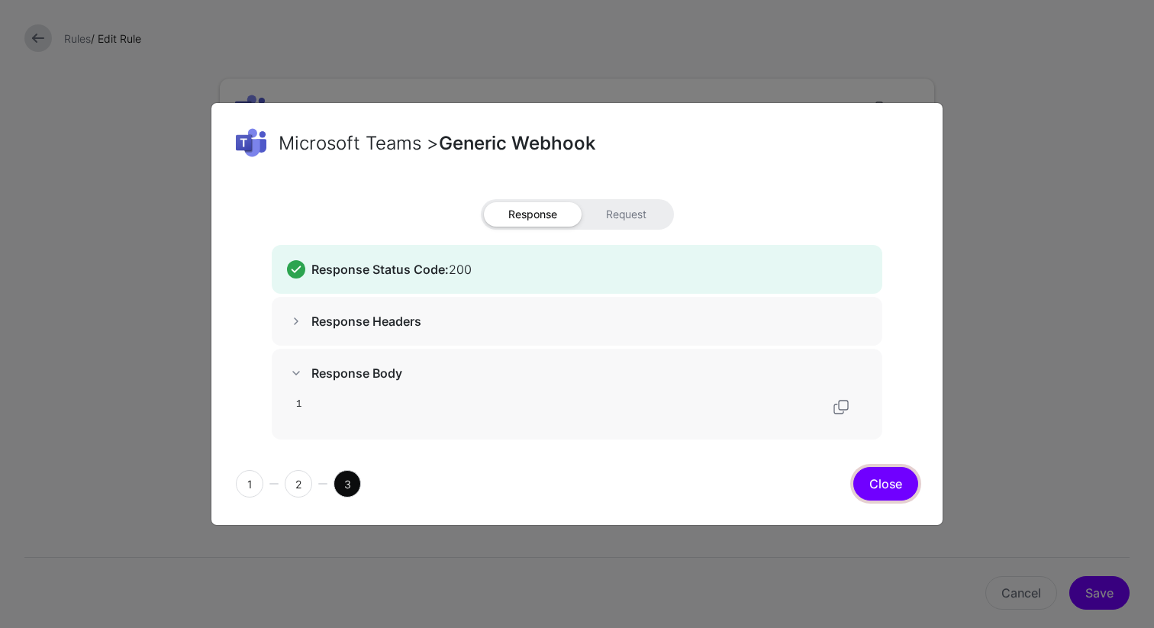
click at [899, 483] on button "Close" at bounding box center [885, 484] width 65 height 34
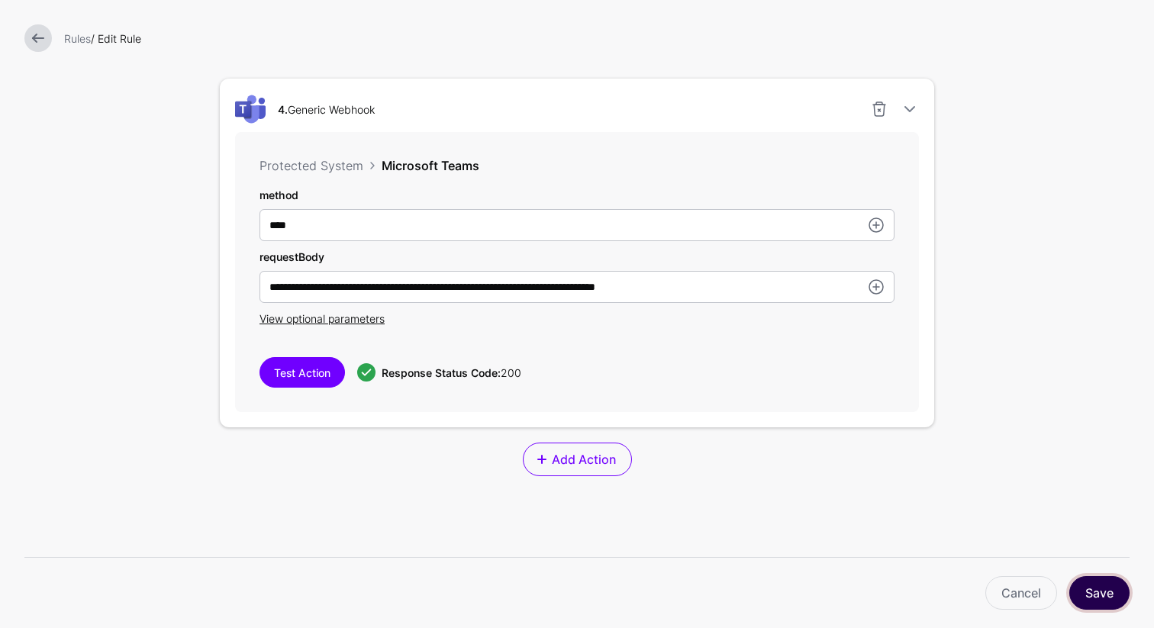
click at [1092, 586] on button "Save" at bounding box center [1099, 593] width 60 height 34
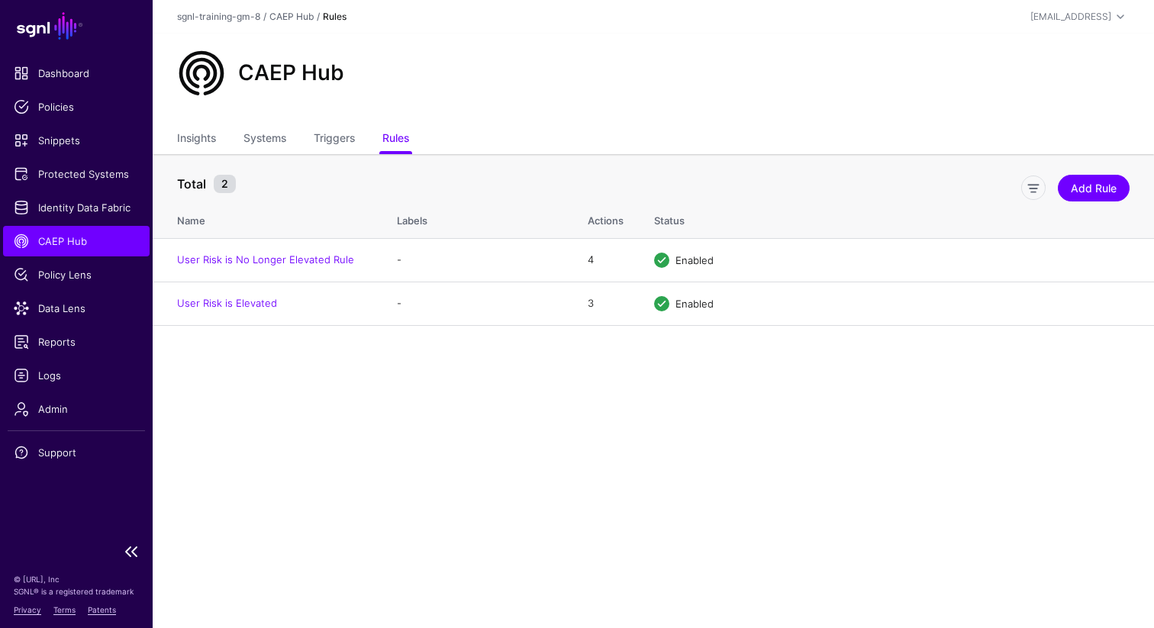
click at [49, 238] on span "CAEP Hub" at bounding box center [76, 241] width 125 height 15
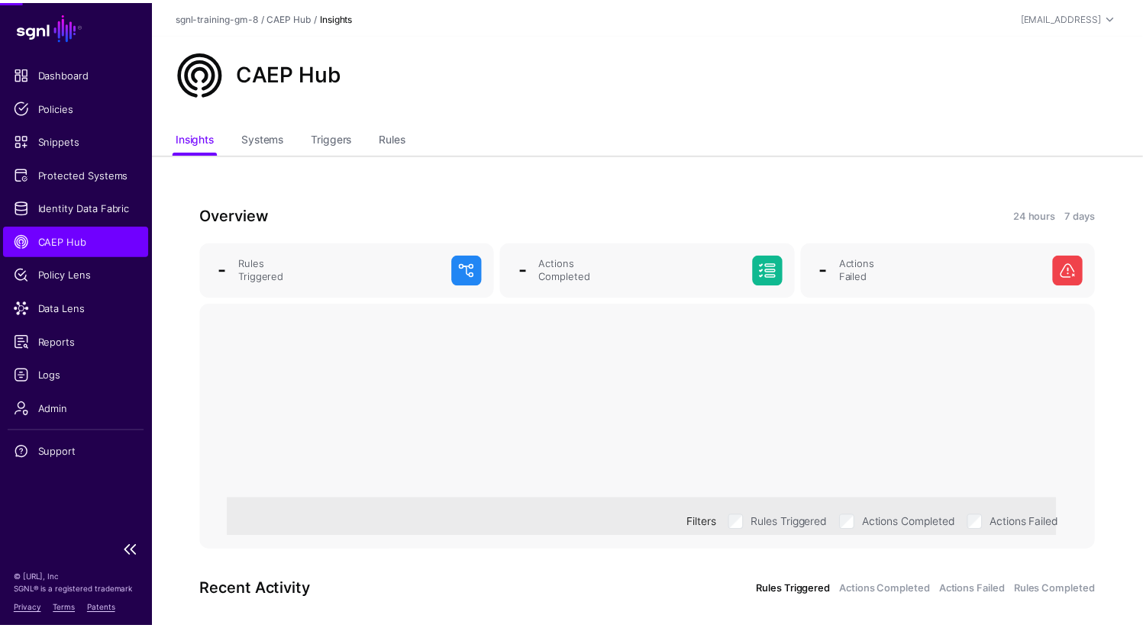
click at [49, 238] on span "CAEP Hub" at bounding box center [76, 241] width 125 height 15
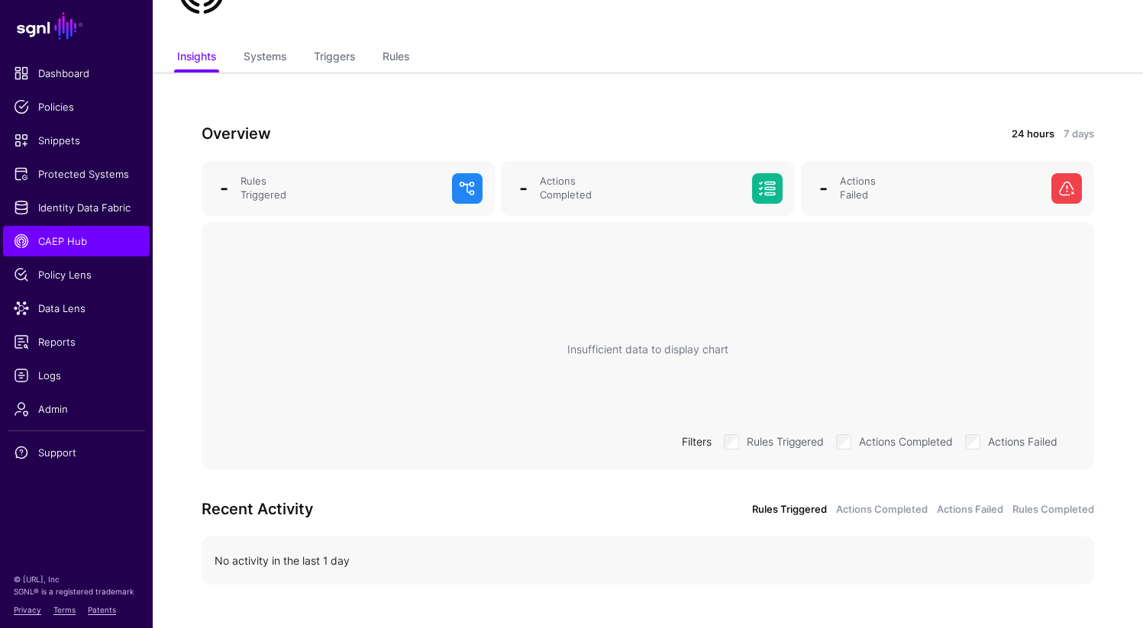
scroll to position [114, 0]
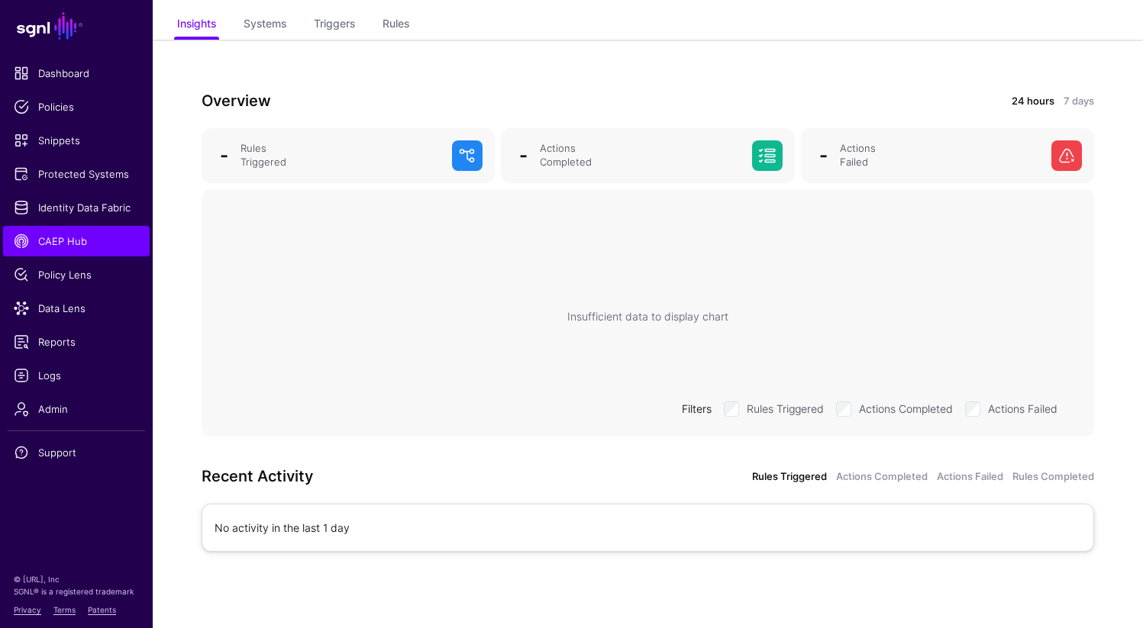
click at [277, 524] on div "No activity in the last 1 day" at bounding box center [647, 528] width 866 height 16
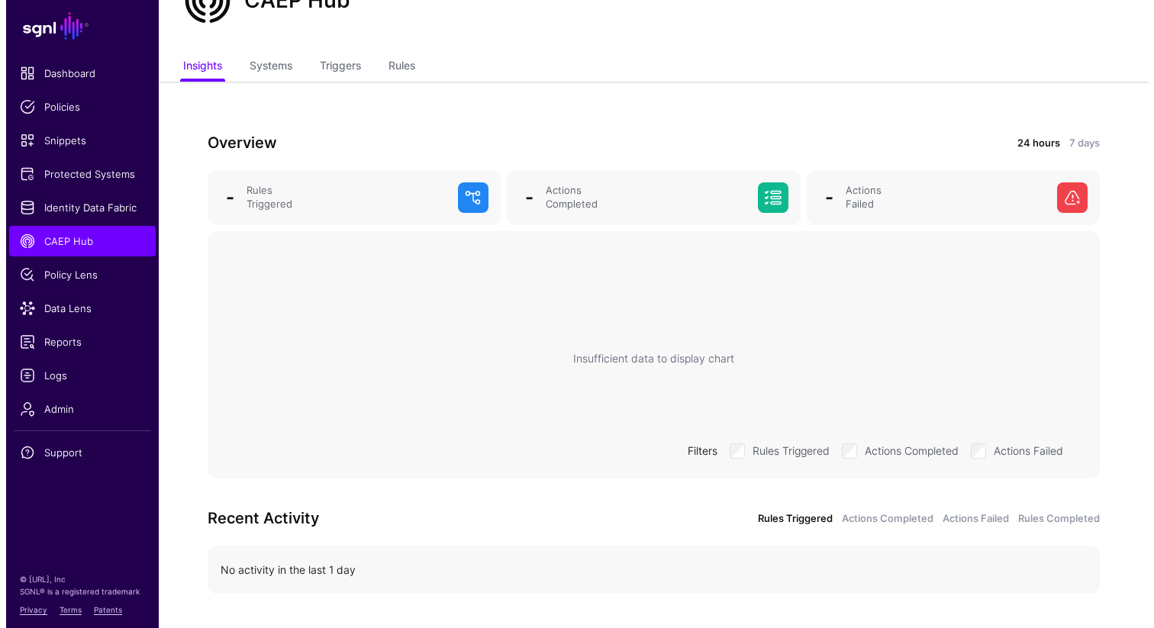
scroll to position [0, 0]
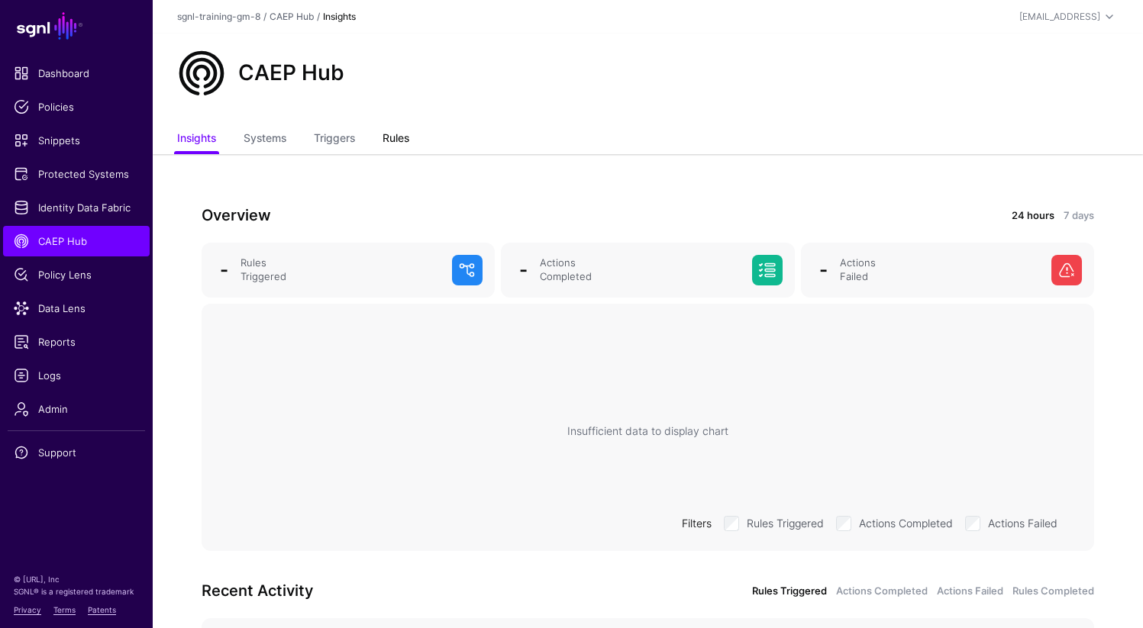
click at [401, 137] on link "Rules" at bounding box center [395, 139] width 27 height 29
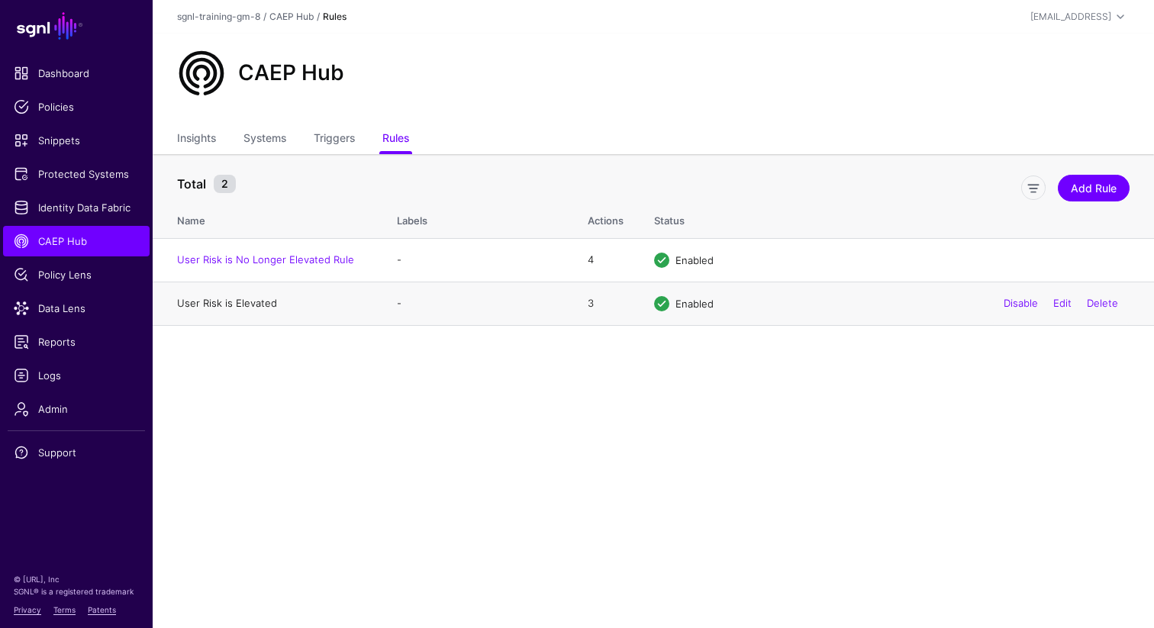
click at [255, 305] on link "User Risk is Elevated" at bounding box center [227, 303] width 100 height 12
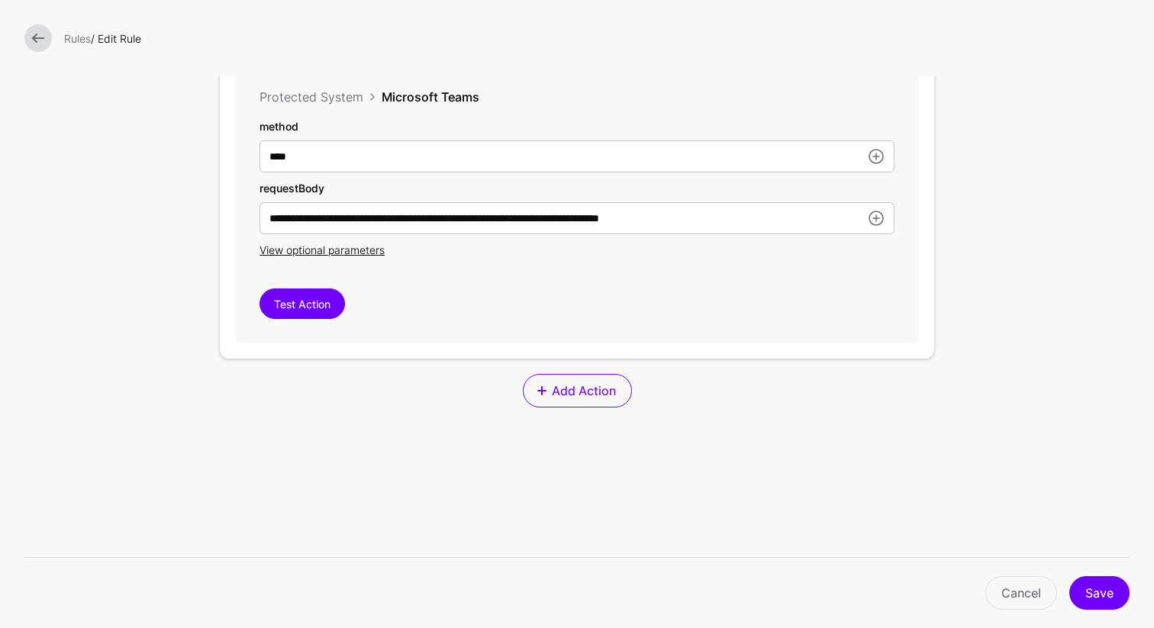
scroll to position [1175, 0]
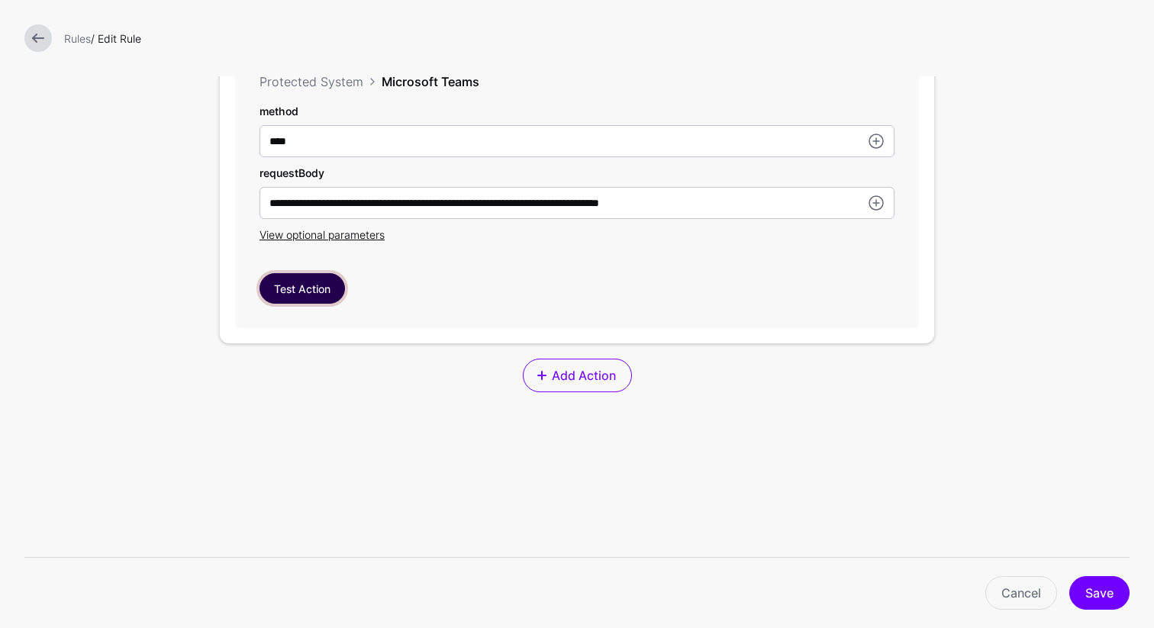
click at [308, 301] on button "Test Action" at bounding box center [302, 288] width 85 height 31
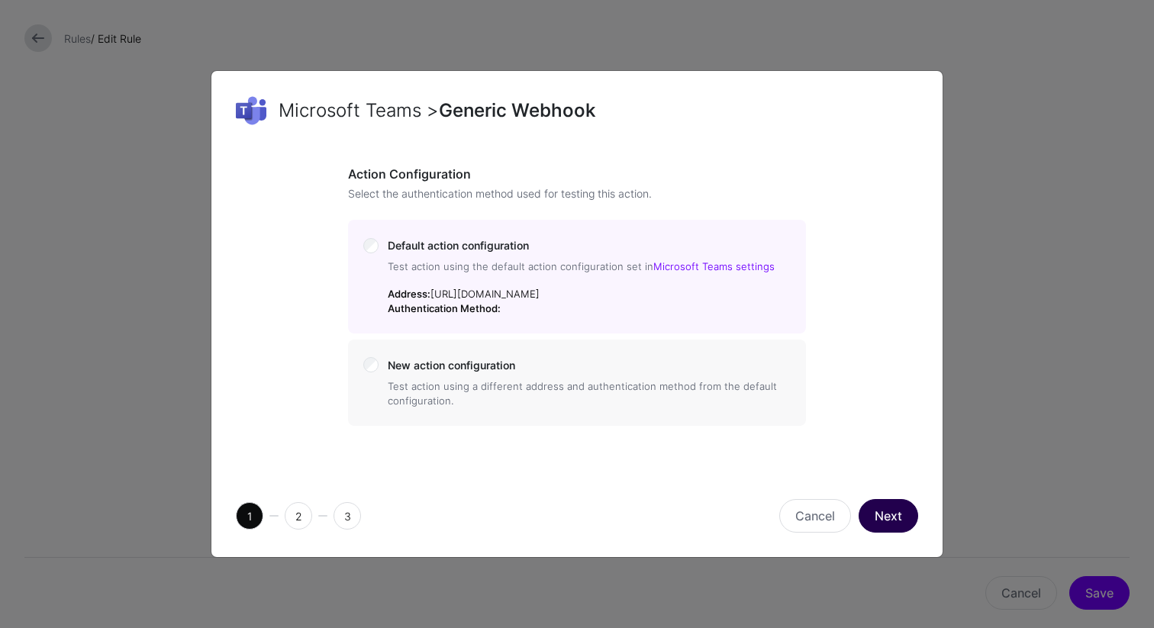
click at [880, 533] on button "Next" at bounding box center [889, 516] width 60 height 34
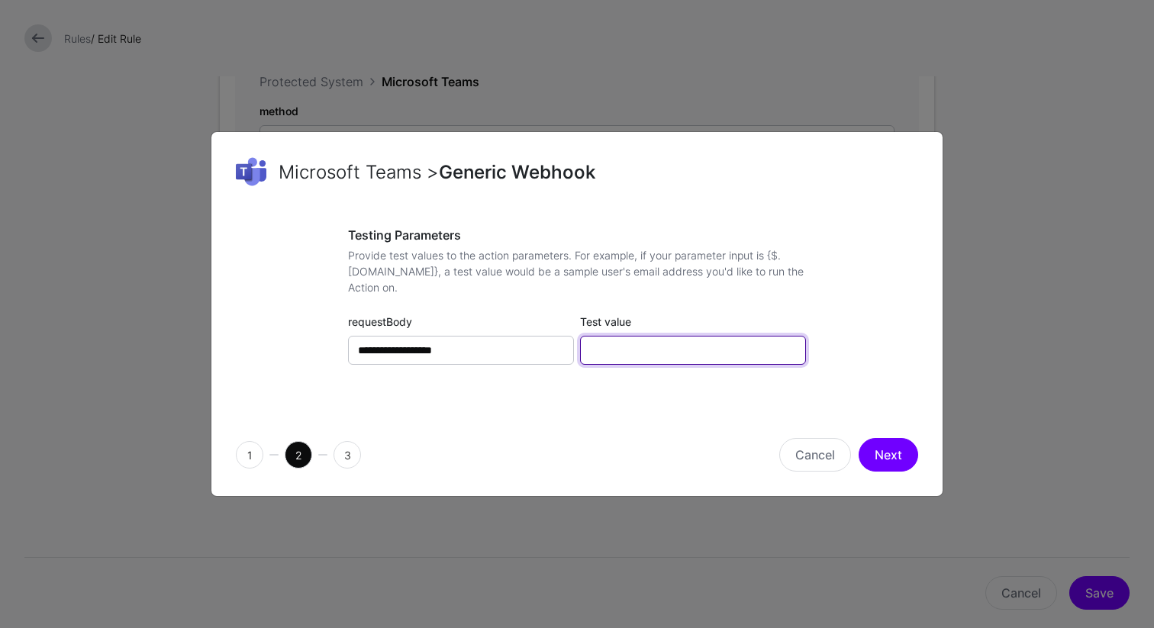
click at [714, 360] on input "Test value" at bounding box center [693, 350] width 226 height 29
type input "******"
click at [908, 463] on button "Next" at bounding box center [889, 455] width 60 height 34
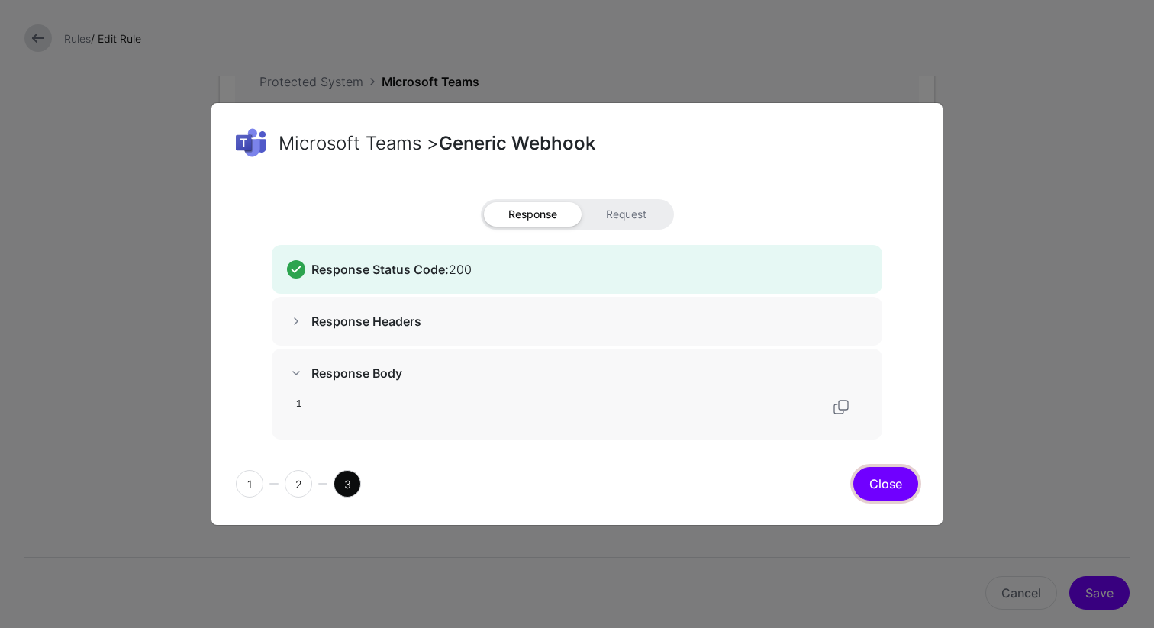
click at [893, 491] on button "Close" at bounding box center [885, 484] width 65 height 34
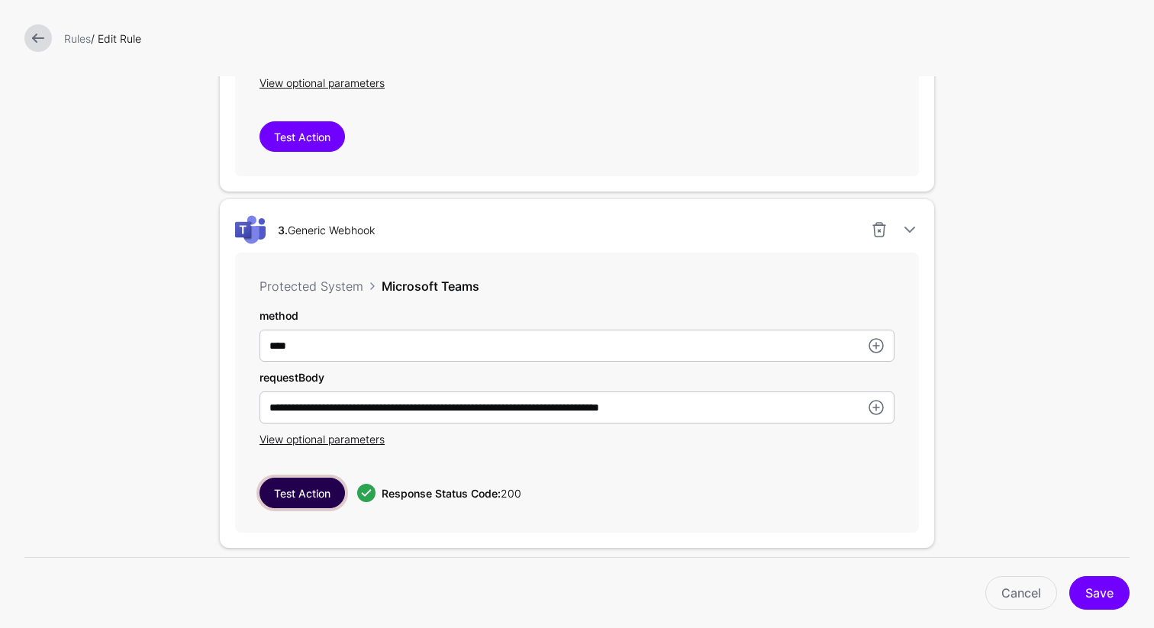
scroll to position [994, 0]
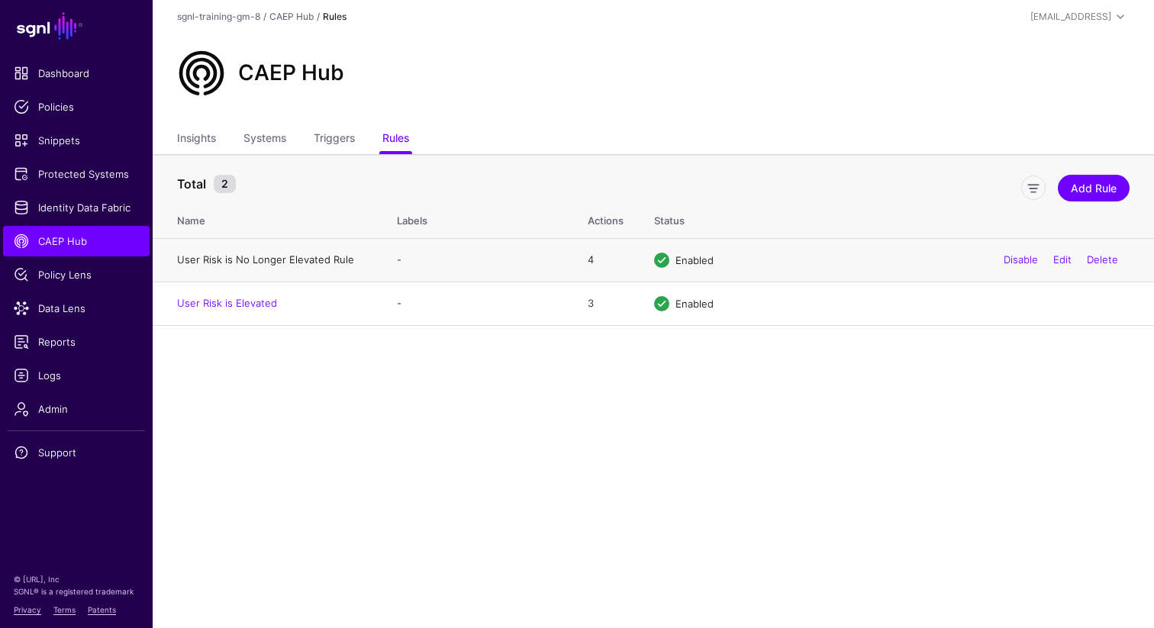
click at [264, 254] on link "User Risk is No Longer Elevated Rule" at bounding box center [265, 259] width 177 height 12
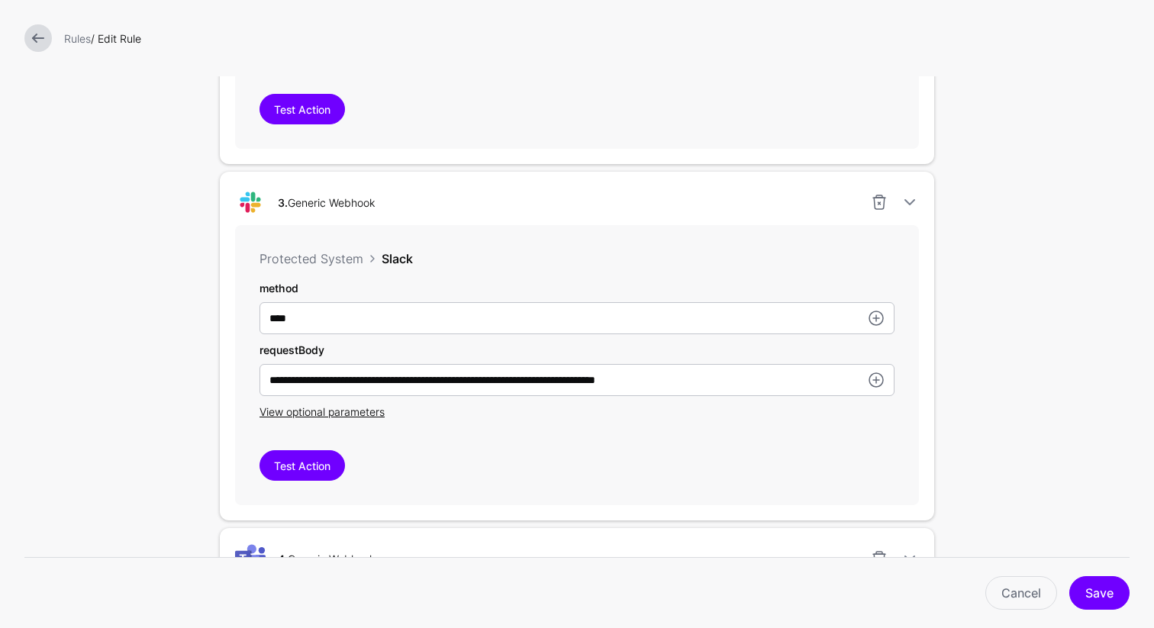
scroll to position [1303, 0]
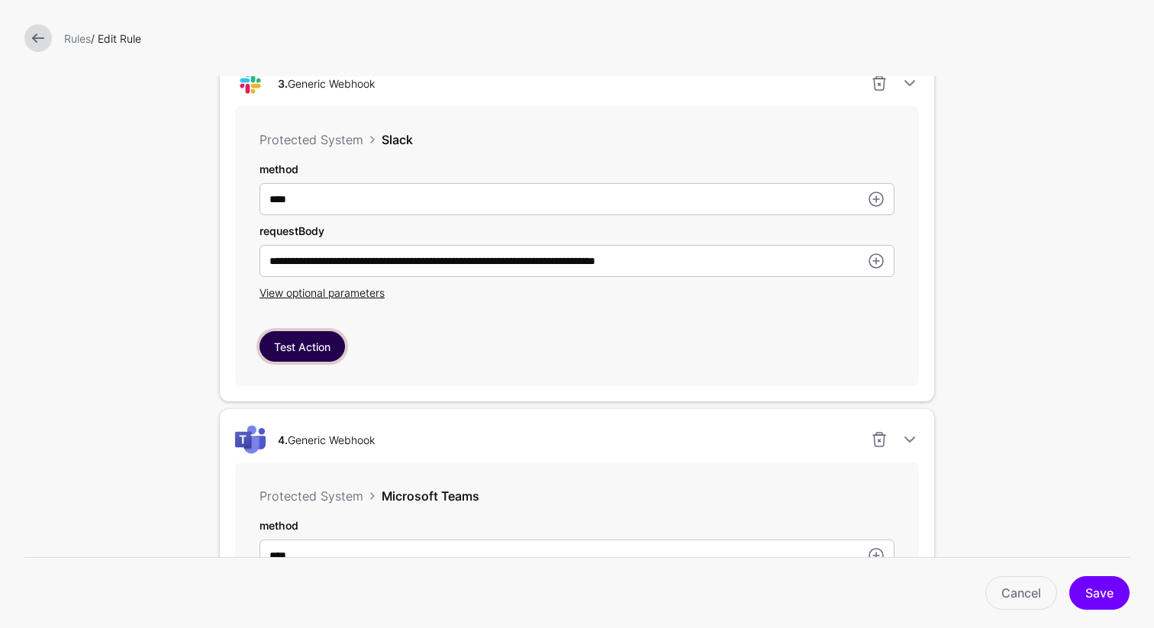
click at [308, 352] on button "Test Action" at bounding box center [302, 346] width 85 height 31
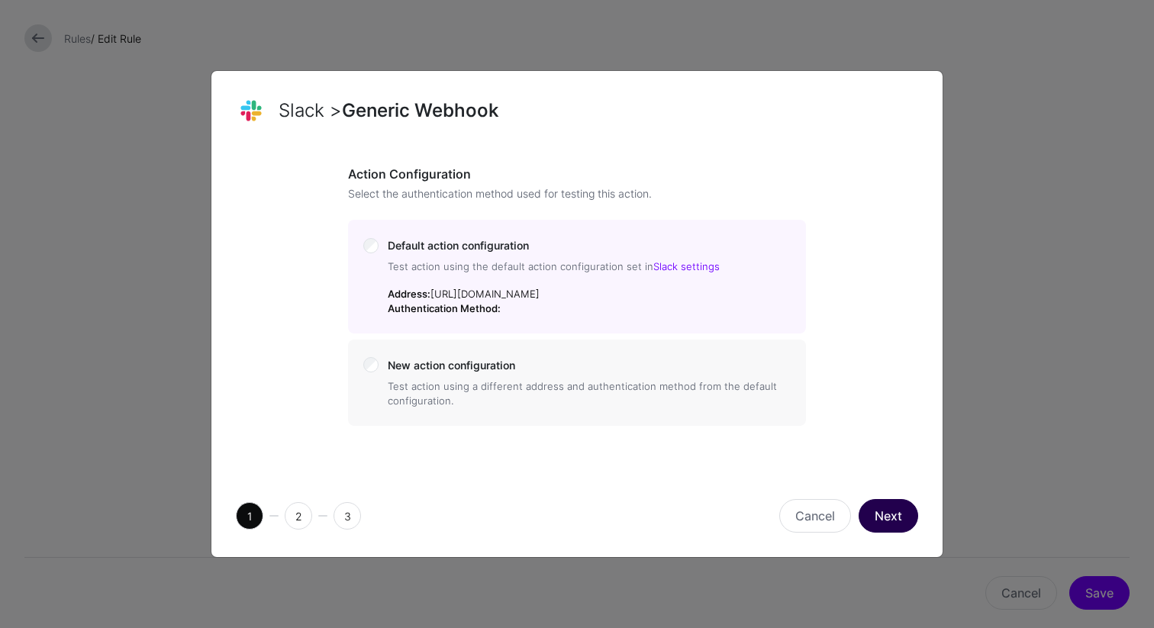
click at [892, 533] on button "Next" at bounding box center [889, 516] width 60 height 34
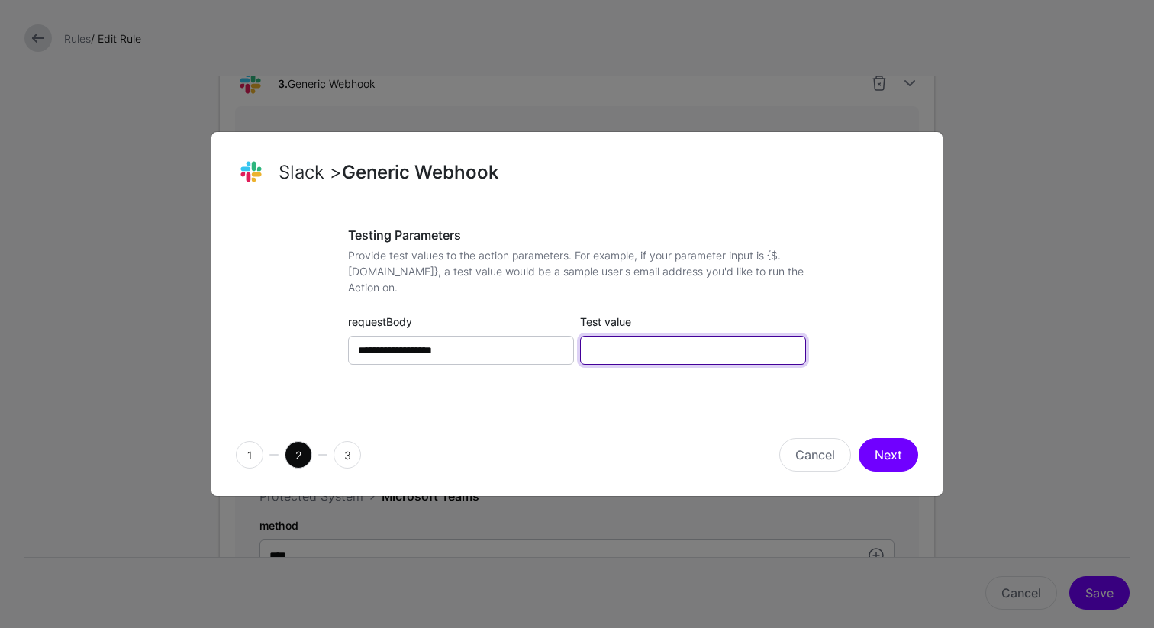
click at [692, 351] on input "Test value" at bounding box center [693, 350] width 226 height 29
type input "******"
click at [886, 456] on button "Next" at bounding box center [889, 455] width 60 height 34
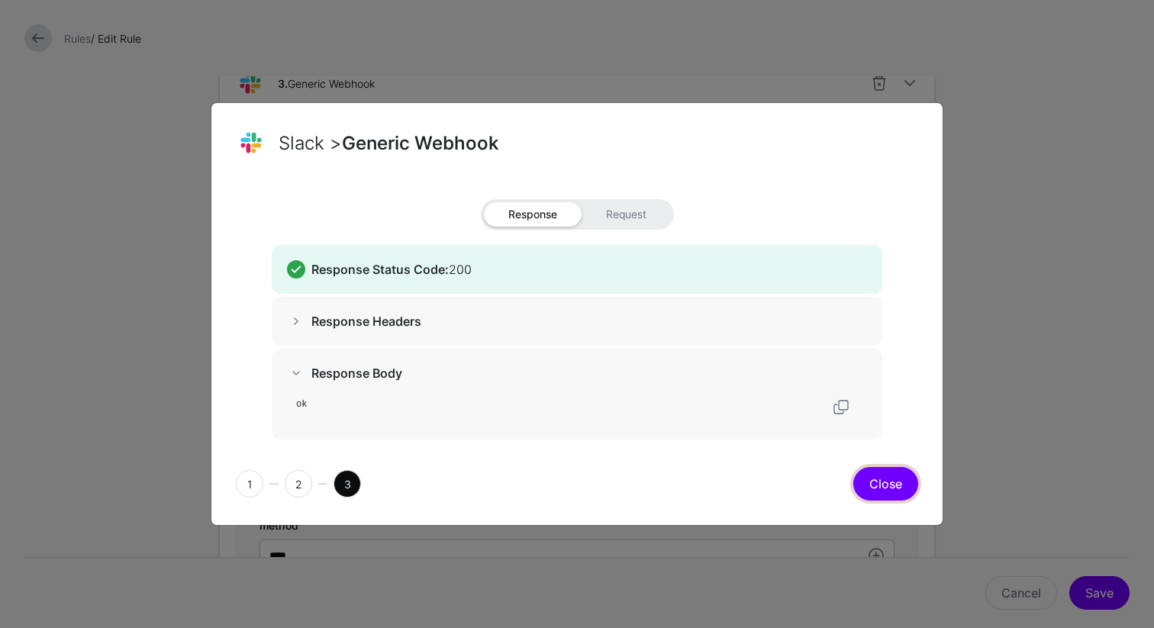
click at [890, 486] on button "Close" at bounding box center [885, 484] width 65 height 34
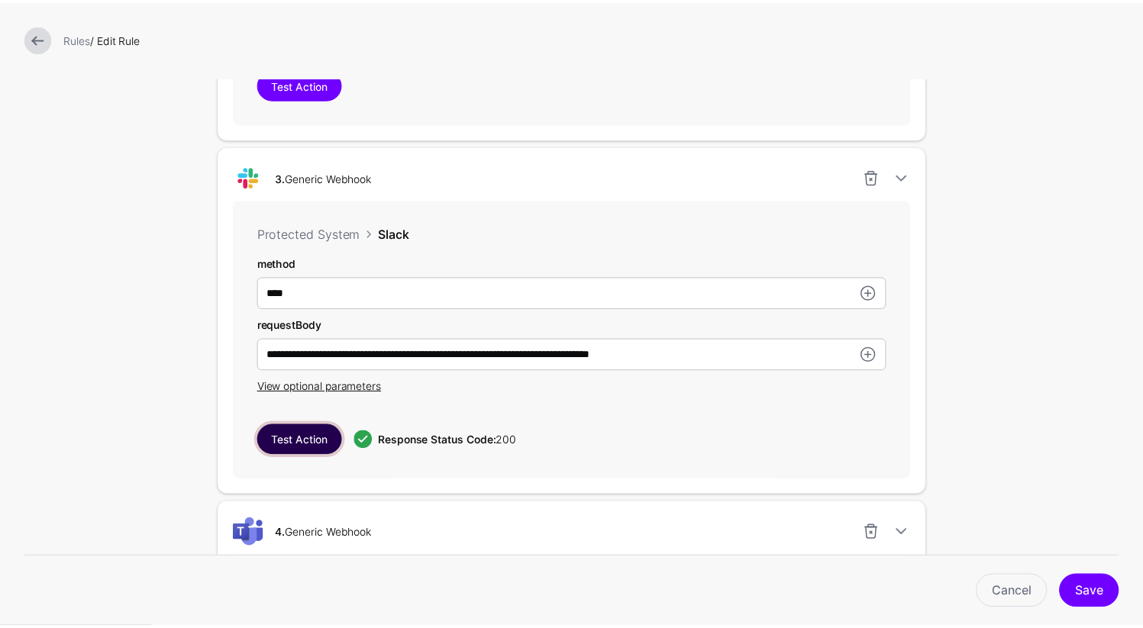
scroll to position [1214, 0]
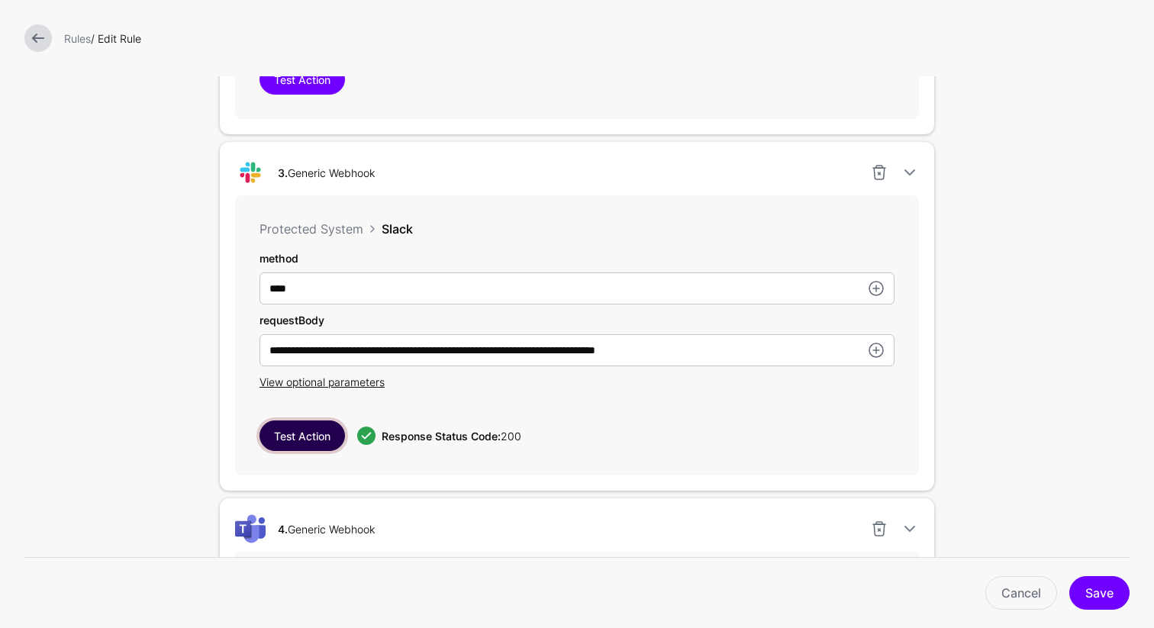
click at [312, 438] on button "Test Action" at bounding box center [302, 436] width 85 height 31
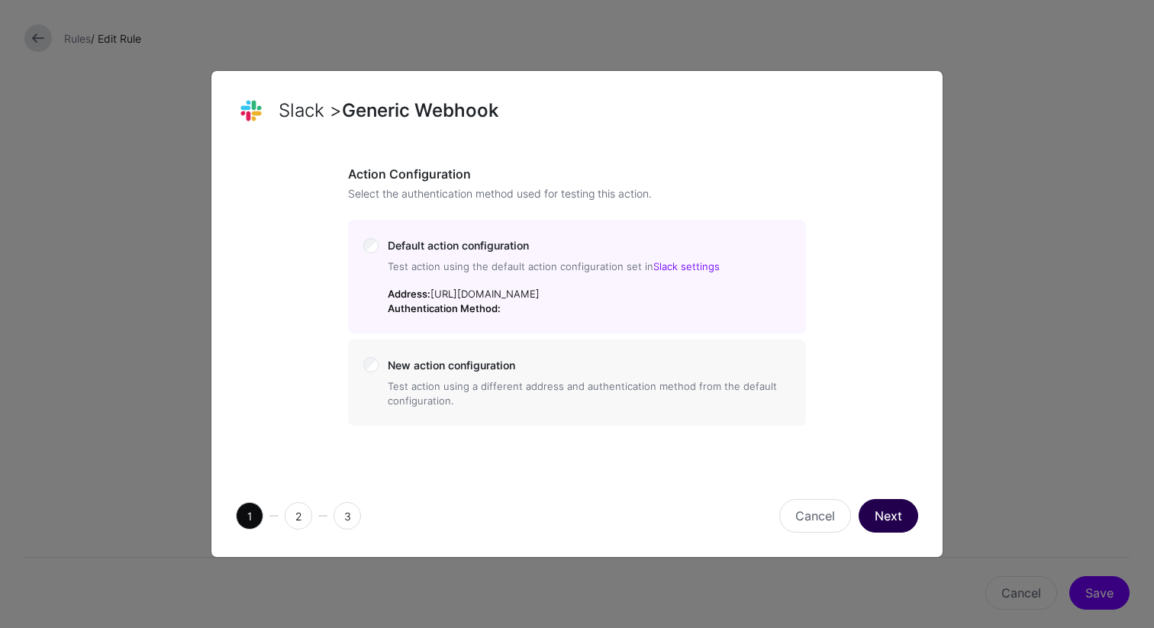
click at [872, 525] on button "Next" at bounding box center [889, 516] width 60 height 34
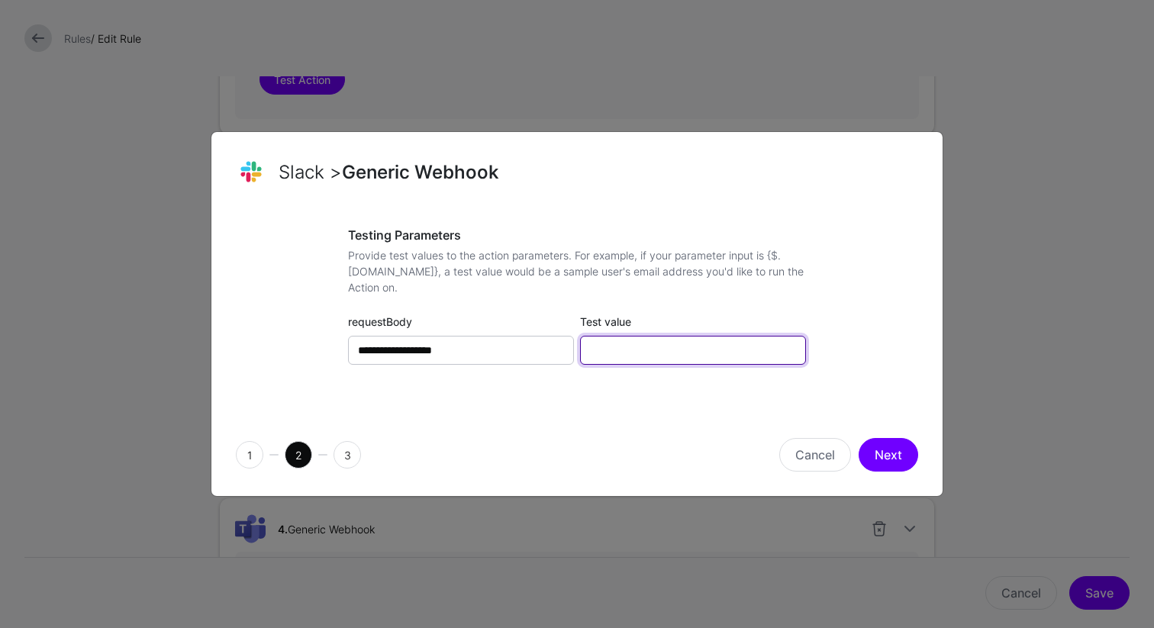
click at [710, 362] on input "Test value" at bounding box center [693, 350] width 226 height 29
type input "****"
click at [885, 457] on button "Next" at bounding box center [889, 455] width 60 height 34
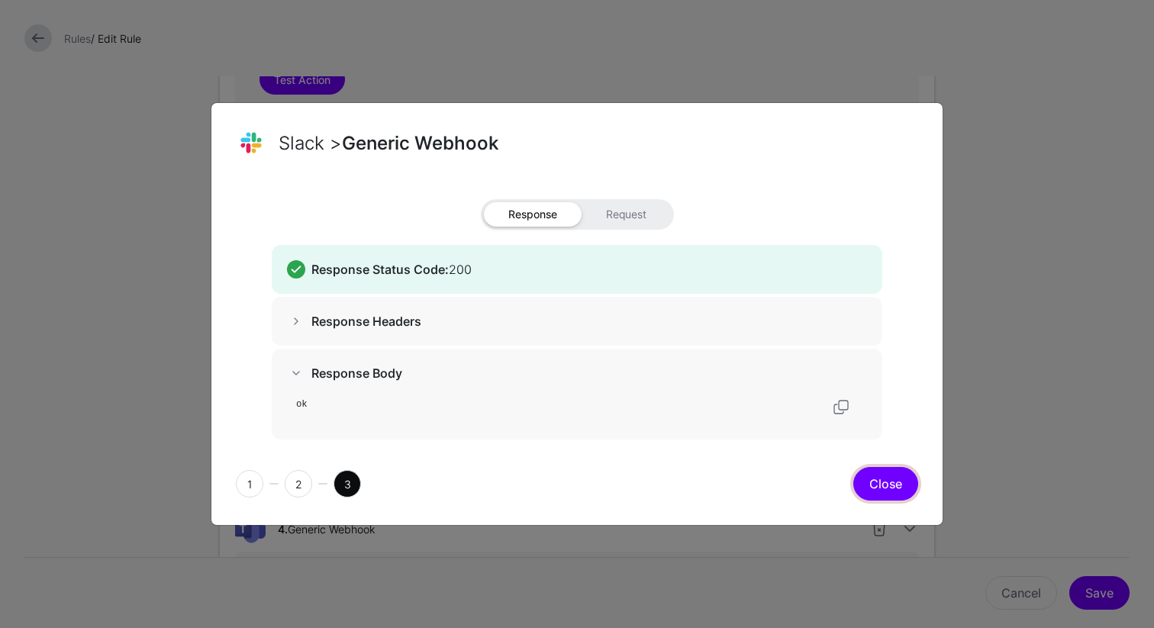
click at [885, 495] on button "Close" at bounding box center [885, 484] width 65 height 34
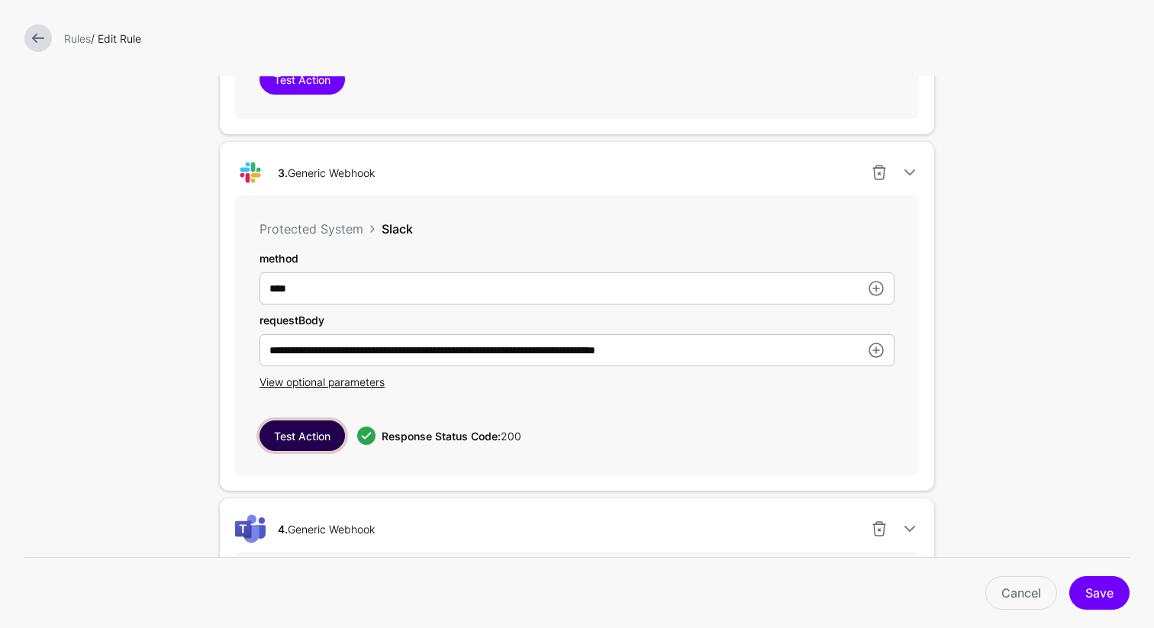
click at [306, 444] on button "Test Action" at bounding box center [302, 436] width 85 height 31
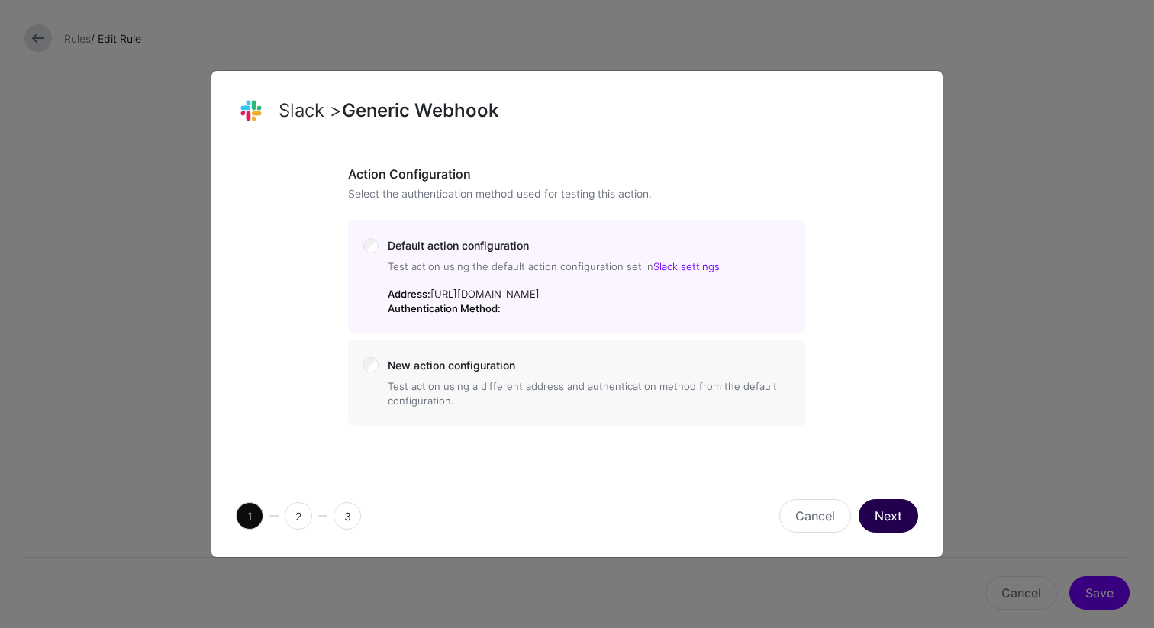
click at [885, 533] on button "Next" at bounding box center [889, 516] width 60 height 34
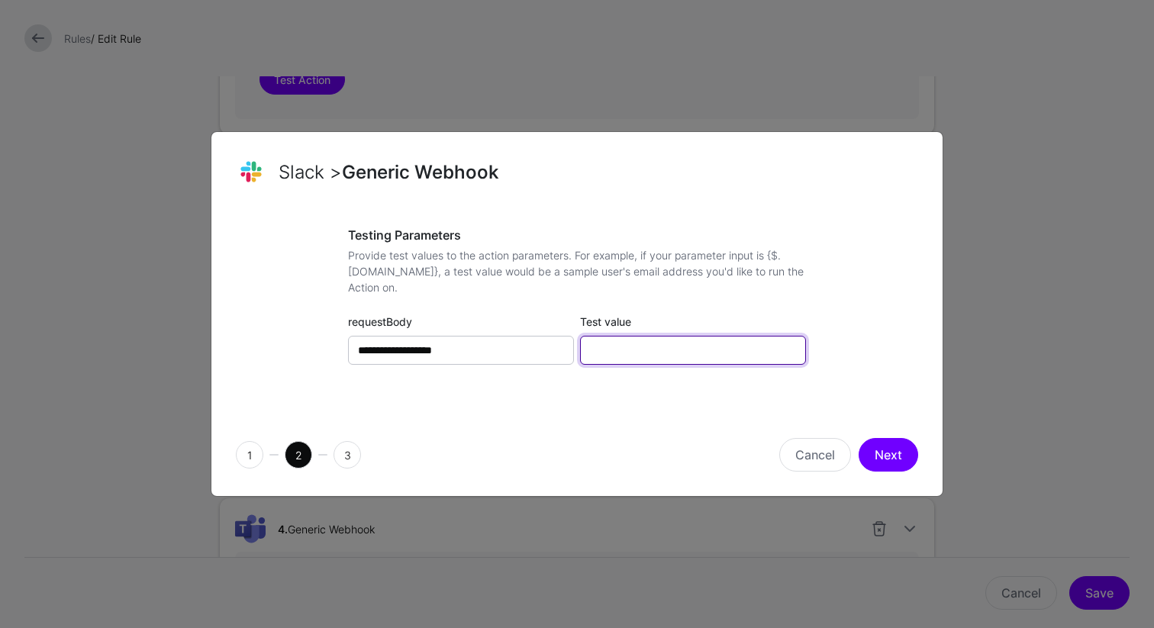
click at [609, 351] on input "Test value" at bounding box center [693, 350] width 226 height 29
type input "**********"
click at [888, 456] on button "Next" at bounding box center [889, 455] width 60 height 34
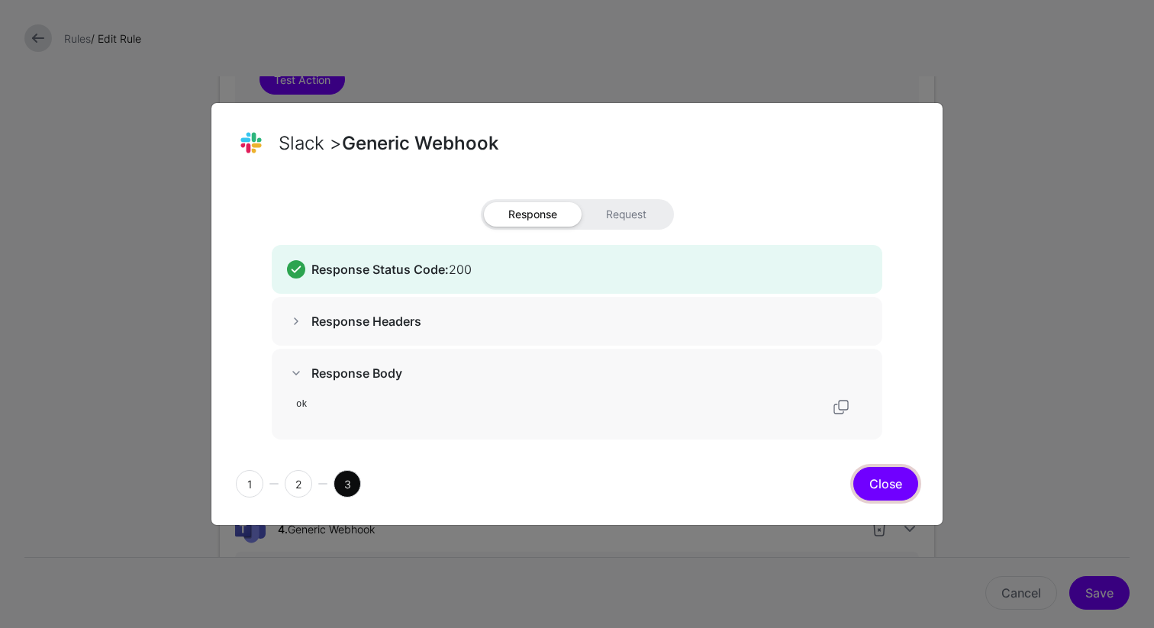
click at [891, 493] on button "Close" at bounding box center [885, 484] width 65 height 34
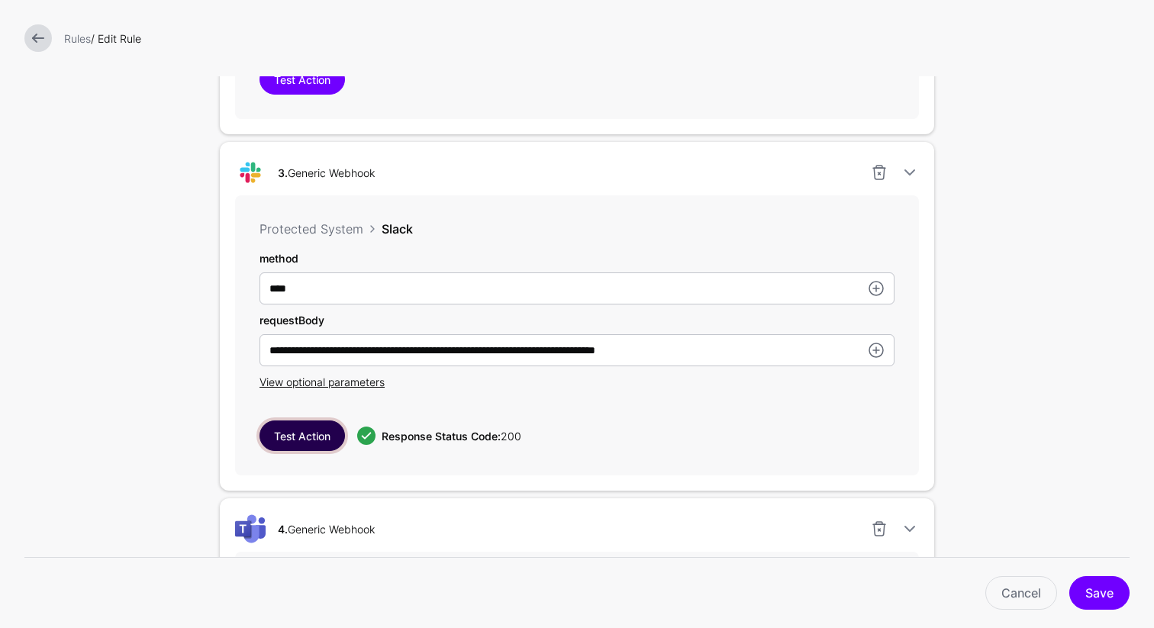
click at [287, 442] on button "Test Action" at bounding box center [302, 436] width 85 height 31
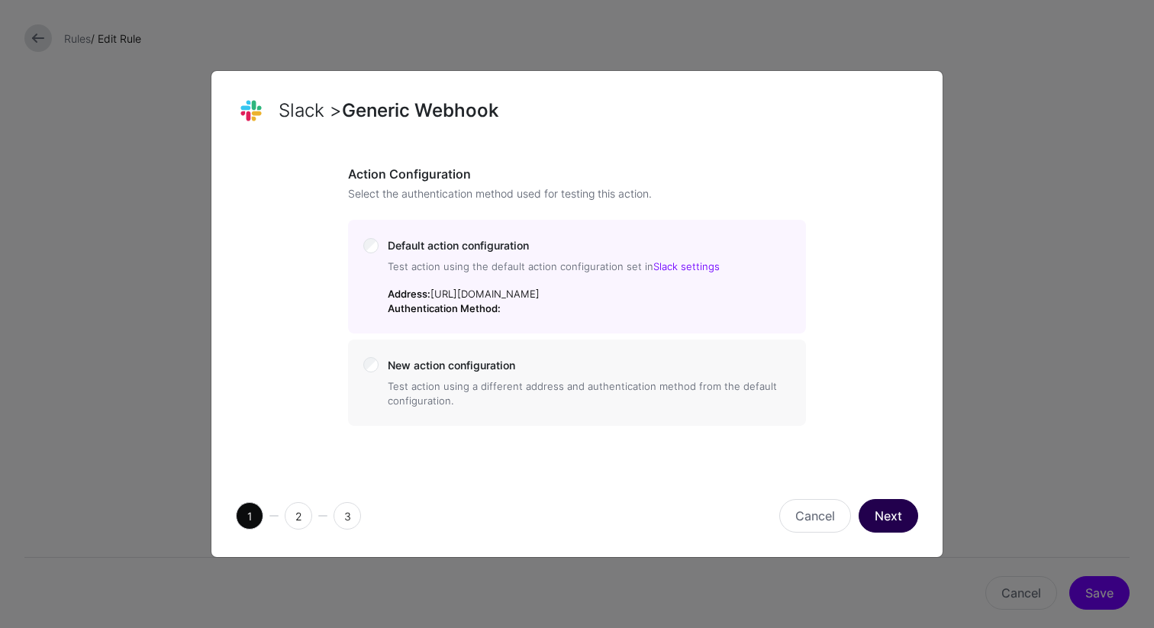
click at [878, 533] on button "Next" at bounding box center [889, 516] width 60 height 34
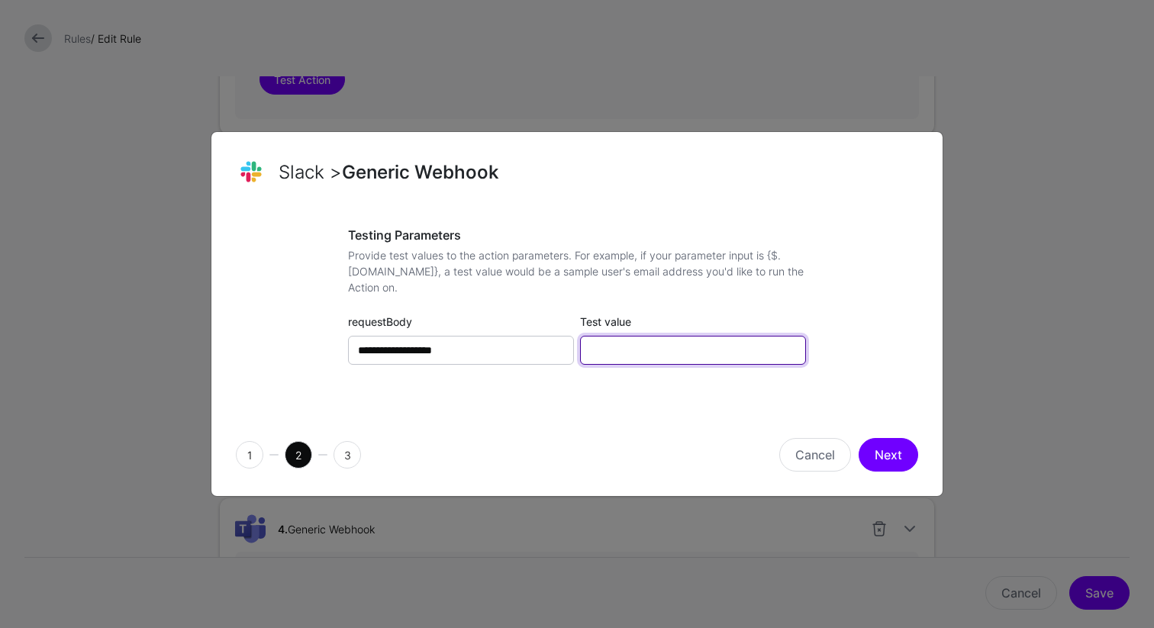
click at [677, 357] on input "Test value" at bounding box center [693, 350] width 226 height 29
type input "**********"
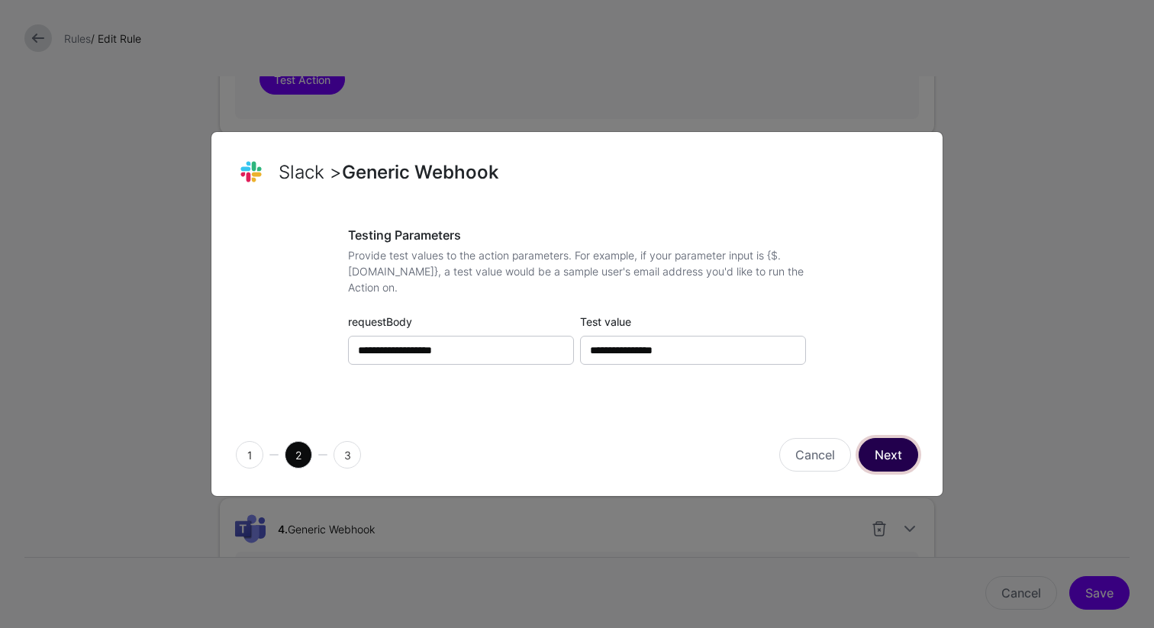
click at [888, 459] on button "Next" at bounding box center [889, 455] width 60 height 34
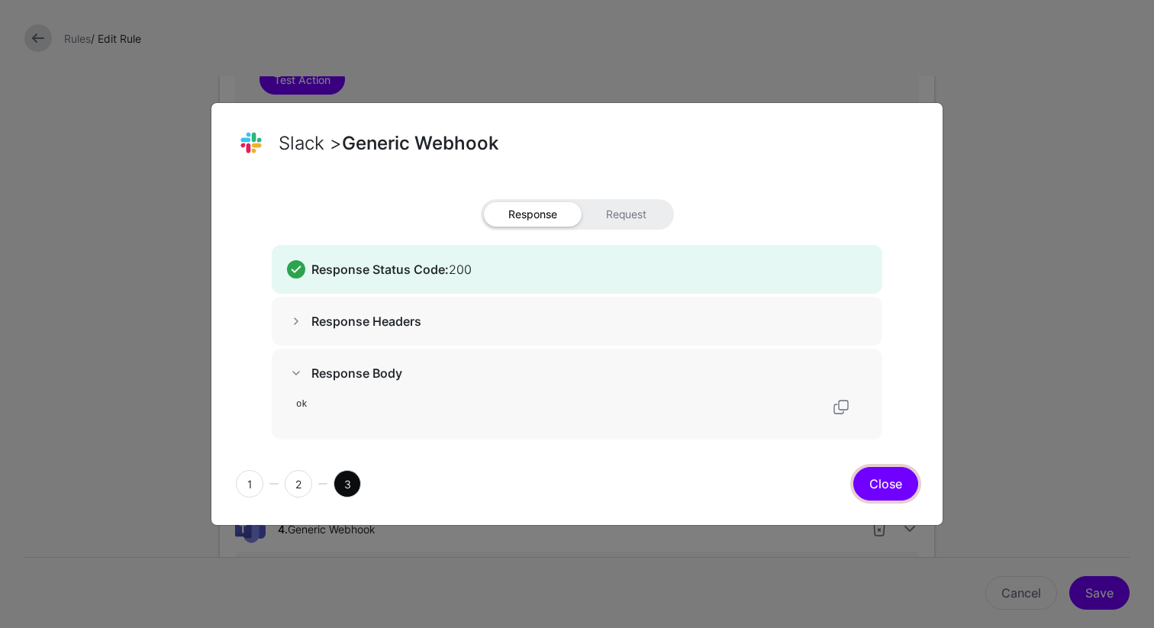
click at [893, 482] on button "Close" at bounding box center [885, 484] width 65 height 34
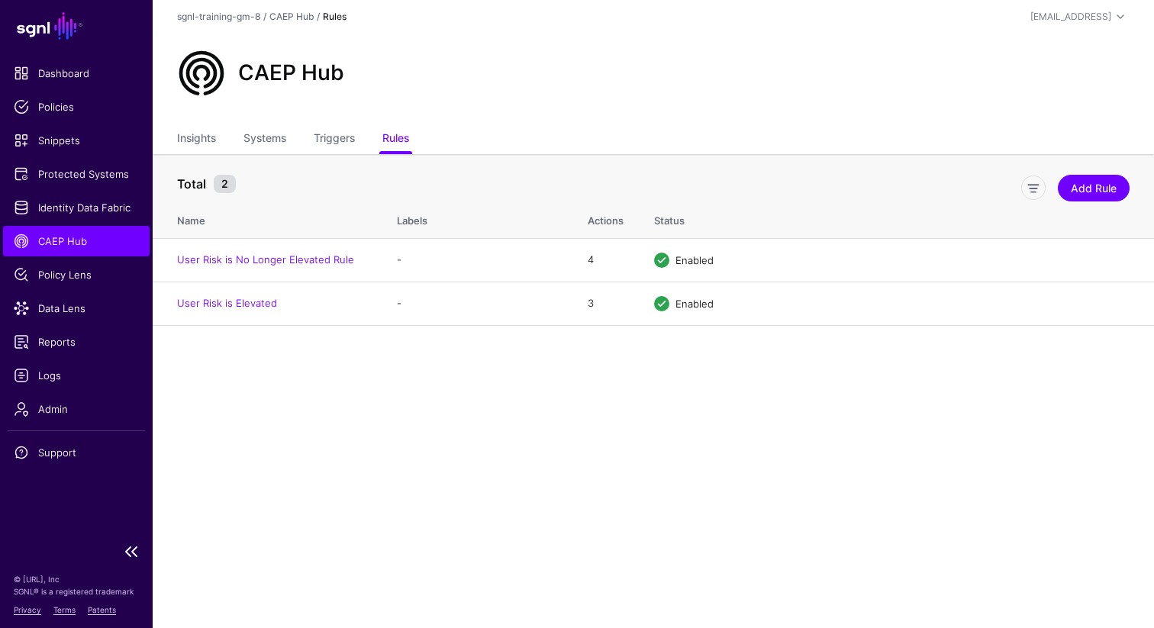
click at [73, 240] on span "CAEP Hub" at bounding box center [76, 241] width 125 height 15
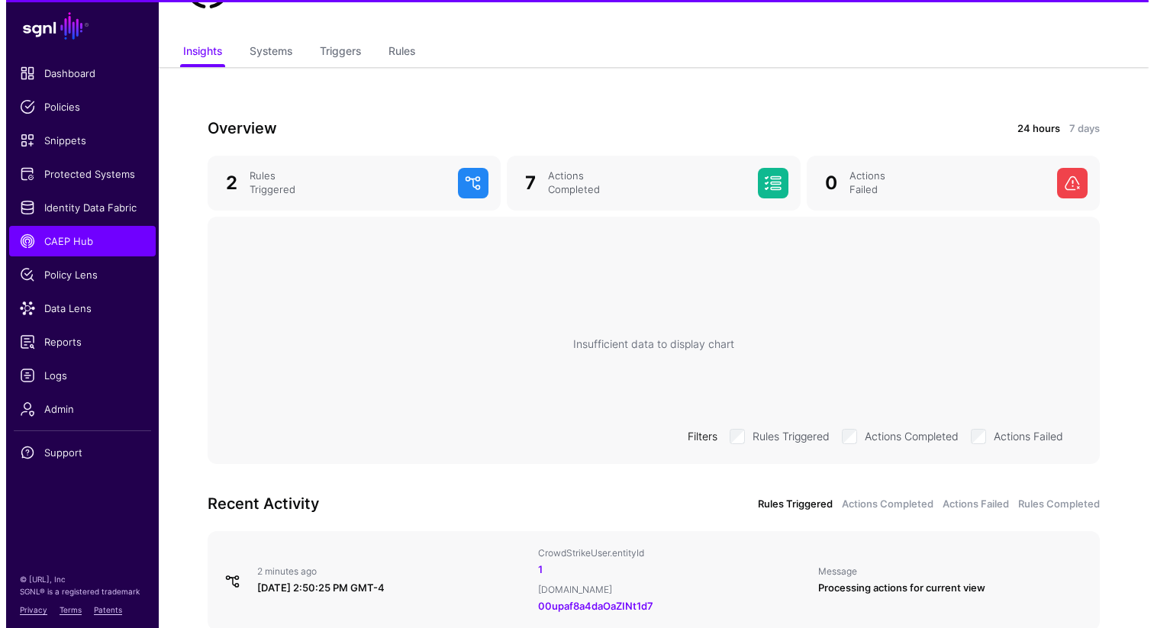
scroll to position [270, 0]
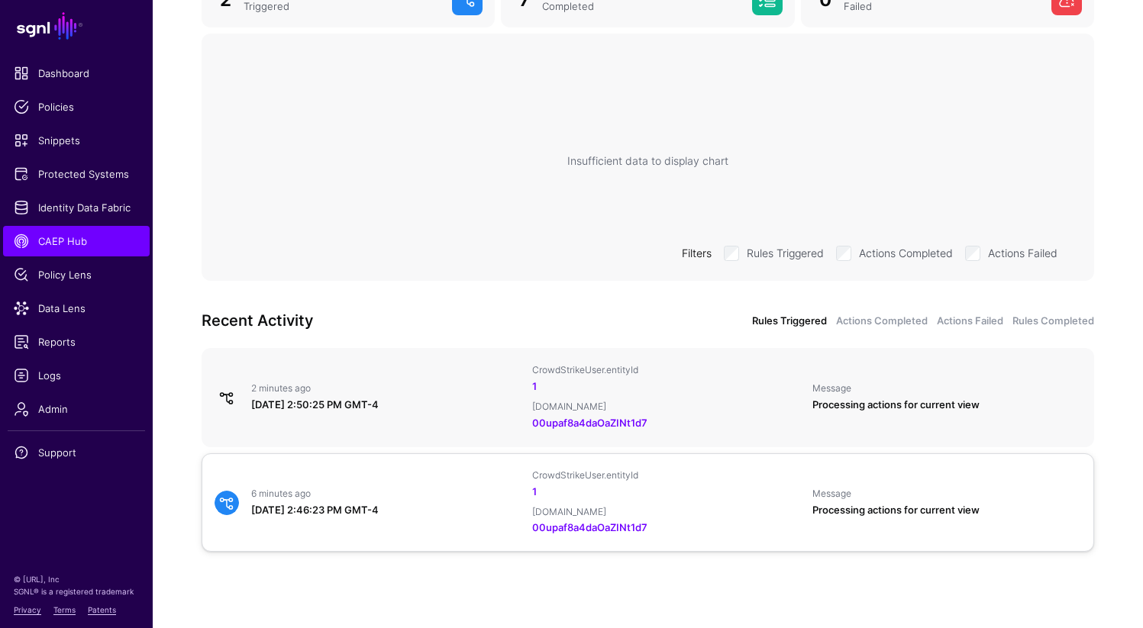
click at [292, 496] on div "6 minutes ago" at bounding box center [385, 494] width 269 height 12
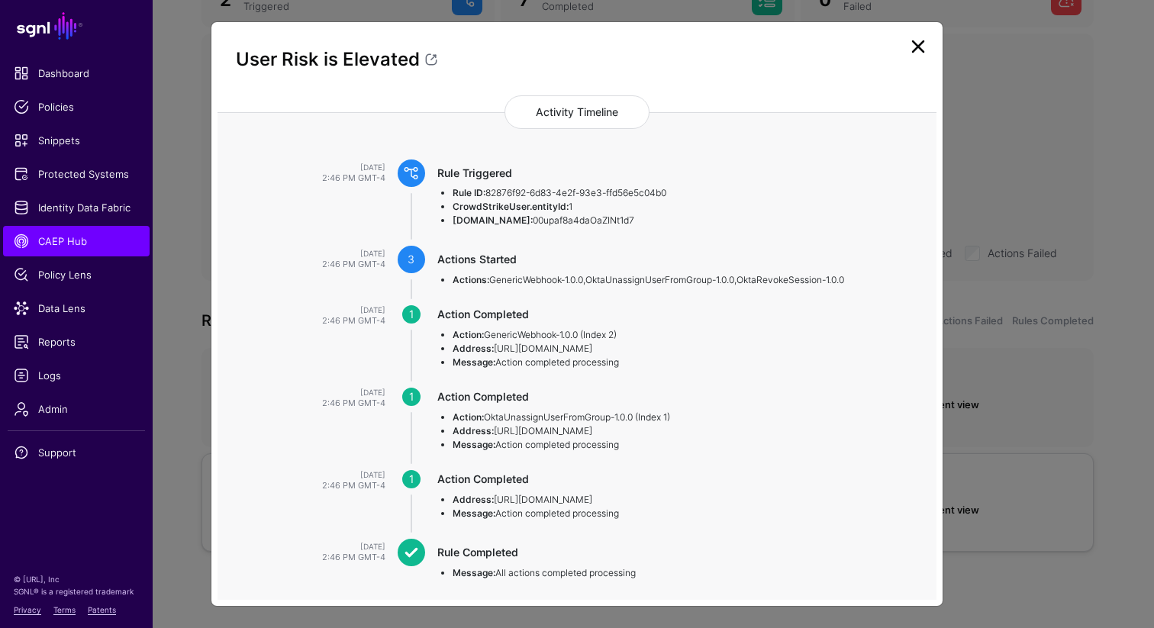
scroll to position [174, 0]
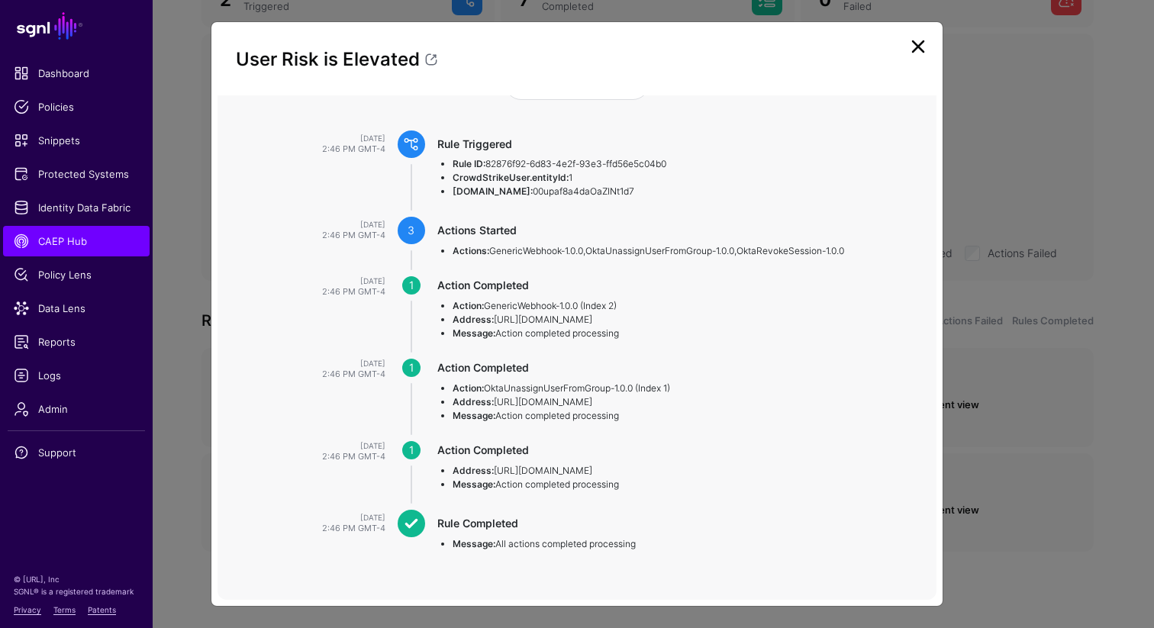
click at [915, 44] on link at bounding box center [918, 46] width 24 height 24
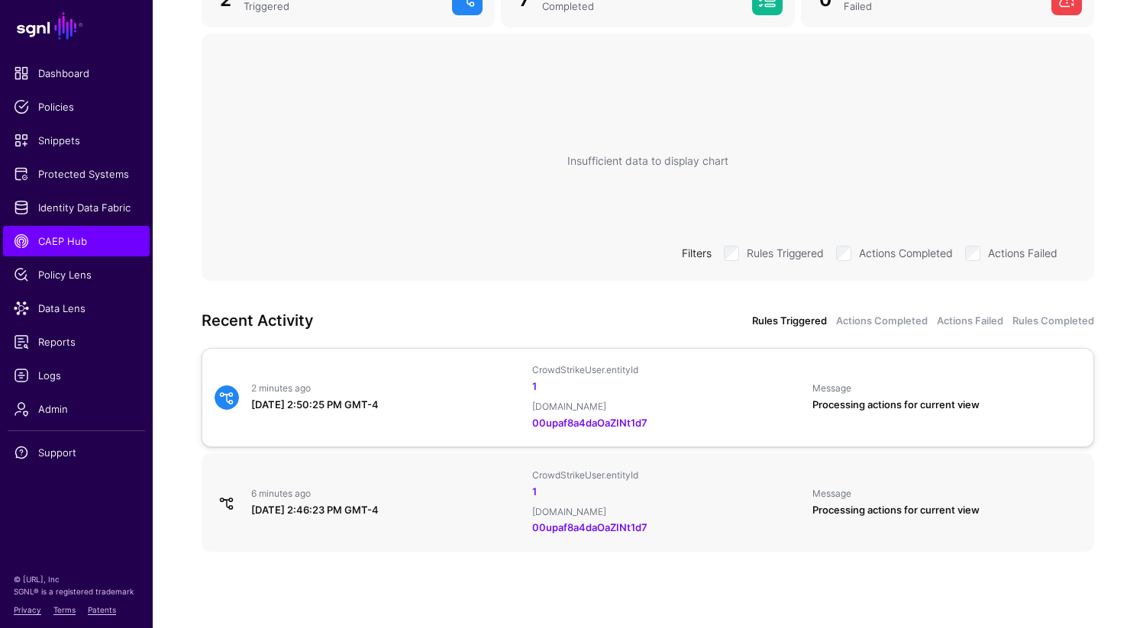
click at [331, 406] on div "[DATE] 2:50:25 PM GMT-4" at bounding box center [385, 405] width 269 height 15
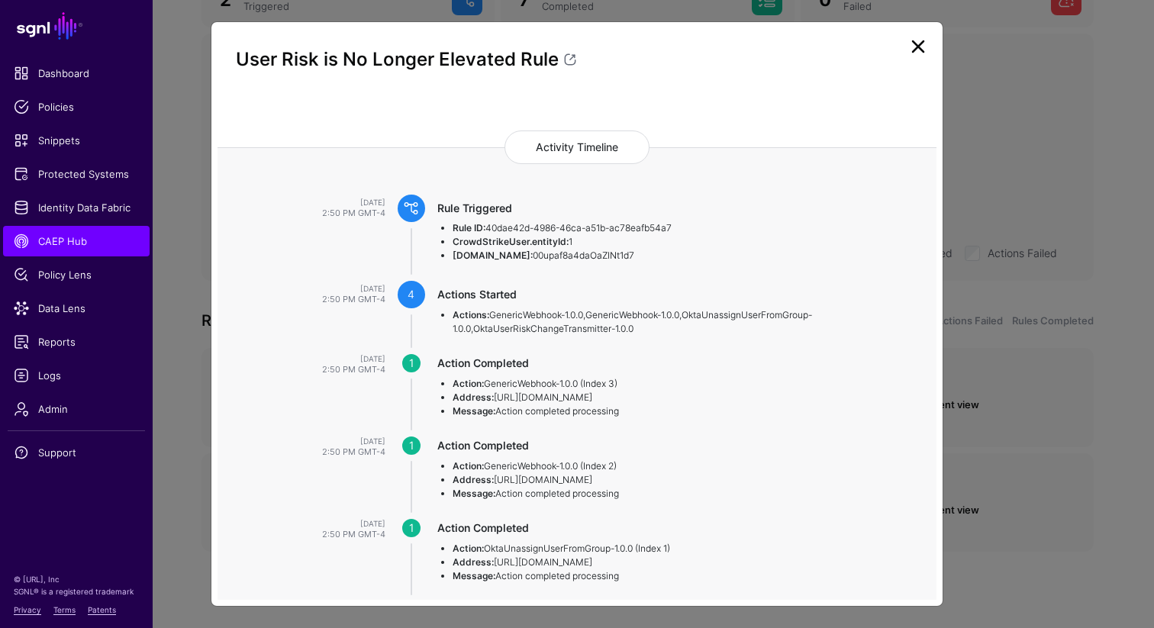
scroll to position [68, 0]
click at [924, 47] on link at bounding box center [918, 46] width 24 height 24
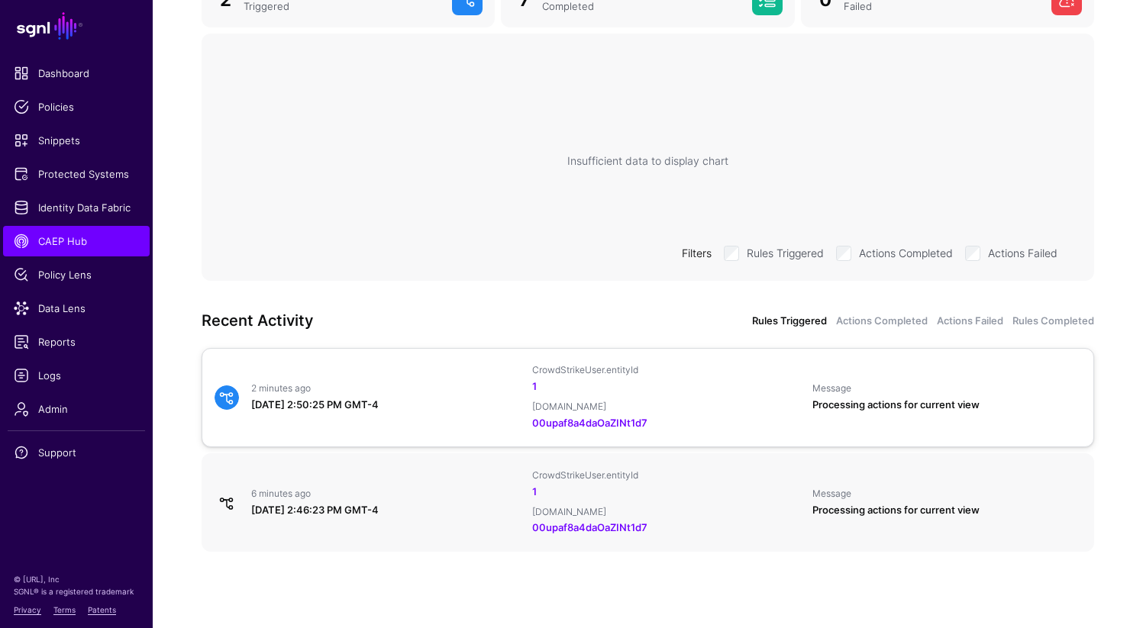
click at [349, 401] on div "[DATE] 2:50:25 PM GMT-4" at bounding box center [385, 405] width 269 height 15
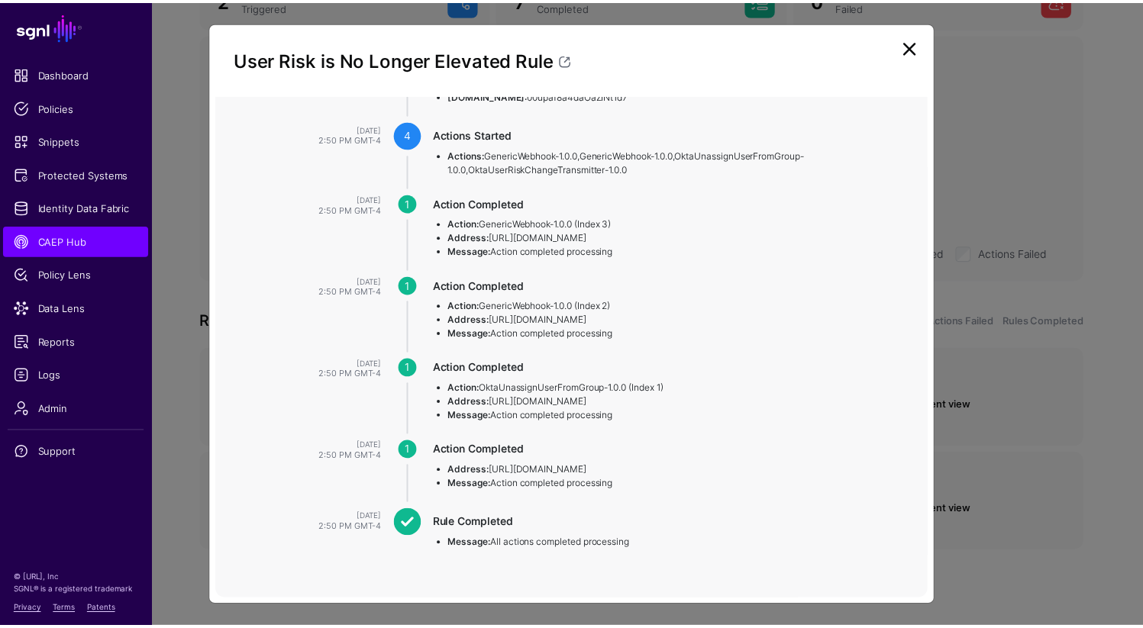
scroll to position [268, 0]
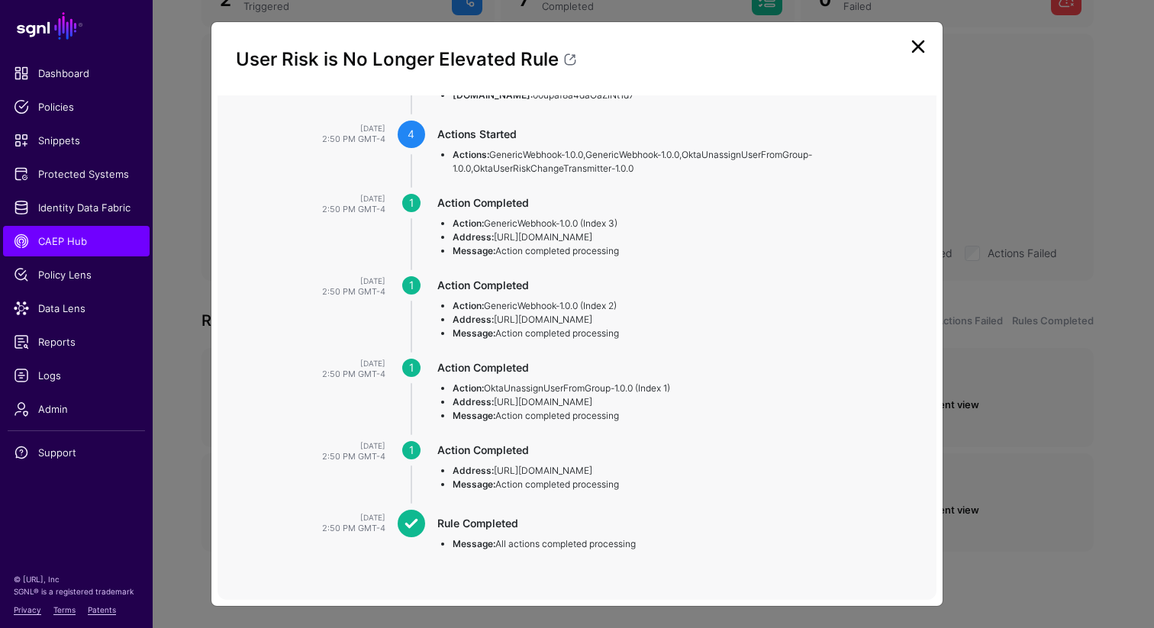
click at [920, 44] on link at bounding box center [918, 46] width 24 height 24
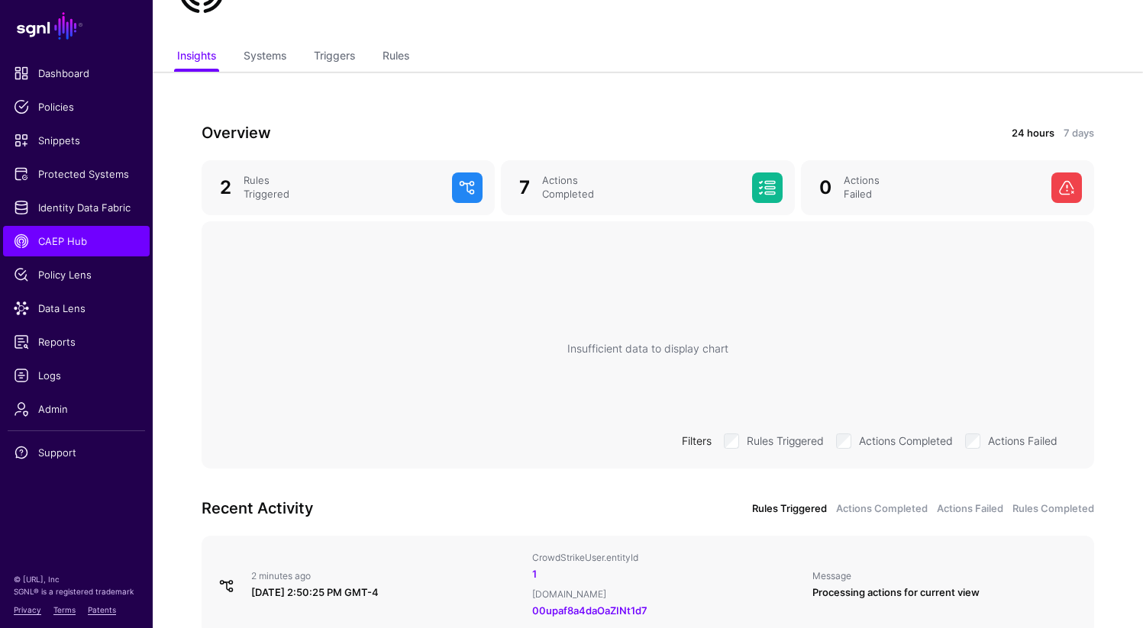
scroll to position [79, 0]
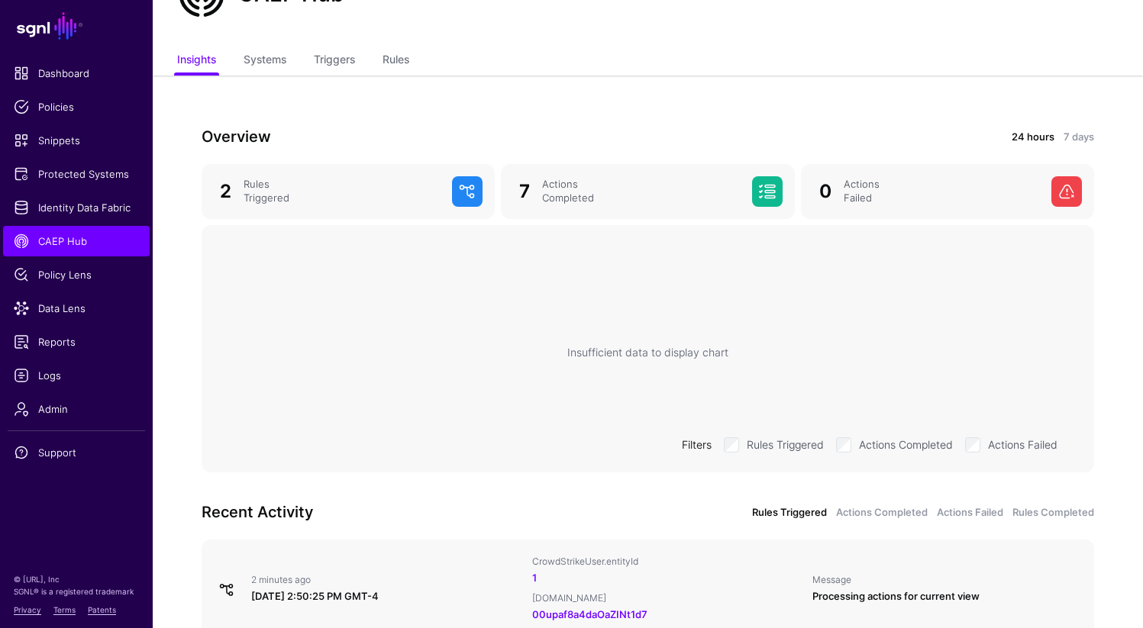
click at [1018, 135] on link "24 hours" at bounding box center [1032, 137] width 43 height 15
click at [1076, 132] on link "7 days" at bounding box center [1078, 137] width 31 height 15
click at [1075, 137] on link "7 days" at bounding box center [1078, 137] width 31 height 15
click at [1027, 137] on link "24 hours" at bounding box center [1032, 137] width 43 height 15
click at [1072, 137] on link "7 days" at bounding box center [1078, 137] width 31 height 15
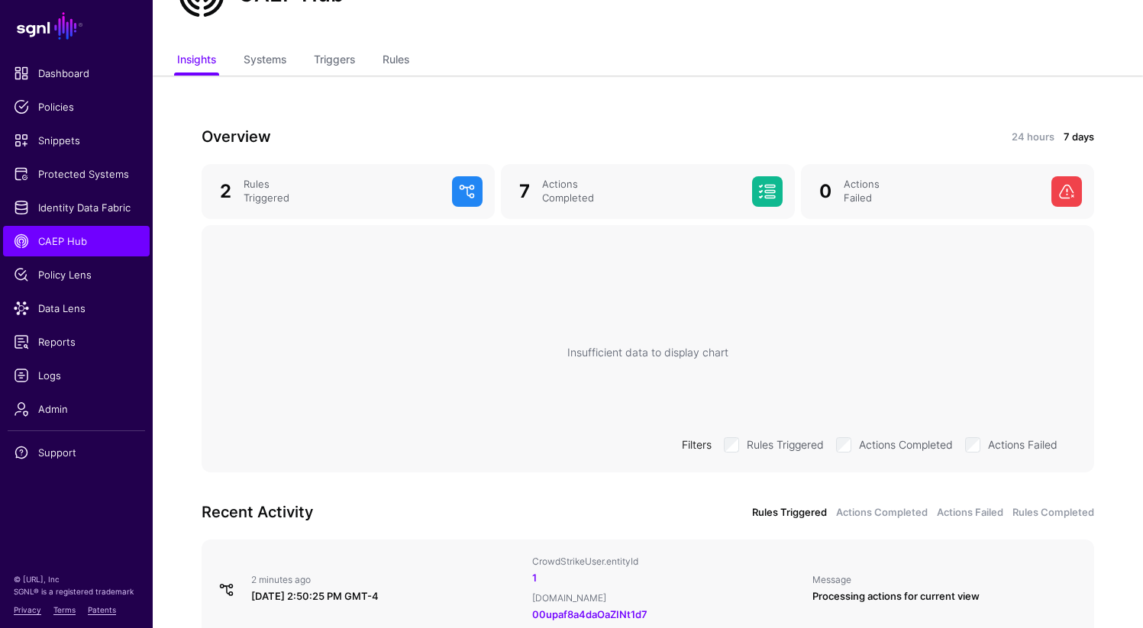
click at [617, 333] on div "Insufficient data to display chart Filters Rules Triggered Actions Completed Ac…" at bounding box center [648, 351] width 868 height 229
click at [258, 189] on div "Rules Triggered" at bounding box center [341, 191] width 208 height 27
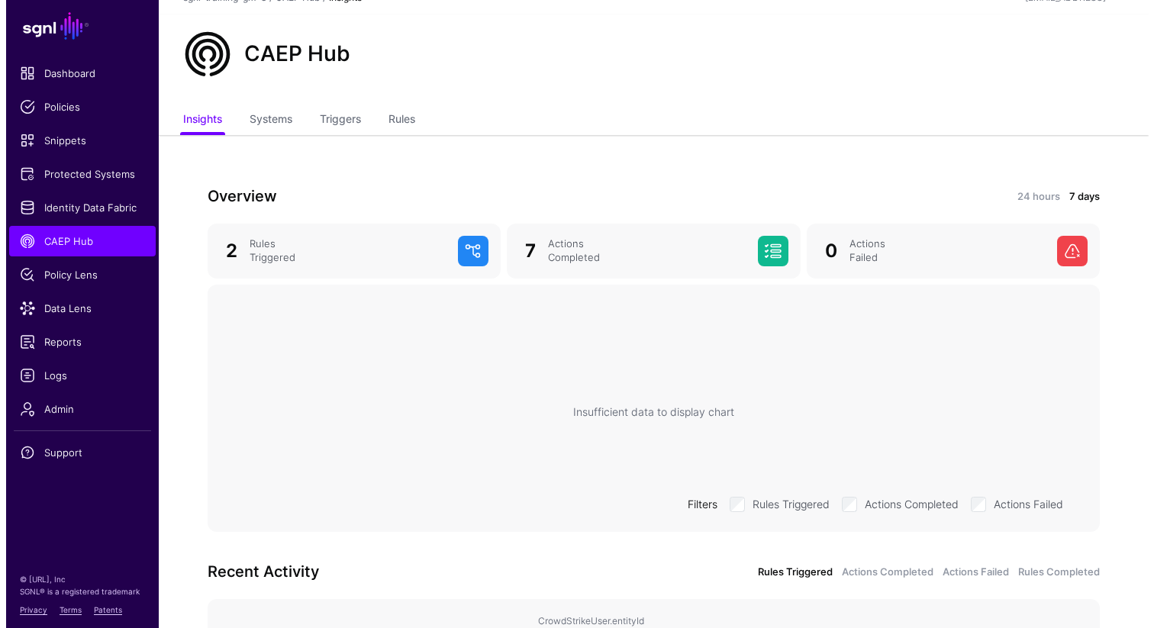
scroll to position [0, 0]
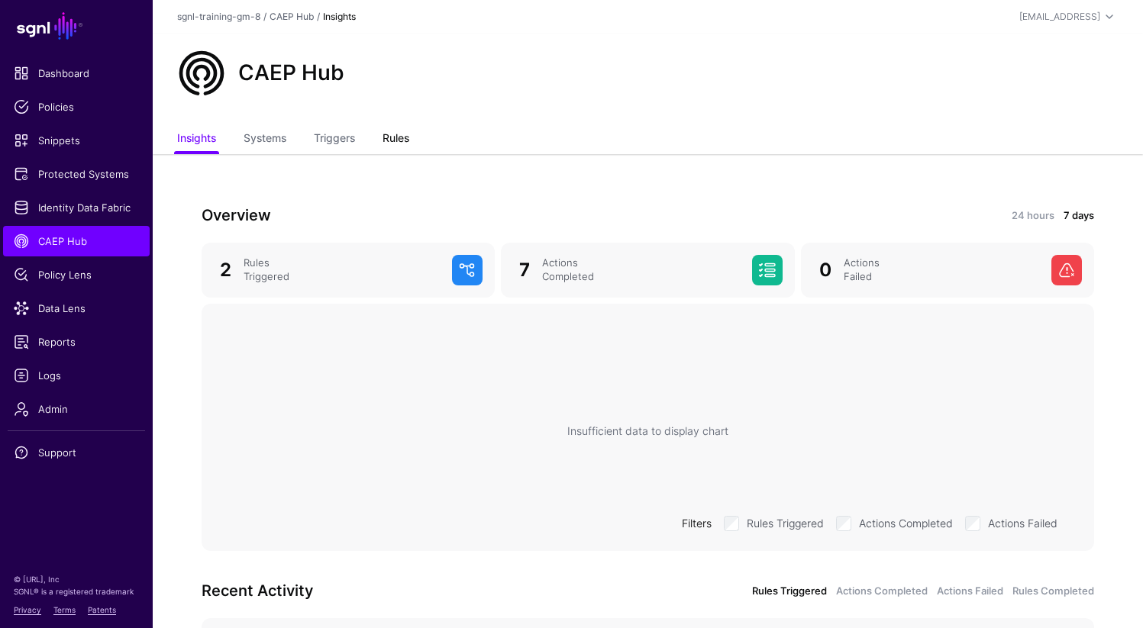
click at [385, 135] on link "Rules" at bounding box center [395, 139] width 27 height 29
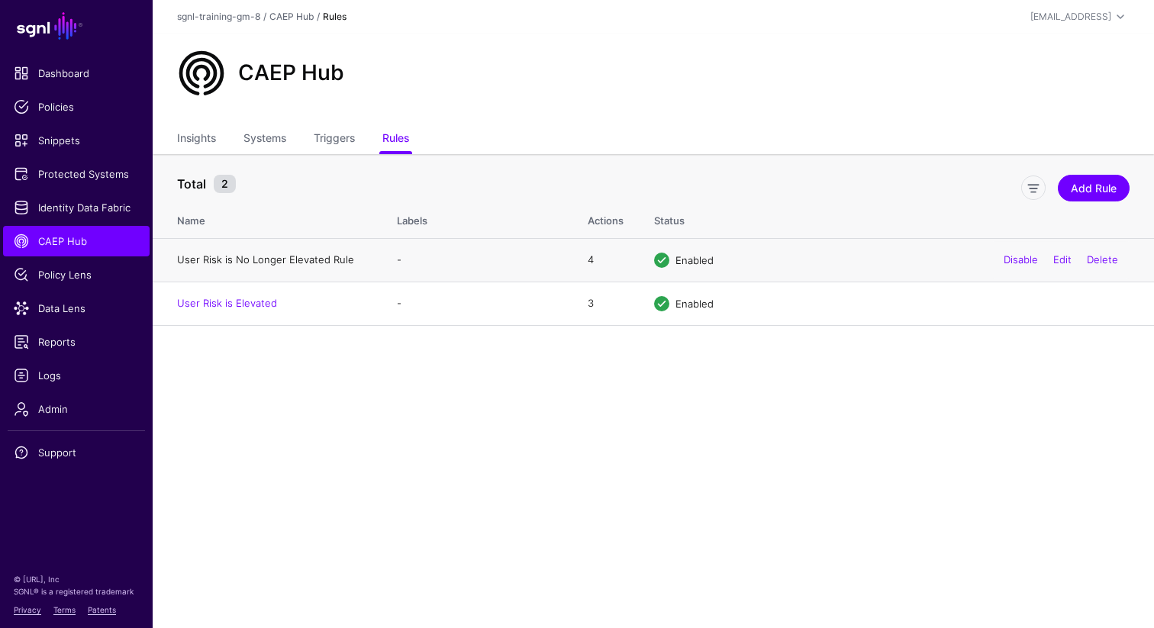
click at [243, 261] on link "User Risk is No Longer Elevated Rule" at bounding box center [265, 259] width 177 height 12
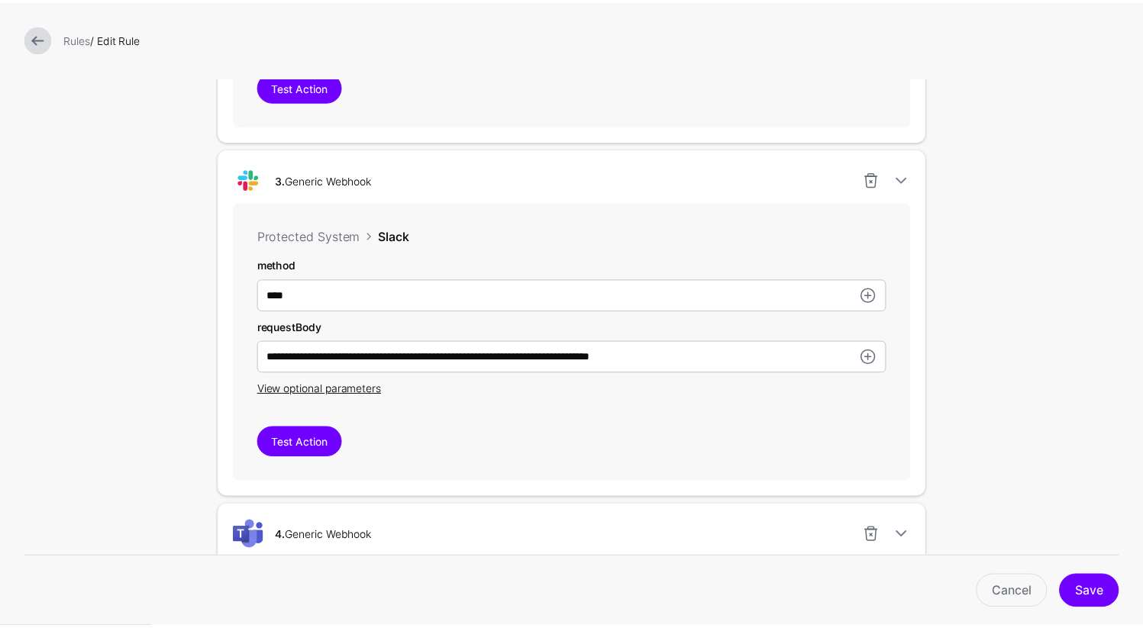
scroll to position [1221, 0]
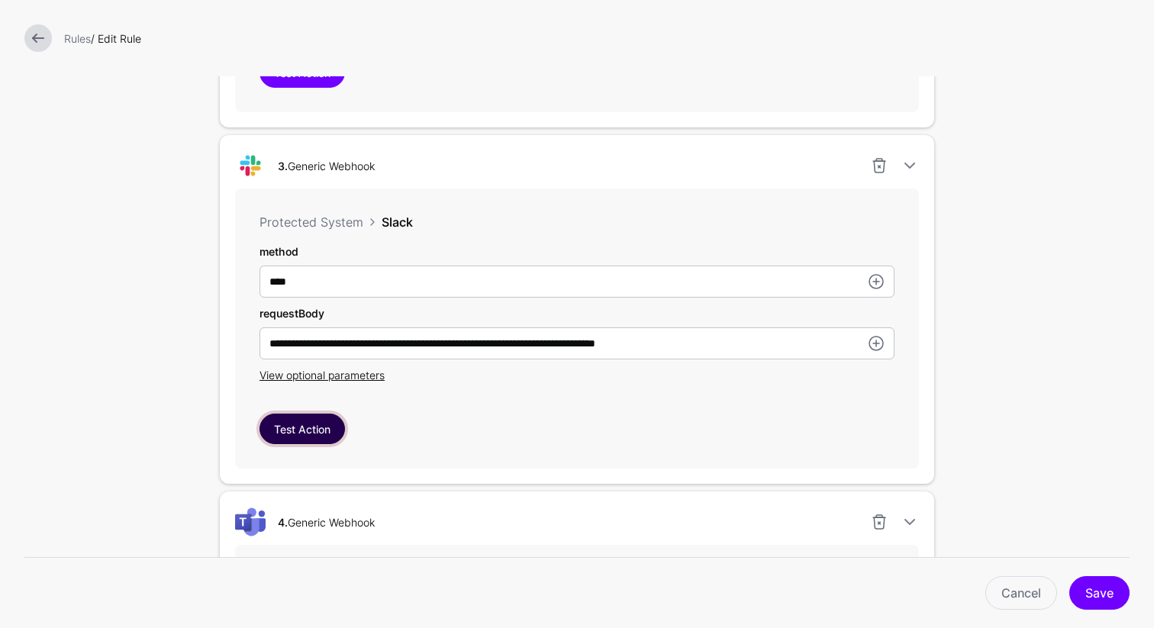
click at [299, 441] on button "Test Action" at bounding box center [302, 429] width 85 height 31
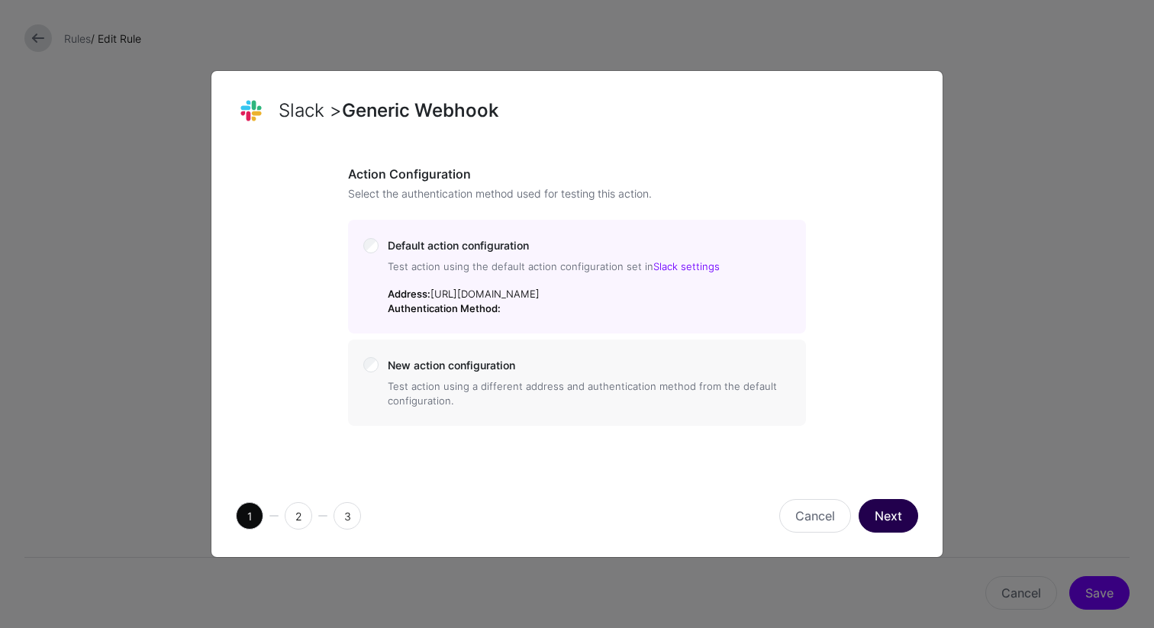
click at [898, 532] on button "Next" at bounding box center [889, 516] width 60 height 34
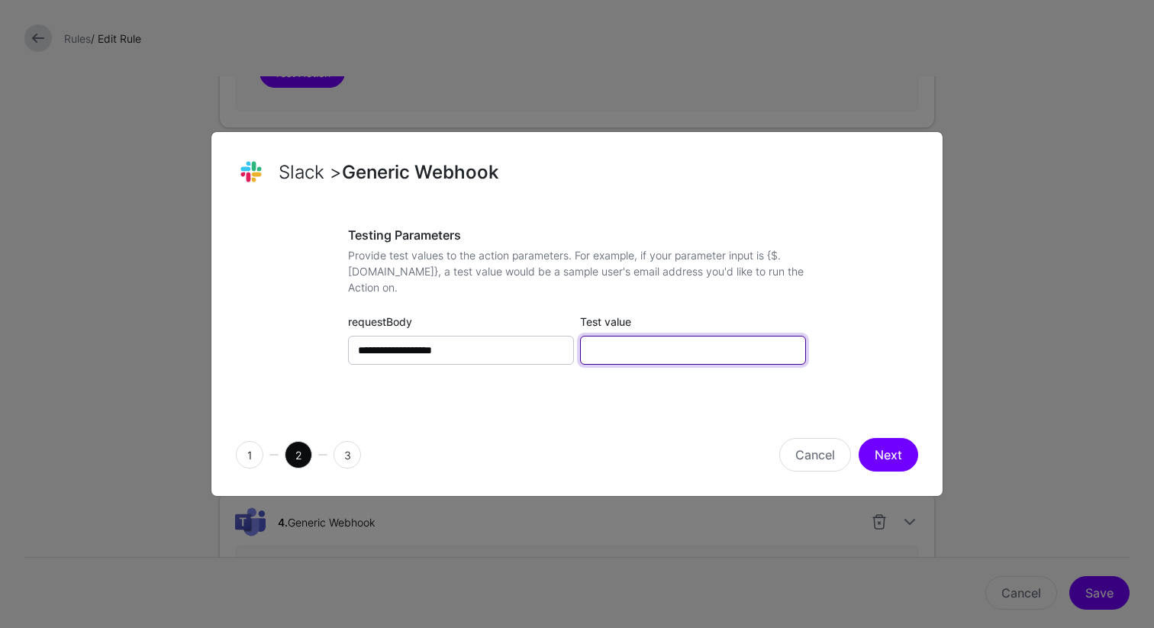
click at [672, 349] on input "Test value" at bounding box center [693, 350] width 226 height 29
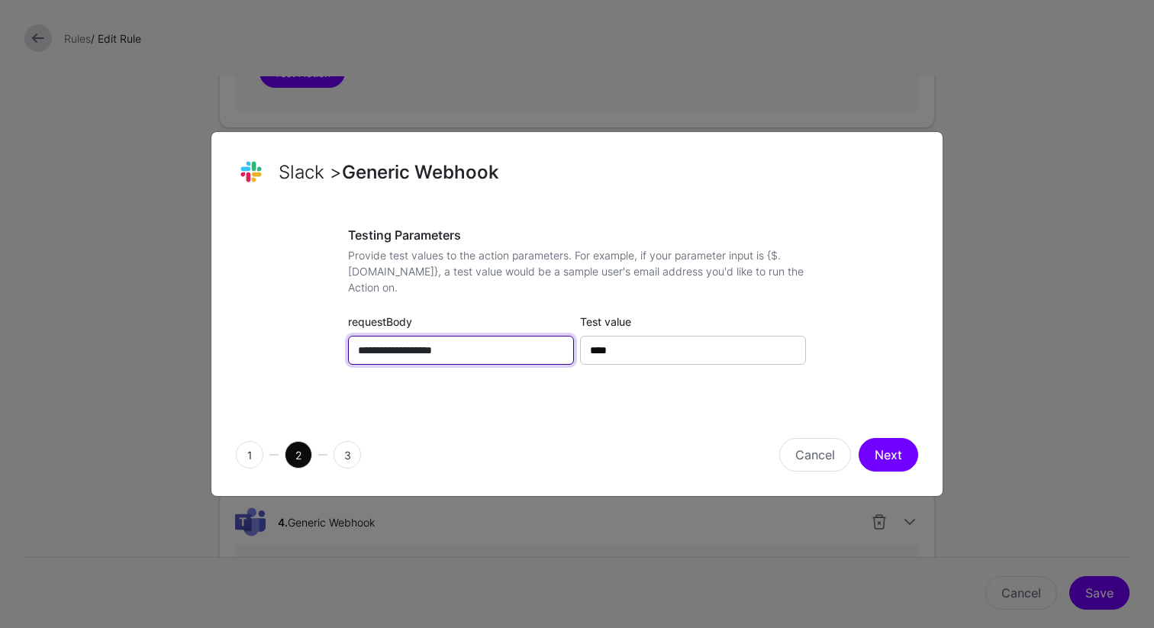
click at [474, 353] on input "**********" at bounding box center [461, 350] width 226 height 29
click at [434, 353] on input "**********" at bounding box center [461, 350] width 226 height 29
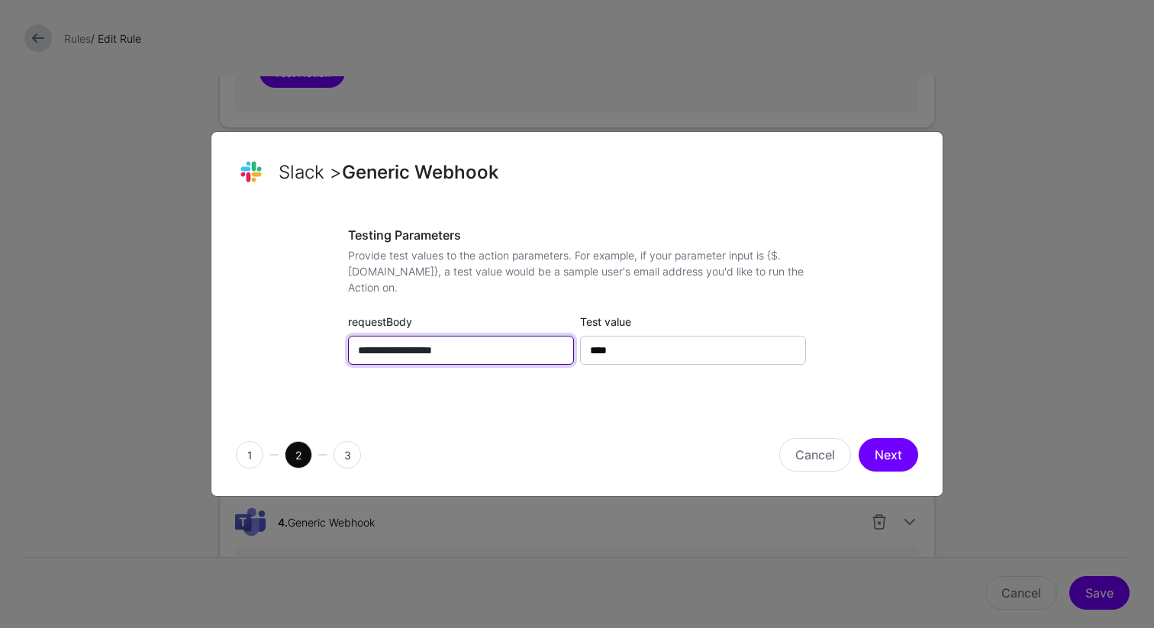
click at [444, 353] on input "**********" at bounding box center [461, 350] width 226 height 29
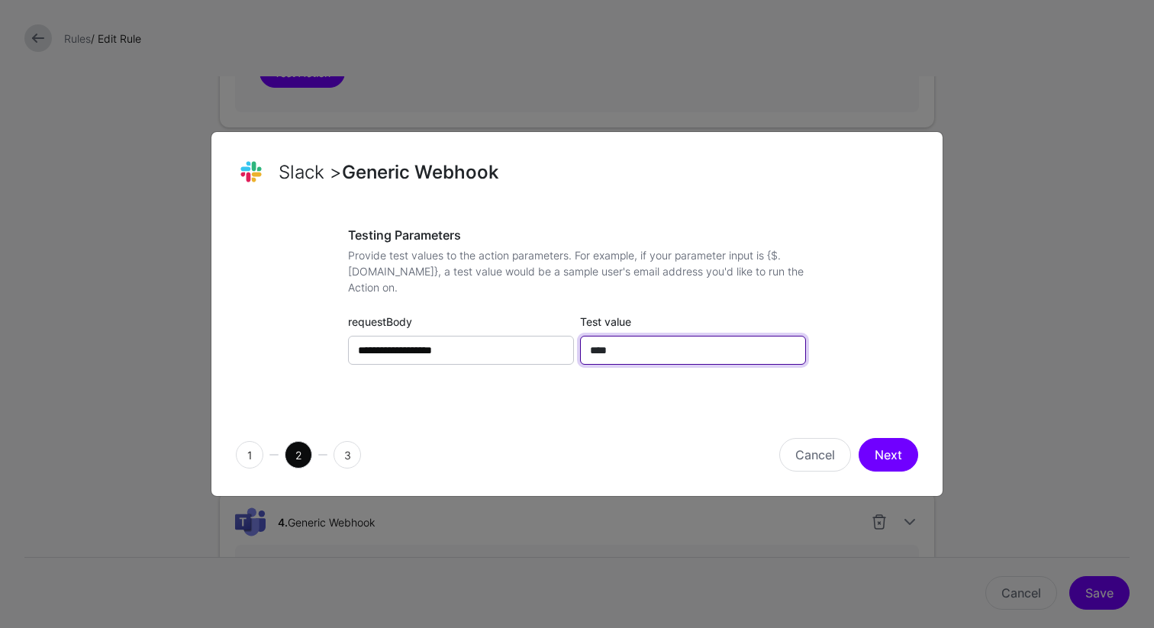
click at [681, 355] on input "***" at bounding box center [693, 350] width 226 height 29
type input "*"
type input "**********"
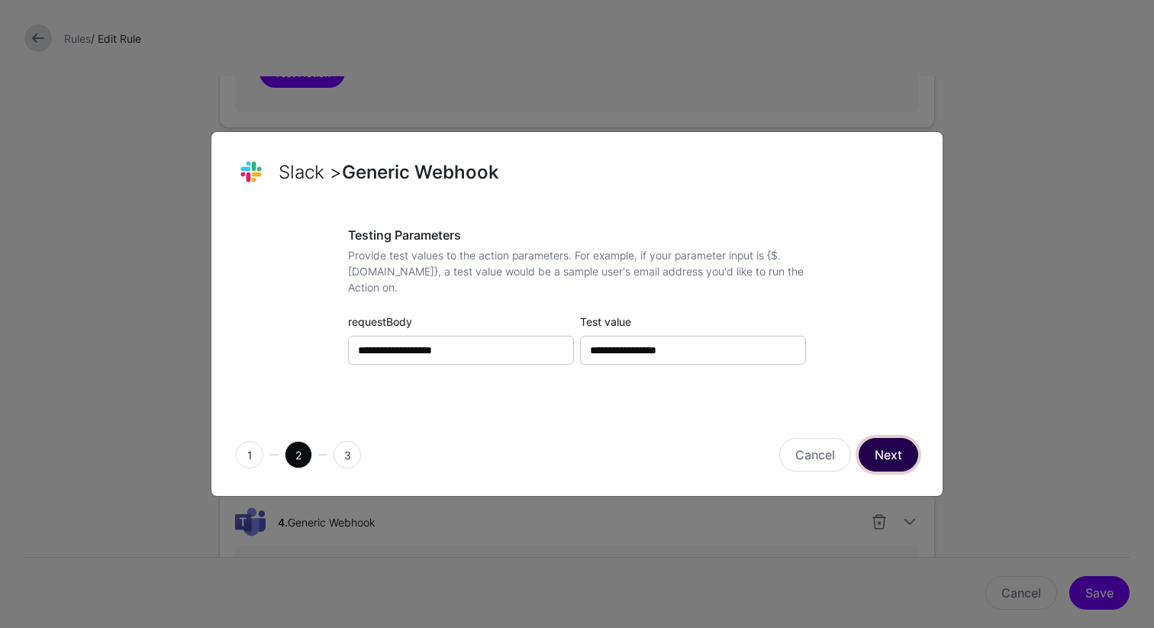
click at [896, 461] on button "Next" at bounding box center [889, 455] width 60 height 34
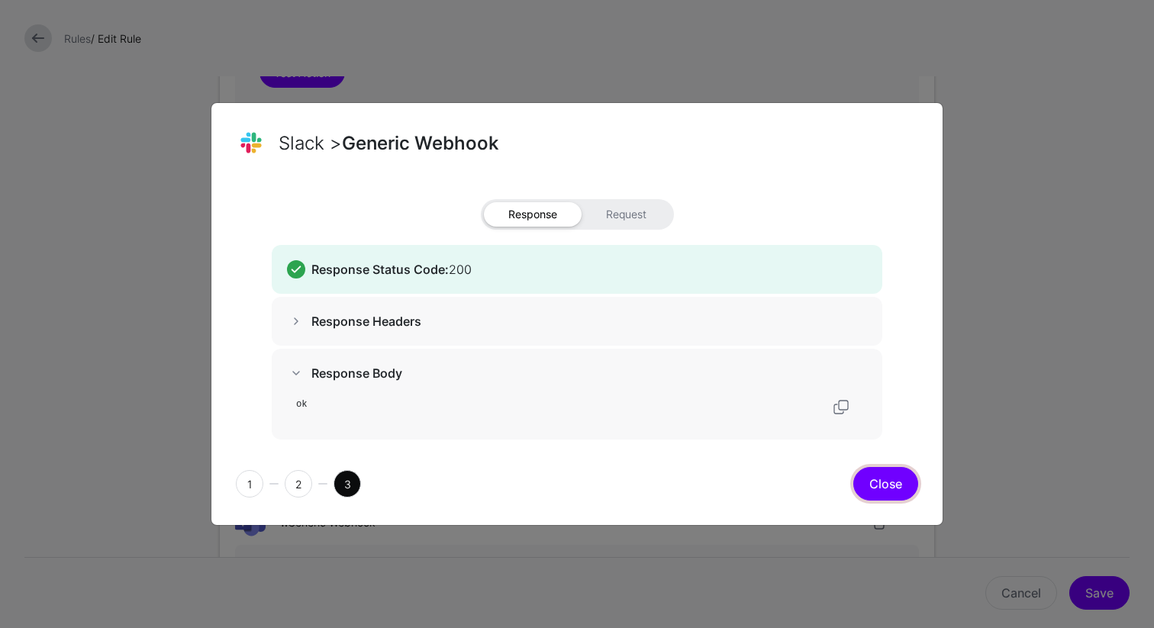
click at [875, 473] on button "Close" at bounding box center [885, 484] width 65 height 34
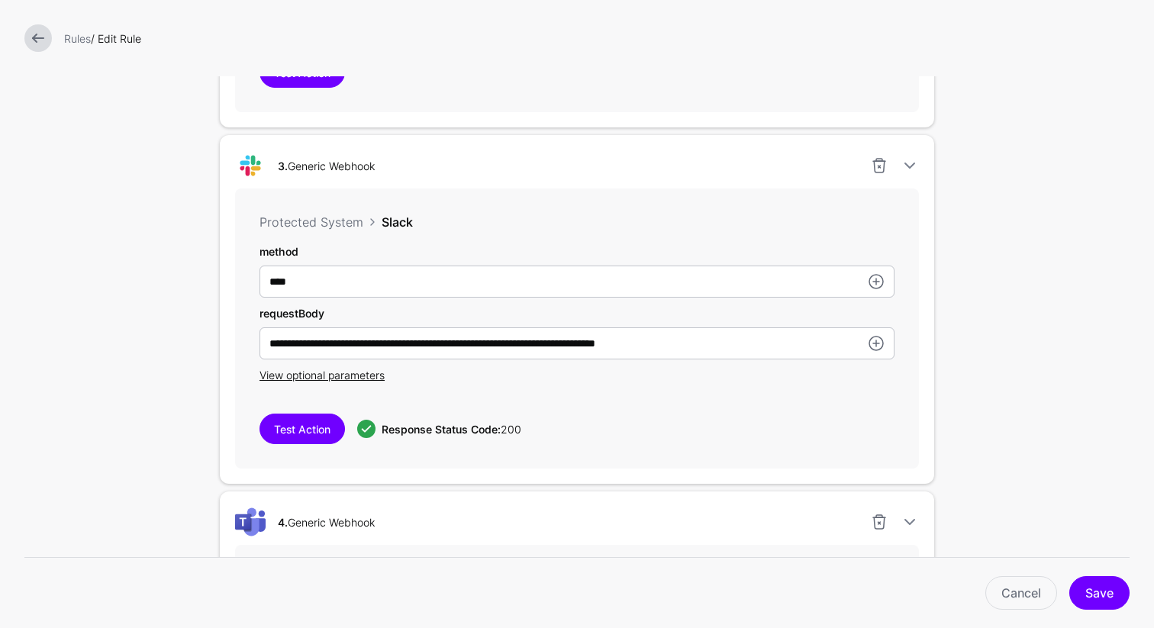
click at [36, 37] on link at bounding box center [37, 37] width 27 height 27
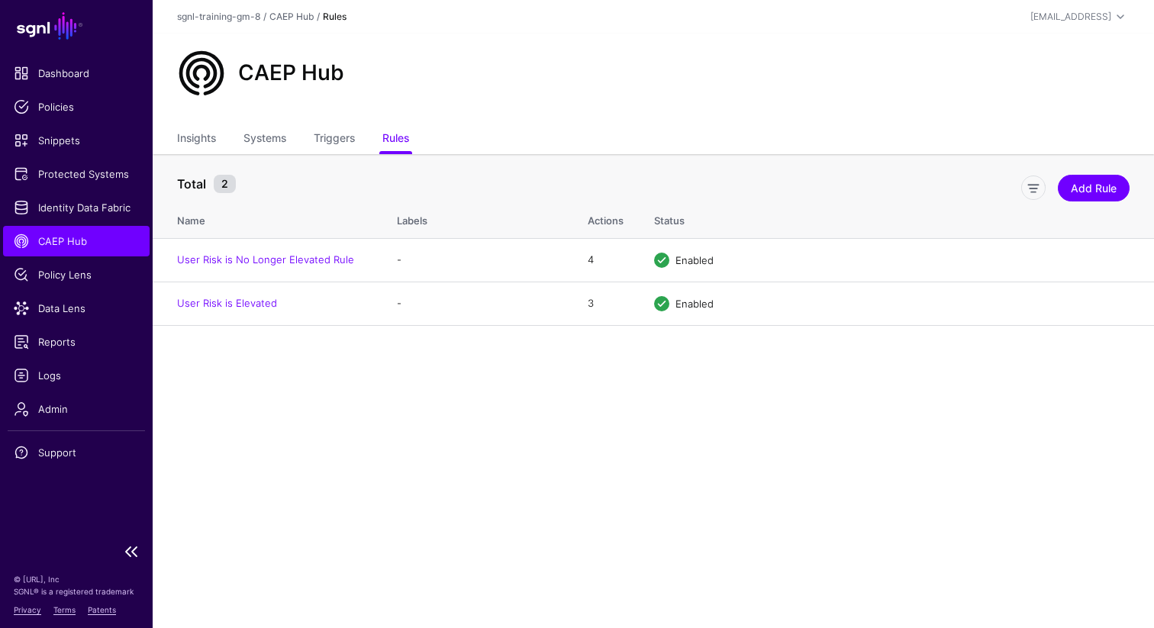
click at [60, 245] on span "CAEP Hub" at bounding box center [76, 241] width 125 height 15
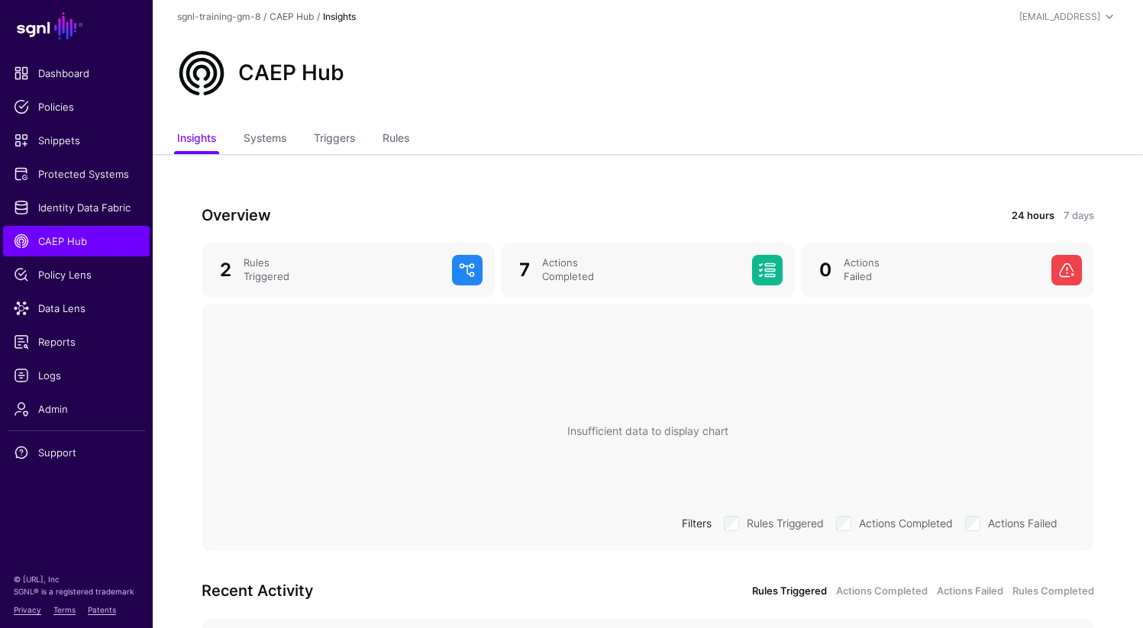
scroll to position [2, 0]
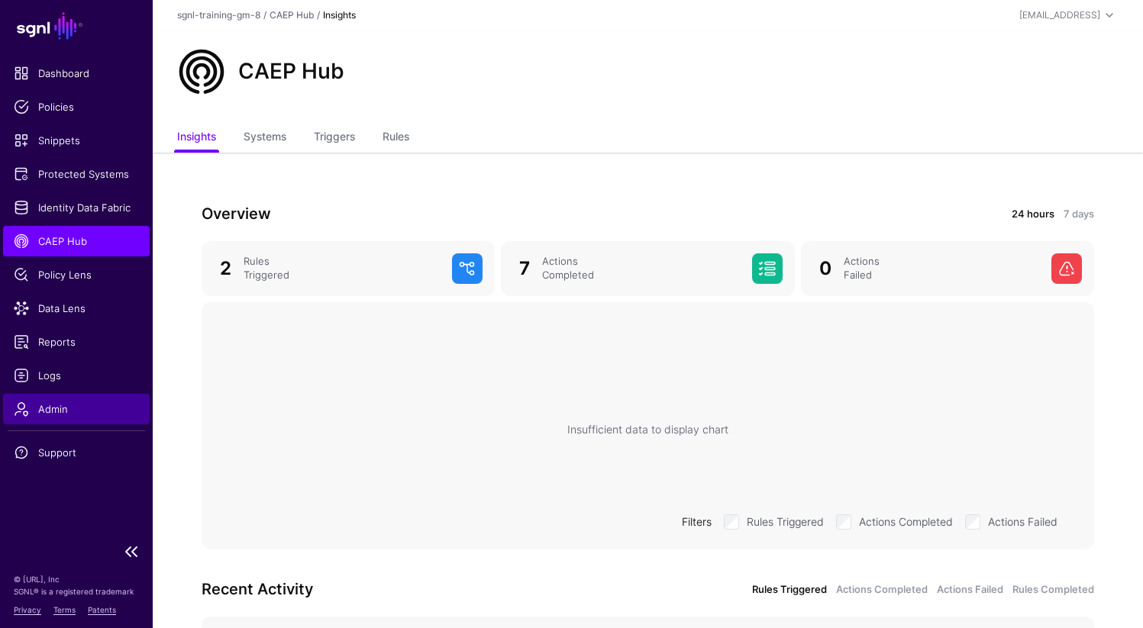
click at [57, 405] on span "Admin" at bounding box center [76, 408] width 125 height 15
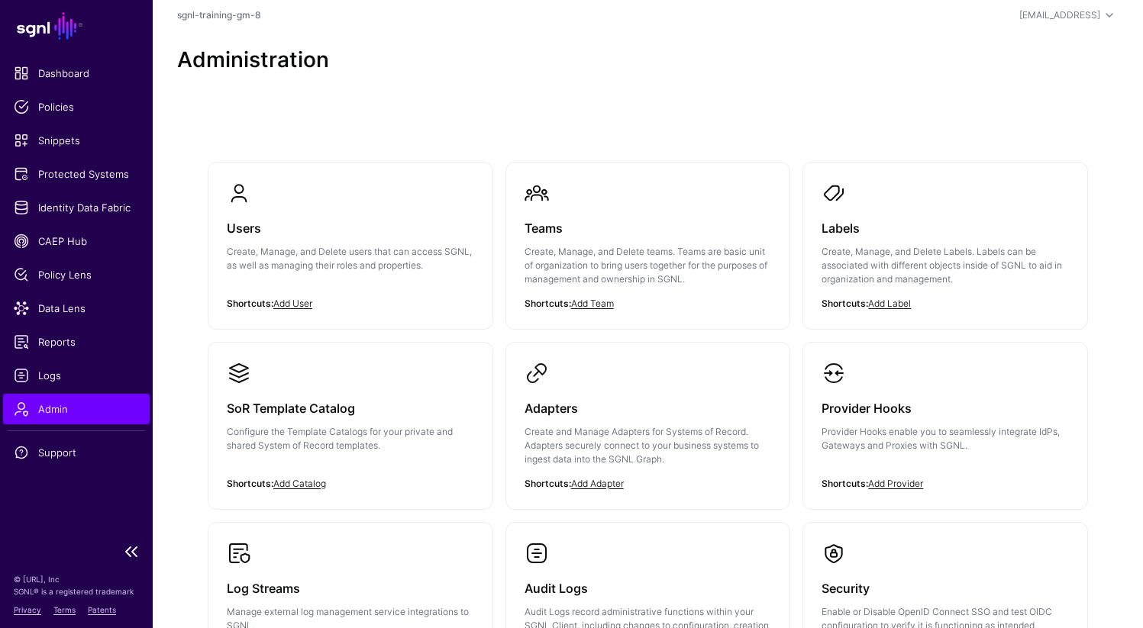
click at [35, 401] on span "Admin" at bounding box center [76, 408] width 125 height 15
click at [78, 172] on span "Protected Systems" at bounding box center [76, 173] width 125 height 15
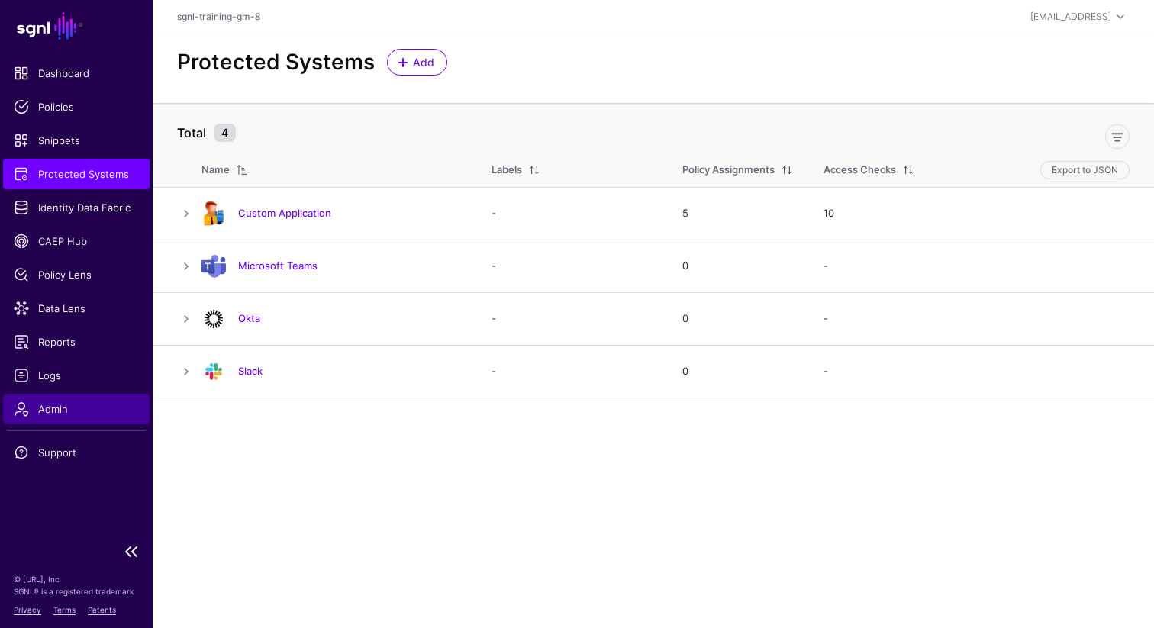
click at [57, 409] on span "Admin" at bounding box center [76, 408] width 125 height 15
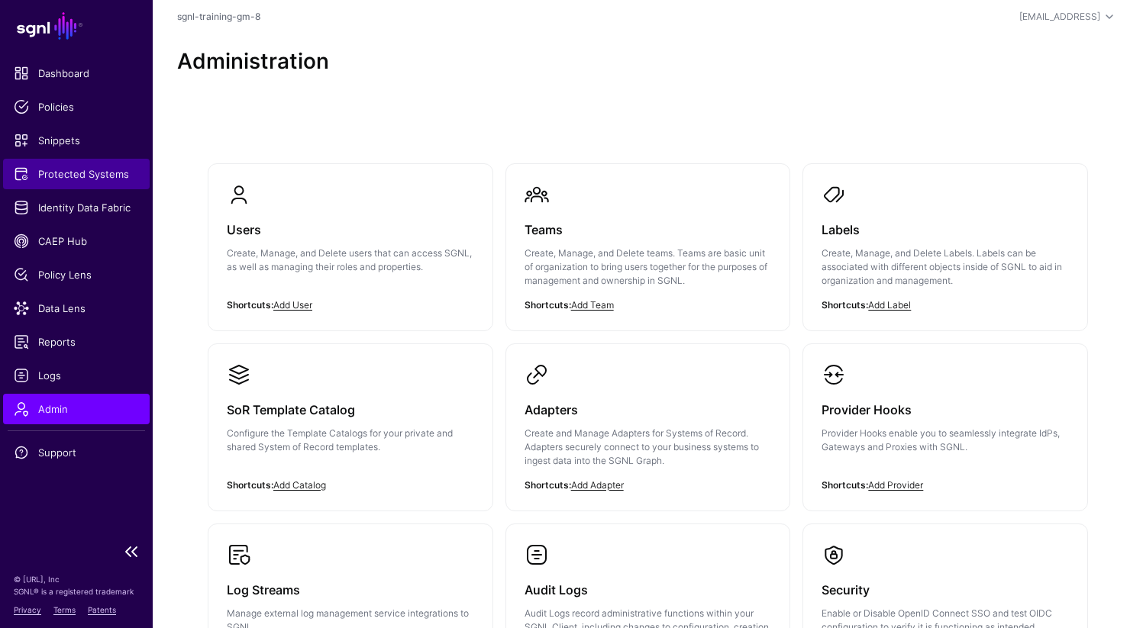
click at [82, 166] on span "Protected Systems" at bounding box center [76, 173] width 125 height 15
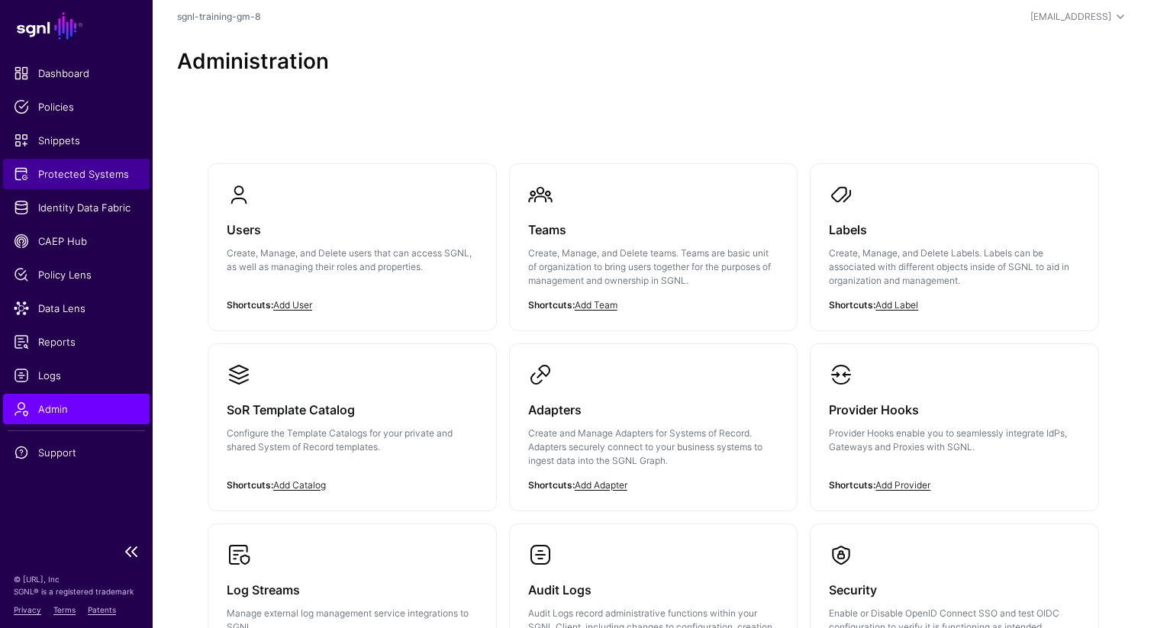
click at [82, 166] on span "Protected Systems" at bounding box center [76, 173] width 125 height 15
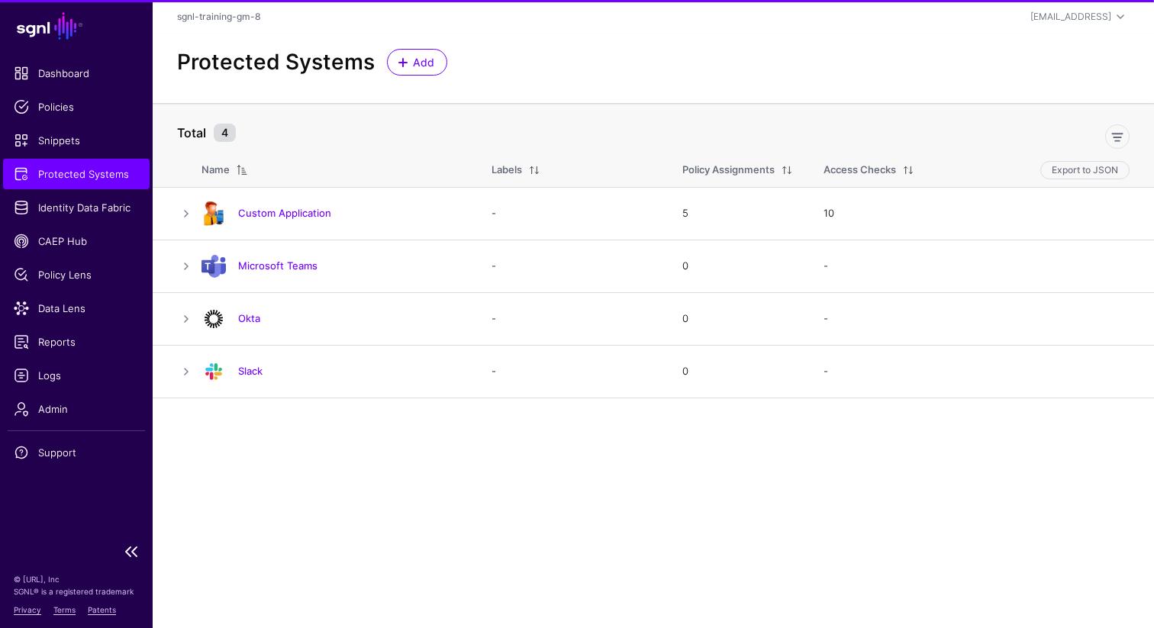
click at [82, 171] on span "Protected Systems" at bounding box center [76, 173] width 125 height 15
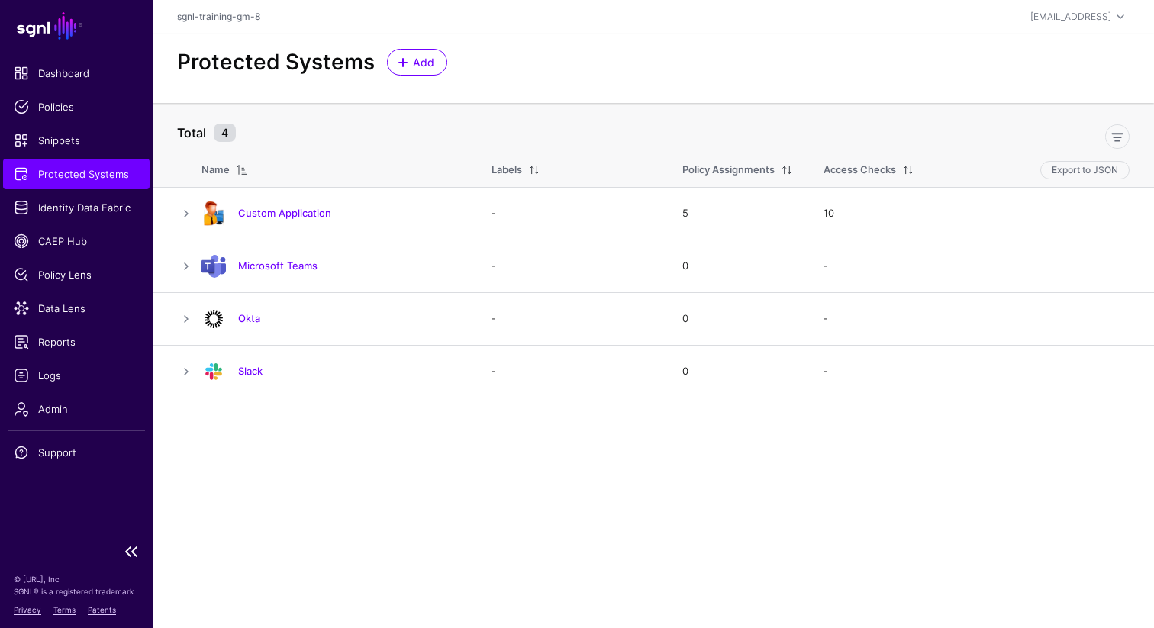
click at [82, 171] on span "Protected Systems" at bounding box center [76, 173] width 125 height 15
click at [63, 206] on span "Identity Data Fabric" at bounding box center [76, 207] width 125 height 15
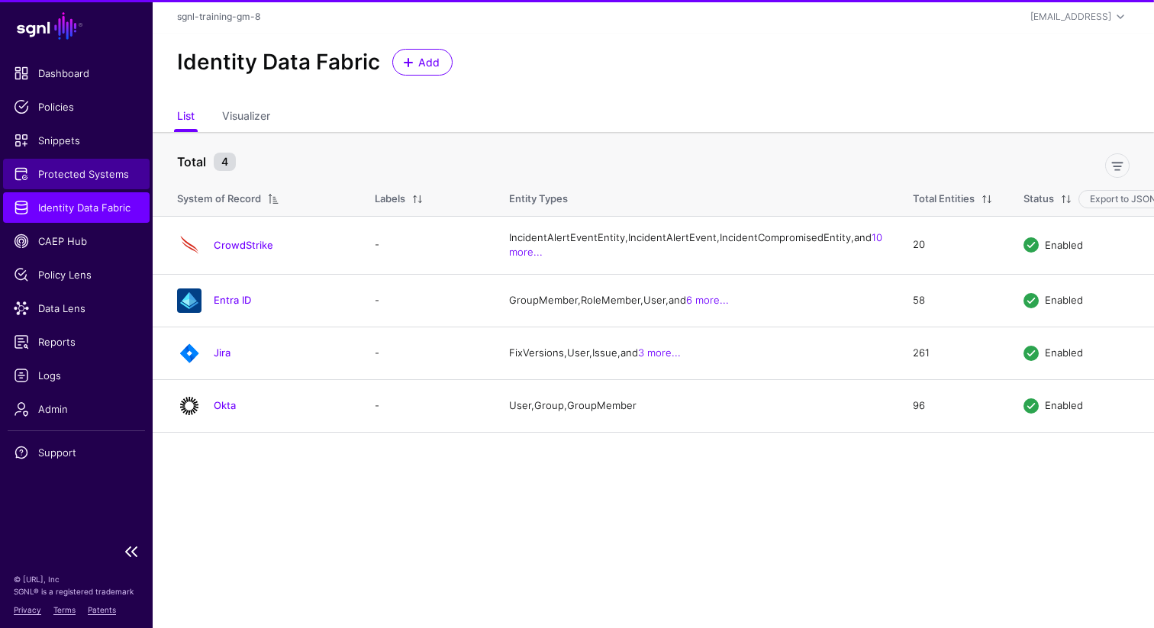
click at [64, 181] on span "Protected Systems" at bounding box center [76, 173] width 125 height 15
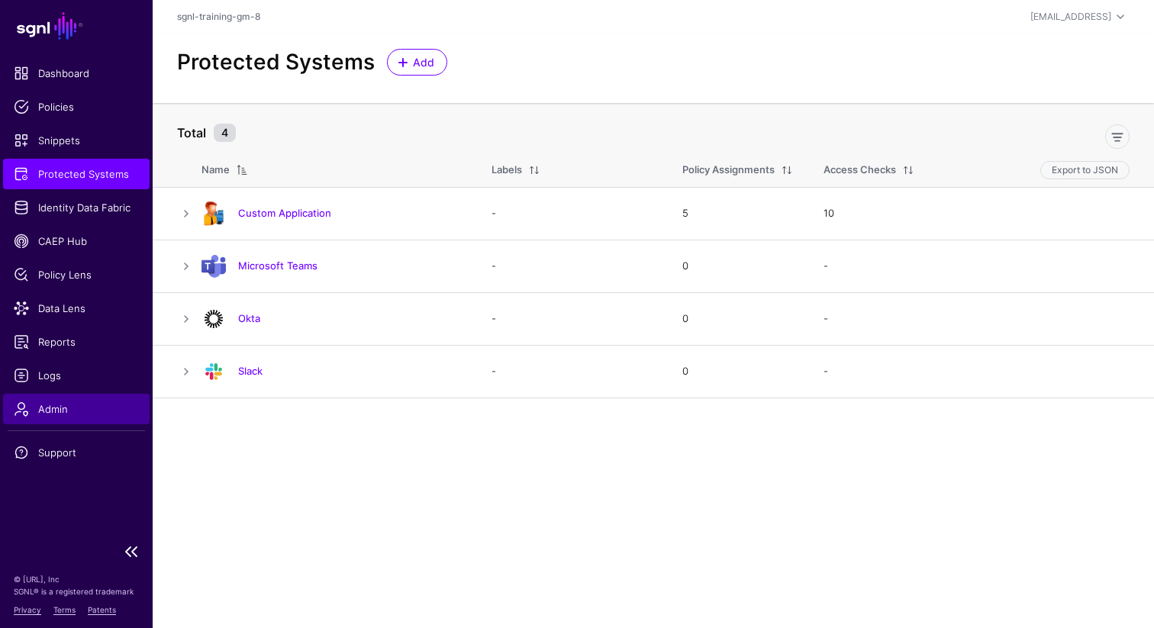
click at [77, 405] on span "Admin" at bounding box center [76, 408] width 125 height 15
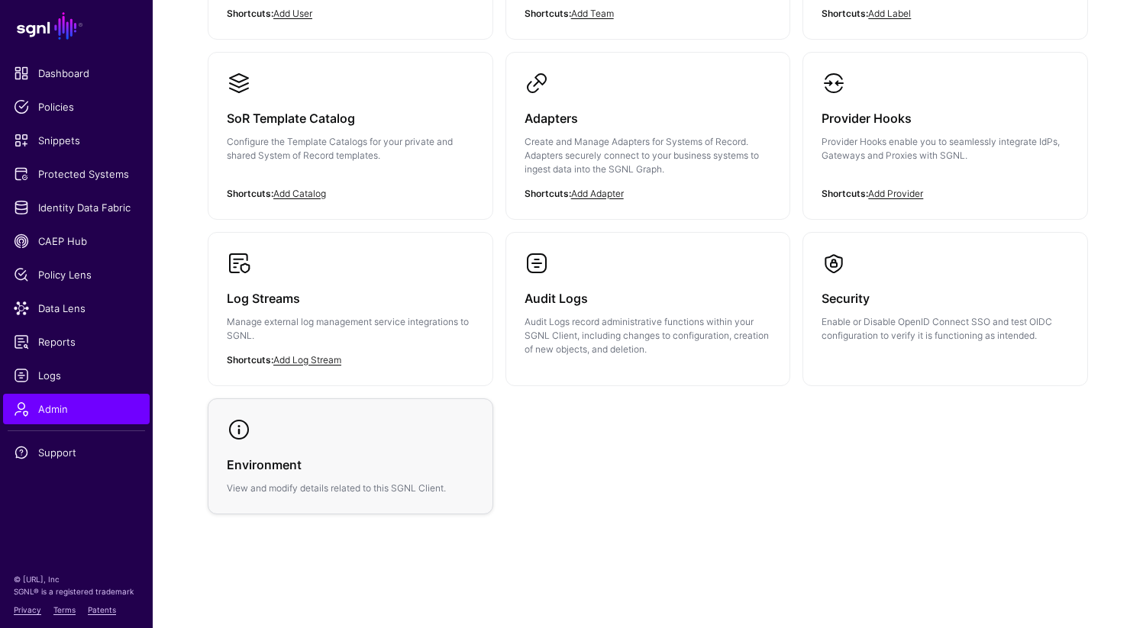
click at [294, 460] on h3 "Environment" at bounding box center [350, 464] width 247 height 21
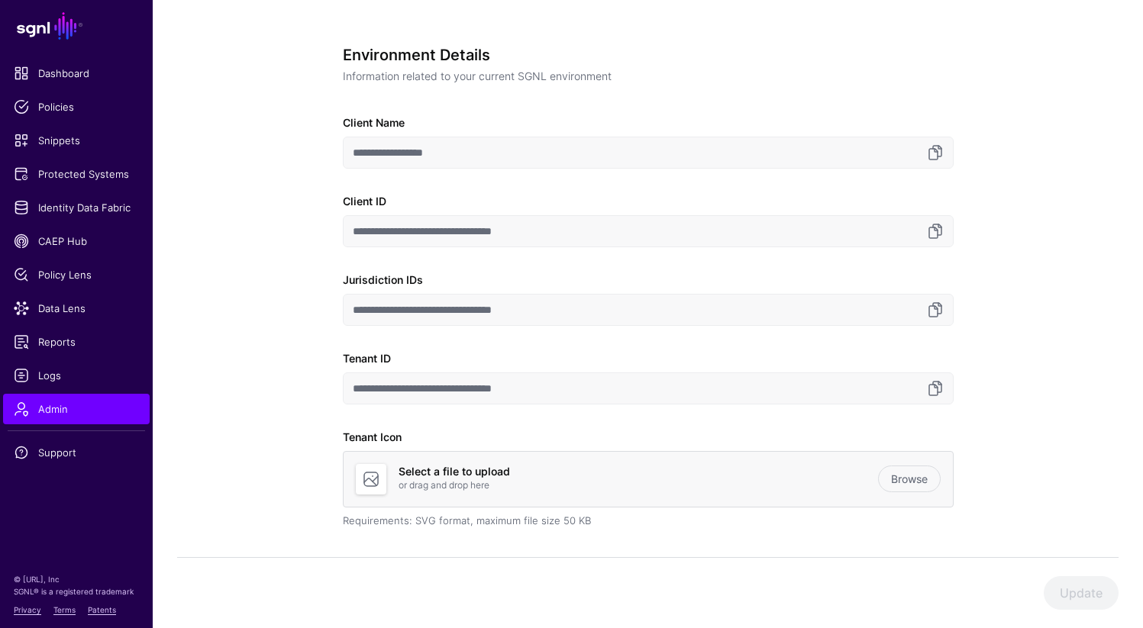
scroll to position [46, 0]
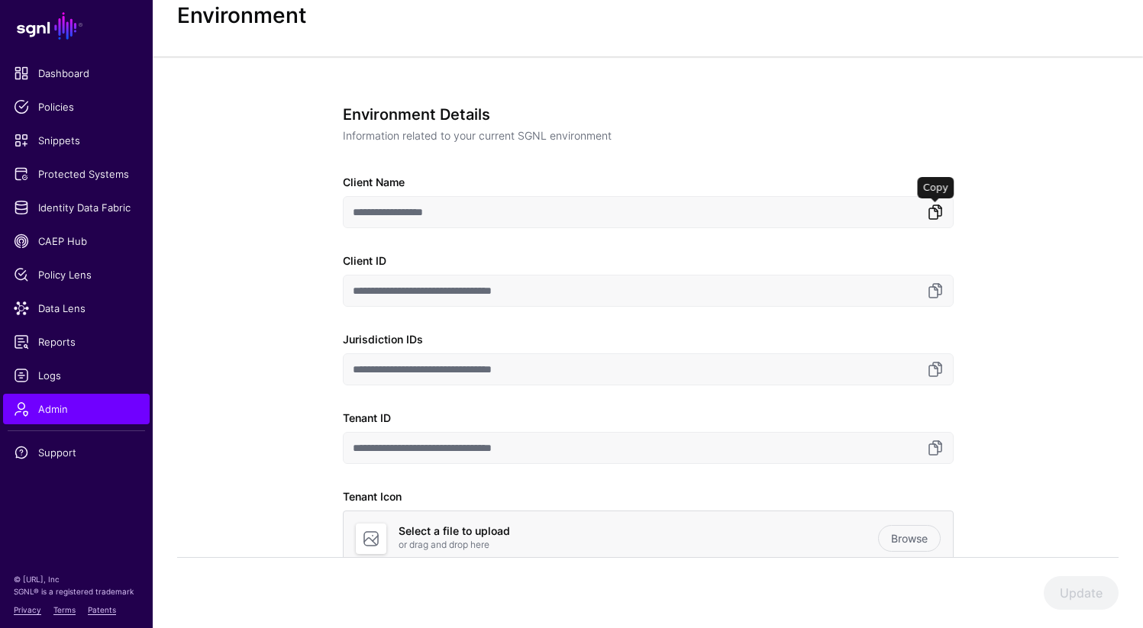
click at [928, 211] on link at bounding box center [935, 212] width 18 height 18
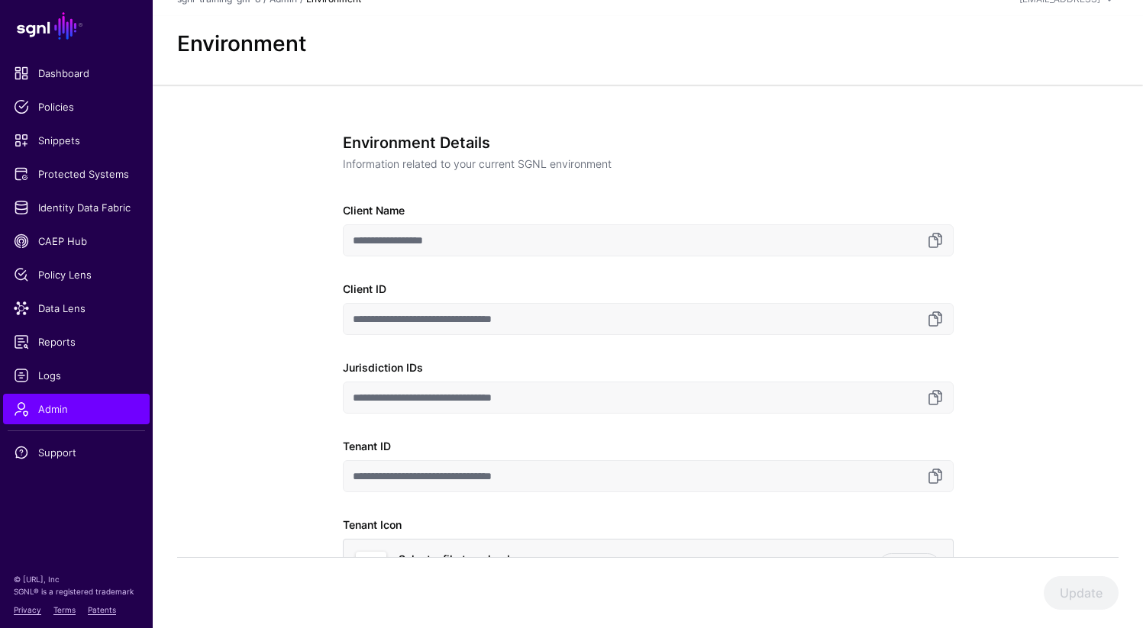
scroll to position [0, 0]
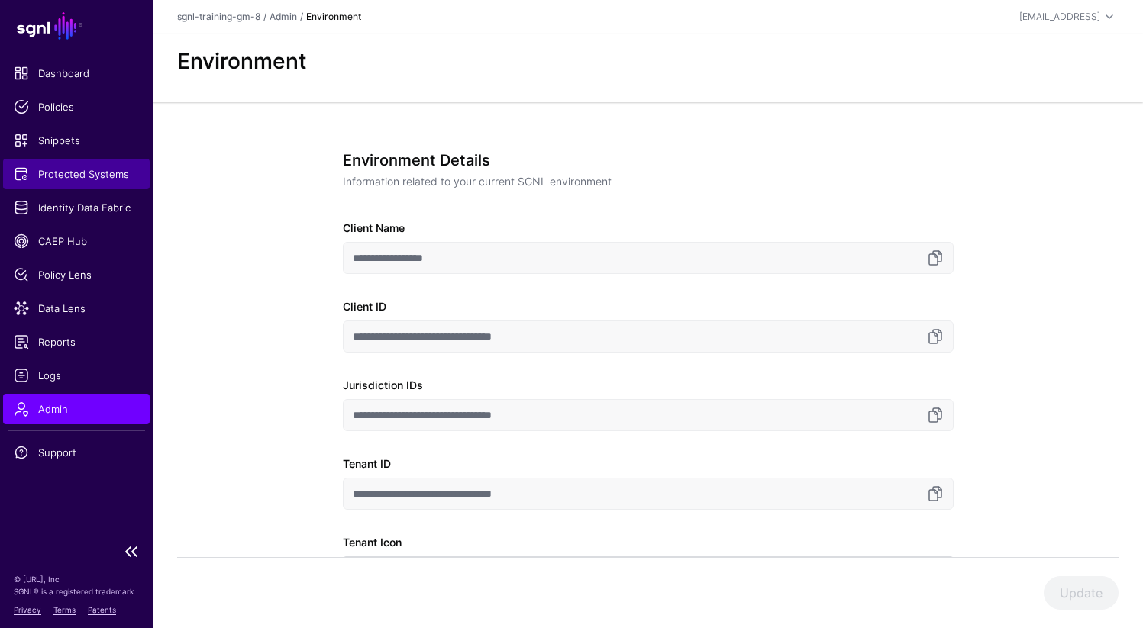
click at [96, 166] on span "Protected Systems" at bounding box center [76, 173] width 125 height 15
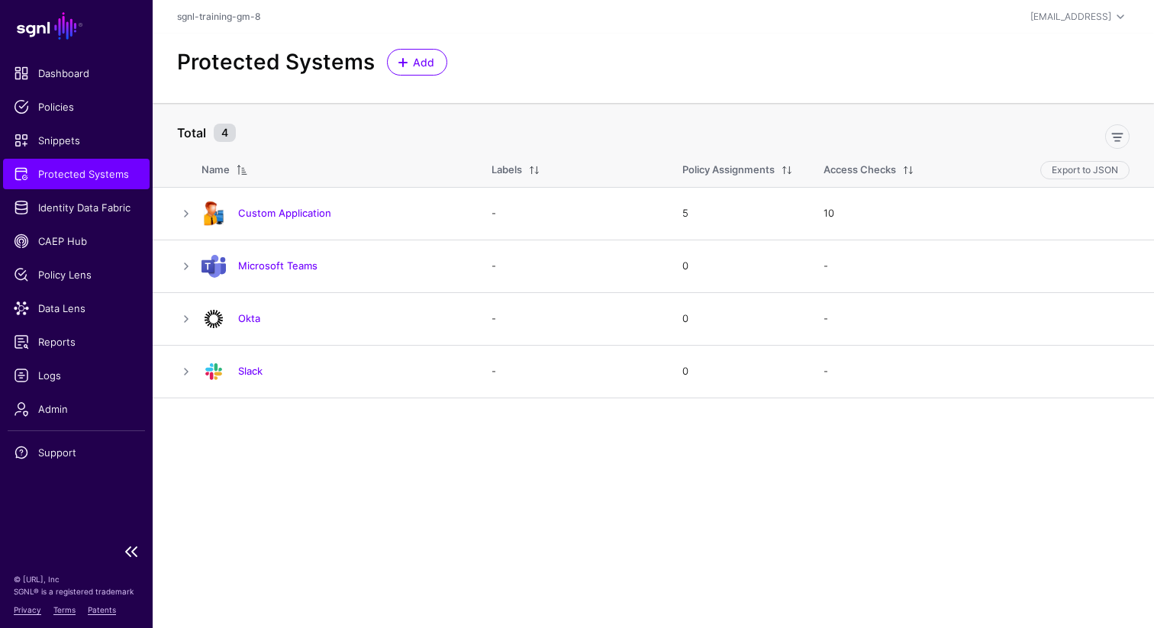
click at [111, 177] on span "Protected Systems" at bounding box center [76, 173] width 125 height 15
click at [244, 210] on link "Custom Application" at bounding box center [284, 213] width 93 height 12
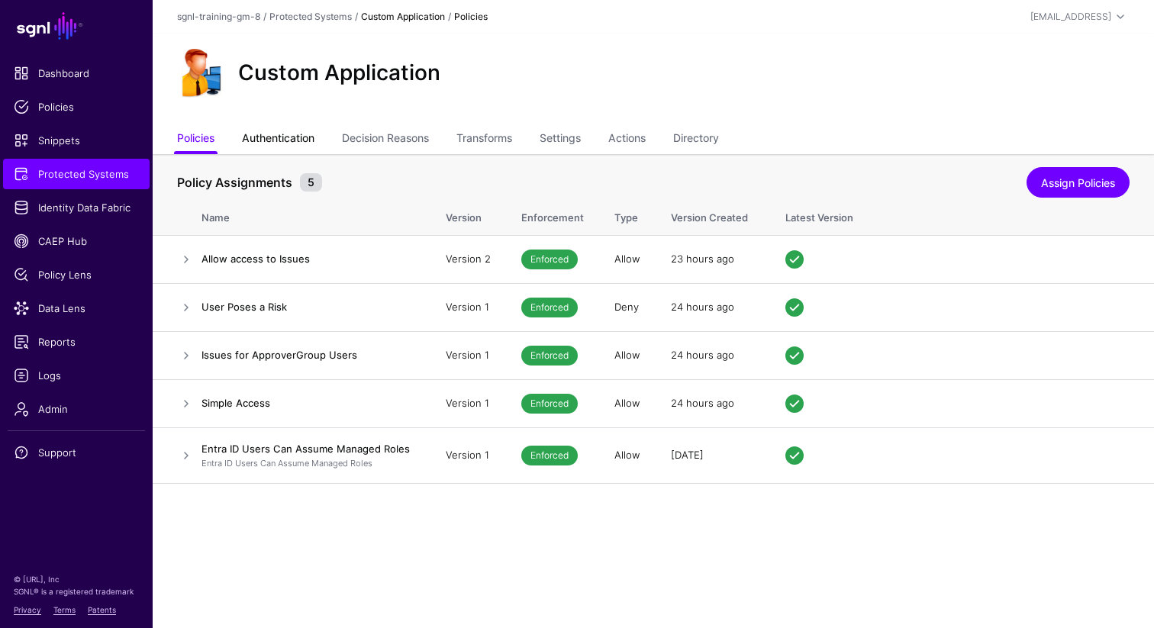
click at [275, 137] on link "Authentication" at bounding box center [278, 139] width 73 height 29
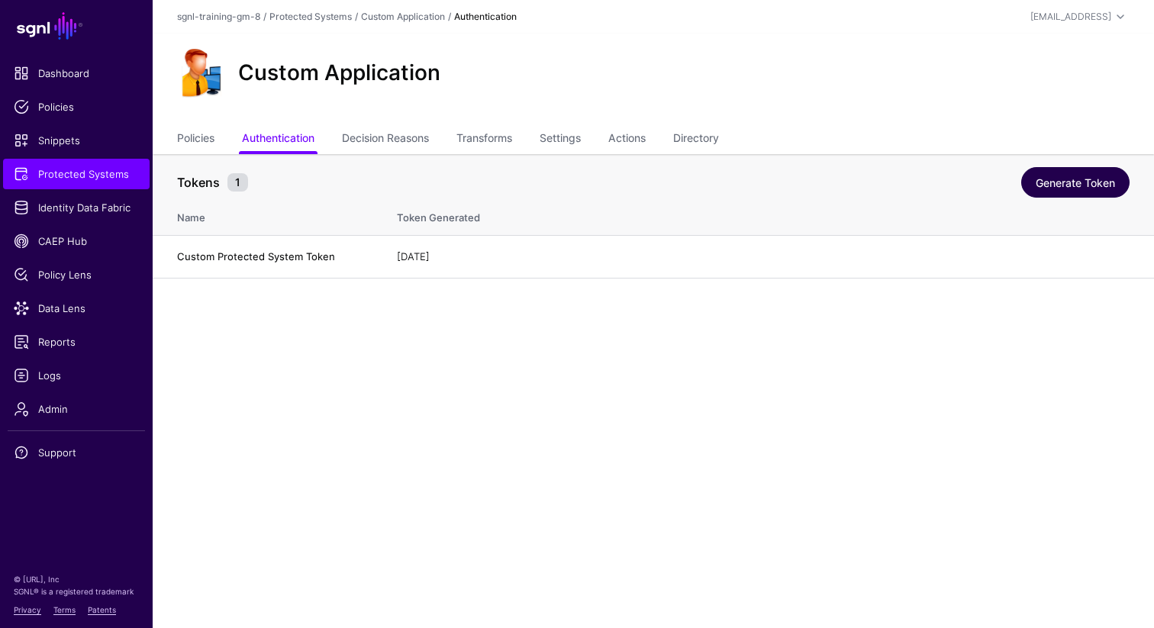
click at [1068, 184] on link "Generate Token" at bounding box center [1075, 182] width 108 height 31
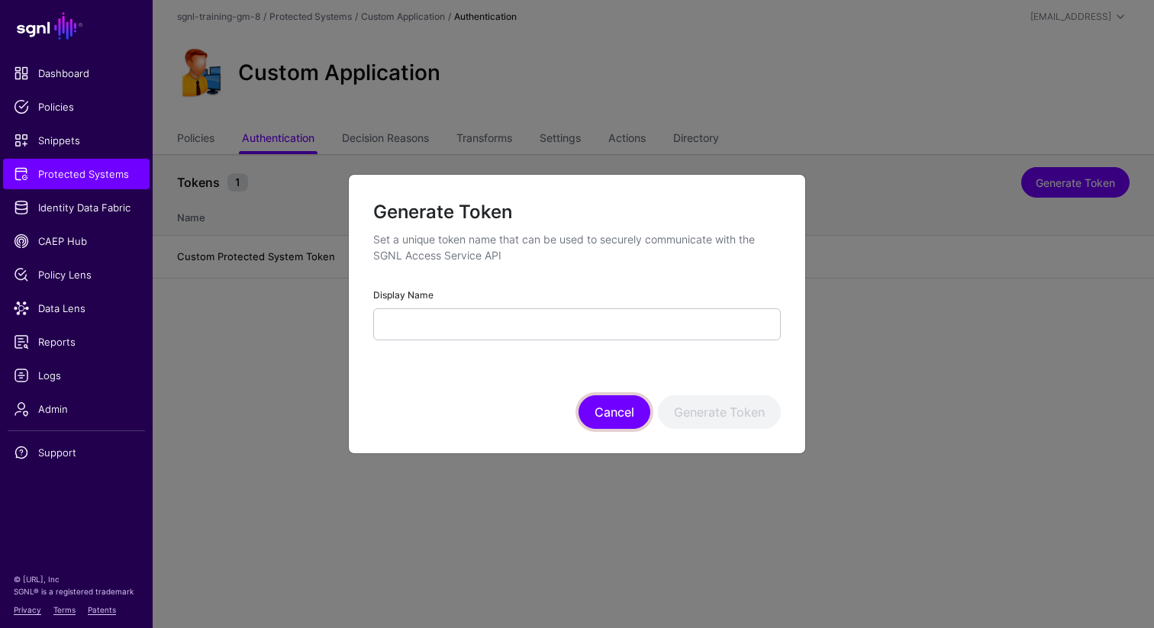
click at [592, 419] on button "Cancel" at bounding box center [615, 412] width 72 height 34
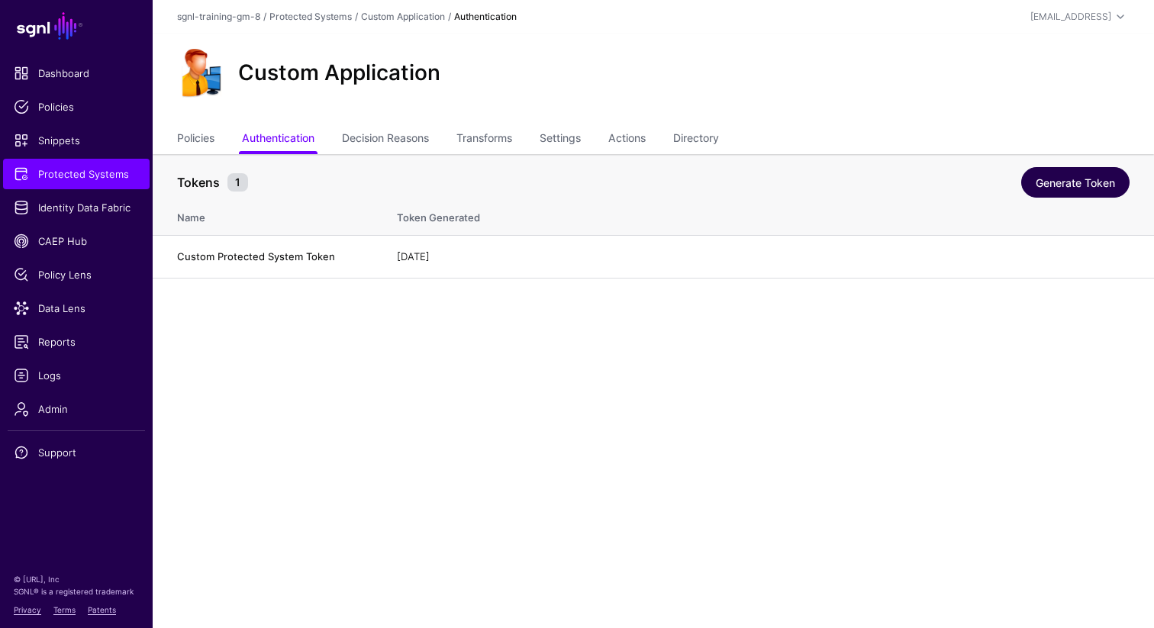
click at [1075, 189] on link "Generate Token" at bounding box center [1075, 182] width 108 height 31
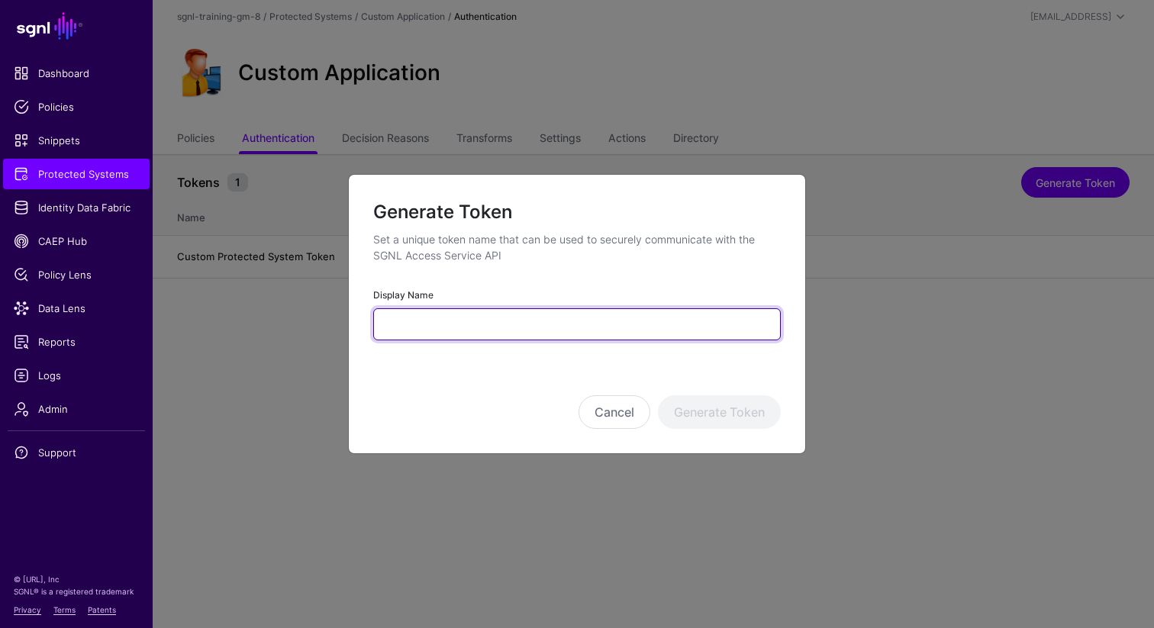
click at [509, 326] on input "Display Name" at bounding box center [577, 324] width 408 height 32
click at [395, 329] on input "Display Name" at bounding box center [577, 324] width 408 height 32
type input "**********"
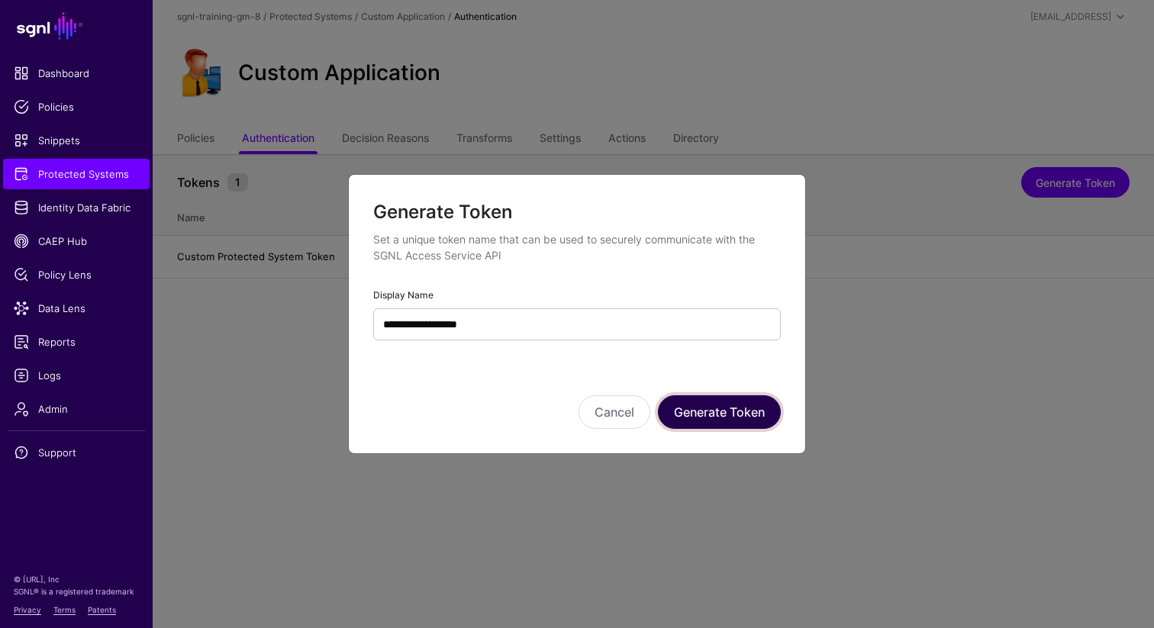
click at [696, 406] on button "Generate Token" at bounding box center [719, 412] width 123 height 34
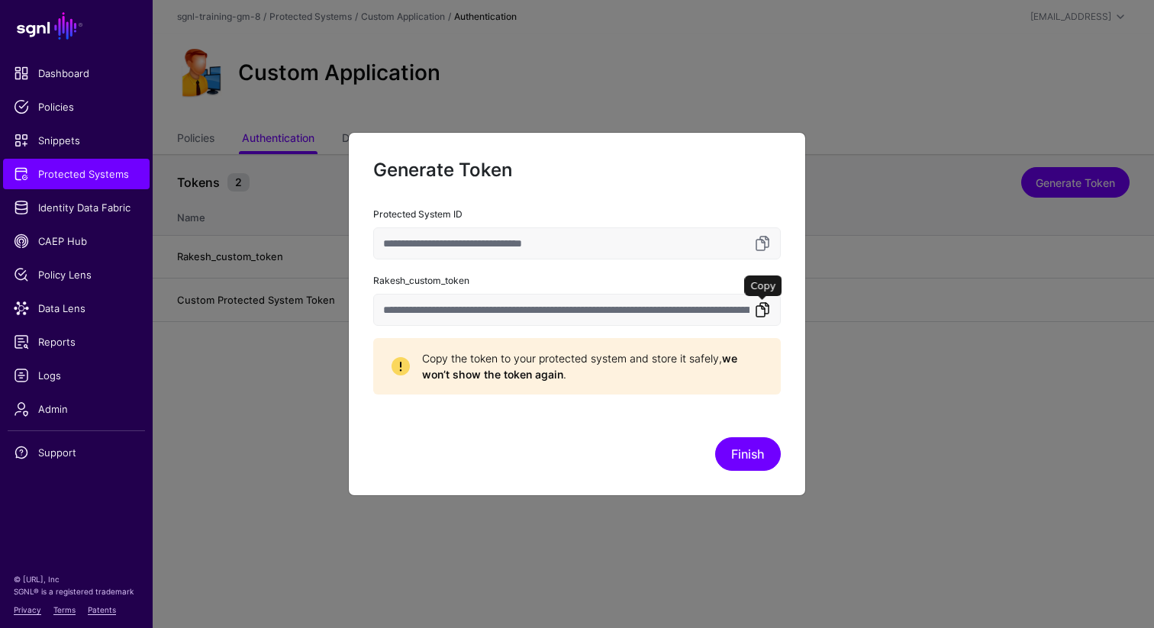
click at [763, 311] on link at bounding box center [762, 310] width 18 height 18
click at [757, 453] on button "Finish" at bounding box center [748, 454] width 66 height 34
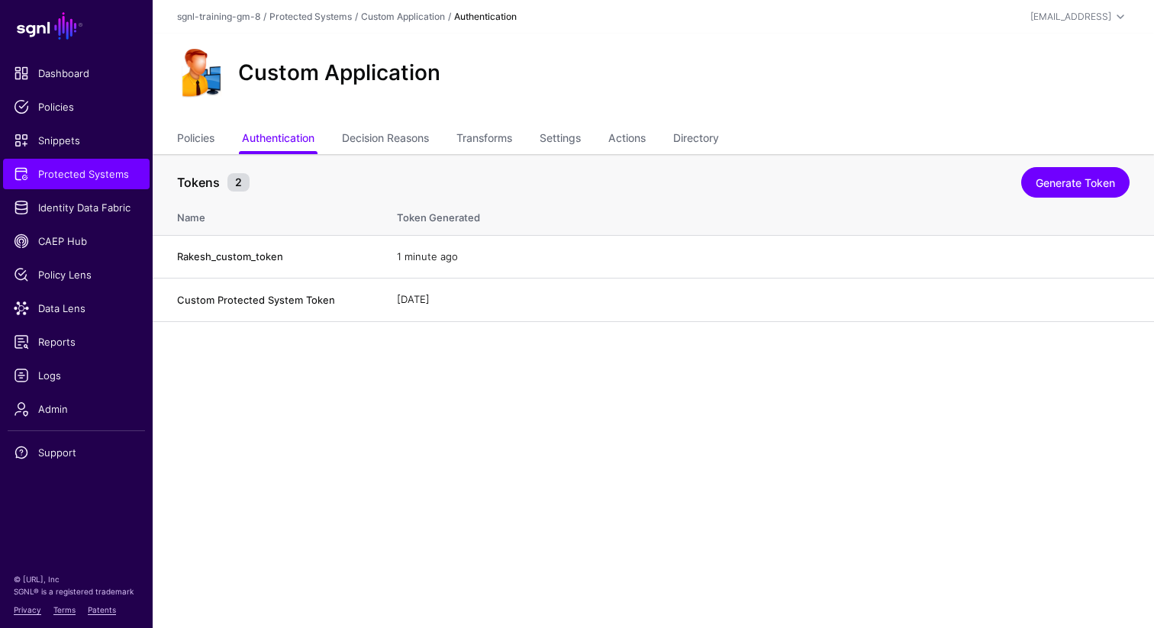
click at [745, 448] on main "SGNL Dashboard Policies Snippets Protected Systems Identity Data Fabric CAEP Hu…" at bounding box center [577, 314] width 1154 height 628
click at [1055, 182] on link "Generate Token" at bounding box center [1075, 182] width 108 height 31
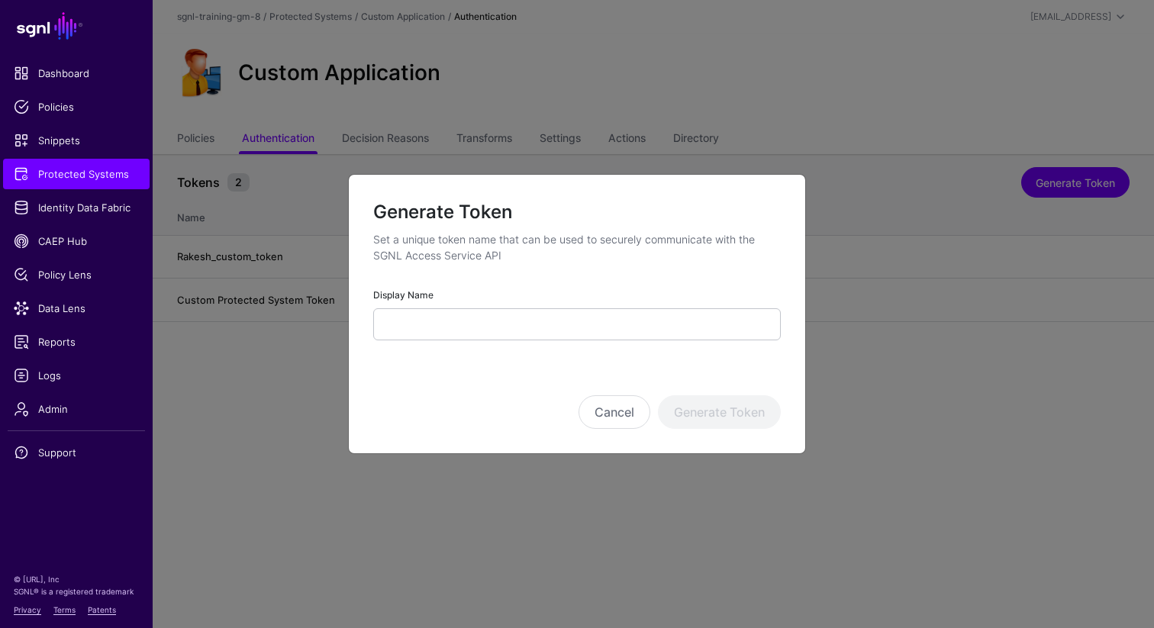
click at [569, 301] on div "Display Name" at bounding box center [577, 313] width 408 height 54
click at [569, 307] on div "Display Name" at bounding box center [577, 313] width 408 height 54
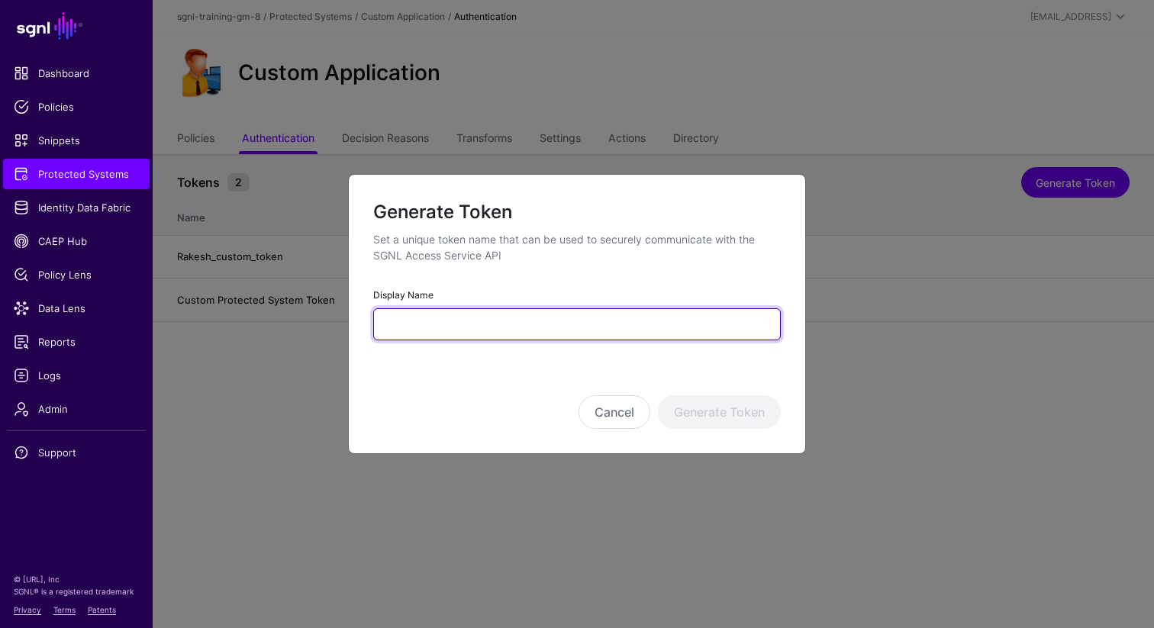
click at [559, 327] on input "Display Name" at bounding box center [577, 324] width 408 height 32
type input "**"
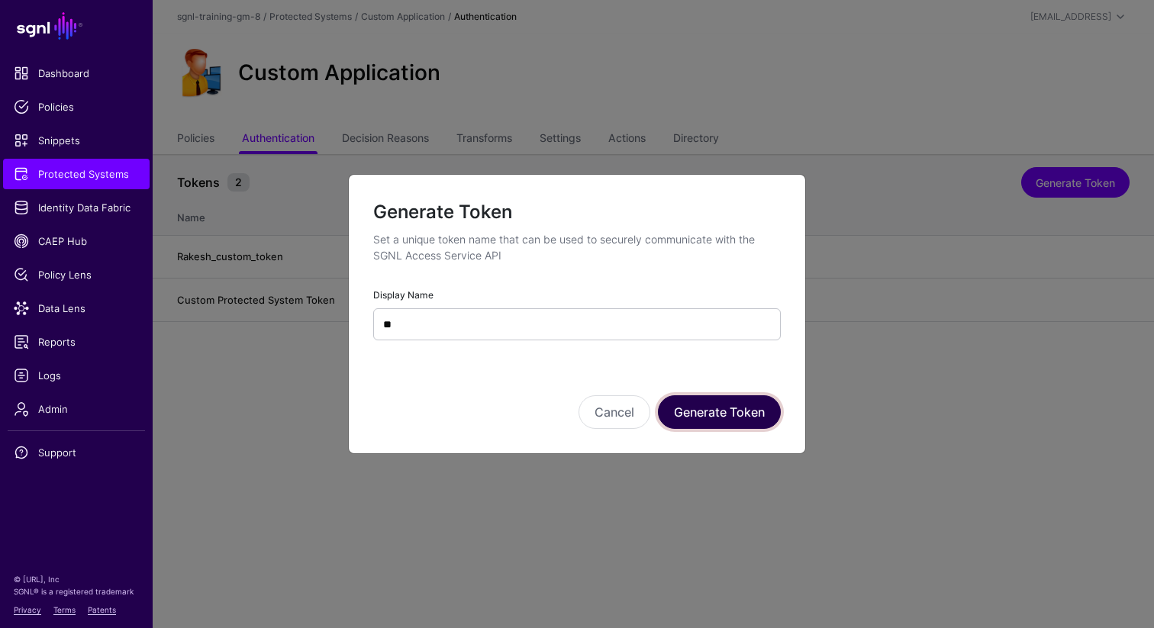
click at [693, 414] on button "Generate Token" at bounding box center [719, 412] width 123 height 34
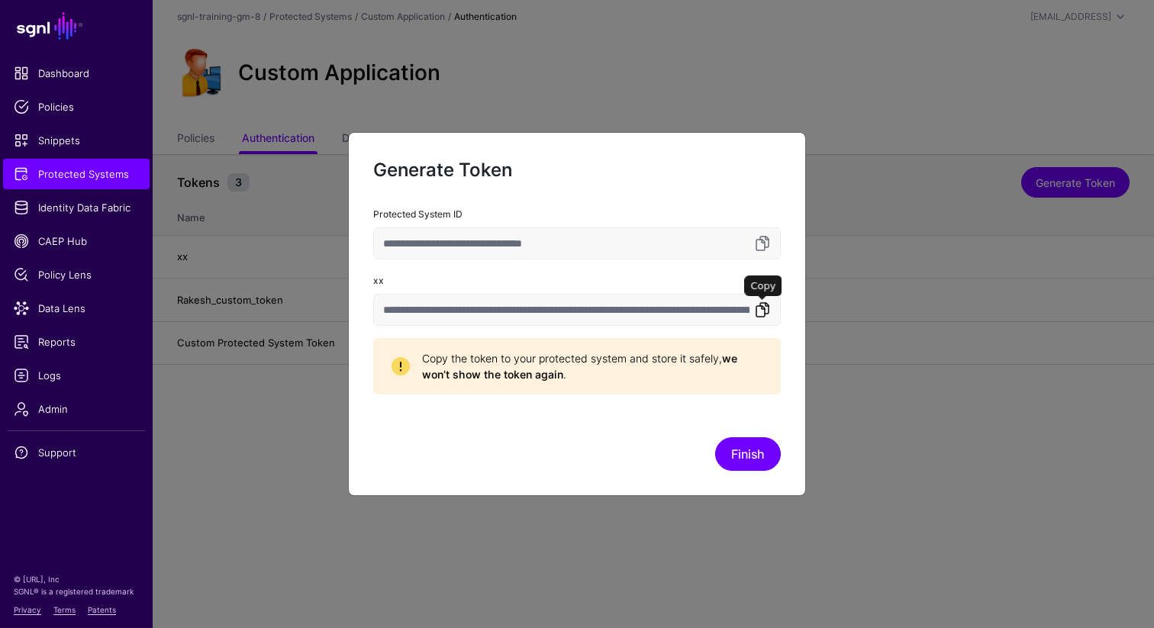
click at [758, 314] on link at bounding box center [762, 310] width 18 height 18
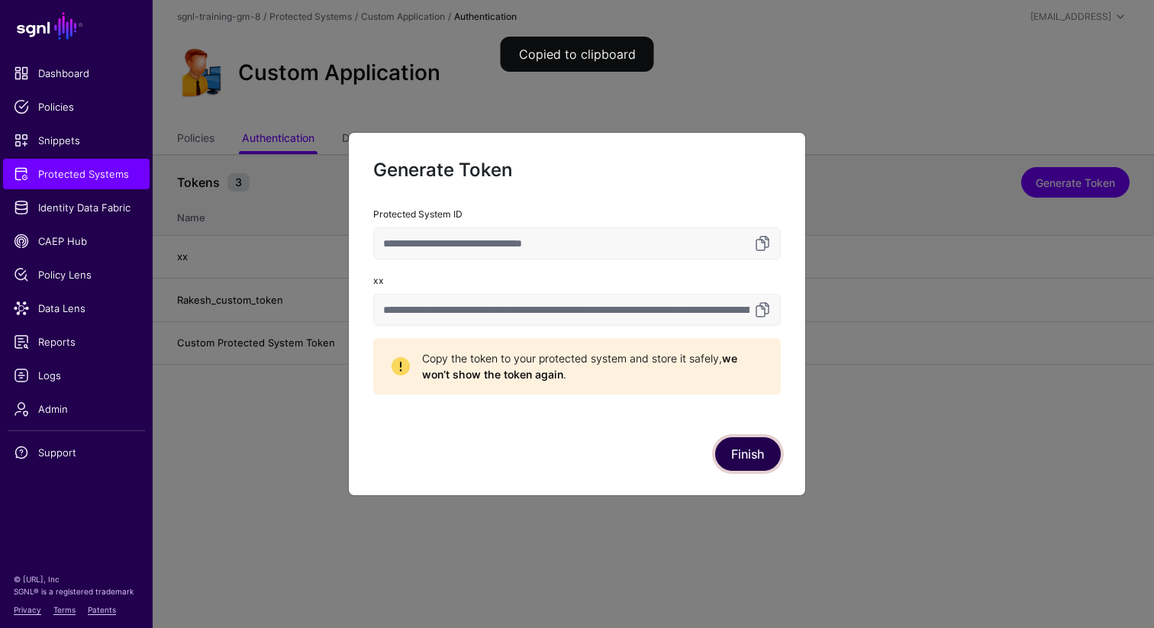
click at [739, 463] on button "Finish" at bounding box center [748, 454] width 66 height 34
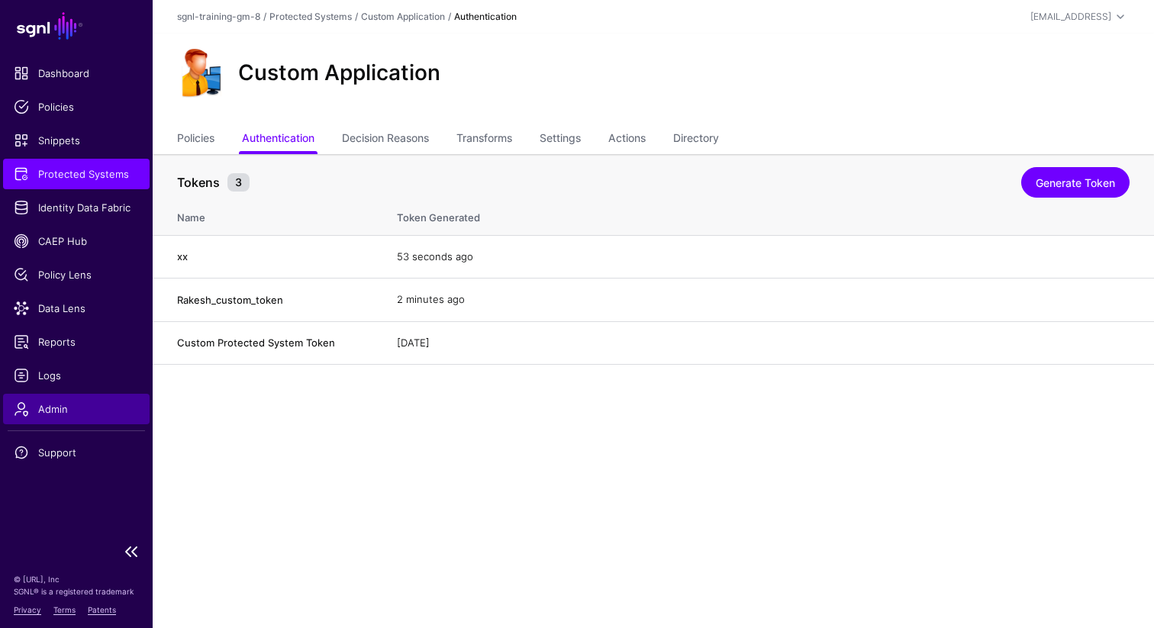
click at [53, 407] on span "Admin" at bounding box center [76, 408] width 125 height 15
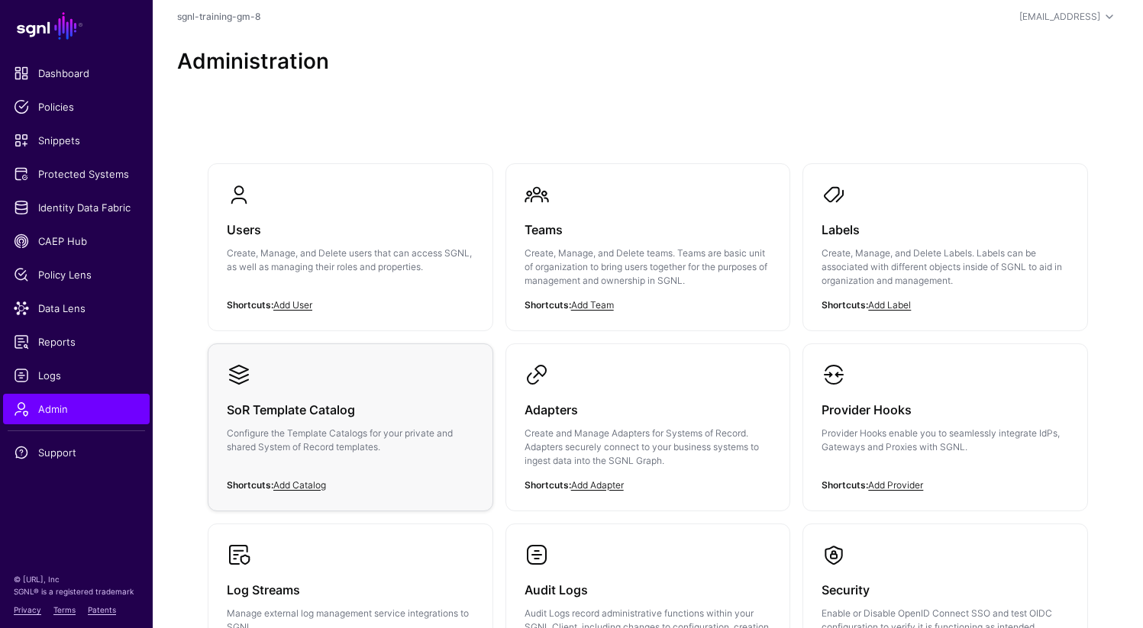
scroll to position [292, 0]
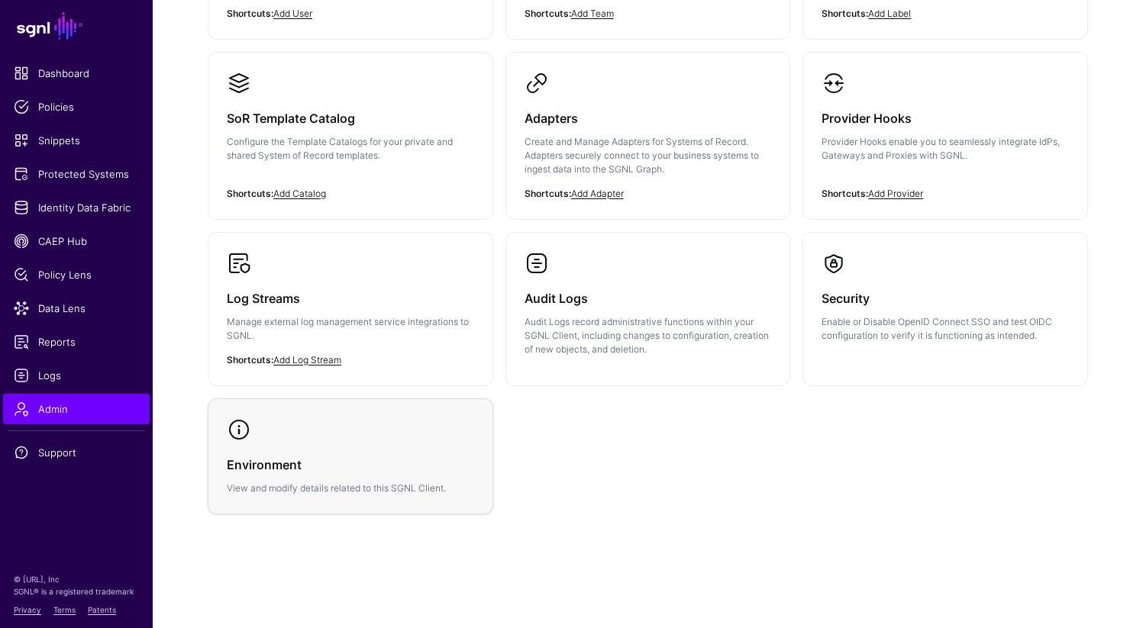
click at [362, 454] on h3 "Environment" at bounding box center [350, 464] width 247 height 21
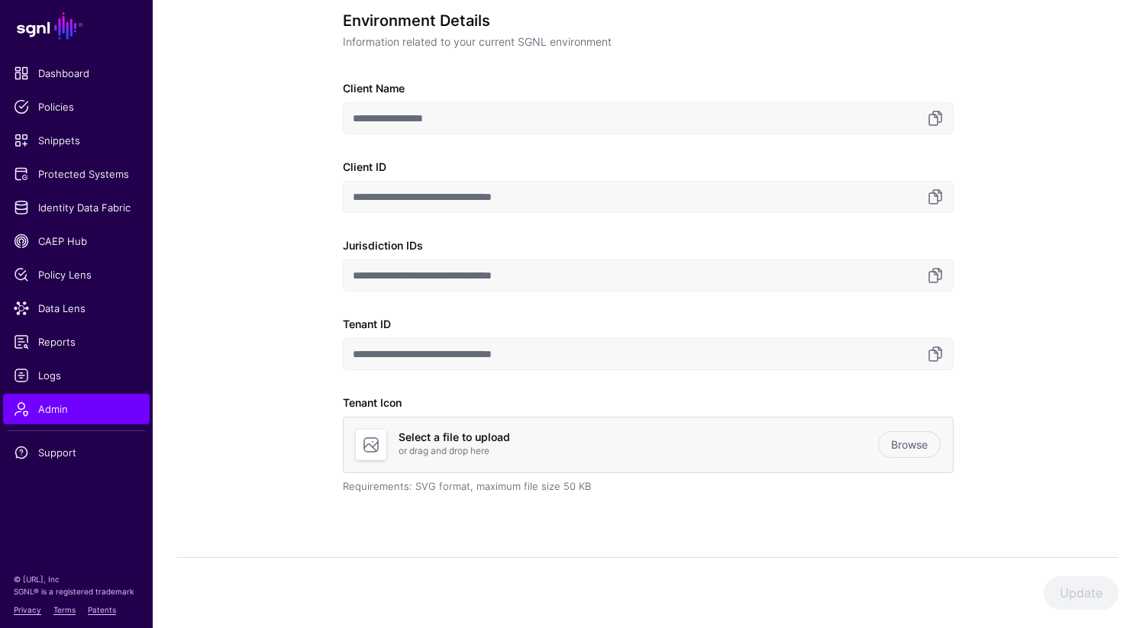
scroll to position [164, 0]
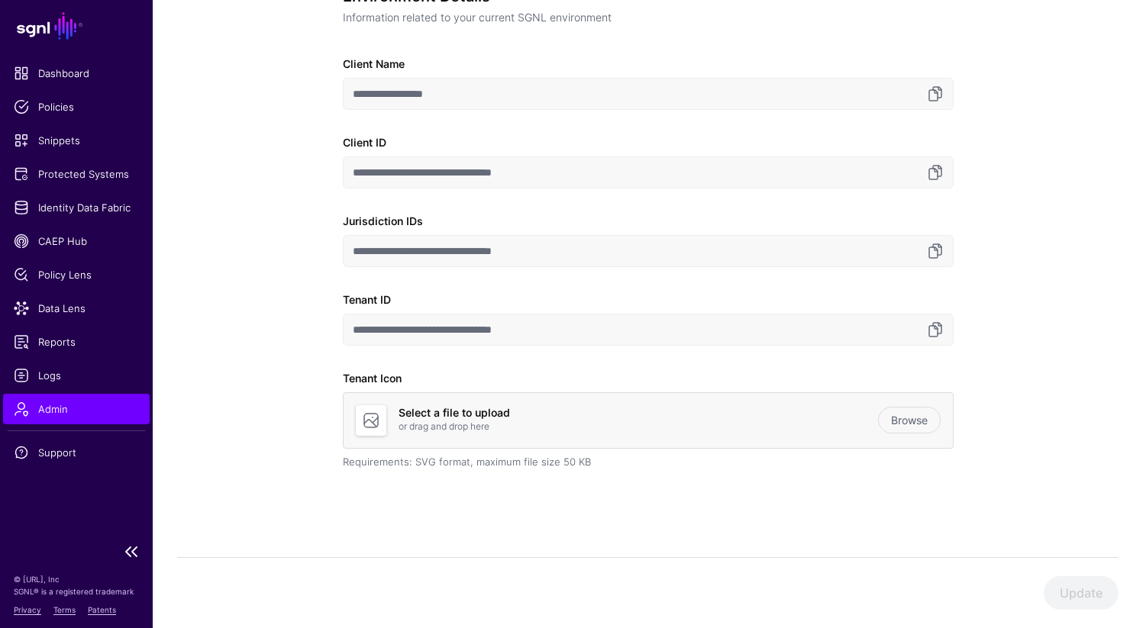
click at [61, 412] on span "Admin" at bounding box center [76, 408] width 125 height 15
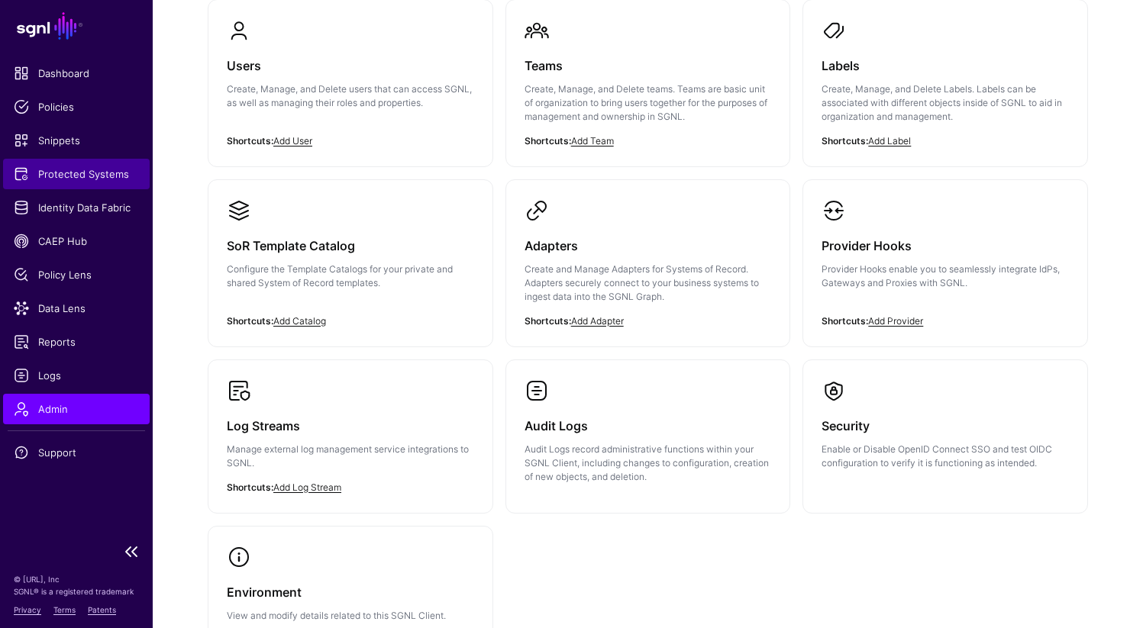
click at [74, 176] on span "Protected Systems" at bounding box center [76, 173] width 125 height 15
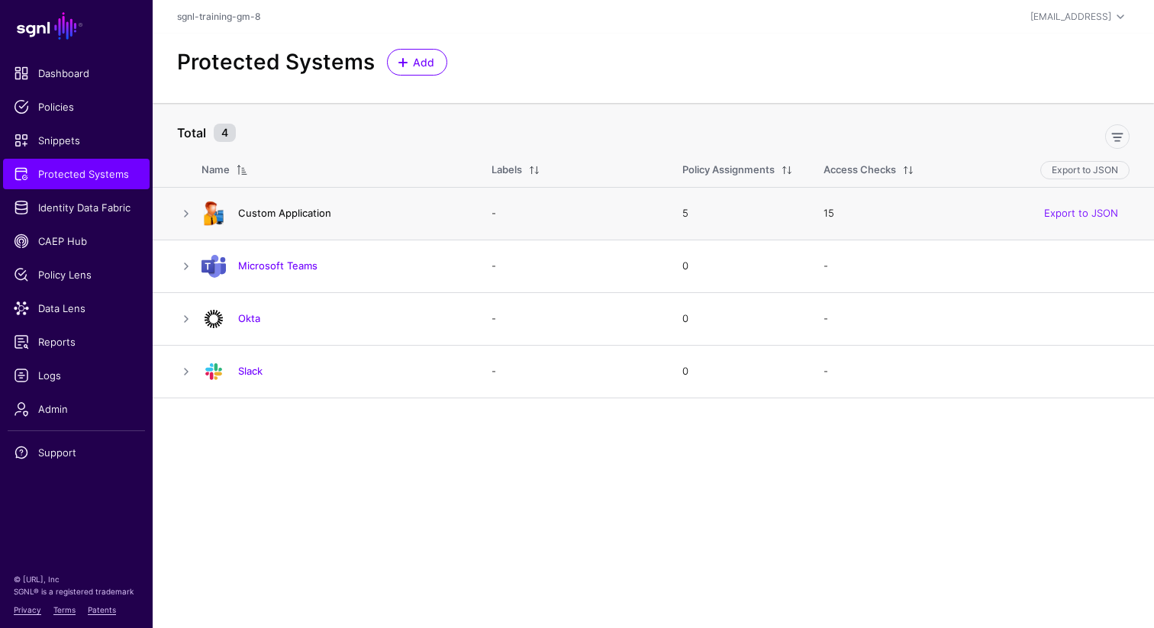
click at [266, 216] on link "Custom Application" at bounding box center [284, 213] width 93 height 12
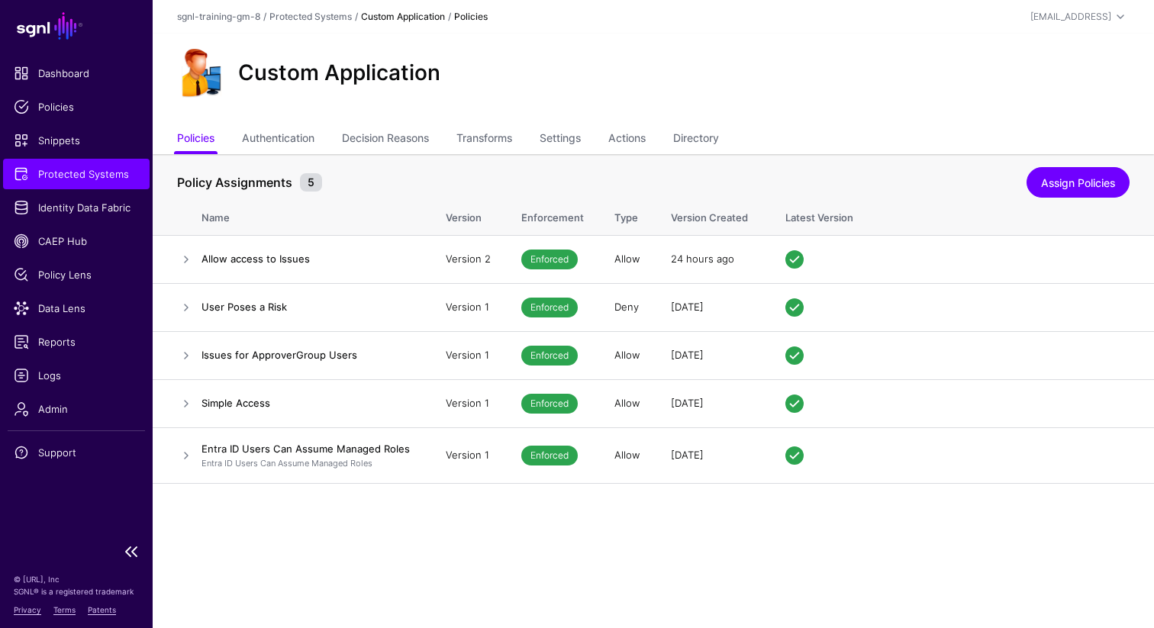
click at [74, 169] on span "Protected Systems" at bounding box center [76, 173] width 125 height 15
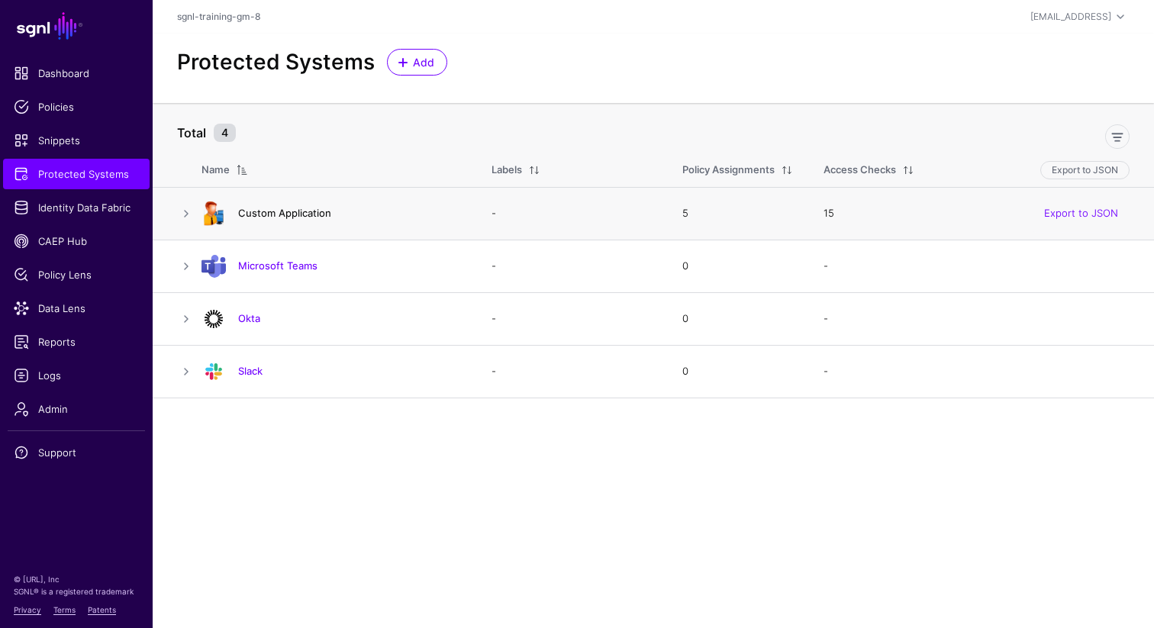
click at [272, 219] on link "Custom Application" at bounding box center [284, 213] width 93 height 12
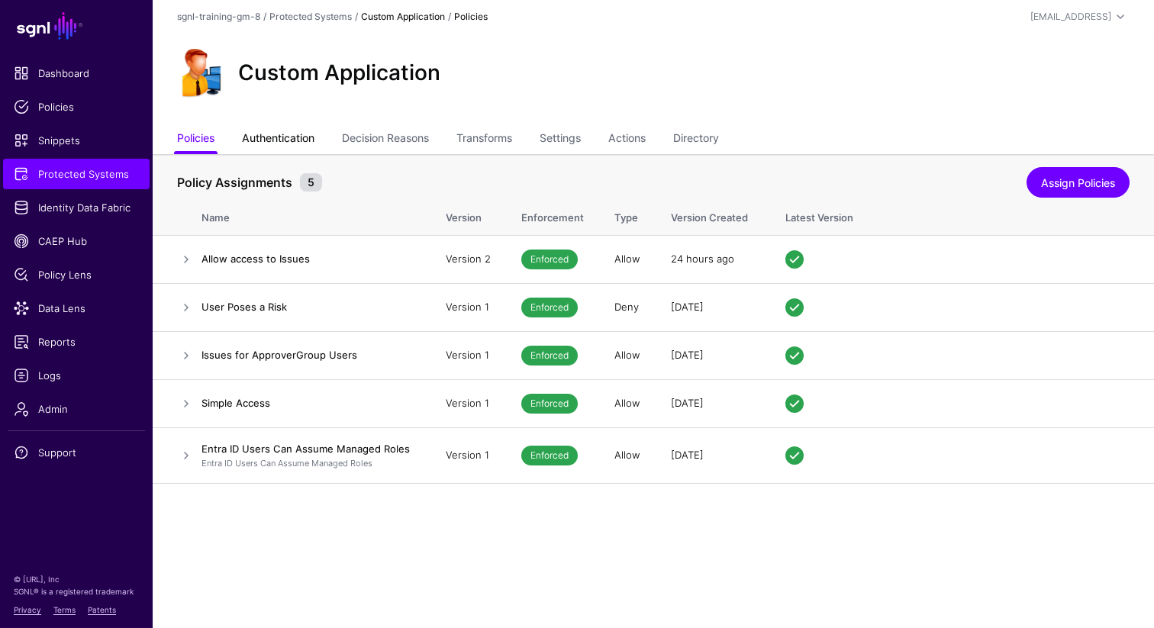
click at [303, 134] on link "Authentication" at bounding box center [278, 139] width 73 height 29
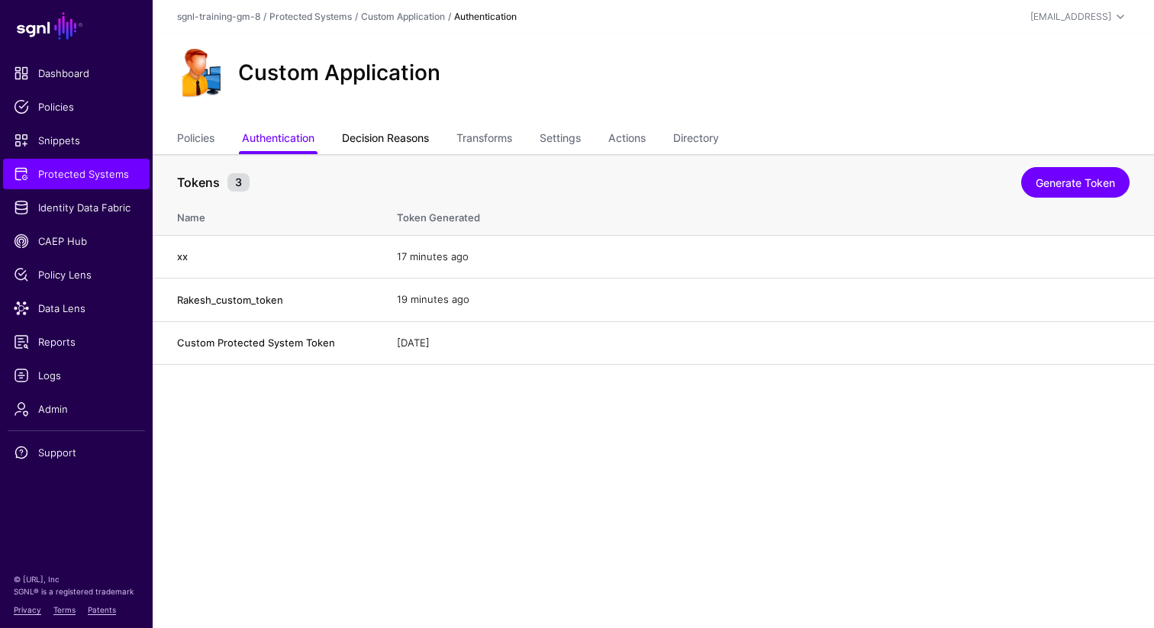
click at [398, 143] on link "Decision Reasons" at bounding box center [385, 139] width 87 height 29
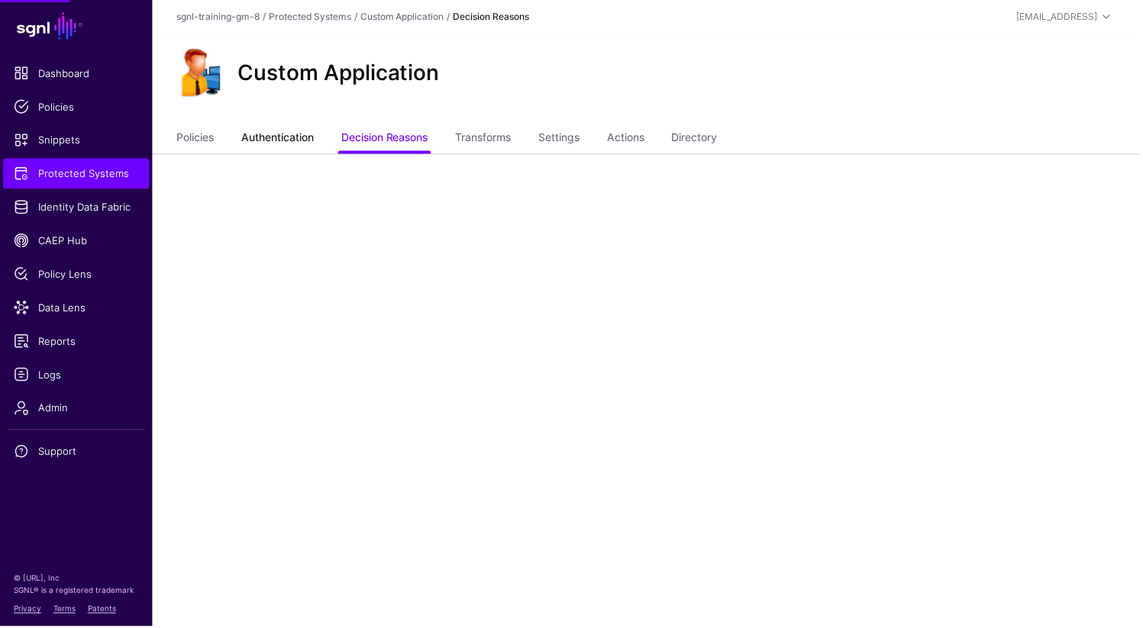
click at [305, 138] on link "Authentication" at bounding box center [278, 139] width 73 height 29
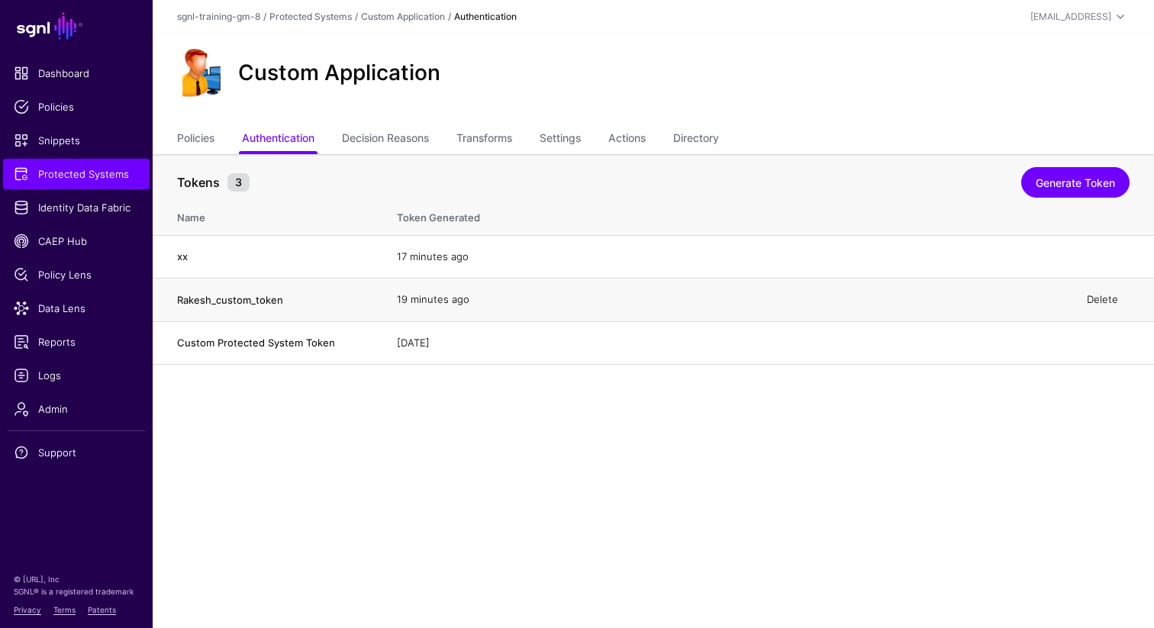
click at [1099, 301] on link "Delete" at bounding box center [1102, 299] width 31 height 12
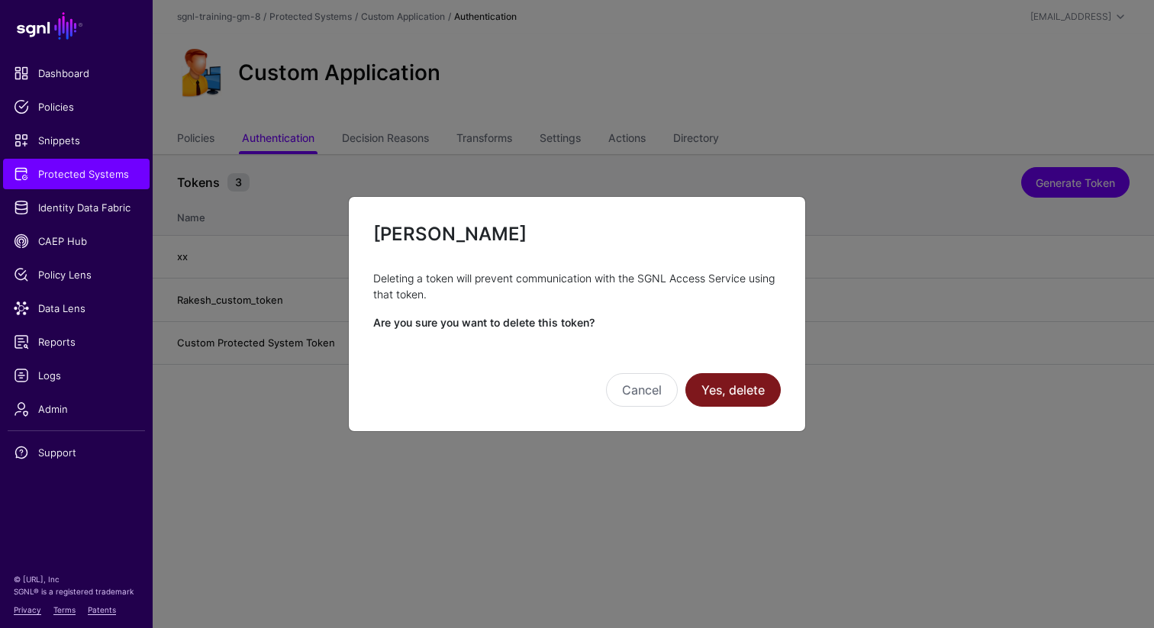
click at [720, 392] on button "Yes, delete" at bounding box center [732, 390] width 95 height 34
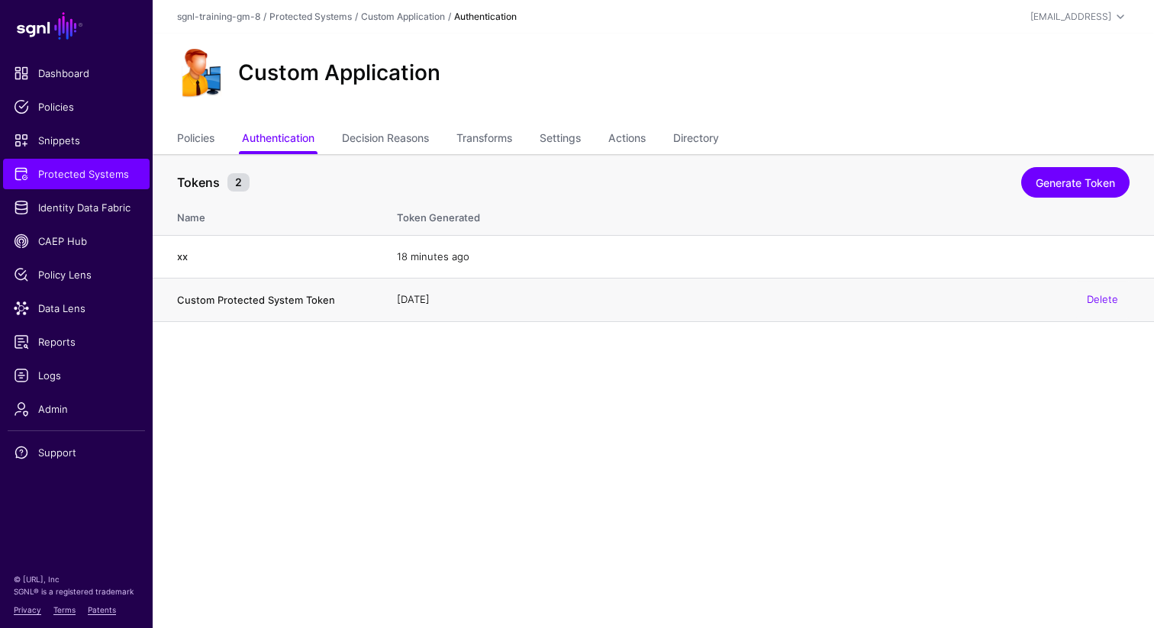
click at [317, 304] on h4 "Custom Protected System Token" at bounding box center [271, 300] width 189 height 14
click at [1106, 304] on link "Delete" at bounding box center [1102, 299] width 31 height 12
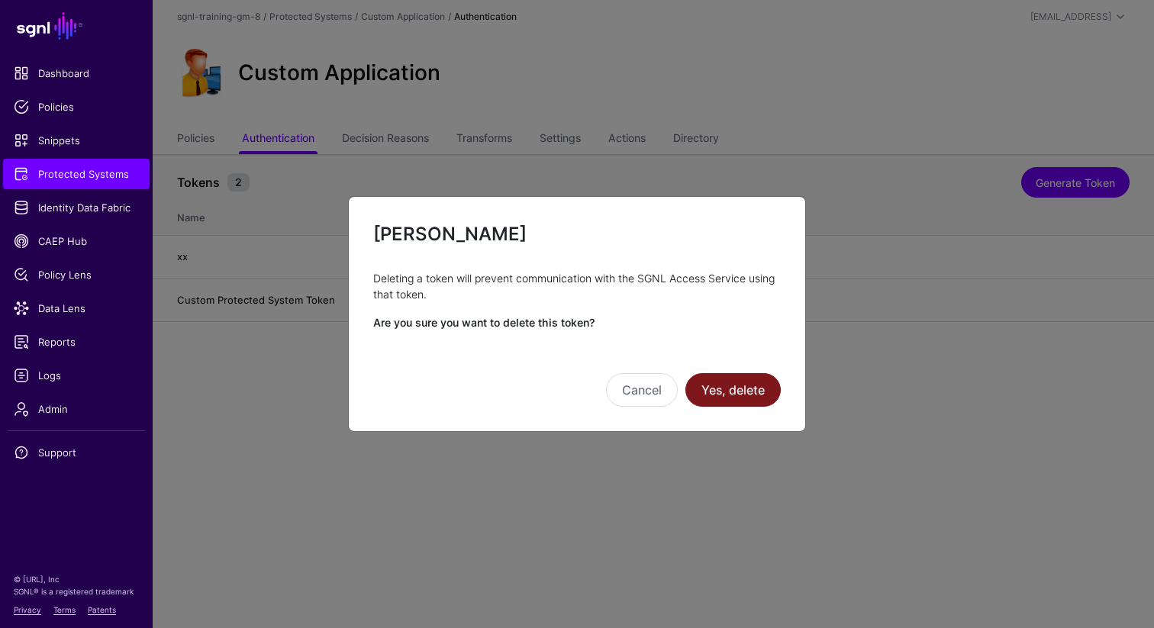
click at [747, 386] on button "Yes, delete" at bounding box center [732, 390] width 95 height 34
